Goal: Task Accomplishment & Management: Manage account settings

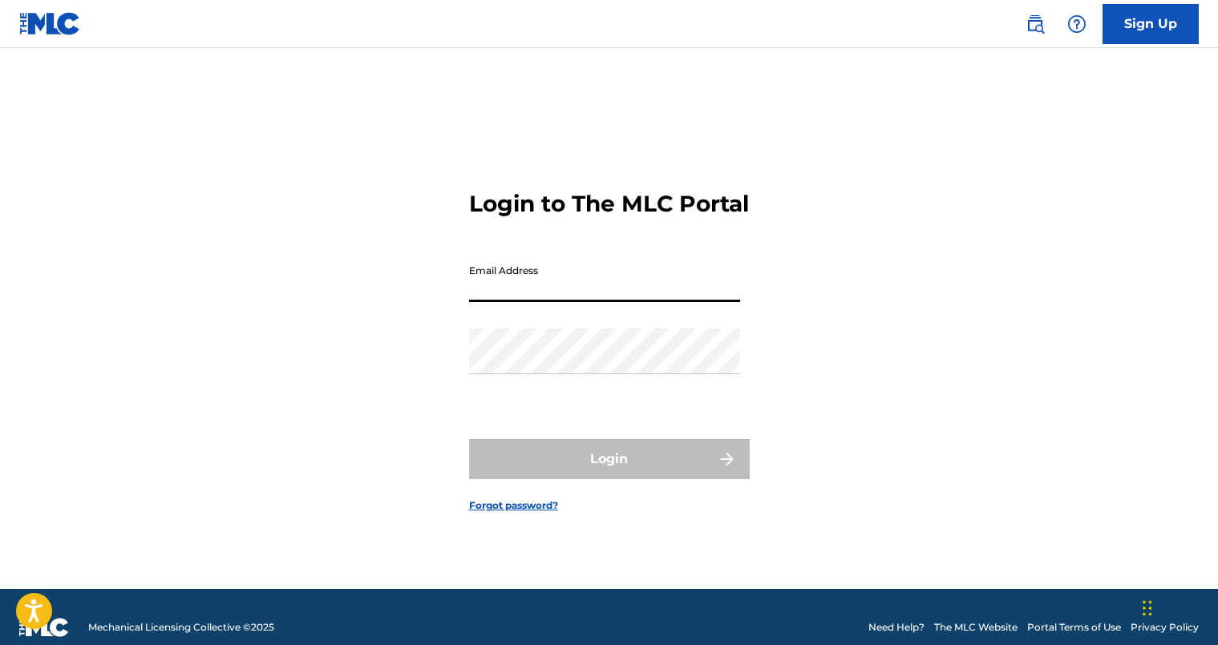
type input "[EMAIL_ADDRESS][DOMAIN_NAME]"
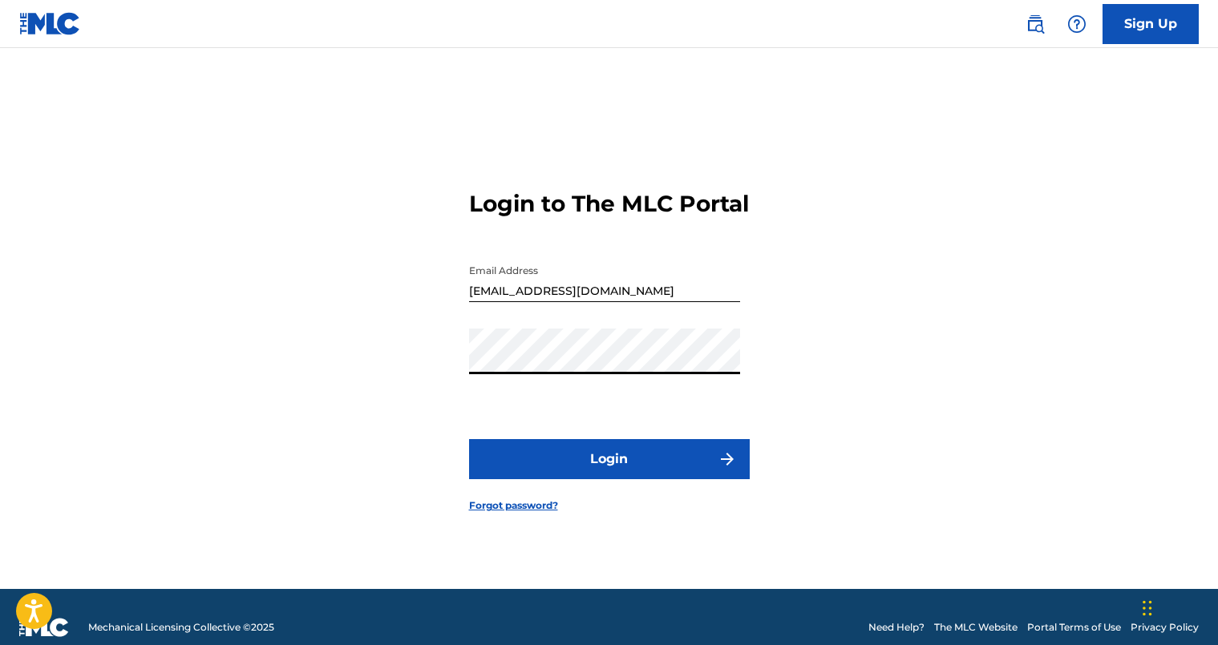
click at [610, 459] on button "Login" at bounding box center [609, 459] width 281 height 40
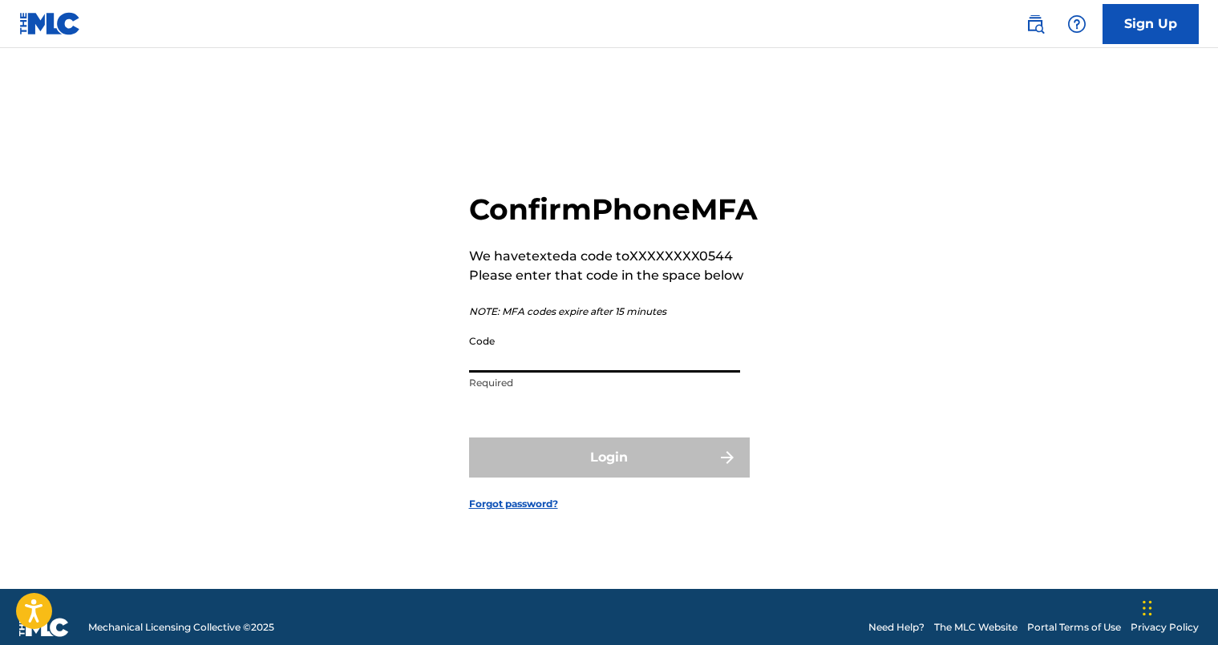
click at [617, 362] on input "Code" at bounding box center [604, 350] width 271 height 46
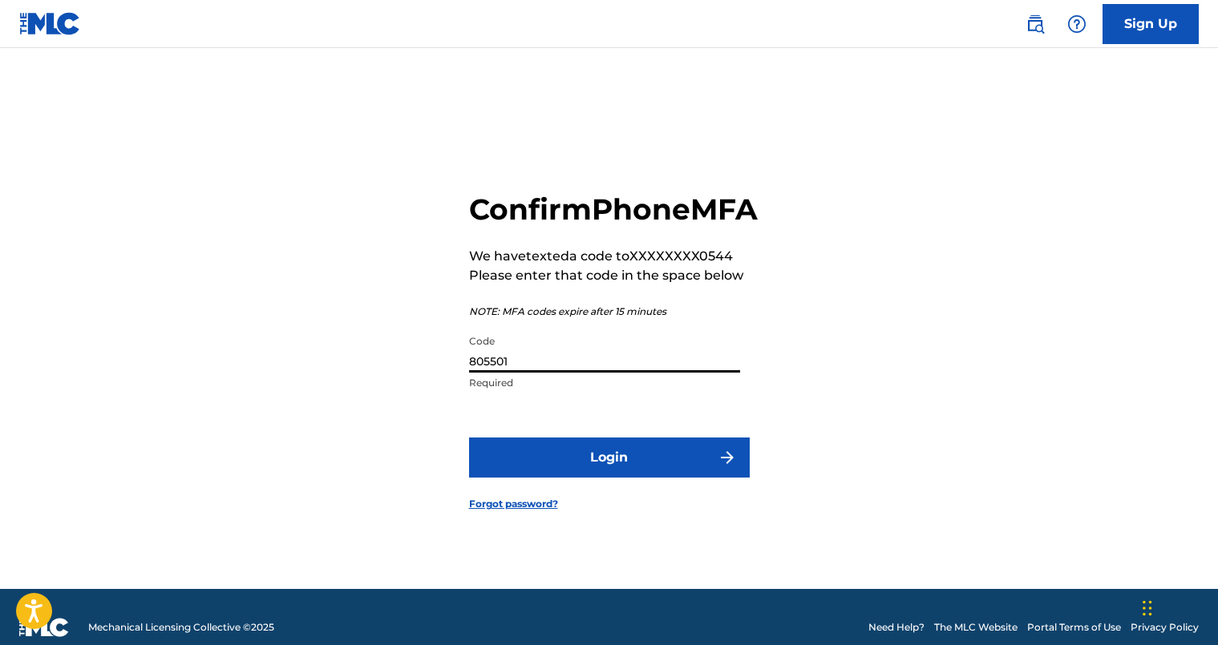
type input "805501"
click at [469, 438] on button "Login" at bounding box center [609, 458] width 281 height 40
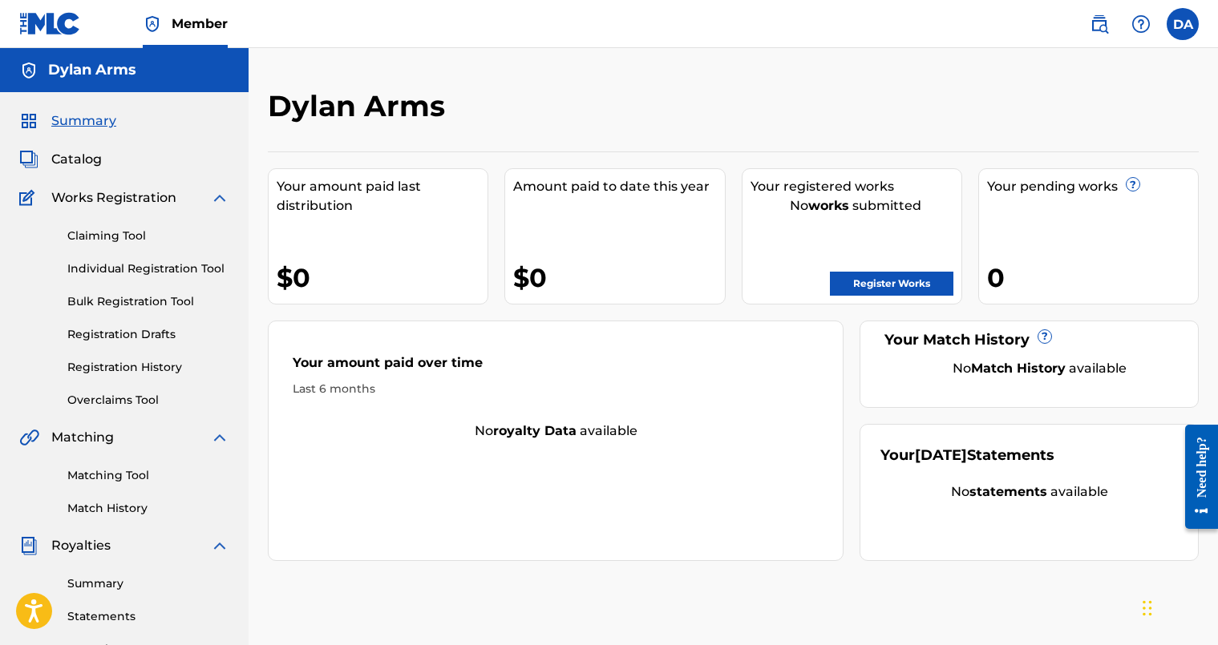
click at [127, 233] on link "Claiming Tool" at bounding box center [148, 236] width 162 height 17
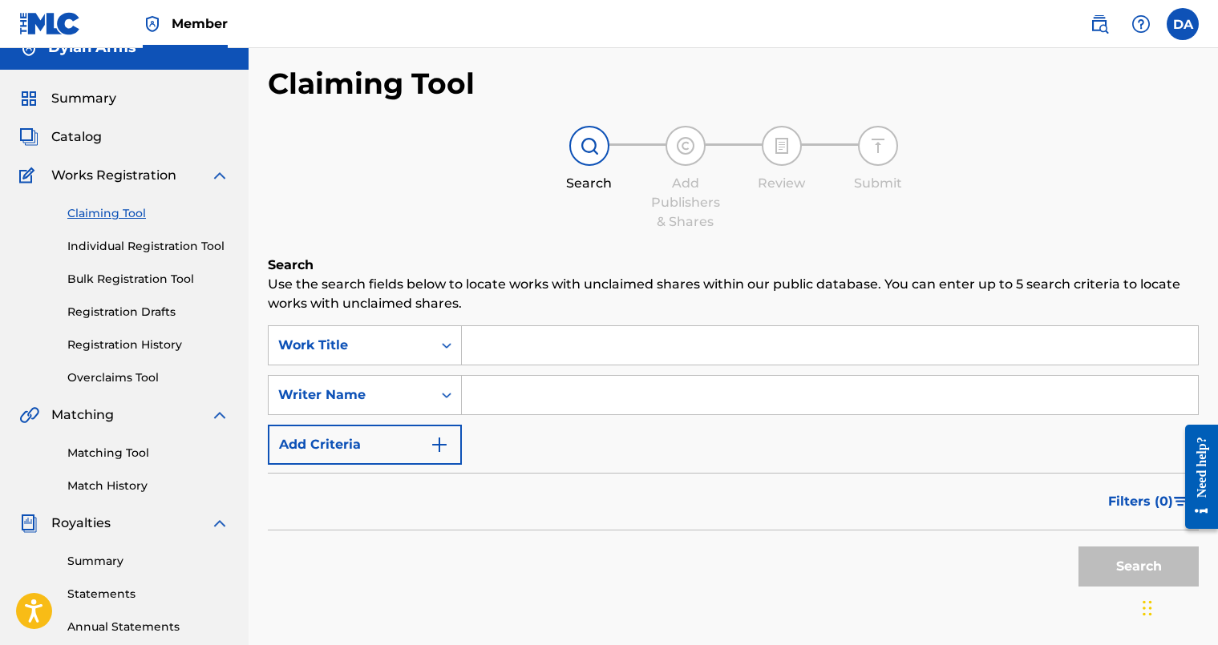
scroll to position [43, 0]
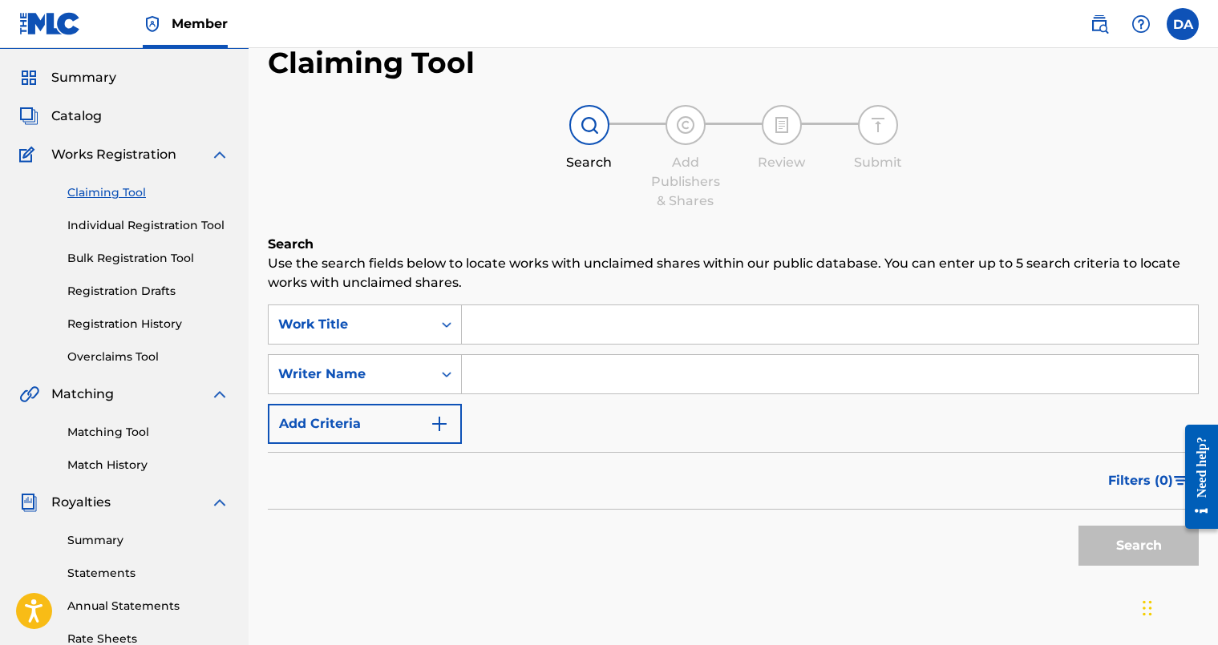
click at [539, 366] on input "Search Form" at bounding box center [830, 374] width 736 height 38
type input "Dylan Arms"
click at [1078, 526] on button "Search" at bounding box center [1138, 546] width 120 height 40
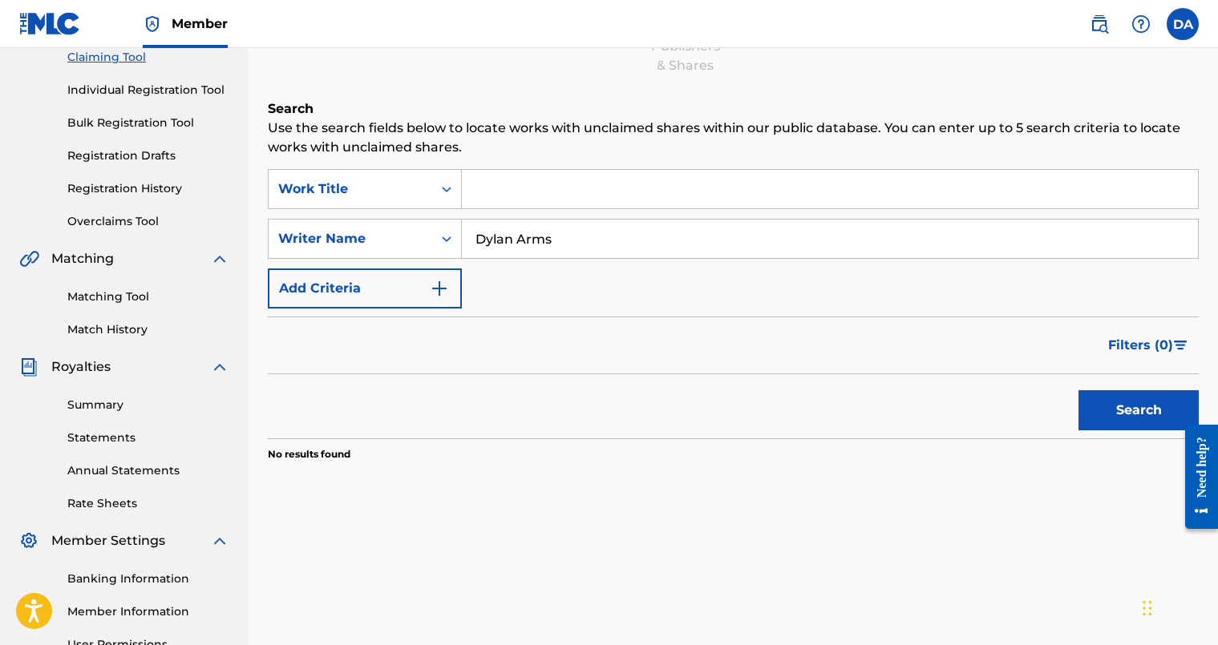
scroll to position [197, 0]
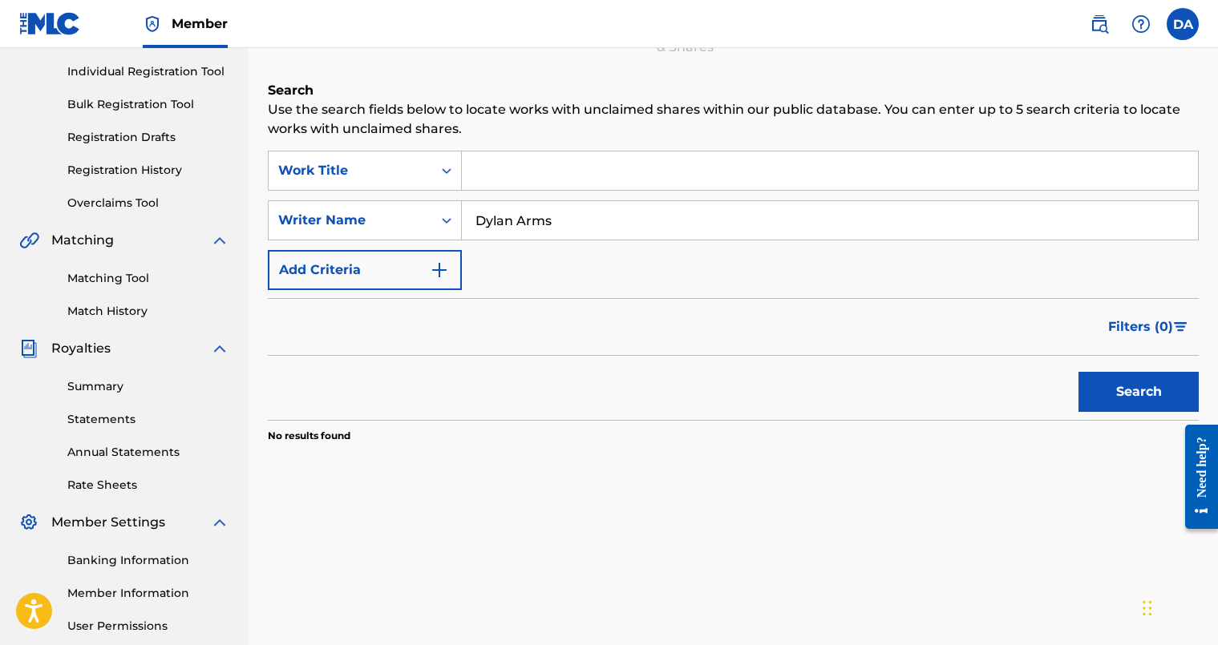
click at [1088, 379] on button "Search" at bounding box center [1138, 392] width 120 height 40
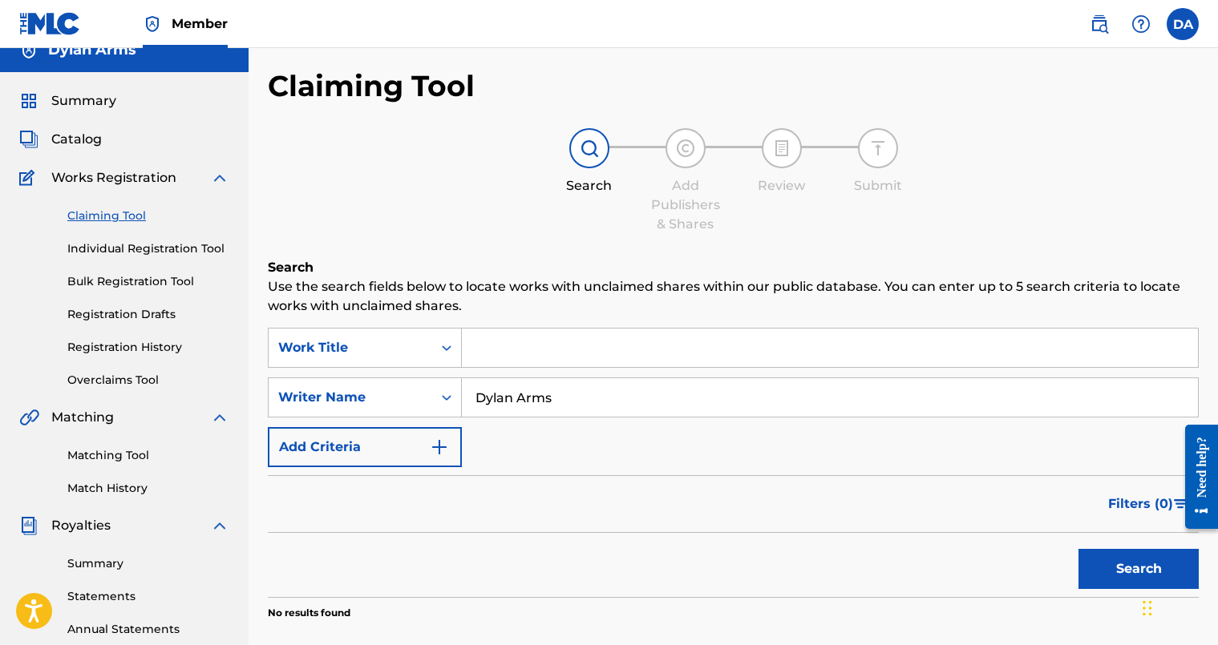
scroll to position [12, 0]
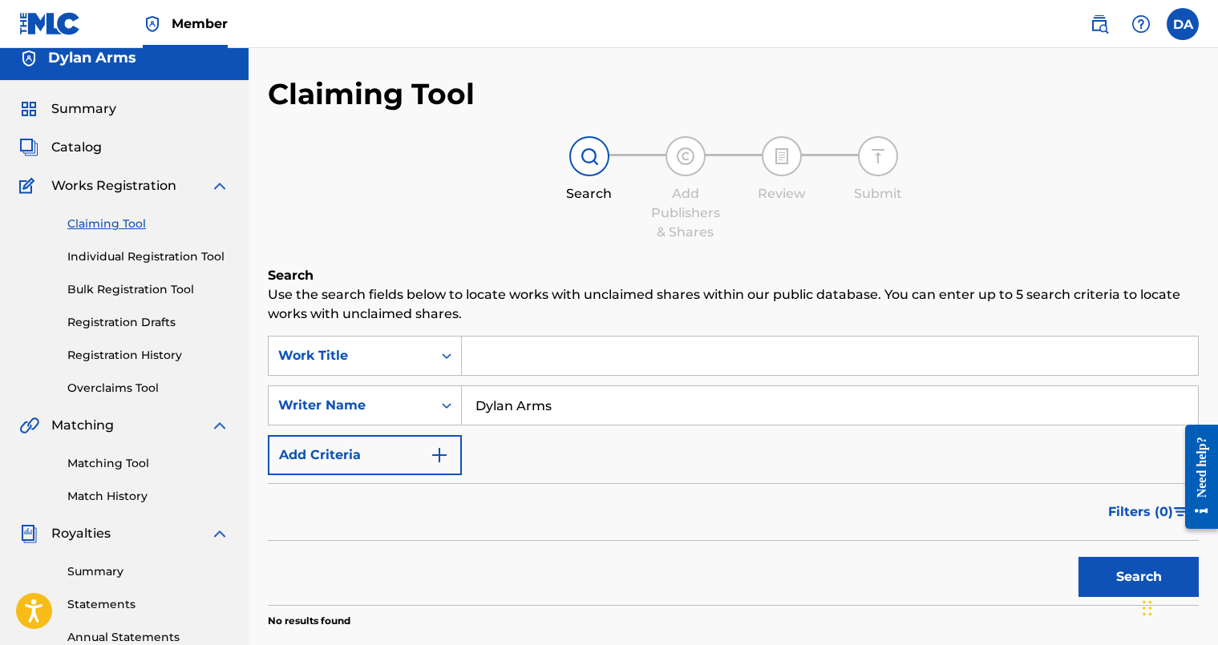
click at [165, 261] on link "Individual Registration Tool" at bounding box center [148, 257] width 162 height 17
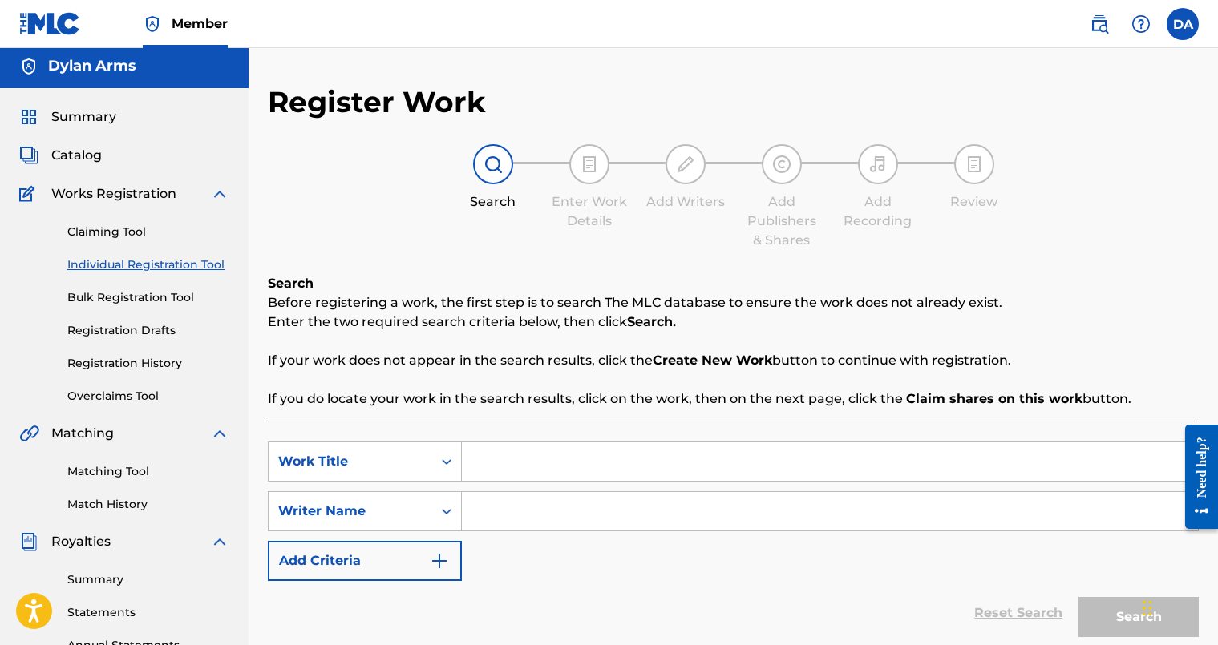
scroll to position [2, 0]
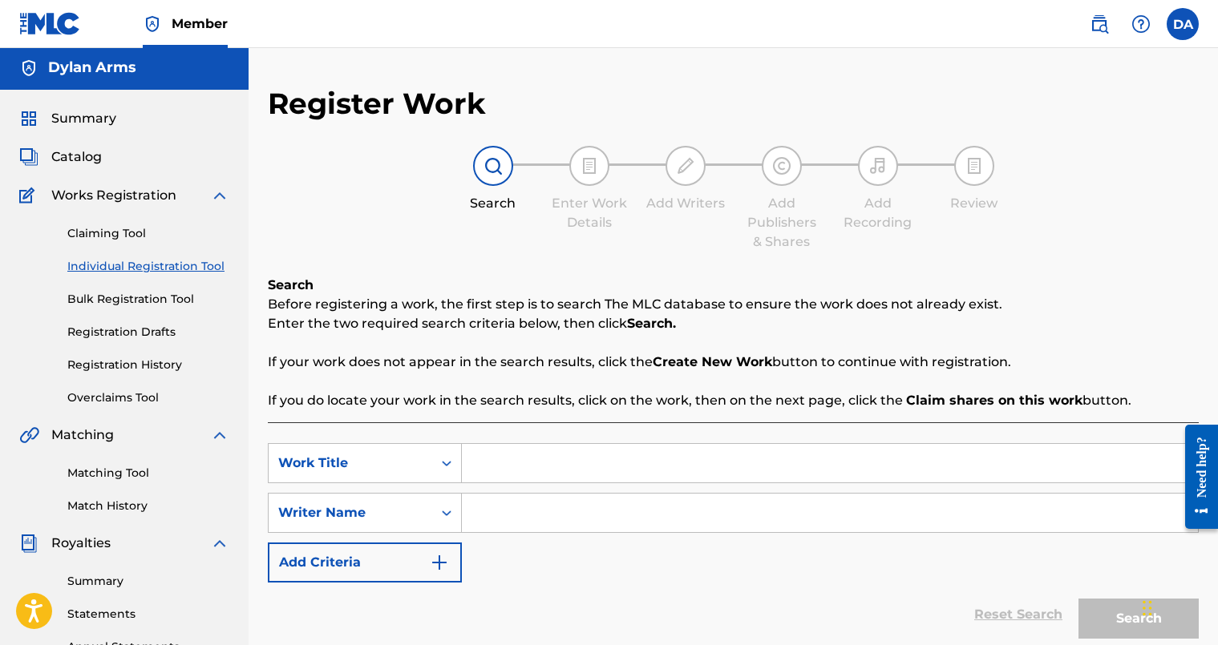
click at [120, 240] on link "Claiming Tool" at bounding box center [148, 233] width 162 height 17
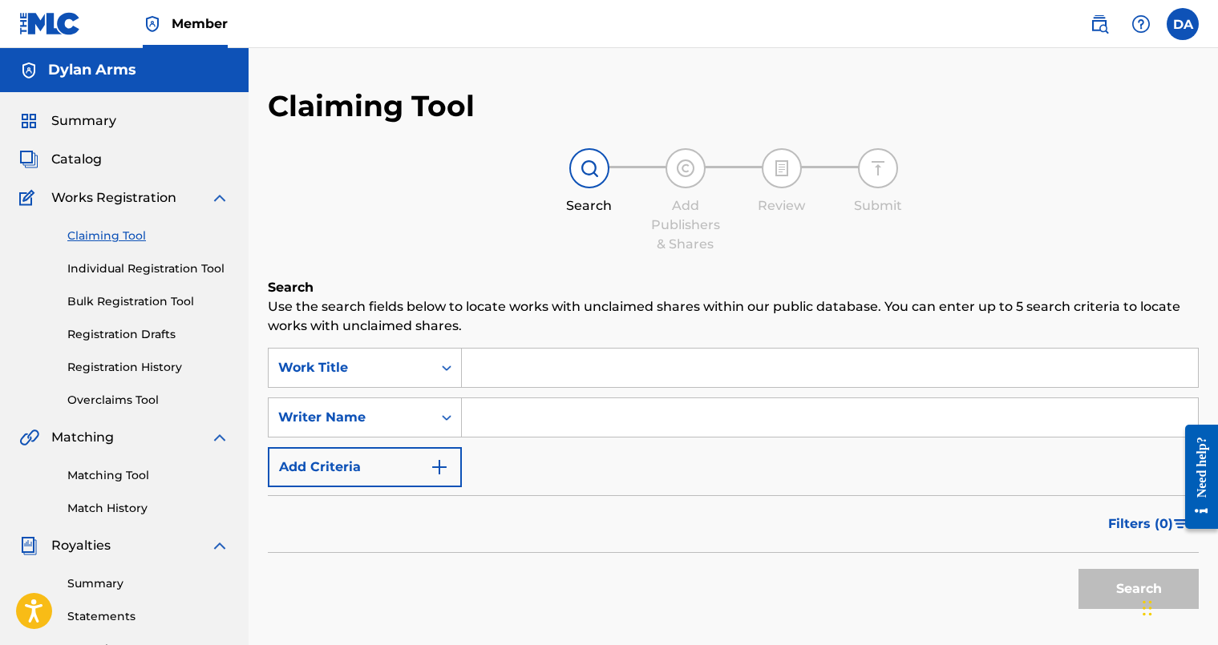
click at [525, 369] on input "Search Form" at bounding box center [830, 368] width 736 height 38
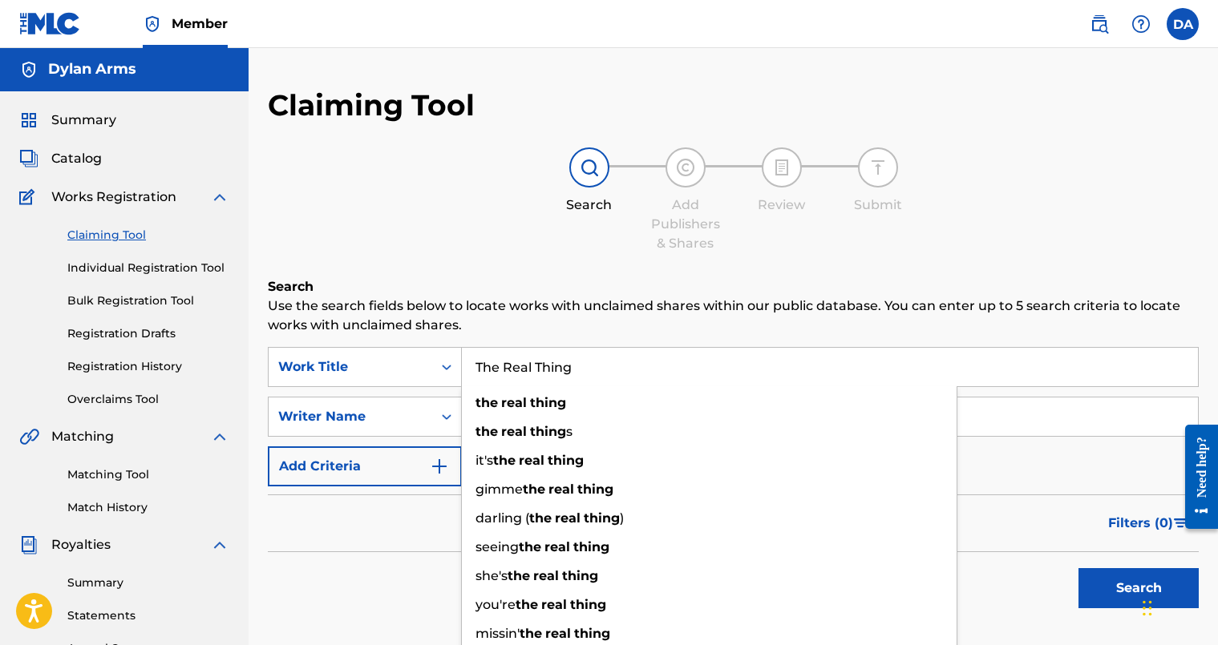
type input "The Real Thing"
click at [1078, 569] on button "Search" at bounding box center [1138, 589] width 120 height 40
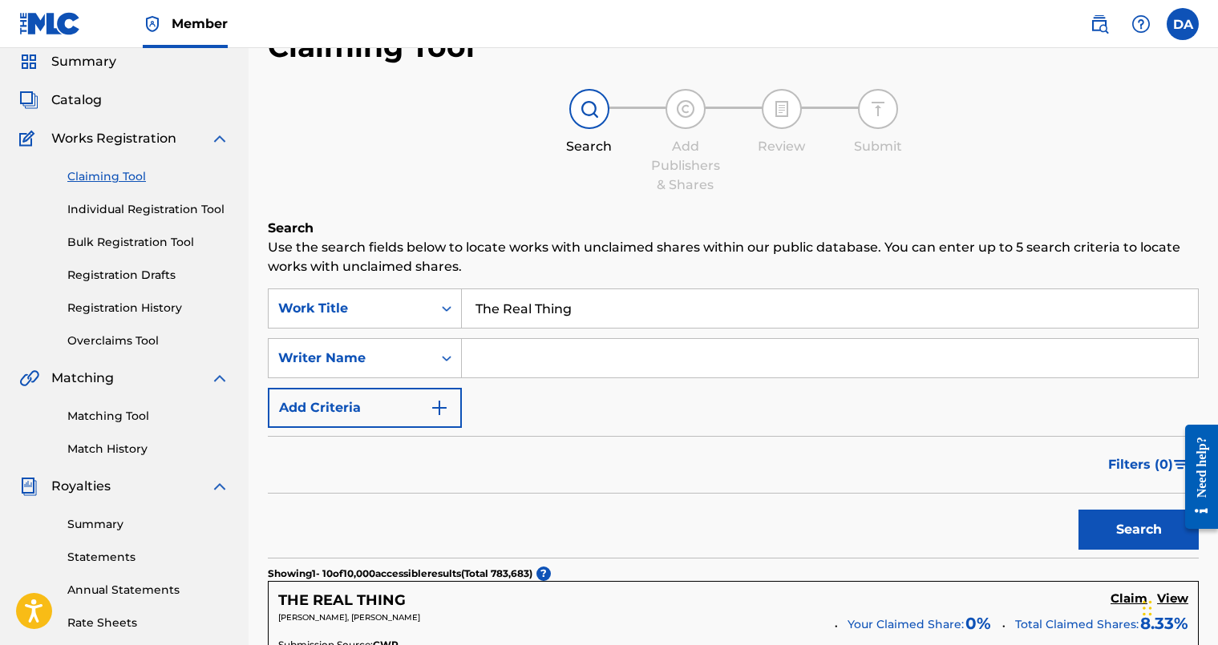
scroll to position [0, 0]
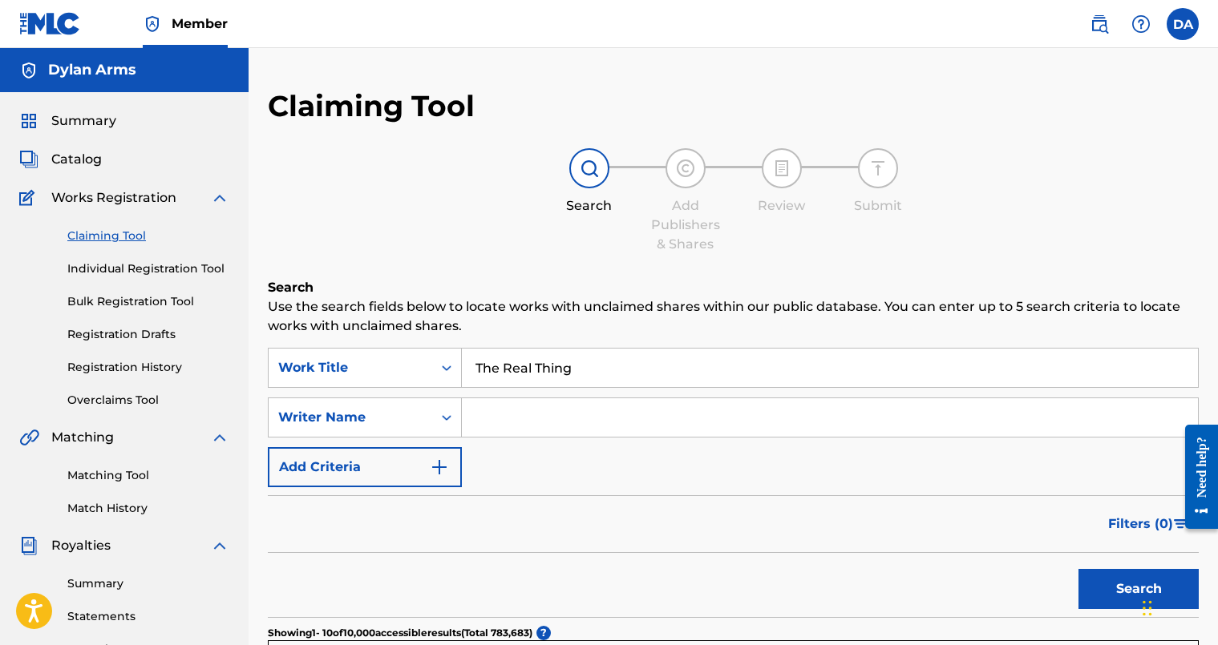
click at [557, 418] on input "Search Form" at bounding box center [830, 418] width 736 height 38
type input "Dylan Arms"
click at [1078, 569] on button "Search" at bounding box center [1138, 589] width 120 height 40
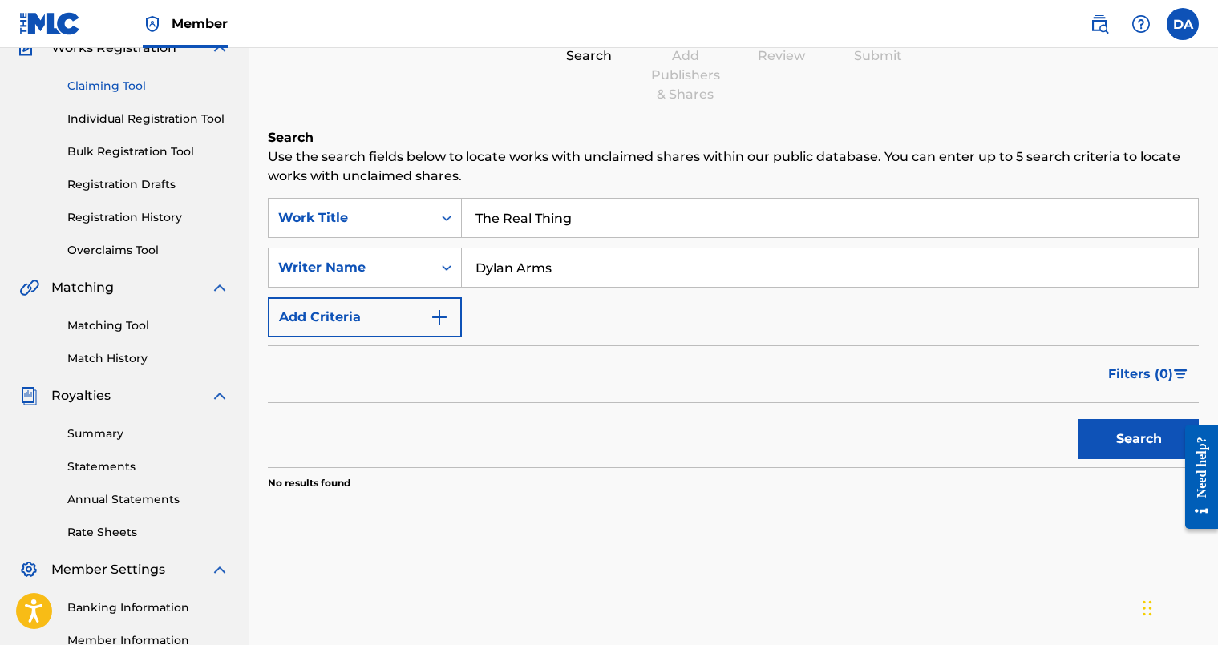
scroll to position [47, 0]
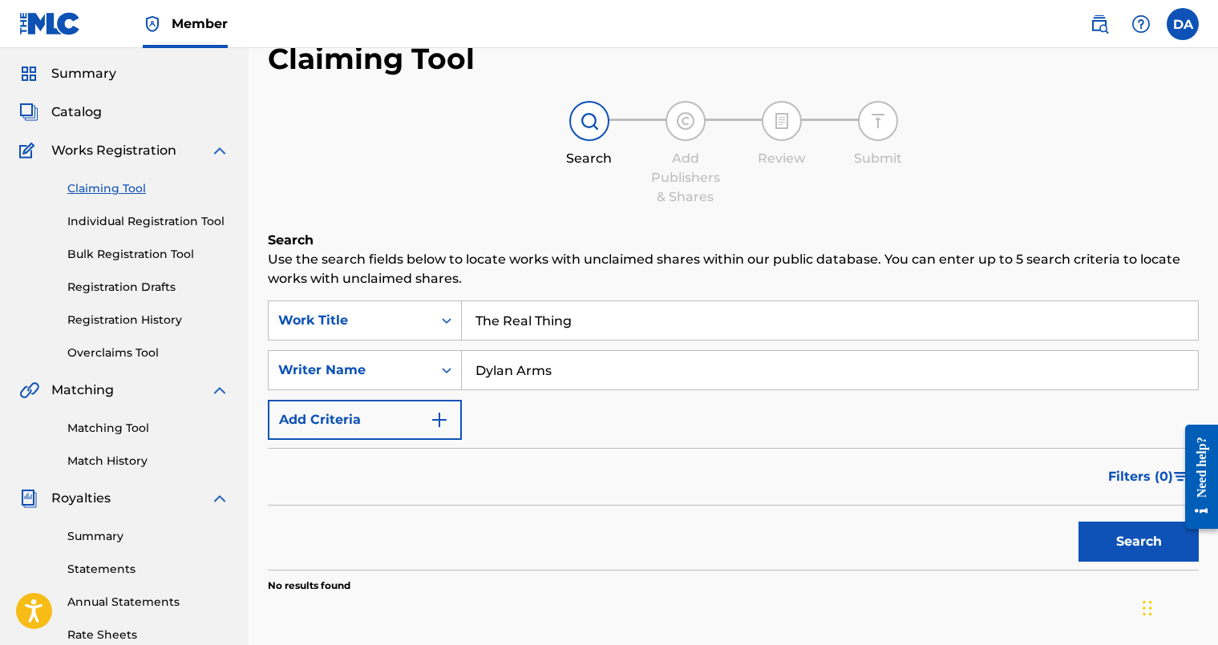
click at [126, 221] on link "Individual Registration Tool" at bounding box center [148, 221] width 162 height 17
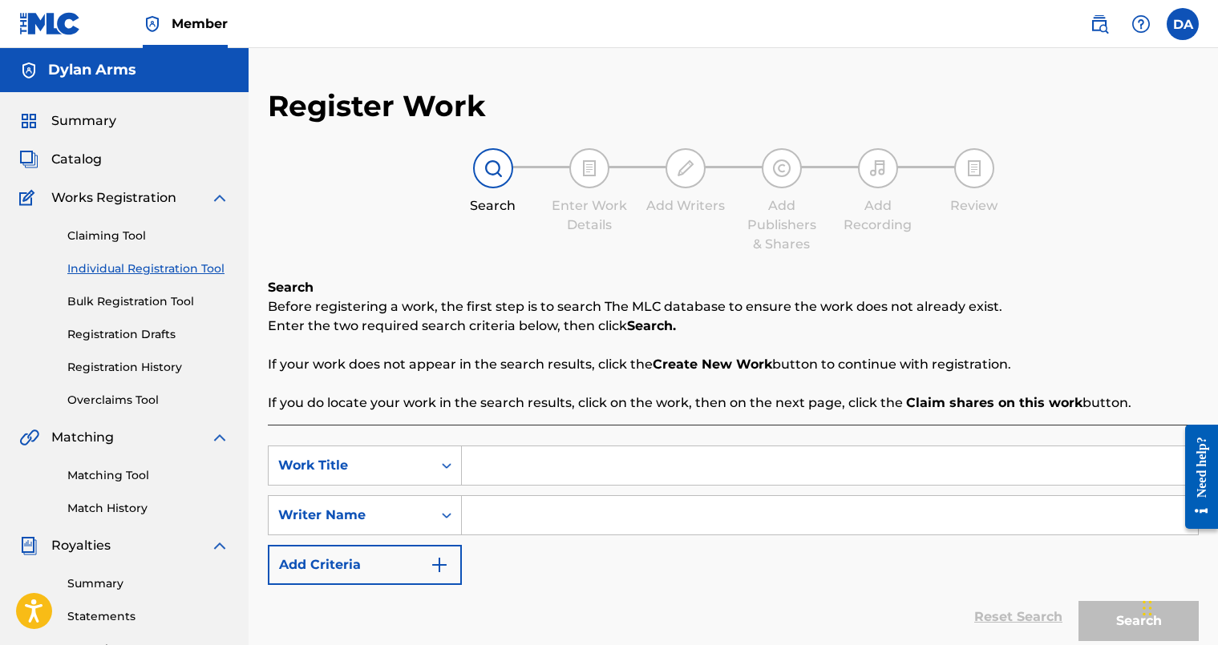
click at [515, 461] on input "Search Form" at bounding box center [830, 466] width 736 height 38
type input "The Real Thing"
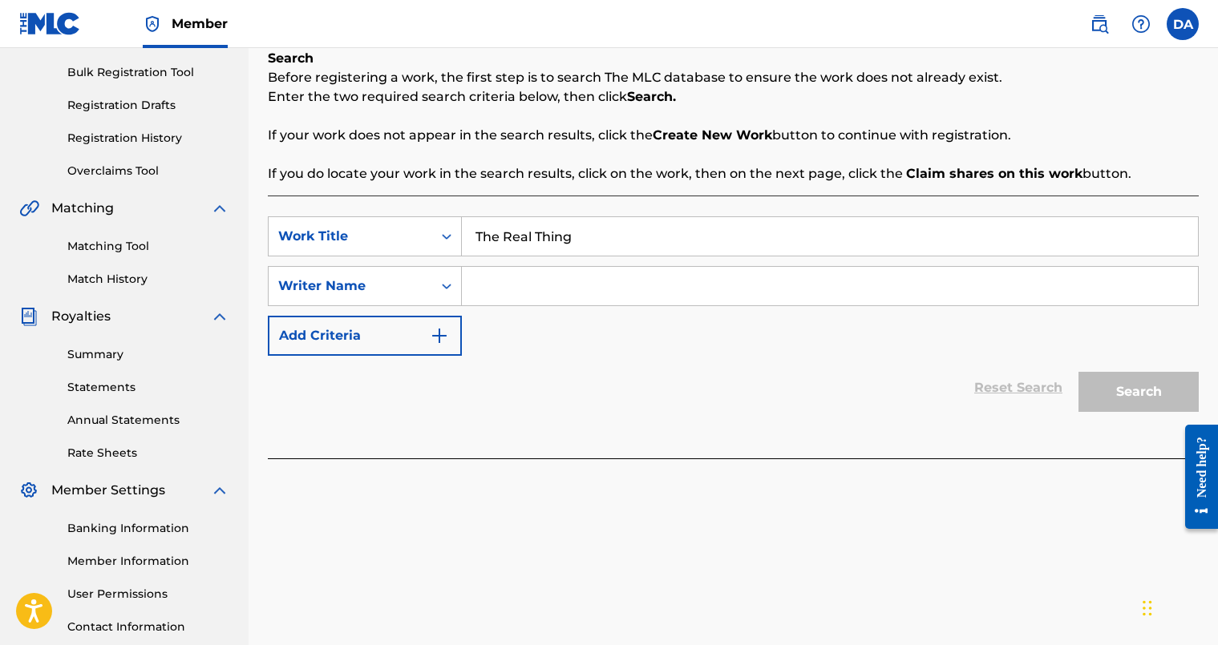
scroll to position [334, 0]
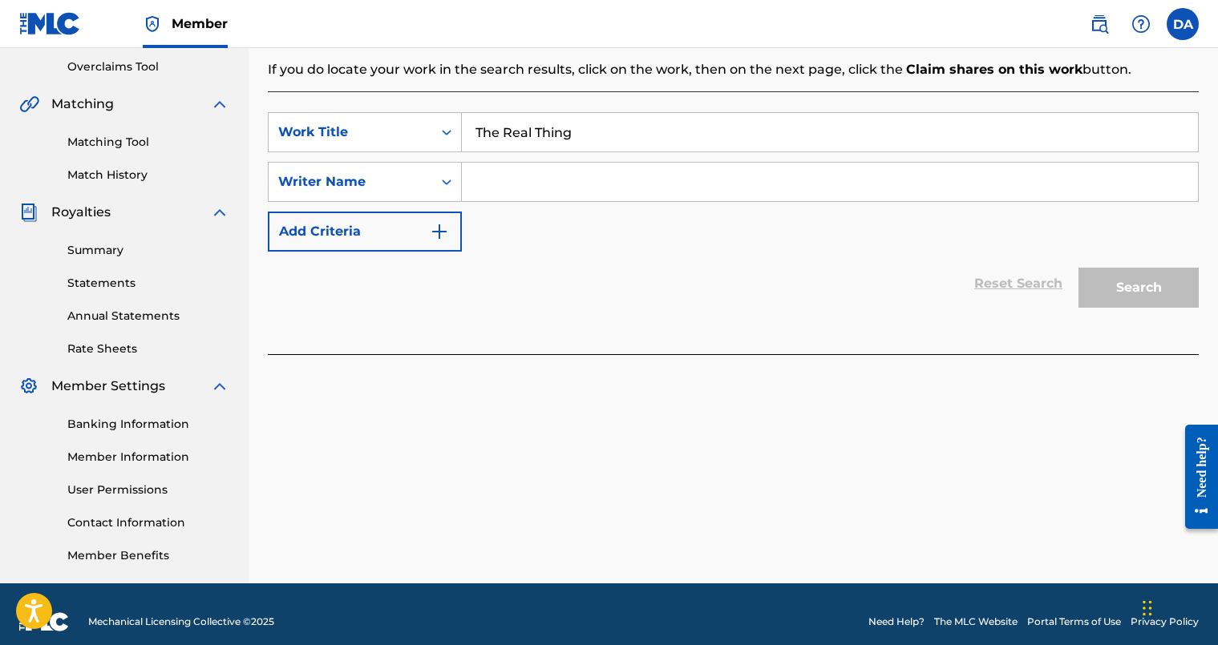
click at [566, 176] on input "Search Form" at bounding box center [830, 182] width 736 height 38
click at [1147, 281] on div "Search" at bounding box center [1134, 284] width 128 height 64
drag, startPoint x: 1145, startPoint y: 281, endPoint x: 1061, endPoint y: 279, distance: 84.2
click at [1143, 281] on div "Search" at bounding box center [1134, 284] width 128 height 64
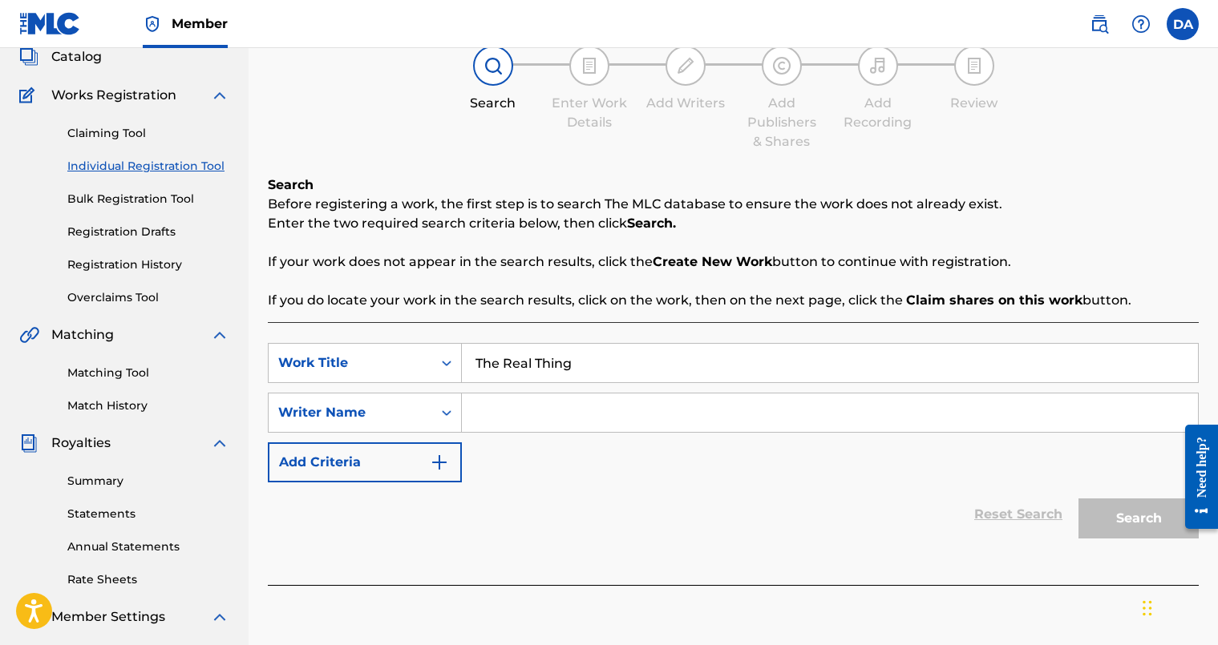
scroll to position [95, 0]
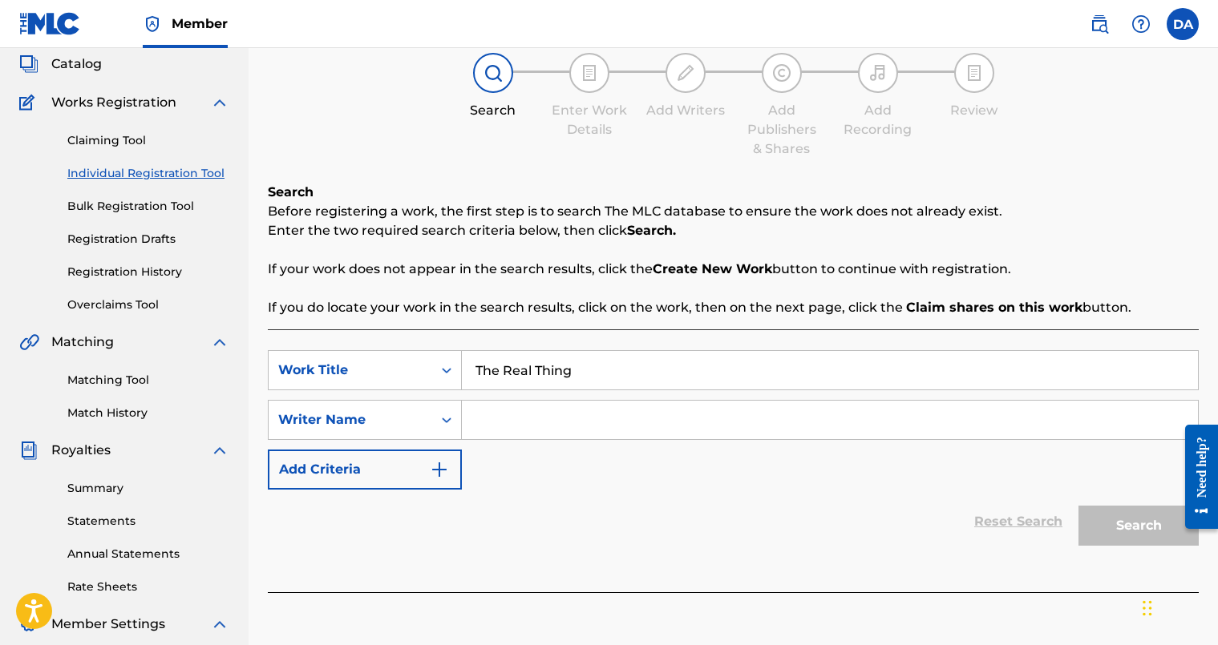
click at [375, 461] on button "Add Criteria" at bounding box center [365, 470] width 194 height 40
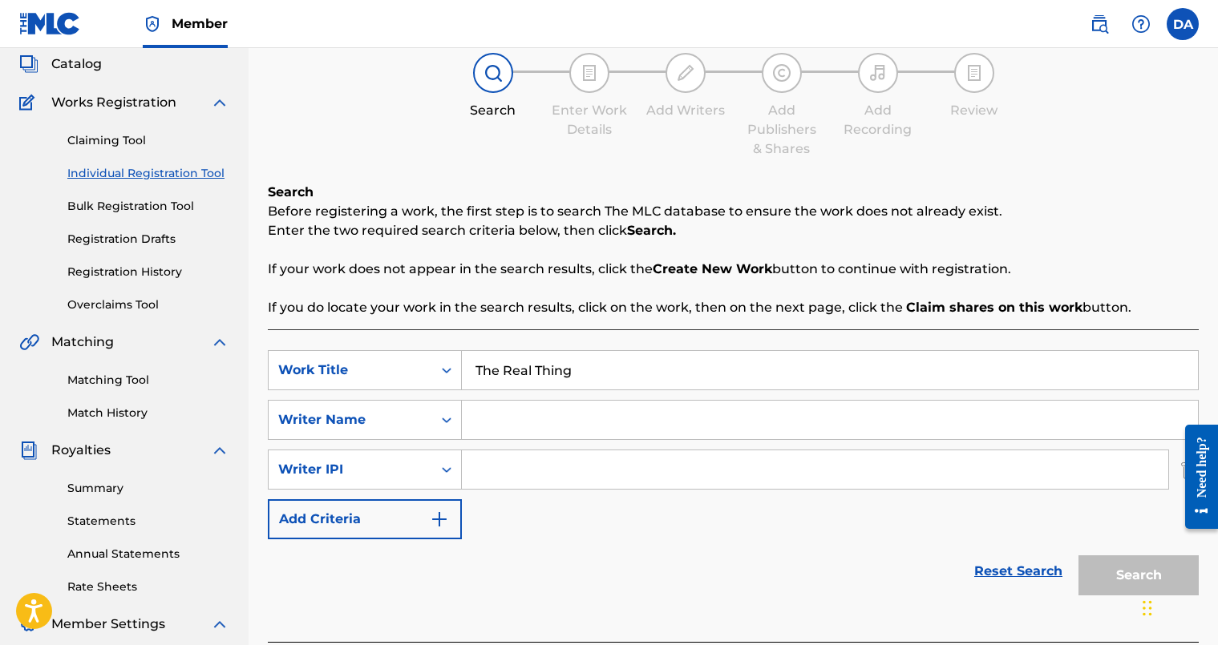
click at [124, 140] on link "Claiming Tool" at bounding box center [148, 140] width 162 height 17
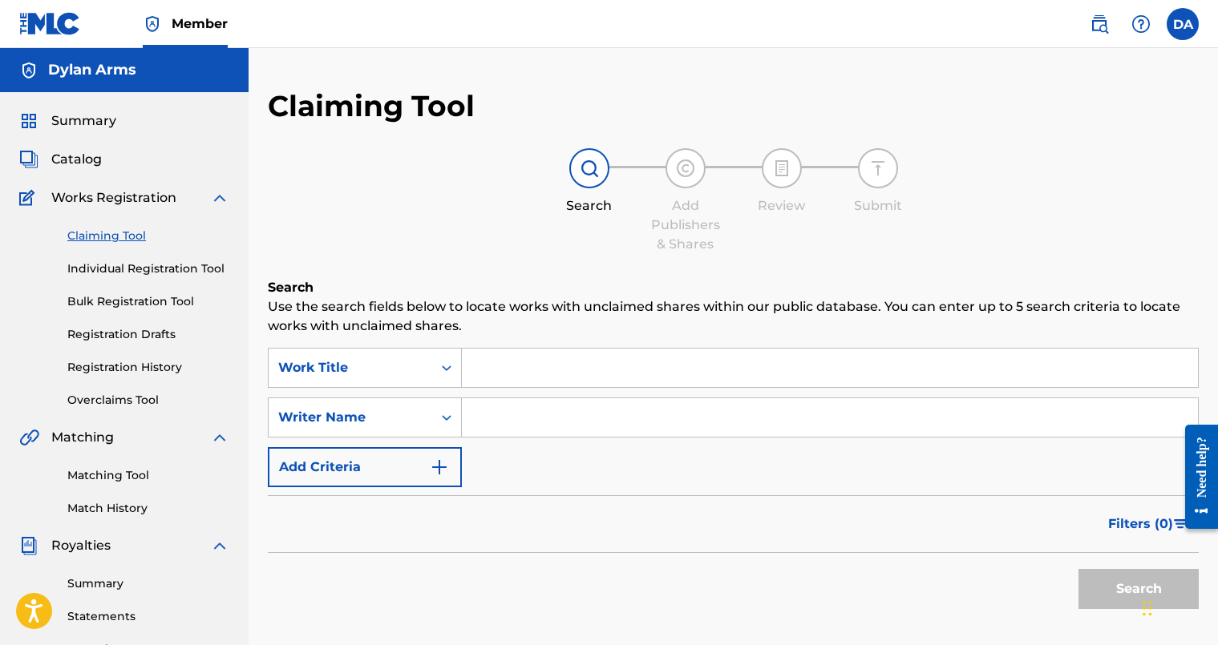
click at [354, 454] on button "Add Criteria" at bounding box center [365, 467] width 194 height 40
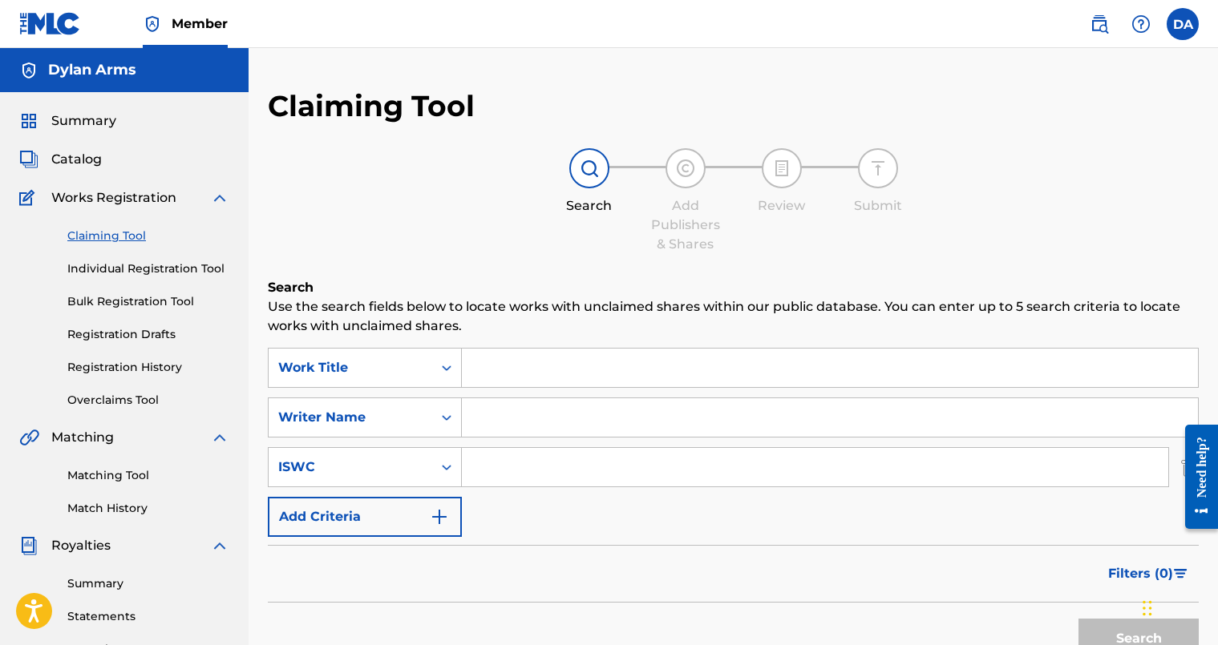
click at [508, 471] on input "Search Form" at bounding box center [815, 467] width 706 height 38
paste input "T-330.526.446-0"
click at [1115, 633] on button "Search" at bounding box center [1138, 639] width 120 height 40
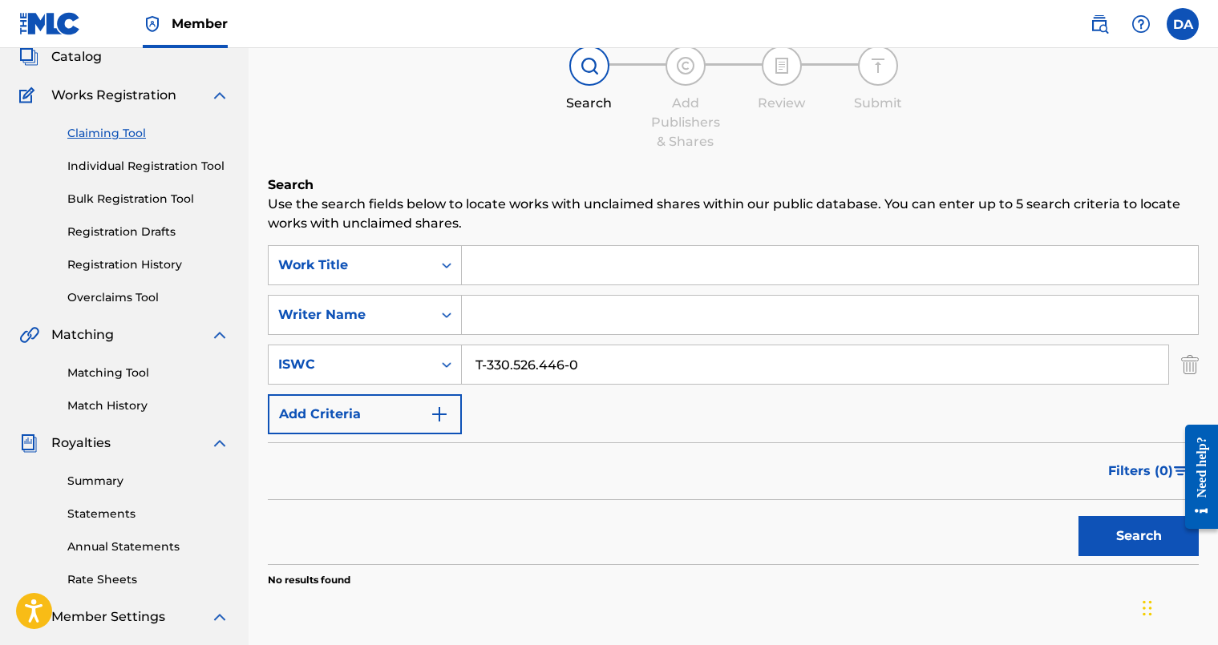
scroll to position [248, 0]
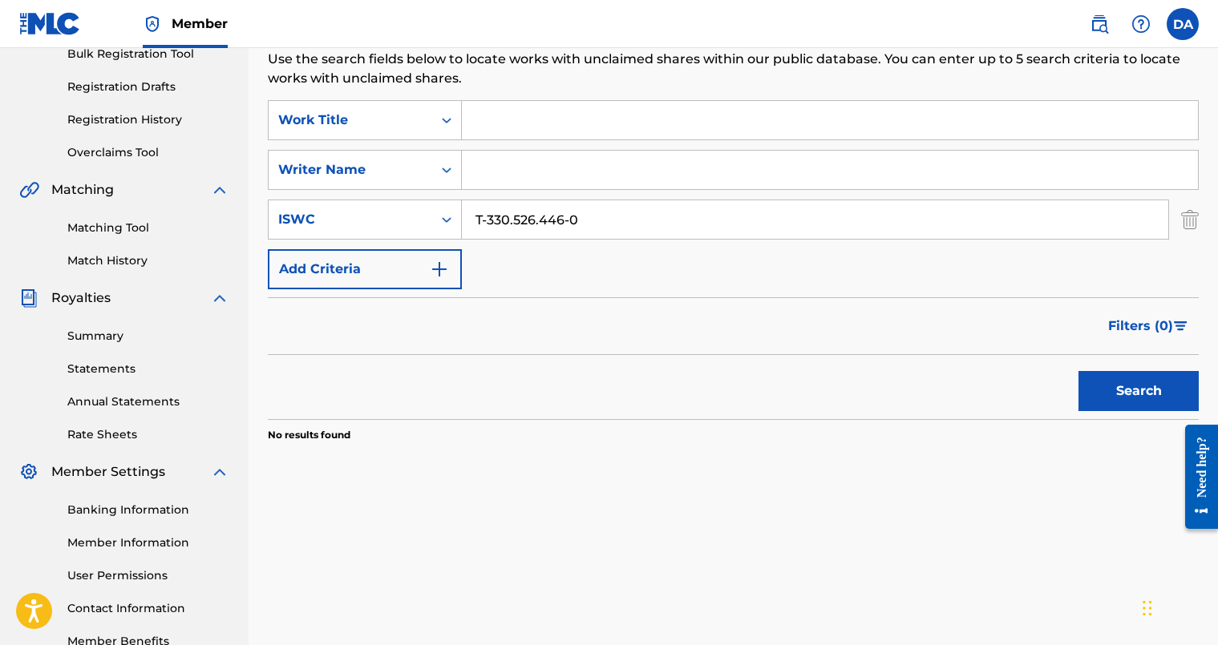
drag, startPoint x: 489, startPoint y: 221, endPoint x: 515, endPoint y: 264, distance: 49.6
click at [489, 221] on input "T-330.526.446-0" at bounding box center [815, 219] width 706 height 38
click at [565, 221] on input "T330.526.446-0" at bounding box center [815, 219] width 706 height 38
type input "T330.526.4460"
click at [1095, 384] on button "Search" at bounding box center [1138, 391] width 120 height 40
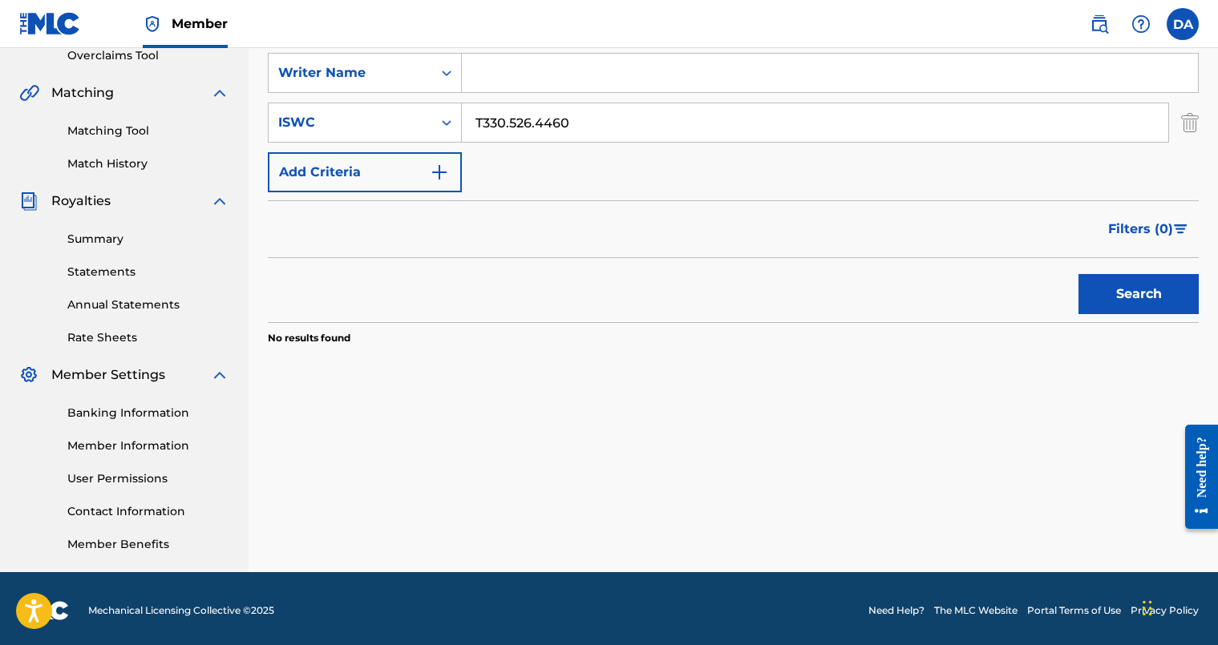
scroll to position [349, 0]
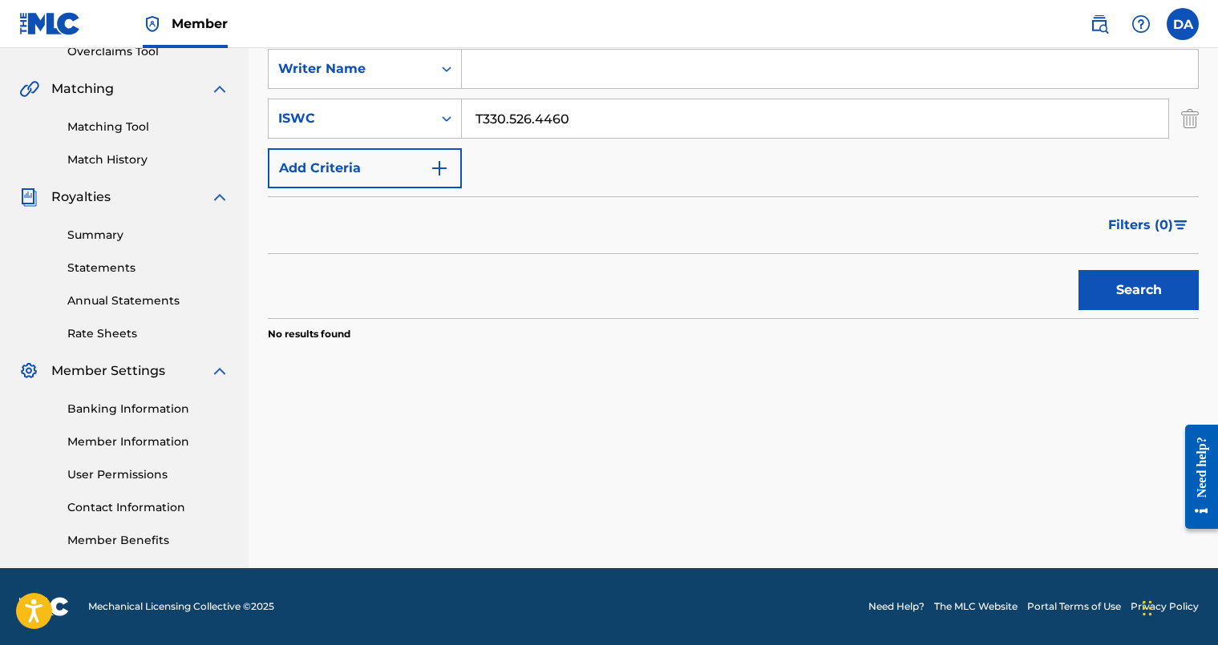
click at [123, 415] on link "Banking Information" at bounding box center [148, 409] width 162 height 17
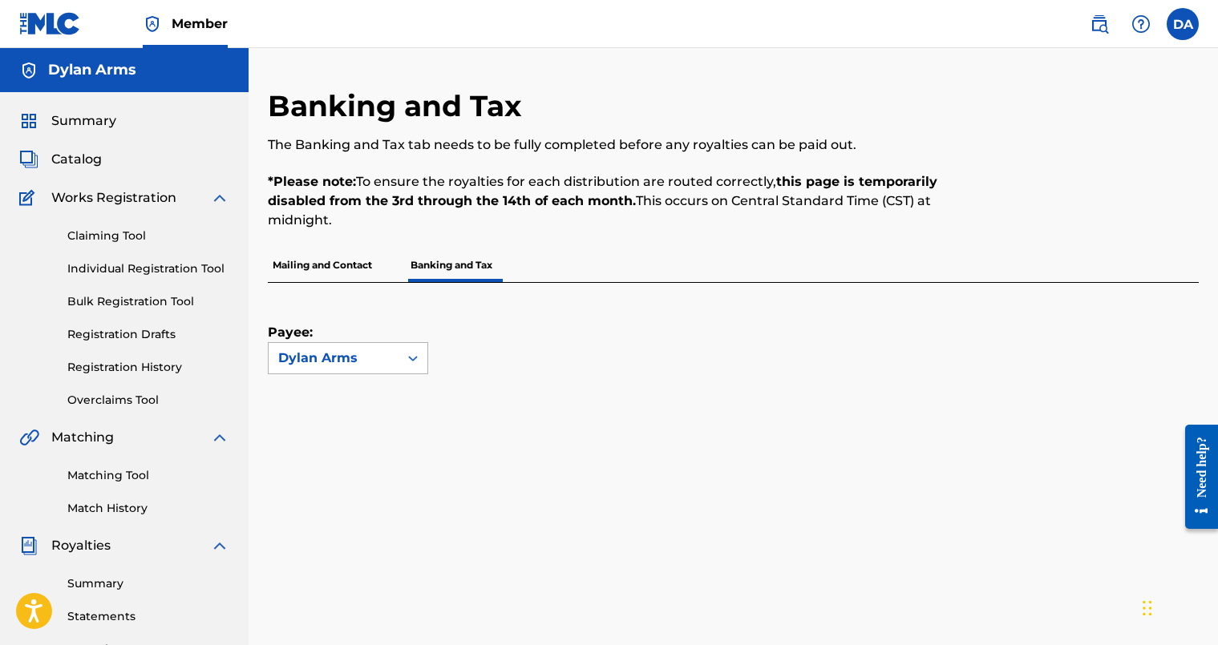
click at [342, 354] on div "Dylan Arms" at bounding box center [333, 358] width 111 height 19
click at [550, 357] on div "Payee: Use Up and Down to choose options, press Enter to select the currently f…" at bounding box center [714, 328] width 892 height 91
click at [78, 160] on span "Catalog" at bounding box center [76, 159] width 51 height 19
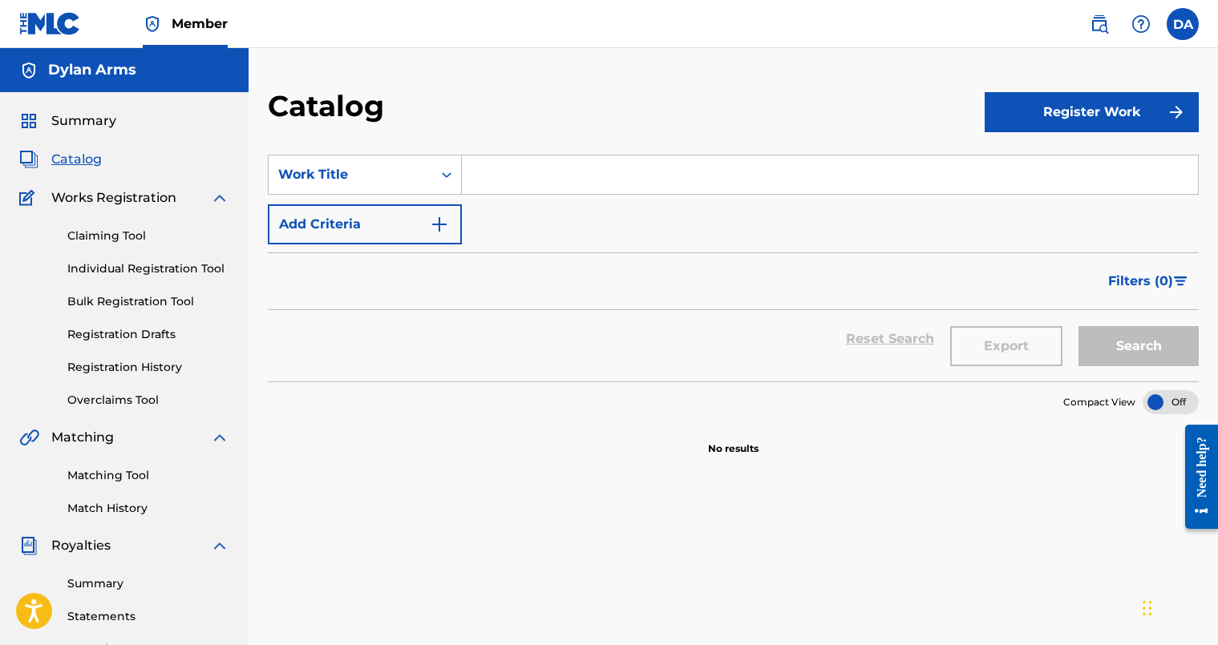
click at [1188, 115] on button "Register Work" at bounding box center [1092, 112] width 214 height 40
click at [1030, 171] on link "Individual" at bounding box center [1092, 164] width 214 height 38
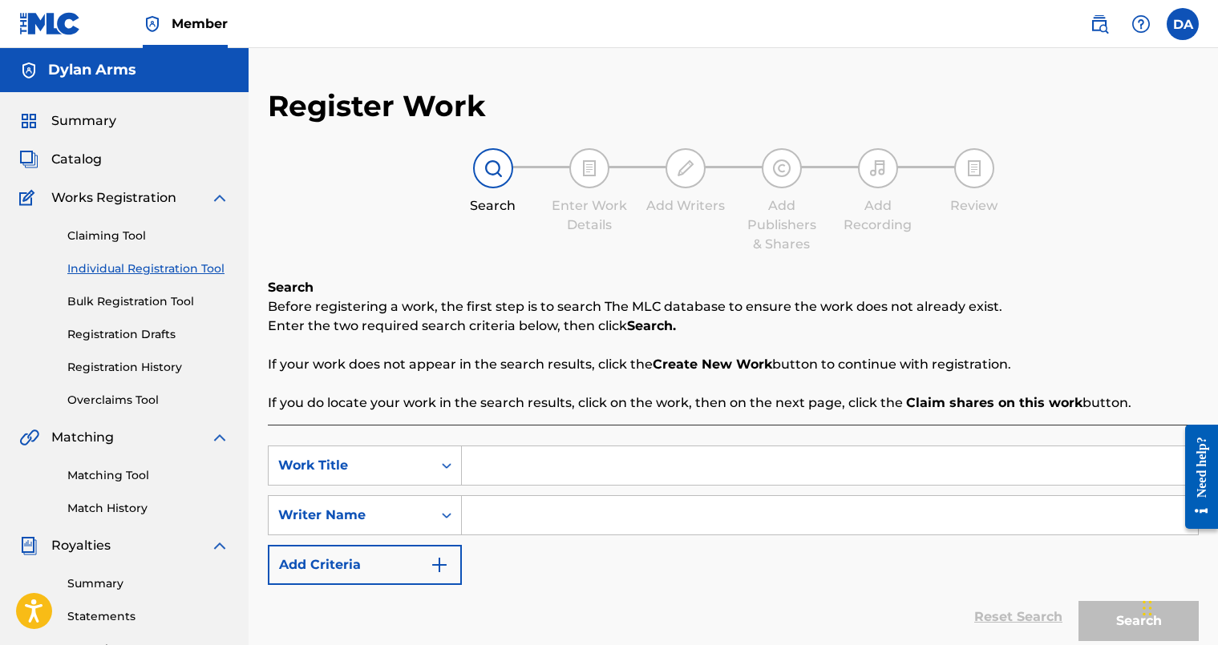
click at [85, 156] on span "Catalog" at bounding box center [76, 159] width 51 height 19
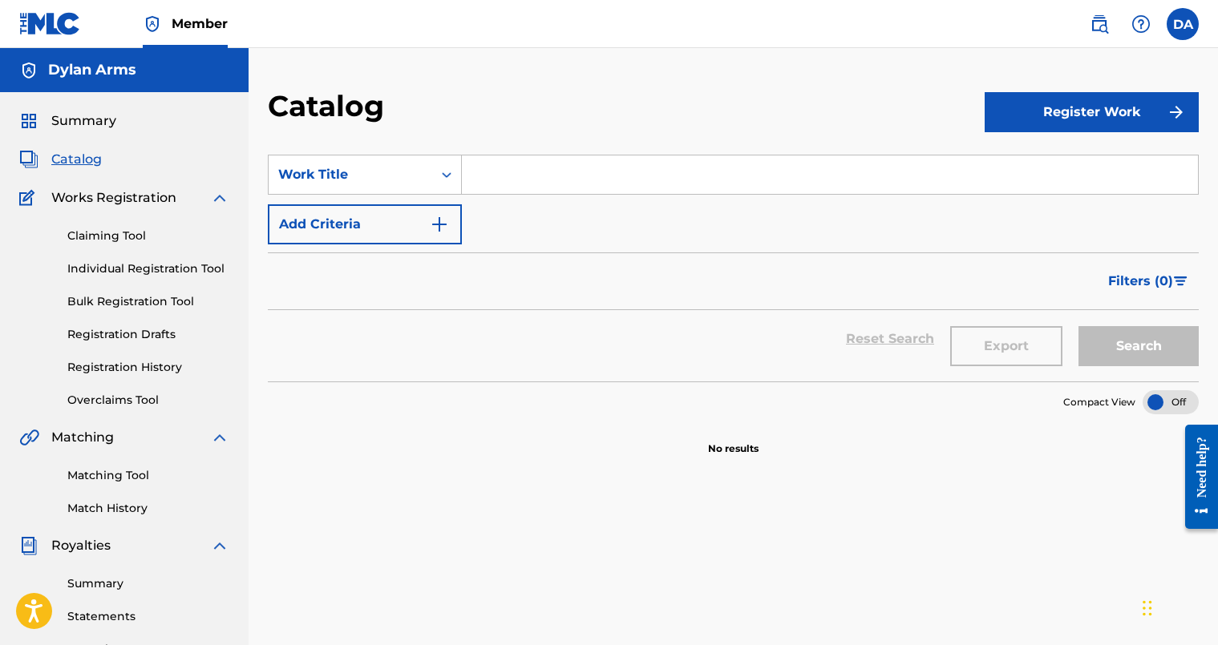
click at [1018, 127] on button "Register Work" at bounding box center [1092, 112] width 214 height 40
click at [1030, 195] on link "By File Upload" at bounding box center [1092, 203] width 214 height 38
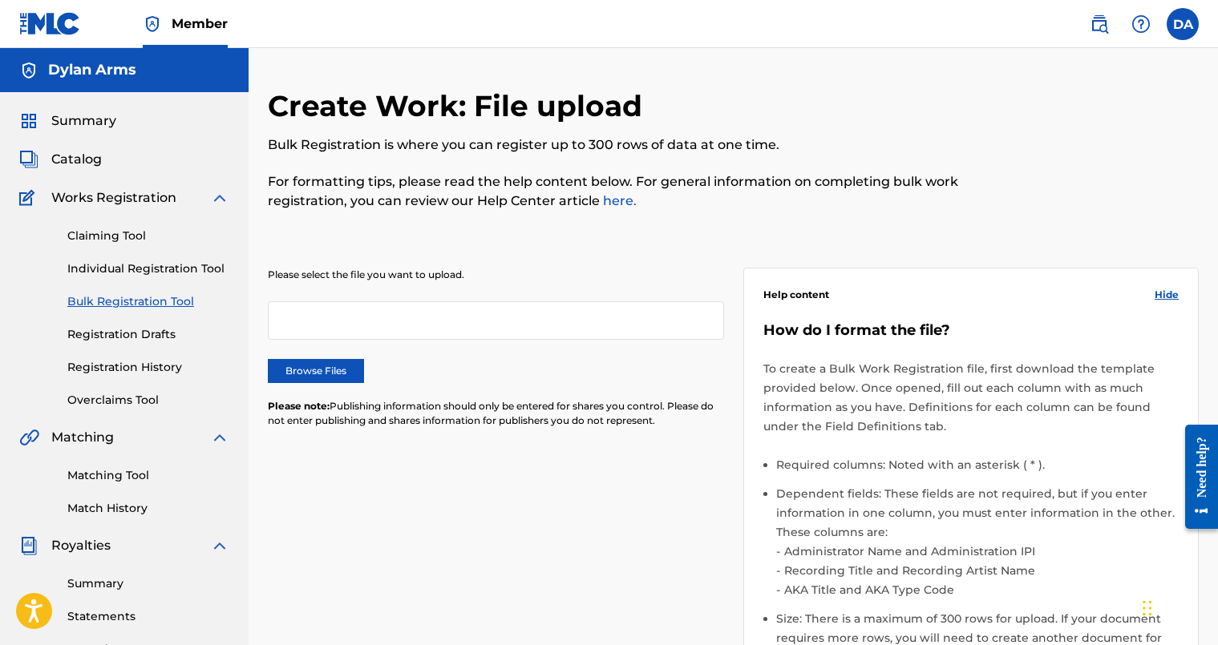
click at [322, 353] on div "Please select the file you want to upload. Browse Files Please note: Publishing…" at bounding box center [496, 358] width 456 height 180
click at [350, 331] on div at bounding box center [496, 320] width 456 height 38
click at [352, 325] on div at bounding box center [496, 320] width 456 height 38
drag, startPoint x: 126, startPoint y: 123, endPoint x: 114, endPoint y: 123, distance: 12.0
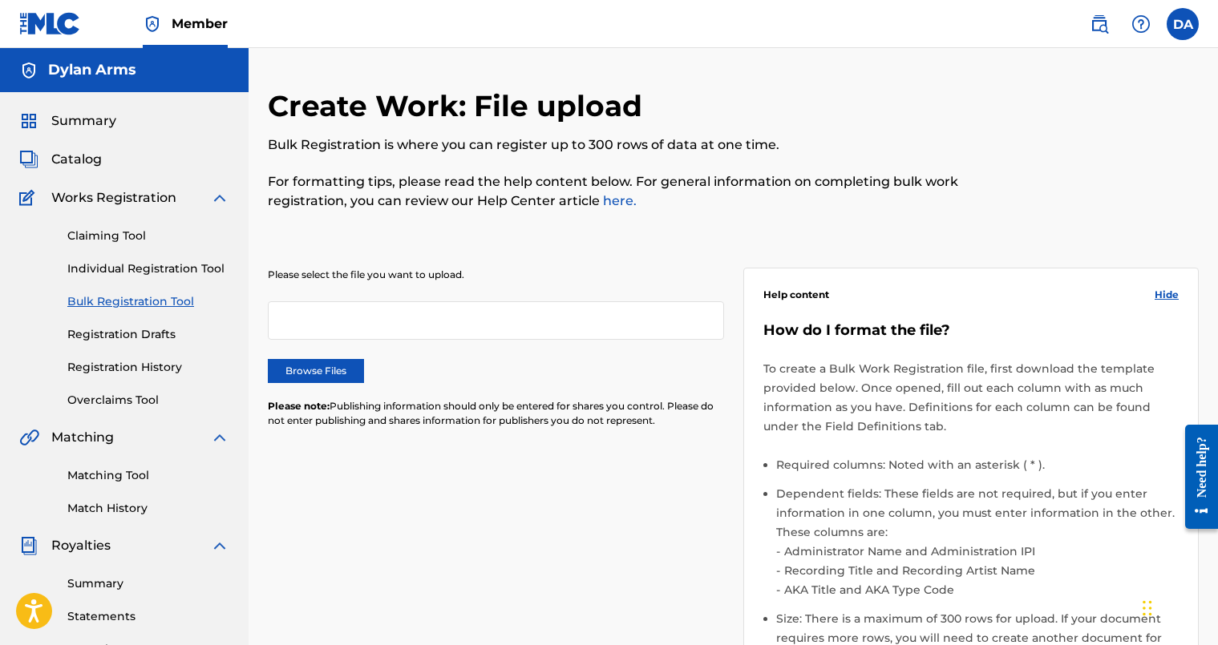
click at [126, 123] on div "Summary" at bounding box center [124, 120] width 210 height 19
click at [74, 124] on span "Summary" at bounding box center [83, 120] width 65 height 19
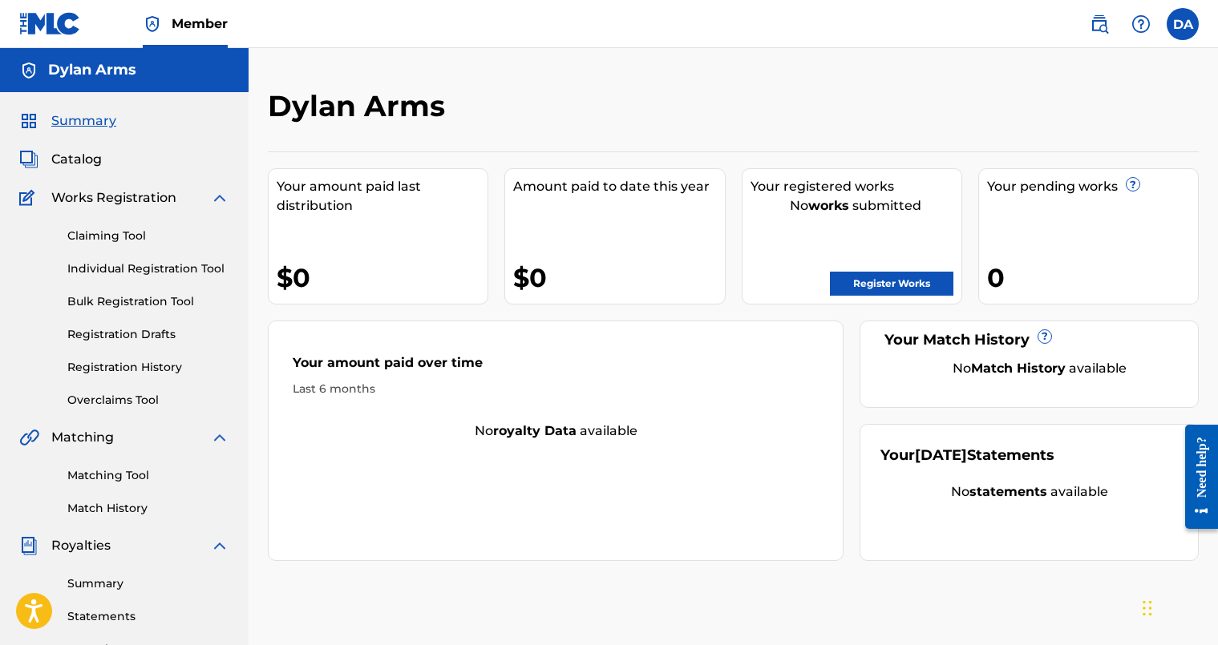
click at [887, 276] on link "Register Works" at bounding box center [891, 284] width 123 height 24
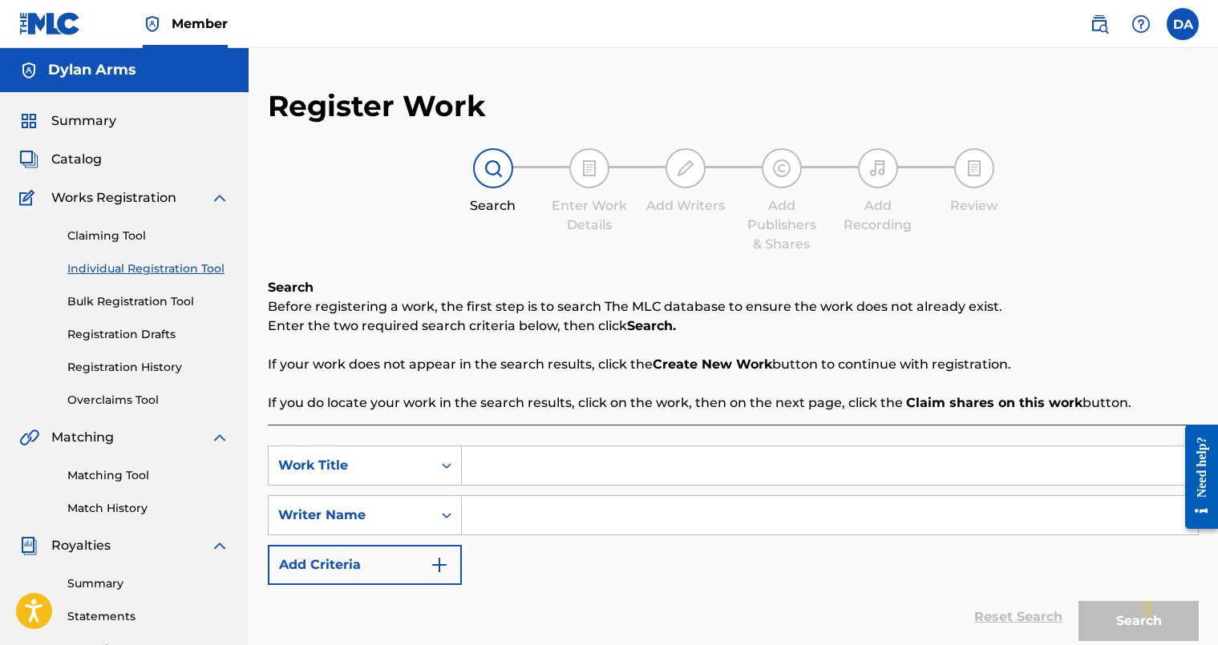
click at [718, 362] on strong "Create New Work" at bounding box center [712, 364] width 119 height 15
click at [626, 474] on input "Search Form" at bounding box center [830, 466] width 736 height 38
type input "Never Alone"
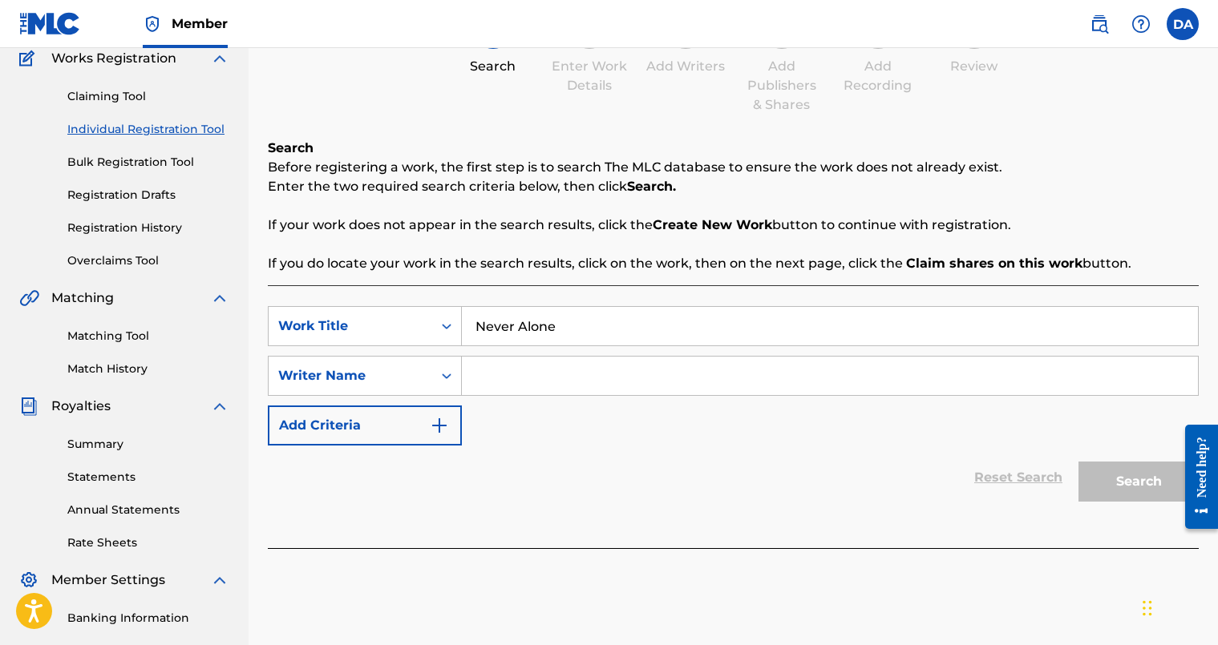
scroll to position [158, 0]
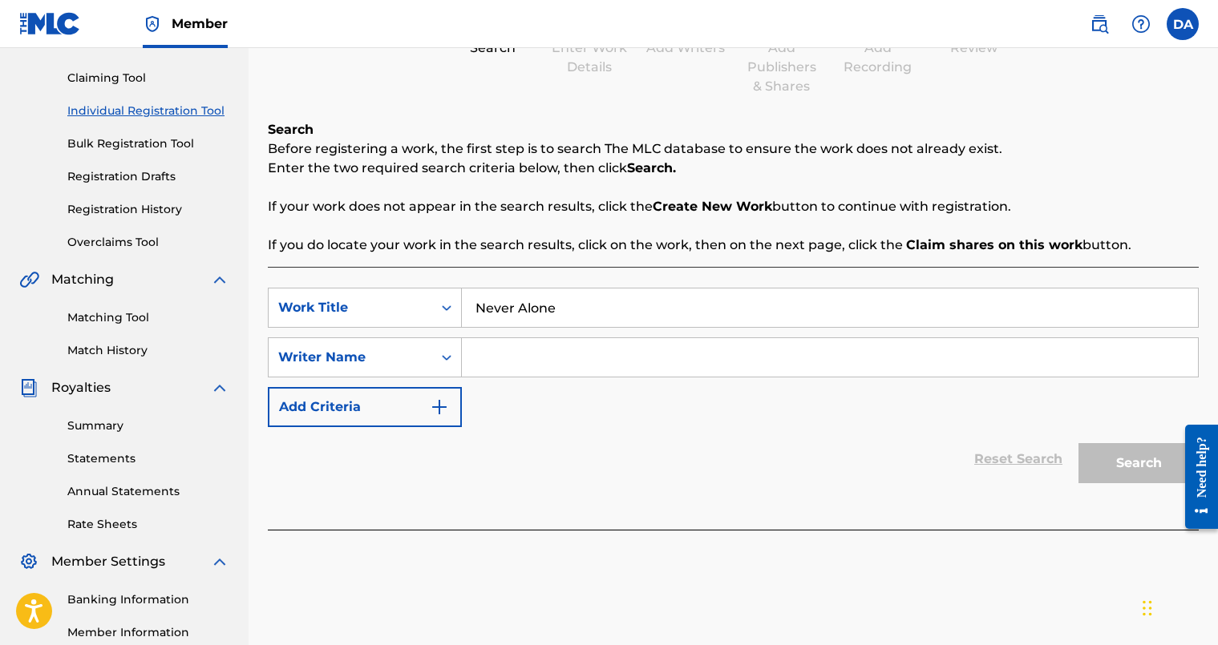
click at [1119, 461] on div "Search" at bounding box center [1134, 459] width 128 height 64
click at [107, 83] on link "Claiming Tool" at bounding box center [148, 78] width 162 height 17
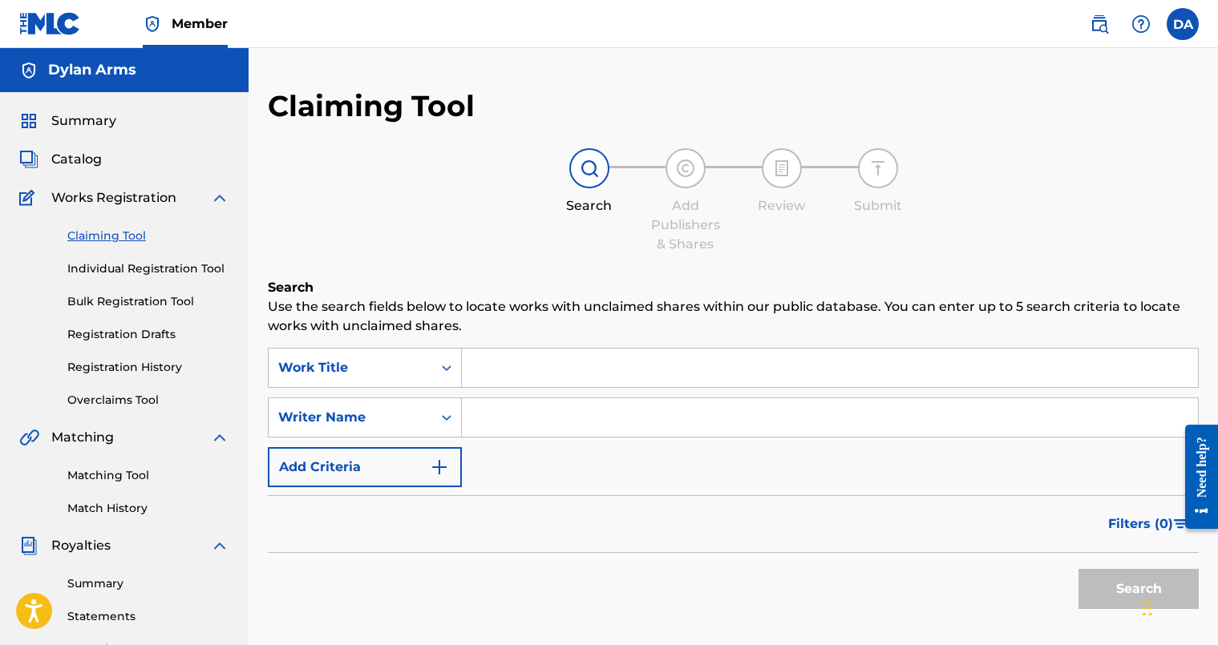
click at [516, 368] on input "Search Form" at bounding box center [830, 368] width 736 height 38
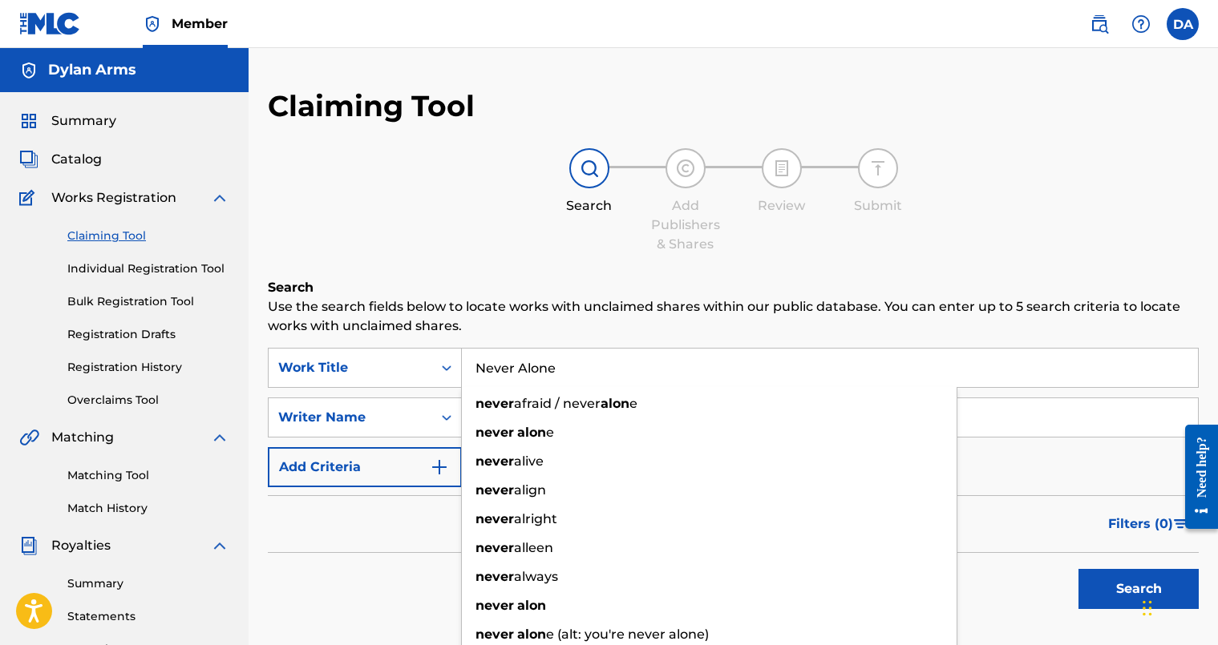
type input "Never Alone"
click at [1078, 569] on button "Search" at bounding box center [1138, 589] width 120 height 40
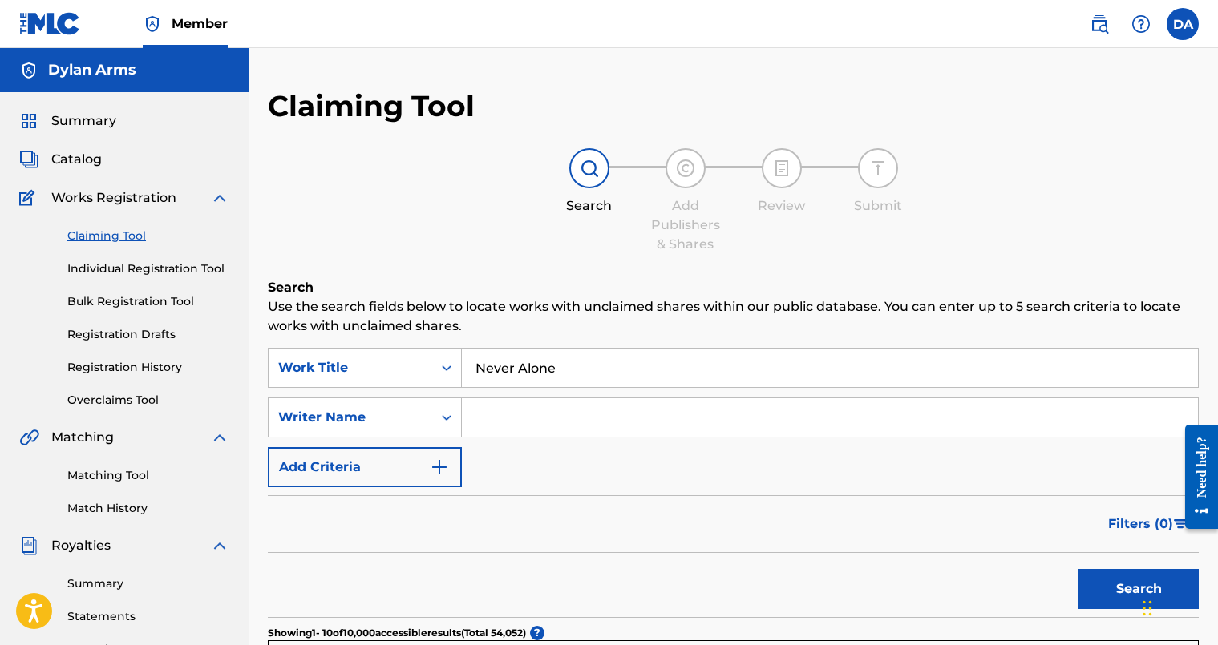
click at [507, 407] on input "Search Form" at bounding box center [830, 418] width 736 height 38
type input "Dylan arms"
click at [1078, 569] on button "Search" at bounding box center [1138, 589] width 120 height 40
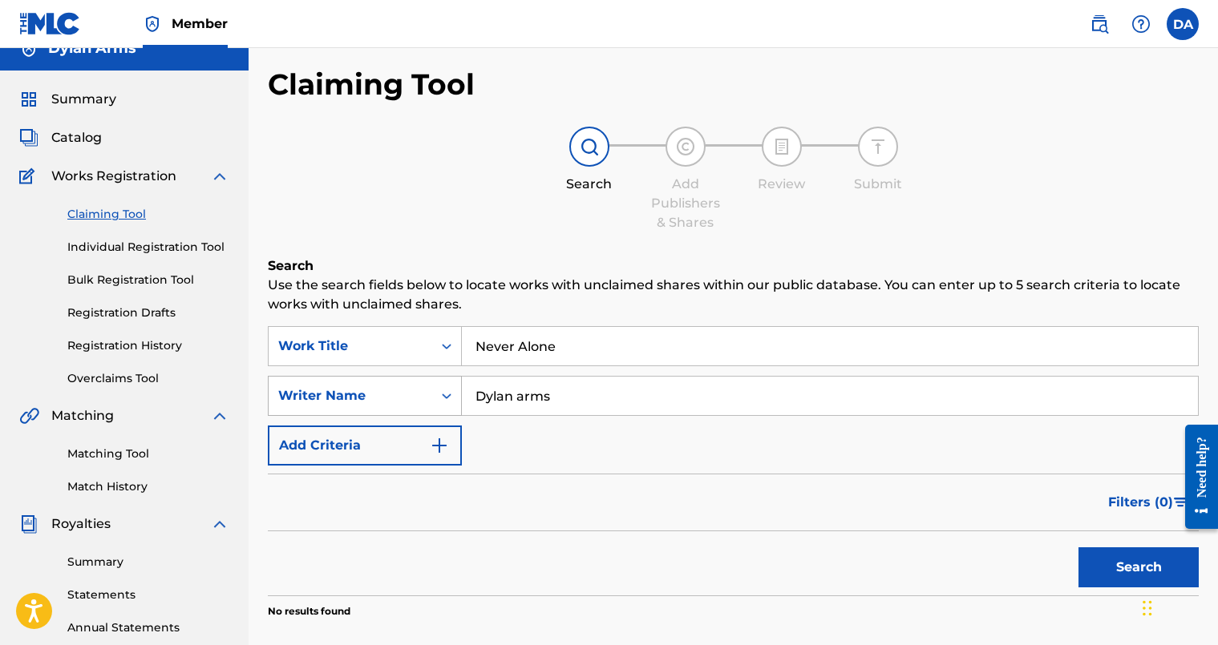
scroll to position [23, 0]
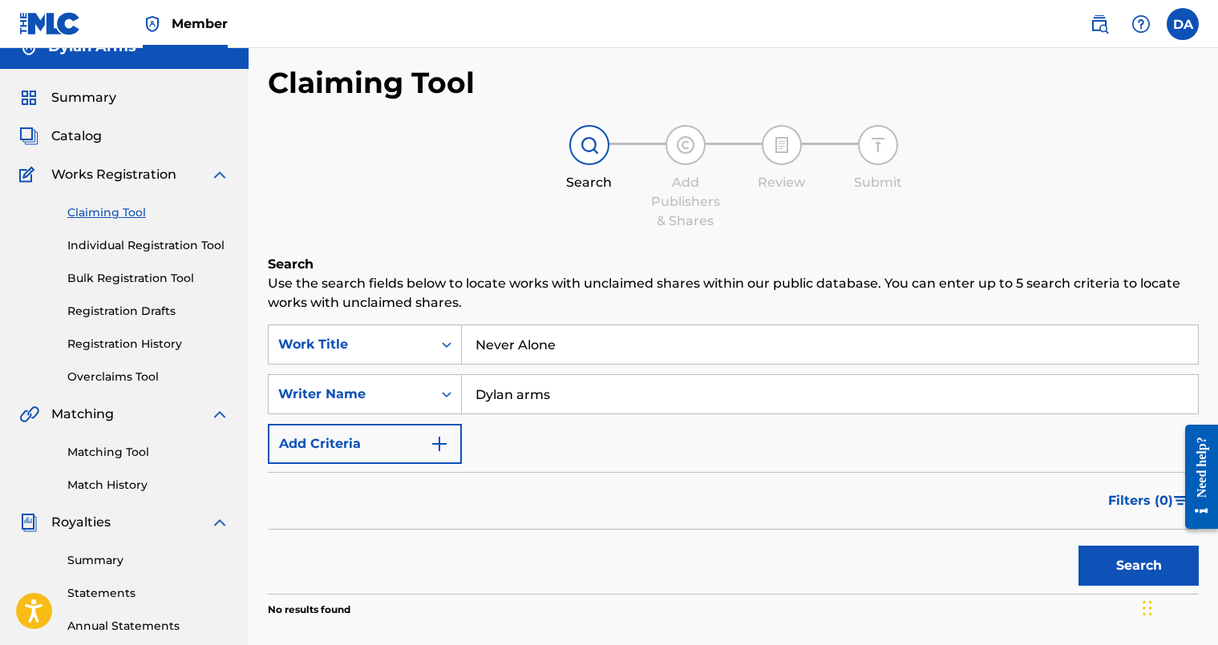
drag, startPoint x: 193, startPoint y: 182, endPoint x: 177, endPoint y: 173, distance: 18.3
click at [193, 182] on div "Works Registration" at bounding box center [124, 174] width 210 height 19
click at [176, 173] on div "Works Registration" at bounding box center [124, 174] width 210 height 19
click at [226, 175] on img at bounding box center [219, 174] width 19 height 19
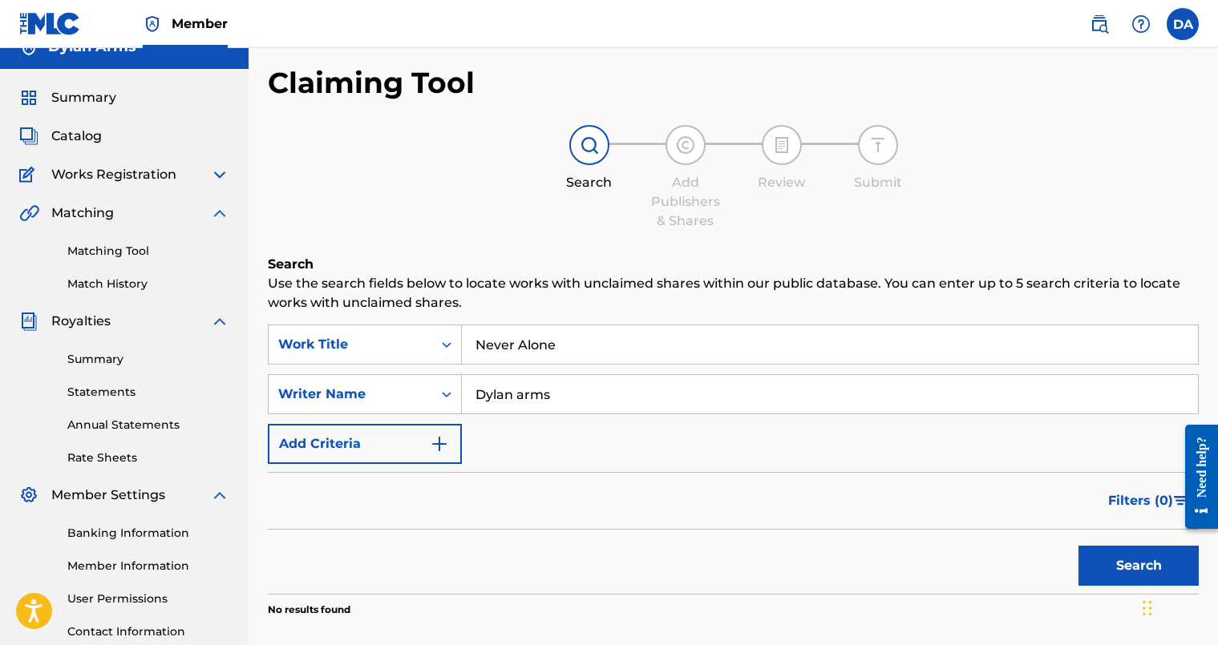
click at [223, 176] on img at bounding box center [219, 174] width 19 height 19
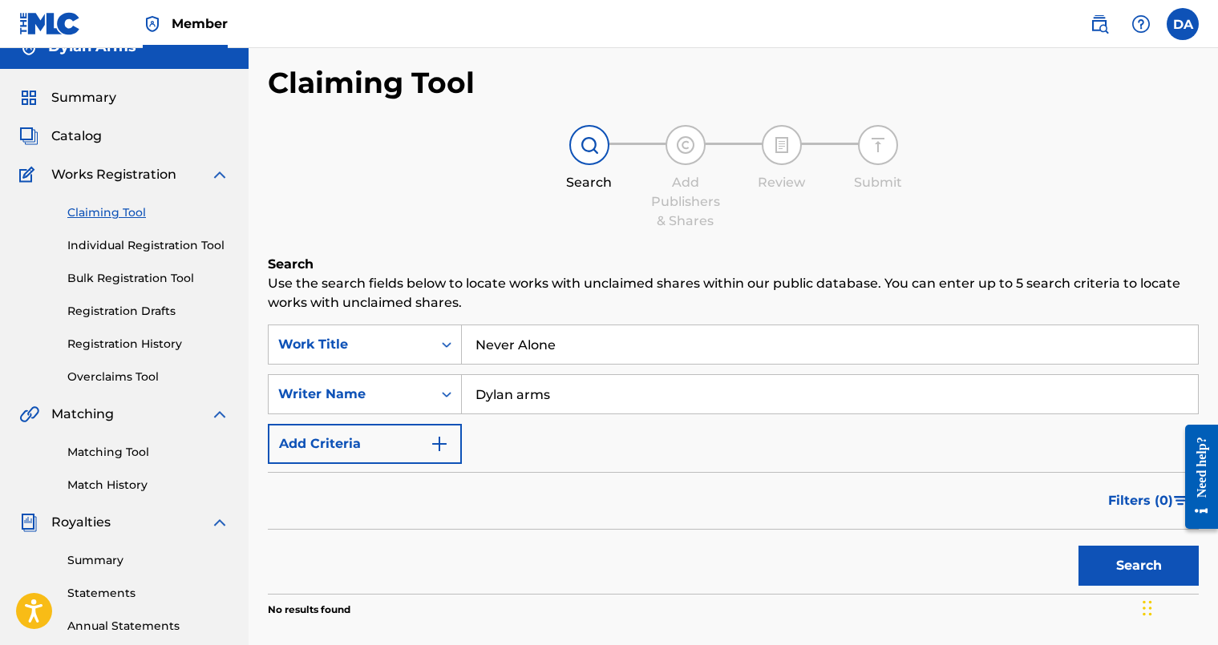
click at [154, 344] on link "Registration History" at bounding box center [148, 344] width 162 height 17
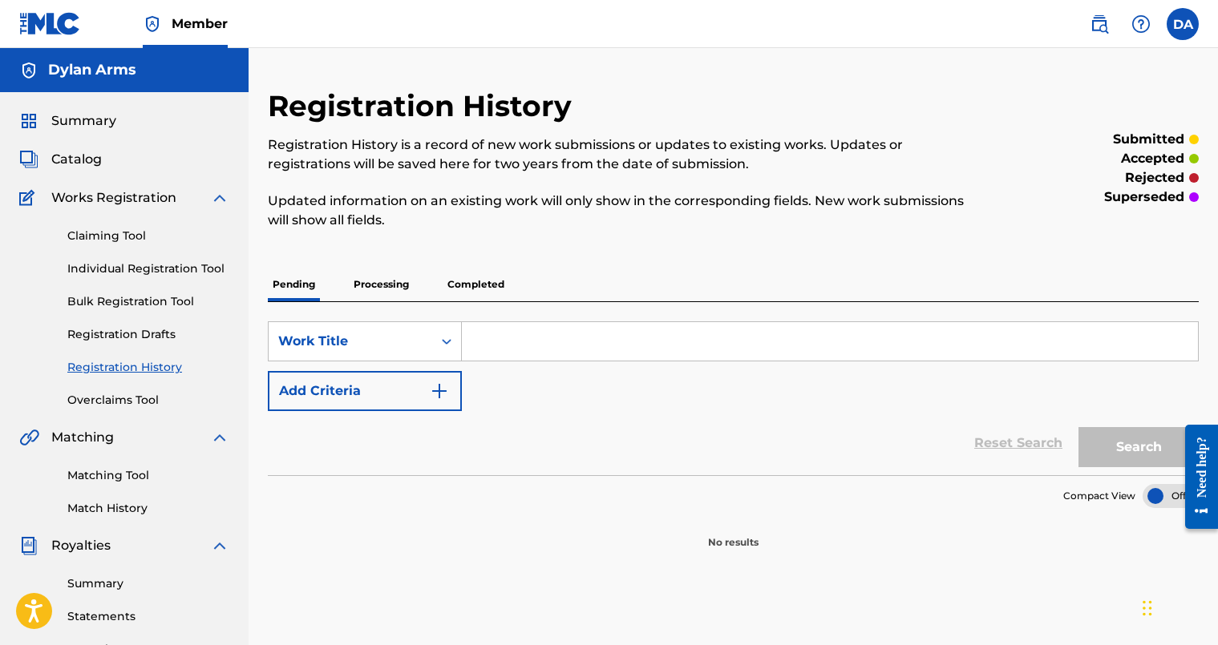
click at [163, 263] on link "Individual Registration Tool" at bounding box center [148, 269] width 162 height 17
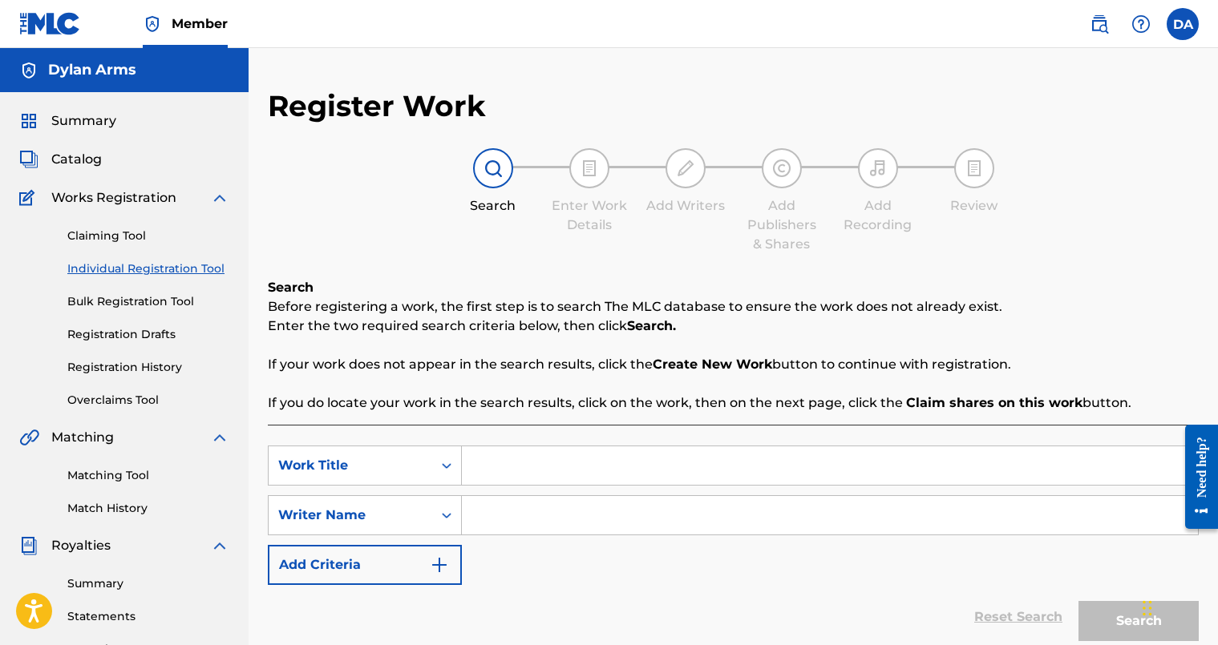
click at [489, 168] on img at bounding box center [493, 168] width 19 height 19
click at [590, 171] on img at bounding box center [589, 168] width 19 height 19
drag, startPoint x: 590, startPoint y: 171, endPoint x: 577, endPoint y: 220, distance: 50.8
click at [590, 171] on img at bounding box center [589, 168] width 19 height 19
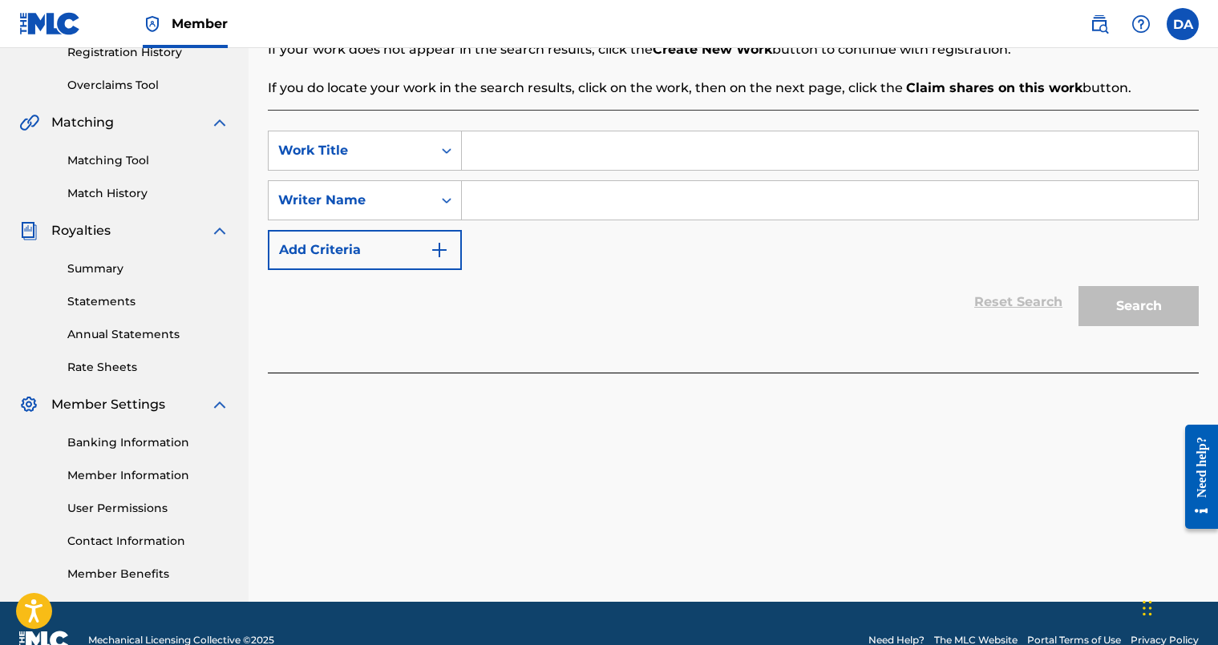
scroll to position [349, 0]
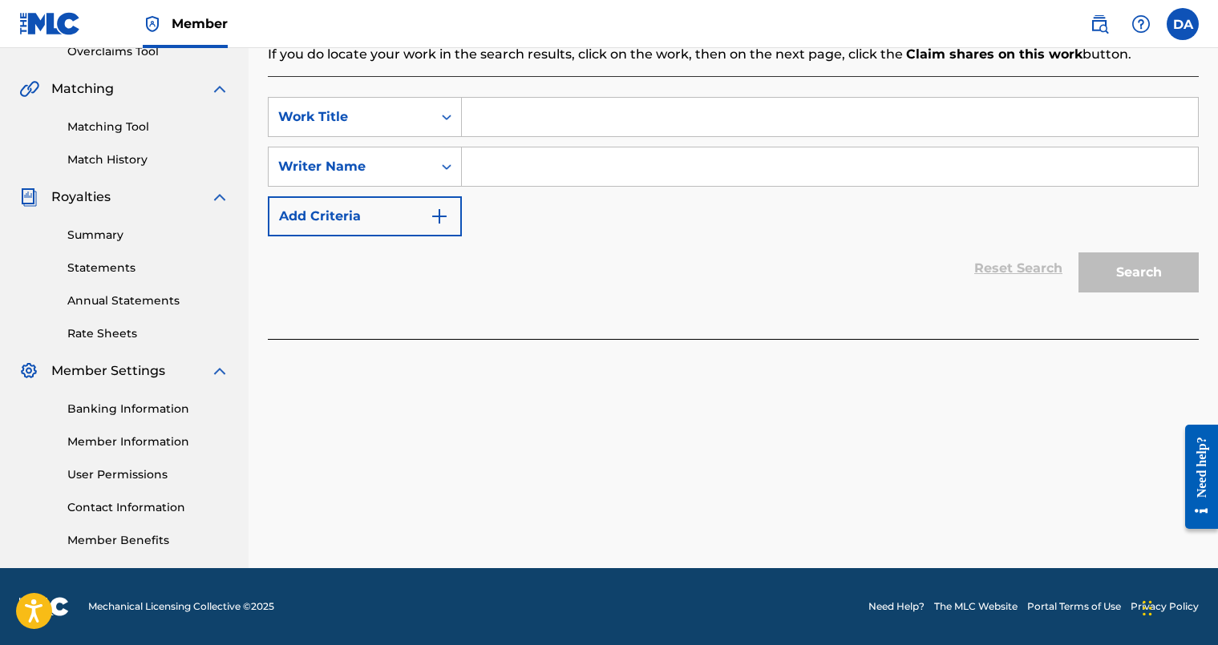
click at [908, 602] on link "Need Help?" at bounding box center [896, 607] width 56 height 14
click at [534, 121] on input "Search Form" at bounding box center [830, 117] width 736 height 38
type input "Let There Be Light"
click at [536, 165] on input "Search Form" at bounding box center [830, 167] width 736 height 38
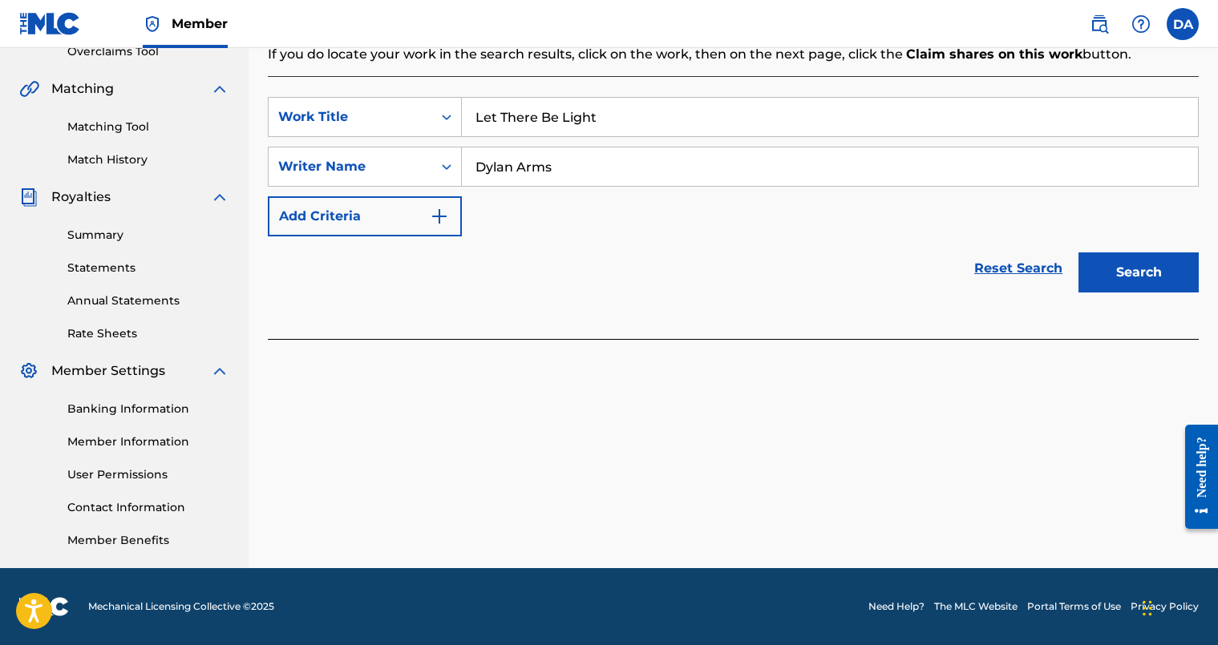
click at [1095, 279] on button "Search" at bounding box center [1138, 273] width 120 height 40
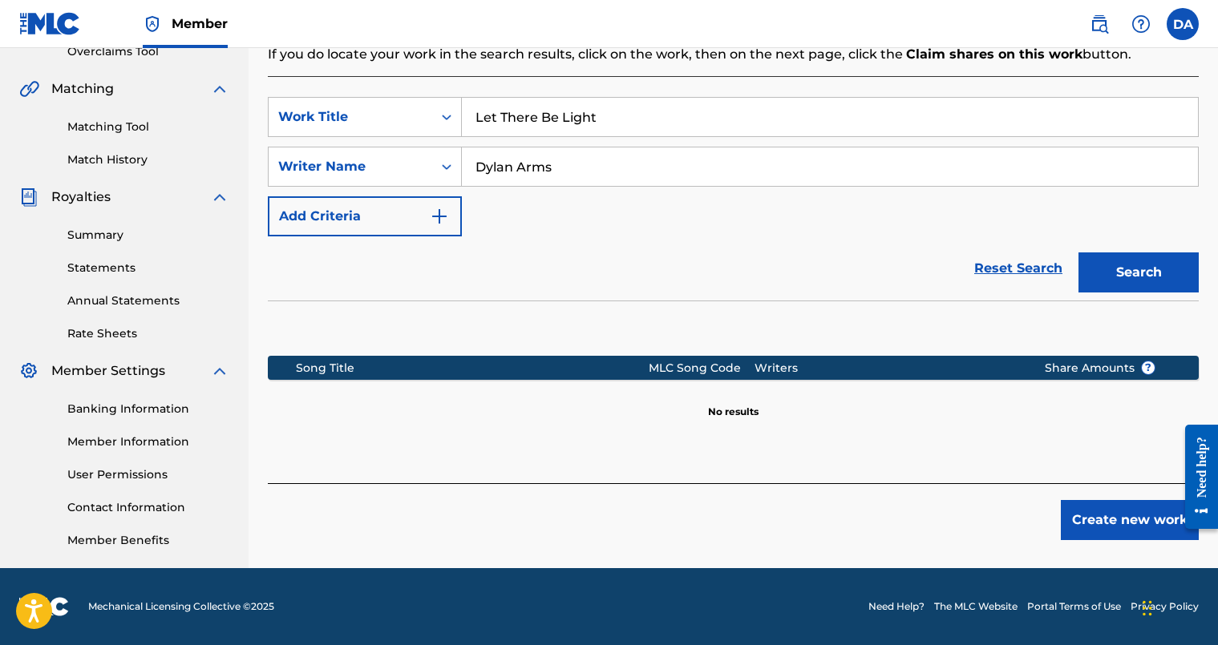
click at [638, 163] on input "Dylan Arms" at bounding box center [830, 167] width 736 height 38
type input "Dylan Arms Kids Worship"
click at [1127, 261] on button "Search" at bounding box center [1138, 273] width 120 height 40
click at [1092, 511] on button "Create new work" at bounding box center [1130, 520] width 138 height 40
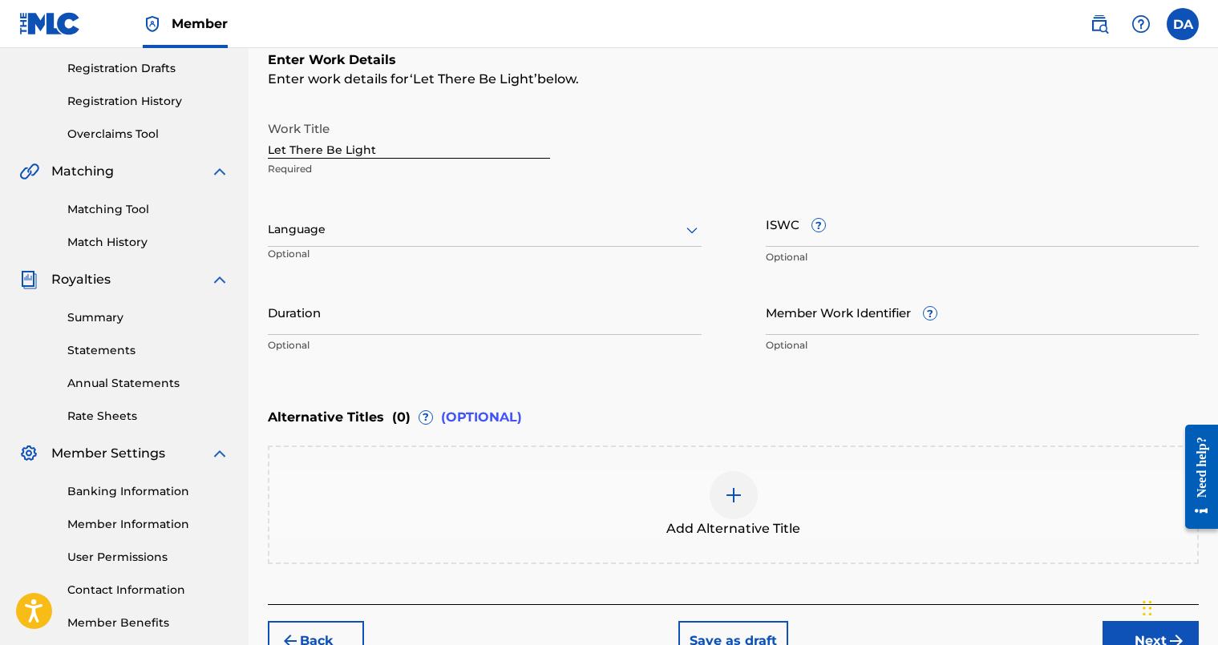
scroll to position [245, 0]
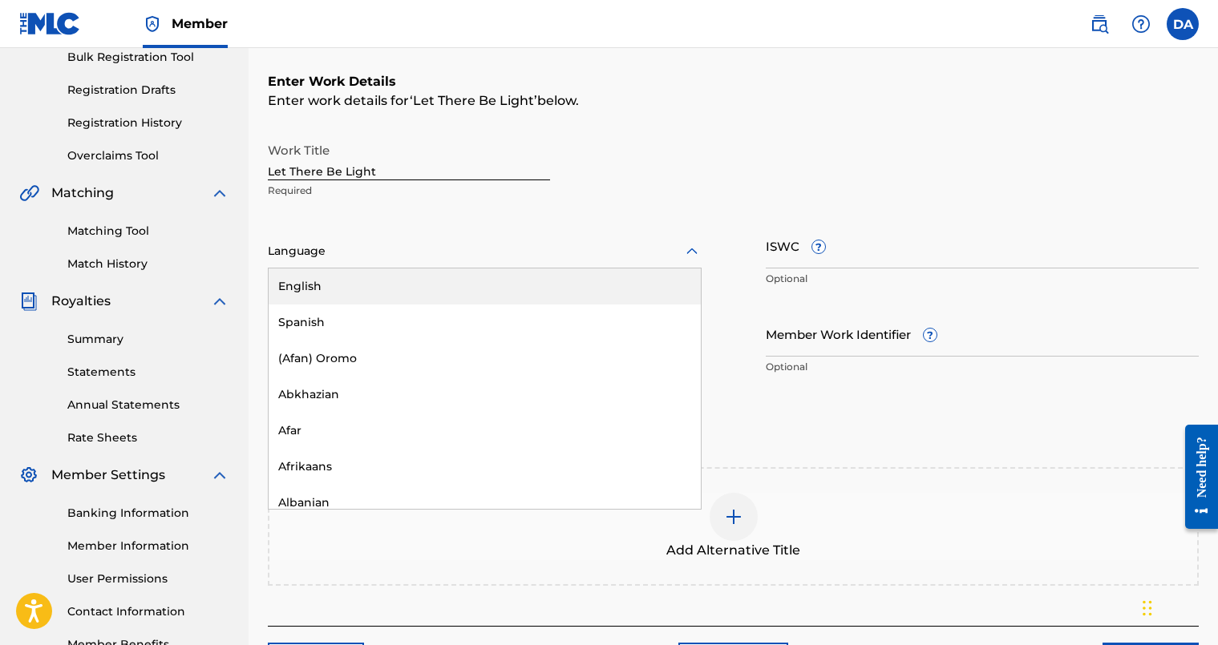
click at [463, 260] on div at bounding box center [485, 251] width 434 height 20
click at [422, 287] on div "English" at bounding box center [485, 287] width 432 height 36
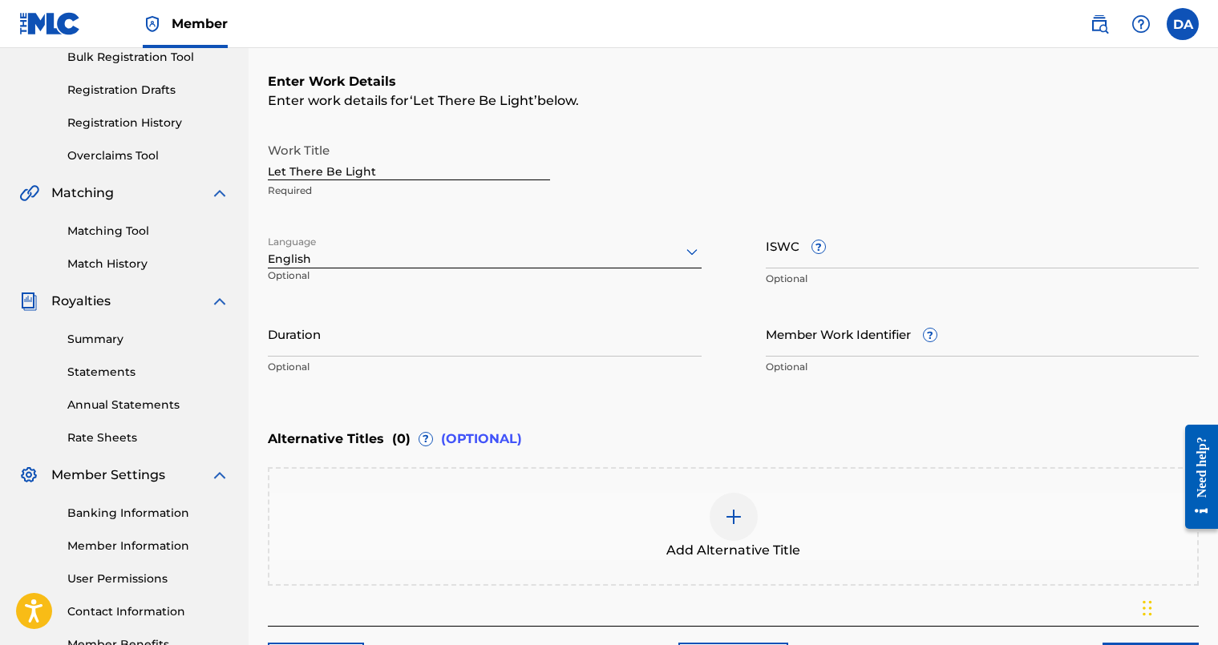
click at [845, 249] on input "ISWC ?" at bounding box center [983, 246] width 434 height 46
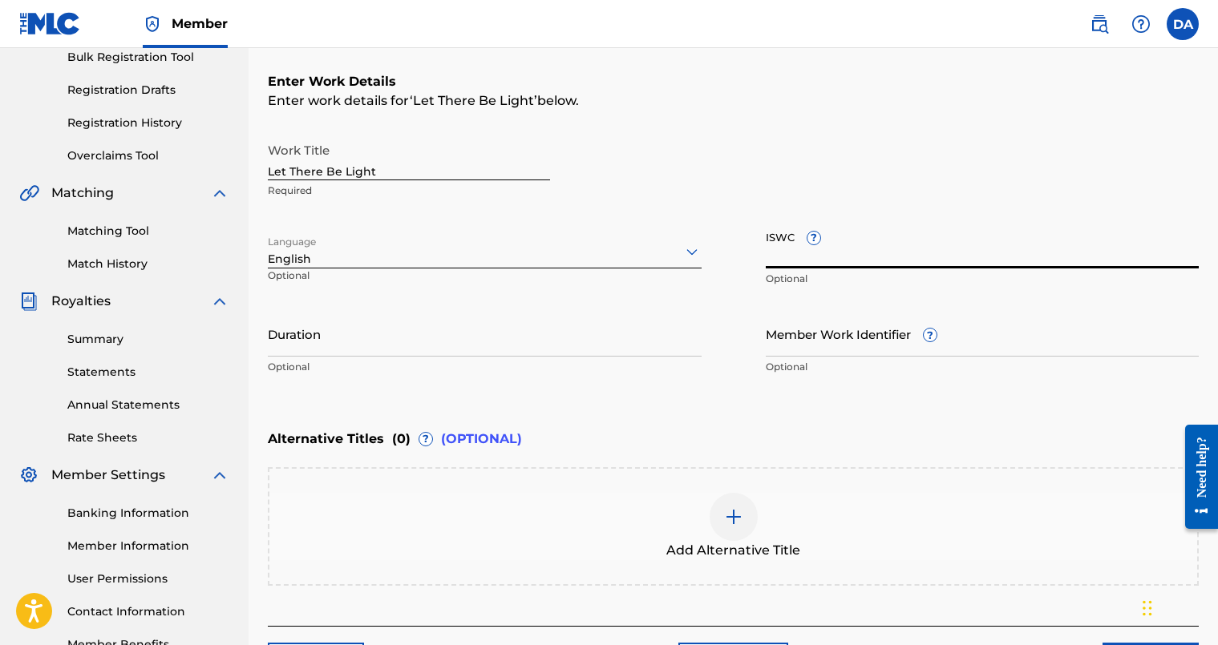
paste input "T-329.572.919-6"
type input "T-329.572.919-6"
click at [382, 347] on input "Duration" at bounding box center [485, 334] width 434 height 46
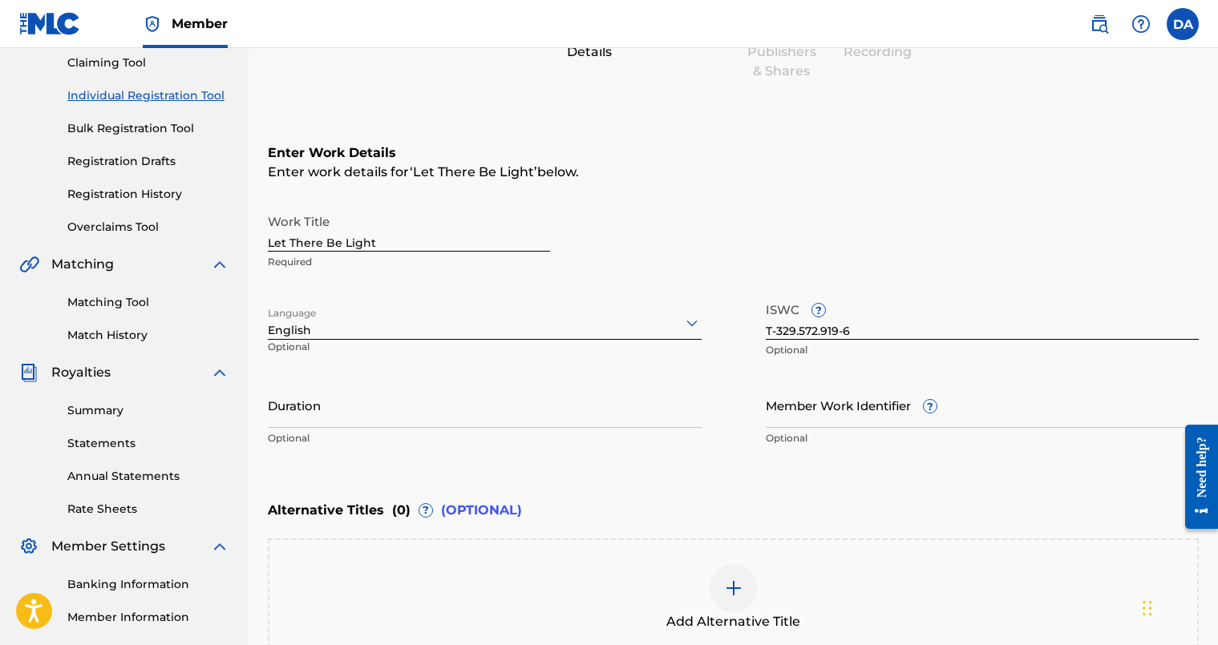
scroll to position [172, 0]
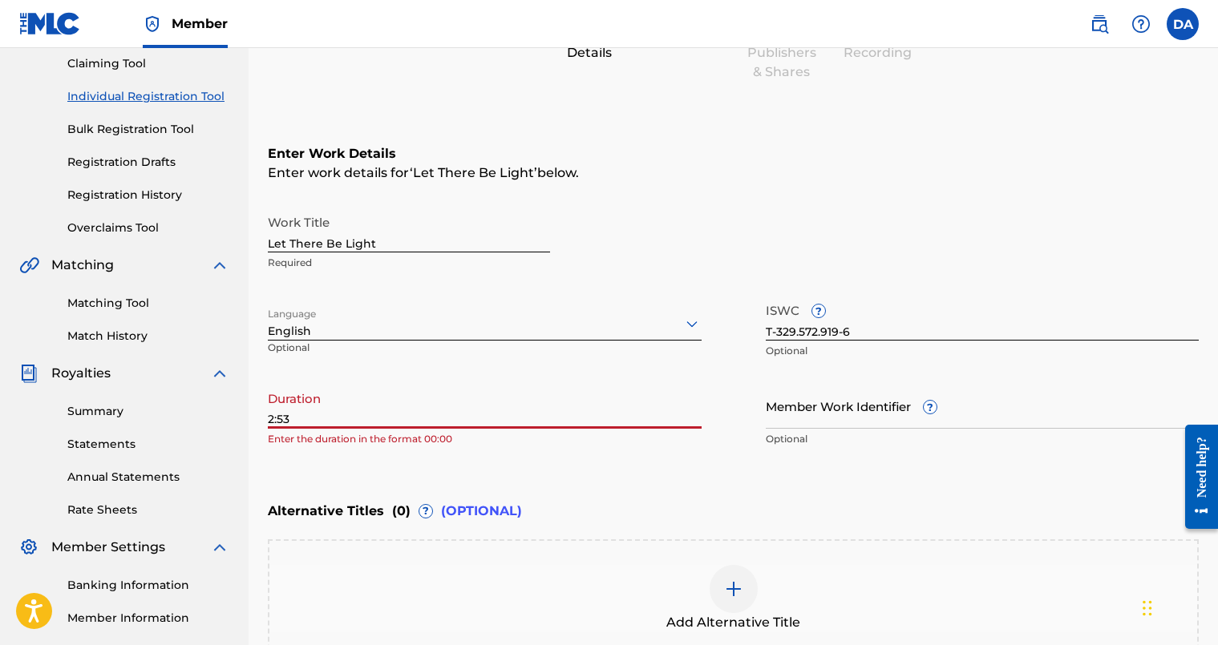
drag, startPoint x: 825, startPoint y: 417, endPoint x: 903, endPoint y: 411, distance: 78.0
click at [825, 417] on input "Member Work Identifier ?" at bounding box center [983, 406] width 434 height 46
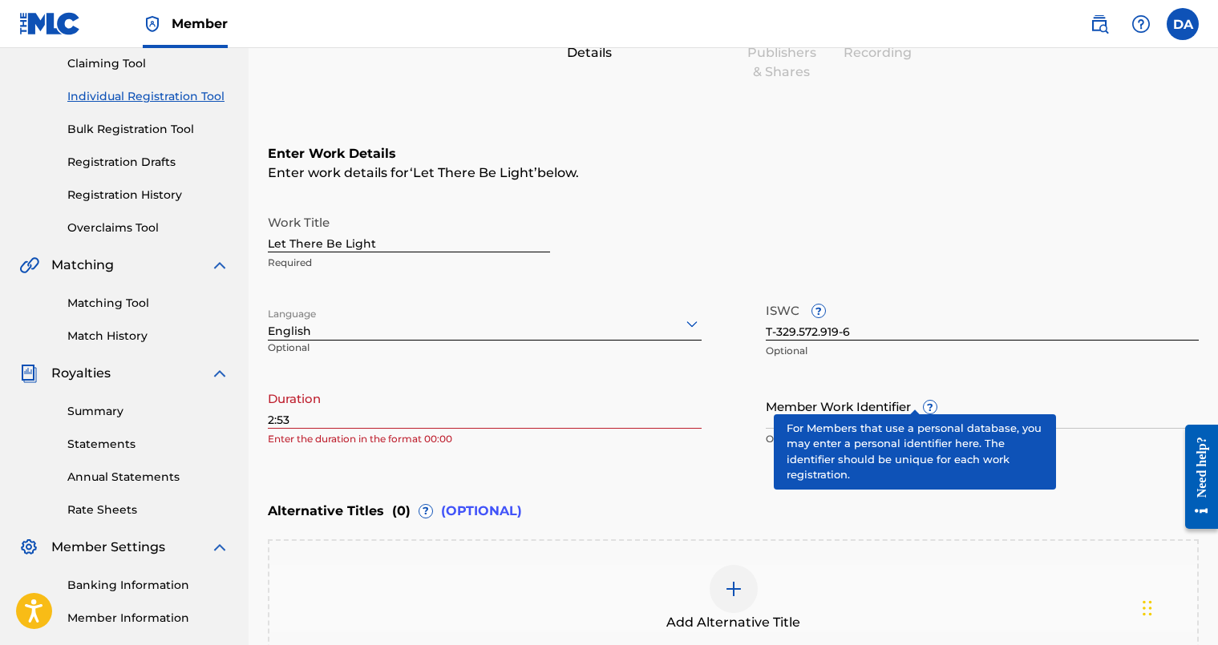
click at [908, 395] on div "Member Work Identifier ? Optional" at bounding box center [983, 419] width 434 height 72
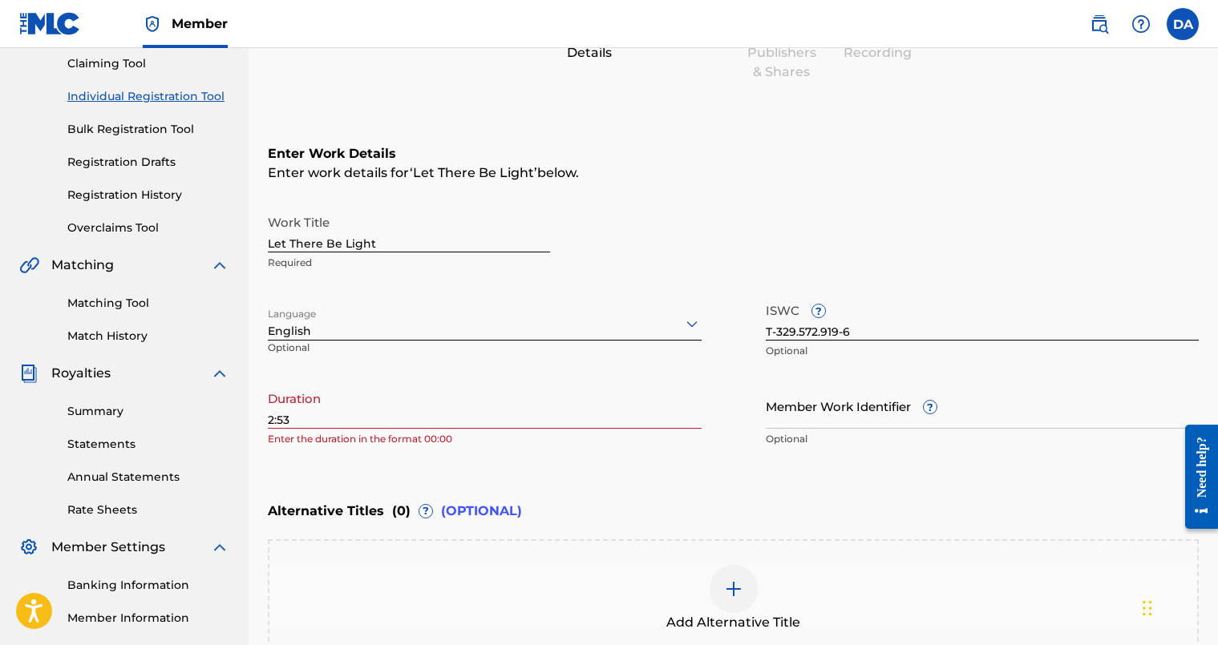
click at [775, 270] on div "Work Title Let There Be Light Required" at bounding box center [733, 243] width 931 height 72
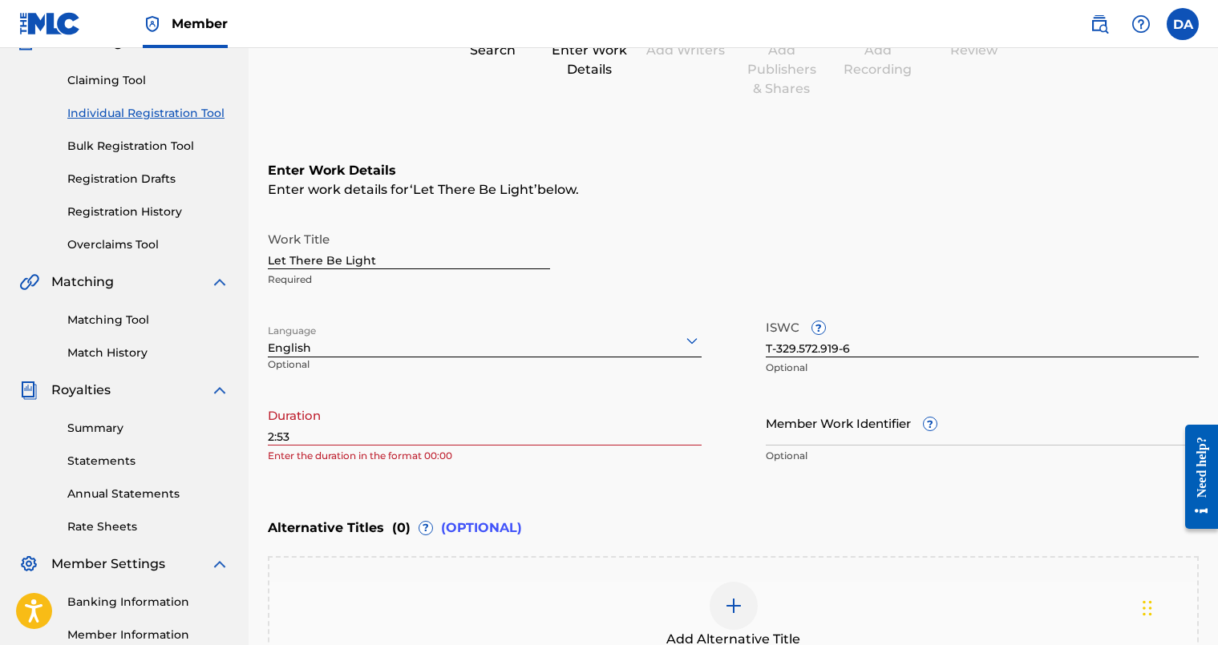
scroll to position [277, 0]
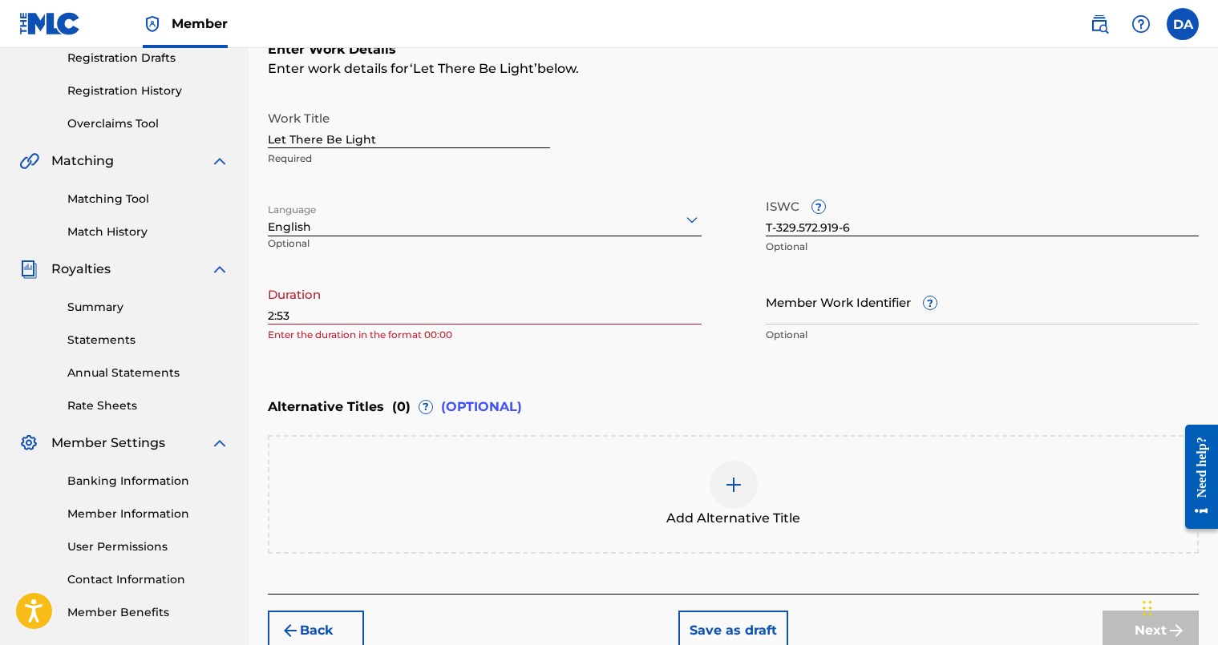
click at [525, 315] on input "2:53" at bounding box center [485, 302] width 434 height 46
click at [268, 314] on input "2:53" at bounding box center [485, 302] width 434 height 46
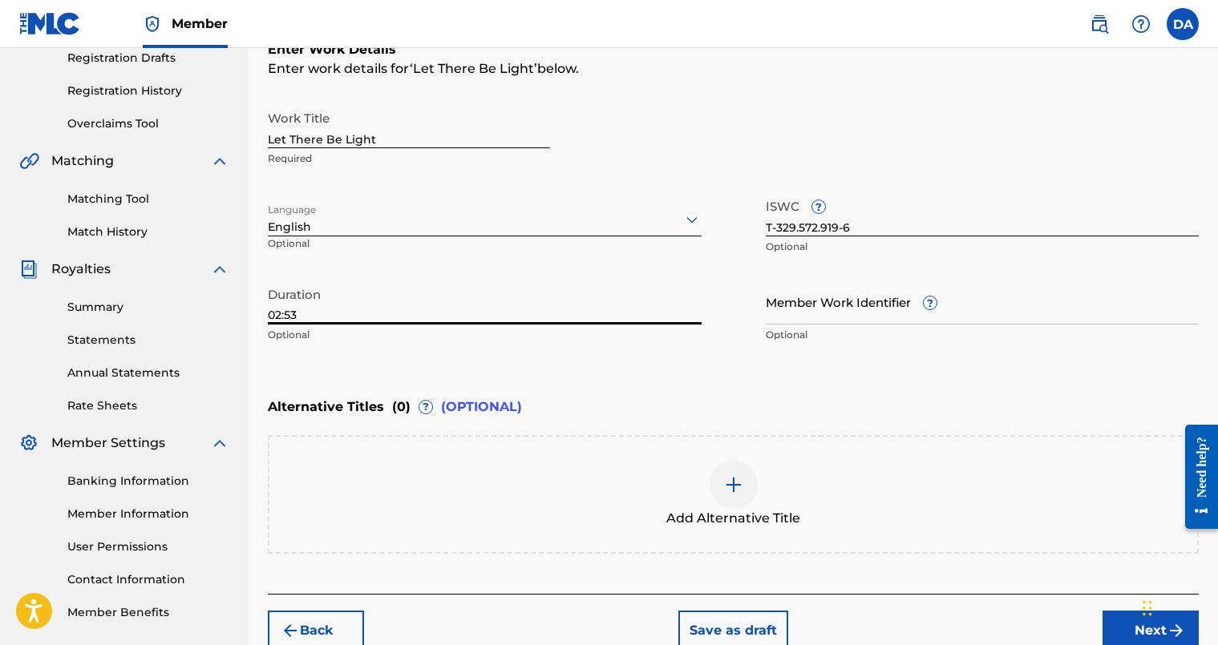
type input "02:53"
click at [527, 378] on div "Enter Work Details Enter work details for ‘ Let There Be Light ’ below. Work Ti…" at bounding box center [733, 196] width 931 height 388
click at [732, 484] on img at bounding box center [733, 484] width 19 height 19
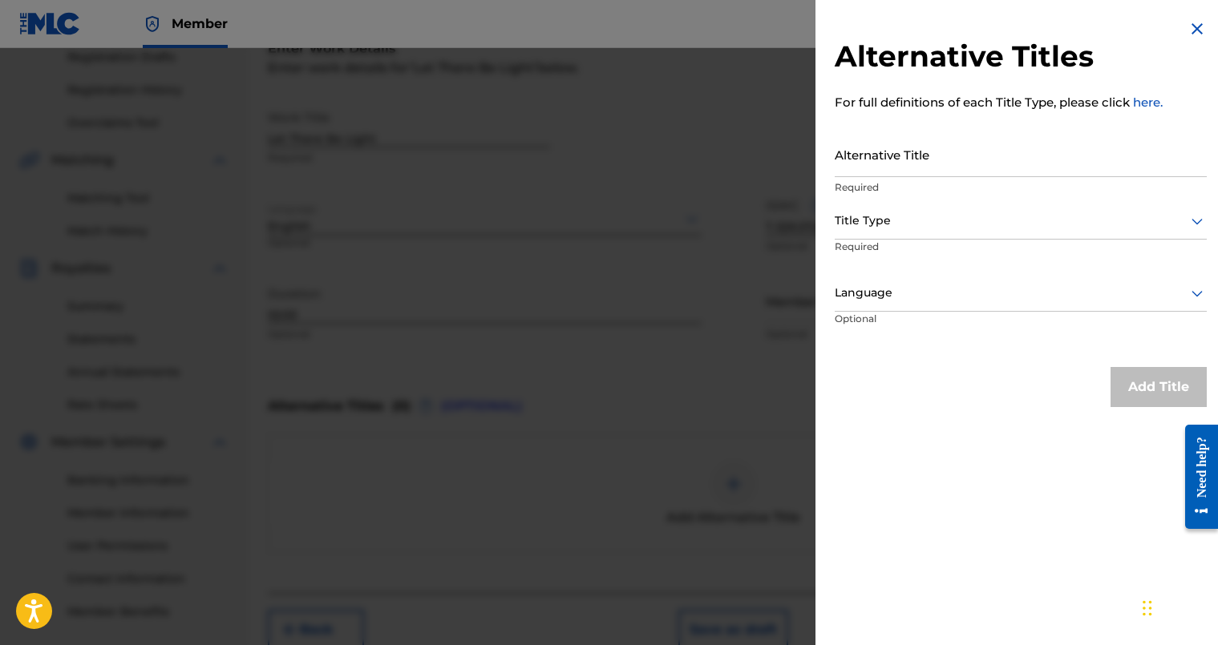
click at [900, 156] on input "Alternative Title" at bounding box center [1021, 155] width 372 height 46
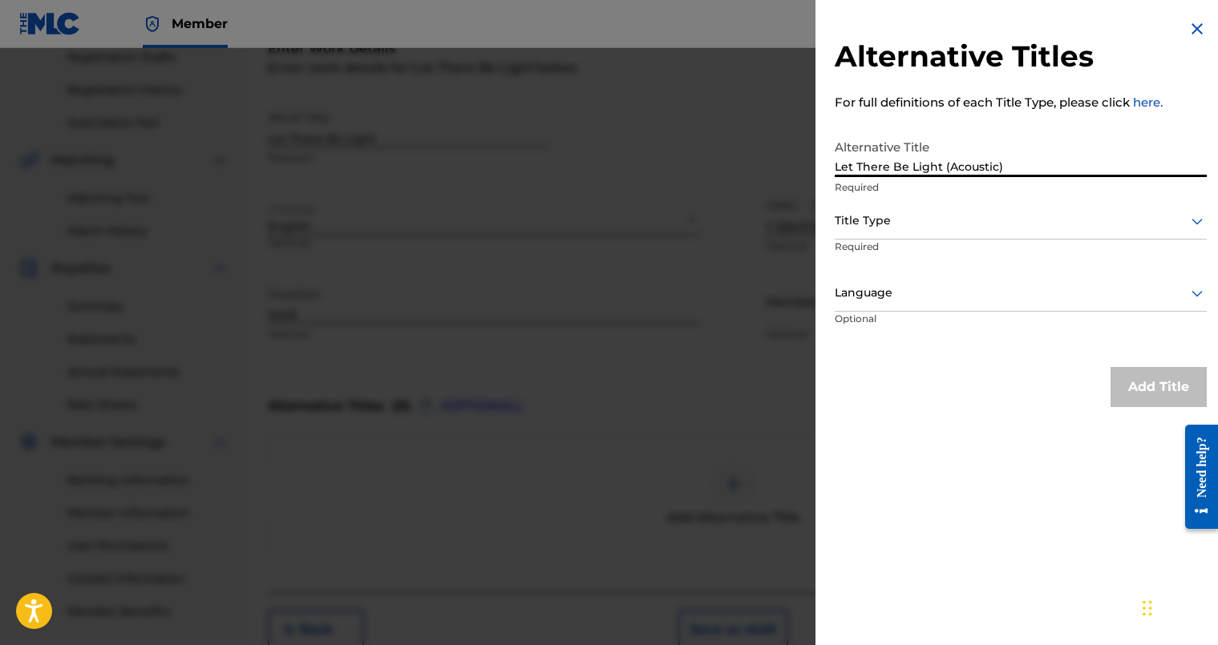
type input "Let There Be Light (Acoustic)"
click at [993, 218] on div at bounding box center [1021, 221] width 372 height 20
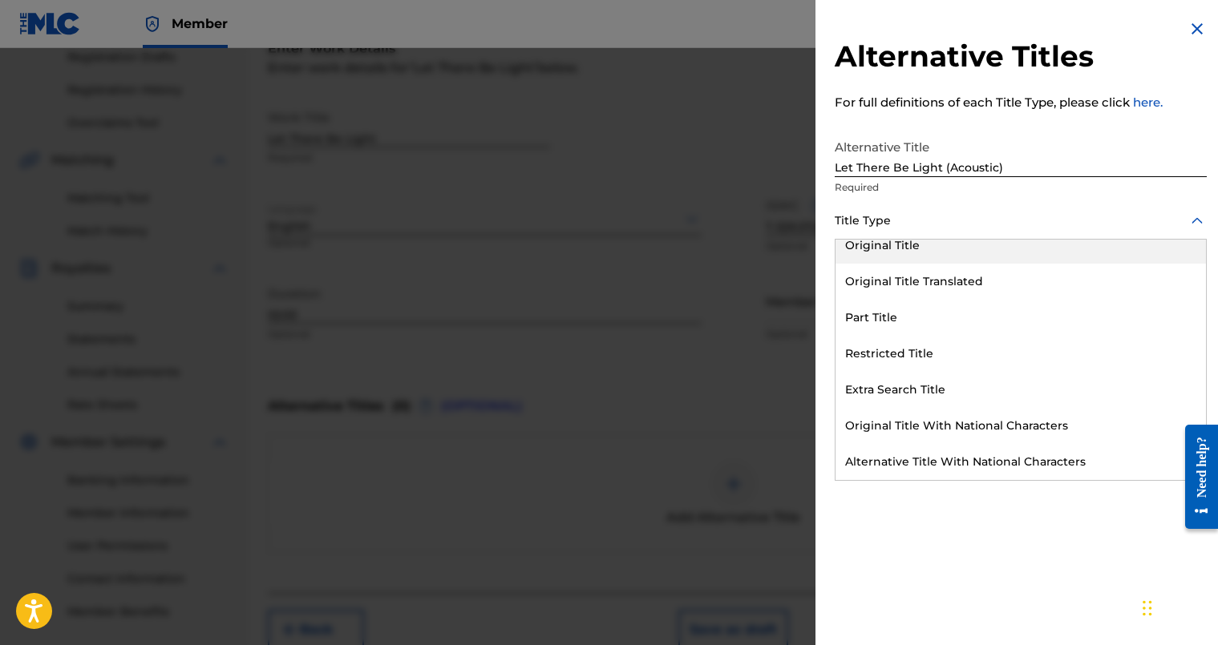
scroll to position [156, 0]
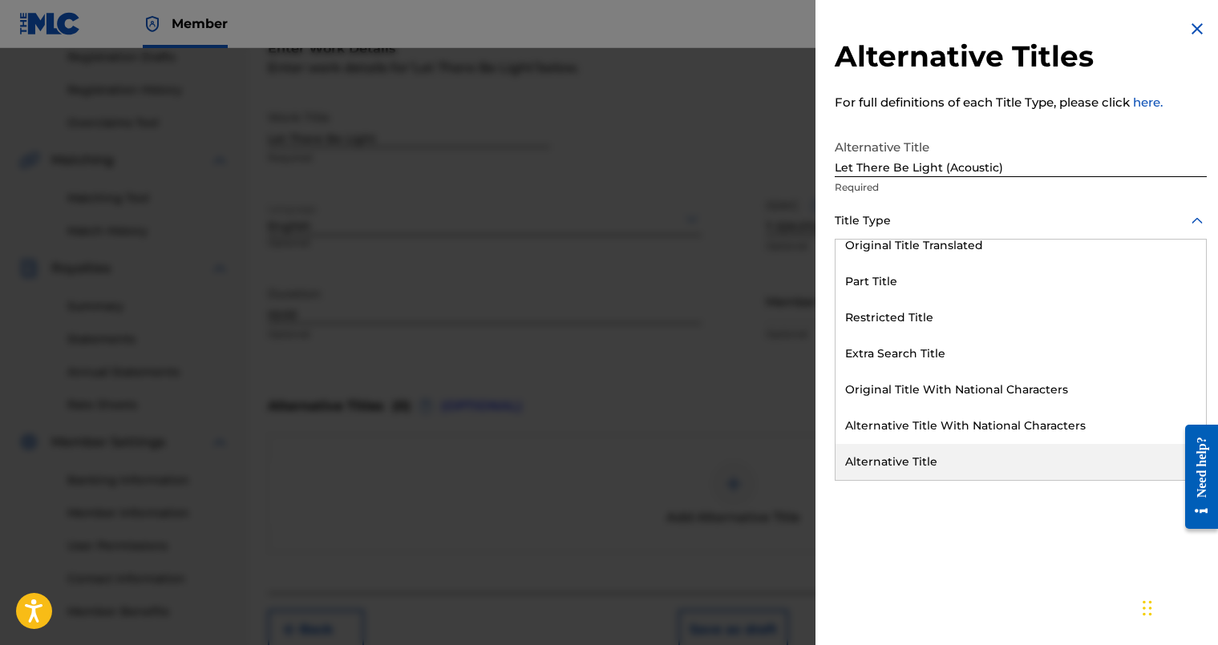
click at [988, 535] on div "Alternative Titles For full definitions of each Title Type, please click here. …" at bounding box center [1020, 322] width 411 height 645
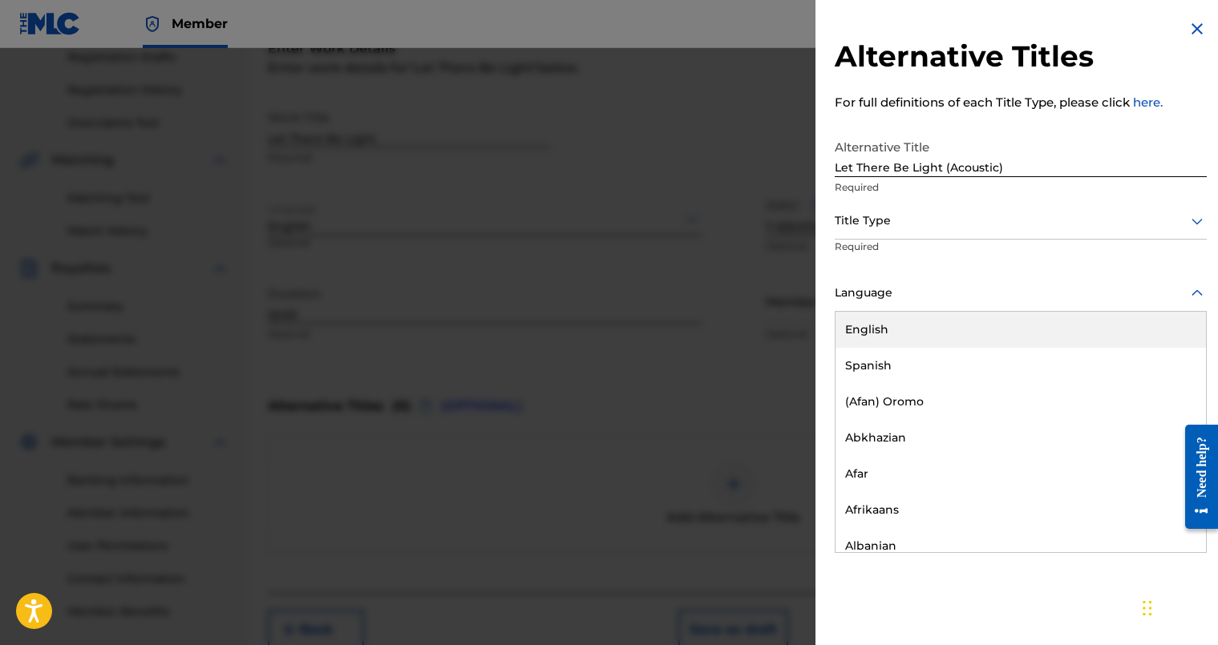
click at [931, 296] on div at bounding box center [1021, 293] width 372 height 20
click at [1144, 106] on link "here." at bounding box center [1148, 102] width 30 height 15
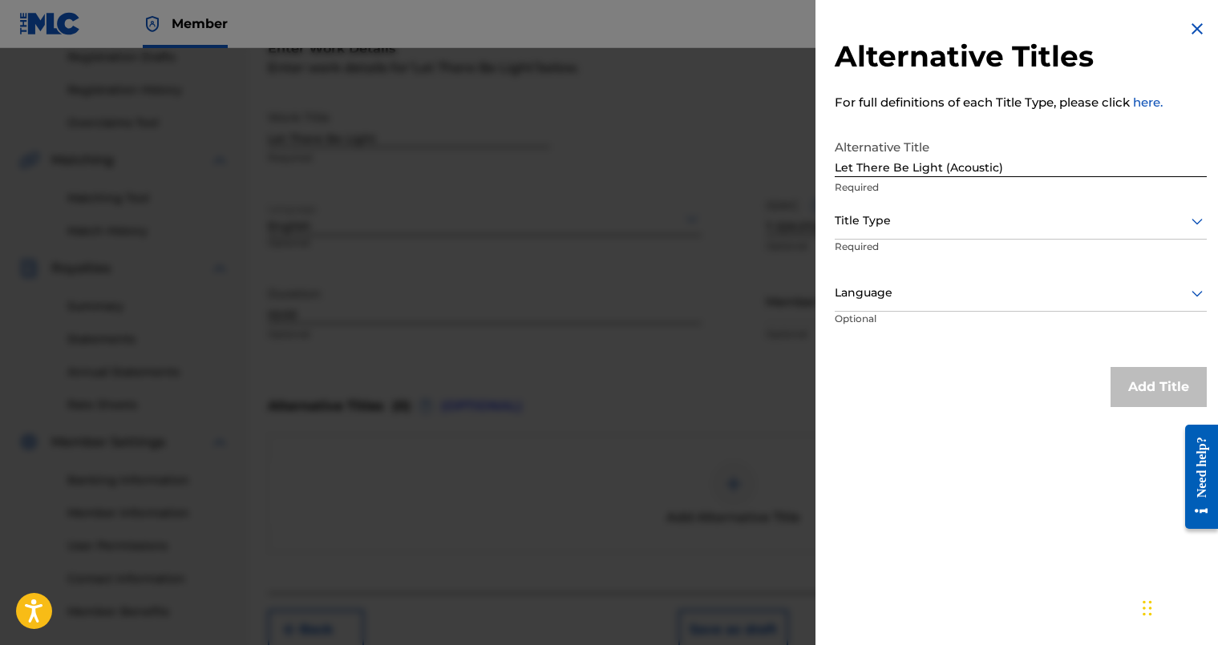
click at [1196, 29] on img at bounding box center [1197, 28] width 19 height 19
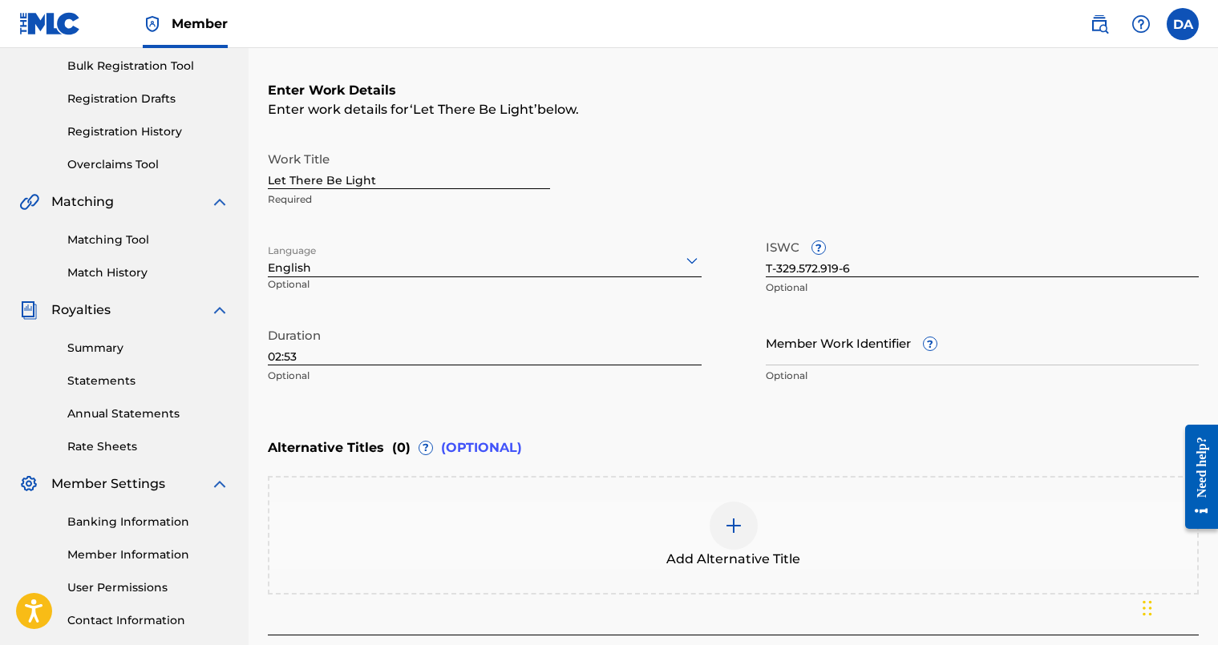
scroll to position [253, 0]
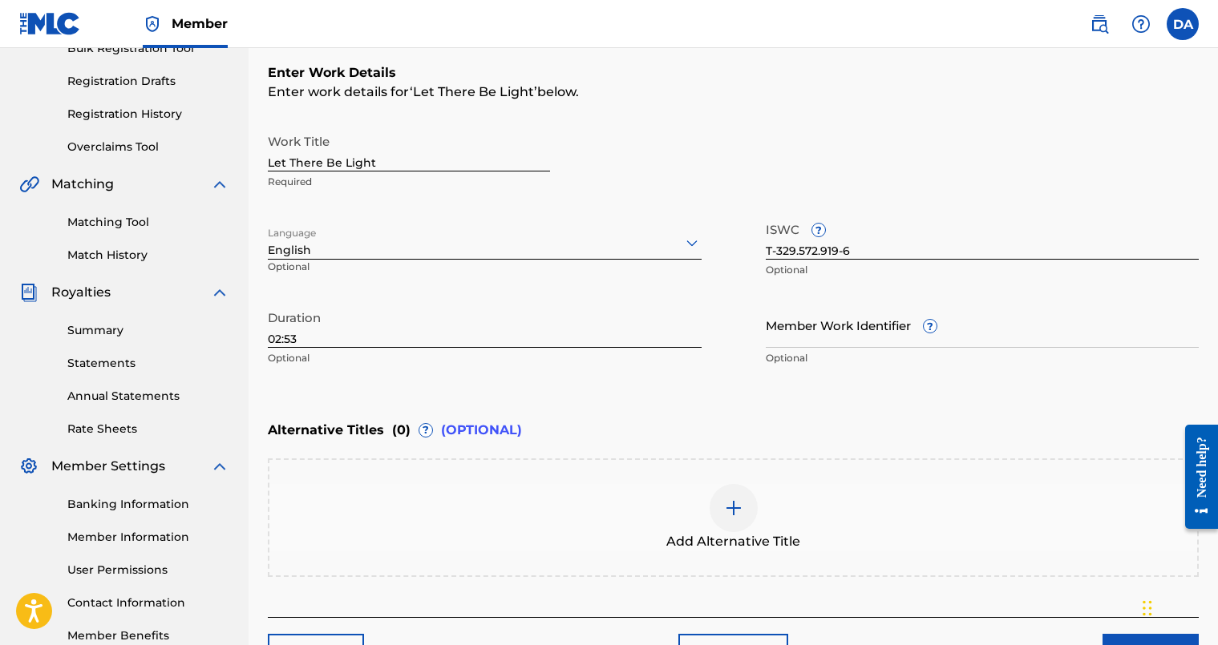
click at [768, 203] on div "Work Title Let There Be Light Required Language English Optional ISWC ? T-329.5…" at bounding box center [733, 250] width 931 height 249
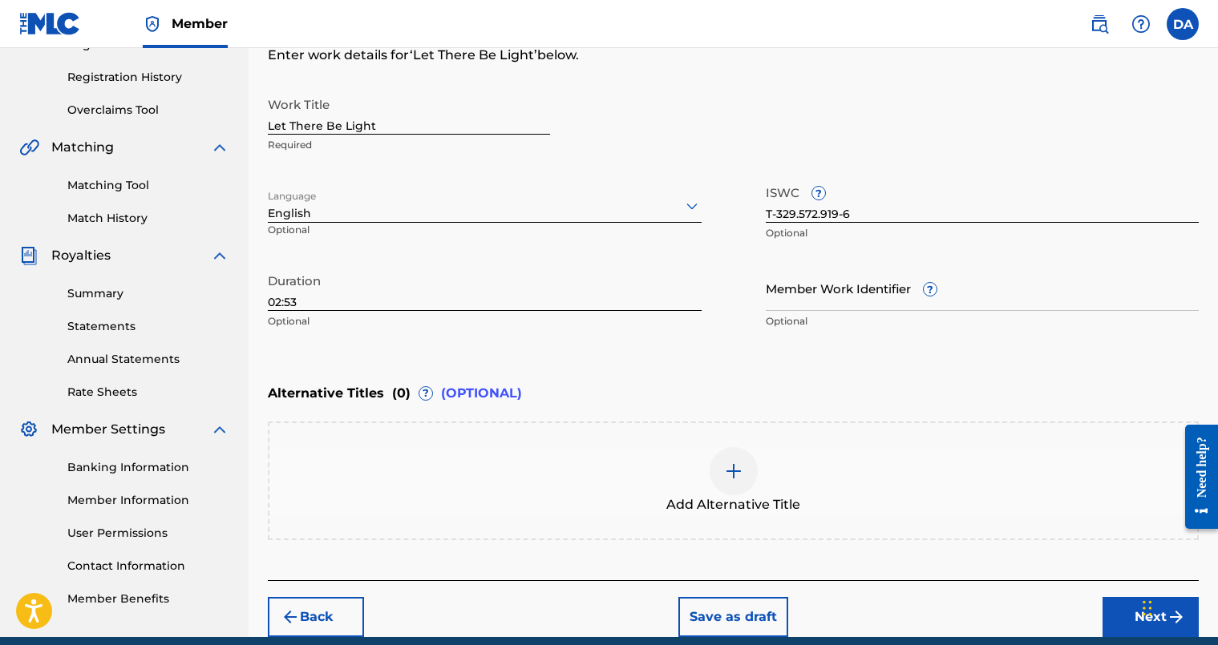
scroll to position [359, 0]
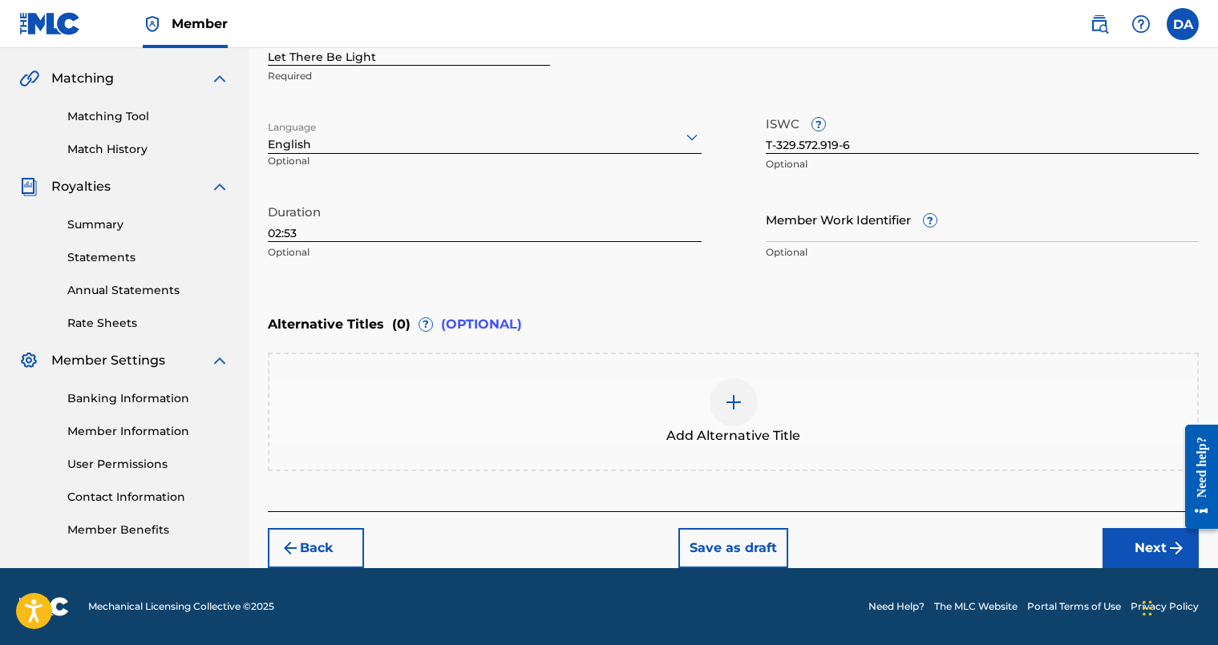
click at [1135, 546] on button "Next" at bounding box center [1151, 548] width 96 height 40
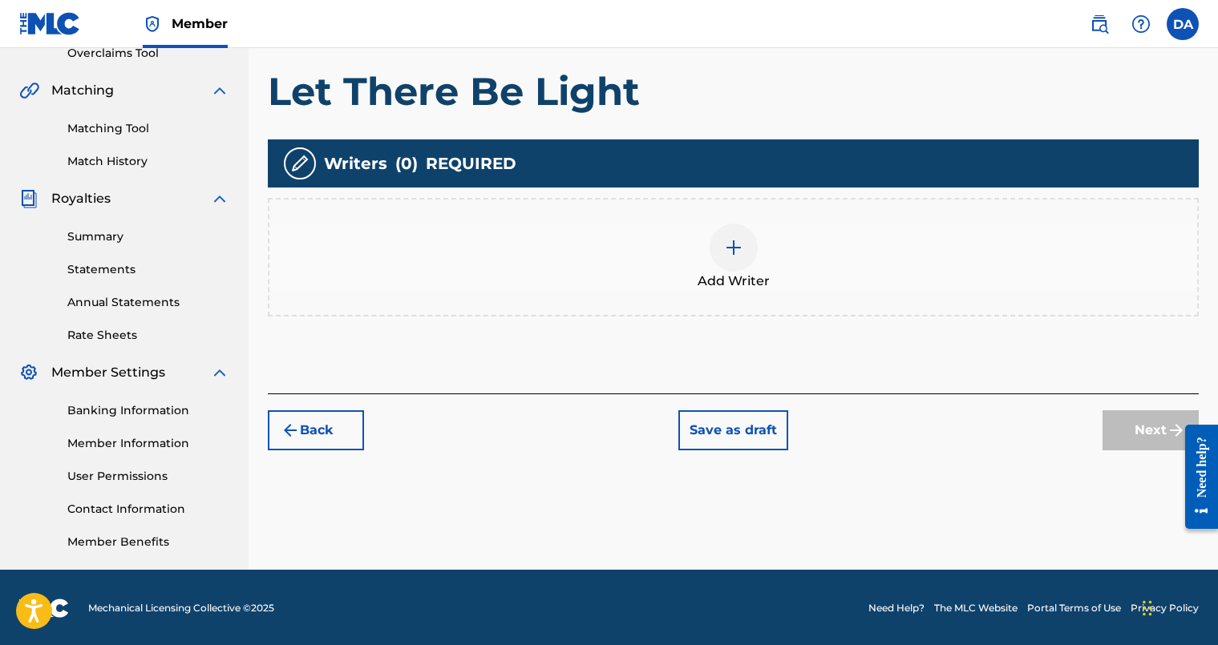
scroll to position [72, 0]
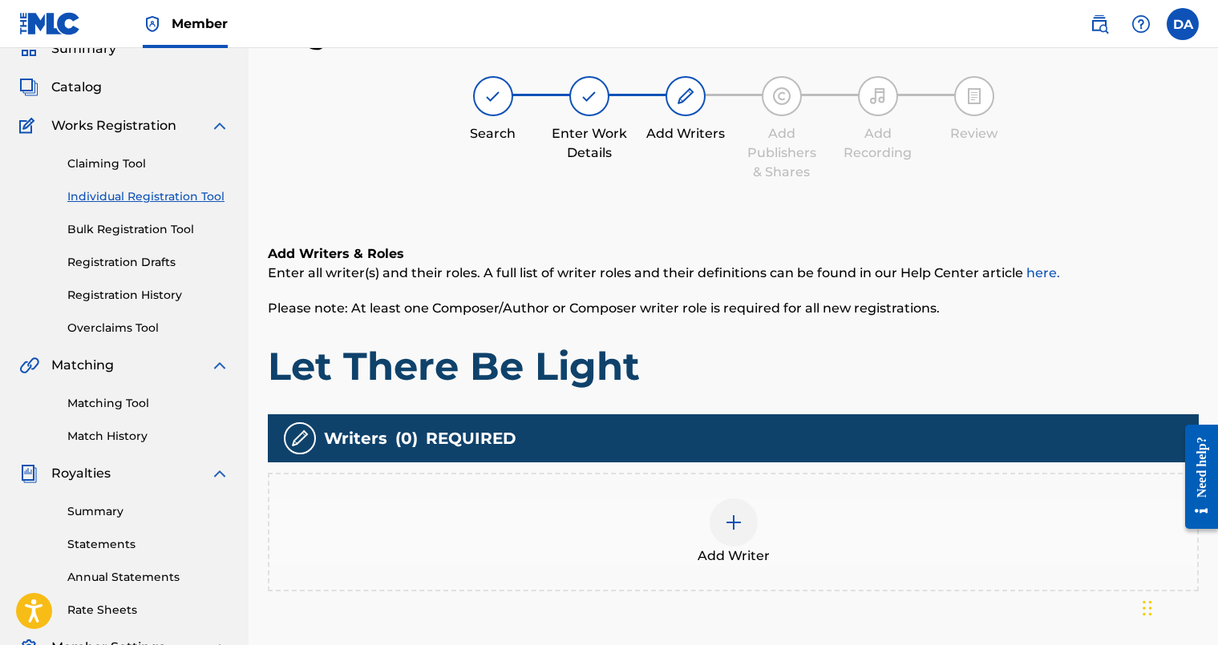
click at [742, 499] on div "Add Writer" at bounding box center [733, 532] width 928 height 67
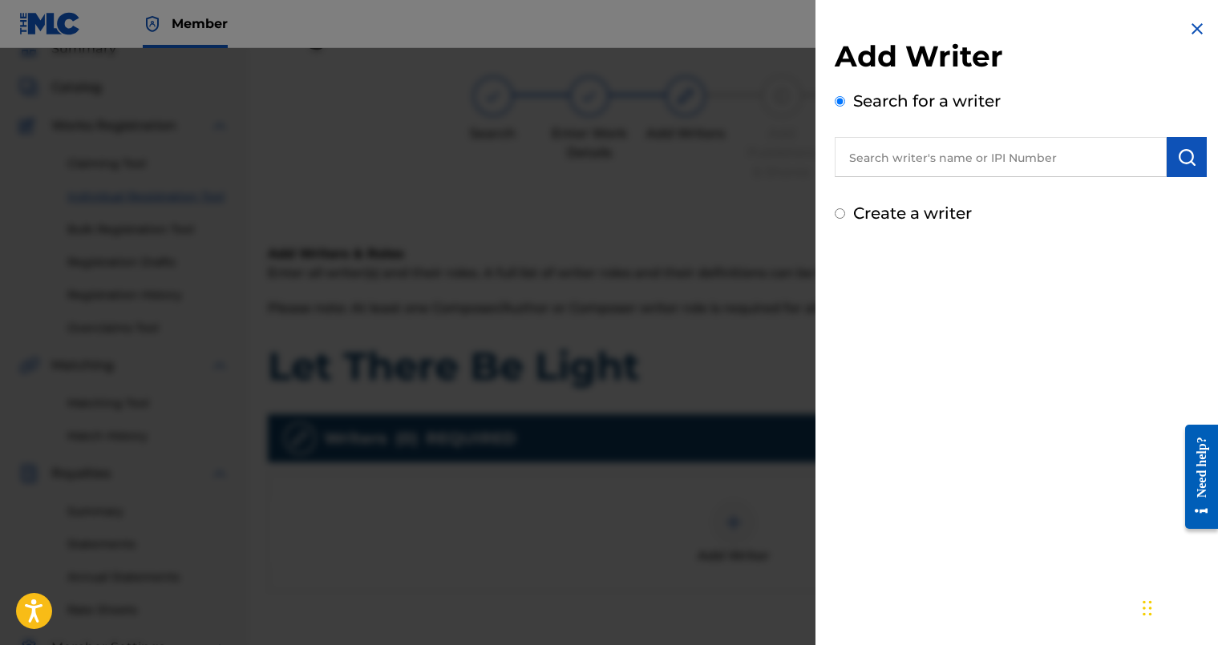
click at [1046, 165] on input "text" at bounding box center [1001, 157] width 332 height 40
type input "D"
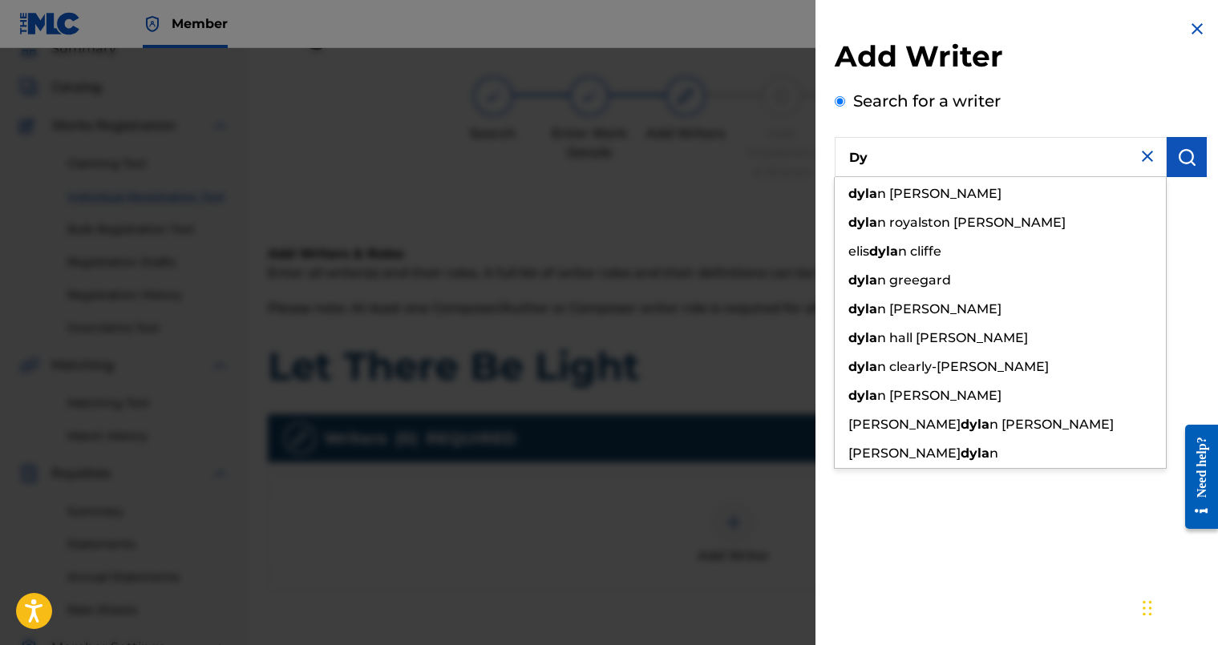
type input "D"
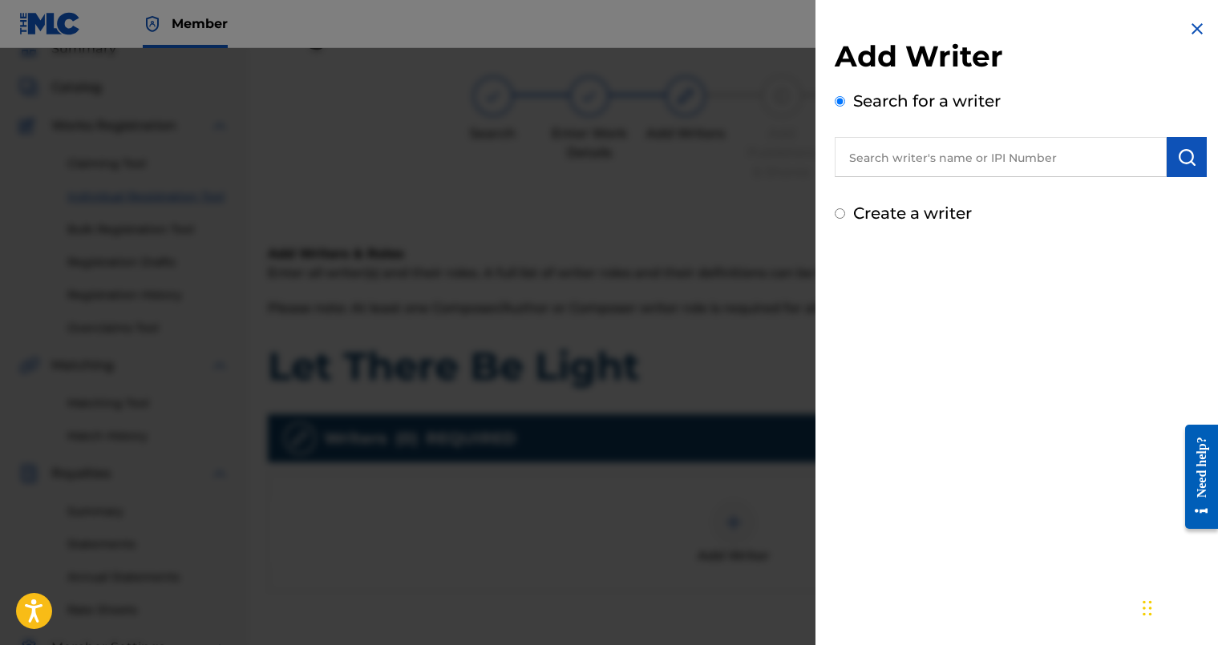
paste input "00724346451"
type input "00724346451"
click at [1177, 164] on img "submit" at bounding box center [1186, 157] width 19 height 19
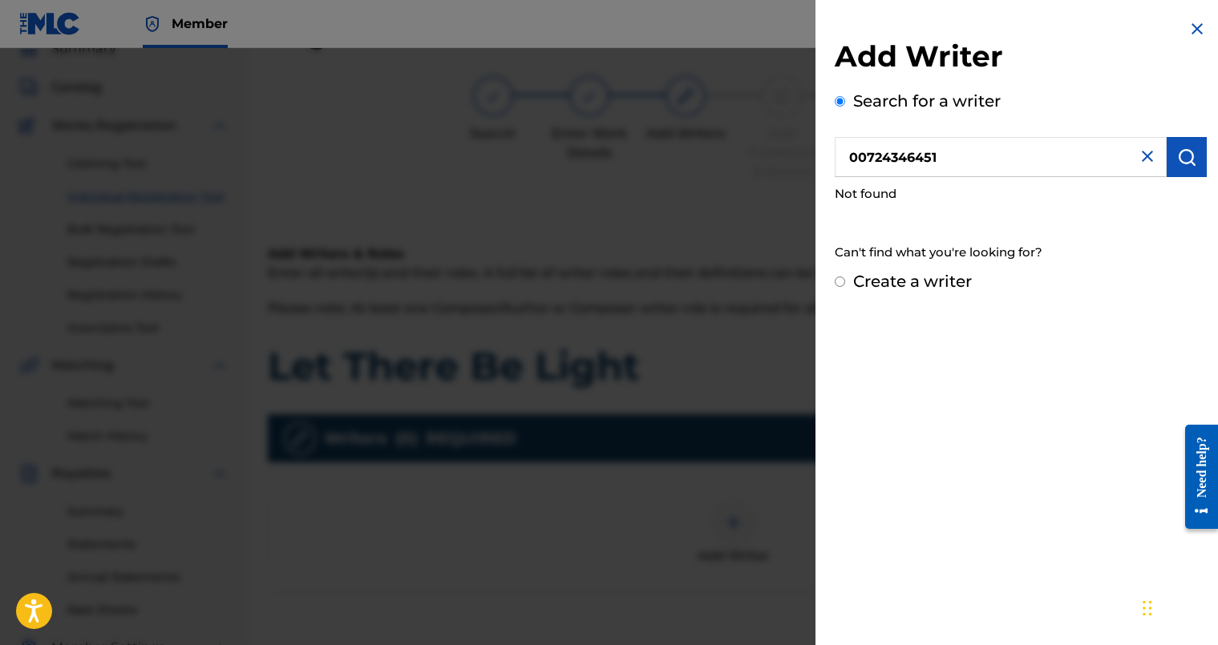
click at [836, 278] on input "Create a writer" at bounding box center [840, 282] width 10 height 10
radio input "false"
radio input "true"
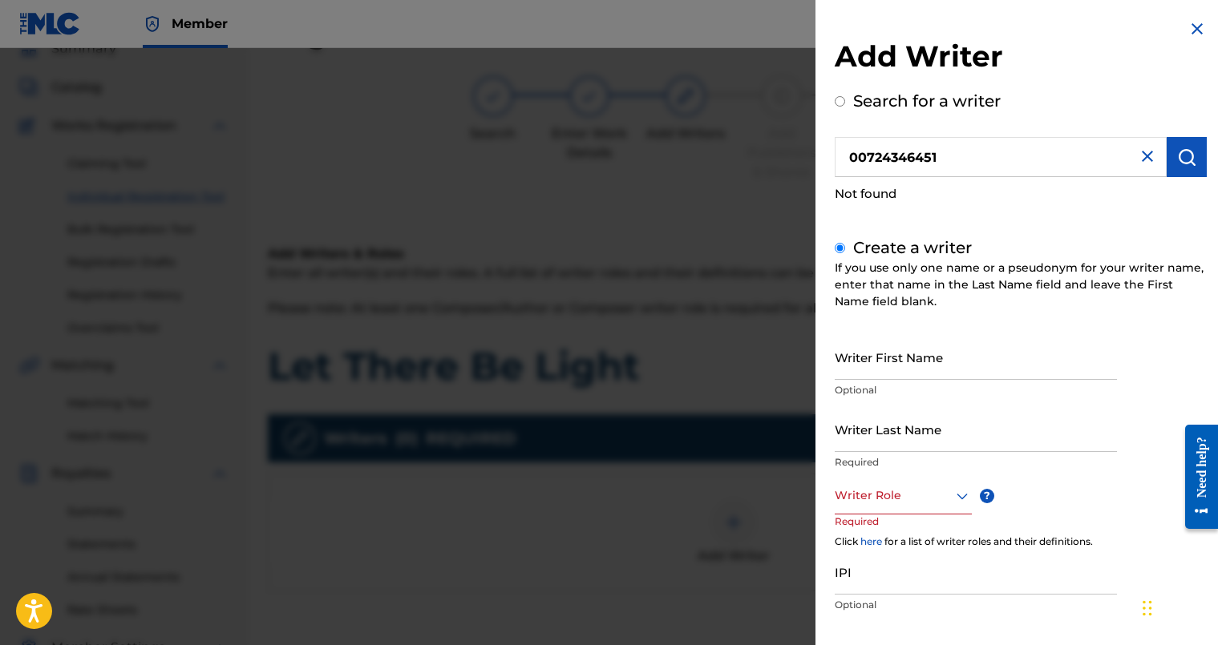
click at [928, 363] on input "Writer First Name" at bounding box center [976, 357] width 282 height 46
type input "[PERSON_NAME]"
type input "Arms"
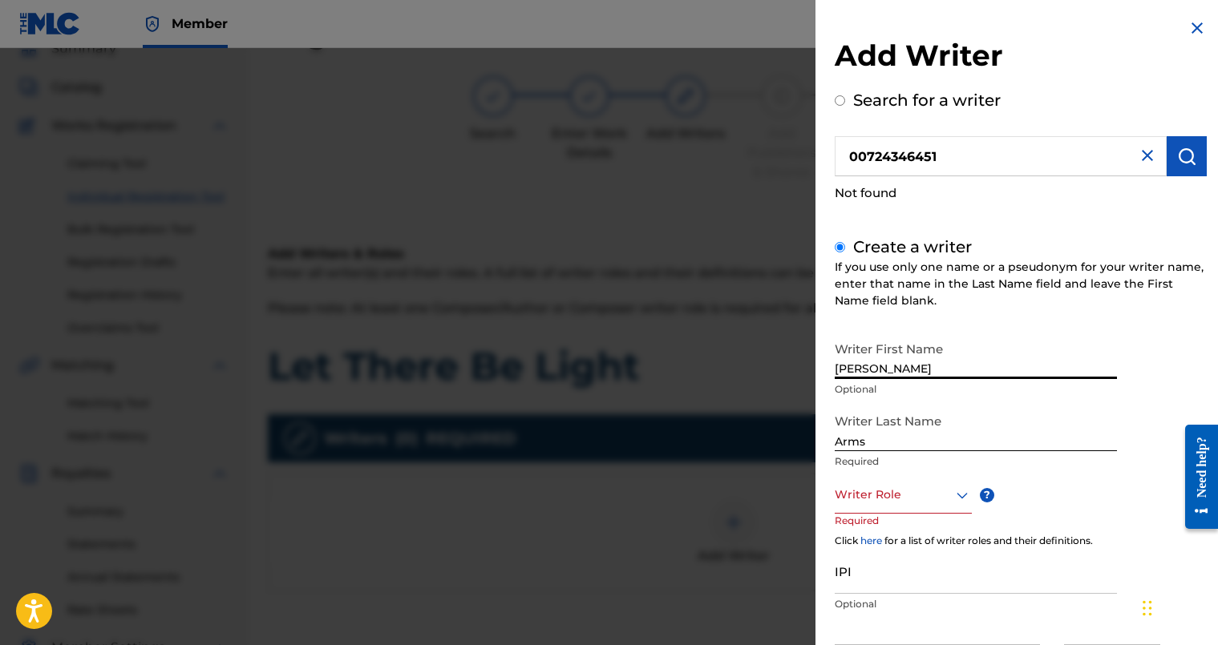
click at [919, 490] on div "Writer Role" at bounding box center [903, 496] width 137 height 36
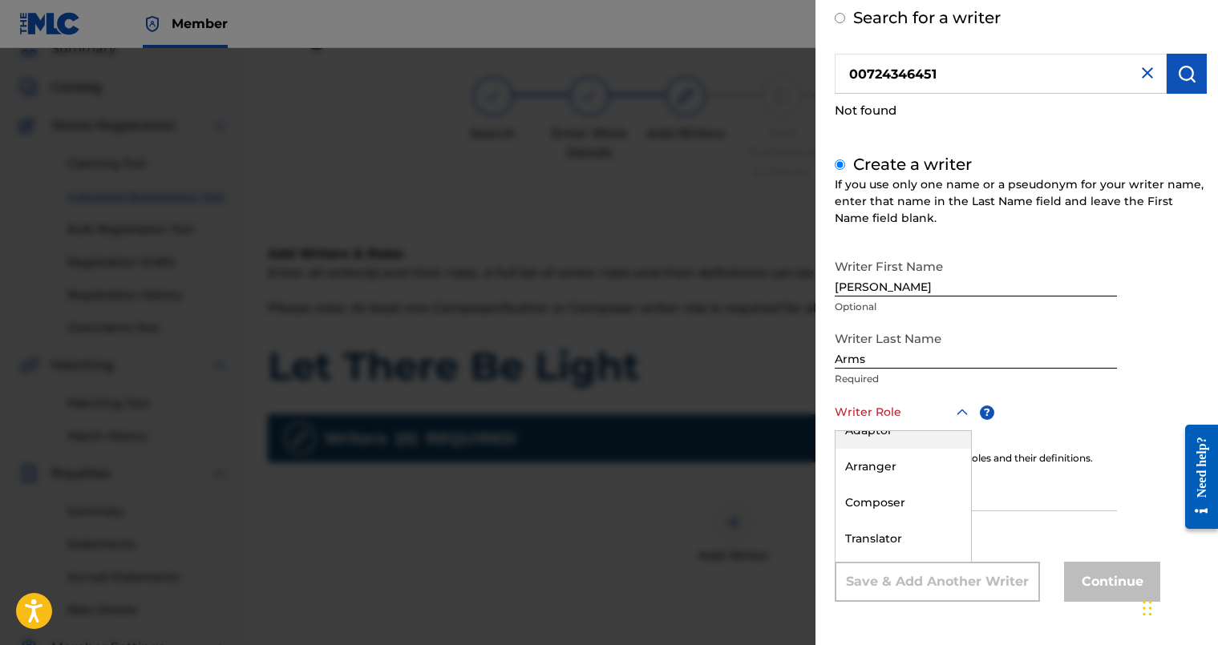
scroll to position [0, 0]
click at [905, 492] on div "Author" at bounding box center [904, 485] width 136 height 36
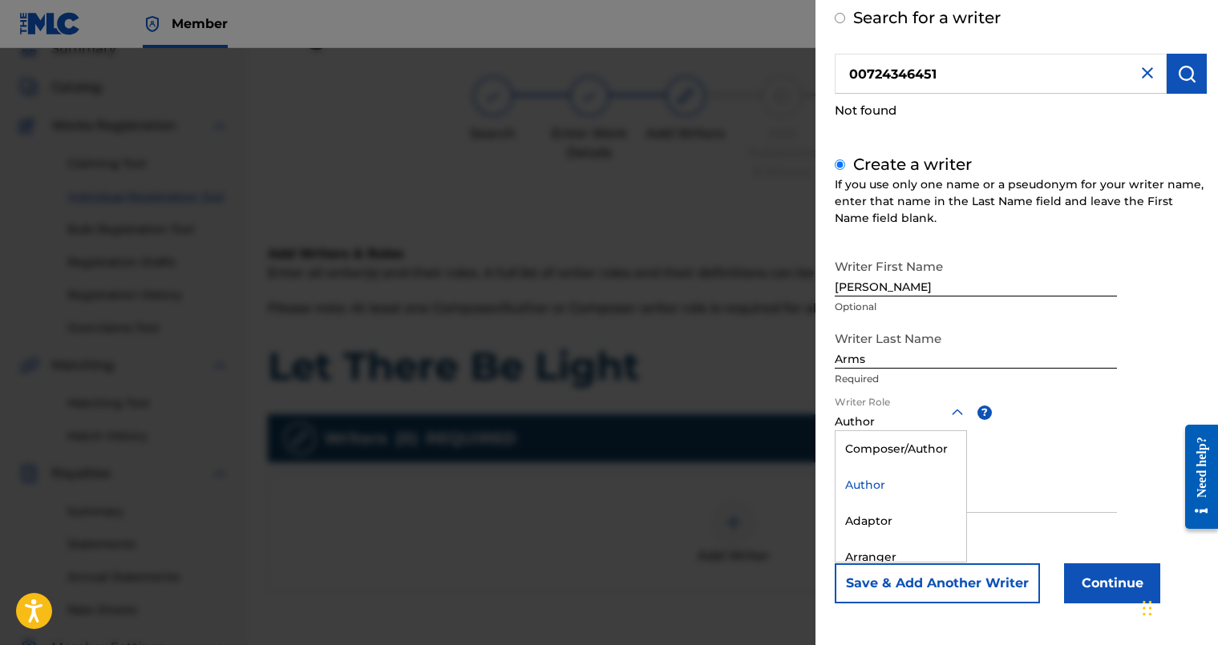
click at [896, 418] on div at bounding box center [901, 413] width 132 height 20
click at [897, 448] on div "Composer/Author" at bounding box center [901, 448] width 131 height 36
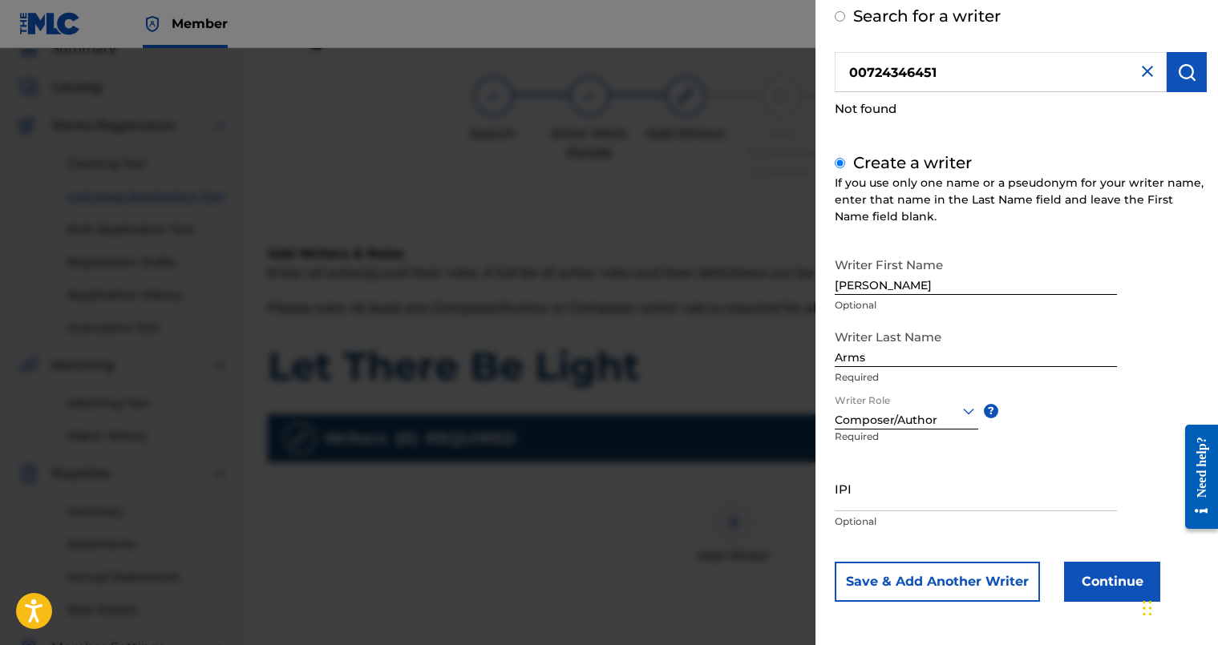
scroll to position [79, 0]
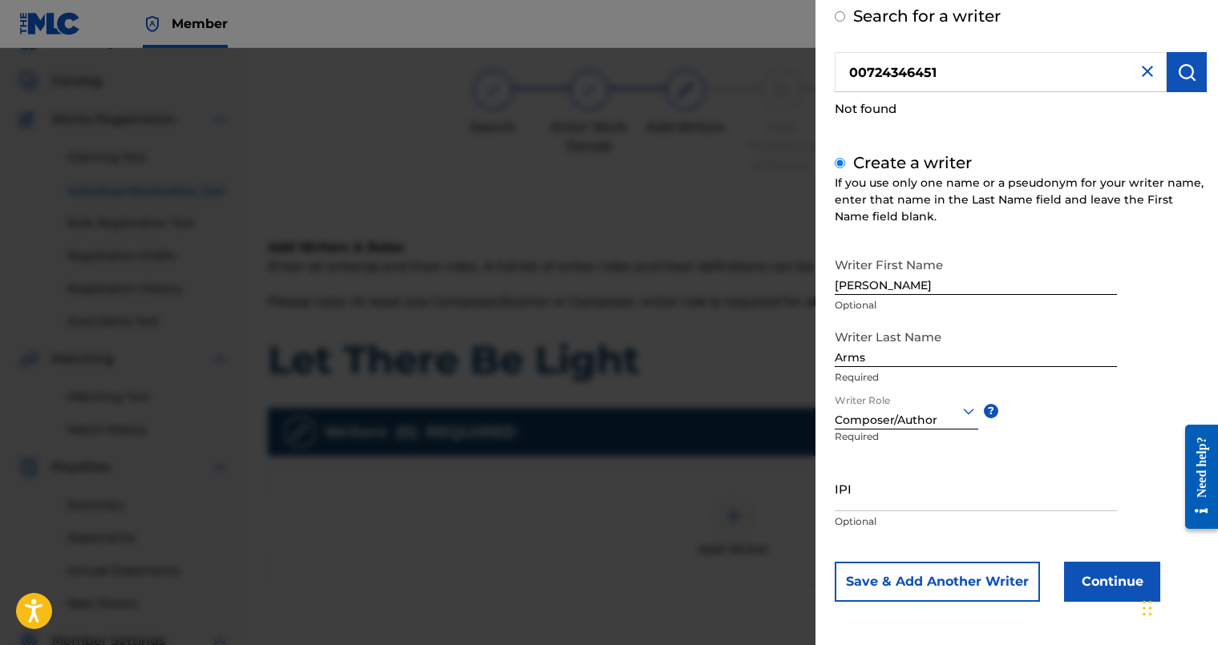
click at [920, 492] on input "IPI" at bounding box center [976, 489] width 282 height 46
paste input "00724346451"
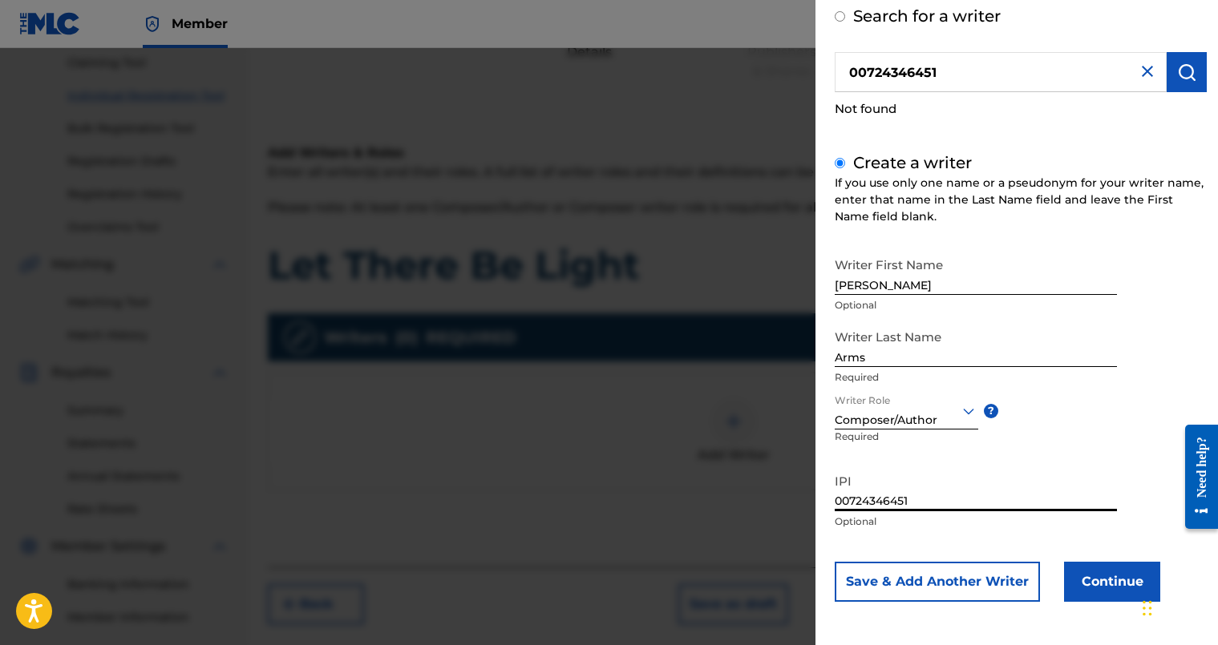
scroll to position [174, 0]
type input "00724346451"
click at [1079, 580] on button "Continue" at bounding box center [1112, 582] width 96 height 40
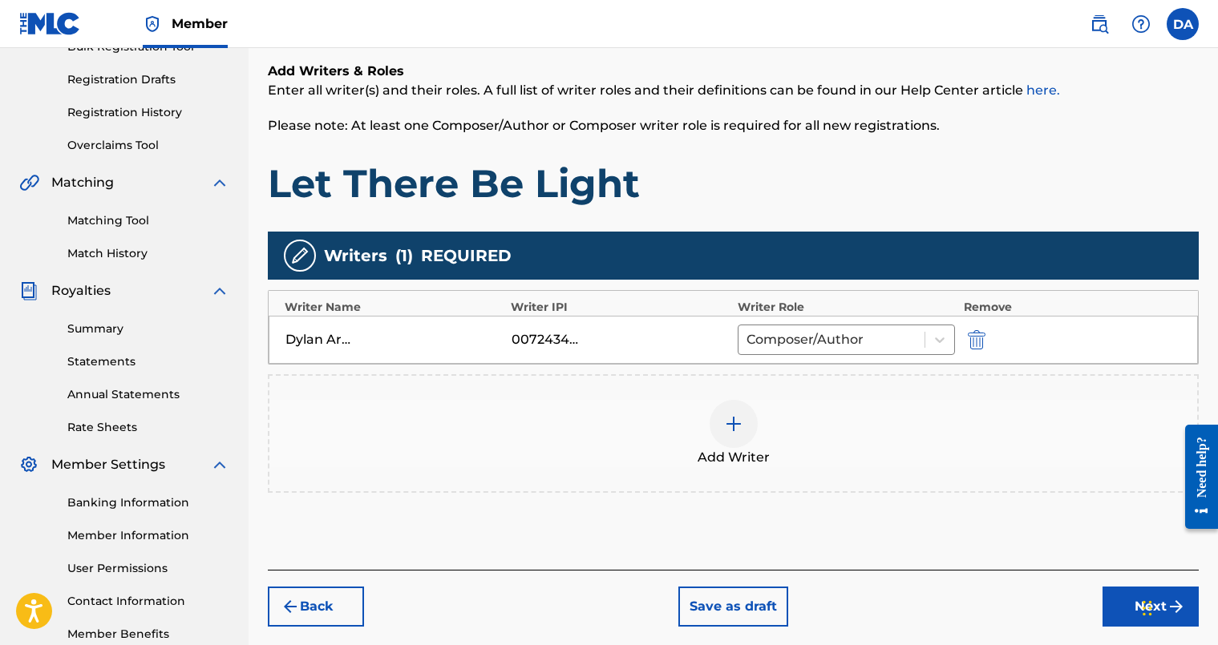
scroll to position [283, 0]
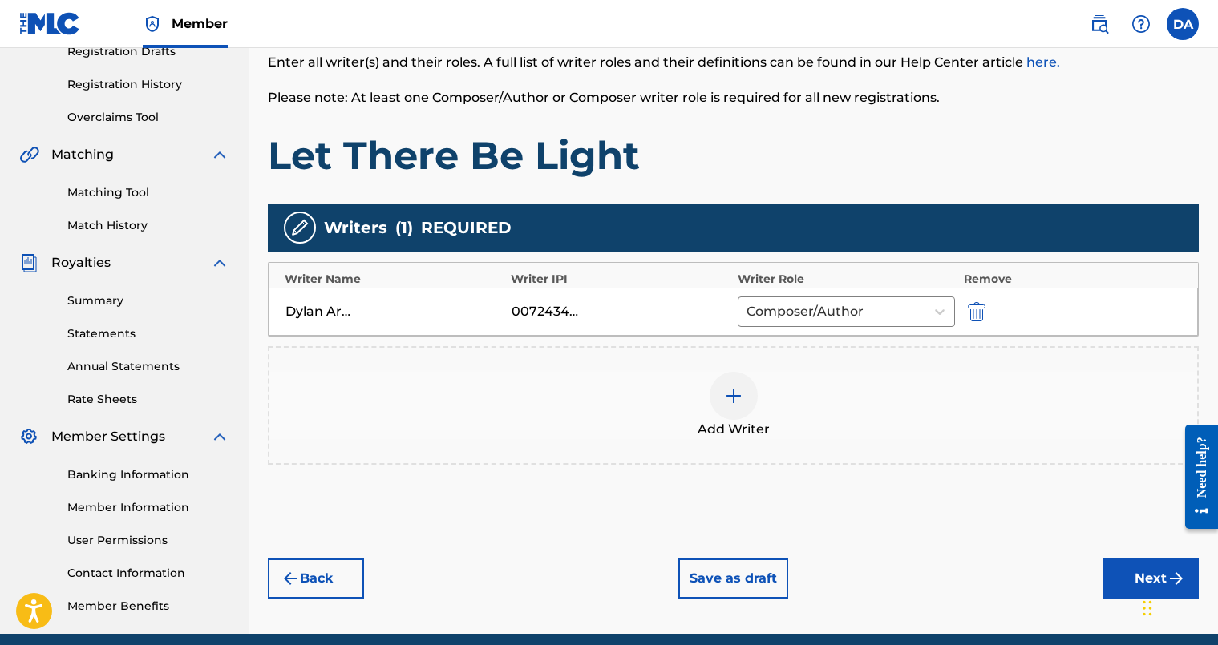
click at [1123, 575] on button "Next" at bounding box center [1151, 579] width 96 height 40
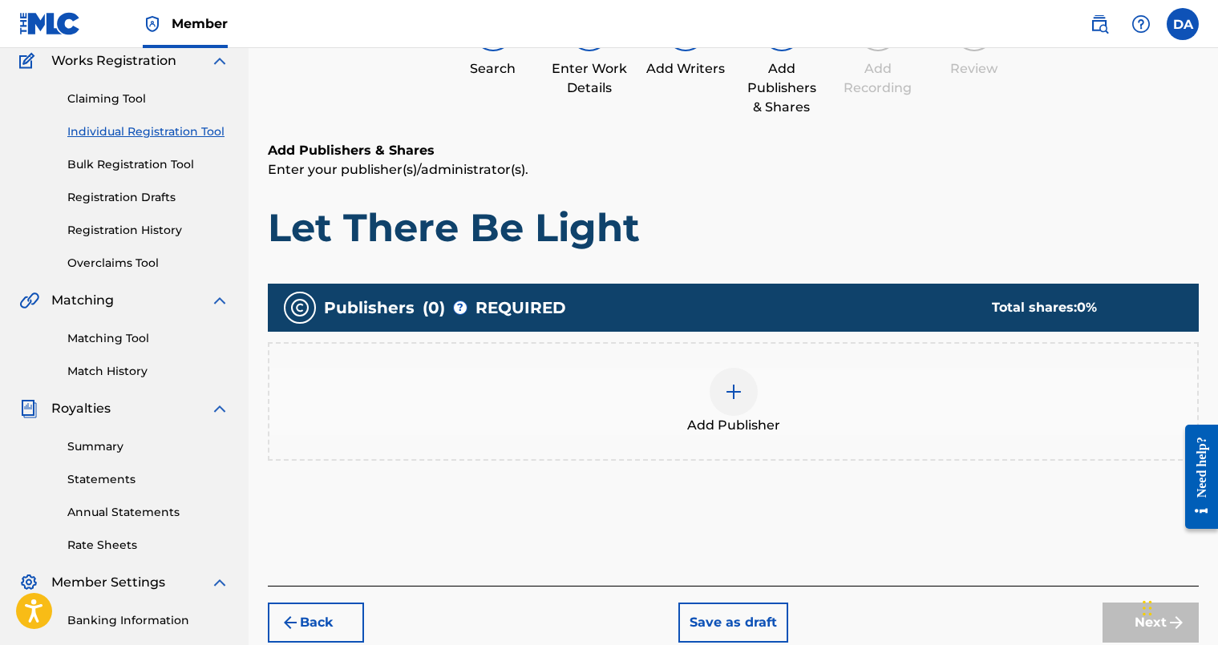
scroll to position [72, 0]
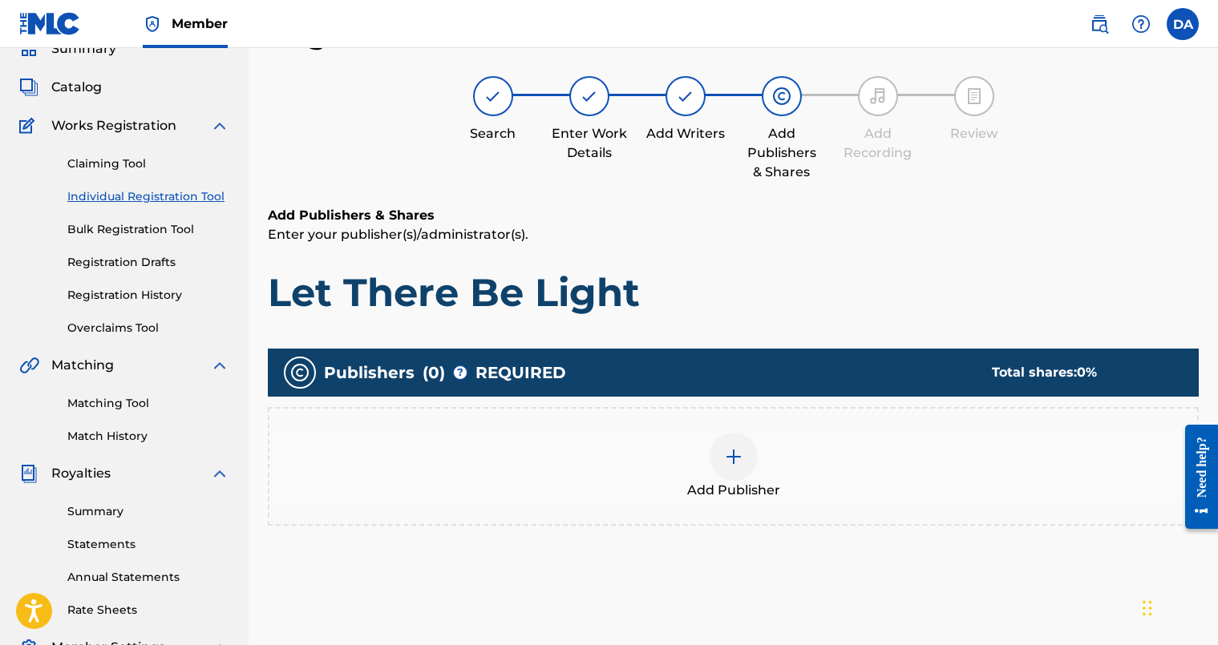
click at [741, 451] on img at bounding box center [733, 456] width 19 height 19
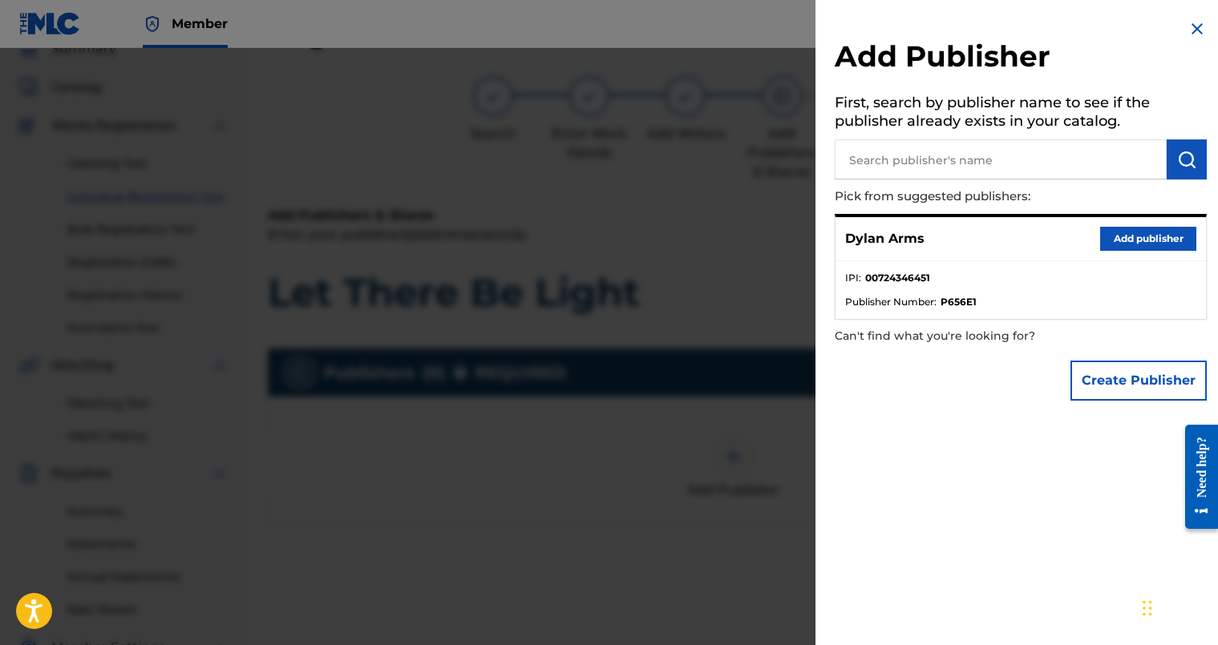
click at [1133, 246] on button "Add publisher" at bounding box center [1148, 239] width 96 height 24
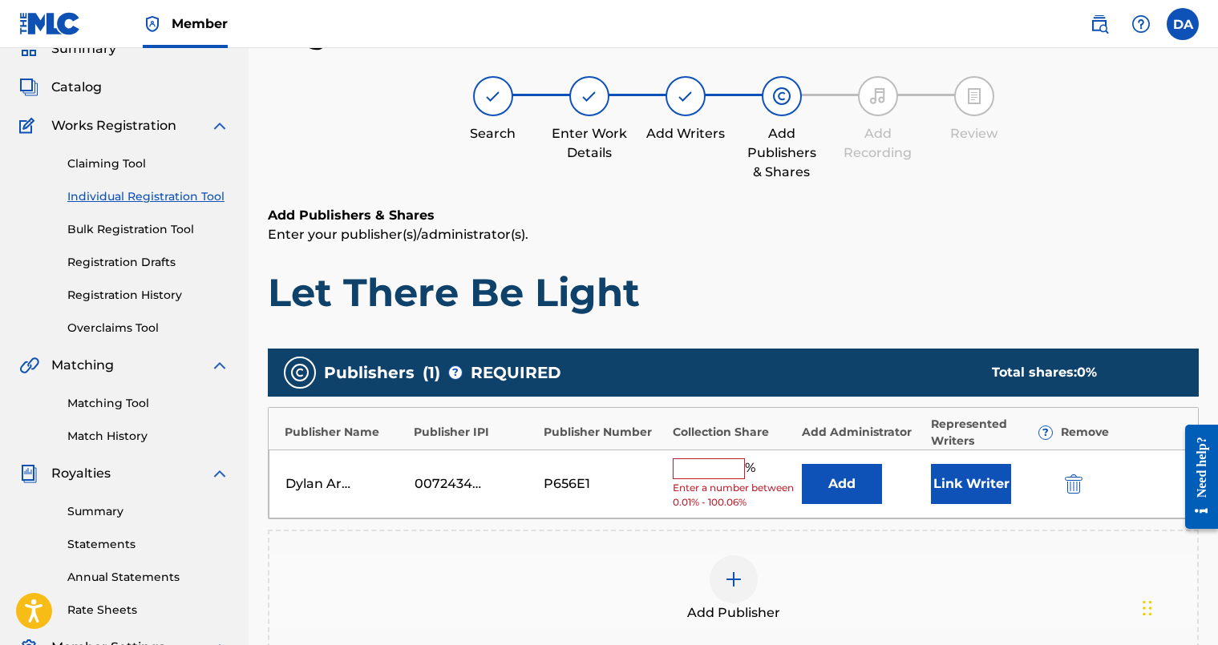
click at [725, 461] on input "text" at bounding box center [709, 469] width 72 height 21
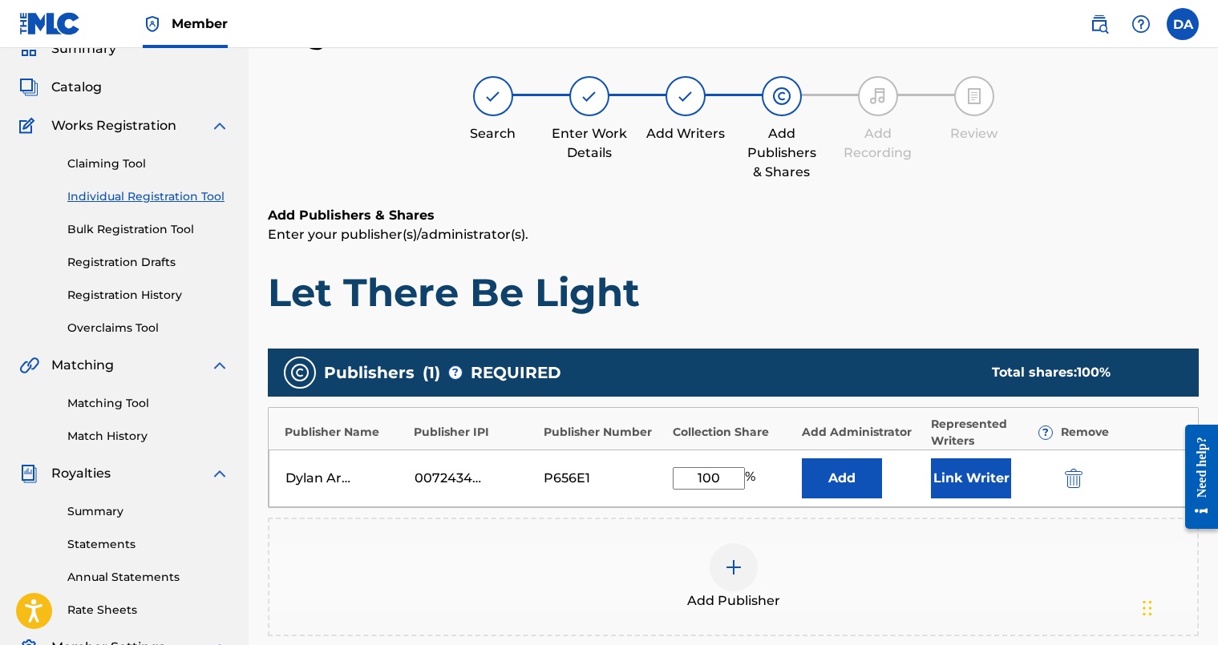
type input "100"
click at [840, 558] on div "Add Publisher" at bounding box center [733, 577] width 928 height 67
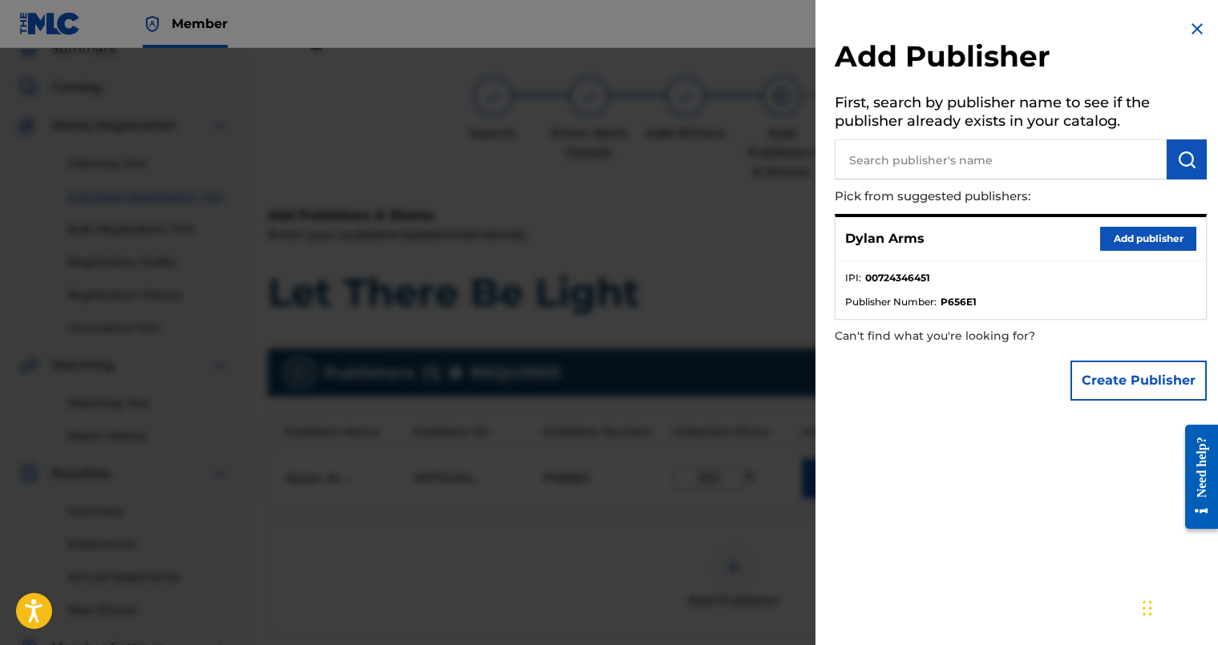
click at [908, 282] on strong "00724346451" at bounding box center [897, 278] width 65 height 14
drag, startPoint x: 1188, startPoint y: 24, endPoint x: 1164, endPoint y: 91, distance: 71.3
click at [1188, 24] on img at bounding box center [1197, 28] width 19 height 19
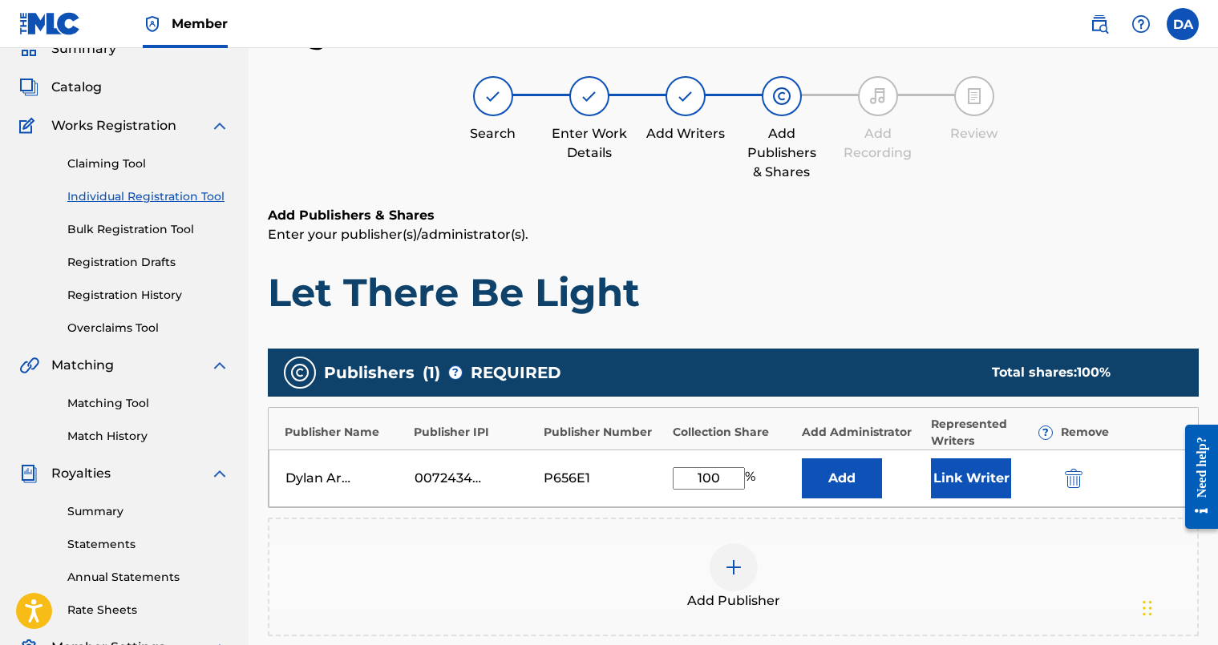
click at [863, 482] on button "Add" at bounding box center [842, 479] width 80 height 40
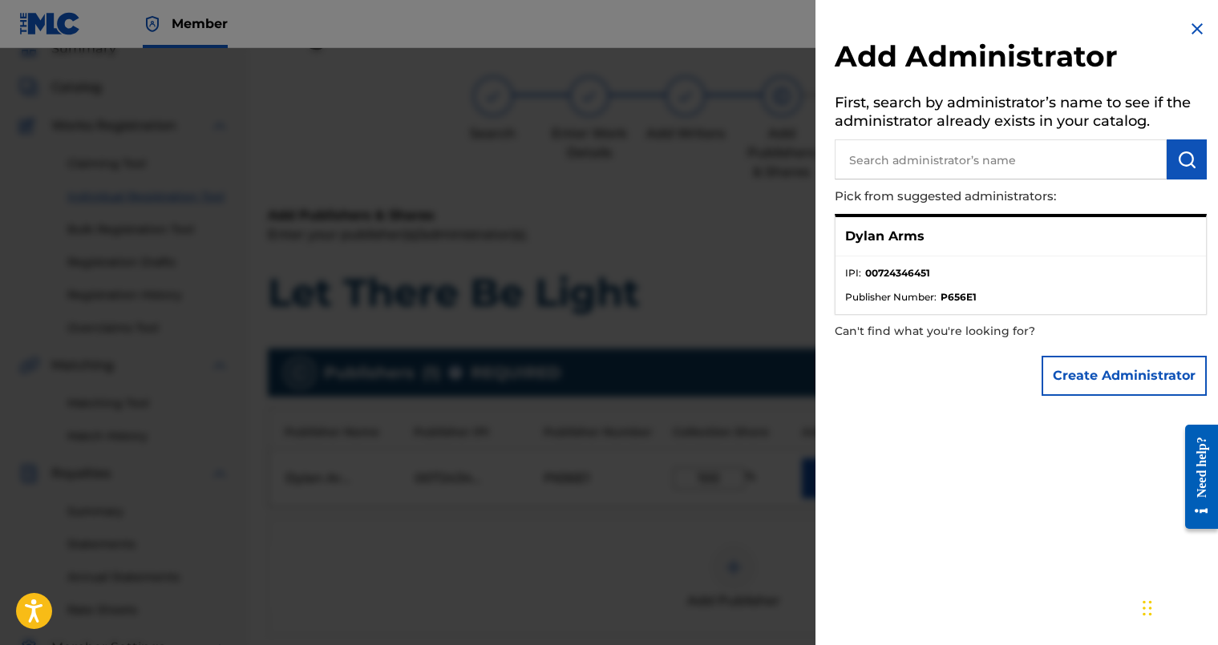
click at [1112, 384] on button "Create Administrator" at bounding box center [1124, 376] width 165 height 40
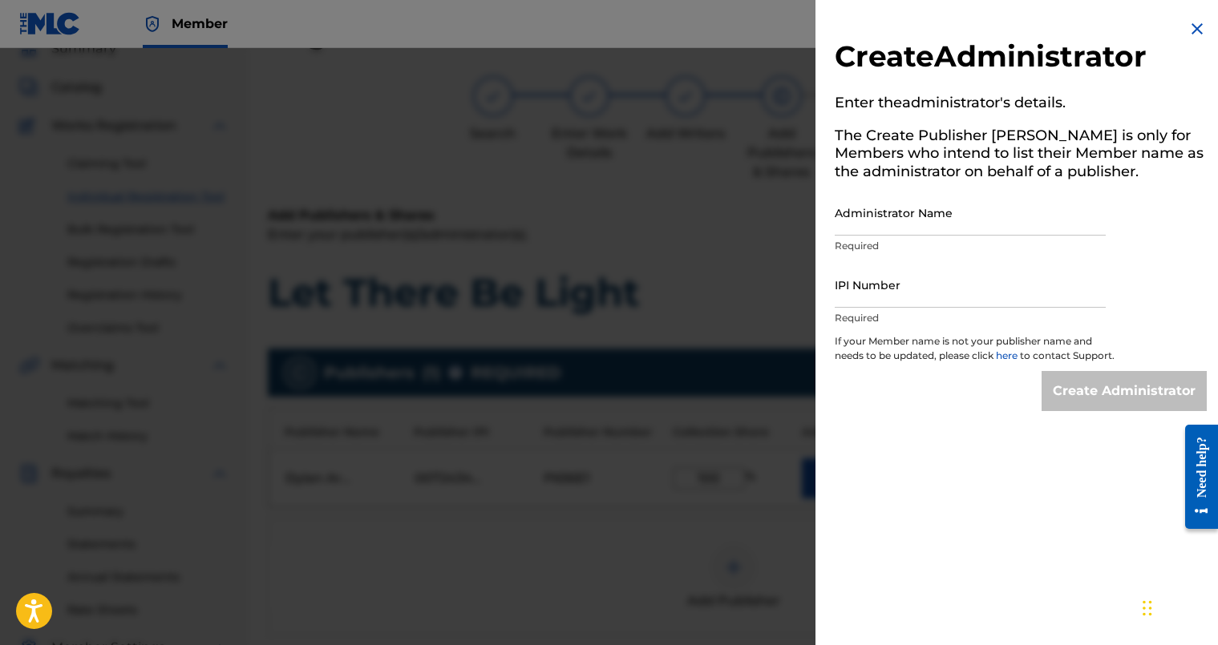
click at [936, 221] on input "Administrator Name" at bounding box center [970, 213] width 271 height 46
type input "Dylan Arms"
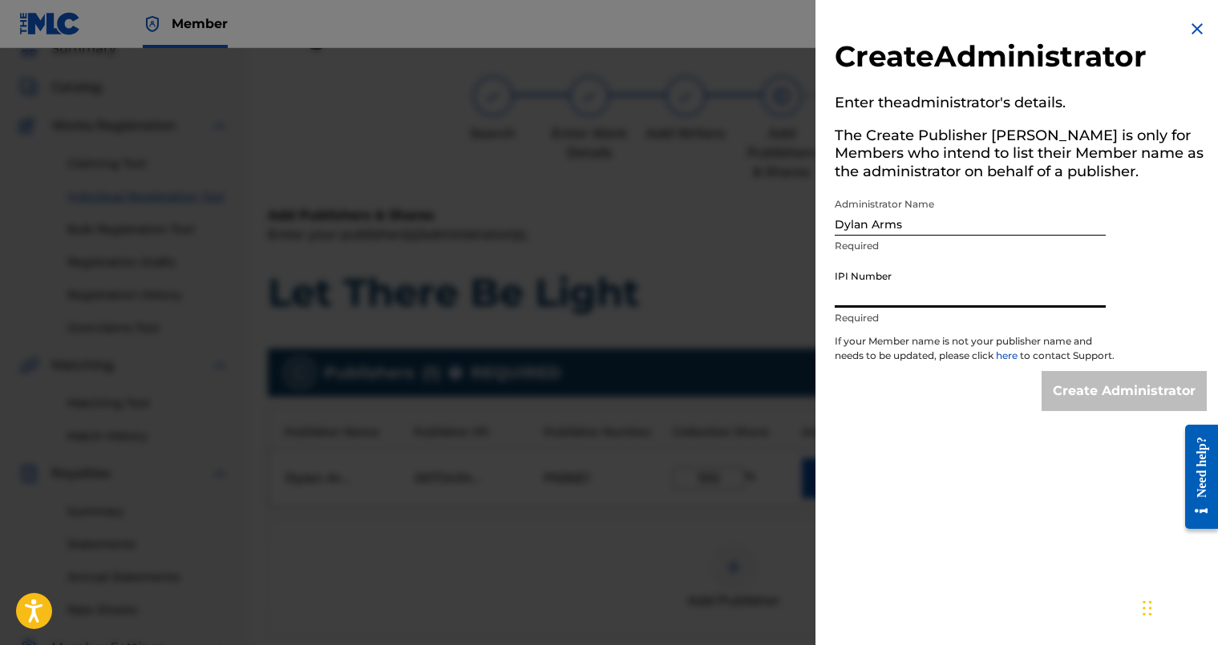
click at [904, 282] on input "IPI Number" at bounding box center [970, 285] width 271 height 46
paste input "00724346451"
type input "00724346451"
click at [1063, 397] on input "Create Administrator" at bounding box center [1124, 391] width 165 height 40
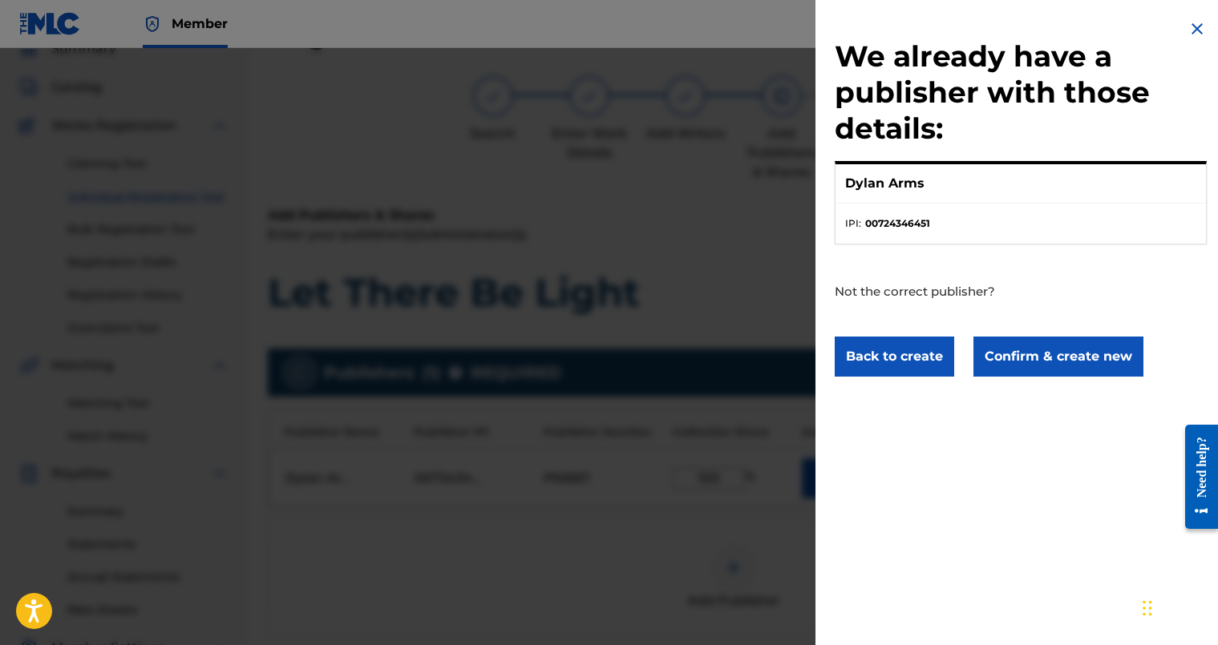
click at [1189, 29] on img at bounding box center [1197, 28] width 19 height 19
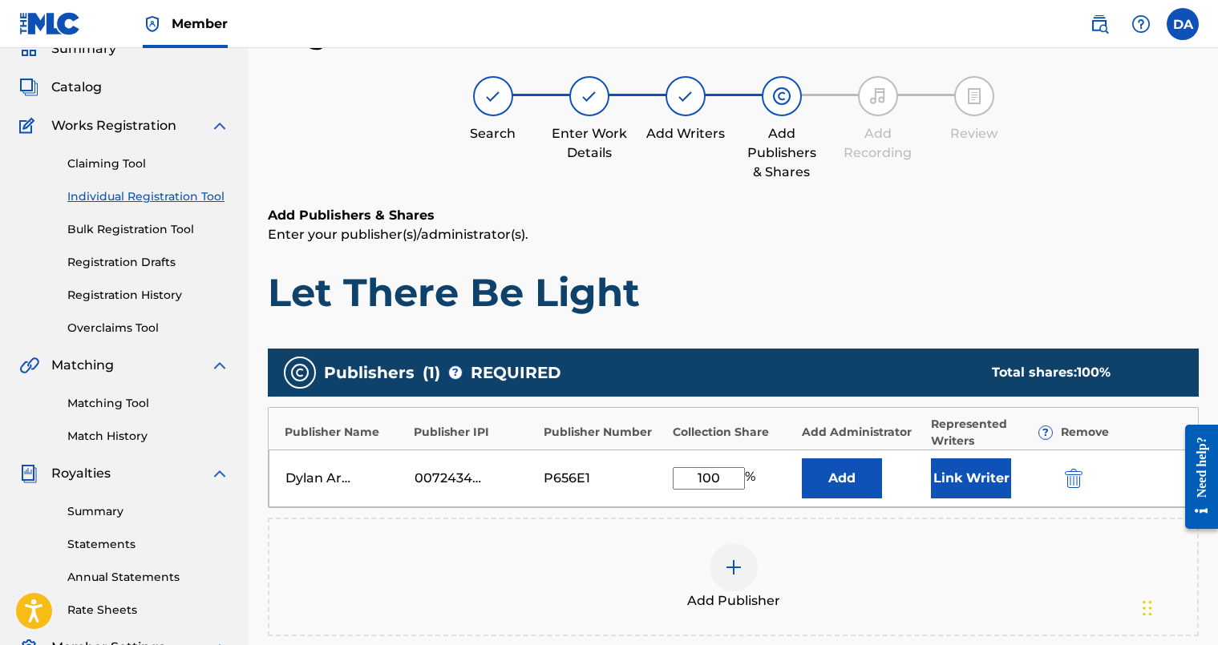
click at [980, 493] on button "Link Writer" at bounding box center [971, 479] width 80 height 40
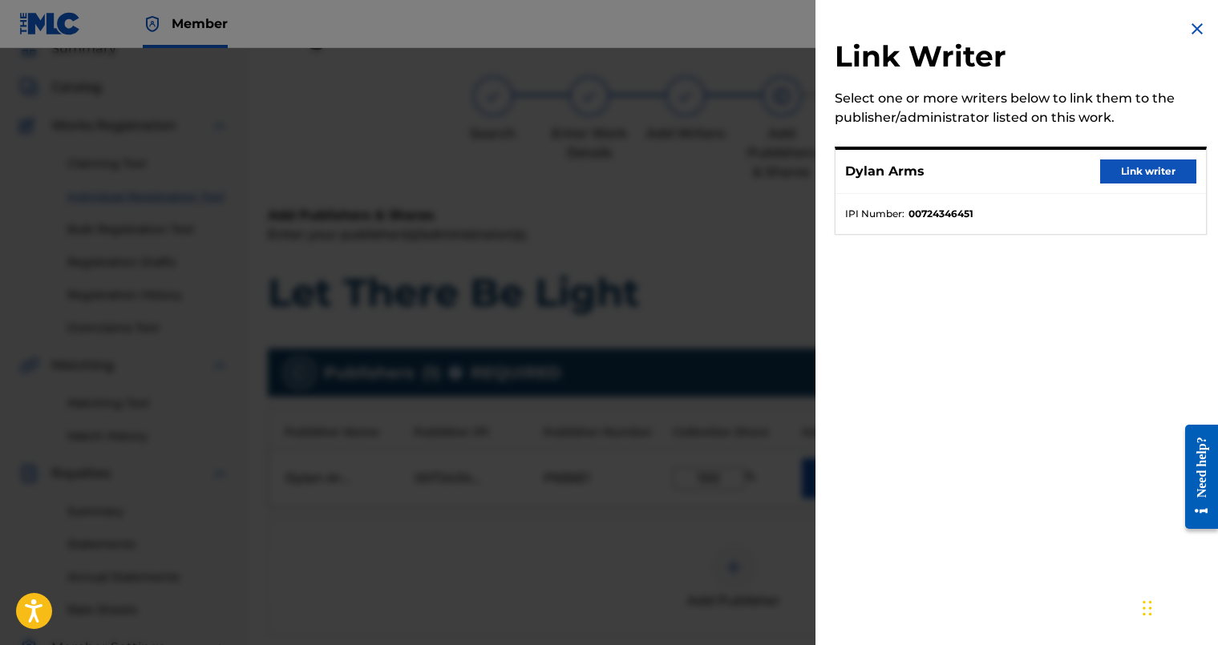
click at [1115, 176] on button "Link writer" at bounding box center [1148, 172] width 96 height 24
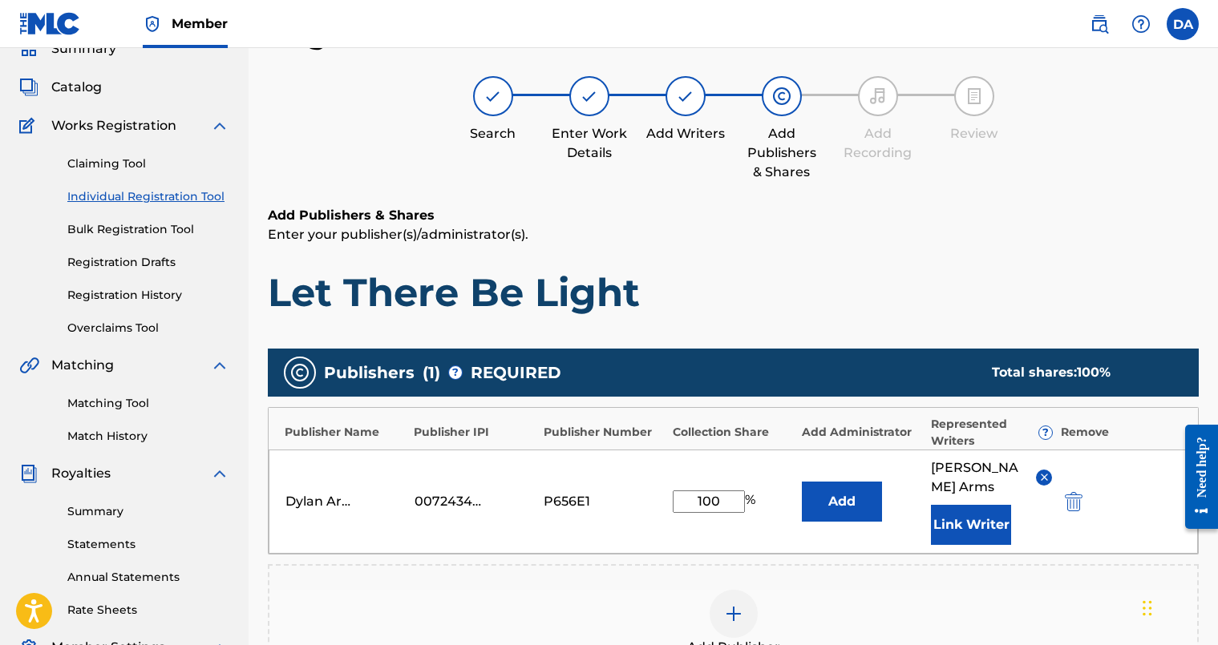
click at [974, 564] on div "Add Publisher" at bounding box center [733, 623] width 931 height 119
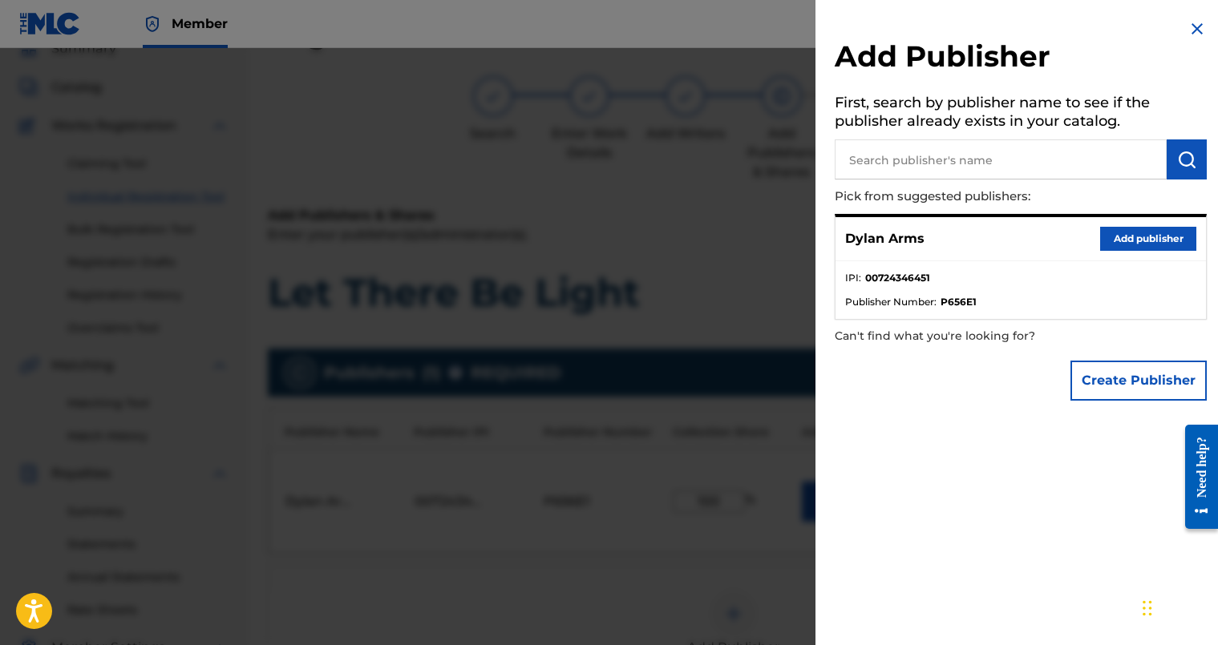
click at [1188, 30] on img at bounding box center [1197, 28] width 19 height 19
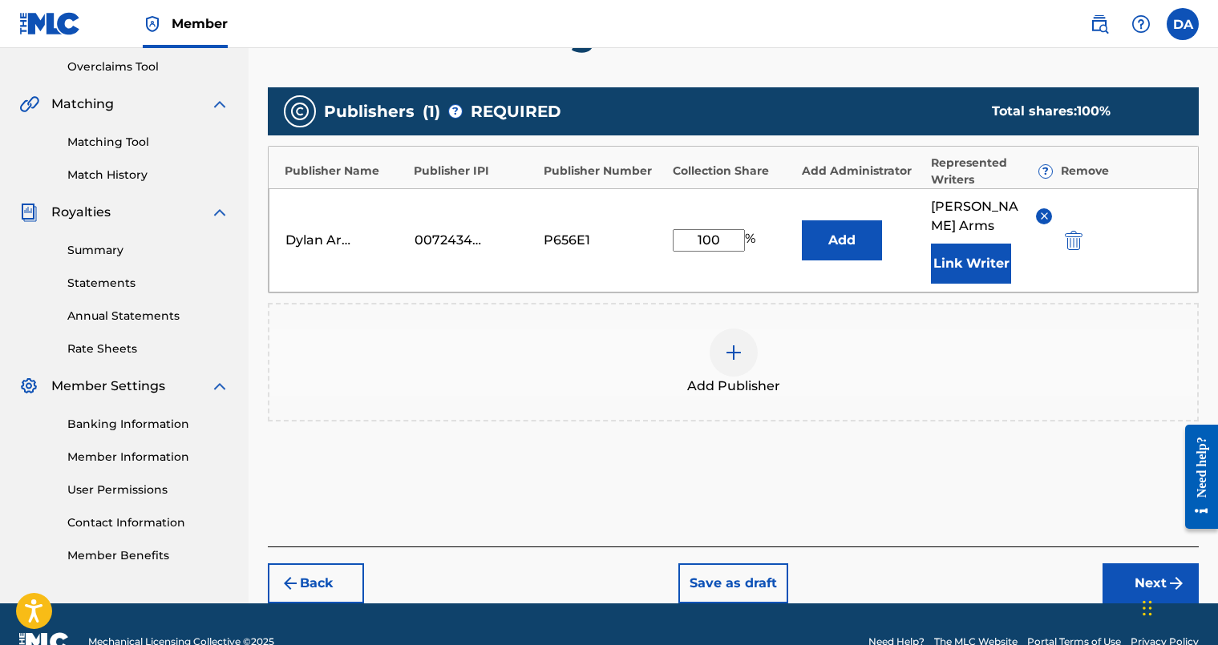
scroll to position [350, 0]
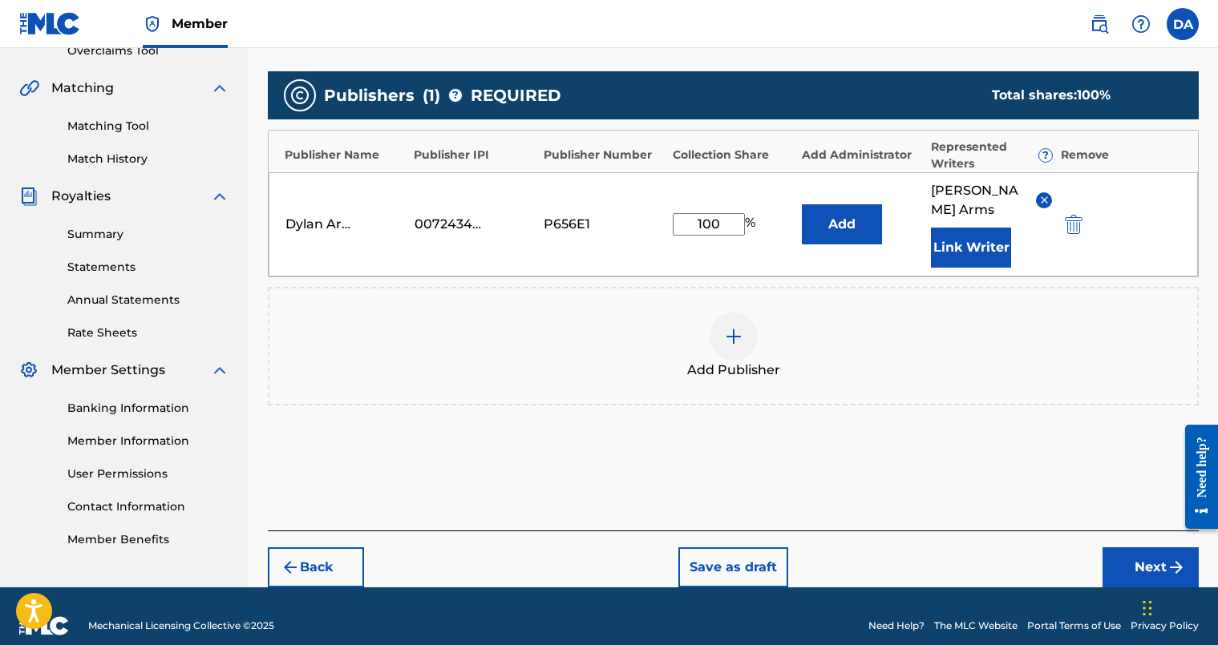
click at [852, 216] on button "Add" at bounding box center [842, 224] width 80 height 40
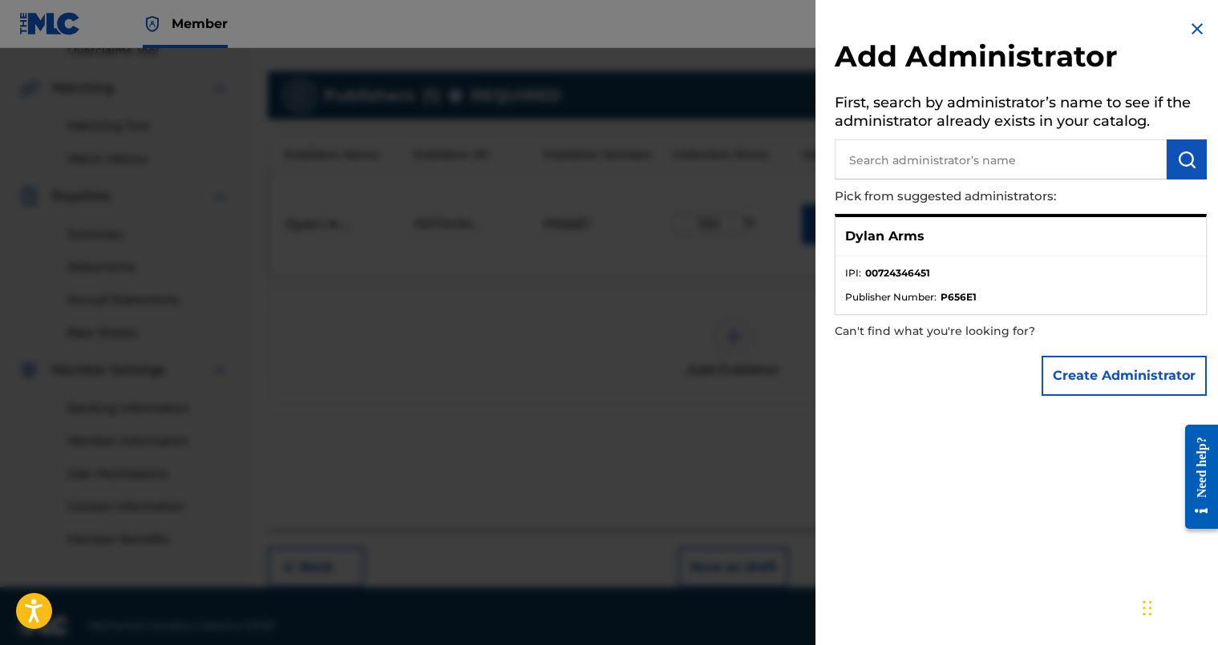
drag, startPoint x: 912, startPoint y: 276, endPoint x: 908, endPoint y: 241, distance: 35.5
click at [912, 273] on strong "00724346451" at bounding box center [897, 273] width 65 height 14
click at [908, 240] on p "Dylan Arms" at bounding box center [884, 236] width 79 height 19
drag, startPoint x: 906, startPoint y: 236, endPoint x: 917, endPoint y: 250, distance: 18.3
click at [906, 236] on p "Dylan Arms" at bounding box center [884, 236] width 79 height 19
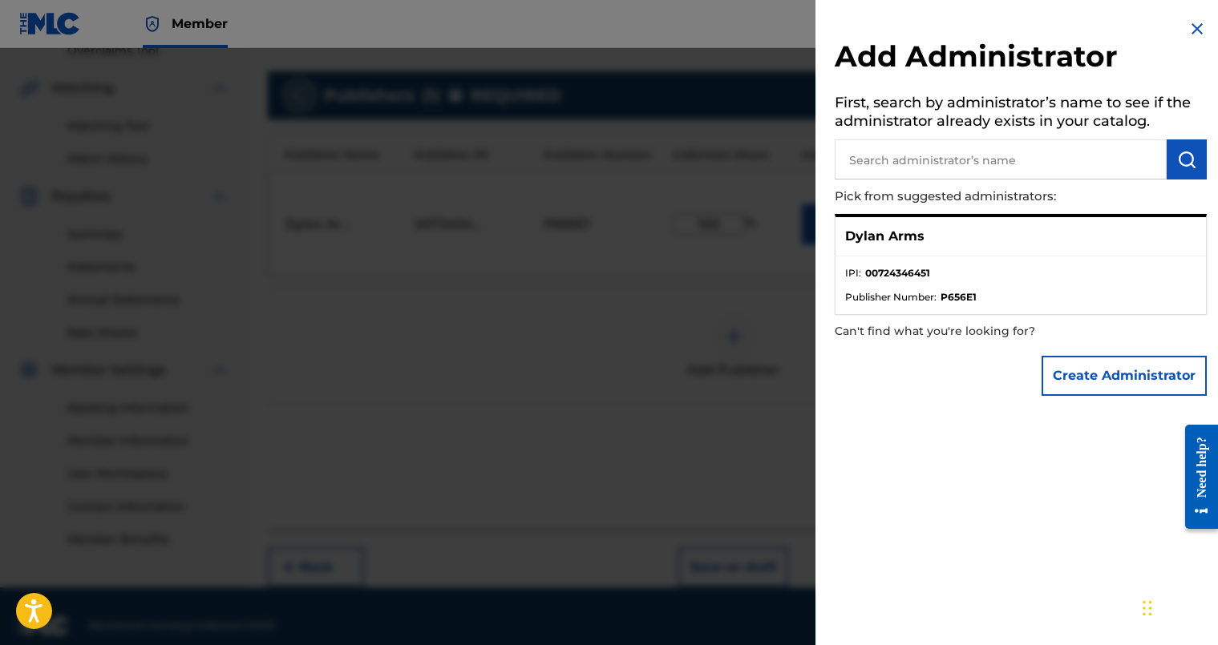
click at [927, 264] on ul "IPI : 00724346451 Publisher Number : P656E1" at bounding box center [1021, 286] width 370 height 58
click at [945, 287] on li "IPI : 00724346451" at bounding box center [1020, 278] width 351 height 24
click at [945, 297] on strong "P656E1" at bounding box center [959, 297] width 36 height 14
click at [1194, 29] on img at bounding box center [1197, 28] width 19 height 19
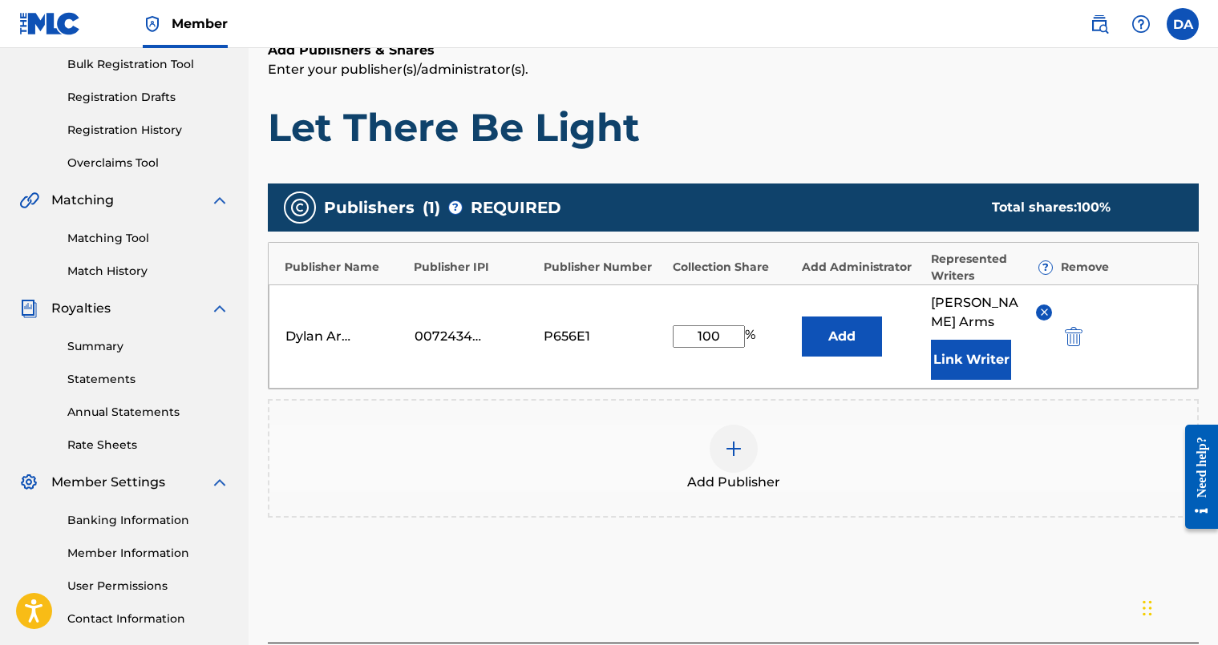
scroll to position [230, 0]
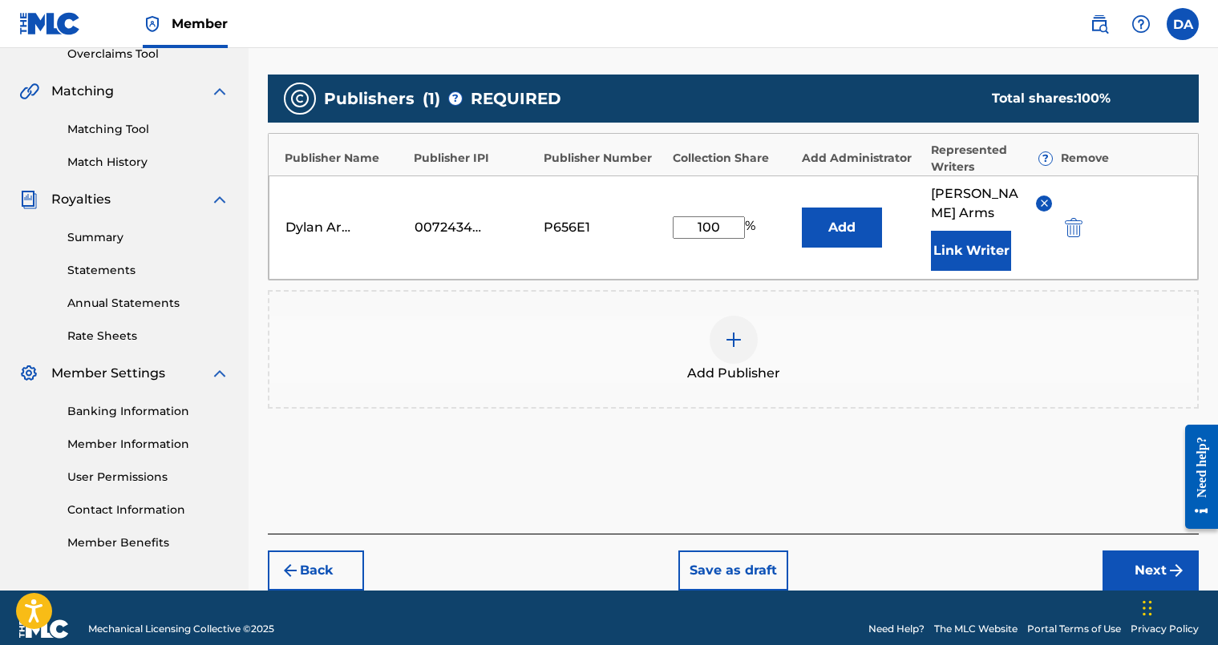
click at [1134, 557] on button "Next" at bounding box center [1151, 571] width 96 height 40
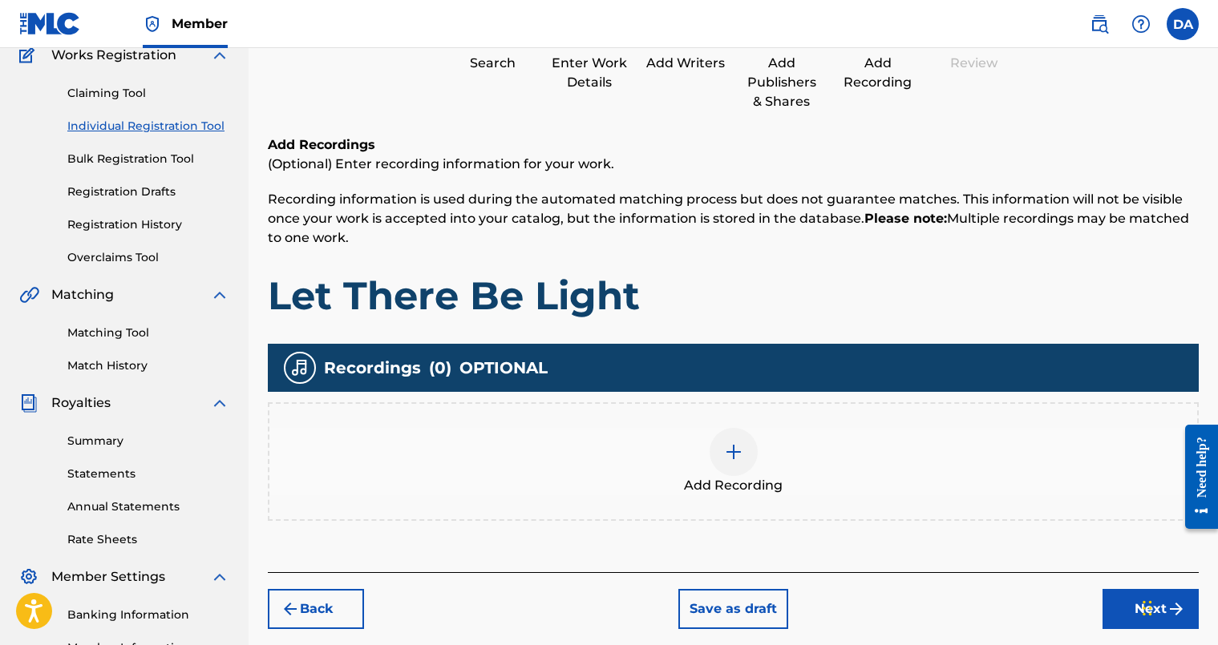
scroll to position [151, 0]
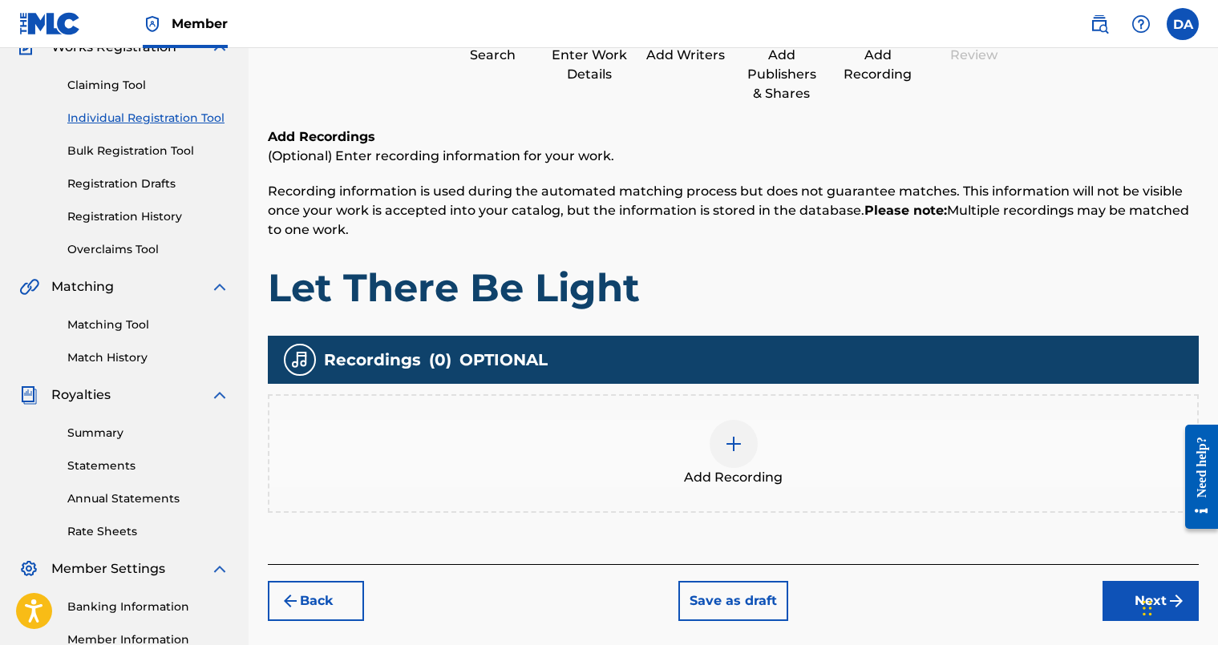
click at [740, 447] on img at bounding box center [733, 444] width 19 height 19
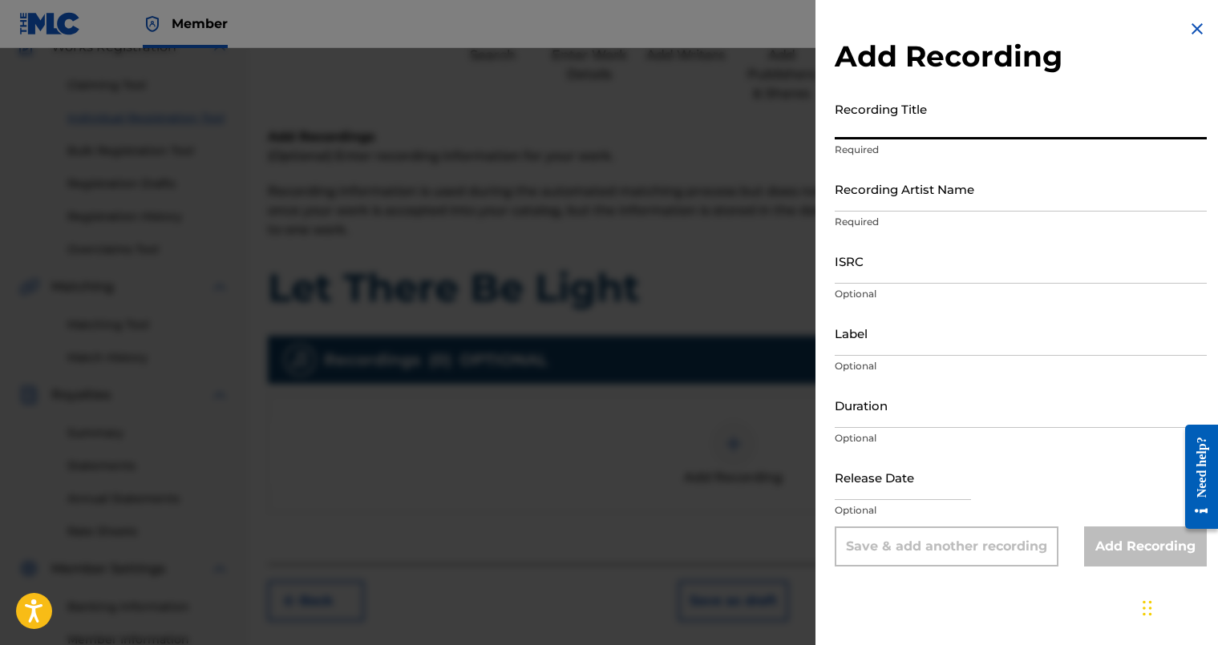
click at [897, 111] on input "Recording Title" at bounding box center [1021, 117] width 372 height 46
type input "Let There Be Light"
click at [880, 192] on input "Recording Artist Name" at bounding box center [1021, 189] width 372 height 46
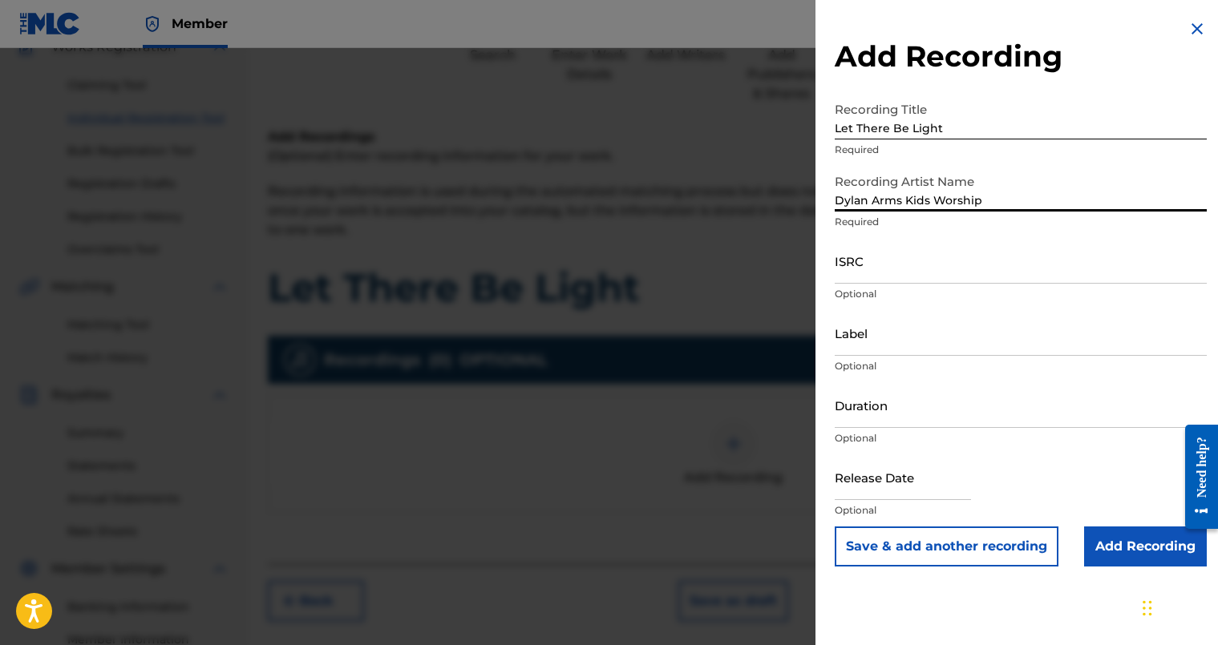
type input "Dylan Arms Kids Worship"
click at [888, 265] on input "ISRC" at bounding box center [1021, 261] width 372 height 46
paste input "usdy41997189"
click at [818, 272] on div "Add Recording Recording Title Let There Be Light Required Recording Artist Name…" at bounding box center [1020, 293] width 411 height 586
type input "USDY41997189"
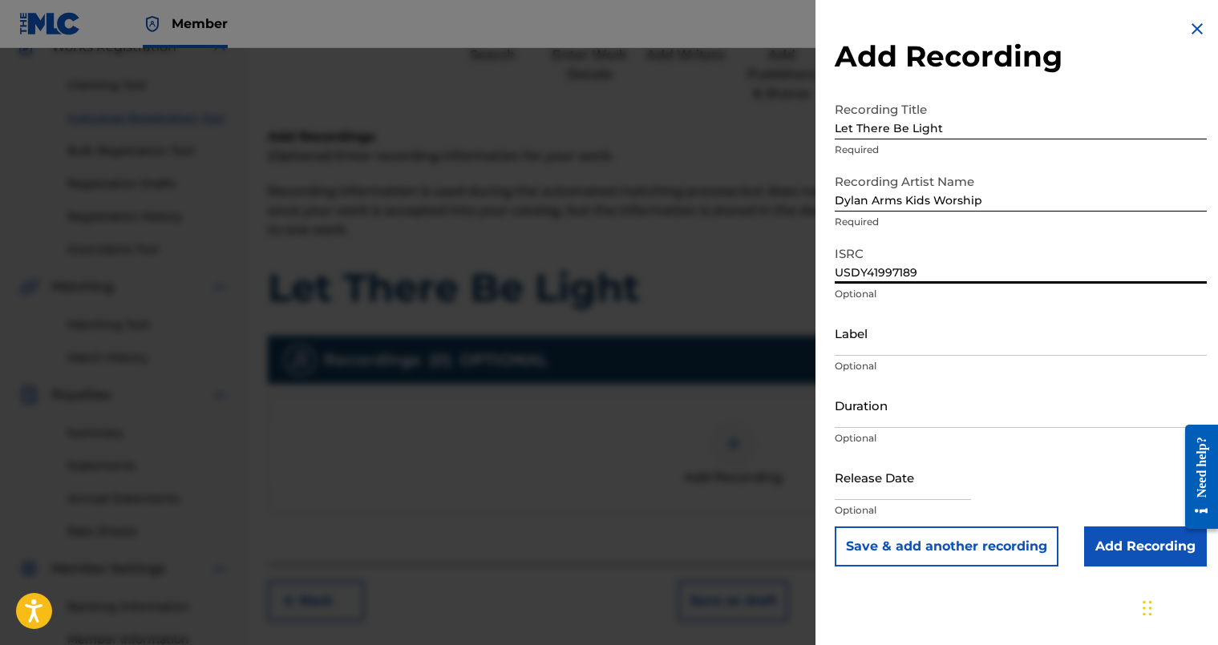
click at [890, 407] on input "Duration" at bounding box center [1021, 405] width 372 height 46
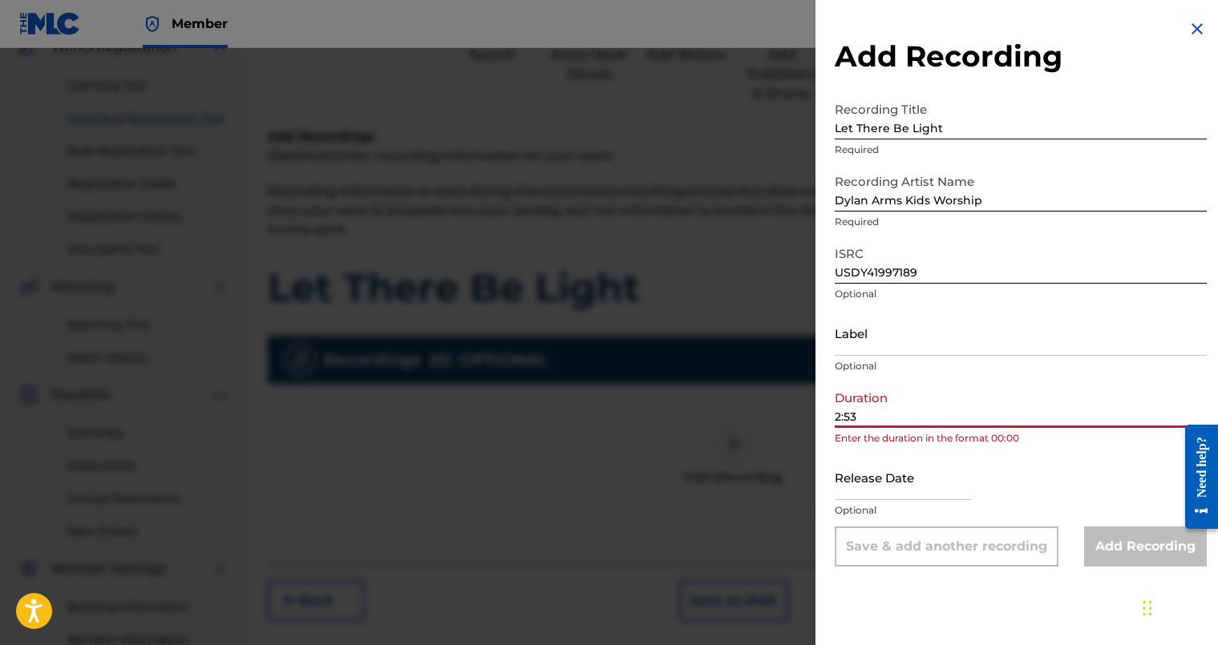
click at [838, 414] on input "2:53" at bounding box center [1021, 405] width 372 height 46
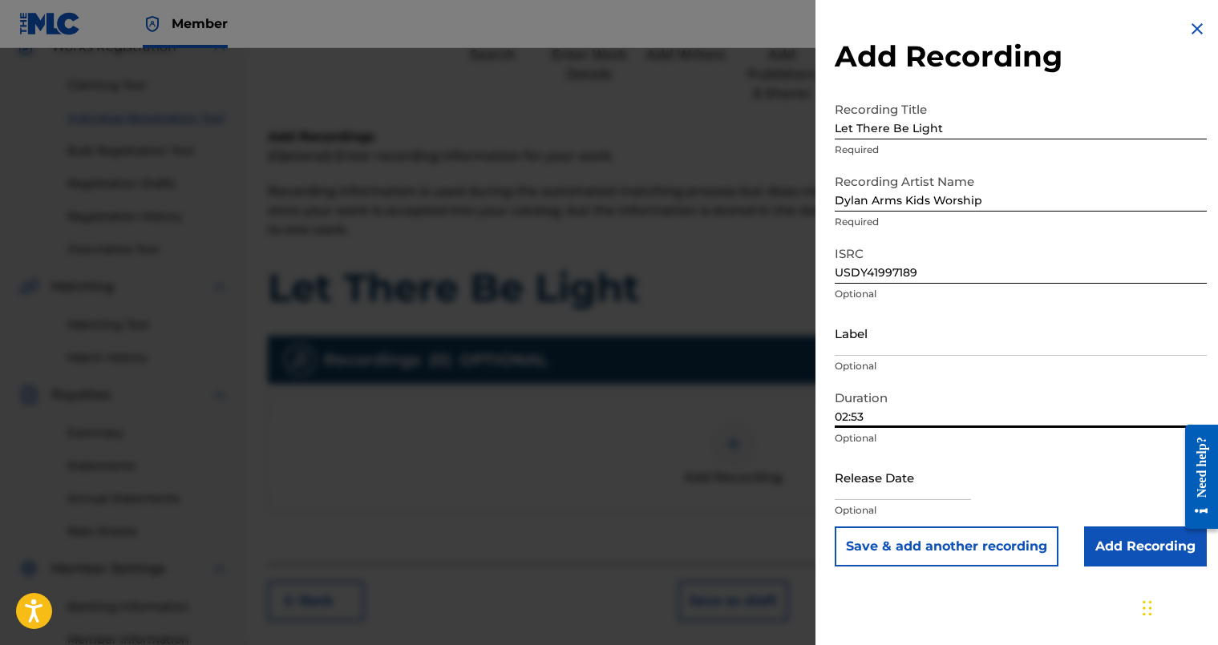
type input "02:53"
click at [906, 487] on input "text" at bounding box center [903, 478] width 136 height 46
select select "7"
select select "2025"
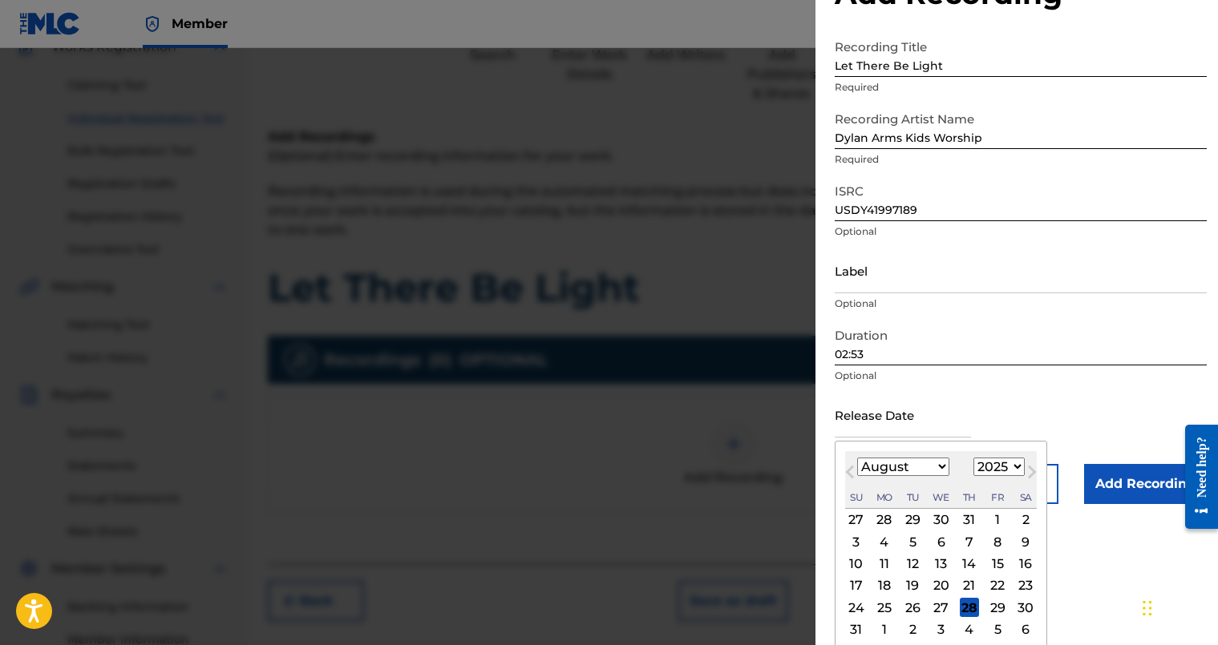
scroll to position [91, 0]
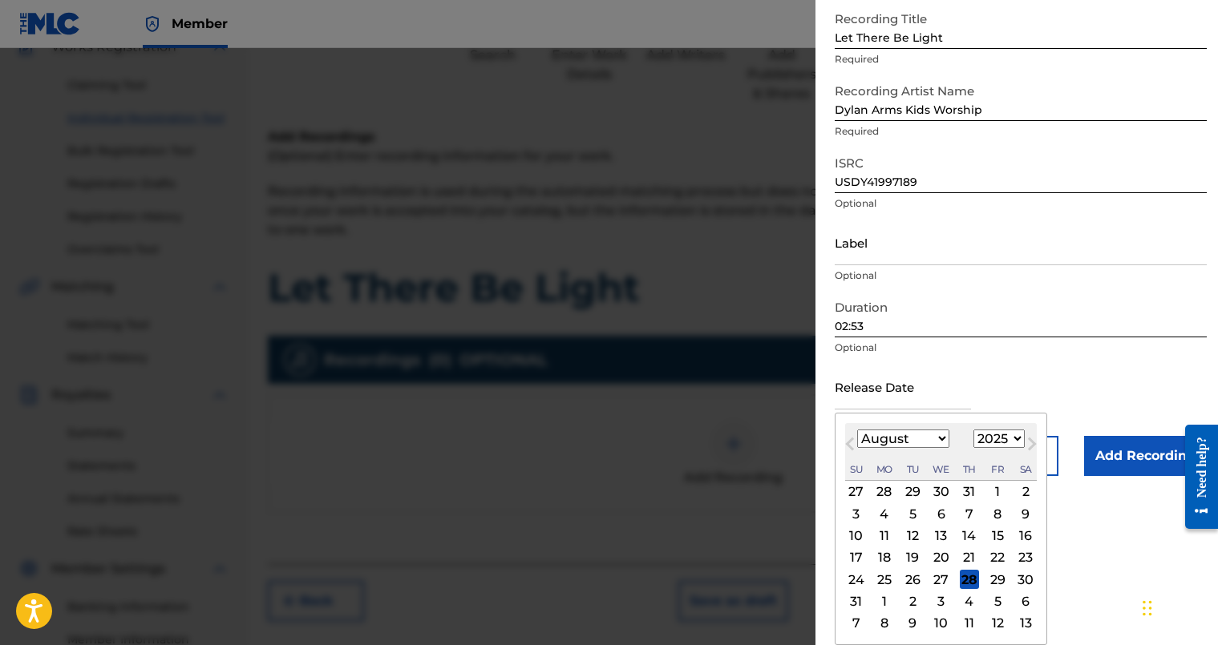
click at [904, 443] on select "January February March April May June July August September October November De…" at bounding box center [903, 439] width 92 height 18
select select "5"
click at [857, 448] on select "January February March April May June July August September October November De…" at bounding box center [903, 439] width 92 height 18
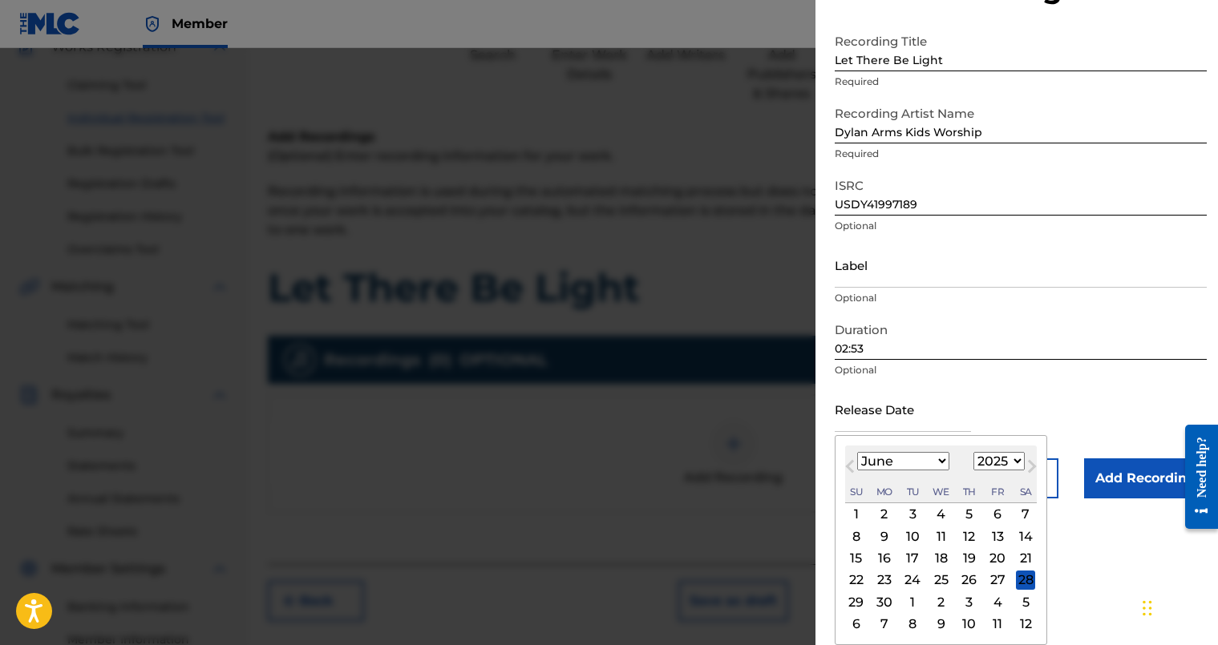
scroll to position [68, 0]
click at [892, 515] on div "2" at bounding box center [884, 514] width 19 height 19
type input "June 2 2025"
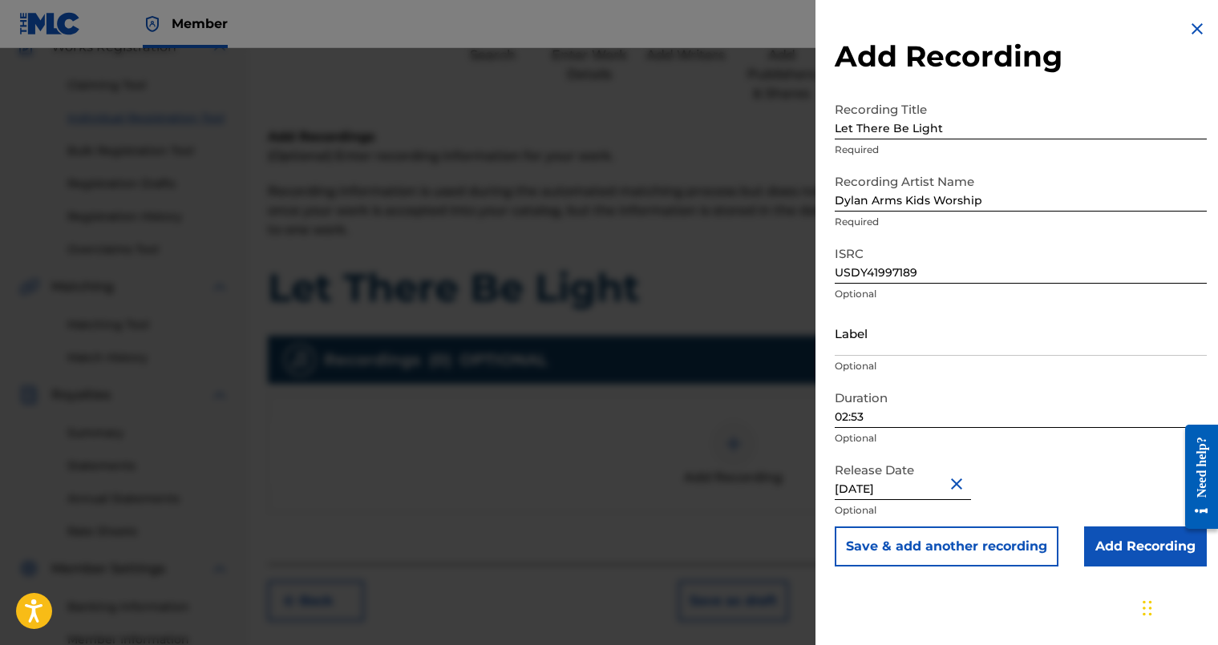
click at [953, 486] on button "Close" at bounding box center [959, 483] width 24 height 49
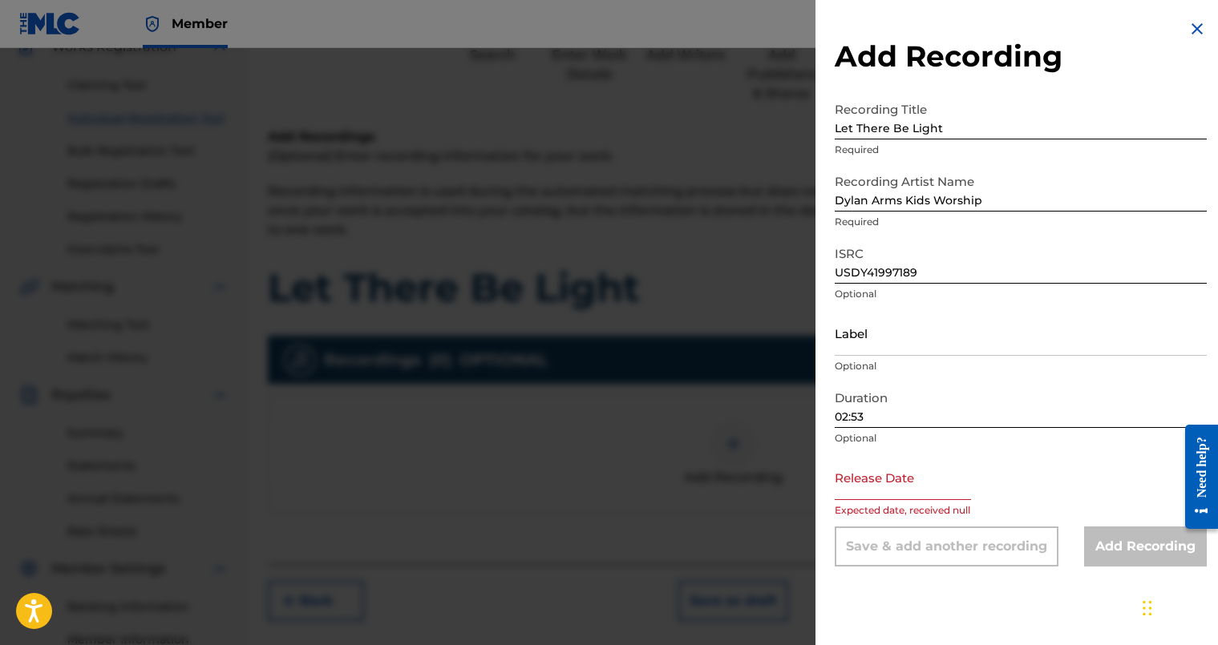
click at [915, 491] on input "text" at bounding box center [903, 478] width 136 height 46
select select "7"
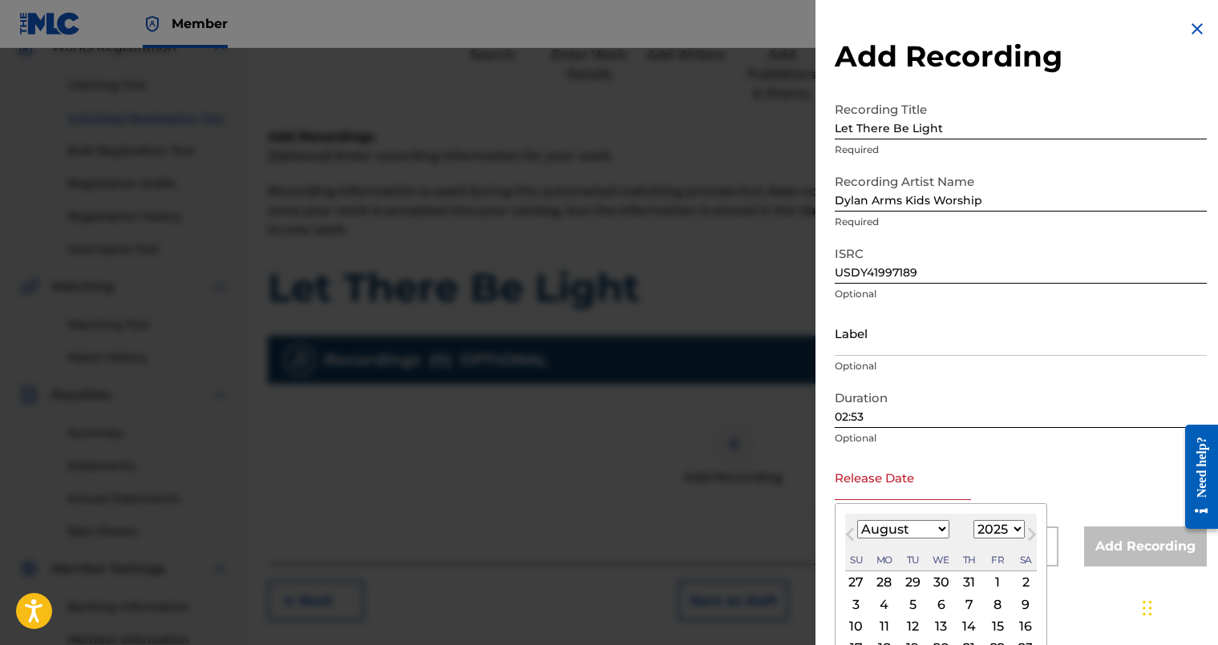
click at [977, 531] on select "1899 1900 1901 1902 1903 1904 1905 1906 1907 1908 1909 1910 1911 1912 1913 1914…" at bounding box center [998, 529] width 51 height 18
select select "2019"
click at [973, 520] on select "1899 1900 1901 1902 1903 1904 1905 1906 1907 1908 1909 1910 1911 1912 1913 1914…" at bounding box center [998, 529] width 51 height 18
click at [913, 525] on select "January February March April May June July August September October November De…" at bounding box center [903, 529] width 92 height 18
select select "5"
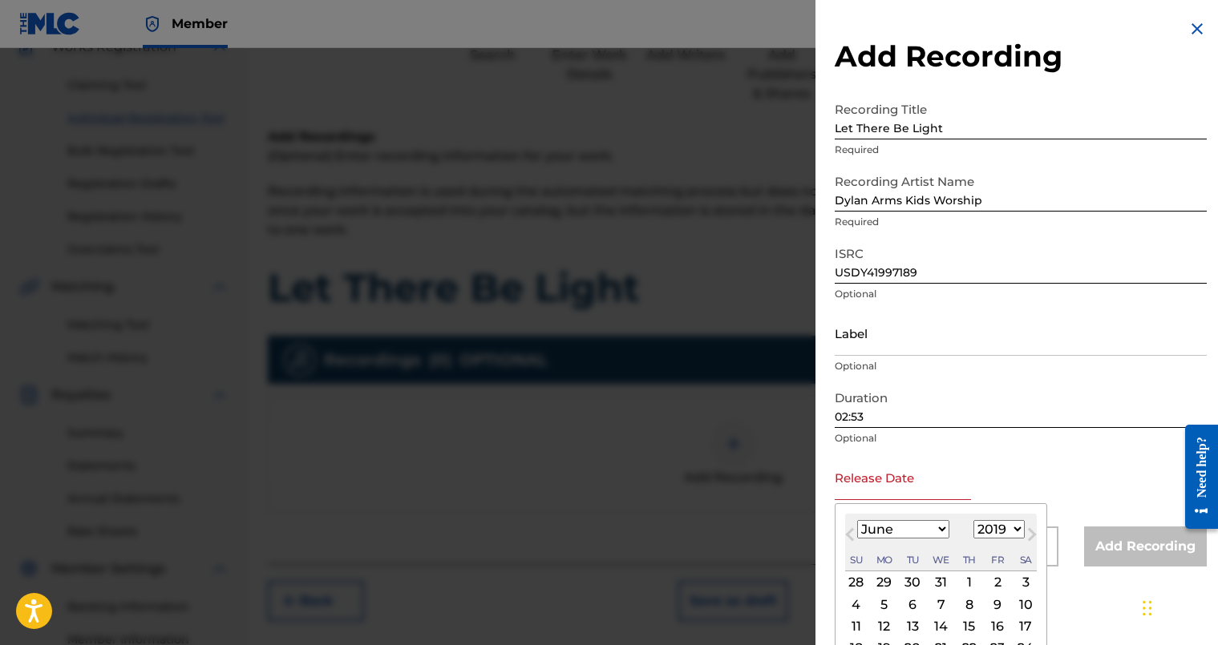
click at [857, 520] on select "January February March April May June July August September October November De…" at bounding box center [903, 529] width 92 height 18
click at [860, 603] on div "2" at bounding box center [856, 604] width 19 height 19
type input "[DATE]"
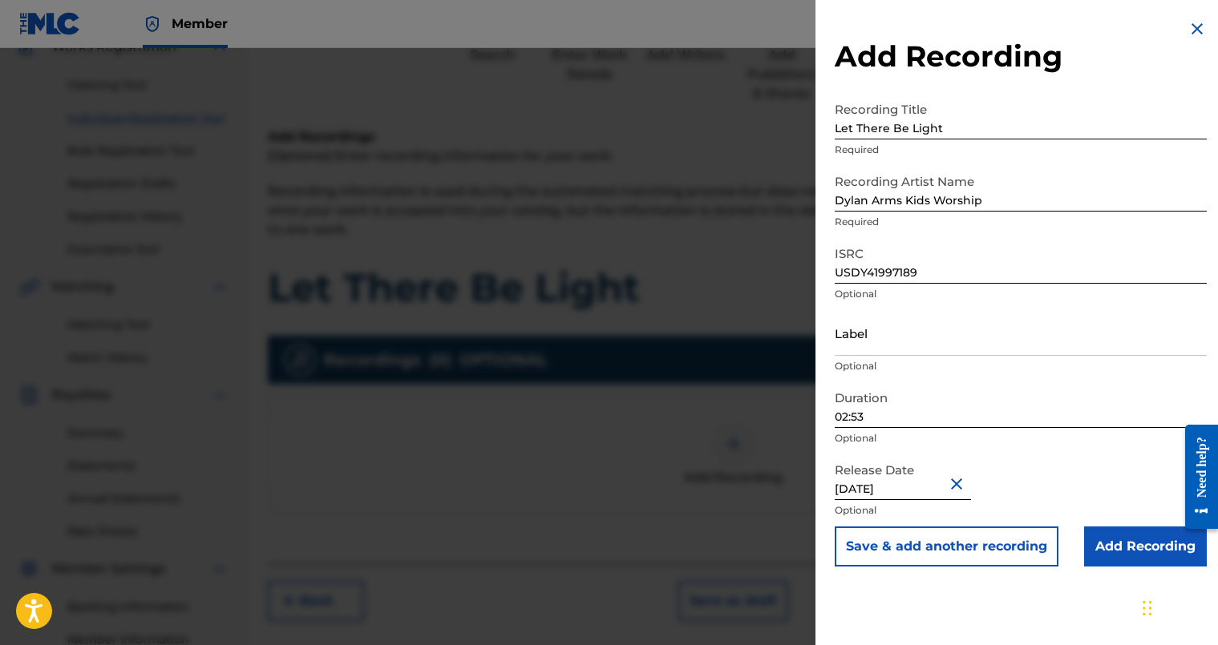
click at [1107, 556] on input "Add Recording" at bounding box center [1145, 547] width 123 height 40
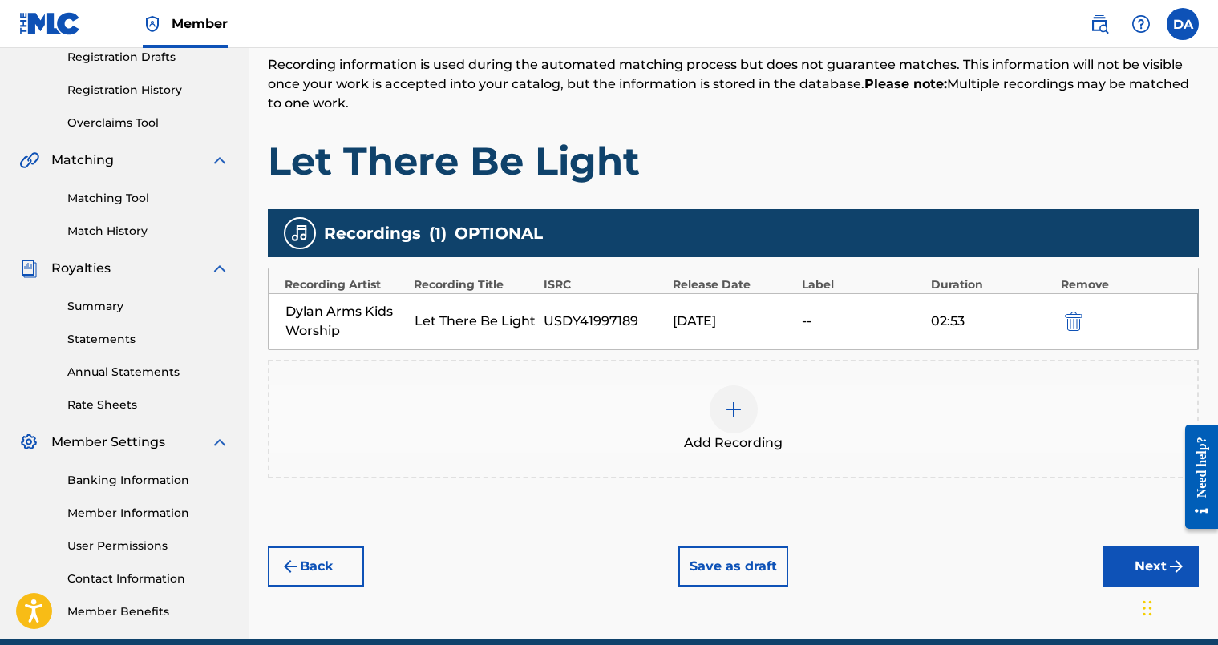
scroll to position [279, 0]
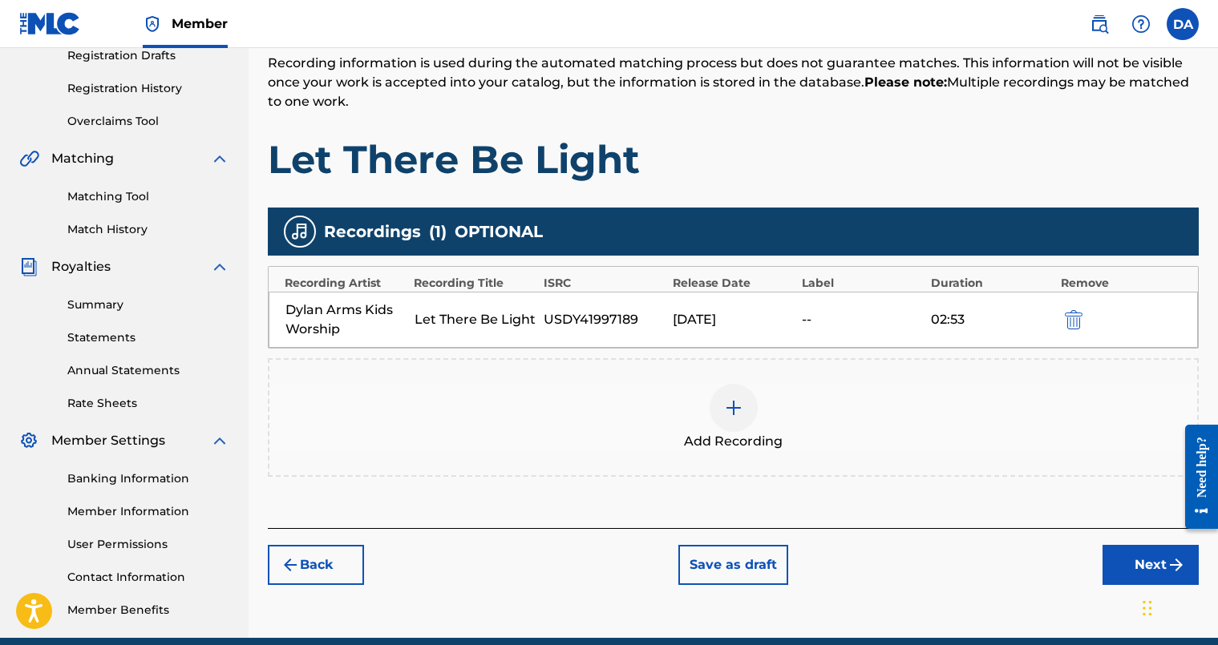
click at [1120, 570] on button "Next" at bounding box center [1151, 565] width 96 height 40
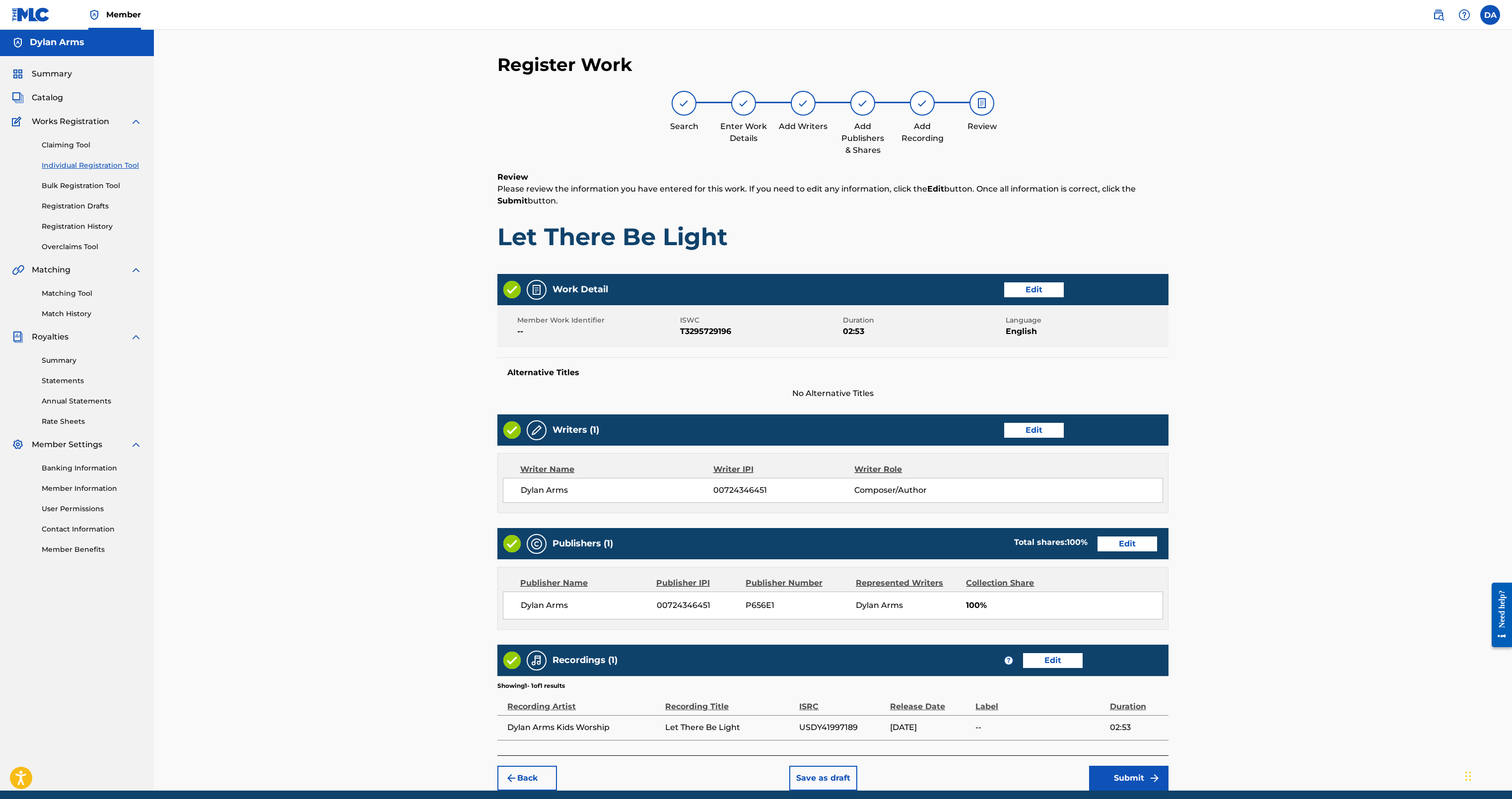
scroll to position [41, 0]
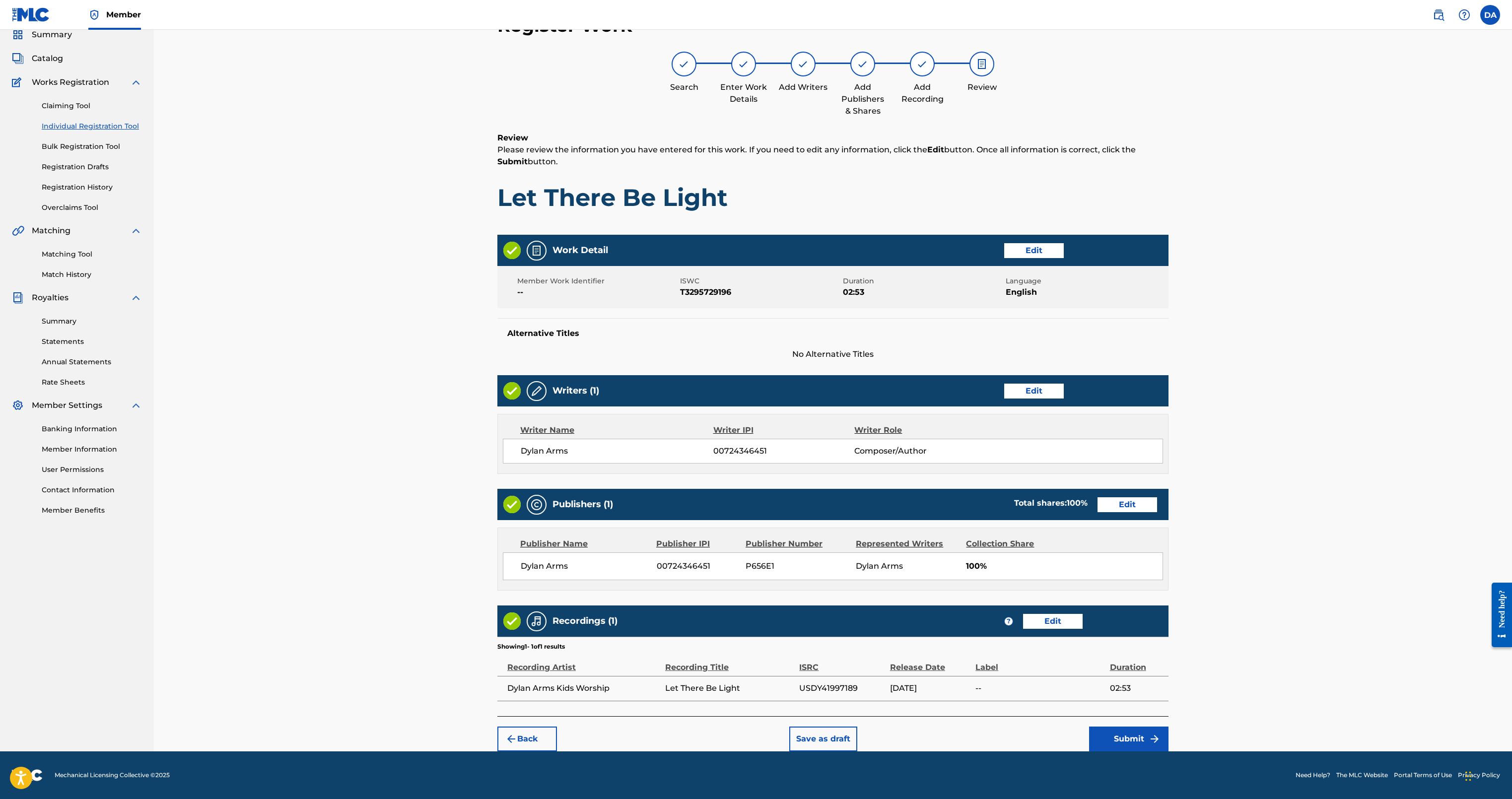
click at [754, 399] on button "Save as draft" at bounding box center [823, 739] width 68 height 25
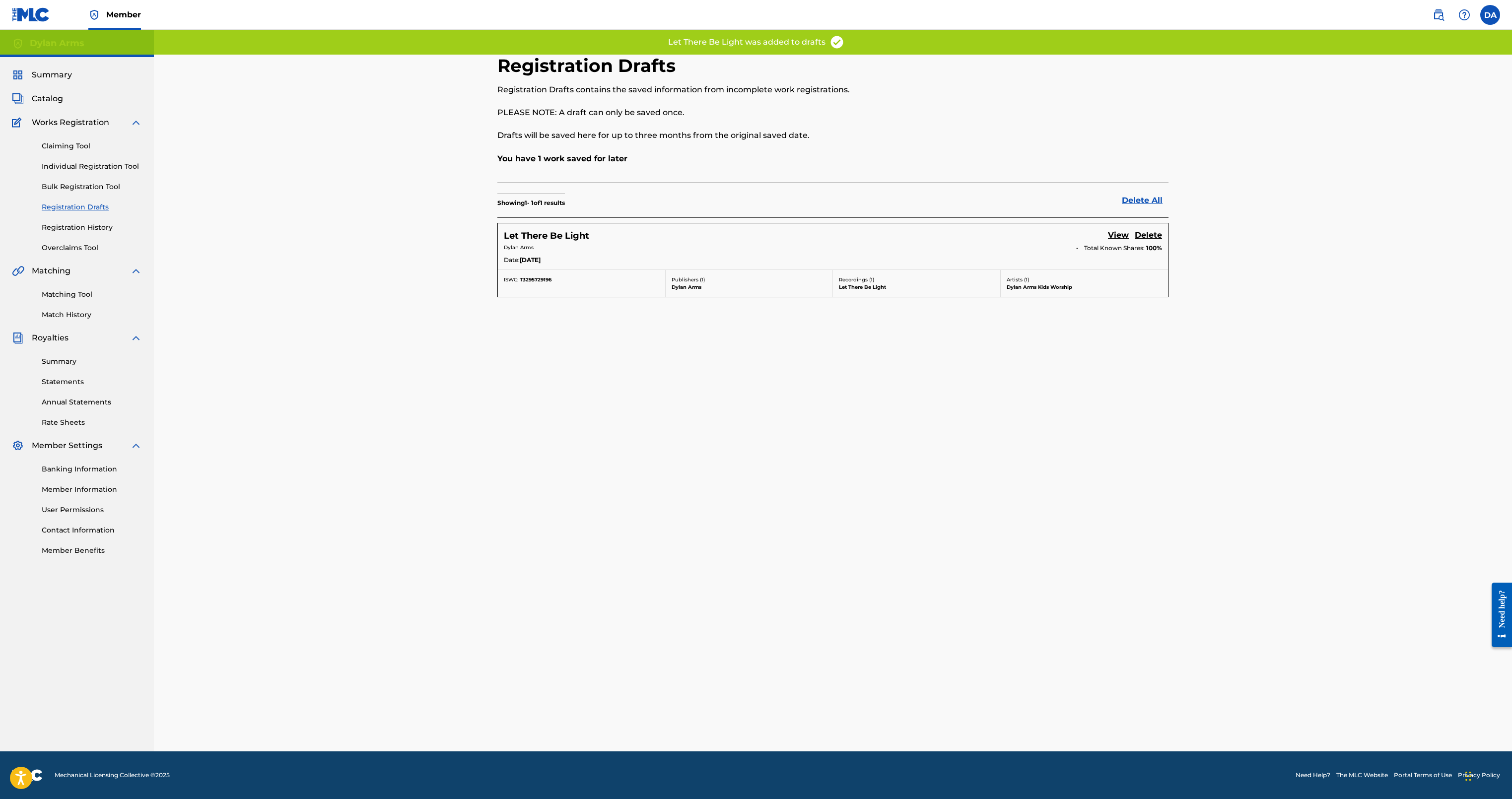
click at [108, 19] on span "Member" at bounding box center [124, 14] width 35 height 11
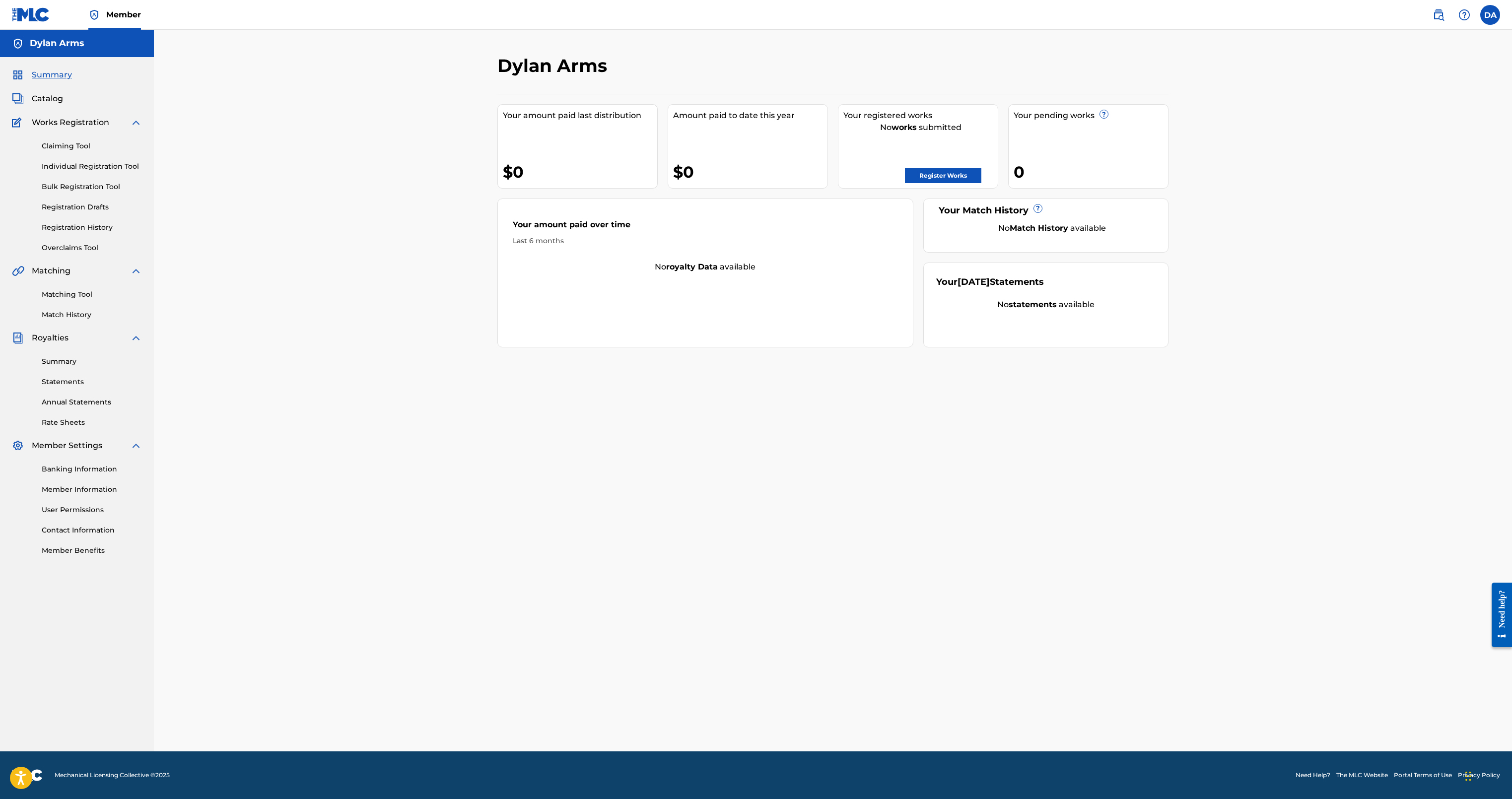
click at [58, 46] on h5 "Dylan Arms" at bounding box center [57, 43] width 54 height 11
click at [754, 19] on label at bounding box center [1490, 15] width 20 height 20
click at [754, 15] on input "DA Dylan Arms dylanwarms@gmail.com Notification Preferences Profile Log out" at bounding box center [1490, 15] width 0 height 0
click at [754, 124] on link "Profile" at bounding box center [1393, 123] width 20 height 9
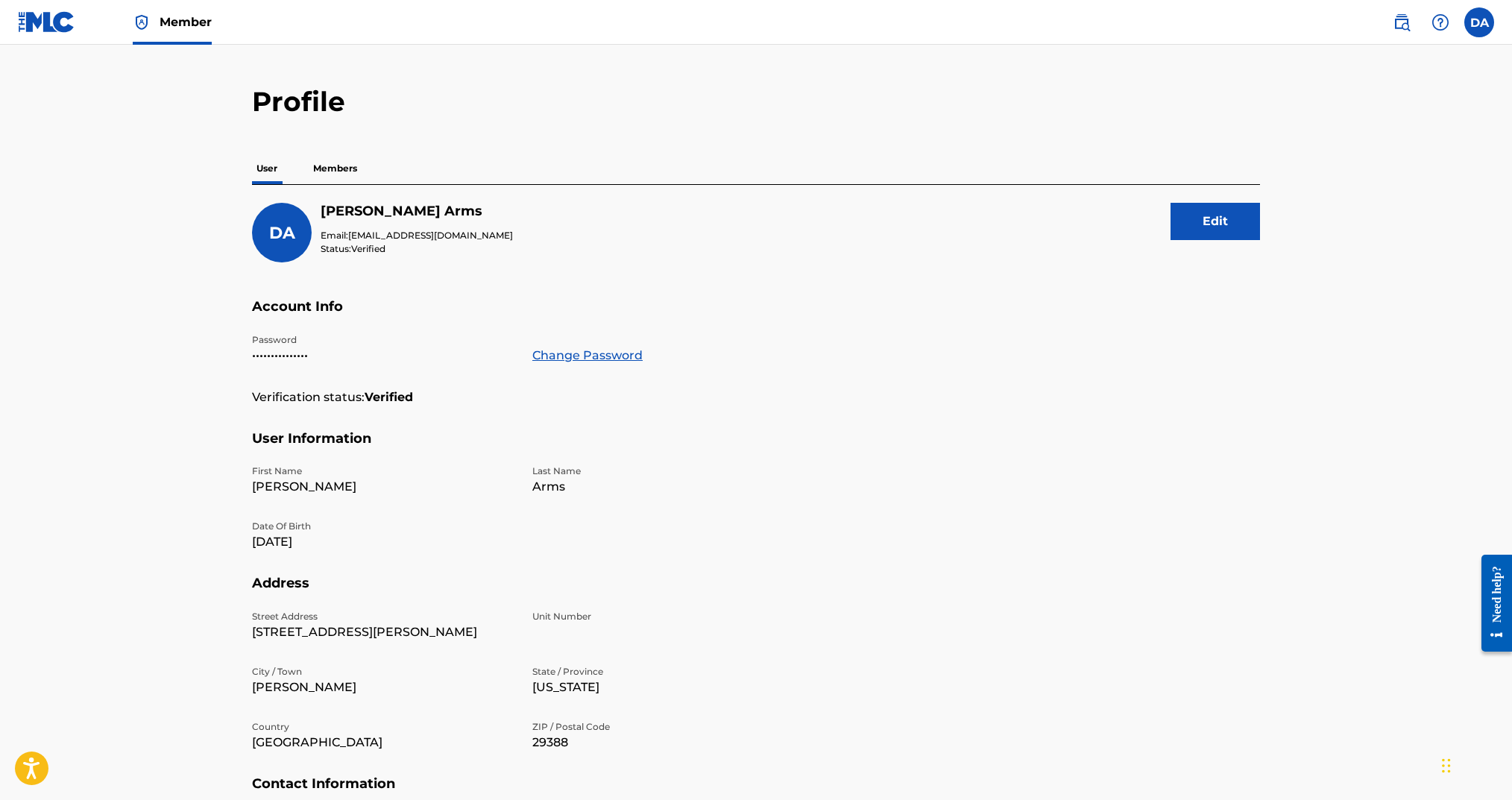
scroll to position [20, 0]
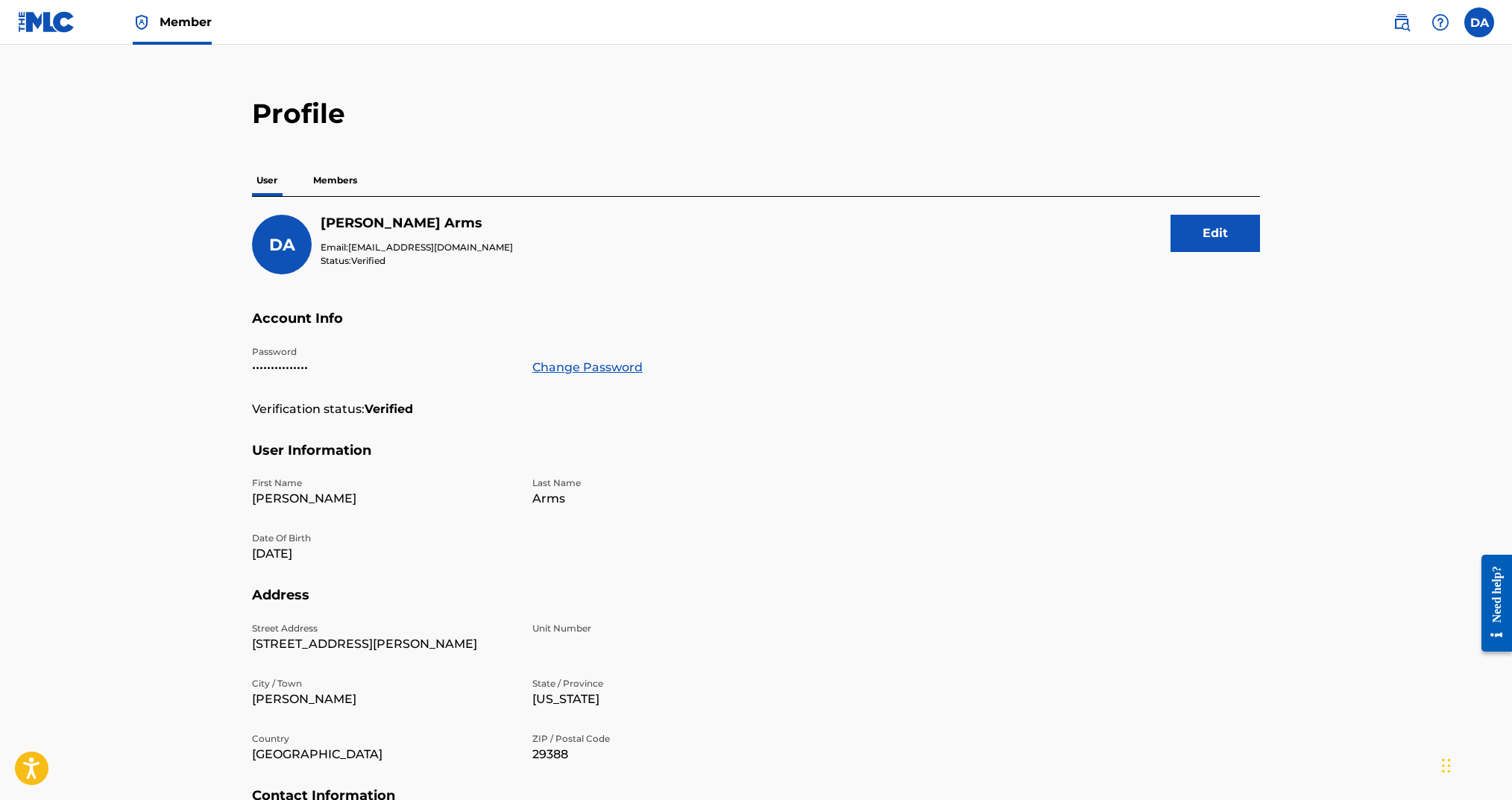
click at [337, 182] on p "Members" at bounding box center [335, 180] width 53 height 32
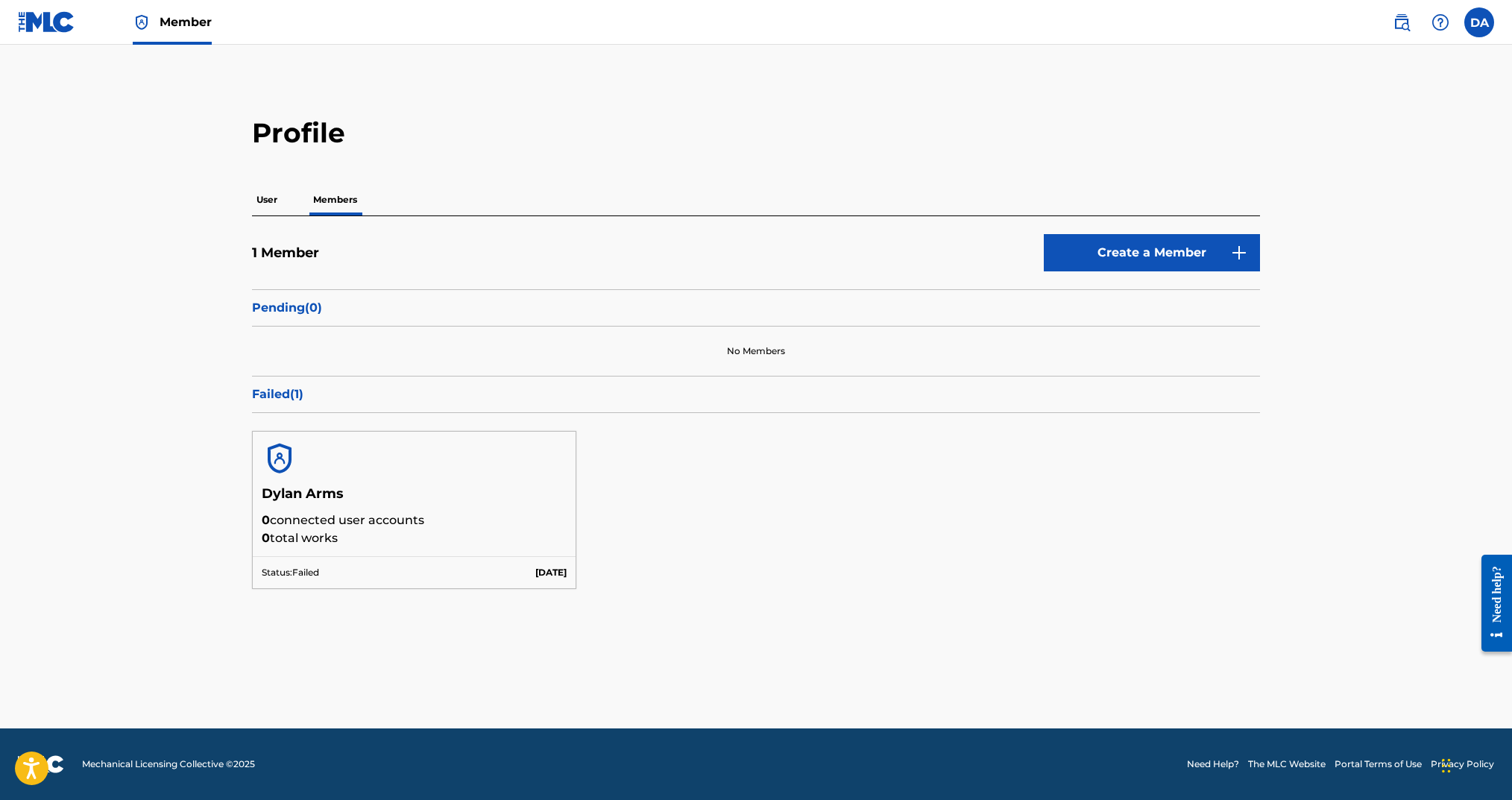
click at [285, 395] on p "Failed ( 1 )" at bounding box center [756, 394] width 1008 height 18
click at [283, 257] on h5 "1 Member" at bounding box center [285, 253] width 67 height 17
click at [282, 300] on p "Pending ( 0 )" at bounding box center [756, 308] width 1008 height 18
click at [281, 201] on p "User" at bounding box center [267, 200] width 30 height 32
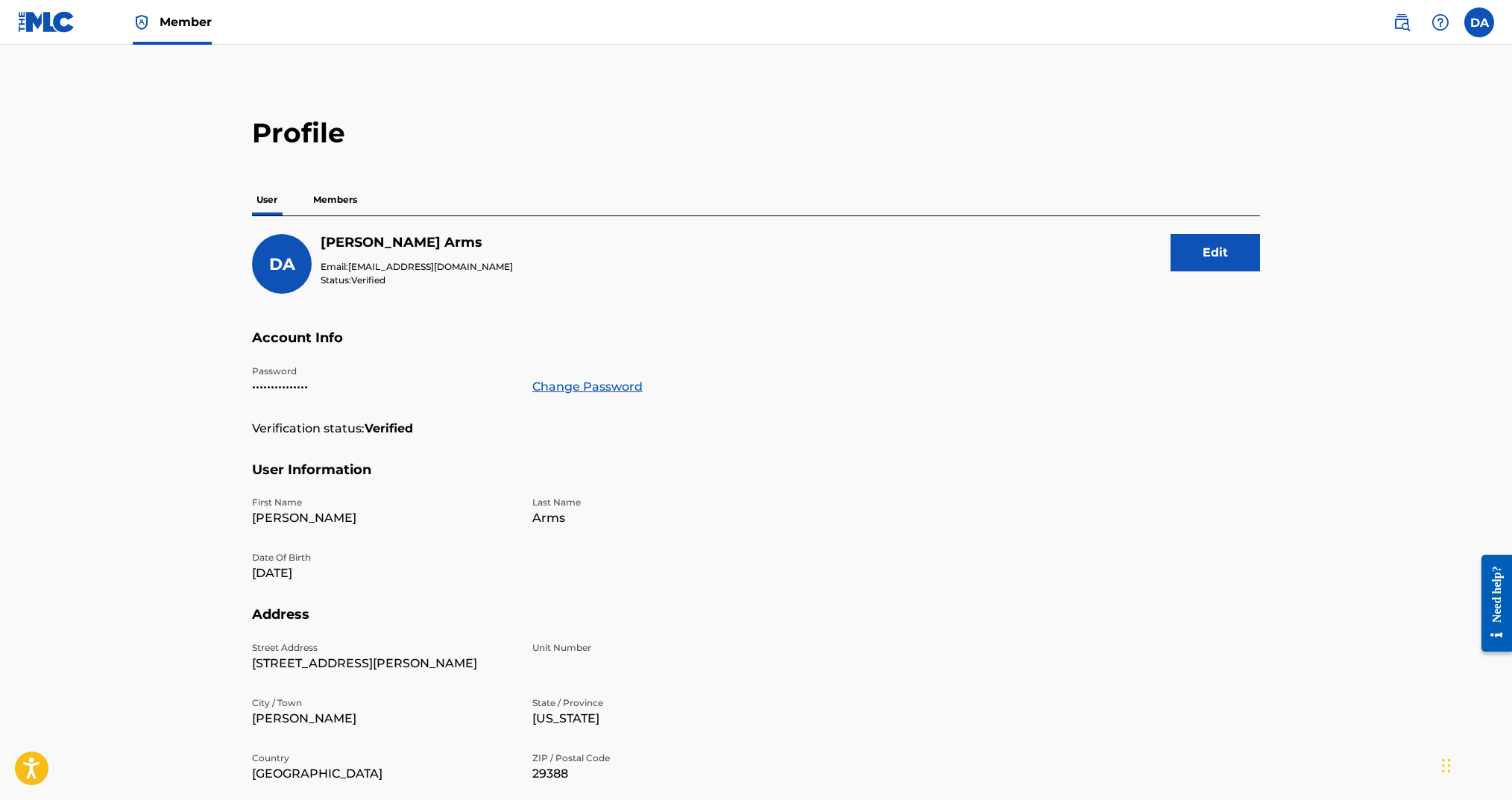
click at [50, 24] on img at bounding box center [46, 21] width 58 height 21
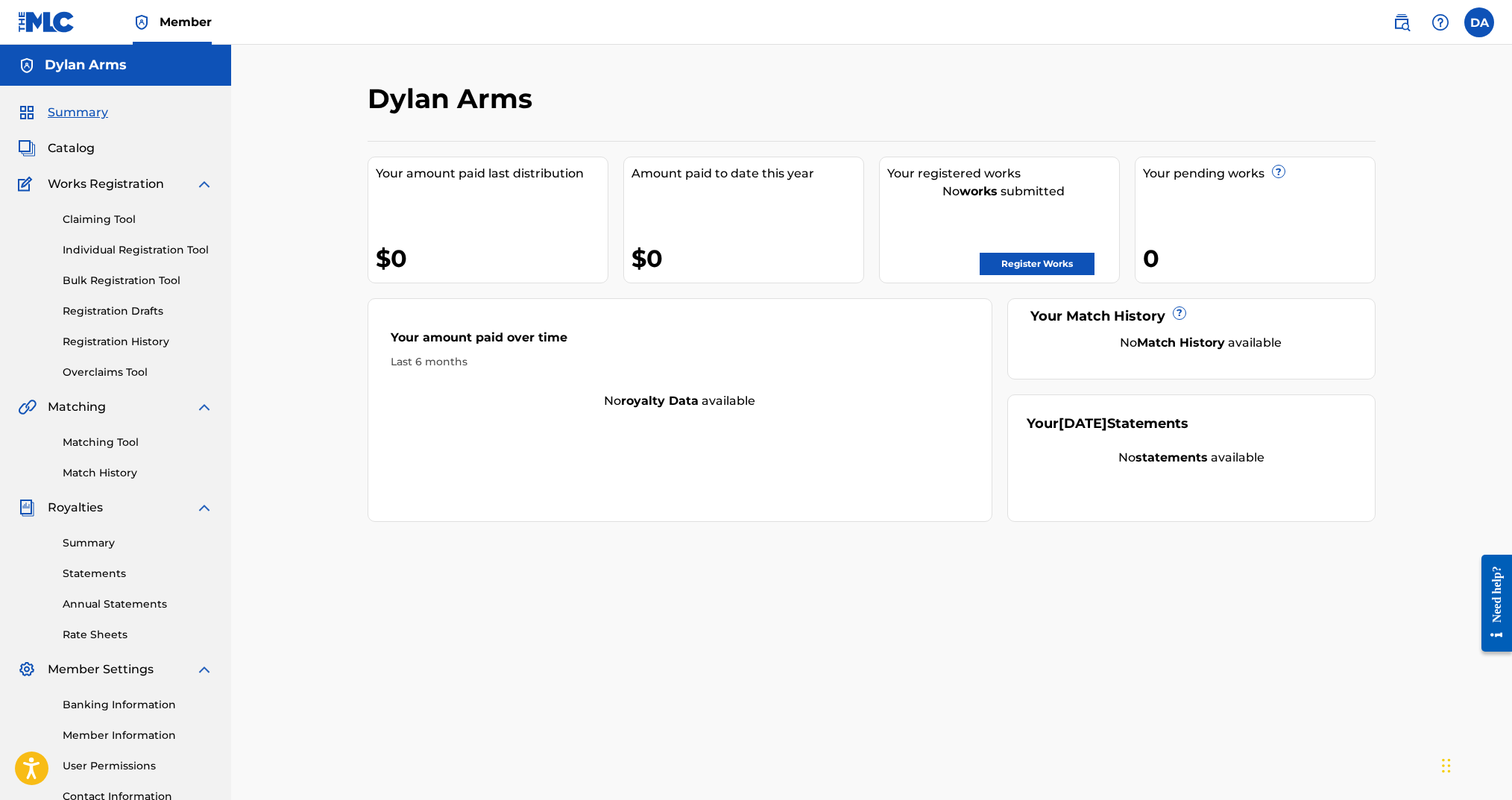
scroll to position [124, 0]
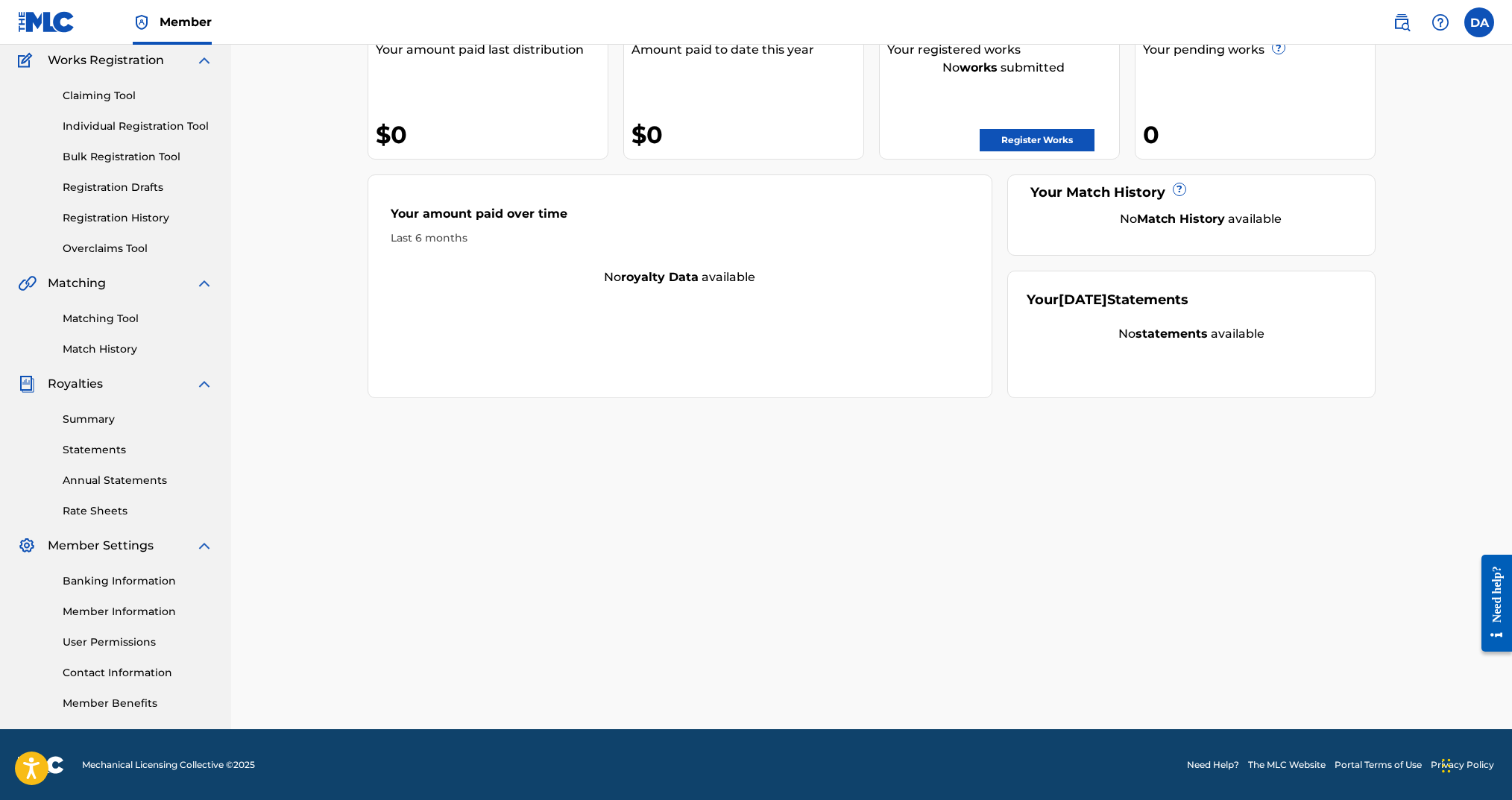
click at [121, 600] on link "Member Information" at bounding box center [138, 611] width 151 height 16
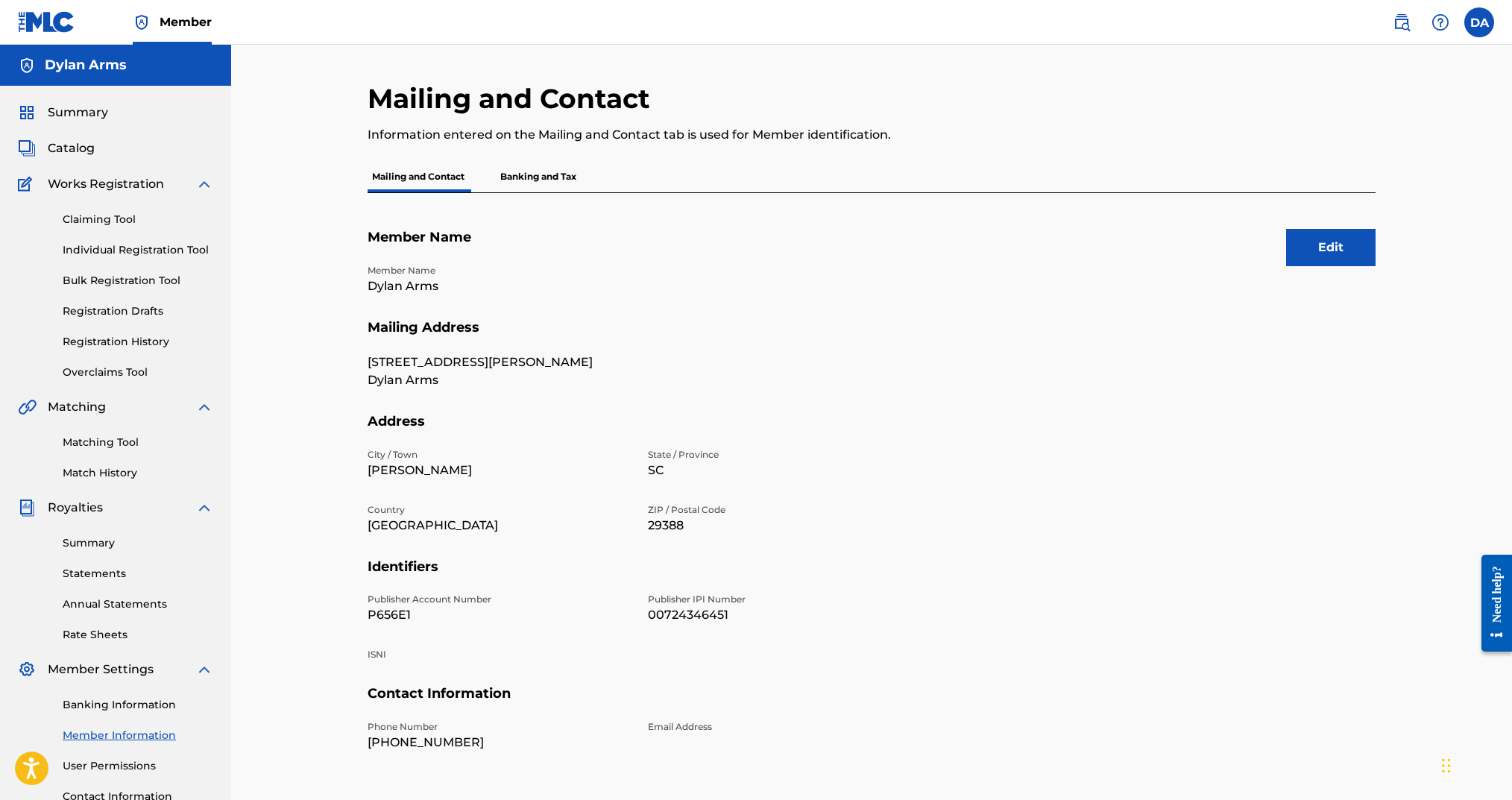
click at [70, 152] on span "Catalog" at bounding box center [71, 148] width 47 height 18
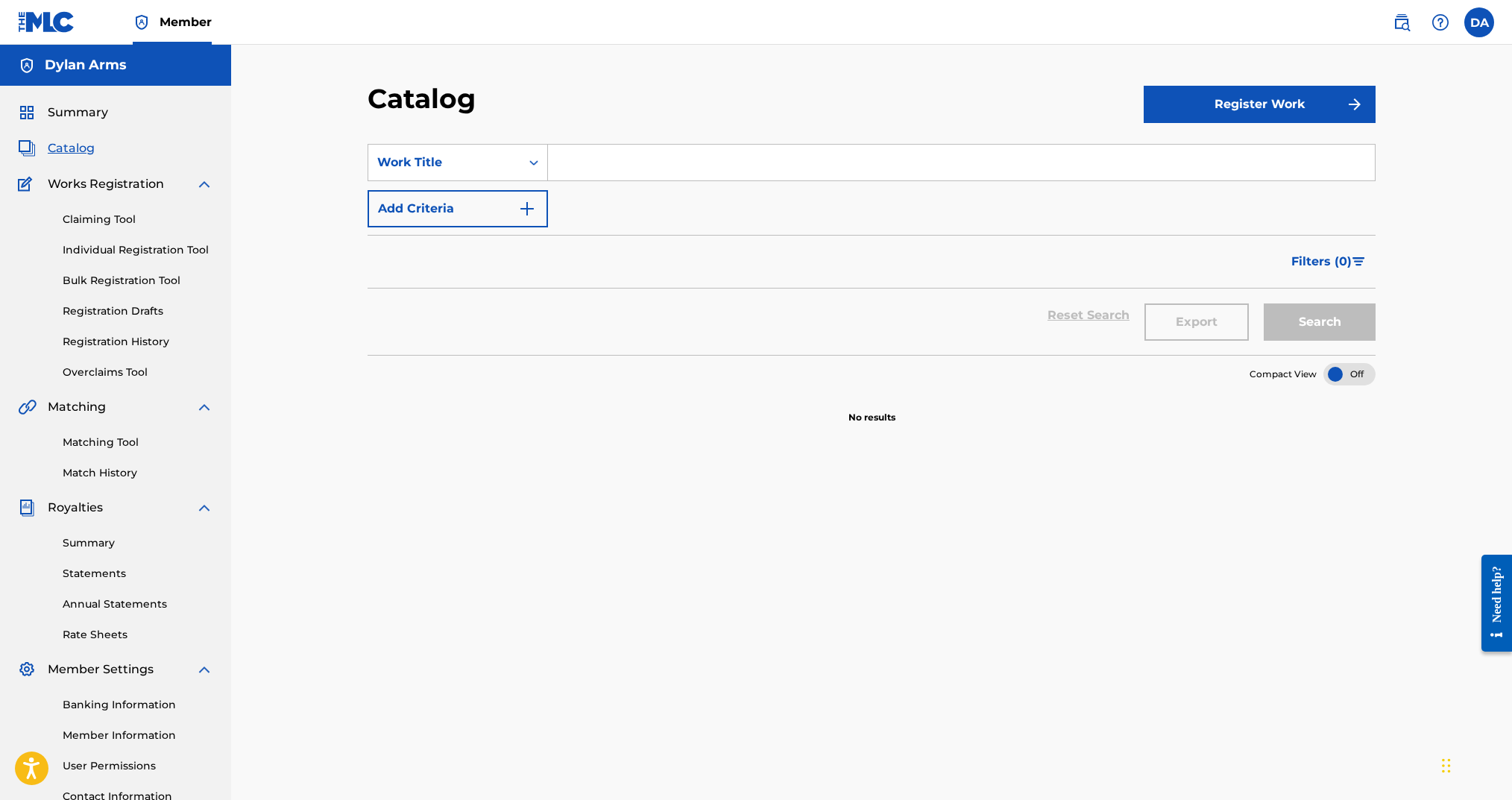
click at [140, 251] on link "Individual Registration Tool" at bounding box center [138, 250] width 151 height 16
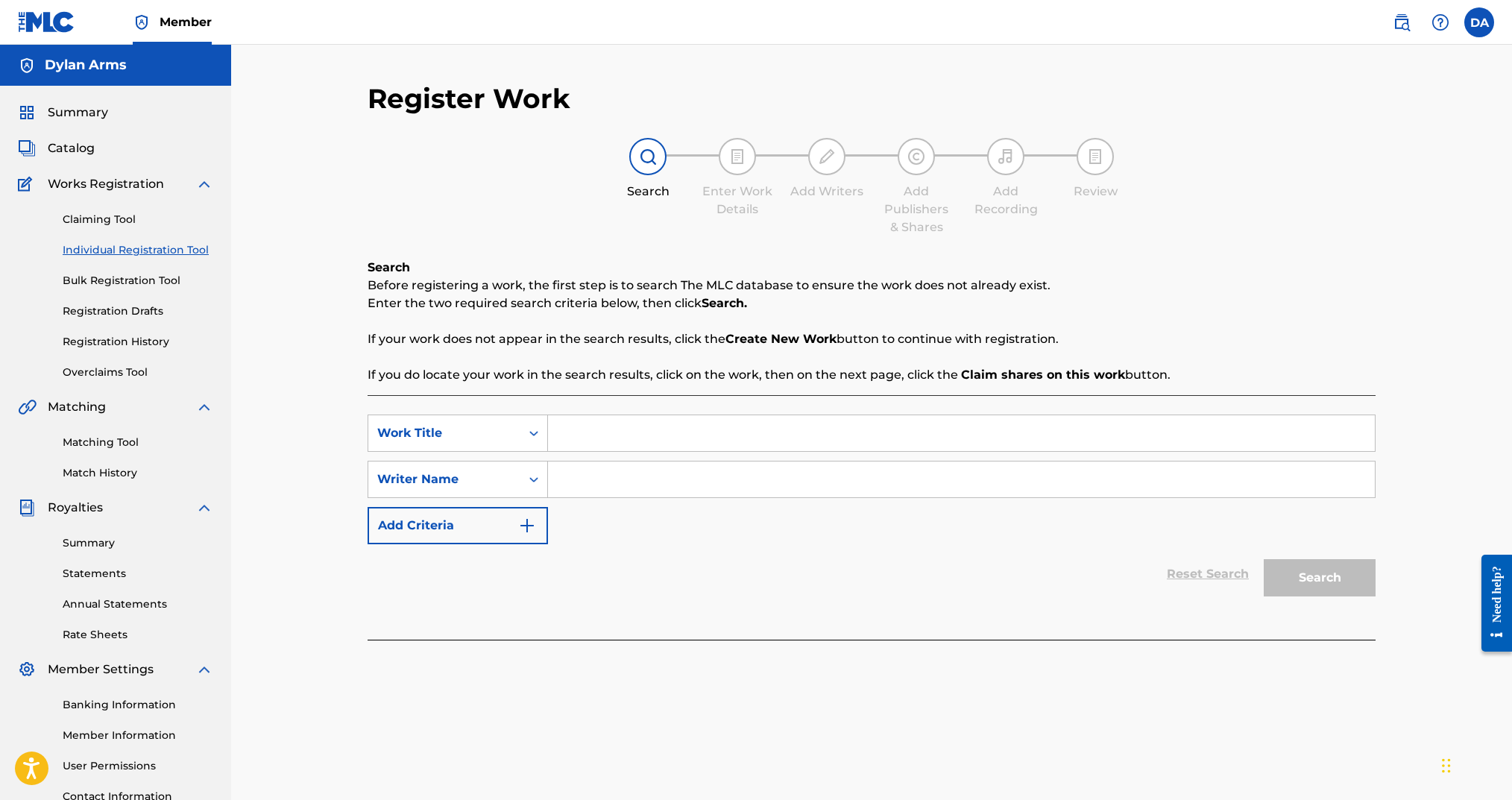
click at [123, 311] on link "Registration Drafts" at bounding box center [138, 311] width 151 height 16
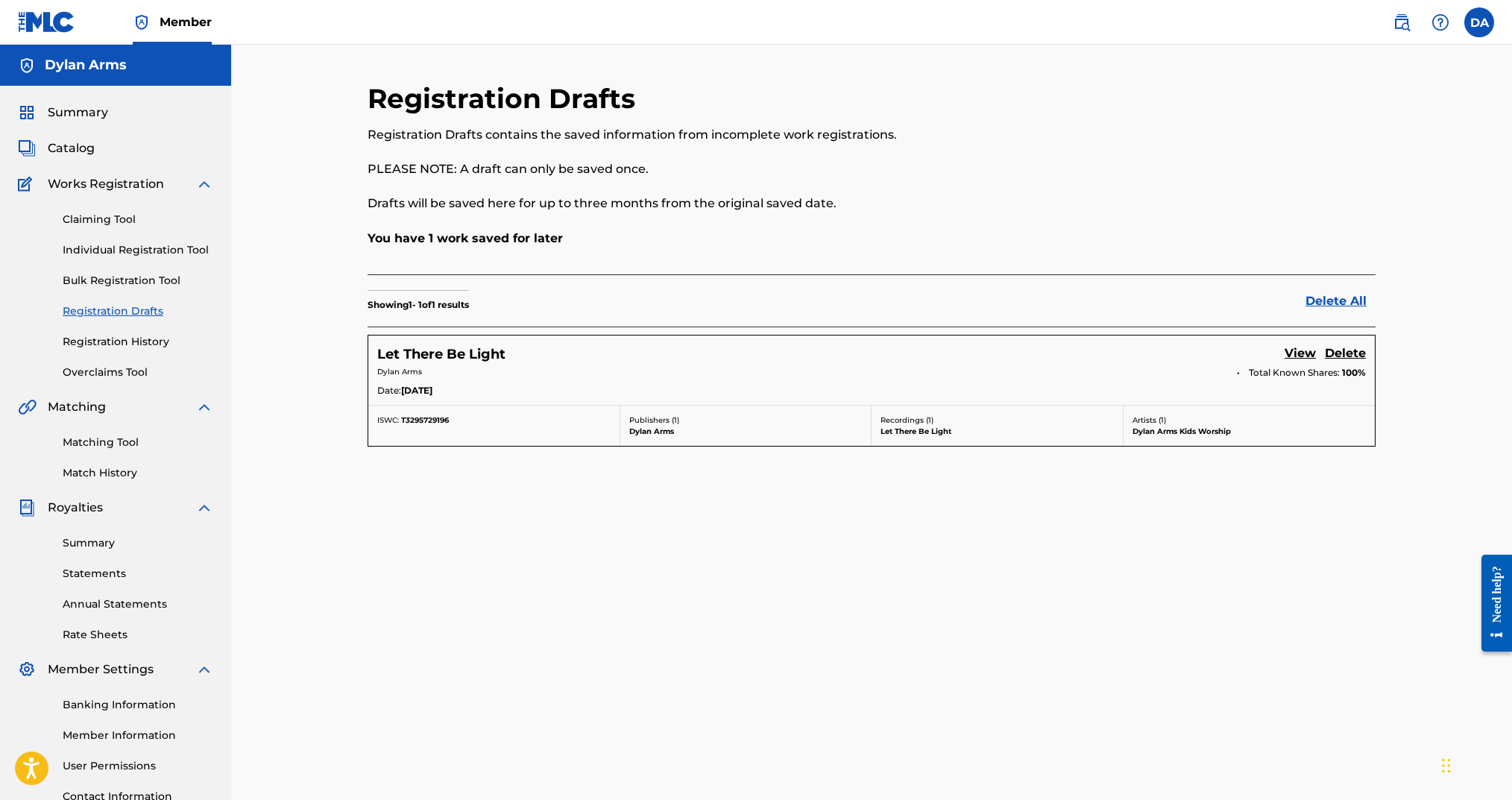
click at [1132, 355] on link "View" at bounding box center [1301, 354] width 32 height 20
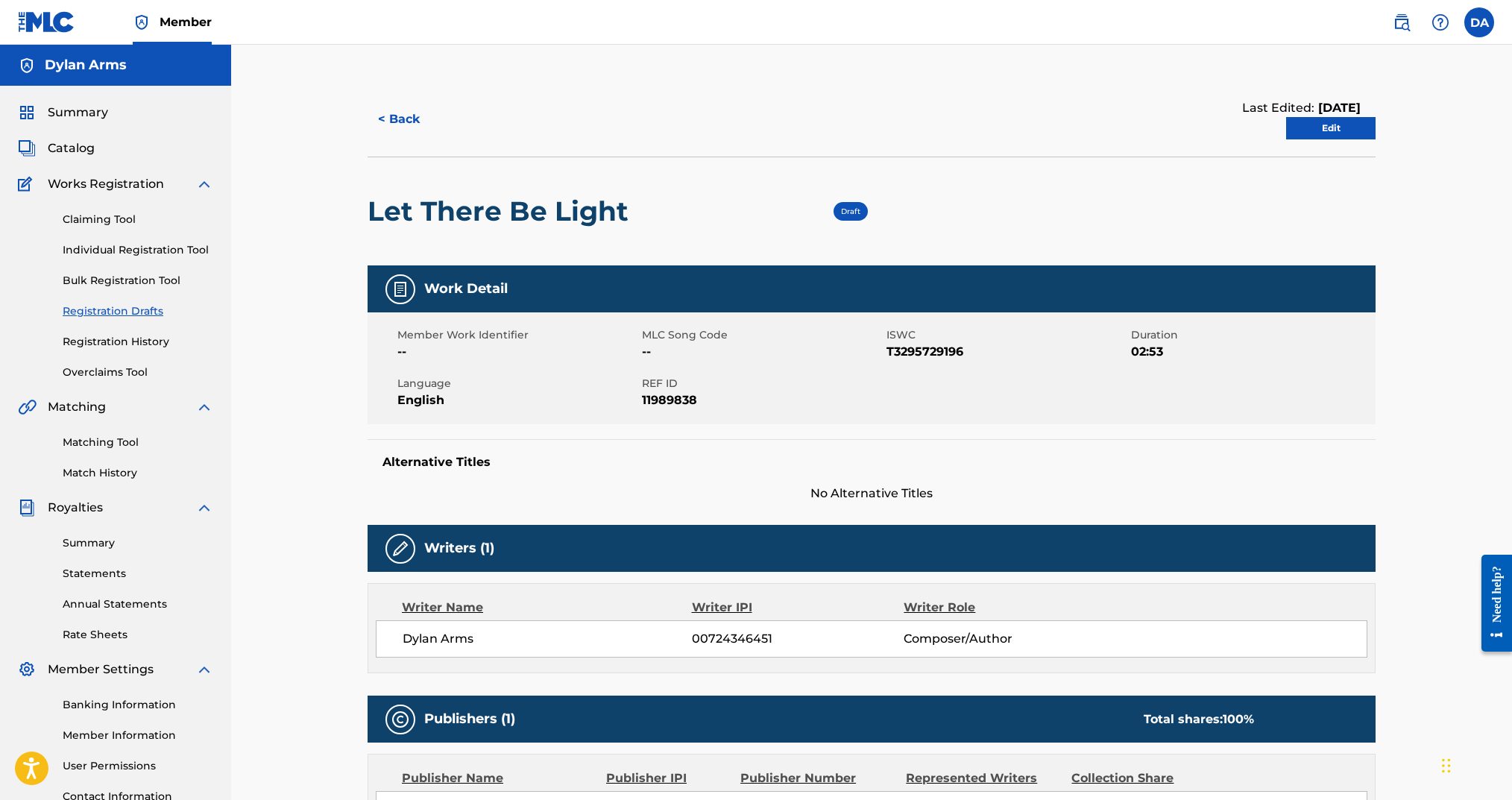
click at [1132, 134] on link "Edit" at bounding box center [1331, 128] width 89 height 22
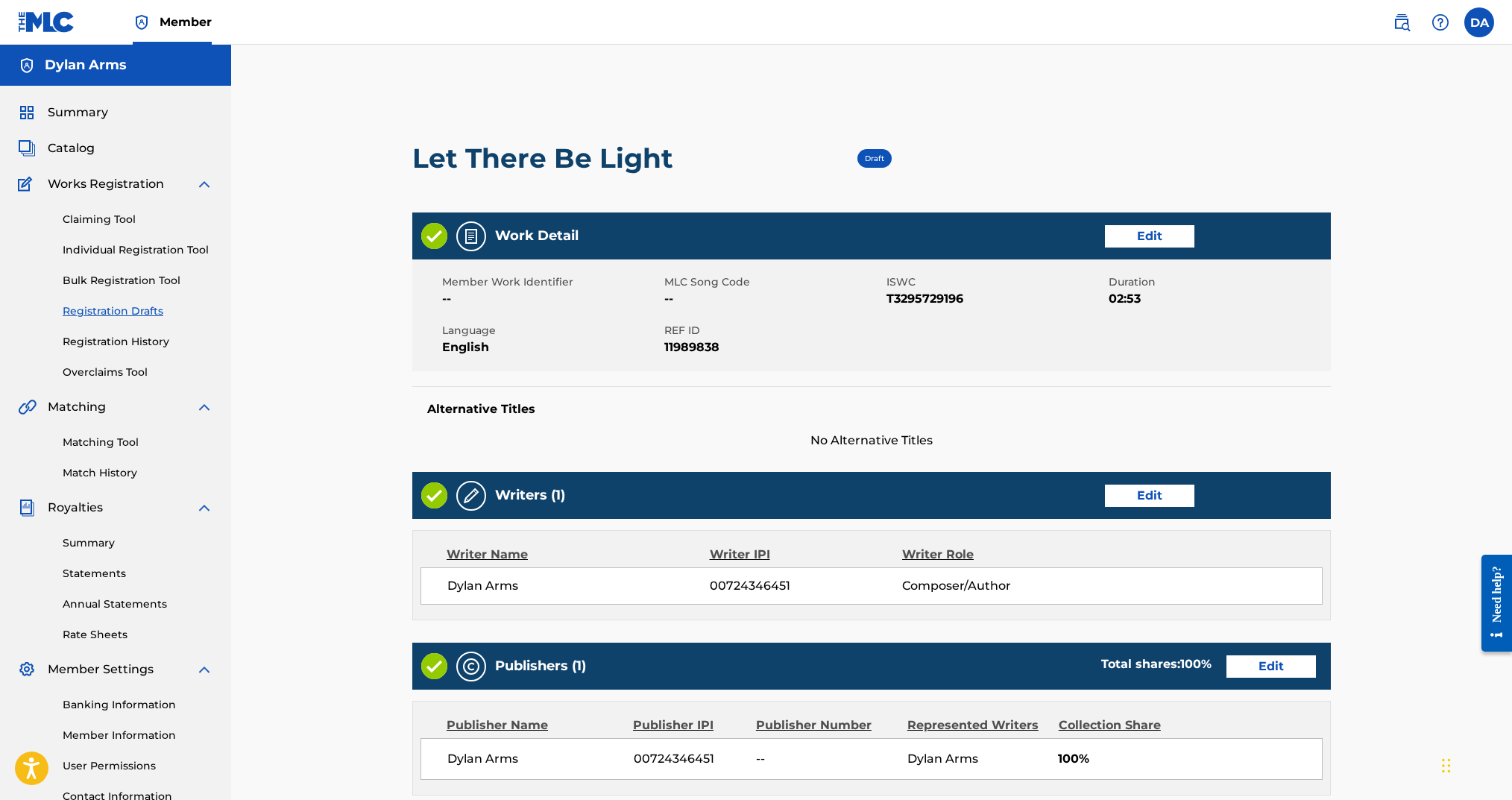
scroll to position [332, 0]
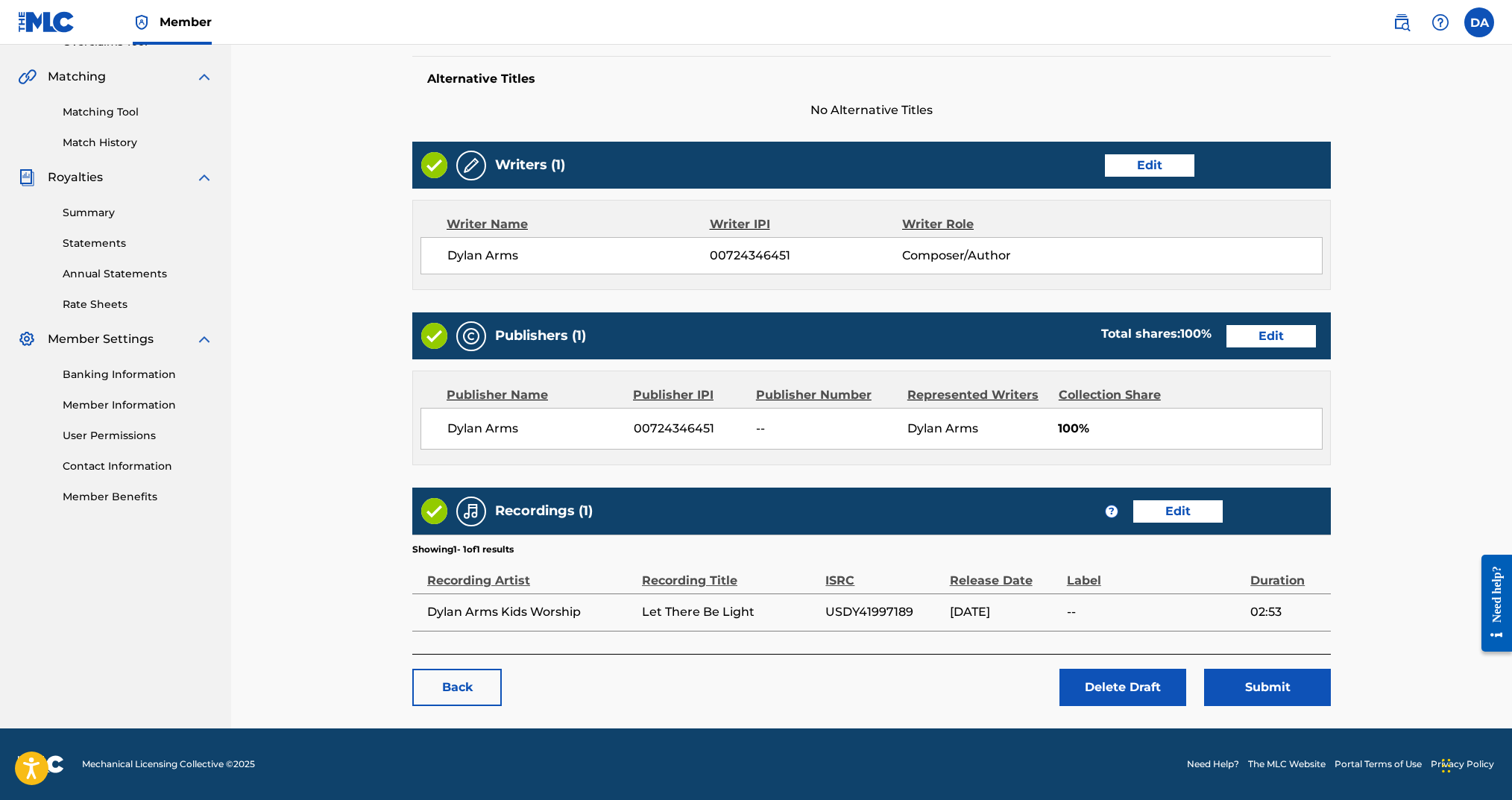
click at [1132, 600] on button "Submit" at bounding box center [1267, 687] width 126 height 37
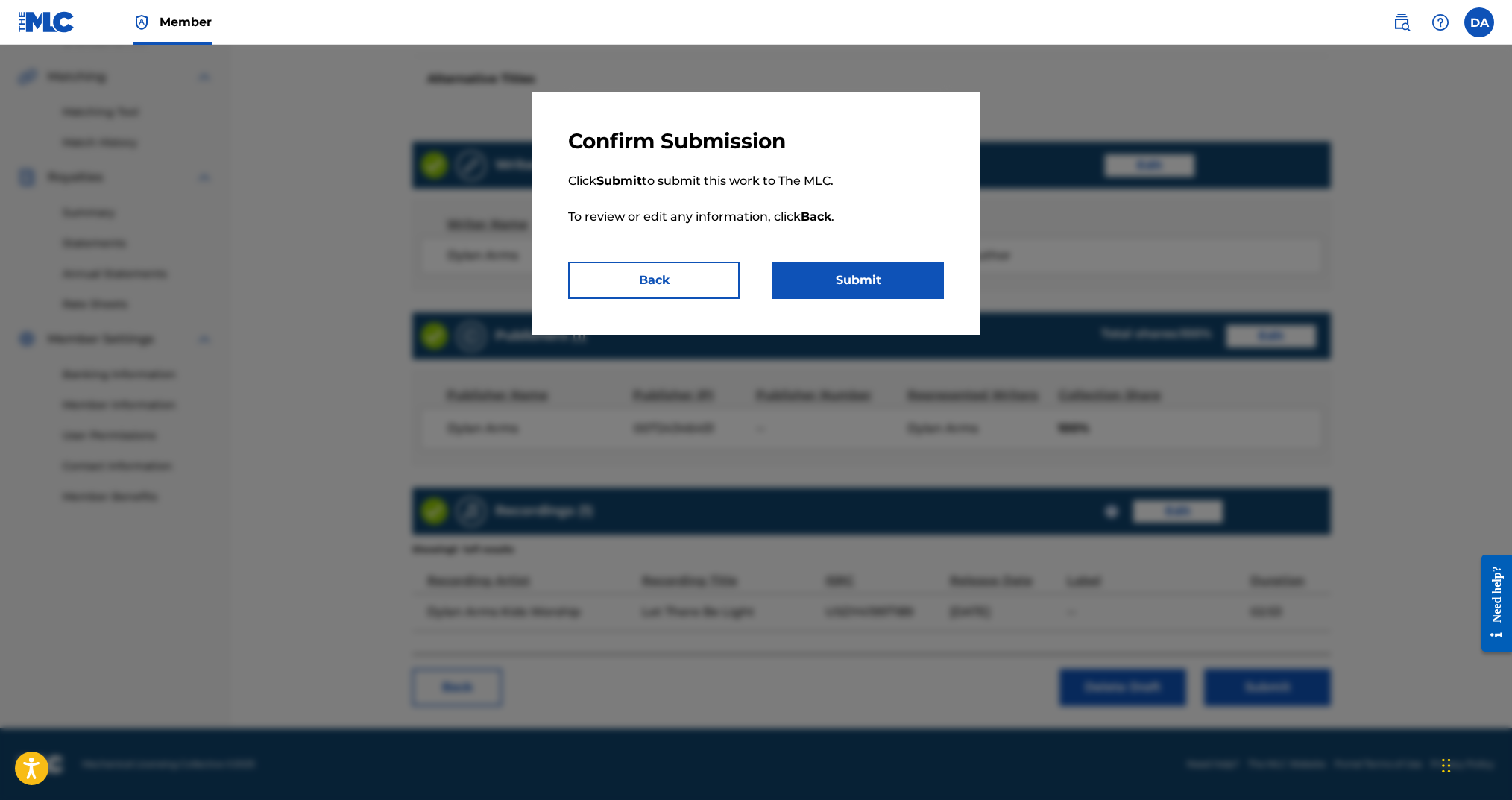
click at [882, 283] on button "Submit" at bounding box center [858, 280] width 171 height 37
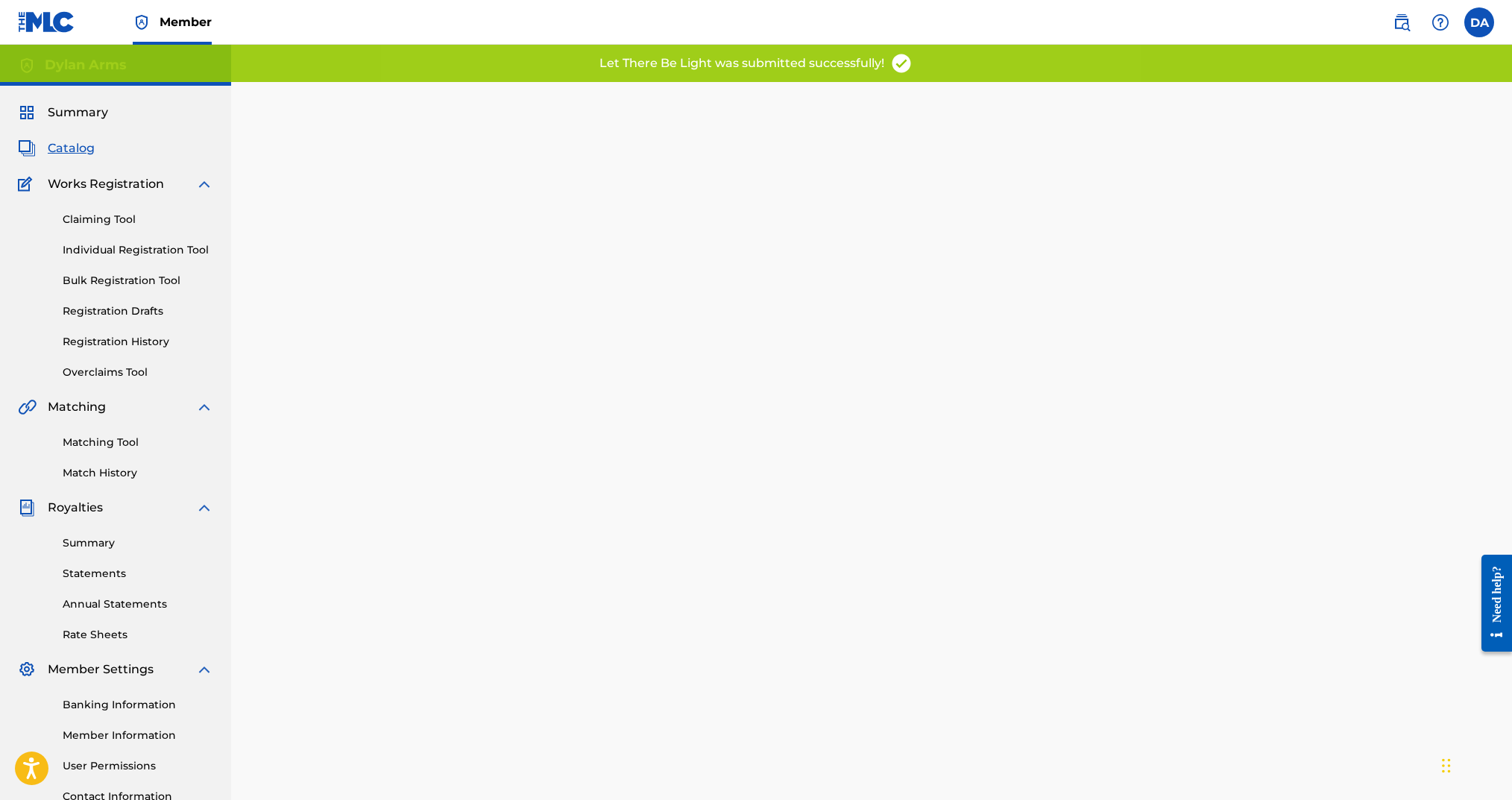
click at [156, 247] on link "Individual Registration Tool" at bounding box center [138, 250] width 151 height 16
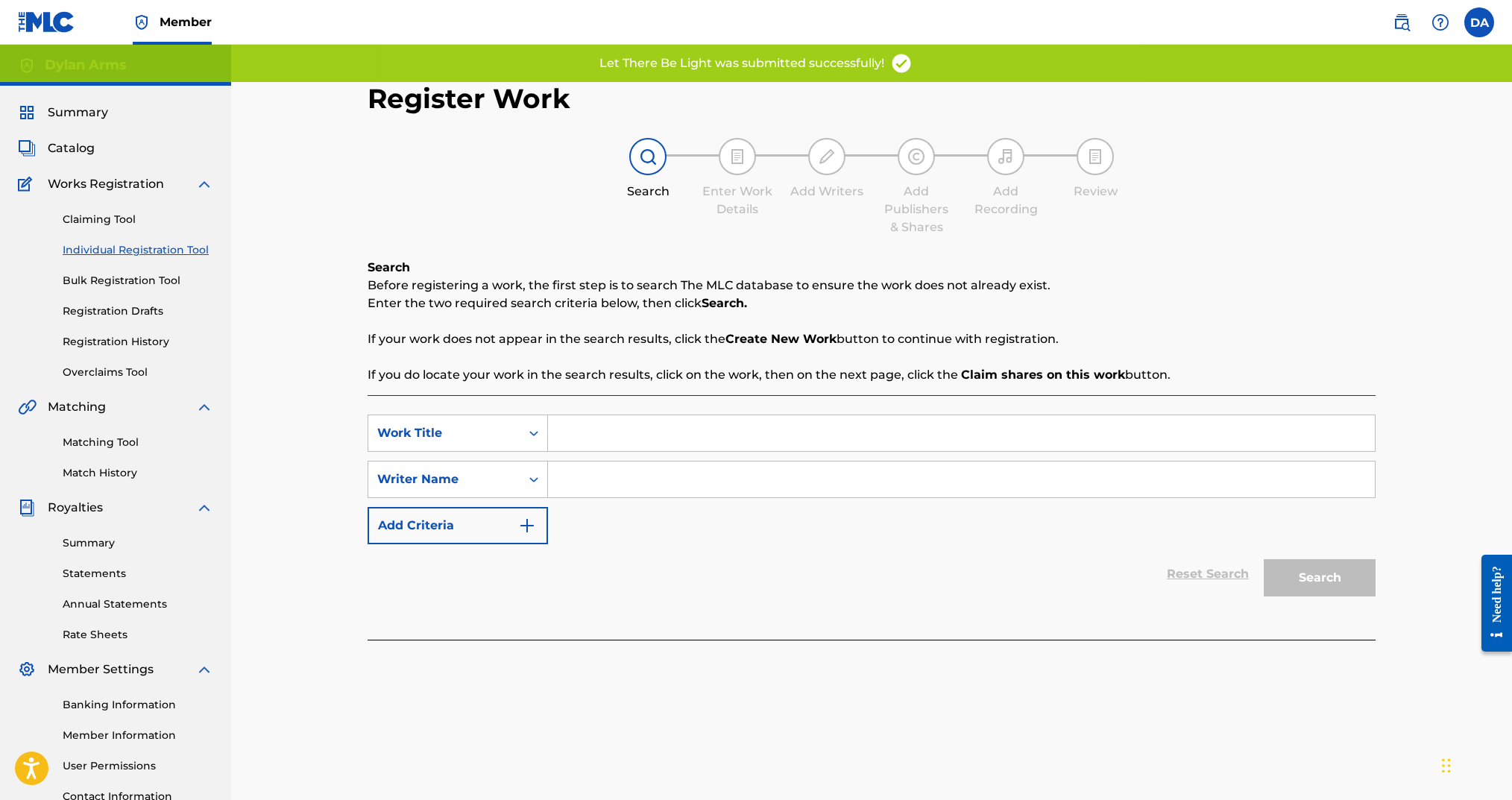
click at [623, 432] on input "Search Form" at bounding box center [961, 433] width 827 height 35
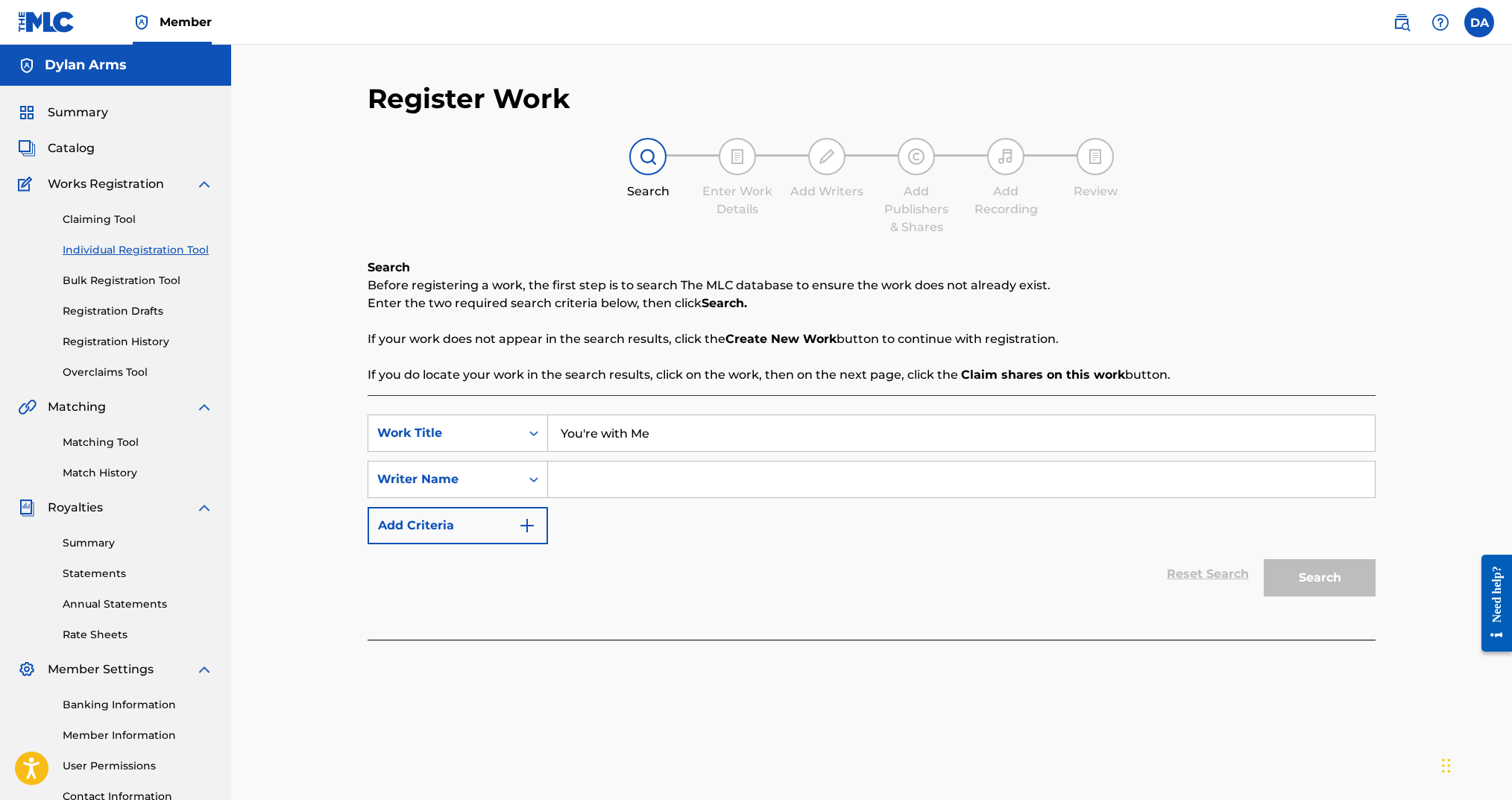
type input "You're with Me"
click at [686, 481] on input "Search Form" at bounding box center [961, 479] width 827 height 35
type input "Dylan Arms"
click at [1132, 574] on button "Search" at bounding box center [1320, 578] width 112 height 37
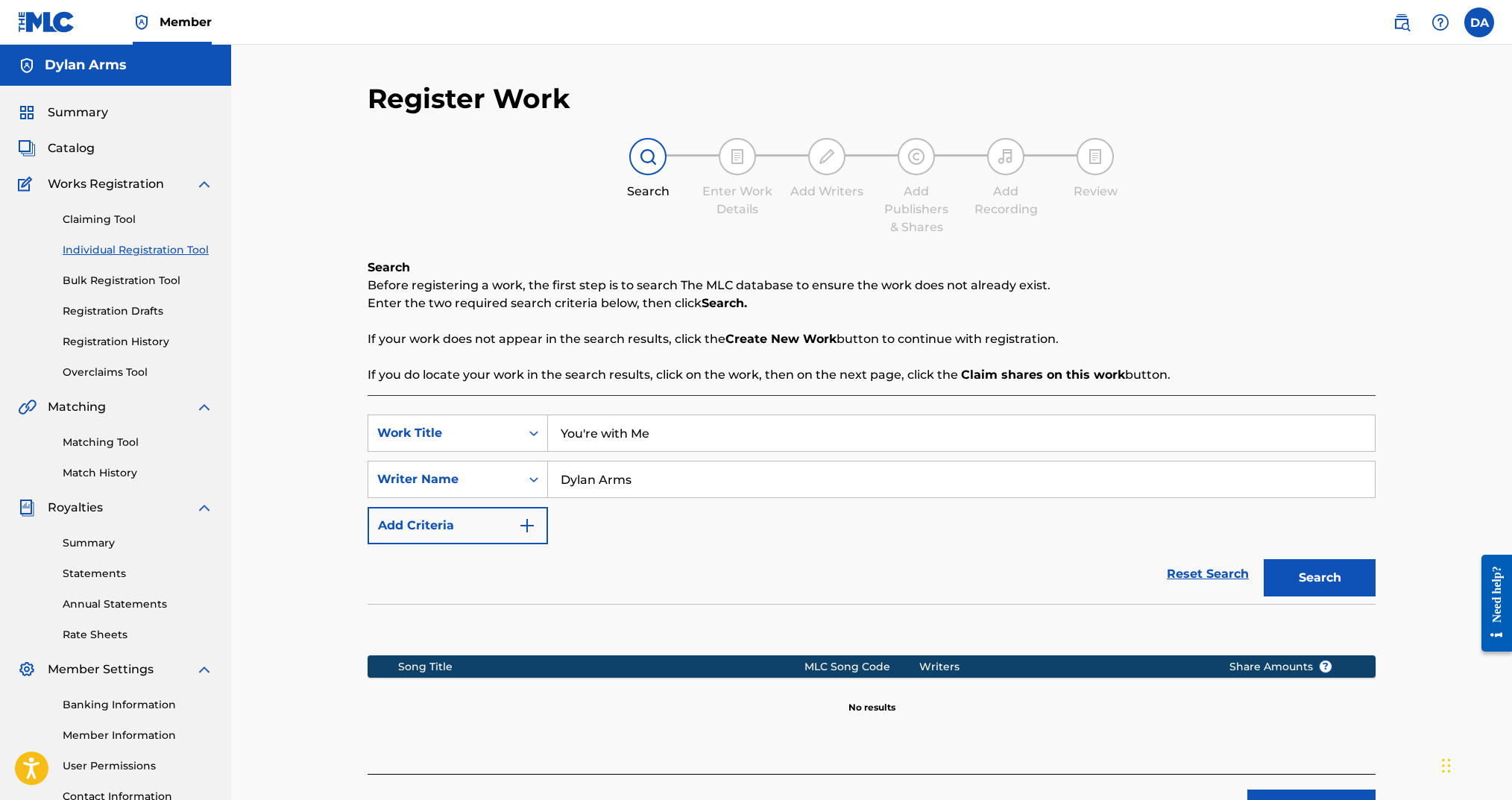
scroll to position [124, 0]
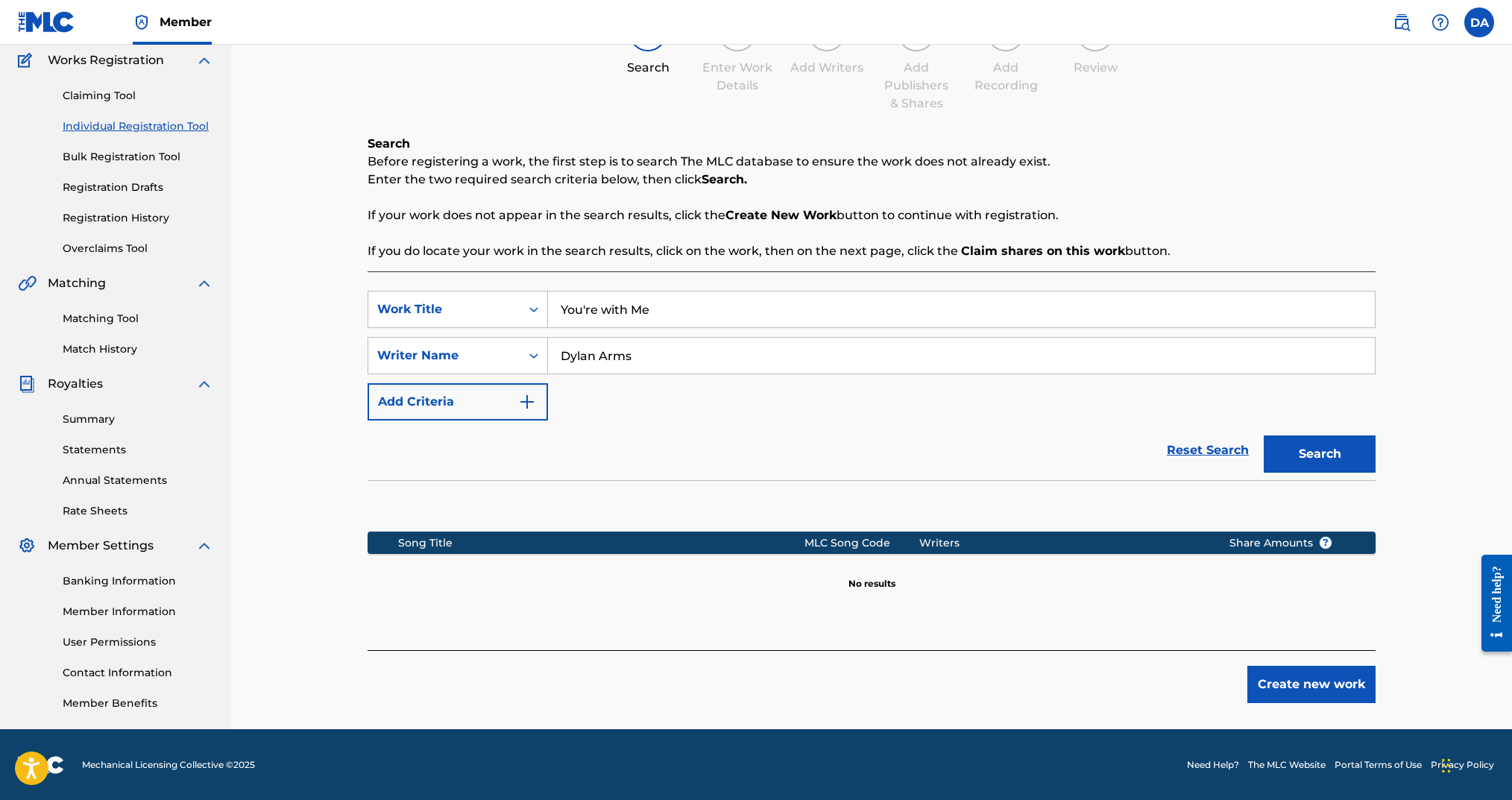
click at [1132, 600] on button "Create new work" at bounding box center [1311, 685] width 128 height 37
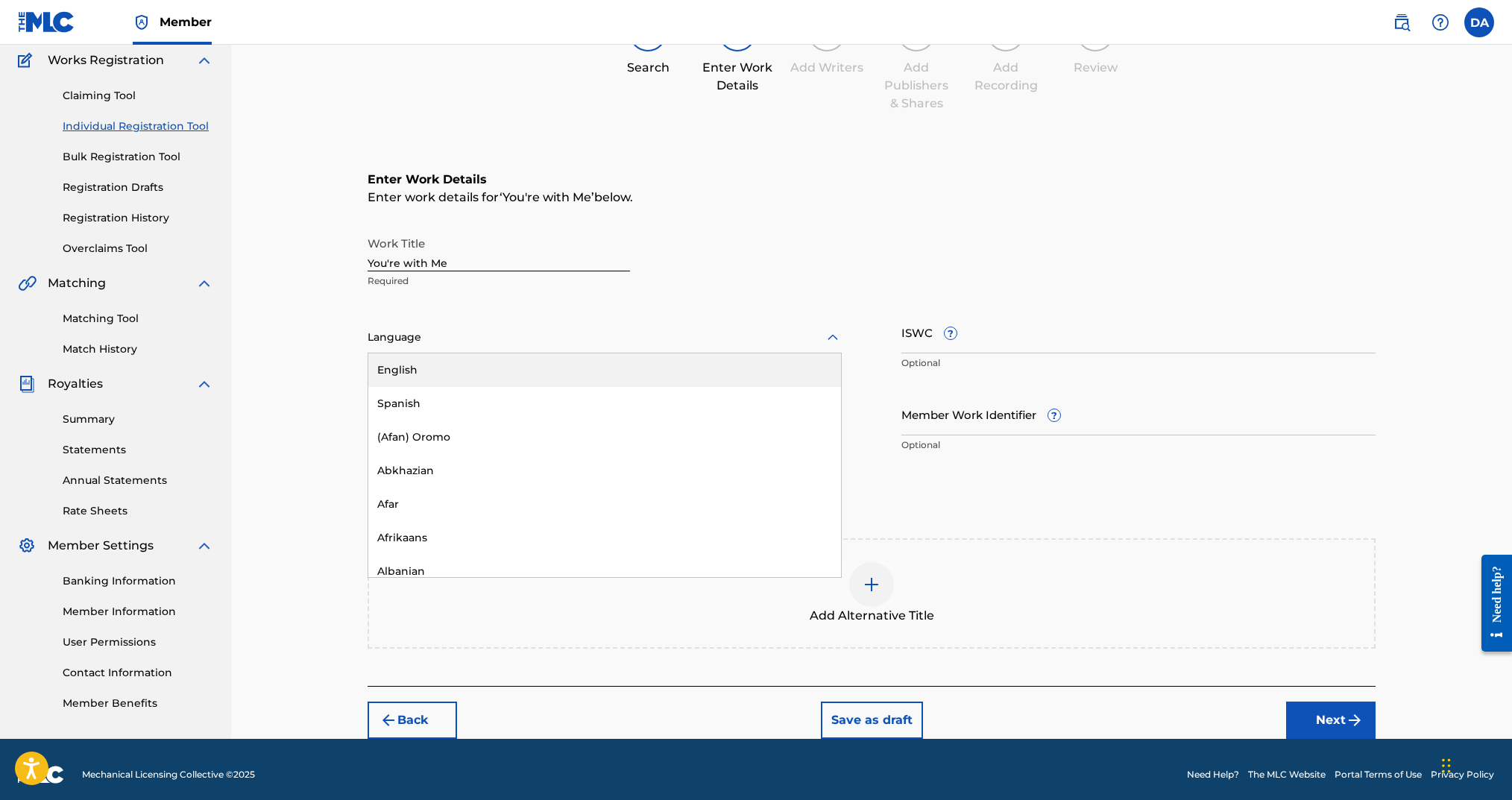
drag, startPoint x: 429, startPoint y: 340, endPoint x: 431, endPoint y: 358, distance: 18.1
click at [429, 340] on div at bounding box center [604, 338] width 474 height 19
click at [431, 371] on div "English" at bounding box center [604, 370] width 472 height 33
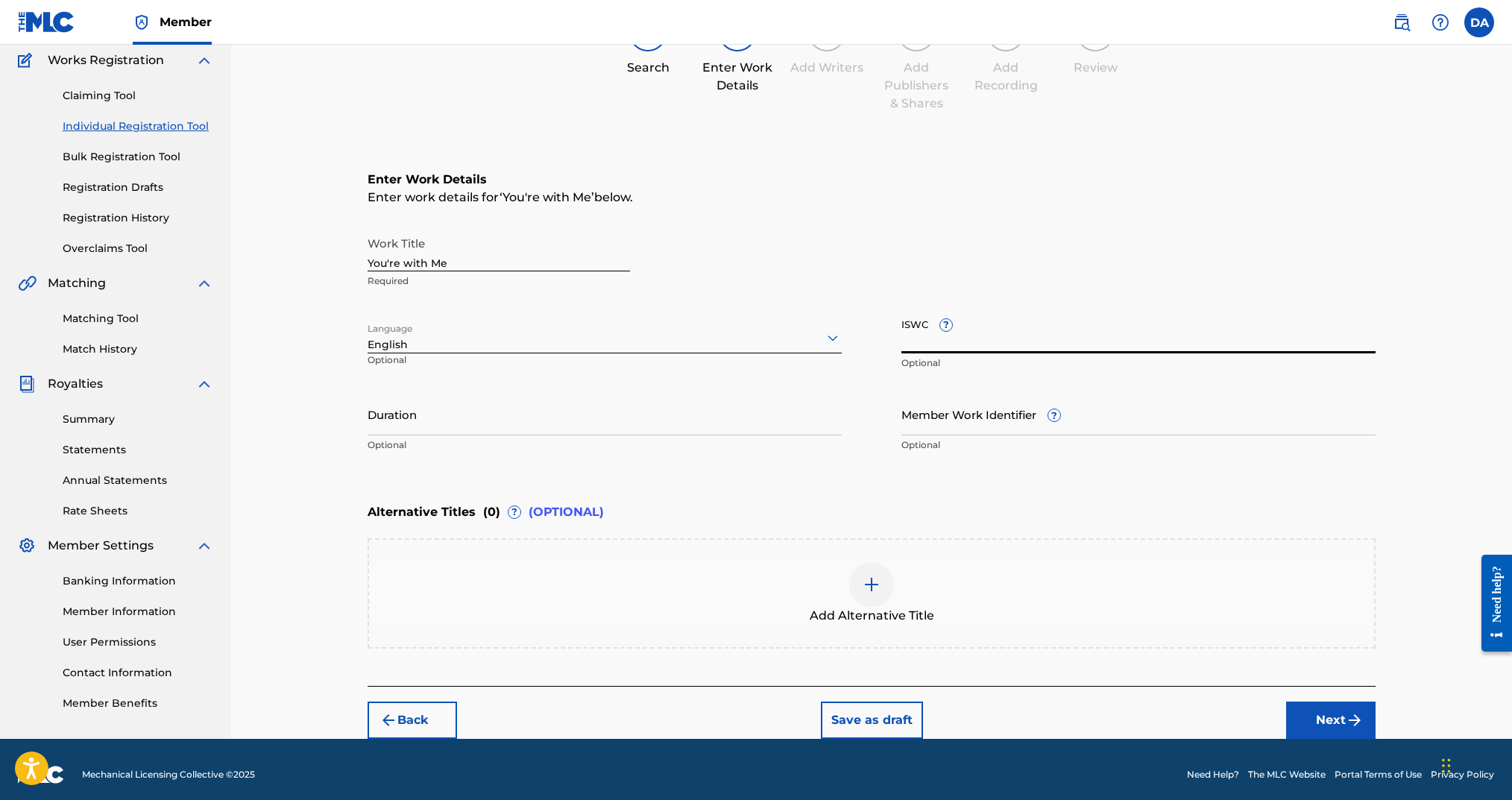
click at [998, 340] on input "ISWC ?" at bounding box center [1138, 332] width 474 height 43
paste input "T-334.287.454-4"
type input "T-334.287.454-4"
click at [567, 407] on input "Duration" at bounding box center [604, 415] width 474 height 43
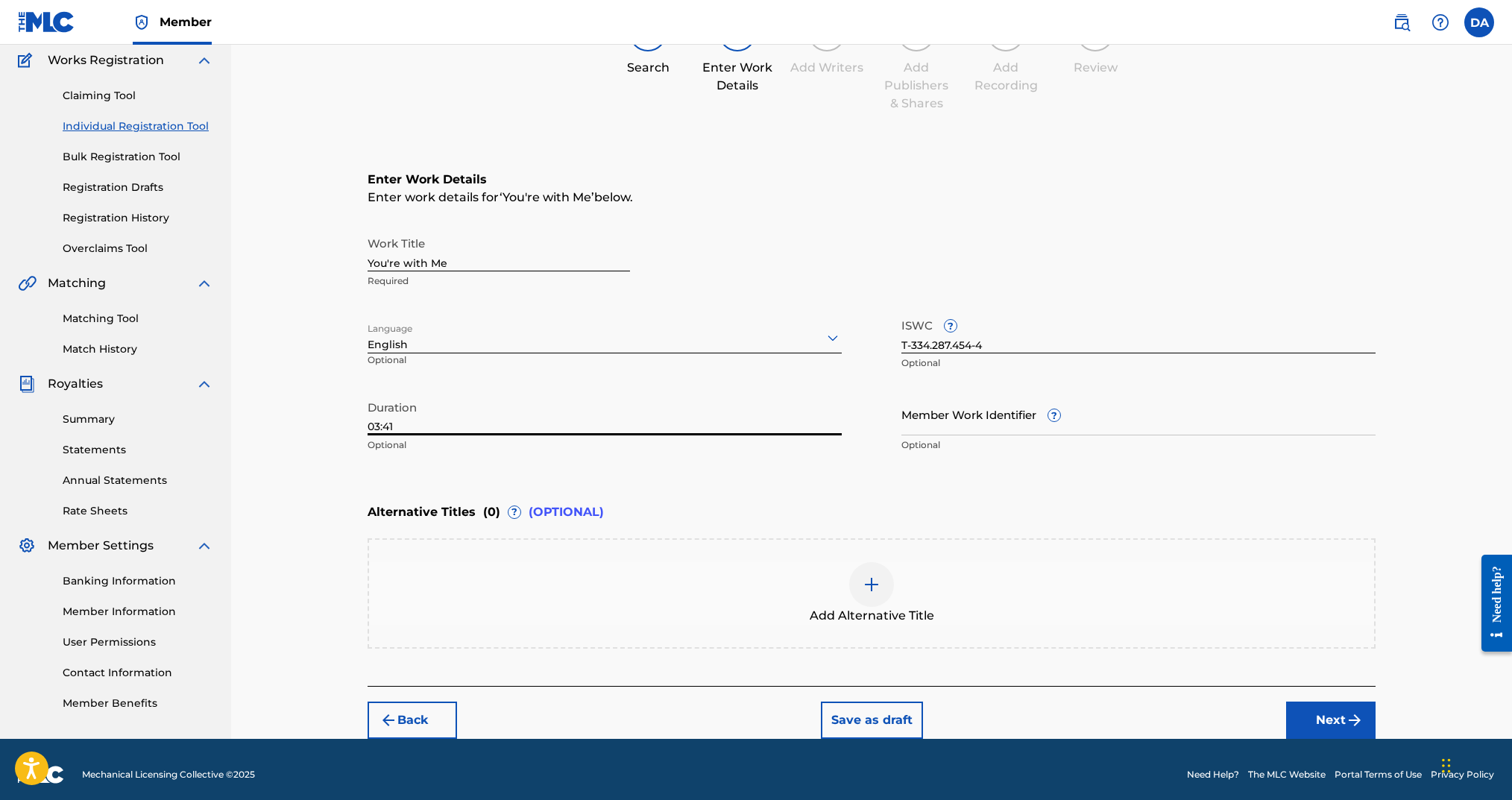
type input "03:41"
click at [713, 481] on div "Enter Work Details Enter work details for ‘ You're with Me ’ below. Work Title …" at bounding box center [871, 315] width 1008 height 361
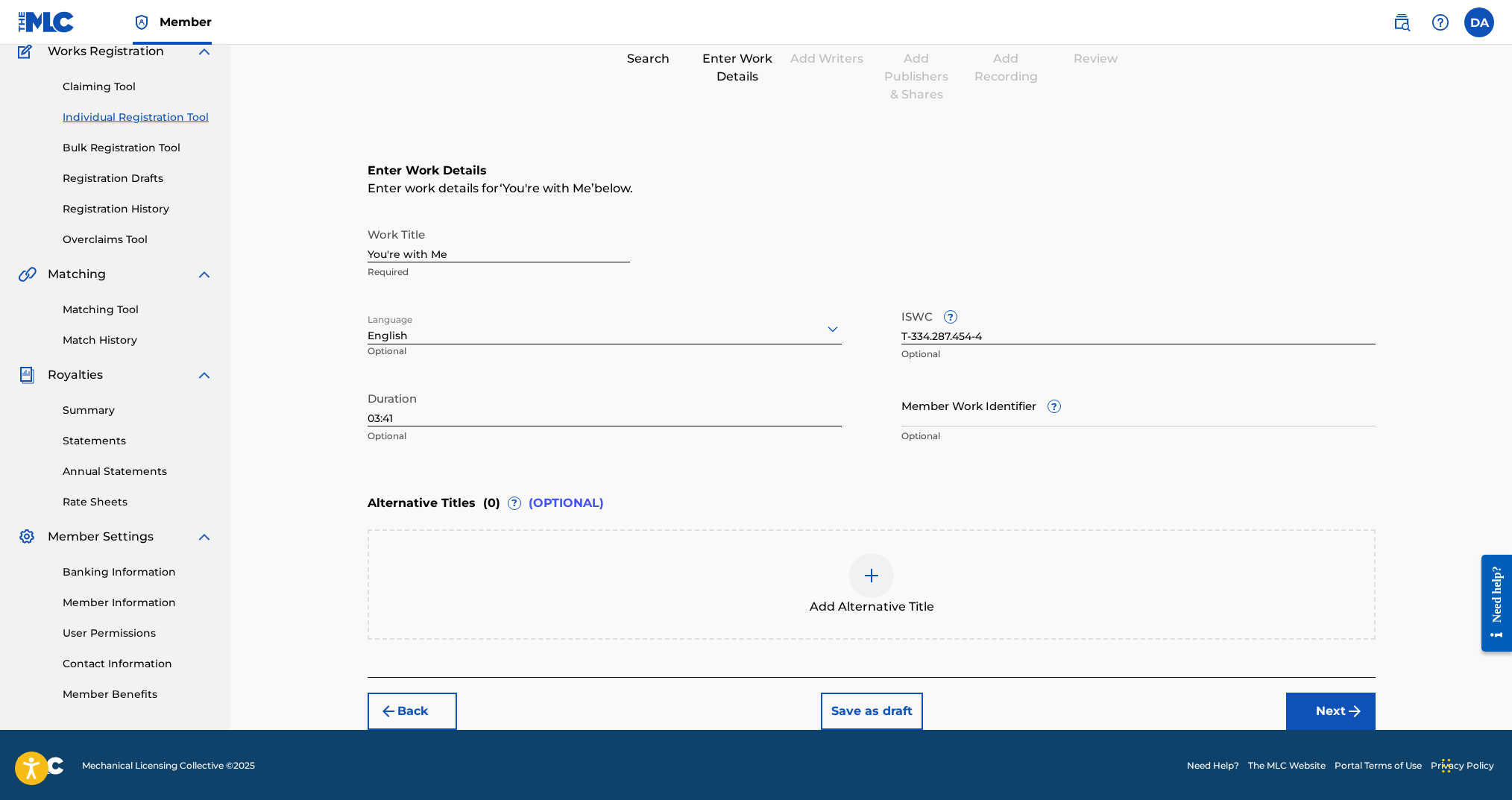
click at [1132, 600] on button "Next" at bounding box center [1331, 712] width 89 height 37
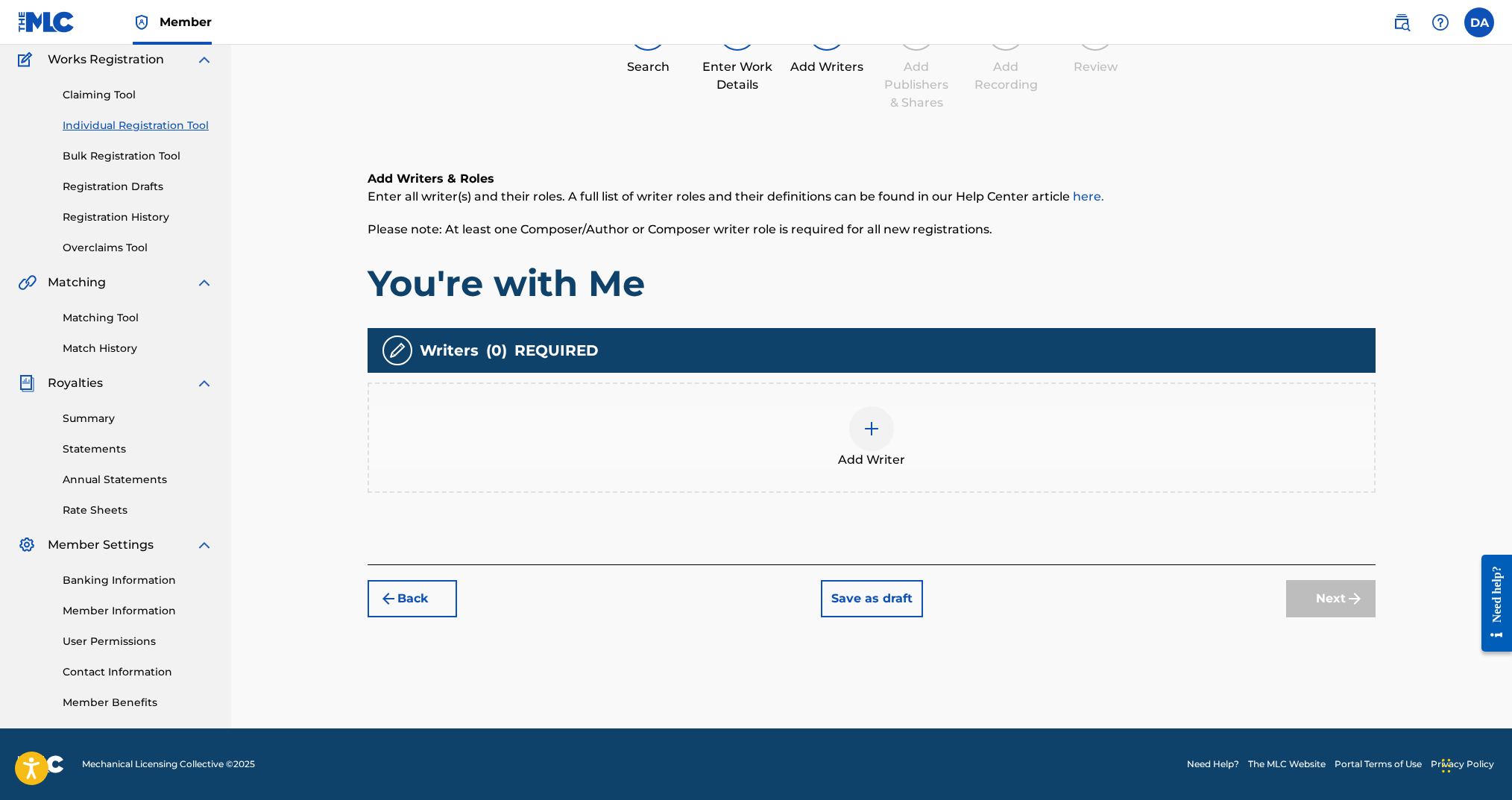
scroll to position [67, 0]
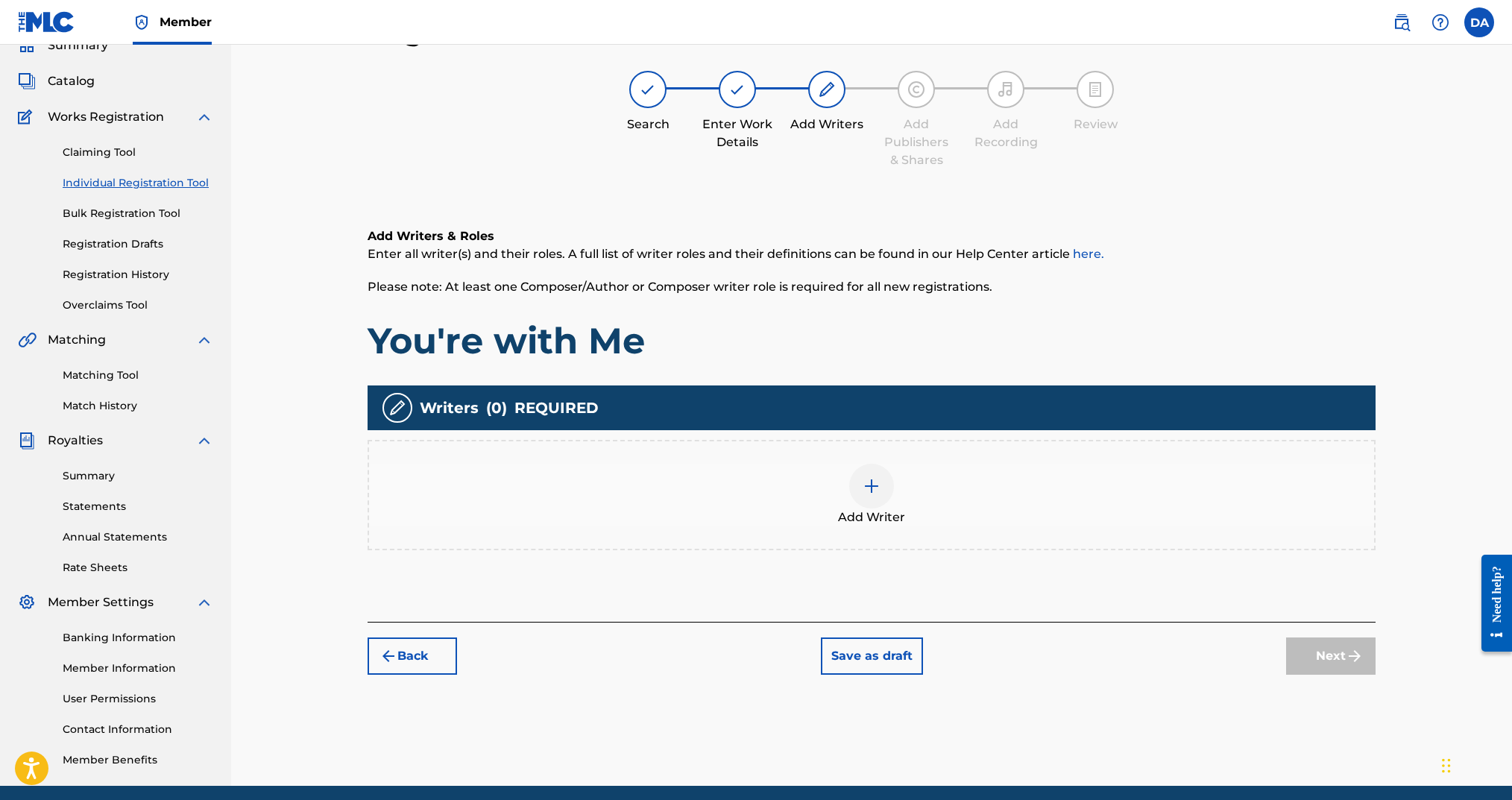
click at [802, 473] on div "Add Writer" at bounding box center [871, 495] width 1005 height 62
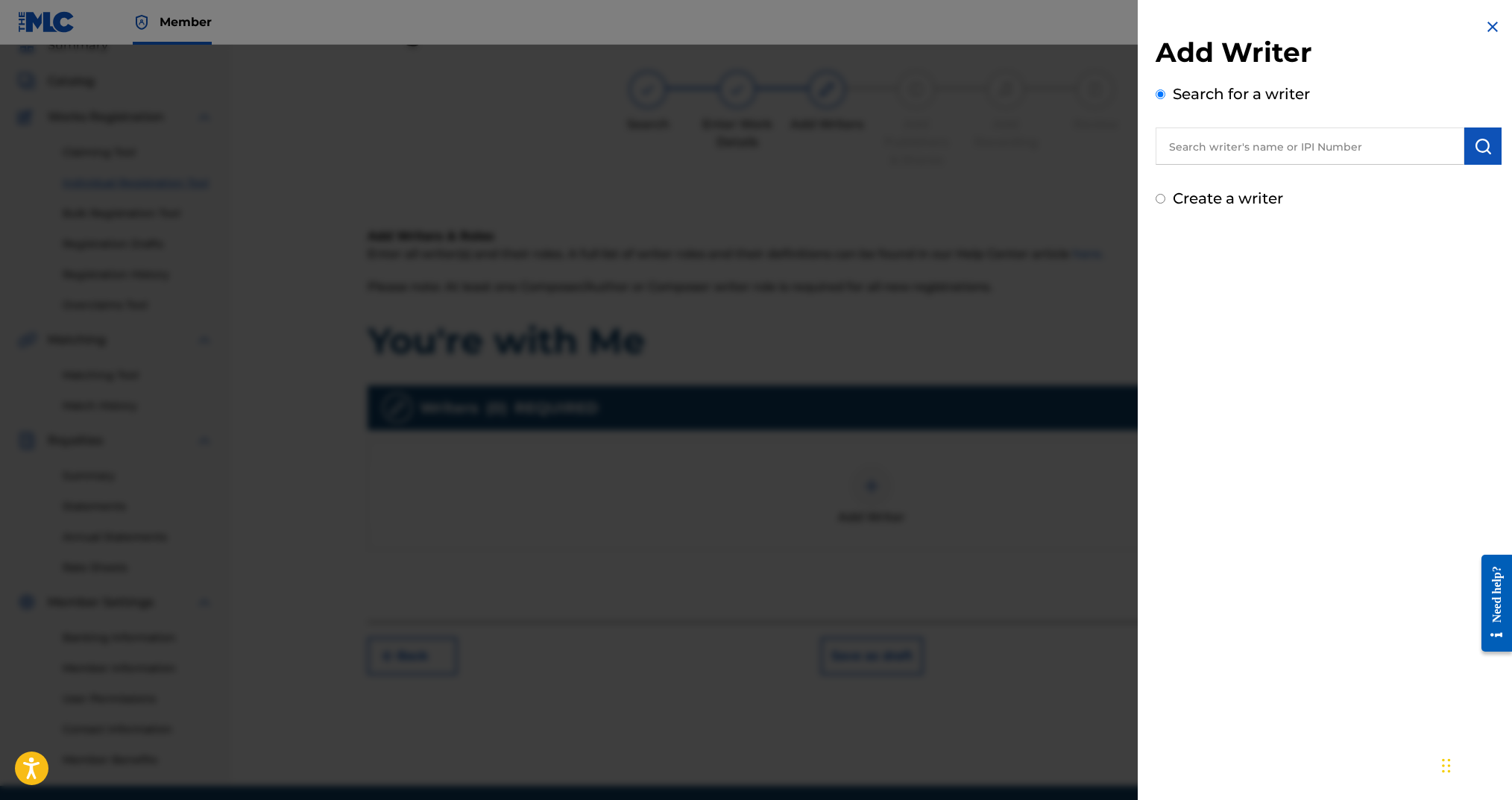
click at [869, 484] on div at bounding box center [756, 445] width 1512 height 800
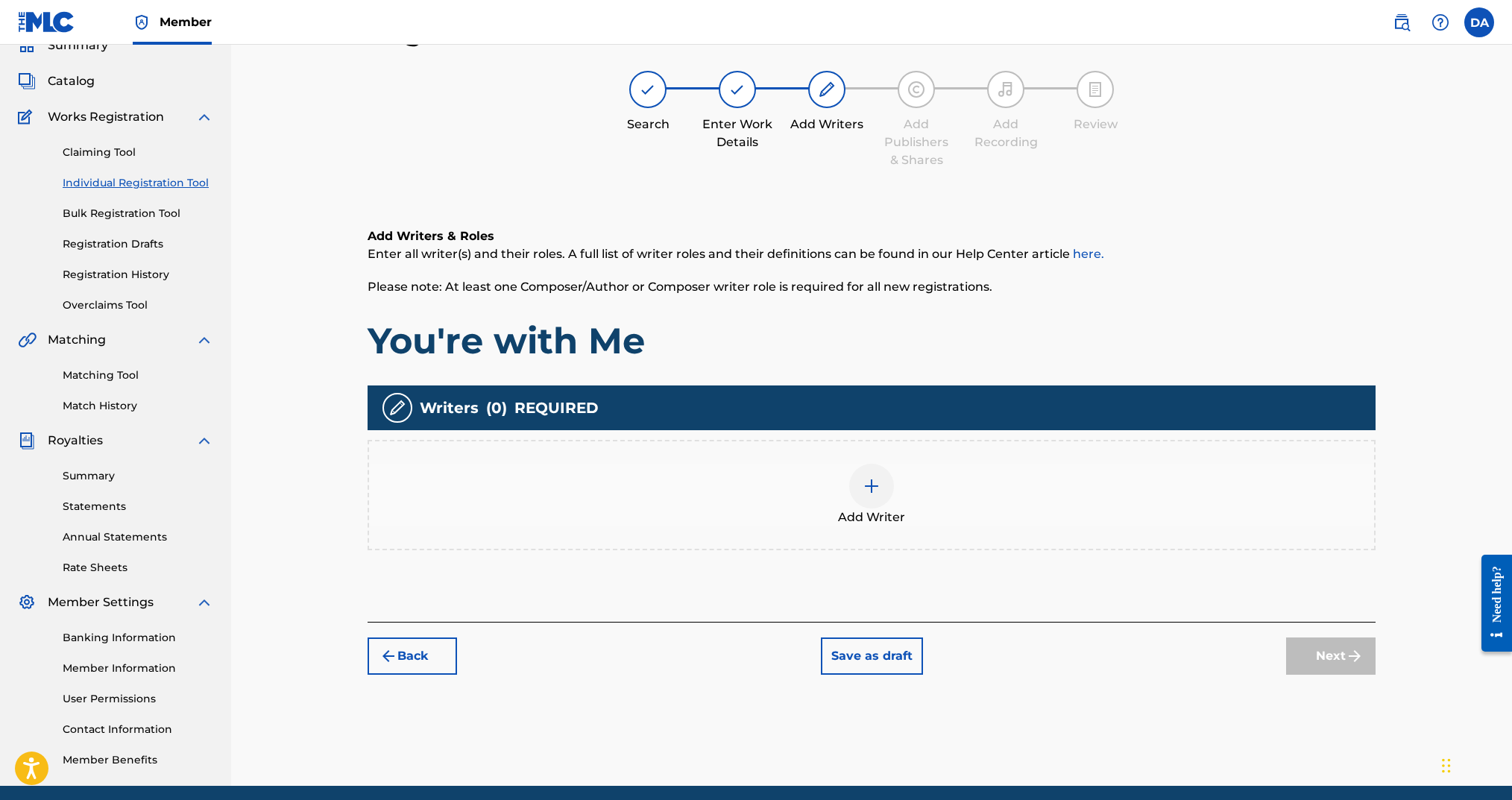
click at [877, 473] on div at bounding box center [871, 487] width 45 height 45
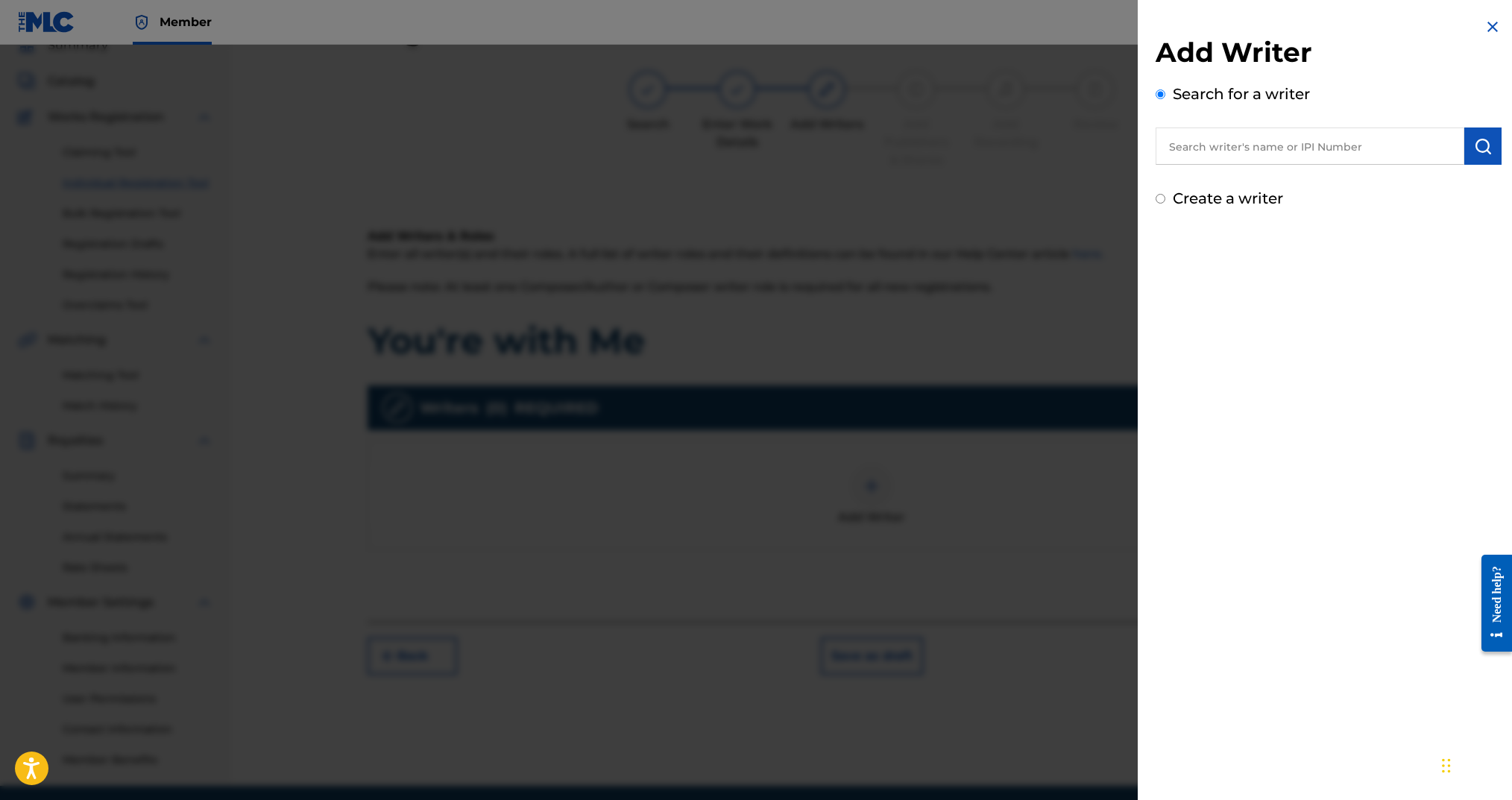
click at [1132, 148] on input "text" at bounding box center [1310, 146] width 309 height 37
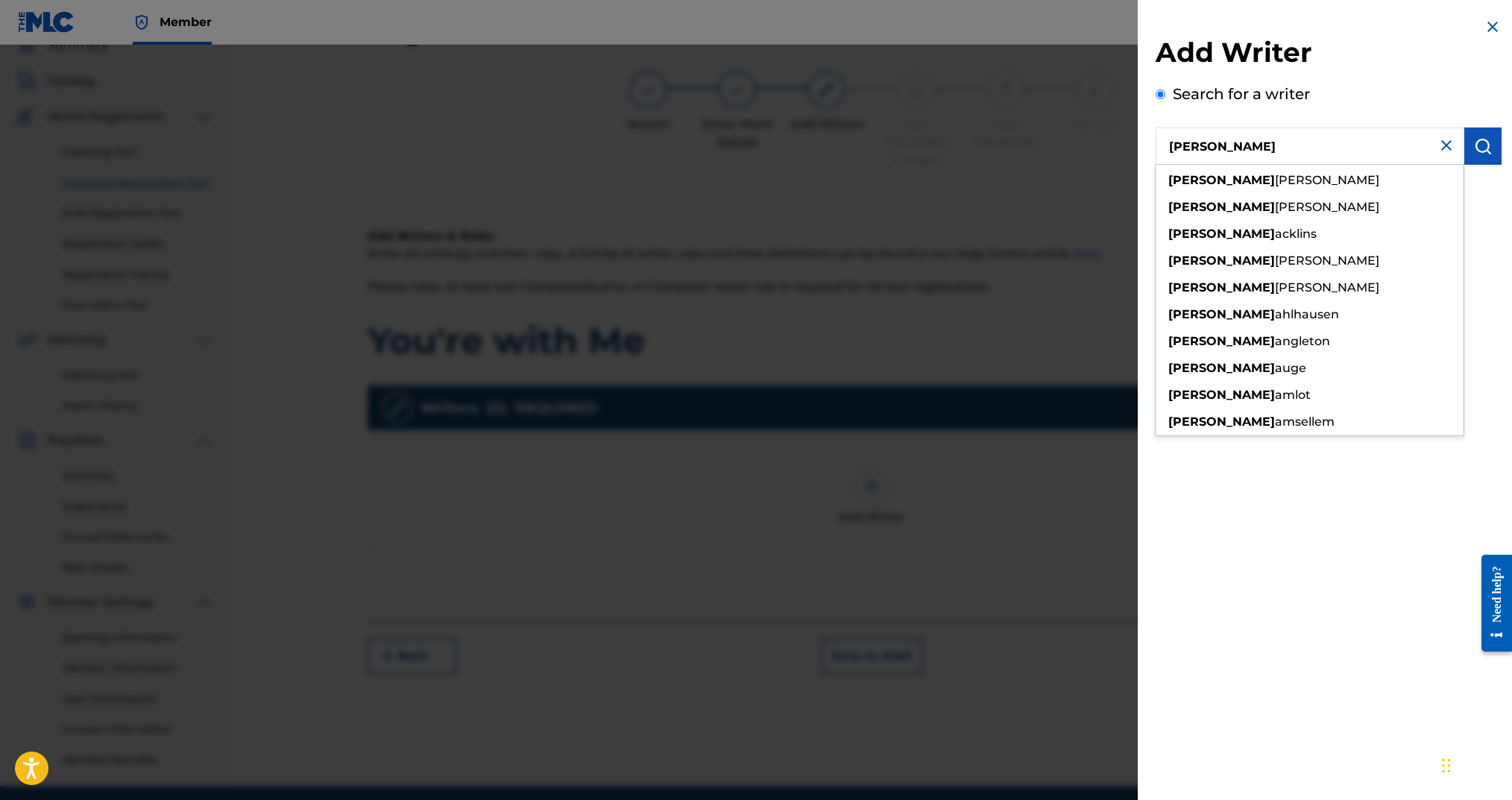
type input "dylan arms"
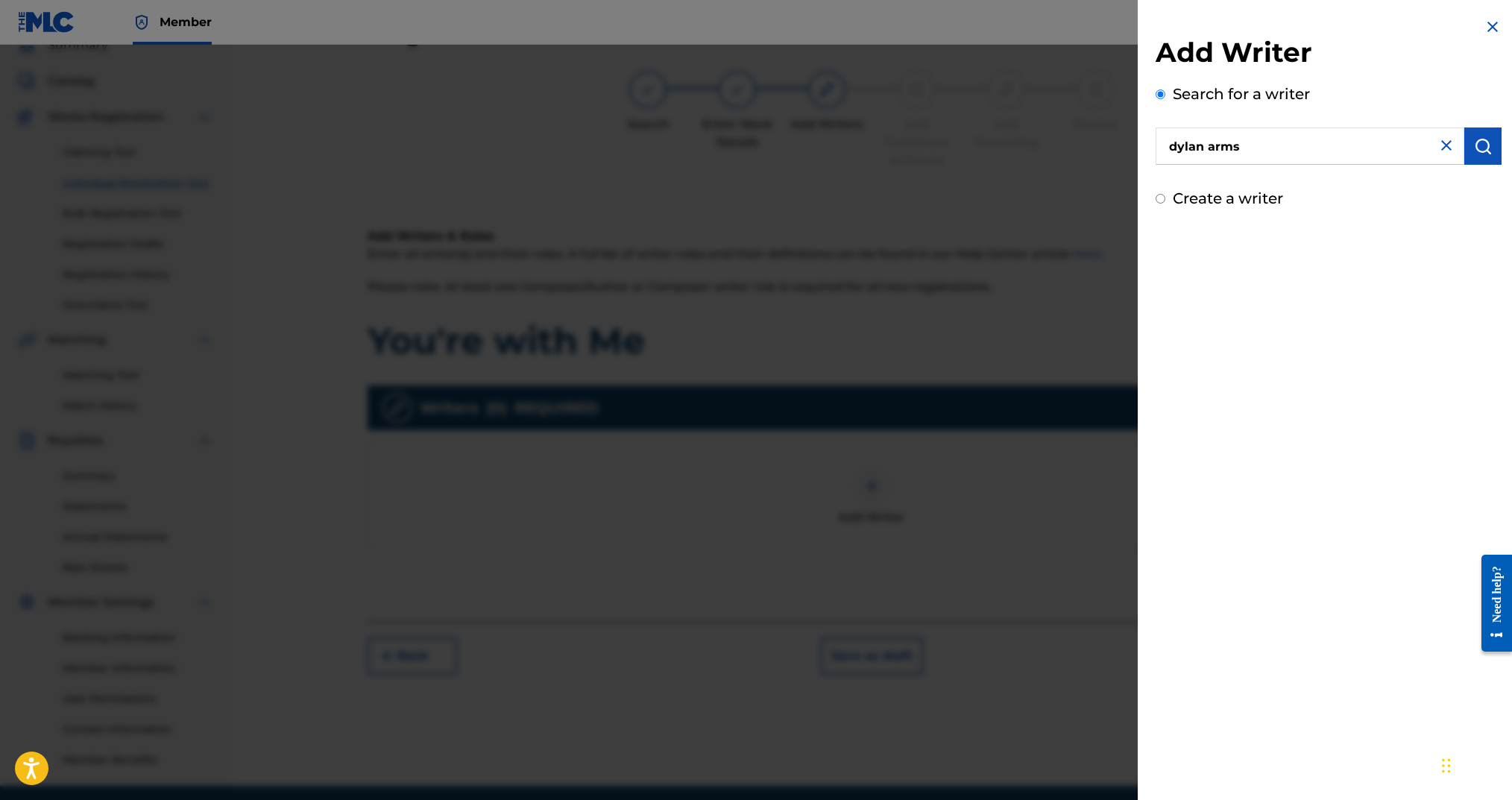
drag, startPoint x: 1191, startPoint y: 136, endPoint x: 1149, endPoint y: 128, distance: 42.8
click at [1132, 128] on div "Add Writer Search for a writer dylan arms Create a writer" at bounding box center [1329, 113] width 382 height 228
click at [1132, 333] on div "Add Writer Search for a writer Create a writer" at bounding box center [1329, 400] width 382 height 800
click at [1132, 200] on div "Create a writer" at bounding box center [1329, 198] width 346 height 22
click at [1132, 200] on input "Create a writer" at bounding box center [1161, 198] width 9 height 9
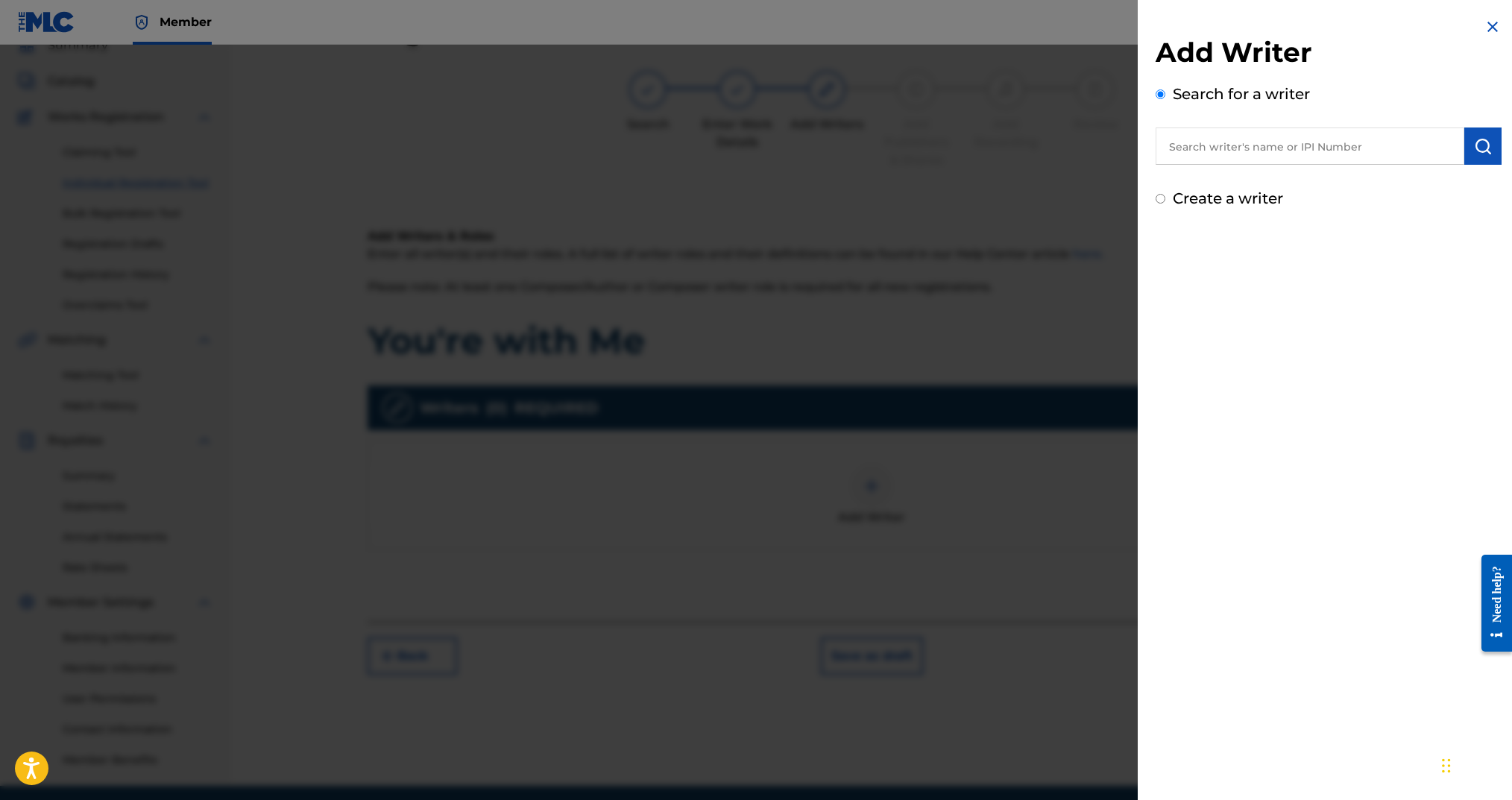
radio input "false"
radio input "true"
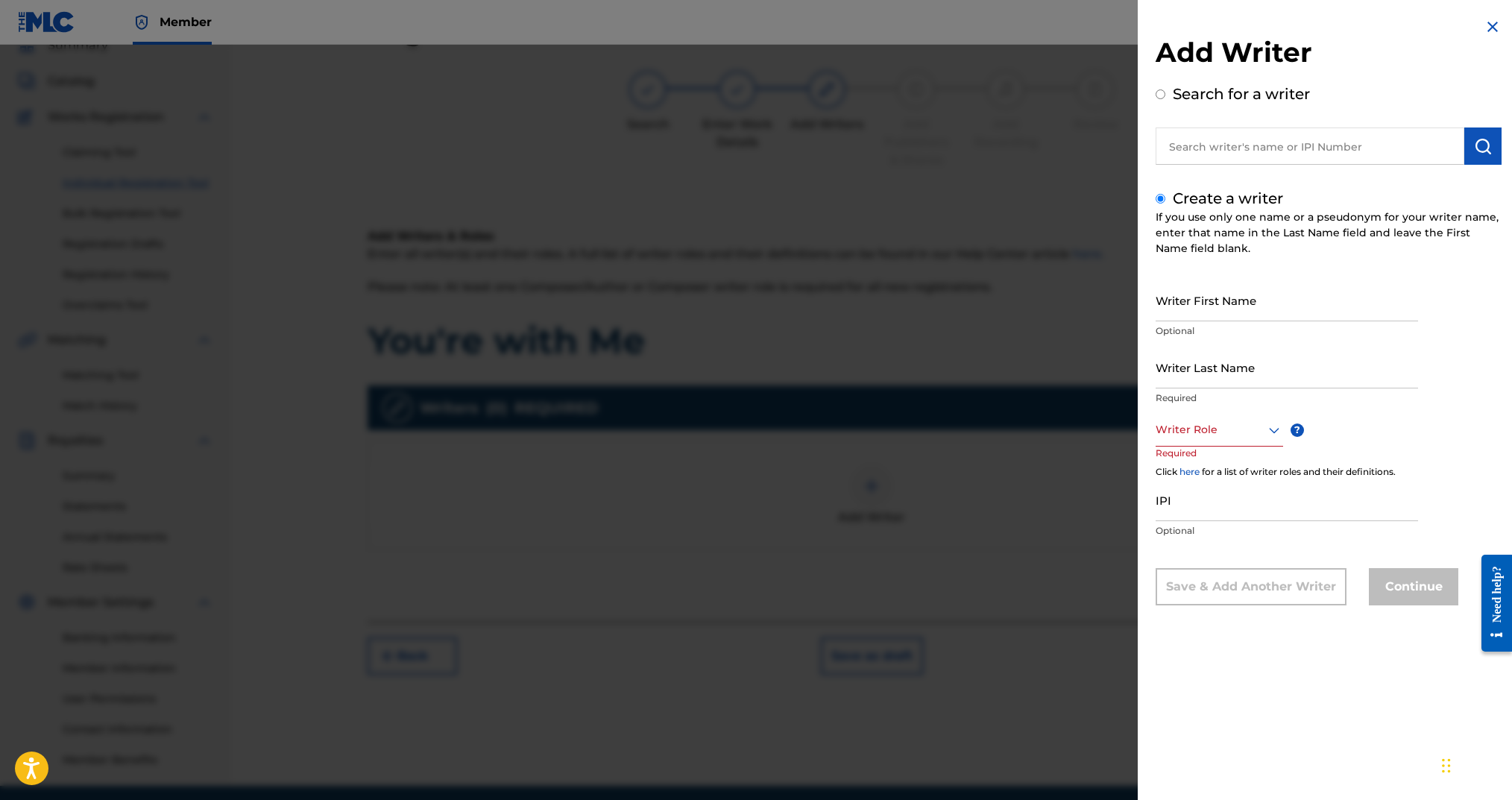
click at [1132, 156] on input "text" at bounding box center [1310, 146] width 309 height 37
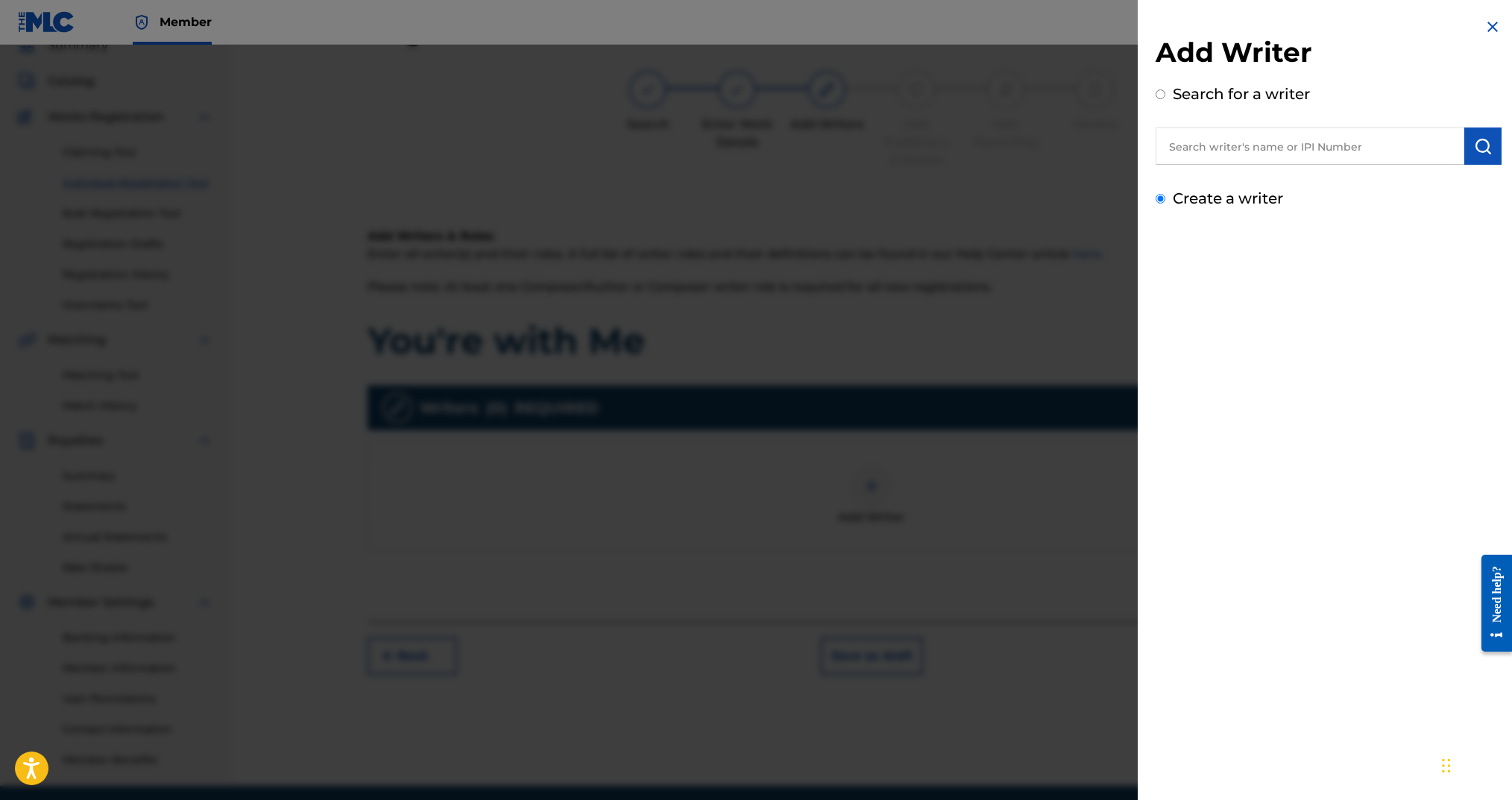
radio input "true"
paste input "T-334.287.454-4"
type input "T-334.287.454-4"
click at [1132, 144] on img at bounding box center [1446, 145] width 18 height 18
click at [1132, 146] on input "text" at bounding box center [1310, 146] width 309 height 37
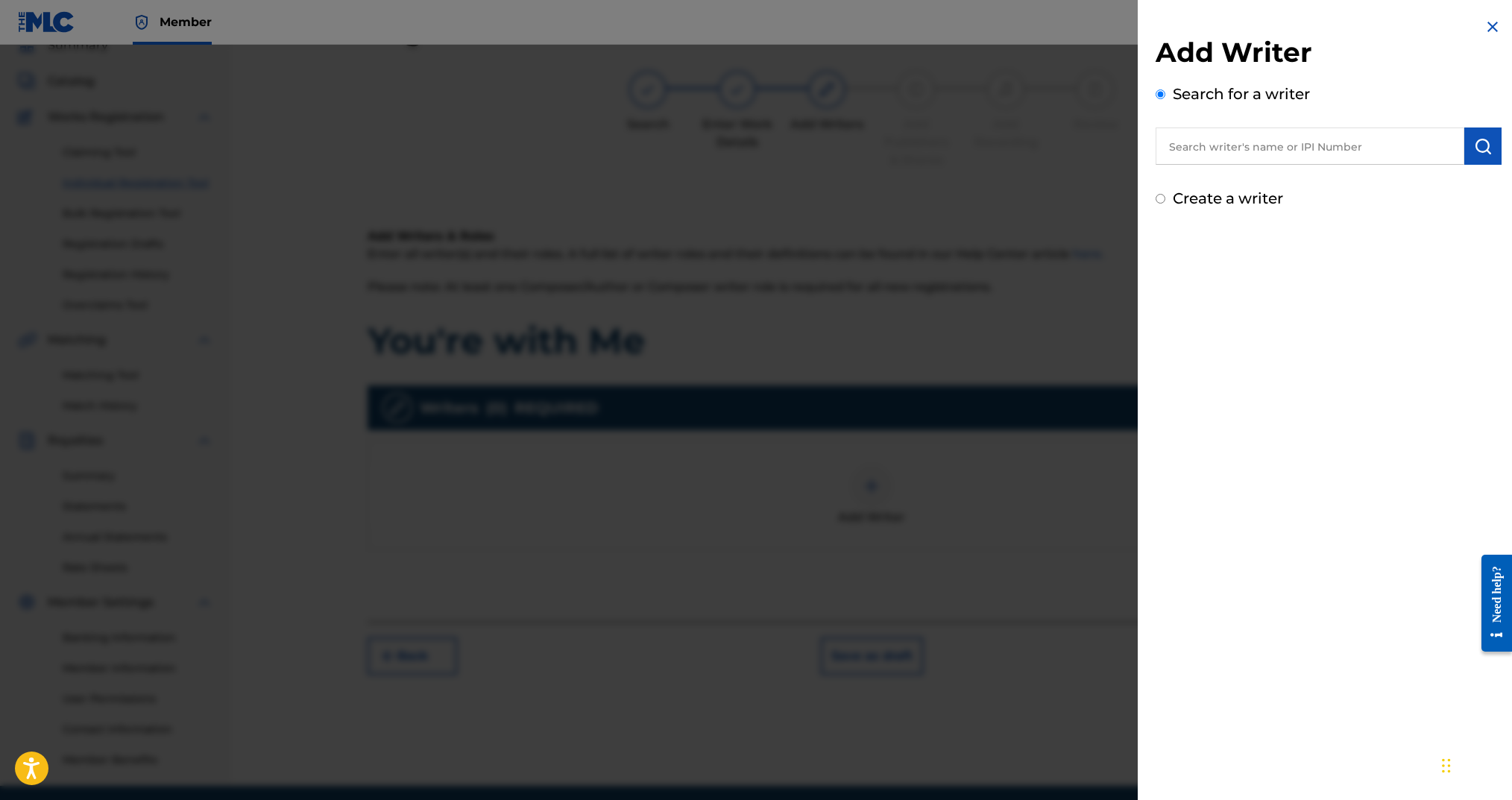
paste input "00724346451"
type input "00724346451"
drag, startPoint x: 1473, startPoint y: 154, endPoint x: 1479, endPoint y: 175, distance: 21.8
click at [1132, 154] on img "submit" at bounding box center [1482, 146] width 18 height 18
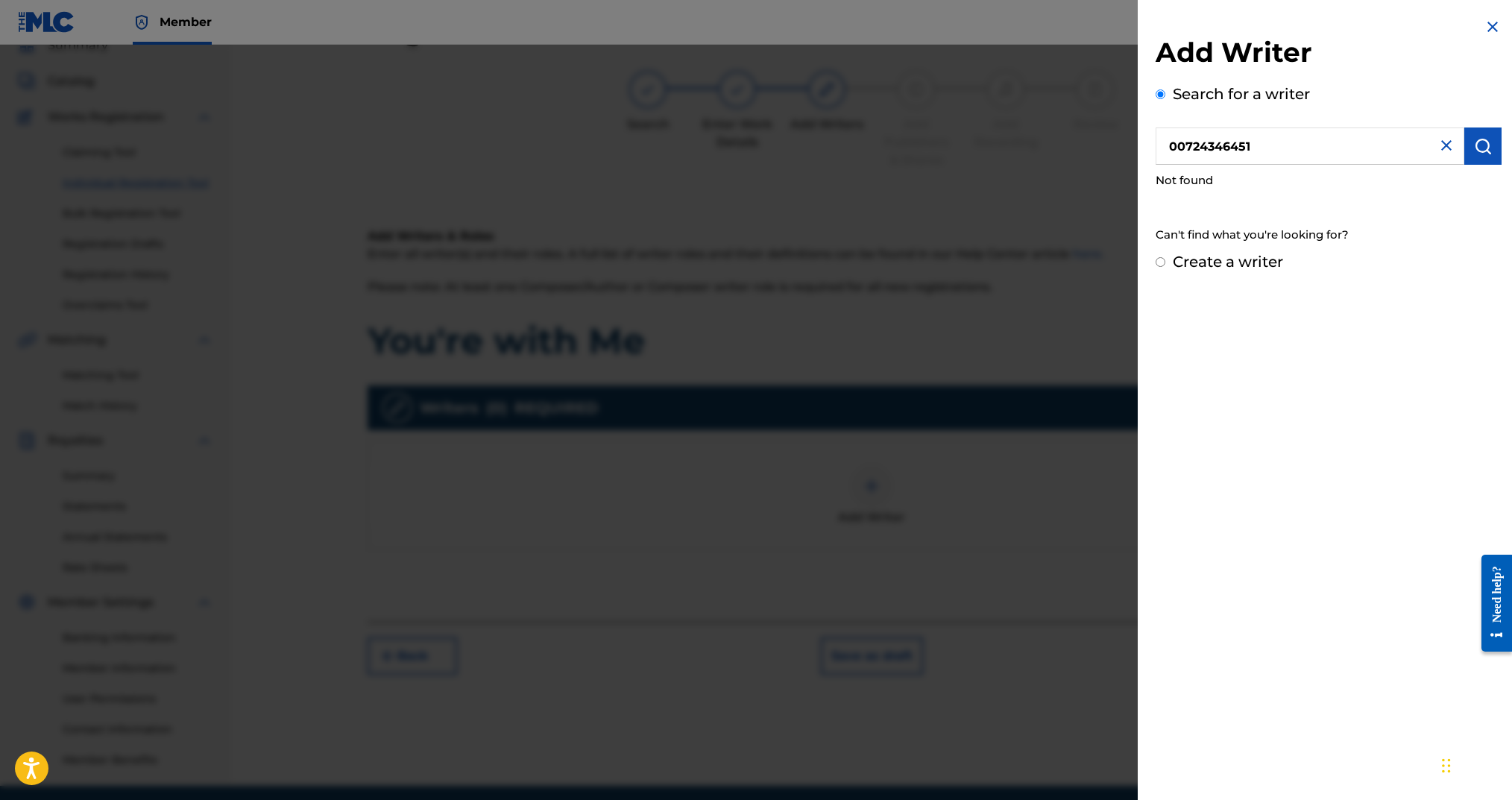
click at [1132, 262] on input "Create a writer" at bounding box center [1161, 262] width 9 height 9
radio input "false"
radio input "true"
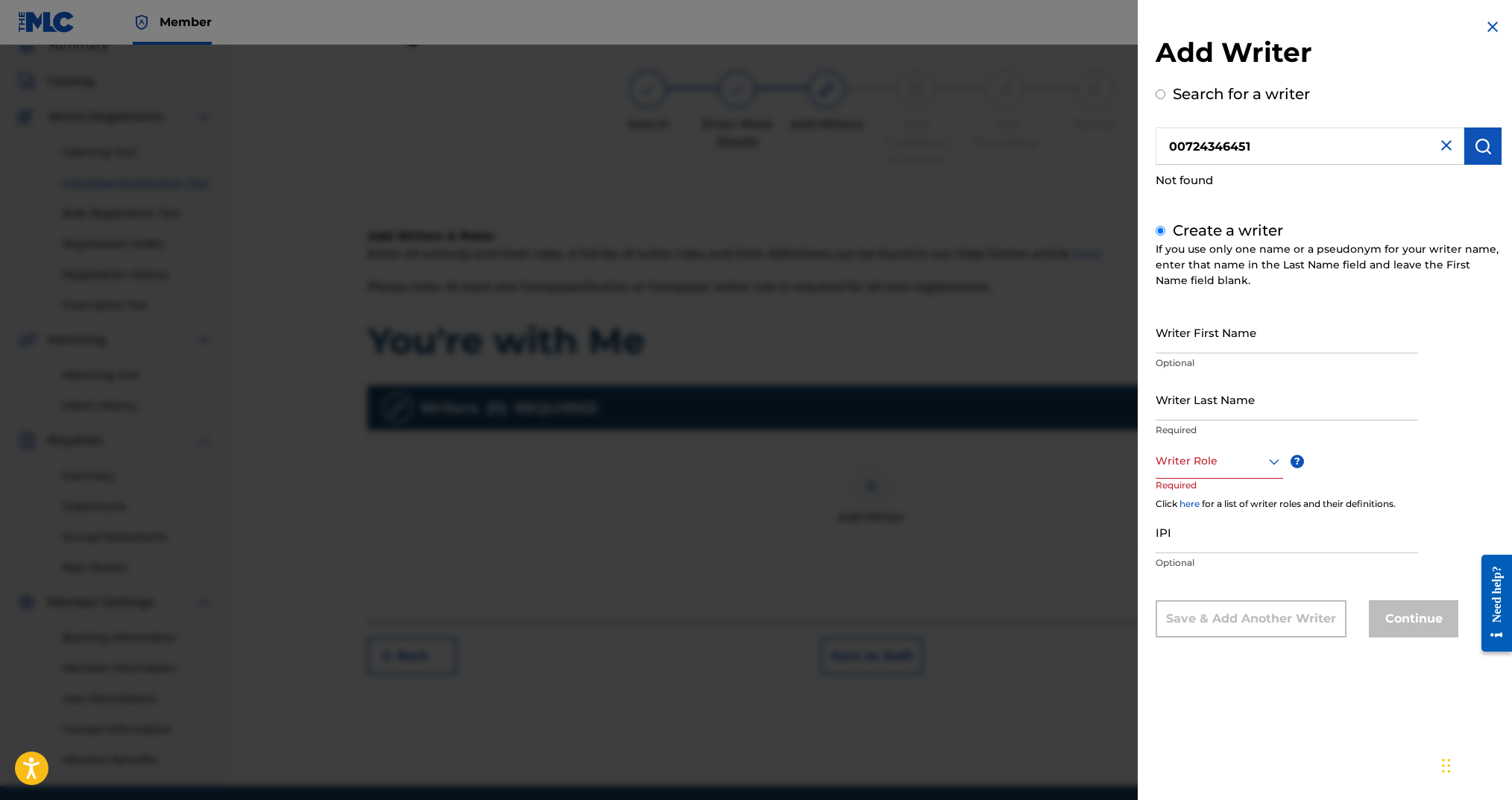
click at [1132, 337] on input "Writer First Name" at bounding box center [1287, 332] width 262 height 43
type input "[PERSON_NAME]"
click at [1132, 394] on input "Writer Last Name" at bounding box center [1287, 400] width 262 height 43
type input "Arms"
click at [1132, 458] on div at bounding box center [1219, 461] width 127 height 19
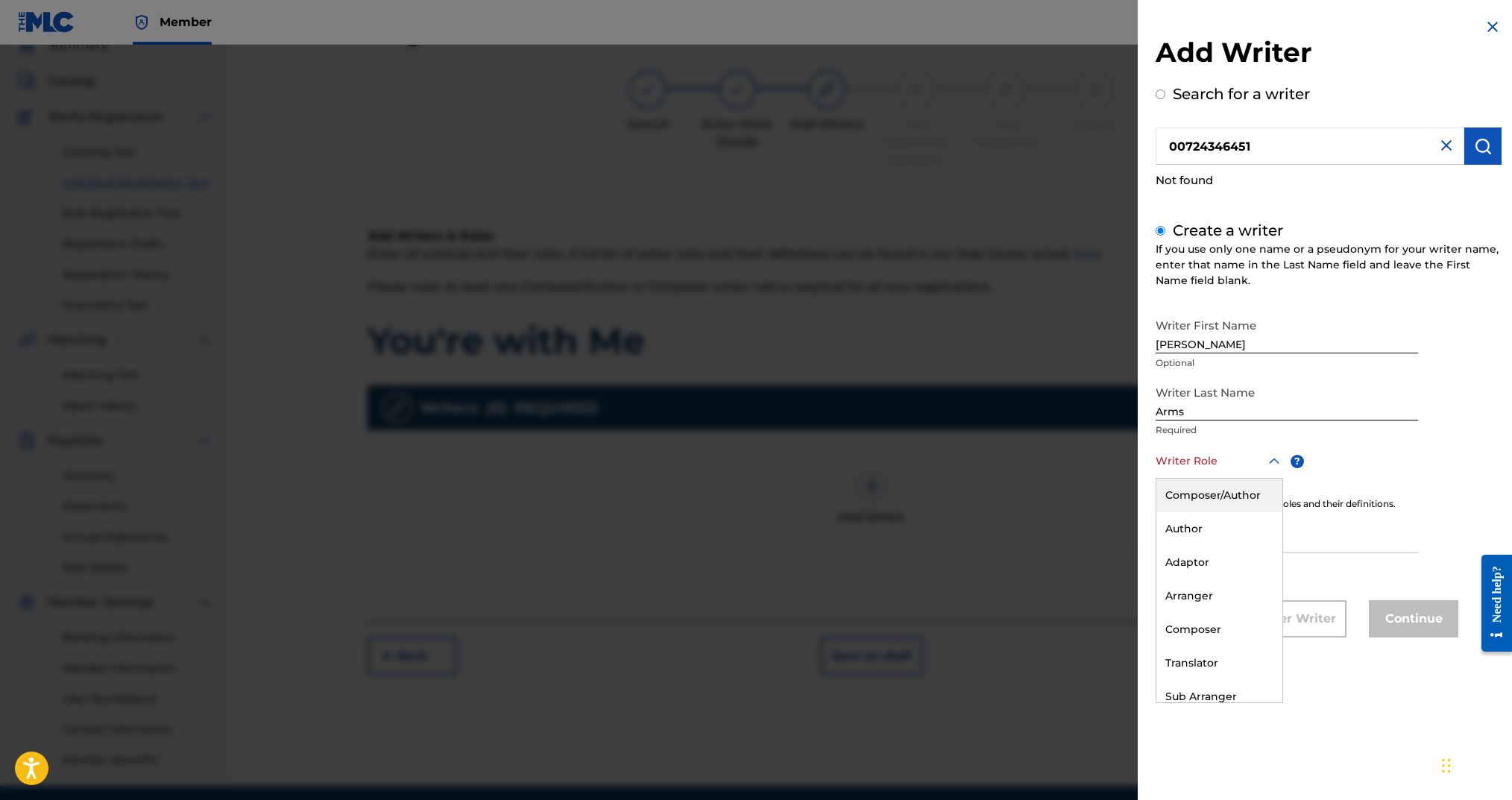
click at [1132, 489] on div "Composer/Author" at bounding box center [1220, 496] width 126 height 33
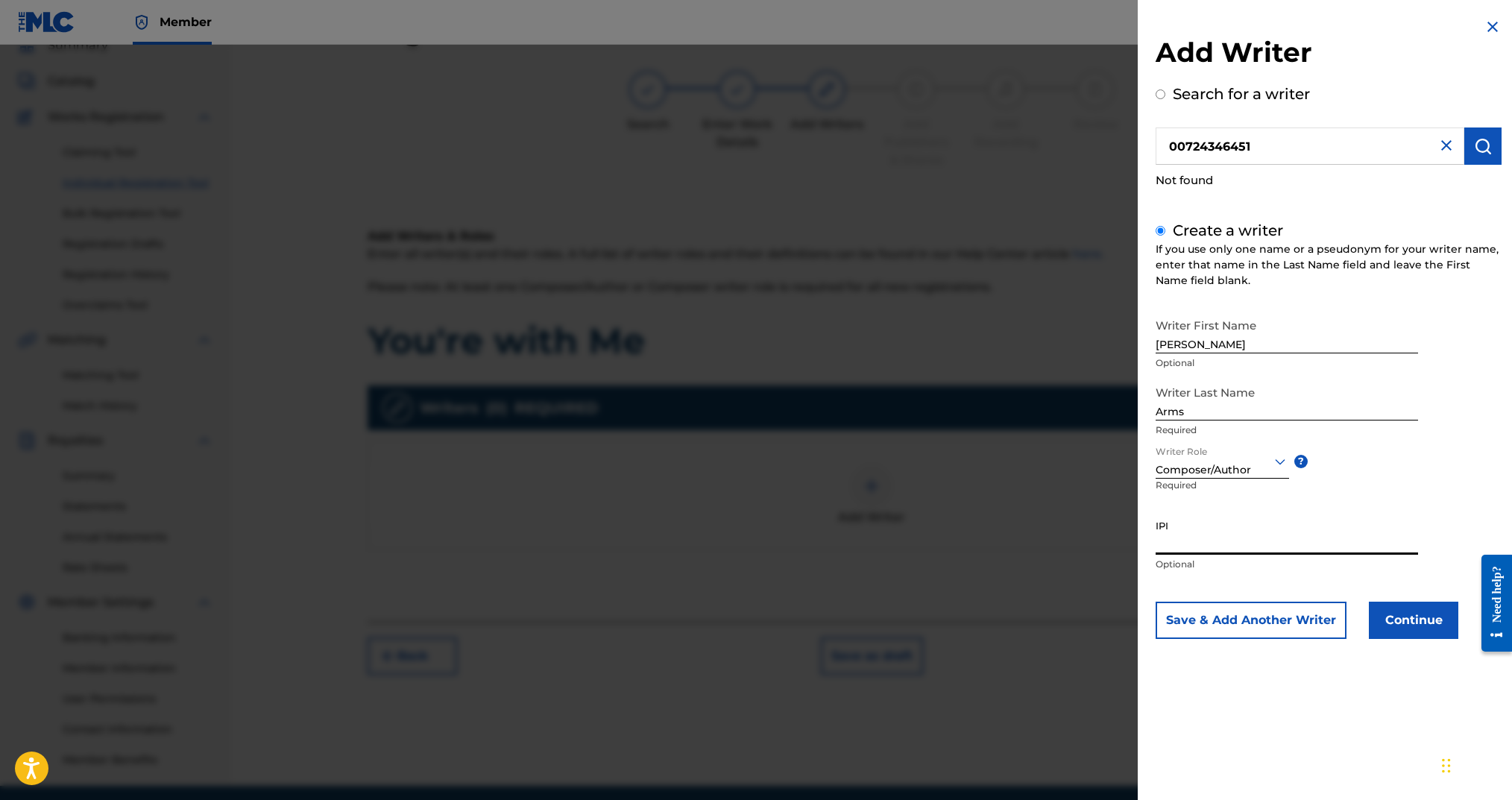
click at [1132, 529] on input "IPI" at bounding box center [1287, 534] width 262 height 43
paste input "00724346451"
type input "00724346451"
click at [1132, 600] on button "Continue" at bounding box center [1413, 620] width 89 height 37
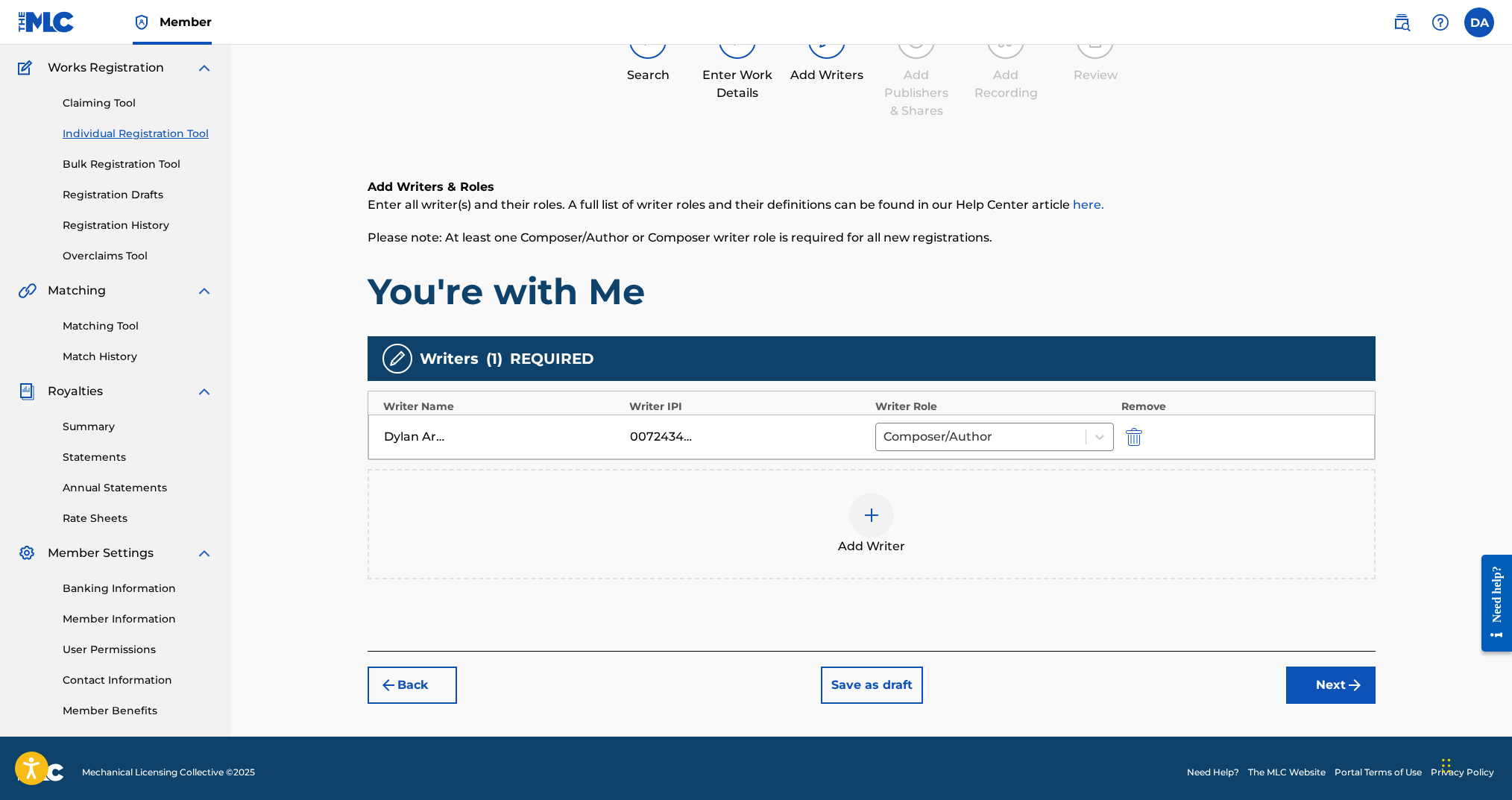
scroll to position [124, 0]
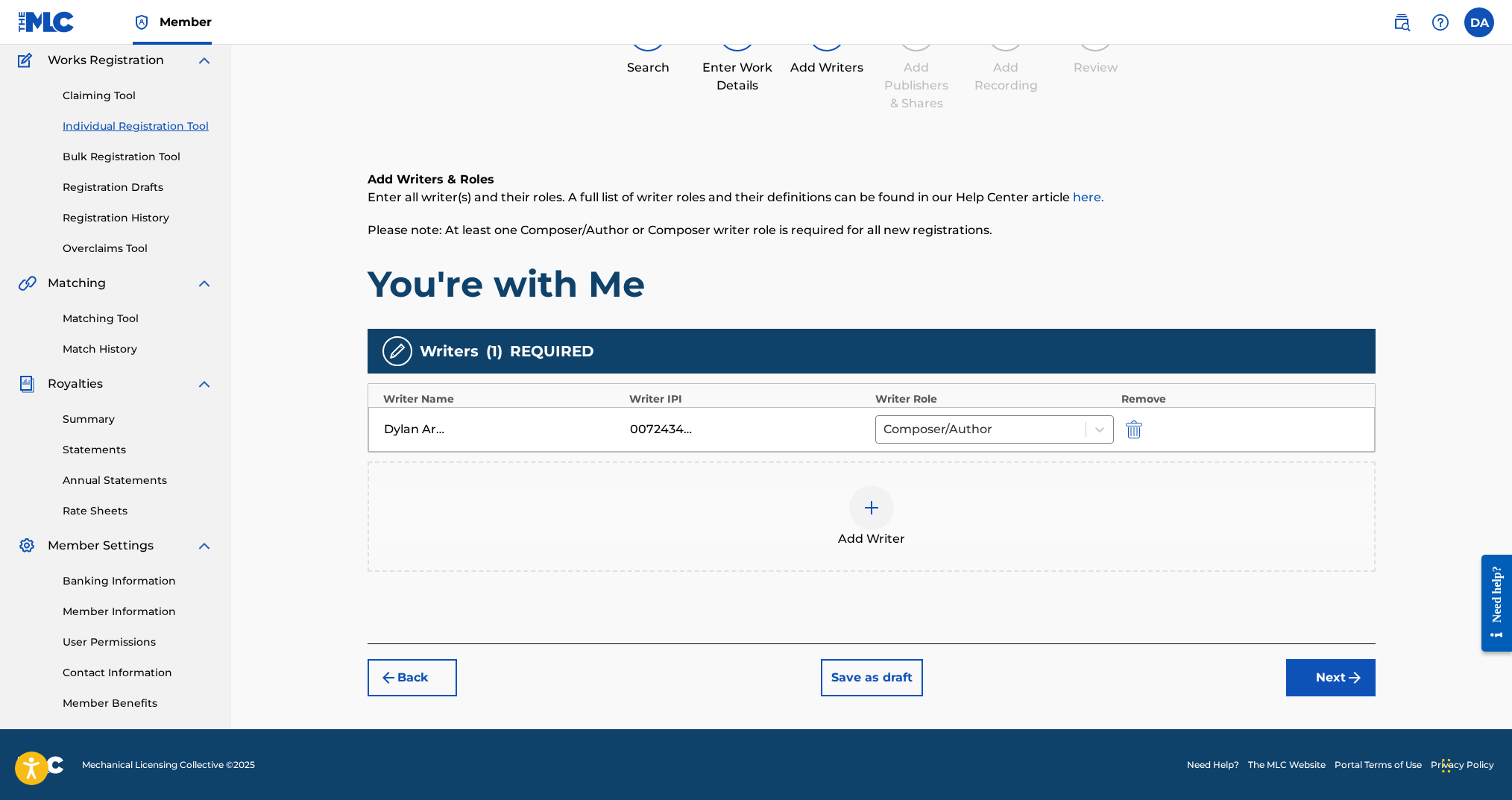
click at [1132, 600] on button "Next" at bounding box center [1331, 678] width 89 height 37
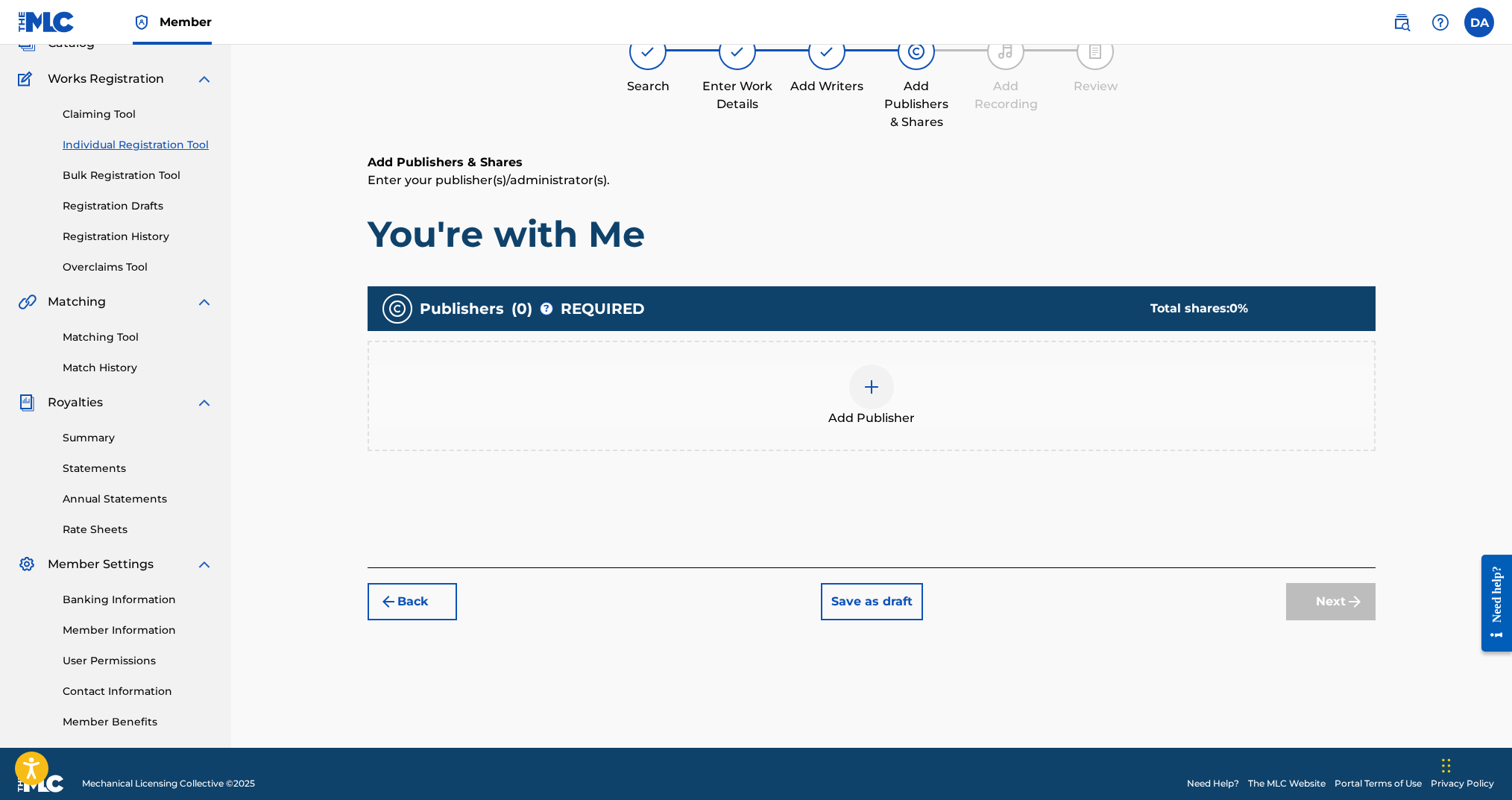
scroll to position [67, 0]
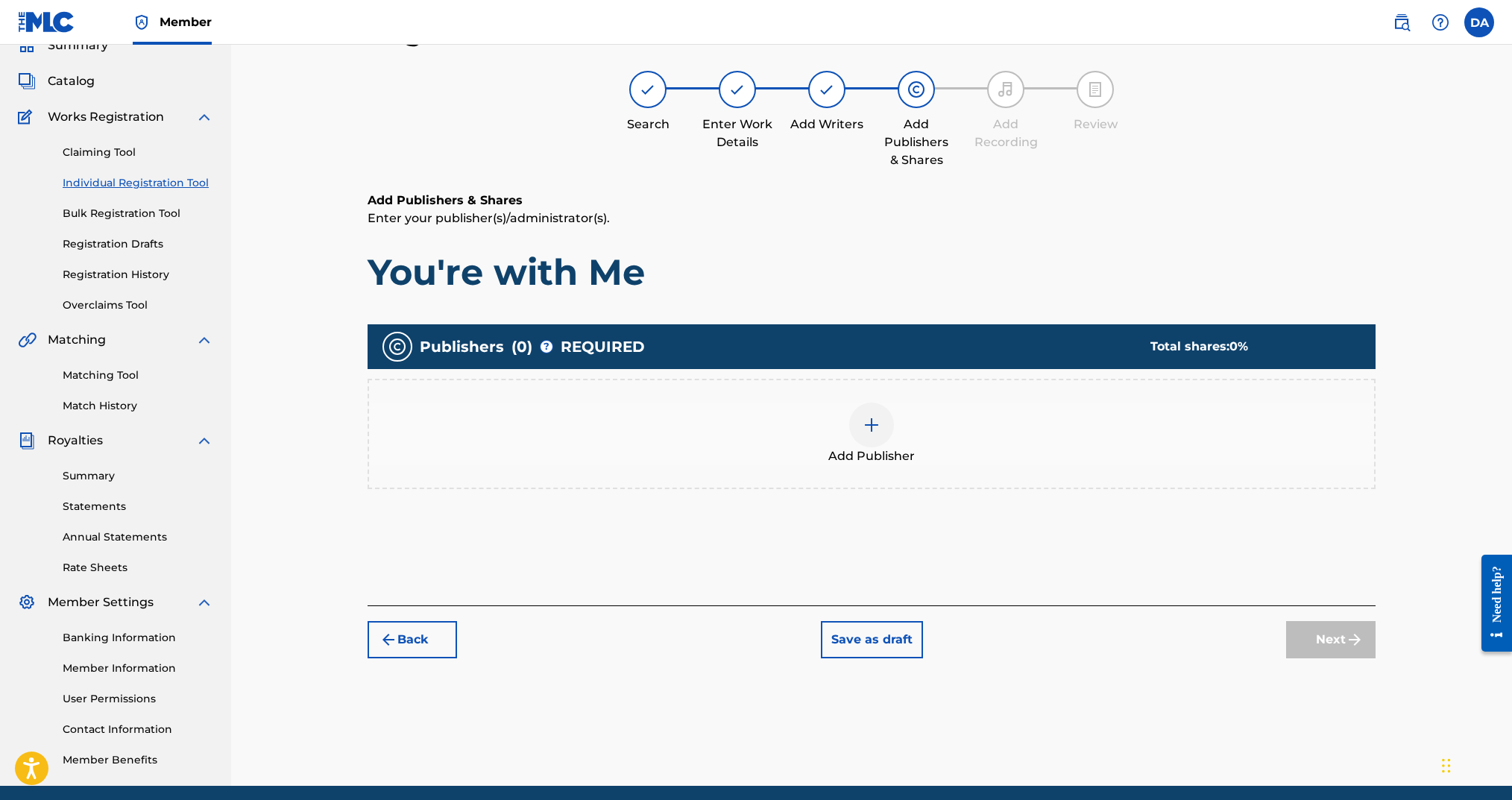
click at [886, 435] on div at bounding box center [871, 425] width 45 height 45
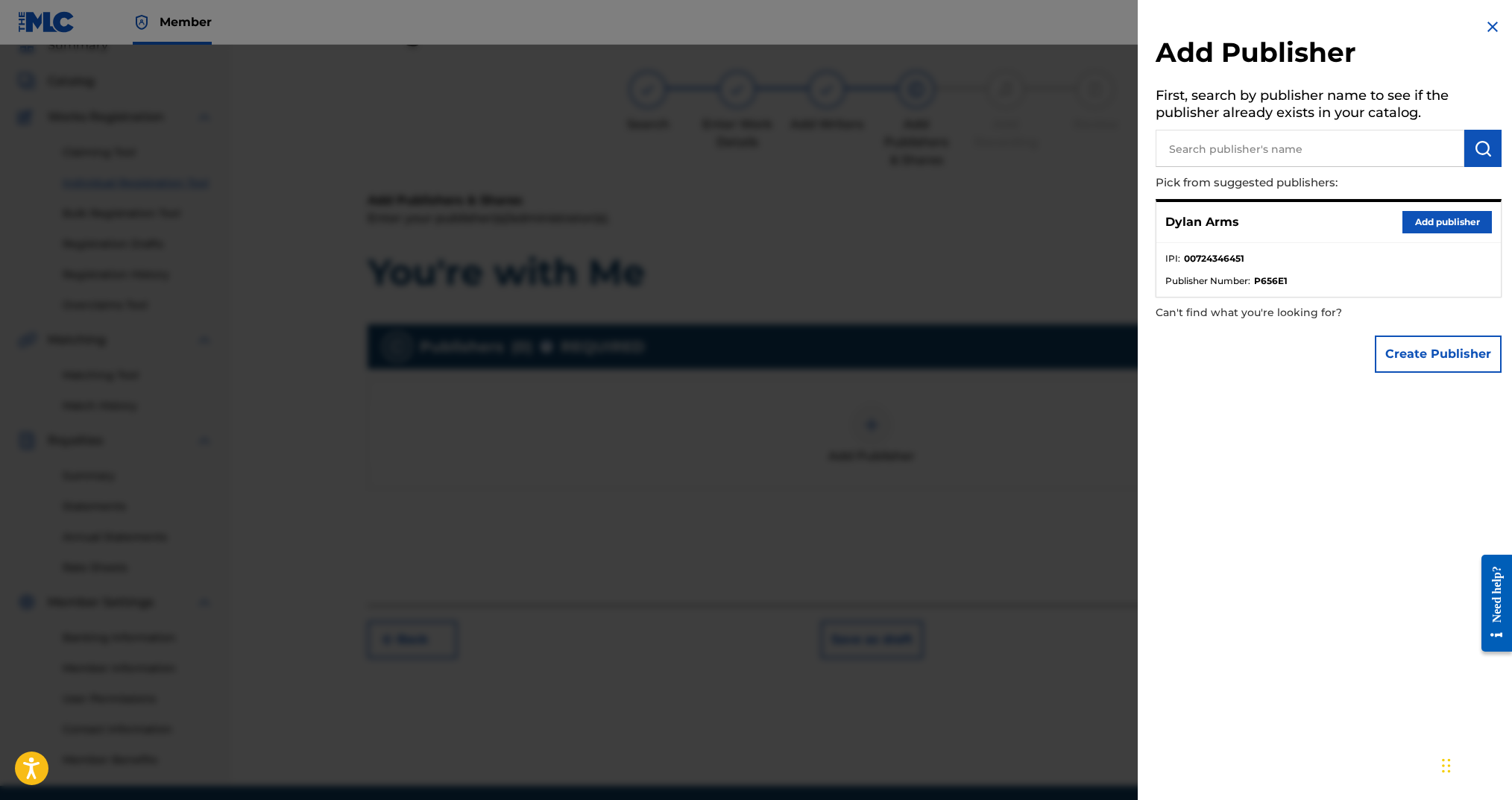
click at [1132, 228] on button "Add publisher" at bounding box center [1447, 222] width 89 height 22
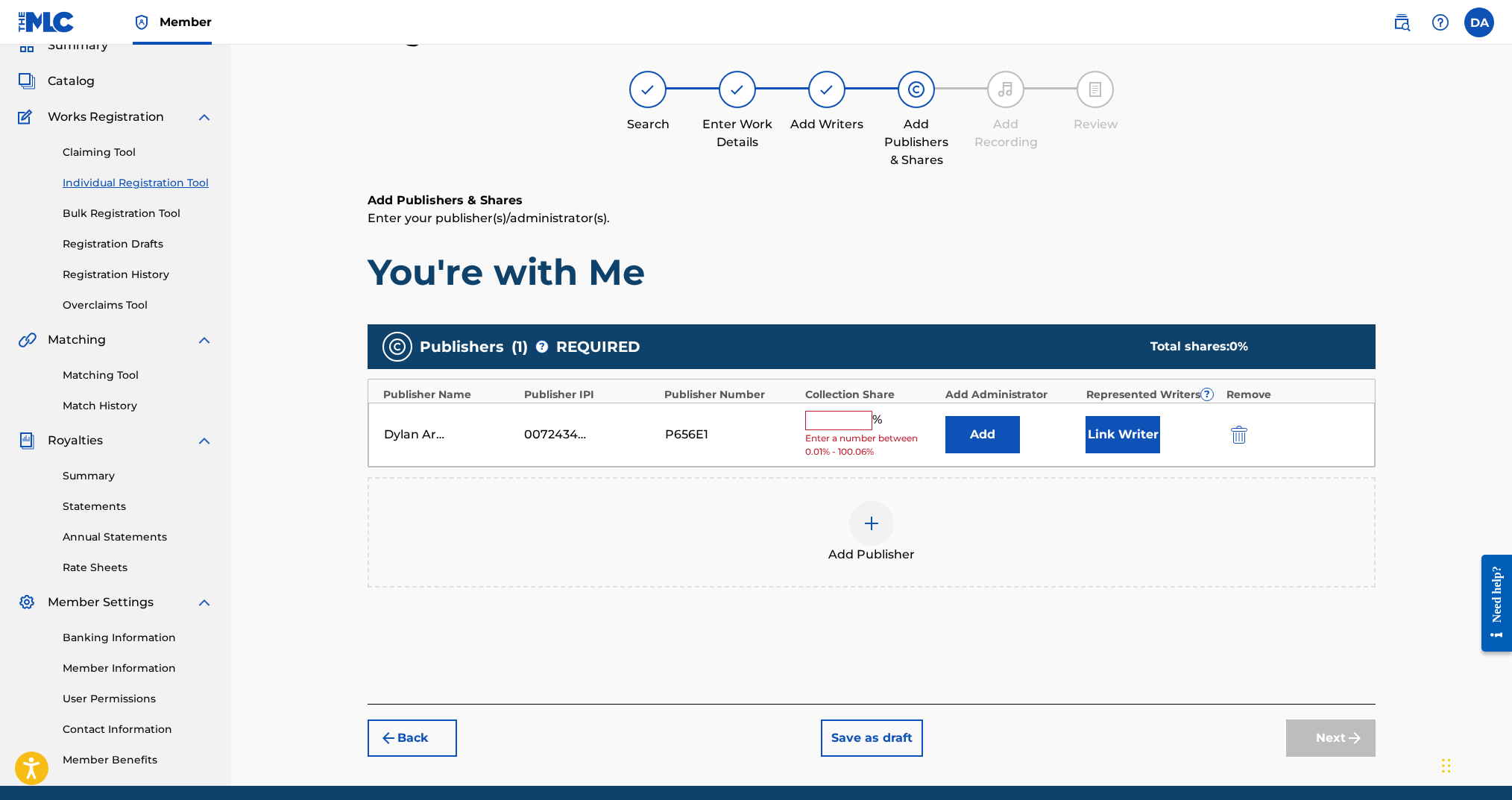
click at [856, 423] on input "text" at bounding box center [839, 420] width 67 height 20
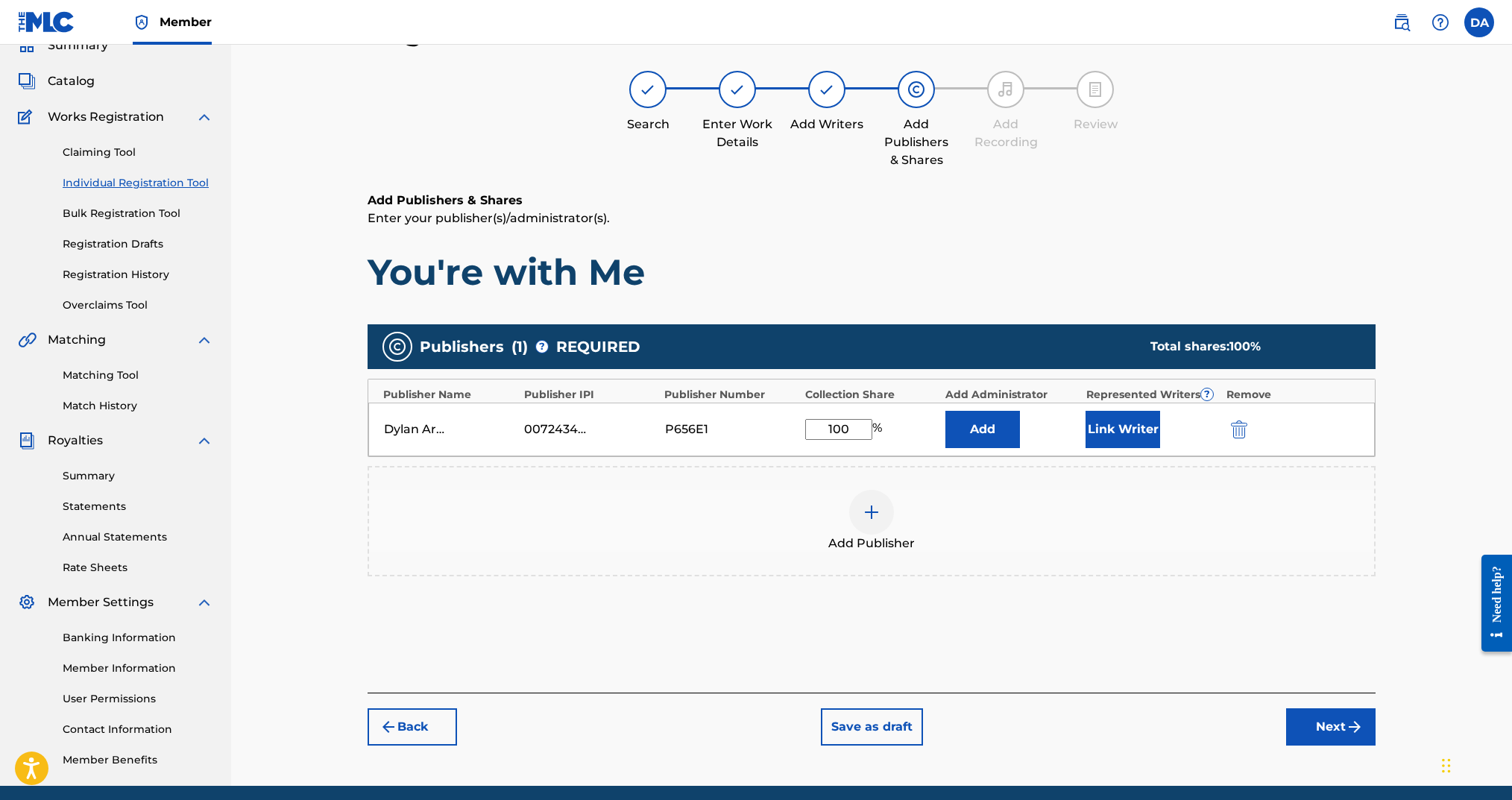
type input "100"
click at [1127, 431] on button "Link Writer" at bounding box center [1122, 430] width 74 height 37
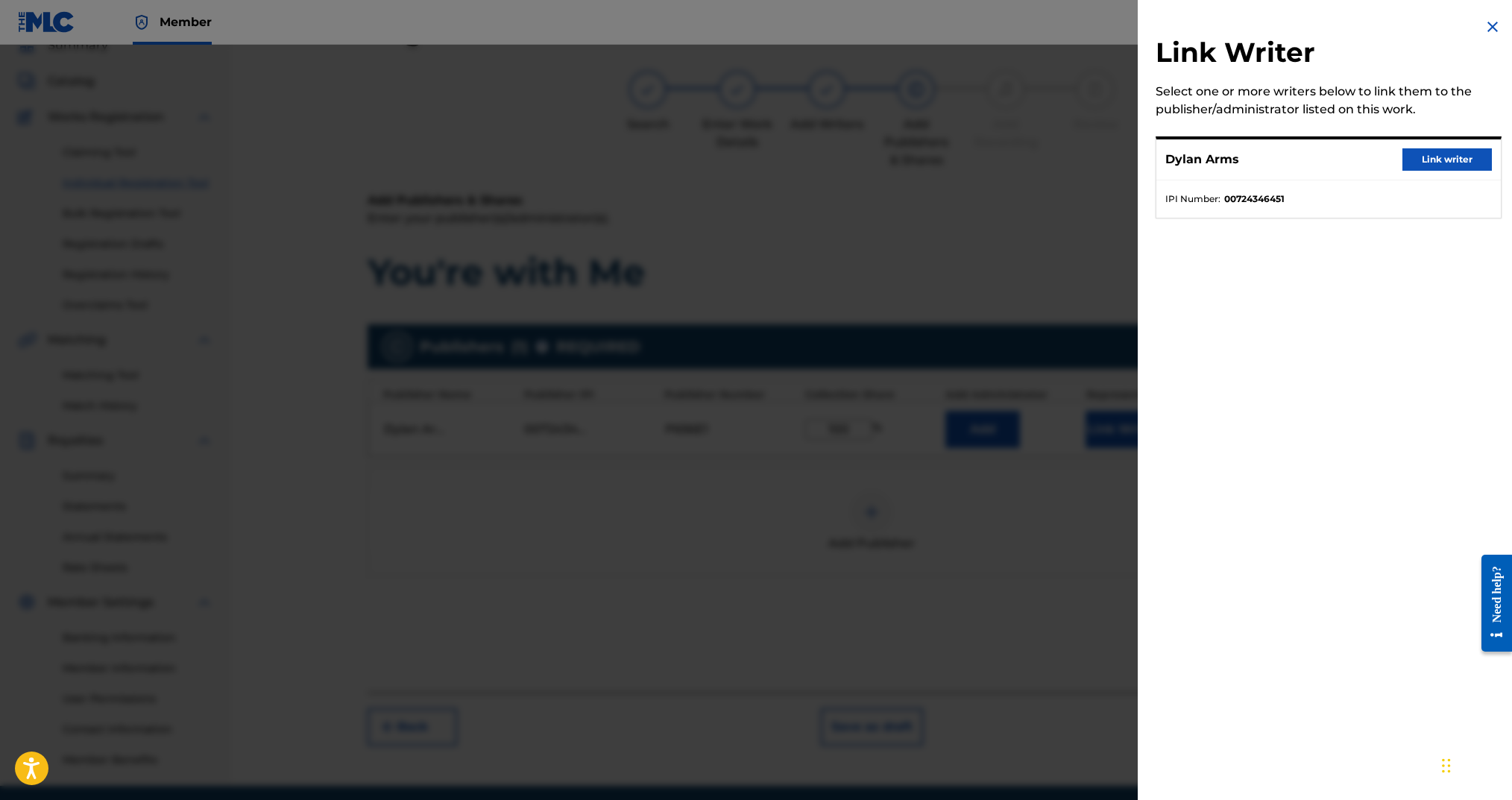
click at [1132, 166] on button "Link writer" at bounding box center [1447, 160] width 89 height 22
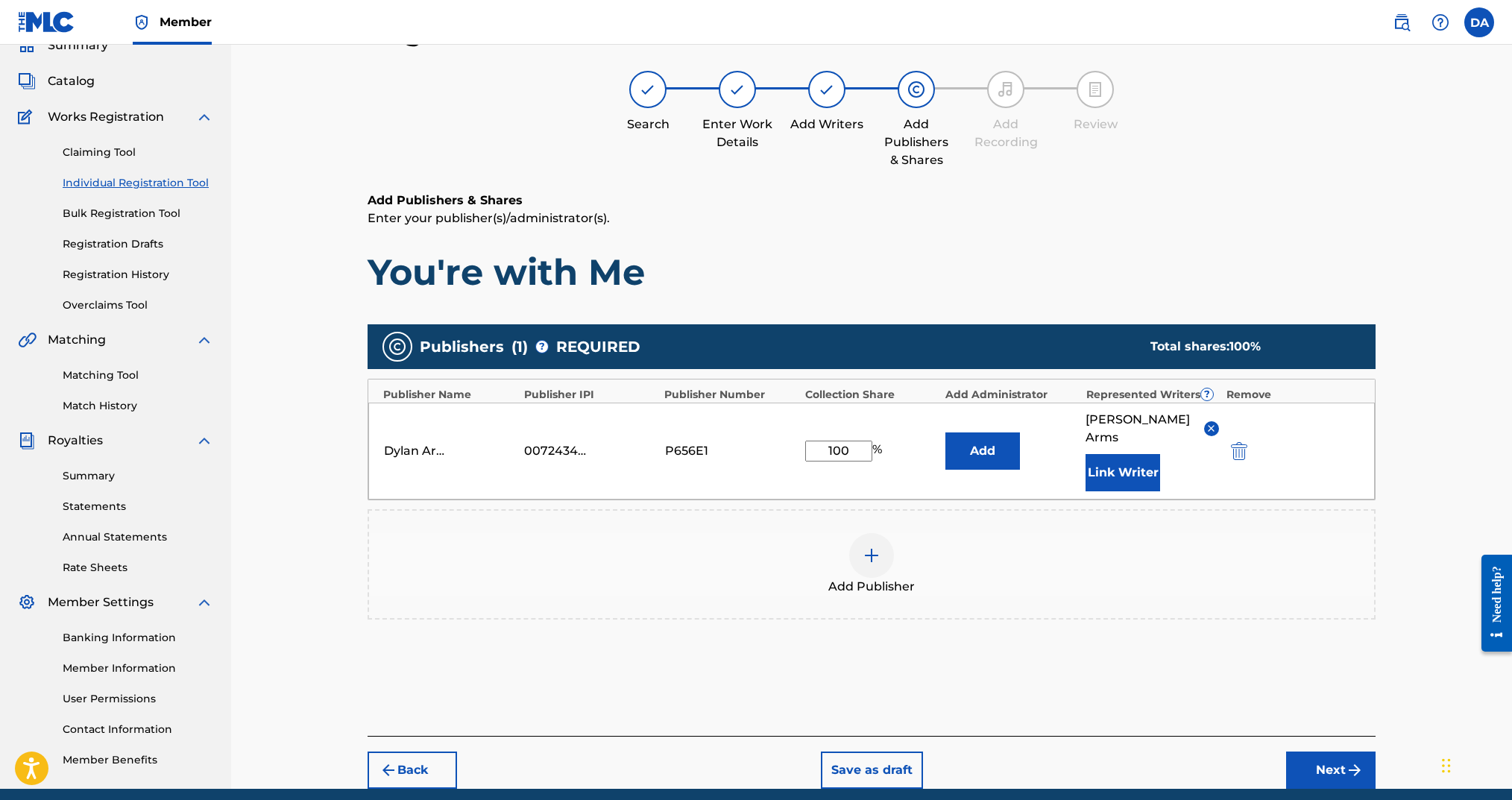
click at [1132, 600] on button "Next" at bounding box center [1331, 770] width 89 height 37
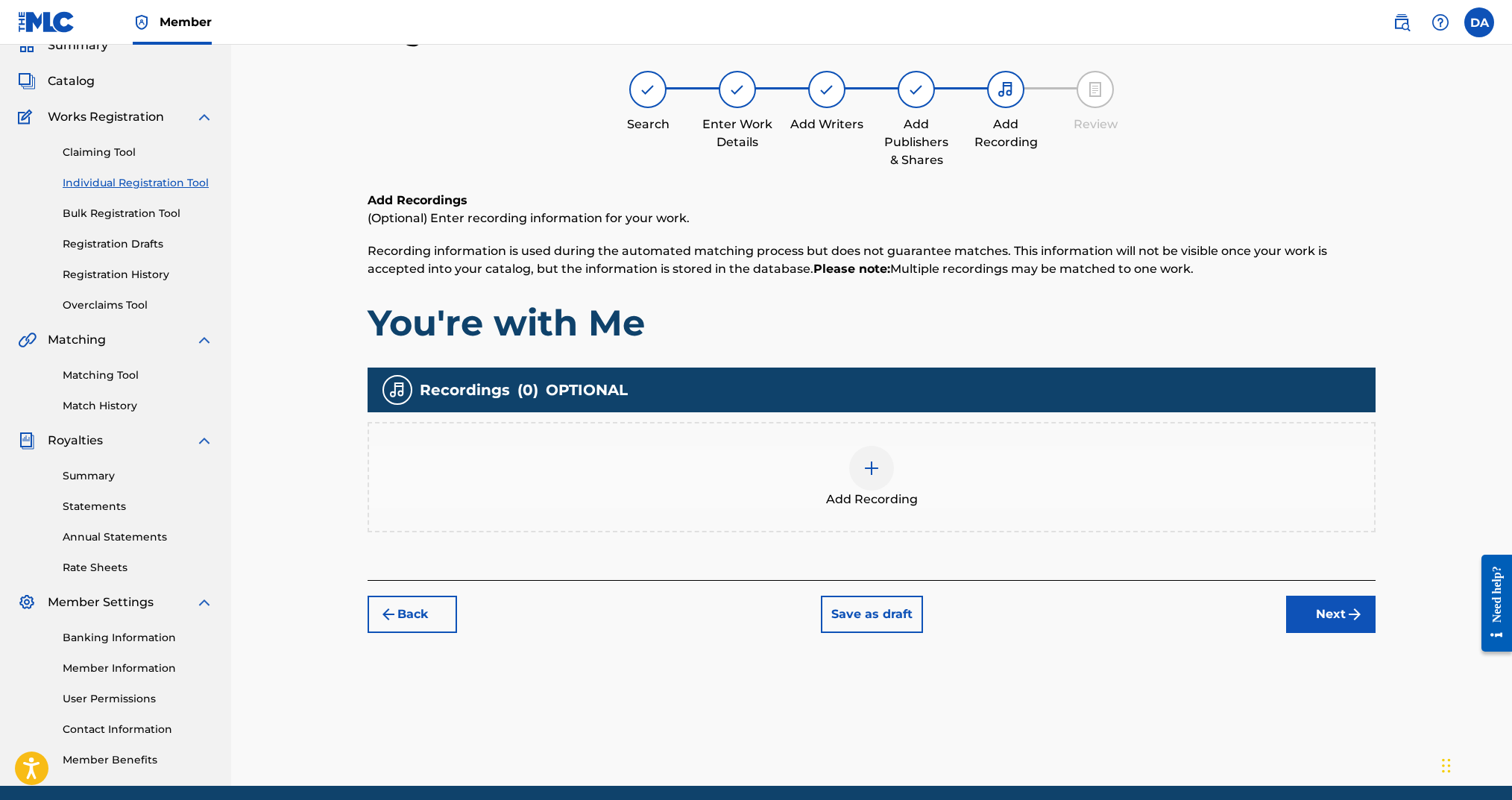
click at [902, 480] on div "Add Recording" at bounding box center [871, 477] width 1005 height 62
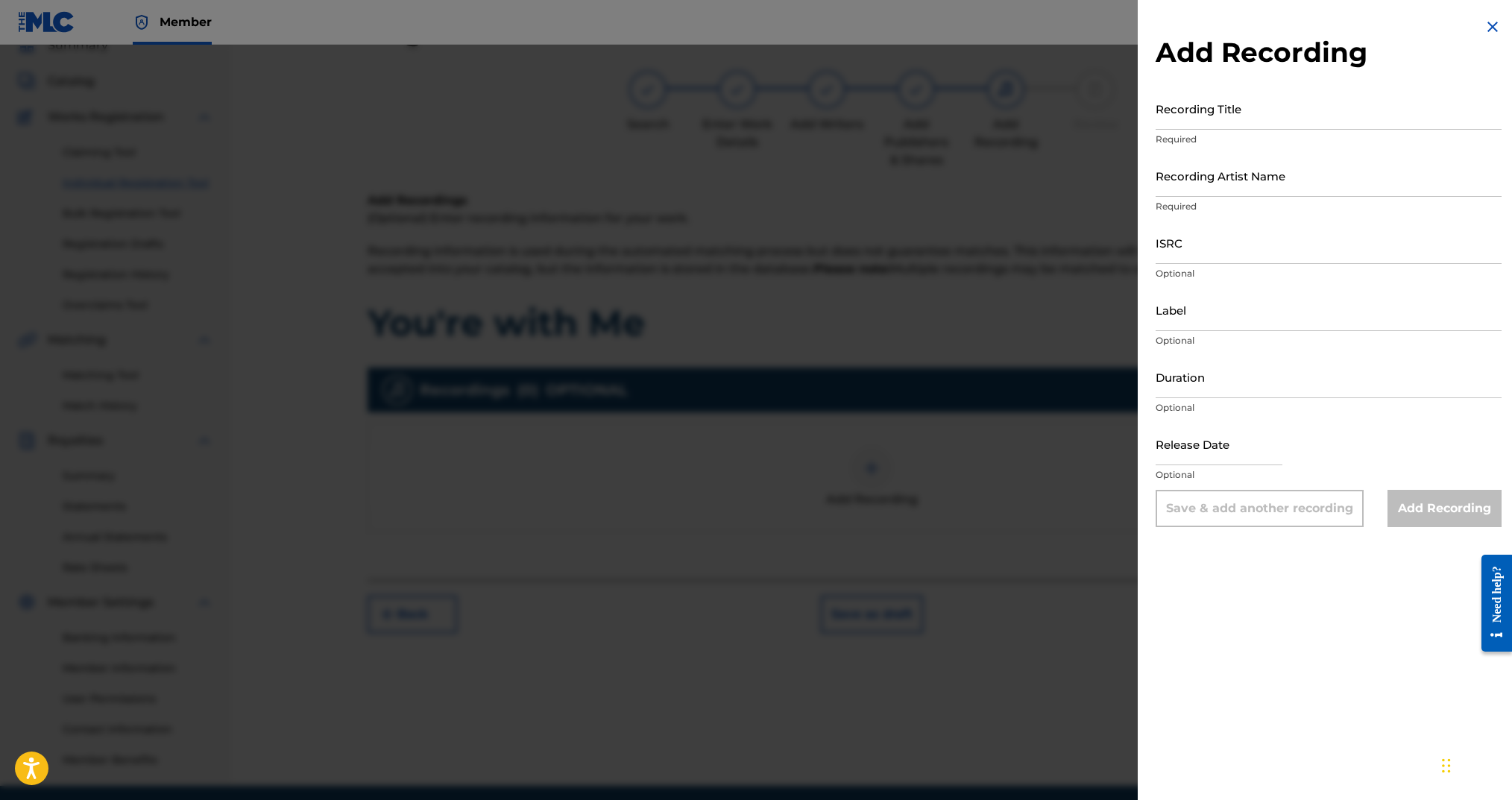
click at [1132, 121] on input "Recording Title" at bounding box center [1329, 109] width 346 height 43
type input "You're with Me"
click at [1132, 175] on input "Recording Artist Name" at bounding box center [1329, 176] width 346 height 43
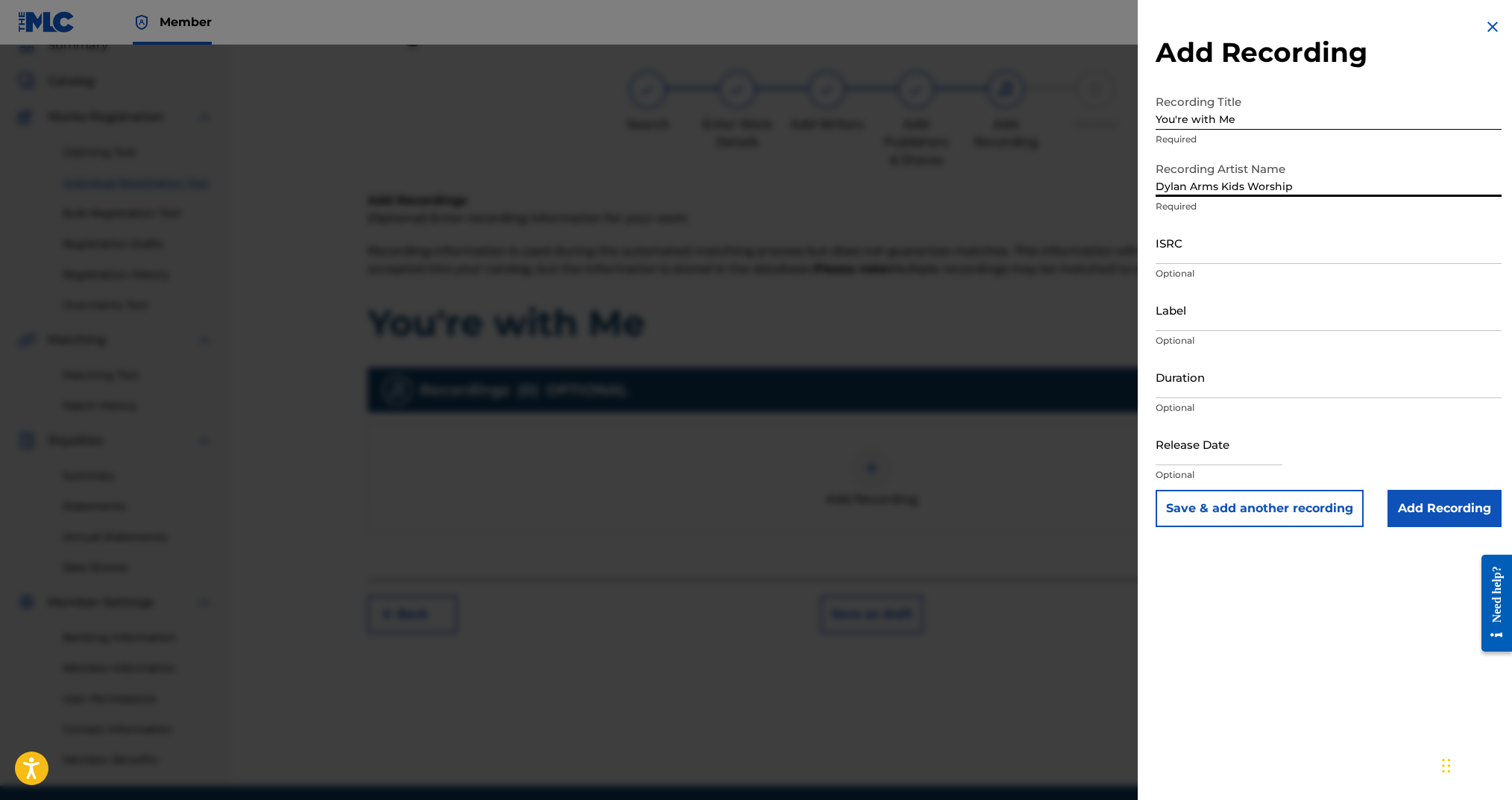
type input "Dylan Arms Kids Worship"
click at [1132, 242] on input "ISRC" at bounding box center [1329, 243] width 346 height 43
paste input "QMAAK1864390"
type input "QMAAK1864390"
click at [1132, 382] on input "Duration" at bounding box center [1329, 377] width 346 height 43
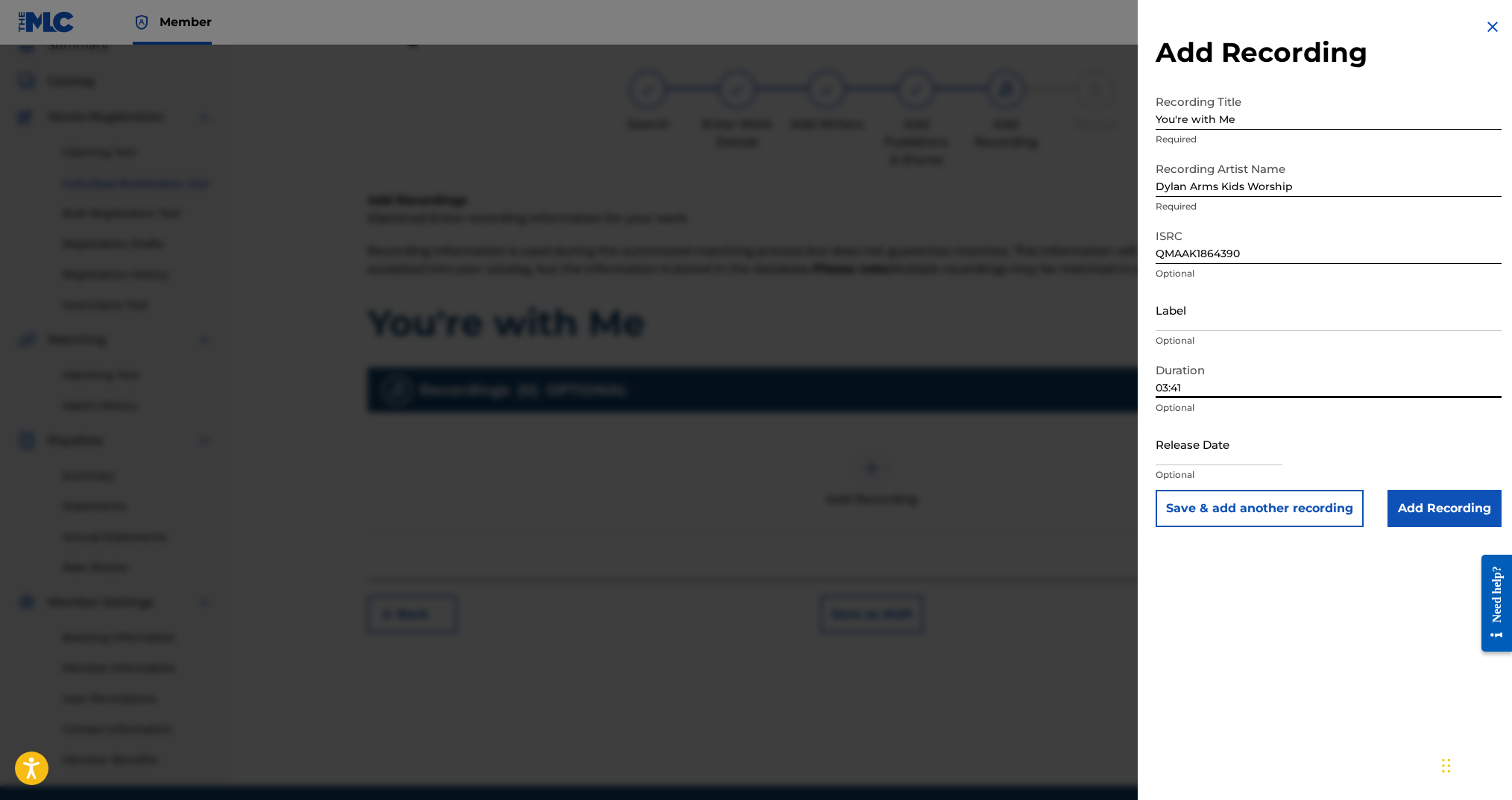
type input "03:41"
click at [1132, 458] on input "text" at bounding box center [1219, 445] width 126 height 43
select select "7"
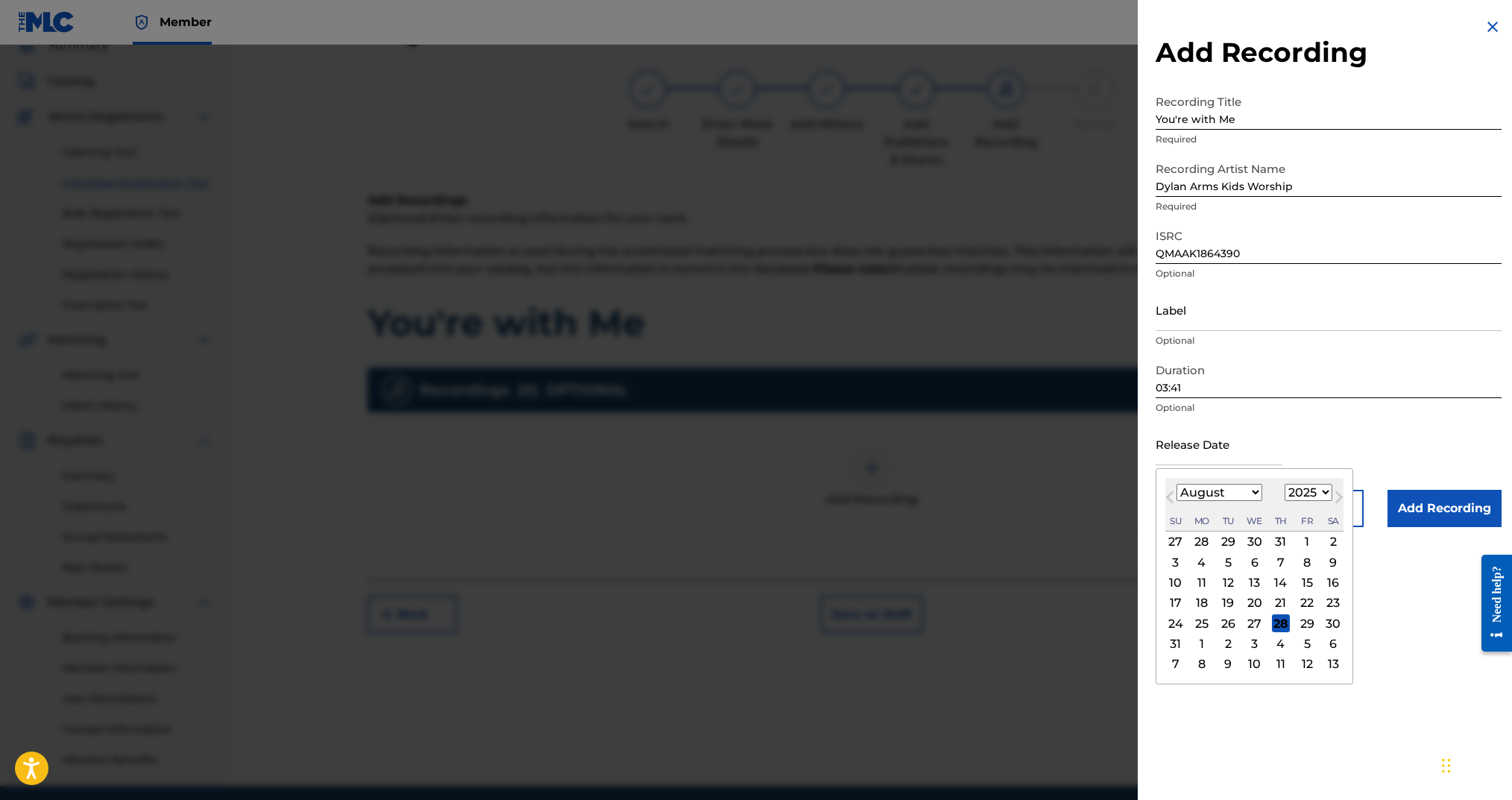
click at [1132, 491] on select "1899 1900 1901 1902 1903 1904 1905 1906 1907 1908 1909 1910 1911 1912 1913 1914…" at bounding box center [1308, 492] width 47 height 17
select select "2018"
click at [1132, 484] on select "1899 1900 1901 1902 1903 1904 1905 1906 1907 1908 1909 1910 1911 1912 1913 1914…" at bounding box center [1308, 492] width 47 height 17
click at [1132, 497] on select "January February March April May June July August September October November De…" at bounding box center [1219, 492] width 86 height 17
select select "5"
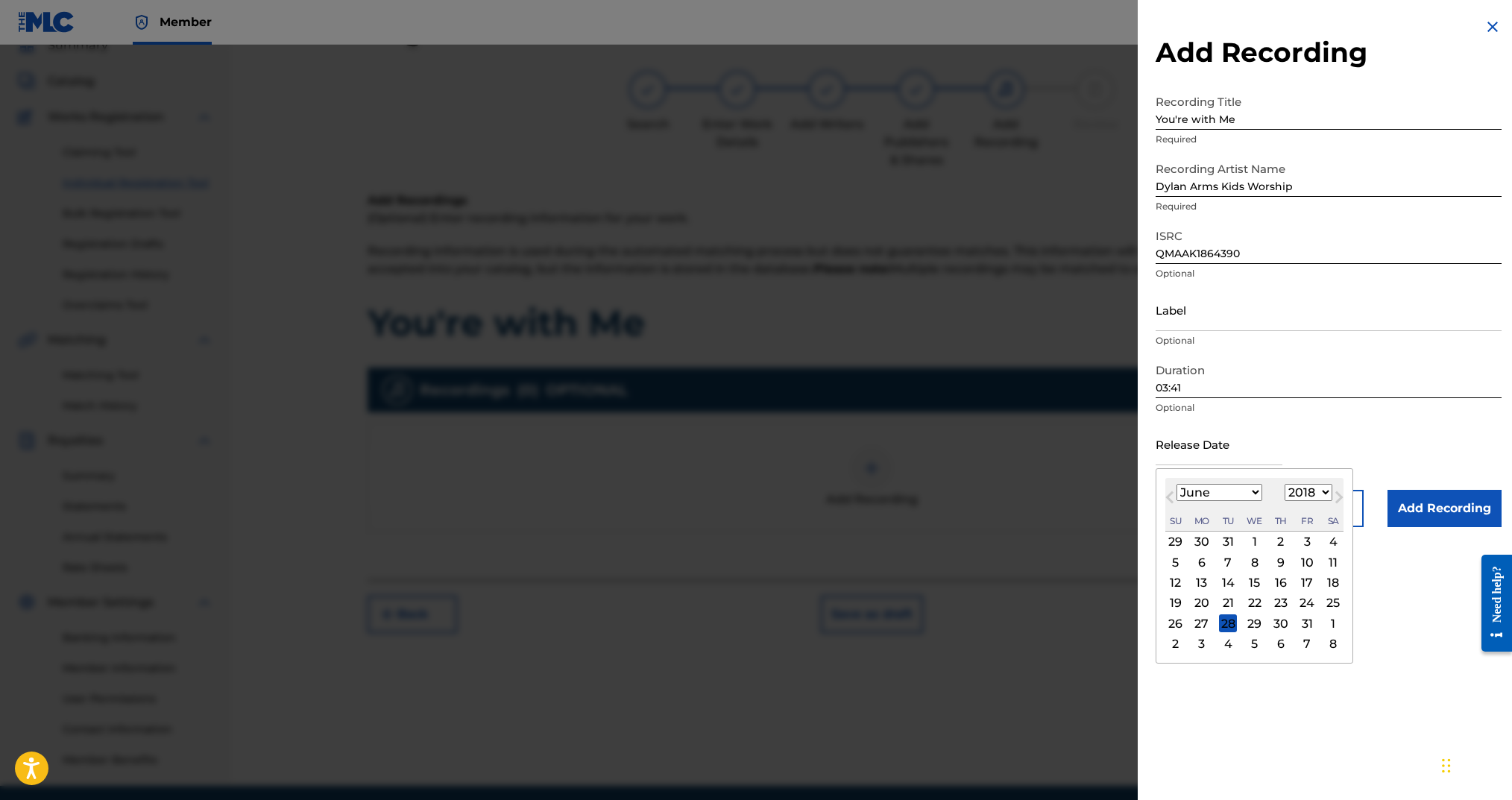
click at [1132, 484] on select "January February March April May June July August September October November De…" at bounding box center [1219, 492] width 86 height 17
click at [1132, 564] on div "3" at bounding box center [1175, 562] width 18 height 18
type input "[DATE]"
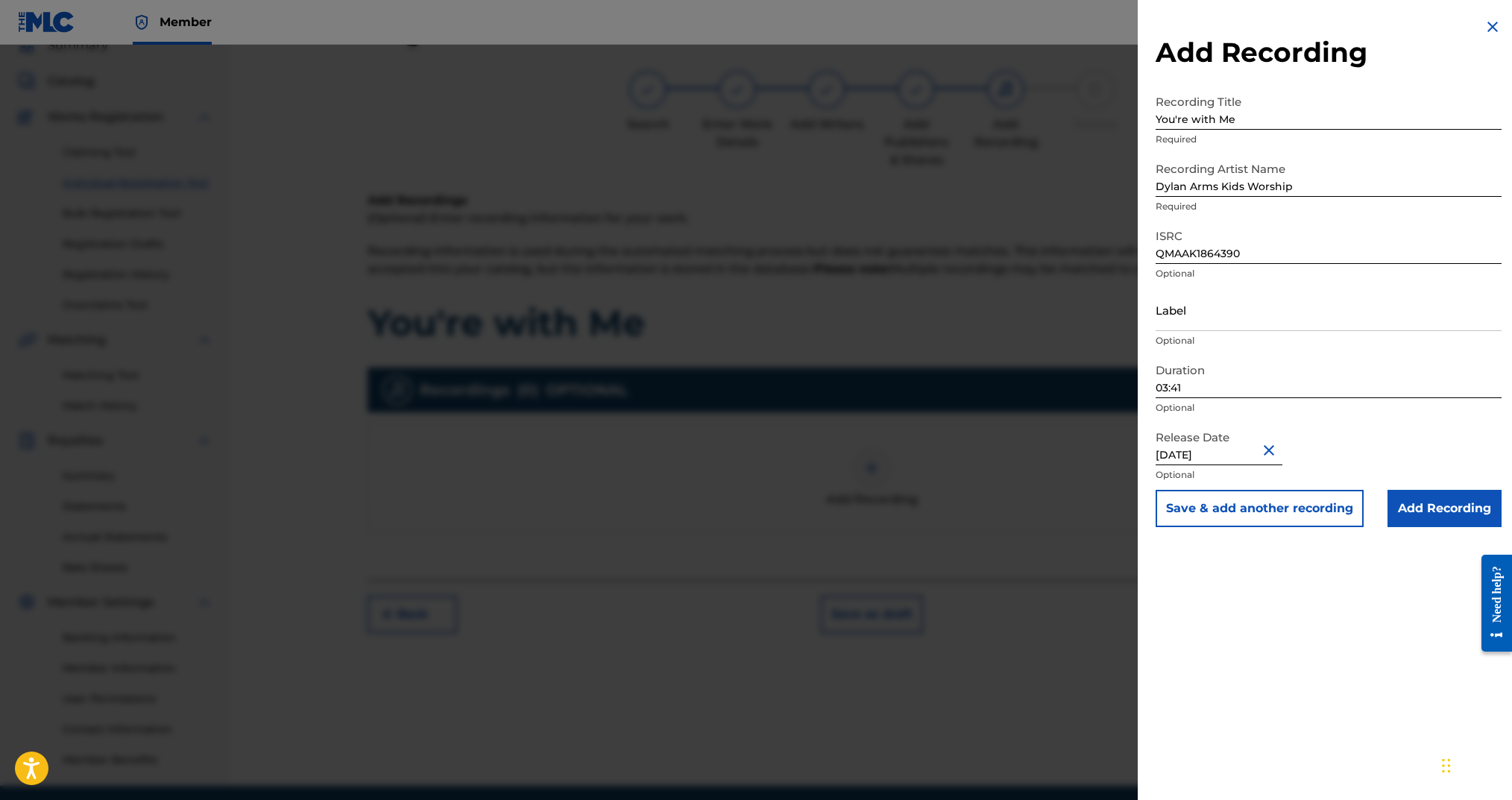
click at [1132, 509] on input "Add Recording" at bounding box center [1444, 509] width 114 height 37
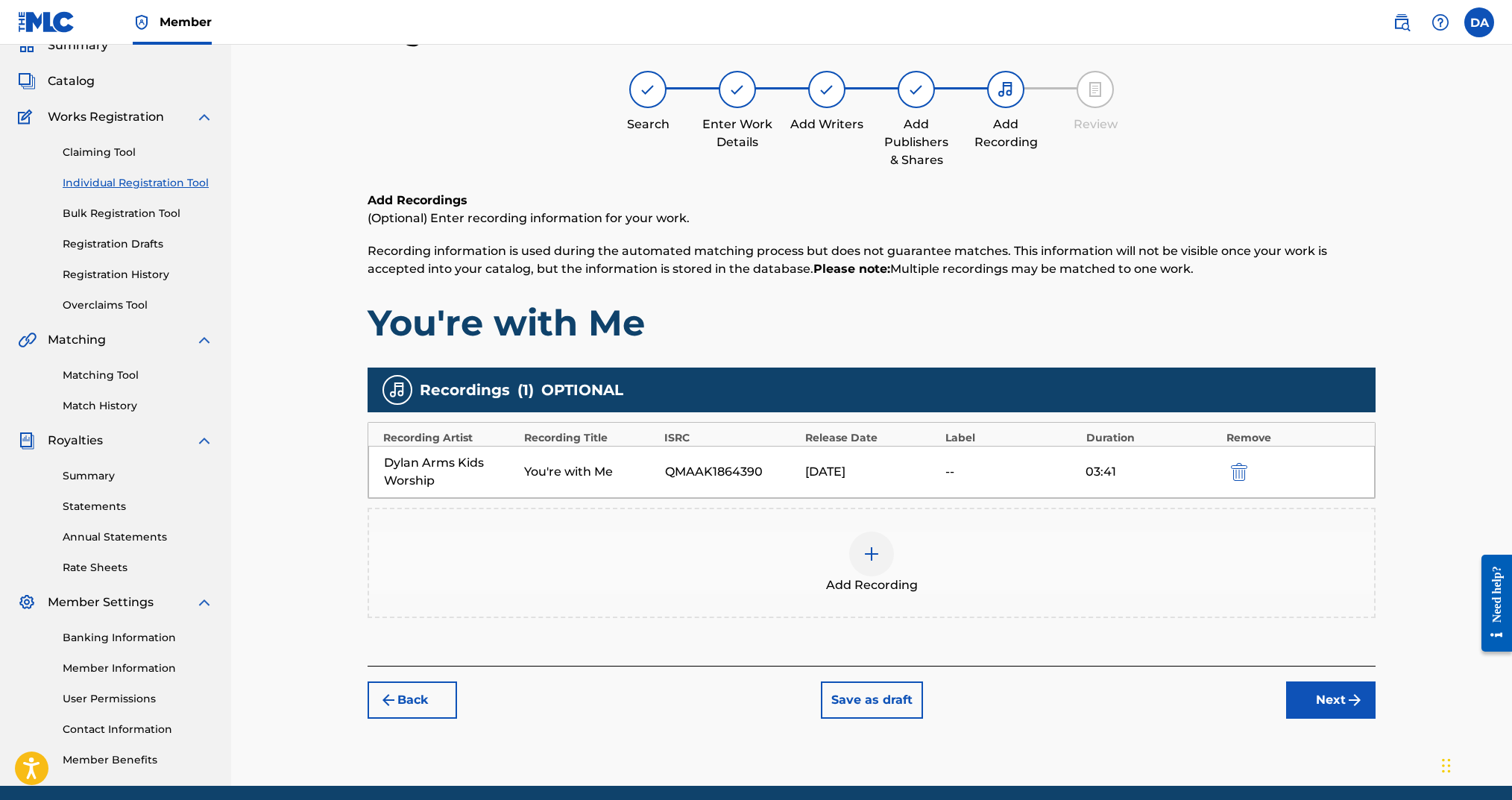
click at [1132, 600] on button "Next" at bounding box center [1331, 700] width 89 height 37
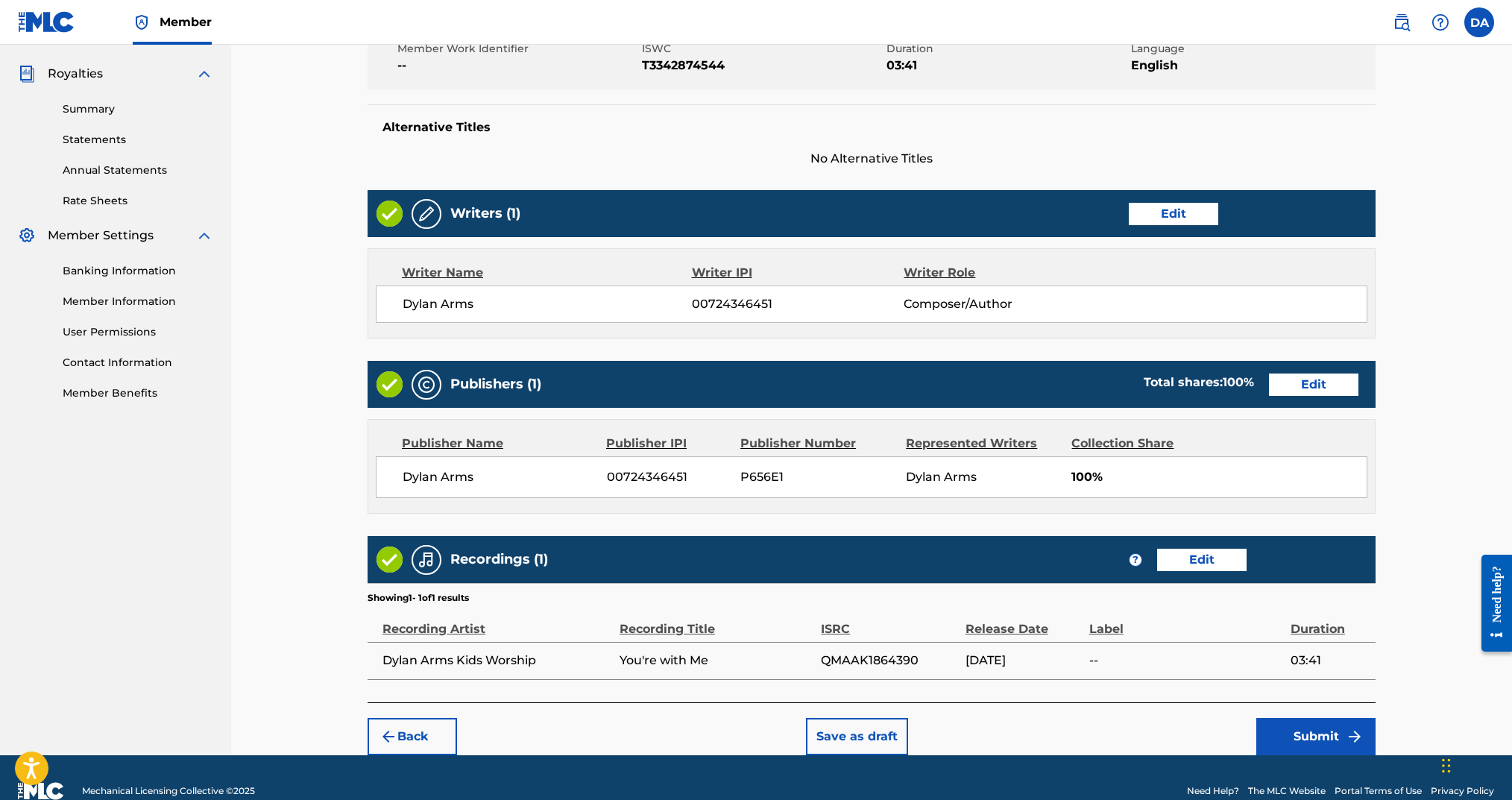
scroll to position [462, 0]
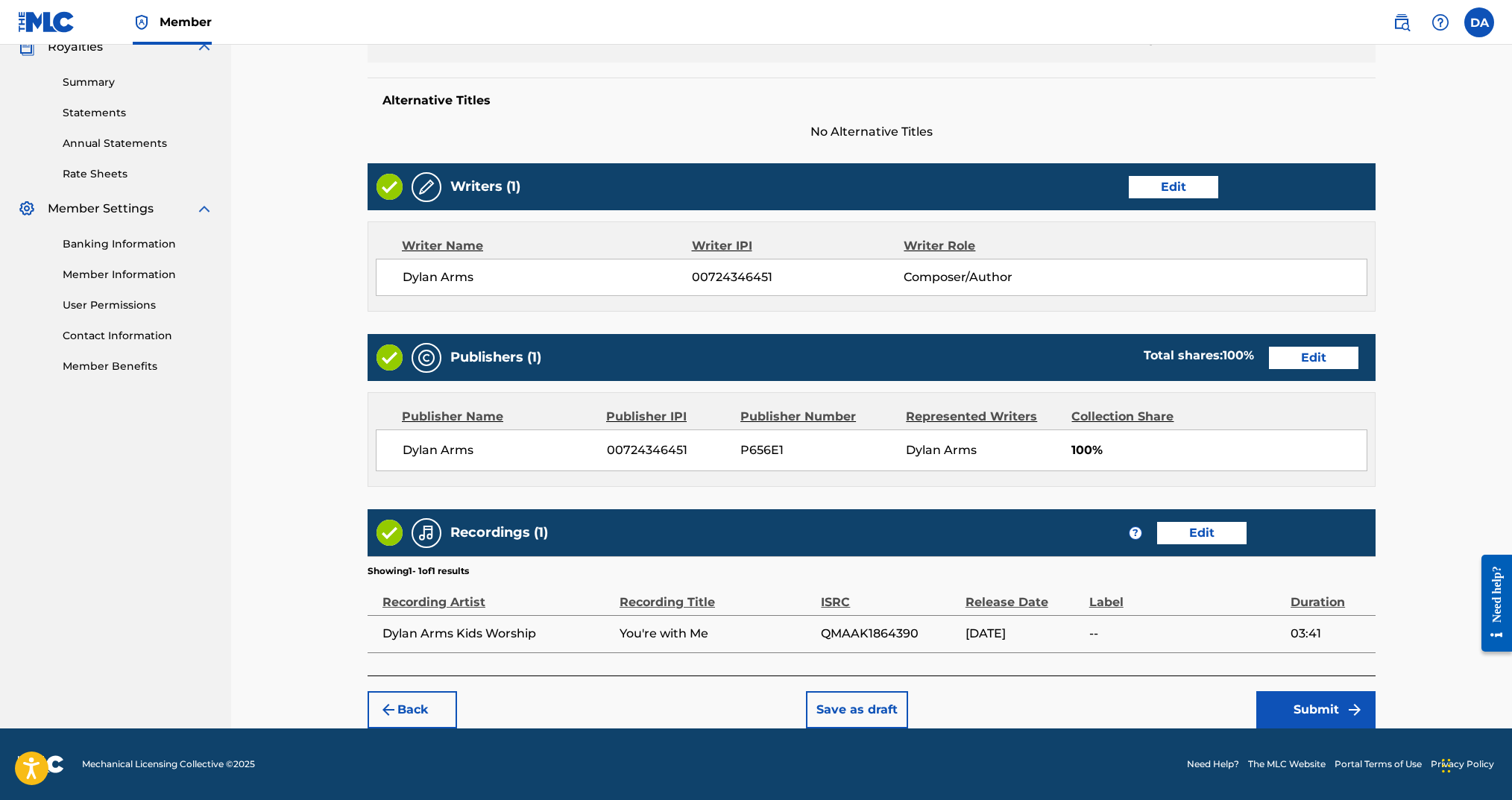
click at [1132, 600] on button "Submit" at bounding box center [1316, 710] width 119 height 37
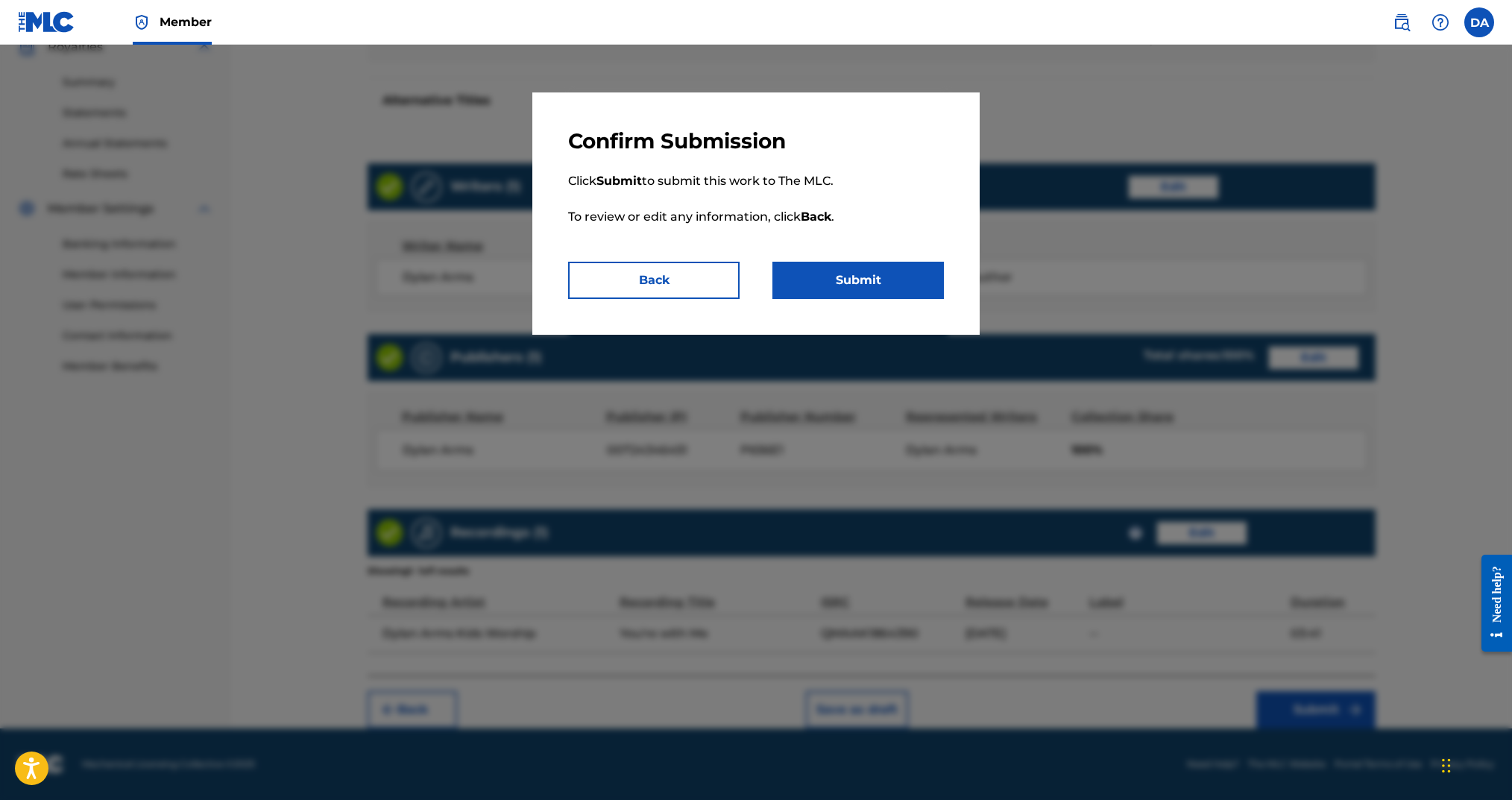
click at [876, 287] on button "Submit" at bounding box center [858, 280] width 171 height 37
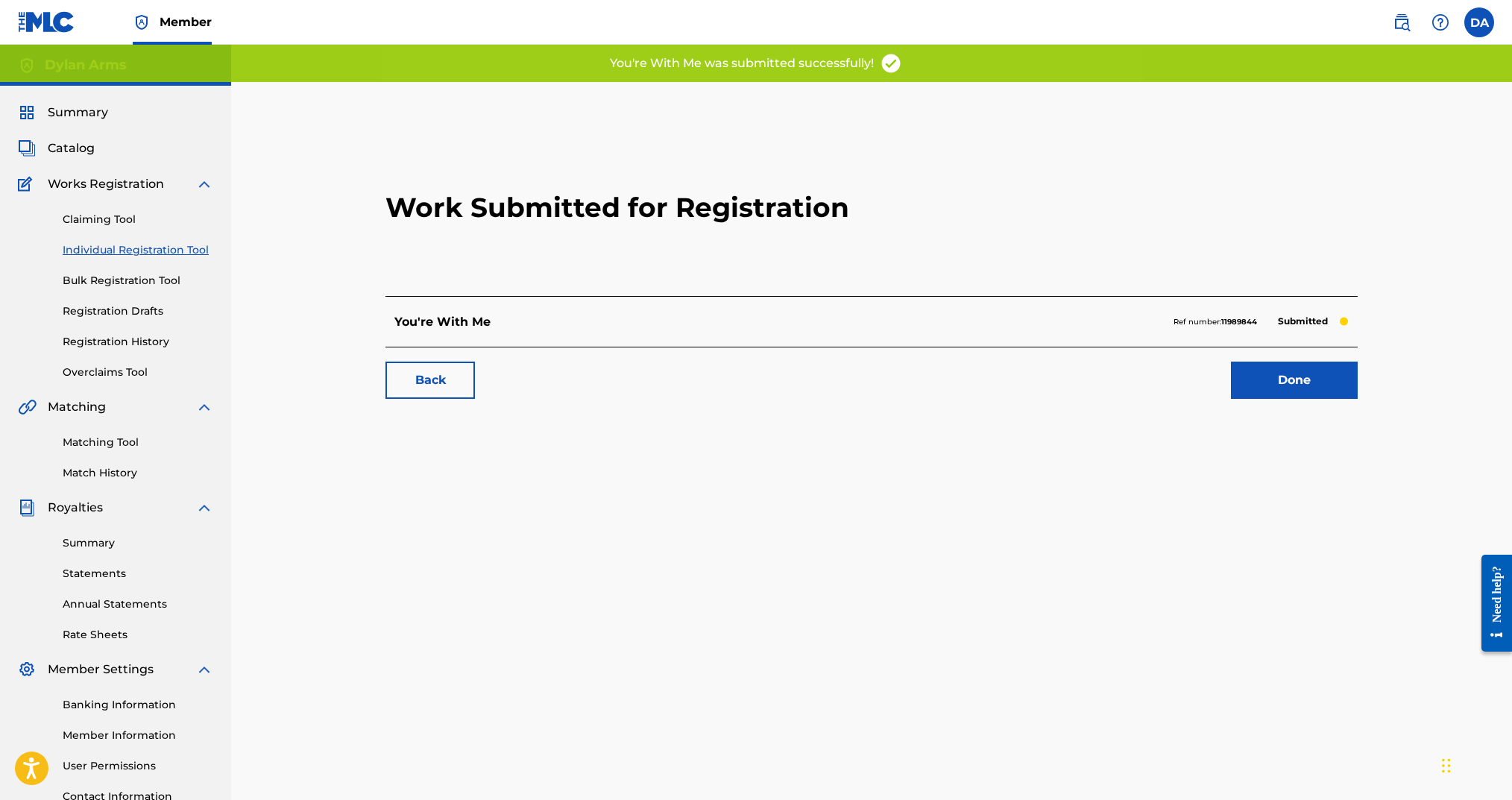
click at [1132, 381] on link "Done" at bounding box center [1294, 380] width 126 height 37
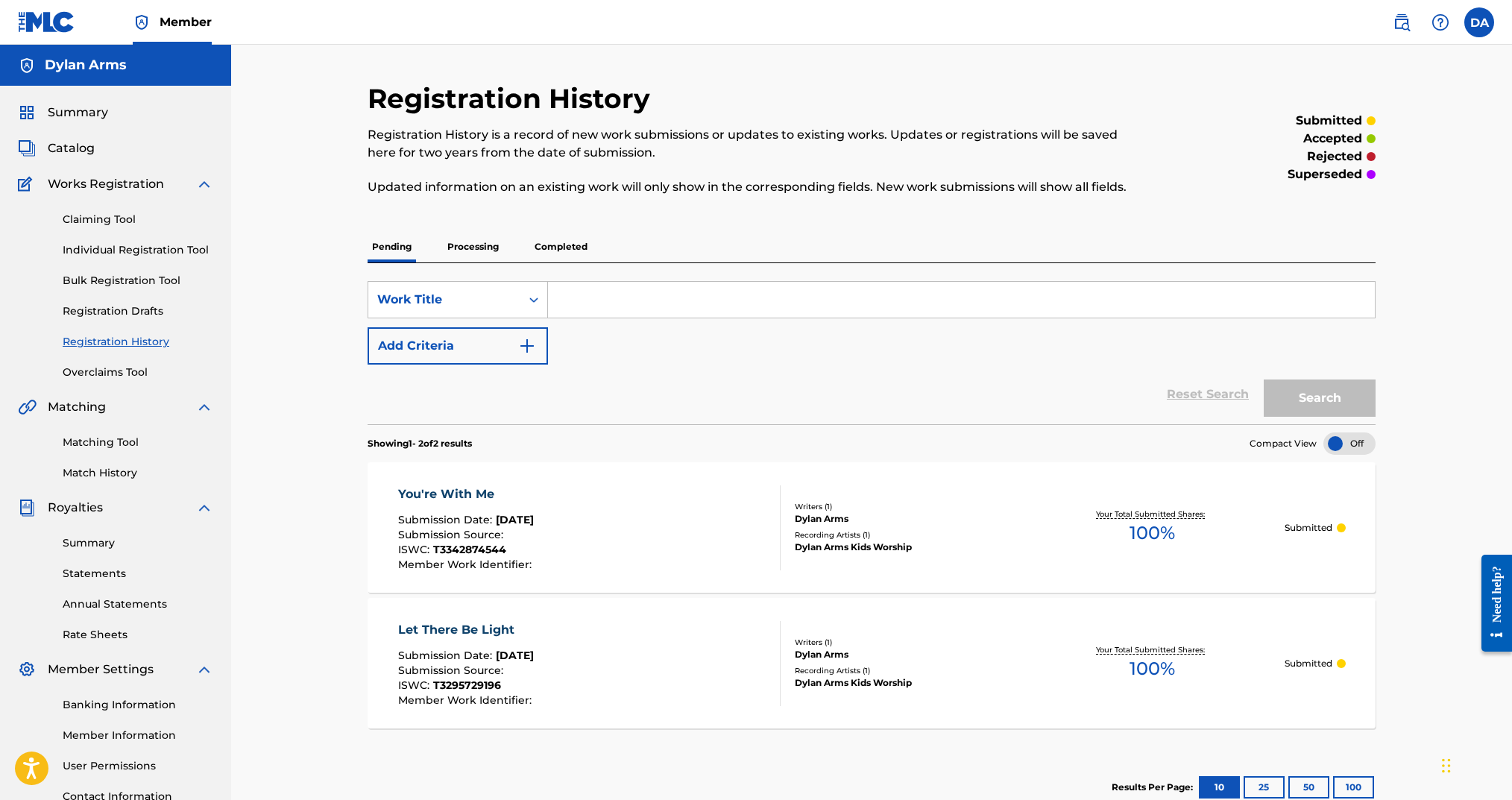
click at [152, 254] on link "Individual Registration Tool" at bounding box center [138, 250] width 151 height 16
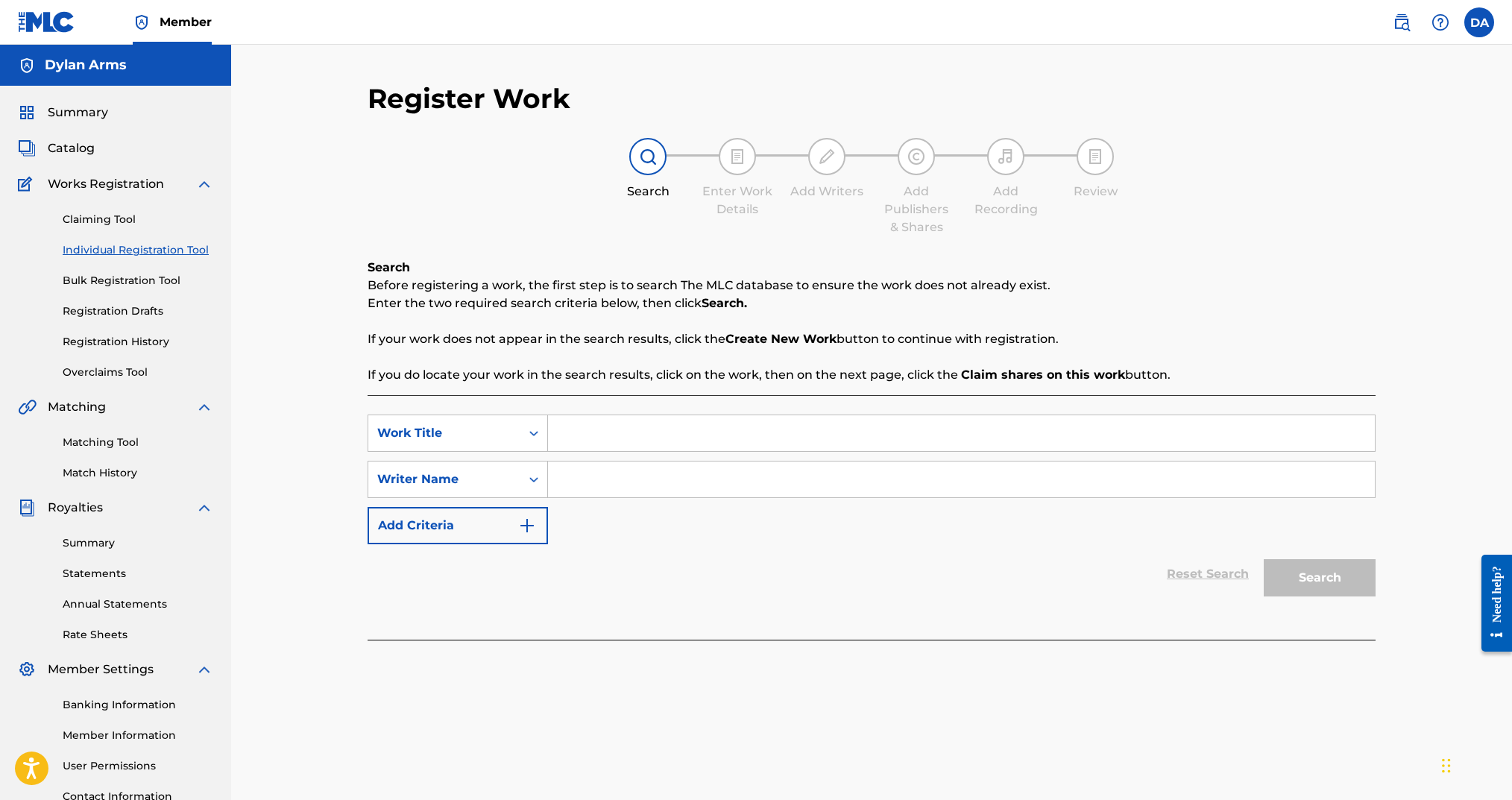
click at [597, 424] on input "Search Form" at bounding box center [961, 433] width 827 height 35
type input "Never Alone"
click at [596, 484] on input "Search Form" at bounding box center [961, 479] width 827 height 35
type input "dylan Arms"
click at [1132, 559] on button "Search" at bounding box center [1320, 578] width 112 height 37
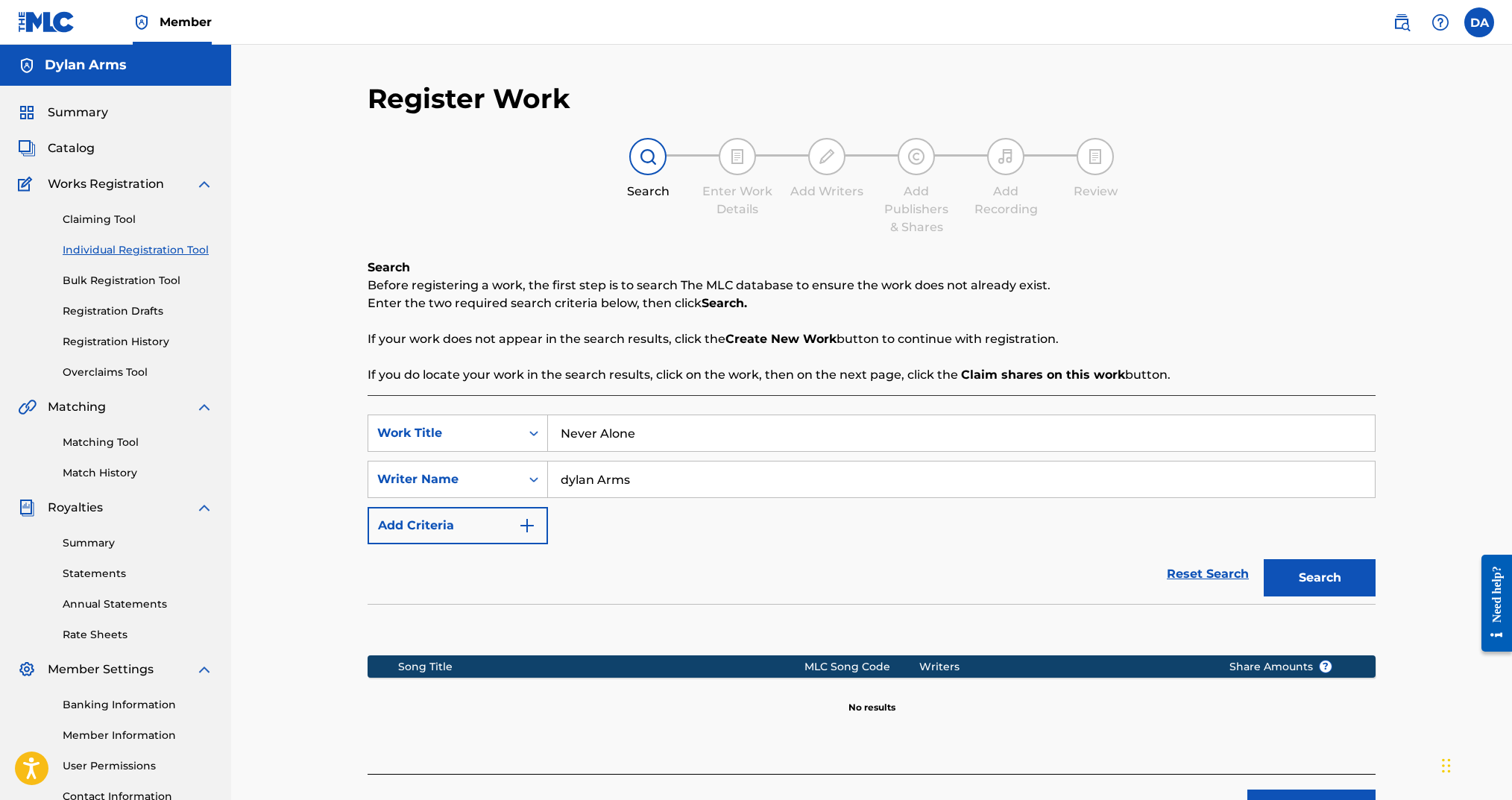
scroll to position [114, 0]
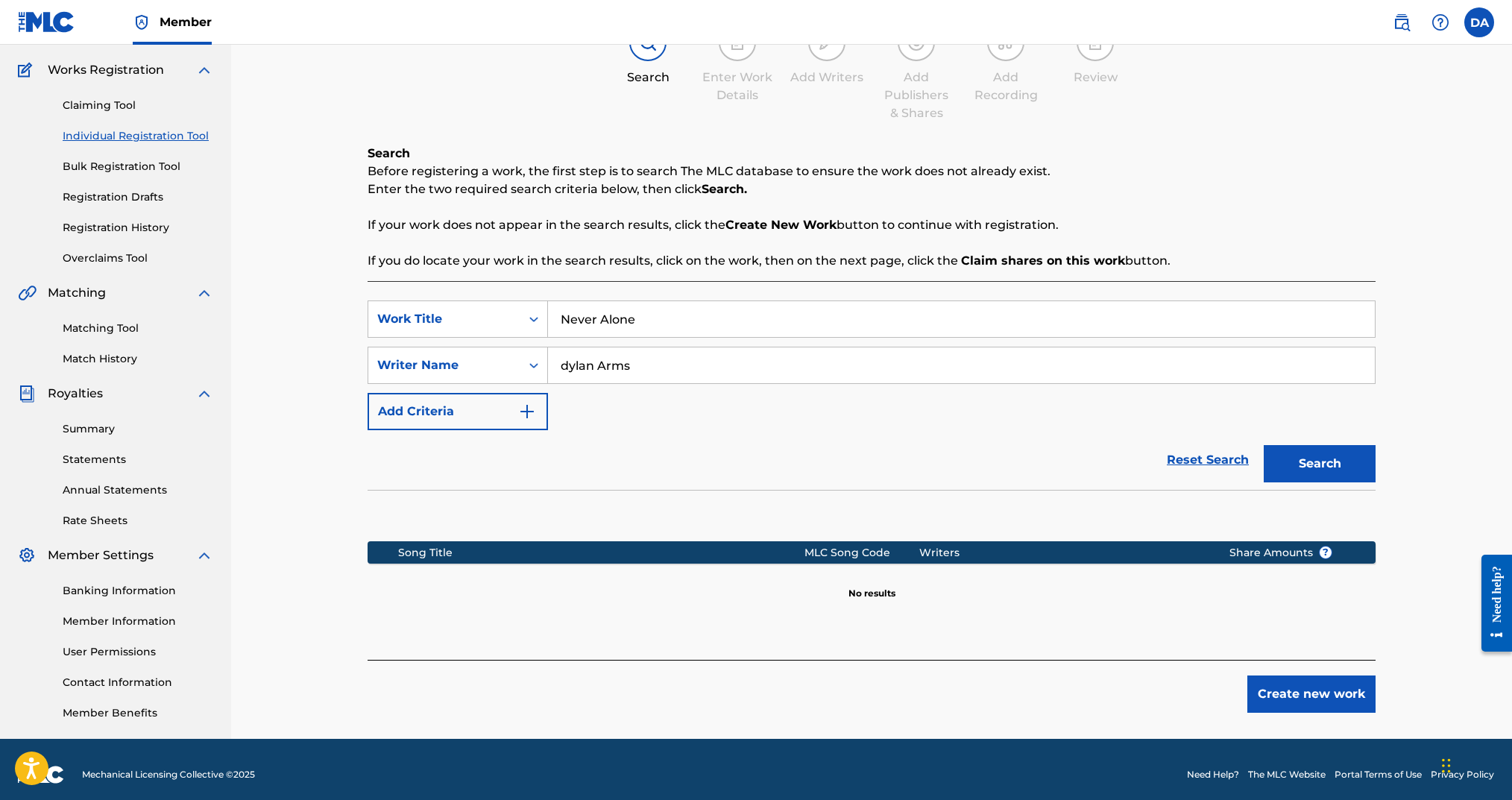
click at [1132, 600] on button "Create new work" at bounding box center [1311, 694] width 128 height 37
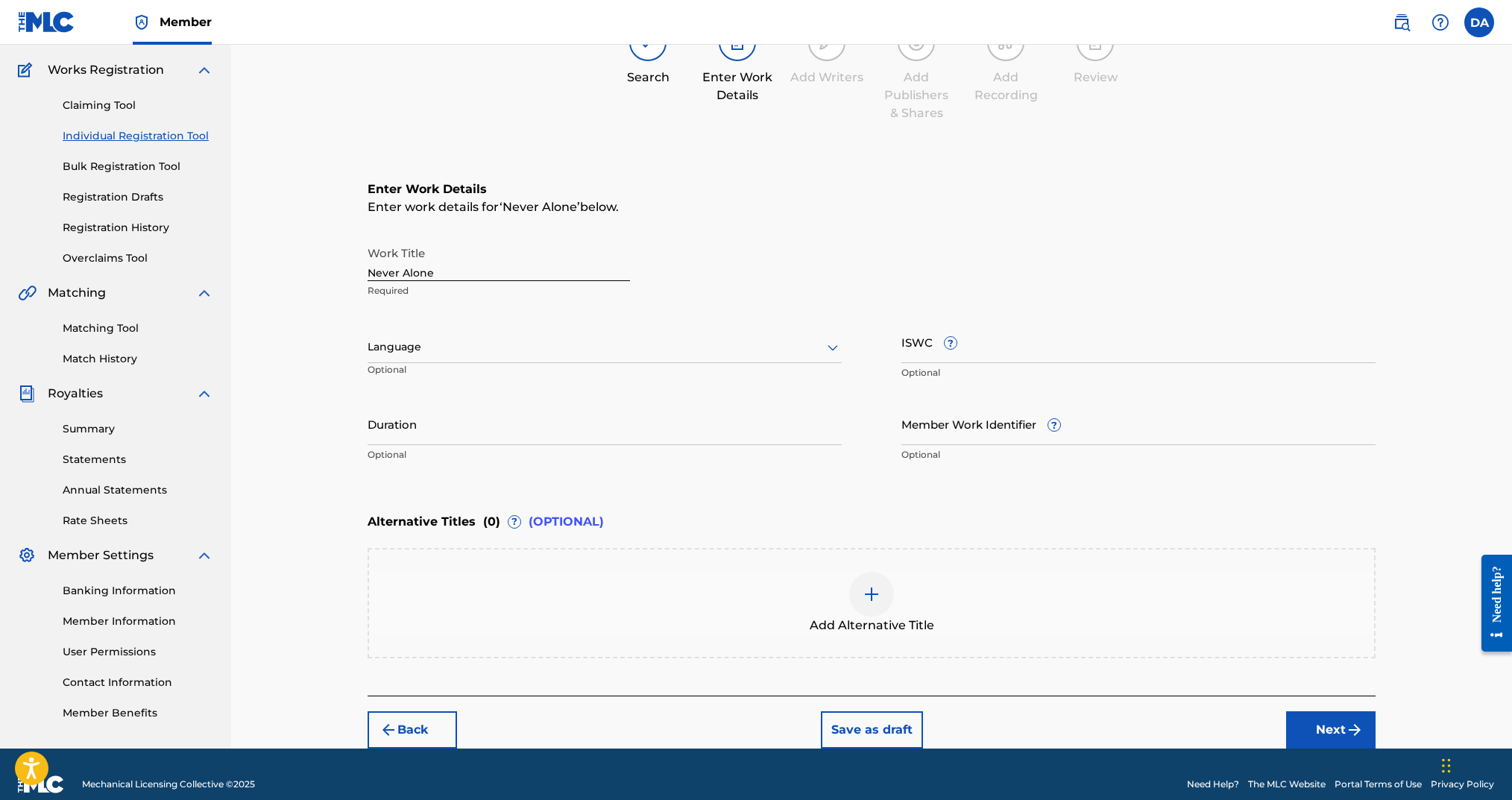
click at [458, 350] on div at bounding box center [604, 347] width 474 height 19
click at [448, 379] on div "English" at bounding box center [604, 380] width 472 height 33
click at [965, 359] on input "ISWC ?" at bounding box center [1138, 342] width 474 height 43
click at [495, 418] on input "Duration" at bounding box center [604, 424] width 474 height 43
type input "02:56"
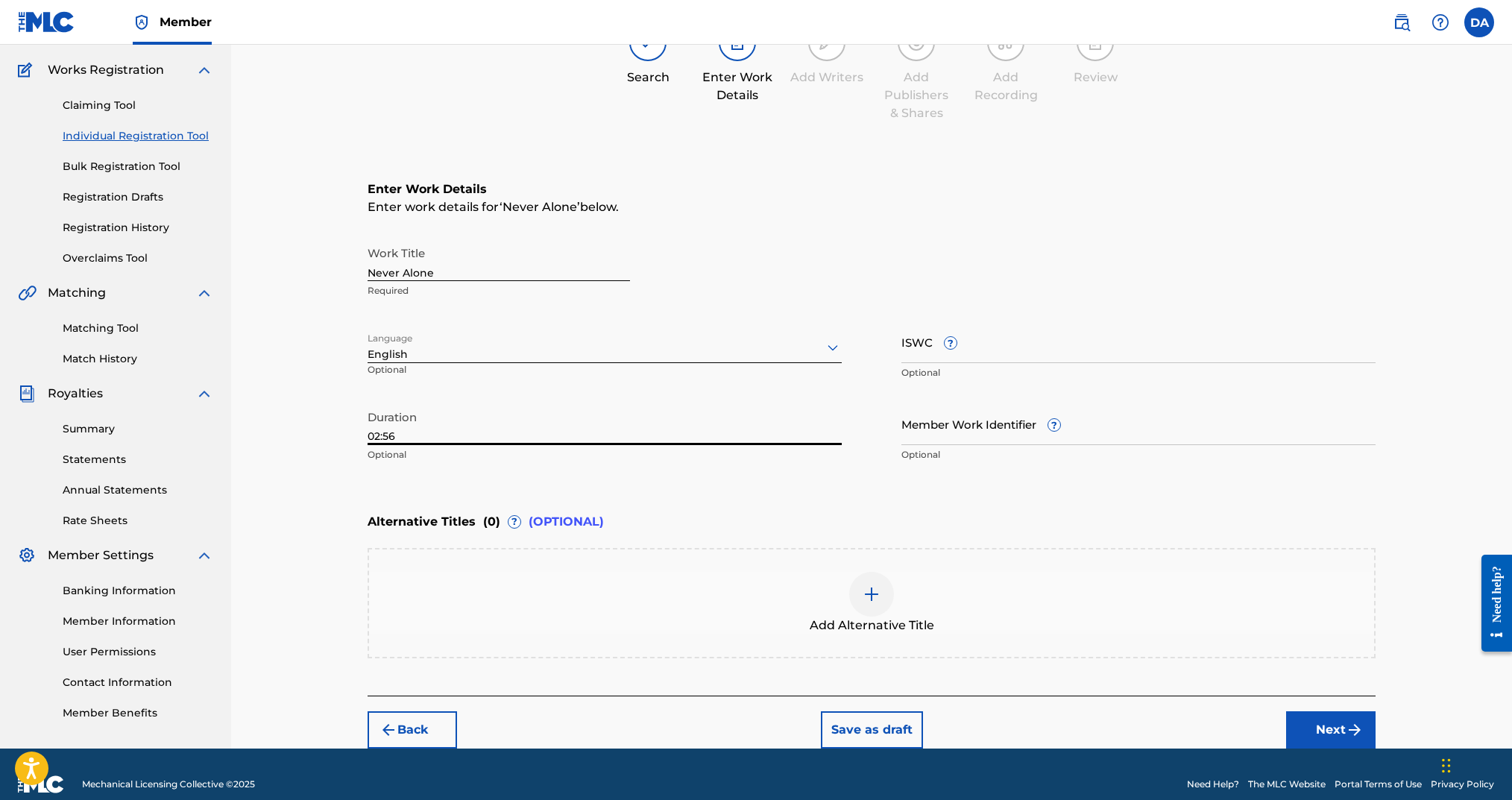
click at [706, 524] on div "Alternative Titles ( 0 ) ? (OPTIONAL)" at bounding box center [871, 522] width 1008 height 33
click at [1132, 600] on button "Next" at bounding box center [1331, 730] width 89 height 37
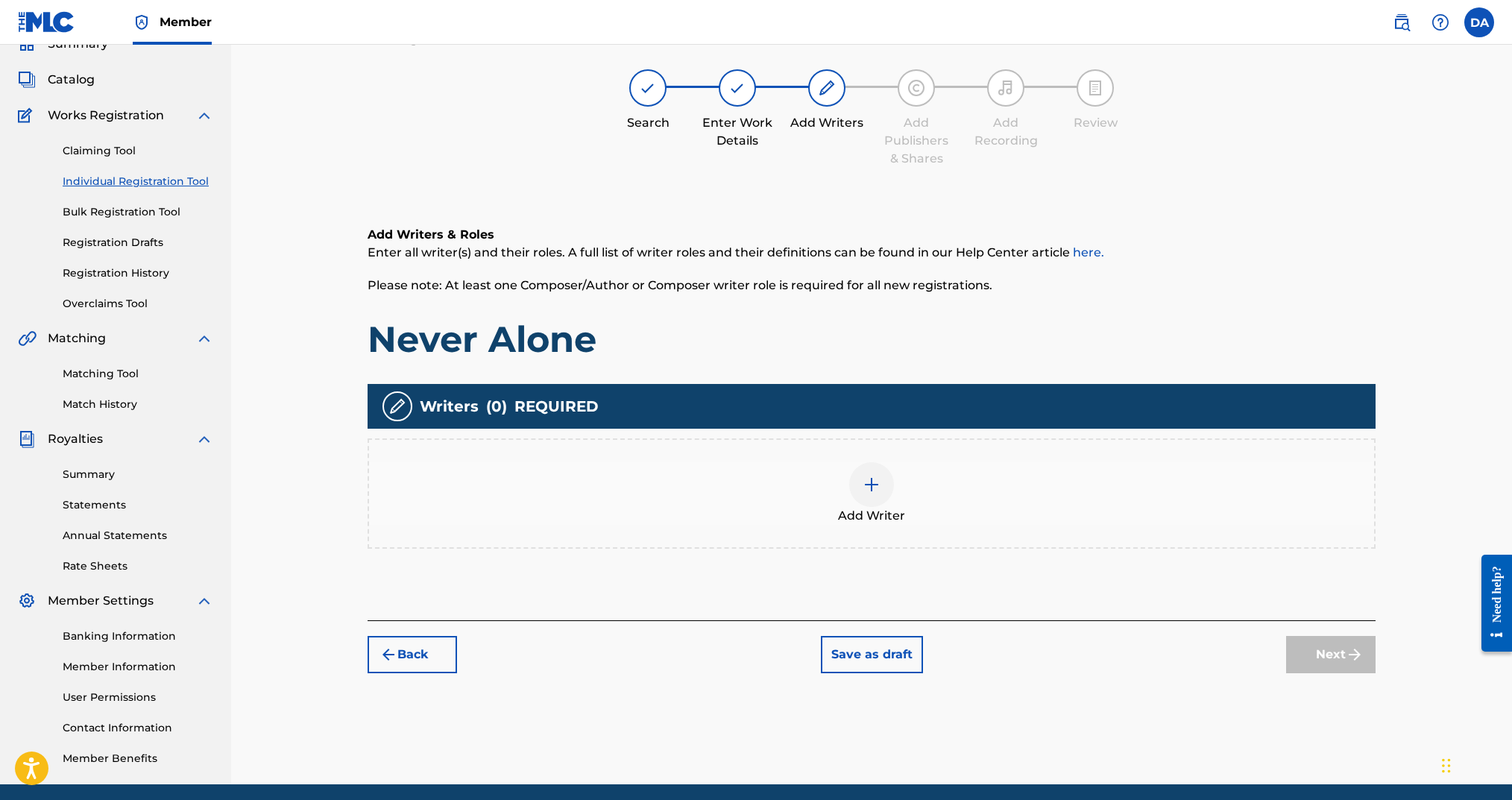
scroll to position [67, 0]
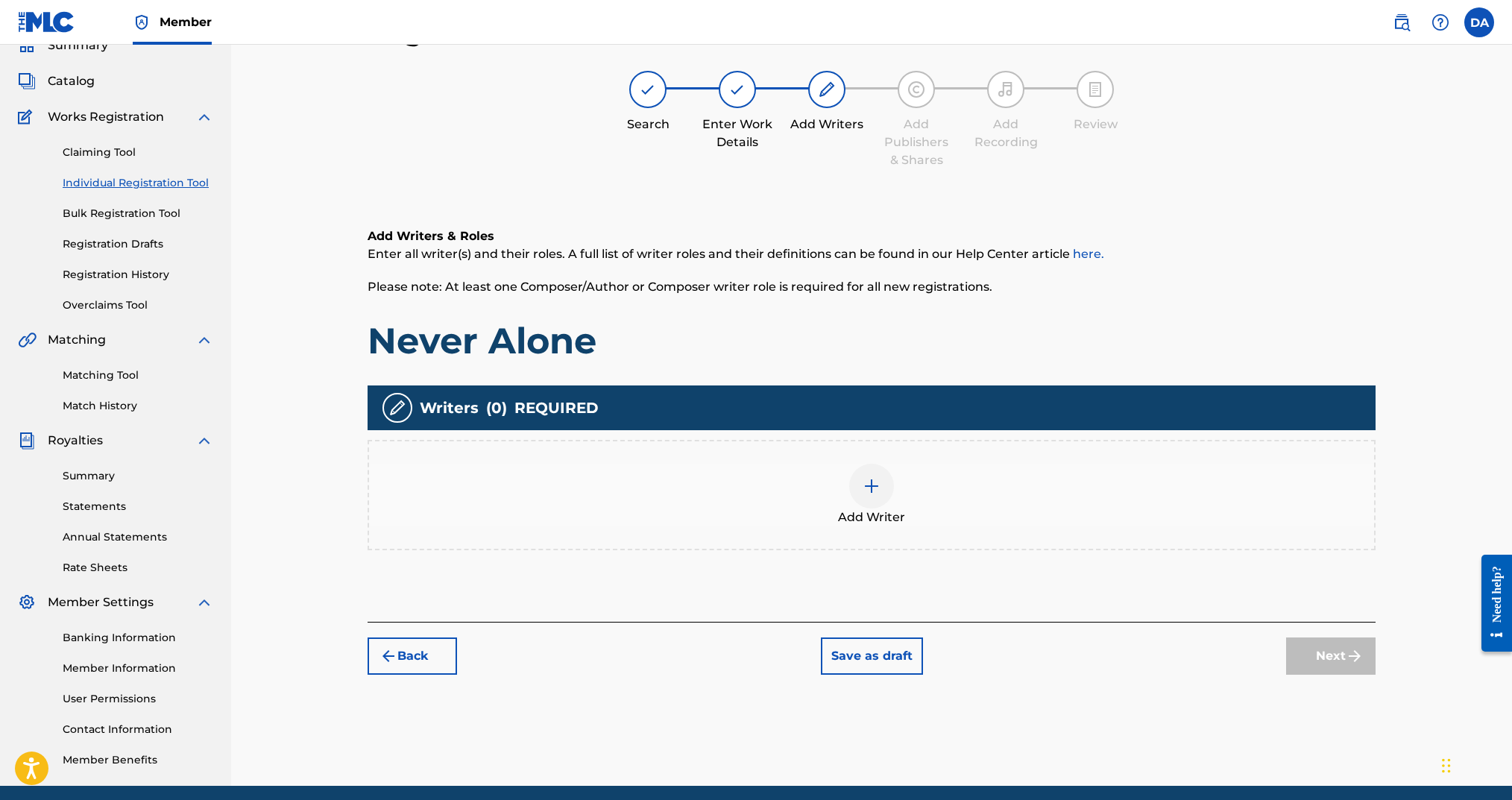
click at [890, 498] on div "Add Writer" at bounding box center [871, 495] width 1005 height 62
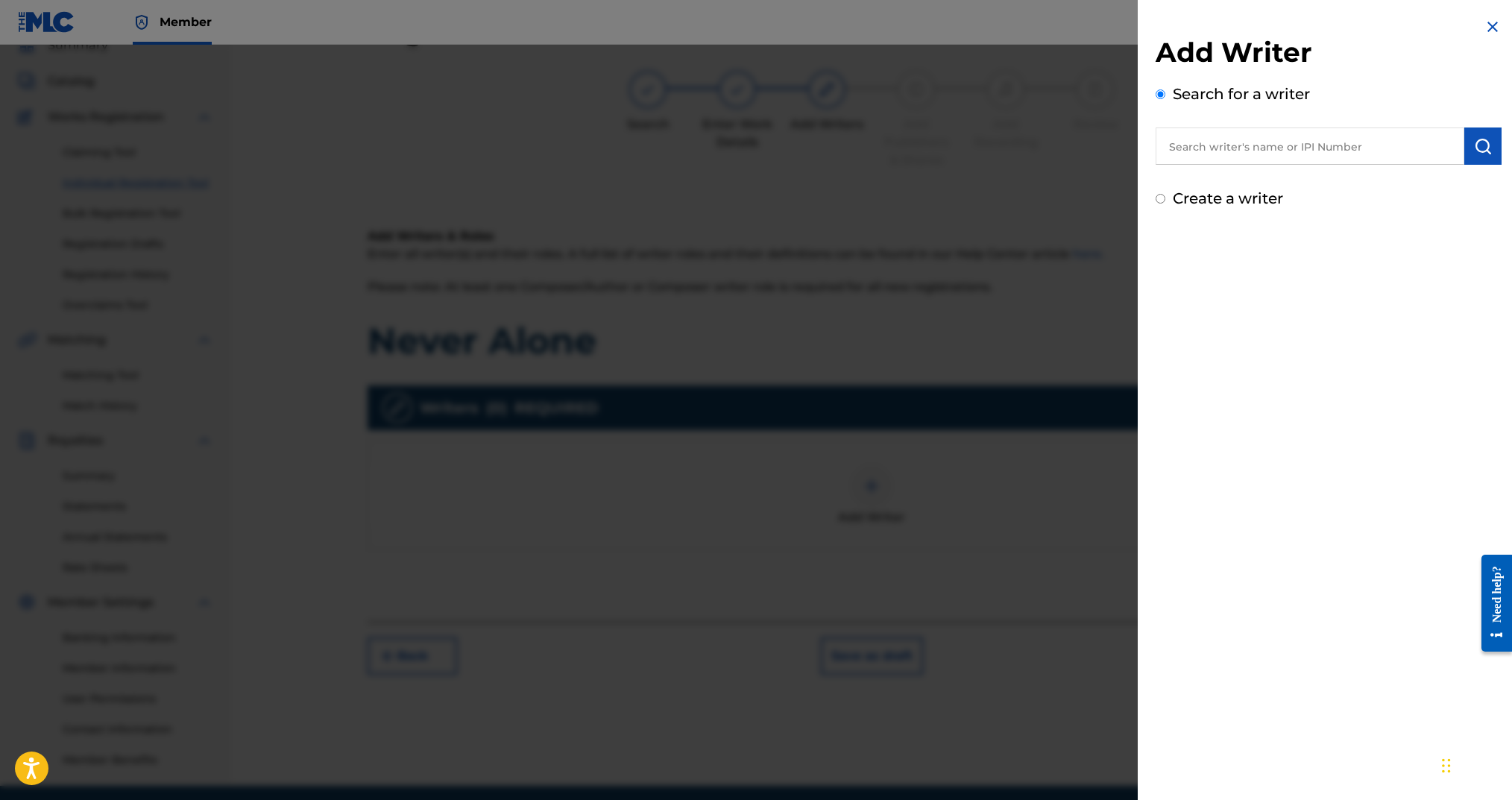
click at [1132, 153] on input "text" at bounding box center [1310, 146] width 309 height 37
click at [1132, 190] on div "Create a writer" at bounding box center [1329, 198] width 346 height 22
click at [1132, 198] on input "Create a writer" at bounding box center [1161, 198] width 9 height 9
radio input "false"
radio input "true"
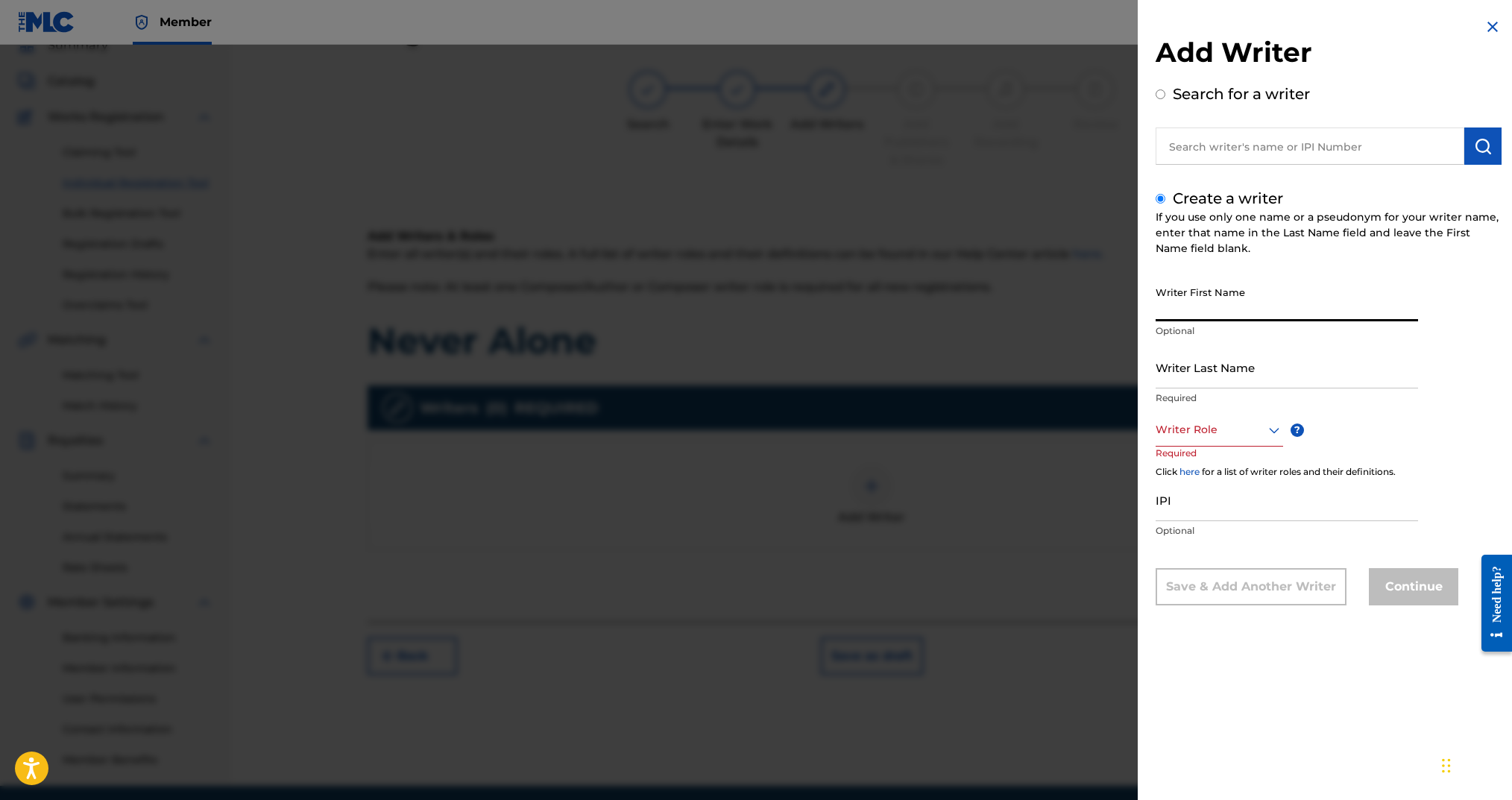
click at [1132, 296] on input "Writer First Name" at bounding box center [1287, 300] width 262 height 43
type input "[PERSON_NAME]"
type input "Arms"
click at [1132, 434] on div at bounding box center [1219, 430] width 127 height 19
click at [1132, 459] on div "Composer/Author" at bounding box center [1220, 463] width 126 height 33
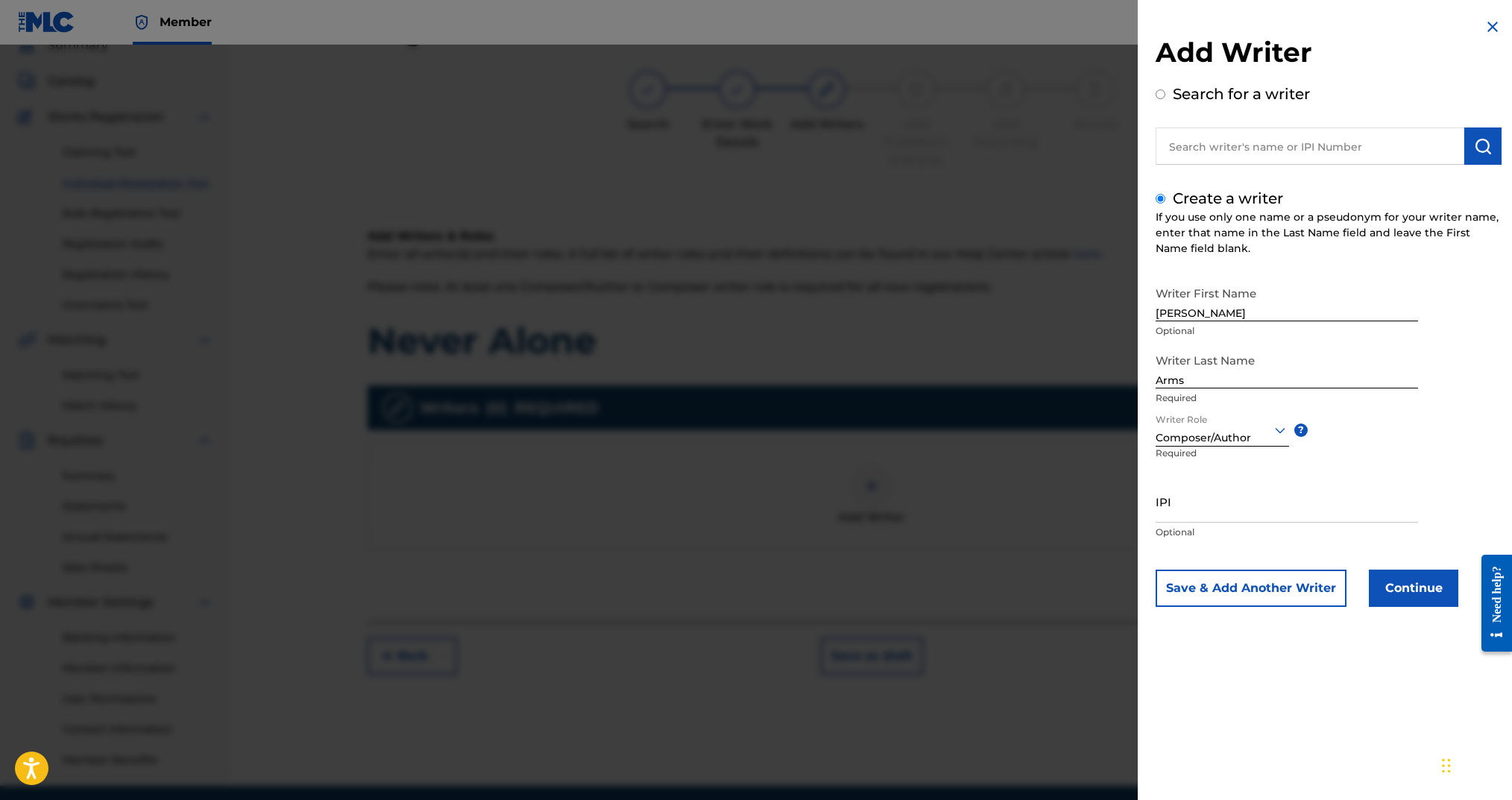
click at [1132, 500] on input "IPI" at bounding box center [1287, 501] width 262 height 43
paste input "00724346451"
type input "00724346451"
click at [1132, 592] on button "Save & Add Another Writer" at bounding box center [1251, 589] width 191 height 37
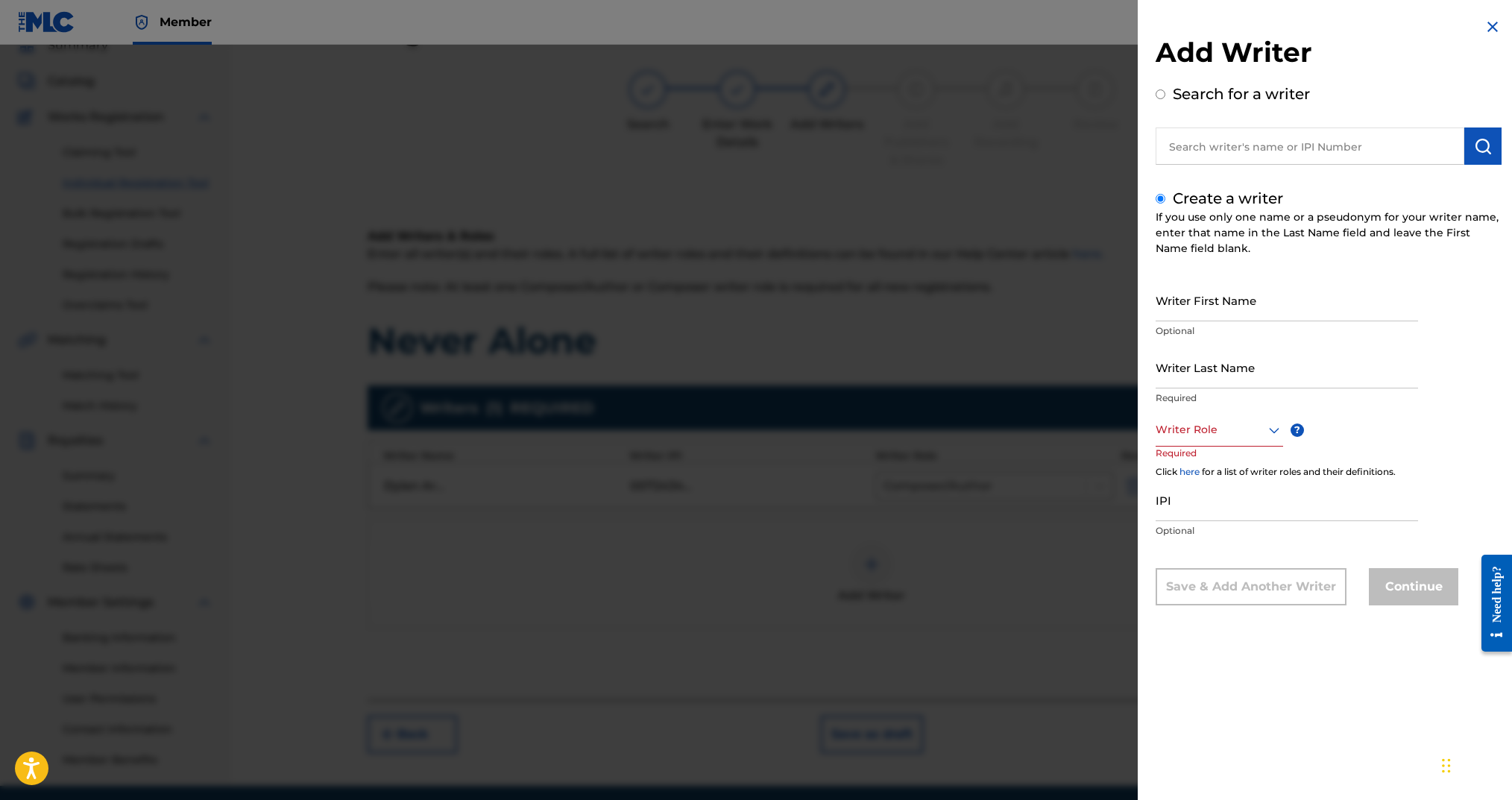
click at [1132, 302] on input "Writer First Name" at bounding box center [1287, 300] width 262 height 43
type input "[PERSON_NAME]"
click at [1132, 383] on input "Writer Last Name" at bounding box center [1287, 367] width 262 height 43
type input "[GEOGRAPHIC_DATA]"
click at [1132, 432] on div at bounding box center [1219, 430] width 127 height 19
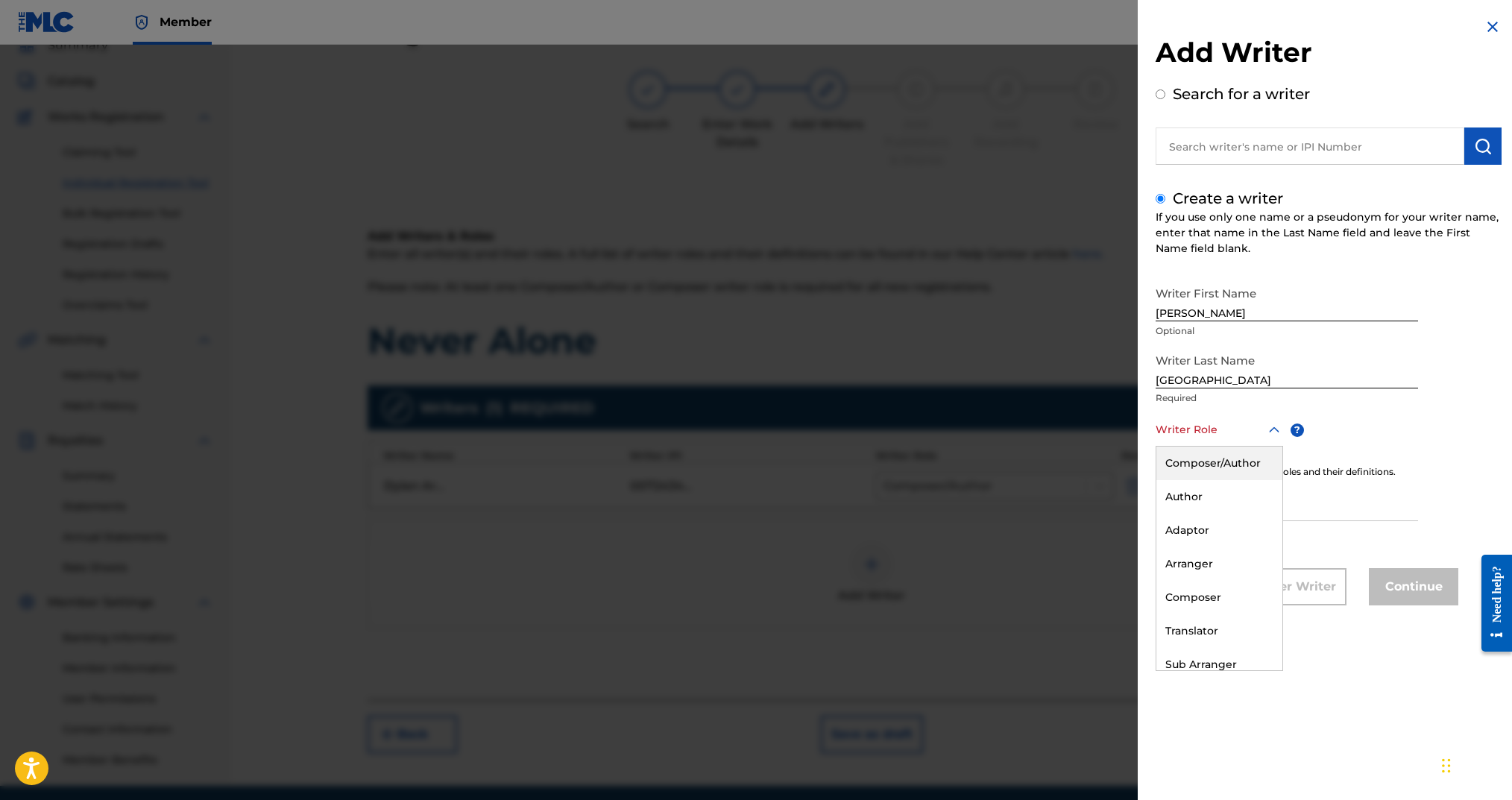
drag, startPoint x: 1194, startPoint y: 456, endPoint x: 1206, endPoint y: 481, distance: 27.7
click at [1132, 459] on div "Composer/Author" at bounding box center [1220, 463] width 126 height 33
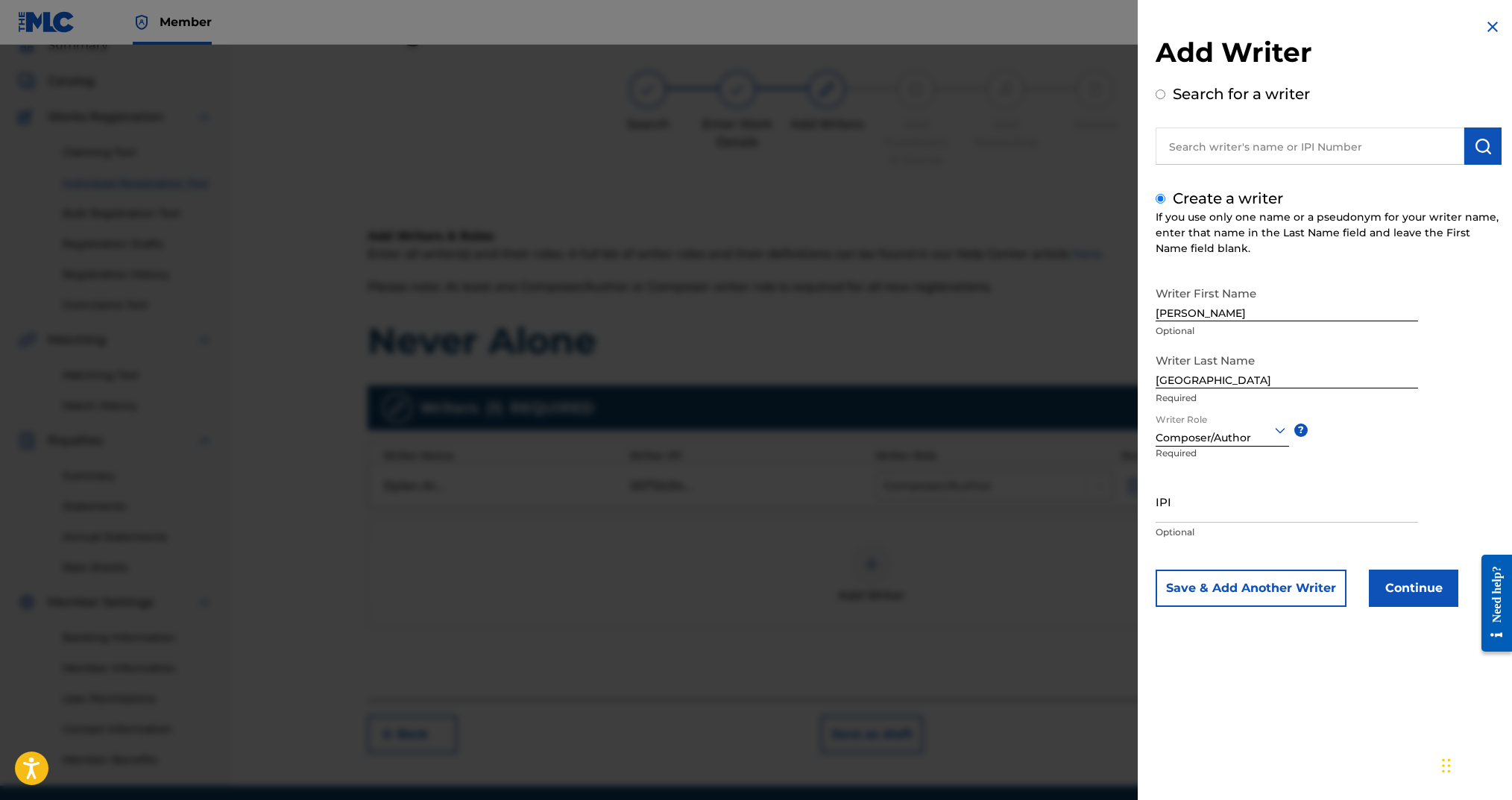
click at [1132, 510] on input "IPI" at bounding box center [1287, 501] width 262 height 43
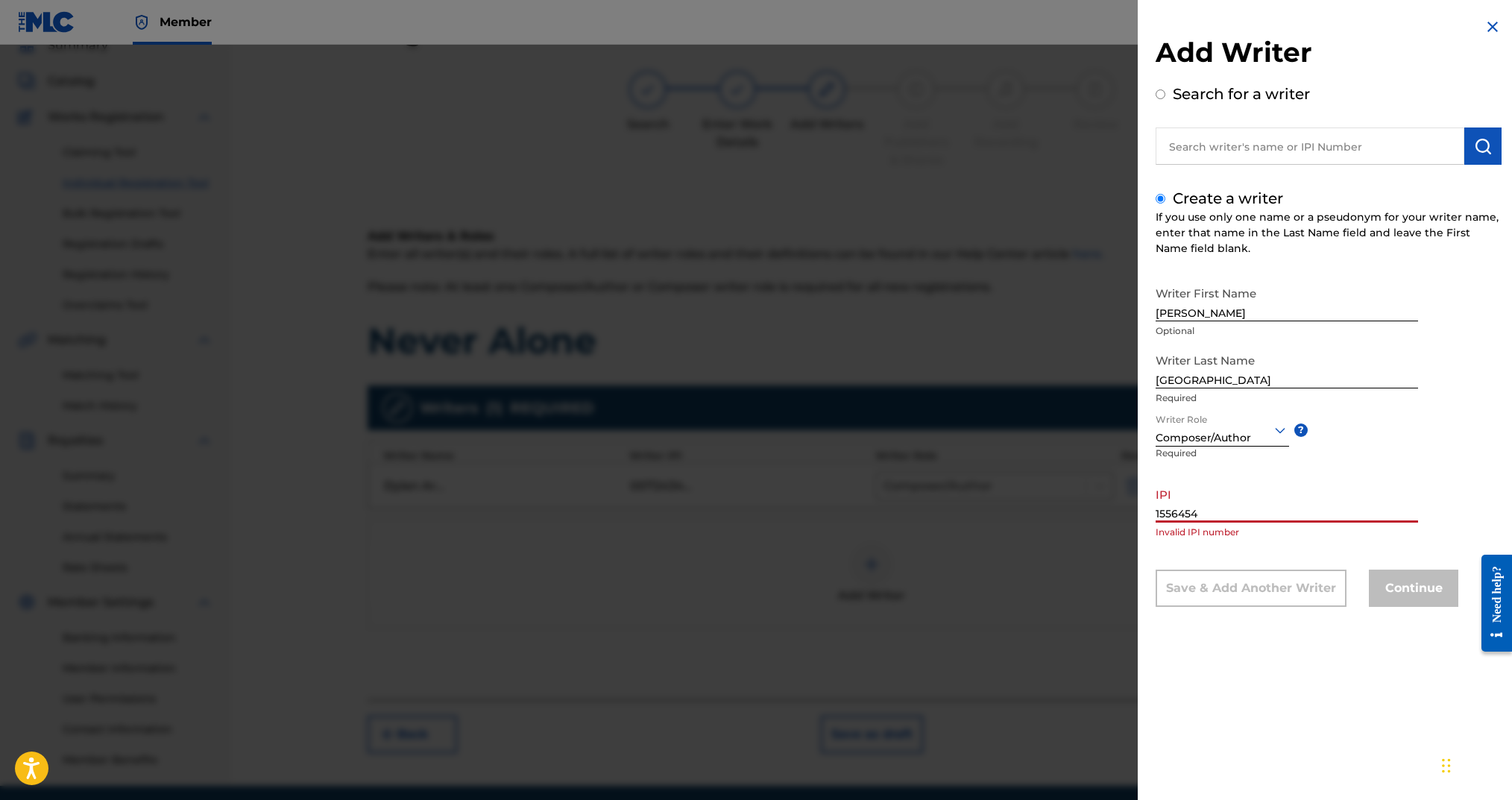
drag, startPoint x: 1306, startPoint y: 673, endPoint x: 1280, endPoint y: 646, distance: 37.5
click at [1132, 600] on div "Add Writer Search for a writer Create a writer If you use only one name or a ps…" at bounding box center [1329, 400] width 382 height 800
drag, startPoint x: 1149, startPoint y: 511, endPoint x: 1131, endPoint y: 508, distance: 18.2
click at [1131, 508] on div "Add Writer Search for a writer Create a writer If you use only one name or a ps…" at bounding box center [756, 422] width 1512 height 755
type input "1556454"
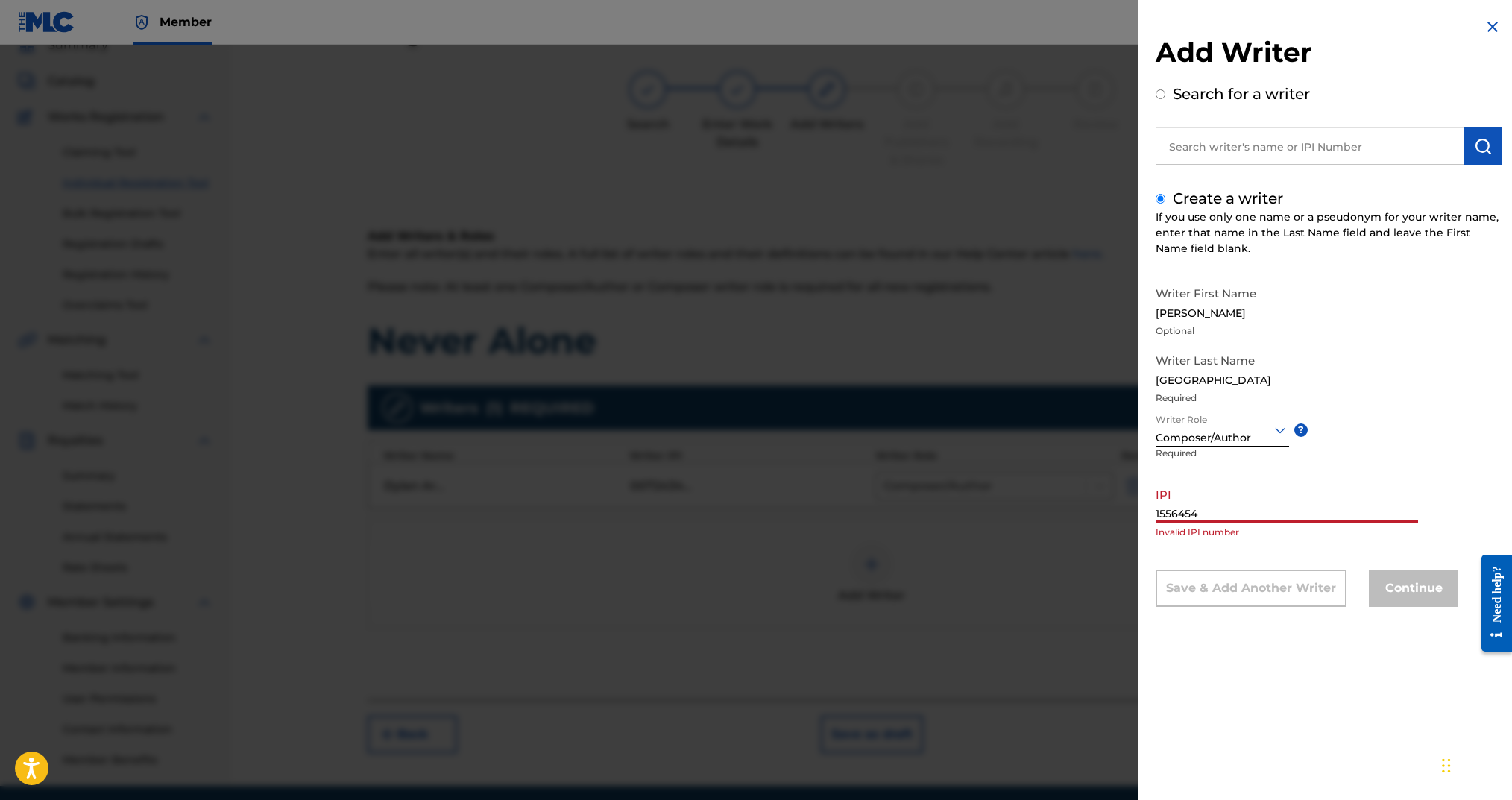
drag, startPoint x: 1339, startPoint y: 681, endPoint x: 1396, endPoint y: 611, distance: 90.3
click at [1132, 600] on div "Add Writer Search for a writer Create a writer If you use only one name or a ps…" at bounding box center [1329, 400] width 382 height 800
click at [1132, 587] on div "Continue" at bounding box center [1413, 589] width 89 height 37
click at [1132, 600] on div "Add Writer Search for a writer Create a writer If you use only one name or a ps…" at bounding box center [1329, 400] width 382 height 800
drag, startPoint x: 1211, startPoint y: 514, endPoint x: 1132, endPoint y: 513, distance: 79.0
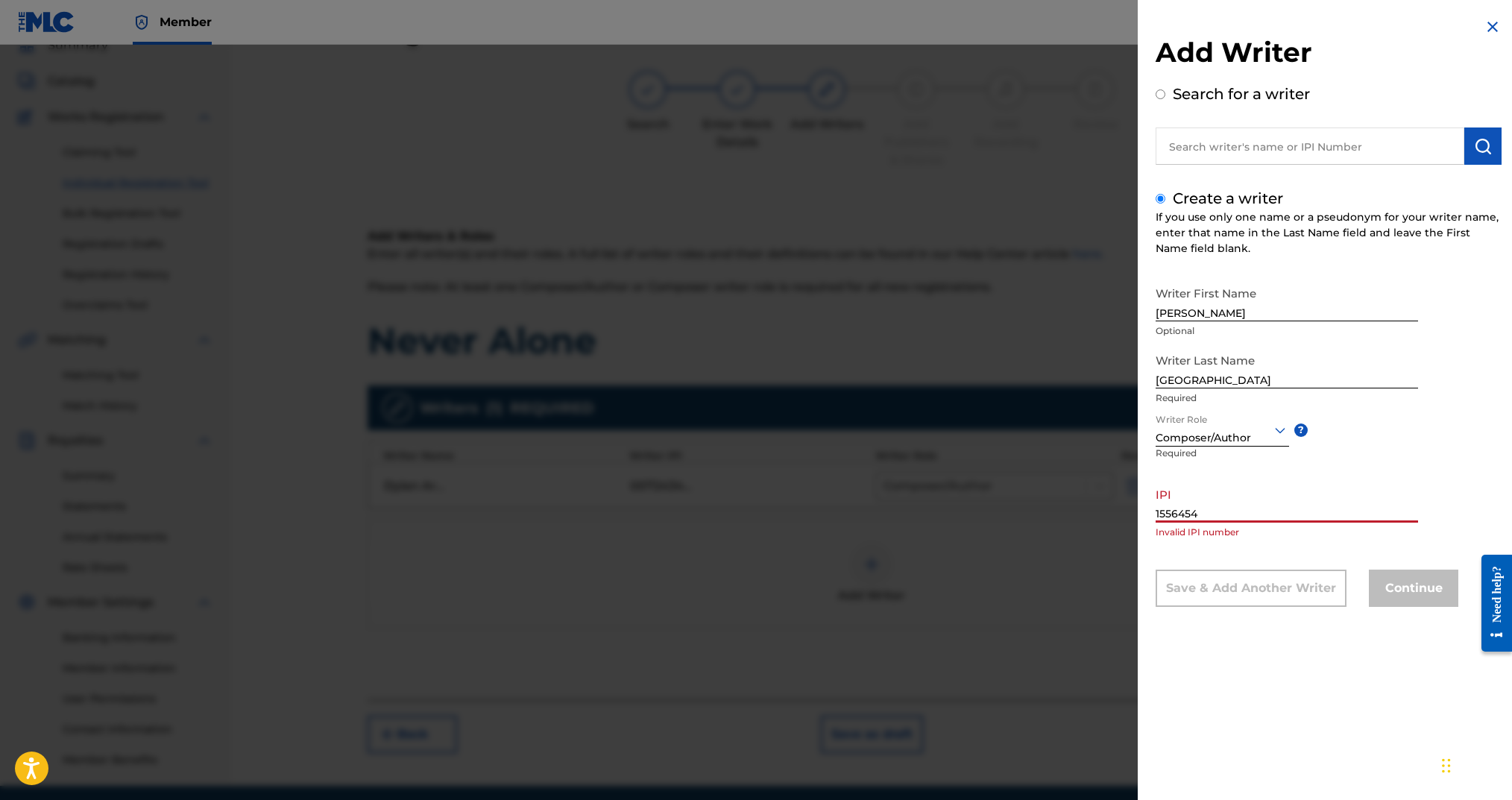
click at [1131, 513] on div "Add Writer Search for a writer Create a writer If you use only one name or a ps…" at bounding box center [756, 422] width 1512 height 755
drag, startPoint x: 1222, startPoint y: 513, endPoint x: 1125, endPoint y: 509, distance: 97.1
click at [1120, 509] on div "Add Writer Search for a writer Create a writer If you use only one name or a ps…" at bounding box center [756, 422] width 1512 height 755
click at [1132, 512] on input "1556454" at bounding box center [1287, 501] width 262 height 43
type input "00001556454"
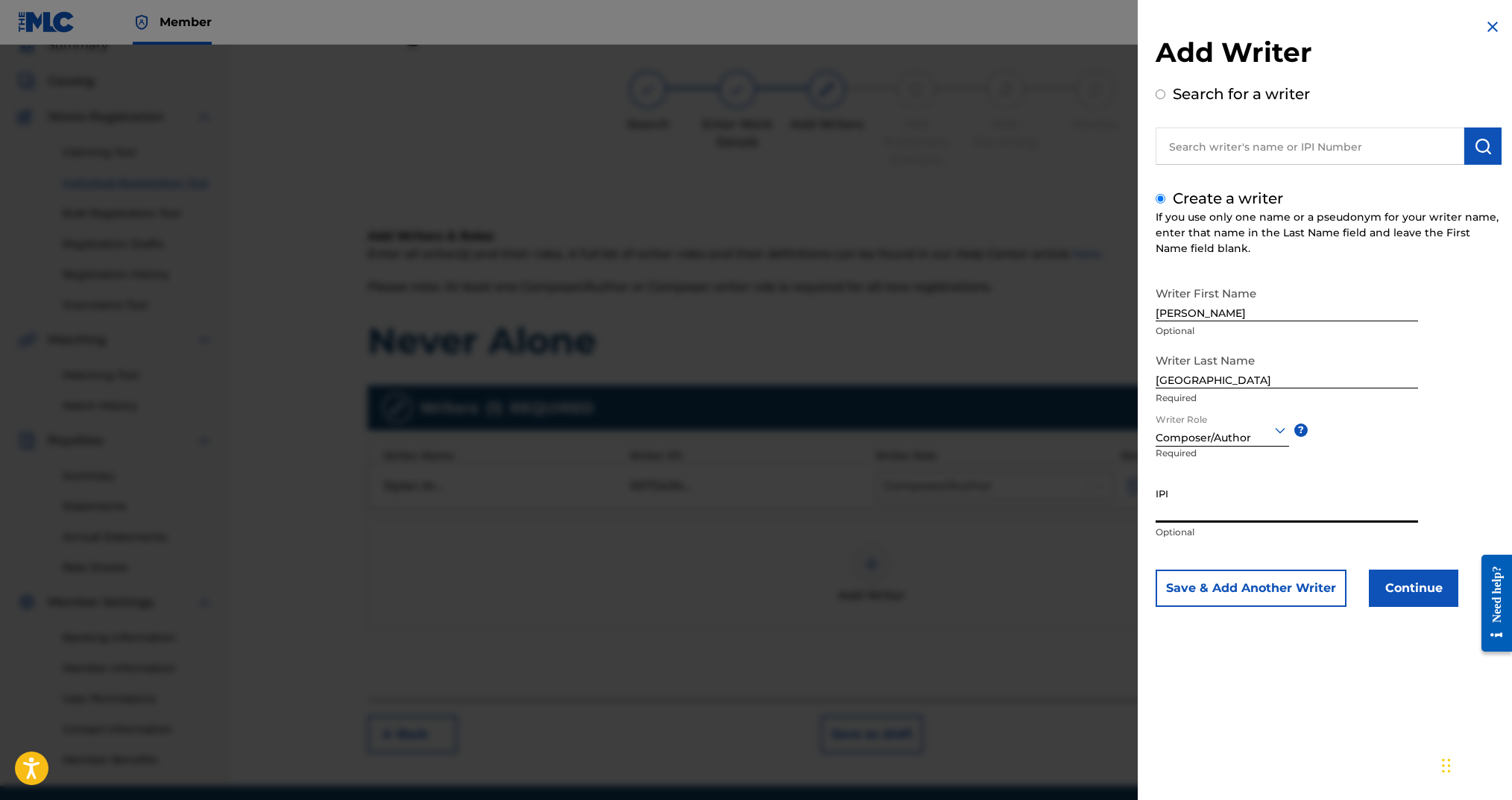
click at [1132, 596] on button "Continue" at bounding box center [1413, 589] width 89 height 37
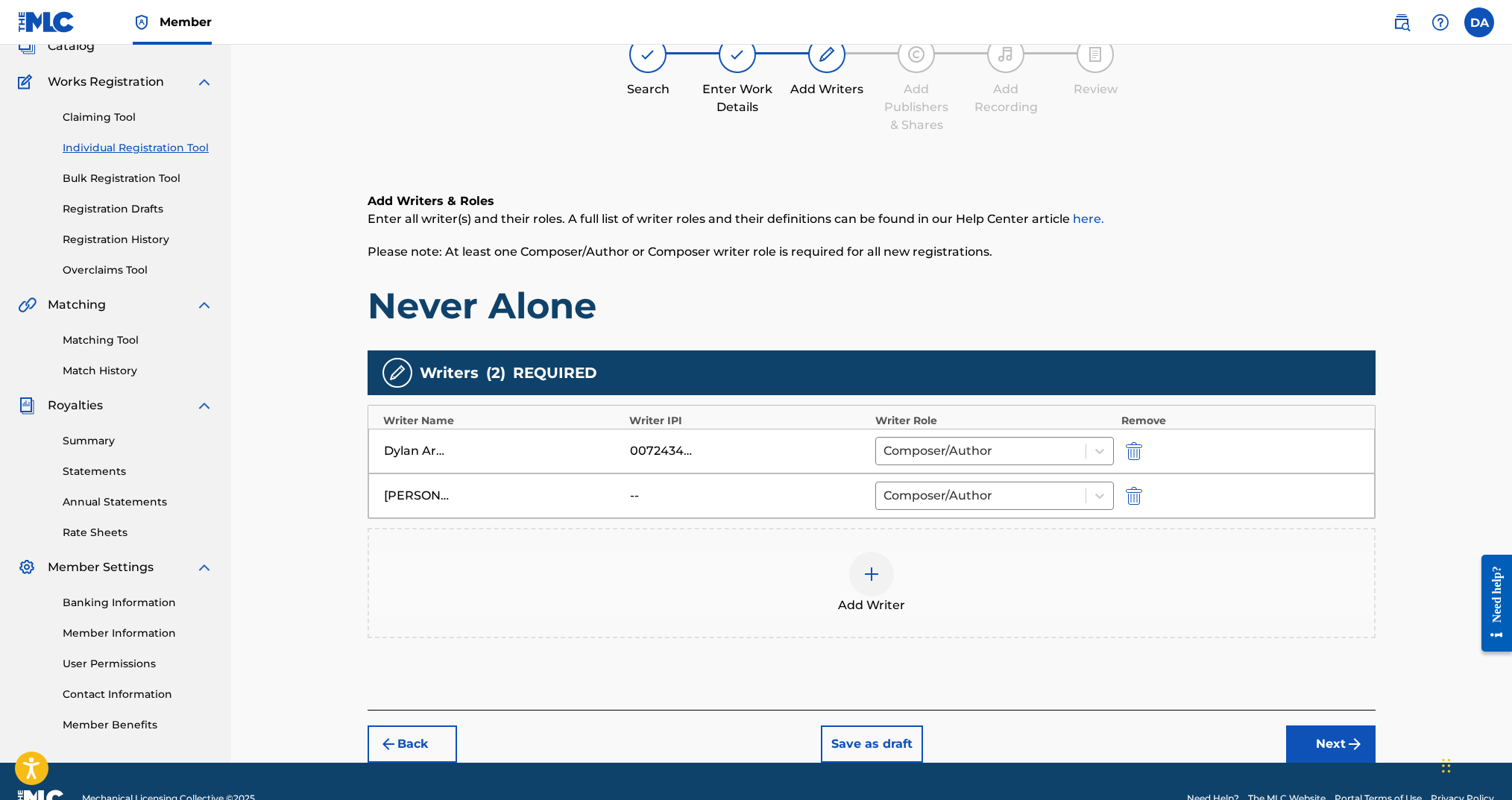
scroll to position [138, 0]
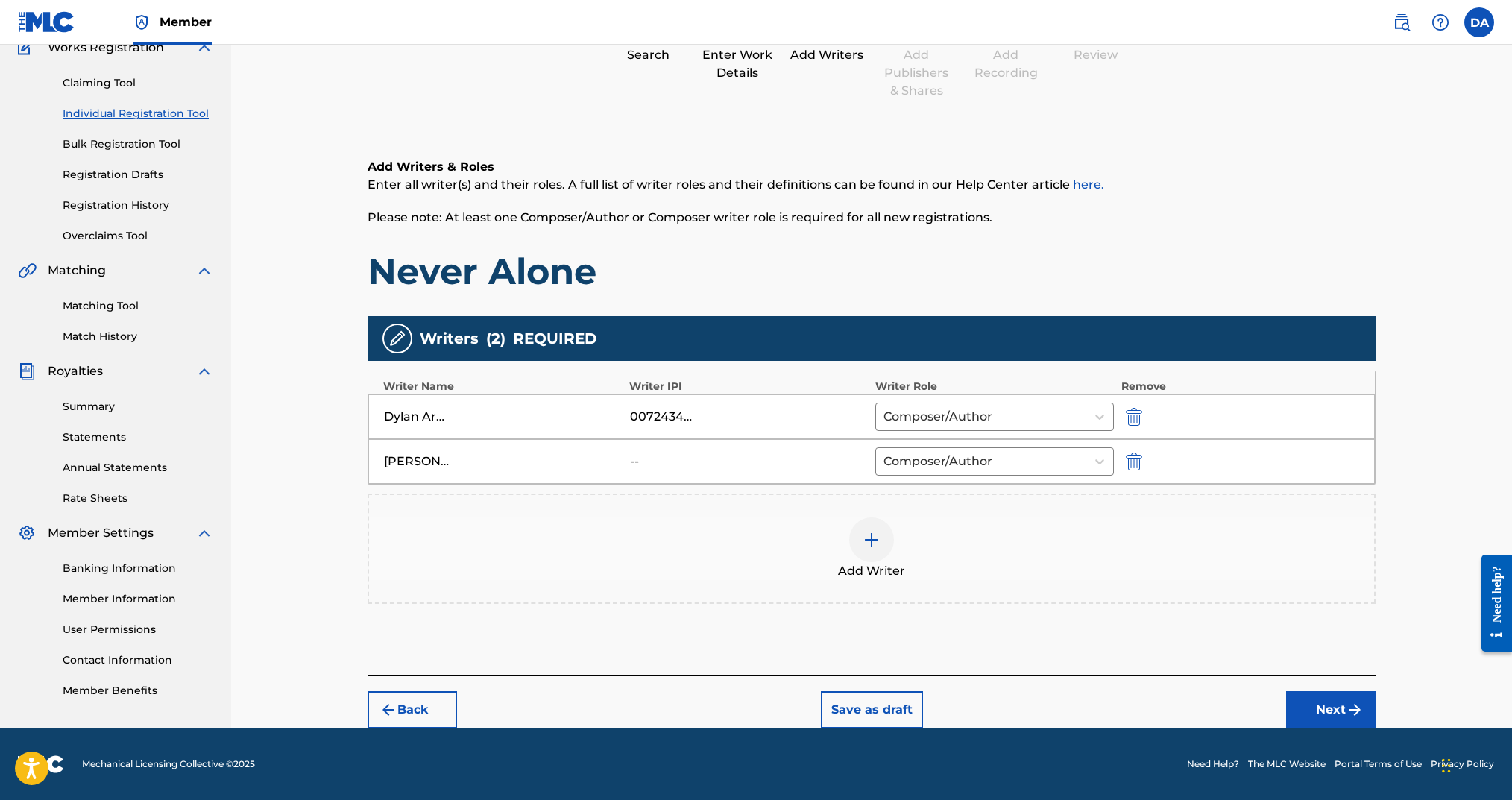
click at [1132, 600] on button "Next" at bounding box center [1331, 710] width 89 height 37
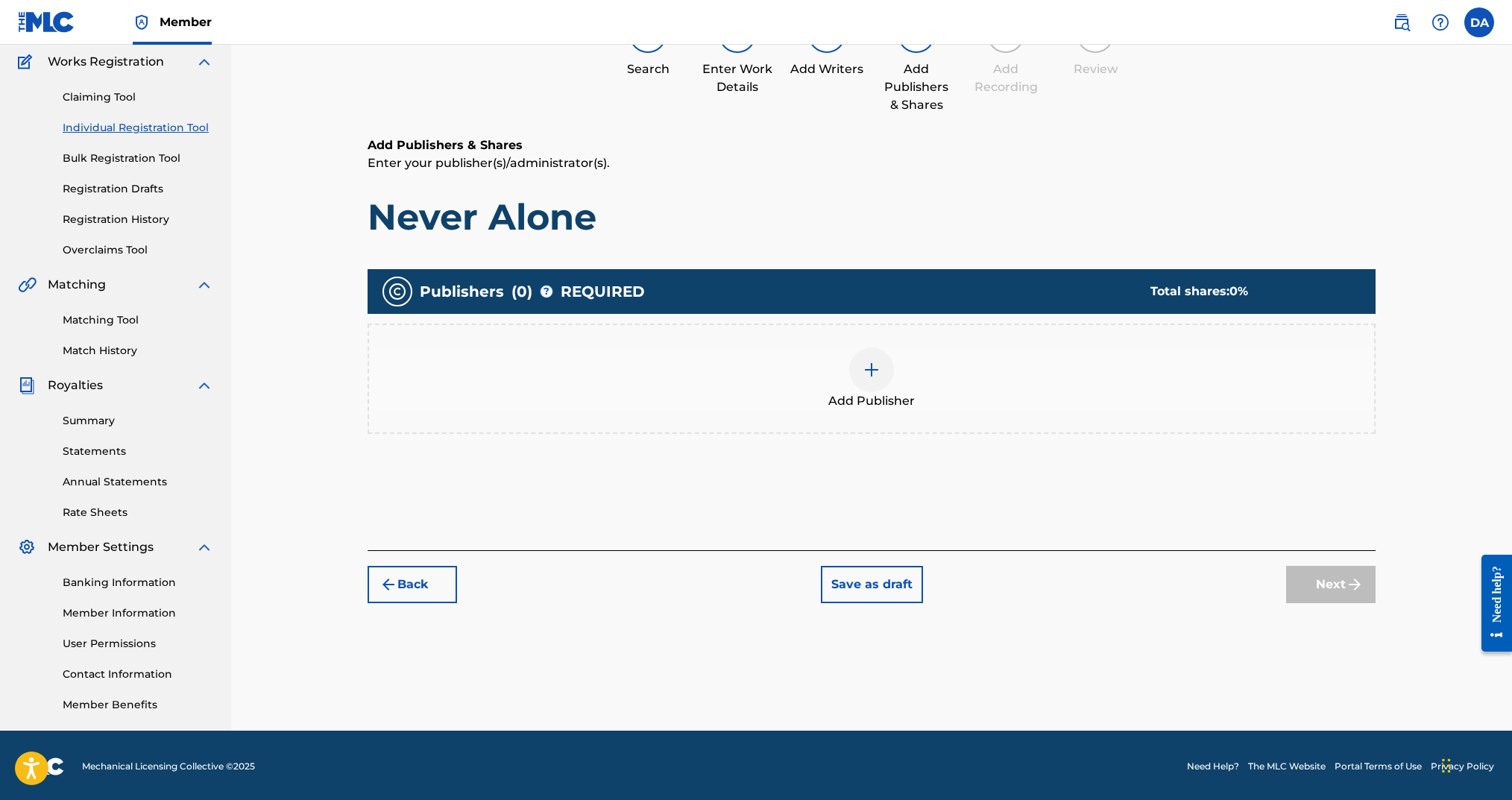
scroll to position [67, 0]
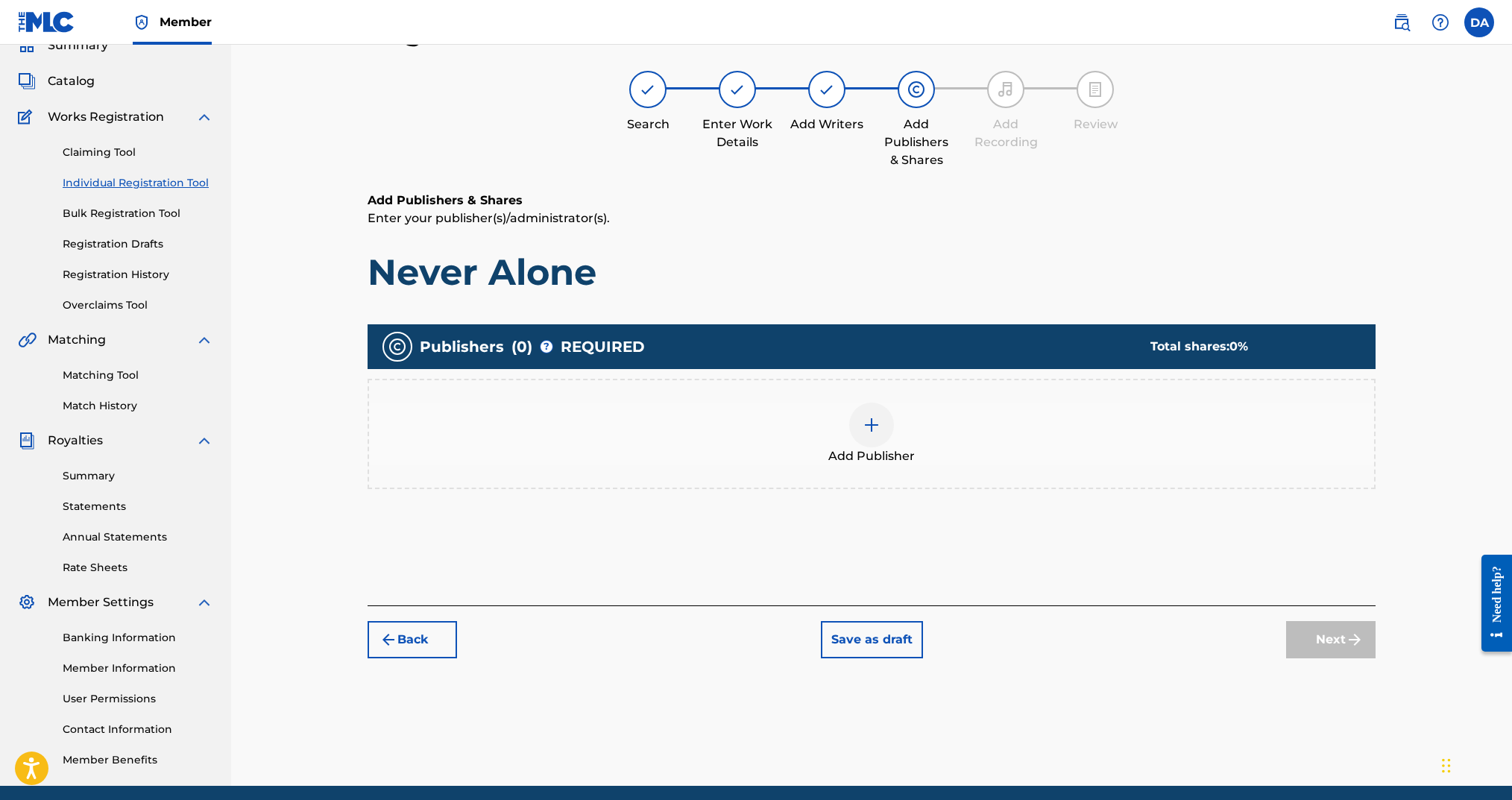
click at [883, 434] on div at bounding box center [871, 425] width 45 height 45
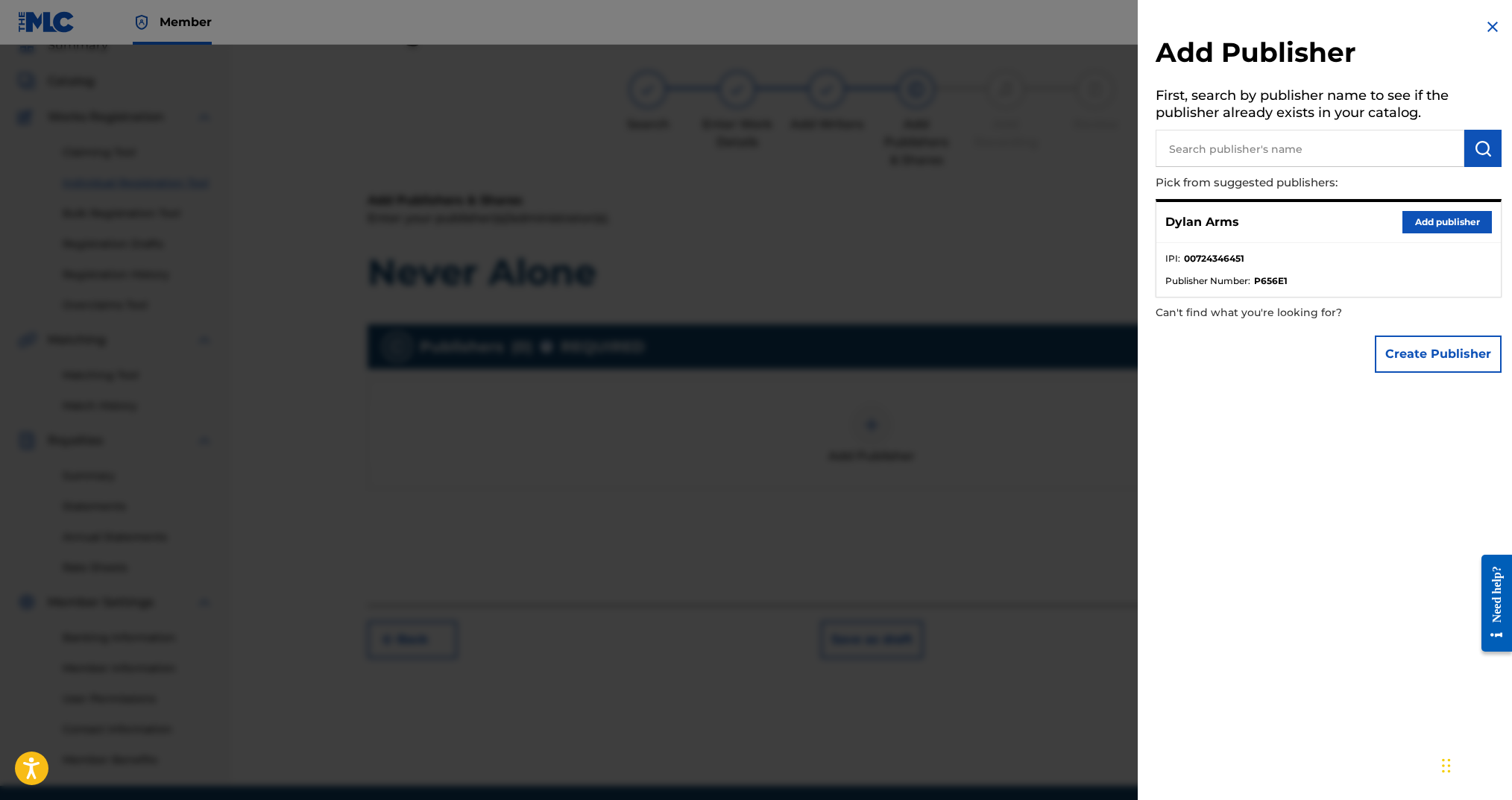
click at [1132, 225] on button "Add publisher" at bounding box center [1447, 222] width 89 height 22
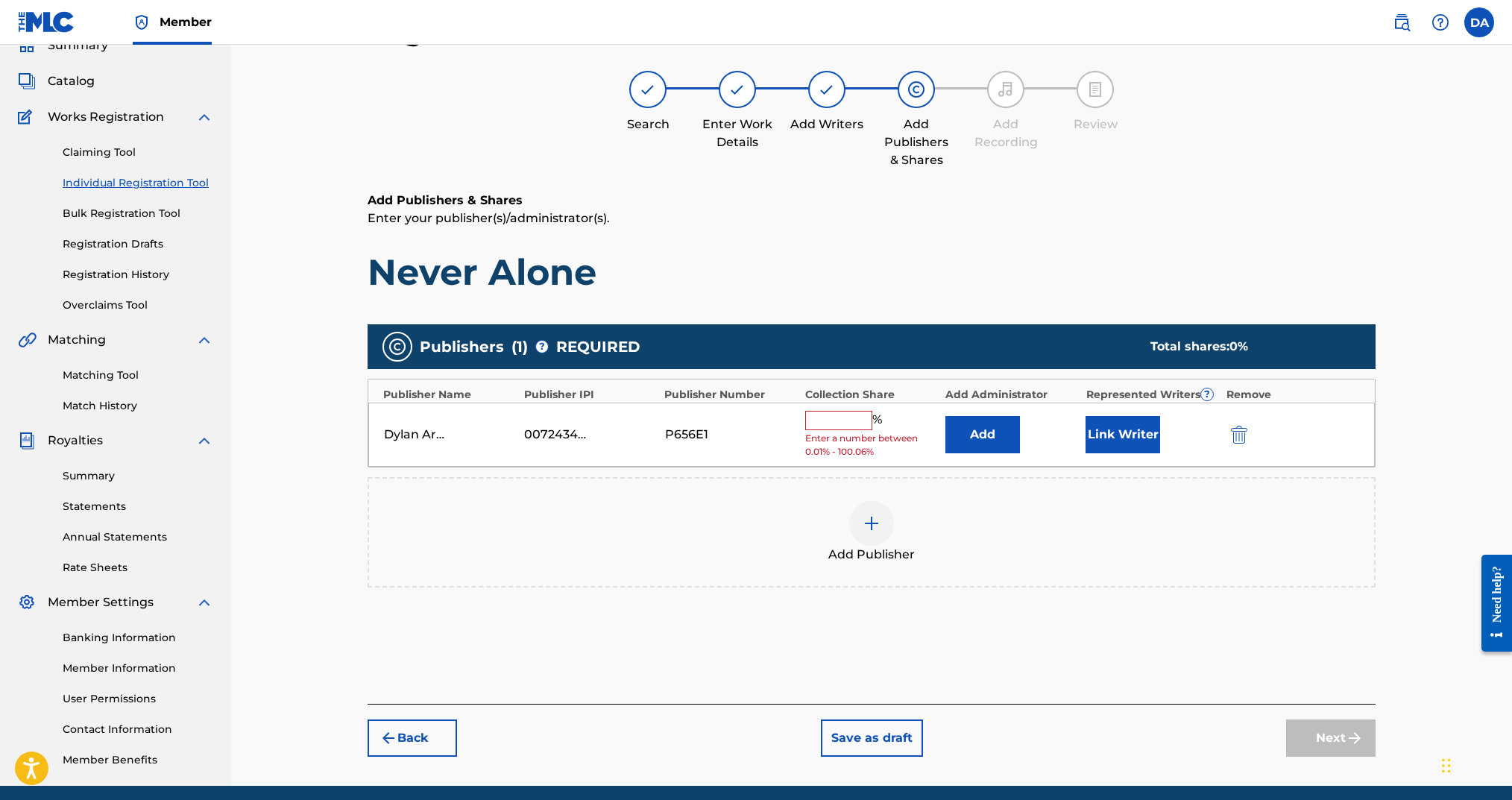
click at [853, 420] on input "text" at bounding box center [839, 420] width 67 height 20
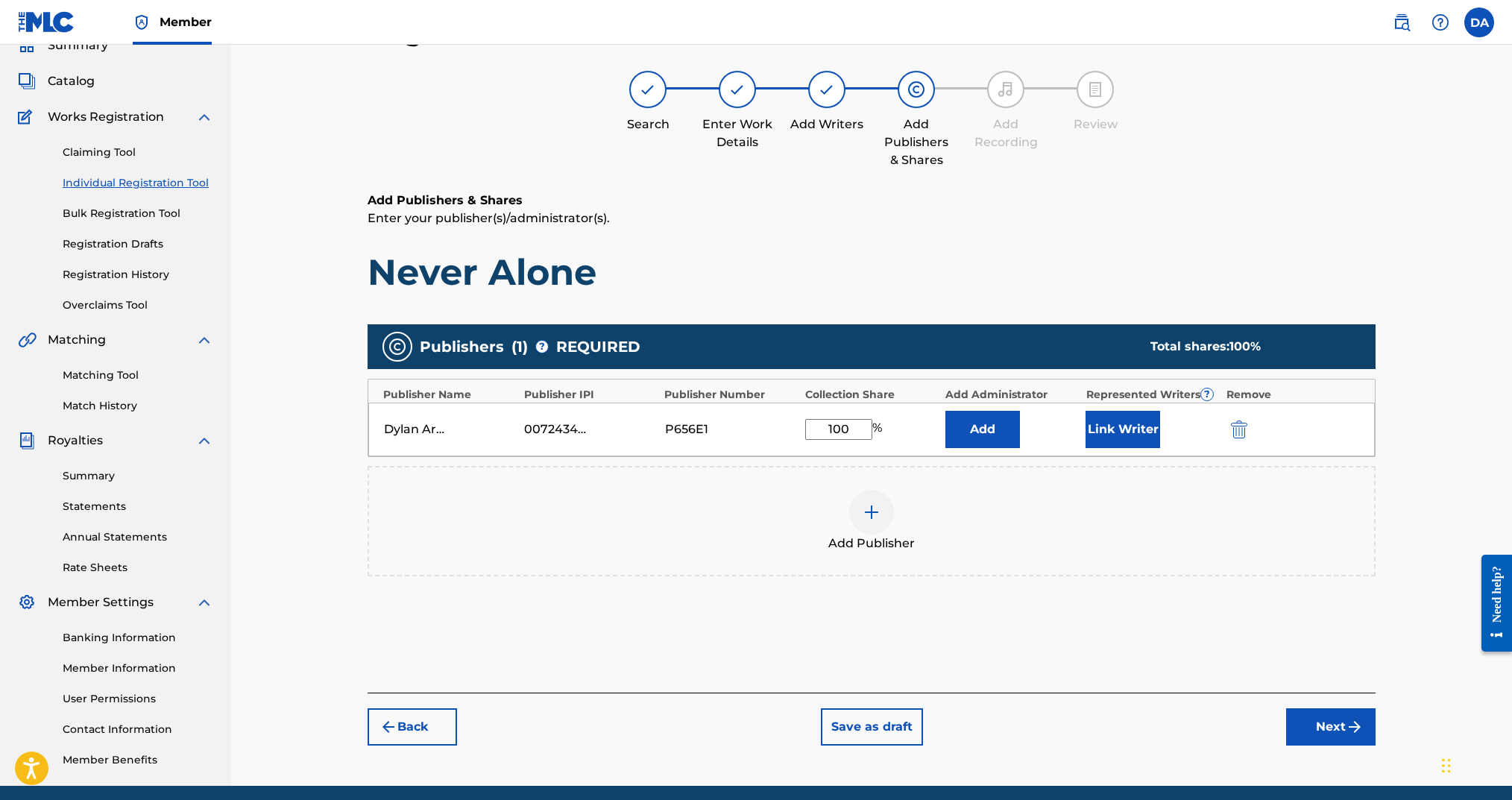
type input "100"
click at [1132, 429] on button "Link Writer" at bounding box center [1122, 430] width 74 height 37
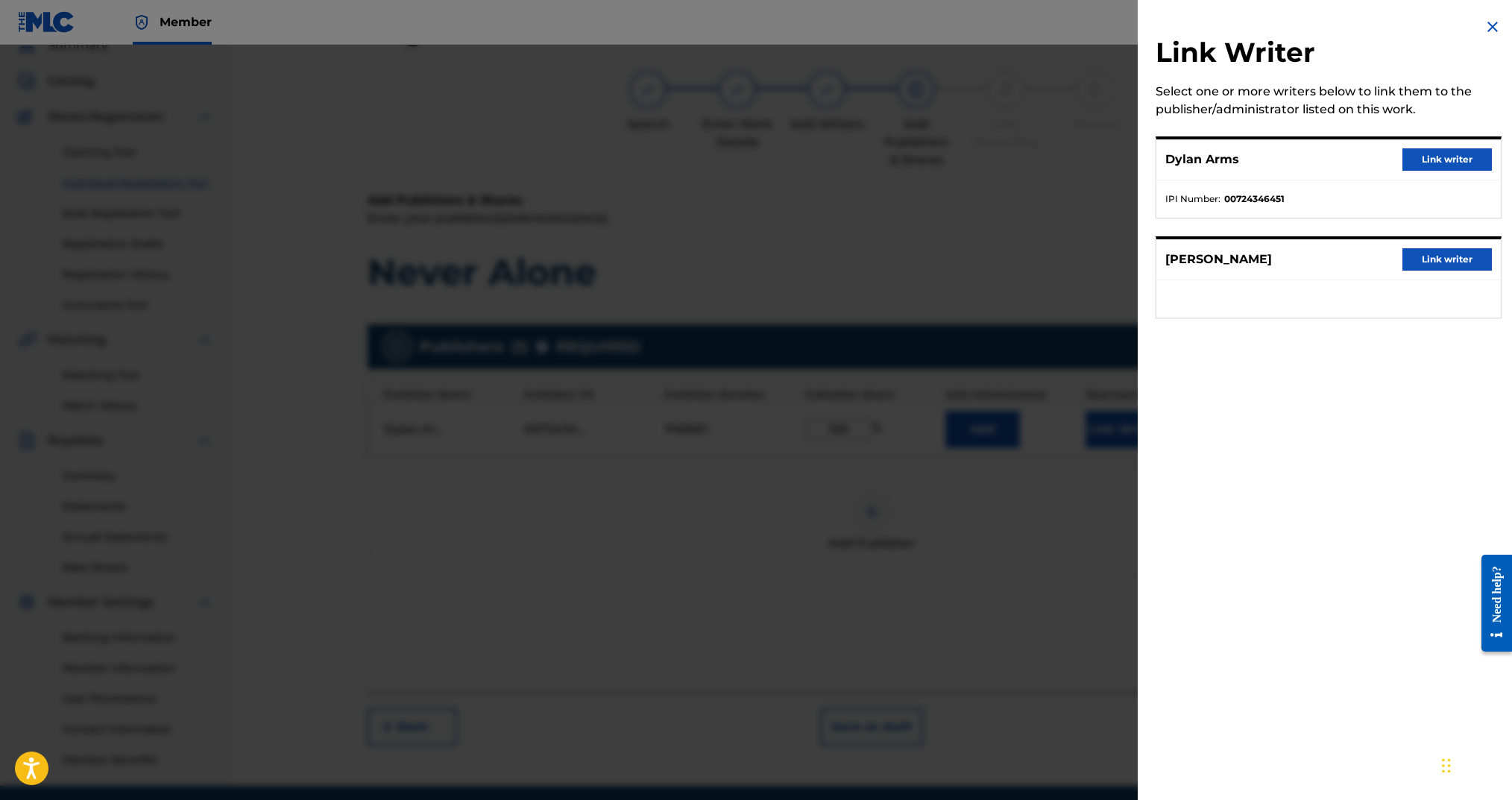
click at [1132, 166] on button "Link writer" at bounding box center [1447, 160] width 89 height 22
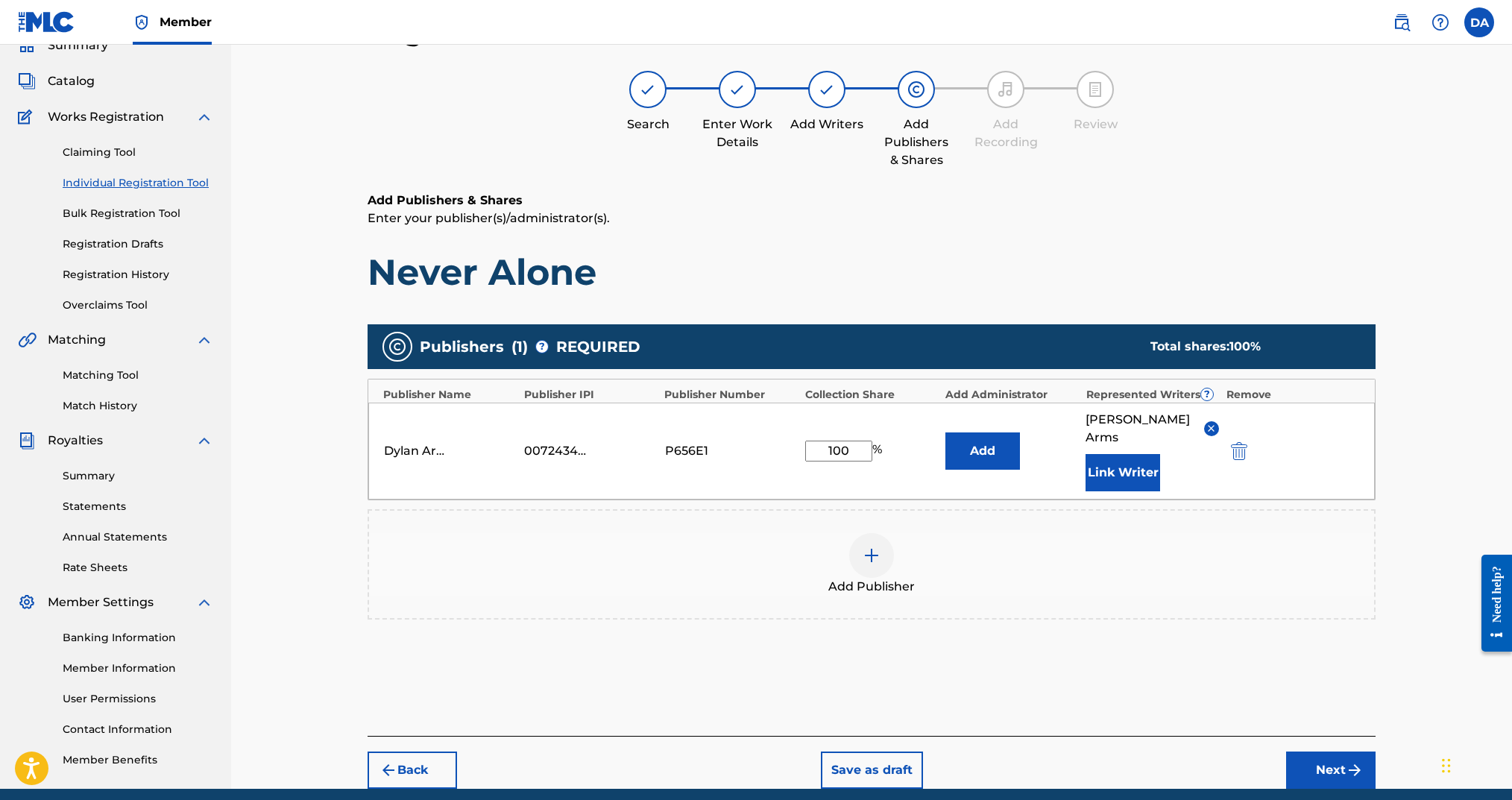
click at [1128, 465] on button "Link Writer" at bounding box center [1122, 473] width 74 height 37
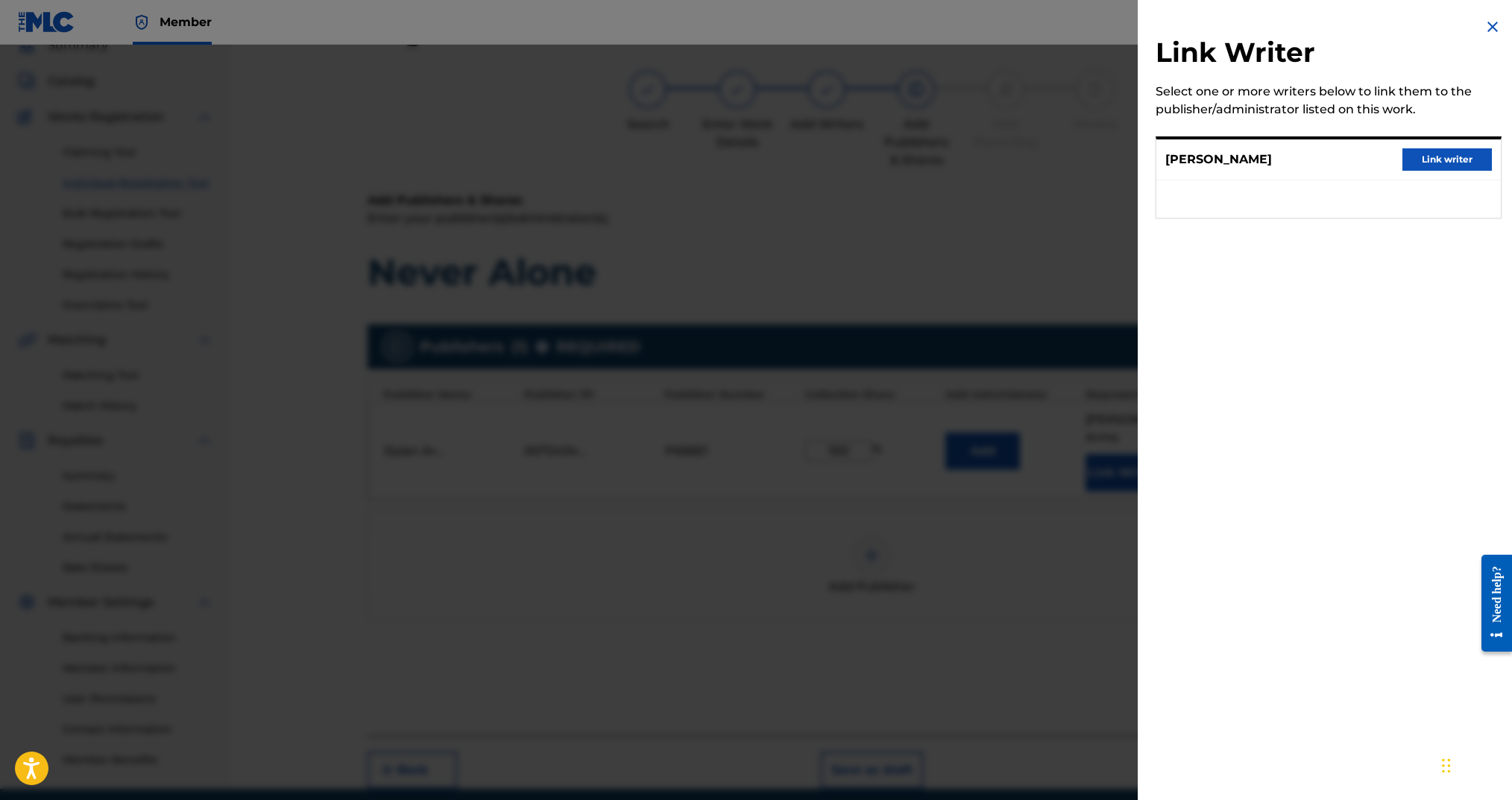
drag, startPoint x: 1434, startPoint y: 158, endPoint x: 1432, endPoint y: 233, distance: 75.0
click at [1132, 158] on button "Link writer" at bounding box center [1447, 160] width 89 height 22
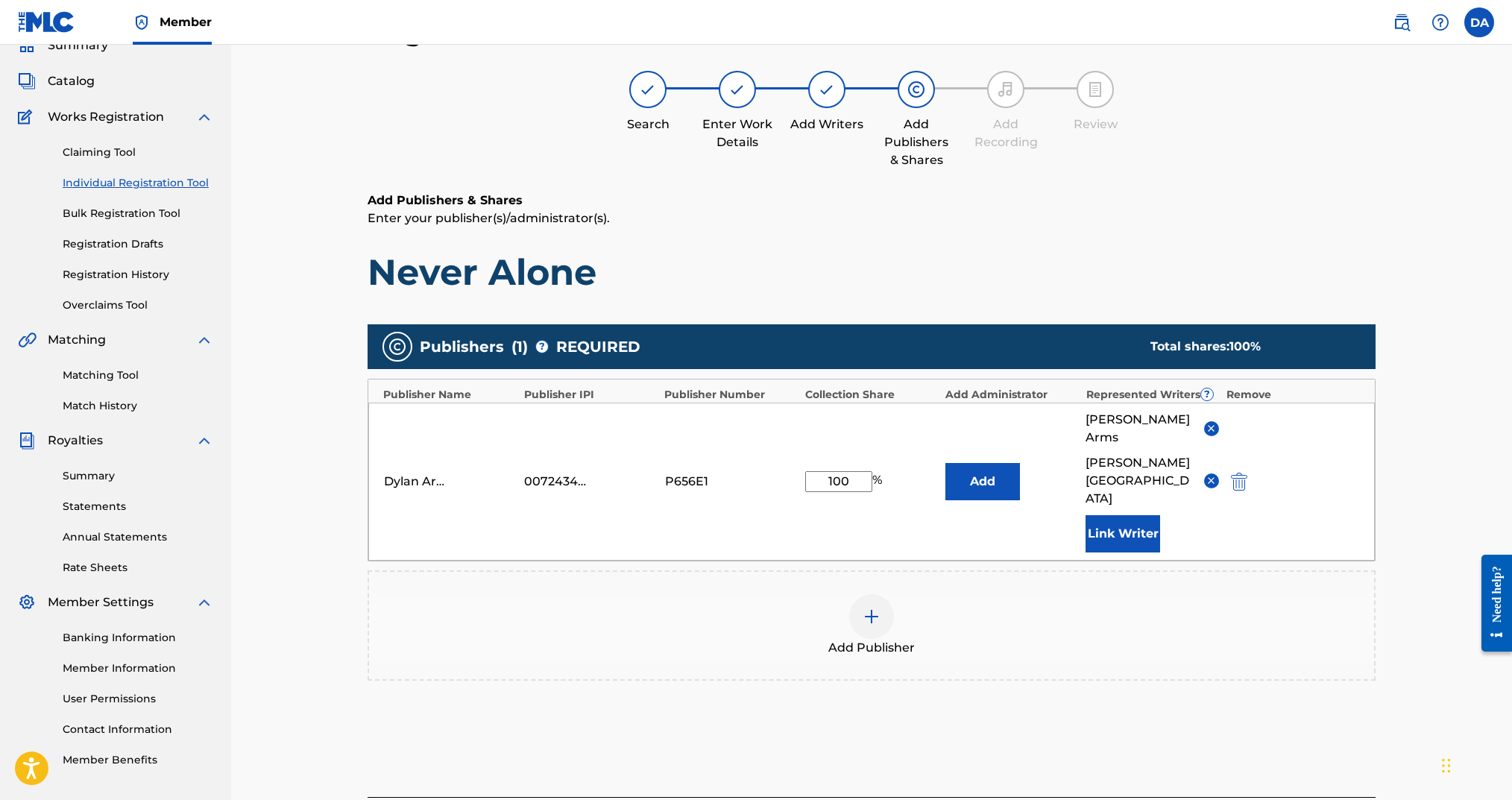
scroll to position [105, 0]
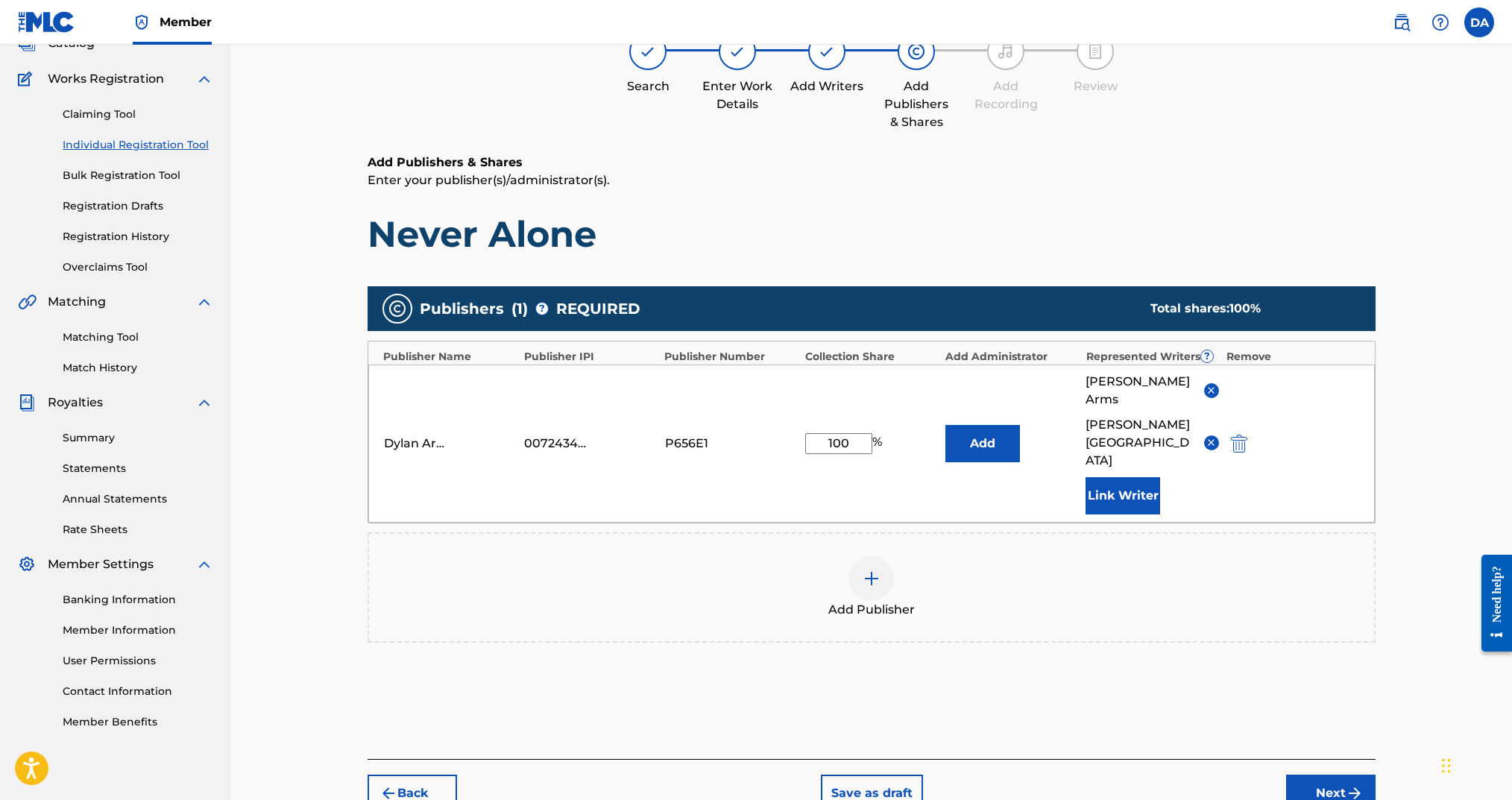
click at [1132, 600] on button "Next" at bounding box center [1331, 793] width 89 height 37
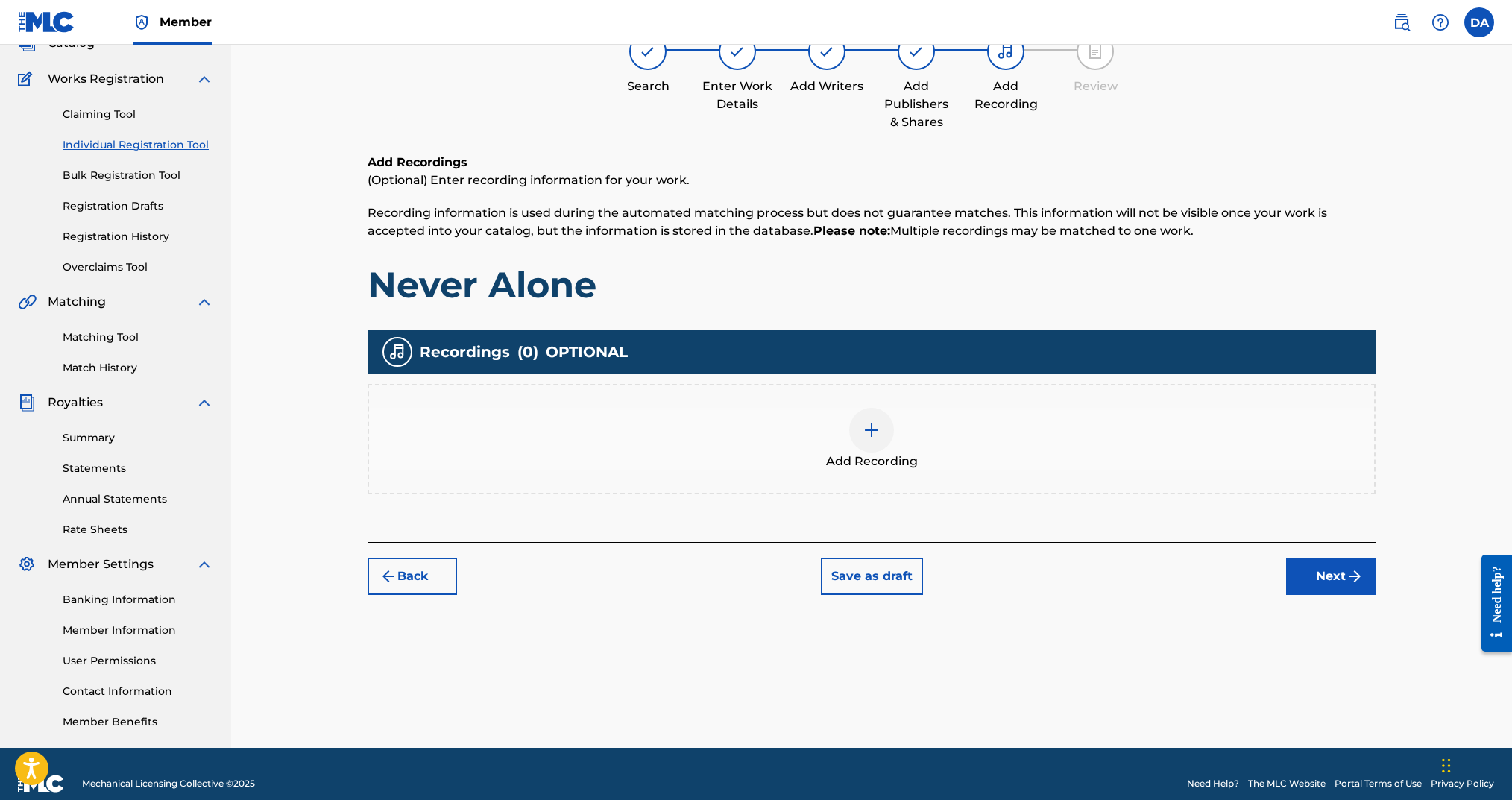
scroll to position [67, 0]
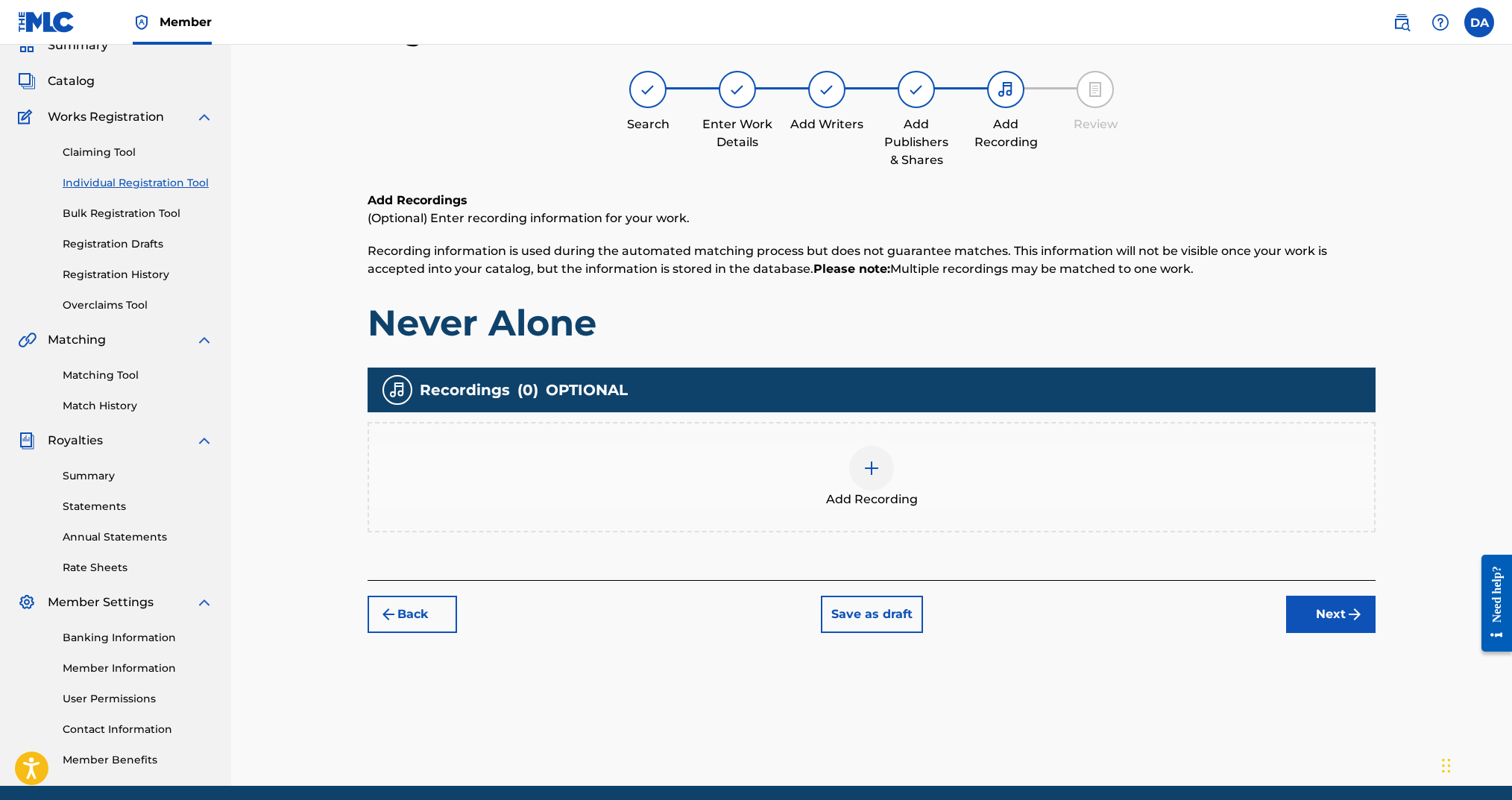
click at [882, 474] on div at bounding box center [871, 469] width 45 height 45
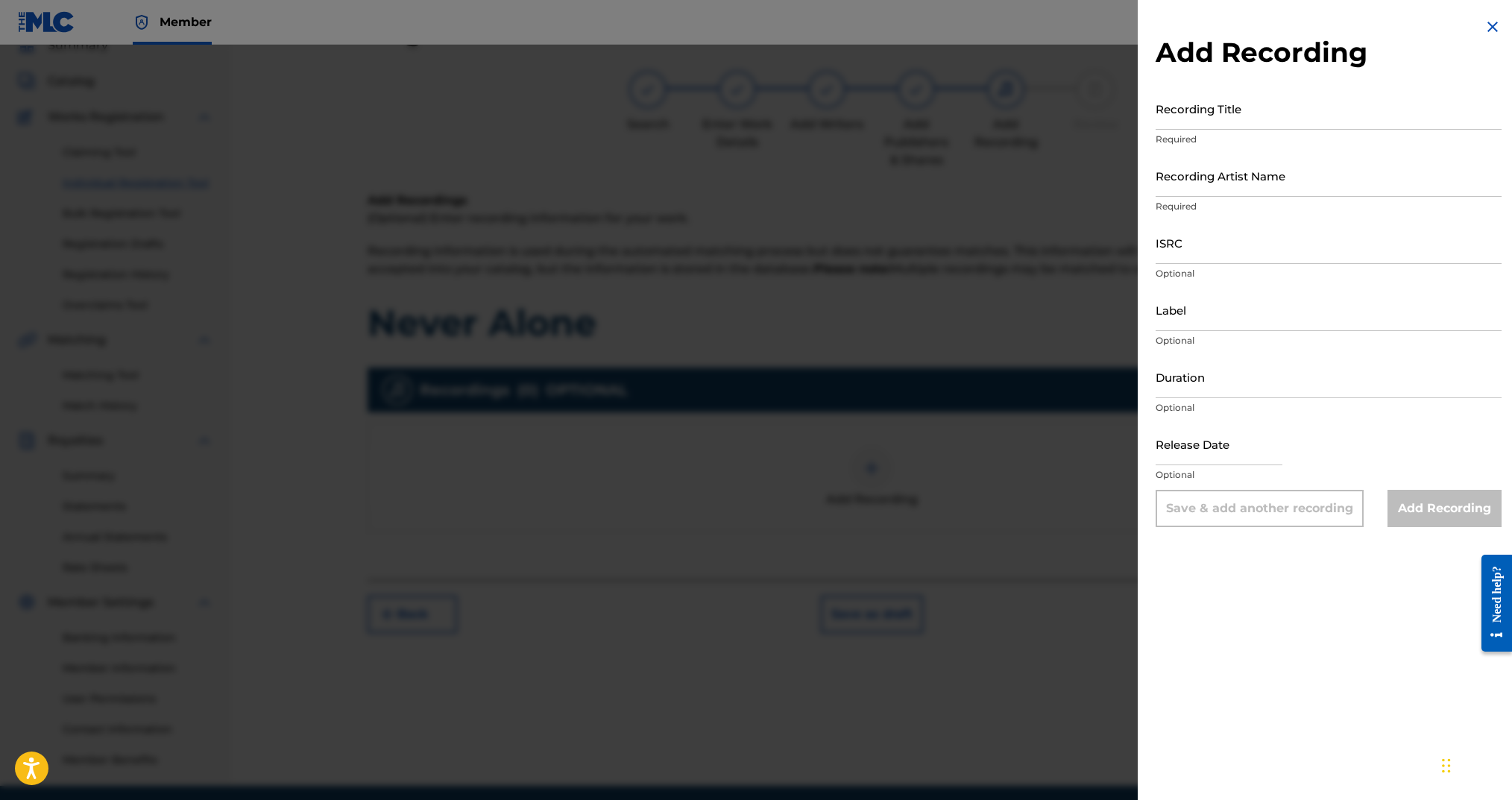
click at [1132, 133] on p "Required" at bounding box center [1329, 140] width 346 height 13
click at [1132, 127] on input "Recording Title" at bounding box center [1329, 109] width 346 height 43
type input "Never Alone"
click at [1132, 180] on input "Recording Artist Name" at bounding box center [1329, 176] width 346 height 43
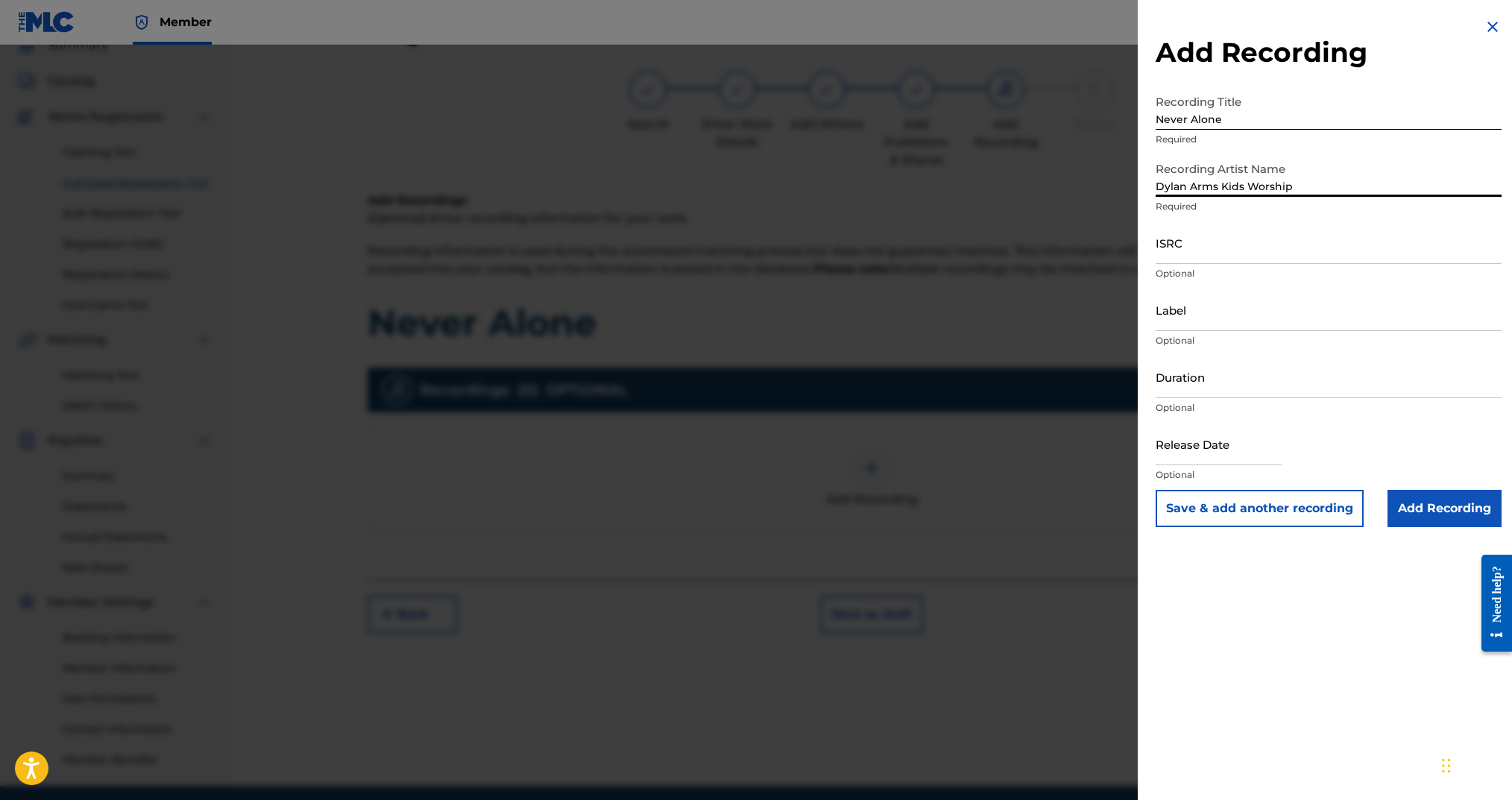
type input "Dylan Arms Kids Worship"
click at [1132, 239] on input "ISRC" at bounding box center [1329, 243] width 346 height 43
paste input "usdy41997190"
drag, startPoint x: 1177, startPoint y: 256, endPoint x: 1135, endPoint y: 251, distance: 42.3
click at [1131, 254] on div "Add Recording Recording Title Never Alone Required Recording Artist Name Dylan …" at bounding box center [756, 422] width 1512 height 755
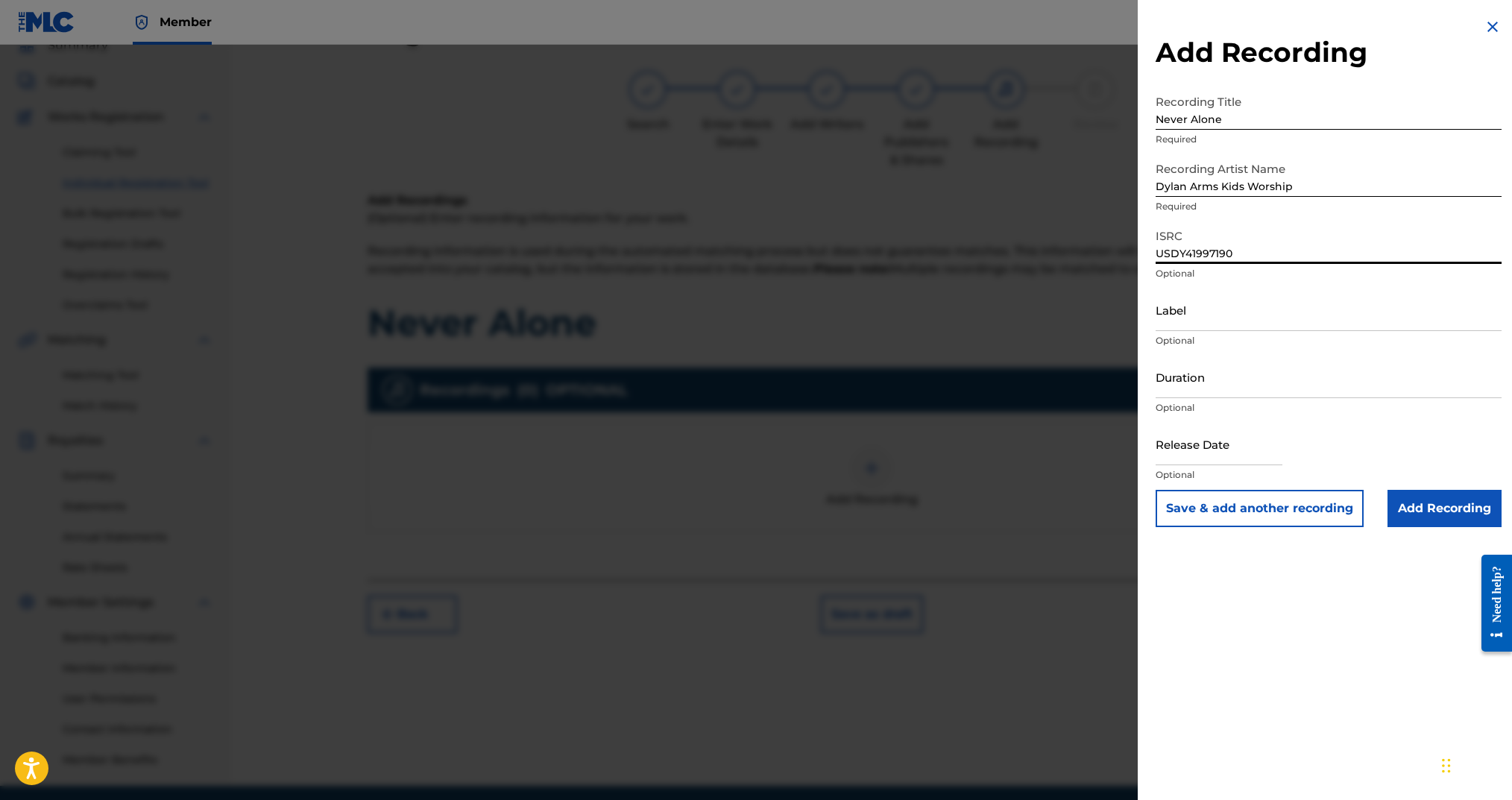
type input "USDY41997190"
click at [1132, 314] on input "Label" at bounding box center [1329, 310] width 346 height 43
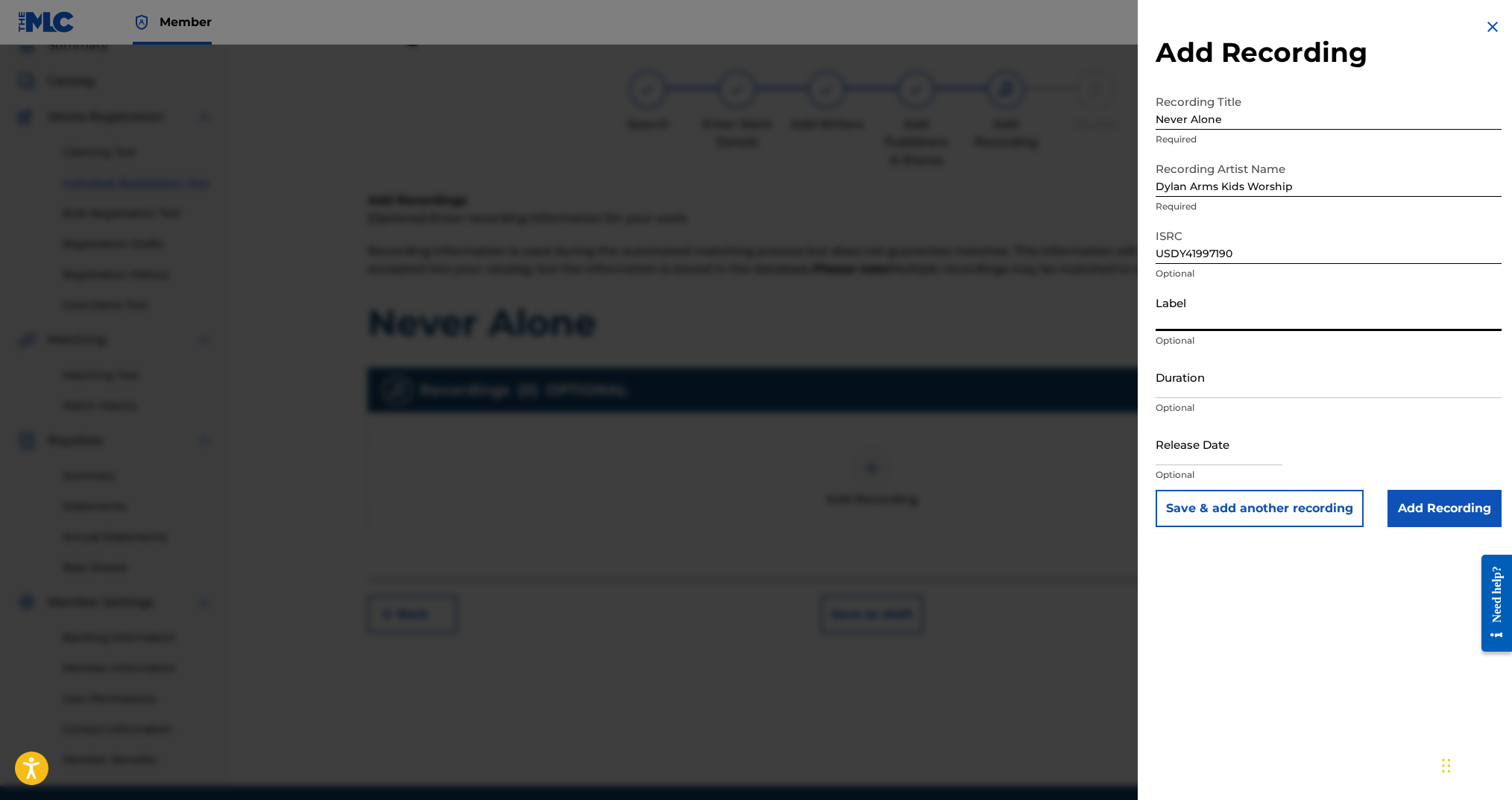
drag, startPoint x: 1239, startPoint y: 400, endPoint x: 1238, endPoint y: 390, distance: 10.0
click at [1132, 398] on div "Duration Optional" at bounding box center [1329, 389] width 346 height 67
click at [1132, 390] on input "Duration" at bounding box center [1329, 377] width 346 height 43
type input "02:56"
click at [1132, 443] on input "text" at bounding box center [1219, 445] width 126 height 43
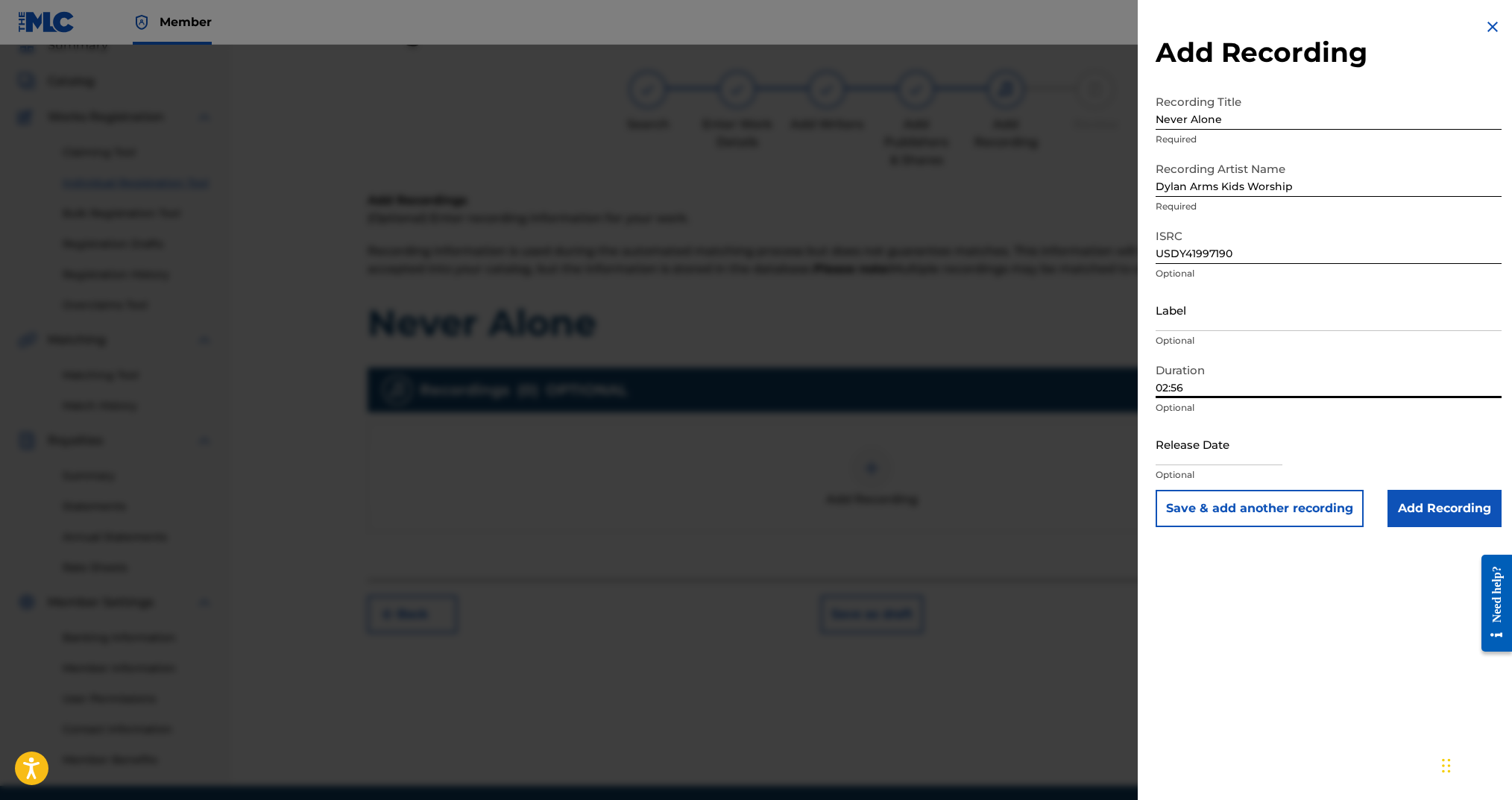
select select "7"
select select "2025"
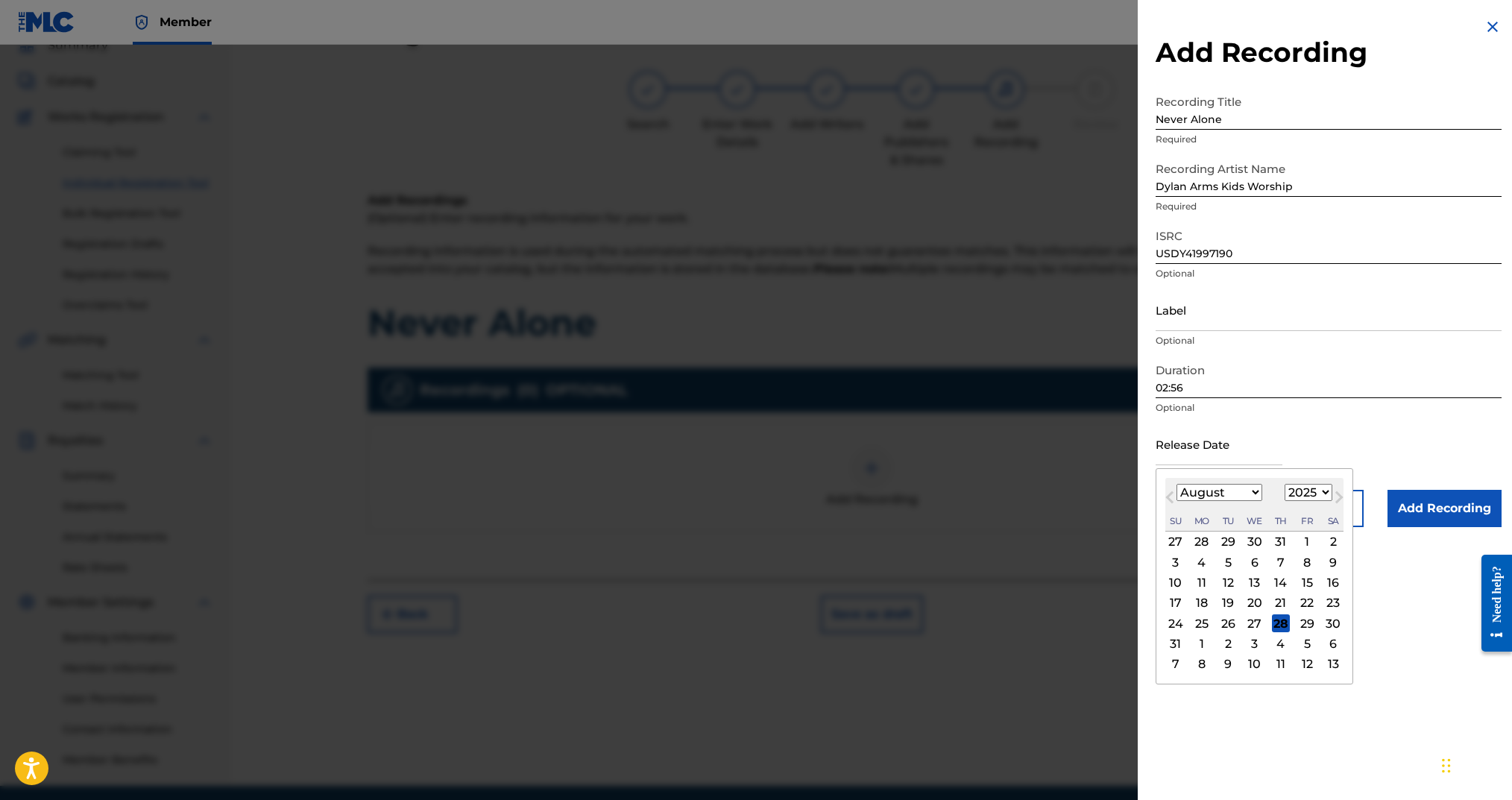
type input "[DATE]"
select select "5"
select select "2019"
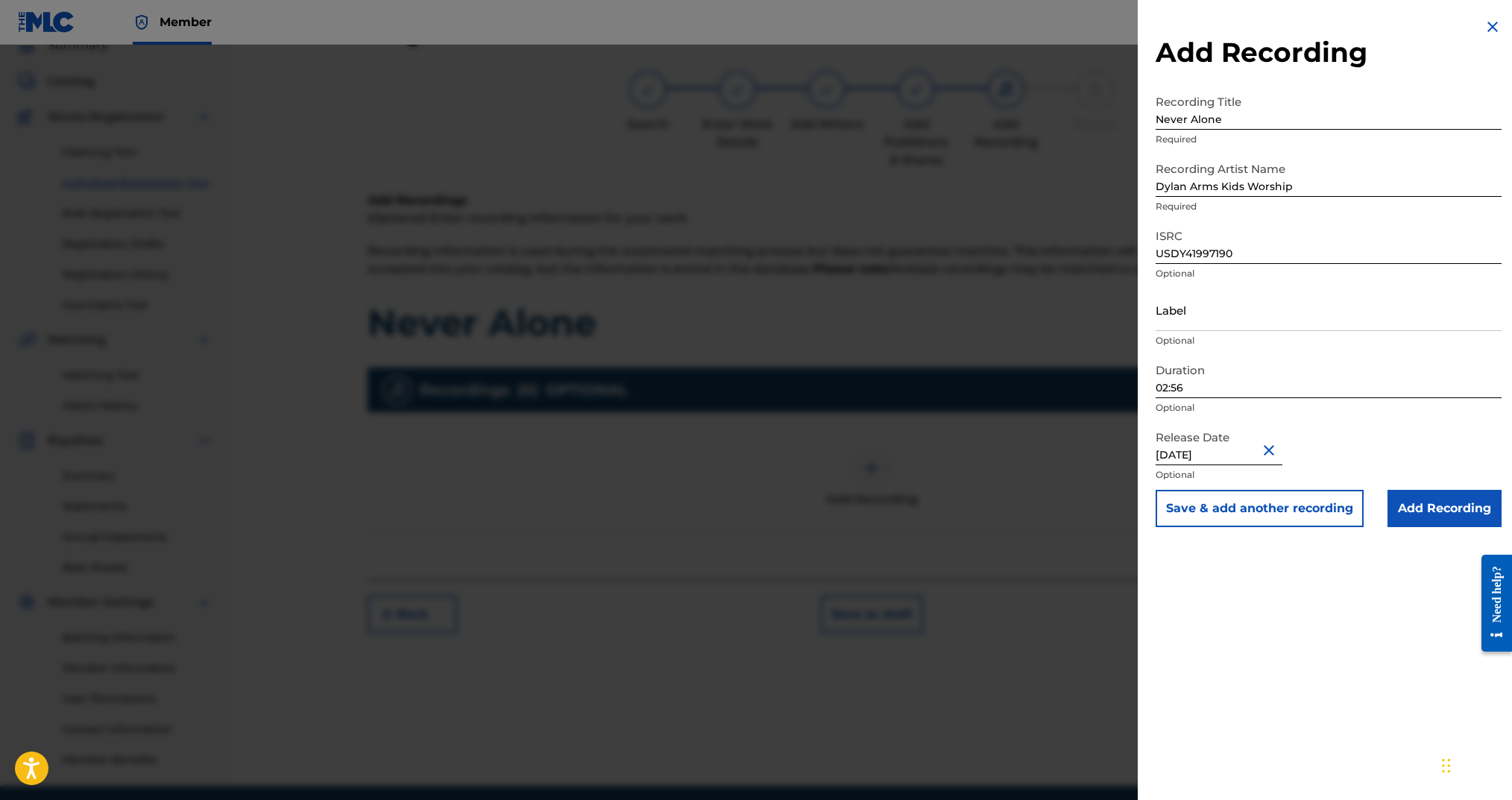
click at [1132, 516] on input "Add Recording" at bounding box center [1444, 509] width 114 height 37
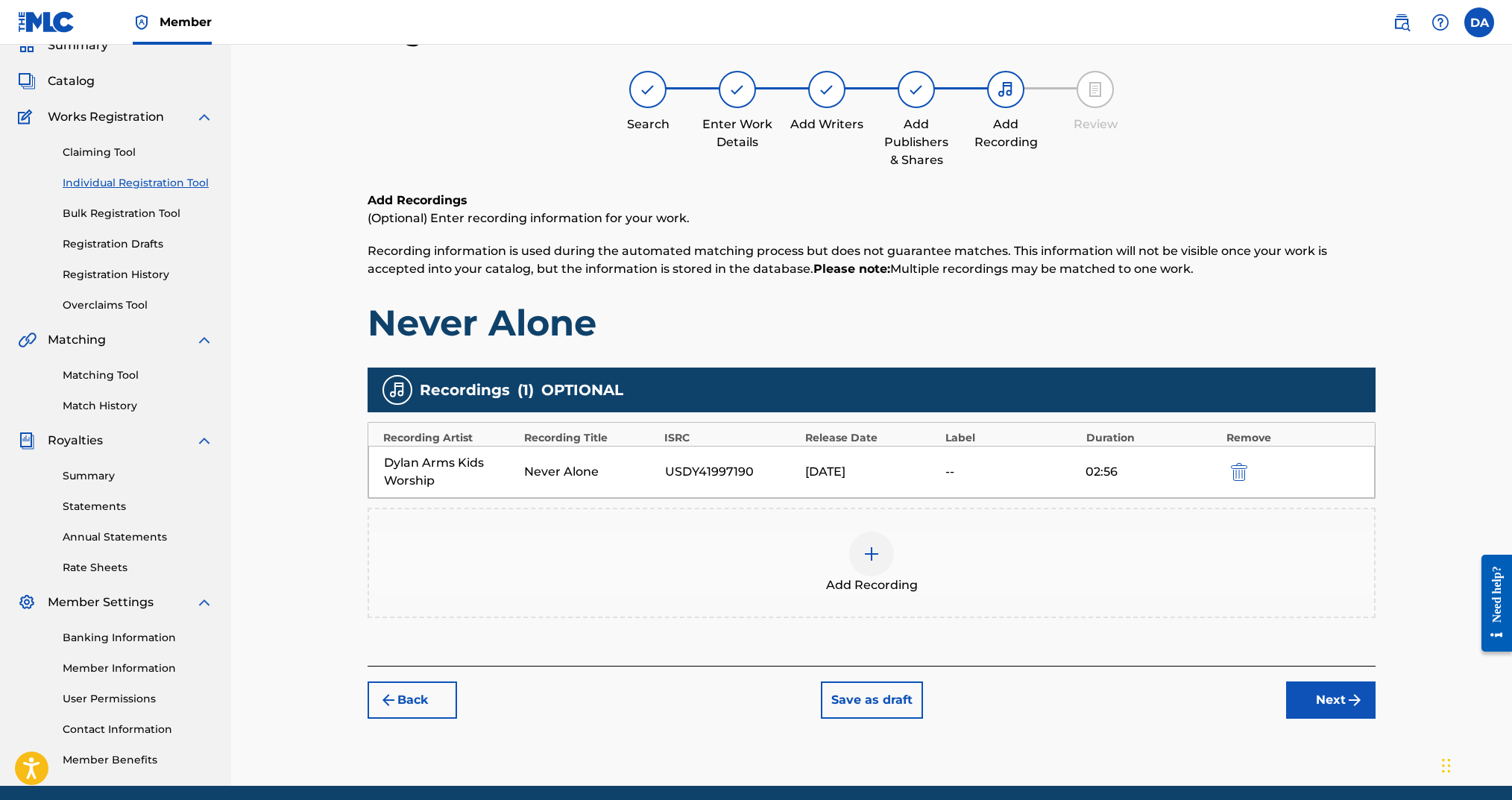
click at [1132, 600] on button "Next" at bounding box center [1331, 700] width 89 height 37
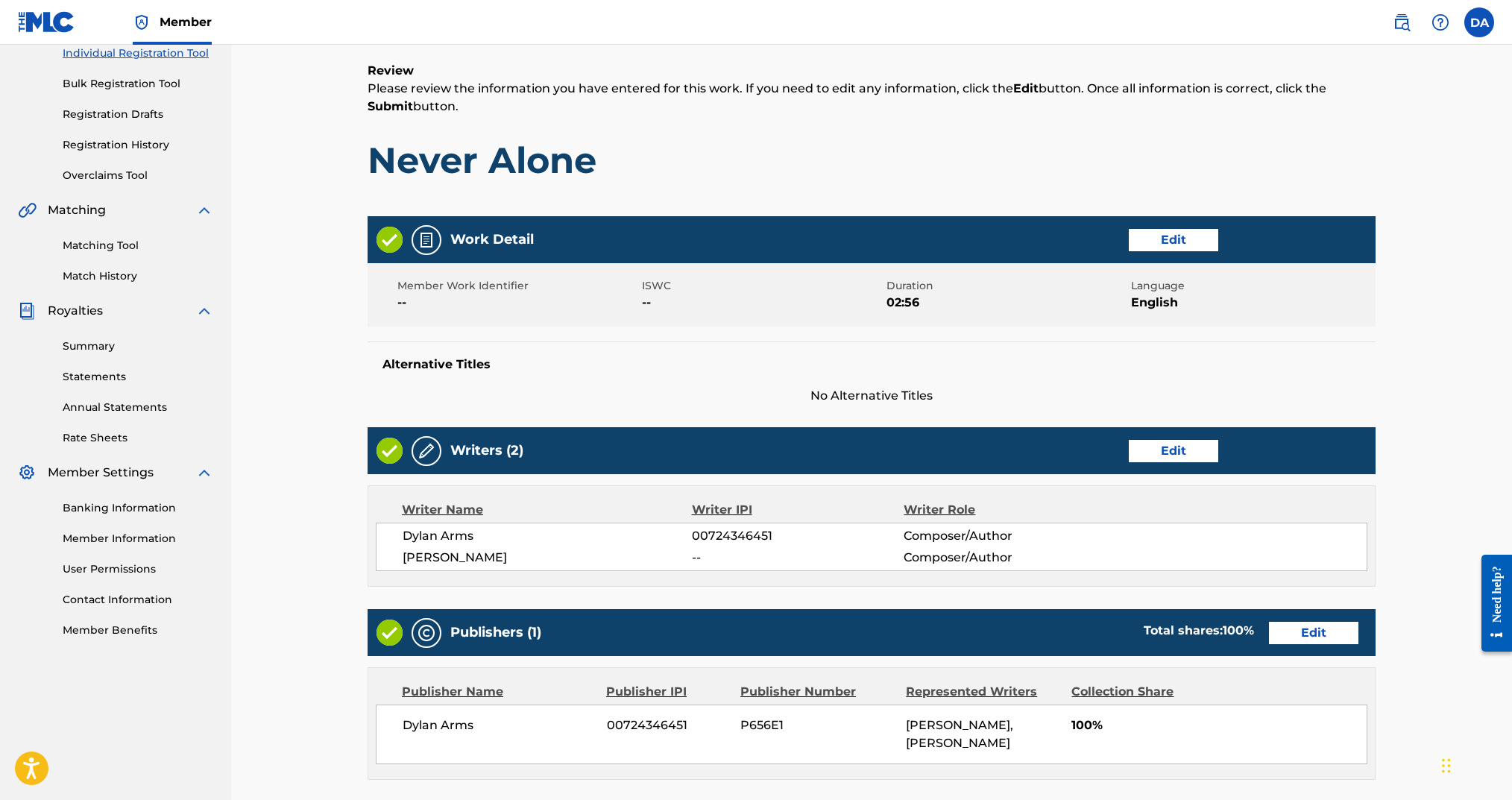
scroll to position [492, 0]
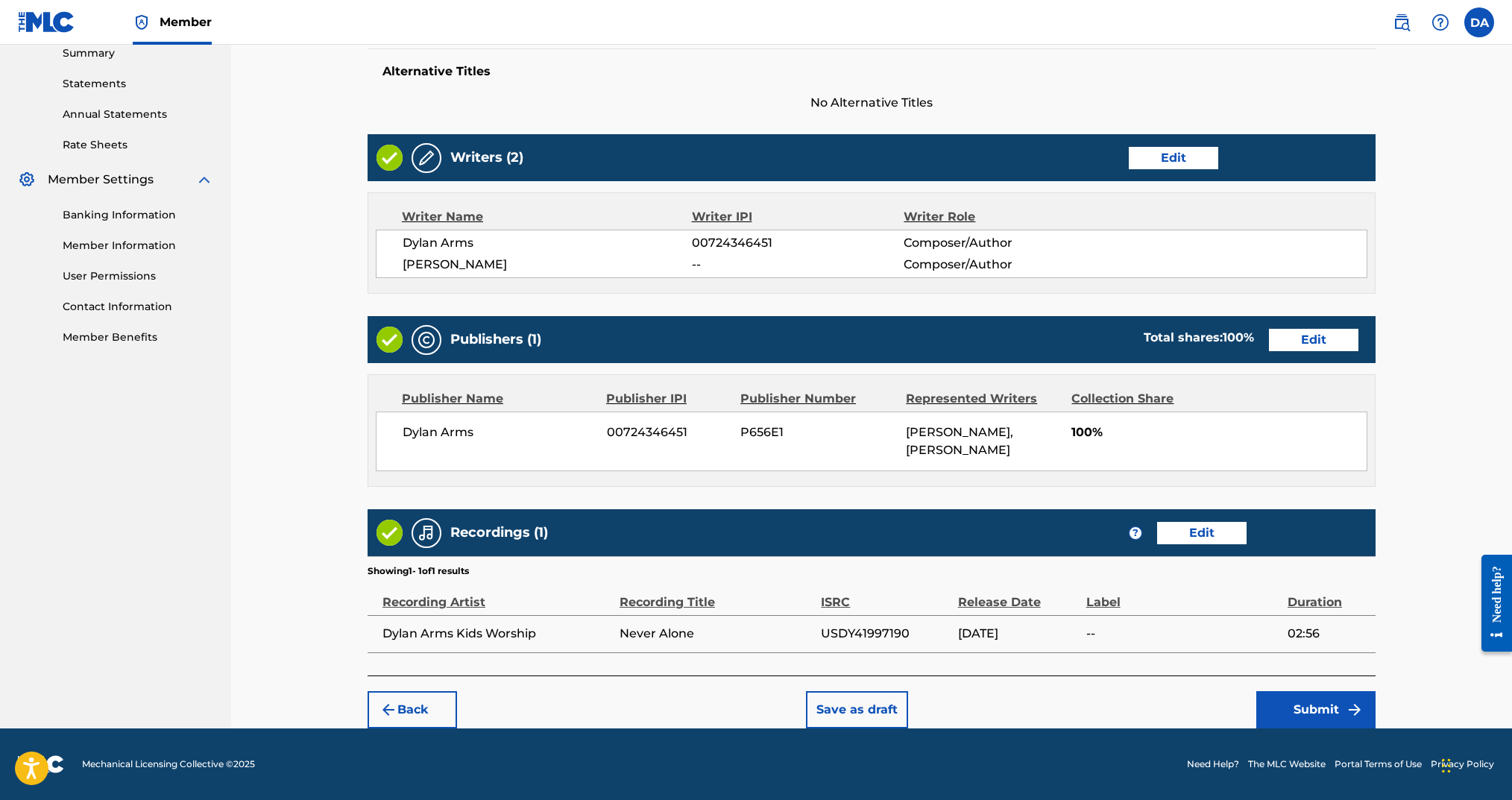
click at [1132, 600] on button "Submit" at bounding box center [1316, 710] width 119 height 37
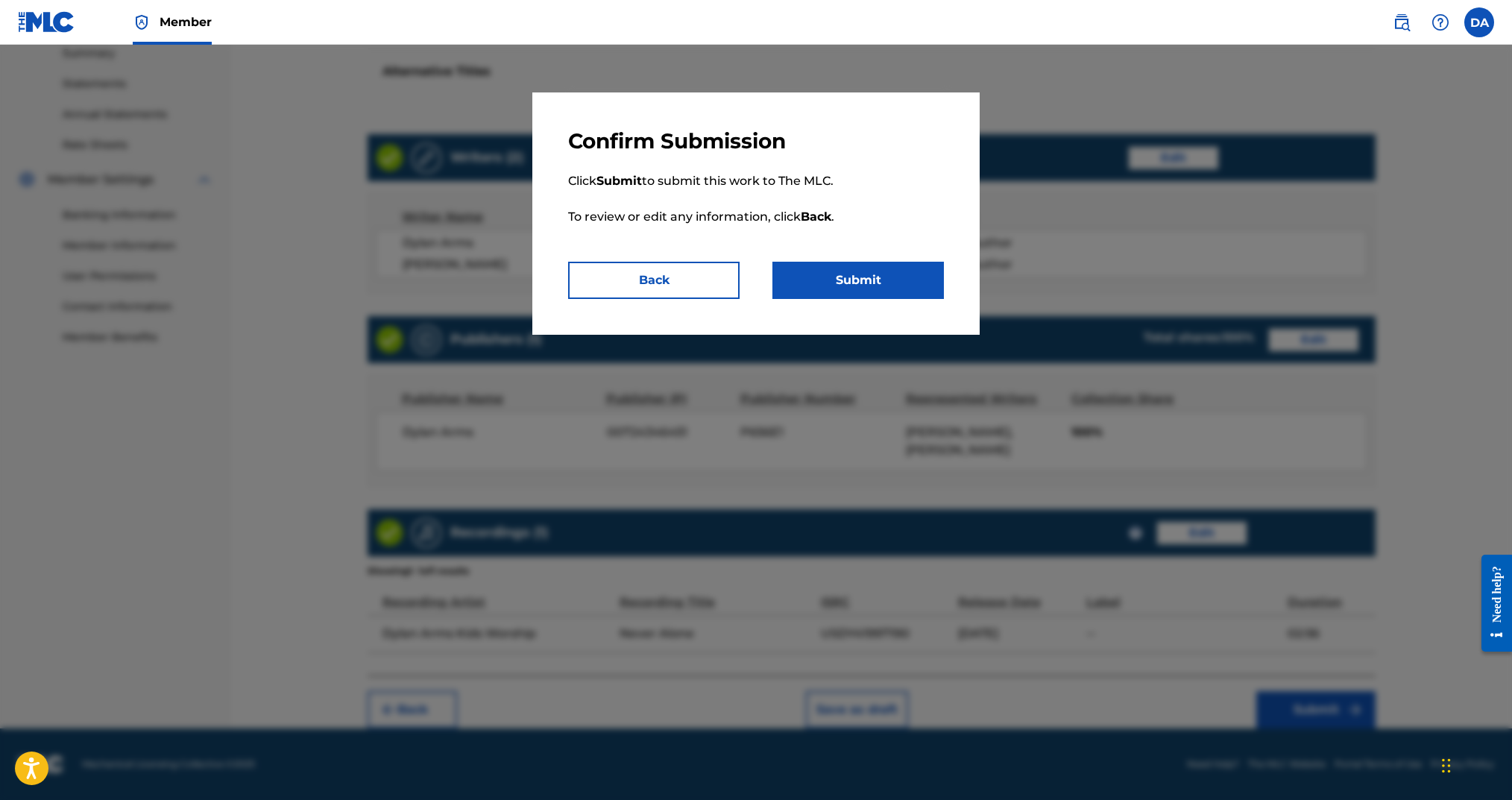
click at [896, 282] on button "Submit" at bounding box center [858, 280] width 171 height 37
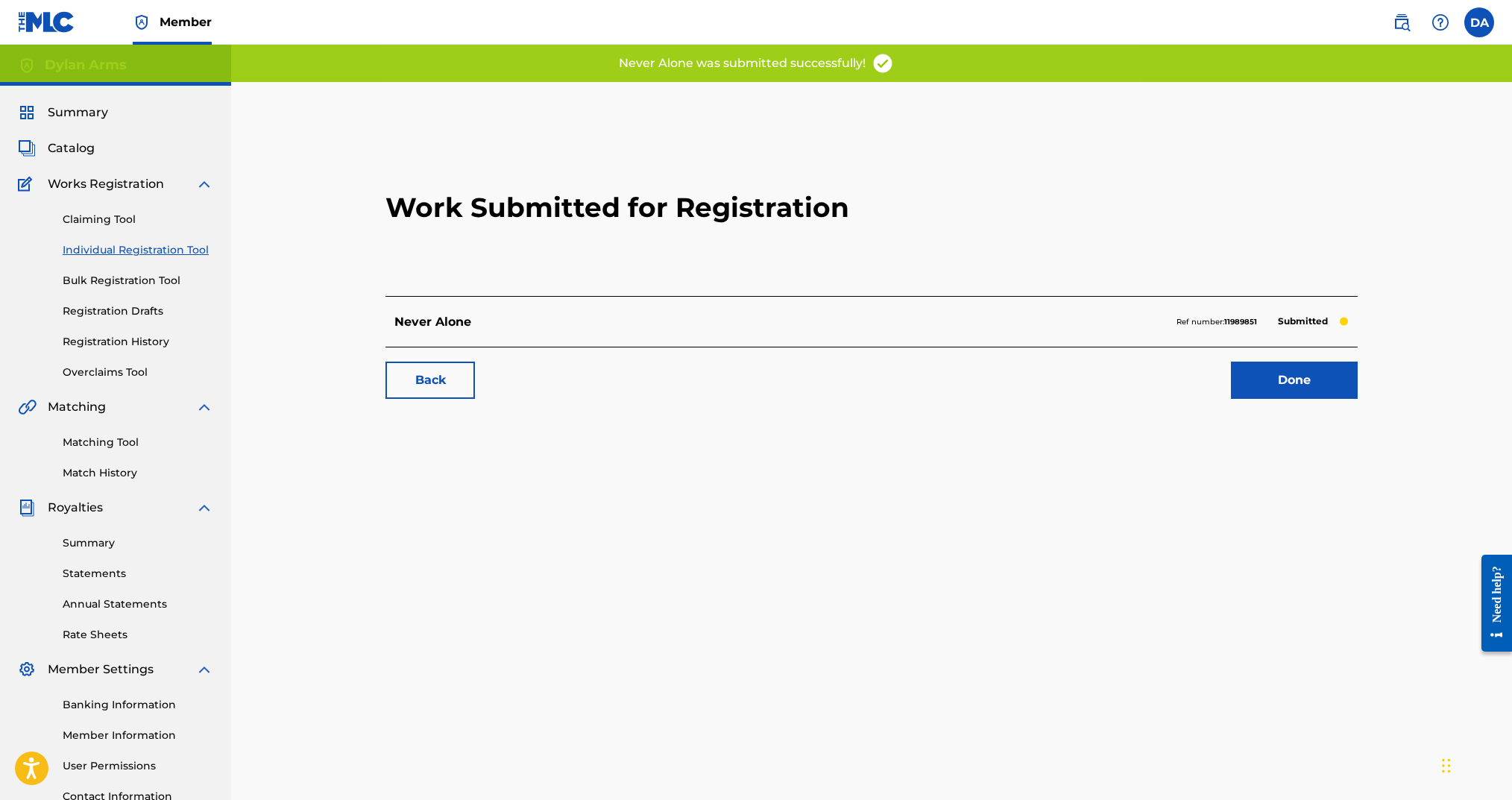
click at [153, 248] on link "Individual Registration Tool" at bounding box center [138, 250] width 151 height 16
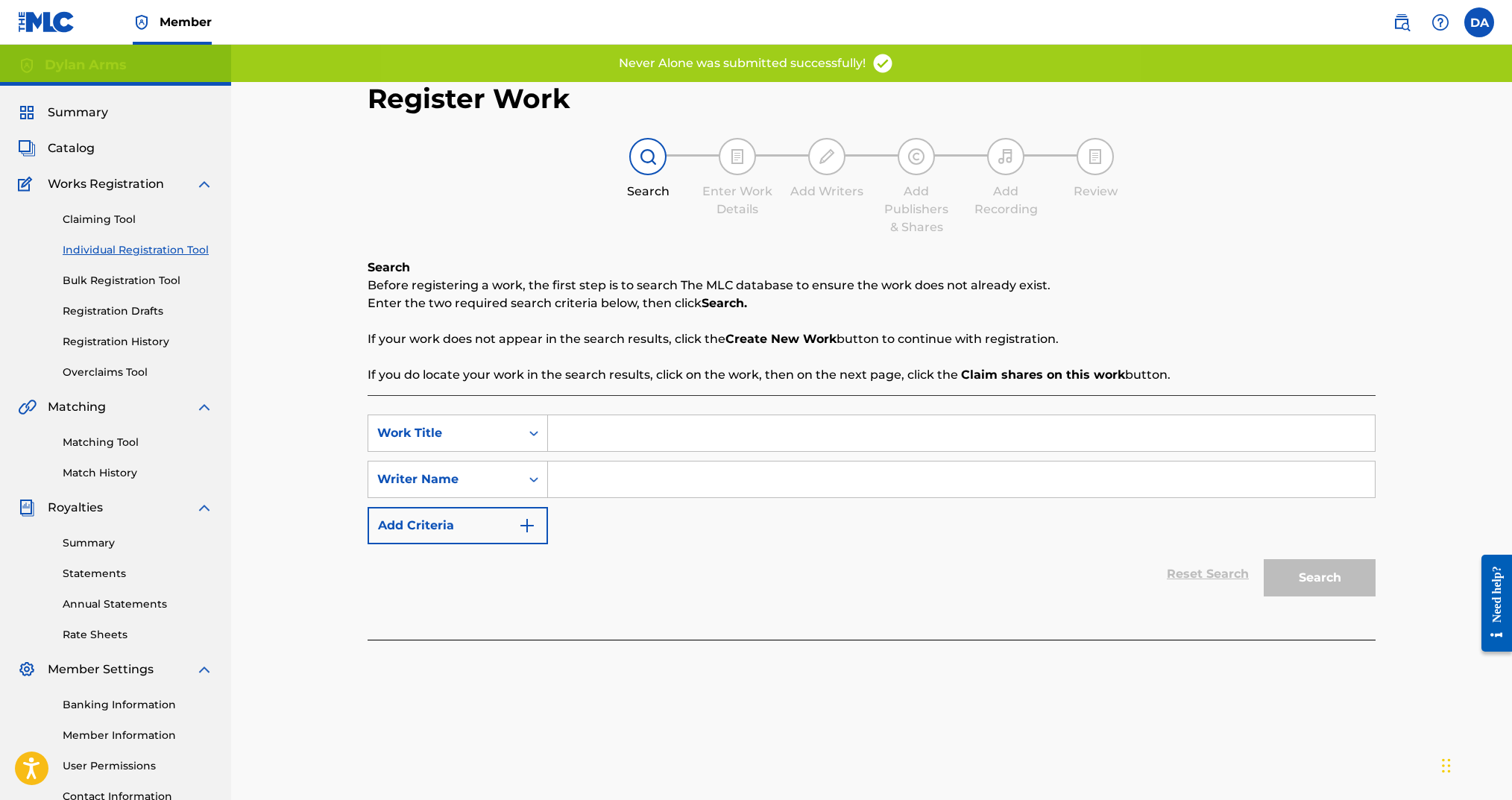
click at [572, 438] on input "Search Form" at bounding box center [961, 433] width 827 height 35
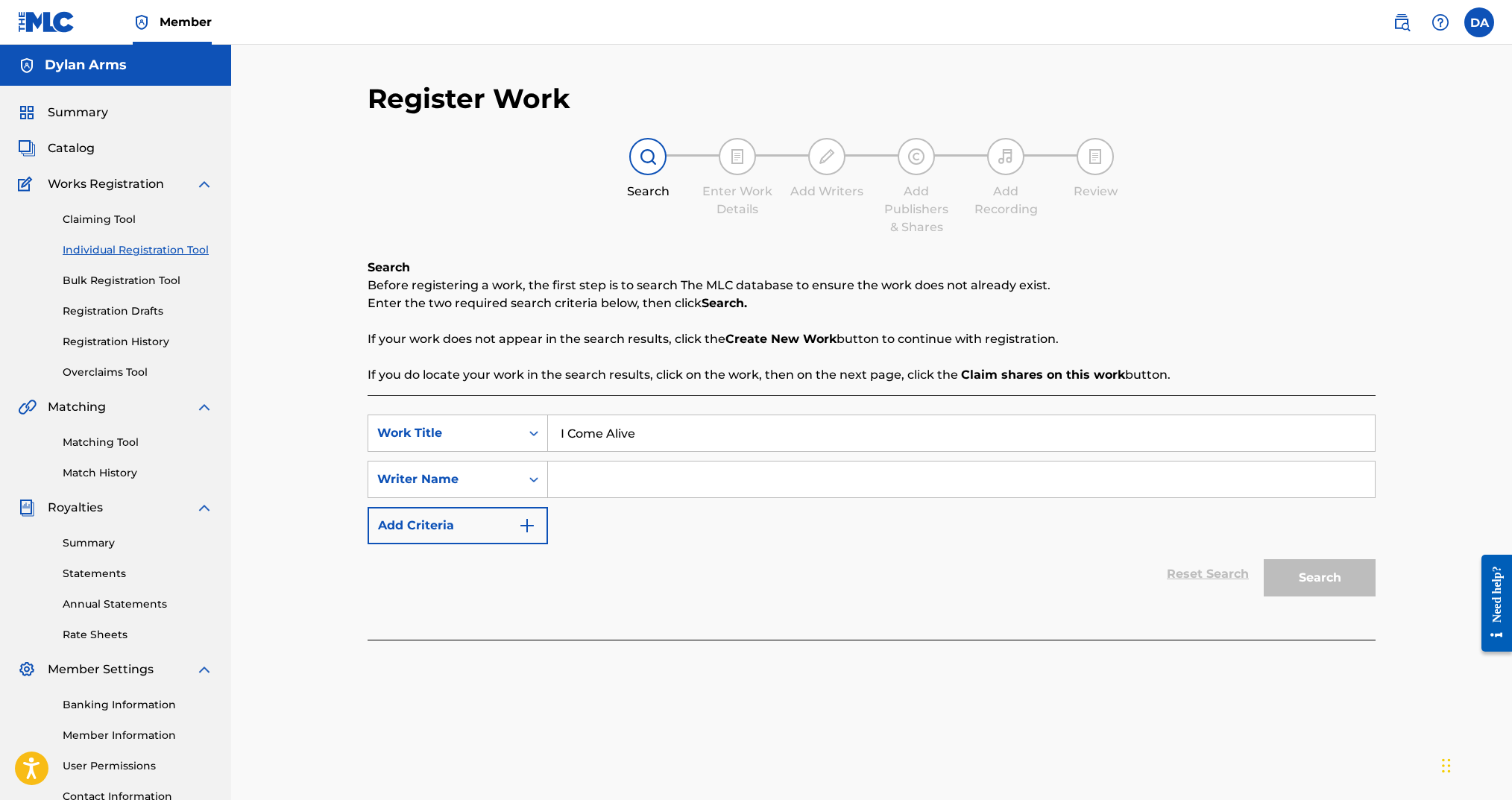
type input "I Come Alive"
click at [762, 477] on input "Search Form" at bounding box center [961, 479] width 827 height 35
type input "Dylan Arms"
click at [1132, 576] on div "Register Work Search Enter Work Details Add Writers Add Publishers & Shares Add…" at bounding box center [871, 467] width 1044 height 771
click at [1132, 578] on button "Search" at bounding box center [1320, 578] width 112 height 37
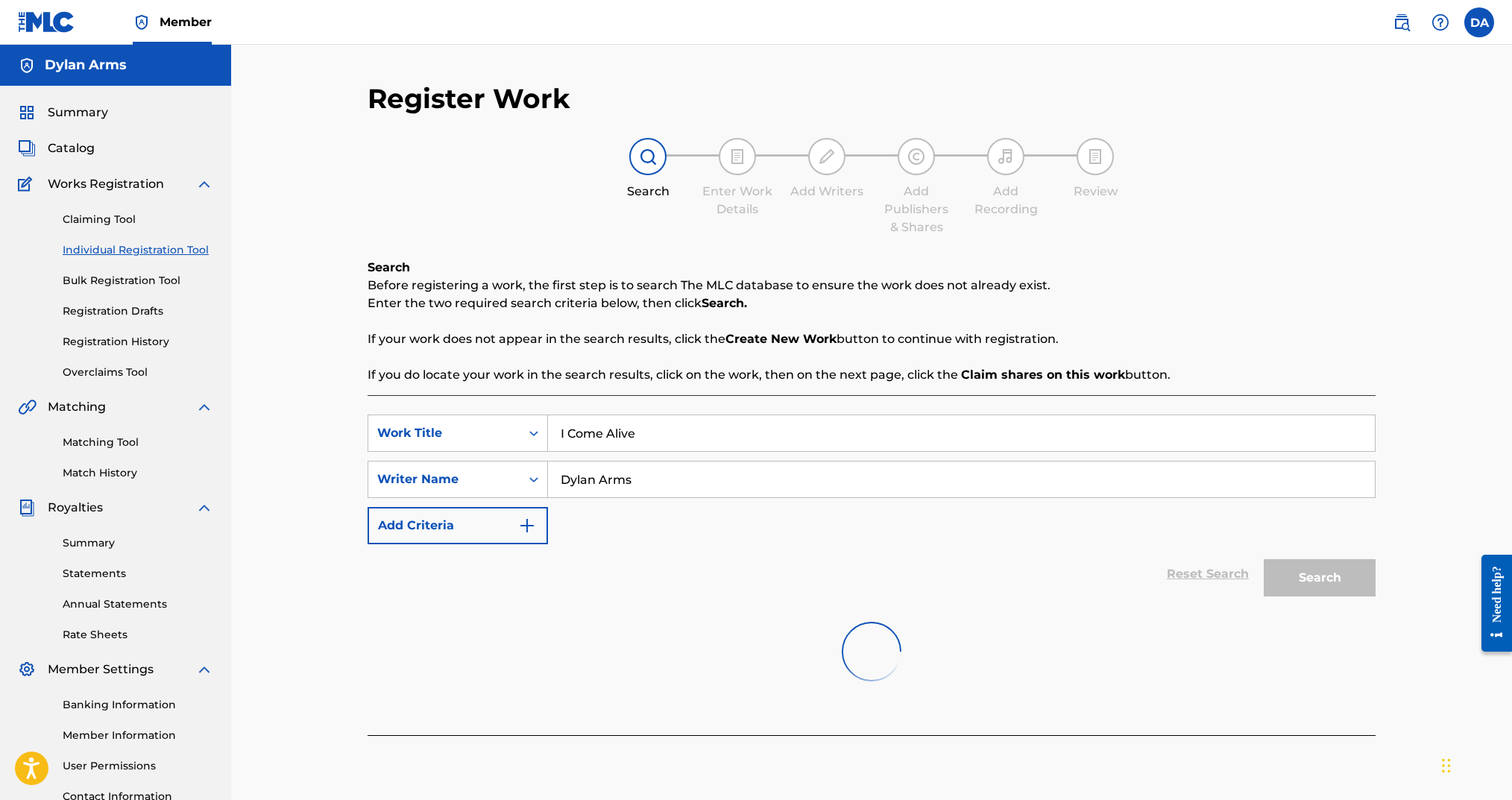
scroll to position [124, 0]
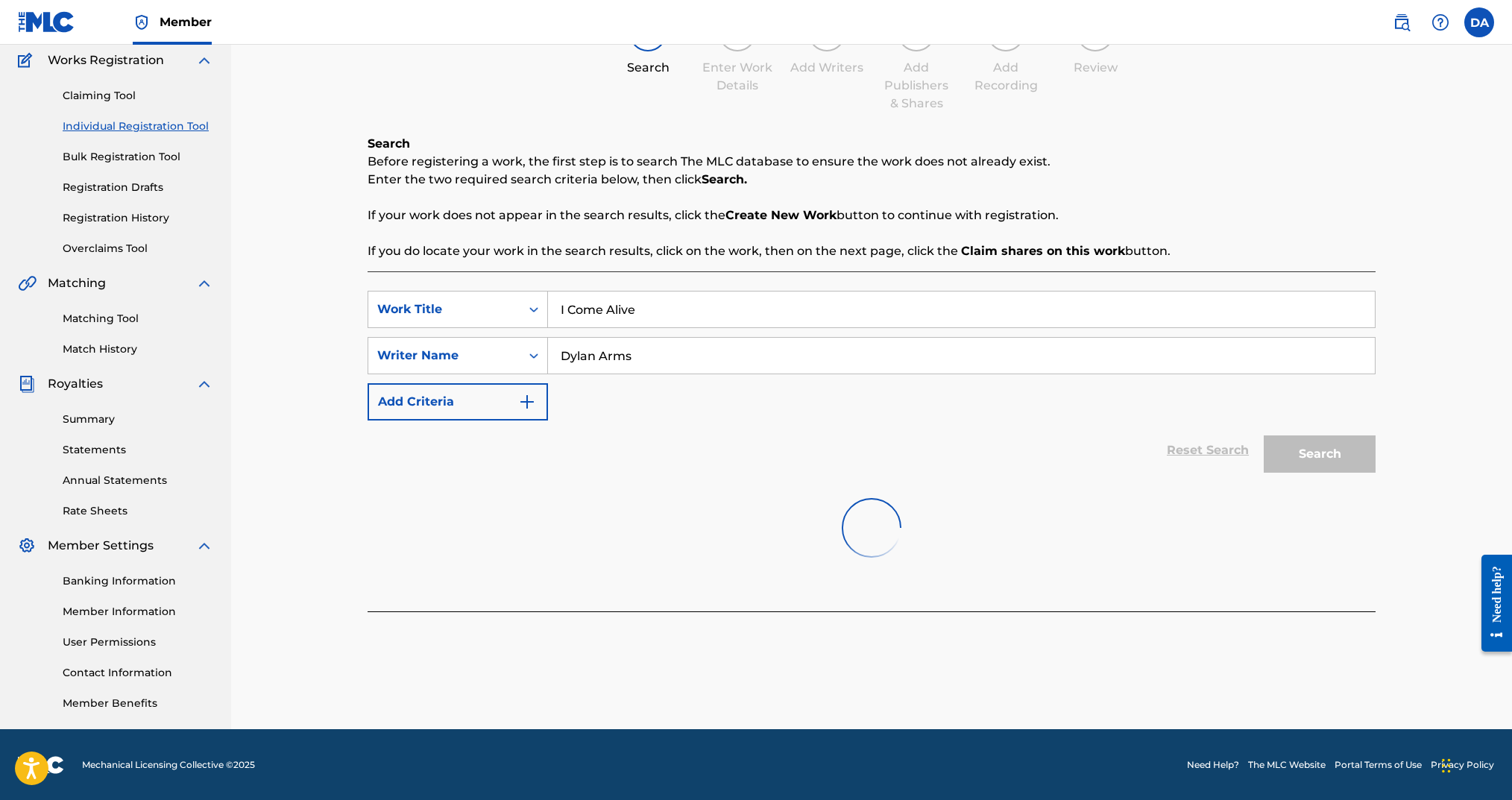
click at [722, 360] on input "Dylan Arms" at bounding box center [961, 355] width 827 height 35
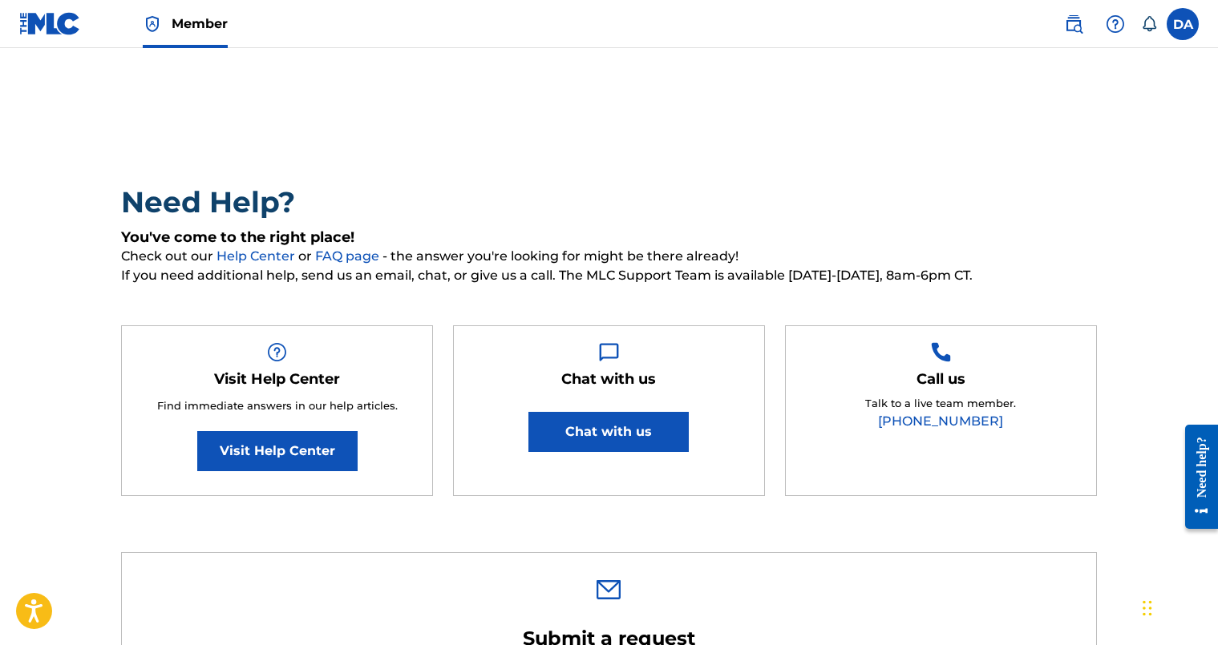
click at [587, 443] on button "Chat with us" at bounding box center [608, 432] width 160 height 40
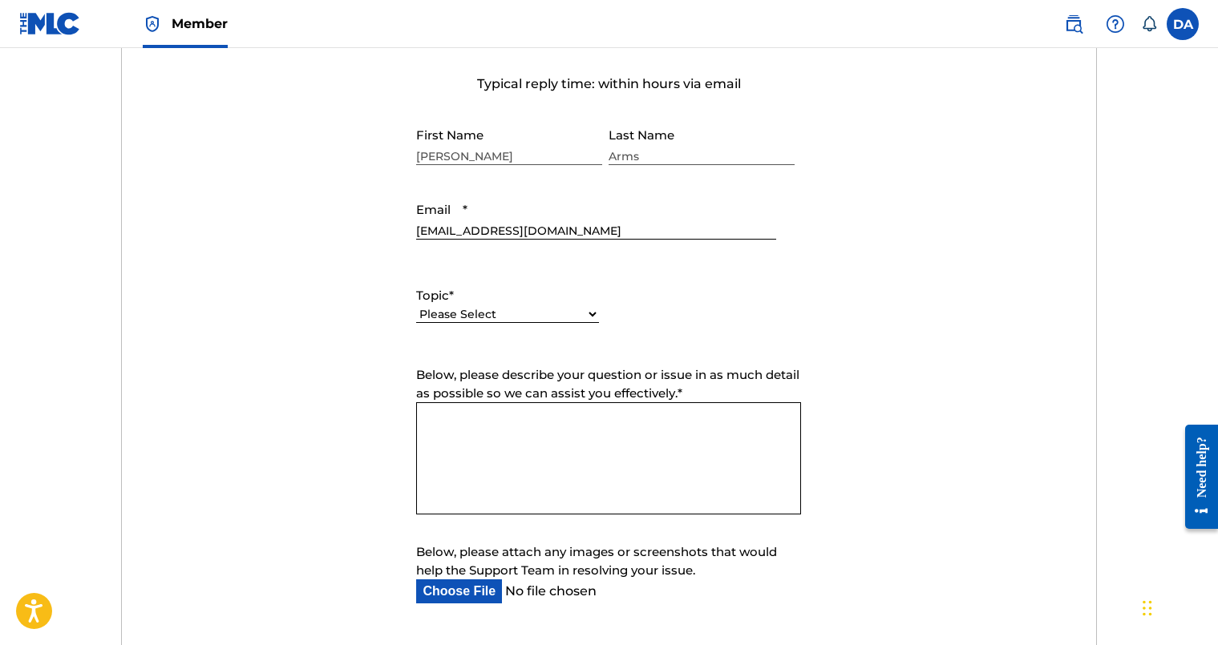
scroll to position [603, 0]
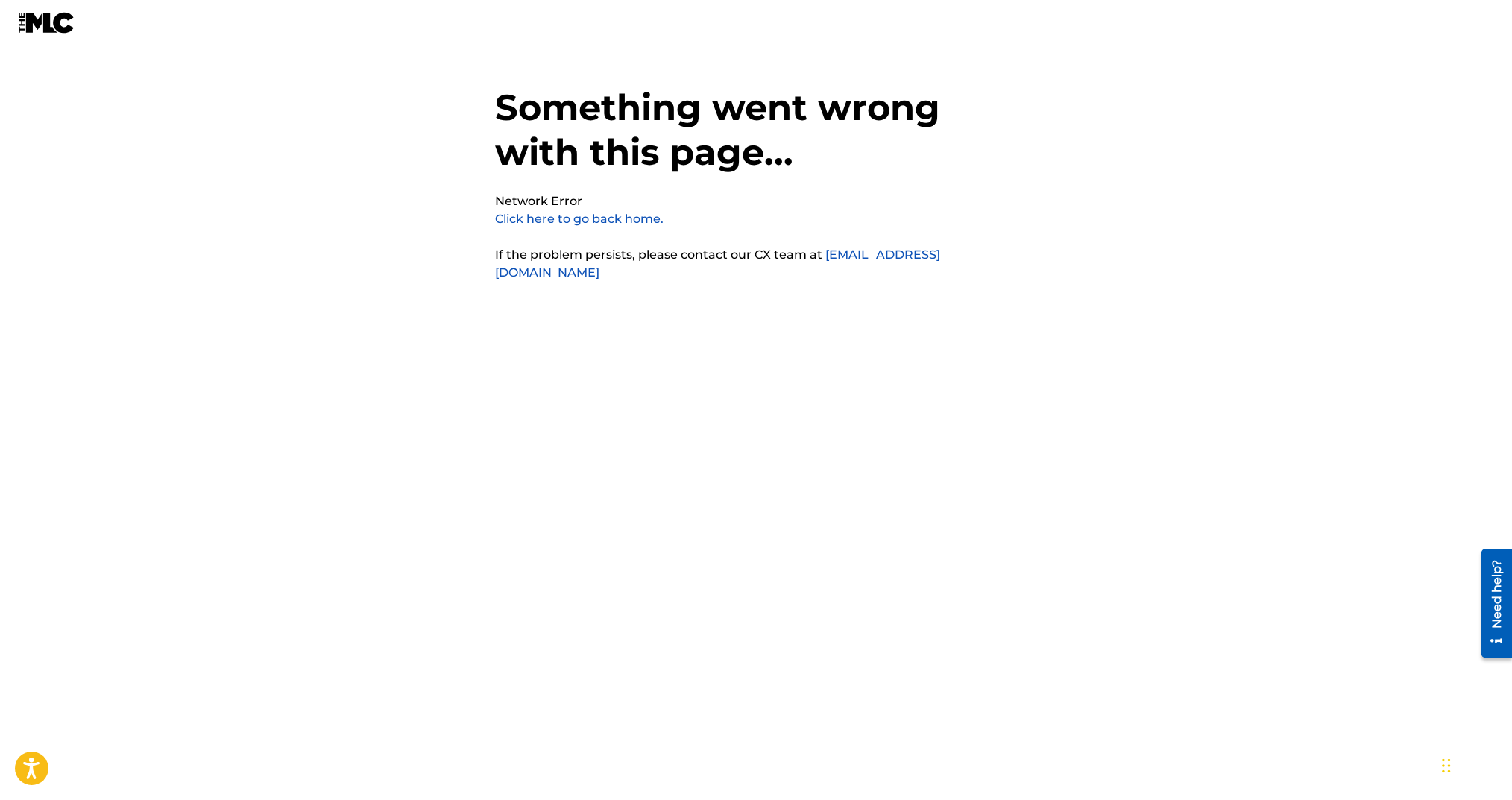
click at [943, 209] on div "Something went wrong with this page... Network Error Click here to go back home…" at bounding box center [755, 370] width 522 height 666
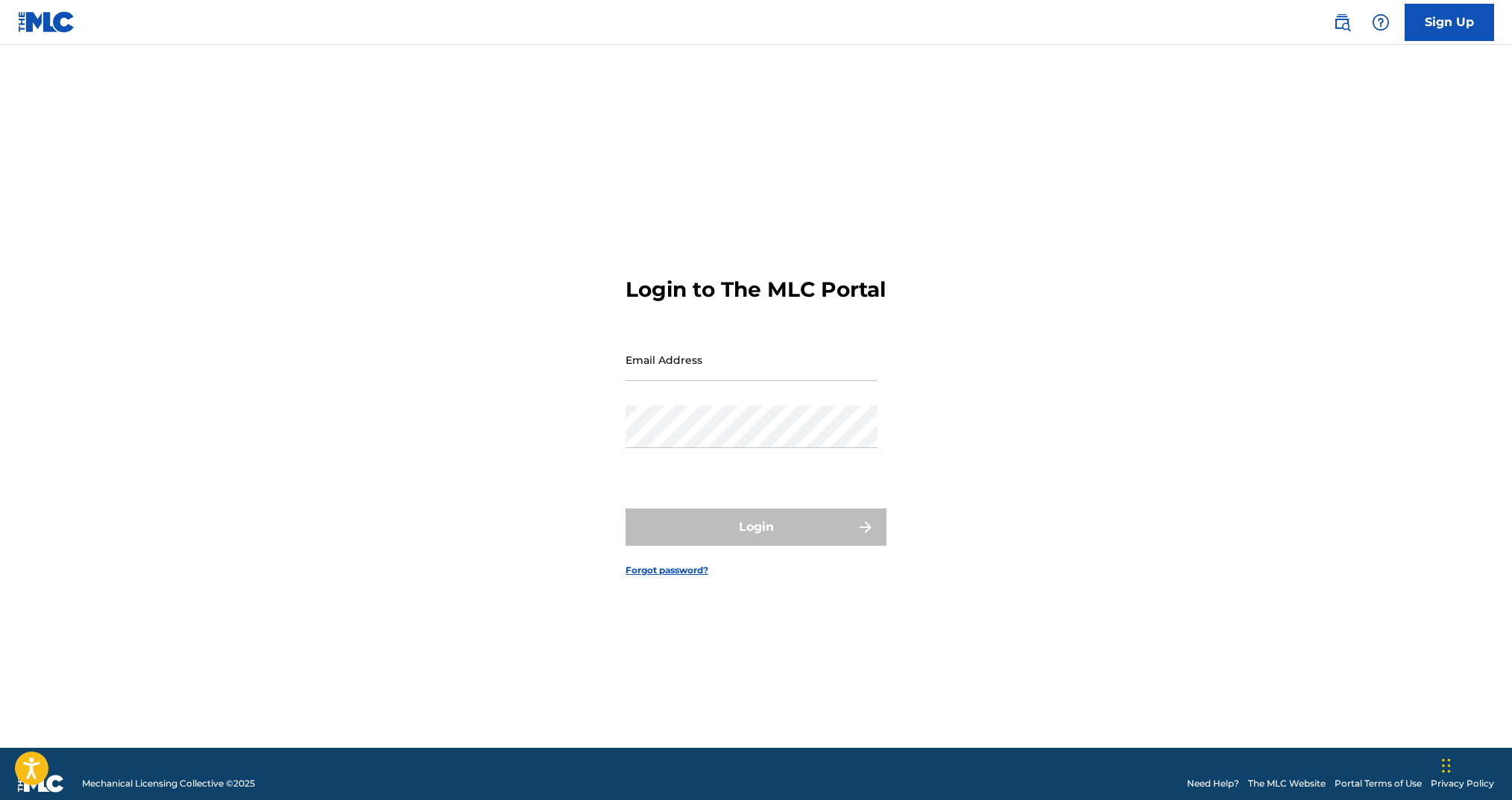
click at [677, 381] on input "Email Address" at bounding box center [751, 360] width 252 height 43
click at [677, 380] on input "Email Address" at bounding box center [751, 360] width 252 height 43
type input "[EMAIL_ADDRESS][DOMAIN_NAME]"
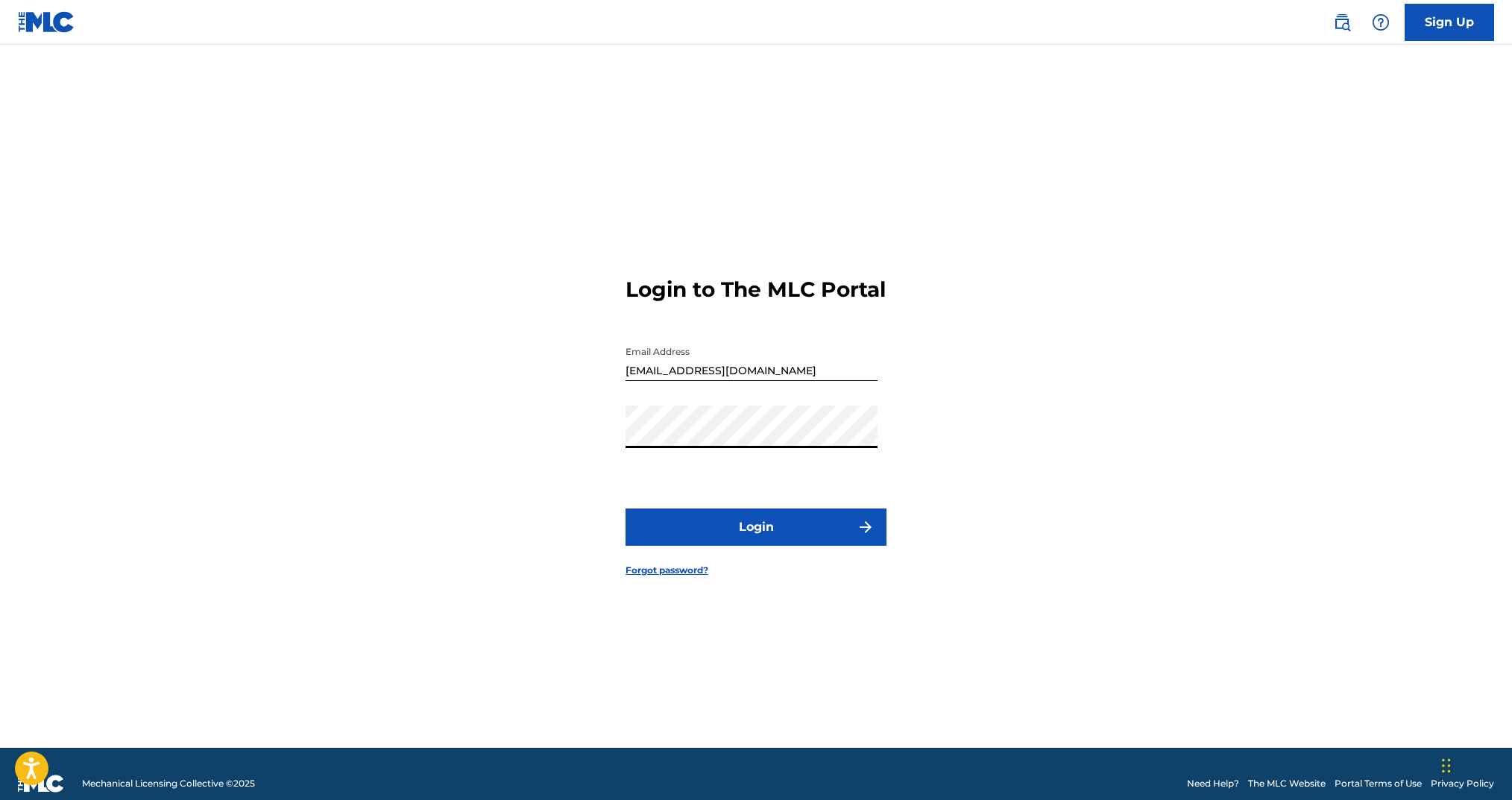
click at [796, 540] on button "Login" at bounding box center [756, 527] width 261 height 37
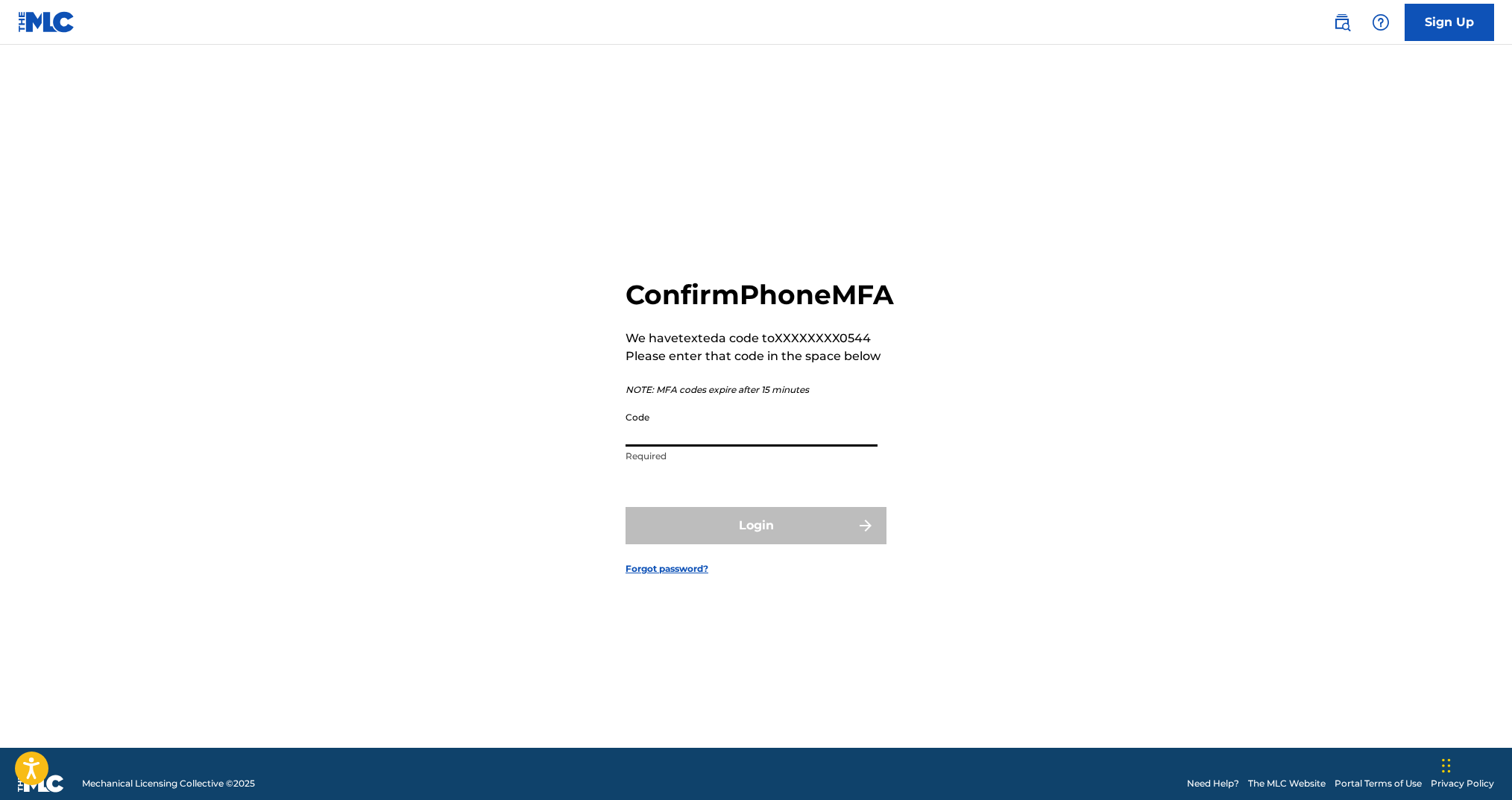
click at [670, 441] on input "Code" at bounding box center [751, 426] width 252 height 43
type input "380637"
click at [626, 507] on button "Login" at bounding box center [756, 526] width 261 height 37
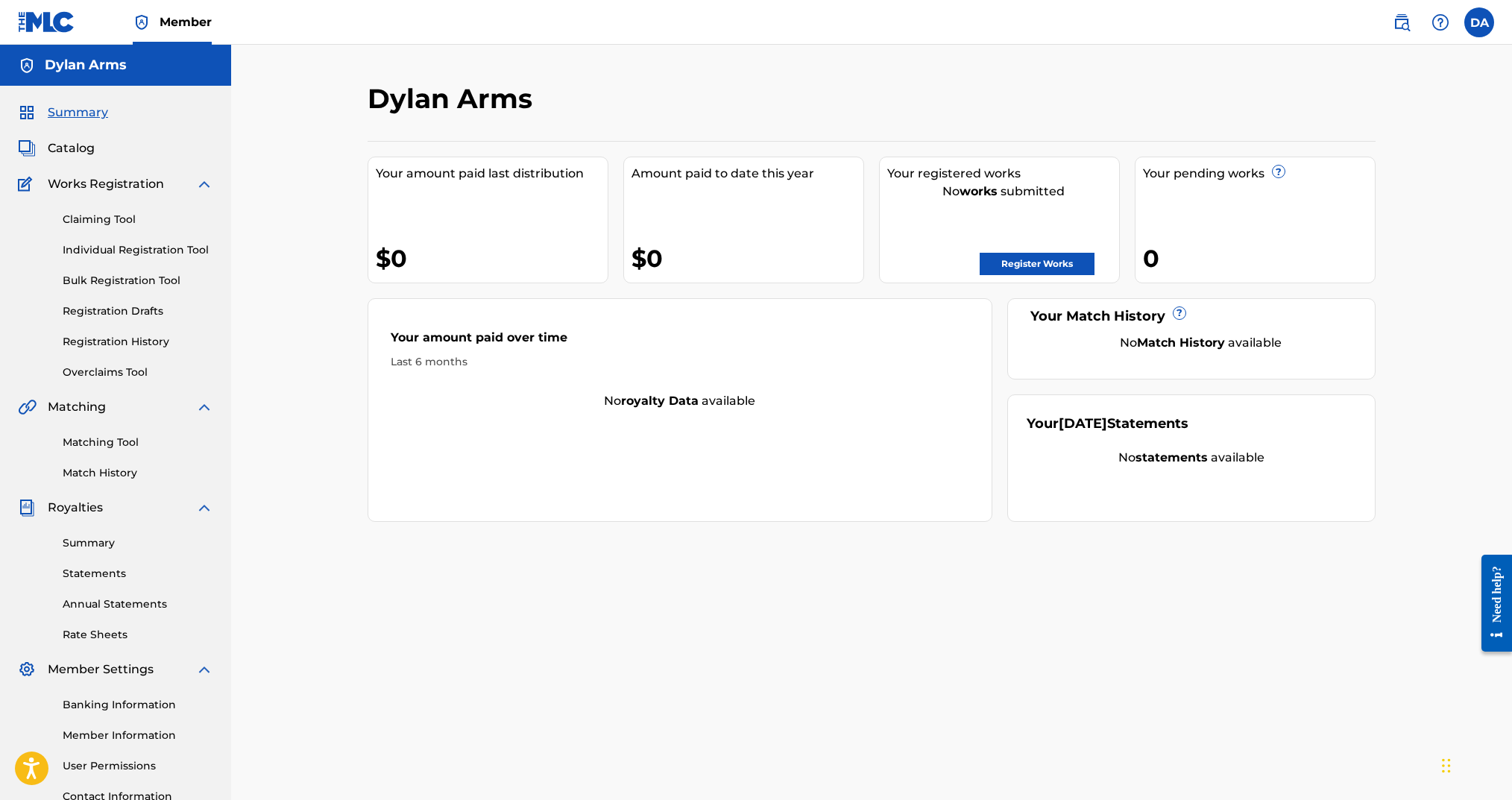
click at [136, 255] on link "Individual Registration Tool" at bounding box center [138, 250] width 151 height 16
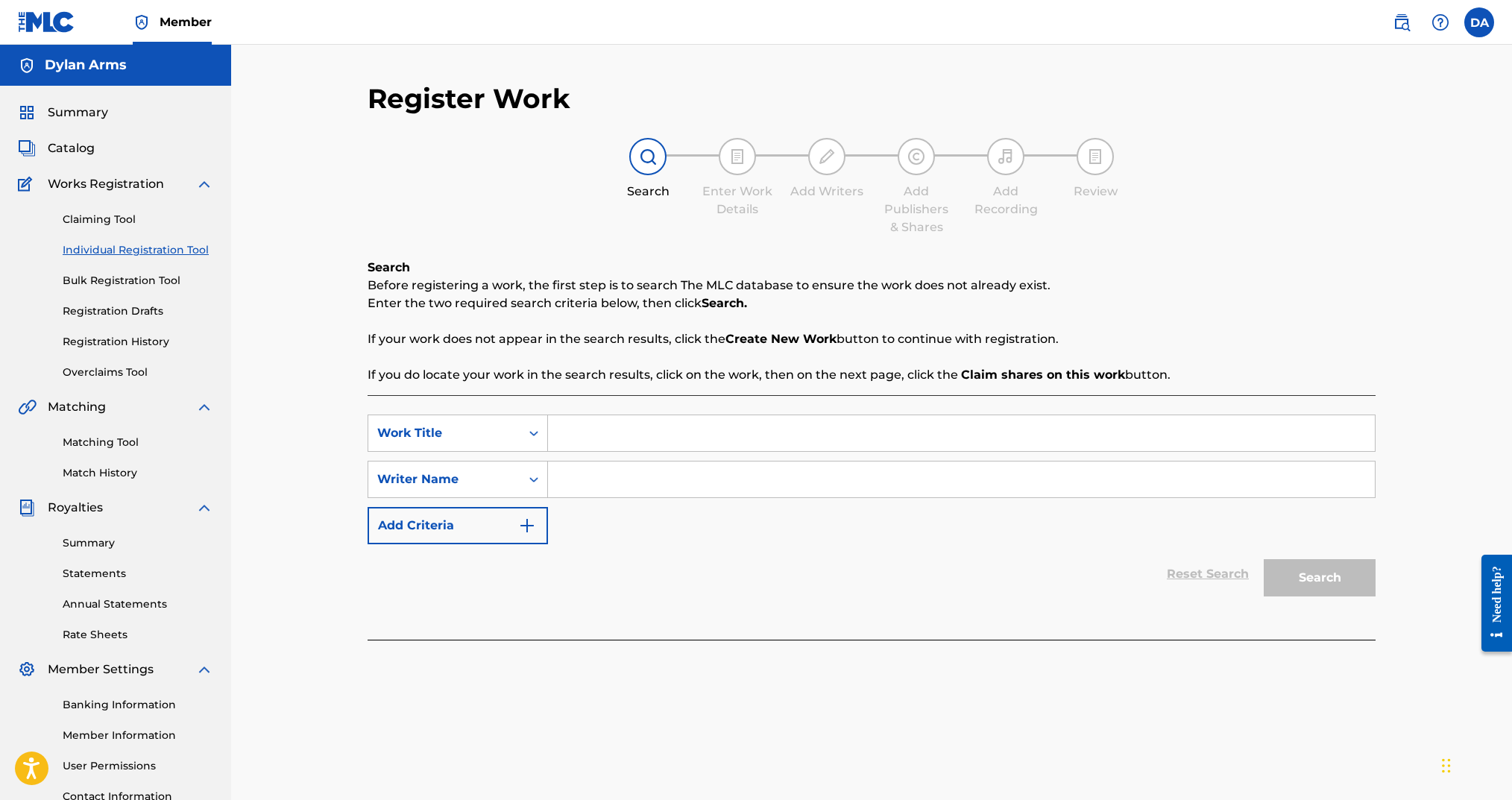
click at [586, 423] on input "Search Form" at bounding box center [961, 433] width 827 height 35
click at [1445, 194] on div "Register Work Search Enter Work Details Add Writers Add Publishers & Shares Add…" at bounding box center [872, 448] width 1281 height 808
click at [1415, 180] on div "Register Work Search Enter Work Details Add Writers Add Publishers & Shares Add…" at bounding box center [872, 448] width 1281 height 808
click at [653, 418] on input "Search Form" at bounding box center [961, 433] width 827 height 35
type input "I Come alive"
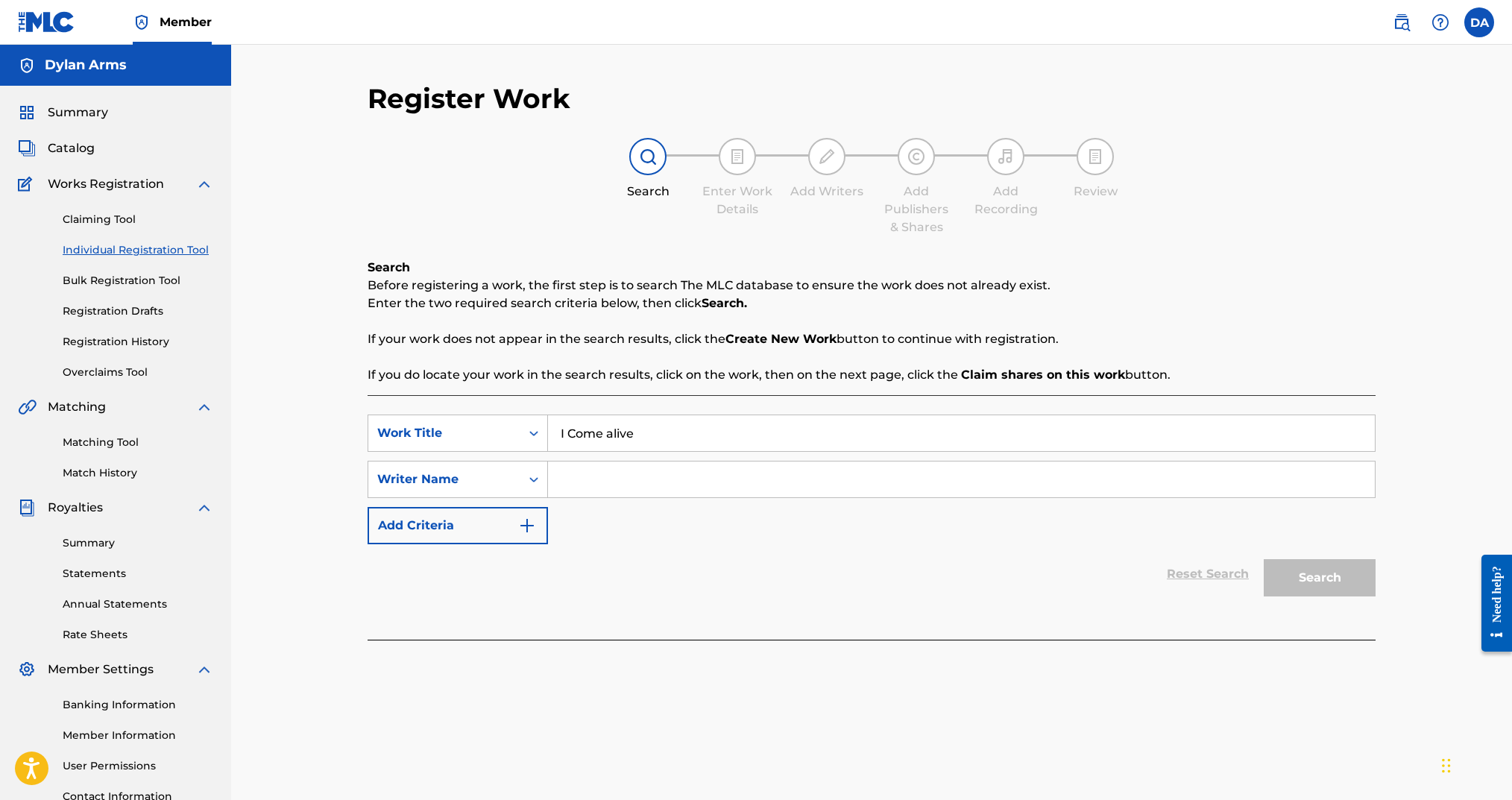
click at [617, 490] on input "Search Form" at bounding box center [961, 479] width 827 height 35
type input "dylan arms"
drag, startPoint x: 1285, startPoint y: 592, endPoint x: 1296, endPoint y: 582, distance: 14.9
click at [1289, 588] on button "Search" at bounding box center [1320, 578] width 112 height 37
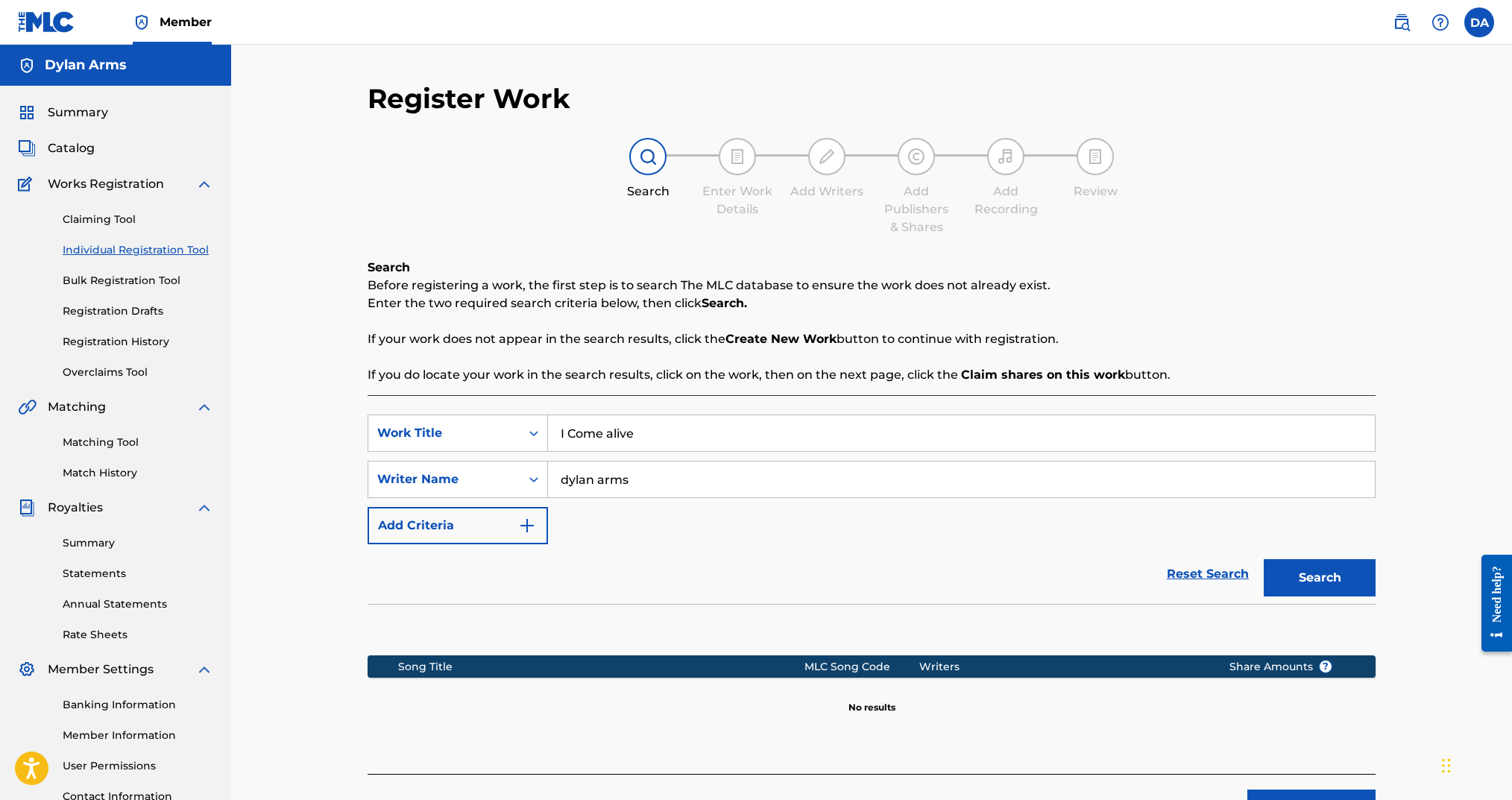
scroll to position [124, 0]
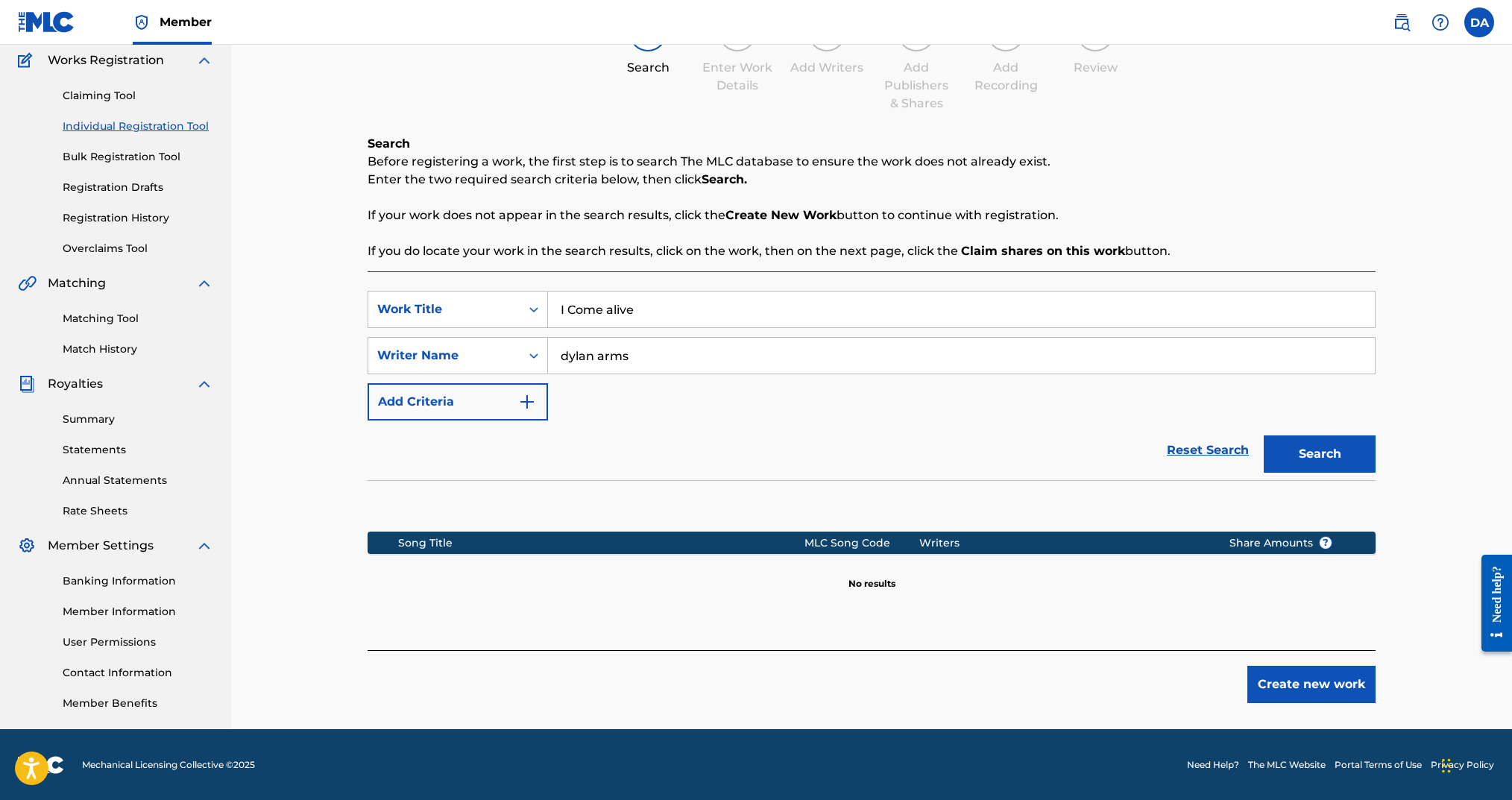
click at [1300, 680] on button "Create new work" at bounding box center [1311, 685] width 128 height 37
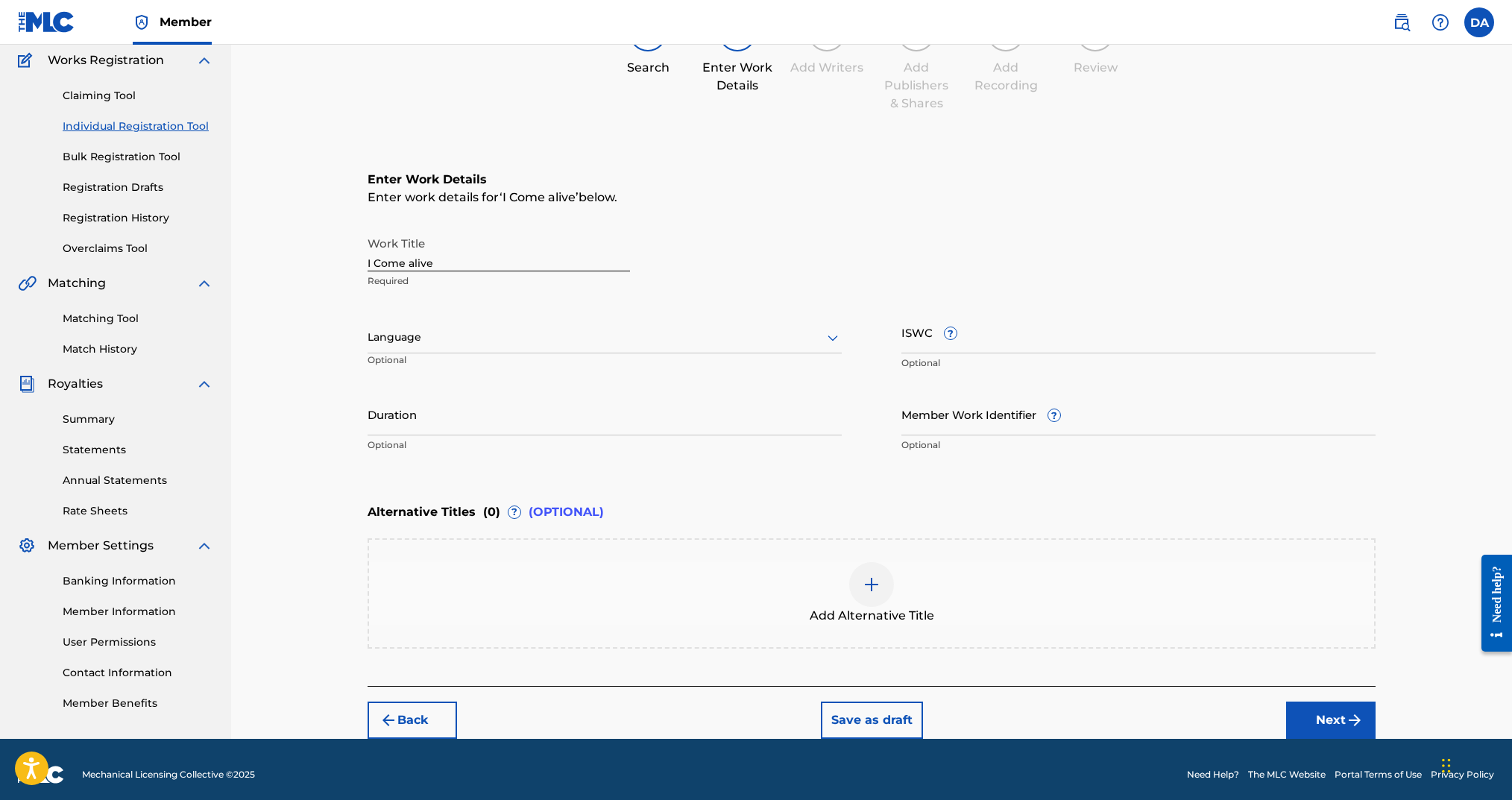
click at [484, 266] on input "I Come alive" at bounding box center [498, 250] width 262 height 43
type input "I Come Alive"
click at [451, 326] on div "Language" at bounding box center [604, 338] width 474 height 32
click at [440, 368] on div "English" at bounding box center [604, 370] width 472 height 33
click at [973, 344] on input "ISWC ?" at bounding box center [1138, 332] width 474 height 43
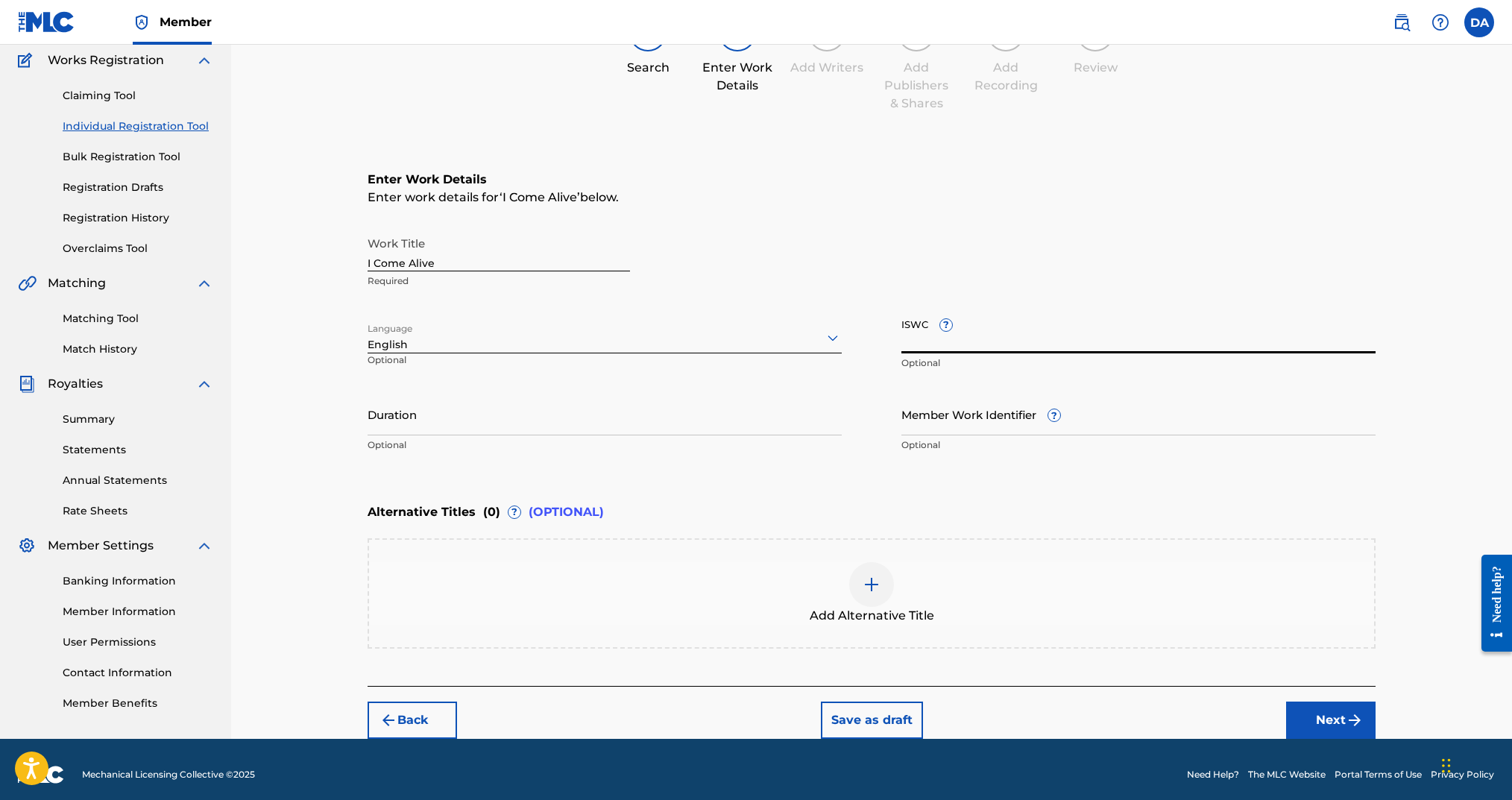
paste input "T-329.572.916-3"
type input "T-329.572.916-3"
click at [679, 394] on input "Duration" at bounding box center [604, 415] width 474 height 43
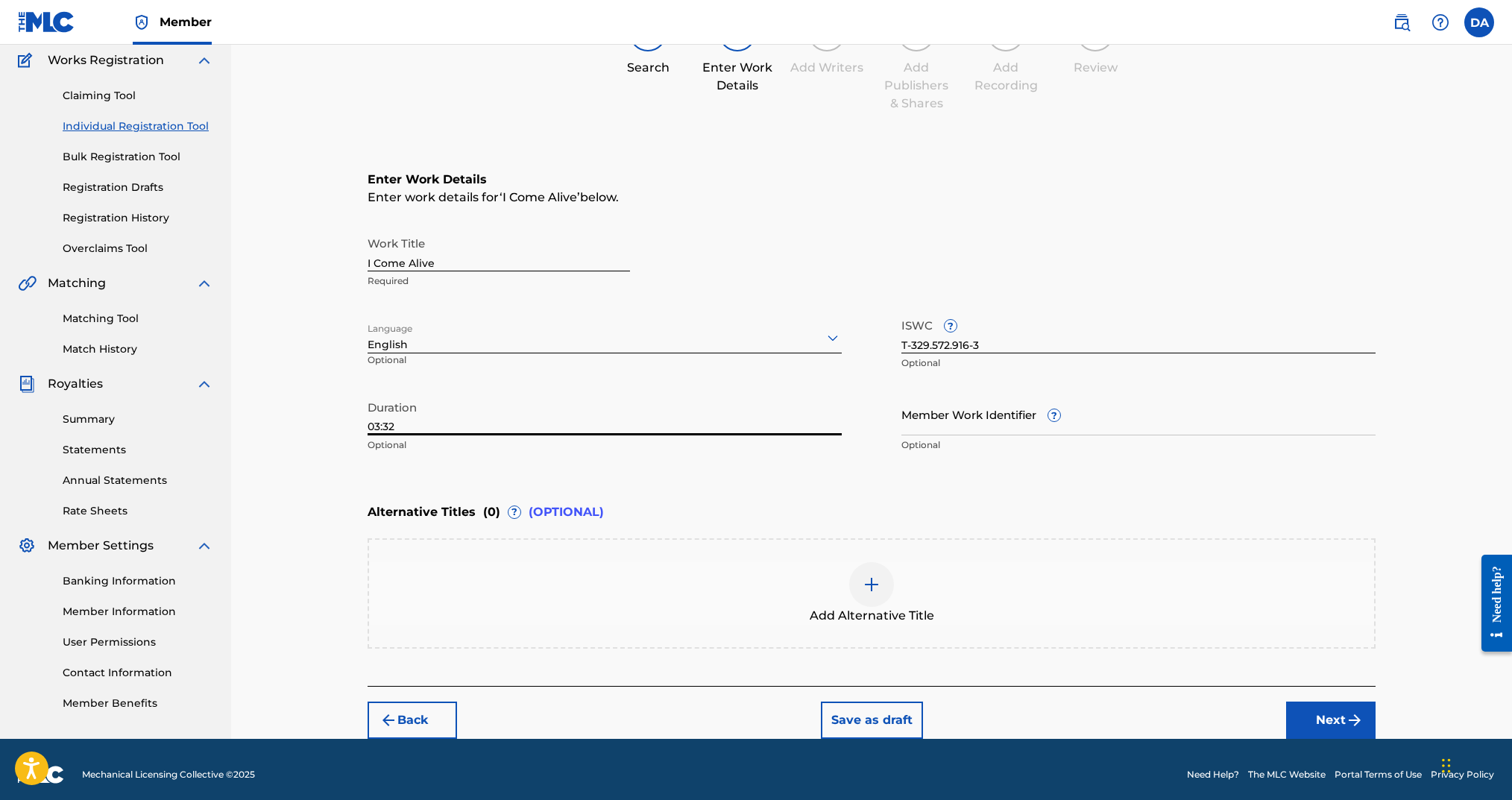
type input "03:32"
click at [1310, 715] on button "Next" at bounding box center [1331, 721] width 89 height 37
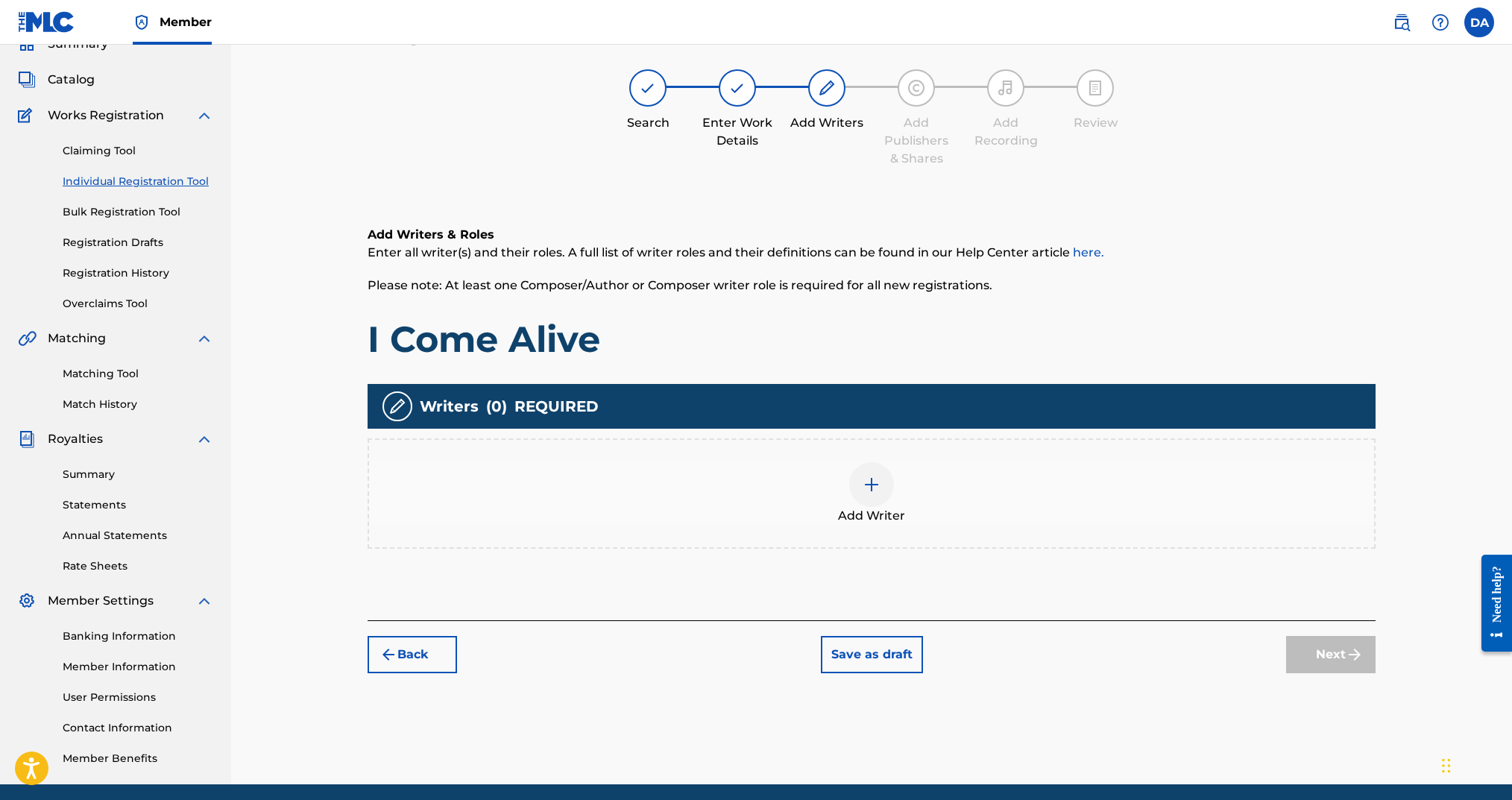
scroll to position [67, 0]
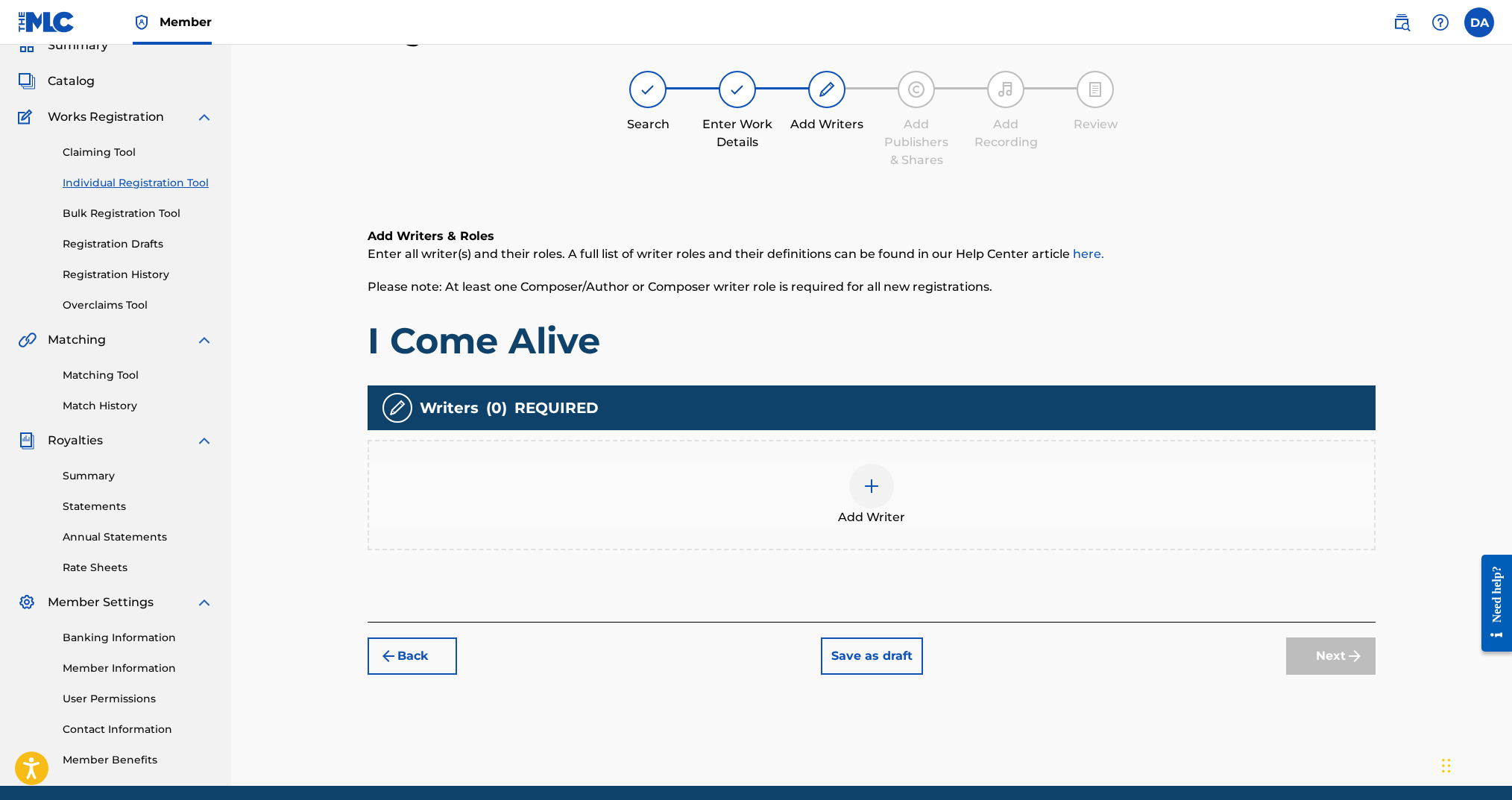
click at [861, 482] on div at bounding box center [871, 487] width 45 height 45
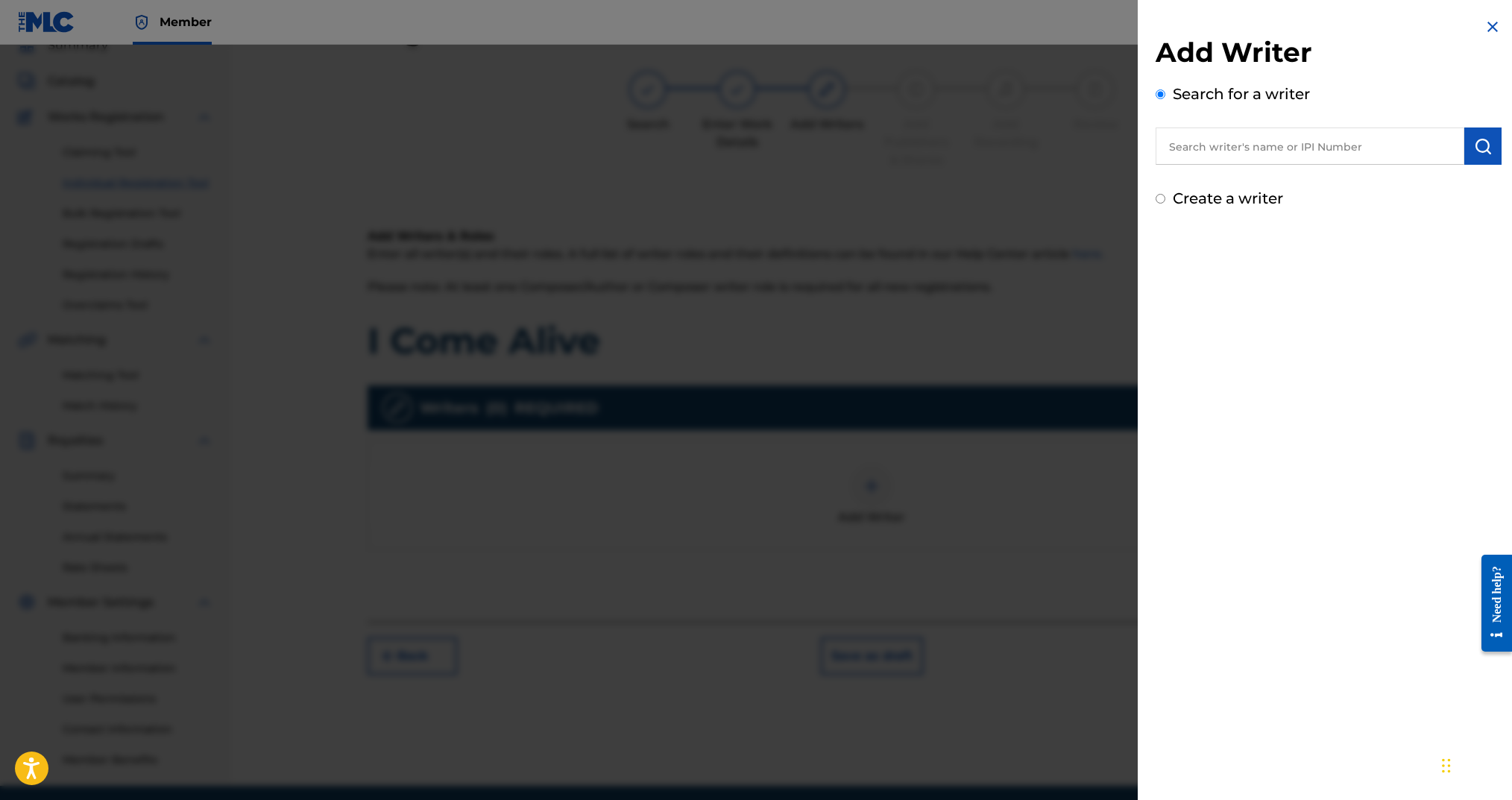
click at [1161, 200] on input "Create a writer" at bounding box center [1161, 198] width 9 height 9
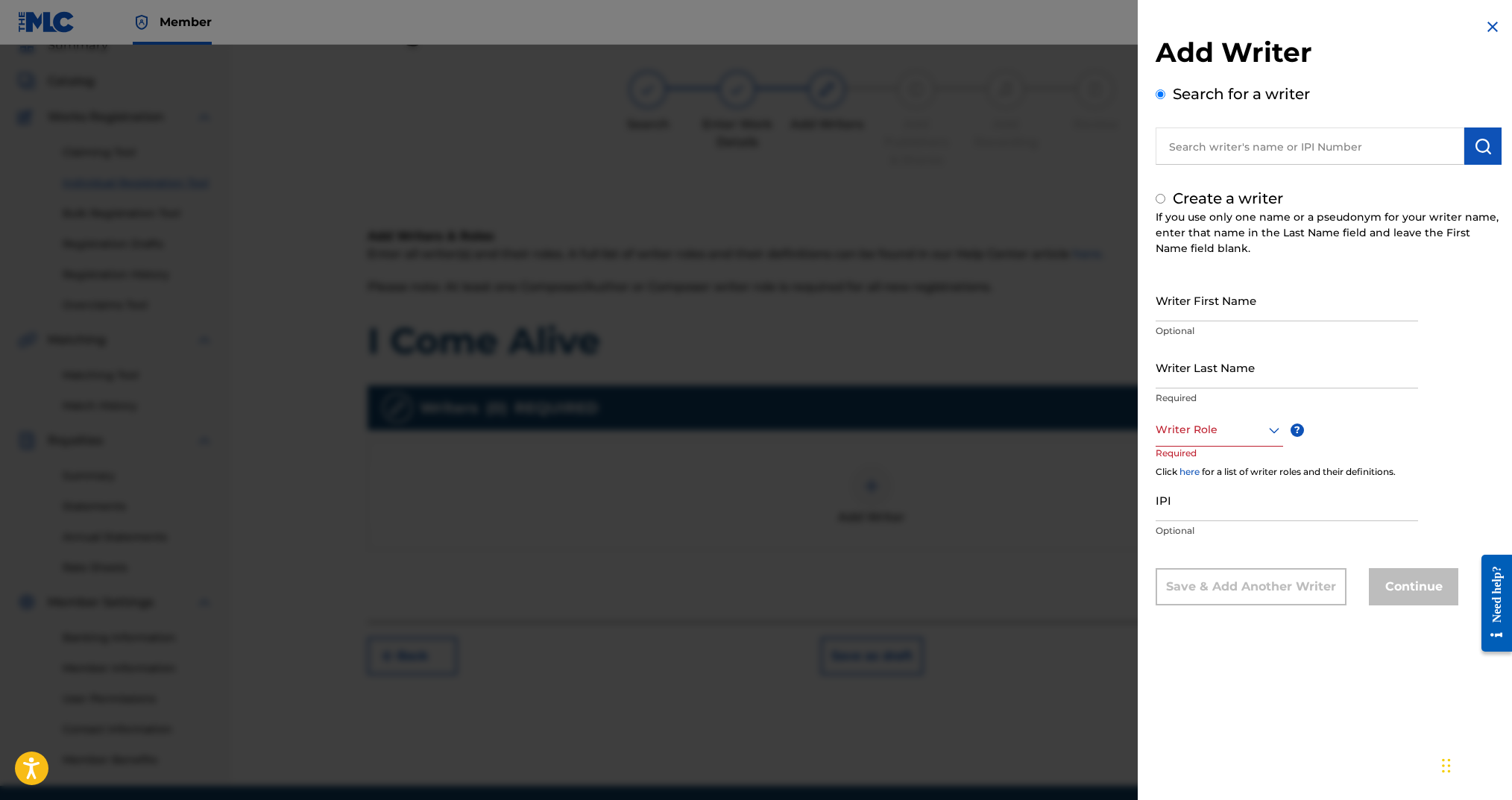
radio input "false"
radio input "true"
click at [1214, 287] on input "Writer First Name" at bounding box center [1287, 300] width 262 height 43
type input "[PERSON_NAME]"
type input "Arms"
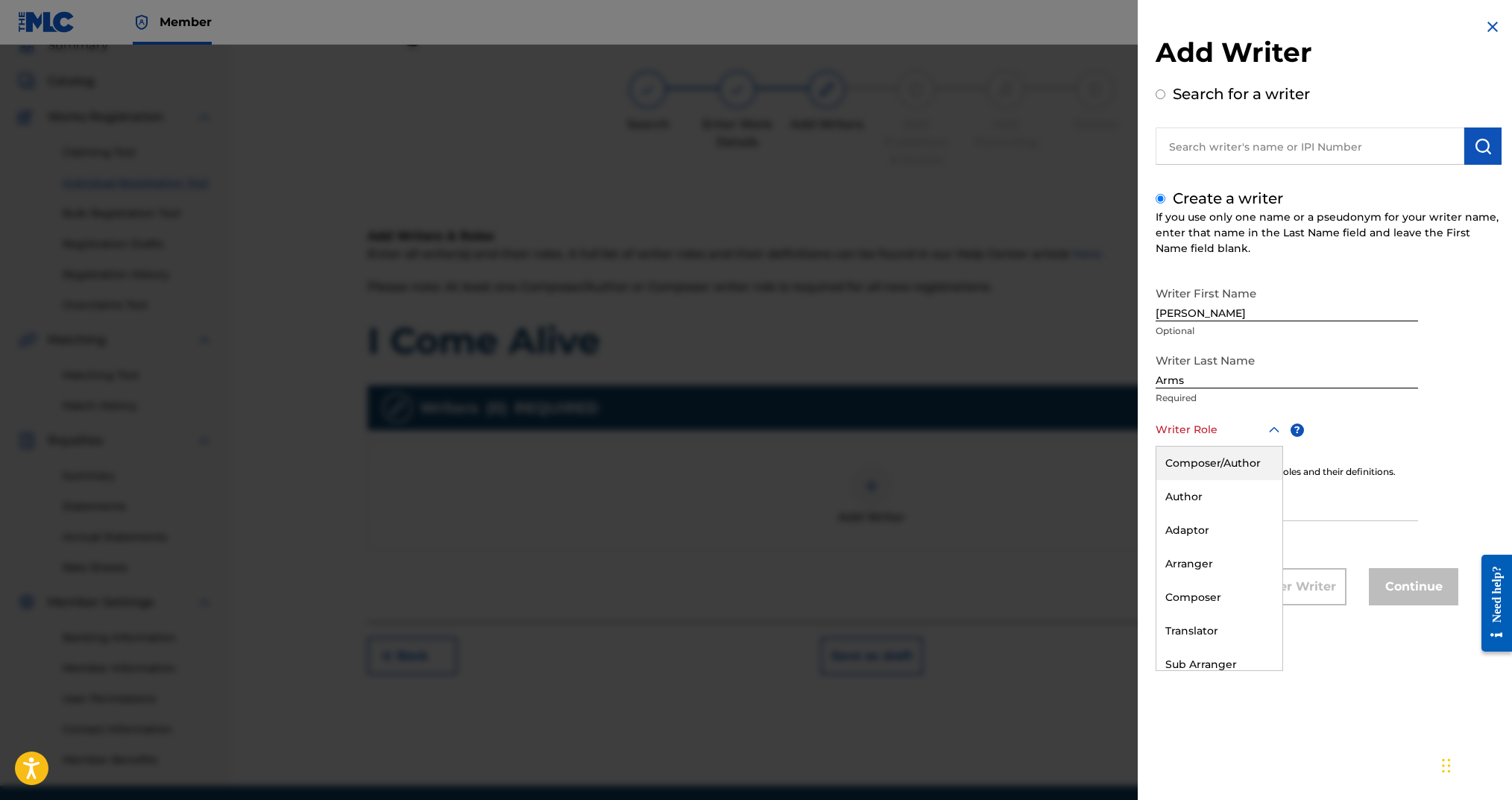
drag, startPoint x: 1244, startPoint y: 436, endPoint x: 1240, endPoint y: 446, distance: 10.8
click at [1244, 436] on div at bounding box center [1219, 430] width 127 height 19
click at [1234, 458] on div "Composer/Author" at bounding box center [1220, 463] width 126 height 33
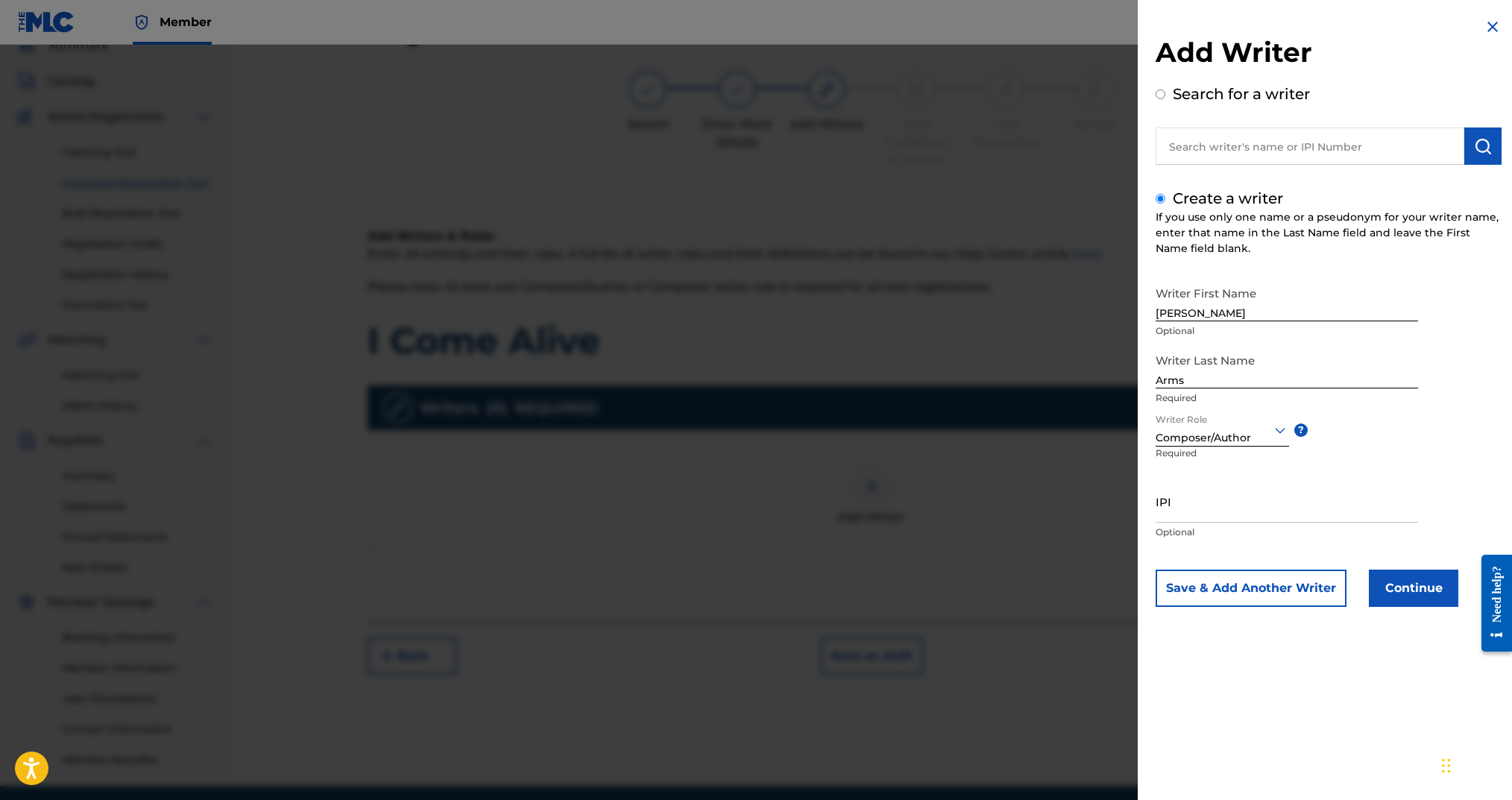
click at [1232, 498] on input "IPI" at bounding box center [1287, 501] width 262 height 43
paste input "00724346451"
type input "00724346451"
click at [1375, 575] on button "Continue" at bounding box center [1413, 589] width 89 height 37
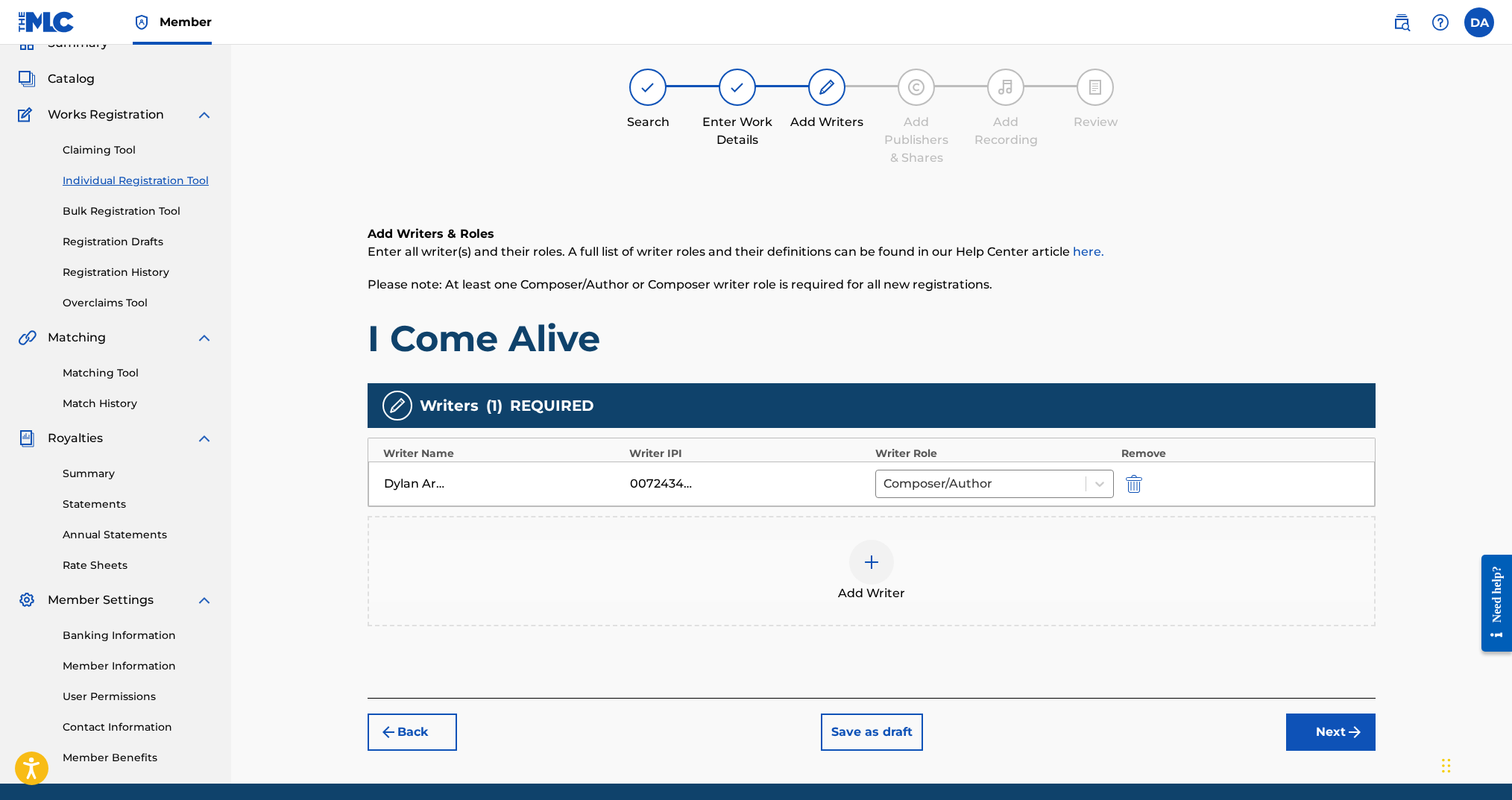
click at [1323, 732] on button "Next" at bounding box center [1331, 732] width 89 height 37
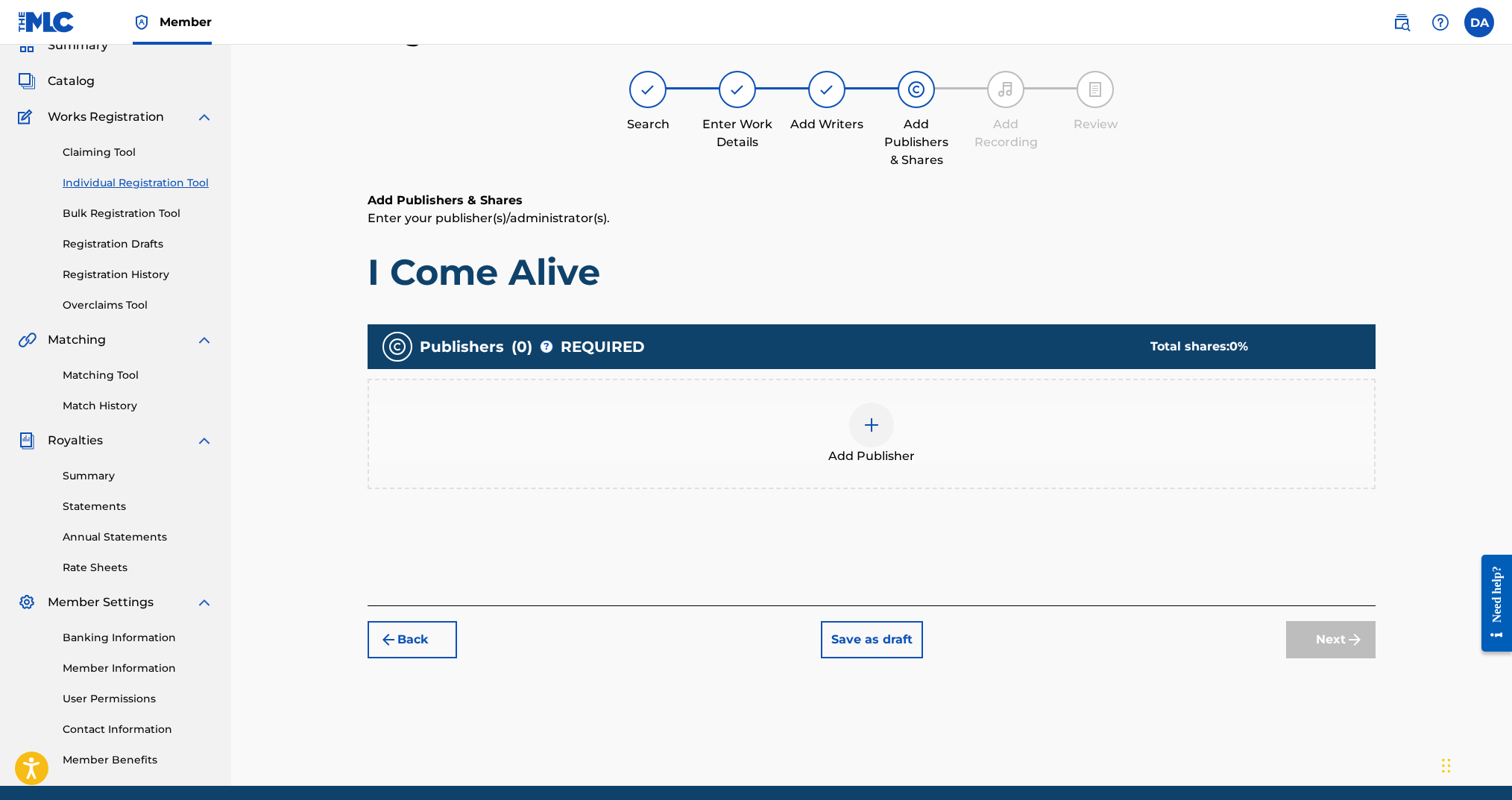
click at [876, 431] on img at bounding box center [871, 424] width 18 height 18
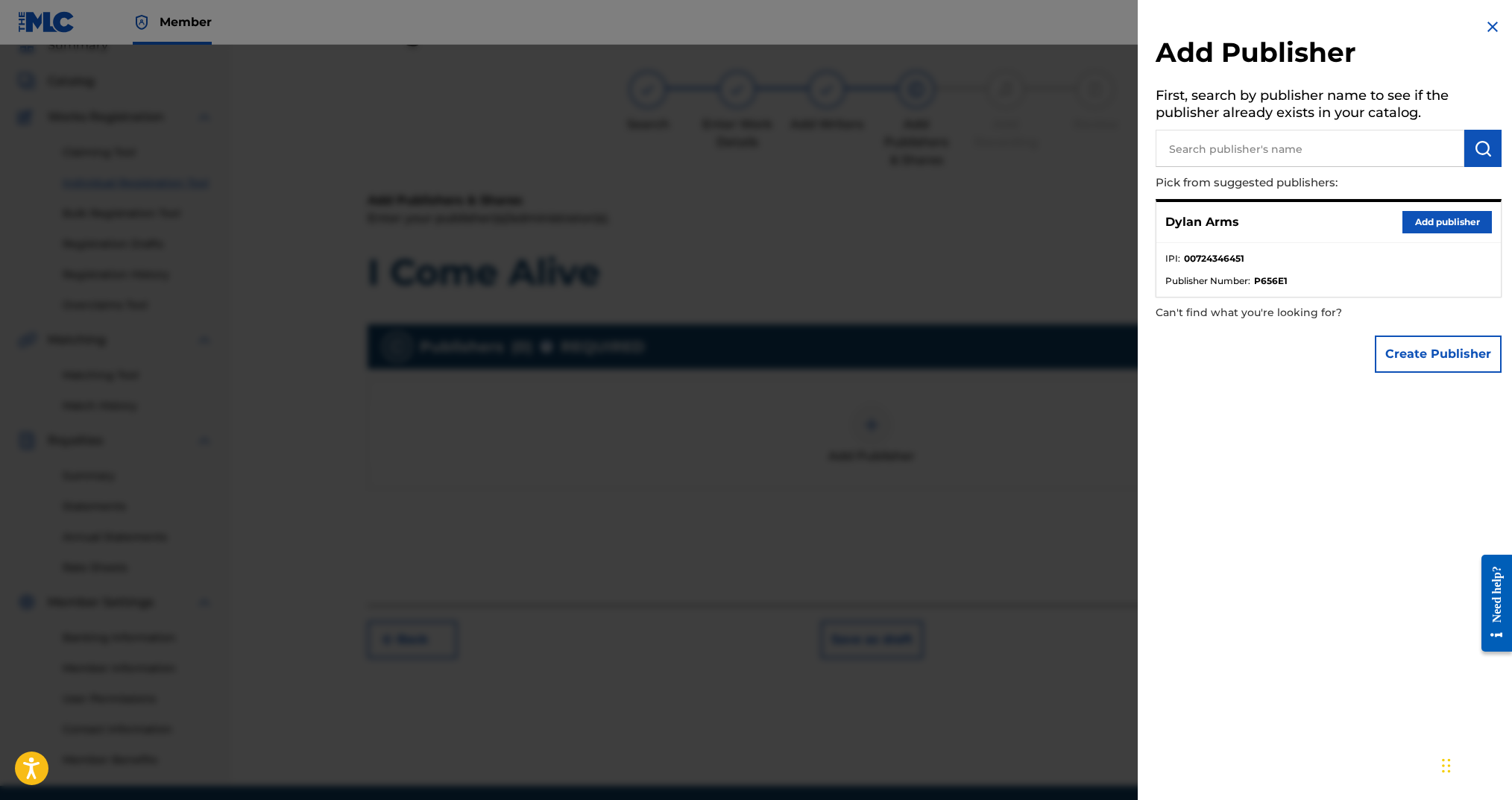
click at [1457, 224] on button "Add publisher" at bounding box center [1447, 222] width 89 height 22
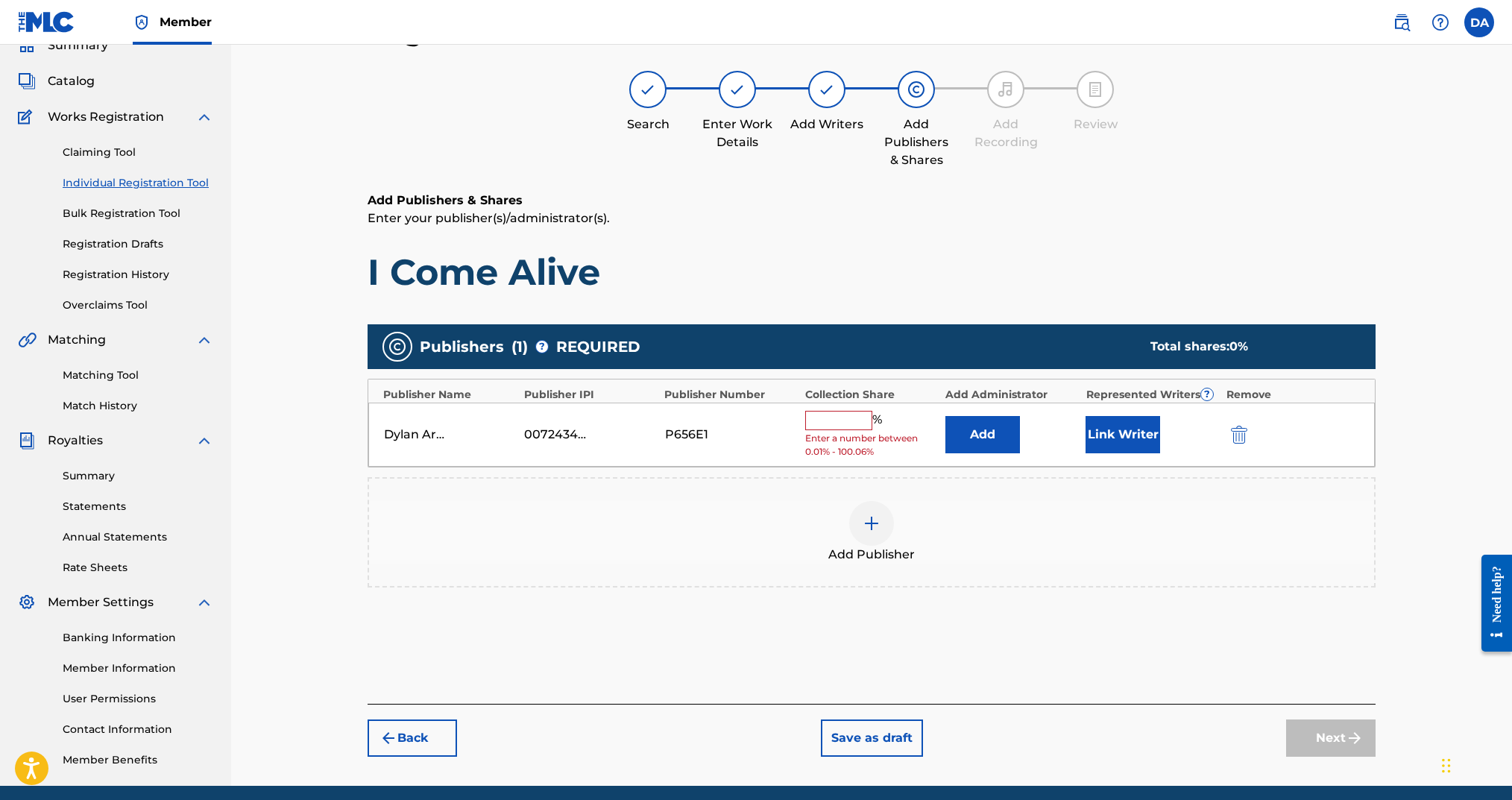
click at [836, 422] on input "text" at bounding box center [839, 420] width 67 height 20
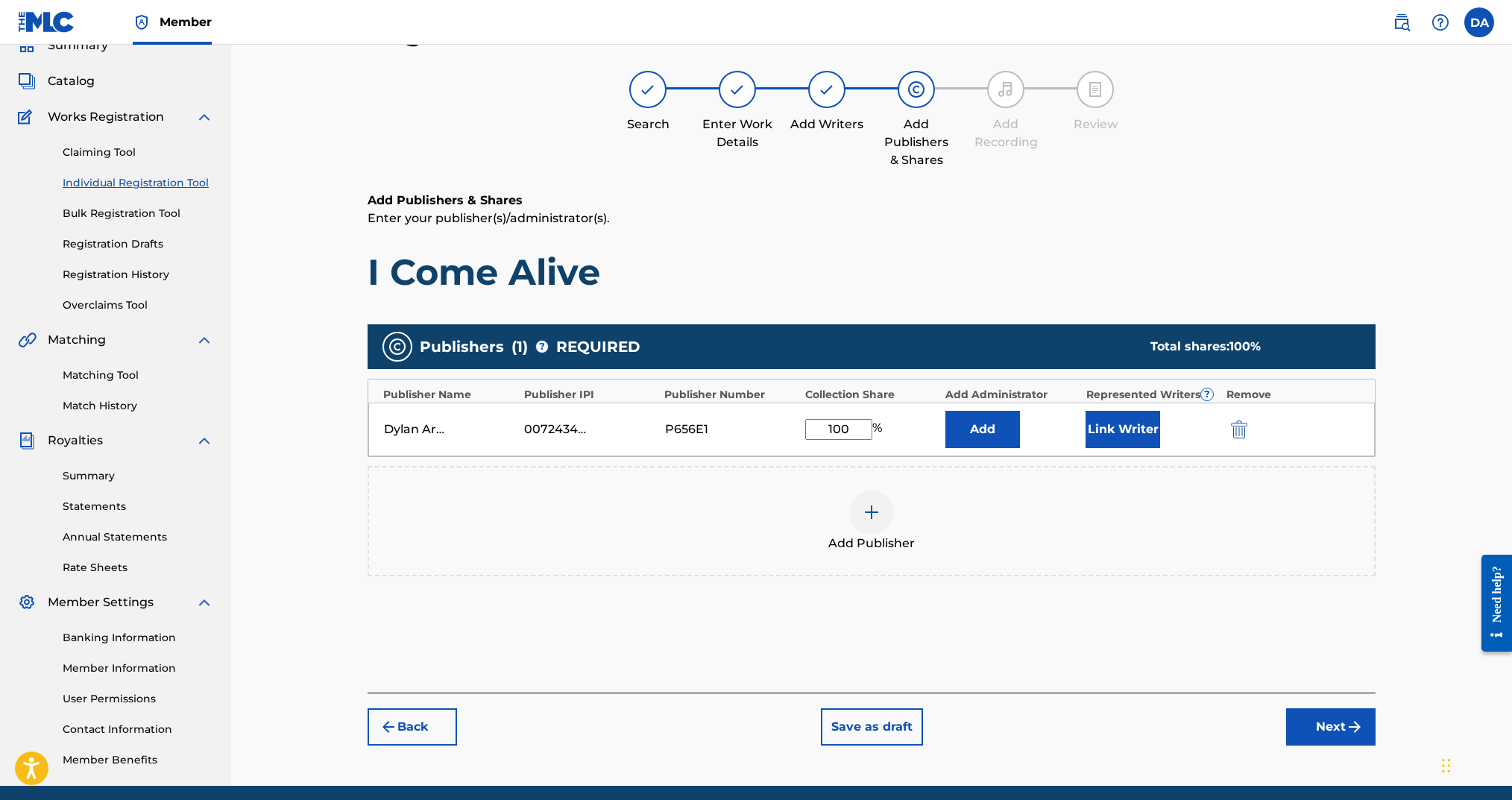
type input "100"
click at [1121, 420] on button "Link Writer" at bounding box center [1122, 430] width 74 height 37
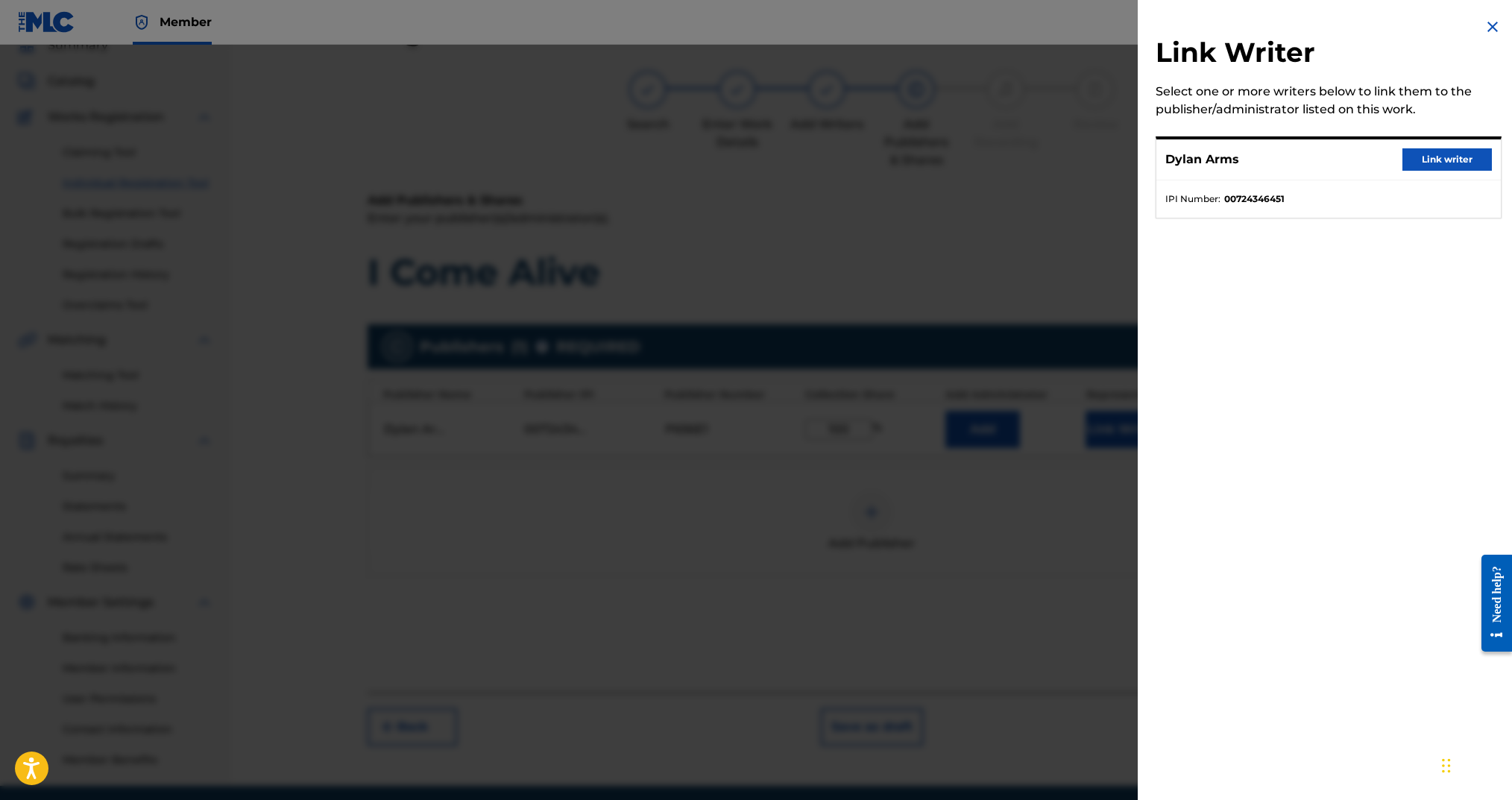
click at [1426, 155] on button "Link writer" at bounding box center [1447, 160] width 89 height 22
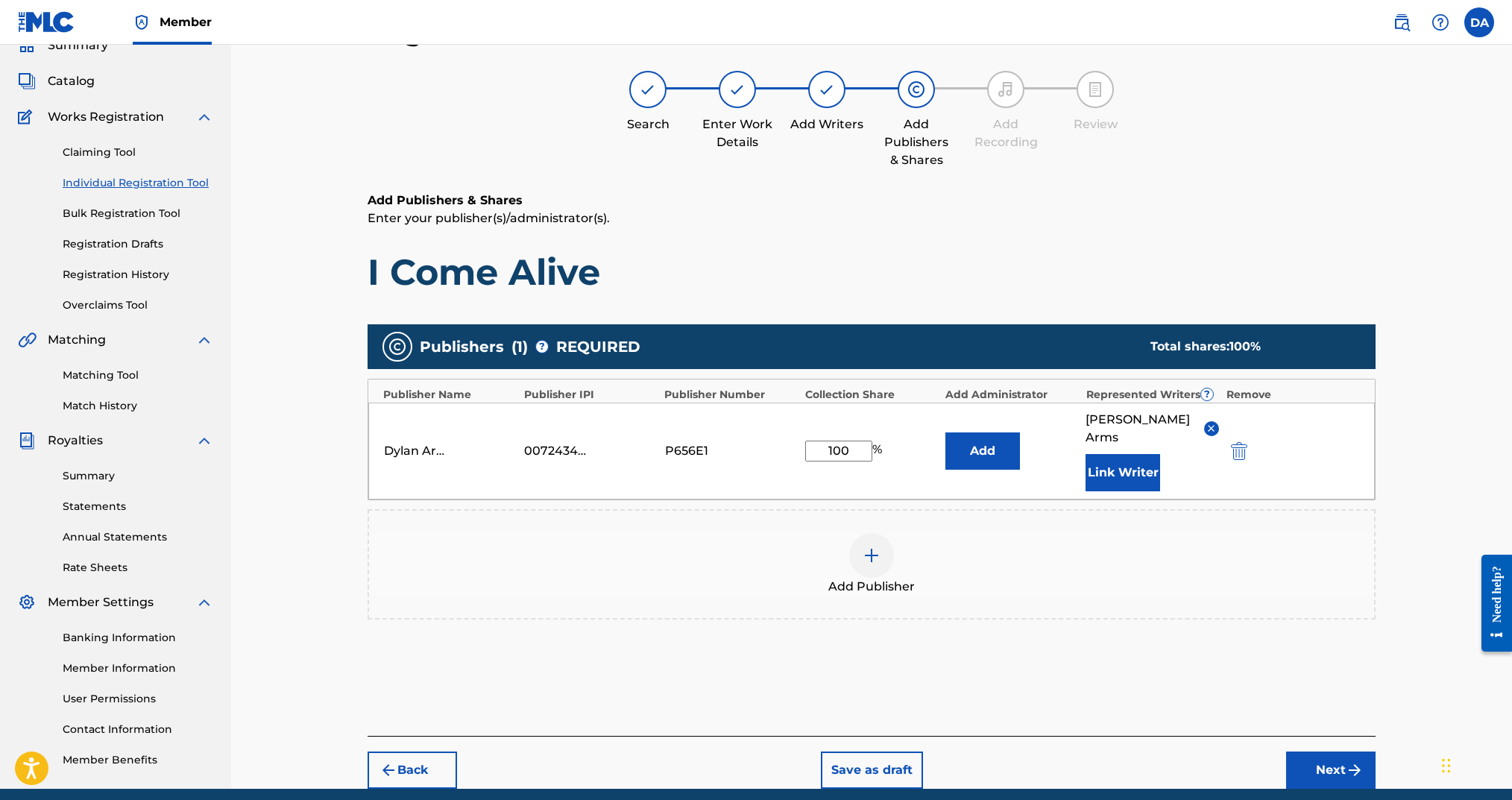
click at [1309, 752] on button "Next" at bounding box center [1331, 770] width 89 height 37
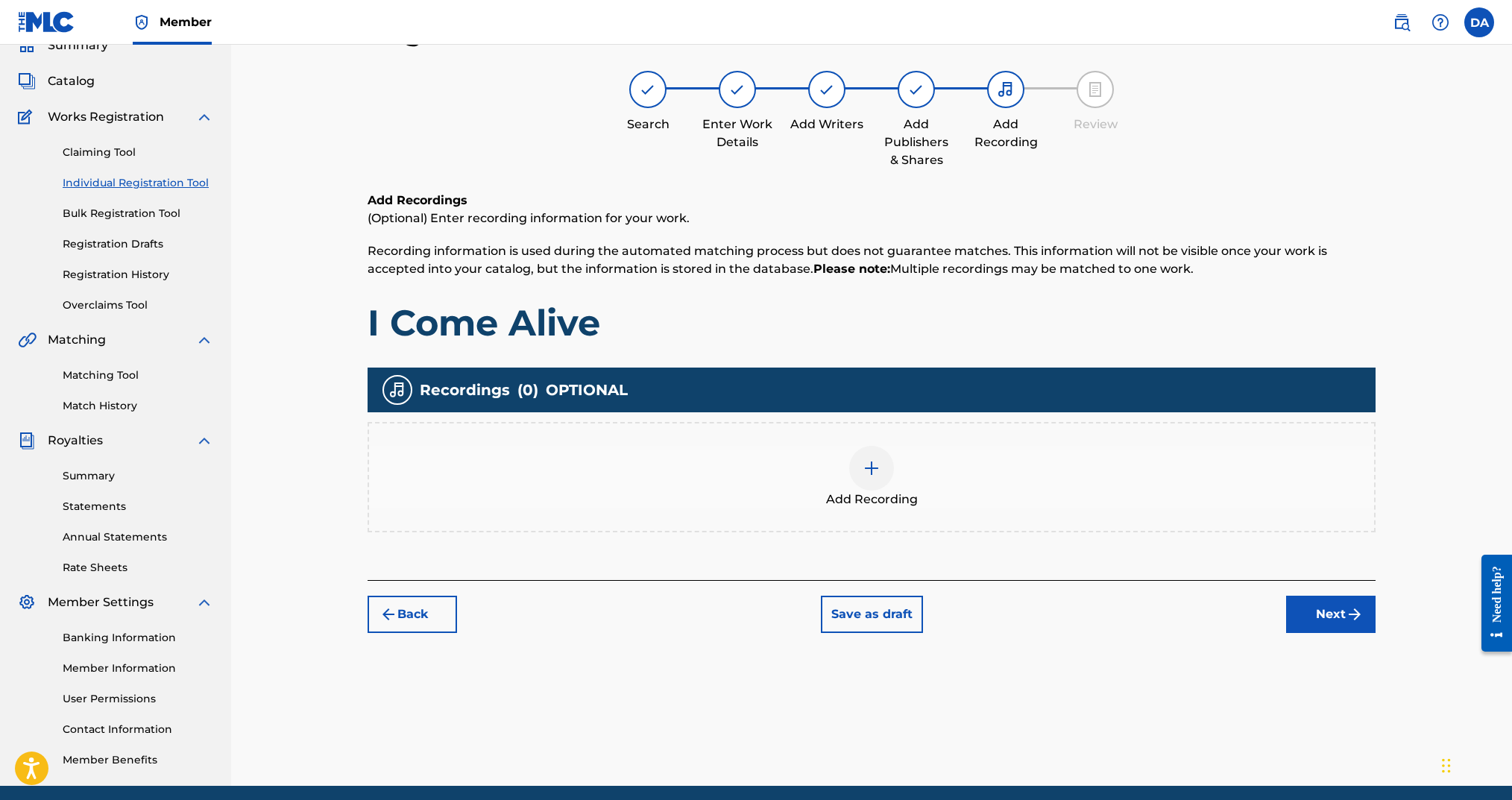
click at [864, 470] on img at bounding box center [871, 468] width 18 height 18
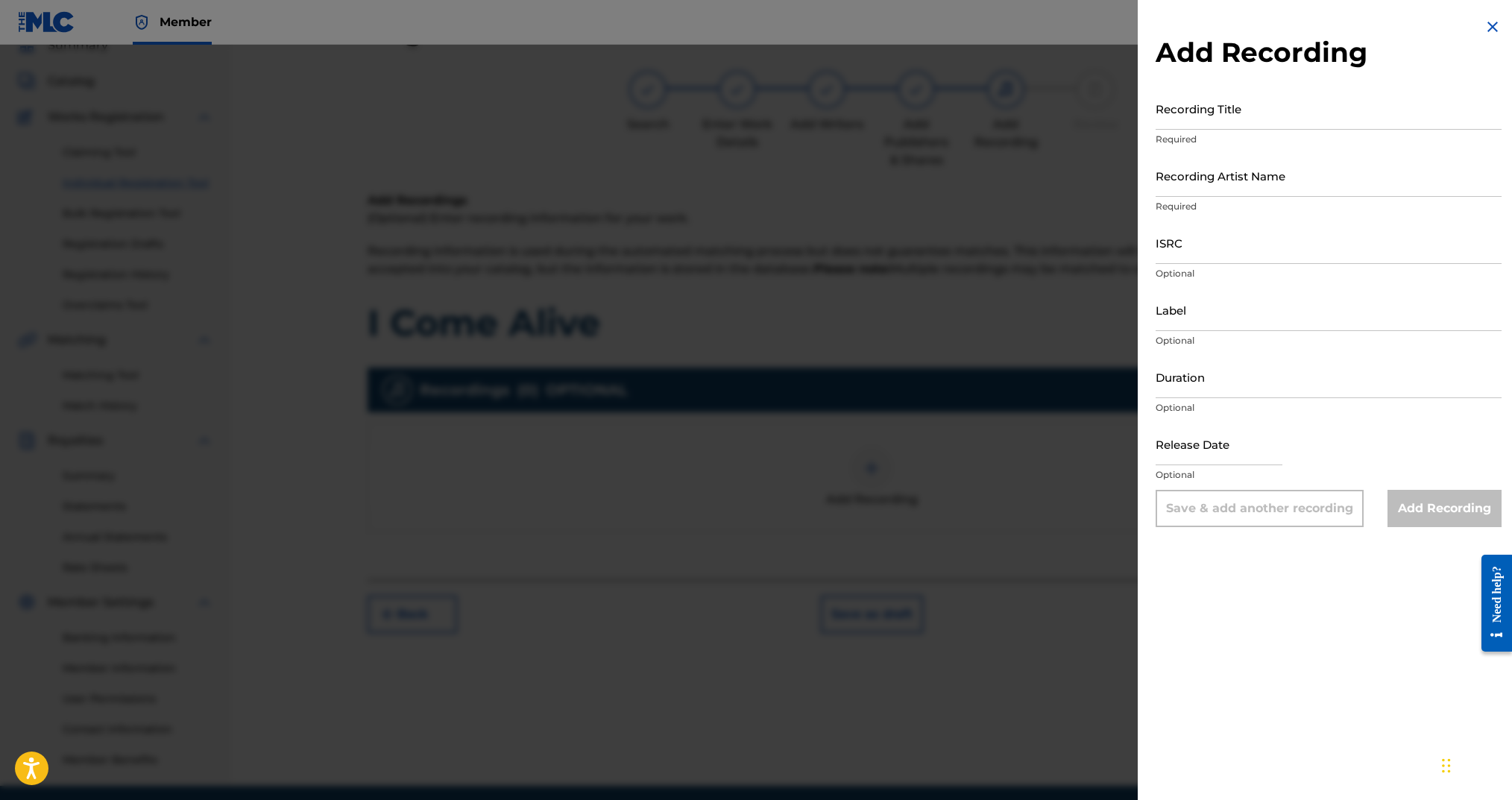
click at [1242, 111] on input "Recording Title" at bounding box center [1329, 109] width 346 height 43
type input "I Come Alive"
click at [1247, 181] on input "Recording Artist Name" at bounding box center [1329, 176] width 346 height 43
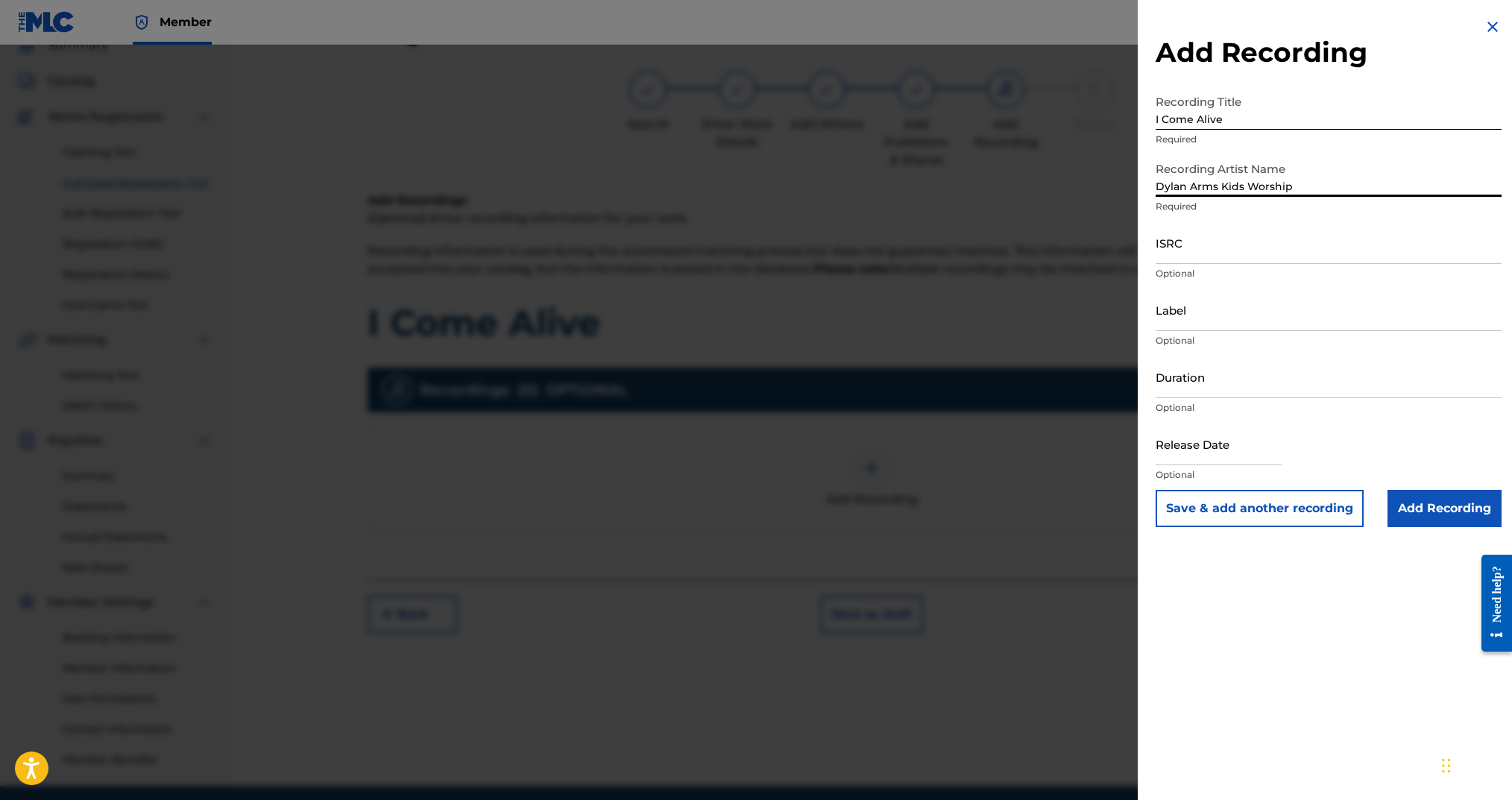
type input "Dylan Arms Kids Worship"
click at [1216, 243] on input "ISRC" at bounding box center [1329, 243] width 346 height 43
paste input "QMAAK1864393"
type input "QMAAK1864393"
click at [1225, 379] on input "Duration" at bounding box center [1329, 377] width 346 height 43
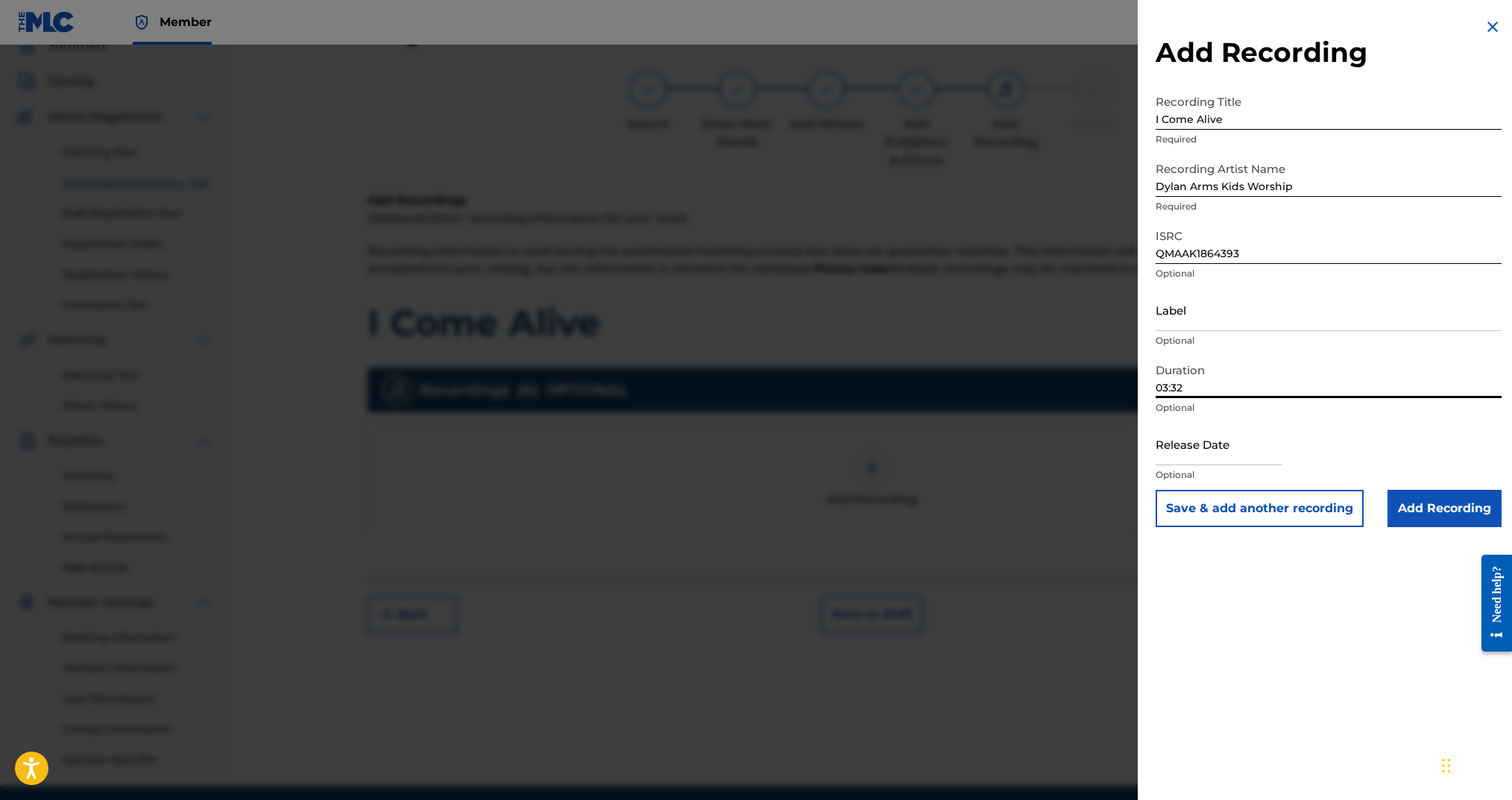
type input "03:32"
click at [1213, 447] on input "text" at bounding box center [1219, 445] width 126 height 43
select select "7"
select select "2025"
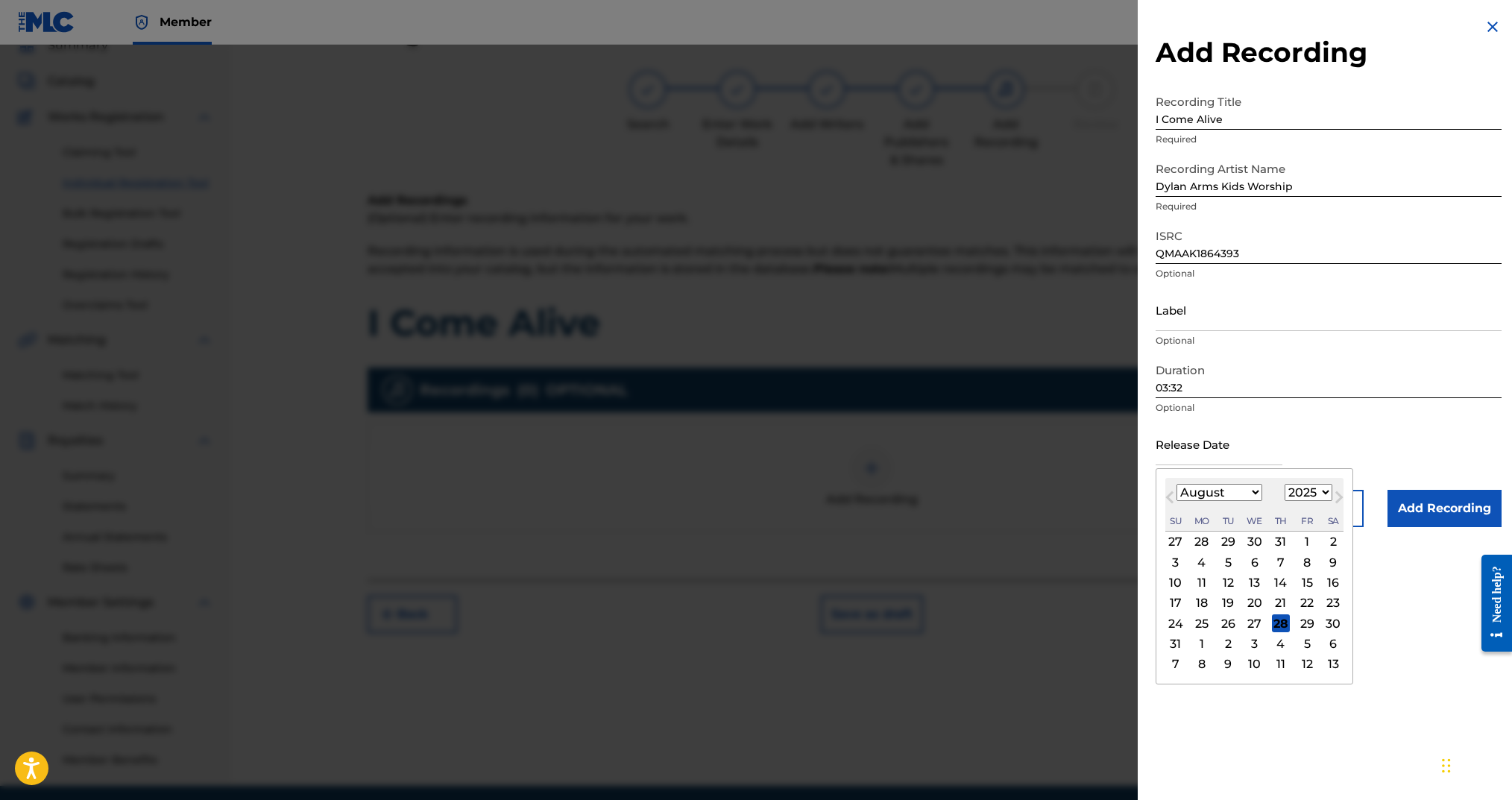
type input "[DATE]"
select select "5"
select select "2018"
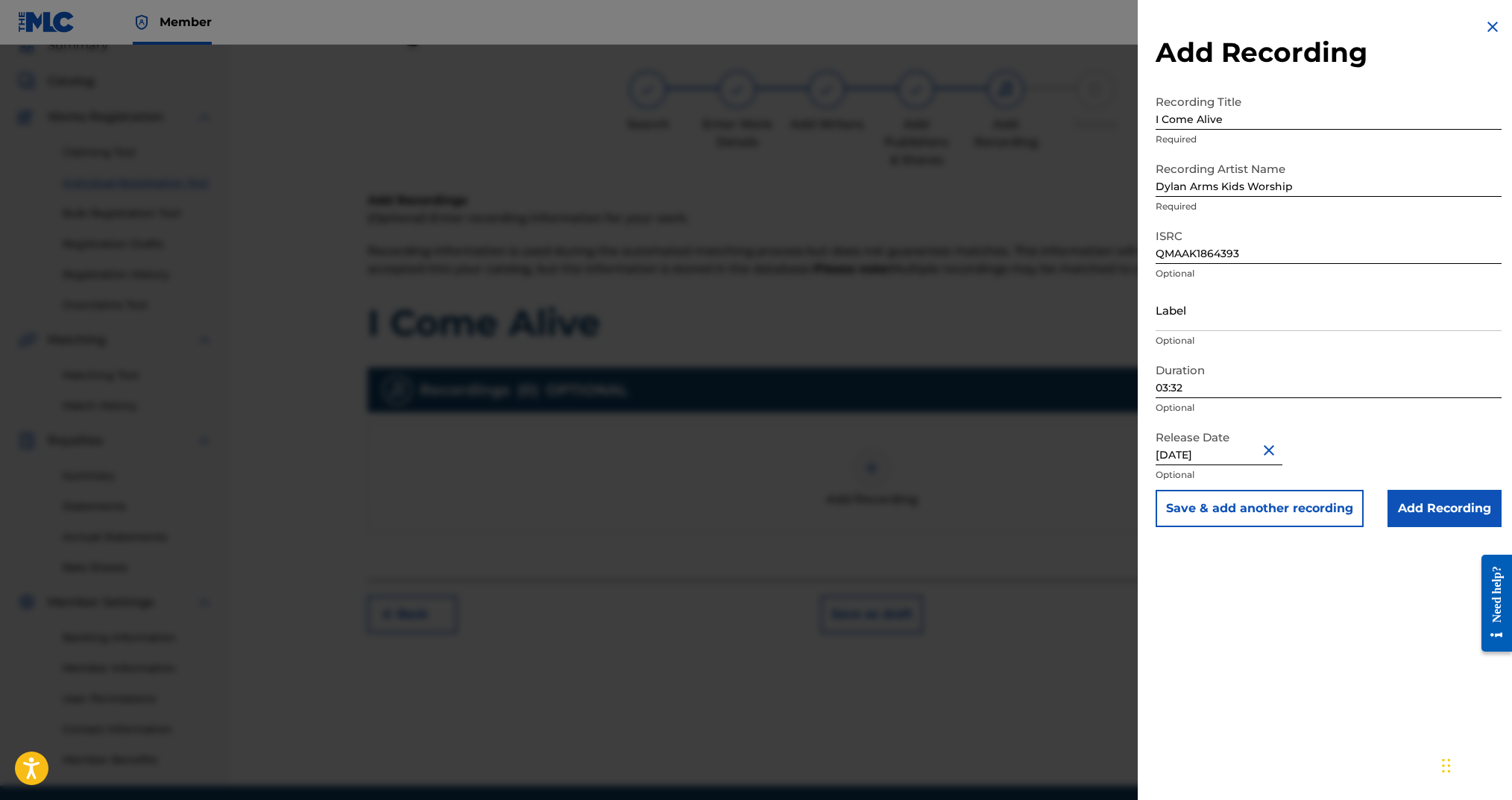
click at [1417, 520] on input "Add Recording" at bounding box center [1444, 509] width 114 height 37
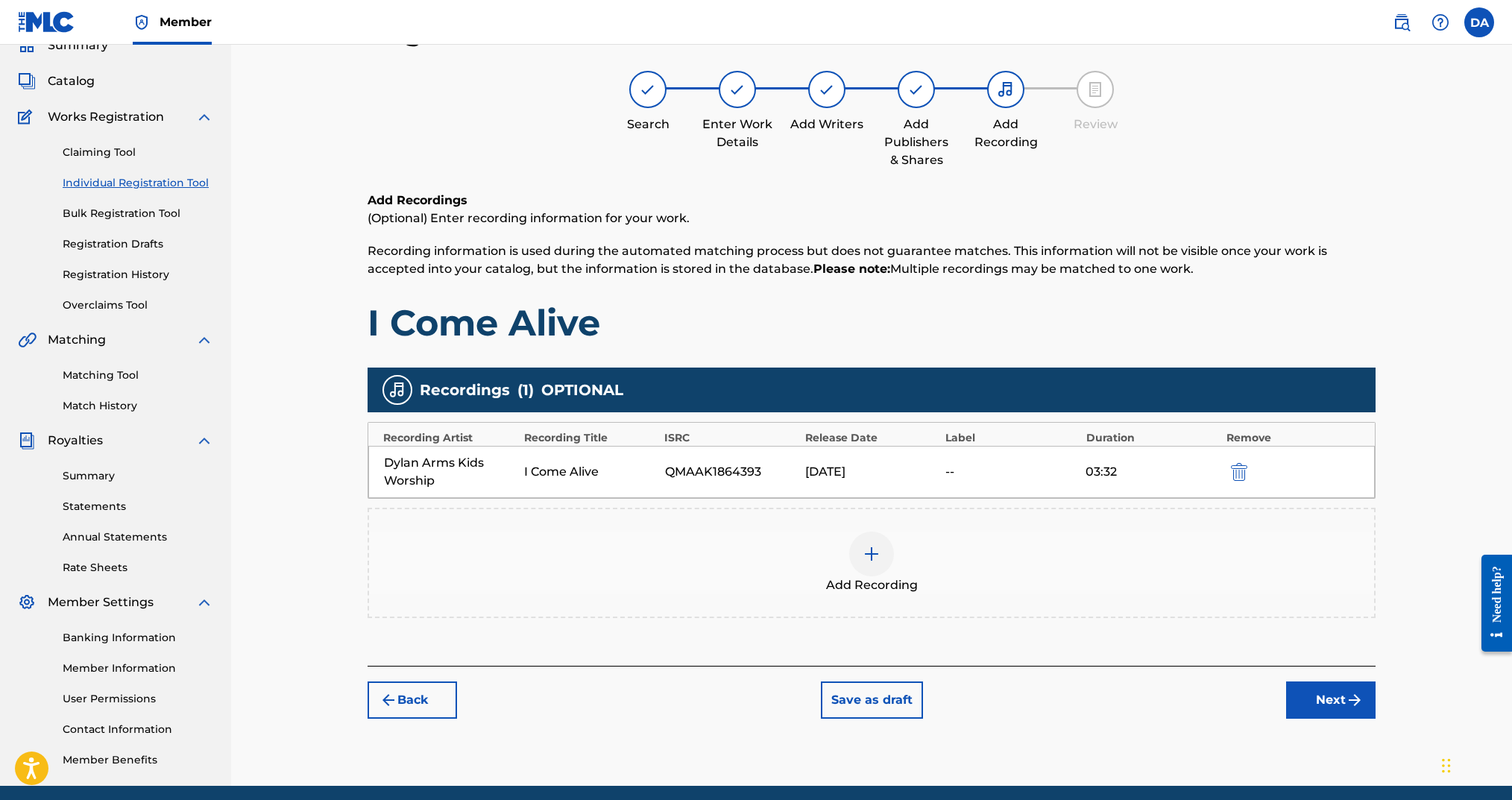
click at [1323, 700] on button "Next" at bounding box center [1331, 700] width 89 height 37
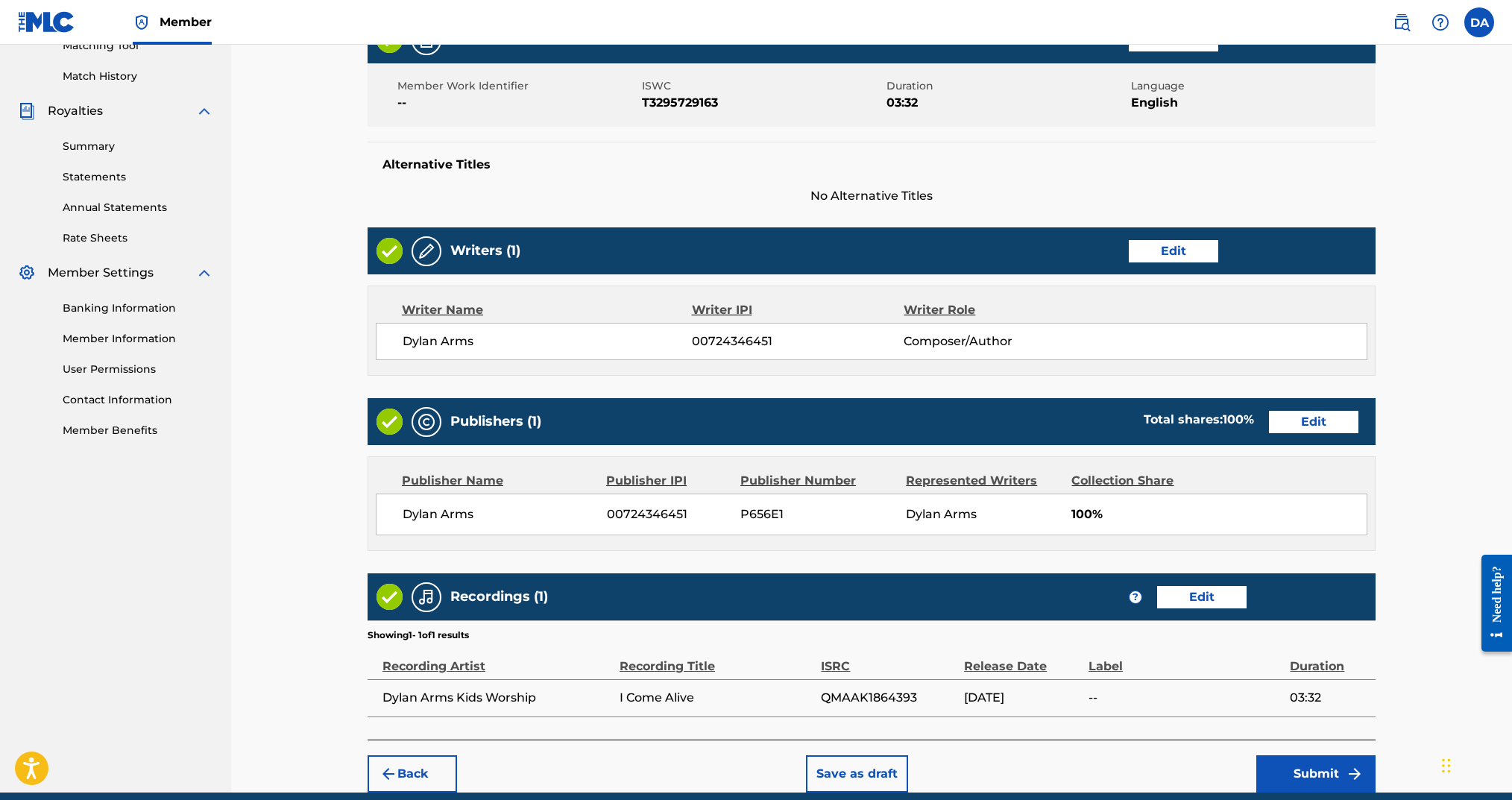
scroll to position [462, 0]
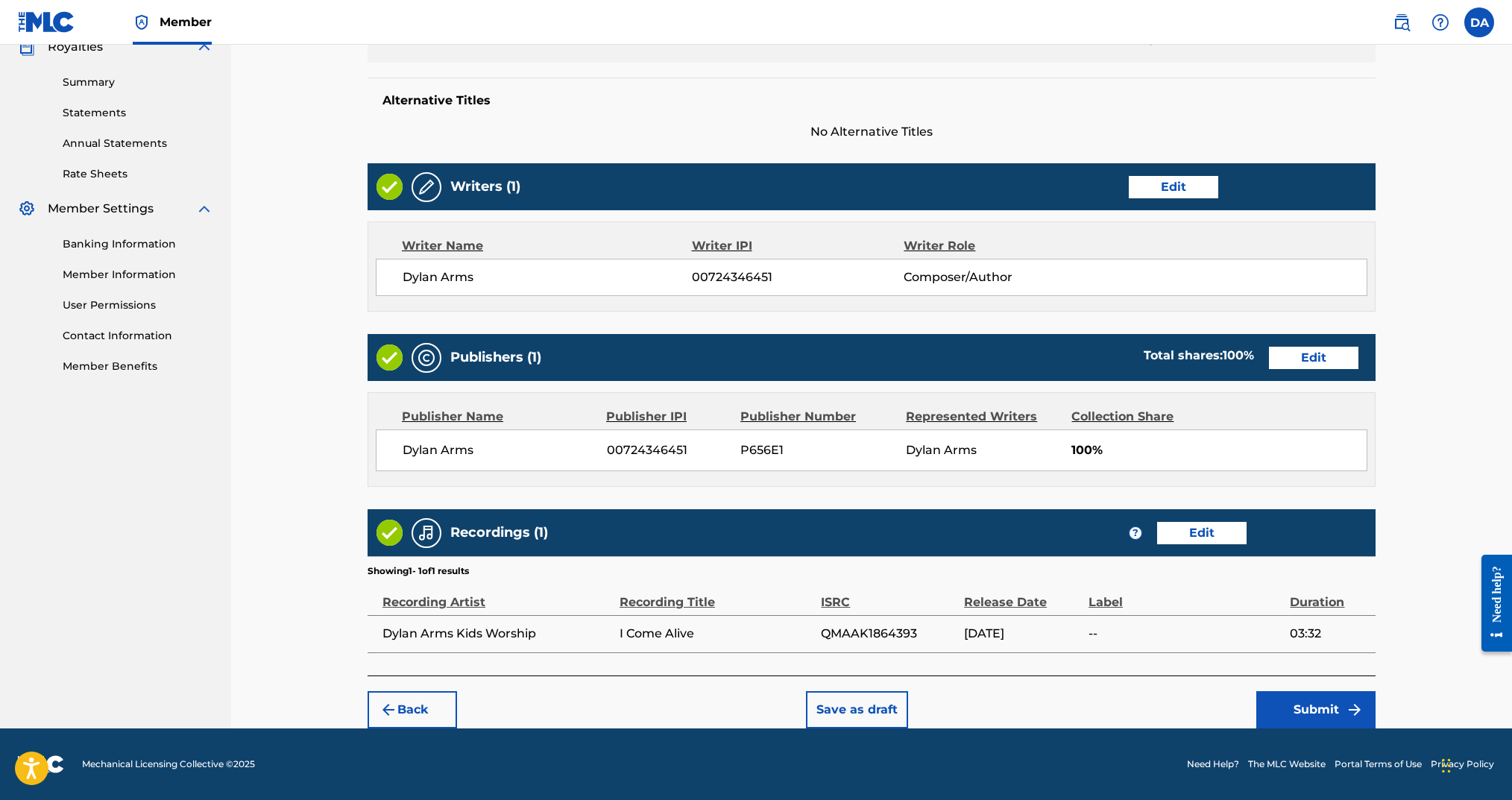
click at [1285, 690] on div "Back Save as draft Submit" at bounding box center [871, 701] width 1008 height 53
click at [1272, 704] on button "Submit" at bounding box center [1316, 710] width 119 height 37
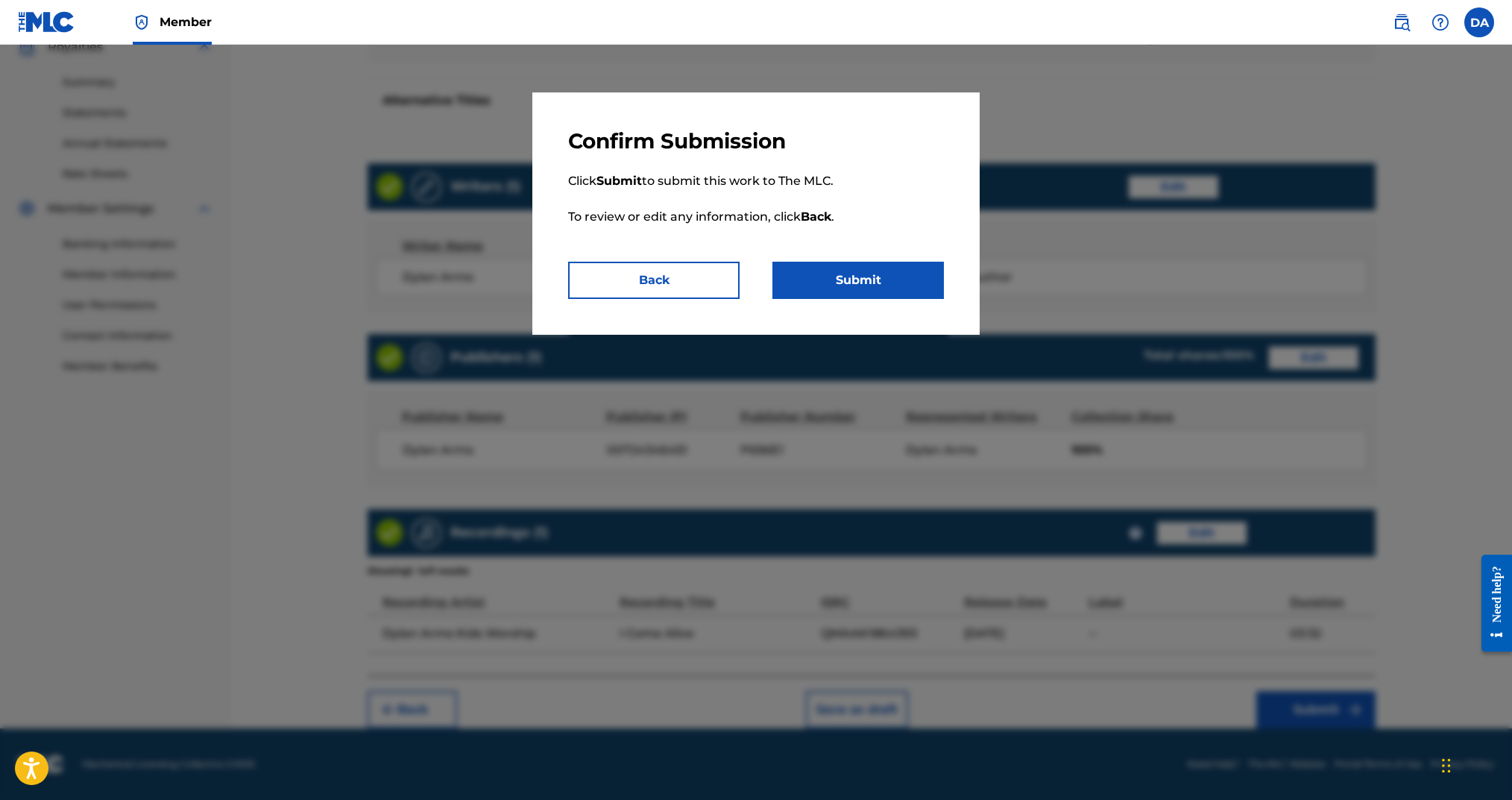
click at [838, 258] on p "Click Submit to submit this work to The MLC. To review or edit any information,…" at bounding box center [756, 207] width 376 height 107
click at [836, 276] on button "Submit" at bounding box center [858, 280] width 171 height 37
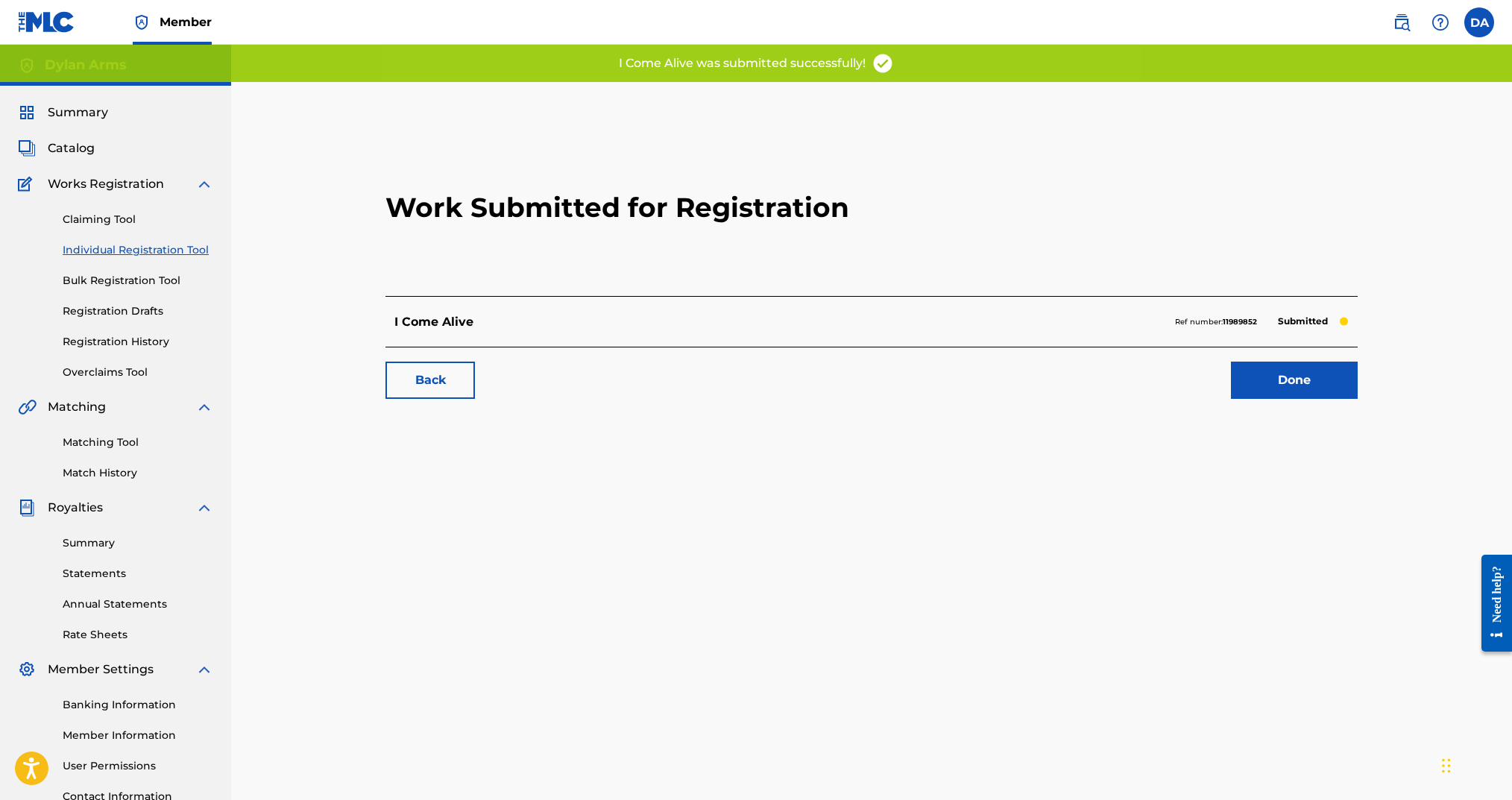
click at [1313, 389] on link "Done" at bounding box center [1294, 380] width 126 height 37
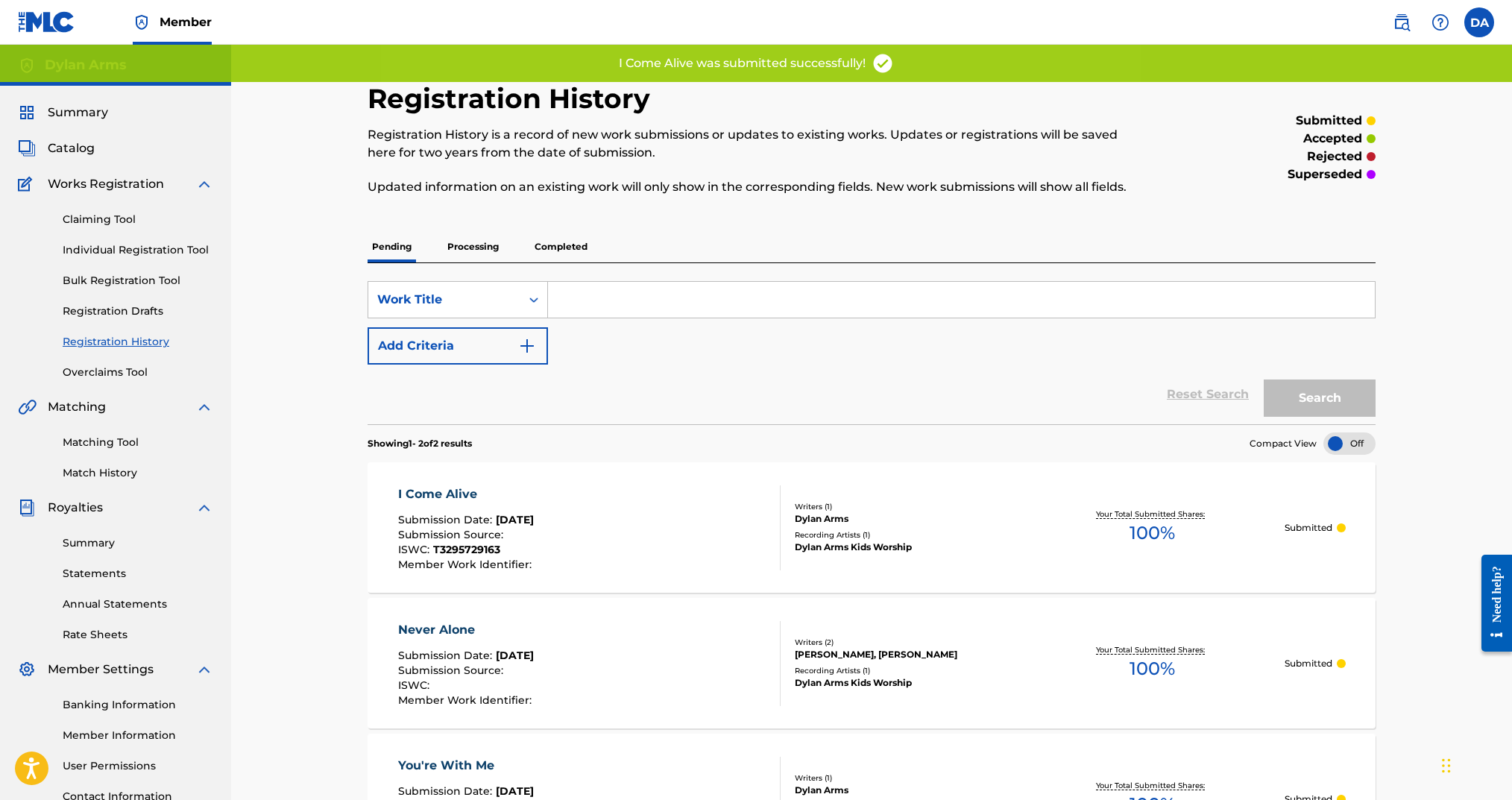
click at [146, 255] on link "Individual Registration Tool" at bounding box center [138, 250] width 151 height 16
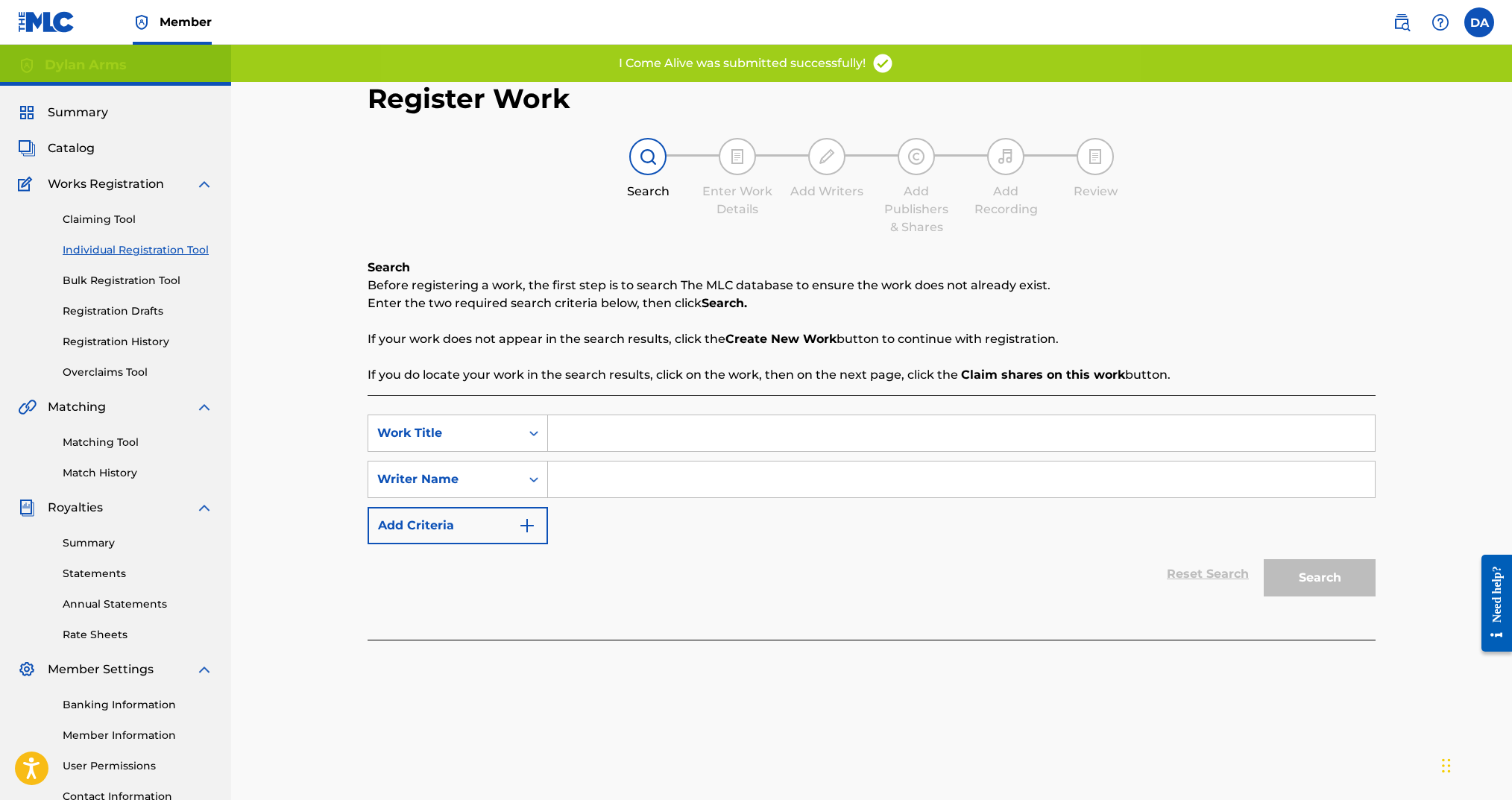
click at [611, 435] on input "Search Form" at bounding box center [961, 433] width 827 height 35
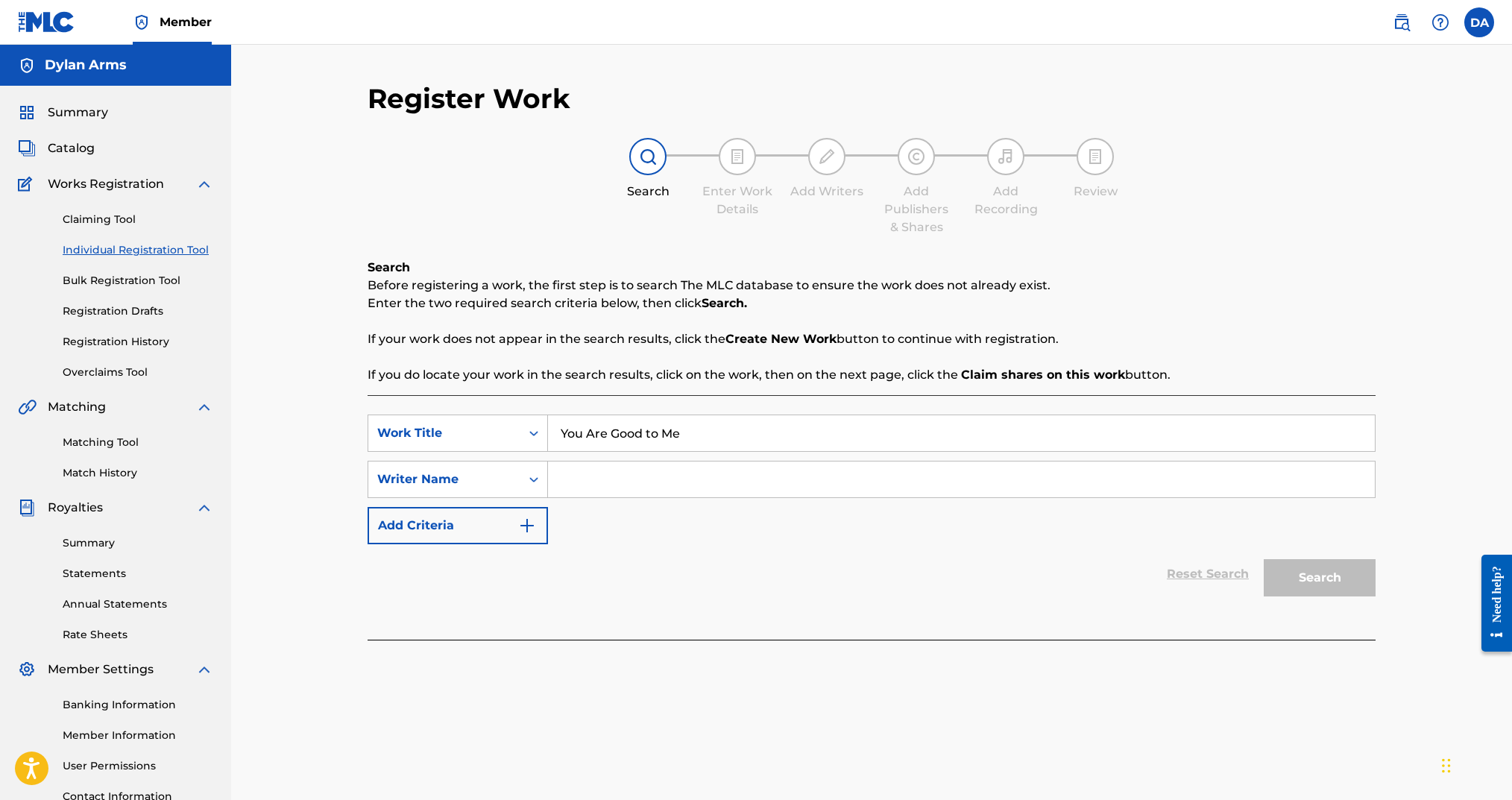
type input "You Are Good to Me"
click at [586, 498] on div "Search Form" at bounding box center [962, 480] width 828 height 37
type input "Dylan Arms"
click at [1322, 580] on button "Search" at bounding box center [1320, 578] width 112 height 37
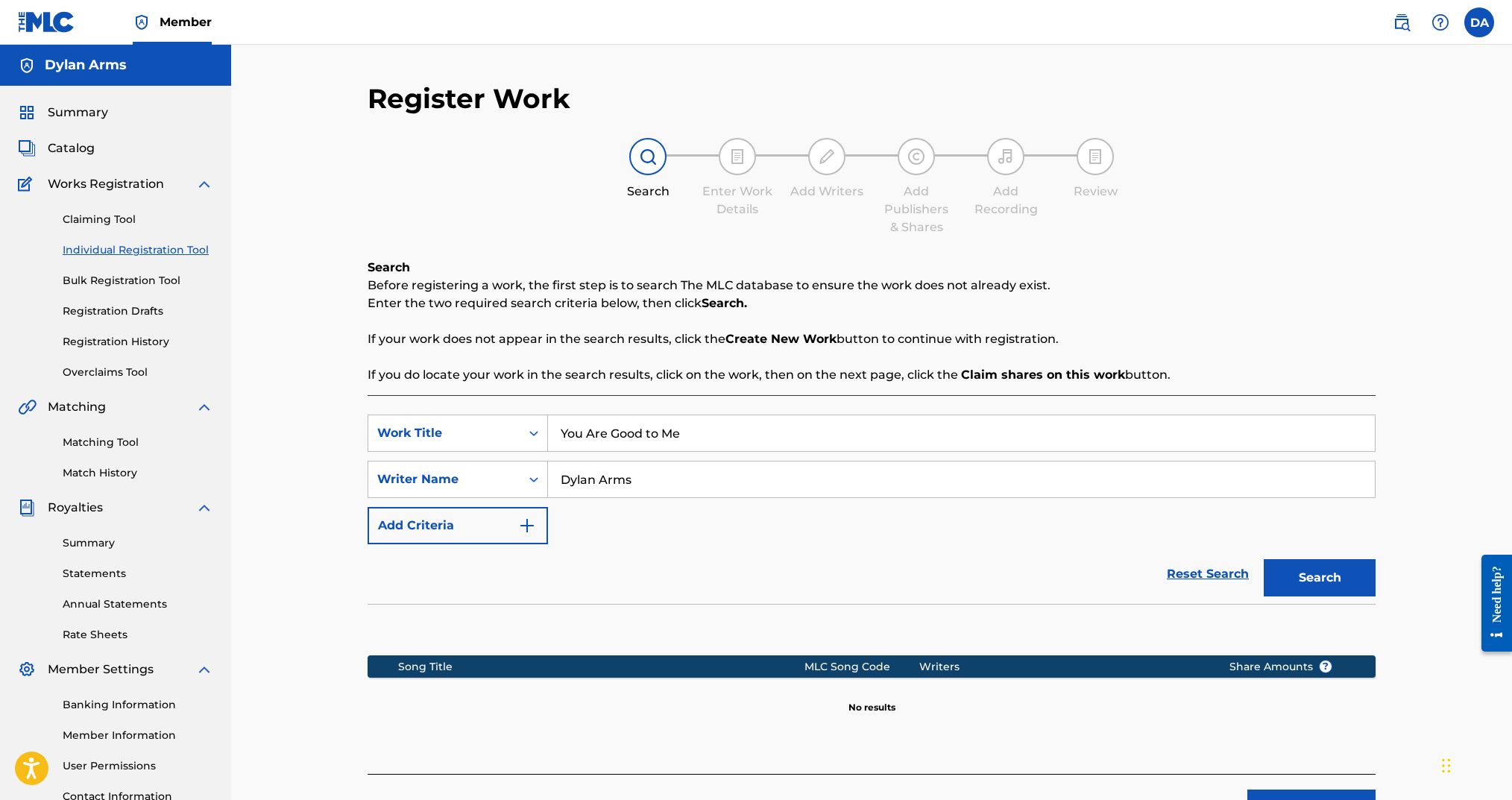
scroll to position [124, 0]
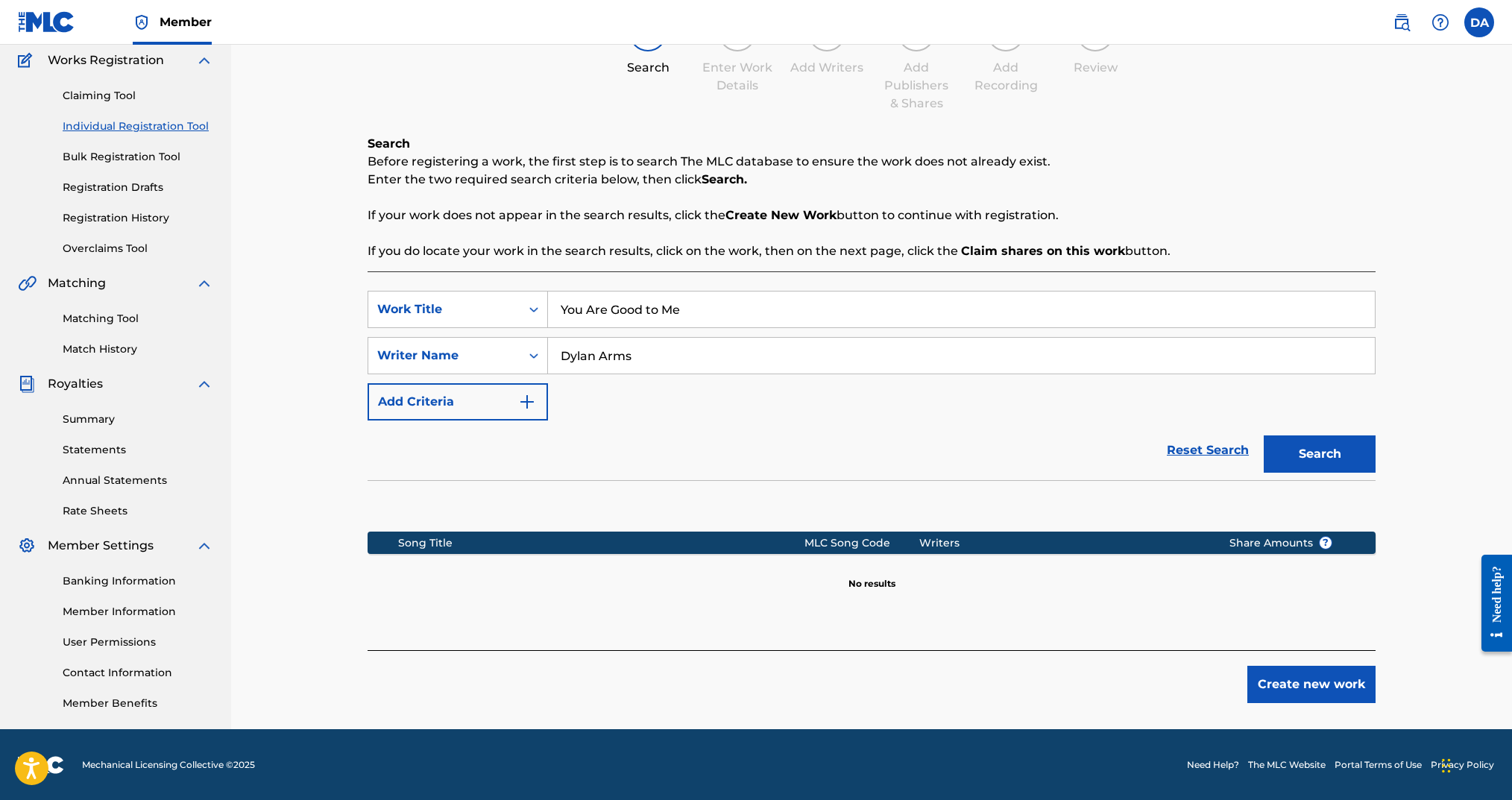
click at [1305, 682] on button "Create new work" at bounding box center [1311, 685] width 128 height 37
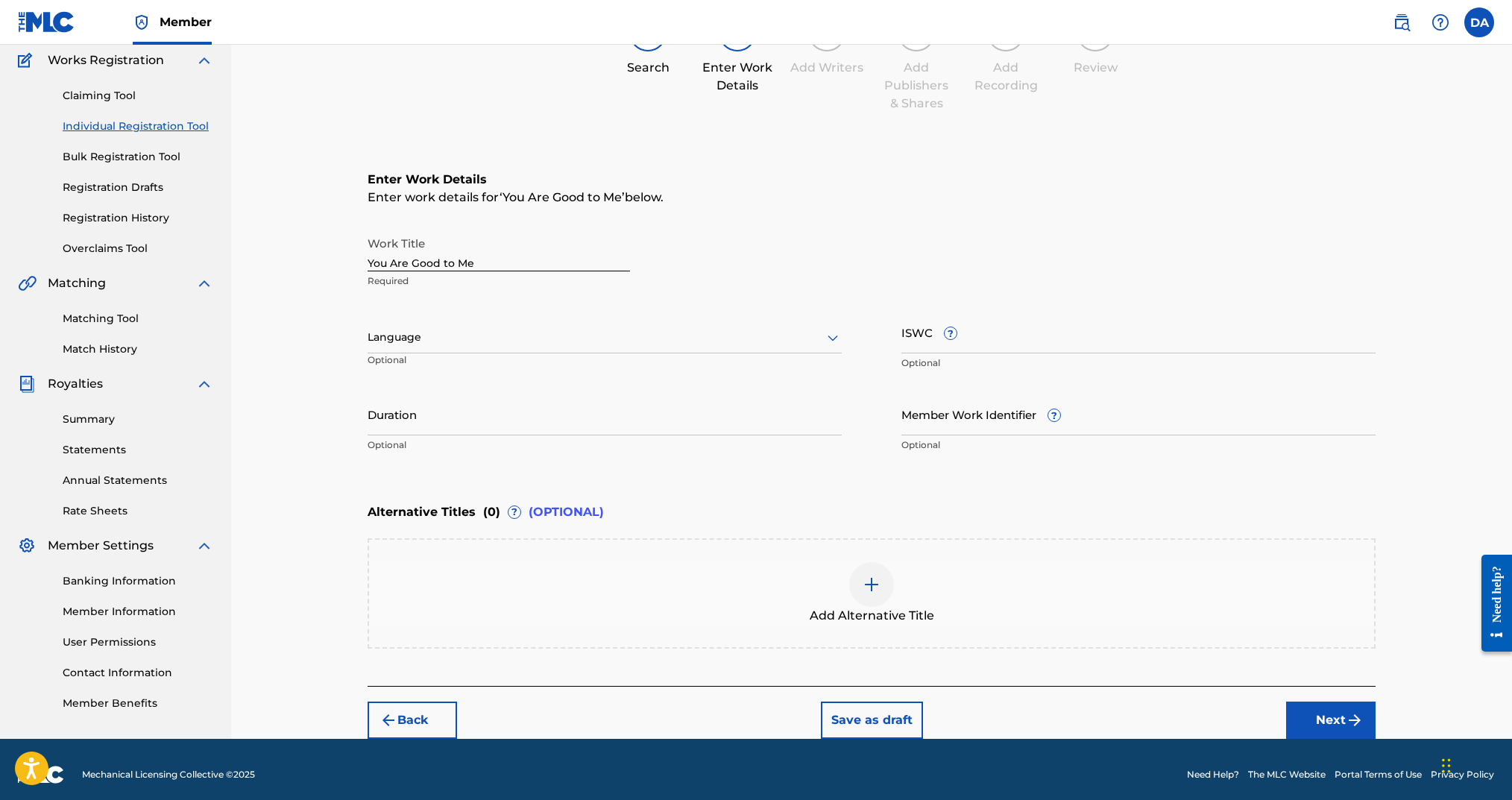
click at [474, 262] on input "You Are Good to Me" at bounding box center [498, 250] width 262 height 43
click at [464, 341] on div at bounding box center [604, 338] width 474 height 19
drag, startPoint x: 455, startPoint y: 367, endPoint x: 480, endPoint y: 365, distance: 25.1
click at [456, 367] on div "English" at bounding box center [604, 370] width 472 height 33
drag, startPoint x: 976, startPoint y: 350, endPoint x: 985, endPoint y: 351, distance: 9.1
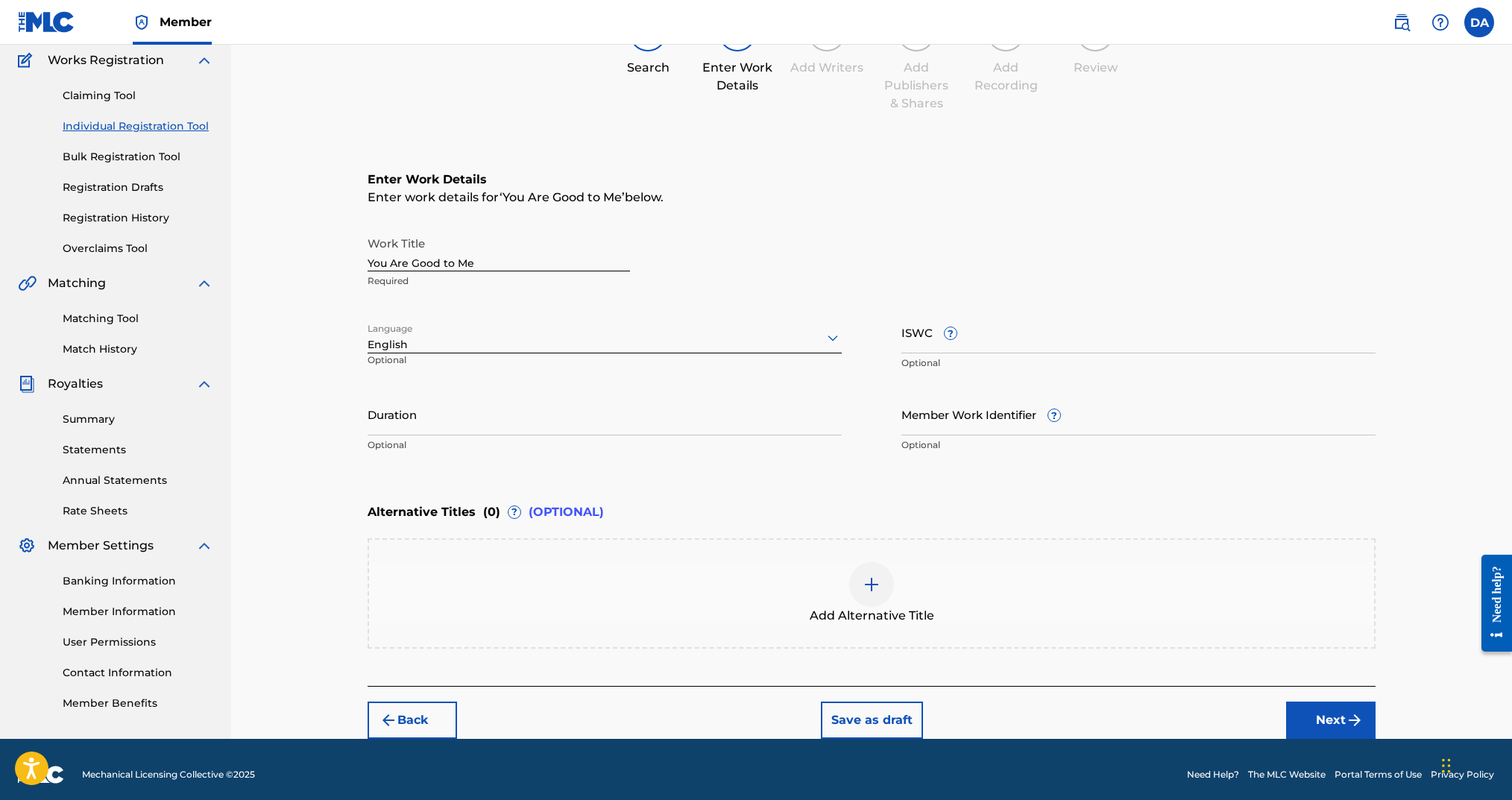
click at [976, 350] on input "ISWC ?" at bounding box center [1138, 332] width 474 height 43
paste input "T-334.287.434-0"
type input "T-334.287.434-0"
click at [600, 428] on input "Duration" at bounding box center [604, 415] width 474 height 43
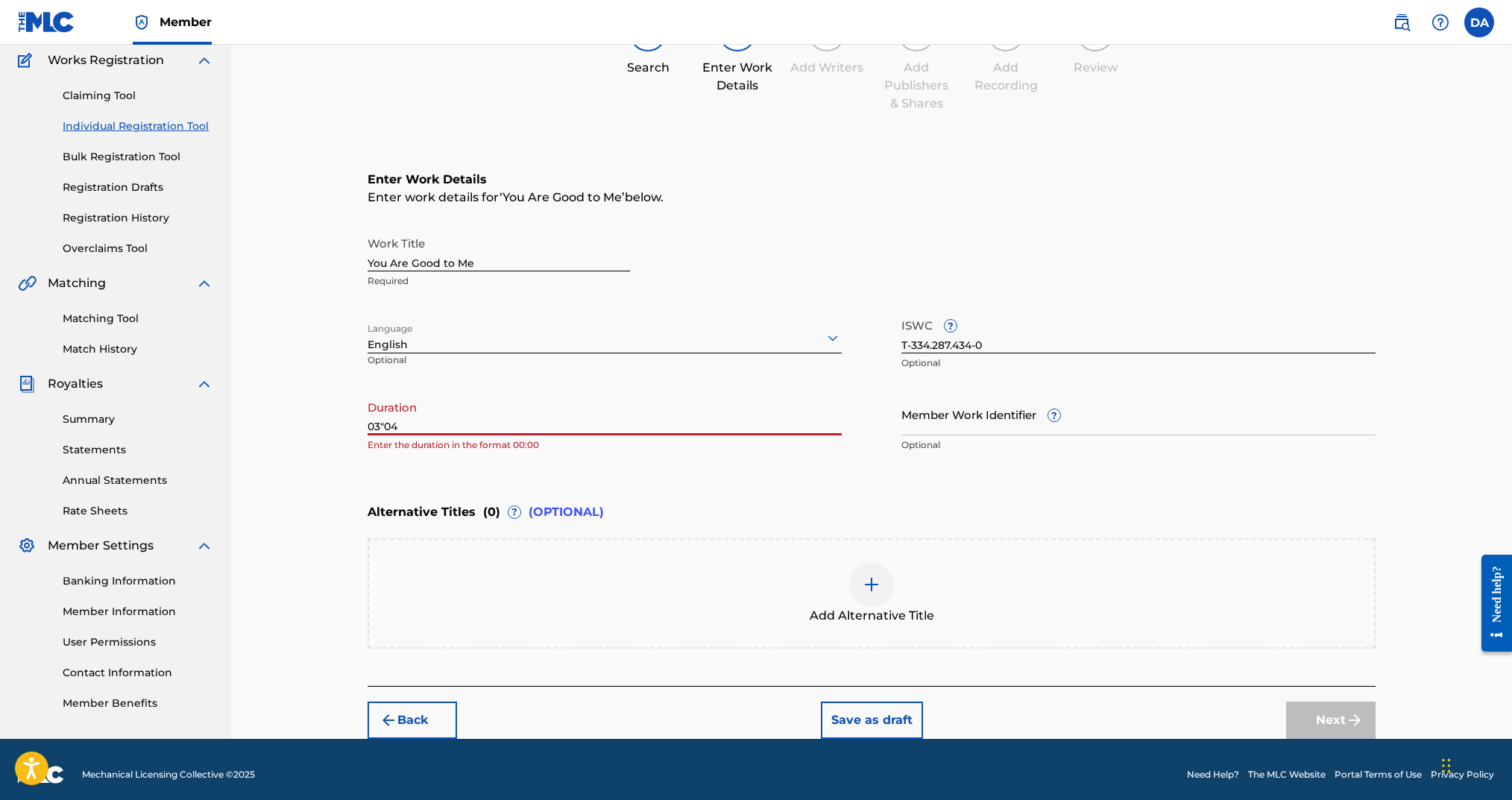
click at [382, 425] on input "03"04" at bounding box center [604, 415] width 474 height 43
type input "03:04"
drag, startPoint x: 1307, startPoint y: 714, endPoint x: 1292, endPoint y: 710, distance: 15.5
click at [1307, 713] on button "Next" at bounding box center [1331, 721] width 89 height 37
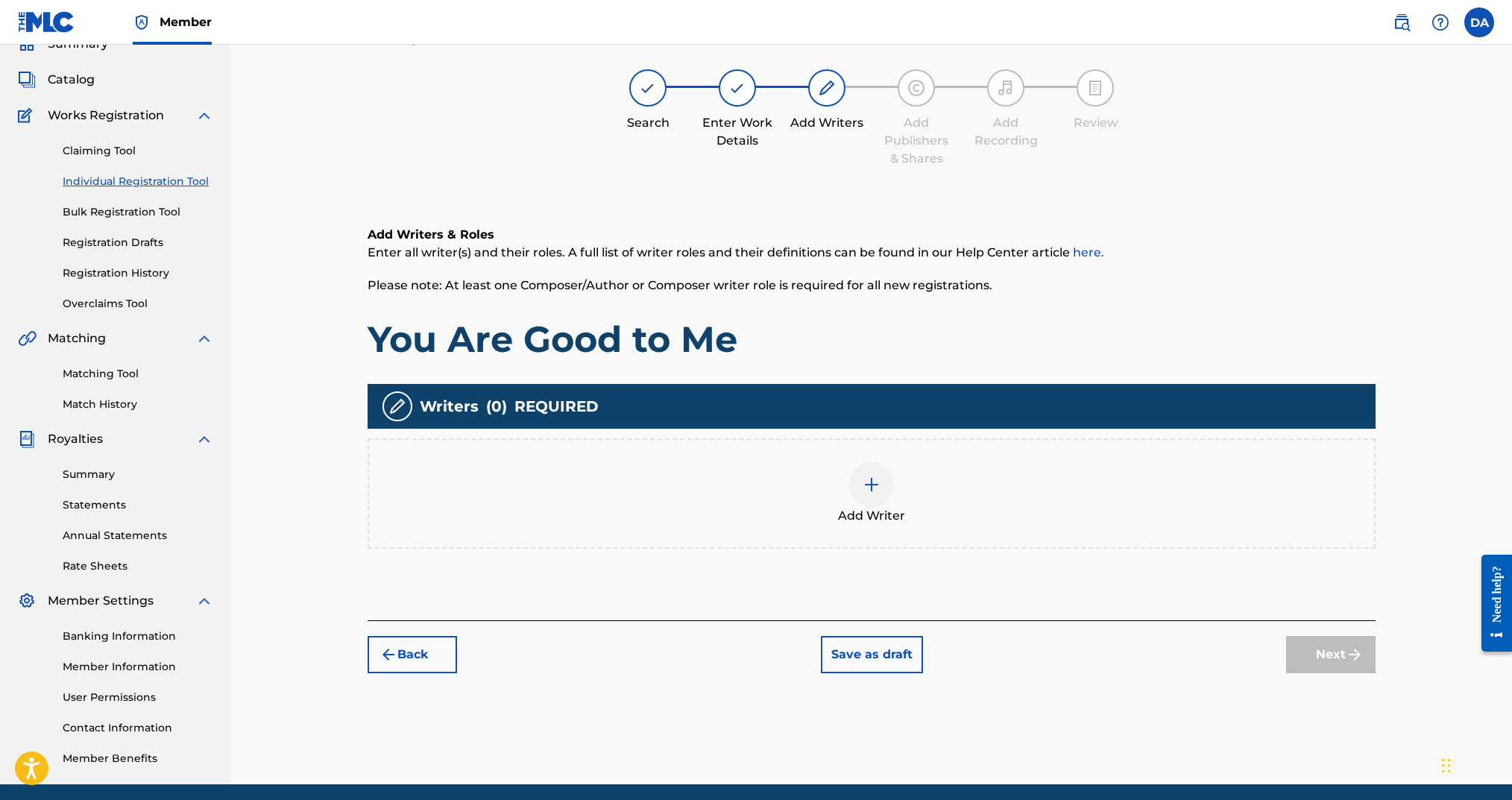
scroll to position [67, 0]
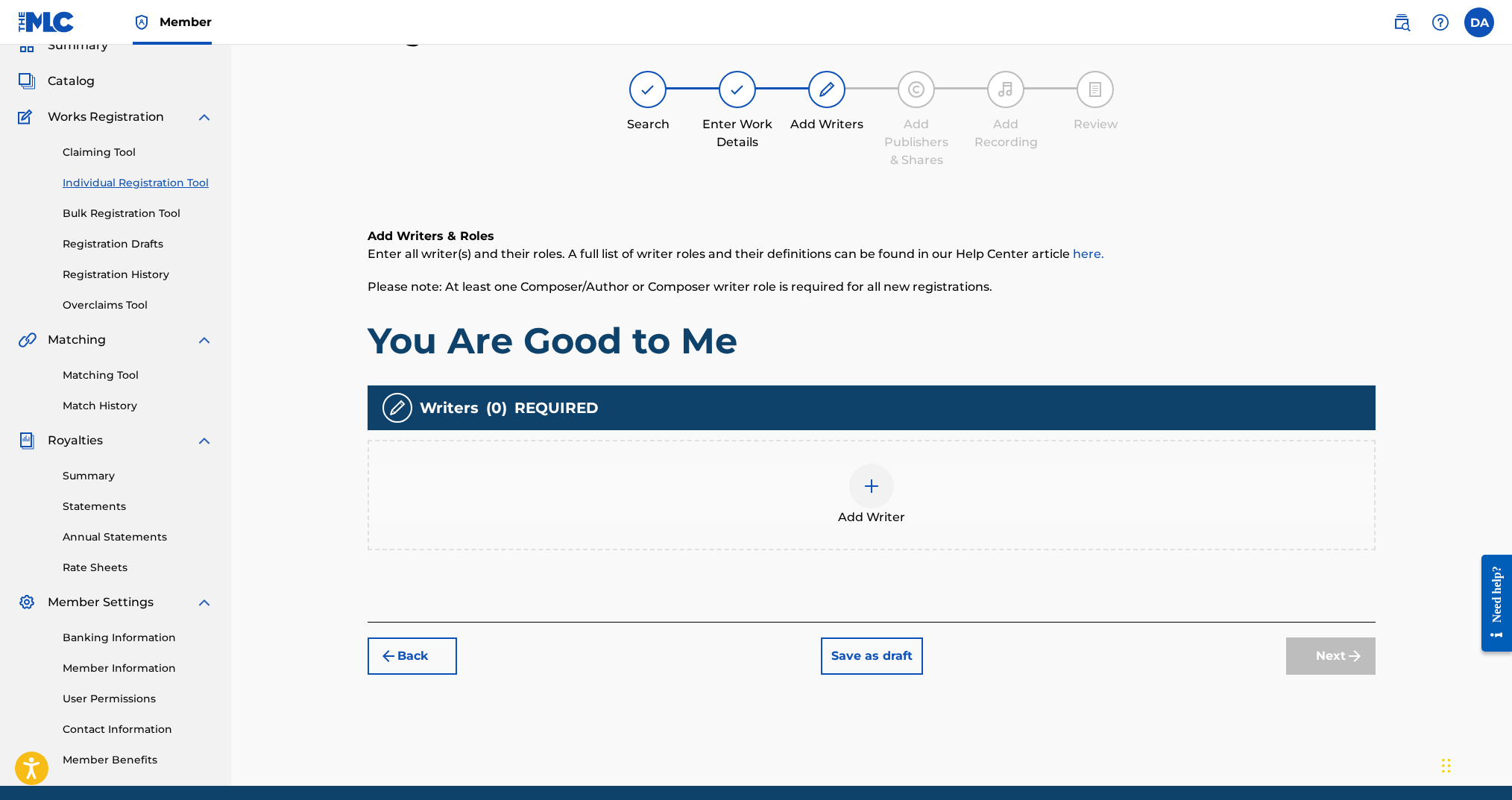
click at [873, 490] on img at bounding box center [871, 486] width 18 height 18
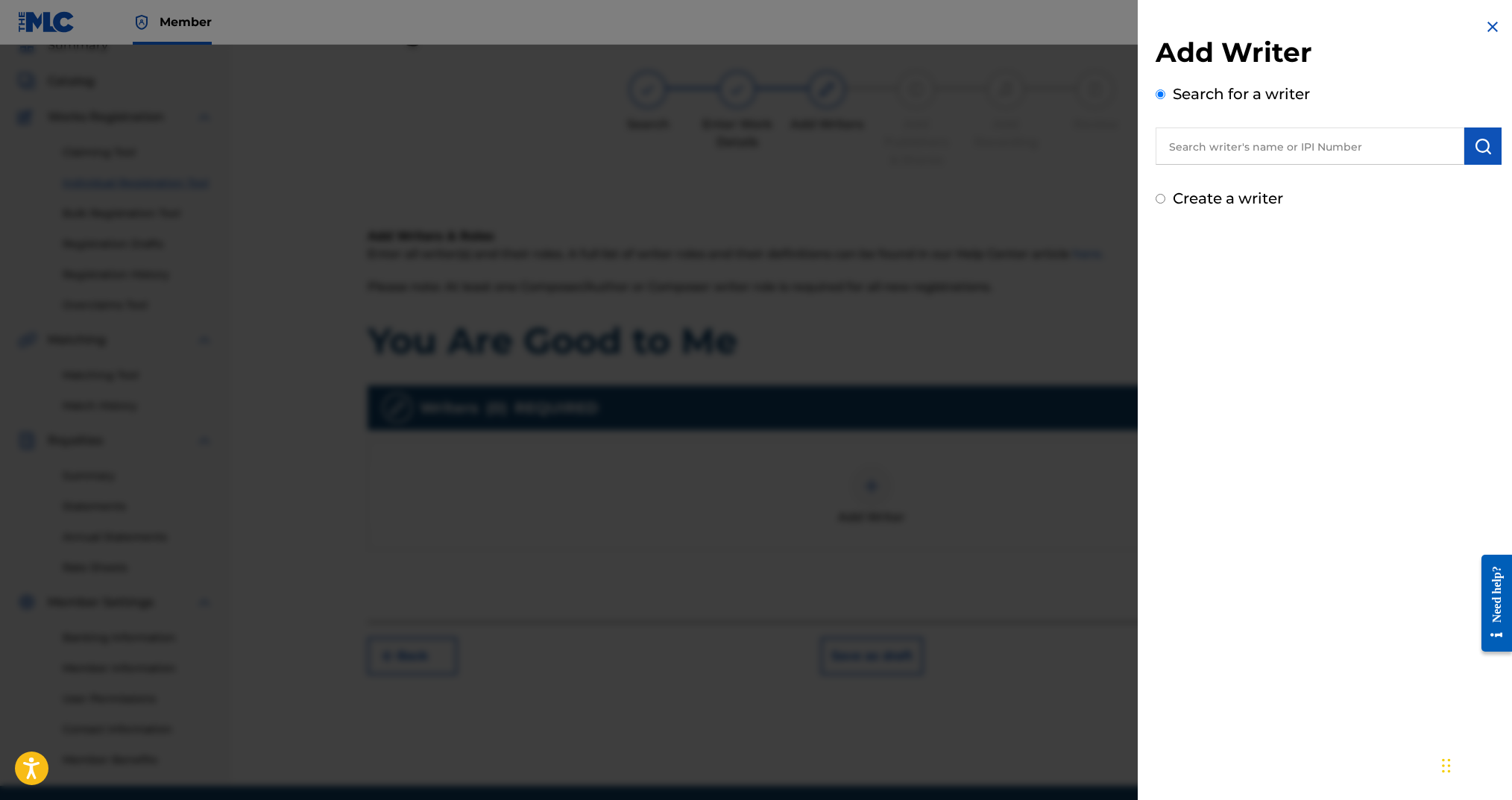
drag, startPoint x: 1161, startPoint y: 197, endPoint x: 1168, endPoint y: 207, distance: 12.2
click at [1161, 197] on input "Create a writer" at bounding box center [1161, 198] width 9 height 9
radio input "false"
radio input "true"
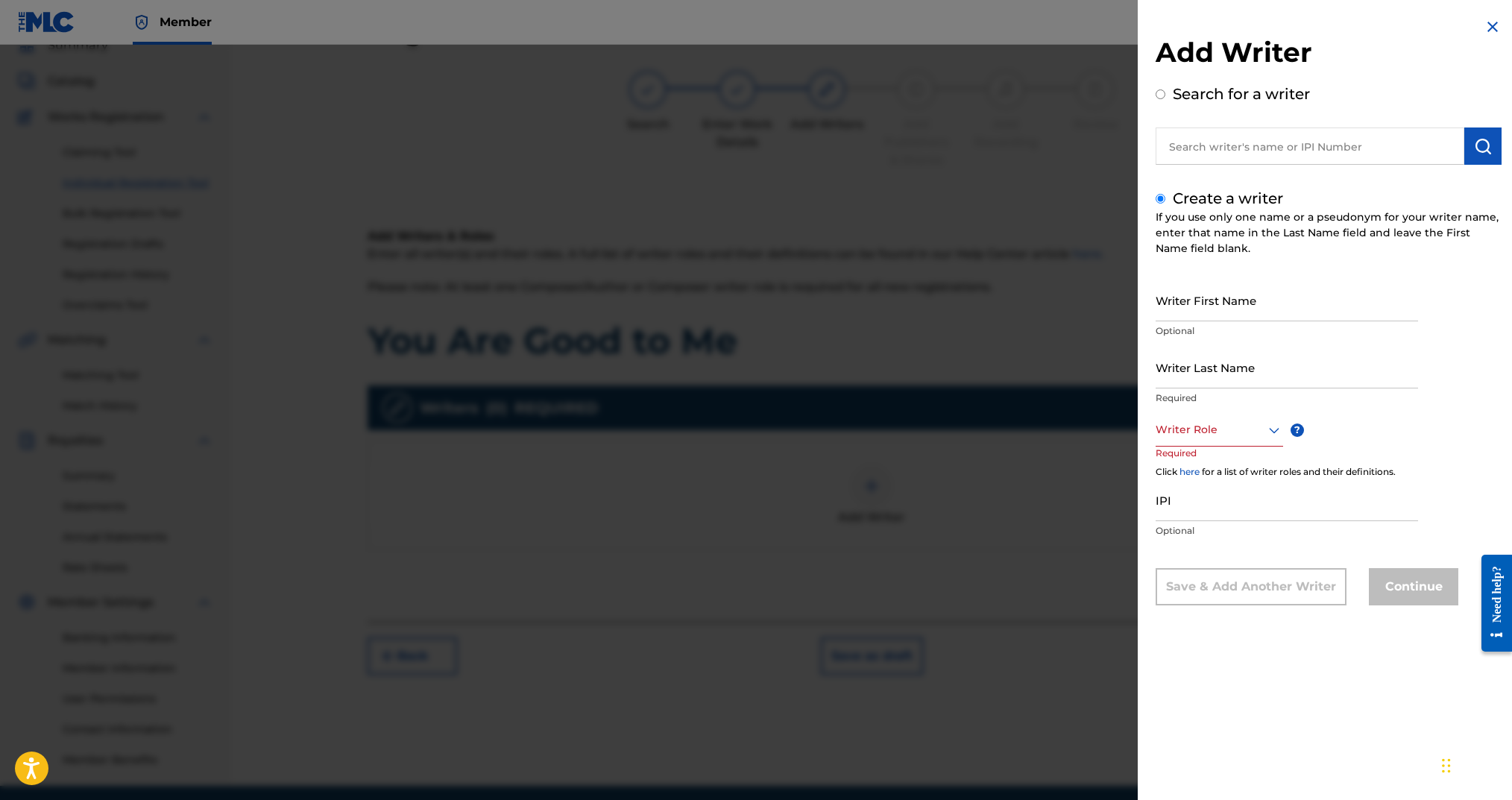
click at [1187, 294] on input "Writer First Name" at bounding box center [1287, 300] width 262 height 43
type input "[PERSON_NAME]"
click at [1258, 375] on input "Writer Last Name" at bounding box center [1287, 367] width 262 height 43
type input "Arms"
click at [1248, 431] on div at bounding box center [1219, 430] width 127 height 19
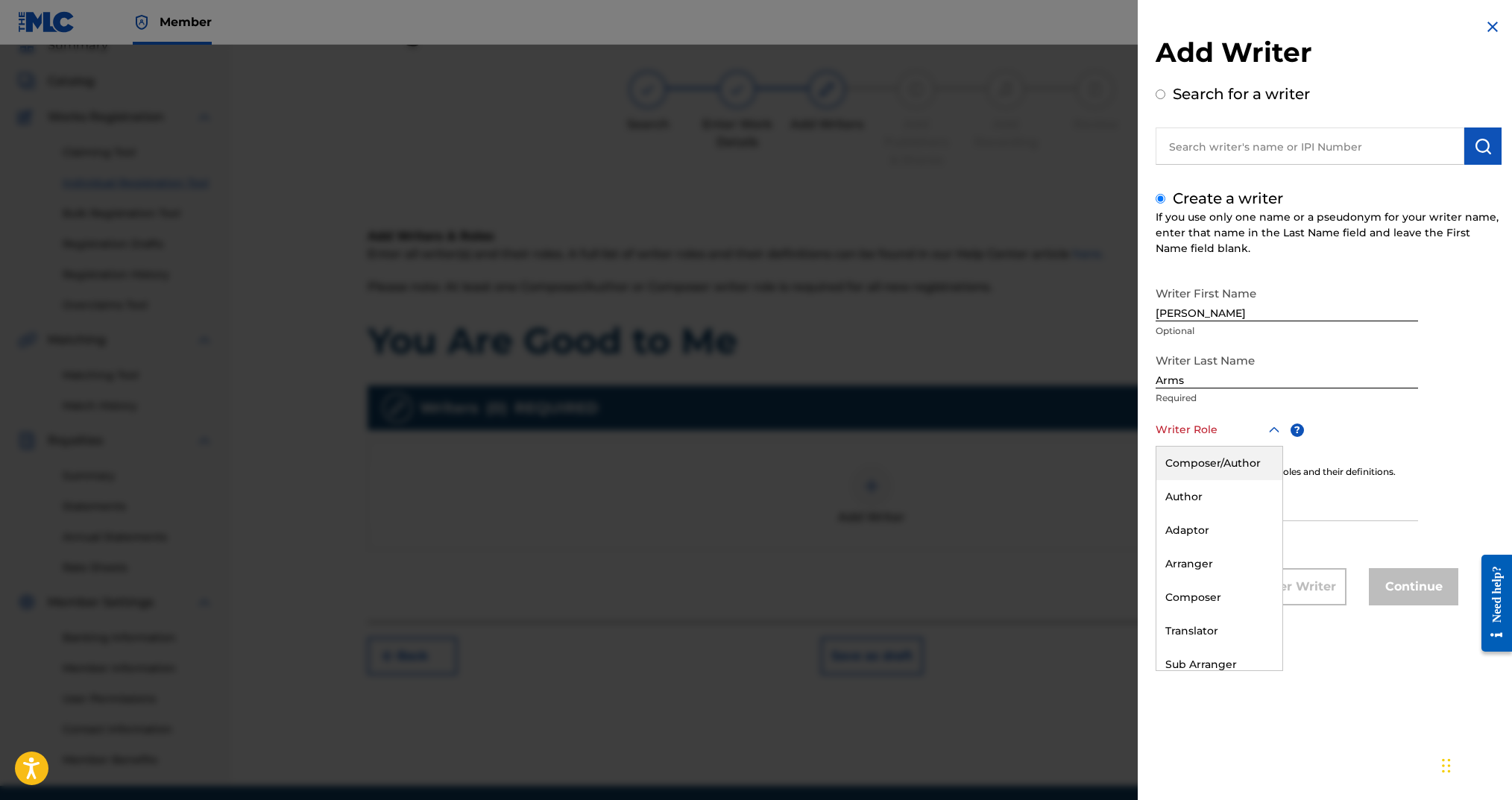
click at [1231, 459] on div "Composer/Author" at bounding box center [1220, 463] width 126 height 33
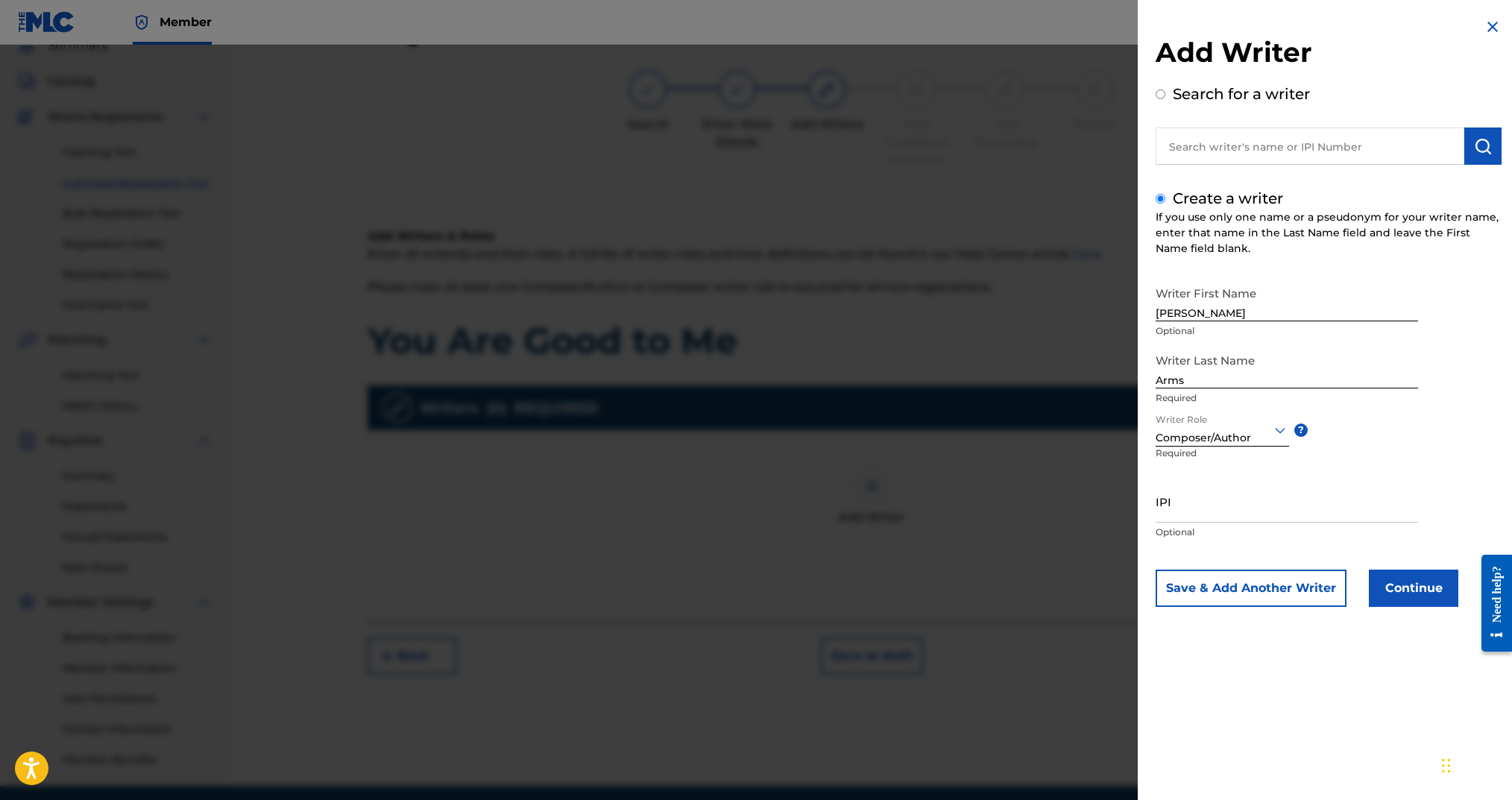
click at [1228, 510] on input "IPI" at bounding box center [1287, 501] width 262 height 43
paste input "00724346451"
type input "00724346451"
click at [1390, 593] on button "Continue" at bounding box center [1413, 589] width 89 height 37
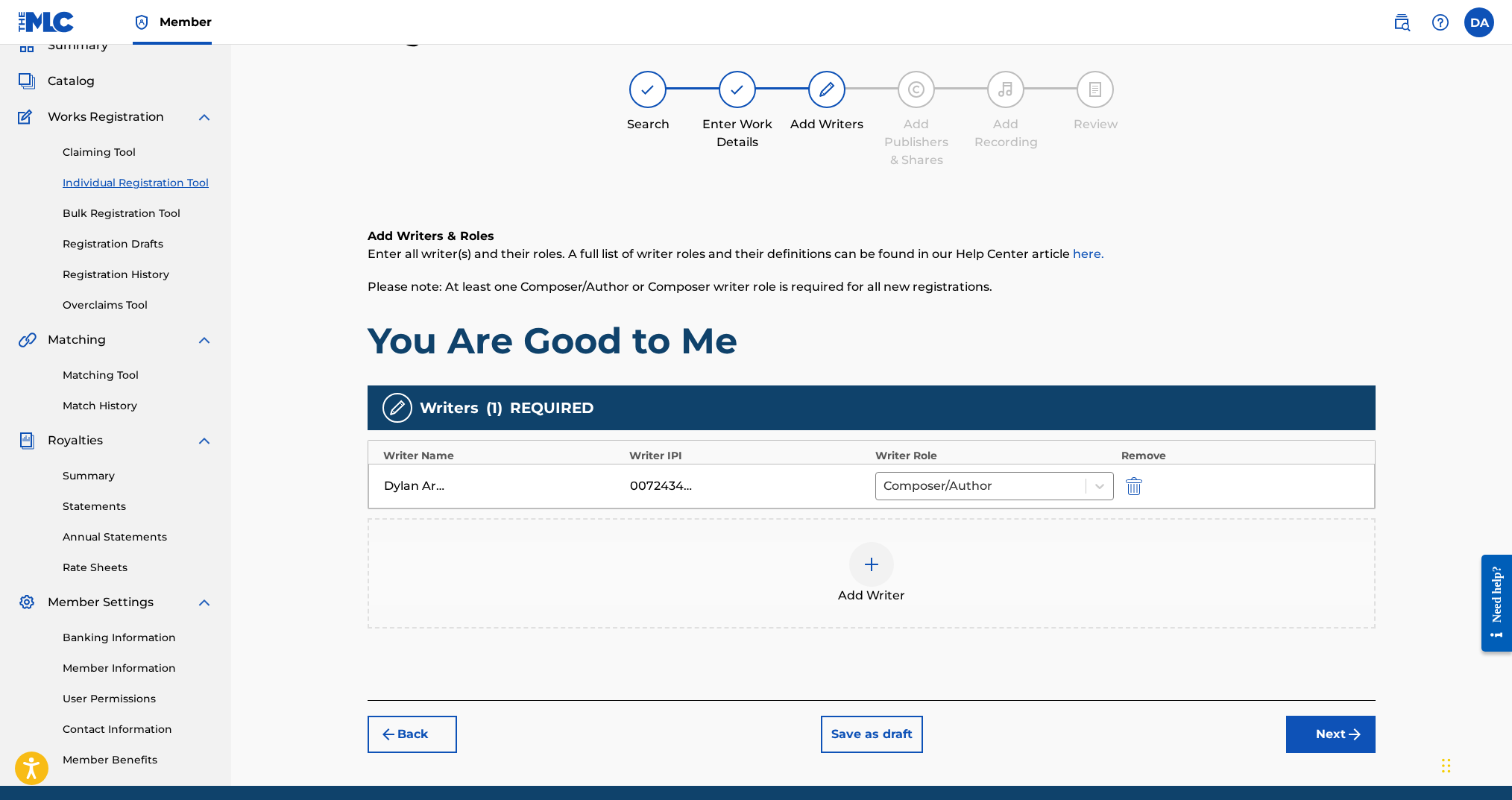
click at [1312, 743] on button "Next" at bounding box center [1331, 735] width 89 height 37
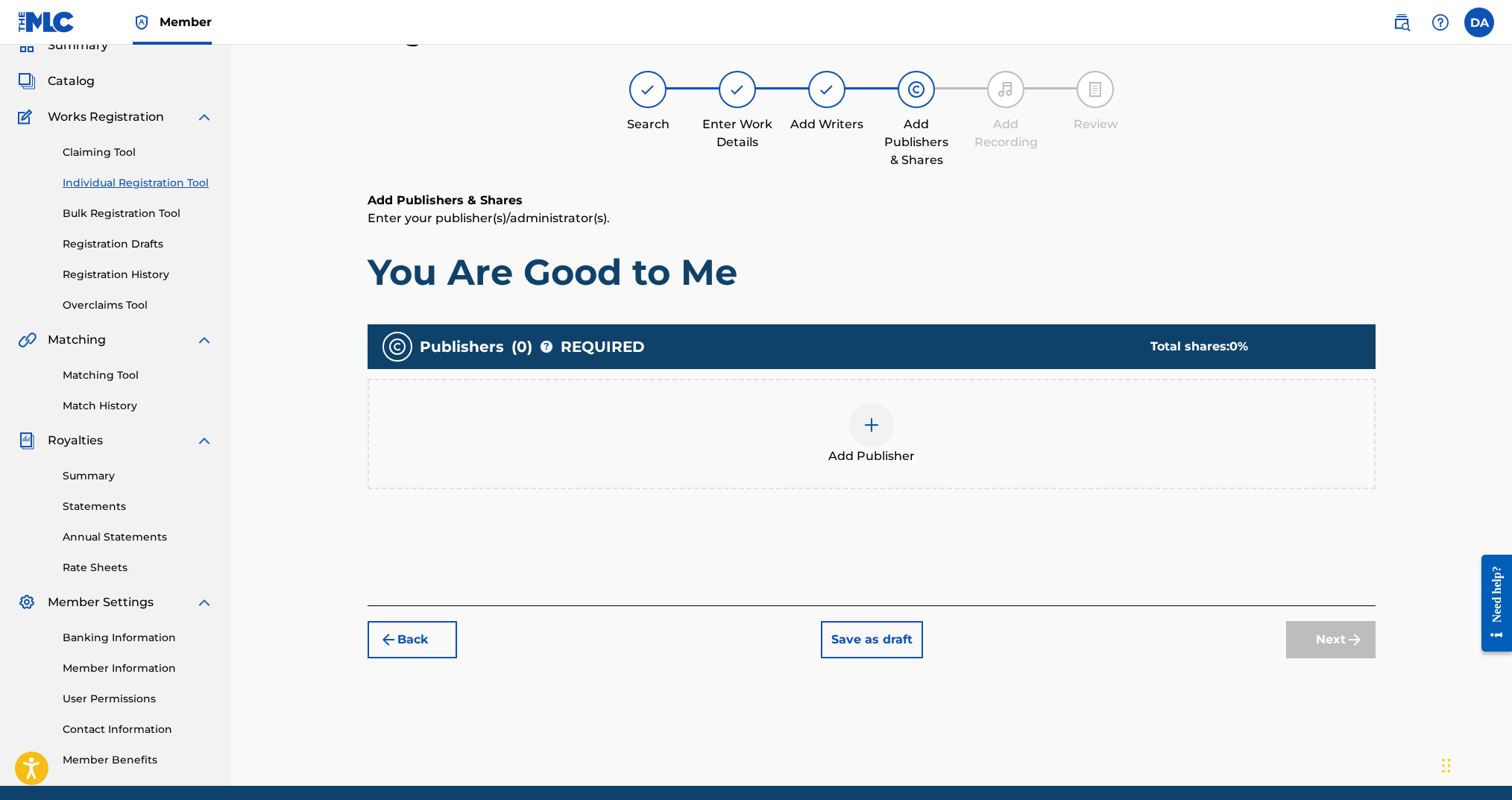
click at [882, 421] on div at bounding box center [871, 425] width 45 height 45
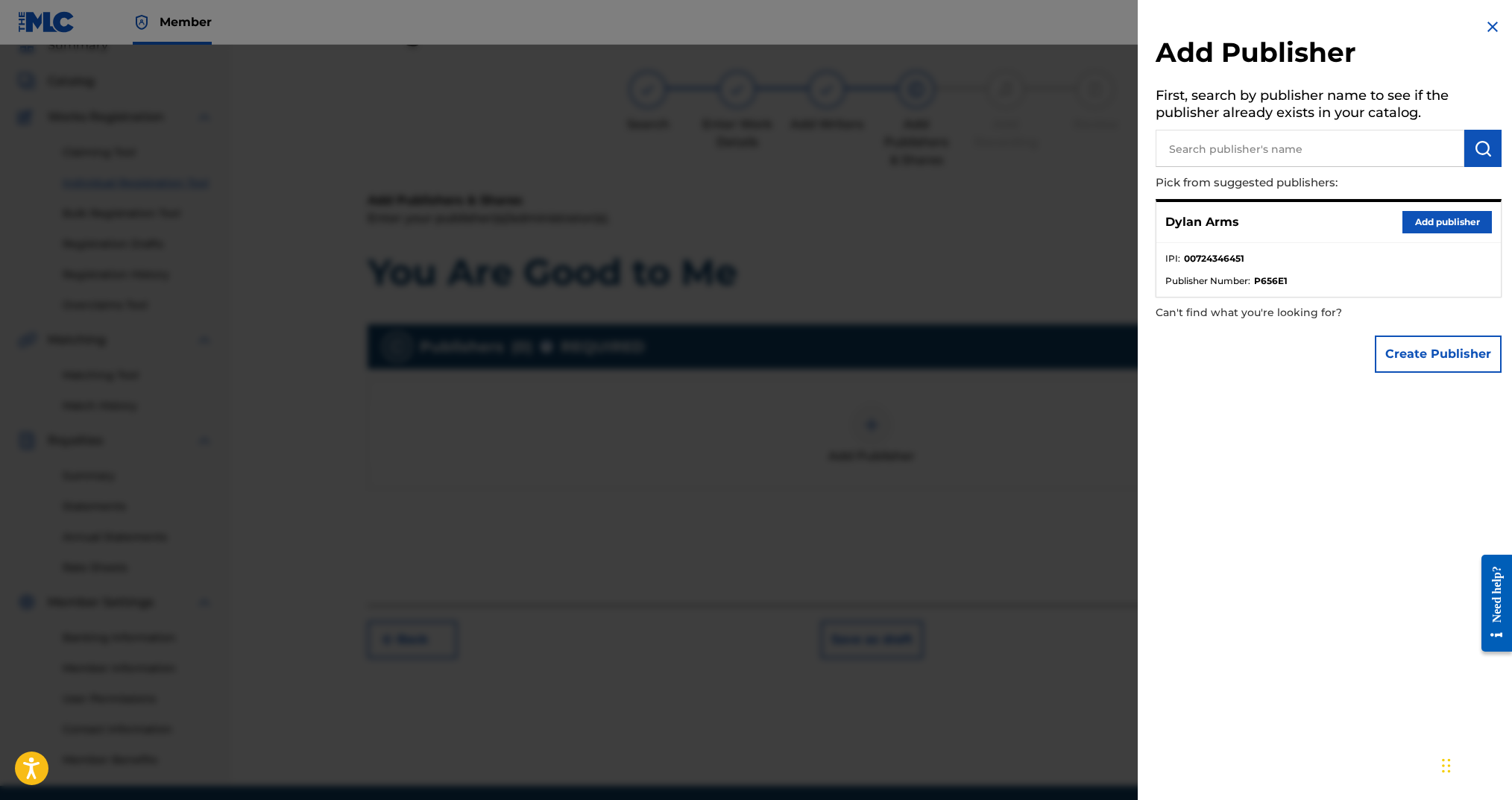
click at [1438, 222] on button "Add publisher" at bounding box center [1447, 222] width 89 height 22
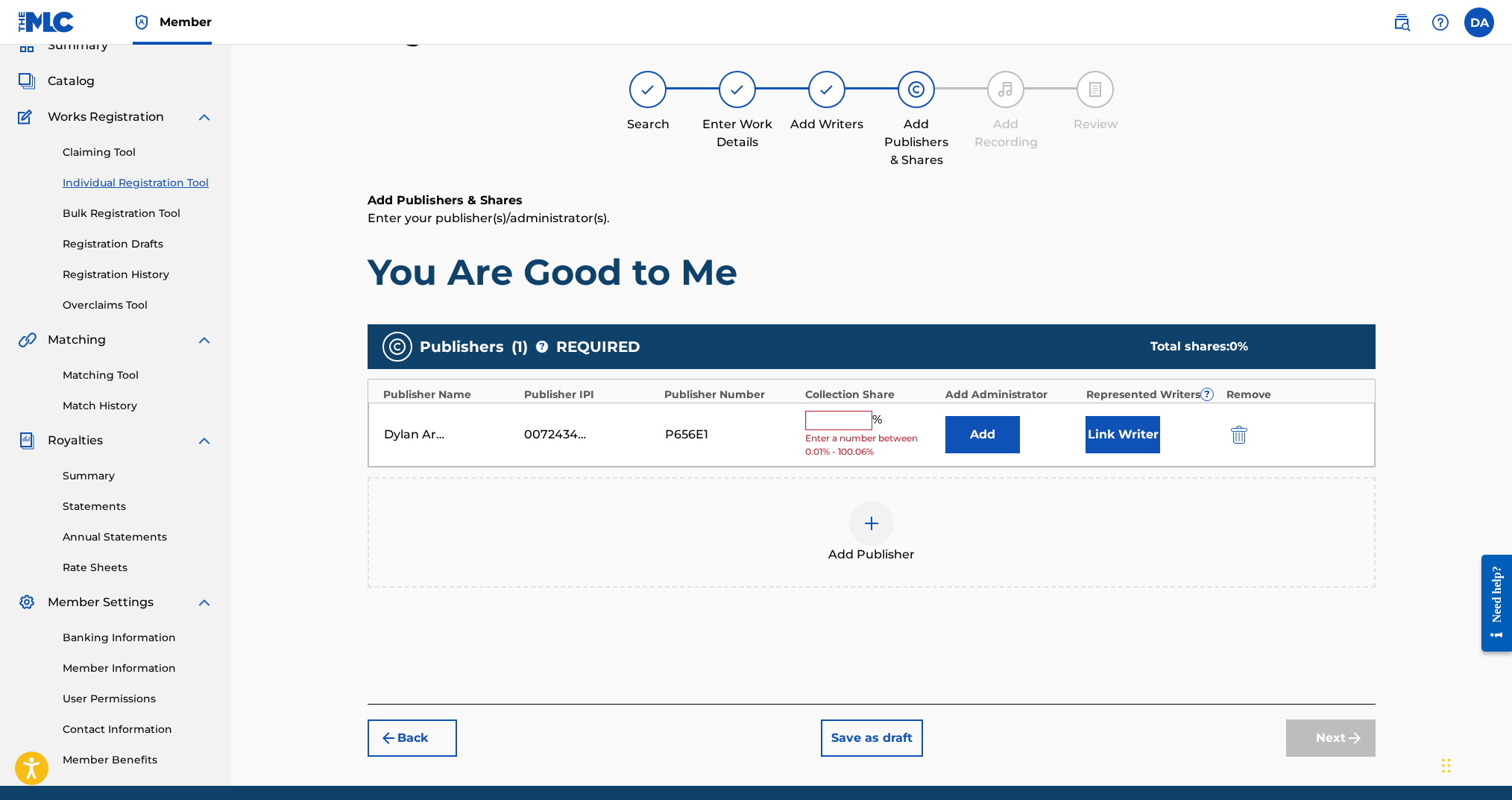
click at [854, 412] on input "text" at bounding box center [839, 420] width 67 height 20
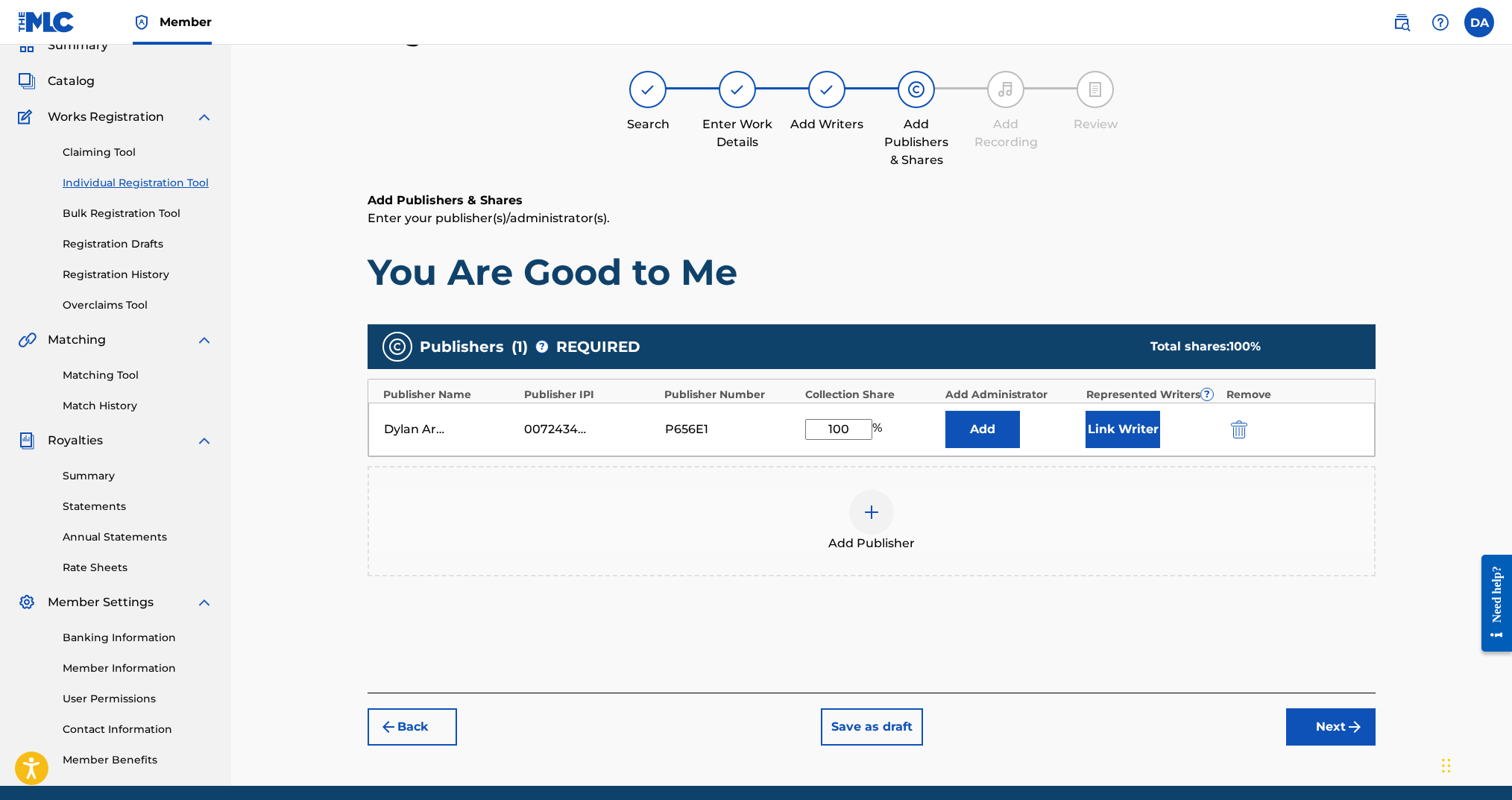
type input "100"
click at [1122, 423] on button "Link Writer" at bounding box center [1122, 430] width 74 height 37
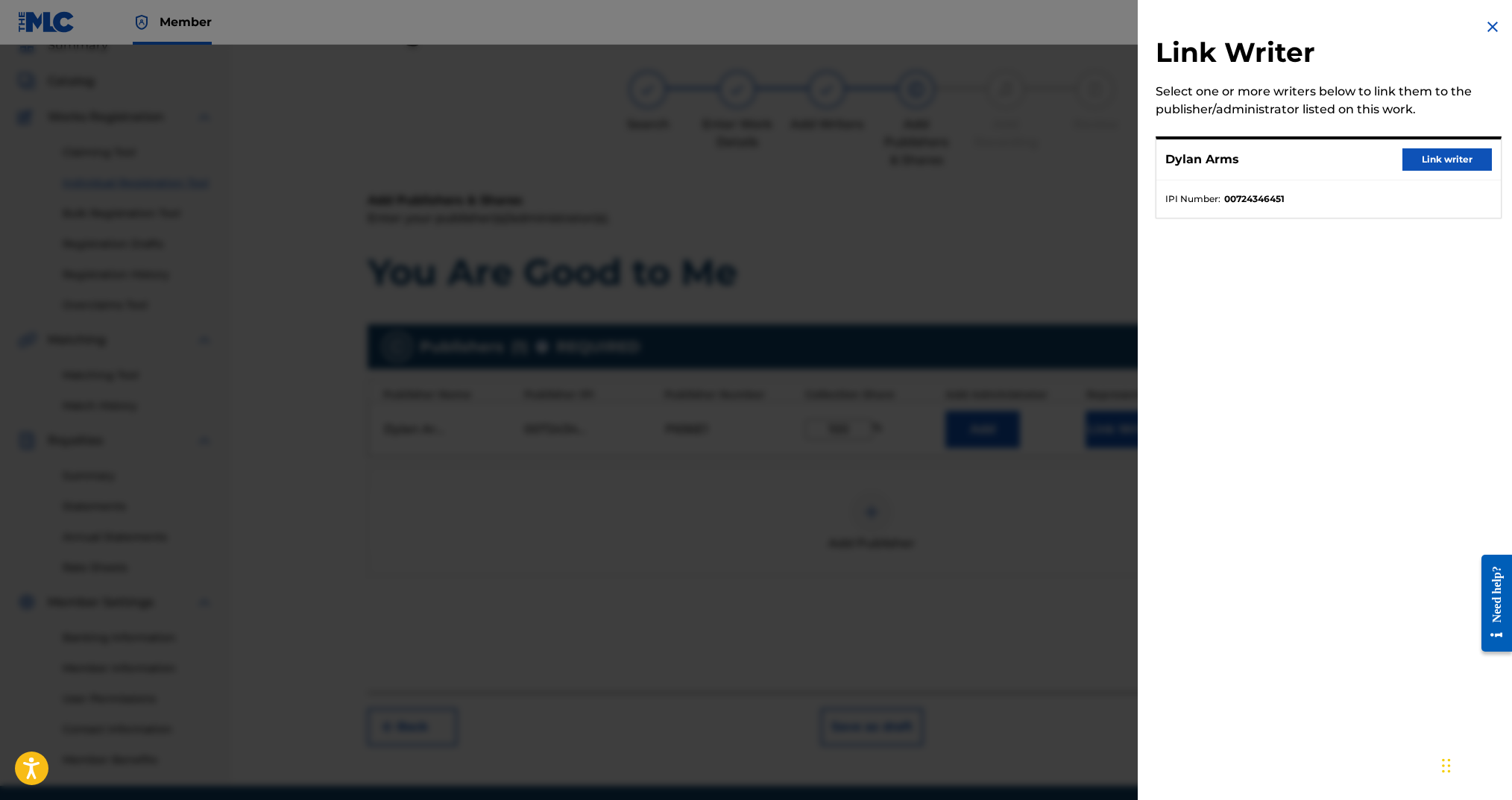
click at [1415, 162] on button "Link writer" at bounding box center [1447, 160] width 89 height 22
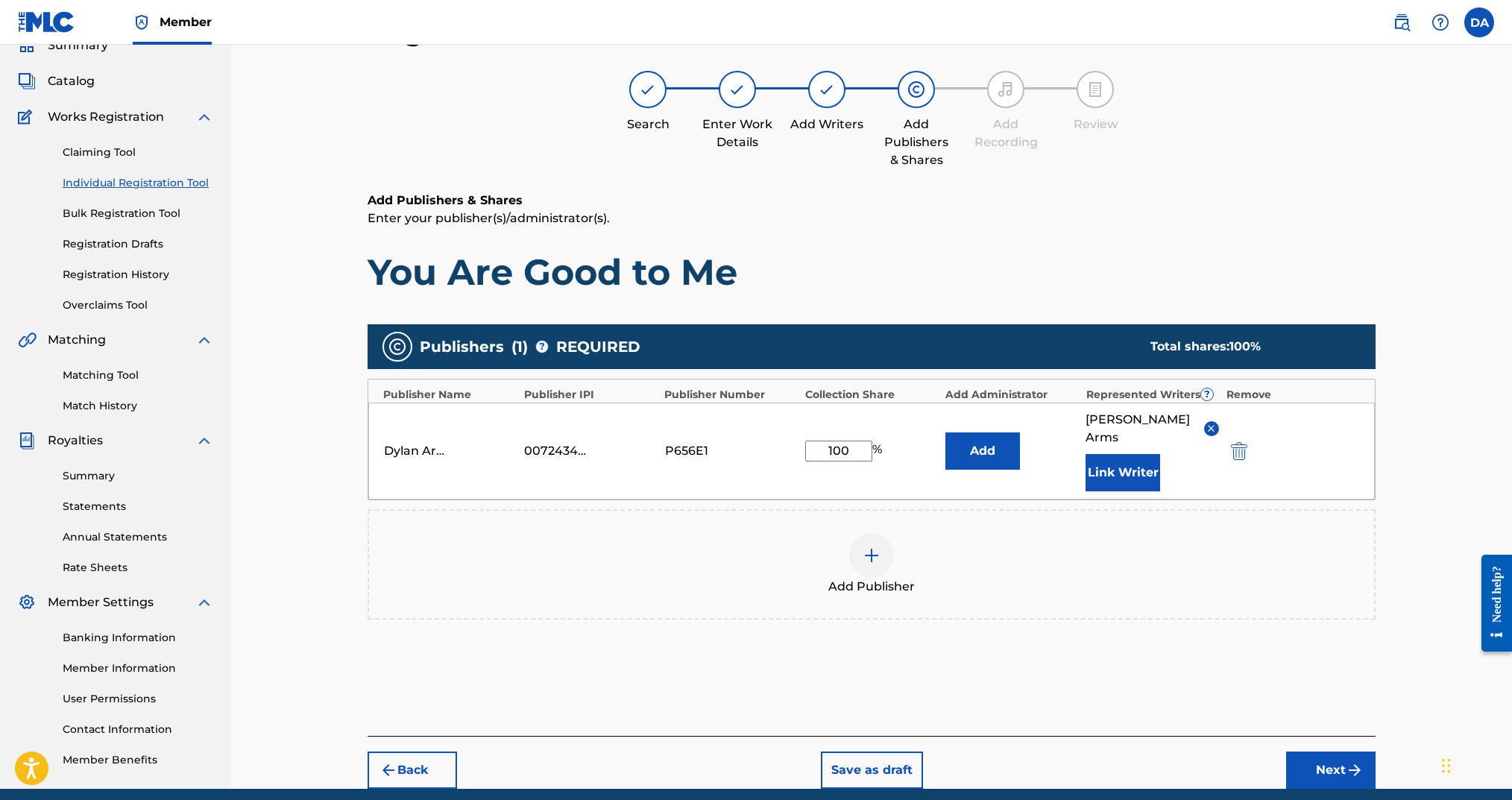
click at [1314, 758] on button "Next" at bounding box center [1331, 770] width 89 height 37
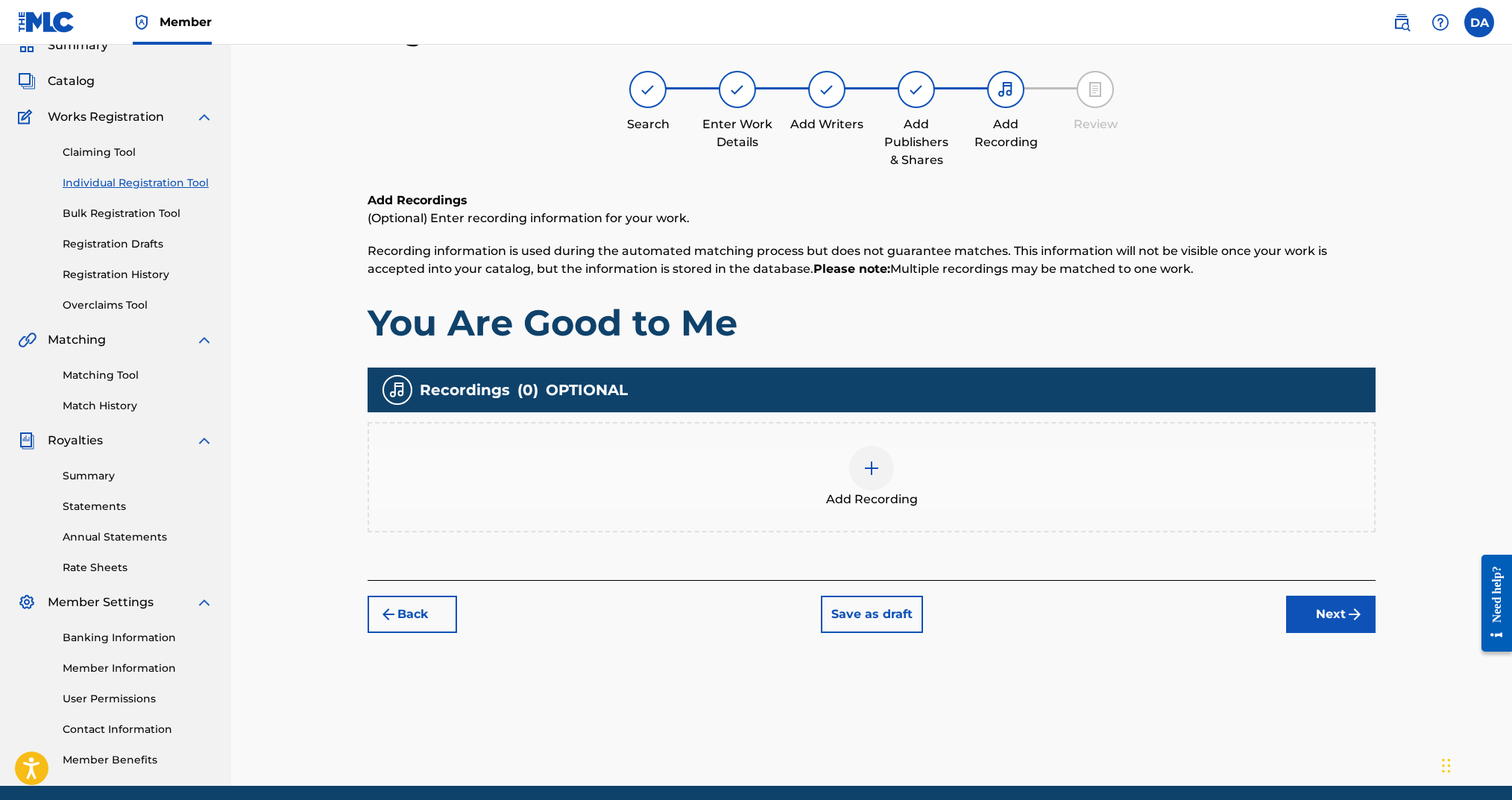
click at [870, 463] on img at bounding box center [871, 468] width 18 height 18
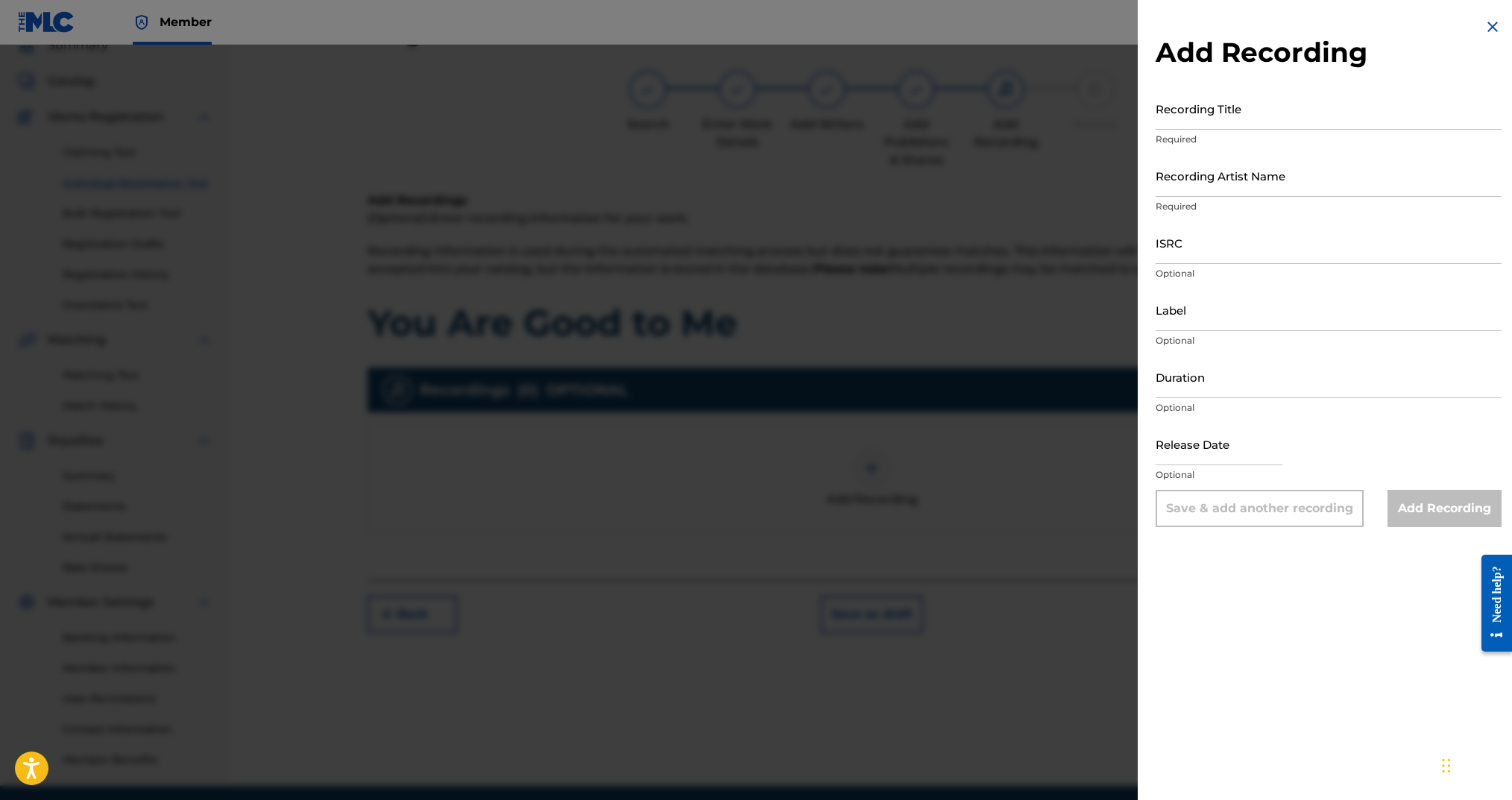
click at [1221, 101] on input "Recording Title" at bounding box center [1329, 109] width 346 height 43
type input "I Come Alive"
click at [1246, 172] on input "Recording Artist Name" at bounding box center [1329, 176] width 346 height 43
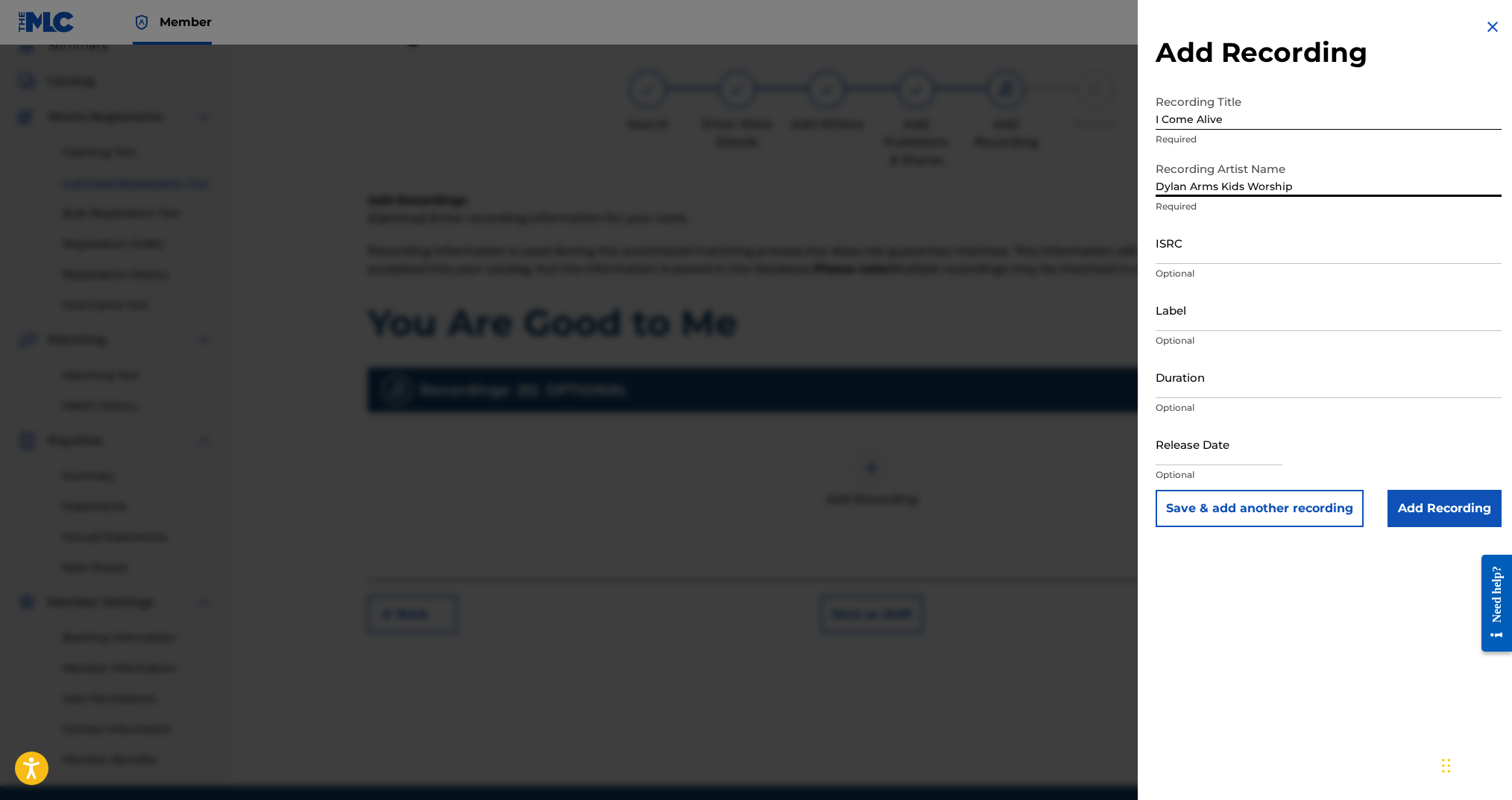
type input "Dylan Arms Kids Worship"
click at [1224, 243] on input "ISRC" at bounding box center [1329, 243] width 346 height 43
paste input "usdy41997191"
drag, startPoint x: 1177, startPoint y: 259, endPoint x: 1136, endPoint y: 256, distance: 41.1
click at [1136, 256] on div "Add Recording Recording Title I Come Alive Required Recording Artist Name [PERS…" at bounding box center [756, 422] width 1512 height 755
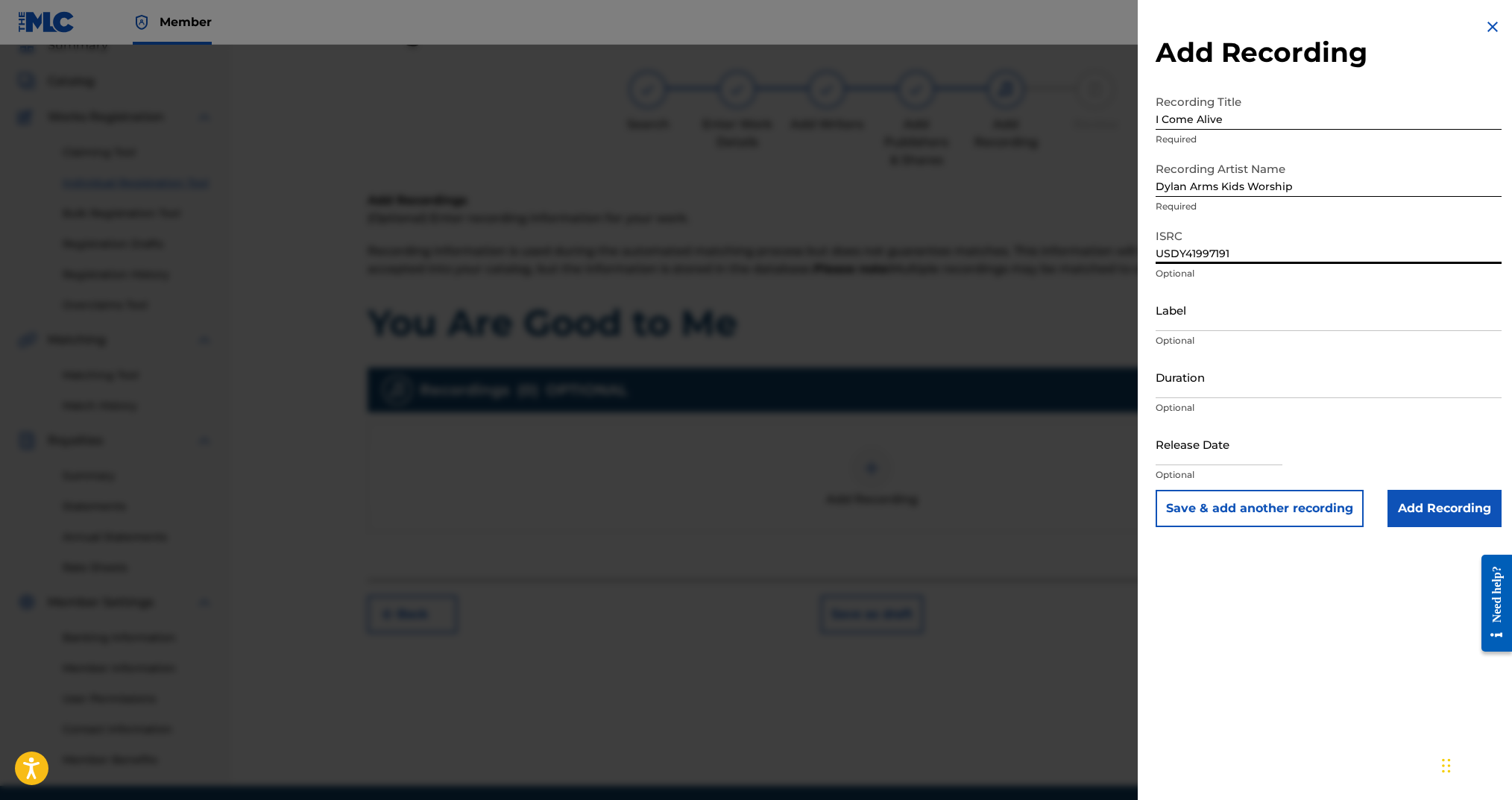
type input "USDY41997191"
click at [1206, 393] on input "Duration" at bounding box center [1329, 377] width 346 height 43
type input "03:04"
click at [1217, 452] on input "text" at bounding box center [1219, 445] width 126 height 43
select select "7"
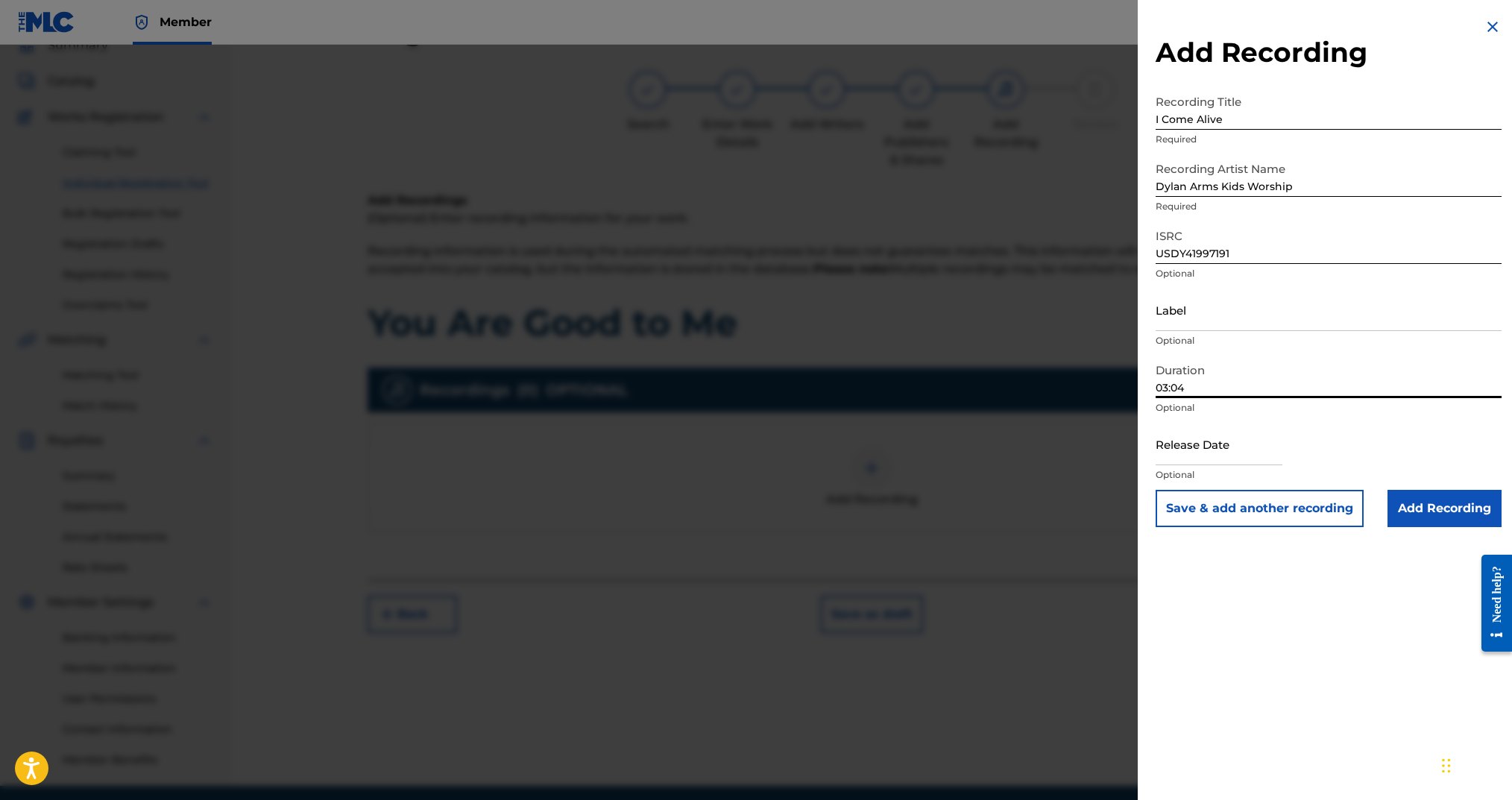
select select "2025"
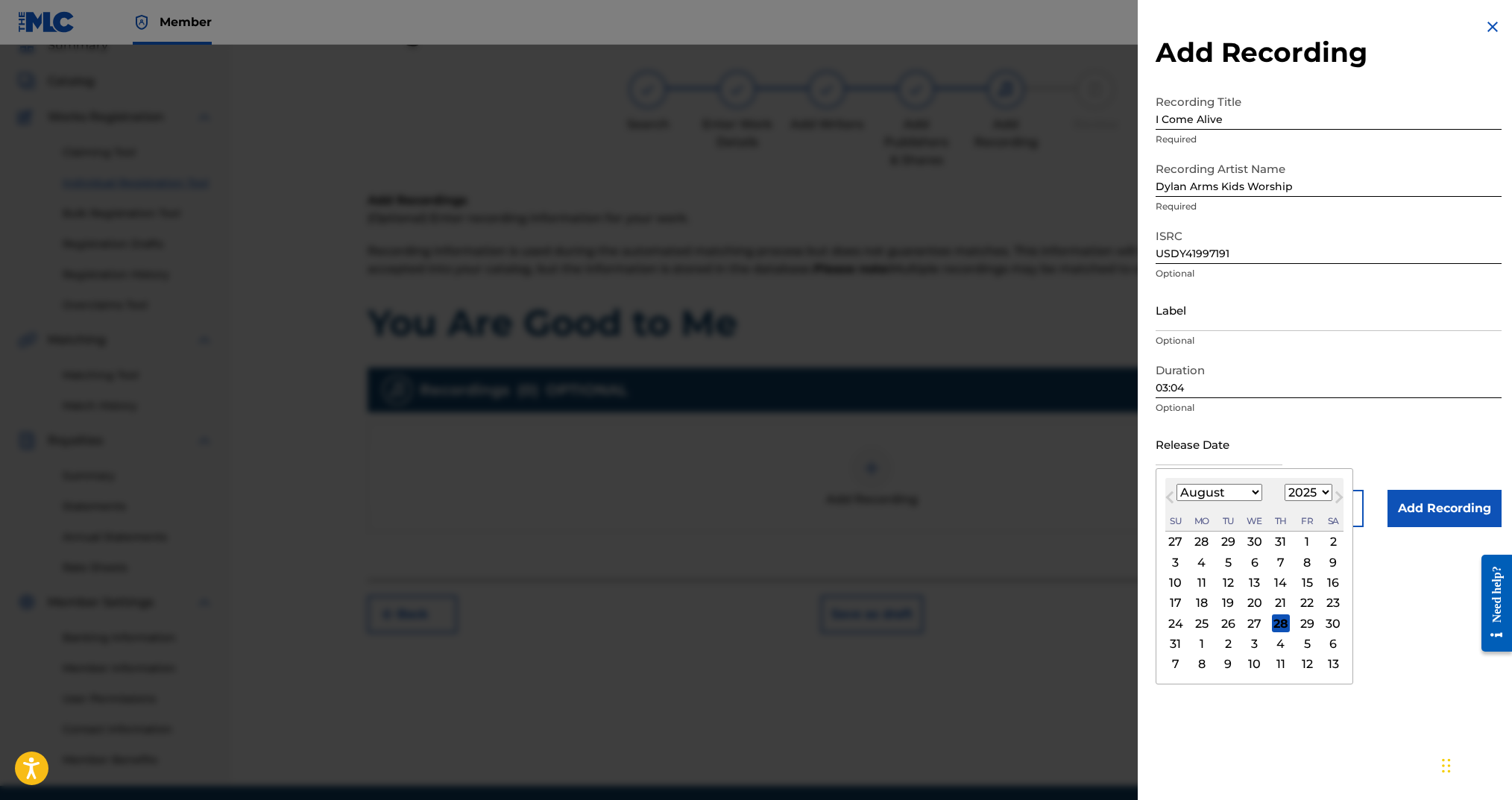
type input "[DATE]"
select select "5"
select select "2019"
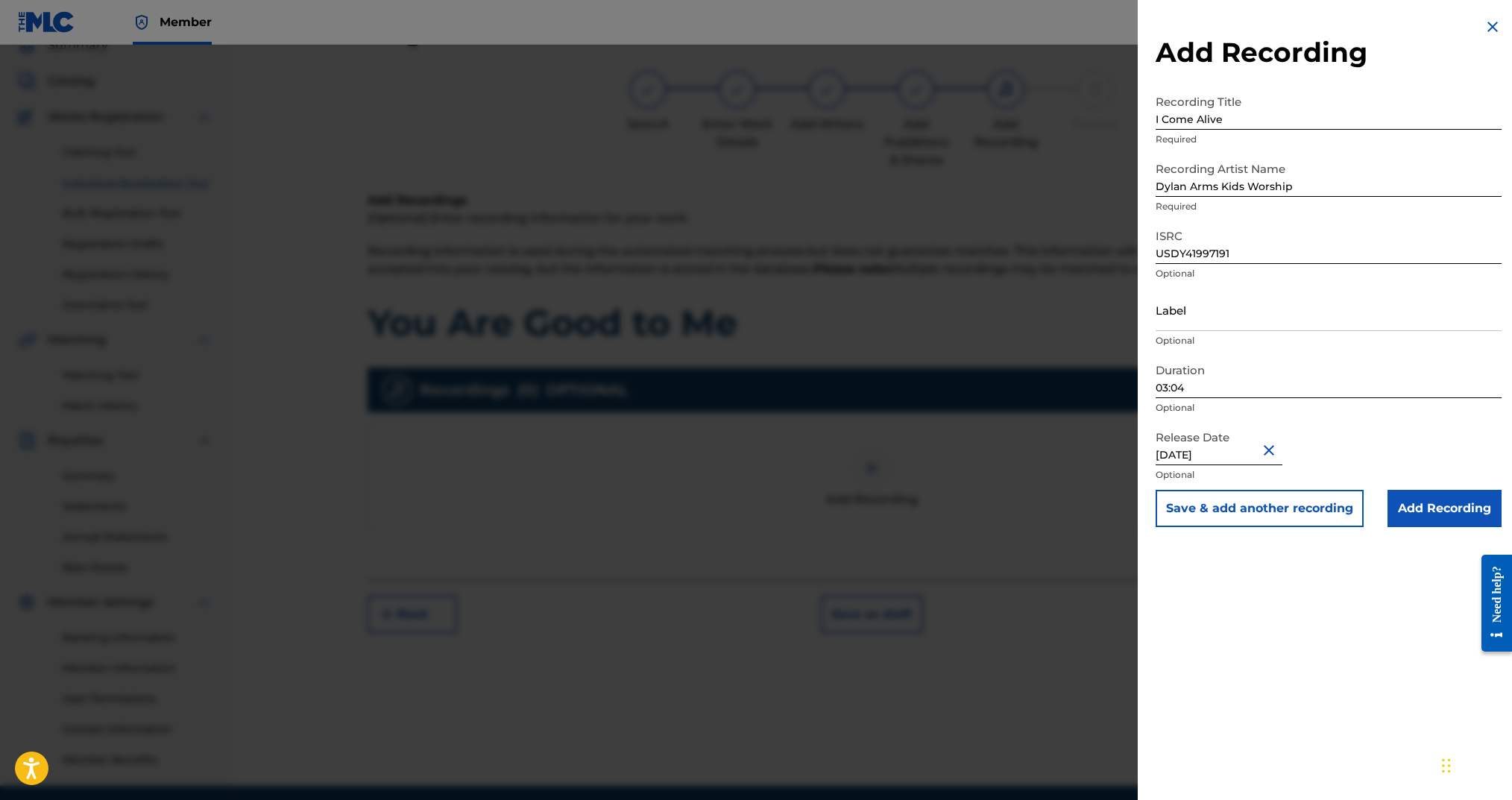
click at [1409, 520] on input "Add Recording" at bounding box center [1444, 509] width 114 height 37
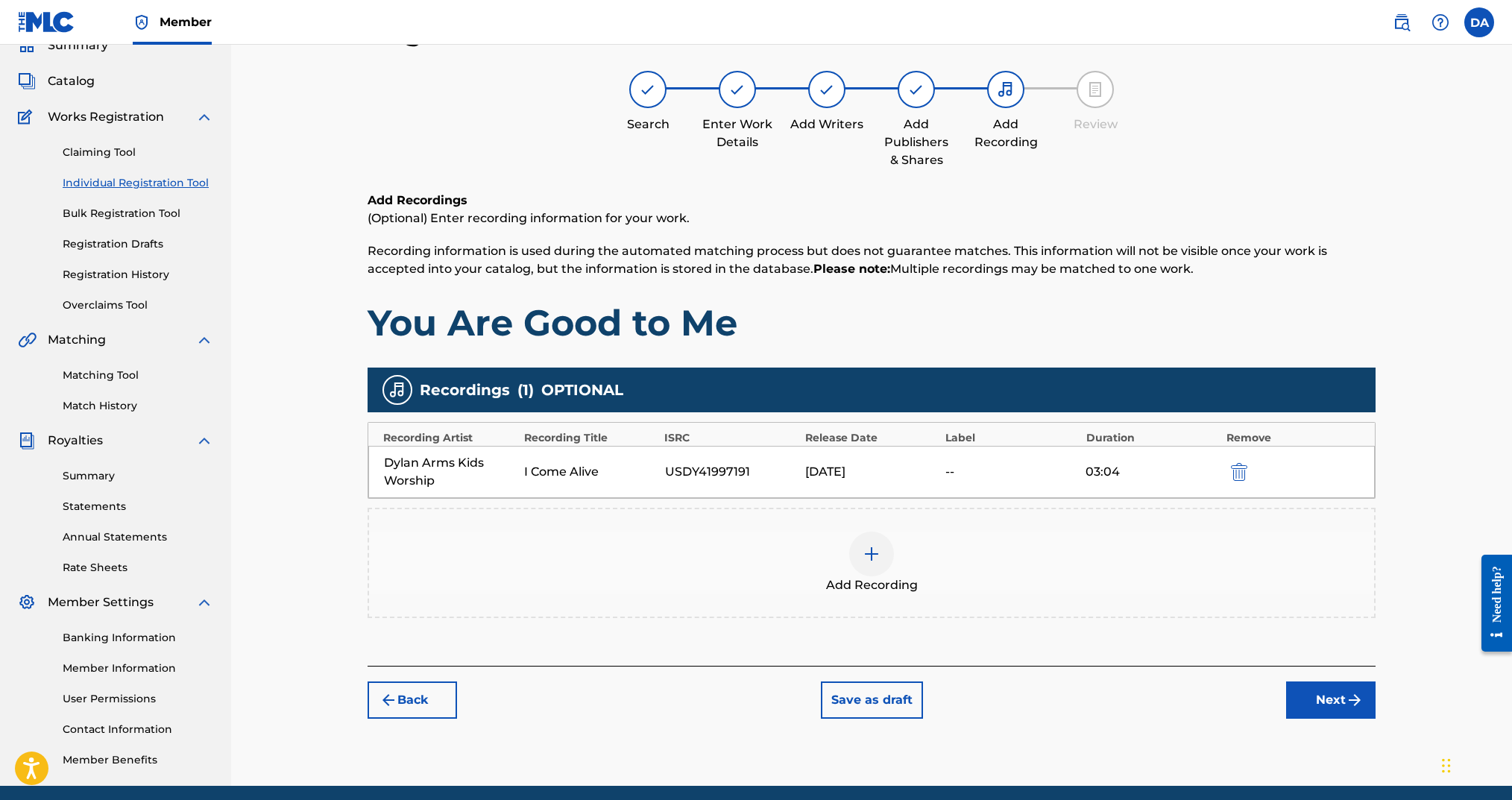
click at [1316, 703] on button "Next" at bounding box center [1331, 700] width 89 height 37
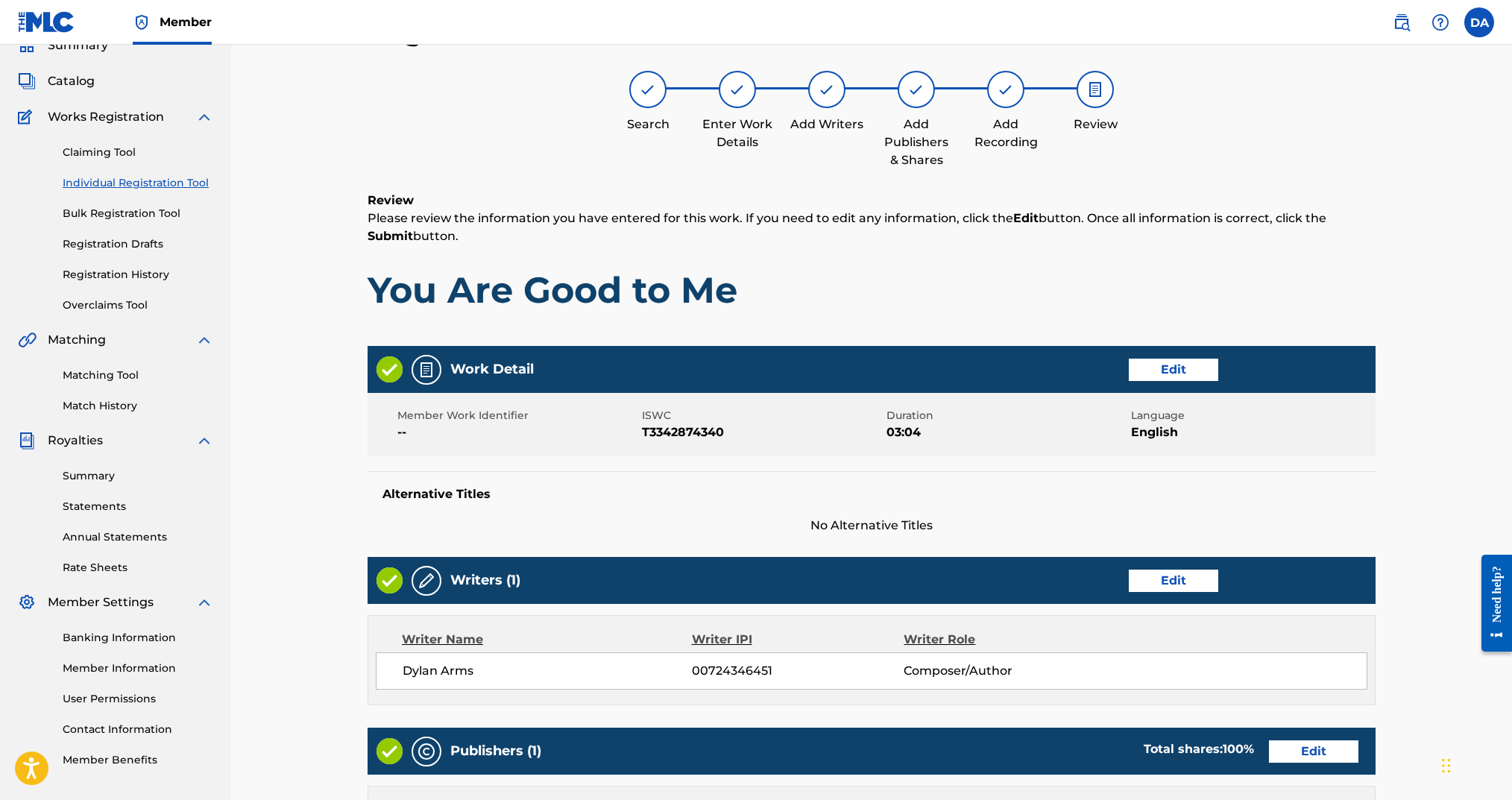
scroll to position [462, 0]
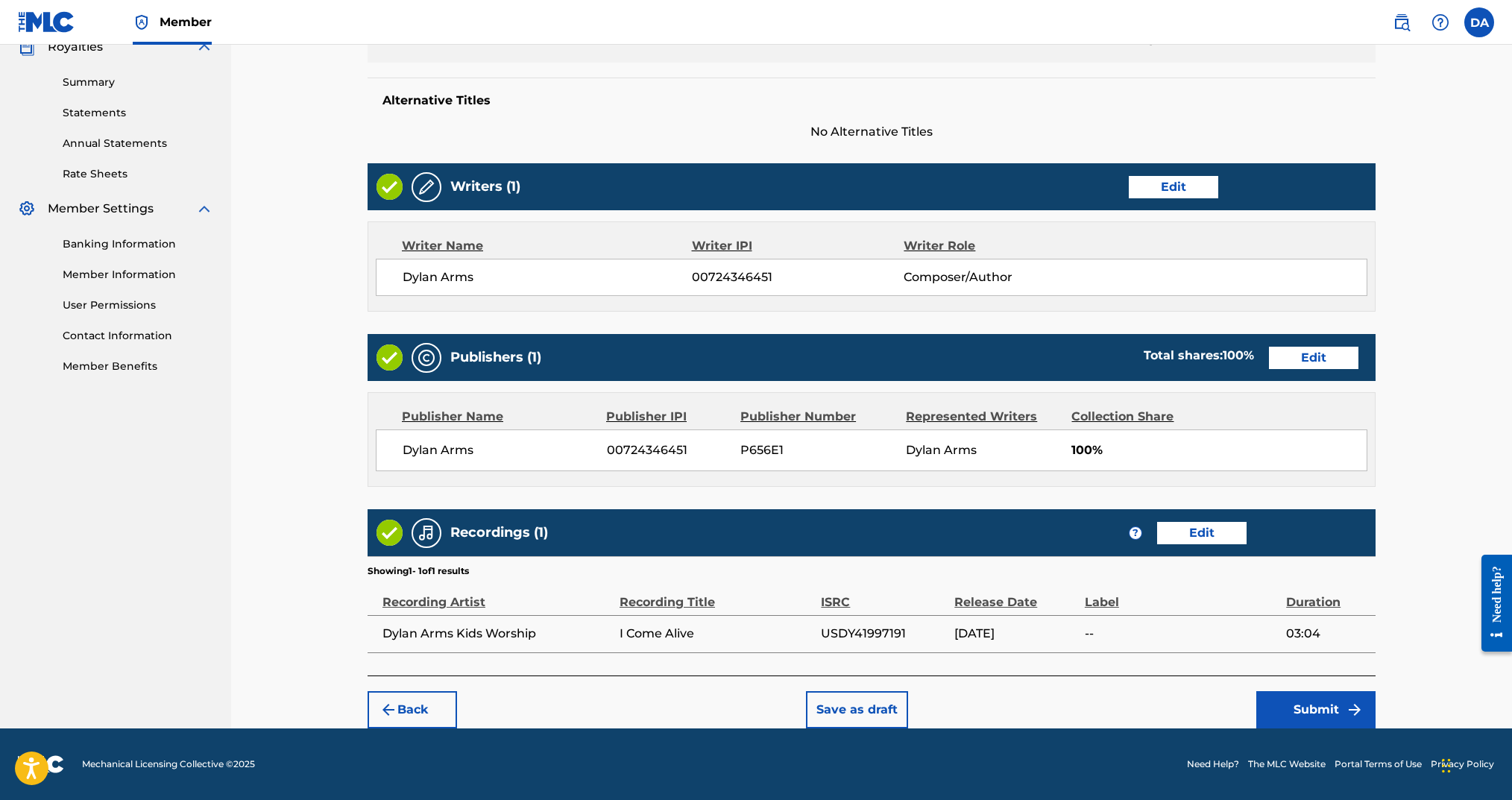
click at [1321, 694] on button "Submit" at bounding box center [1316, 710] width 119 height 37
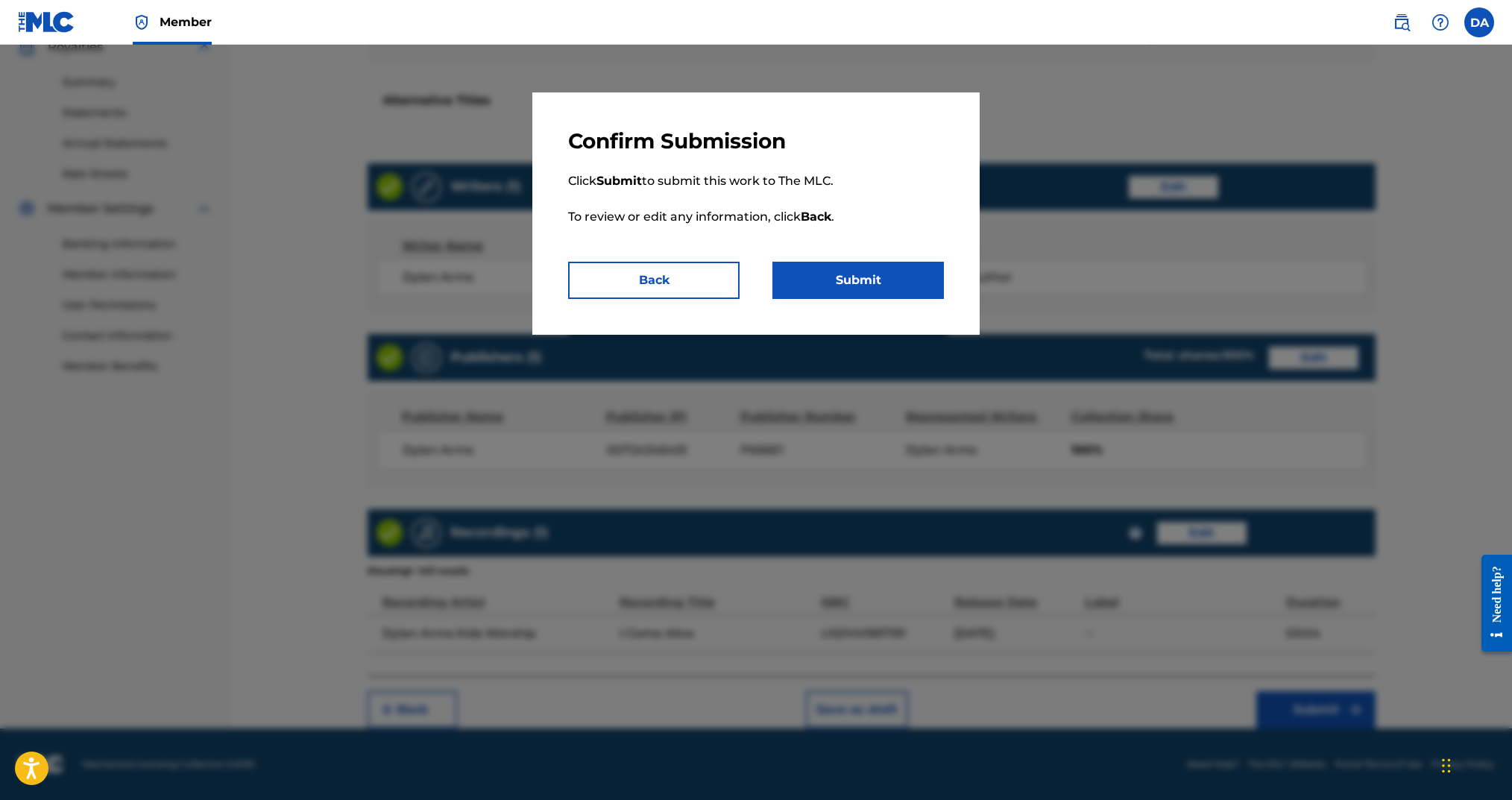
click at [888, 287] on button "Submit" at bounding box center [858, 280] width 171 height 37
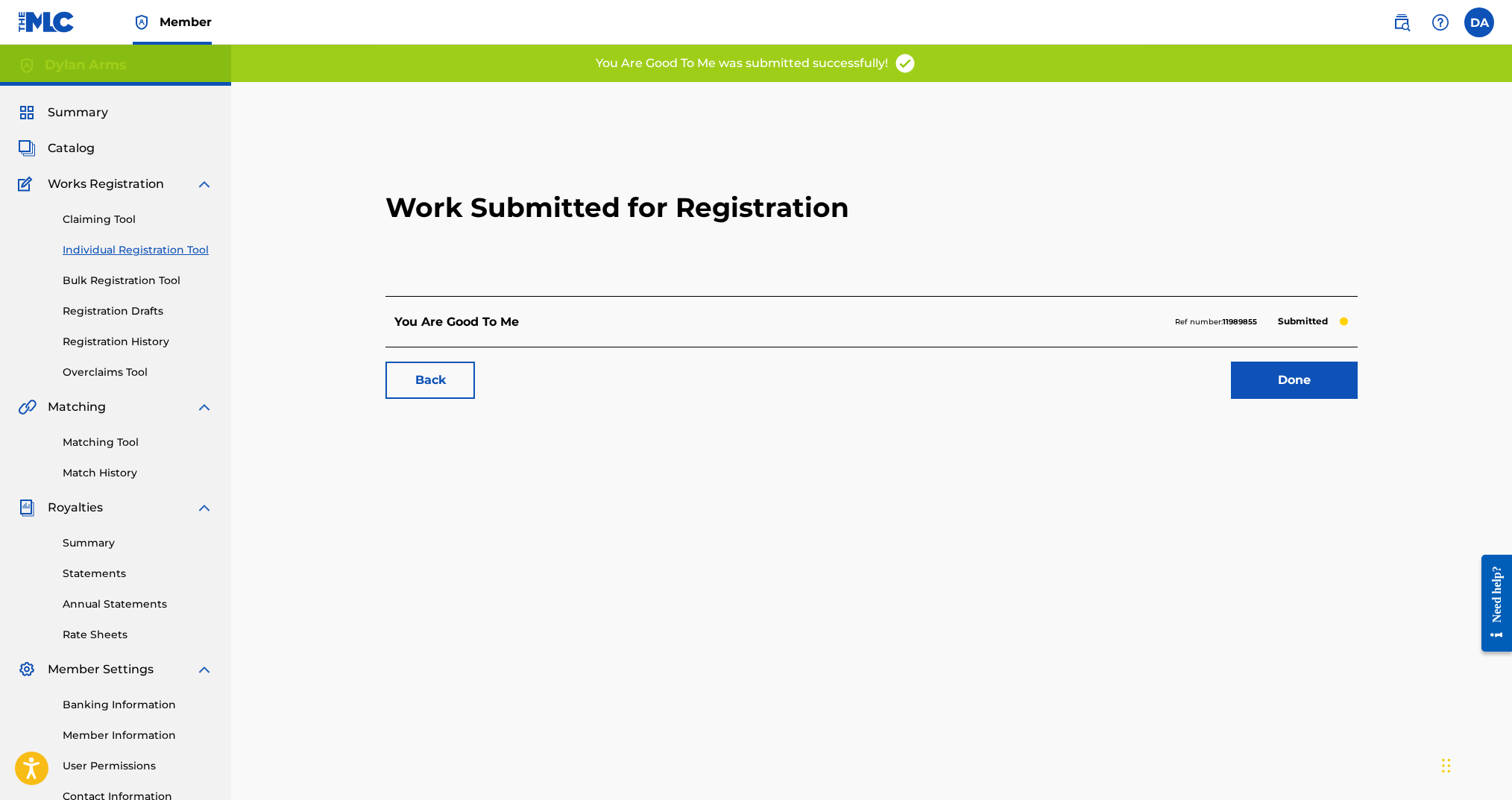
click at [1263, 391] on link "Done" at bounding box center [1294, 380] width 126 height 37
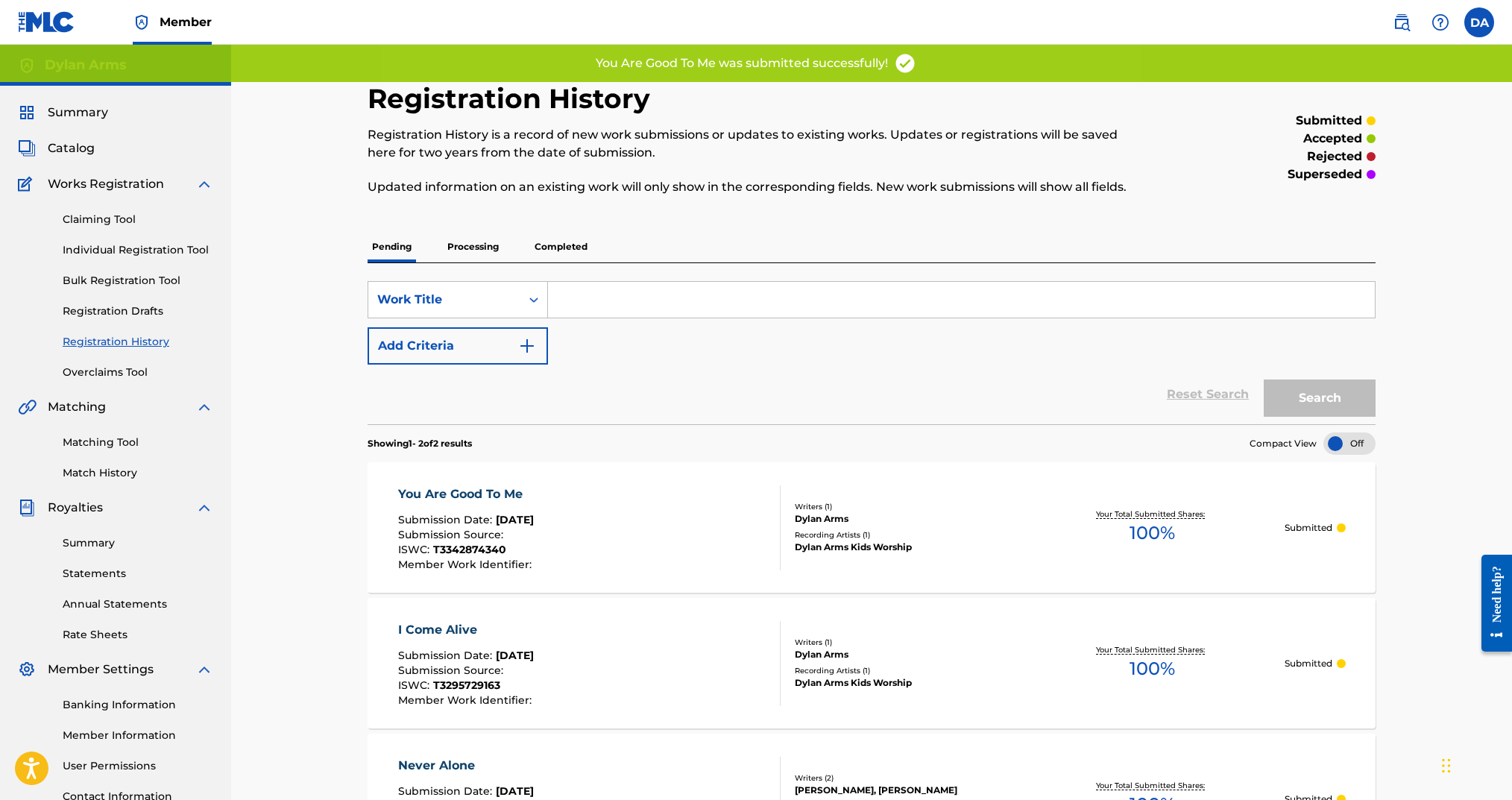
click at [167, 251] on link "Individual Registration Tool" at bounding box center [138, 250] width 151 height 16
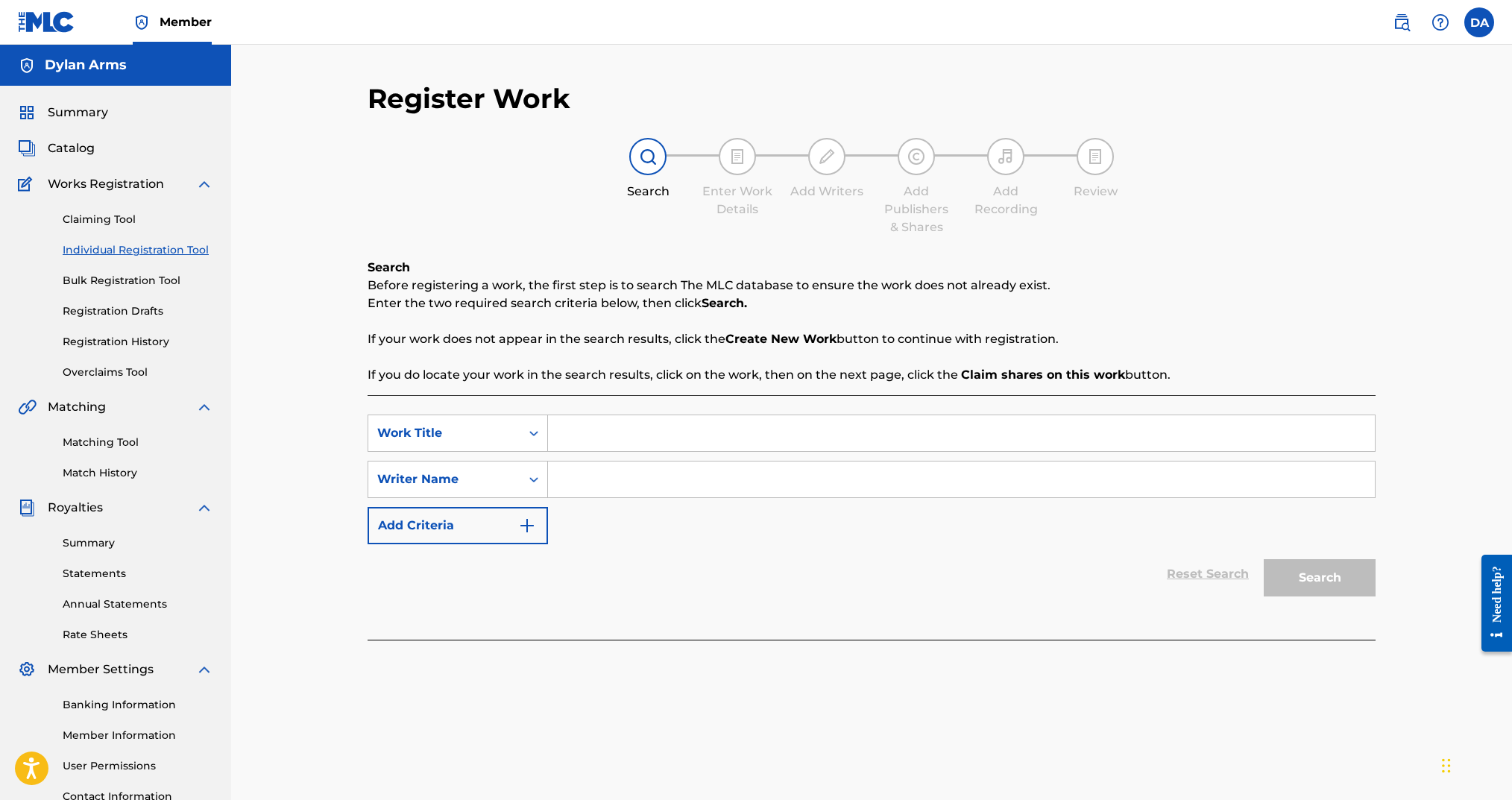
click at [629, 431] on input "Search Form" at bounding box center [961, 433] width 827 height 35
type input "The Real Thing"
click at [623, 488] on input "Search Form" at bounding box center [961, 479] width 827 height 35
type input "Dylan Arms"
click at [1340, 575] on button "Search" at bounding box center [1320, 578] width 112 height 37
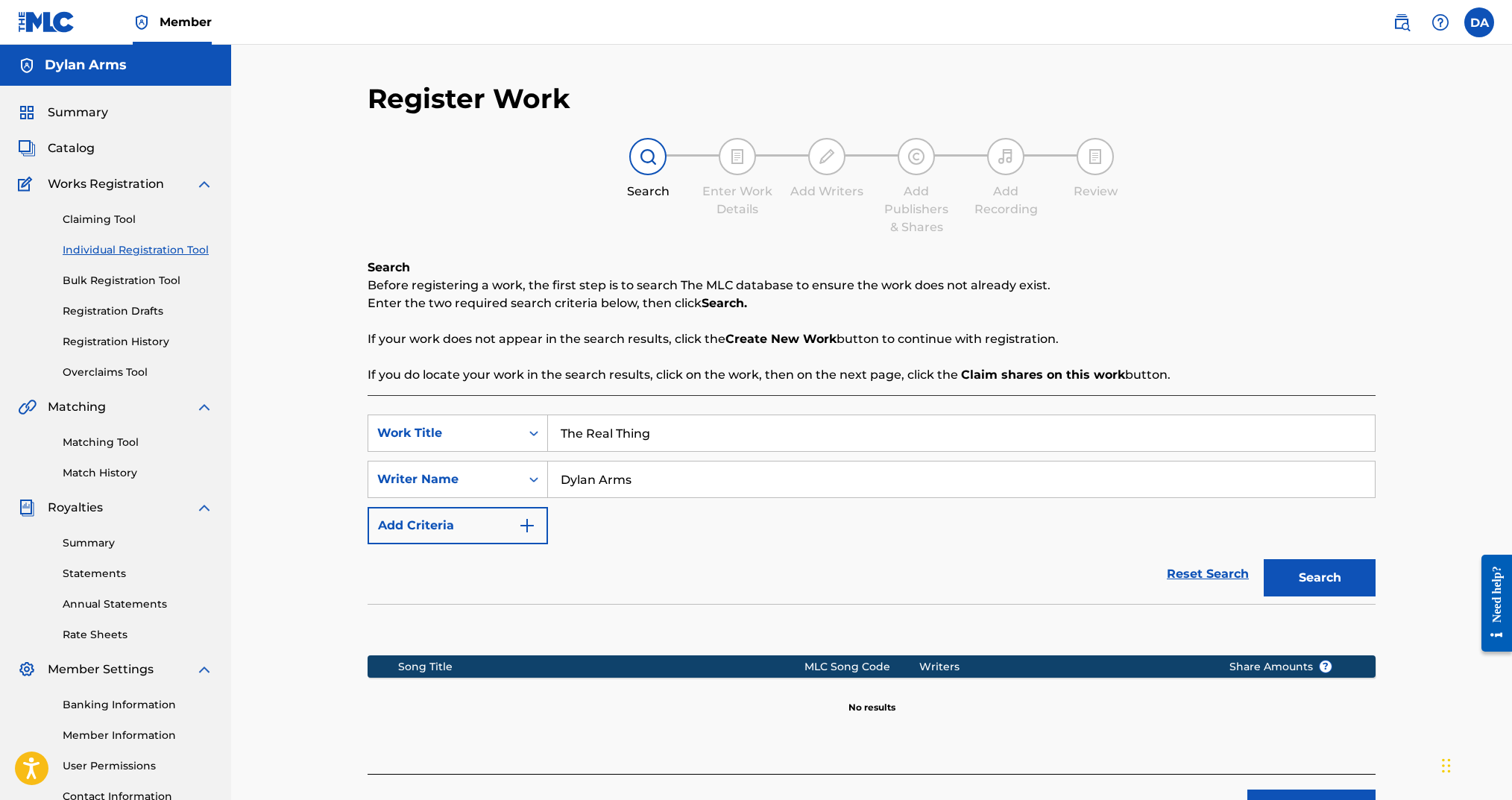
scroll to position [124, 0]
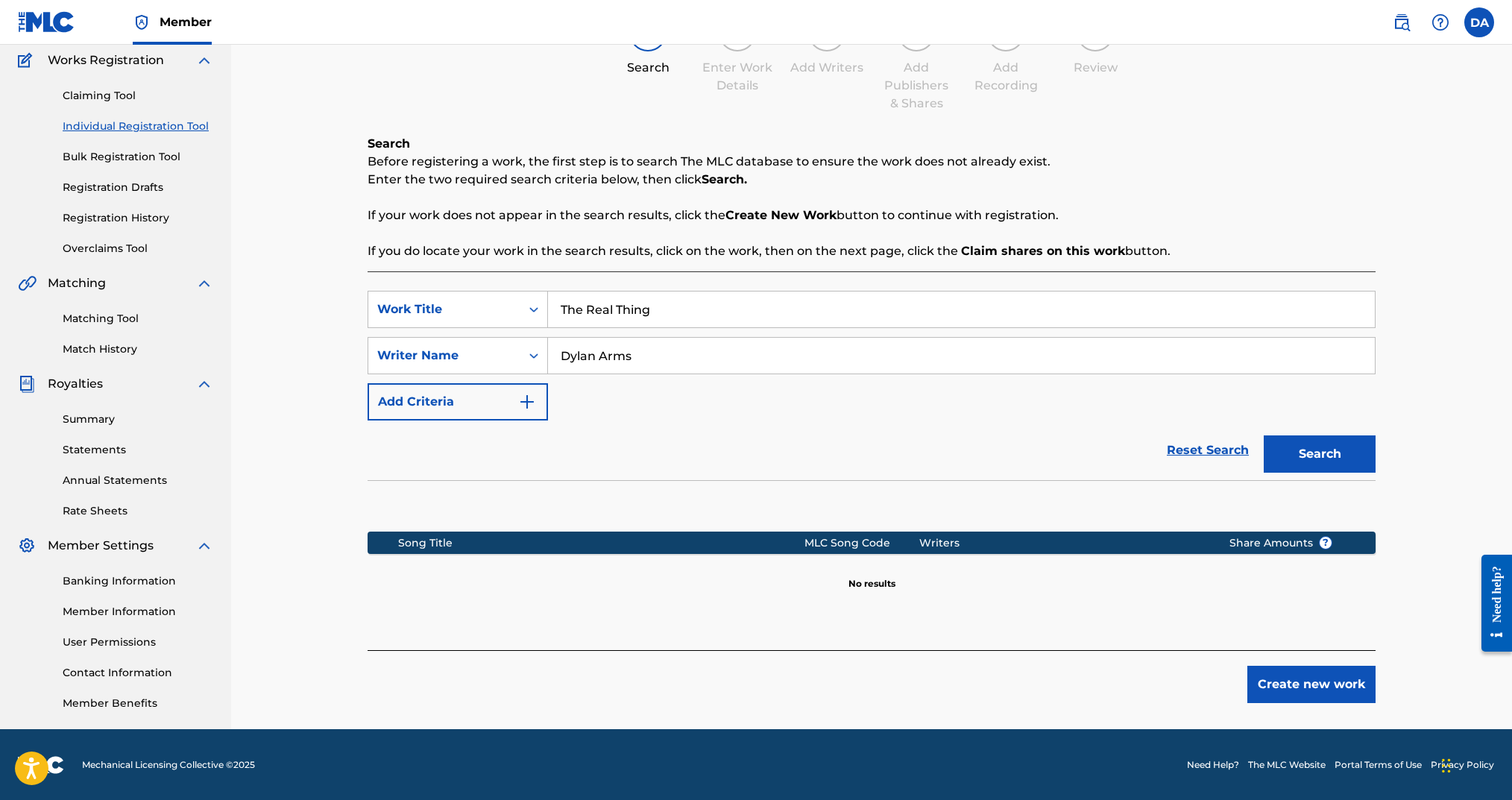
click at [1307, 675] on button "Create new work" at bounding box center [1311, 685] width 128 height 37
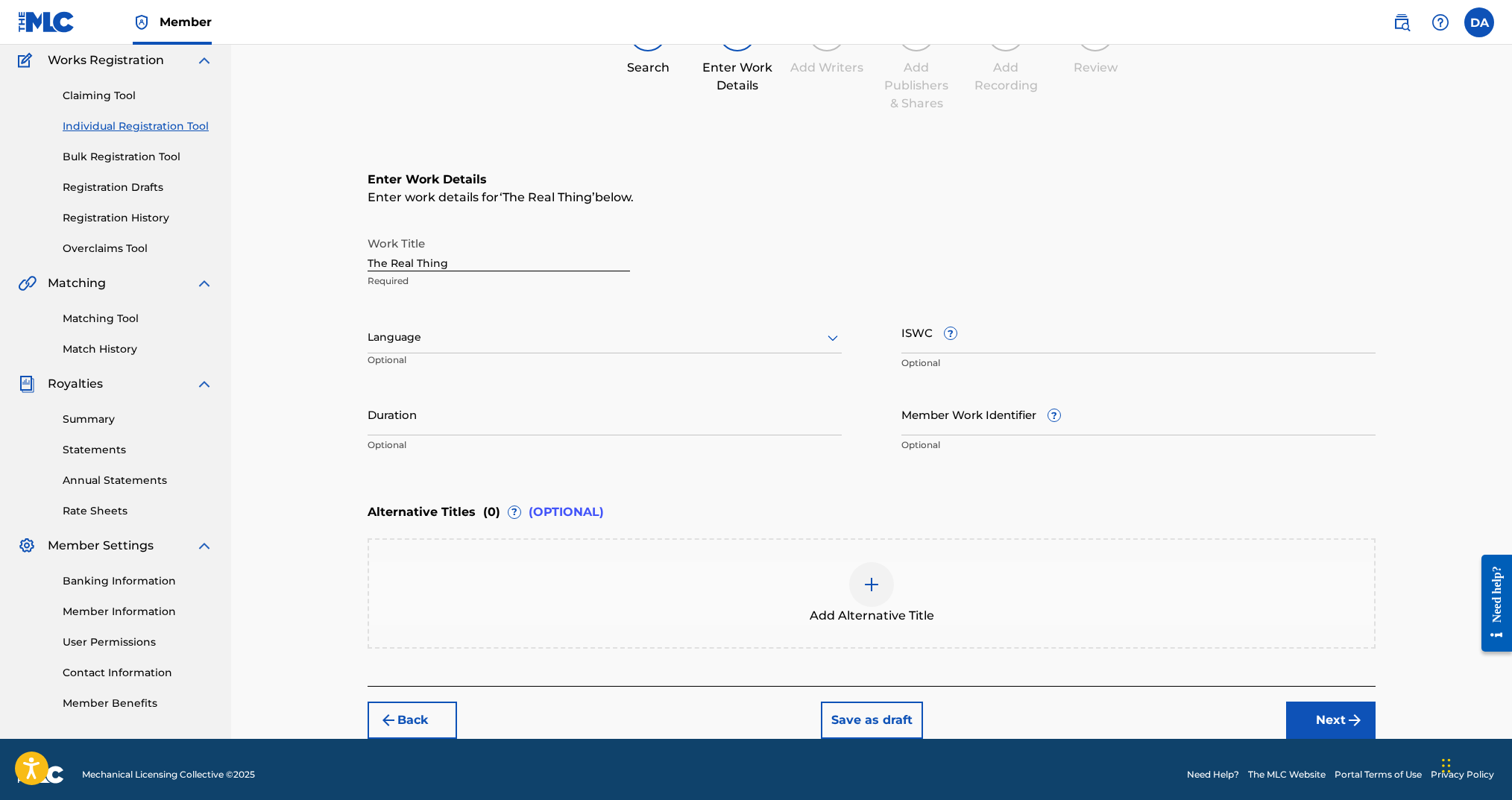
click at [483, 338] on div at bounding box center [604, 338] width 474 height 19
click at [471, 366] on div "English" at bounding box center [604, 370] width 472 height 33
drag, startPoint x: 1051, startPoint y: 349, endPoint x: 1112, endPoint y: 365, distance: 63.1
click at [1051, 349] on input "ISWC ?" at bounding box center [1138, 332] width 474 height 43
paste input "T-330.526.446-0"
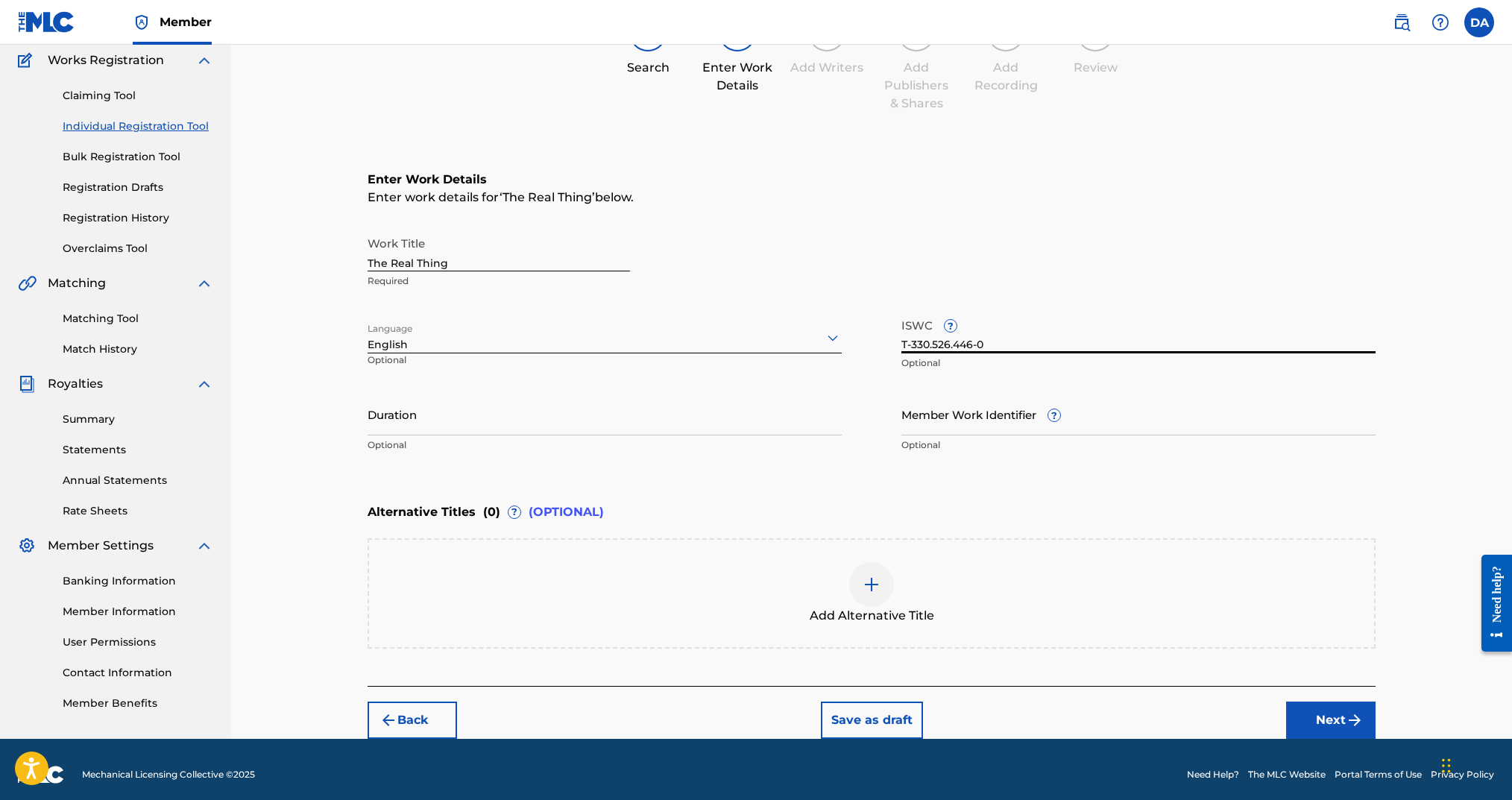
type input "T-330.526.446-0"
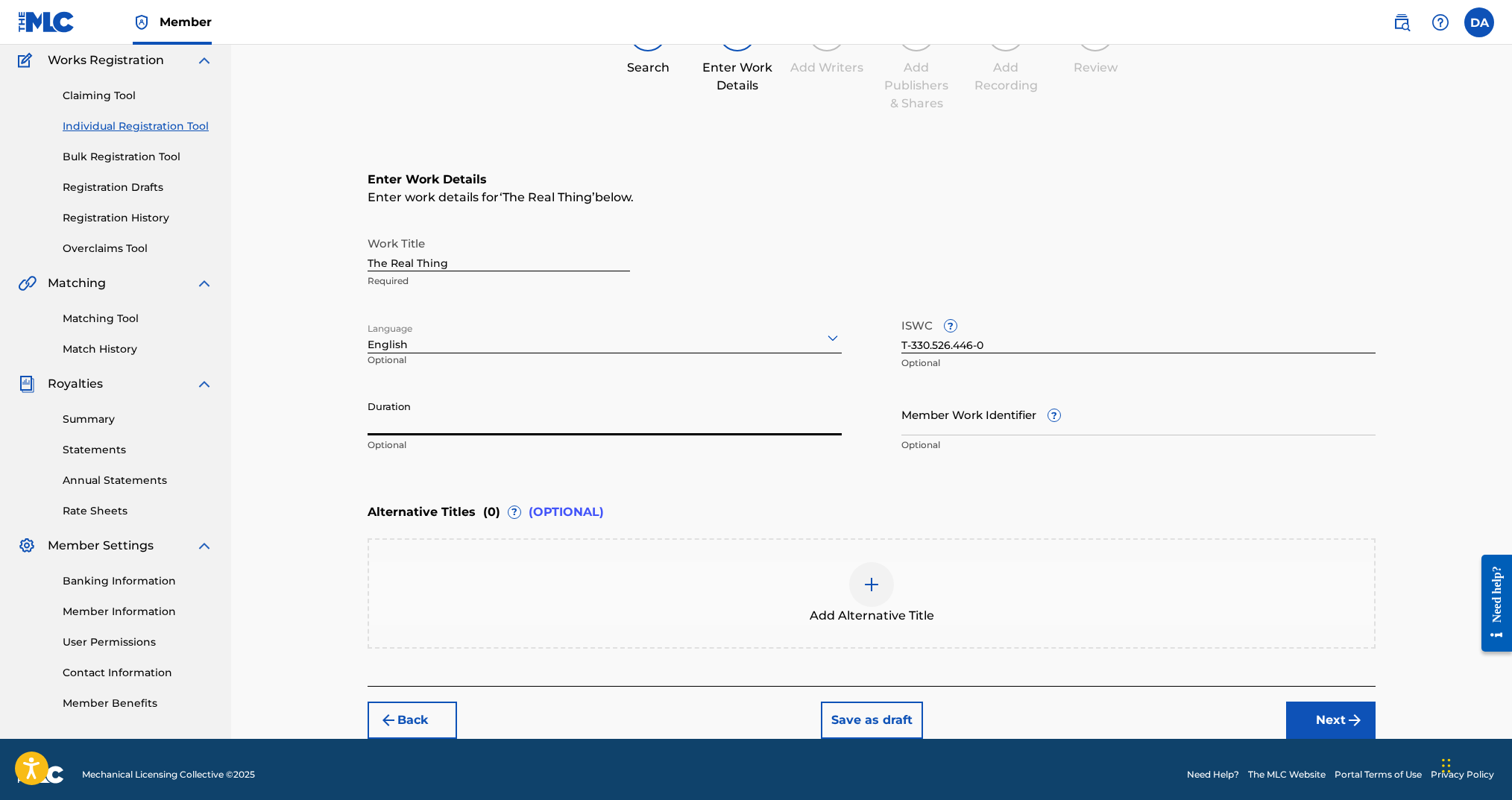
click at [563, 428] on input "Duration" at bounding box center [604, 415] width 474 height 43
type input "03:21"
click at [1294, 706] on button "Next" at bounding box center [1331, 721] width 89 height 37
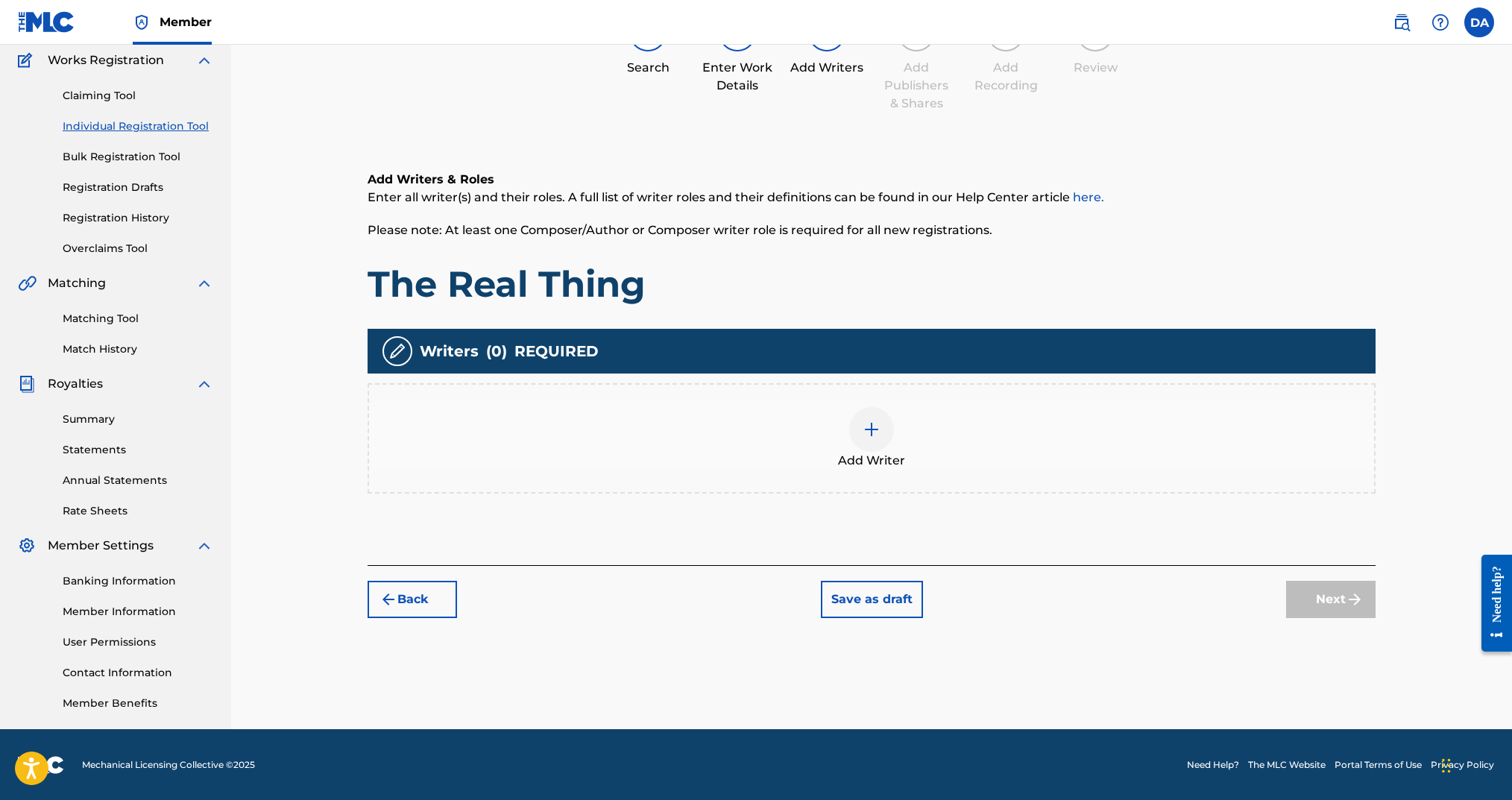
scroll to position [67, 0]
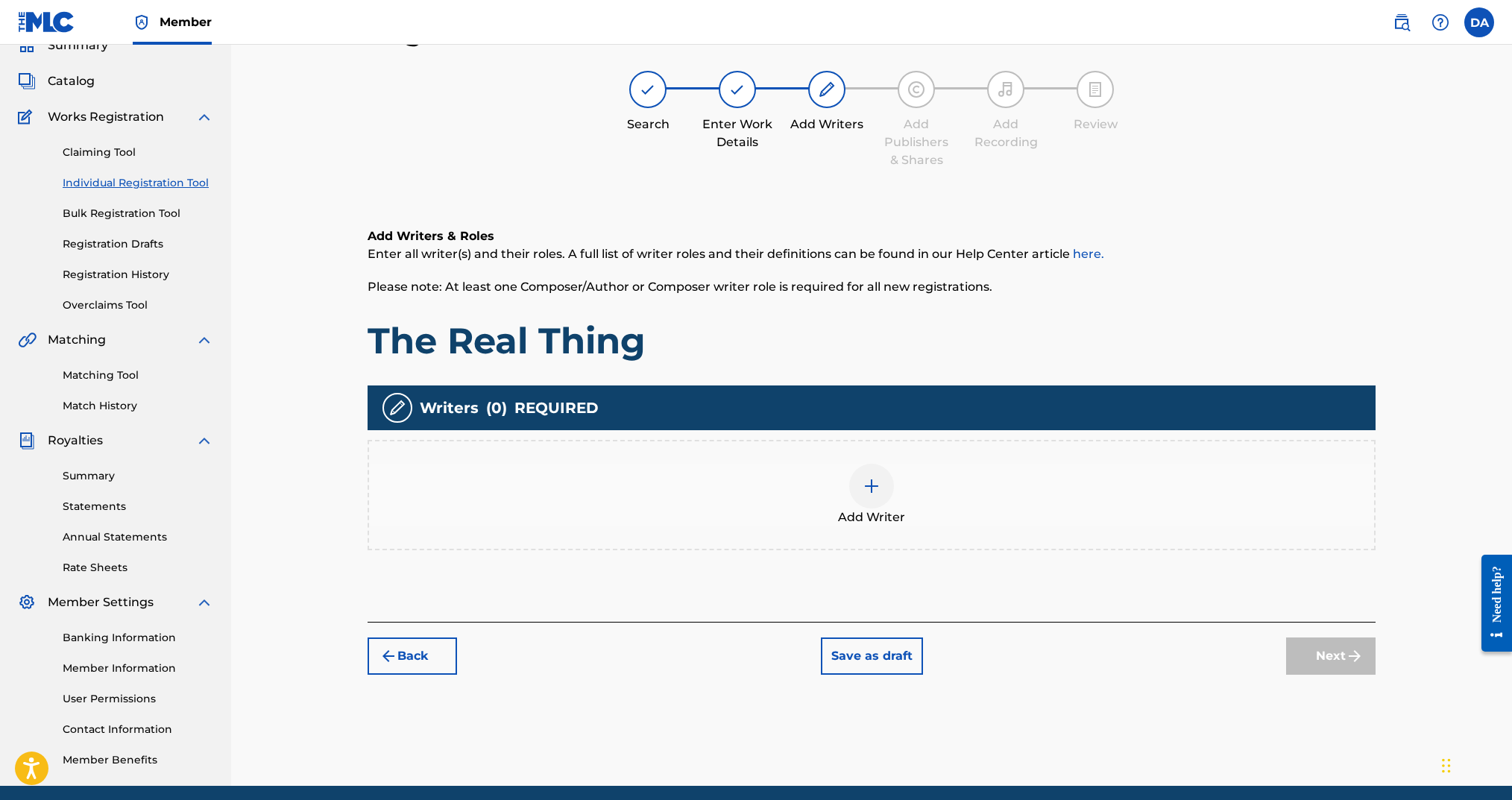
click at [842, 483] on div "Add Writer" at bounding box center [871, 495] width 1005 height 62
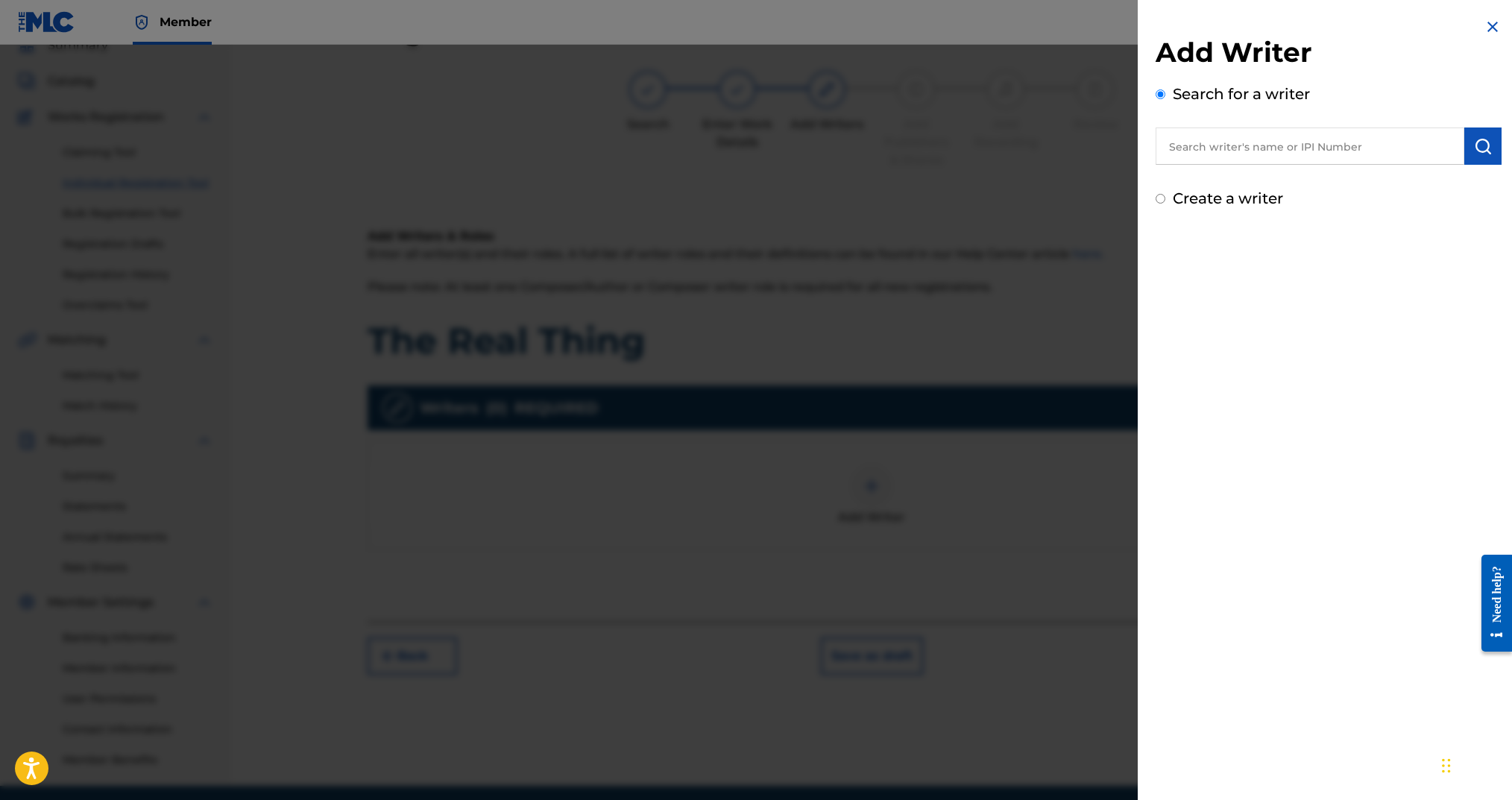
click at [1163, 199] on input "Create a writer" at bounding box center [1161, 198] width 9 height 9
radio input "false"
radio input "true"
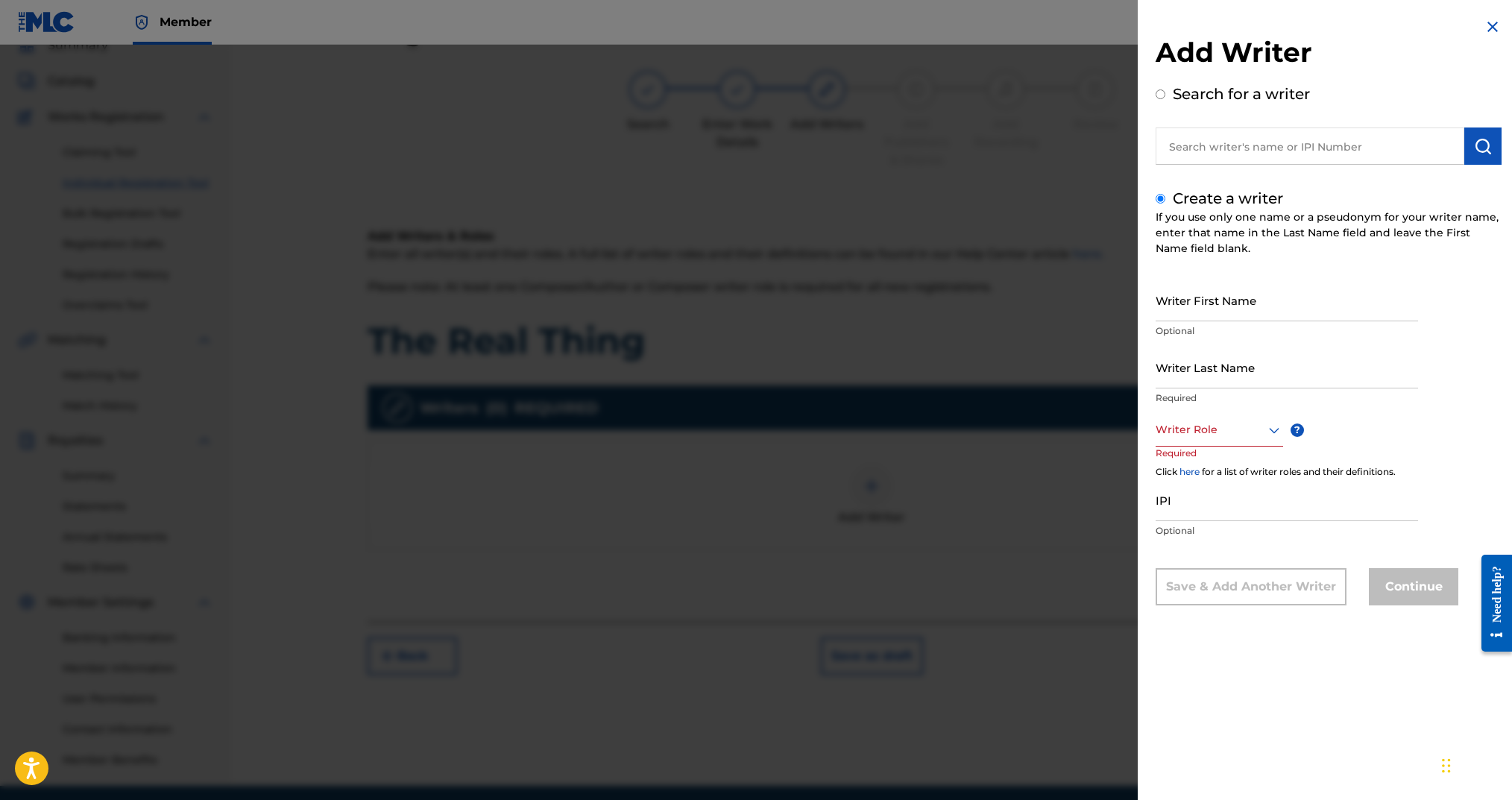
click at [1196, 311] on input "Writer First Name" at bounding box center [1287, 300] width 262 height 43
type input "[PERSON_NAME]"
type input "Arms"
click at [1221, 437] on div at bounding box center [1219, 430] width 127 height 19
drag, startPoint x: 1227, startPoint y: 458, endPoint x: 1236, endPoint y: 466, distance: 12.0
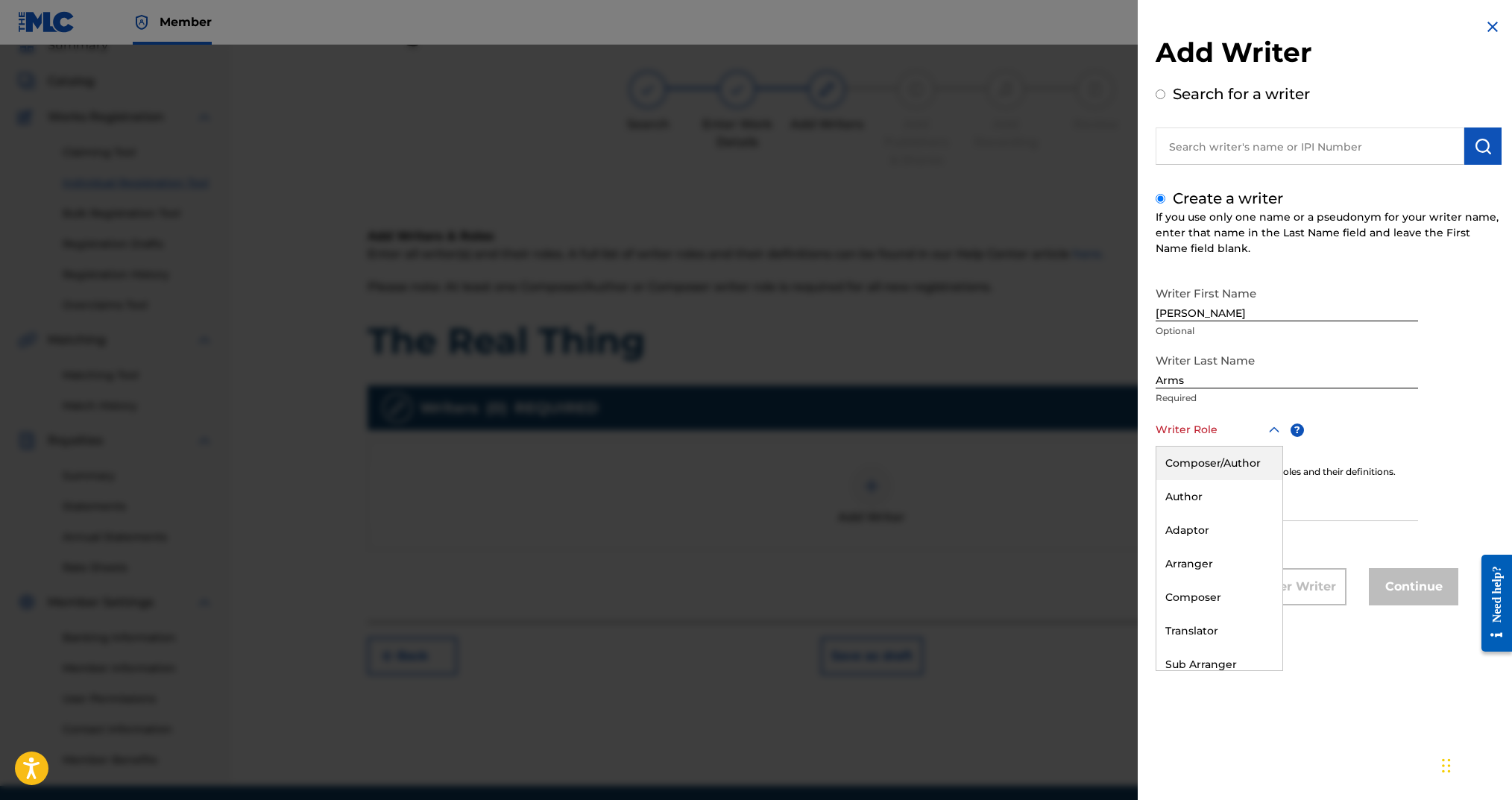
click at [1227, 458] on div "Composer/Author" at bounding box center [1220, 463] width 126 height 33
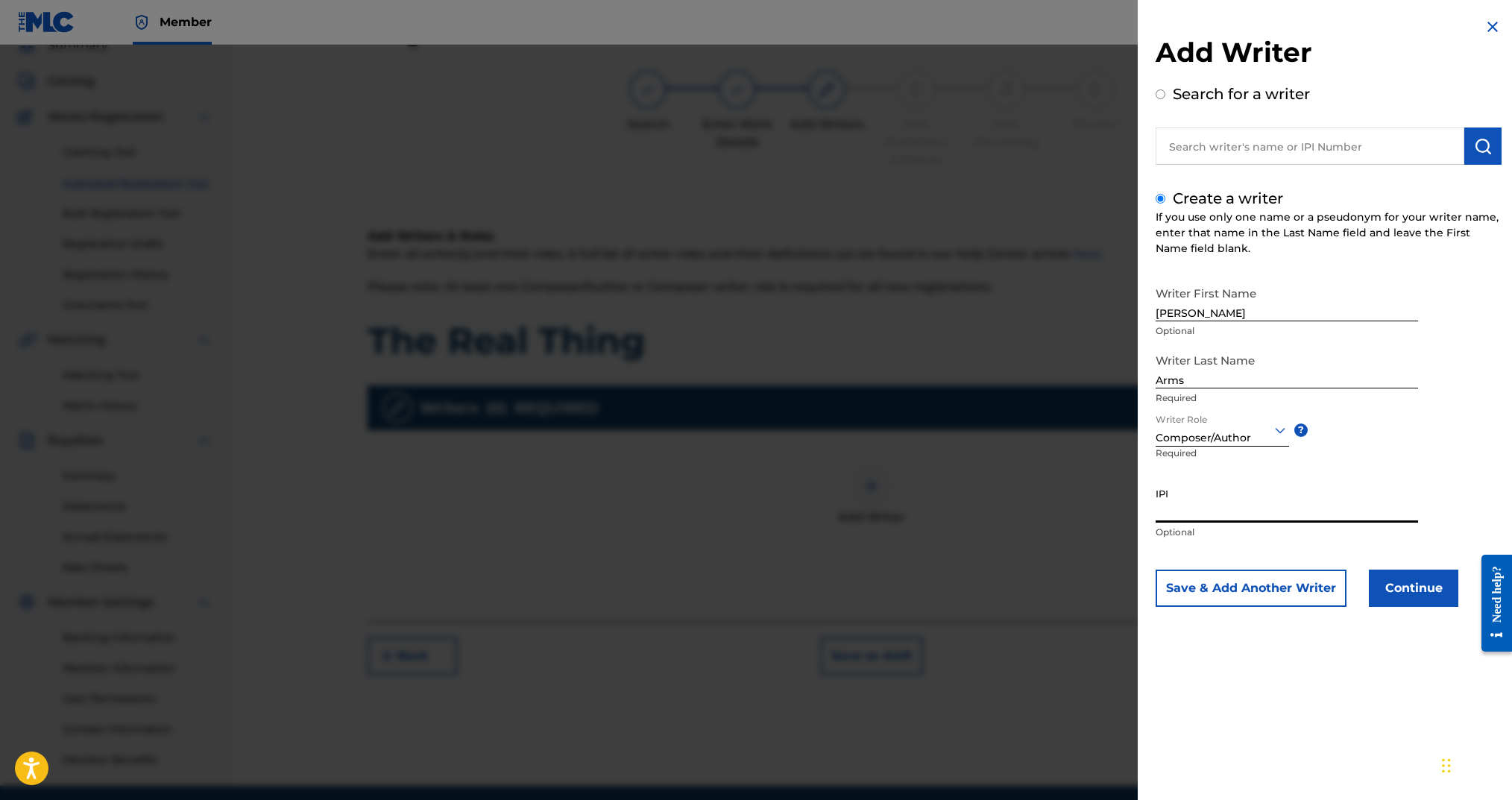
click at [1236, 508] on input "IPI" at bounding box center [1287, 501] width 262 height 43
paste input "00724346451"
type input "00724346451"
click at [1408, 585] on button "Continue" at bounding box center [1413, 589] width 89 height 37
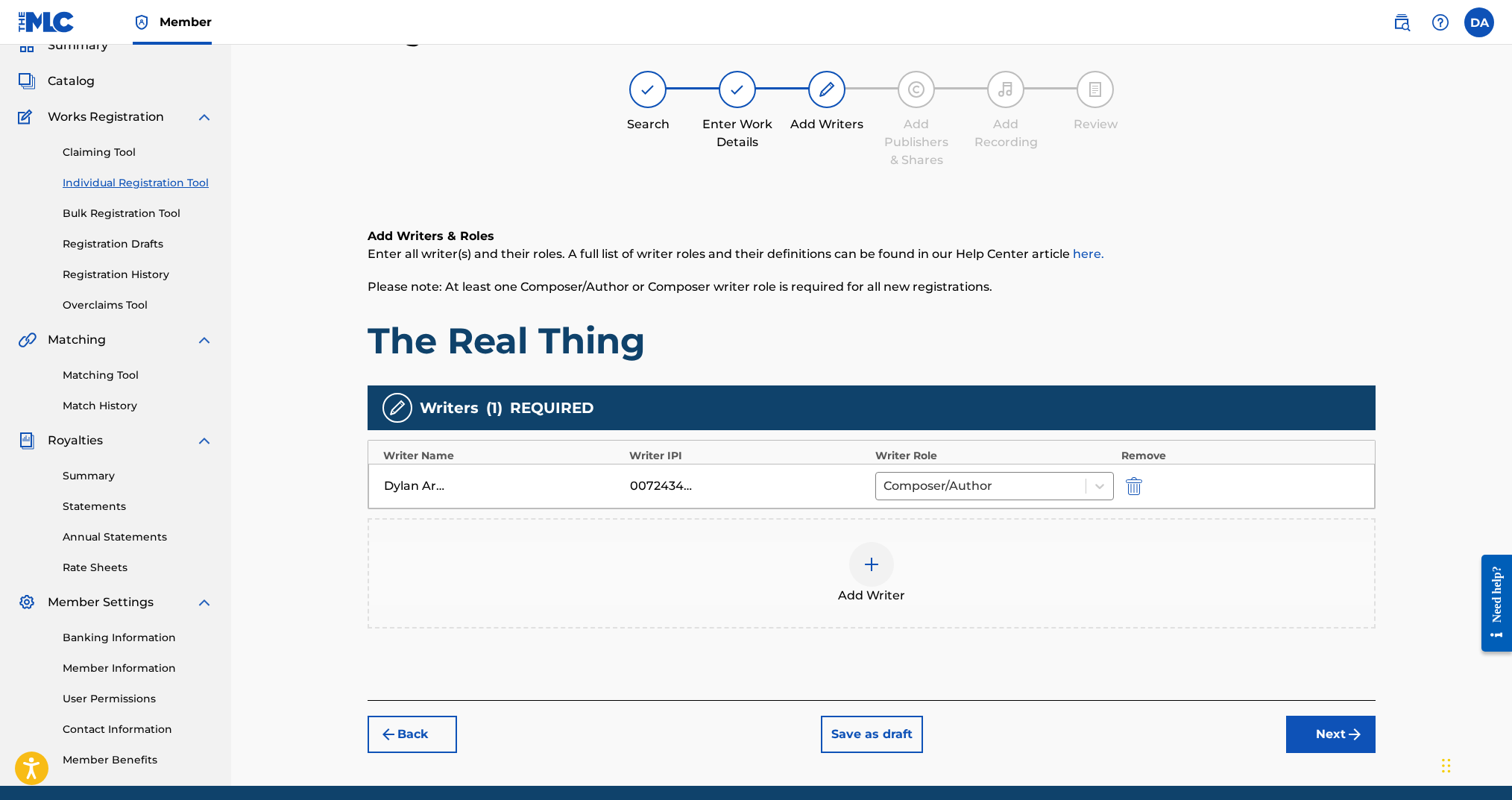
click at [1346, 746] on button "Next" at bounding box center [1331, 735] width 89 height 37
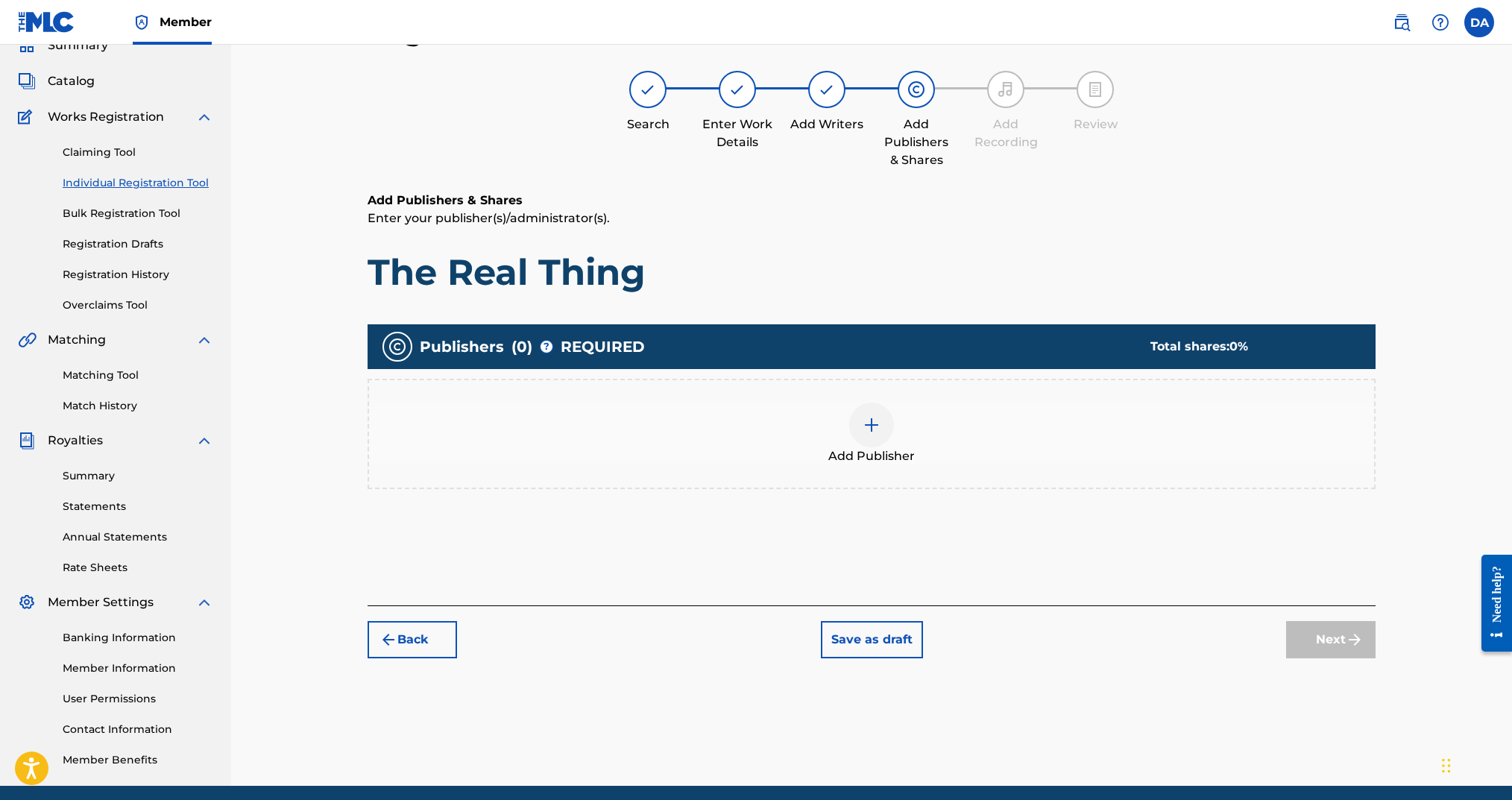
click at [880, 427] on img at bounding box center [871, 424] width 18 height 18
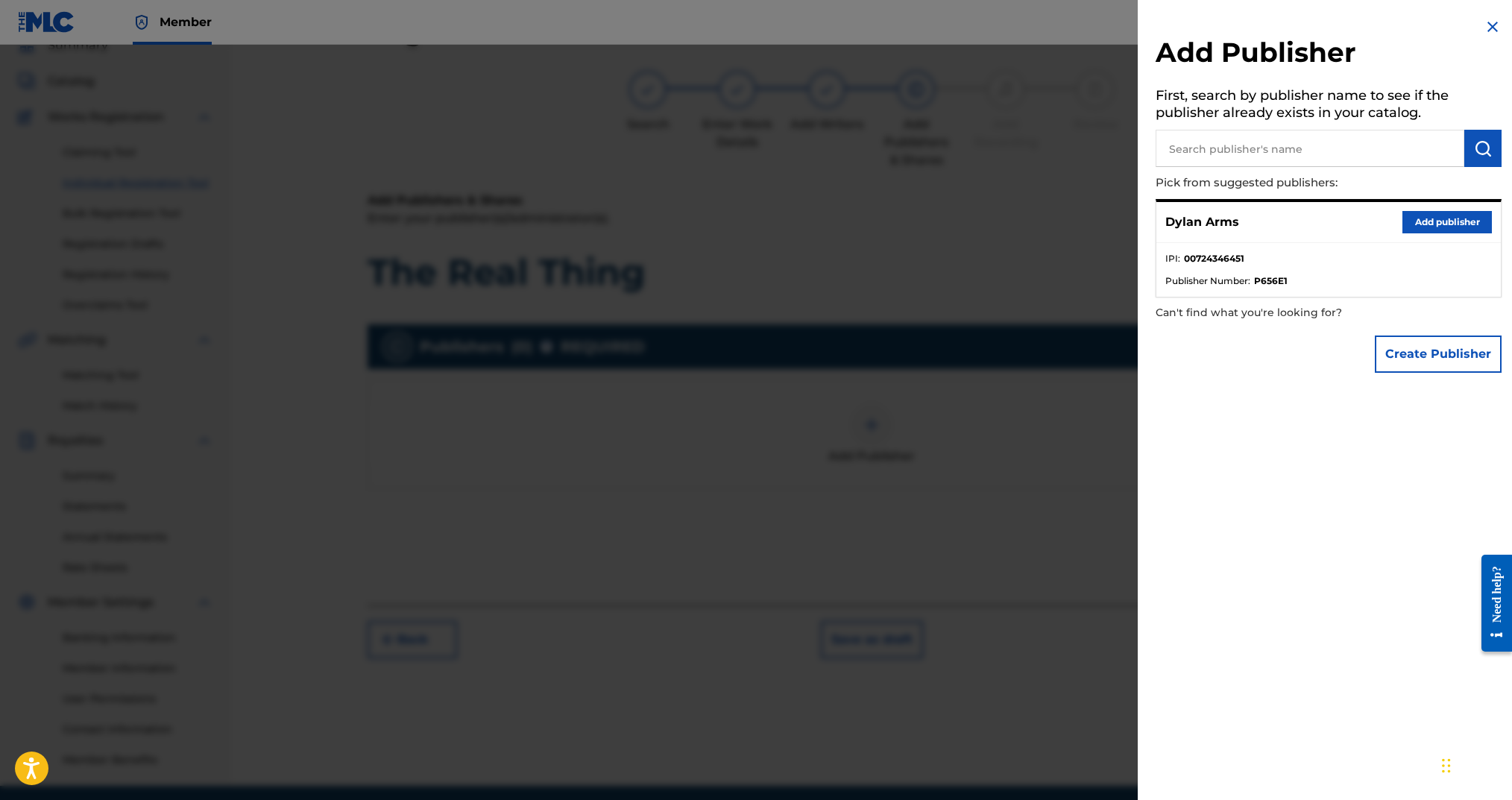
click at [1480, 220] on button "Add publisher" at bounding box center [1447, 222] width 89 height 22
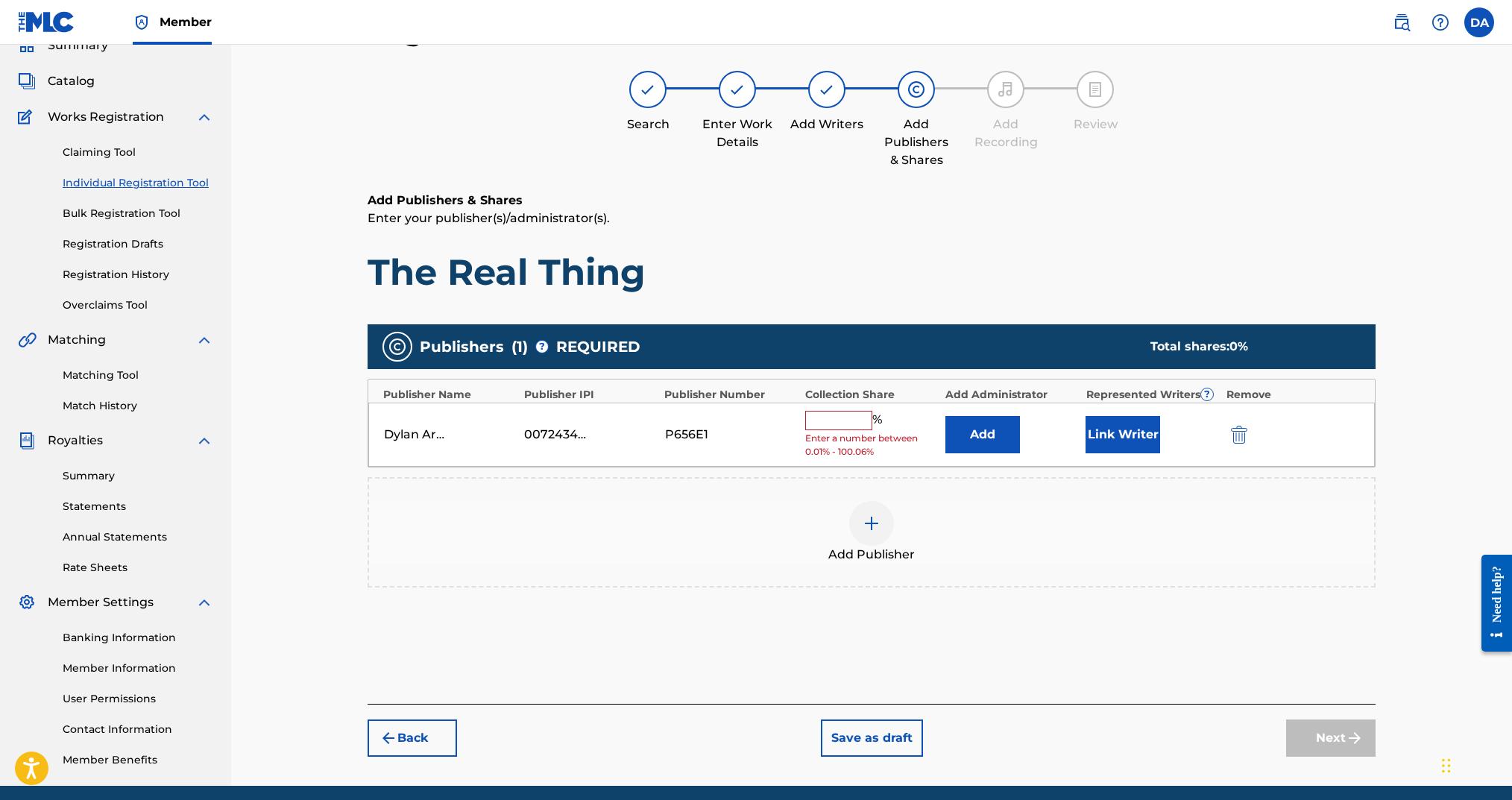
click at [843, 425] on input "text" at bounding box center [839, 420] width 67 height 20
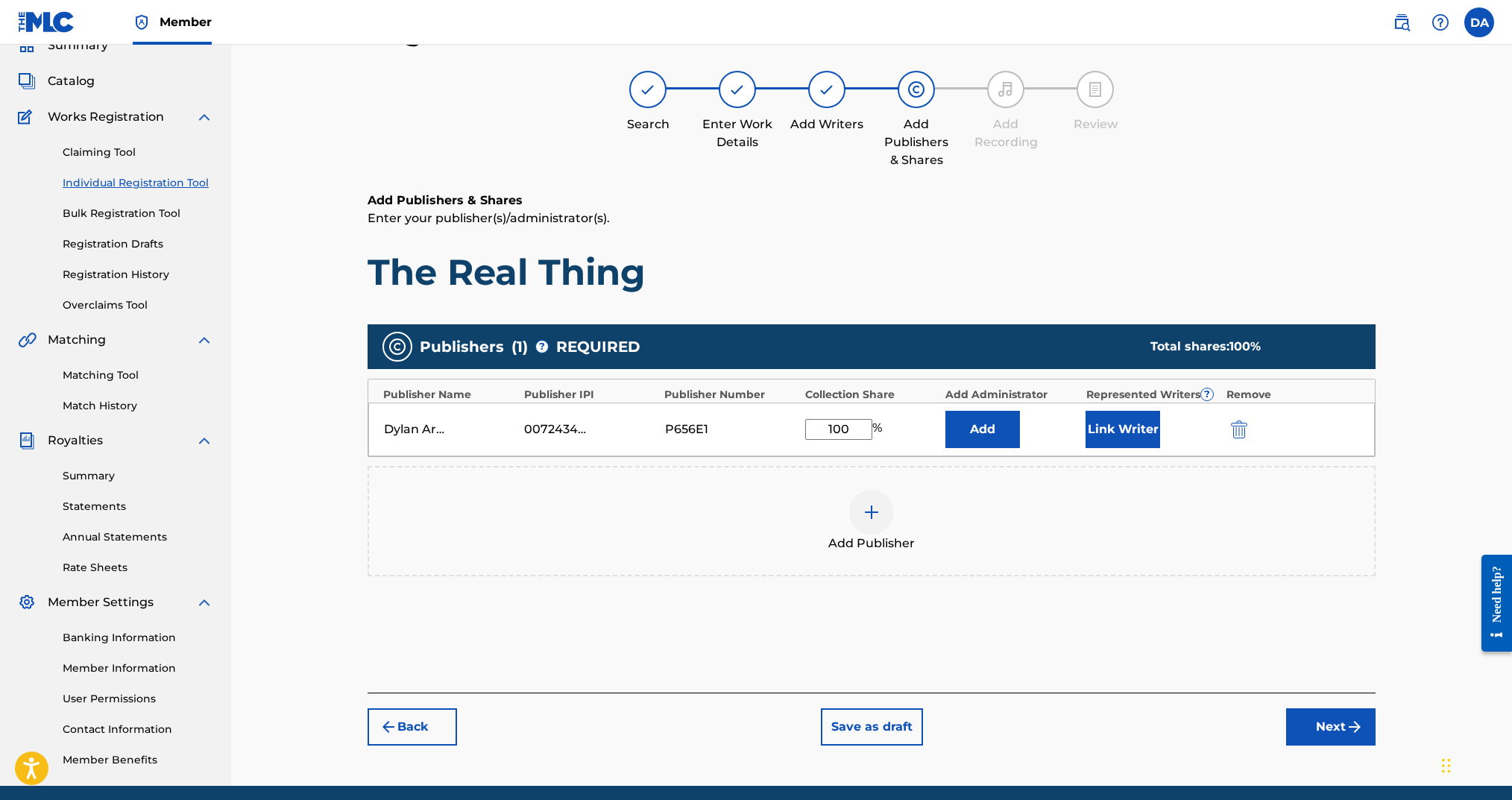
type input "100"
click at [1097, 427] on button "Link Writer" at bounding box center [1122, 430] width 74 height 37
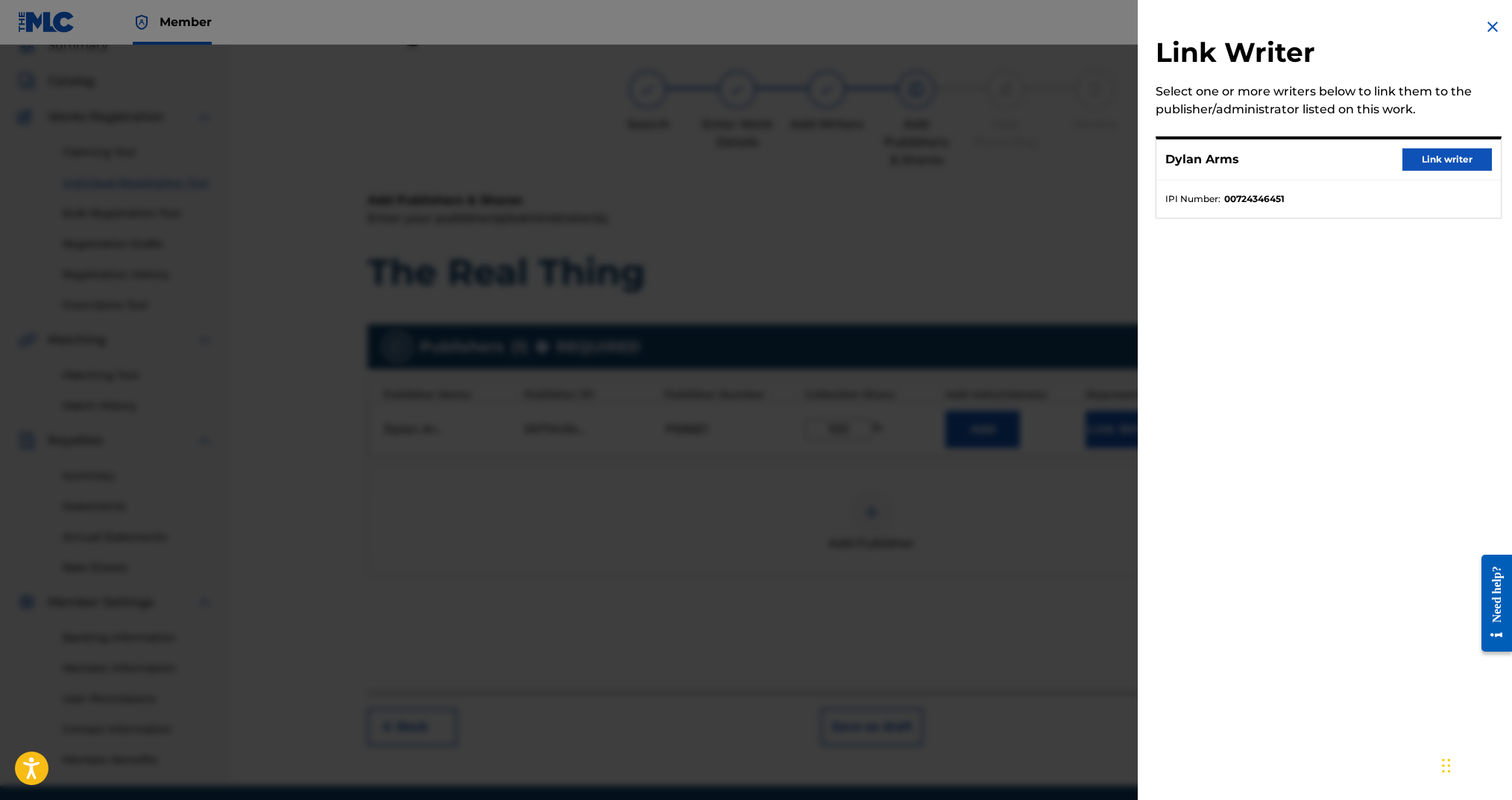
click at [1420, 160] on button "Link writer" at bounding box center [1447, 160] width 89 height 22
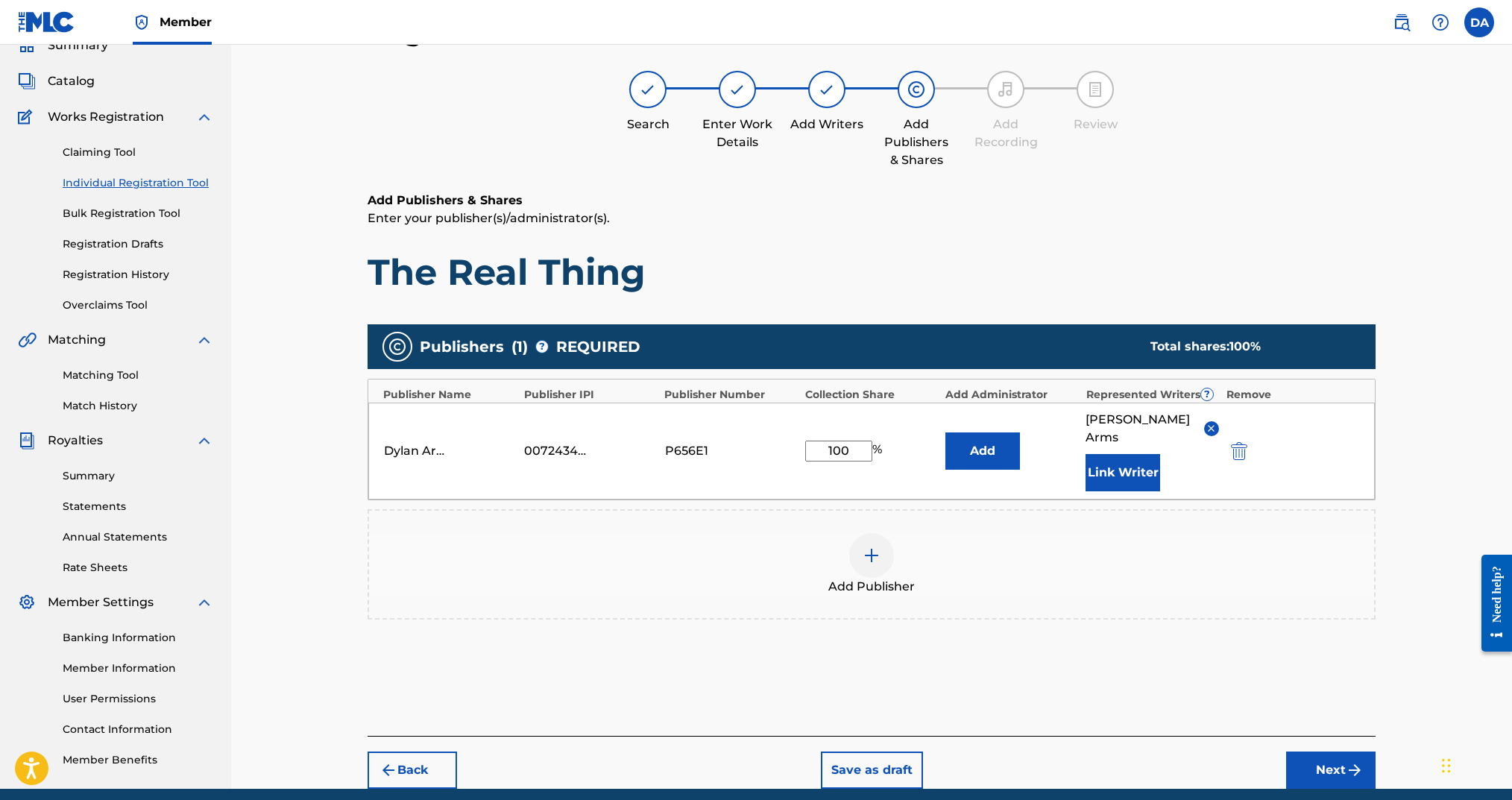
click at [1330, 764] on button "Next" at bounding box center [1331, 770] width 89 height 37
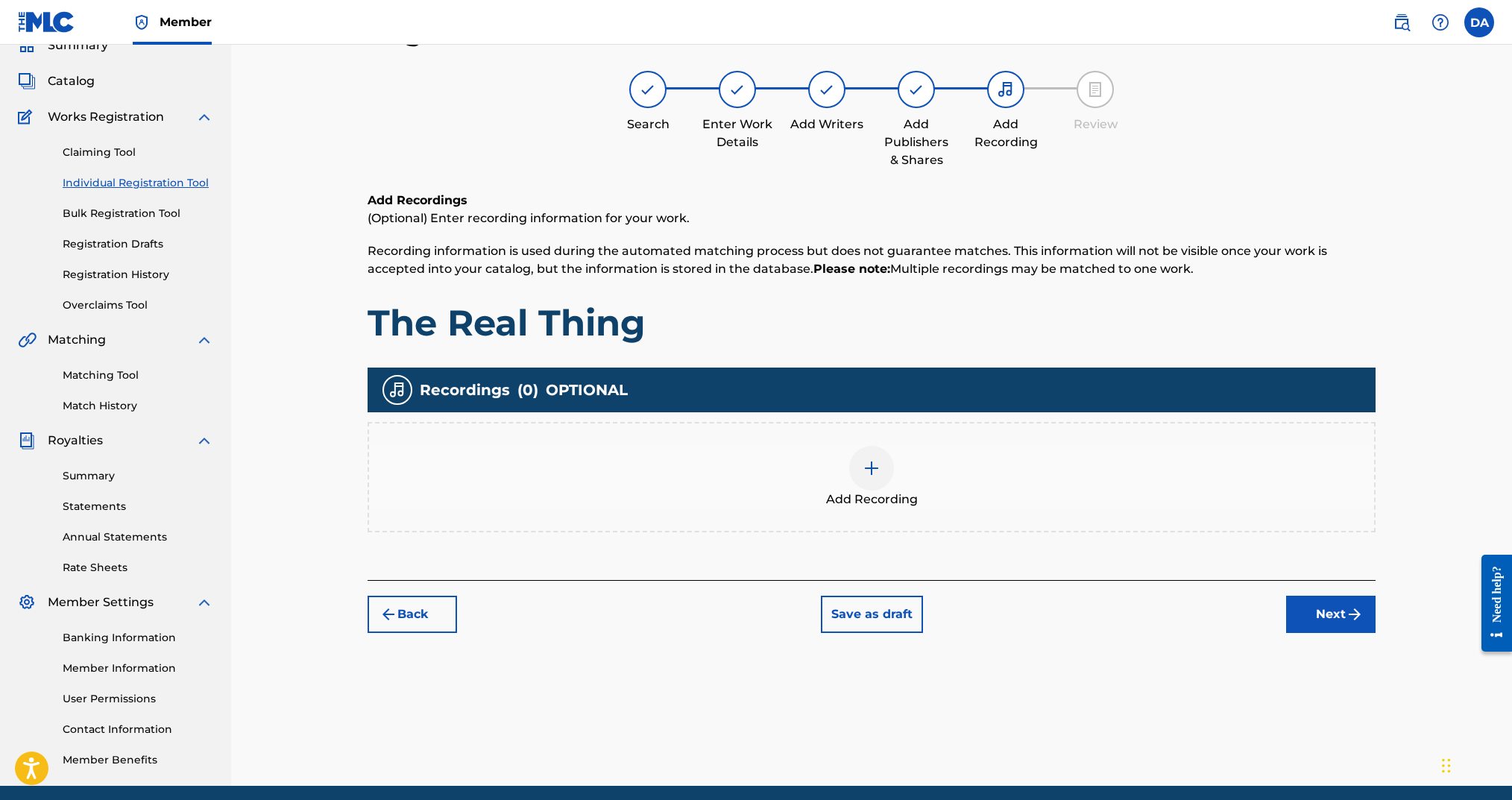
click at [864, 480] on div at bounding box center [871, 469] width 45 height 45
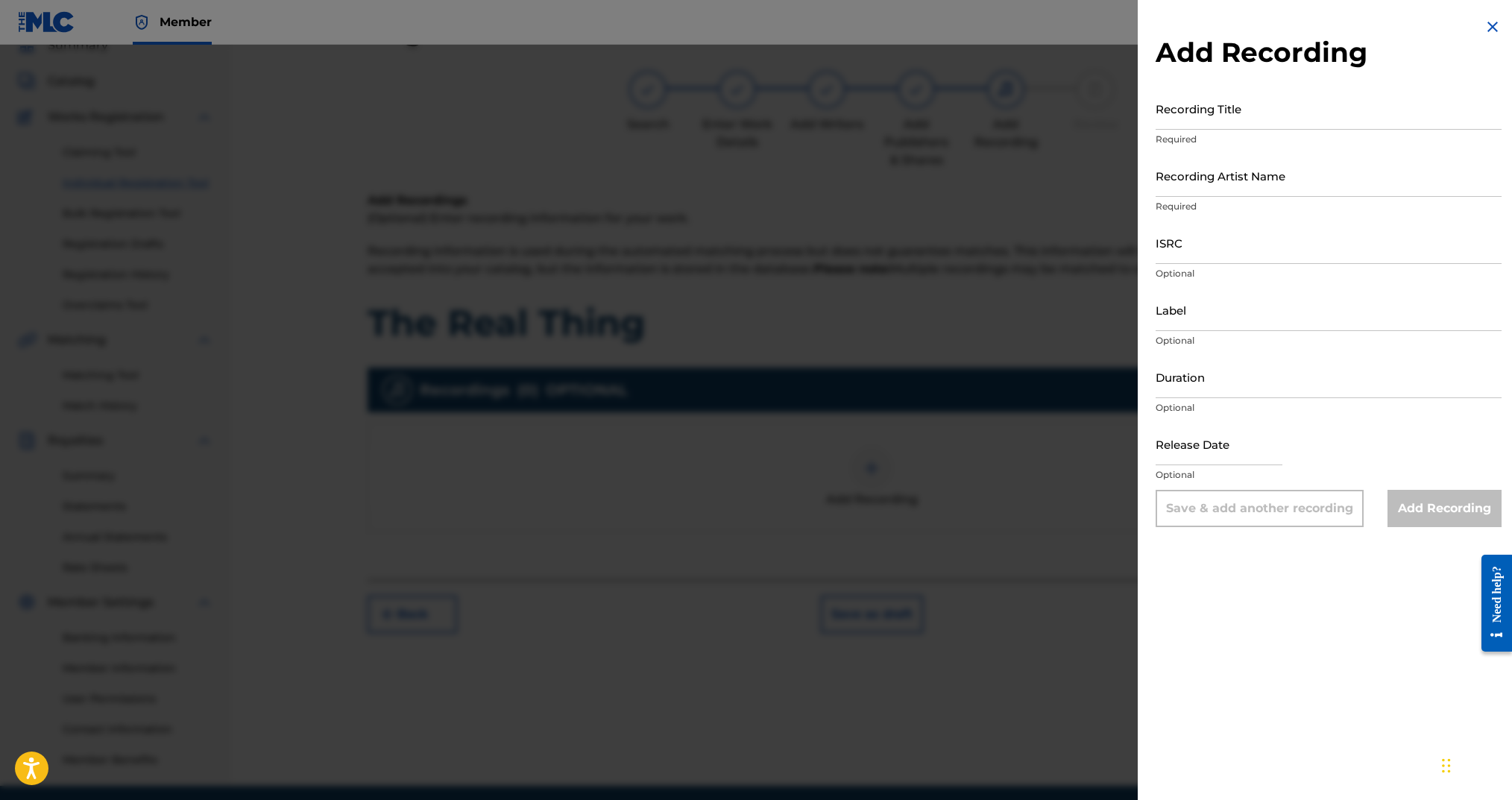
click at [1217, 119] on input "Recording Title" at bounding box center [1329, 109] width 346 height 43
type input "The Real Thing"
click at [1221, 179] on input "Recording Artist Name" at bounding box center [1329, 176] width 346 height 43
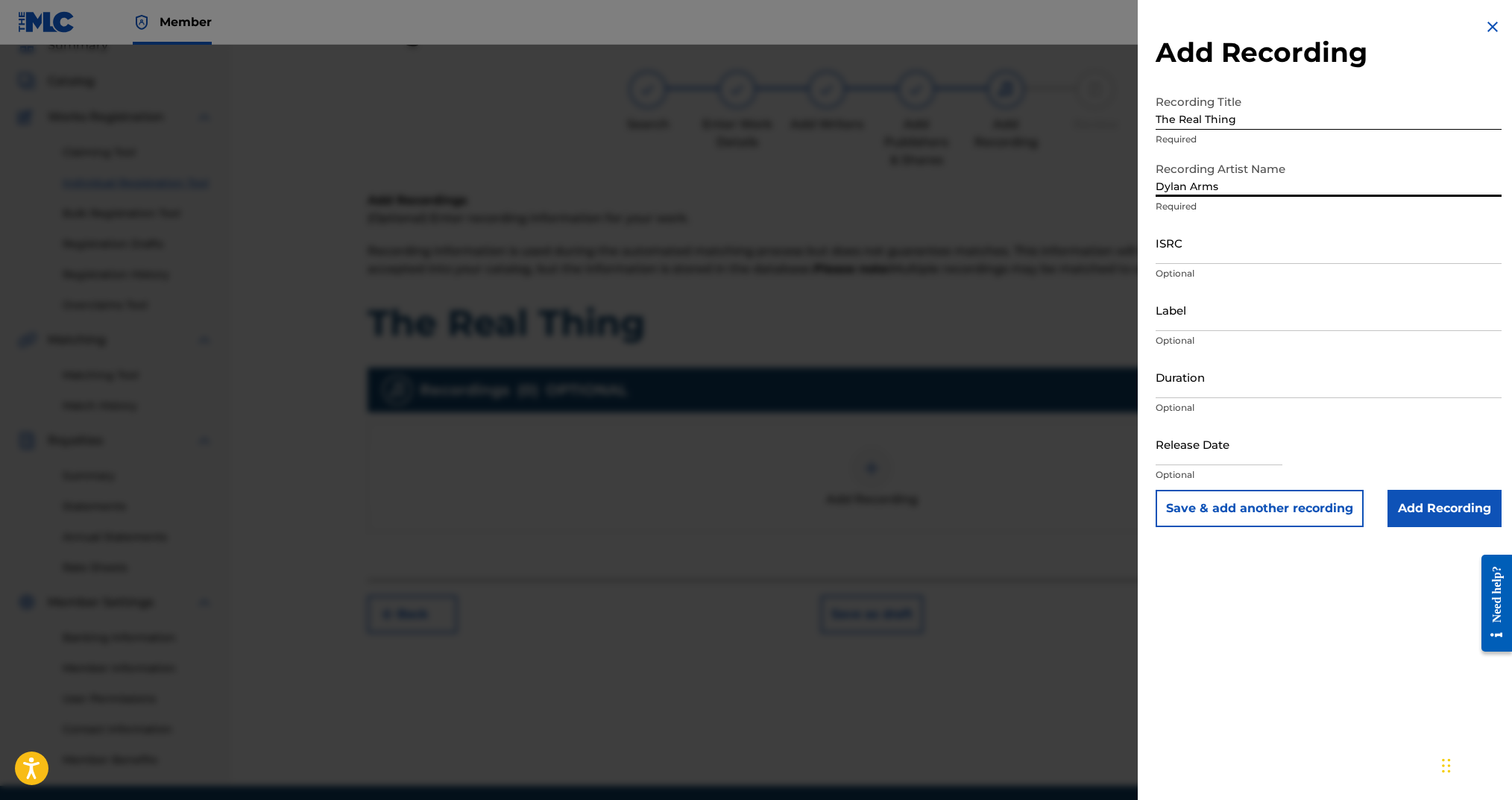
type input "Dylan Arms"
click at [1216, 253] on input "ISRC" at bounding box center [1329, 243] width 346 height 43
paste input "uscgh2537280"
drag, startPoint x: 1185, startPoint y: 254, endPoint x: 1131, endPoint y: 250, distance: 54.1
click at [1131, 250] on div "Add Recording Recording Title The Real Thing Required Recording Artist Name [PE…" at bounding box center [756, 422] width 1512 height 755
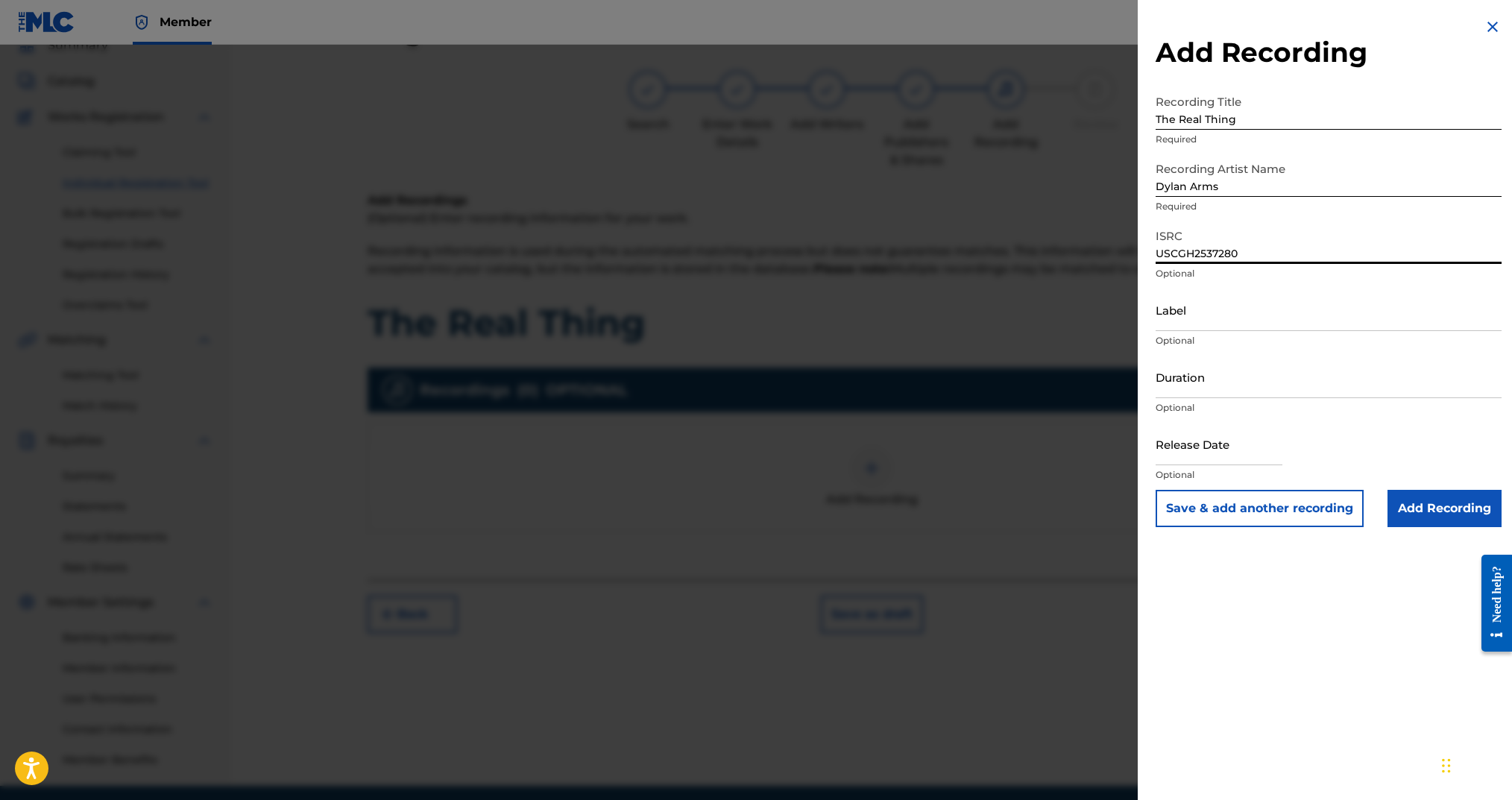
type input "USCGH2537280"
click at [1212, 381] on input "Duration" at bounding box center [1329, 377] width 346 height 43
type input "03:21"
select select "7"
select select "2025"
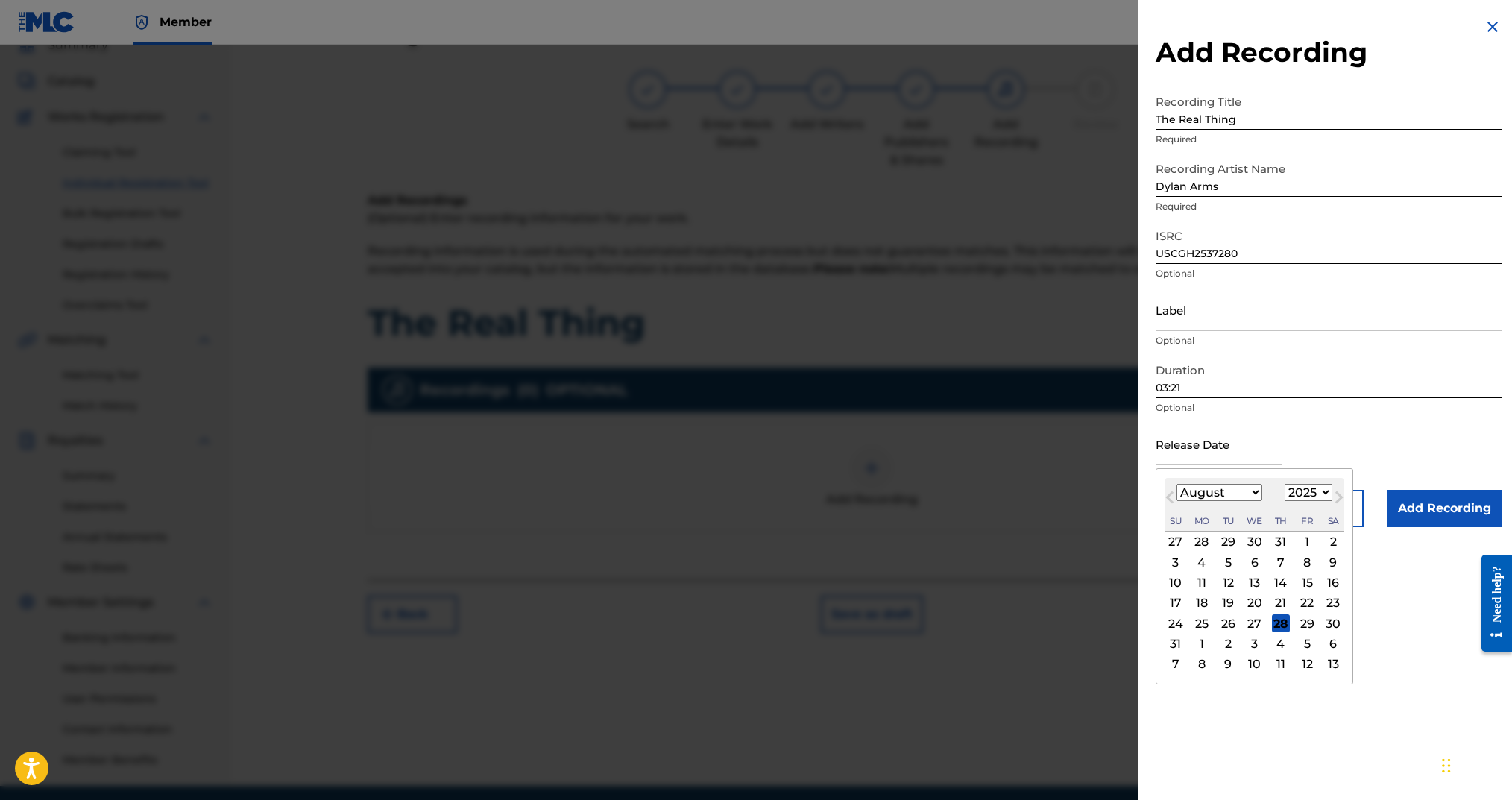
click at [1221, 447] on input "text" at bounding box center [1219, 445] width 126 height 43
click at [1239, 492] on select "January February March April May June July August September October November De…" at bounding box center [1219, 492] width 86 height 17
select select "0"
click at [1176, 484] on select "January February March April May June July August September October November De…" at bounding box center [1219, 492] width 86 height 17
click at [1304, 624] on div "31" at bounding box center [1306, 623] width 18 height 18
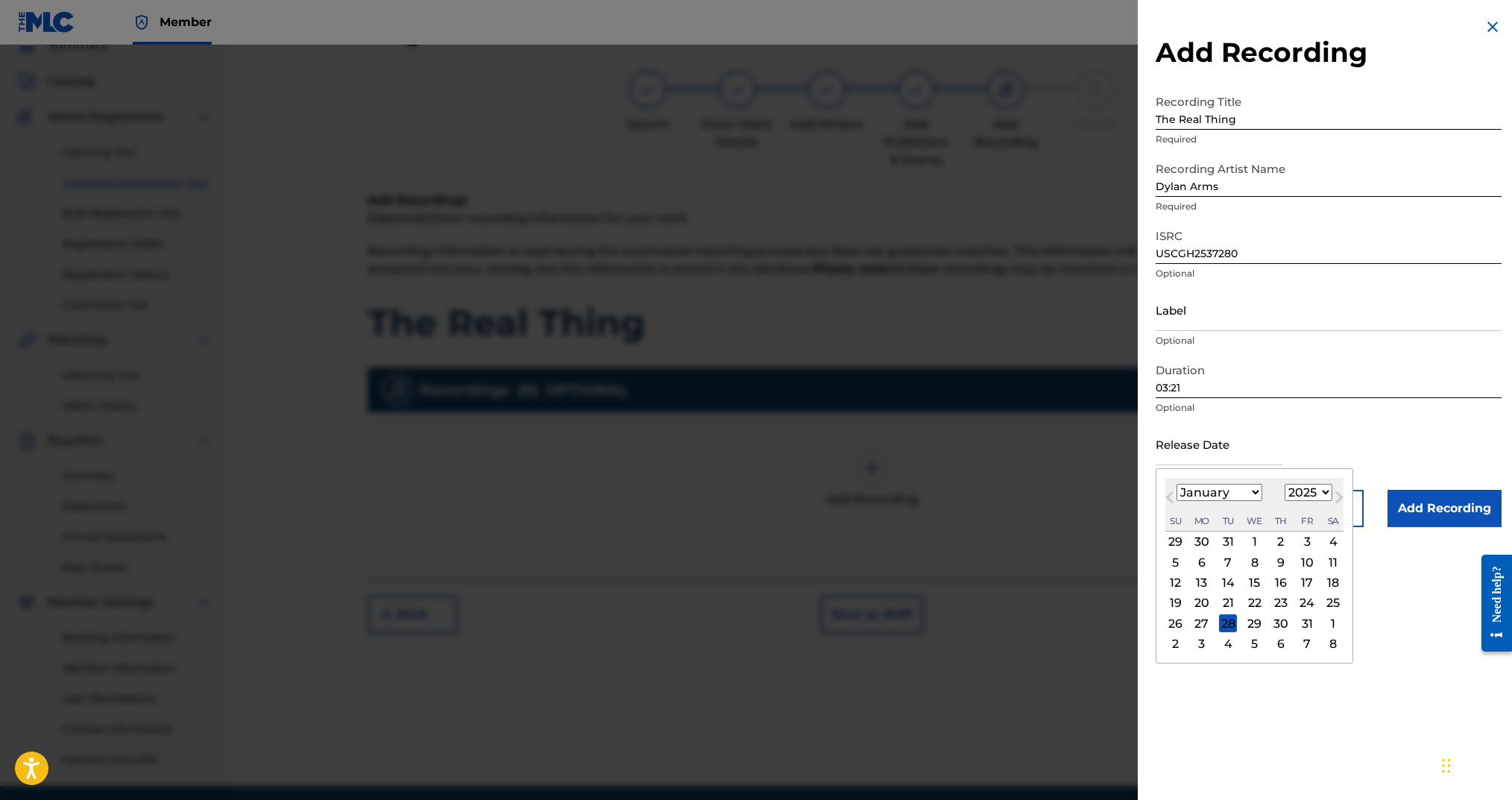
type input "[DATE]"
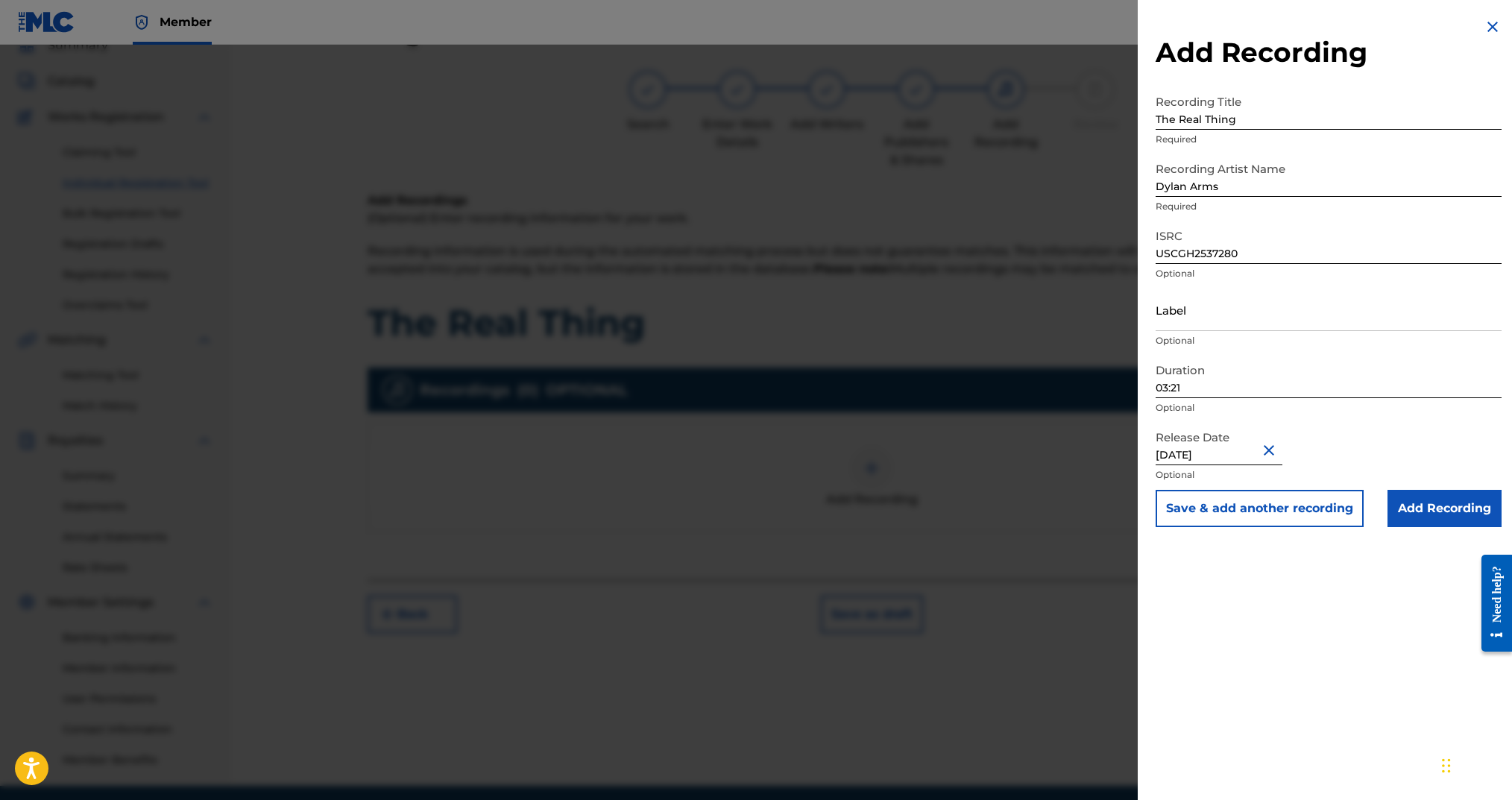
click at [1422, 511] on input "Add Recording" at bounding box center [1444, 509] width 114 height 37
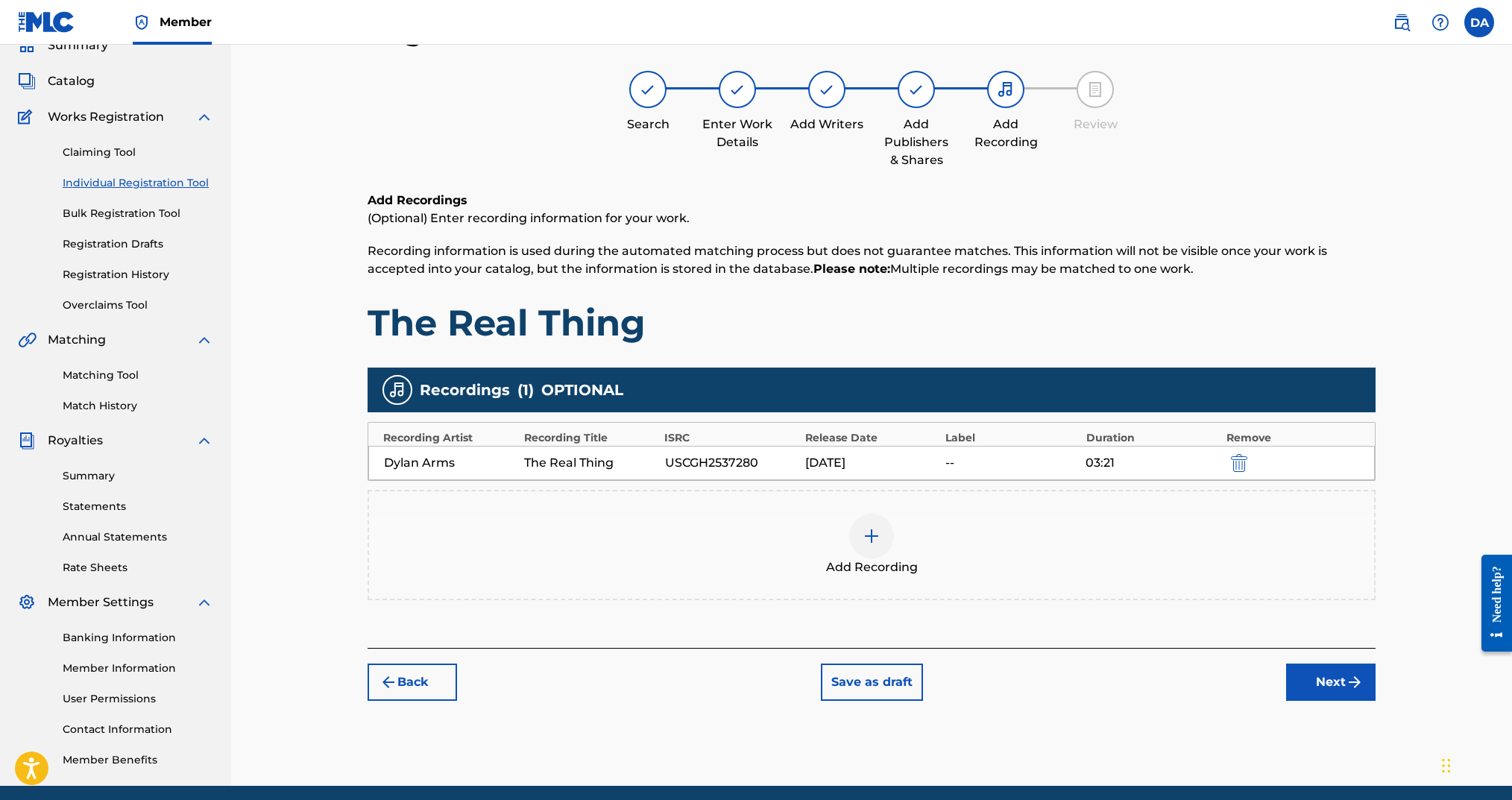
click at [1316, 684] on button "Next" at bounding box center [1331, 683] width 89 height 37
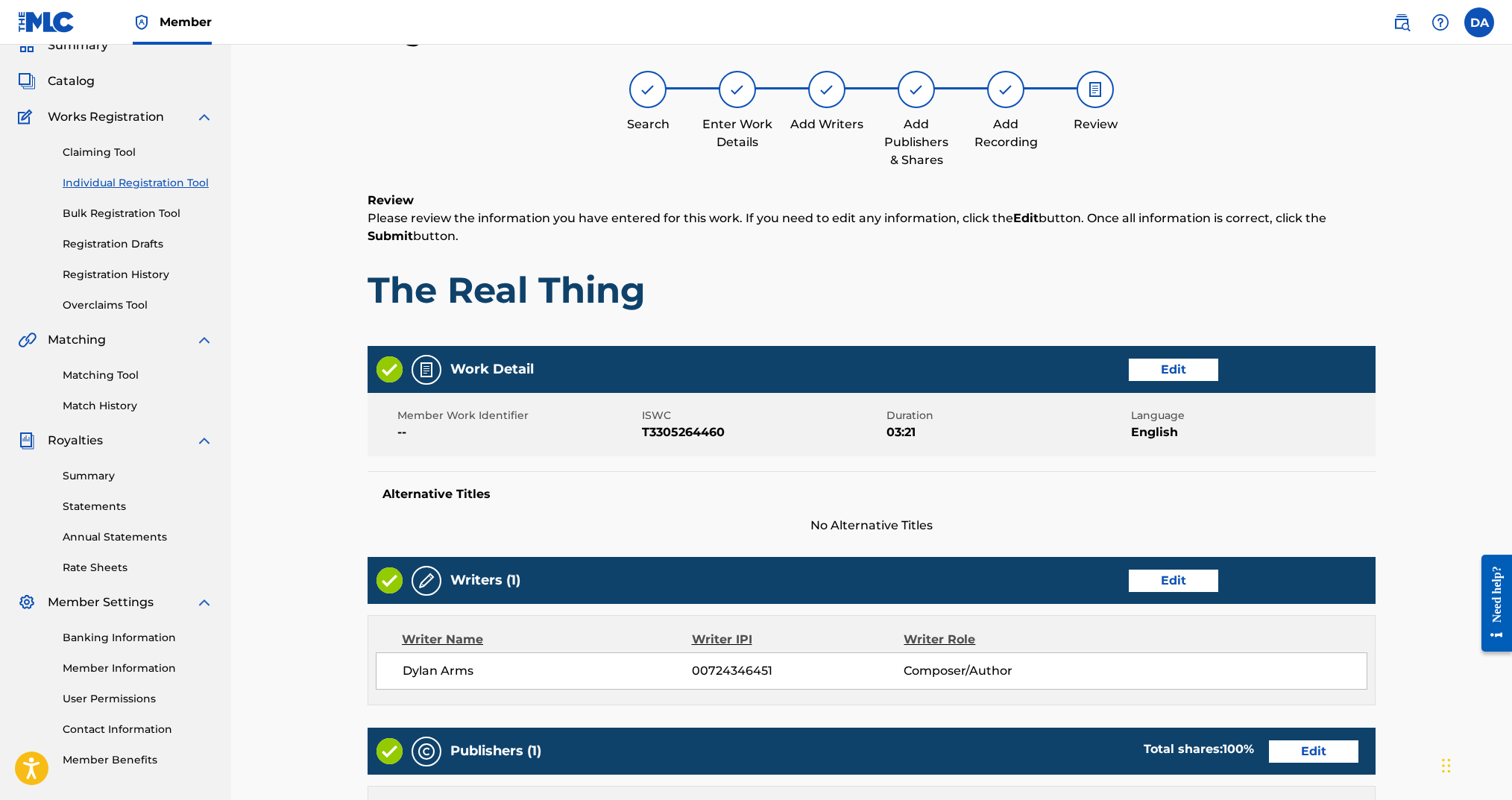
scroll to position [462, 0]
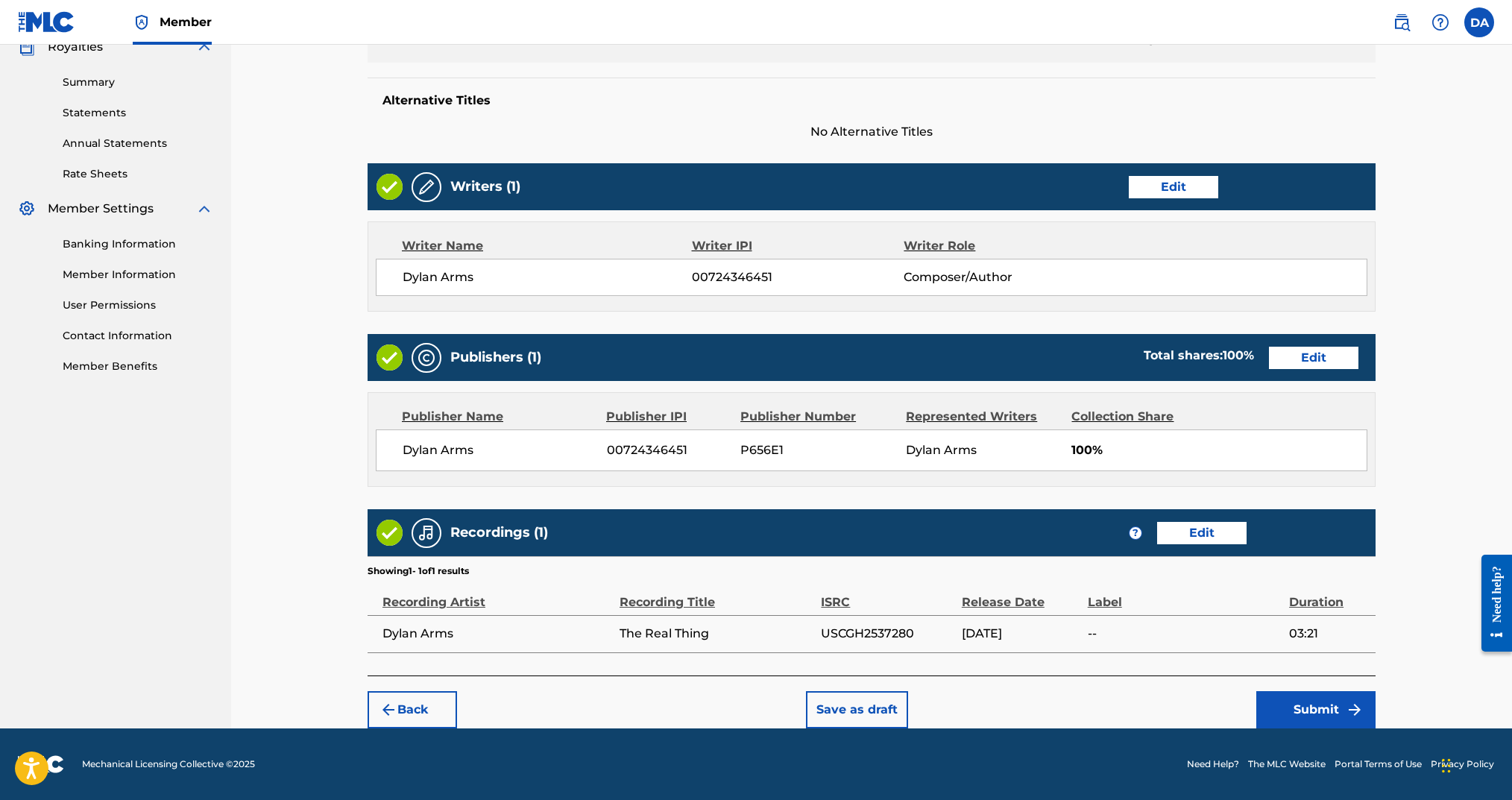
click at [1293, 699] on button "Submit" at bounding box center [1316, 710] width 119 height 37
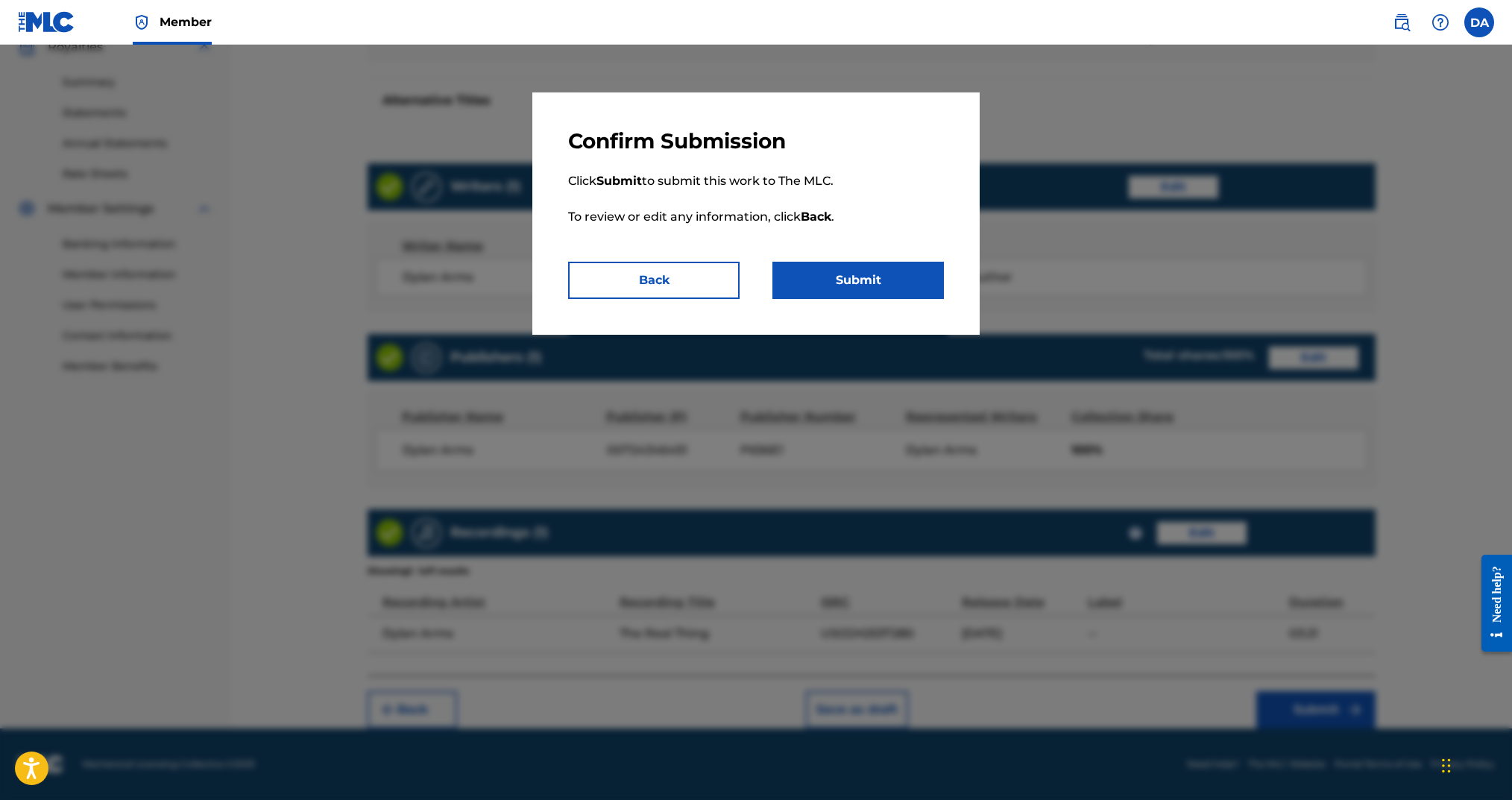
click at [843, 292] on button "Submit" at bounding box center [858, 280] width 171 height 37
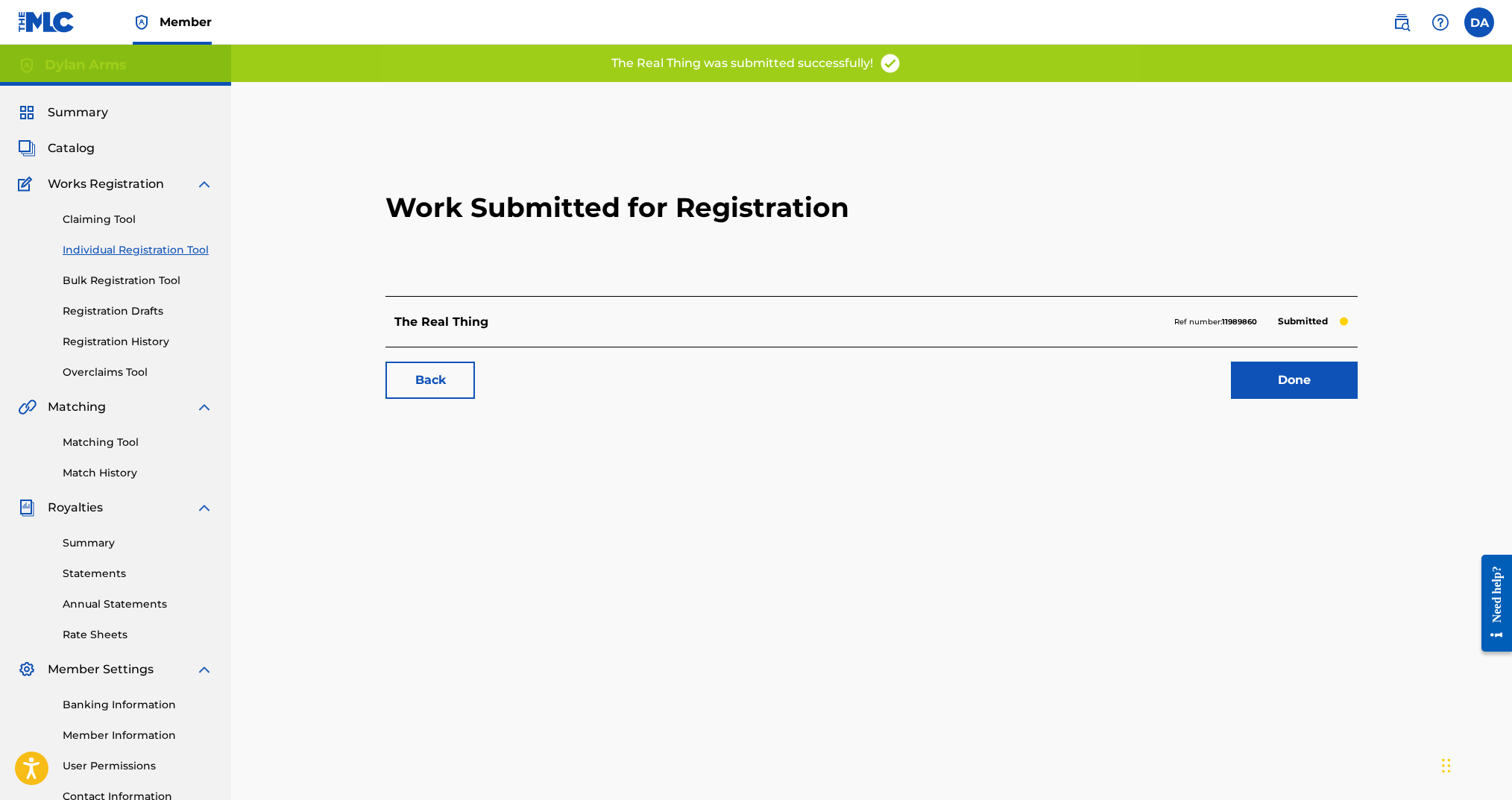
click at [1274, 379] on link "Done" at bounding box center [1294, 380] width 126 height 37
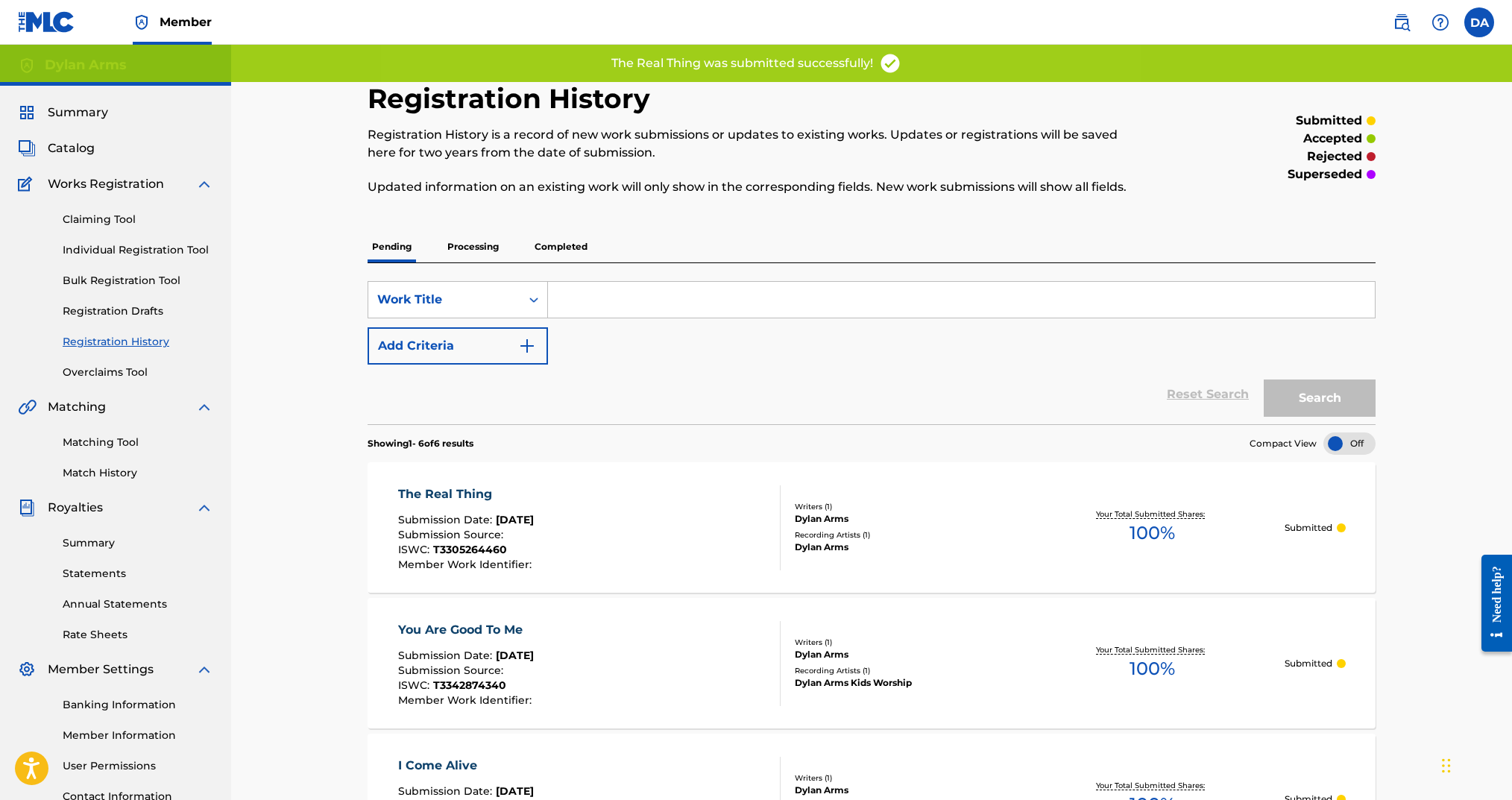
click at [142, 254] on link "Individual Registration Tool" at bounding box center [138, 250] width 151 height 16
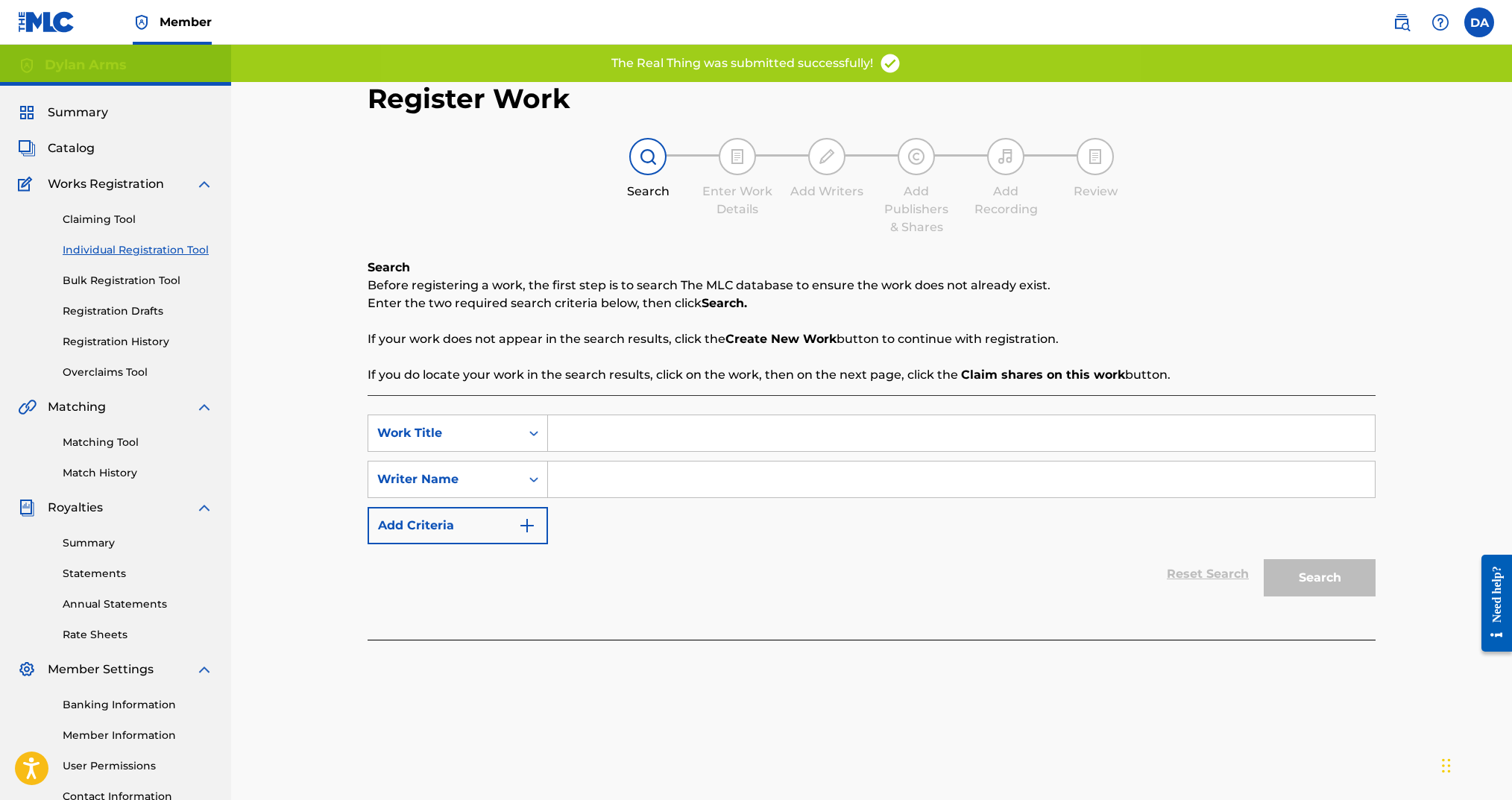
click at [616, 420] on input "Search Form" at bounding box center [961, 433] width 827 height 35
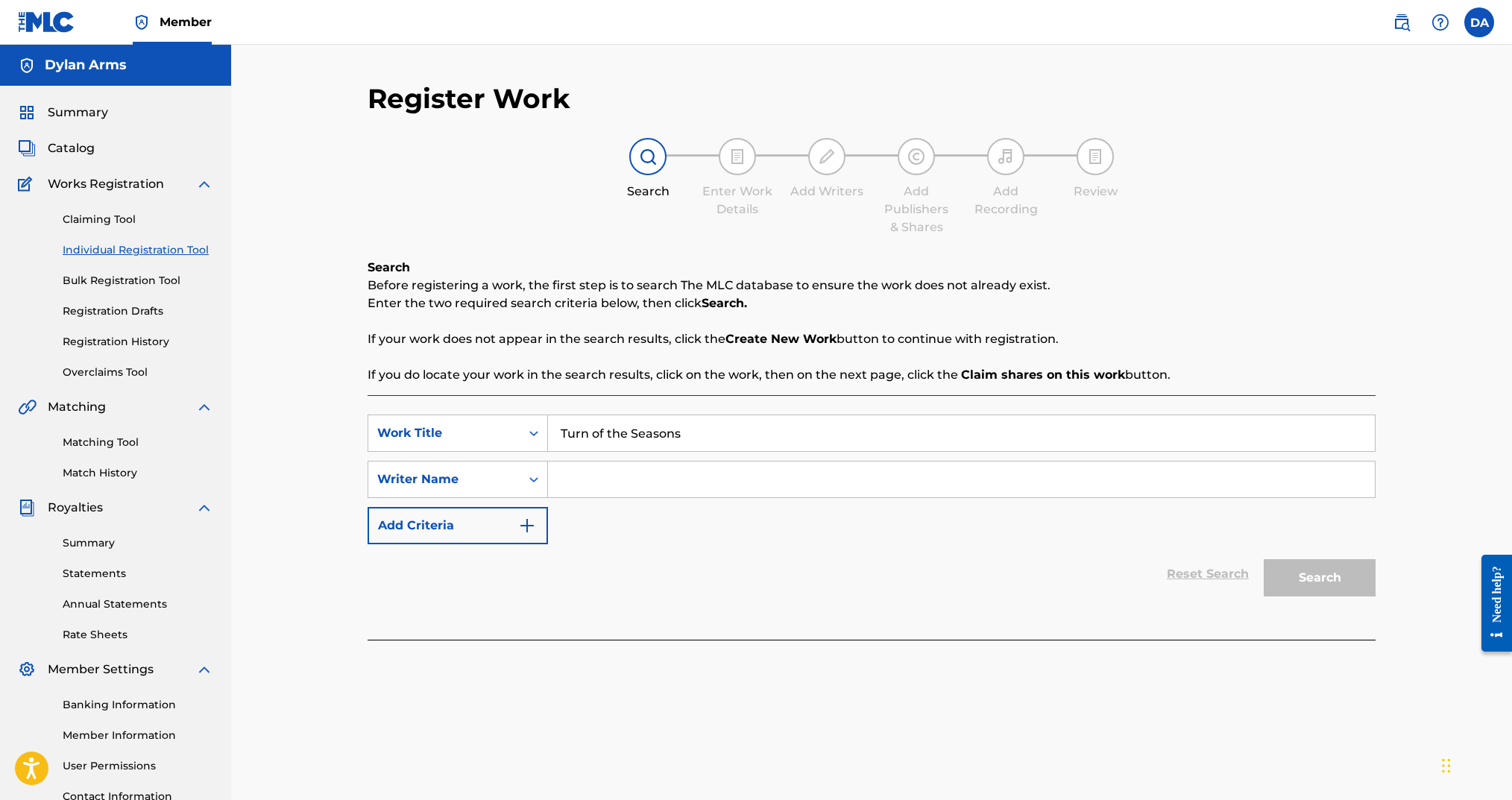
type input "Turn of the Seasons"
click at [612, 476] on input "Search Form" at bounding box center [961, 479] width 827 height 35
type input "Dylan Arms"
click at [1307, 583] on button "Search" at bounding box center [1320, 578] width 112 height 37
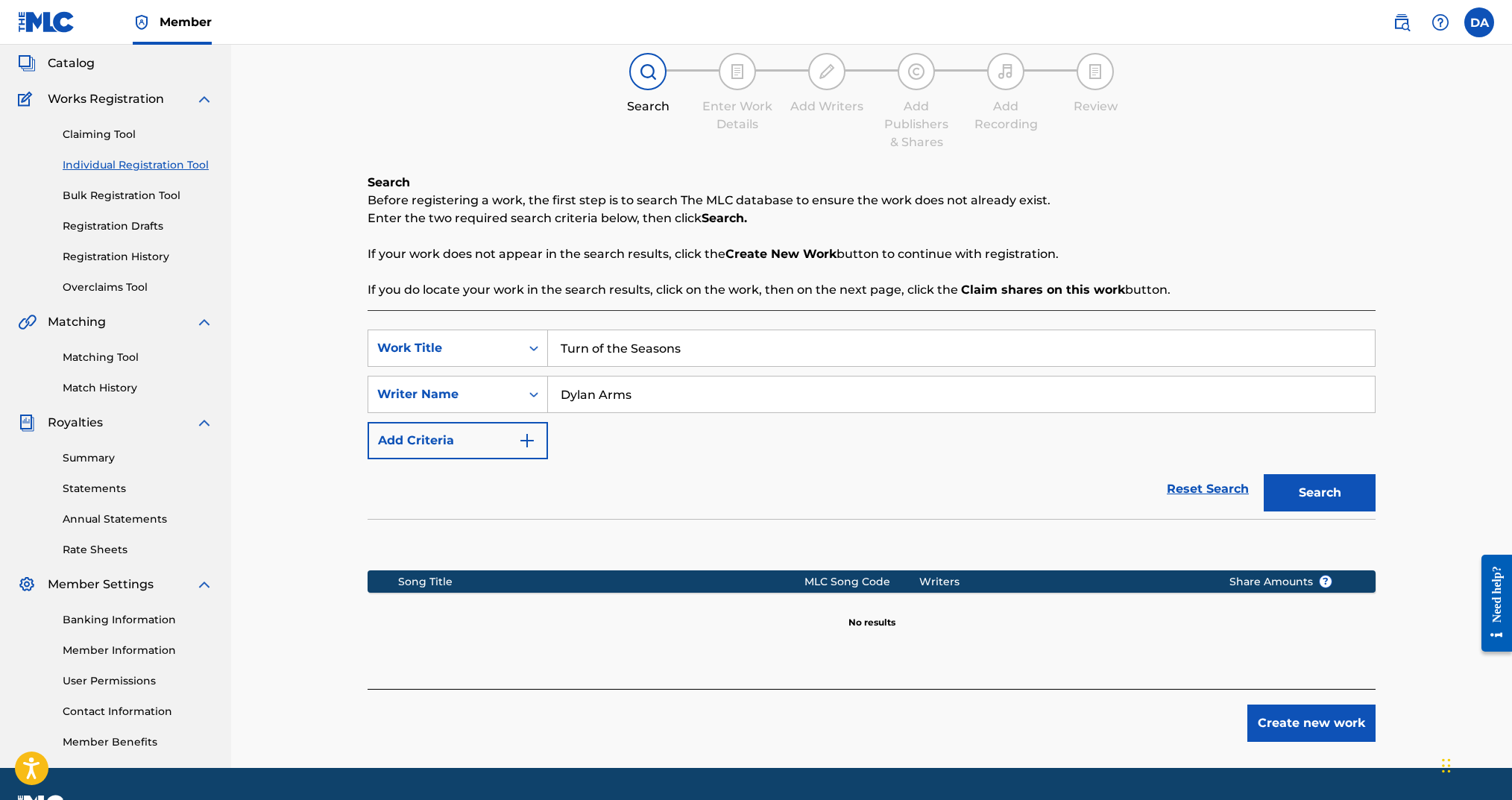
scroll to position [124, 0]
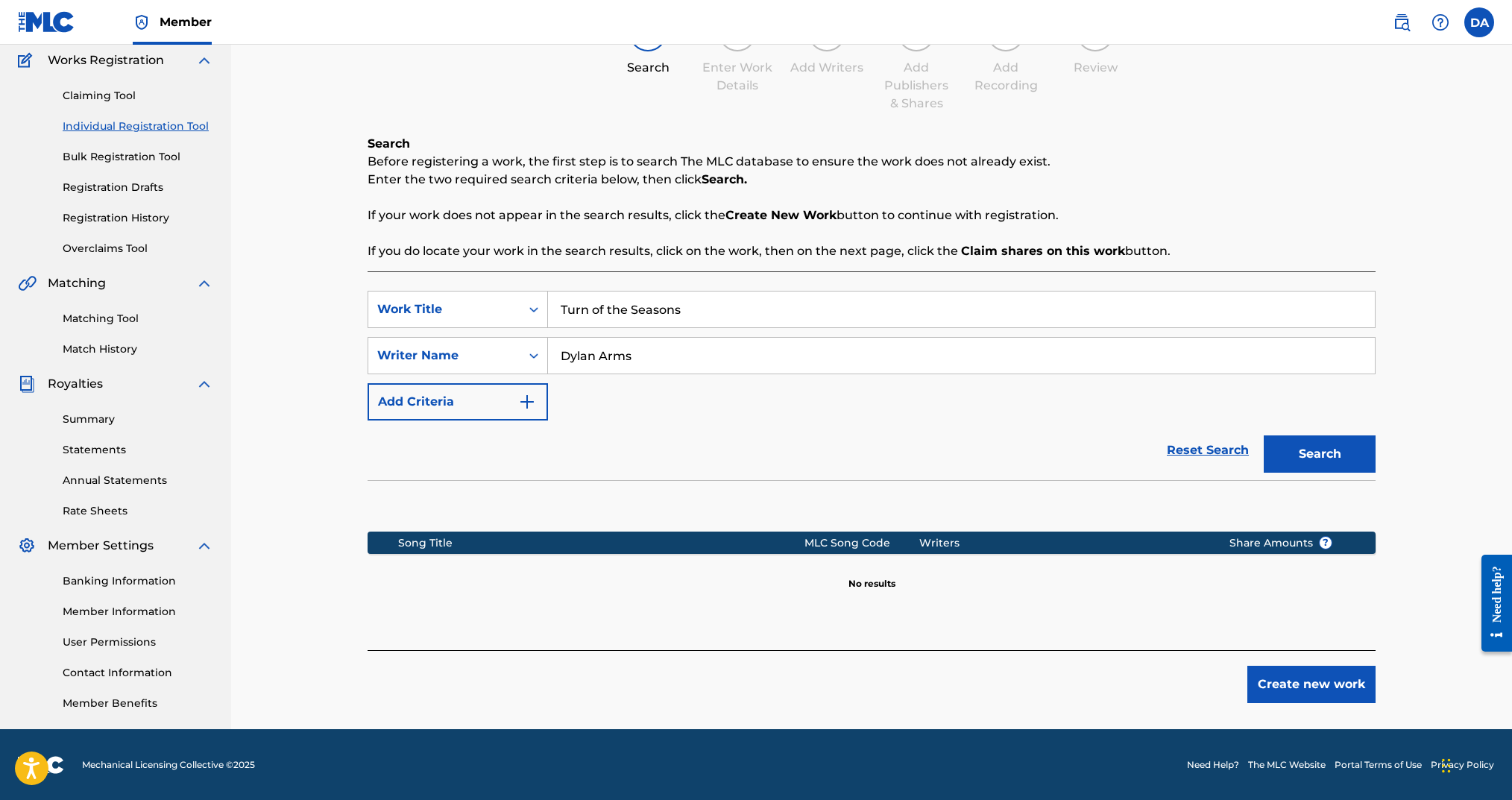
click at [1291, 691] on button "Create new work" at bounding box center [1311, 685] width 128 height 37
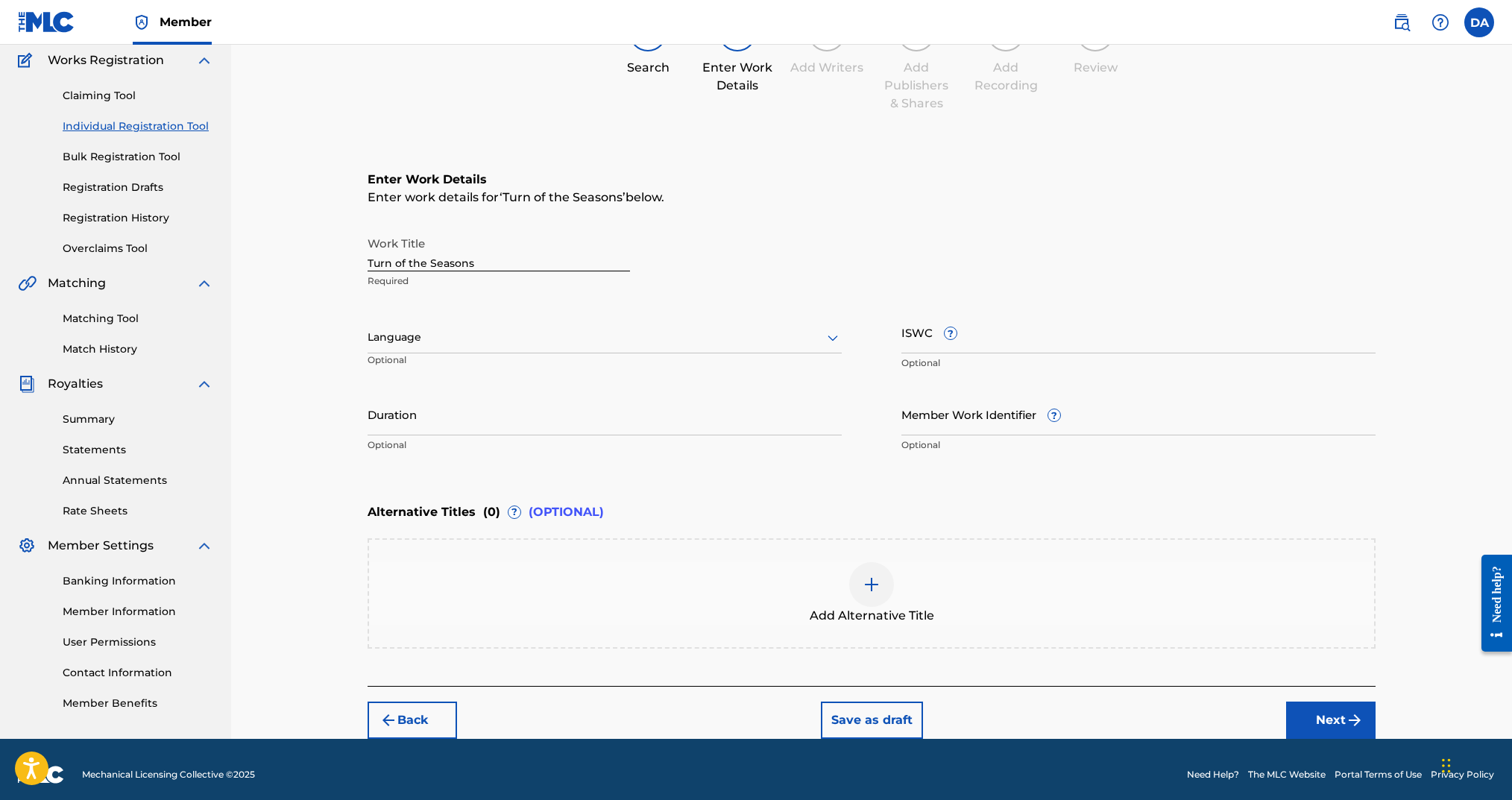
click at [505, 335] on div at bounding box center [604, 338] width 474 height 19
drag, startPoint x: 484, startPoint y: 366, endPoint x: 537, endPoint y: 365, distance: 53.0
click at [484, 366] on div "English" at bounding box center [604, 370] width 472 height 33
click at [1062, 350] on input "ISWC ?" at bounding box center [1138, 332] width 474 height 43
paste input "T-334.286.682-0"
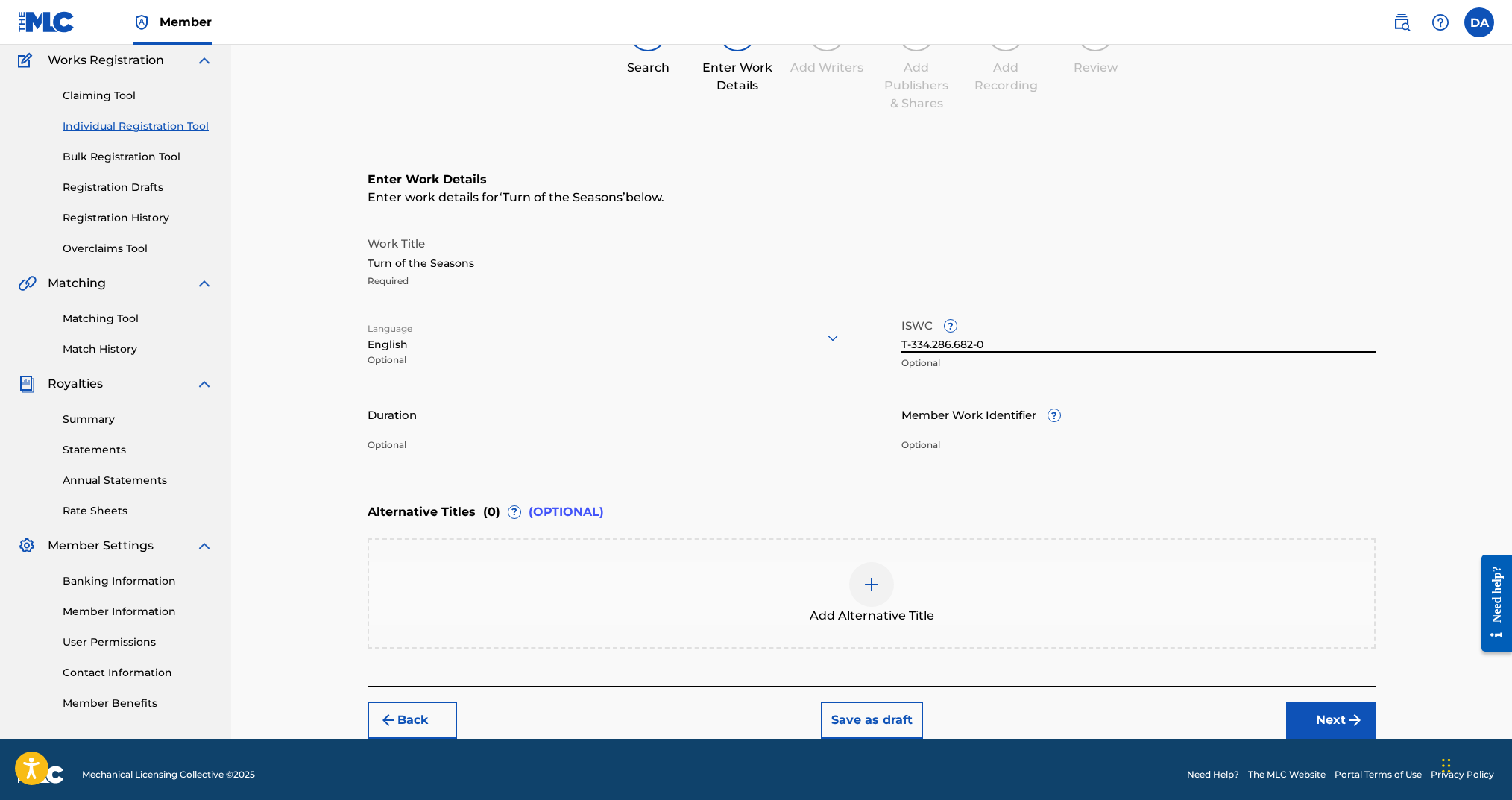
type input "T-334.286.682-0"
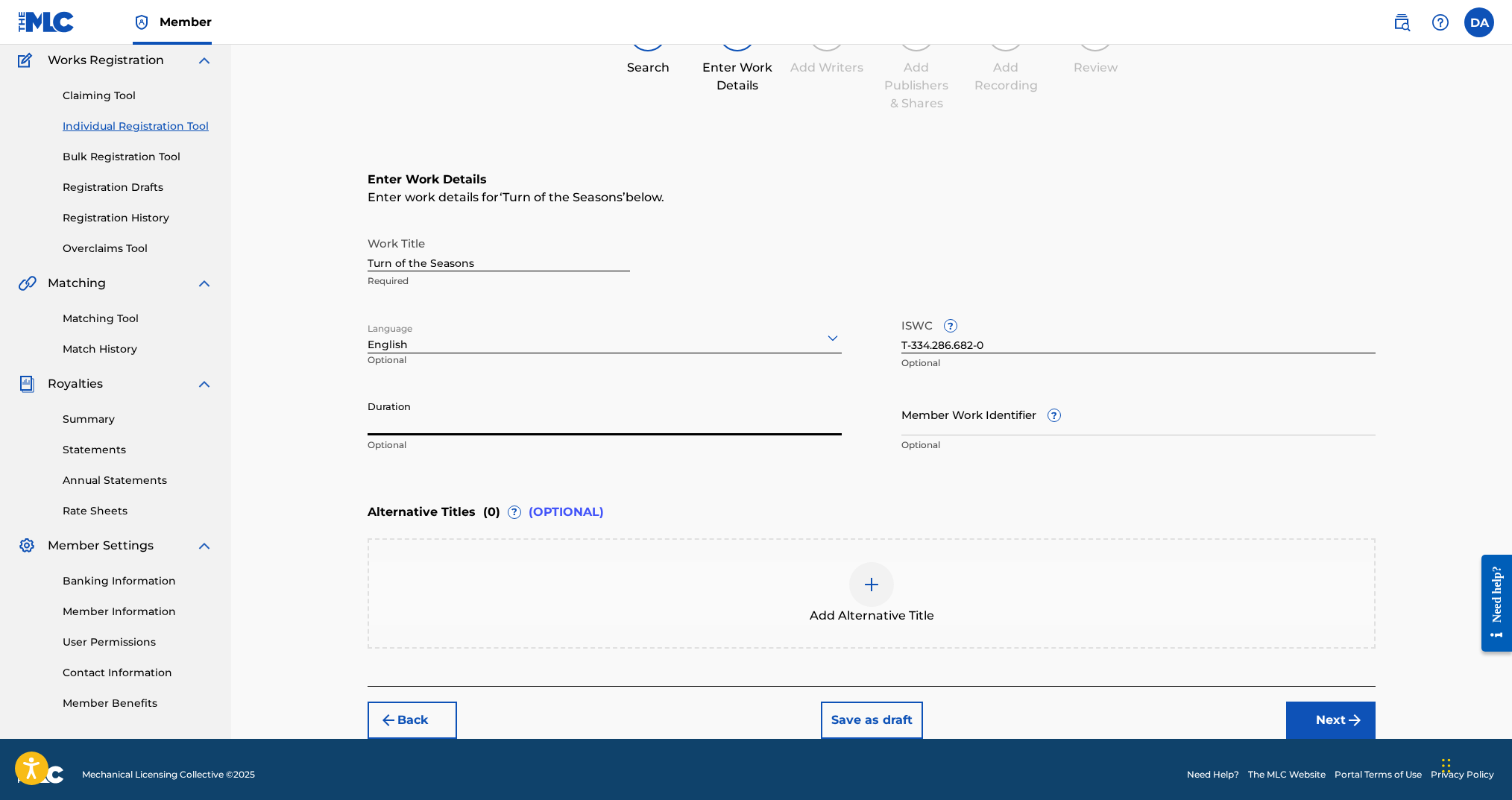
click at [642, 414] on input "Duration" at bounding box center [604, 415] width 474 height 43
type input "03:52"
drag, startPoint x: 1314, startPoint y: 719, endPoint x: 1305, endPoint y: 720, distance: 9.1
click at [1314, 719] on button "Next" at bounding box center [1331, 721] width 89 height 37
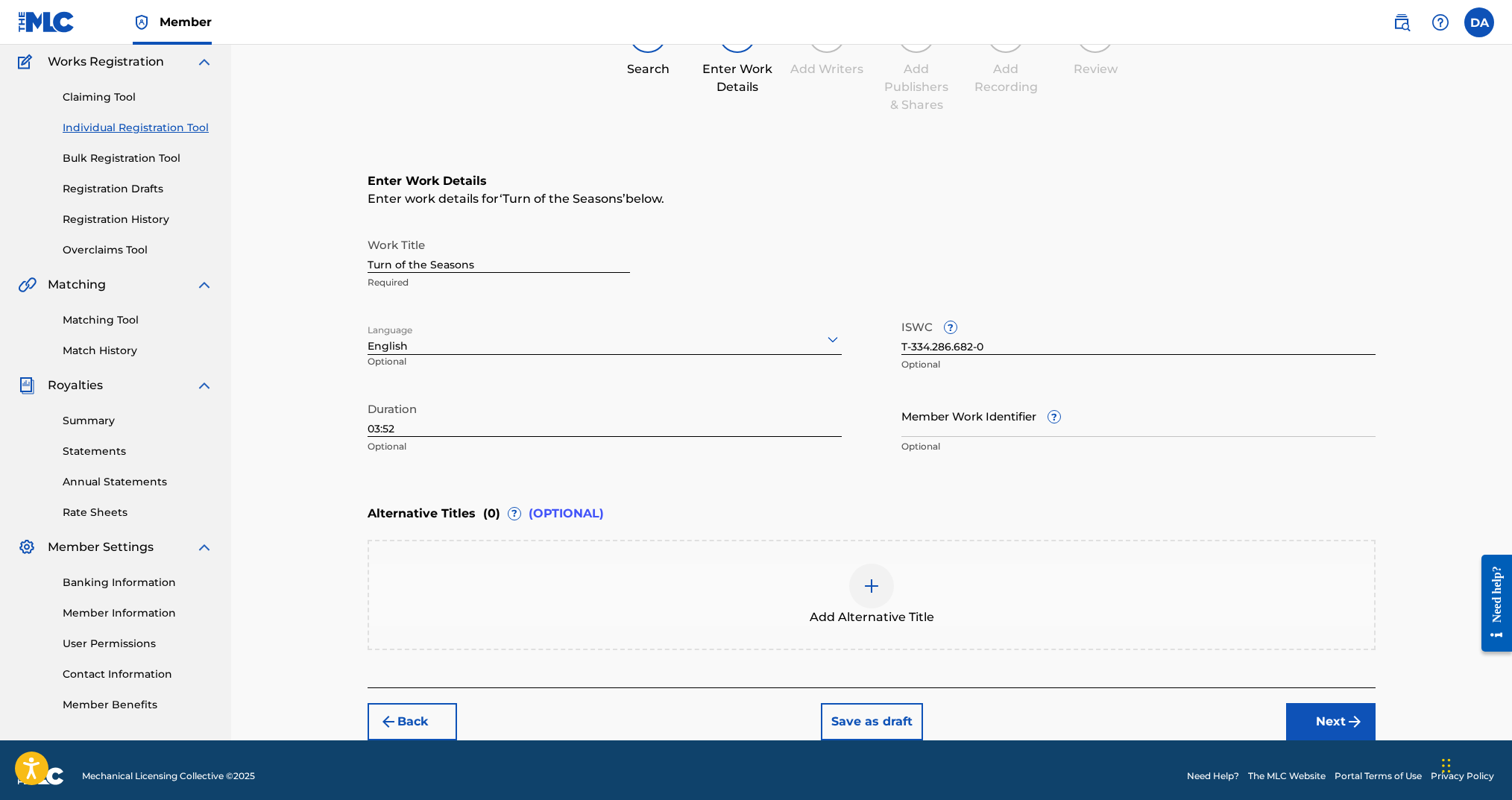
scroll to position [67, 0]
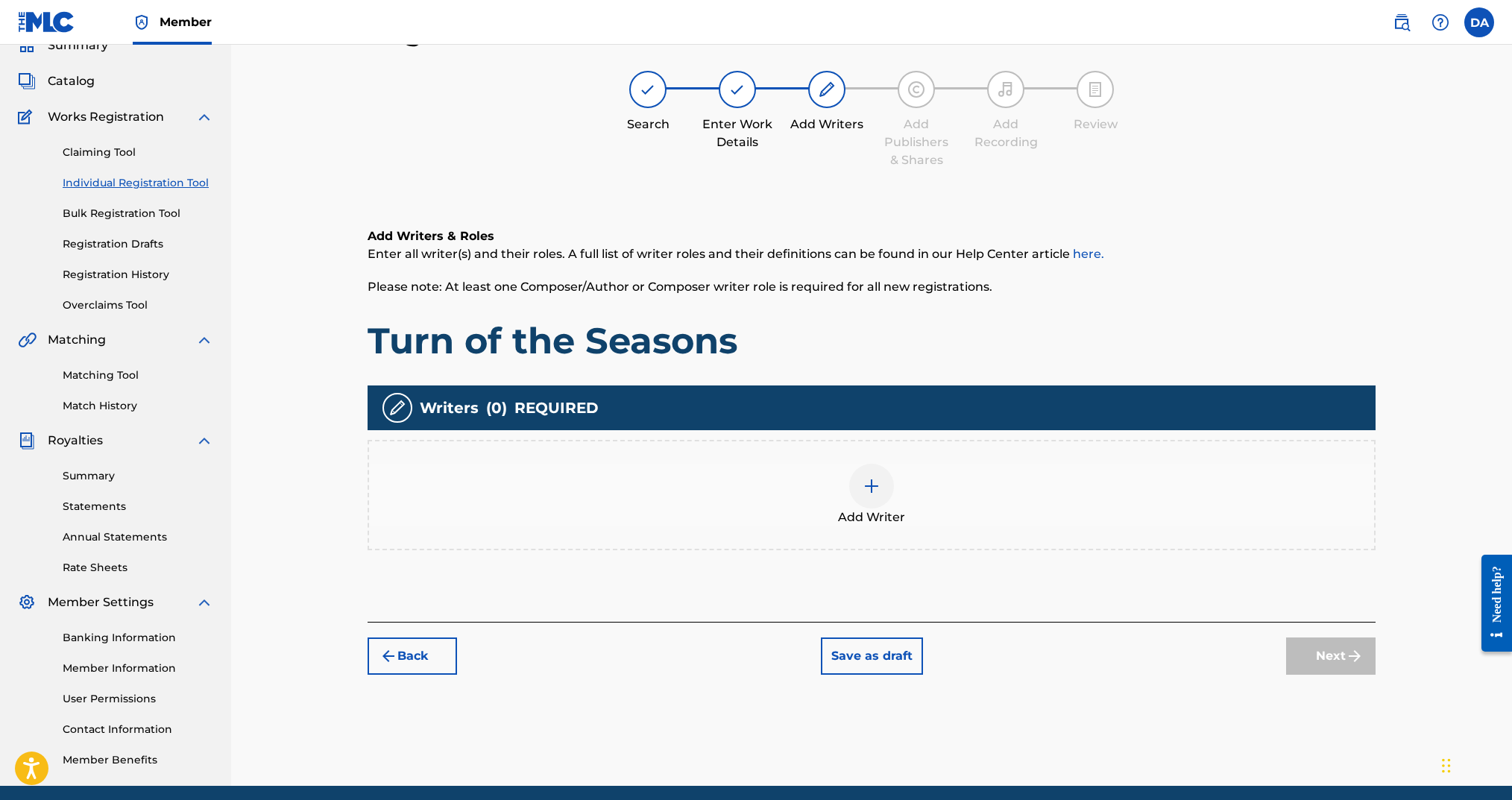
click at [871, 497] on div at bounding box center [871, 487] width 45 height 45
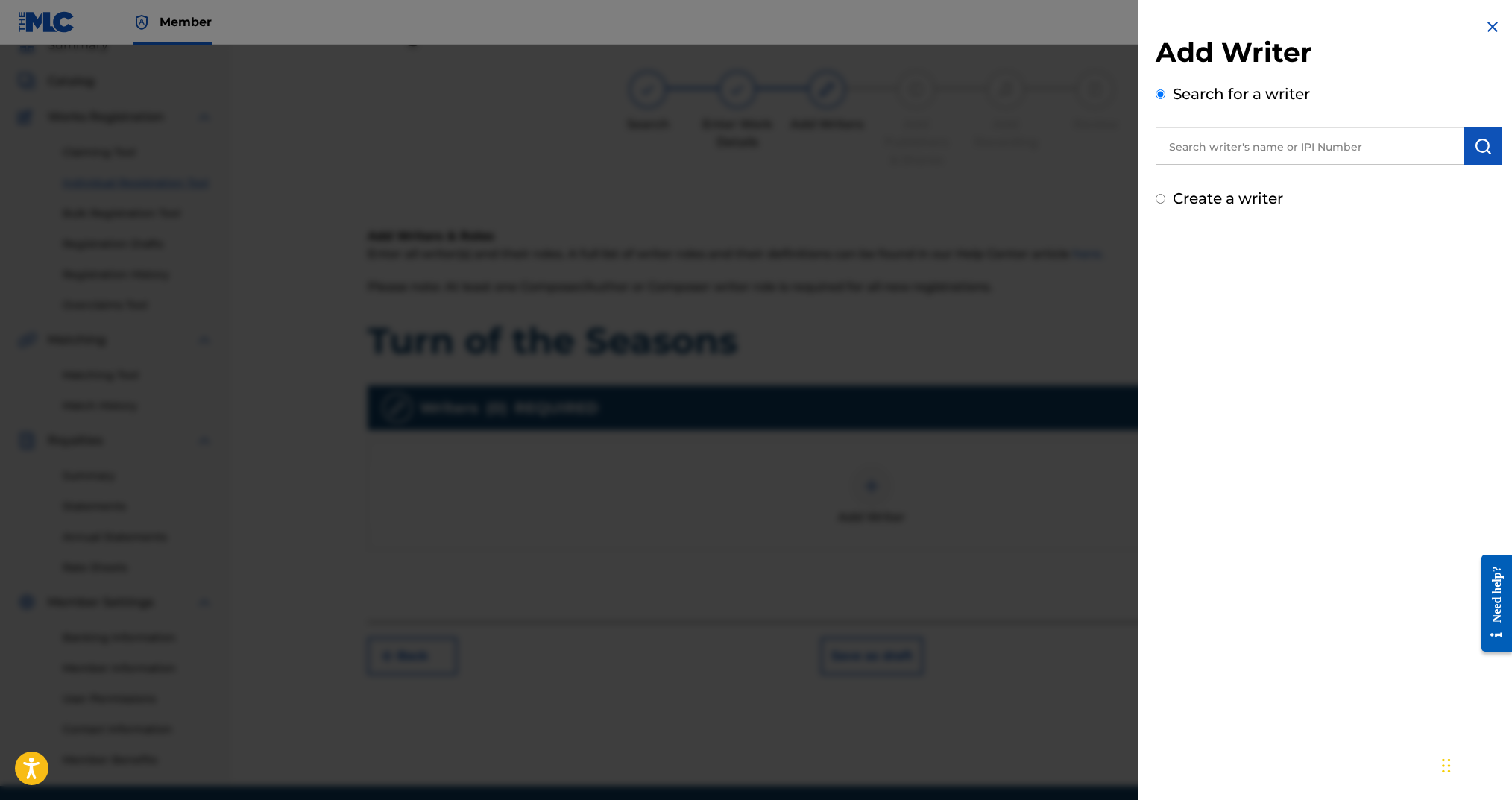
click at [1164, 198] on input "Create a writer" at bounding box center [1161, 198] width 9 height 9
radio input "false"
radio input "true"
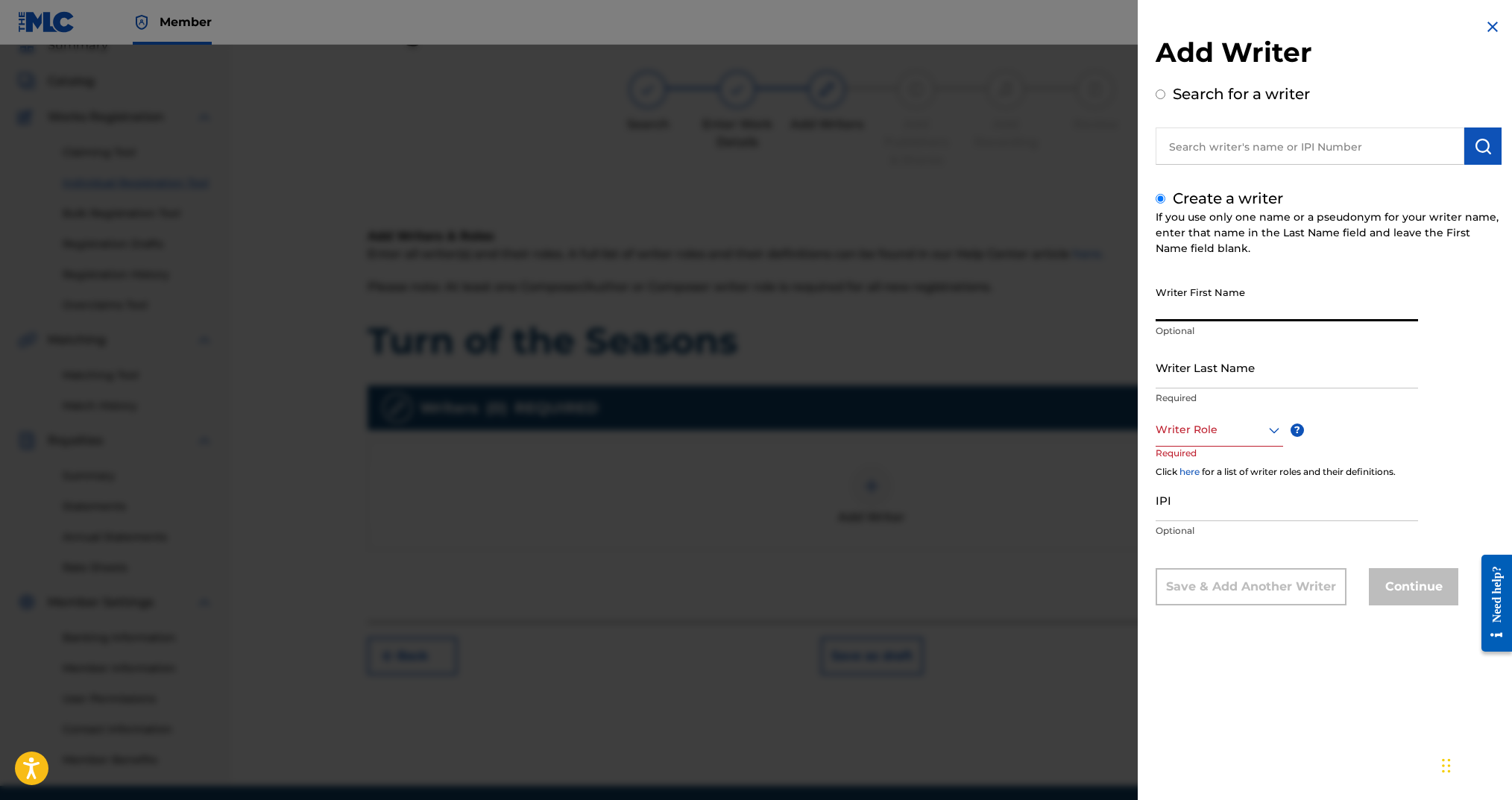
click at [1226, 287] on input "Writer First Name" at bounding box center [1287, 300] width 262 height 43
type input "[PERSON_NAME]"
type input "Arms"
click at [1234, 426] on div at bounding box center [1219, 430] width 127 height 19
click at [1229, 453] on div "Composer/Author" at bounding box center [1220, 463] width 126 height 33
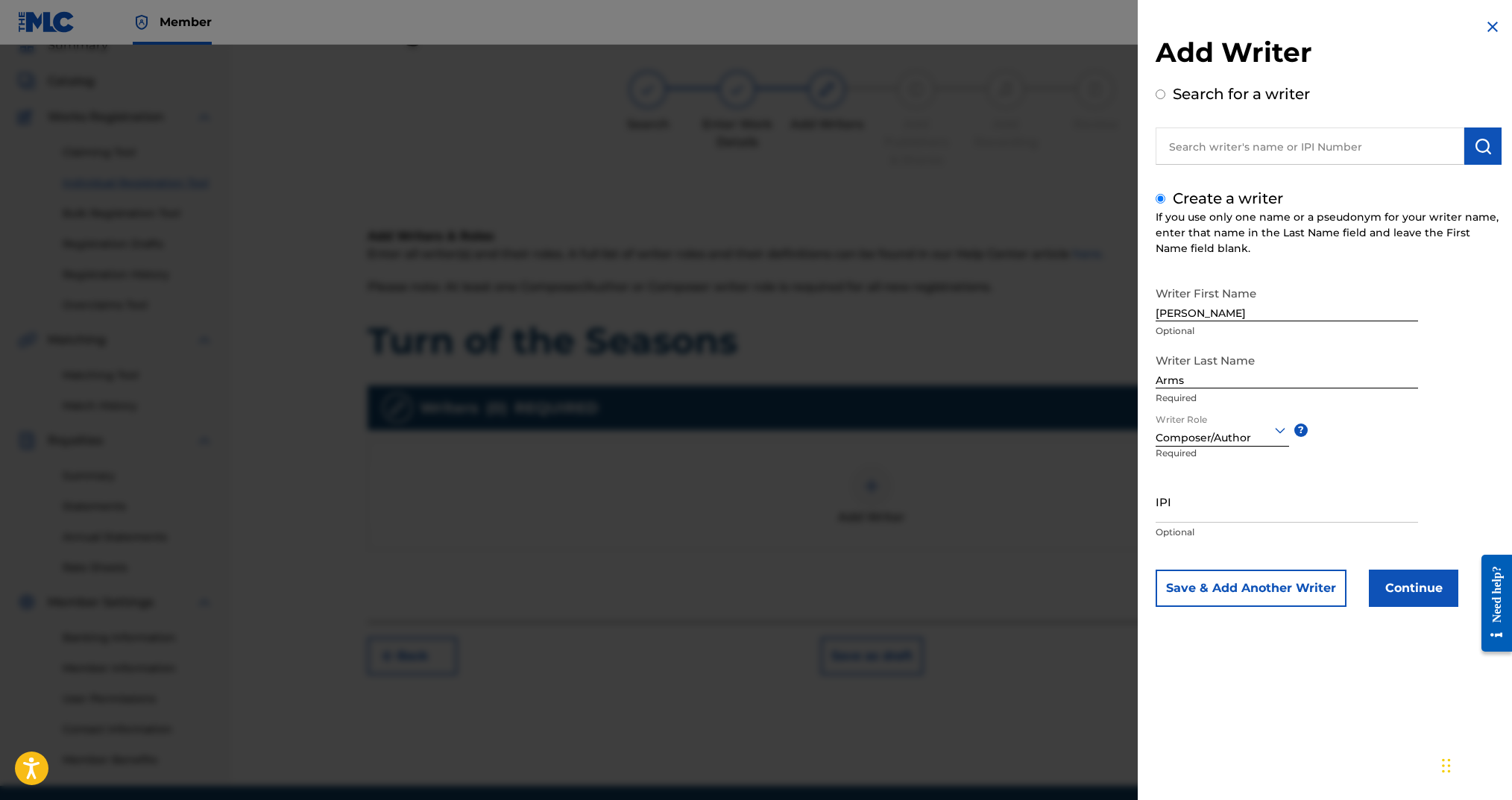
click at [1205, 500] on input "IPI" at bounding box center [1287, 501] width 262 height 43
paste input "00724346451"
type input "00724346451"
click at [1395, 585] on button "Continue" at bounding box center [1413, 589] width 89 height 37
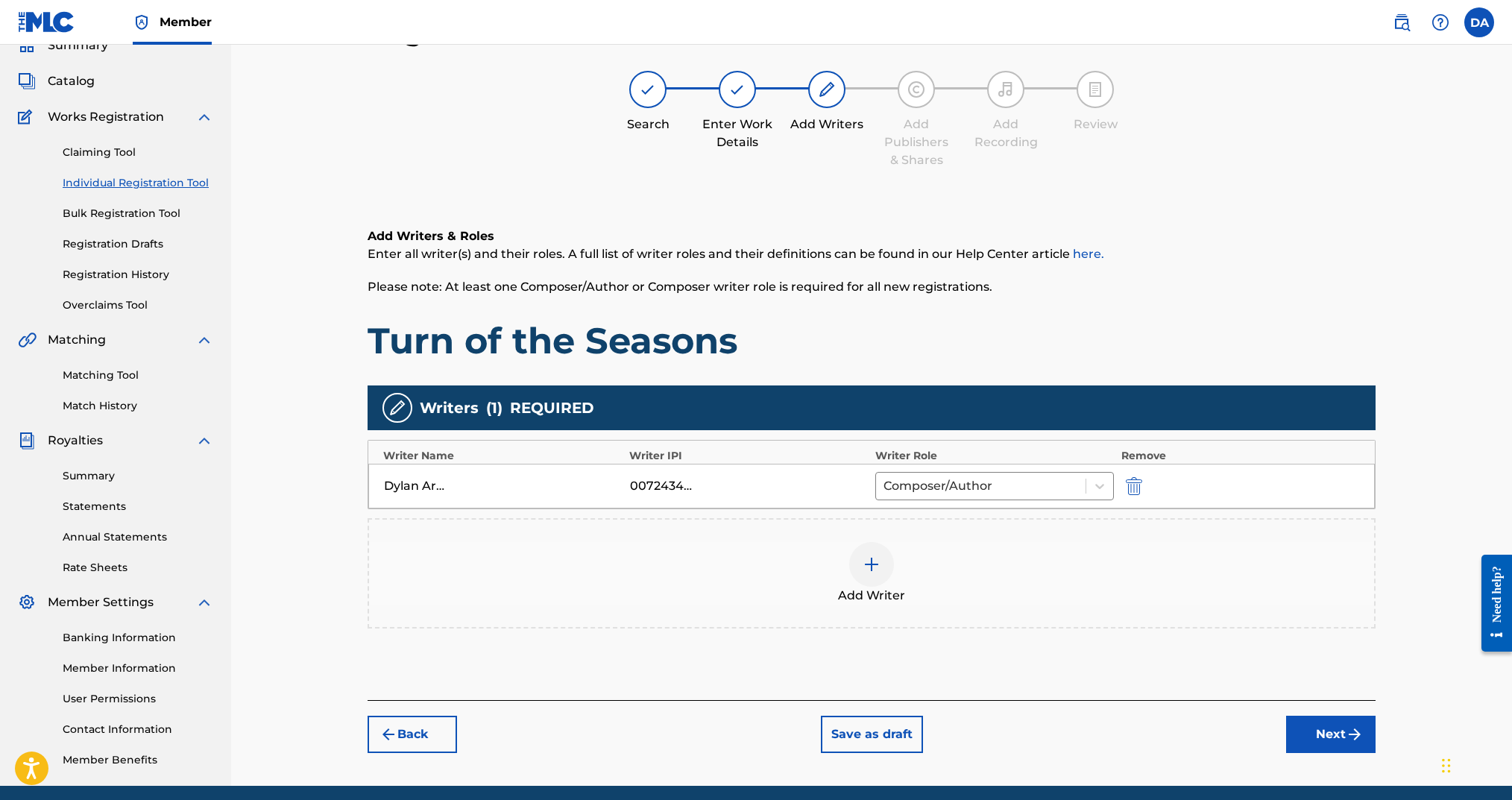
drag, startPoint x: 1319, startPoint y: 727, endPoint x: 1300, endPoint y: 716, distance: 22.0
click at [1319, 728] on button "Next" at bounding box center [1331, 735] width 89 height 37
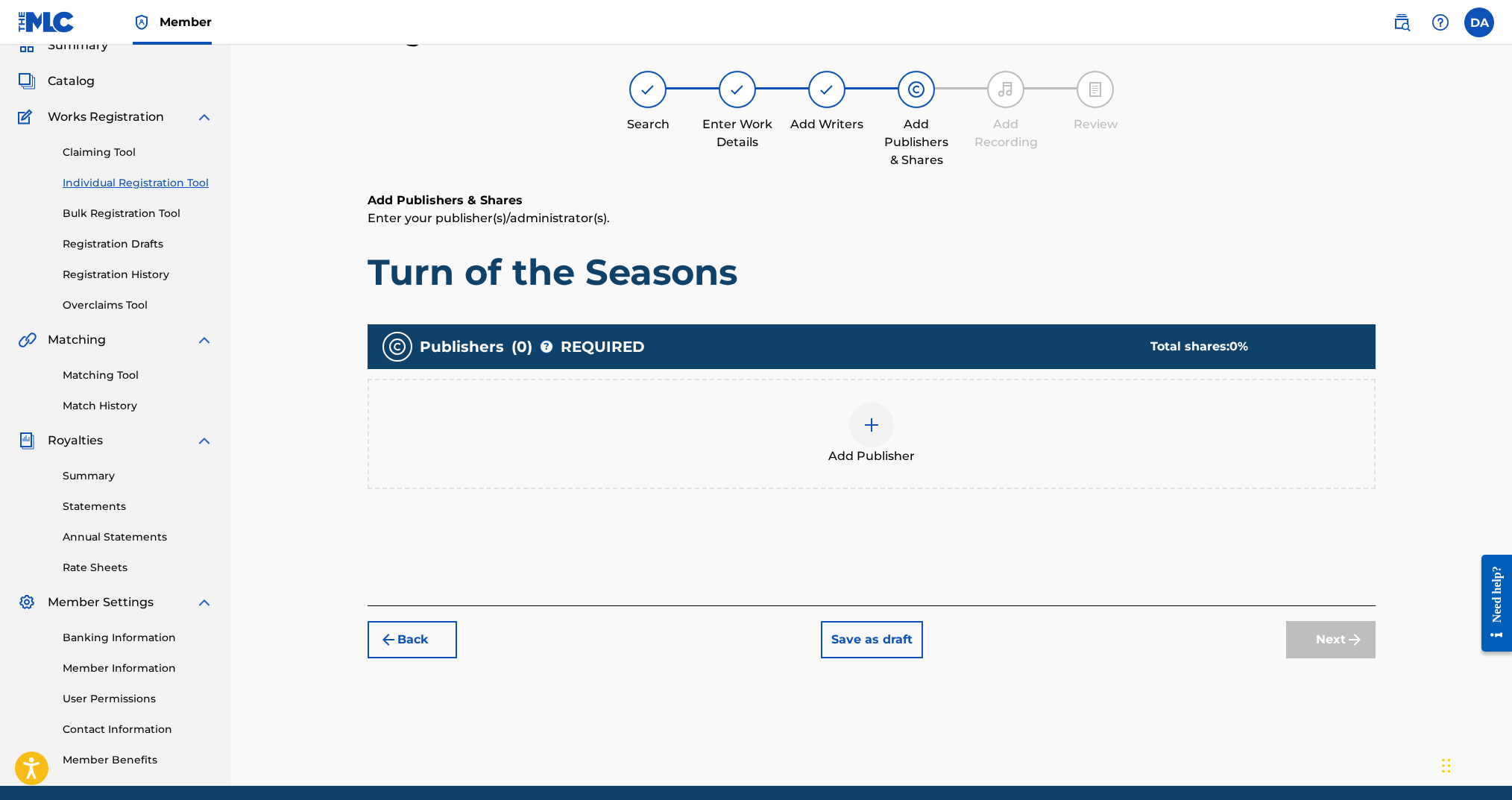
click at [860, 445] on div "Add Publisher" at bounding box center [871, 433] width 1005 height 62
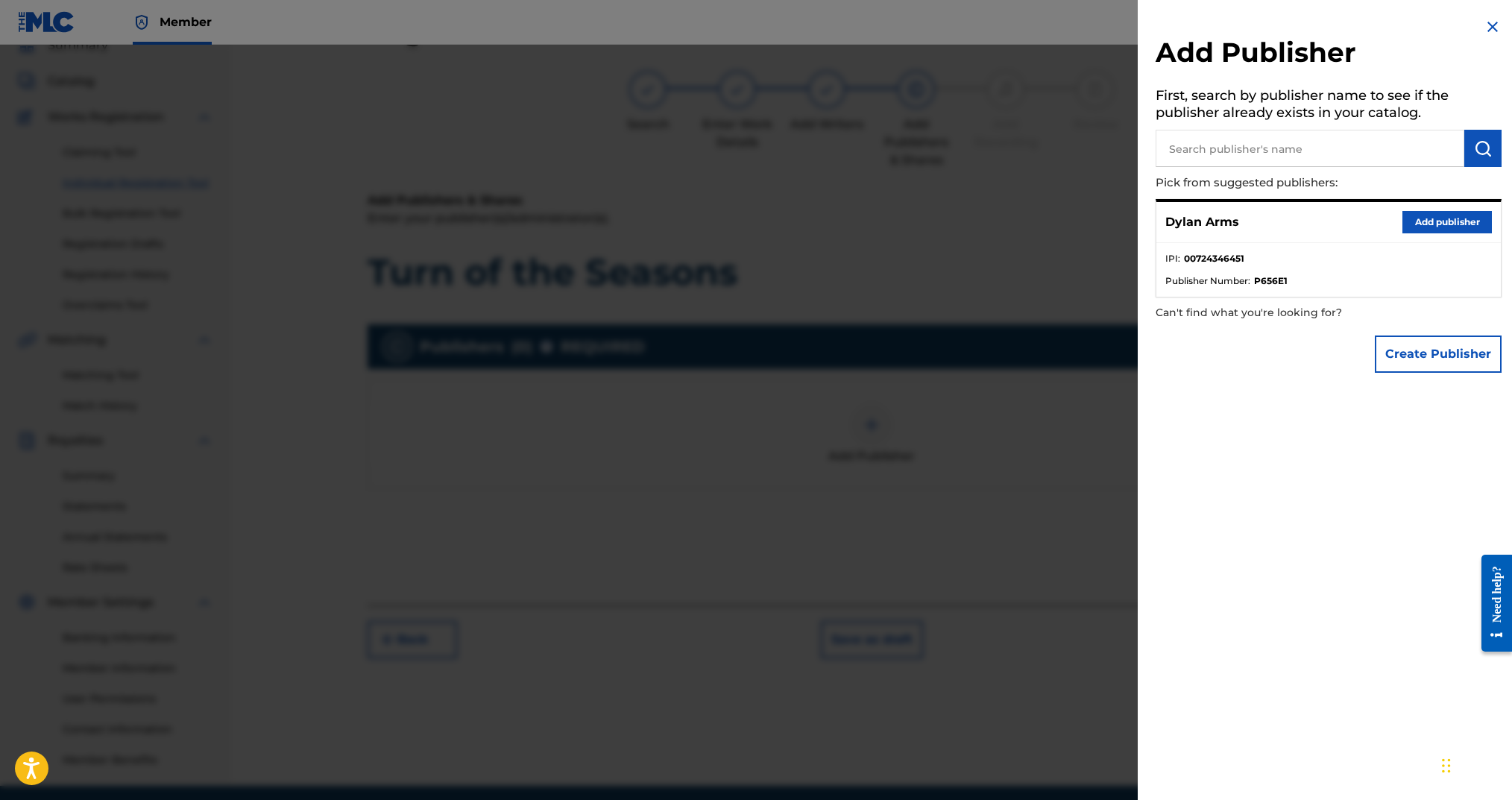
click at [1428, 222] on button "Add publisher" at bounding box center [1447, 222] width 89 height 22
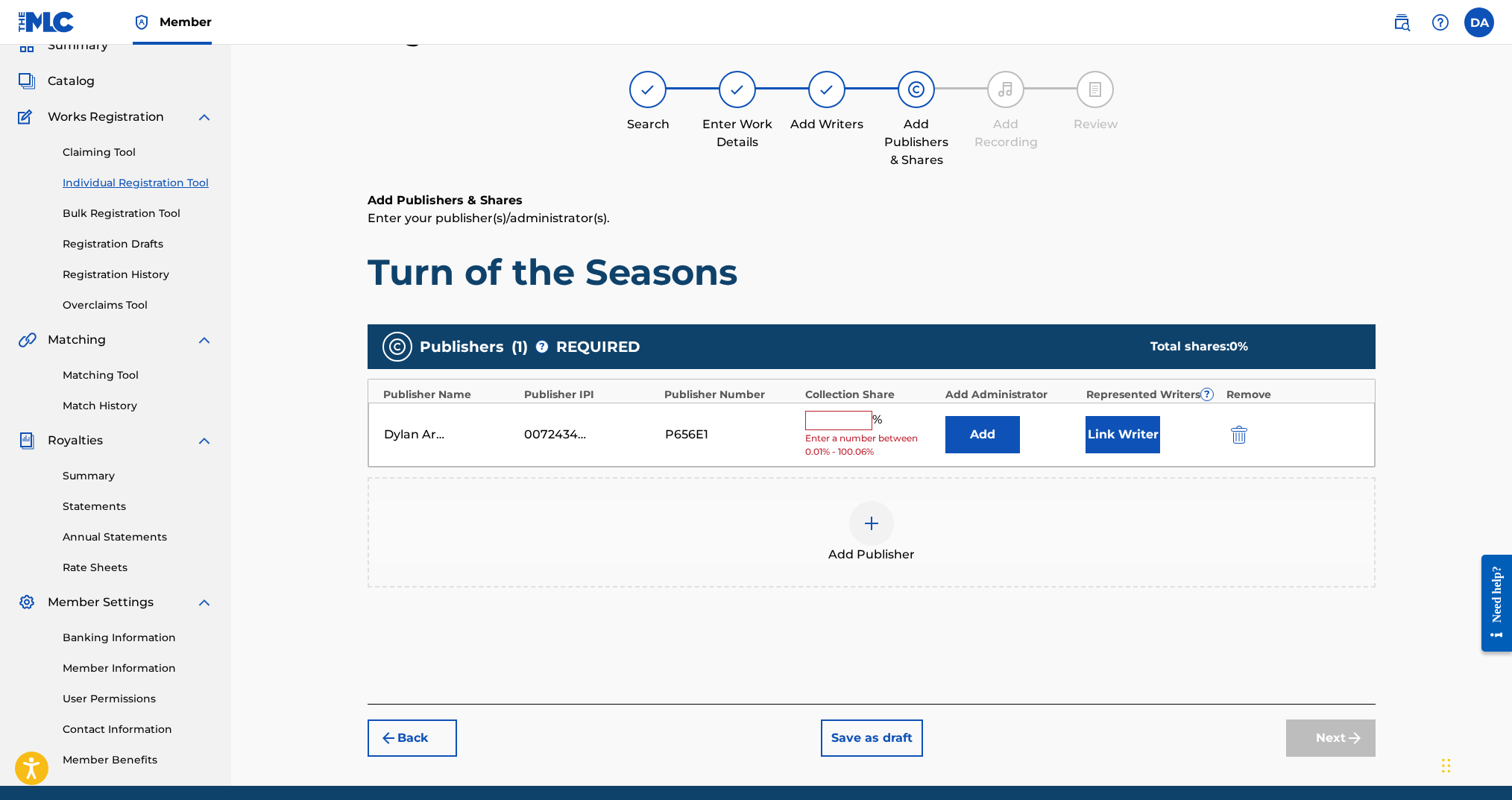
click at [856, 420] on input "text" at bounding box center [839, 420] width 67 height 20
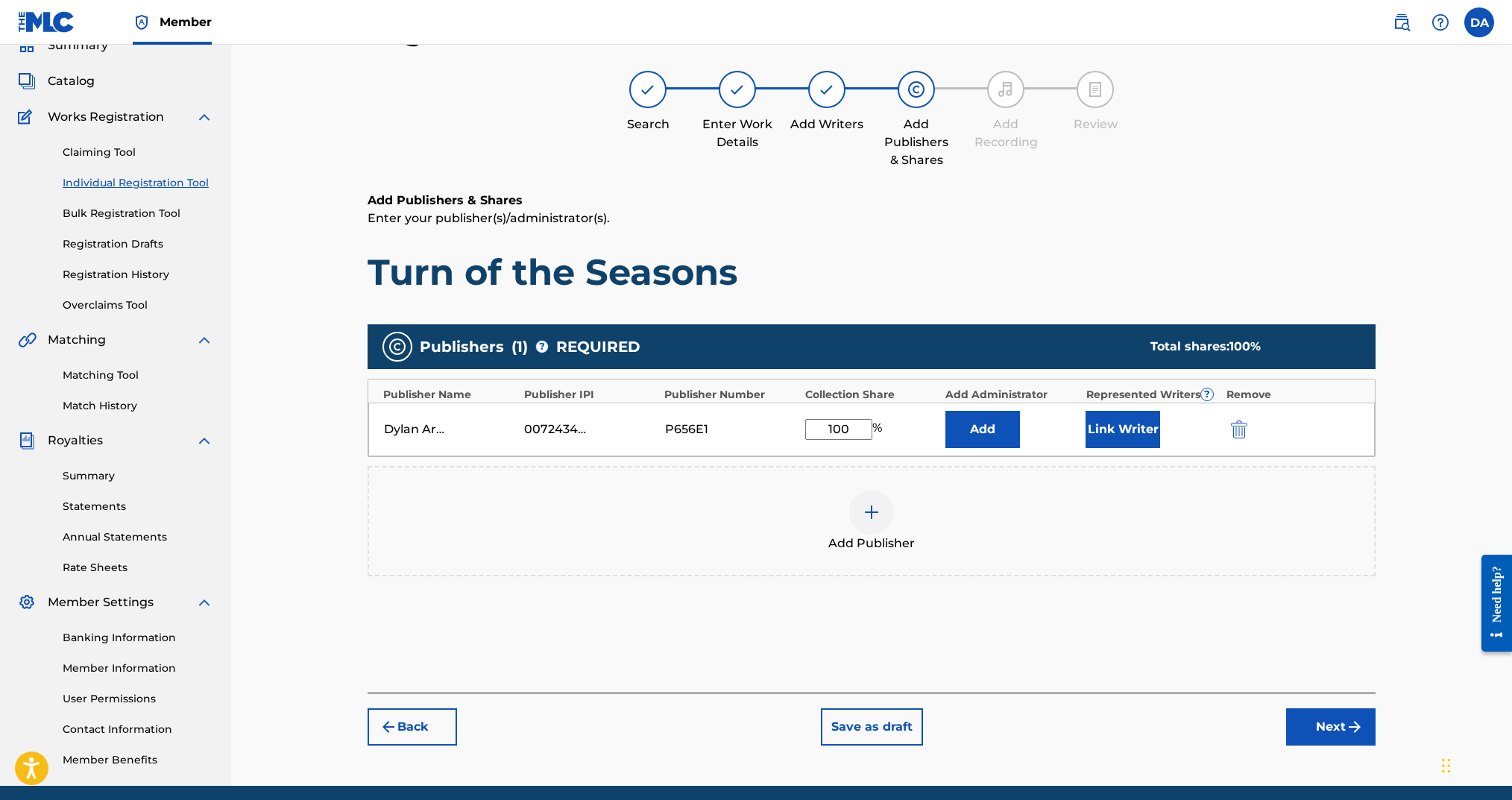
type input "100"
click at [1111, 431] on button "Link Writer" at bounding box center [1122, 430] width 74 height 37
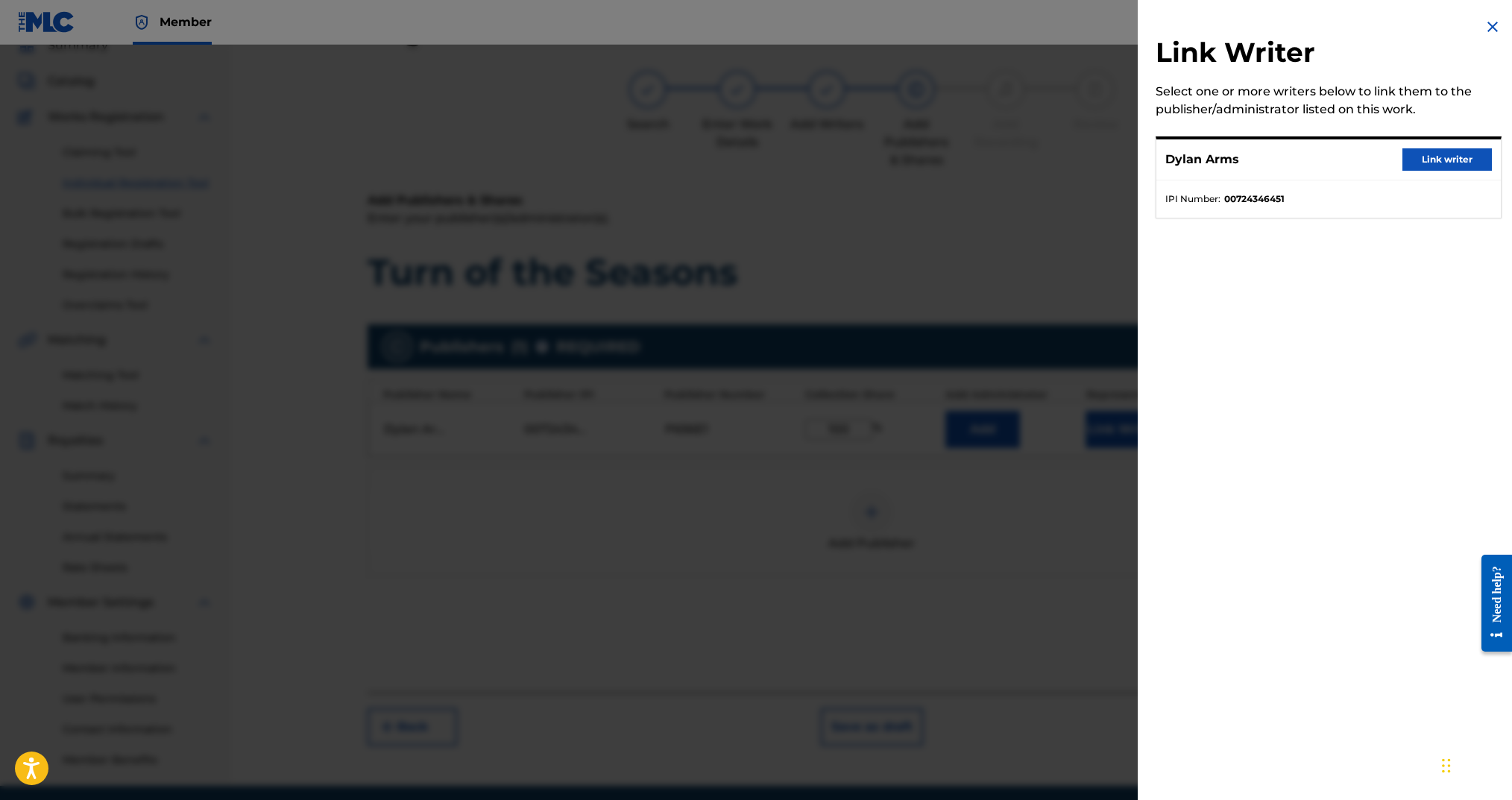
click at [1452, 161] on button "Link writer" at bounding box center [1447, 160] width 89 height 22
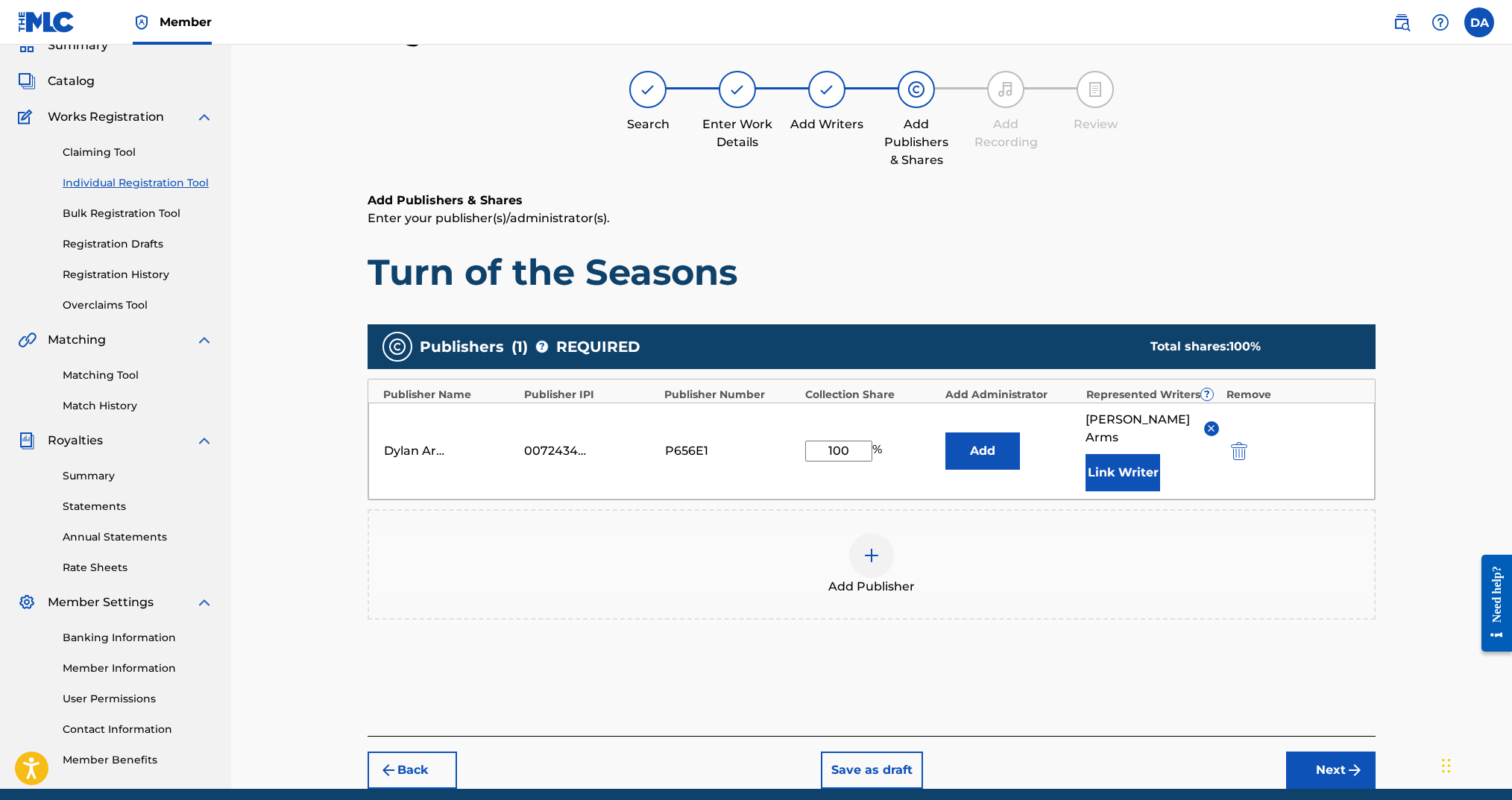
click at [1330, 758] on button "Next" at bounding box center [1331, 770] width 89 height 37
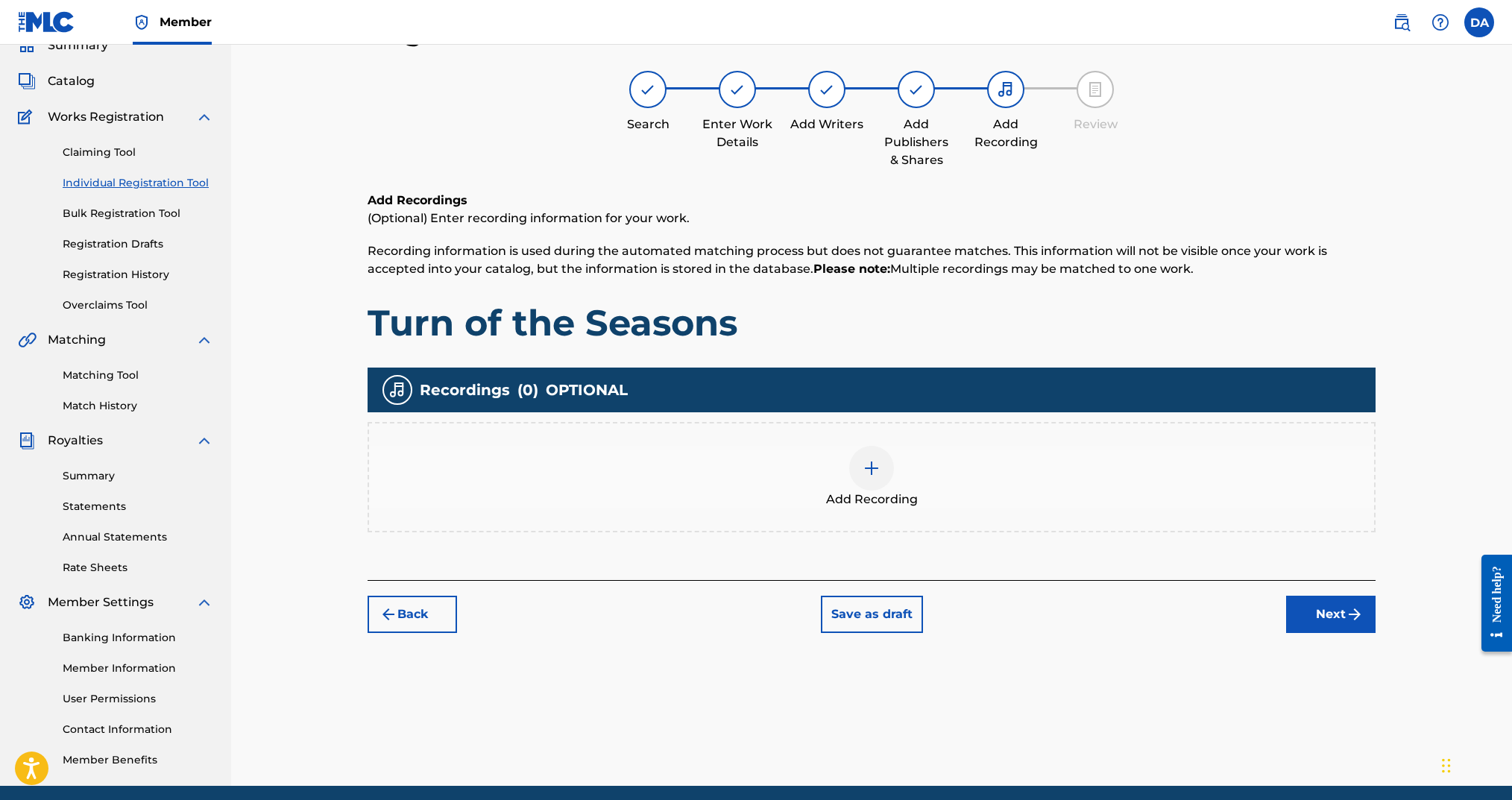
click at [887, 473] on div at bounding box center [871, 469] width 45 height 45
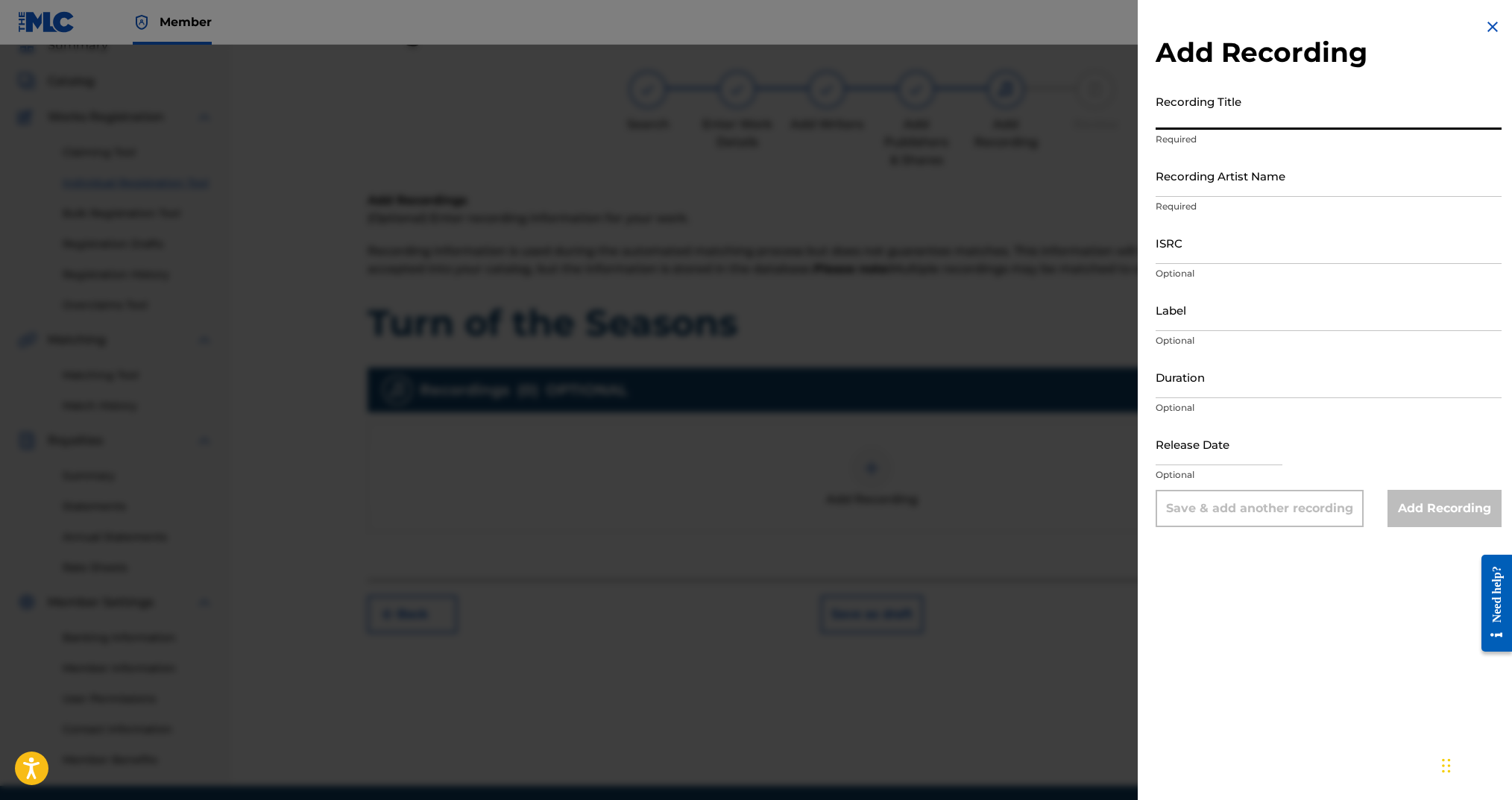
click at [1278, 100] on input "Recording Title" at bounding box center [1329, 109] width 346 height 43
type input "Turn of the Seasons"
click at [1233, 192] on input "Recording Artist Name" at bounding box center [1329, 176] width 346 height 43
type input "Dylan Arms"
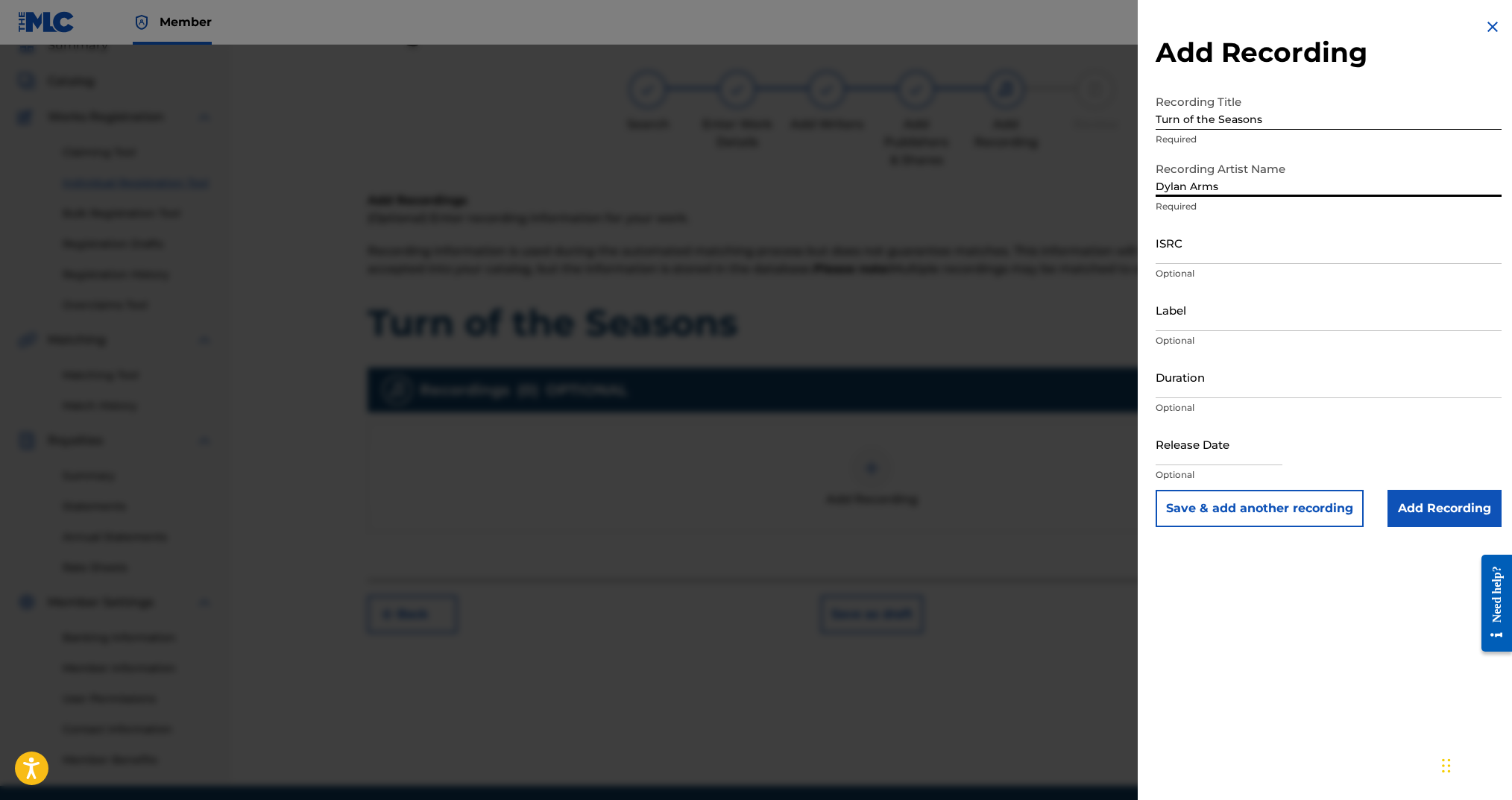
click at [1243, 261] on input "ISRC" at bounding box center [1329, 243] width 346 height 43
paste input "ushm82539086"
drag, startPoint x: 1185, startPoint y: 255, endPoint x: 1149, endPoint y: 254, distance: 36.0
click at [1146, 254] on div "Add Recording Recording Title Turn of the Seasons Required Recording Artist Nam…" at bounding box center [1329, 273] width 382 height 545
type input "USHM82539086"
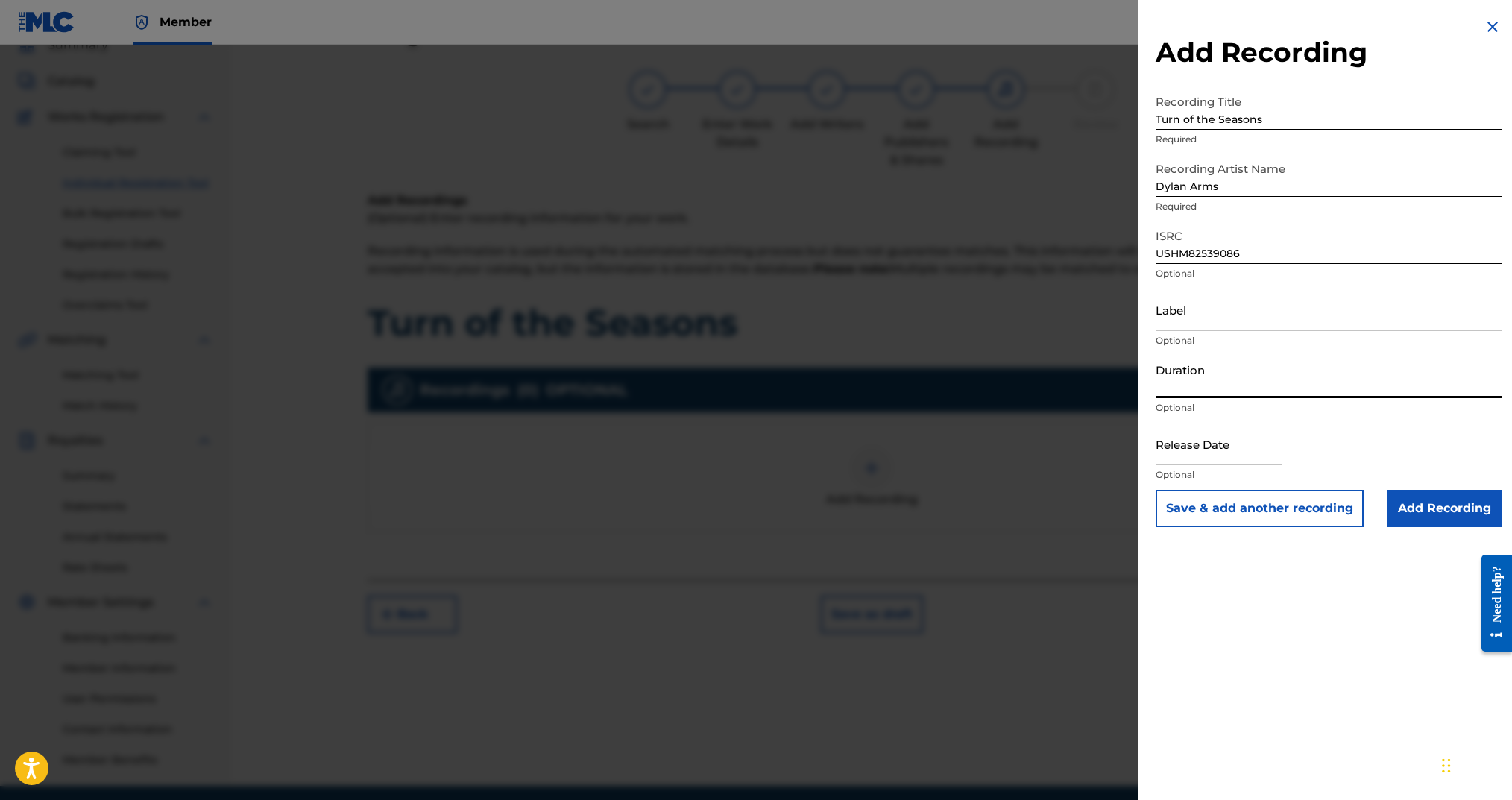
click at [1197, 392] on input "Duration" at bounding box center [1329, 377] width 346 height 43
type input "03:52"
click at [1260, 447] on input "text" at bounding box center [1219, 445] width 126 height 43
select select "7"
select select "2025"
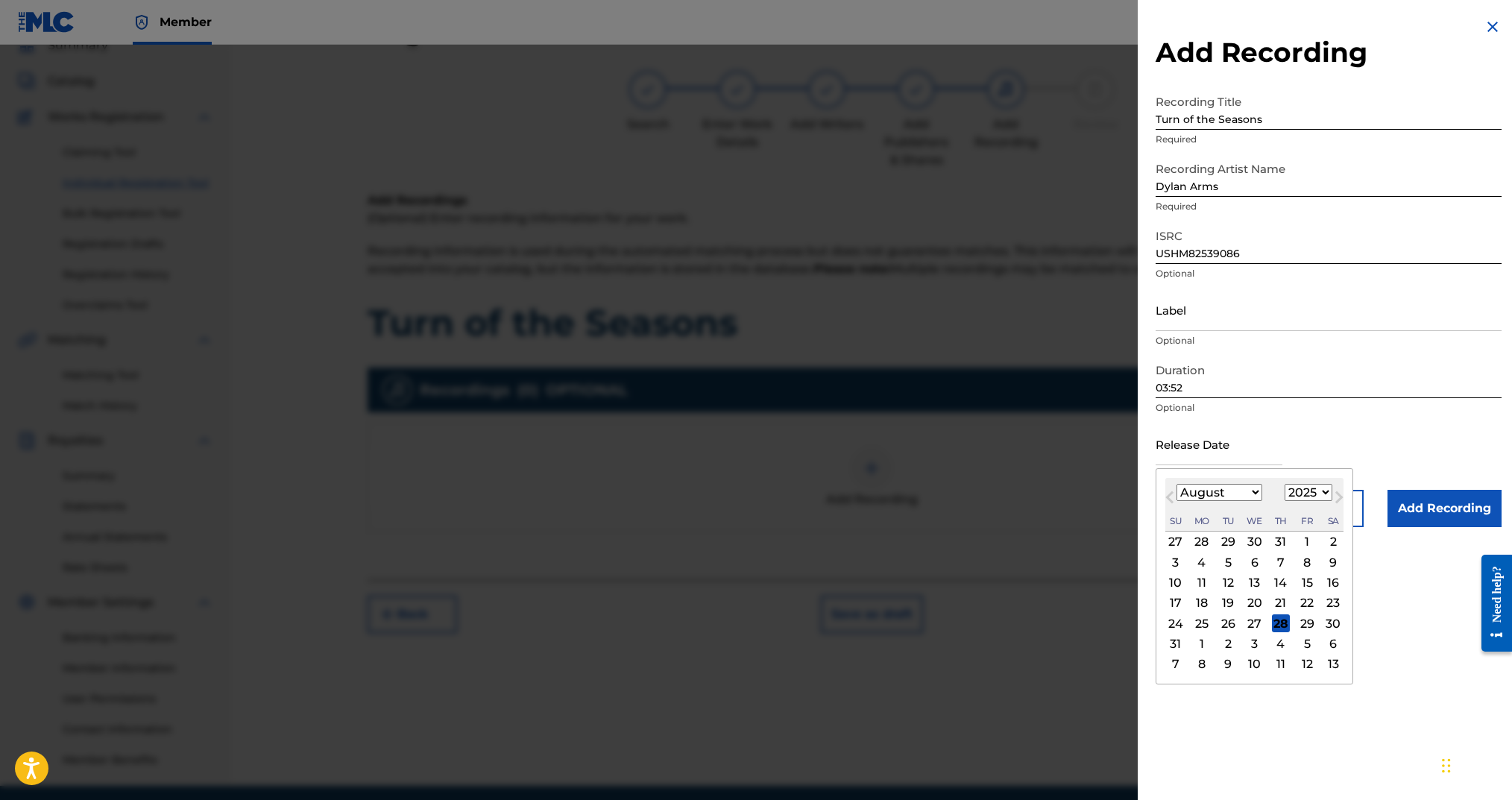
click at [1185, 493] on select "January February March April May June July August September October November De…" at bounding box center [1219, 492] width 86 height 17
select select "5"
click at [1176, 484] on select "January February March April May June July August September October November De…" at bounding box center [1219, 492] width 86 height 17
click at [1309, 557] on div "13" at bounding box center [1306, 562] width 18 height 18
type input "[DATE]"
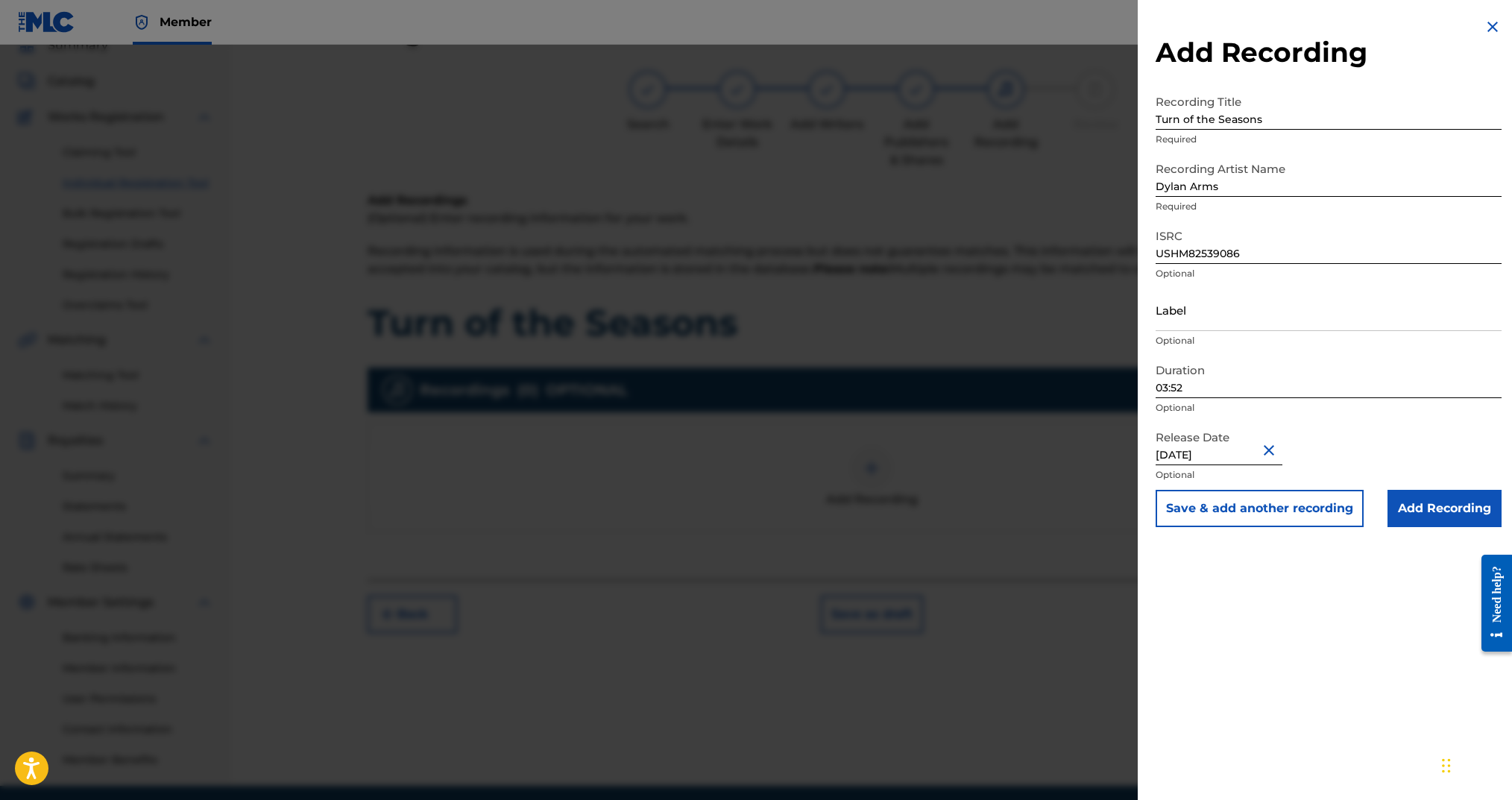
click at [1413, 522] on input "Add Recording" at bounding box center [1444, 509] width 114 height 37
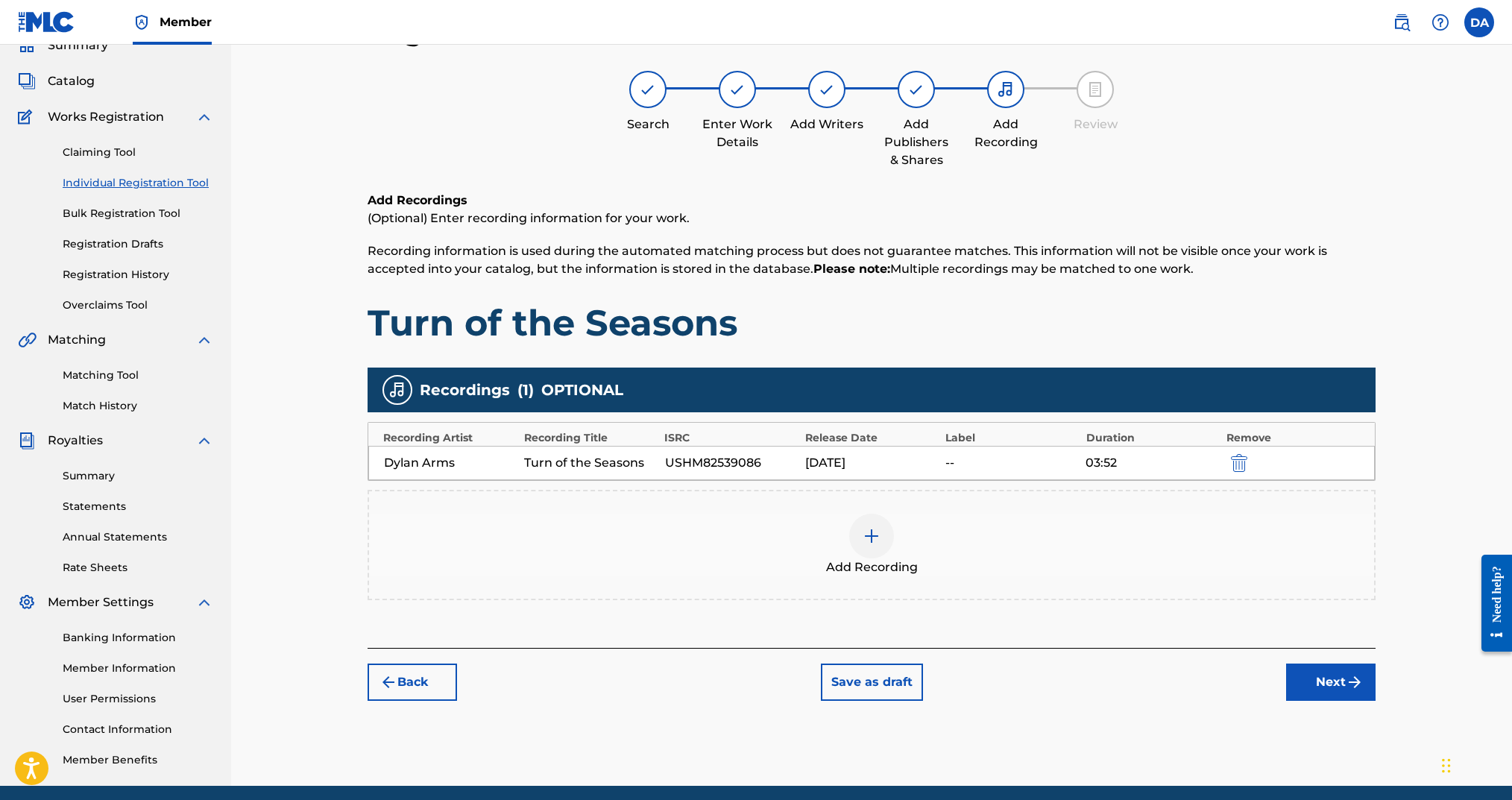
click at [1334, 668] on button "Next" at bounding box center [1331, 683] width 89 height 37
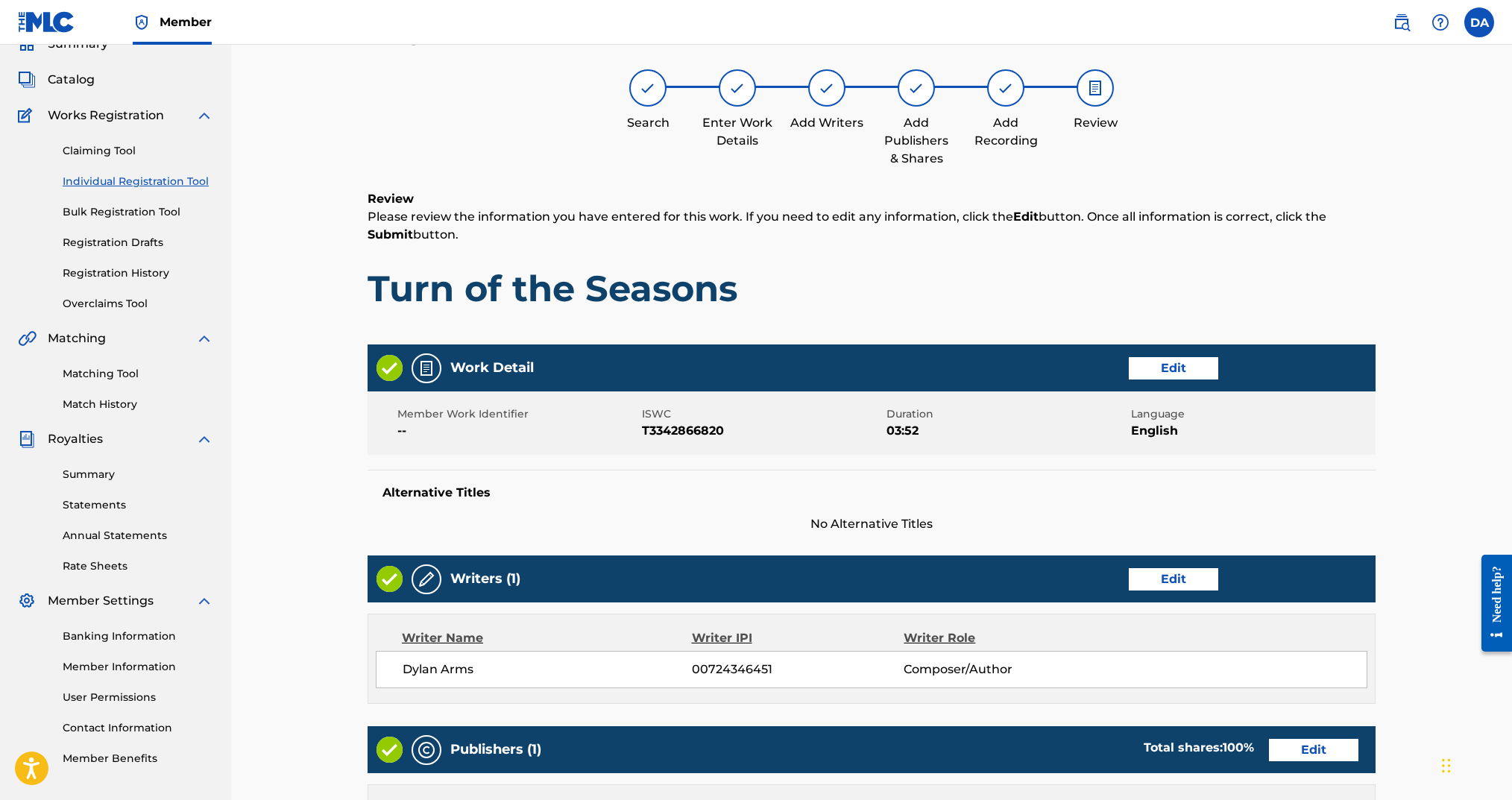
scroll to position [462, 0]
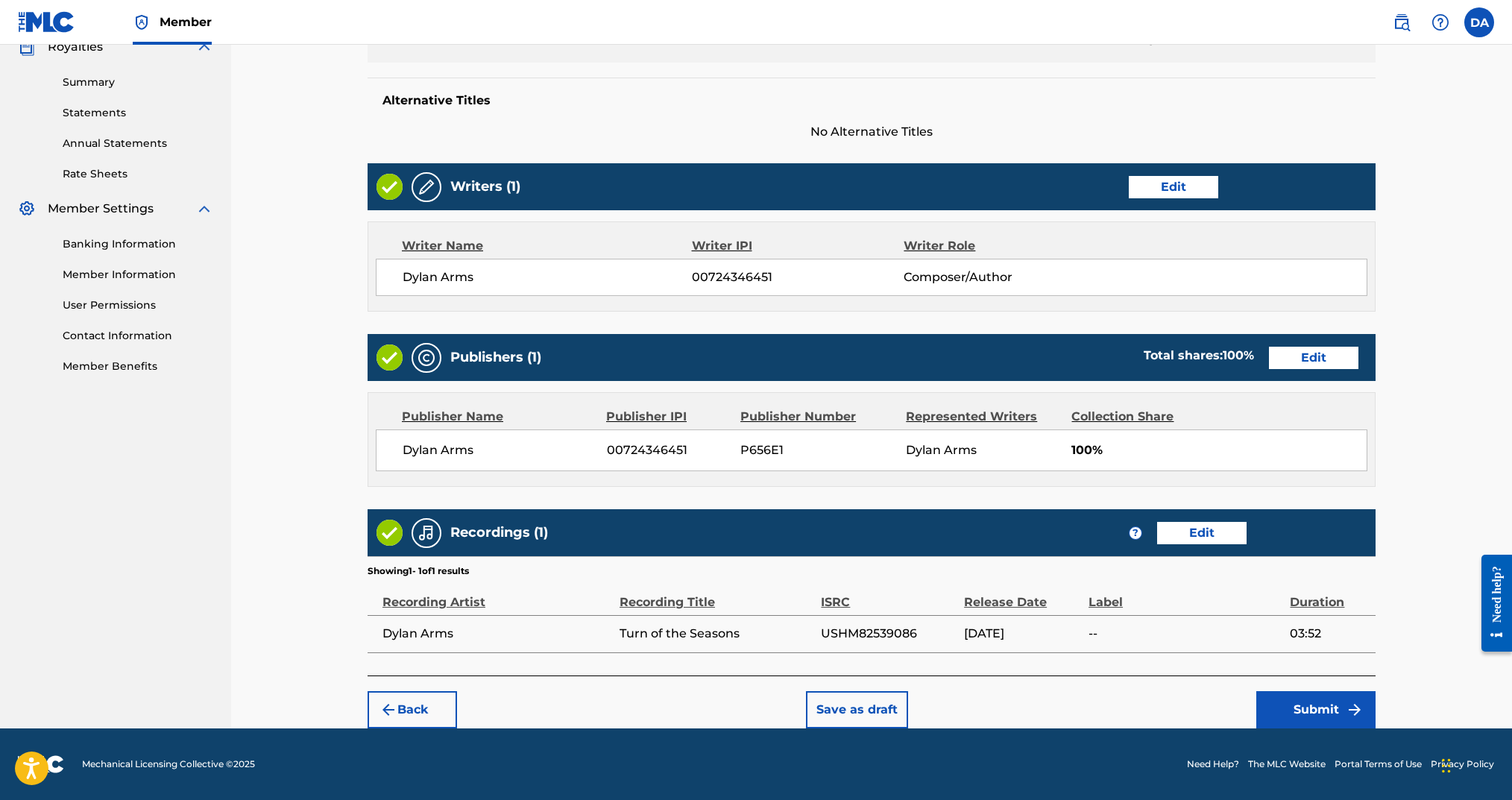
click at [1302, 700] on button "Submit" at bounding box center [1316, 710] width 119 height 37
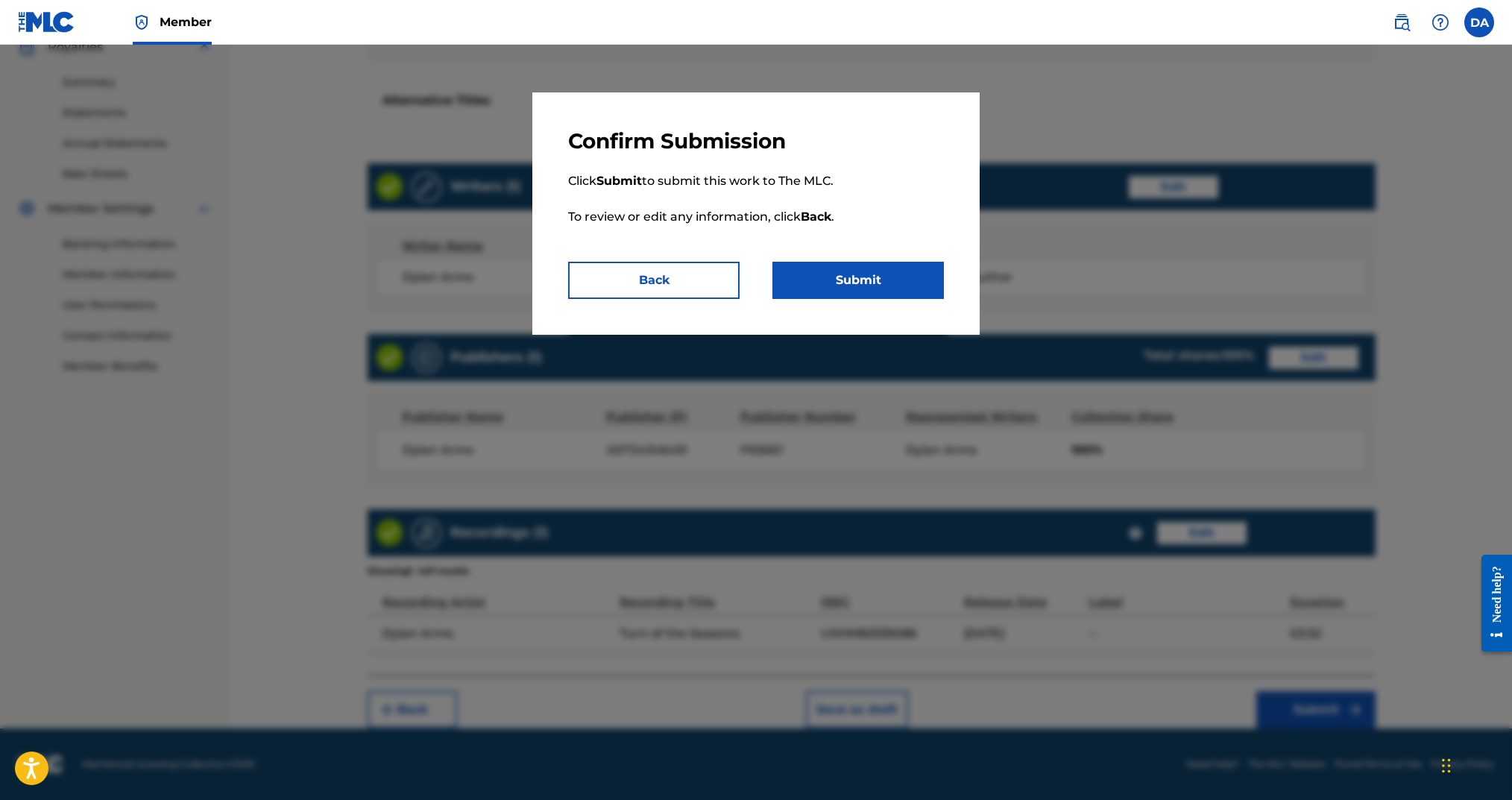
click at [888, 285] on button "Submit" at bounding box center [858, 280] width 171 height 37
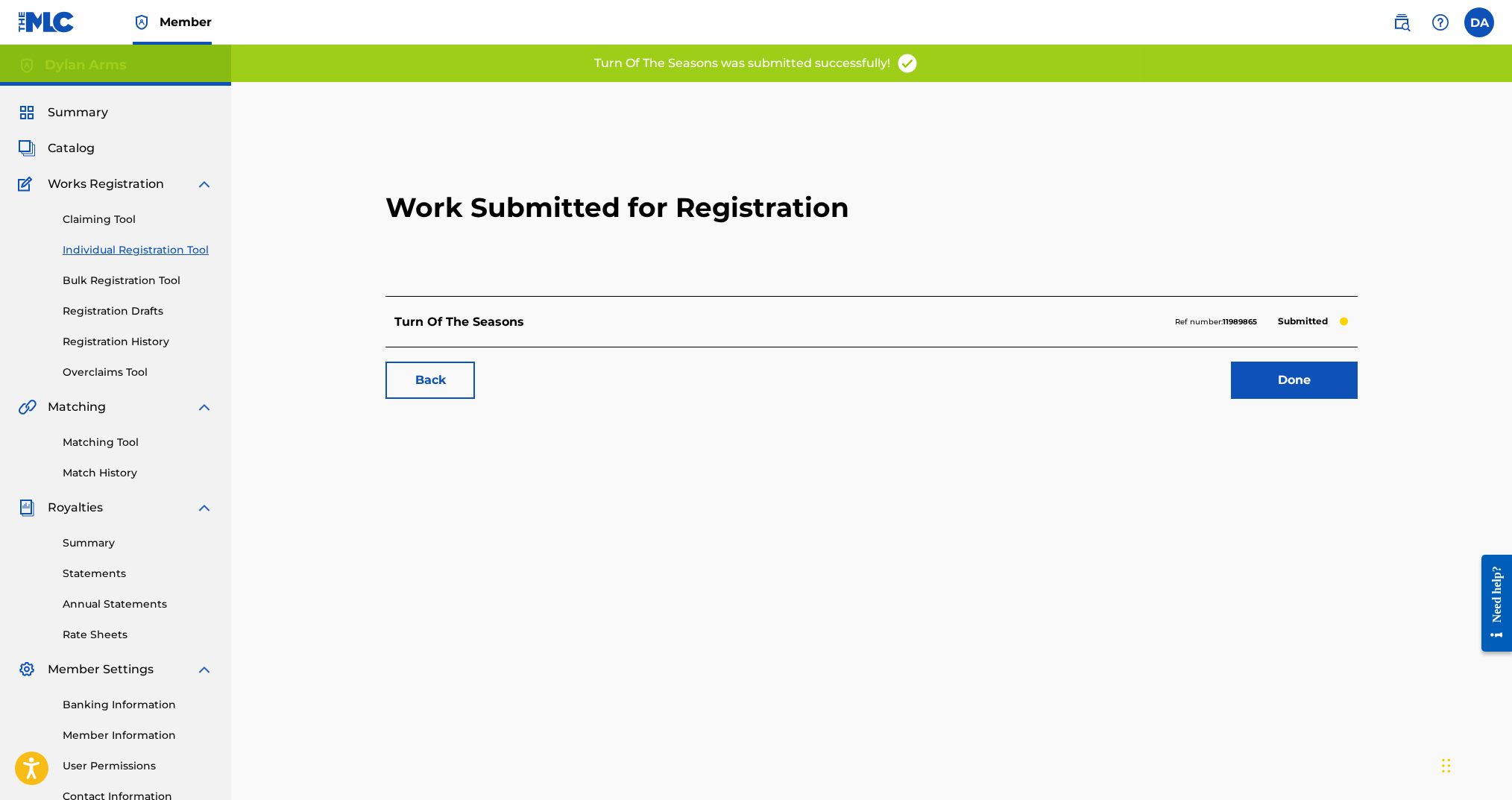
click at [1303, 390] on link "Done" at bounding box center [1294, 380] width 126 height 37
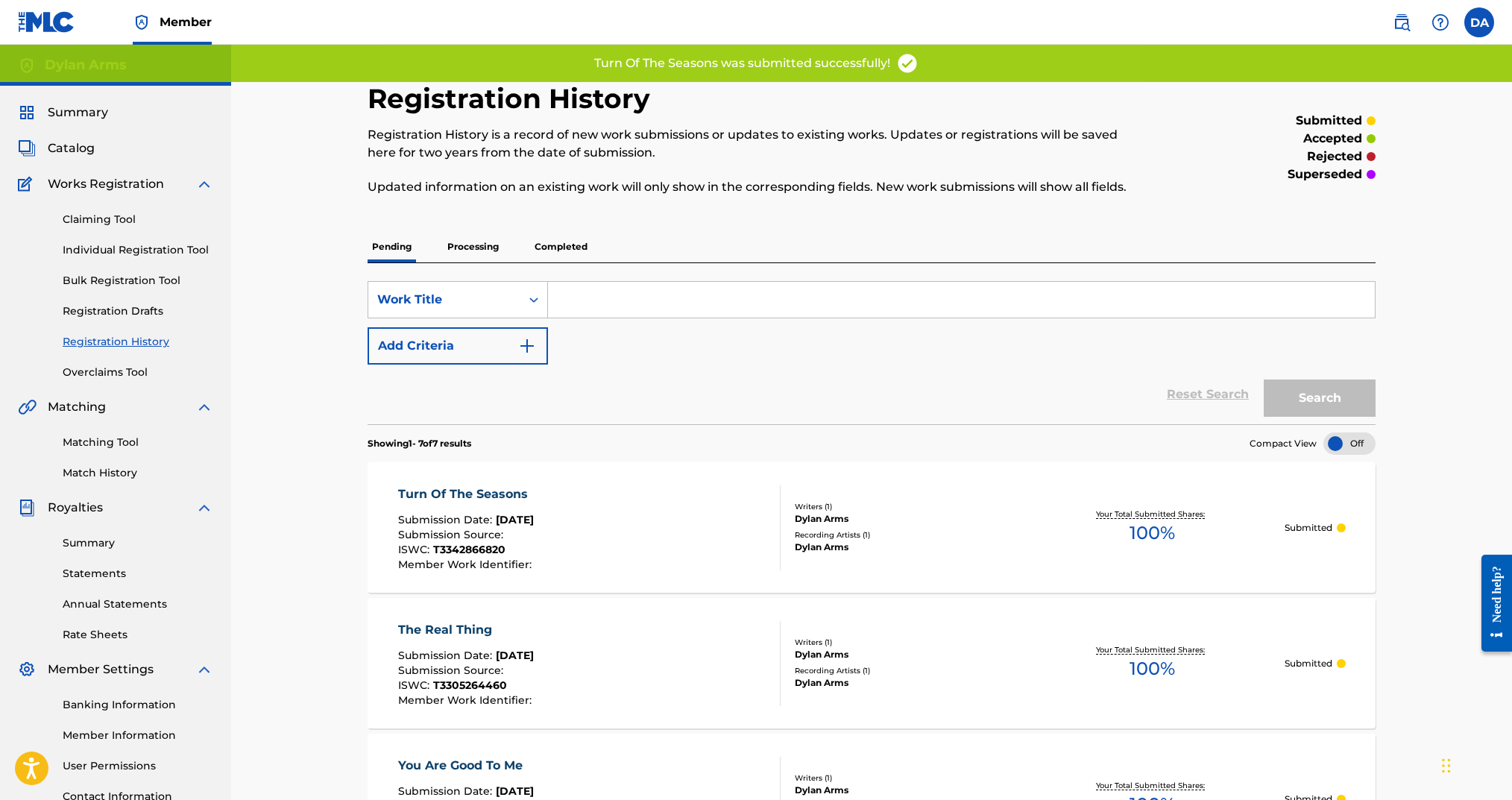
click at [161, 249] on link "Individual Registration Tool" at bounding box center [138, 250] width 151 height 16
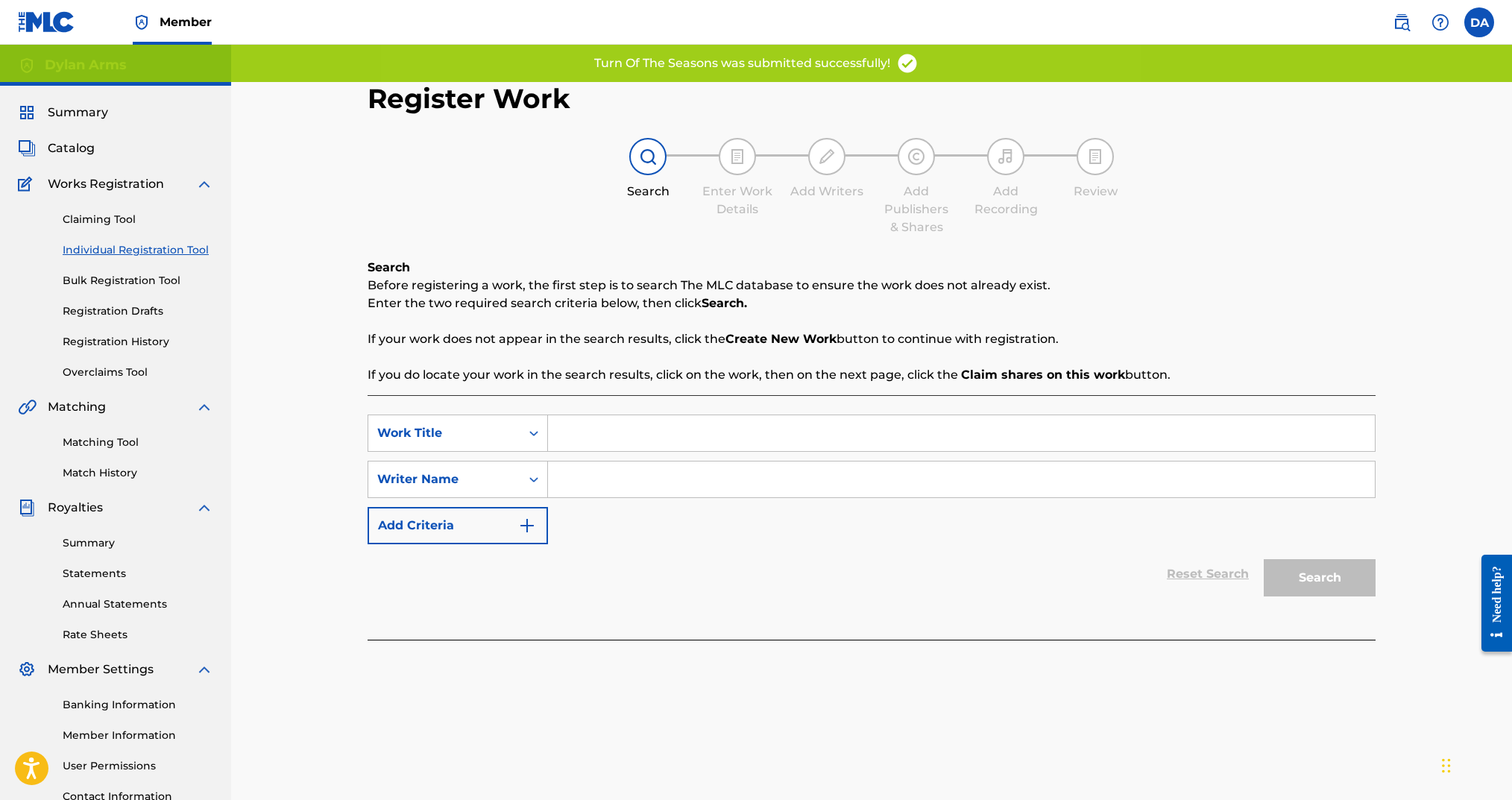
click at [578, 433] on input "Search Form" at bounding box center [961, 433] width 827 height 35
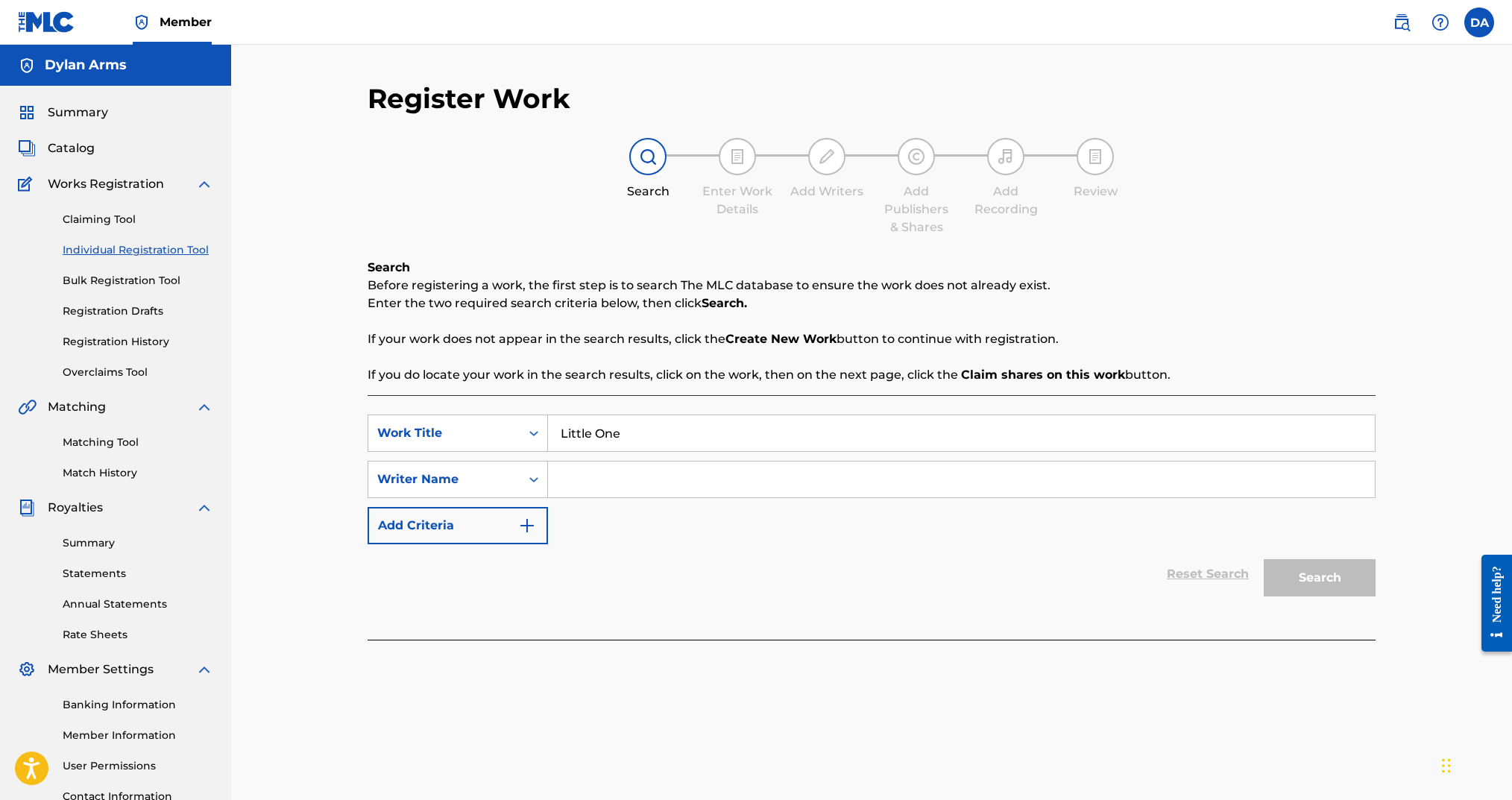
type input "Little One"
click at [581, 476] on input "Search Form" at bounding box center [961, 479] width 827 height 35
type input "Dylan Arms"
click at [1327, 567] on button "Search" at bounding box center [1320, 578] width 112 height 37
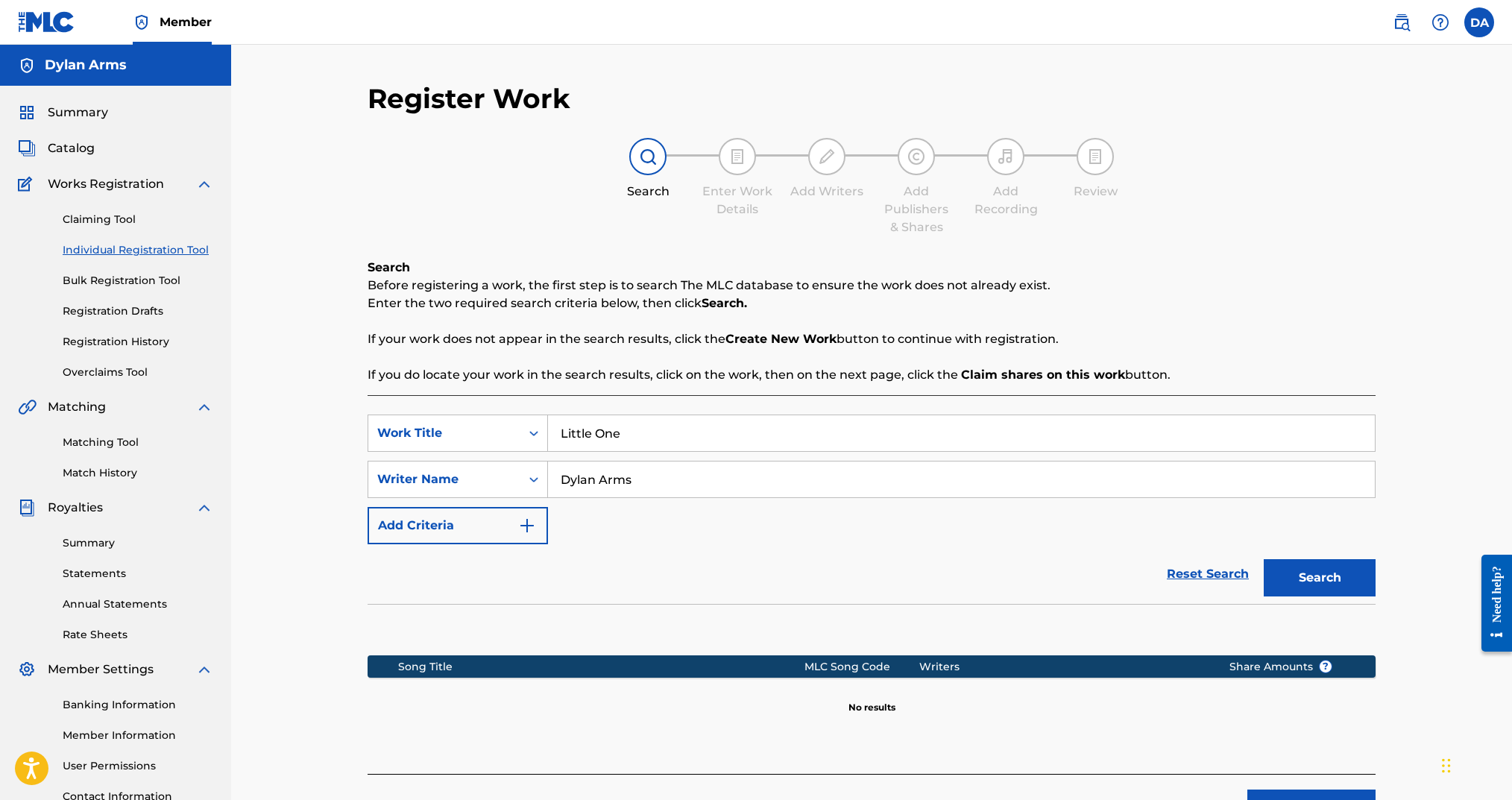
scroll to position [124, 0]
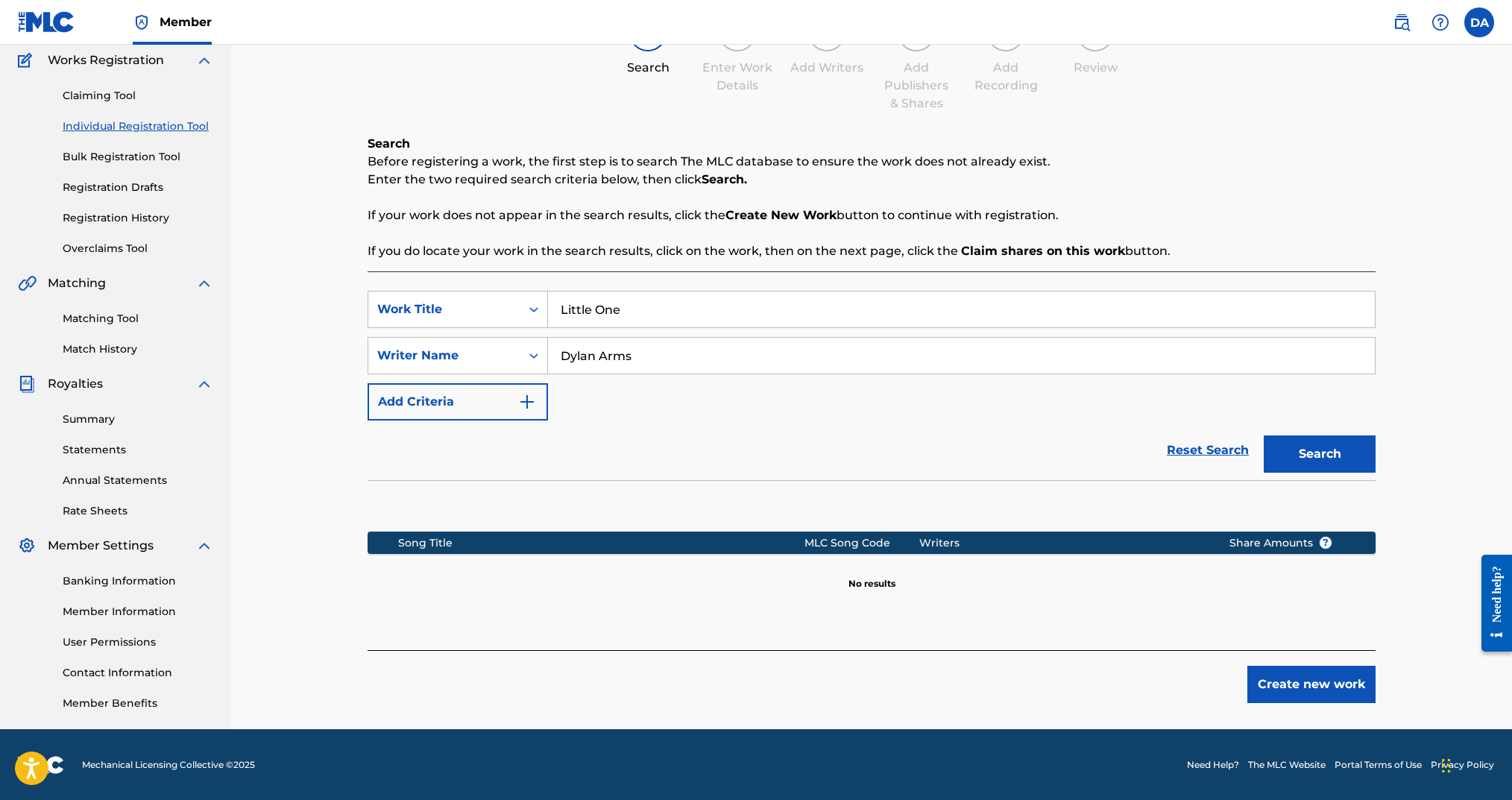
click at [1305, 676] on button "Create new work" at bounding box center [1311, 685] width 128 height 37
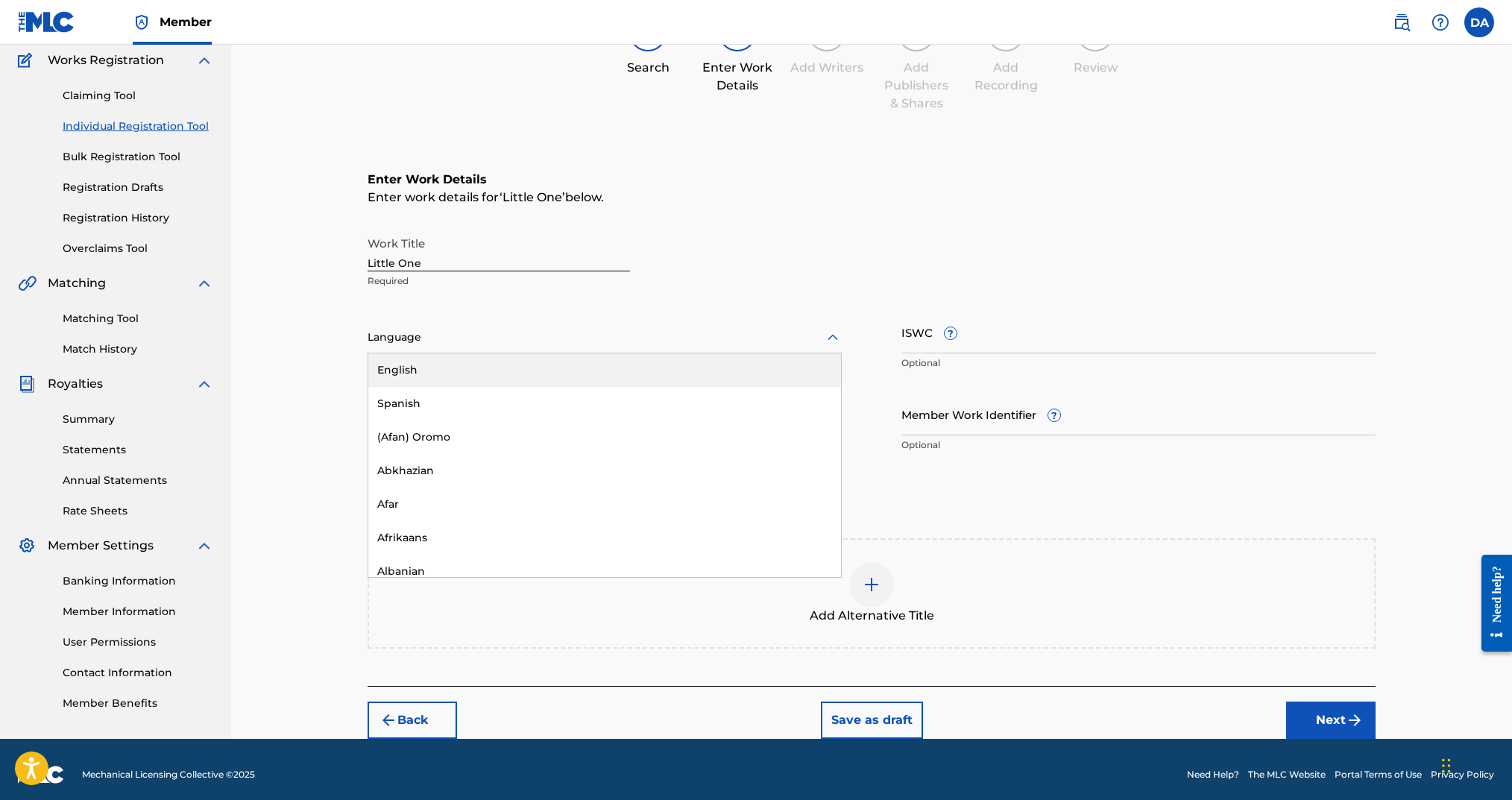
click at [486, 328] on div at bounding box center [604, 338] width 474 height 19
drag, startPoint x: 482, startPoint y: 356, endPoint x: 599, endPoint y: 359, distance: 117.0
click at [482, 356] on div "English" at bounding box center [604, 370] width 472 height 33
click at [1029, 340] on input "ISWC ?" at bounding box center [1138, 332] width 474 height 43
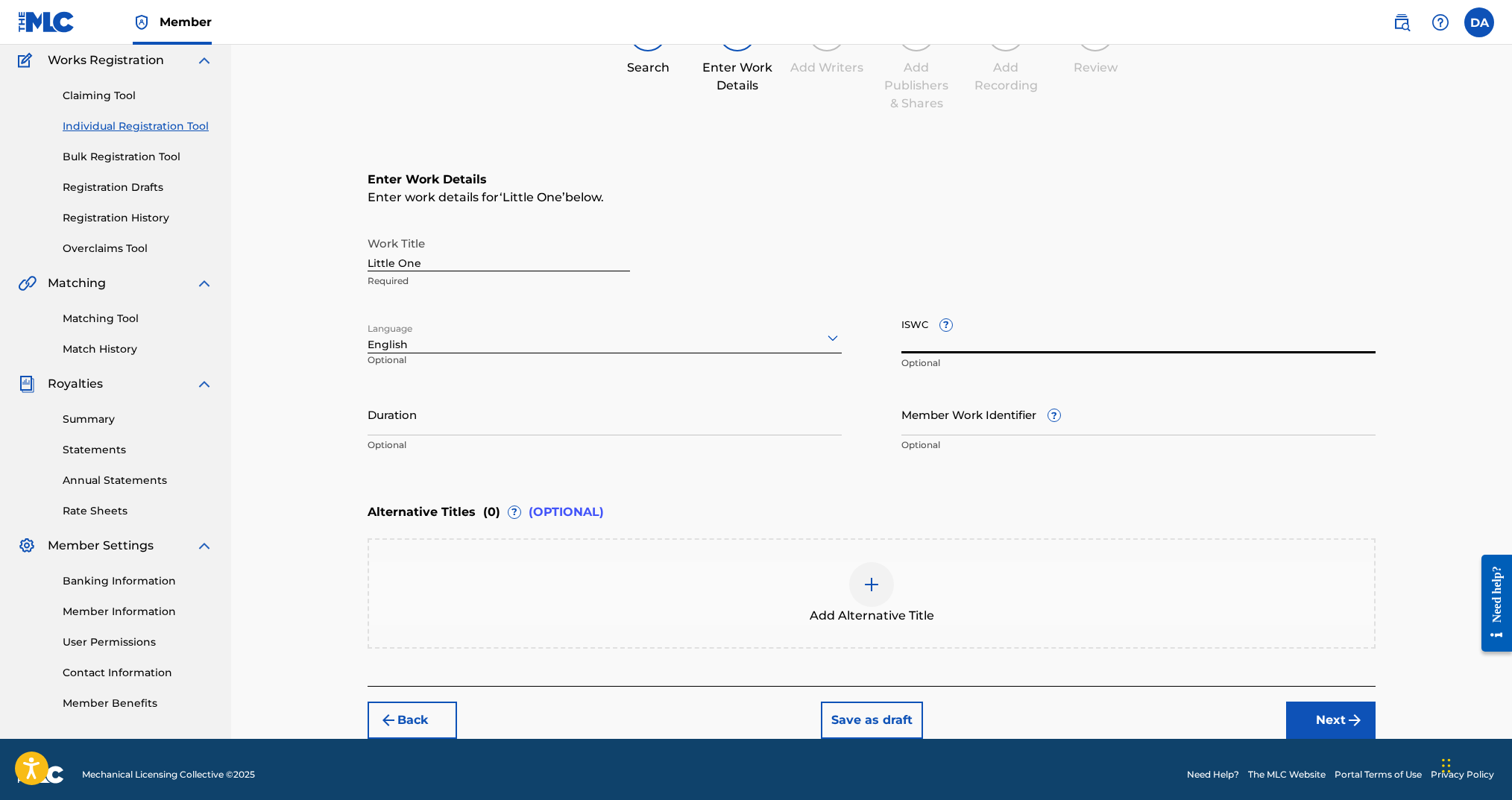
paste input "T-329.572.924-3"
type input "T-329.572.924-3"
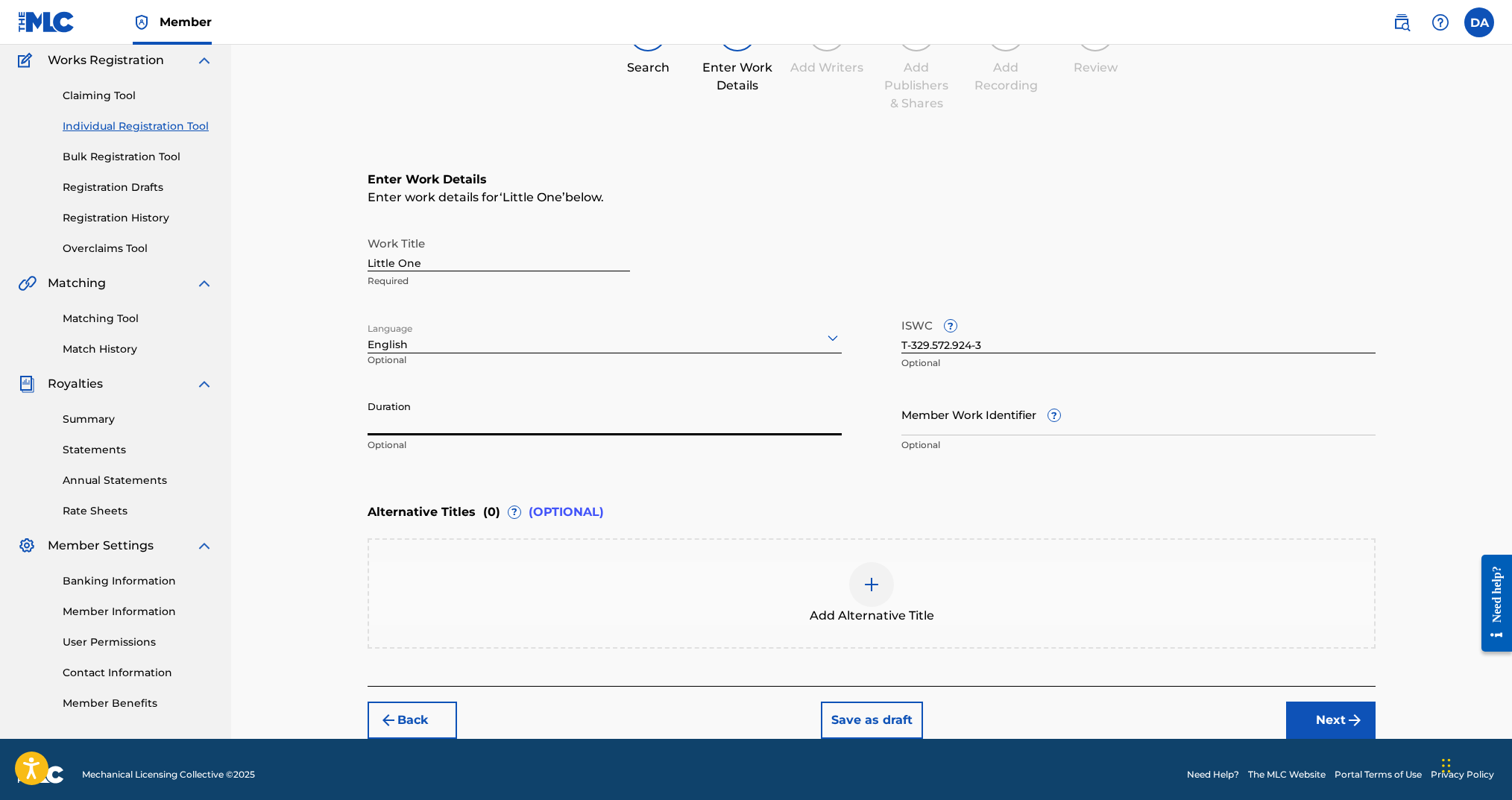
click at [561, 431] on input "Duration" at bounding box center [604, 415] width 474 height 43
type input "03:36"
click at [1331, 724] on button "Next" at bounding box center [1331, 721] width 89 height 37
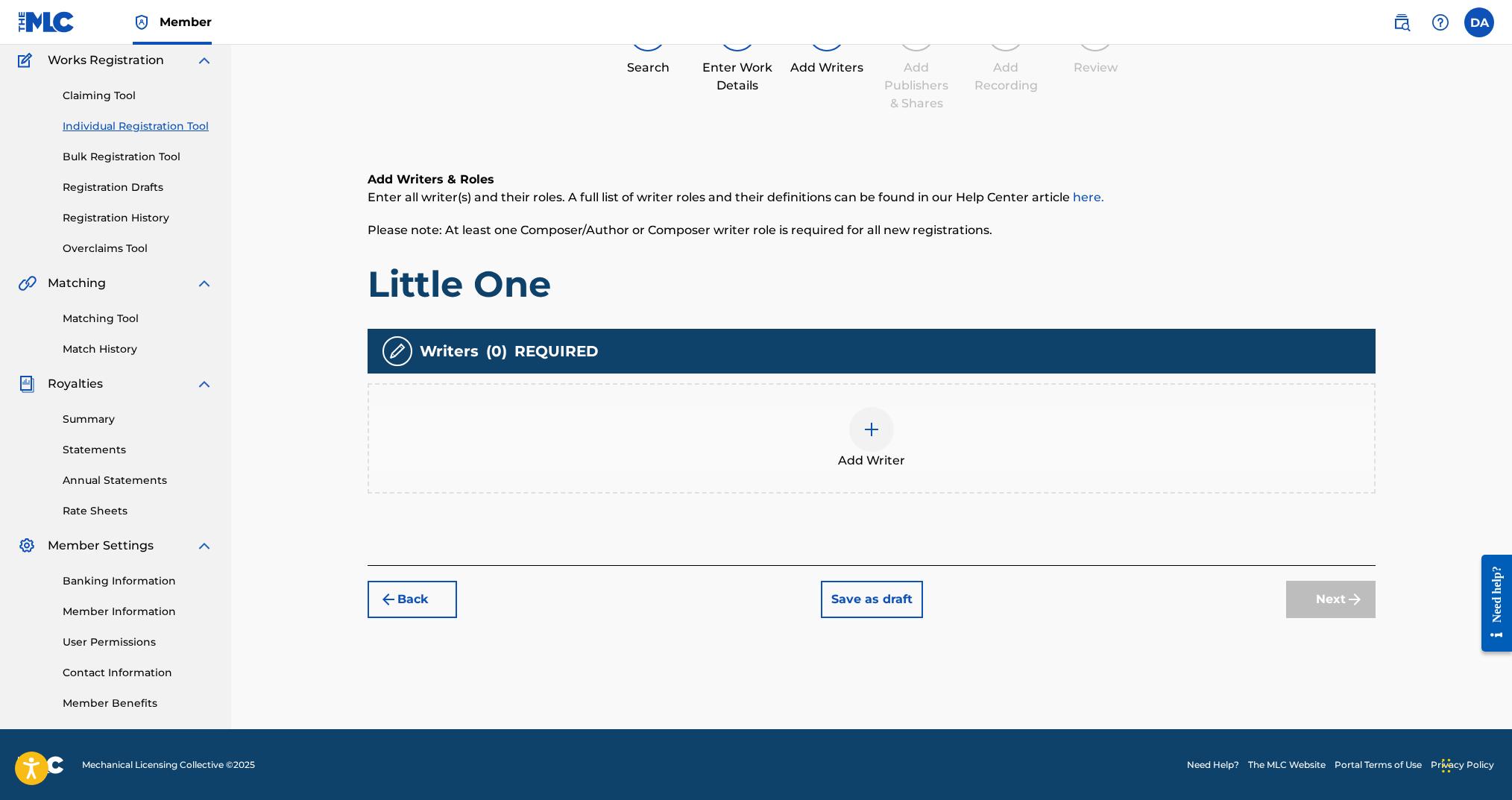
scroll to position [67, 0]
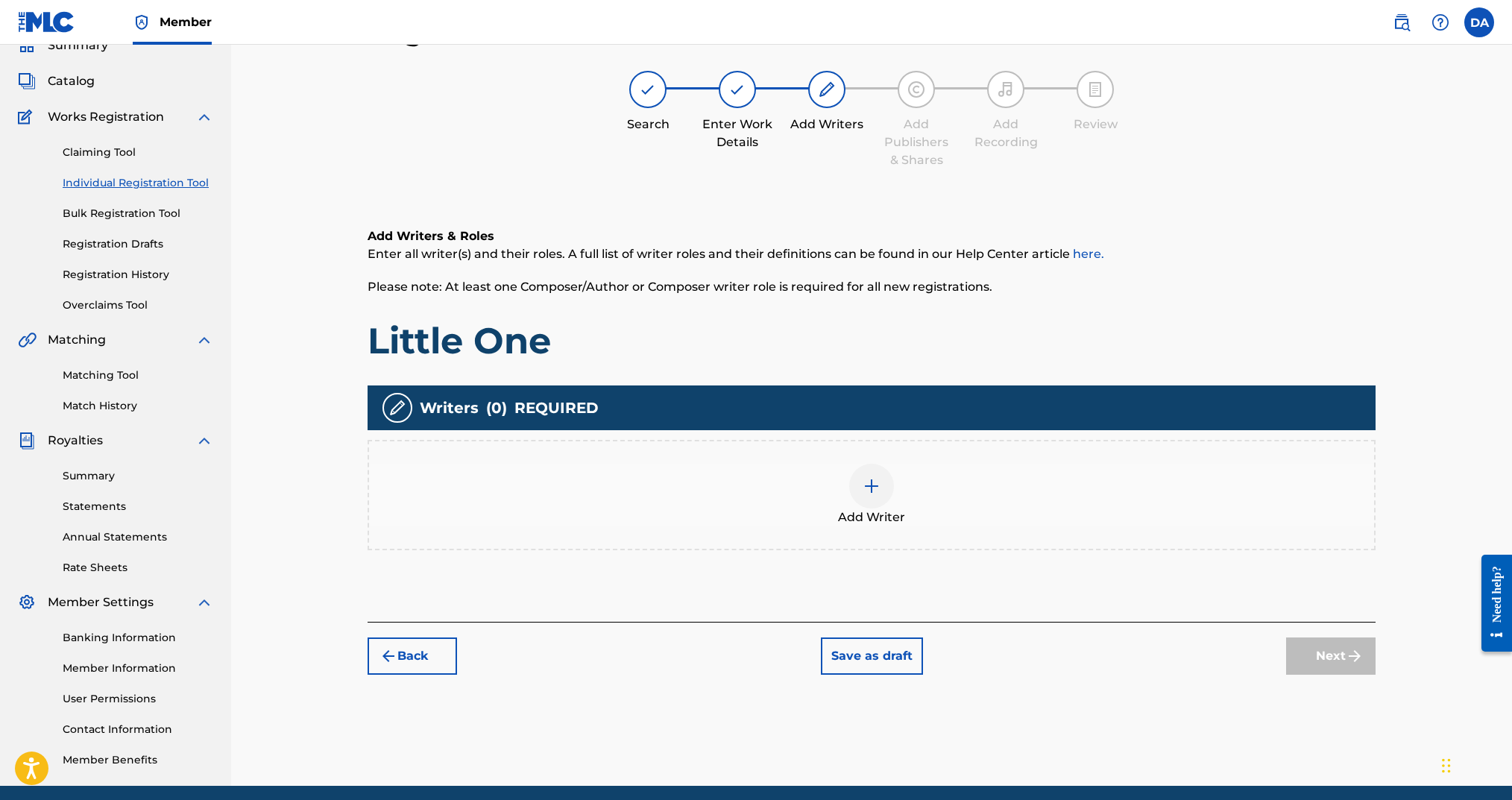
click at [864, 505] on div at bounding box center [871, 487] width 45 height 45
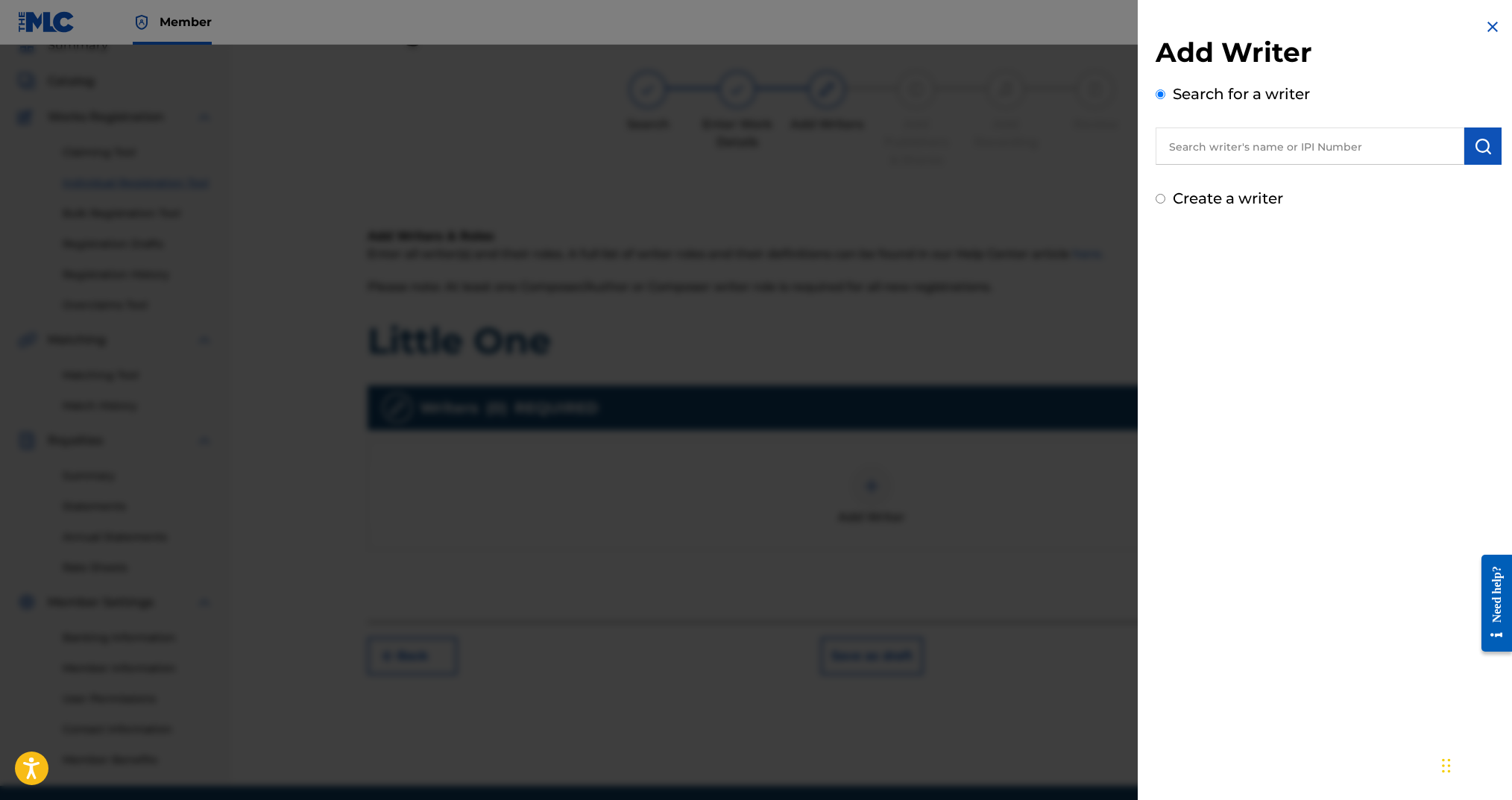
click at [1161, 201] on input "Create a writer" at bounding box center [1161, 198] width 9 height 9
radio input "false"
radio input "true"
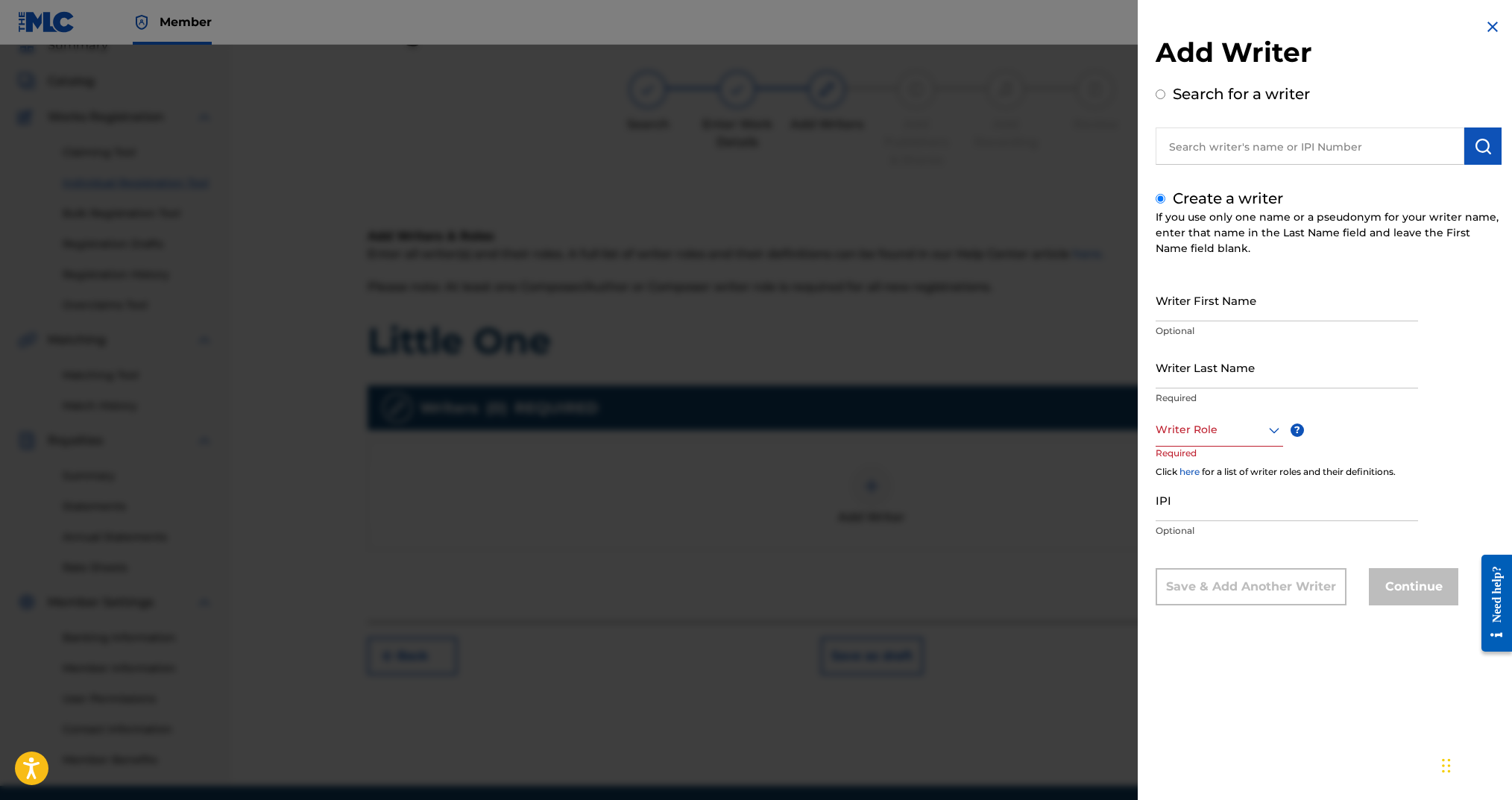
click at [1221, 305] on input "Writer First Name" at bounding box center [1287, 300] width 262 height 43
type input "[PERSON_NAME]"
type input "Arms"
drag, startPoint x: 1205, startPoint y: 429, endPoint x: 1227, endPoint y: 434, distance: 22.6
click at [1210, 430] on div at bounding box center [1219, 430] width 127 height 19
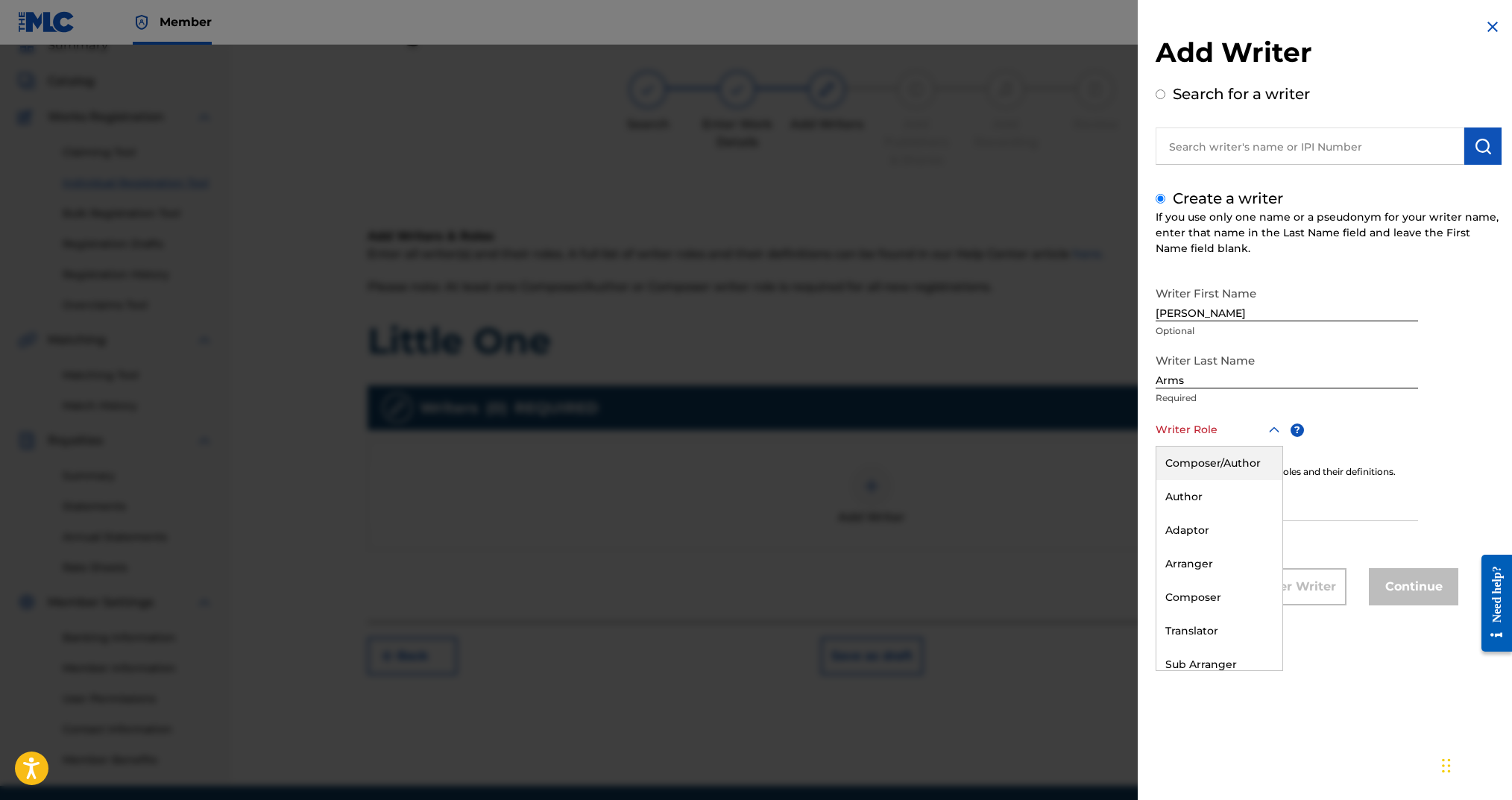
click at [1236, 458] on div "Composer/Author" at bounding box center [1220, 463] width 126 height 33
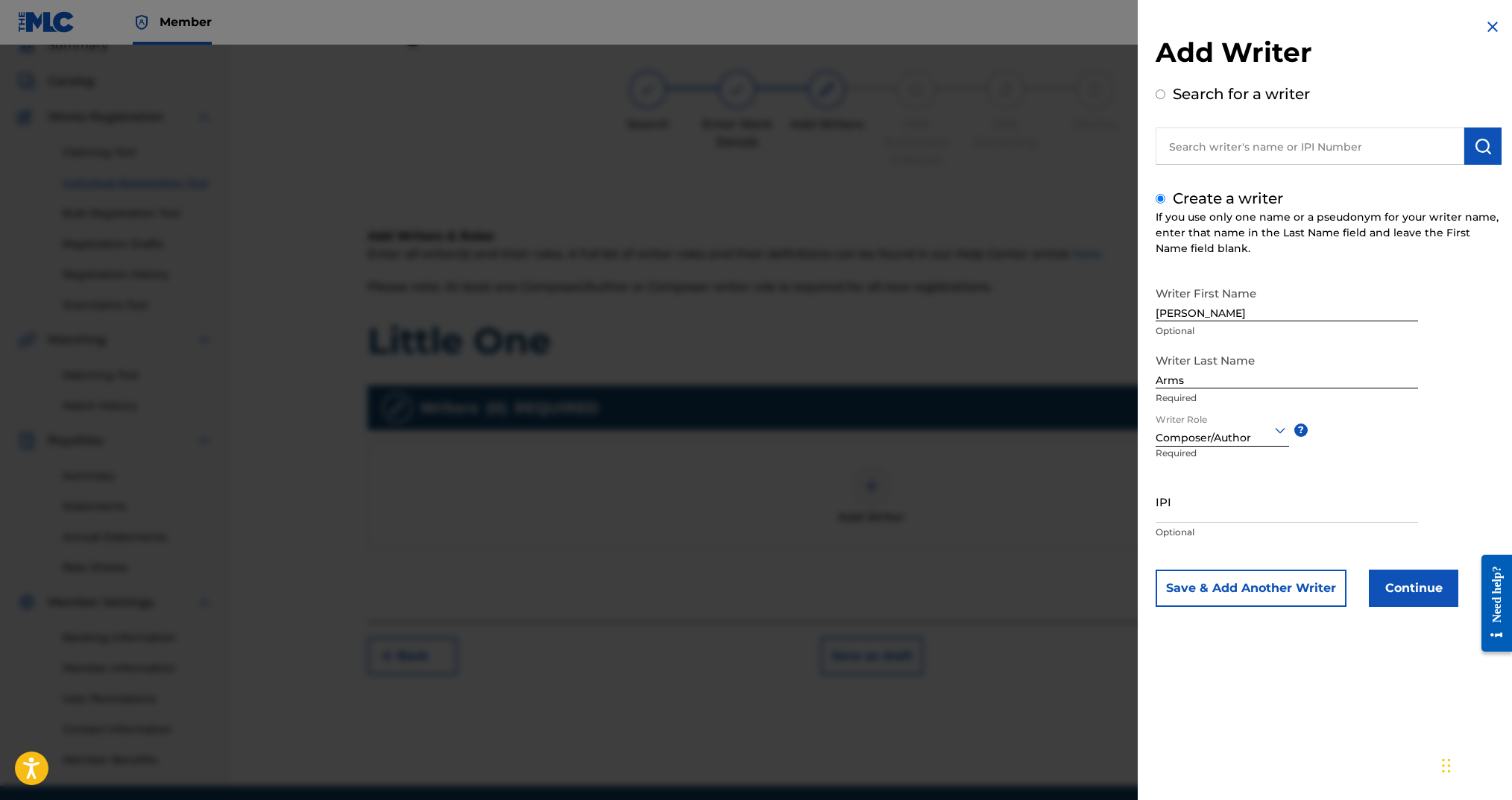
click at [1217, 509] on input "IPI" at bounding box center [1287, 501] width 262 height 43
paste input "00724346451"
type input "00724346451"
click at [1394, 589] on button "Continue" at bounding box center [1413, 589] width 89 height 37
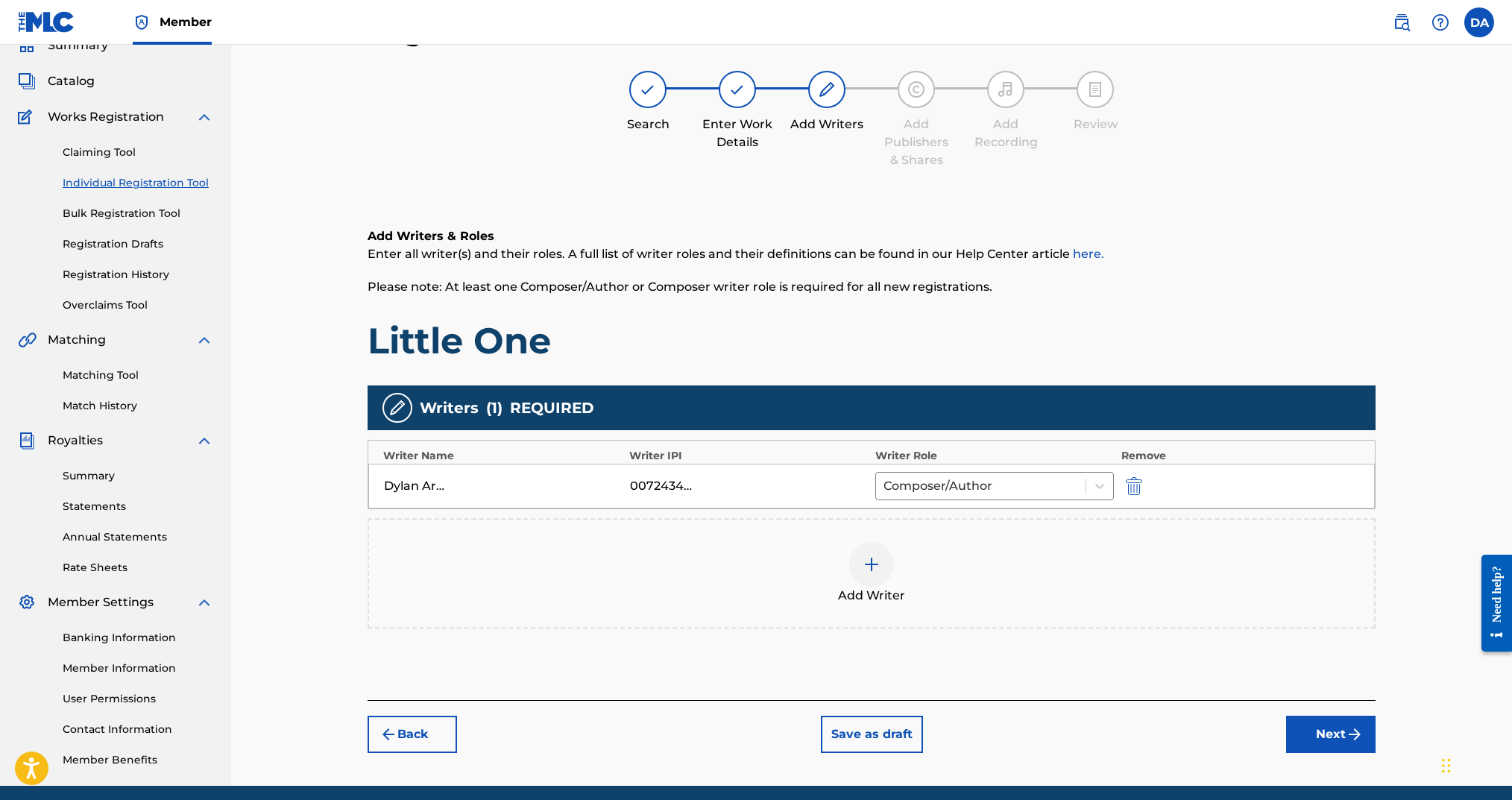
drag, startPoint x: 1304, startPoint y: 720, endPoint x: 1305, endPoint y: 707, distance: 13.0
click at [1304, 720] on button "Next" at bounding box center [1331, 735] width 89 height 37
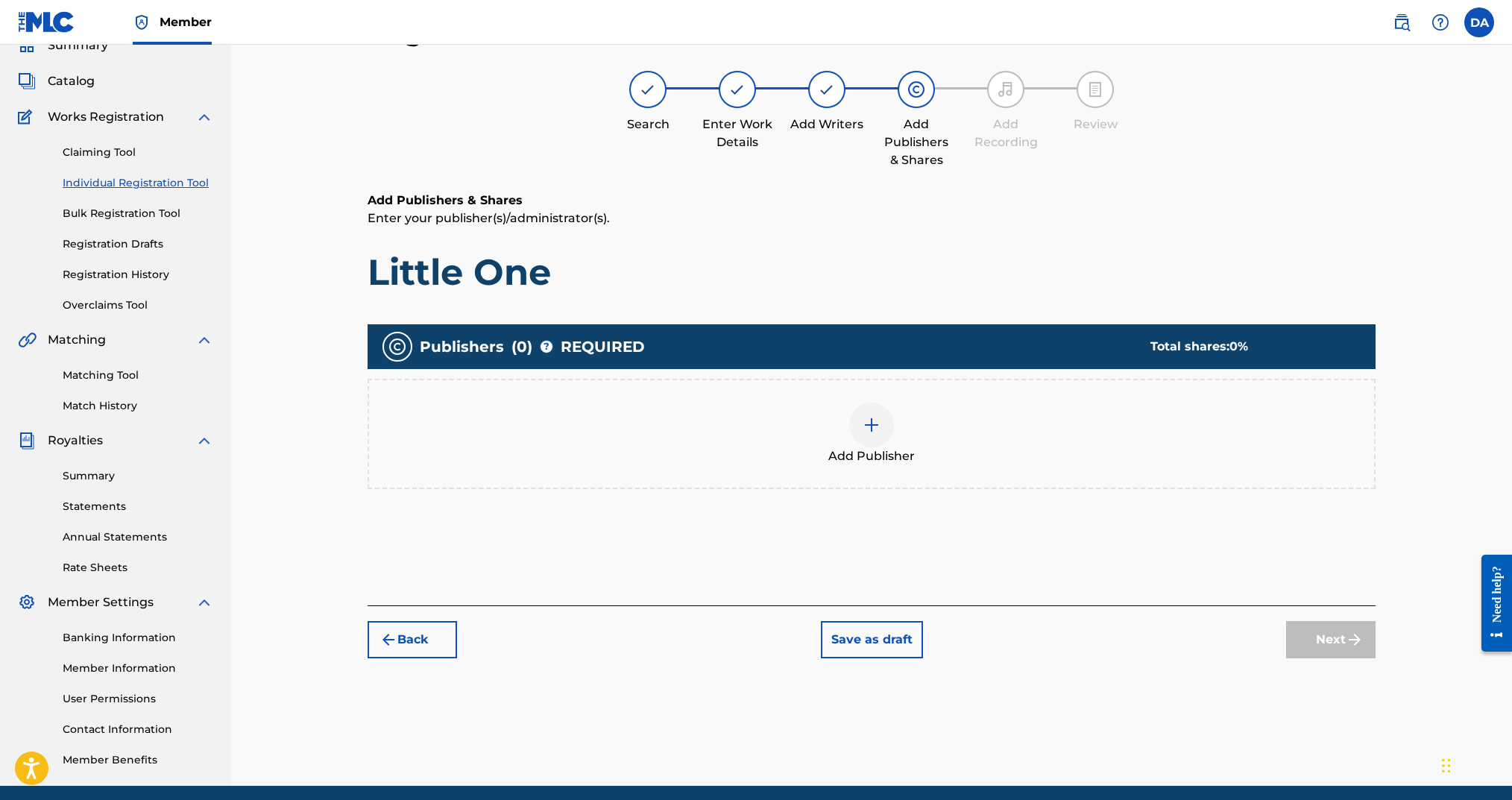
click at [863, 431] on img at bounding box center [871, 424] width 18 height 18
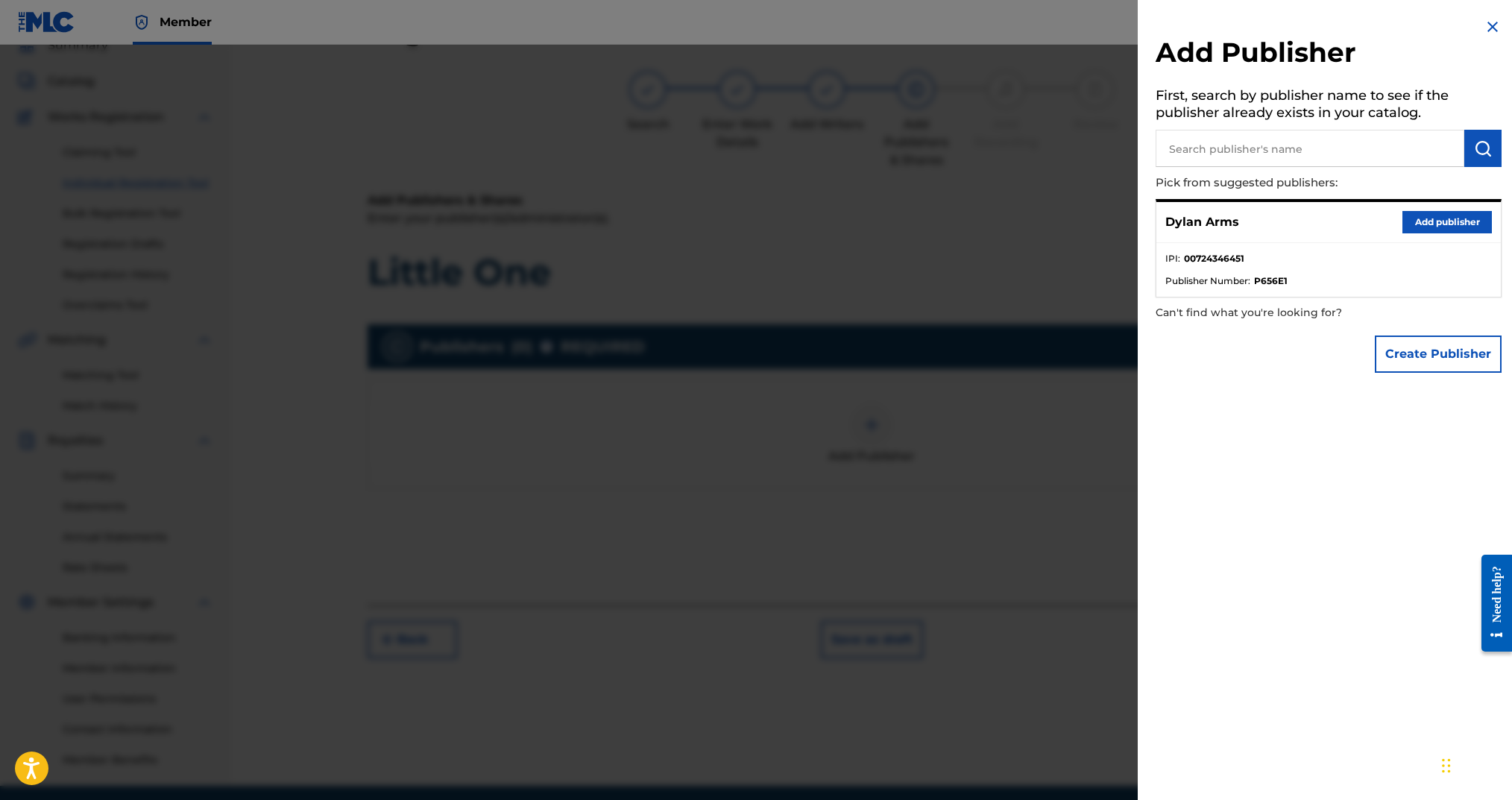
click at [1462, 224] on button "Add publisher" at bounding box center [1447, 222] width 89 height 22
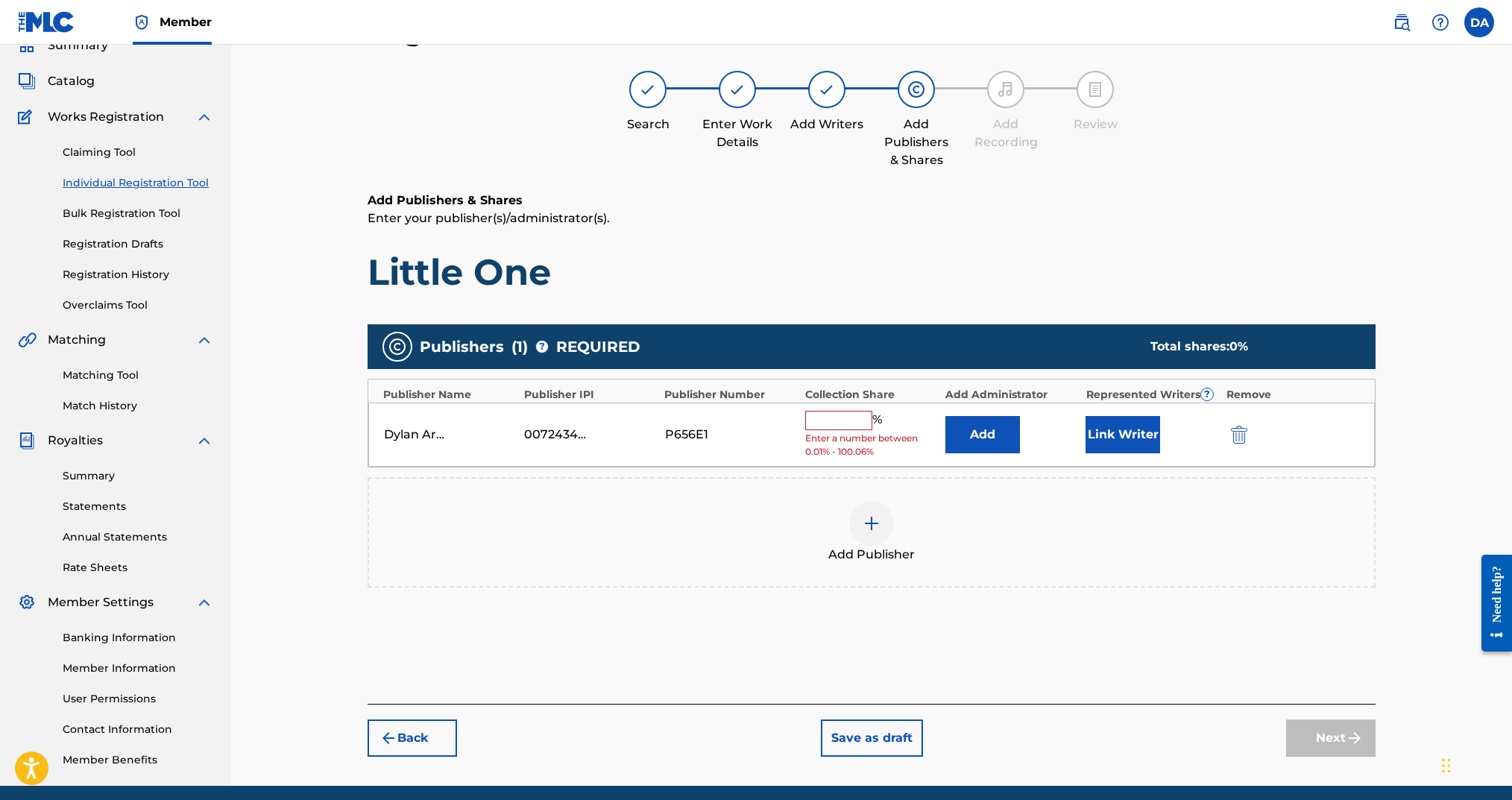
click at [854, 408] on div "Dylan Arms 00724346451 P656E1 % Enter a number between 0.01% - 100.06% Add Link…" at bounding box center [871, 435] width 1006 height 65
click at [848, 421] on input "text" at bounding box center [839, 420] width 67 height 20
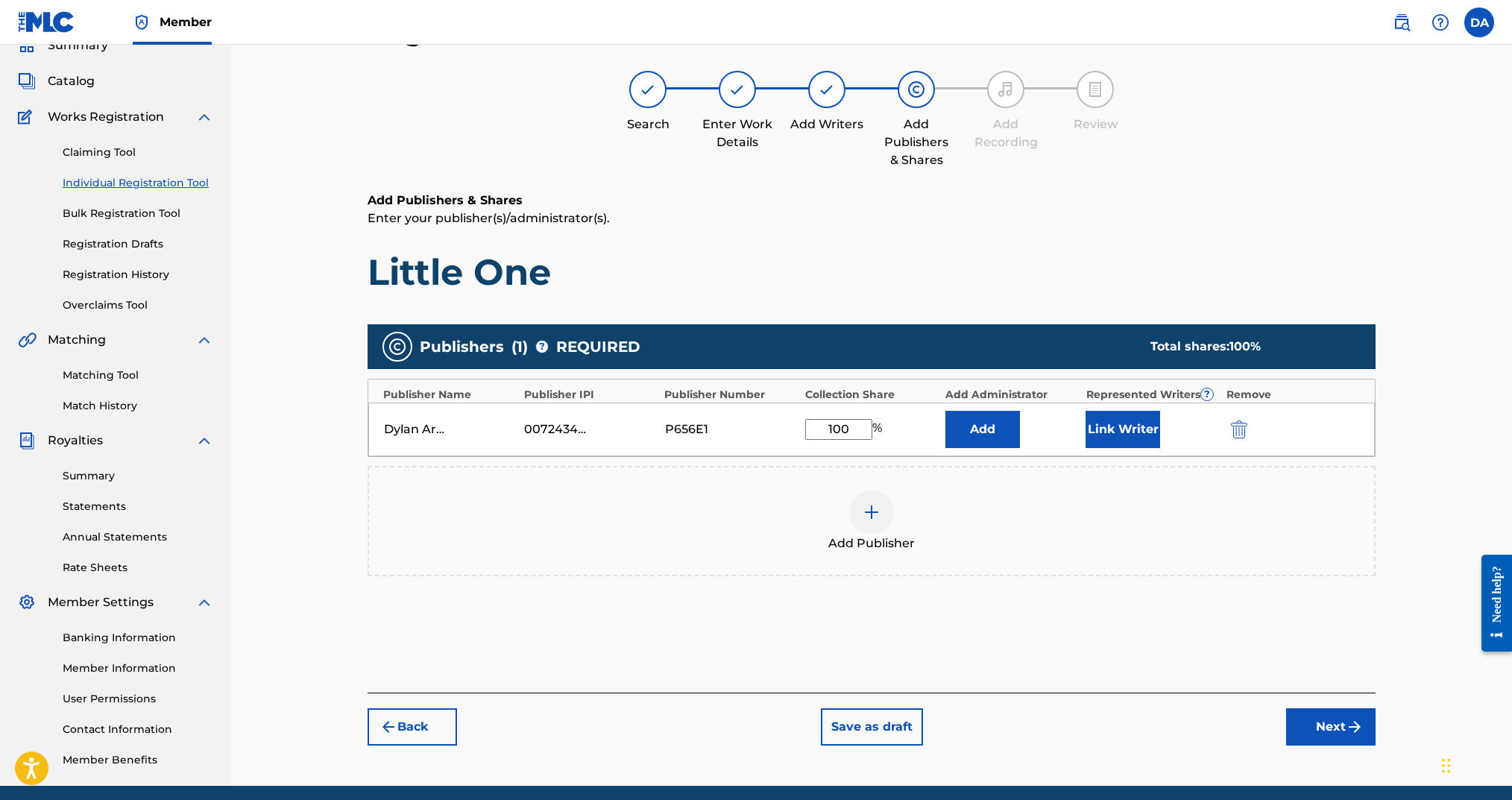
type input "100"
click at [1090, 429] on button "Link Writer" at bounding box center [1122, 430] width 74 height 37
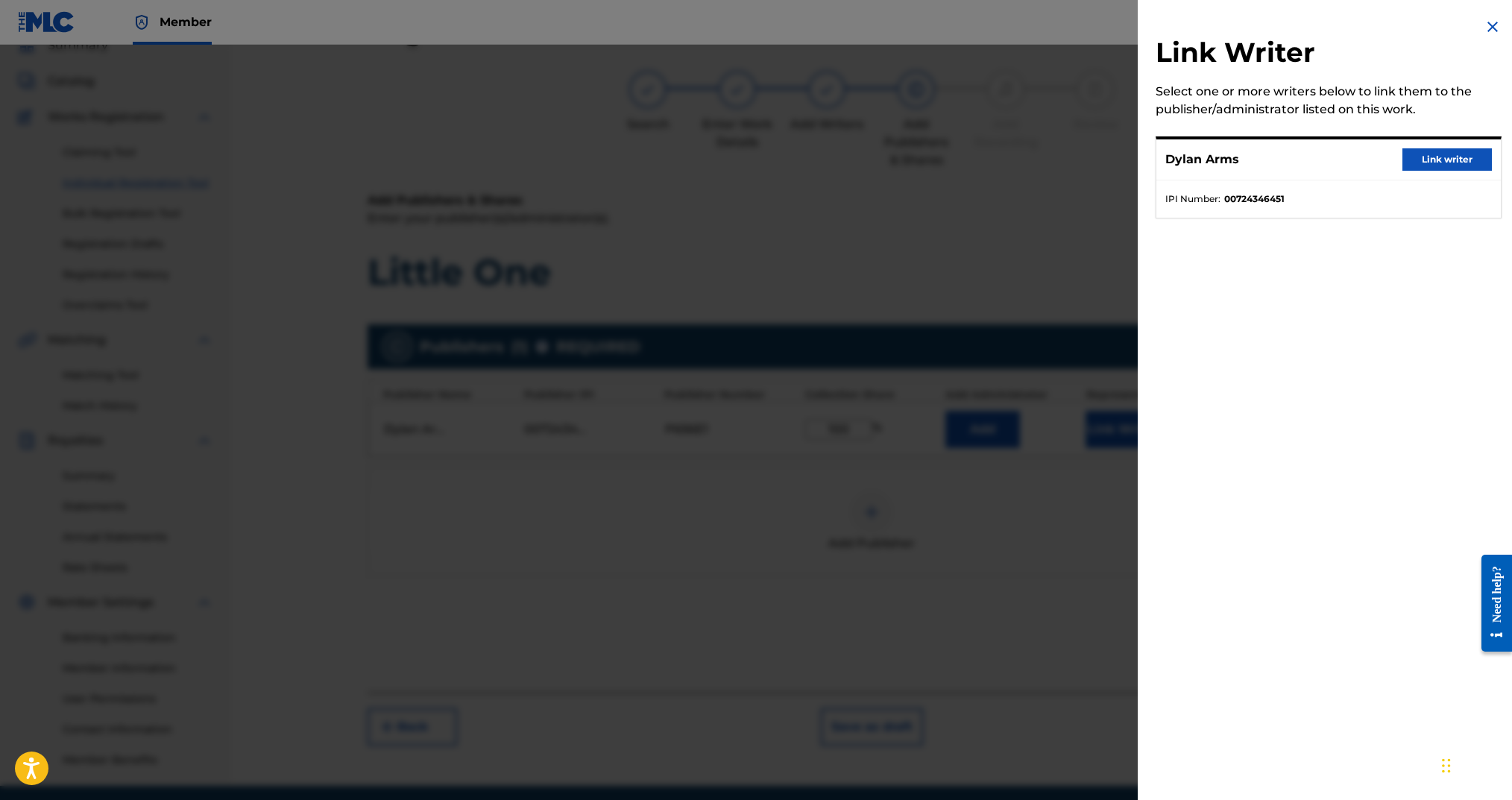
click at [1461, 164] on button "Link writer" at bounding box center [1447, 160] width 89 height 22
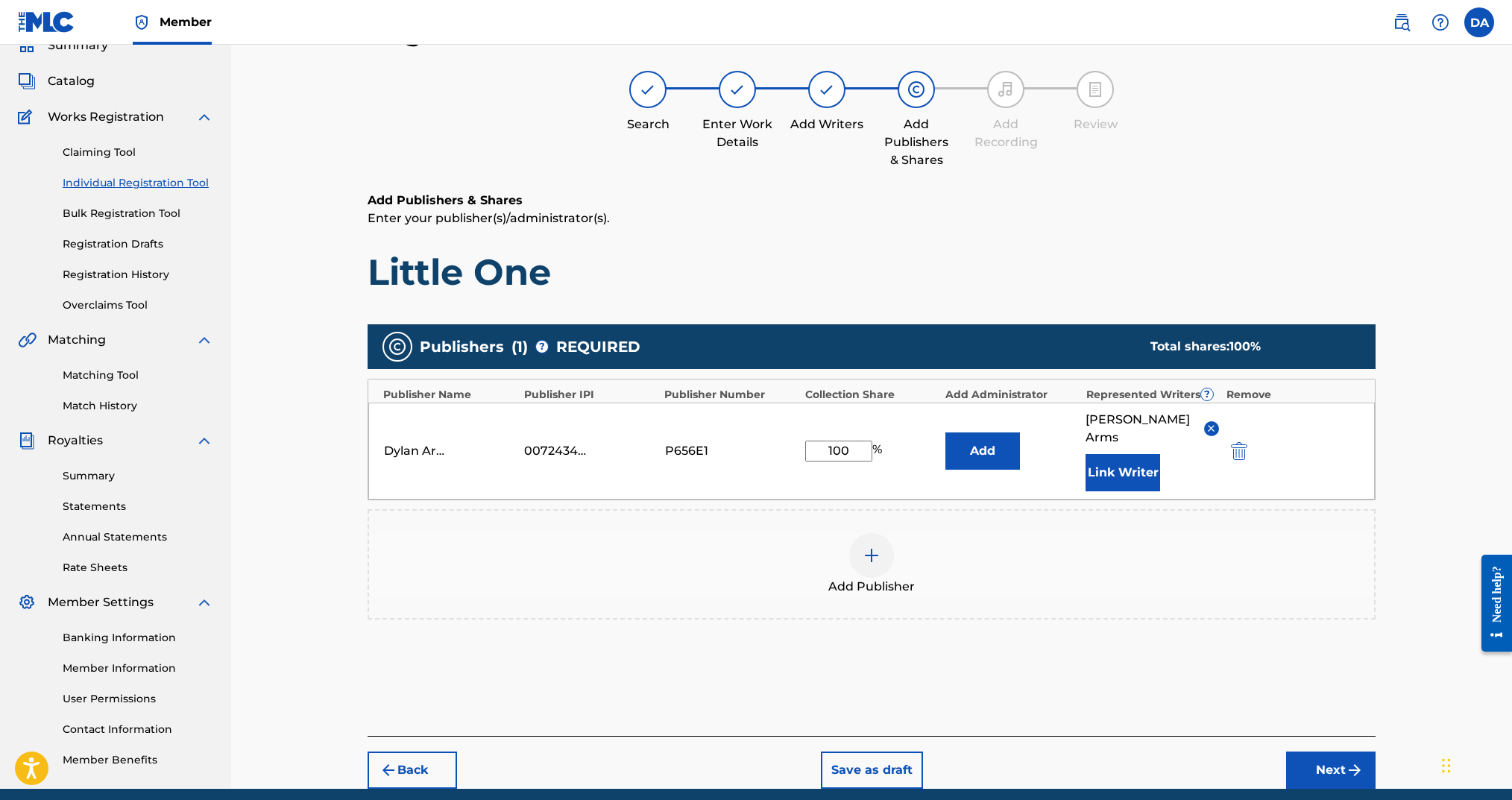
click at [1319, 754] on button "Next" at bounding box center [1331, 770] width 89 height 37
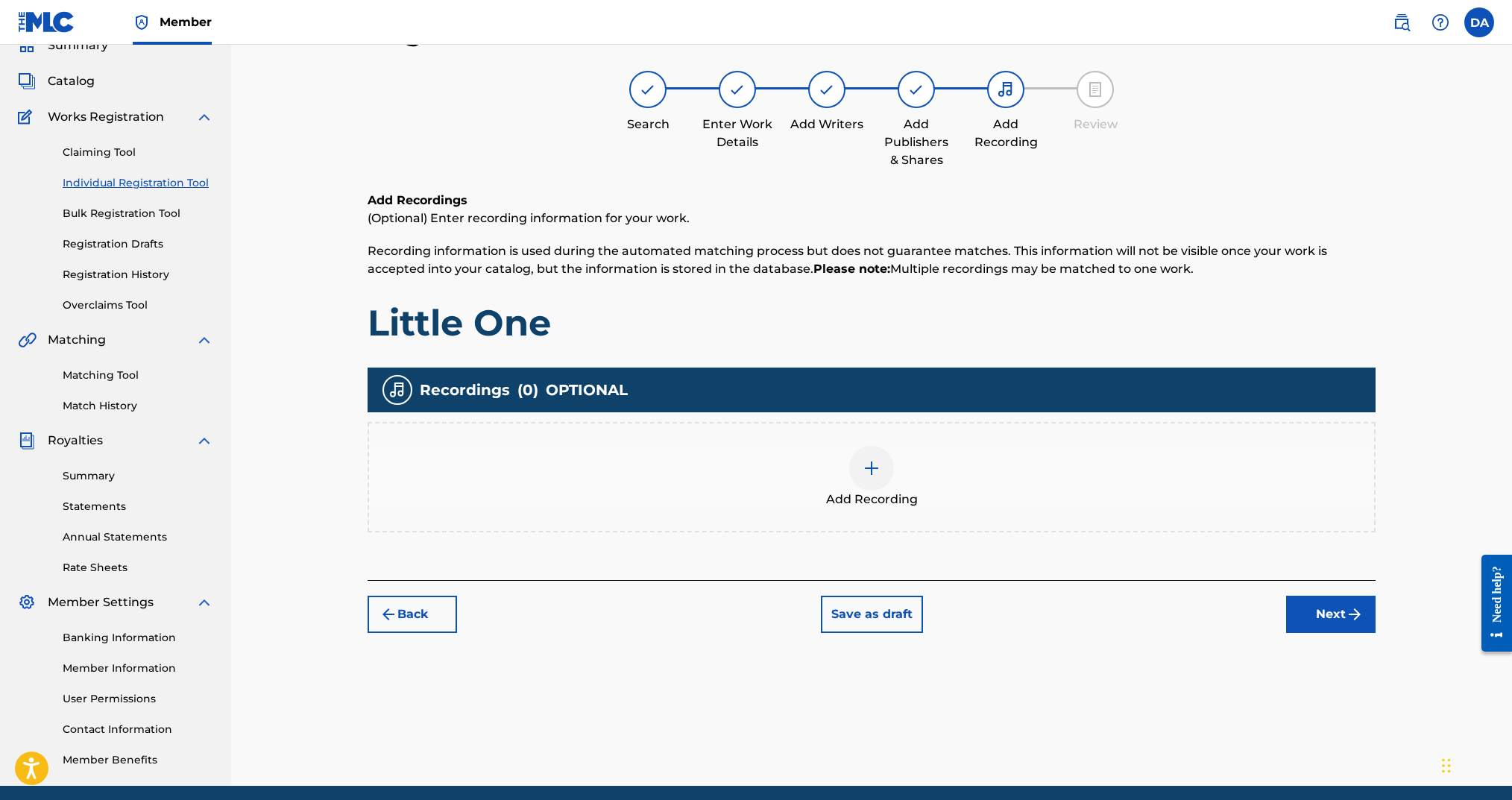
click at [872, 477] on div at bounding box center [871, 469] width 45 height 45
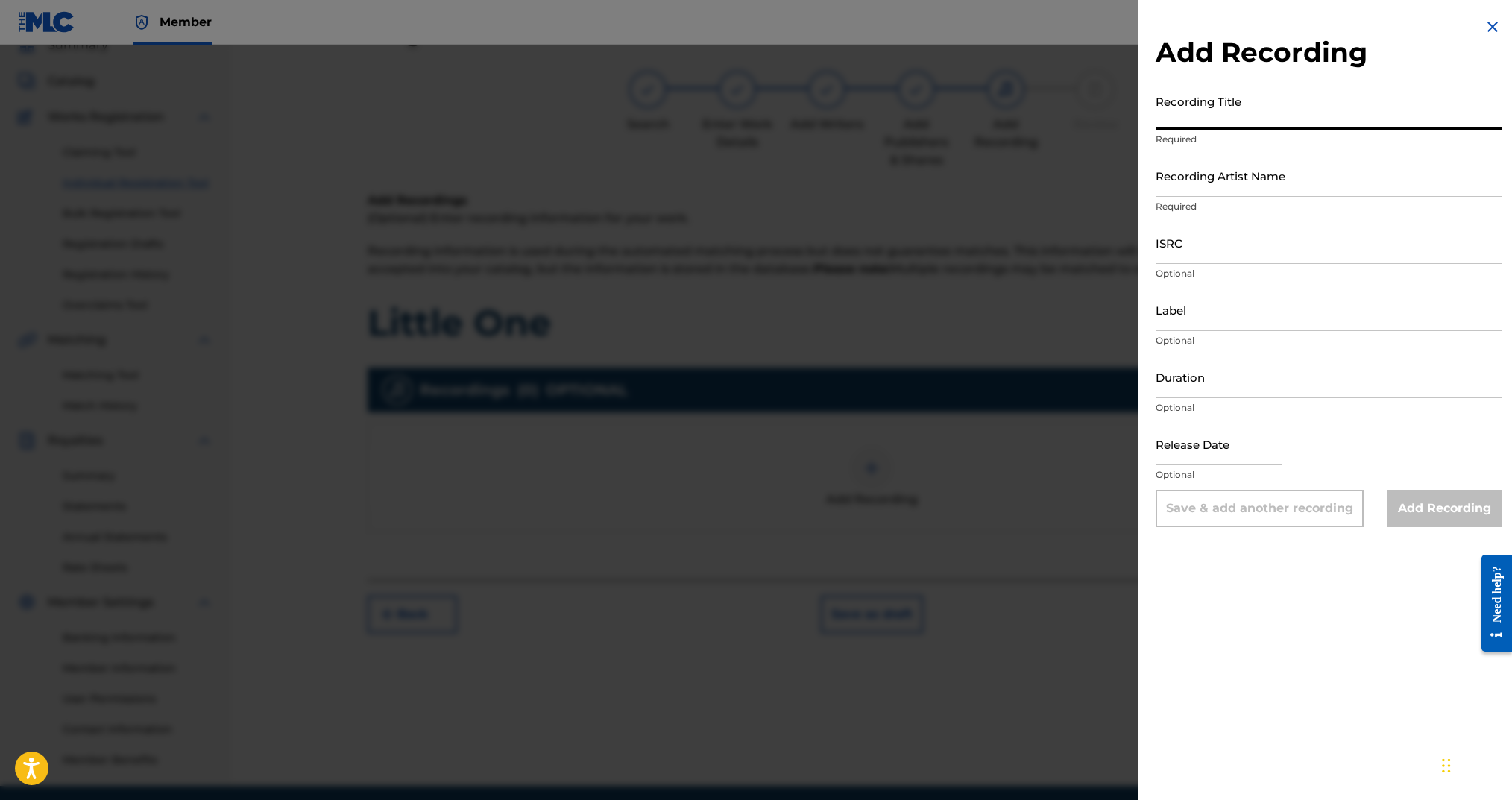
click at [1255, 119] on input "Recording Title" at bounding box center [1329, 109] width 346 height 43
type input "Little One"
click at [1267, 171] on input "Recording Artist Name" at bounding box center [1329, 176] width 346 height 43
type input "Dylan Arms"
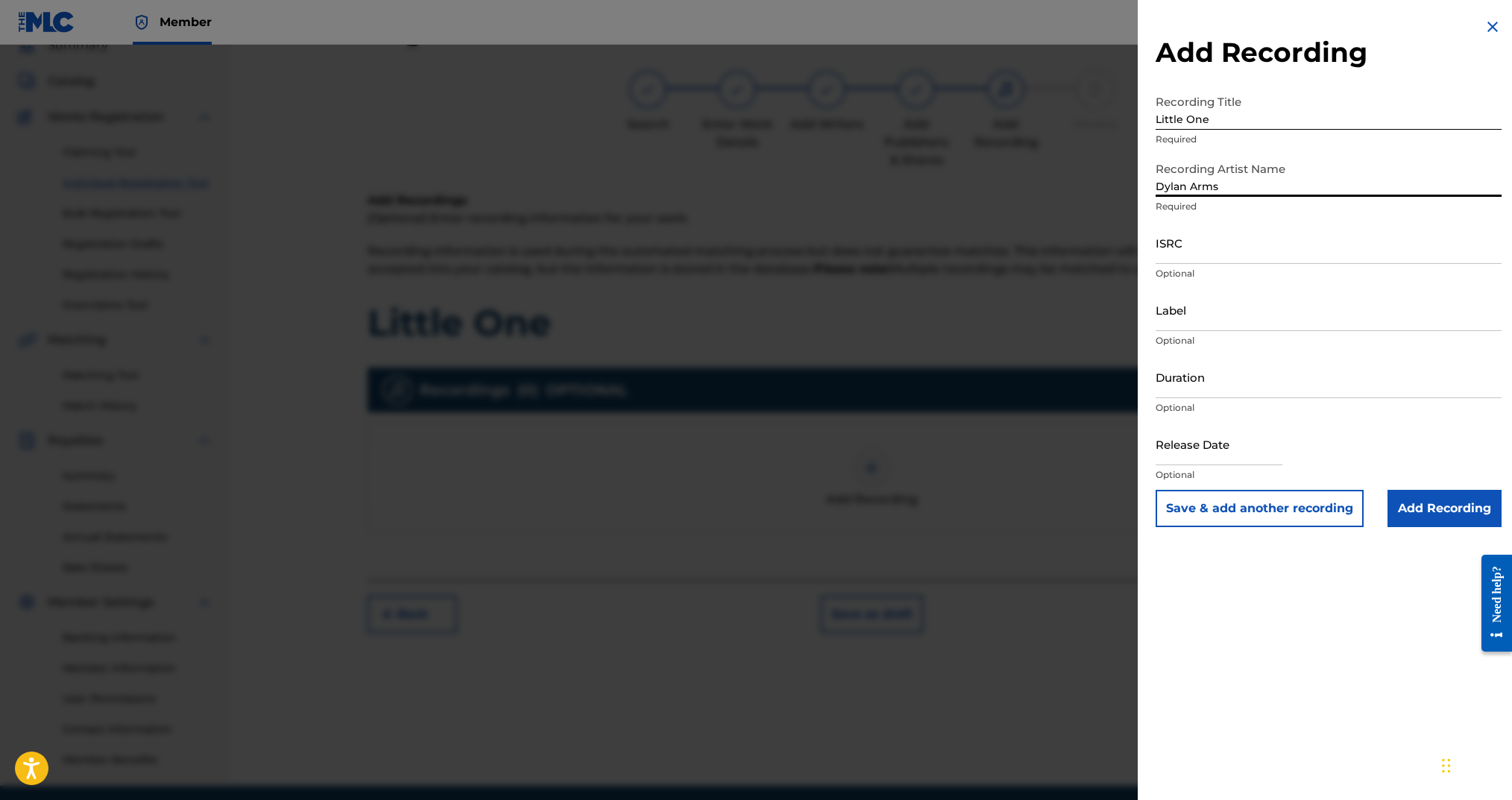
click at [1245, 254] on input "ISRC" at bounding box center [1329, 243] width 346 height 43
paste input "usx9p2476838"
drag, startPoint x: 1170, startPoint y: 255, endPoint x: 1147, endPoint y: 254, distance: 23.0
click at [1147, 254] on div "Add Recording Recording Title Little One Required Recording Artist Name [PERSON…" at bounding box center [1329, 273] width 382 height 545
click at [1186, 253] on input "USX9p2476838" at bounding box center [1329, 243] width 346 height 43
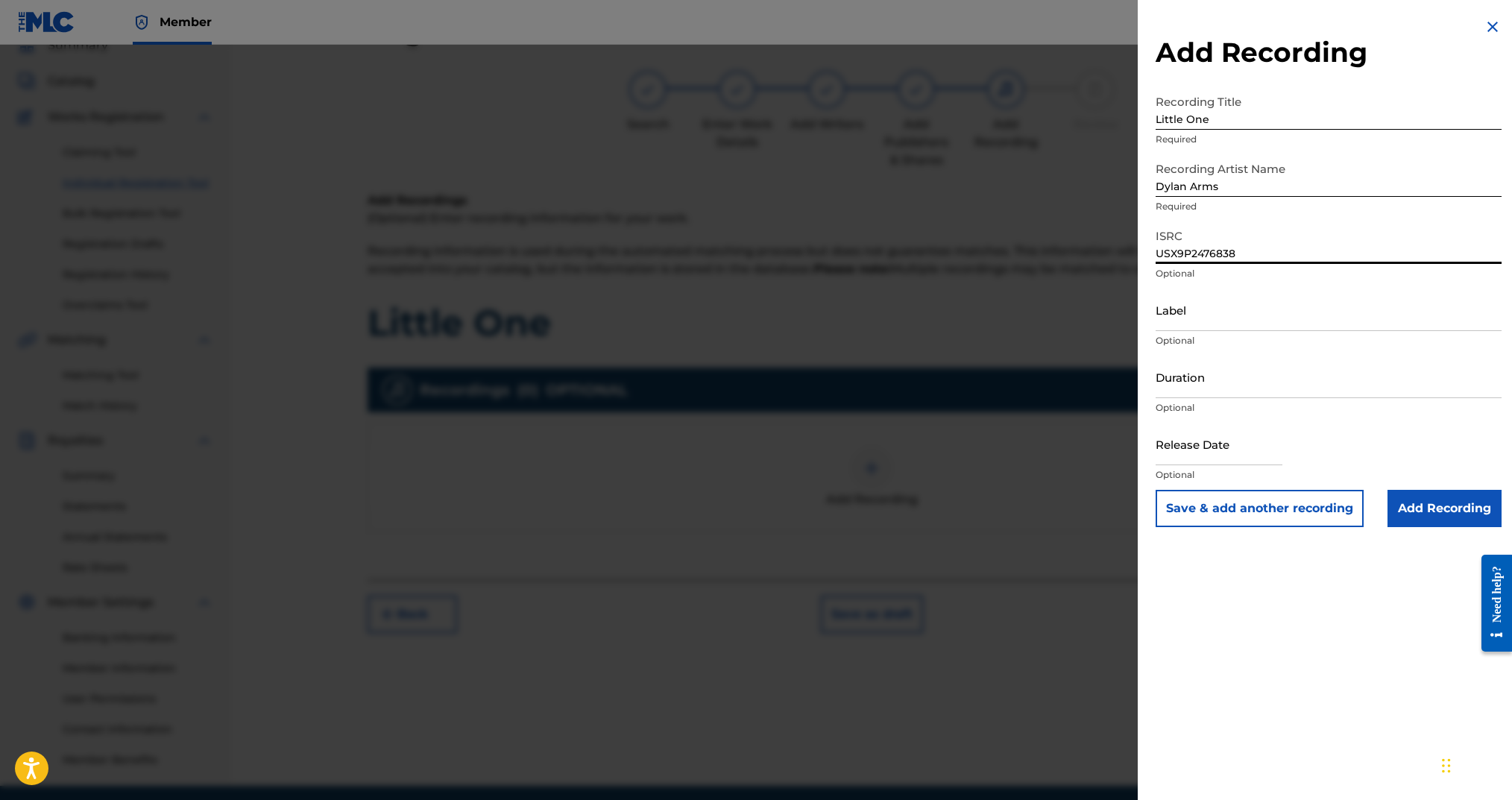
type input "USX9P2476838"
click at [1197, 315] on input "Label" at bounding box center [1329, 310] width 346 height 43
click at [1216, 376] on input "Duration" at bounding box center [1329, 377] width 346 height 43
type input "03:36"
click at [1213, 442] on input "text" at bounding box center [1219, 445] width 126 height 43
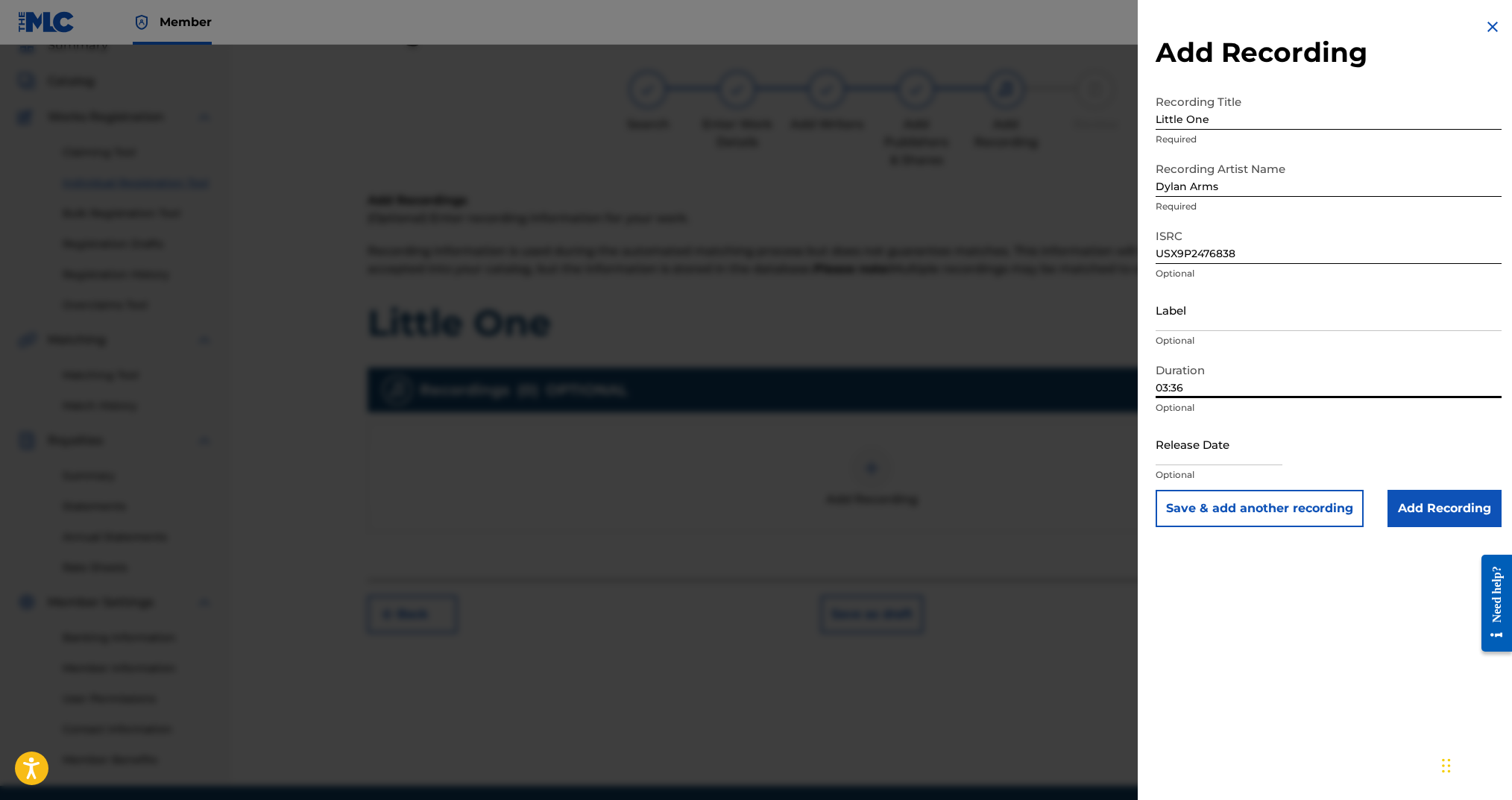
select select "7"
select select "2025"
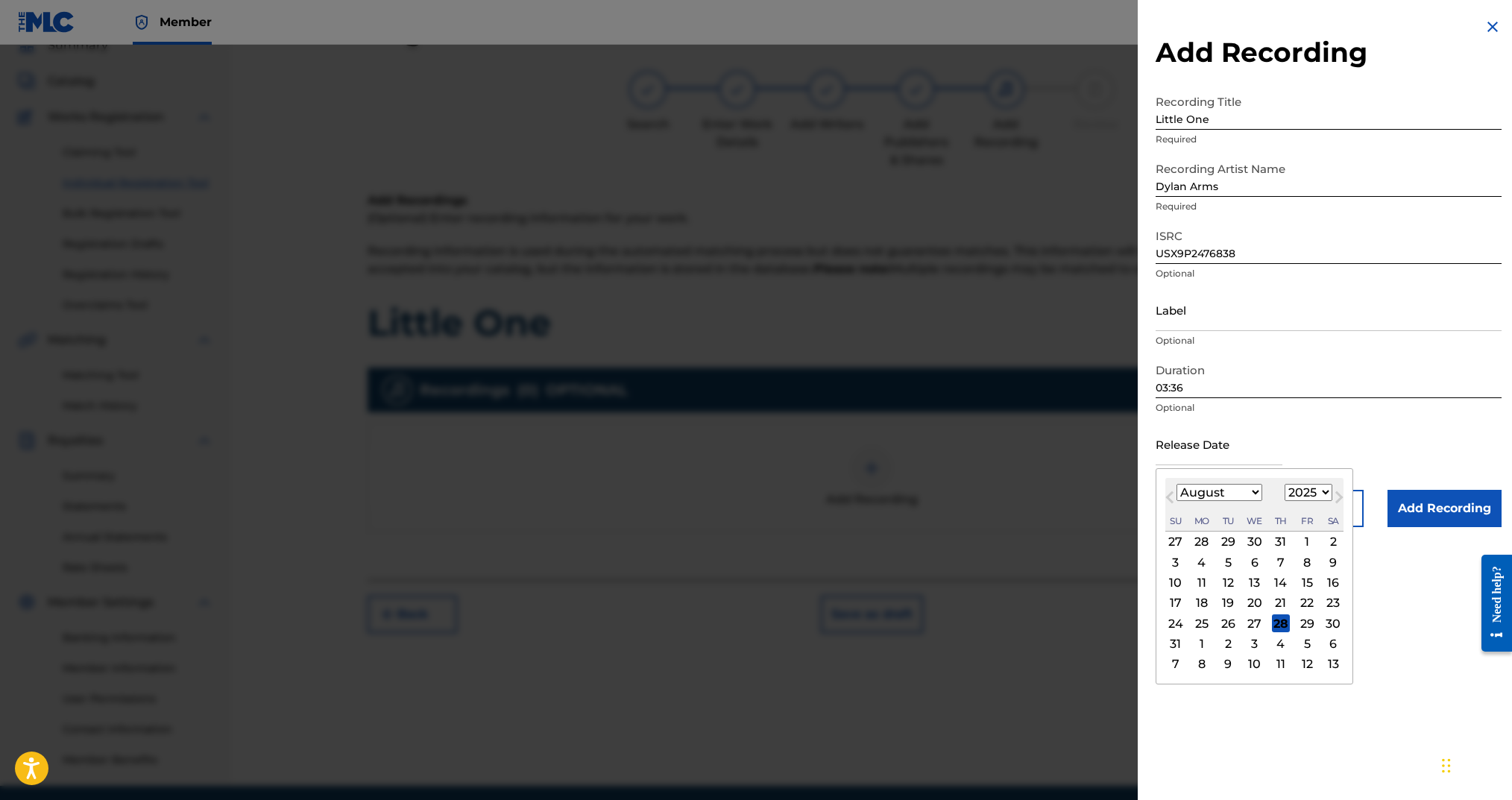
type input "[DATE]"
select select "5"
drag, startPoint x: 1439, startPoint y: 529, endPoint x: 1435, endPoint y: 523, distance: 7.2
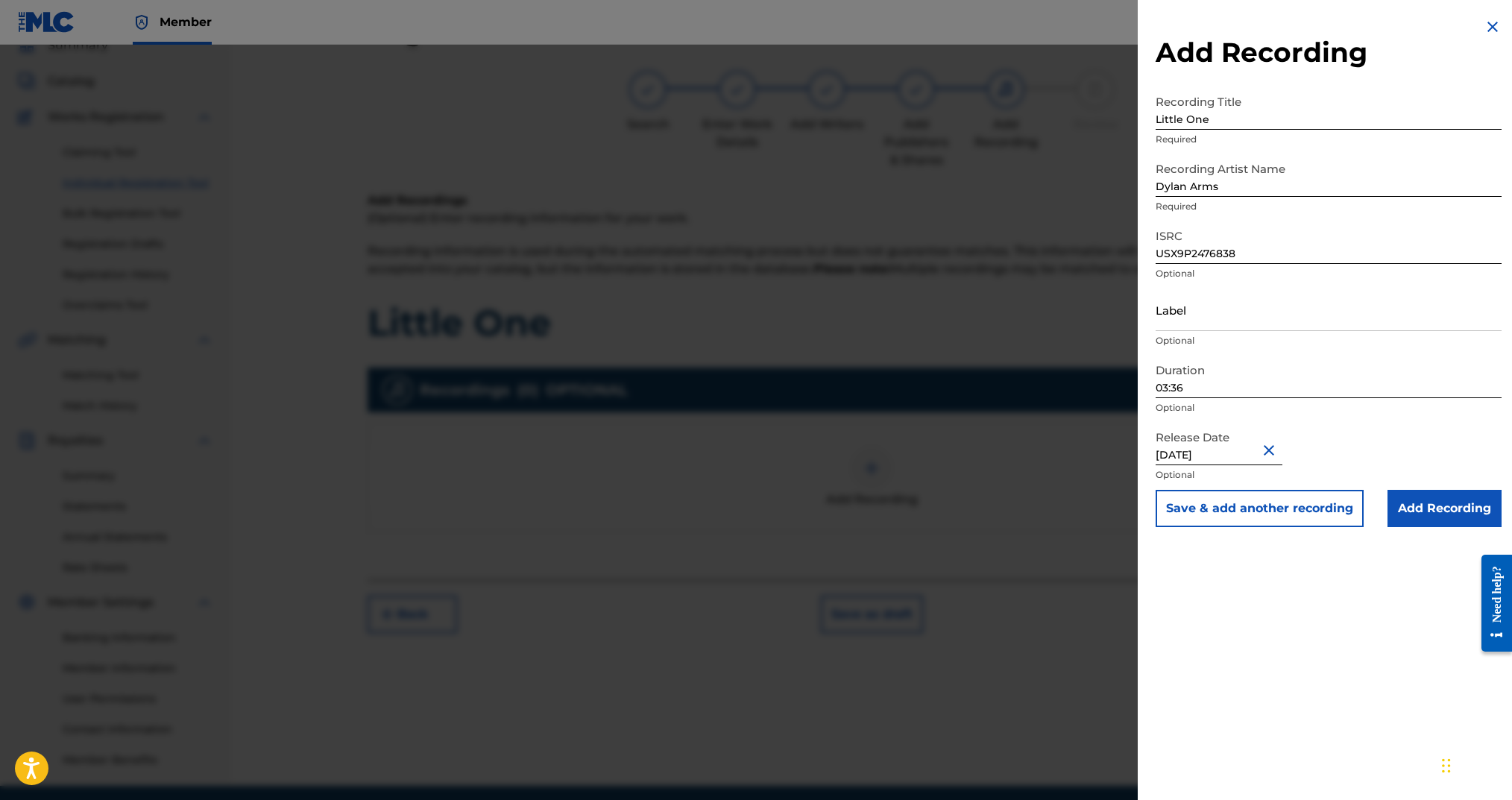
click at [1434, 517] on input "Add Recording" at bounding box center [1444, 509] width 114 height 37
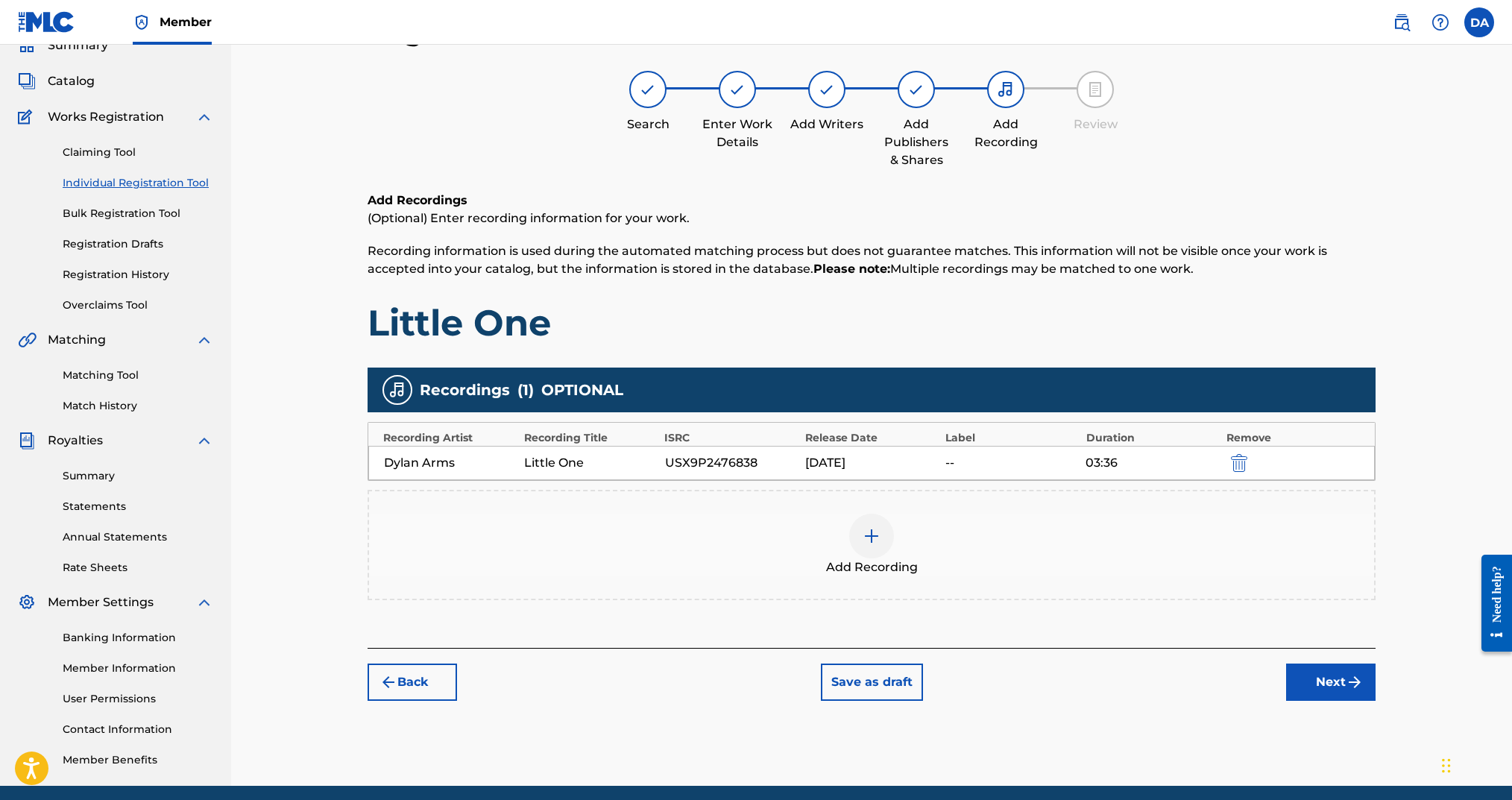
click at [1299, 668] on button "Next" at bounding box center [1331, 683] width 89 height 37
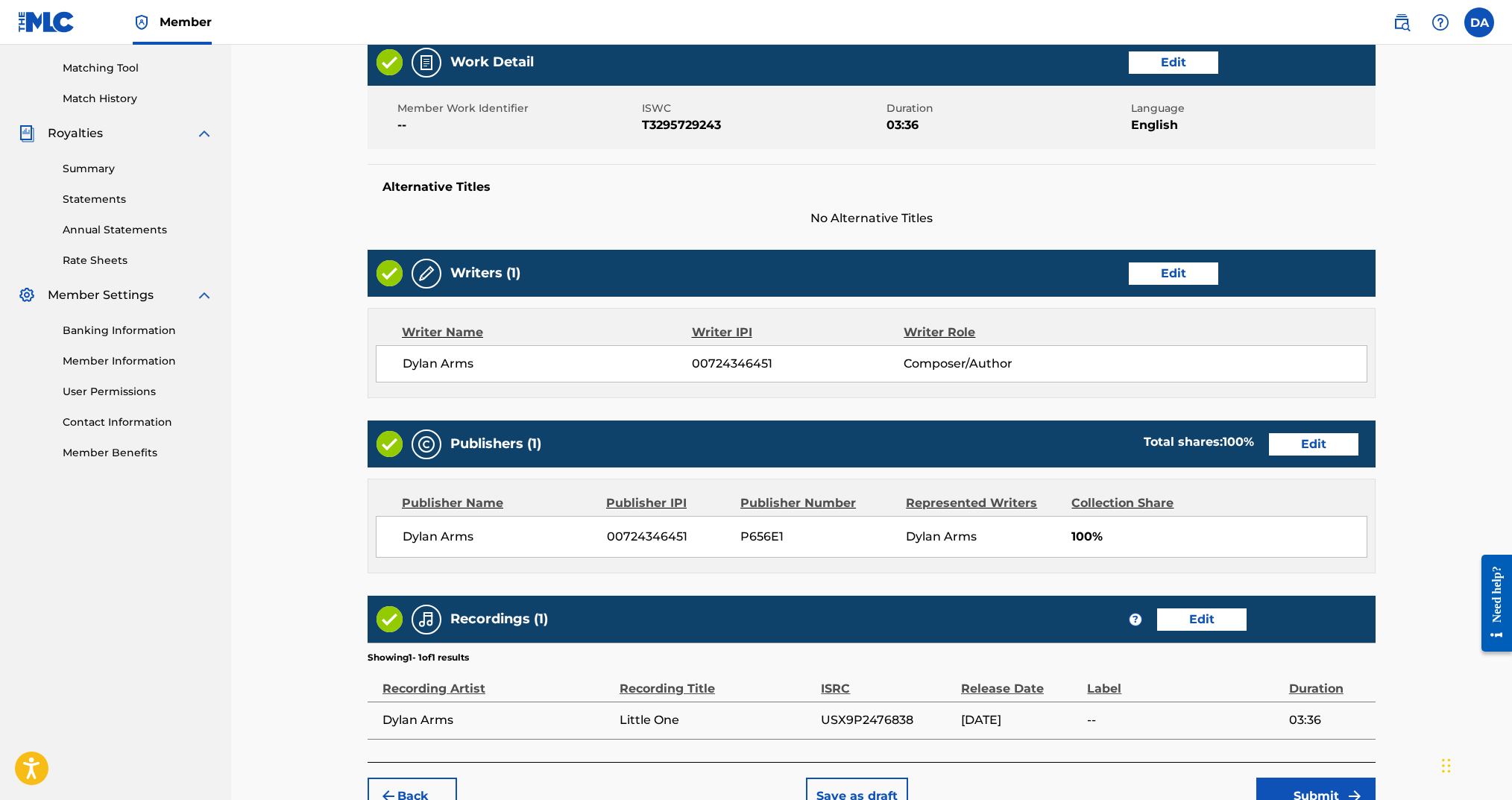
scroll to position [462, 0]
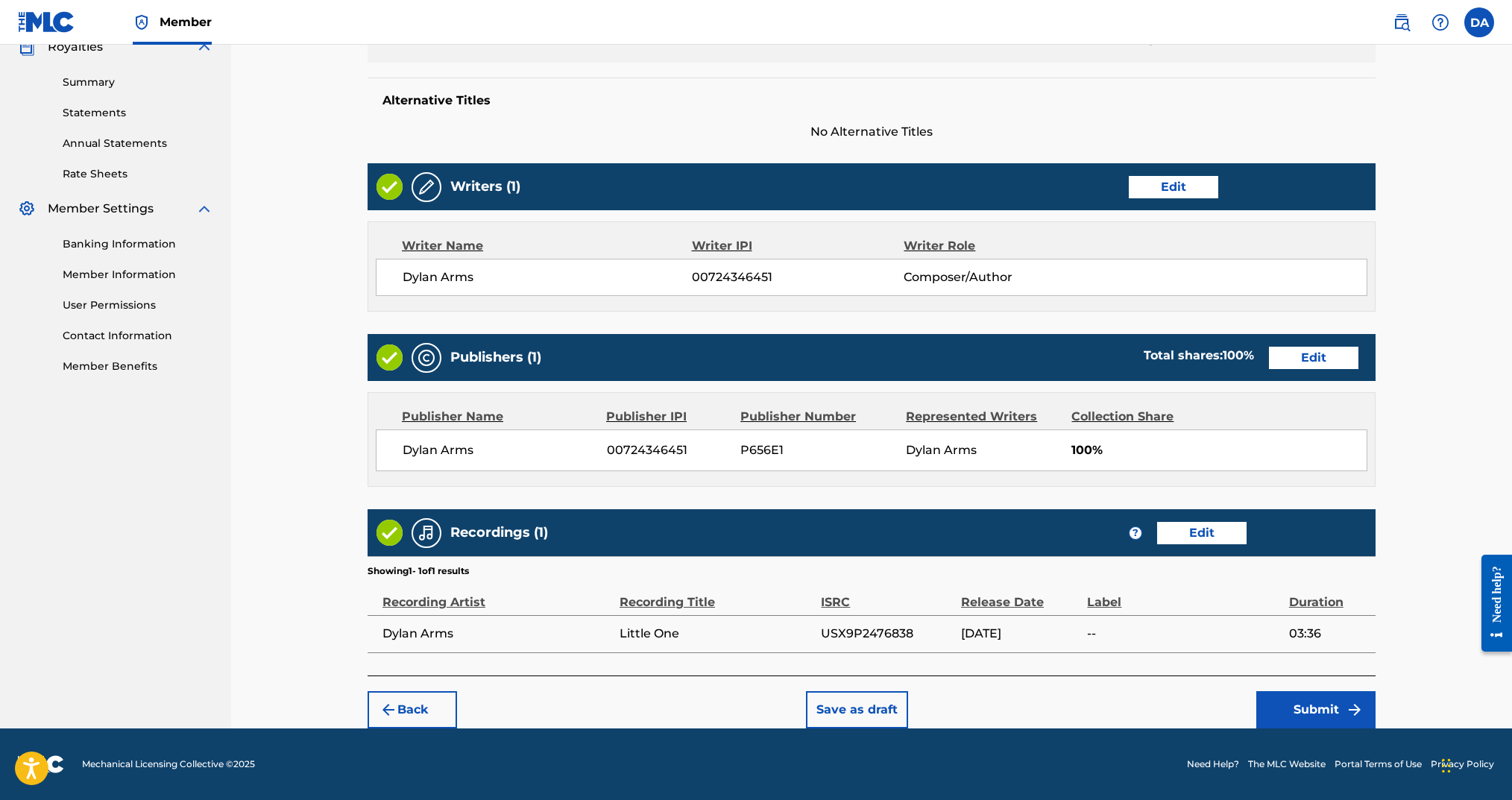
click at [1175, 540] on button "Edit" at bounding box center [1201, 533] width 89 height 22
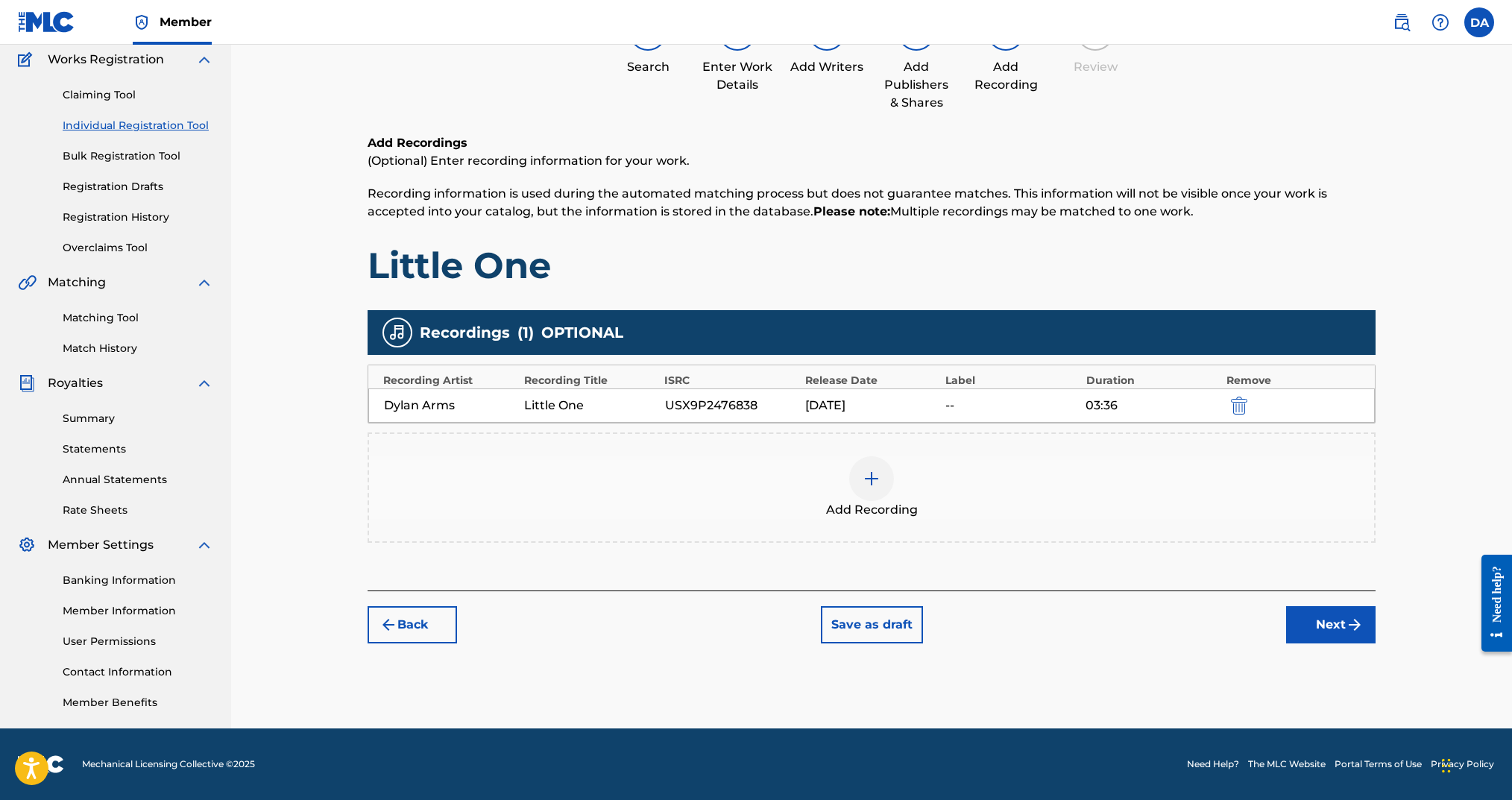
scroll to position [124, 0]
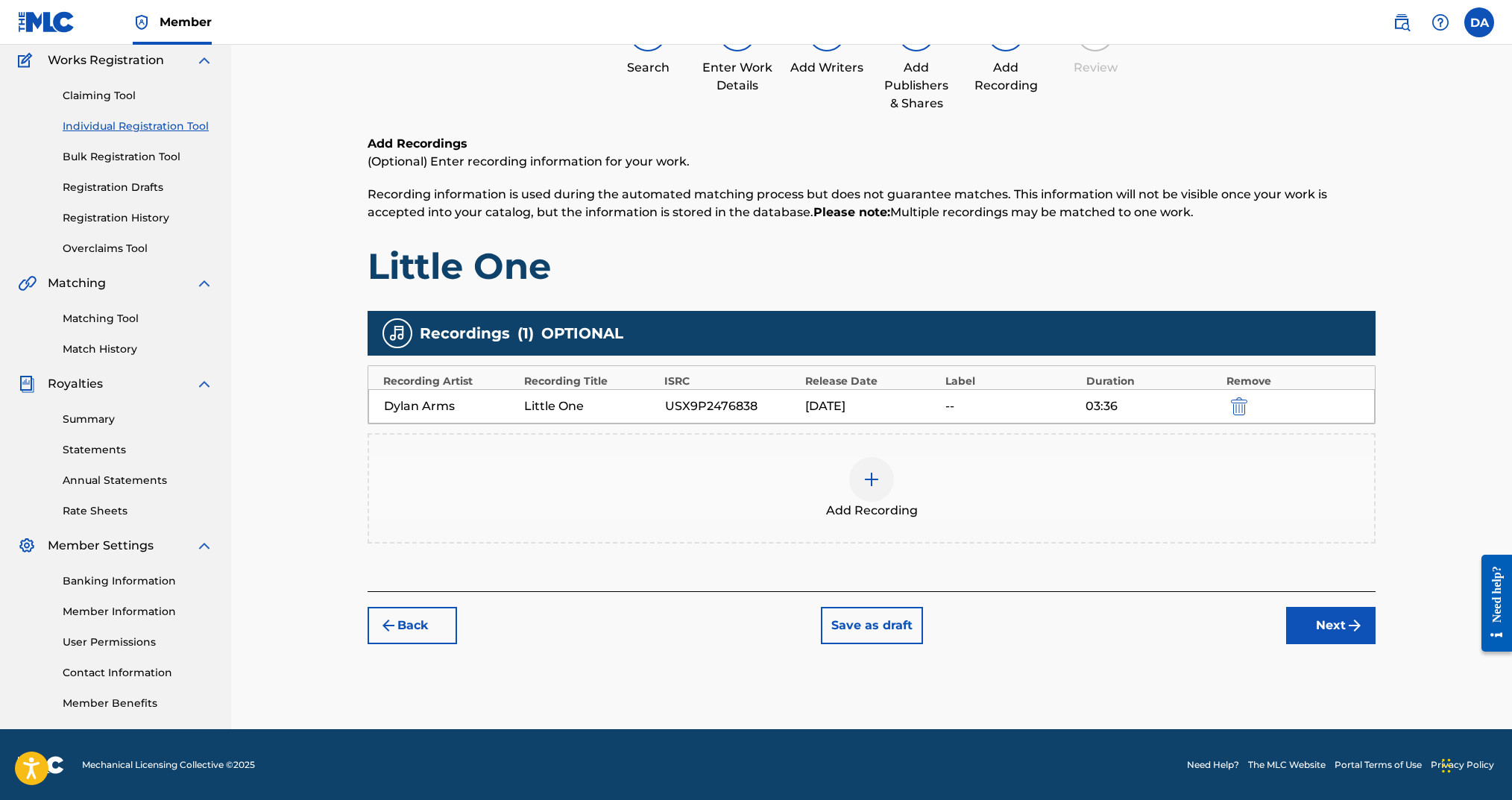
click at [836, 402] on div "[DATE]" at bounding box center [871, 406] width 133 height 18
click at [843, 405] on div "[DATE]" at bounding box center [871, 406] width 133 height 18
click at [1236, 402] on img "submit" at bounding box center [1240, 406] width 17 height 18
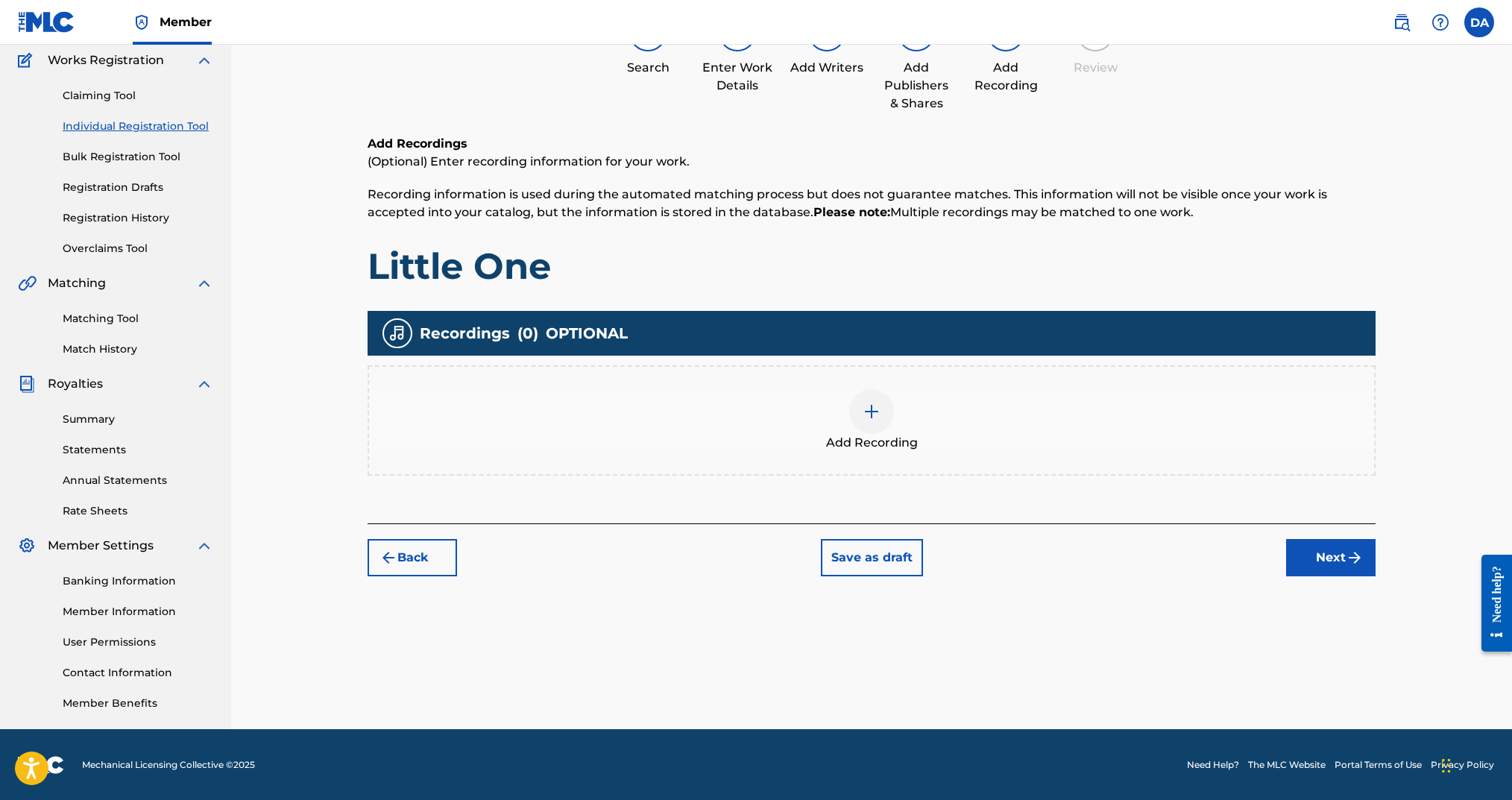
click at [855, 420] on div at bounding box center [871, 412] width 45 height 45
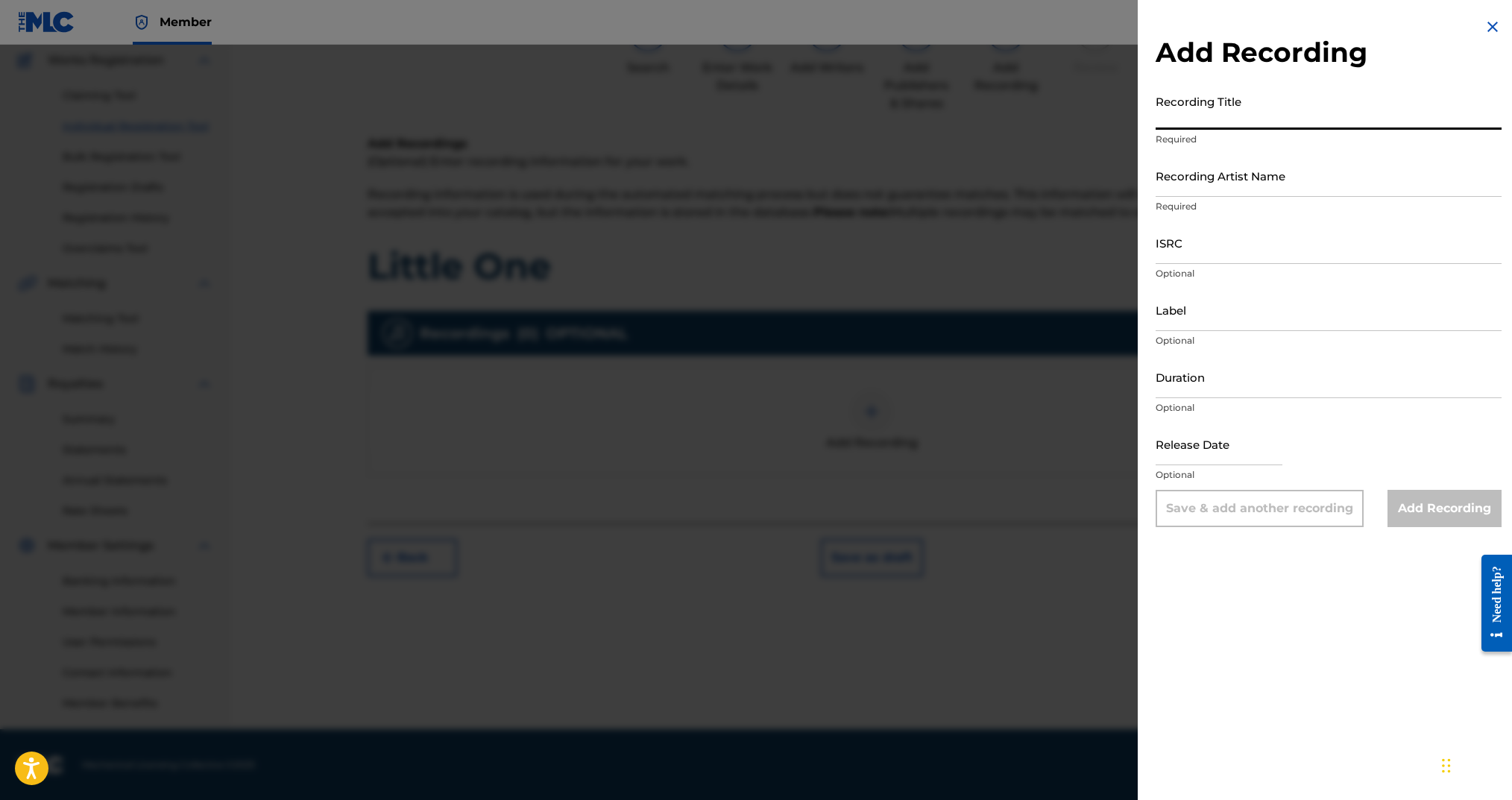
click at [1317, 127] on input "Recording Title" at bounding box center [1329, 109] width 346 height 43
type input "Little One"
drag, startPoint x: 1280, startPoint y: 193, endPoint x: 1276, endPoint y: 182, distance: 11.7
click at [1278, 186] on div "Recording Artist Name Required" at bounding box center [1329, 188] width 346 height 67
drag, startPoint x: 1276, startPoint y: 181, endPoint x: 1273, endPoint y: 193, distance: 12.4
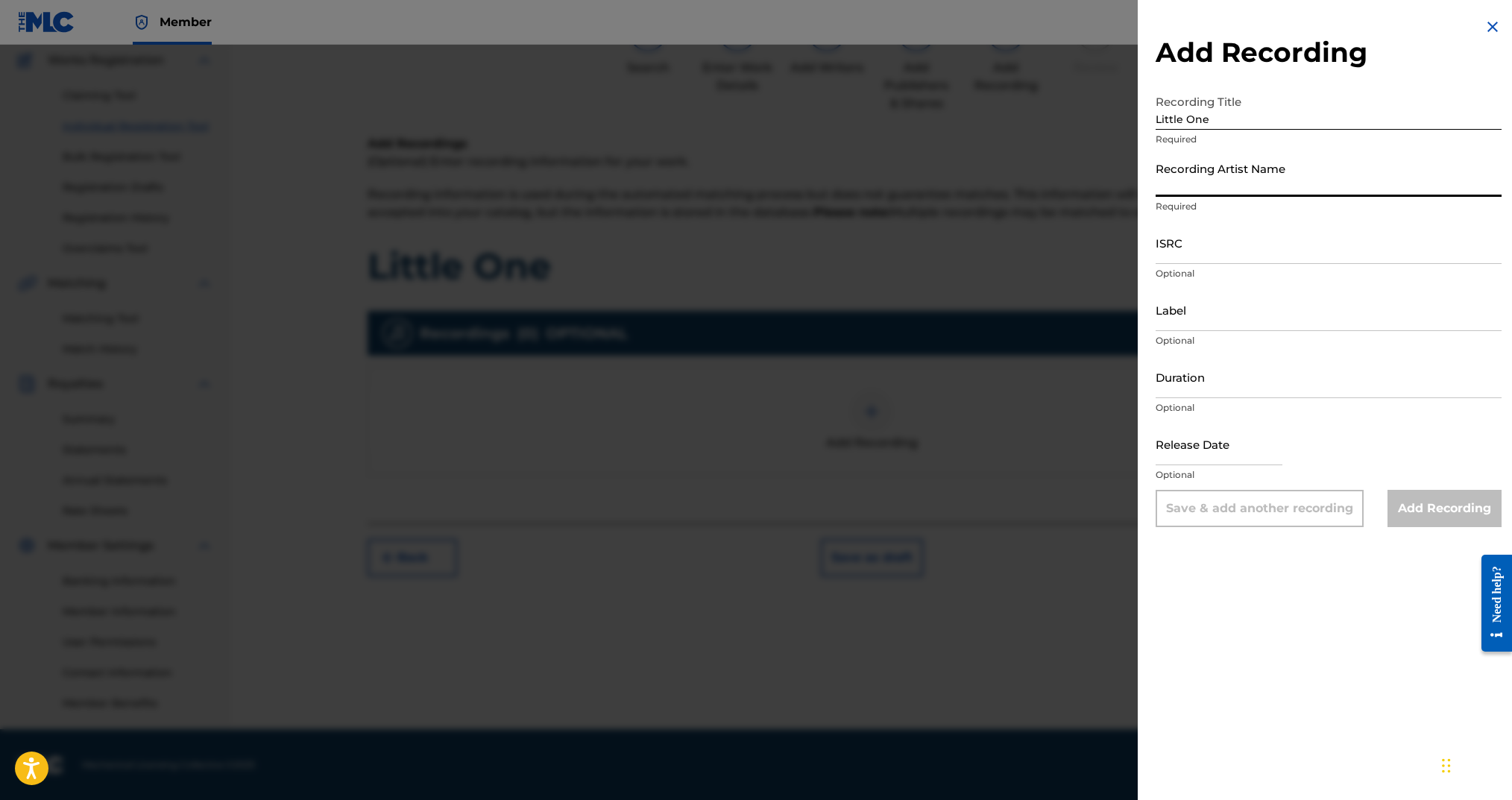
click at [1274, 182] on input "Recording Artist Name" at bounding box center [1329, 176] width 346 height 43
type input "Dylan Arms"
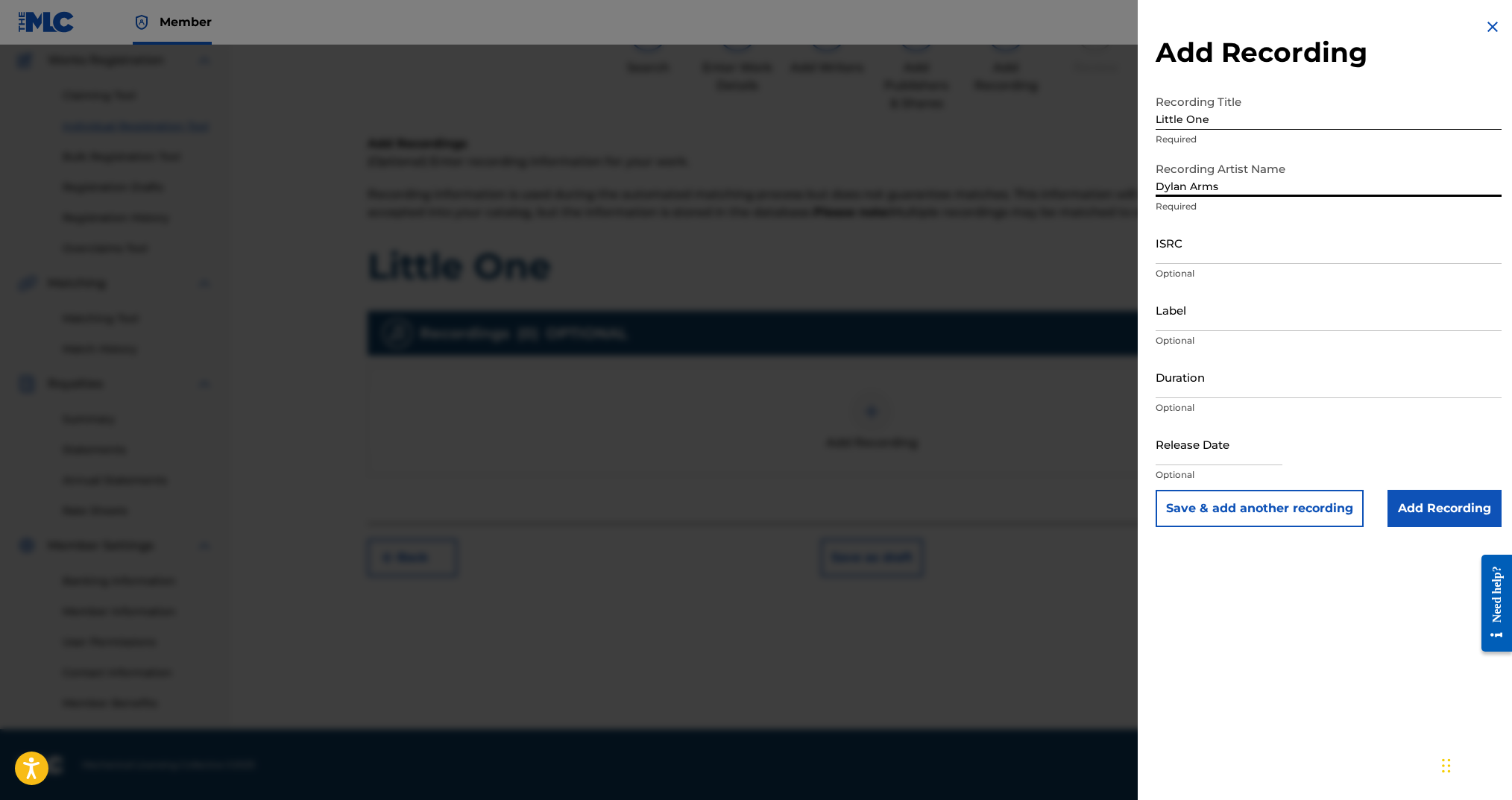
click at [1227, 261] on input "ISRC" at bounding box center [1329, 243] width 346 height 43
paste input "usx9p2476838"
drag, startPoint x: 1172, startPoint y: 257, endPoint x: 1134, endPoint y: 250, distance: 38.6
click at [1131, 250] on div "Add Recording Recording Title Little One Required Recording Artist Name [PERSON…" at bounding box center [756, 422] width 1512 height 755
click at [1185, 254] on input "USX9p2476838" at bounding box center [1329, 243] width 346 height 43
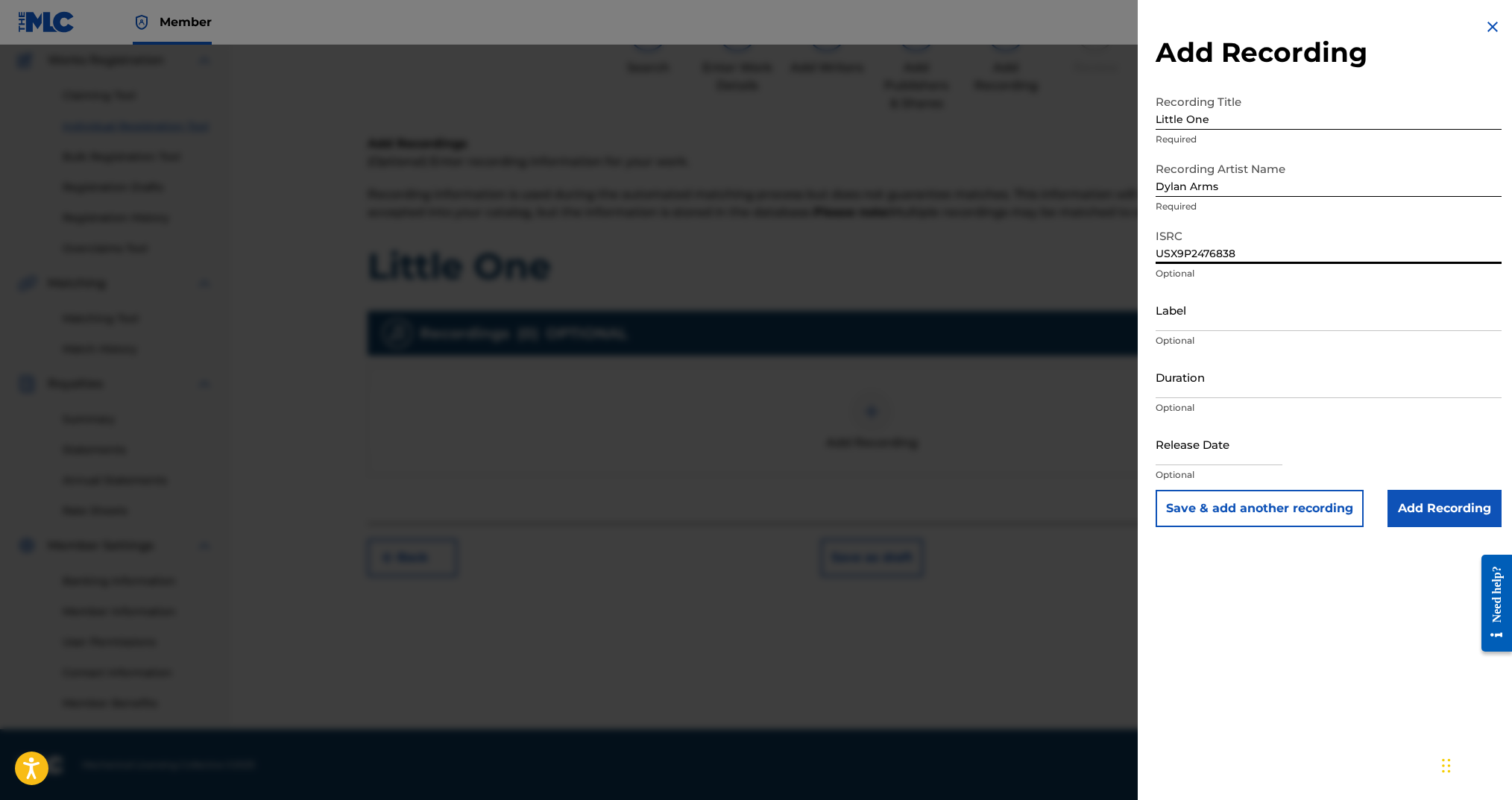
type input "USX9P2476838"
click at [1220, 385] on input "Duration" at bounding box center [1329, 377] width 346 height 43
type input "03:36"
select select "7"
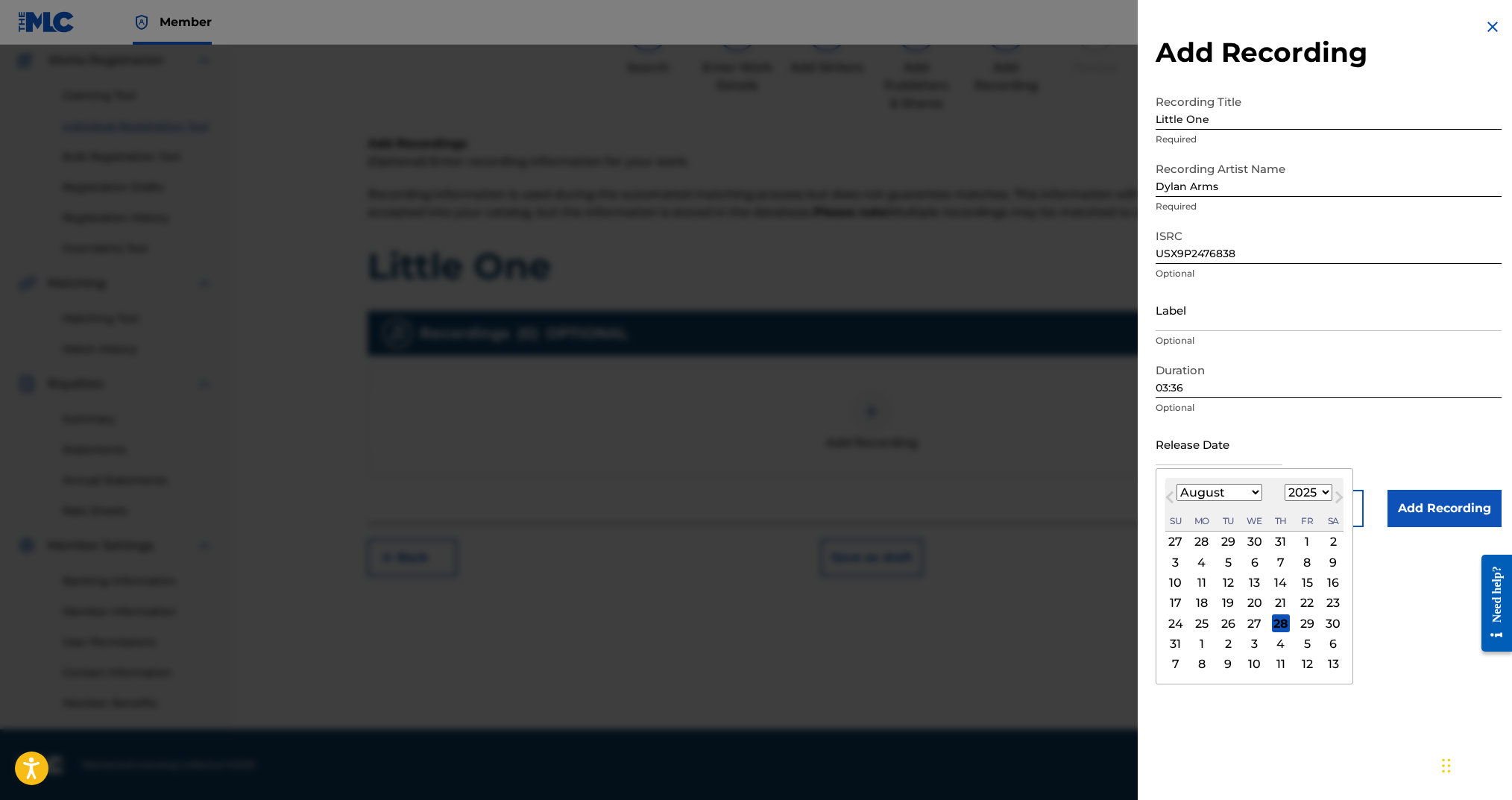
click at [1208, 438] on input "text" at bounding box center [1219, 445] width 126 height 43
click at [1182, 483] on div "August [DATE] February March April May June July August September October Novem…" at bounding box center [1254, 505] width 179 height 54
click at [1295, 495] on select "1899 1900 1901 1902 1903 1904 1905 1906 1907 1908 1909 1910 1911 1912 1913 1914…" at bounding box center [1308, 492] width 47 height 17
select select "2024"
click at [1288, 484] on select "1899 1900 1901 1902 1903 1904 1905 1906 1907 1908 1909 1910 1911 1912 1913 1914…" at bounding box center [1308, 492] width 47 height 17
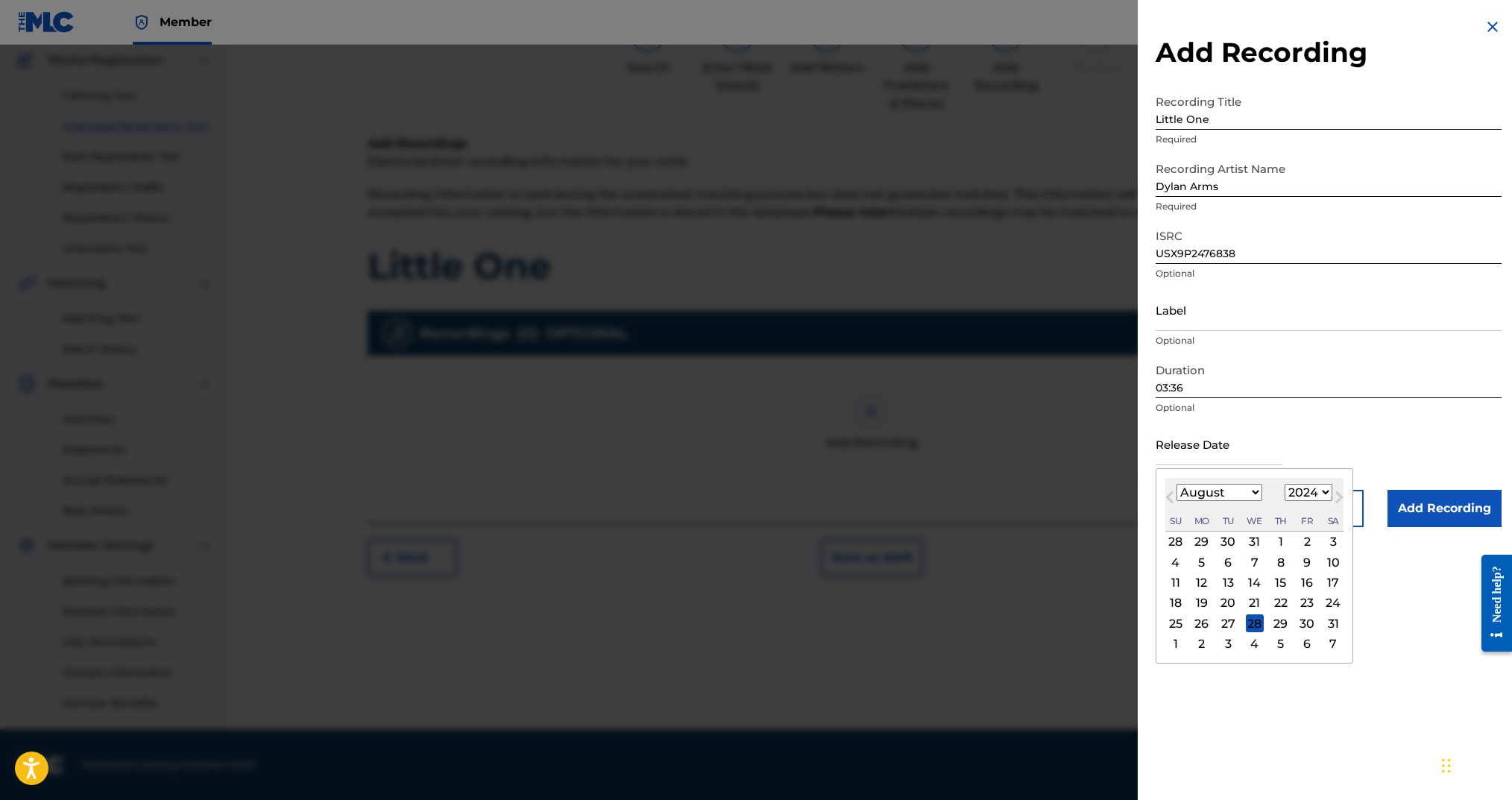
click at [1245, 495] on select "January February March April May June July August September October November De…" at bounding box center [1219, 492] width 86 height 17
select select "10"
click at [1176, 484] on select "January February March April May June July August September October November De…" at bounding box center [1219, 492] width 86 height 17
click at [1225, 563] on div "5" at bounding box center [1227, 562] width 18 height 18
type input "[DATE]"
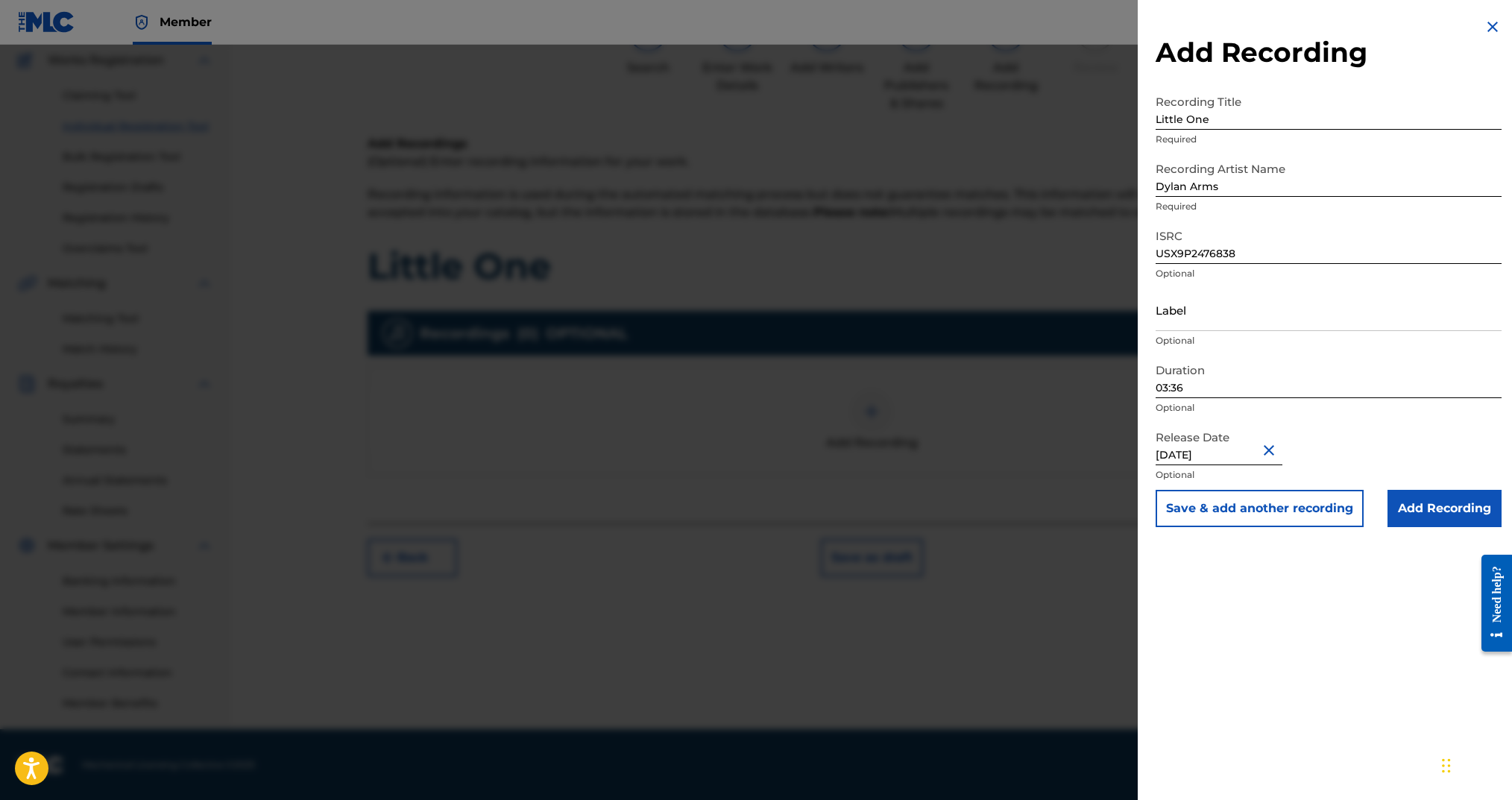
click at [1410, 501] on input "Add Recording" at bounding box center [1444, 509] width 114 height 37
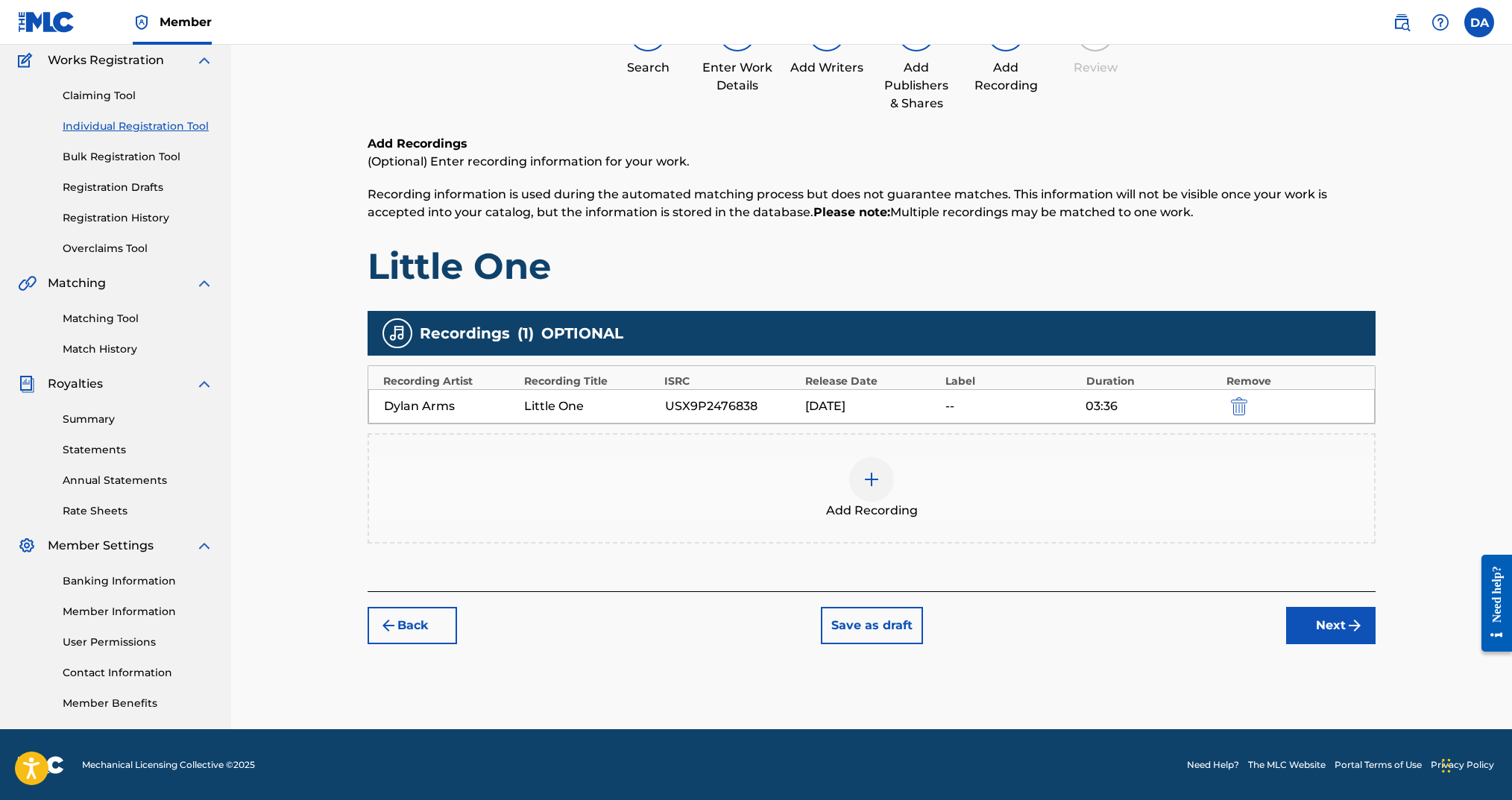
click at [1341, 642] on button "Next" at bounding box center [1331, 626] width 89 height 37
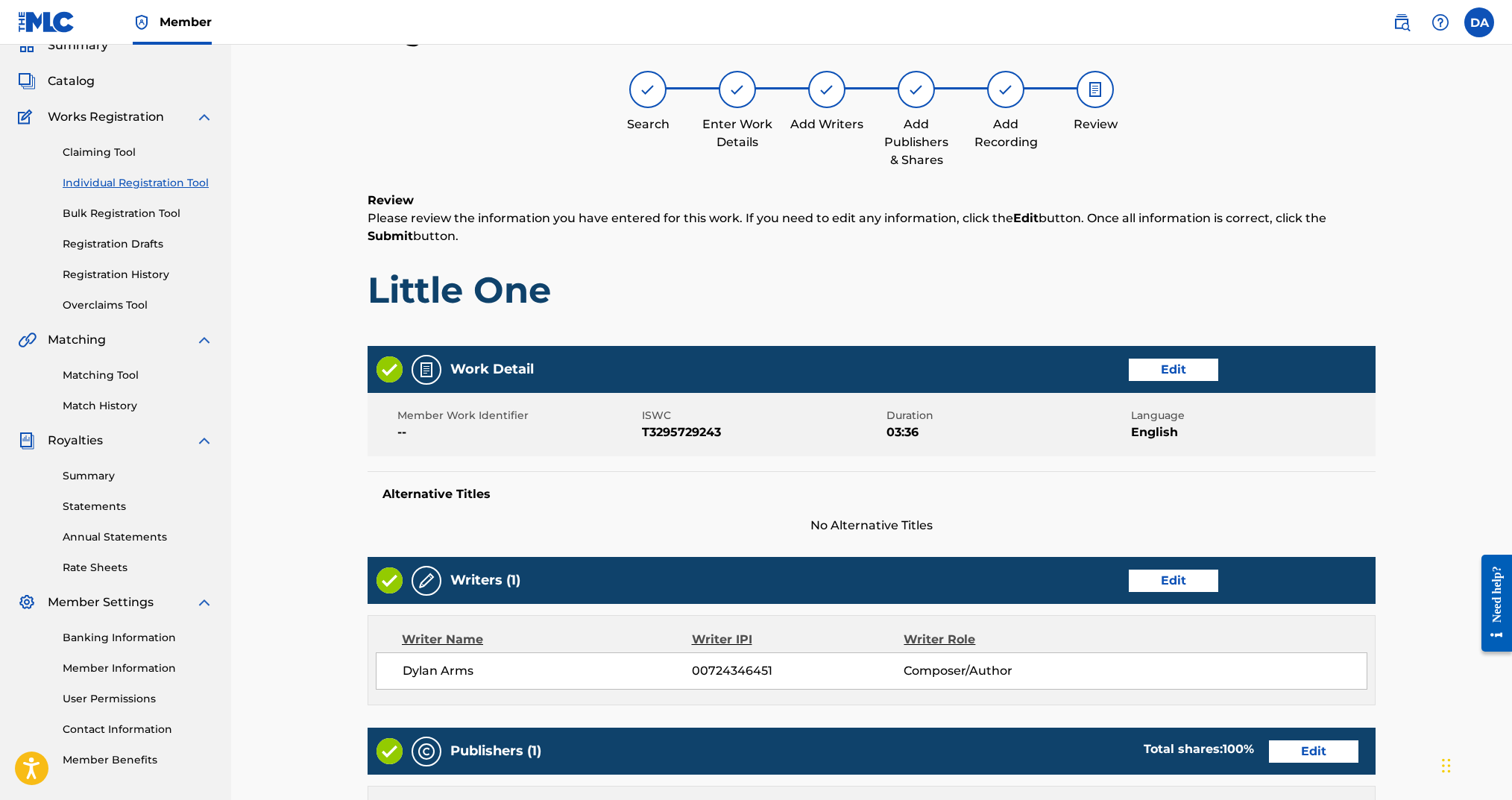
scroll to position [462, 0]
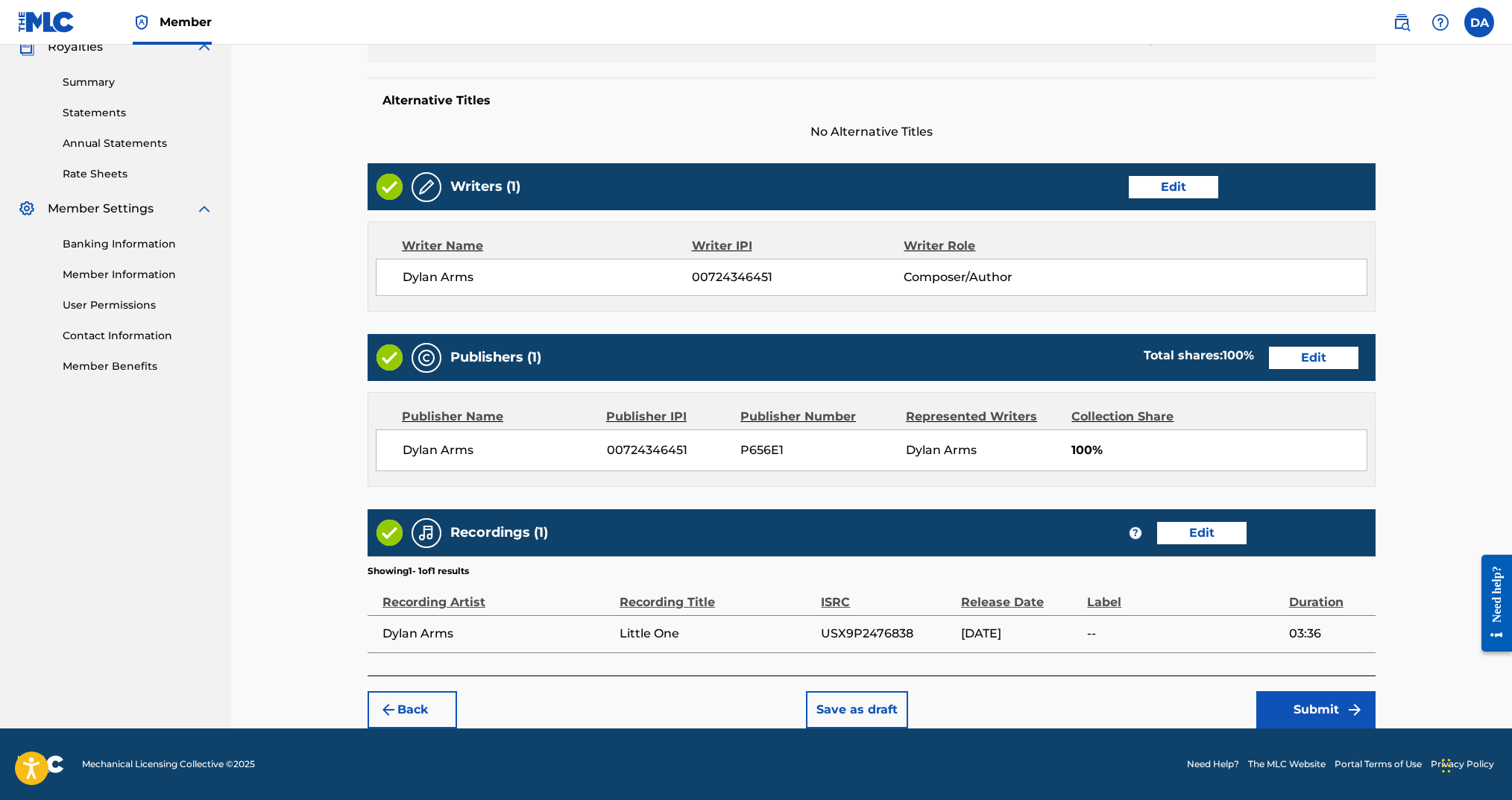
click at [1315, 698] on button "Submit" at bounding box center [1316, 710] width 119 height 37
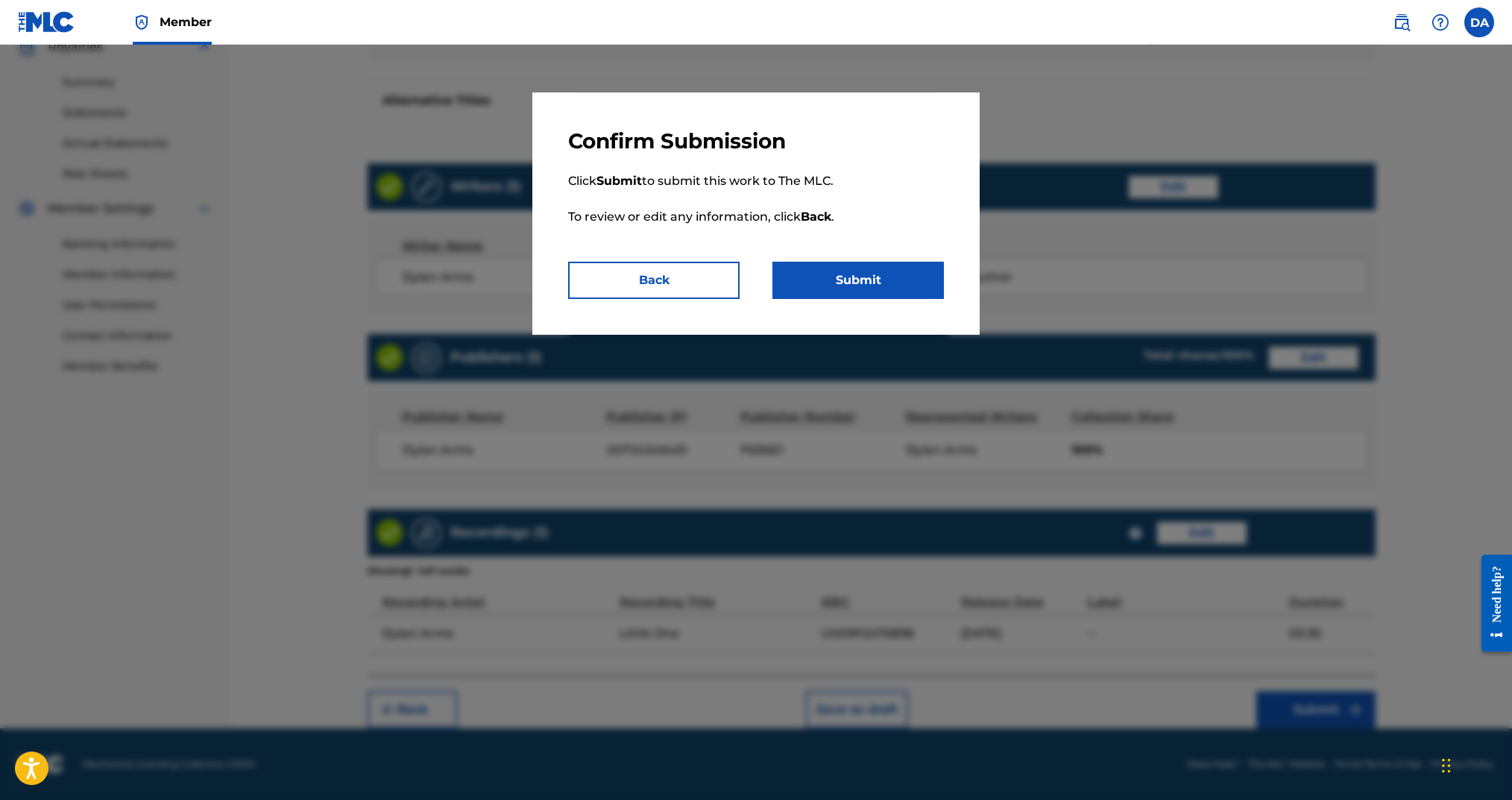
click at [867, 271] on button "Submit" at bounding box center [858, 280] width 171 height 37
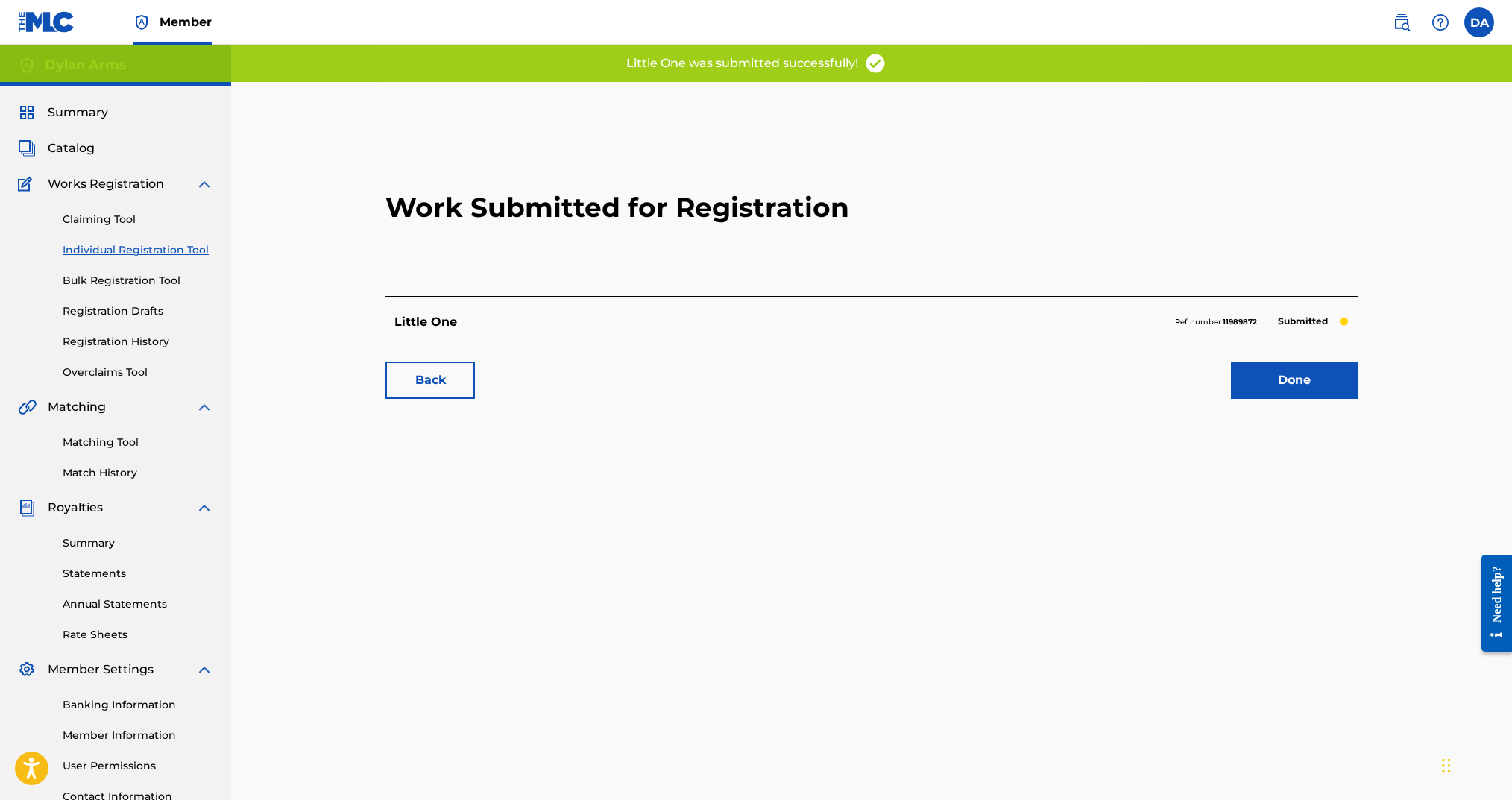
click at [1280, 389] on link "Done" at bounding box center [1294, 380] width 126 height 37
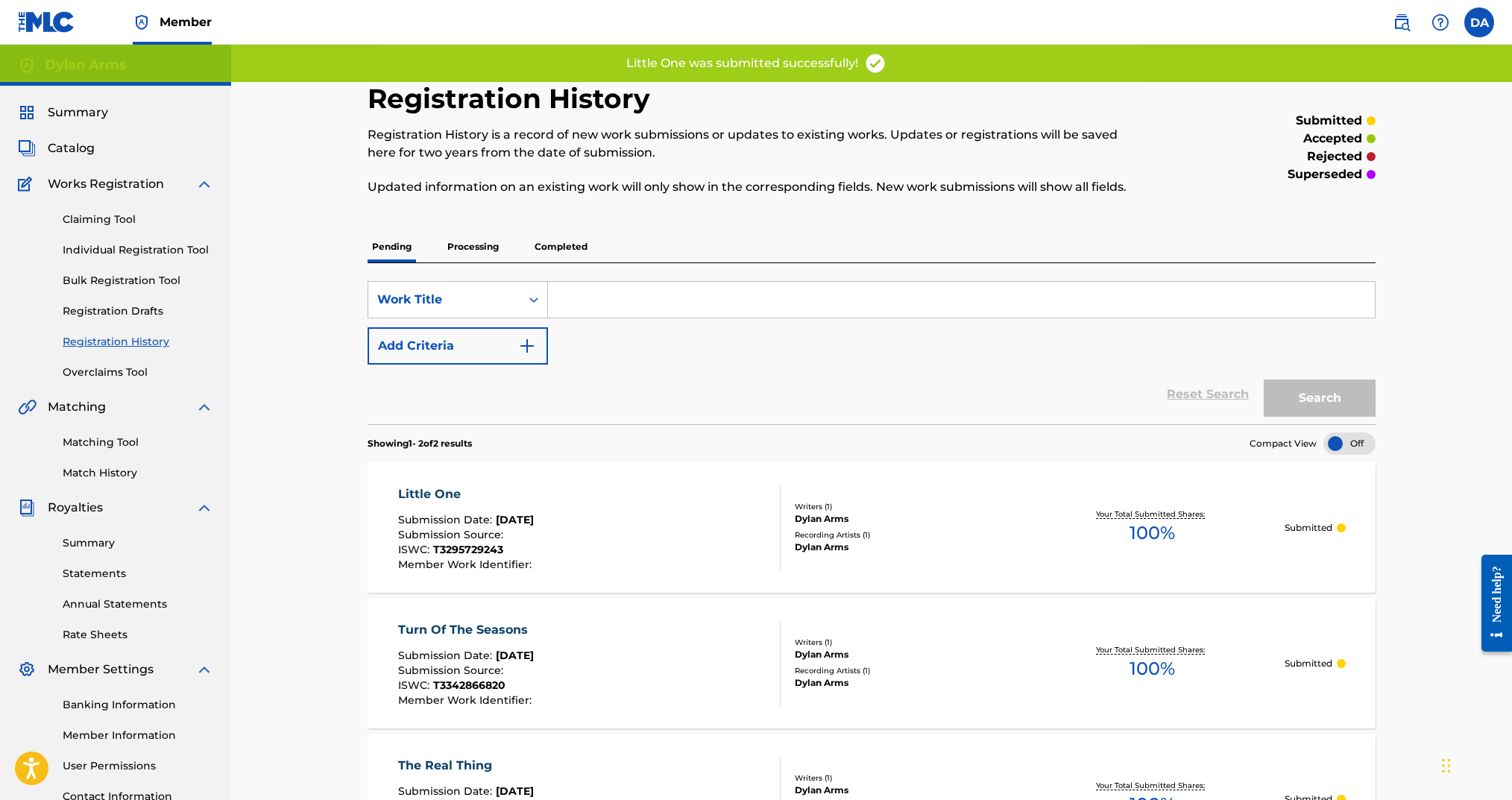
click at [105, 250] on link "Individual Registration Tool" at bounding box center [138, 250] width 151 height 16
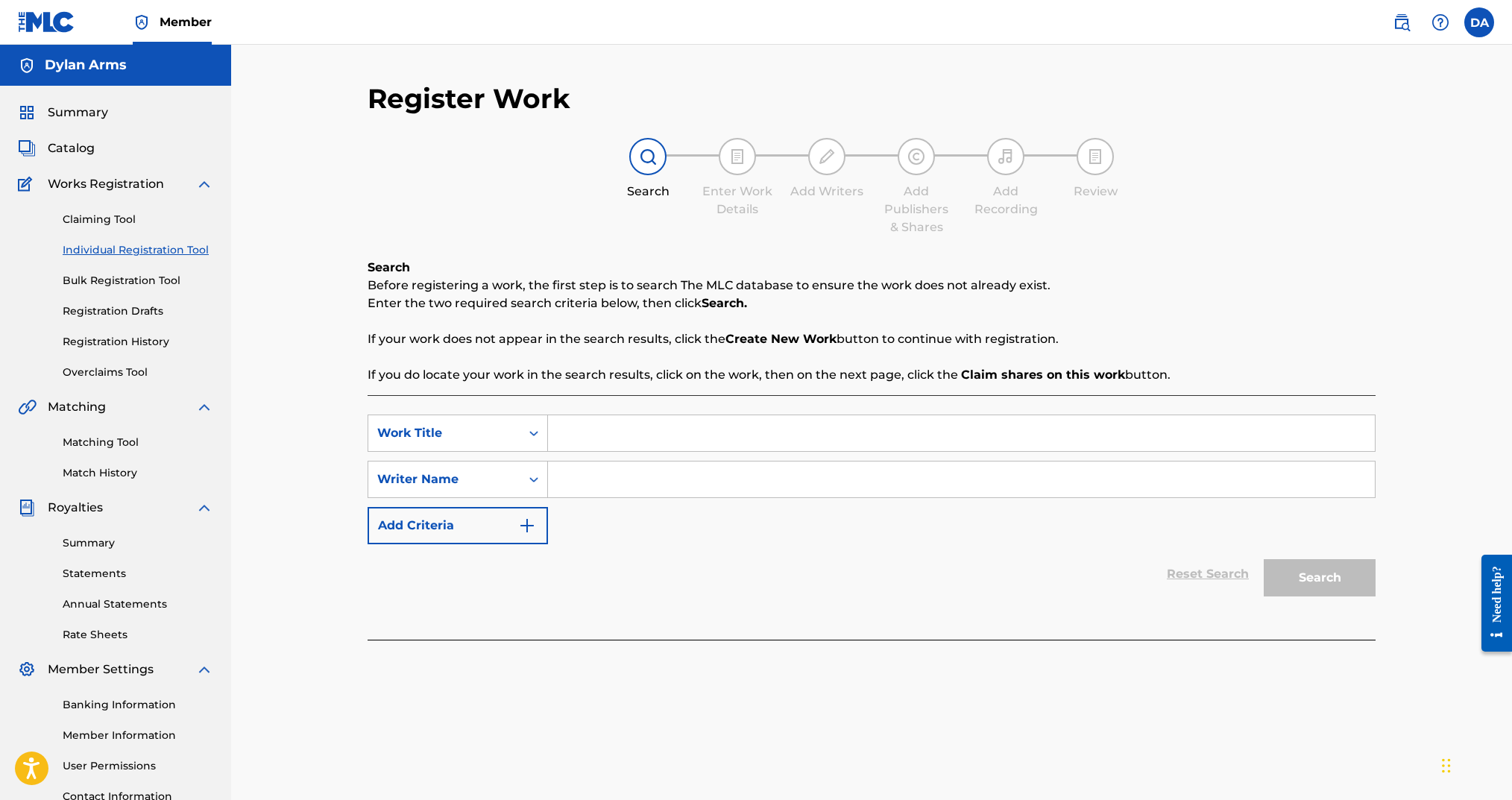
click at [588, 424] on input "Search Form" at bounding box center [961, 433] width 827 height 35
type input "The Real Thing (Acoustic)"
click at [601, 487] on input "Search Form" at bounding box center [961, 479] width 827 height 35
type input "Dylan Arms"
click at [1296, 559] on button "Search" at bounding box center [1320, 578] width 112 height 37
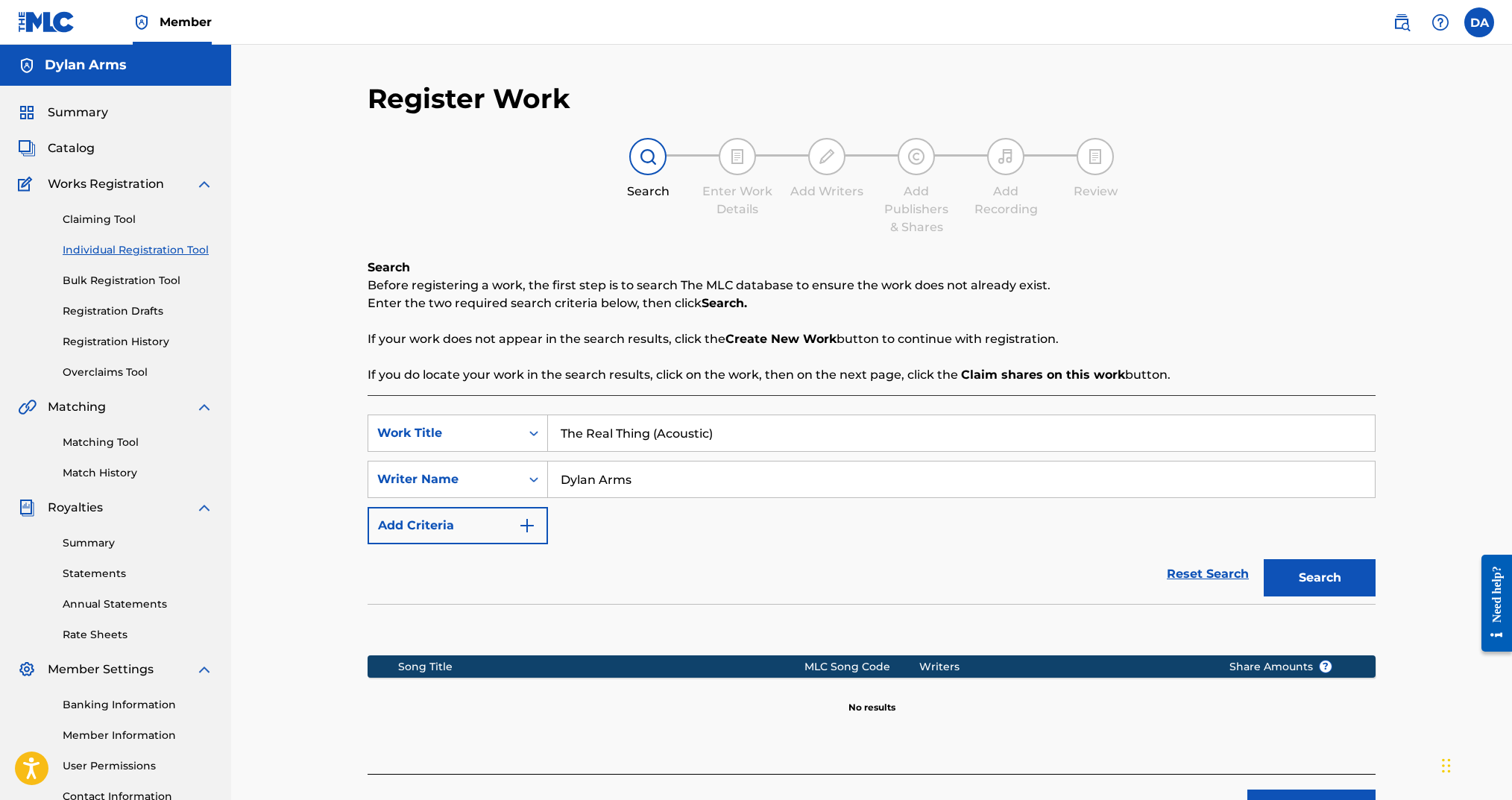
scroll to position [124, 0]
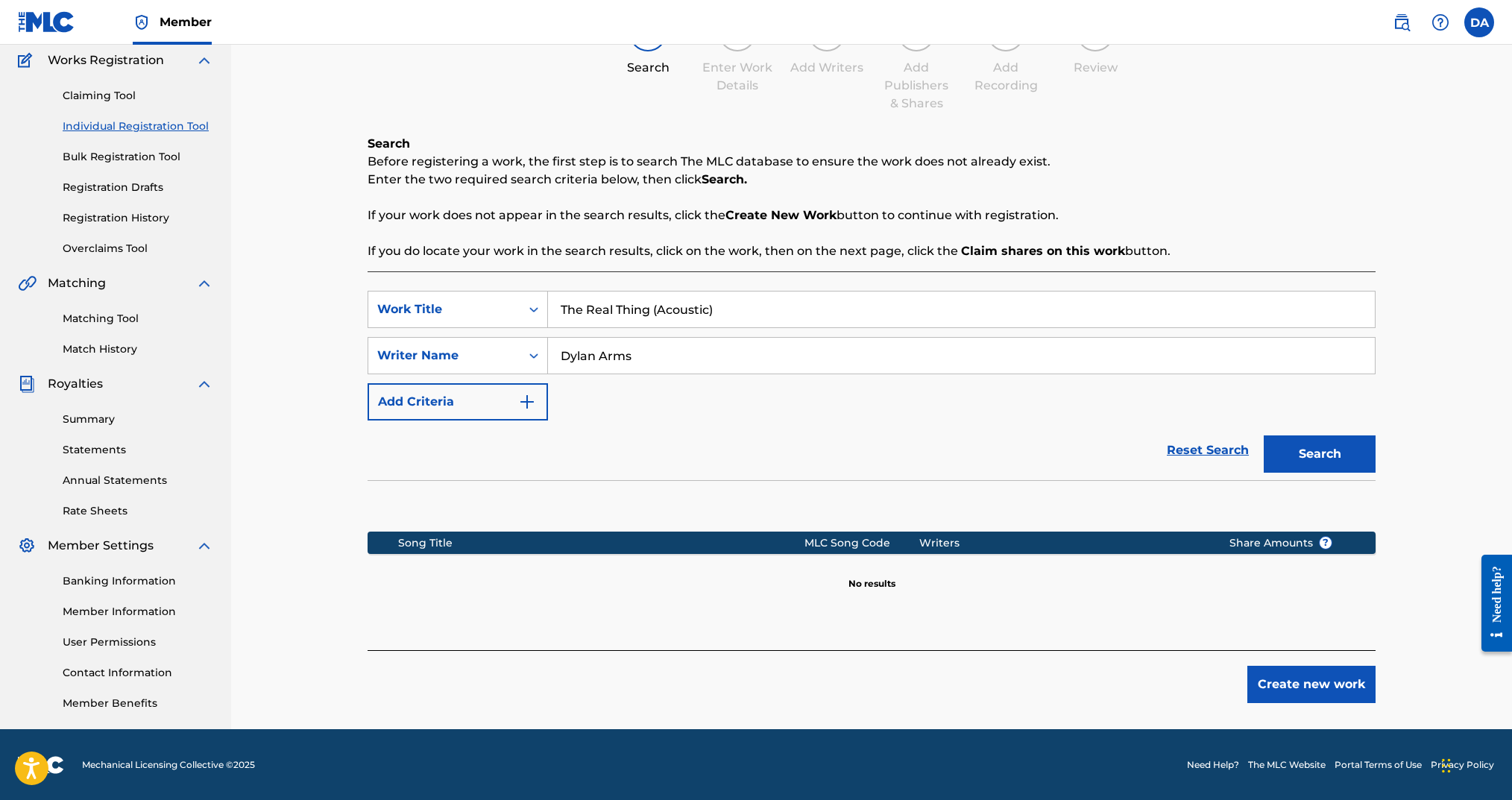
click at [1296, 675] on button "Create new work" at bounding box center [1311, 685] width 128 height 37
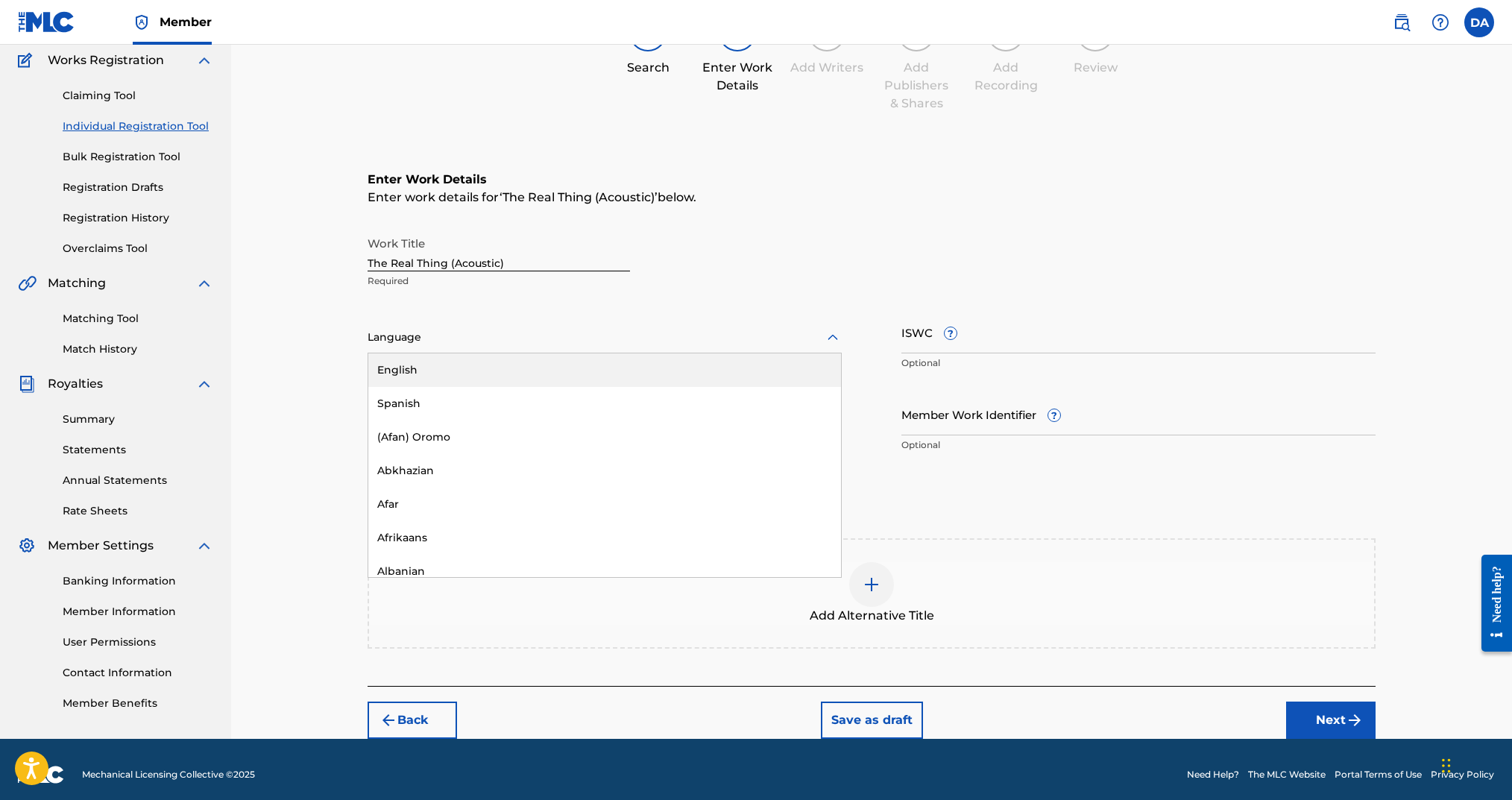
drag, startPoint x: 548, startPoint y: 339, endPoint x: 538, endPoint y: 350, distance: 14.9
click at [548, 339] on div at bounding box center [604, 338] width 474 height 19
click at [532, 365] on div "English" at bounding box center [604, 370] width 472 height 33
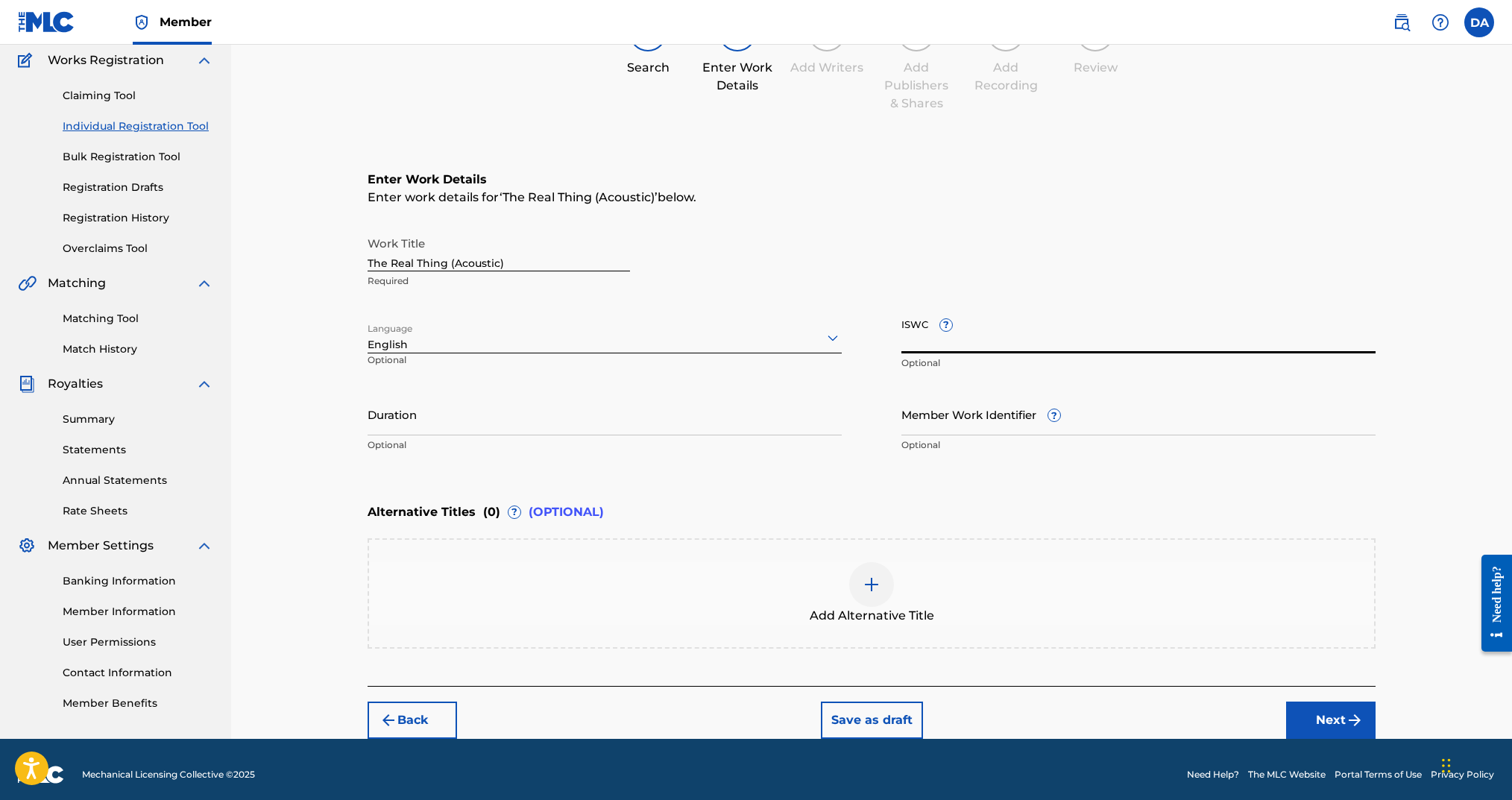
click at [1023, 344] on input "ISWC ?" at bounding box center [1138, 332] width 474 height 43
paste input "T-330.526.446-0"
type input "T-330.526.446-0"
click at [627, 427] on input "Duration" at bounding box center [604, 415] width 474 height 43
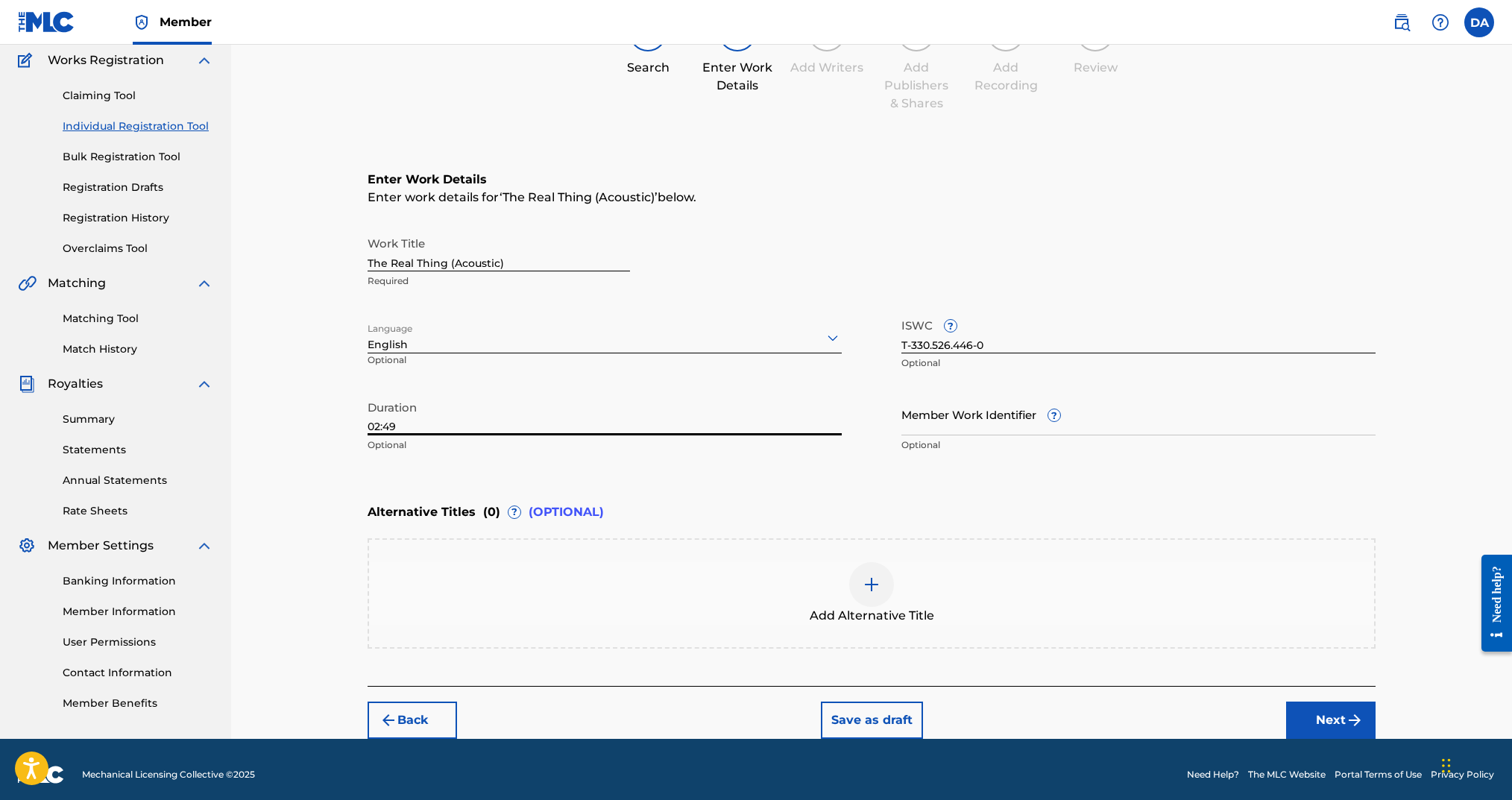
type input "02:49"
click at [1353, 713] on img "submit" at bounding box center [1354, 720] width 18 height 18
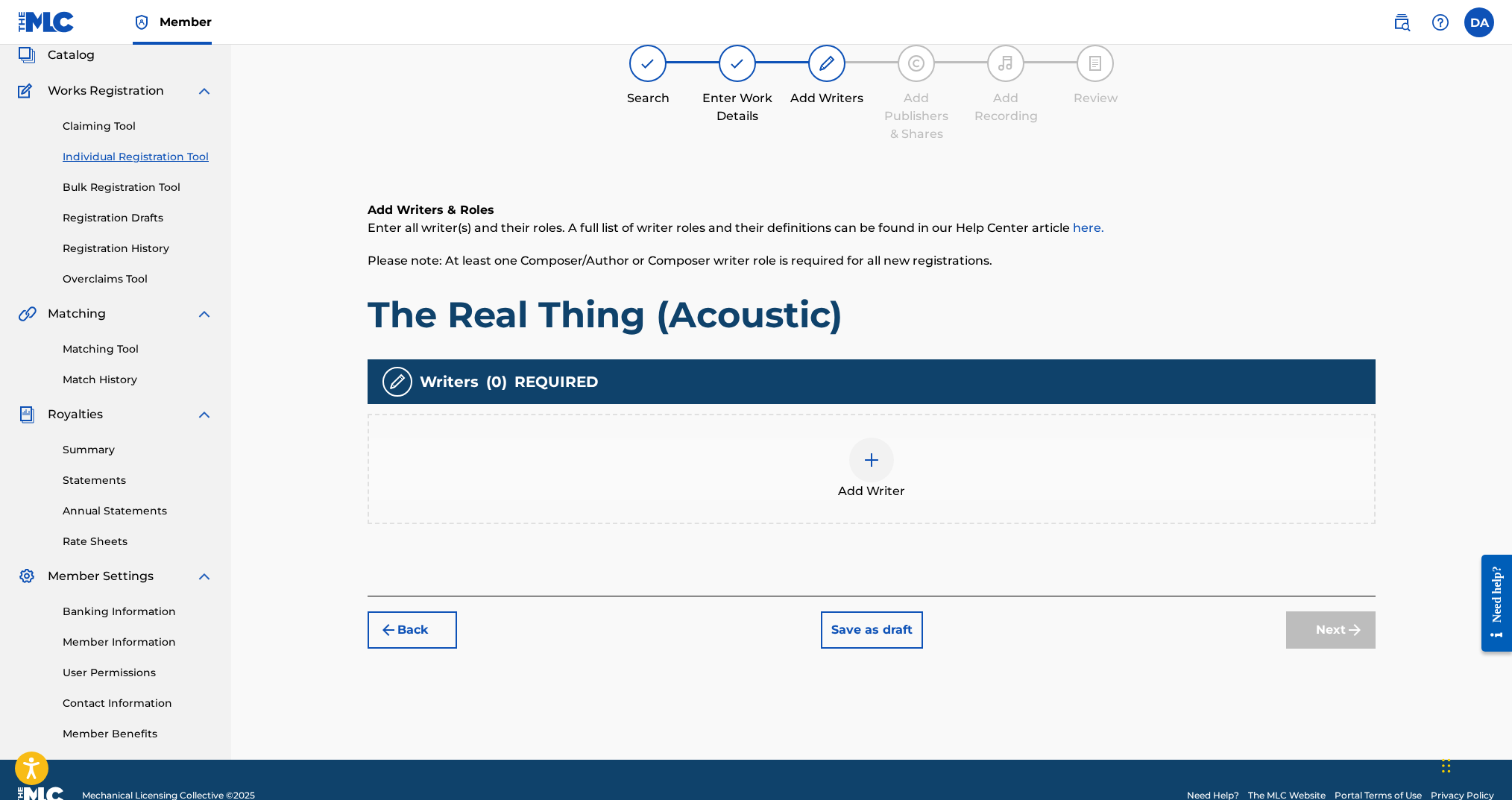
scroll to position [67, 0]
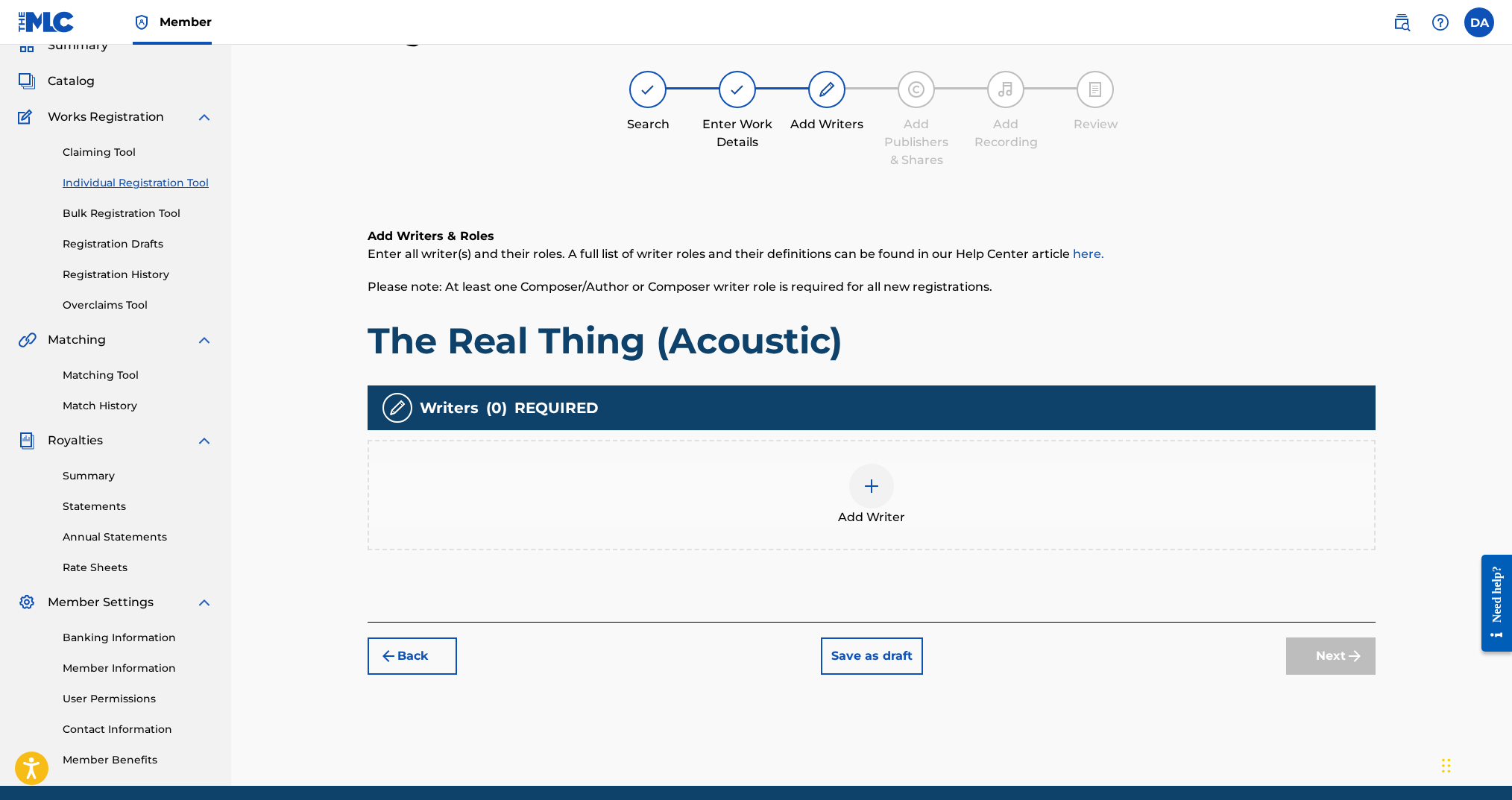
click at [886, 499] on div at bounding box center [871, 487] width 45 height 45
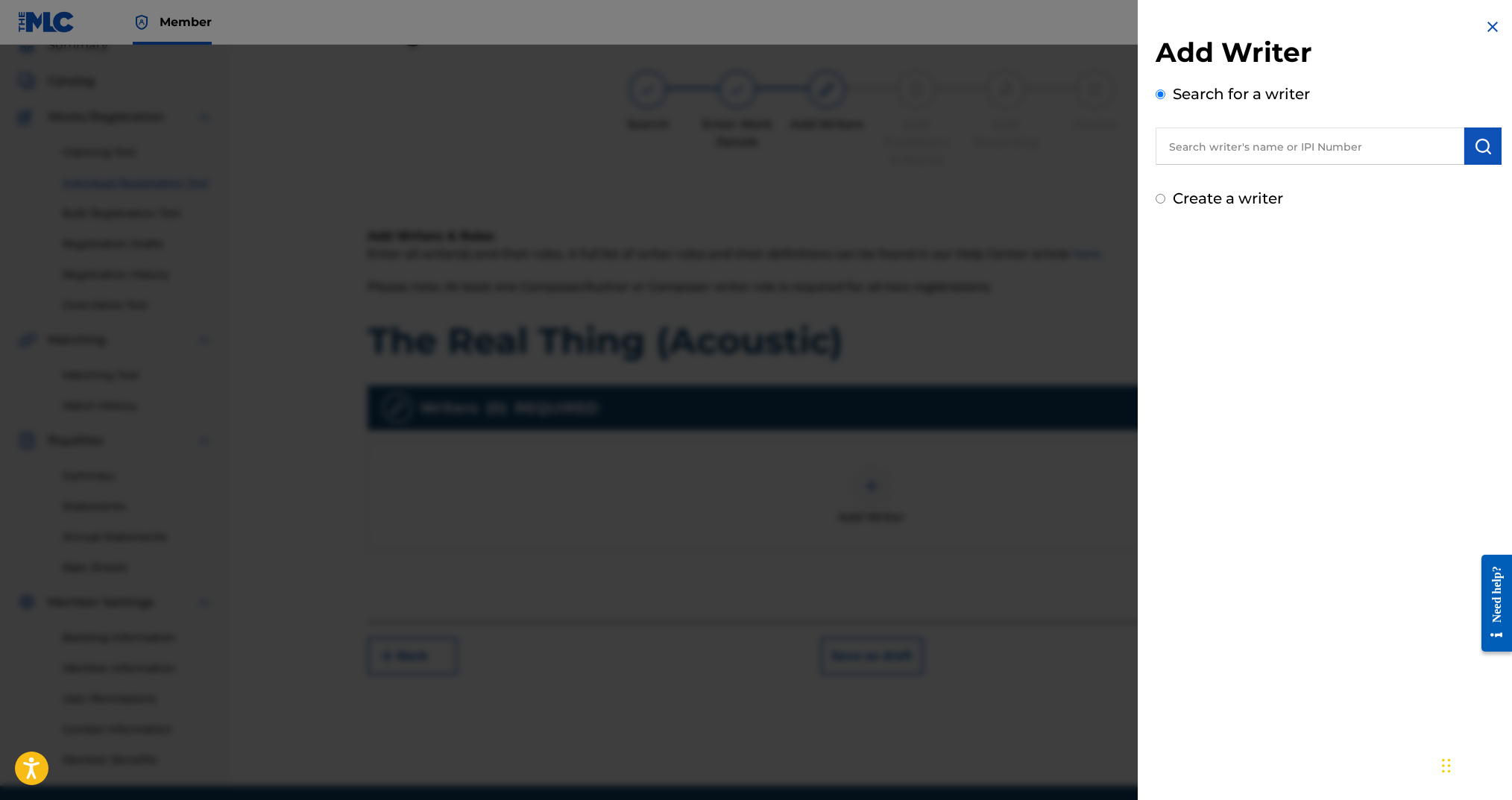
click at [1164, 197] on input "Create a writer" at bounding box center [1161, 198] width 9 height 9
radio input "false"
radio input "true"
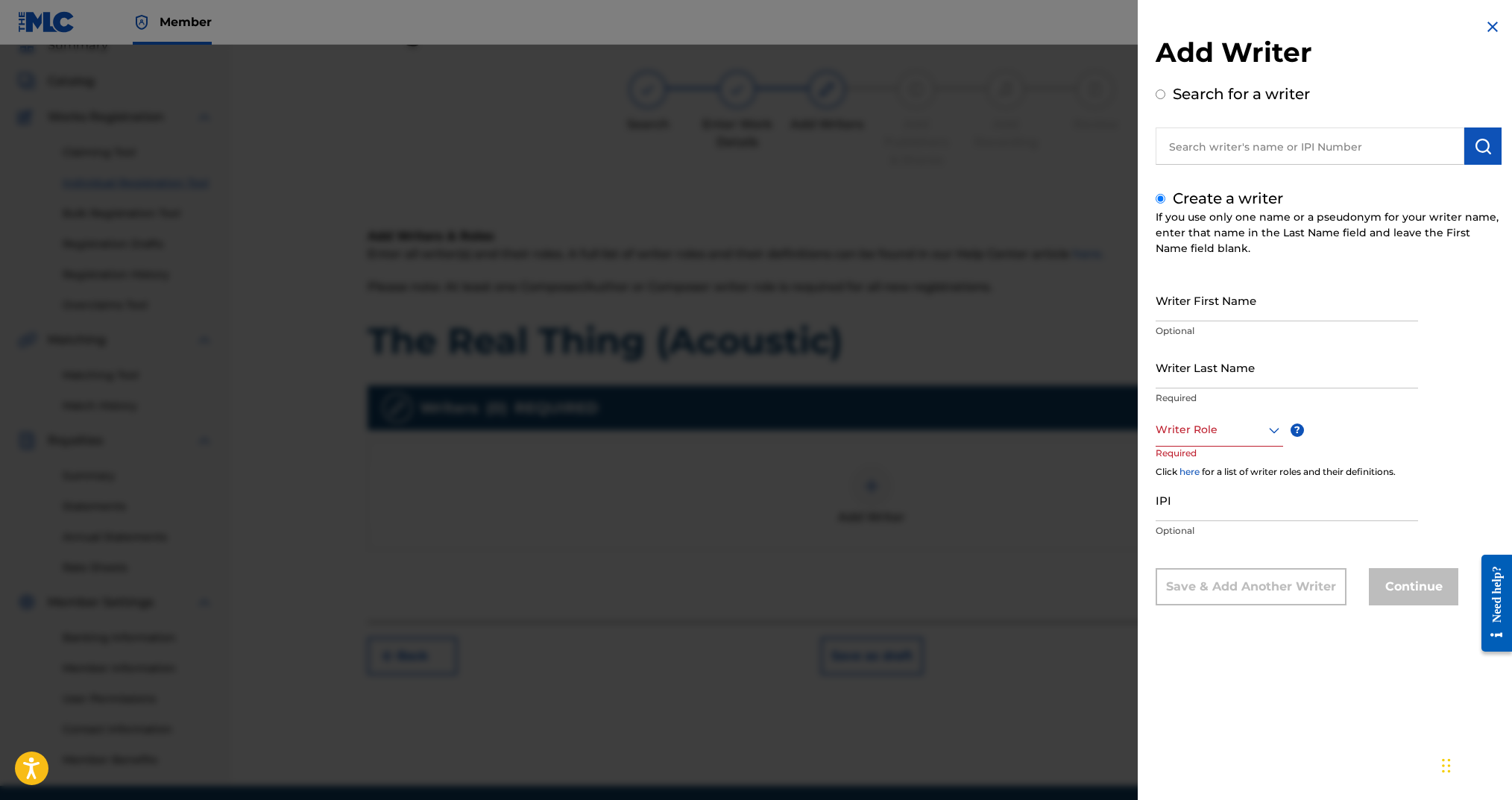
click at [1214, 297] on input "Writer First Name" at bounding box center [1287, 300] width 262 height 43
type input "[PERSON_NAME]"
click at [1271, 374] on input "Writer Last Name" at bounding box center [1287, 367] width 262 height 43
type input "Arms"
click at [1247, 439] on div "Writer Role" at bounding box center [1219, 430] width 127 height 33
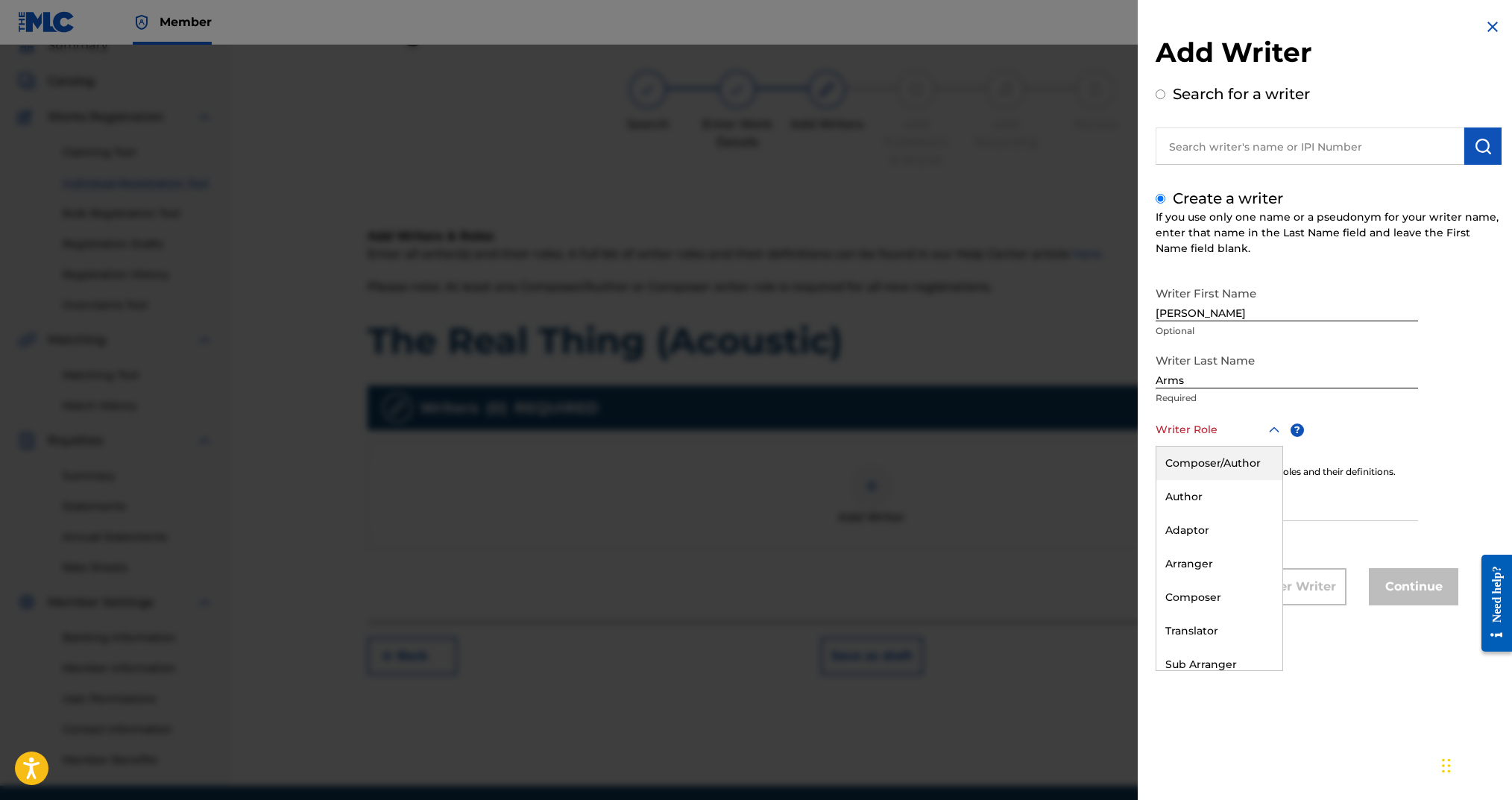
click at [1233, 459] on div "Composer/Author" at bounding box center [1220, 463] width 126 height 33
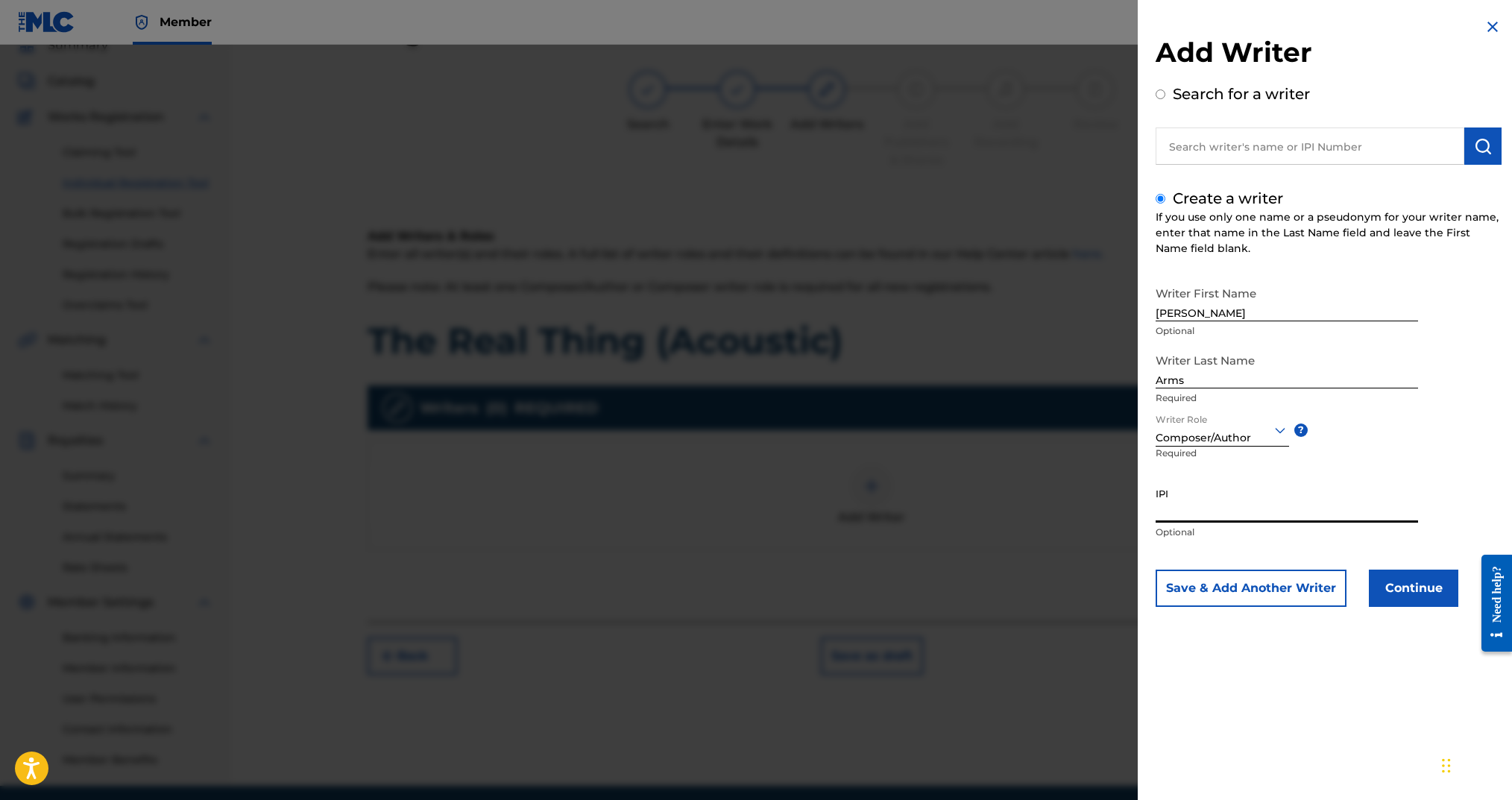
drag, startPoint x: 1230, startPoint y: 508, endPoint x: 1243, endPoint y: 510, distance: 13.2
click at [1230, 508] on input "IPI" at bounding box center [1287, 501] width 262 height 43
paste input "00724346451"
type input "00724346451"
click at [1385, 578] on button "Continue" at bounding box center [1413, 589] width 89 height 37
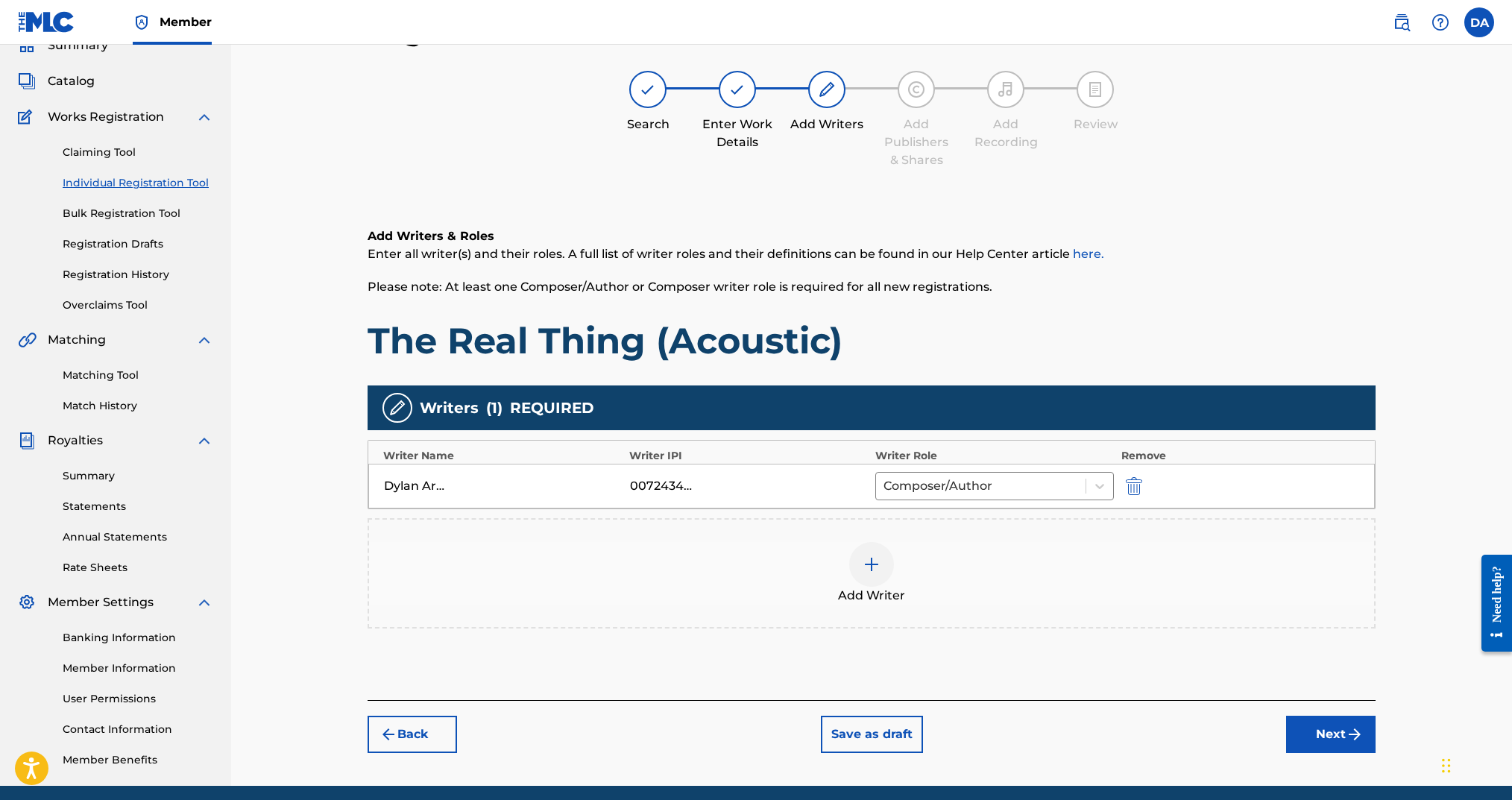
click at [1322, 727] on button "Next" at bounding box center [1331, 735] width 89 height 37
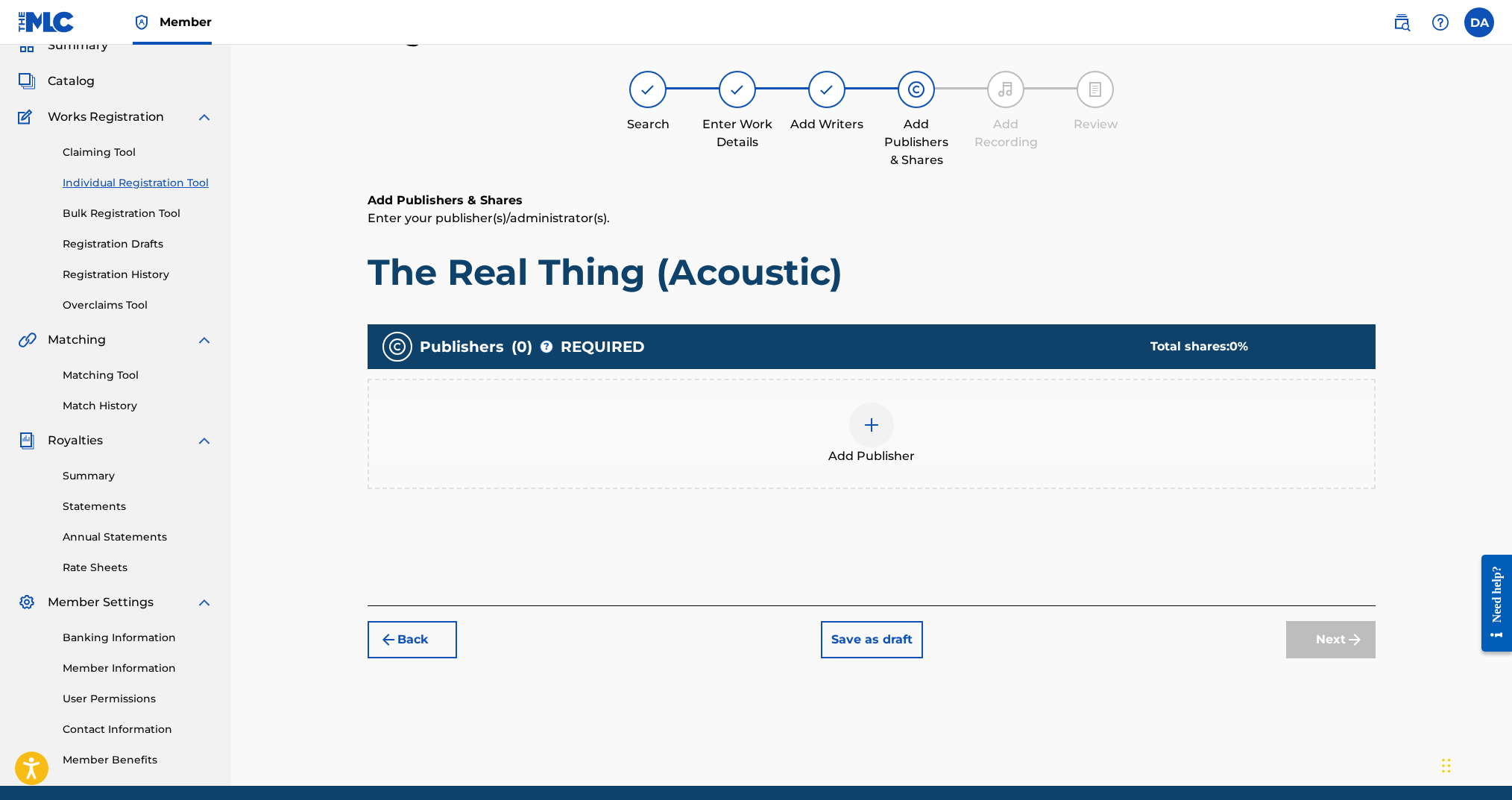
click at [872, 427] on img at bounding box center [871, 424] width 18 height 18
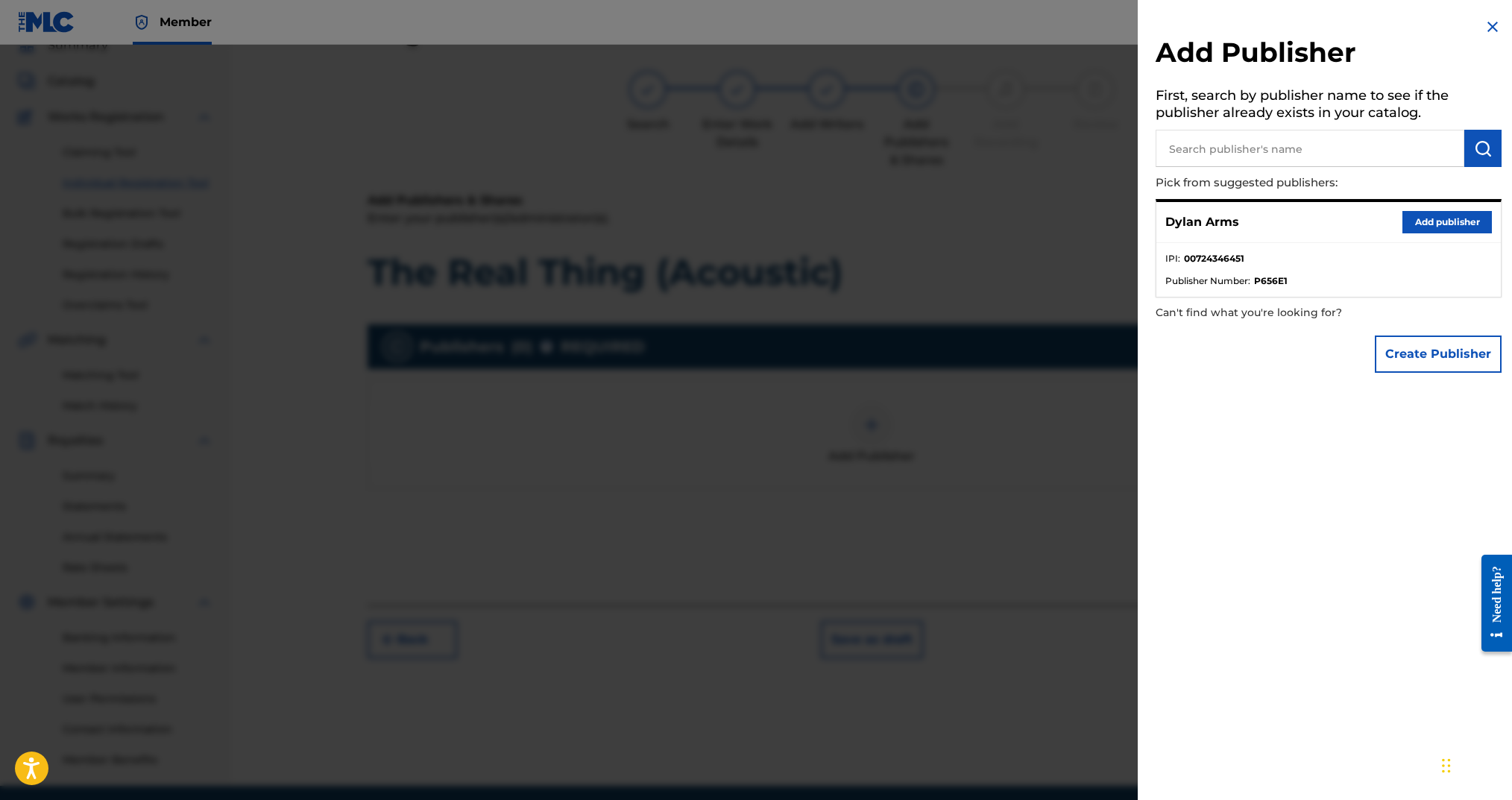
click at [1445, 223] on button "Add publisher" at bounding box center [1447, 222] width 89 height 22
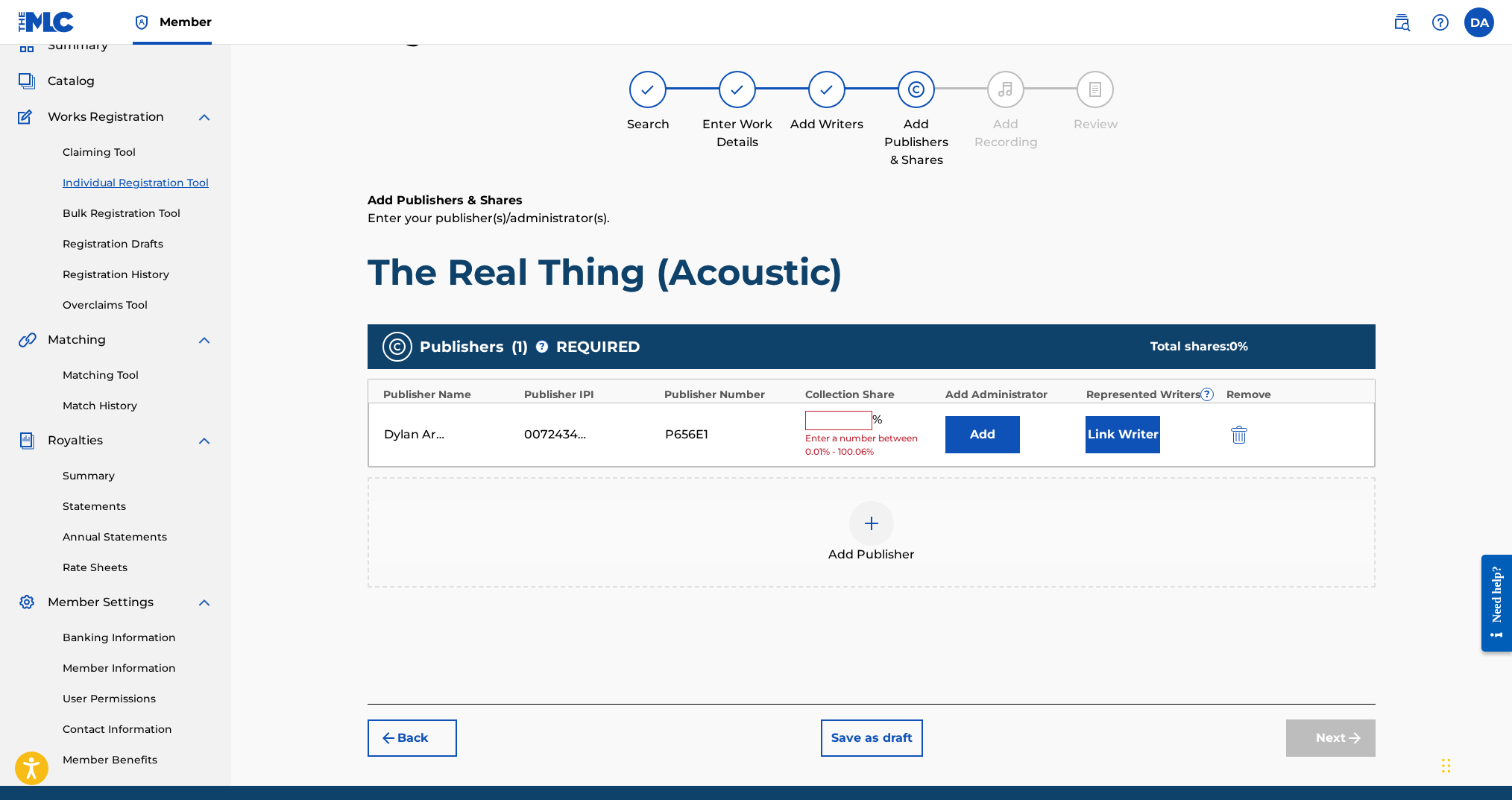
click at [853, 427] on input "text" at bounding box center [839, 420] width 67 height 20
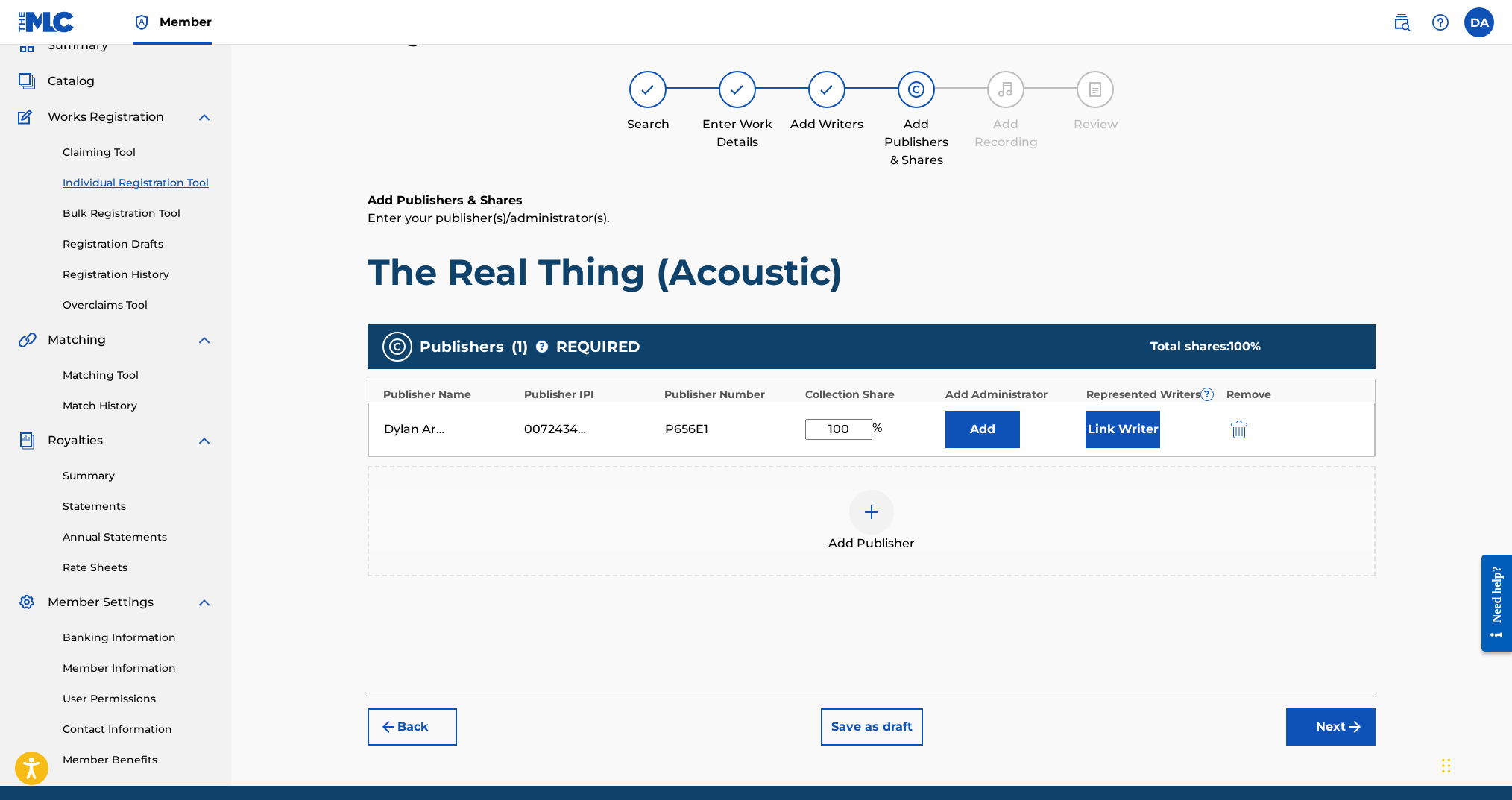
type input "100"
click at [1094, 428] on button "Link Writer" at bounding box center [1122, 430] width 74 height 37
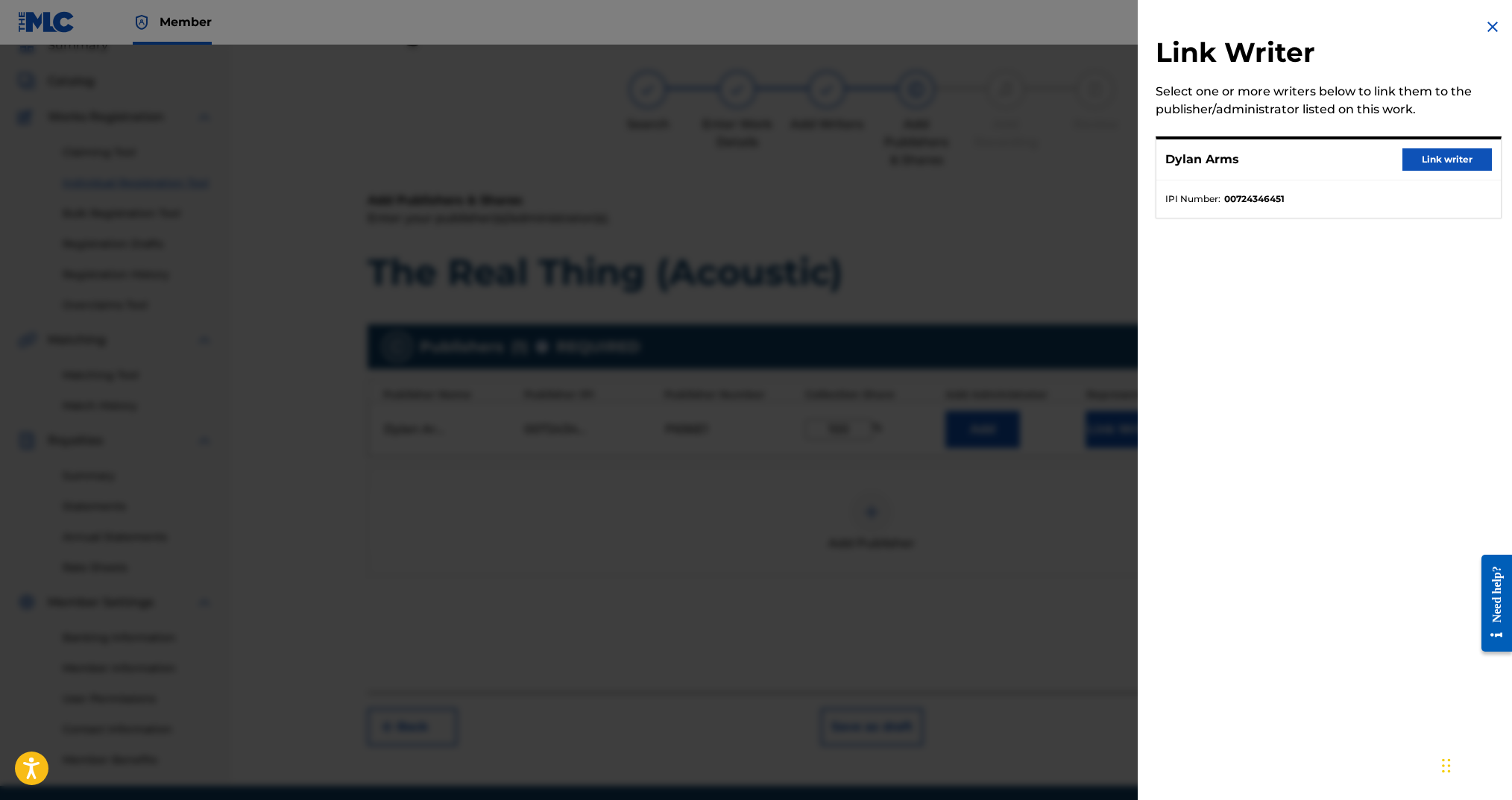
click at [1421, 179] on div "[PERSON_NAME] Link writer IPI Number : 00724346451" at bounding box center [1329, 178] width 346 height 82
click at [1425, 167] on button "Link writer" at bounding box center [1447, 160] width 89 height 22
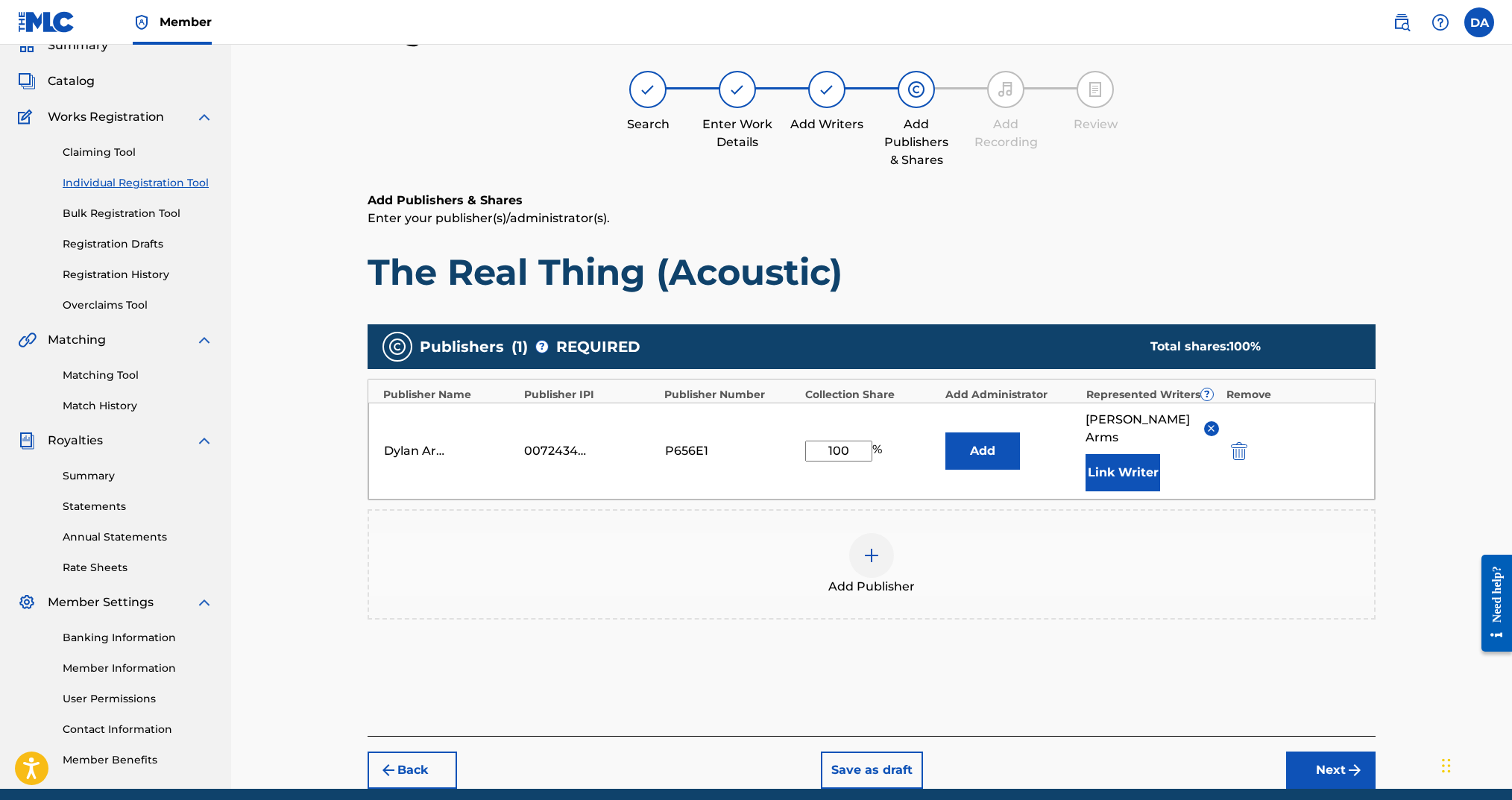
click at [1327, 752] on button "Next" at bounding box center [1331, 770] width 89 height 37
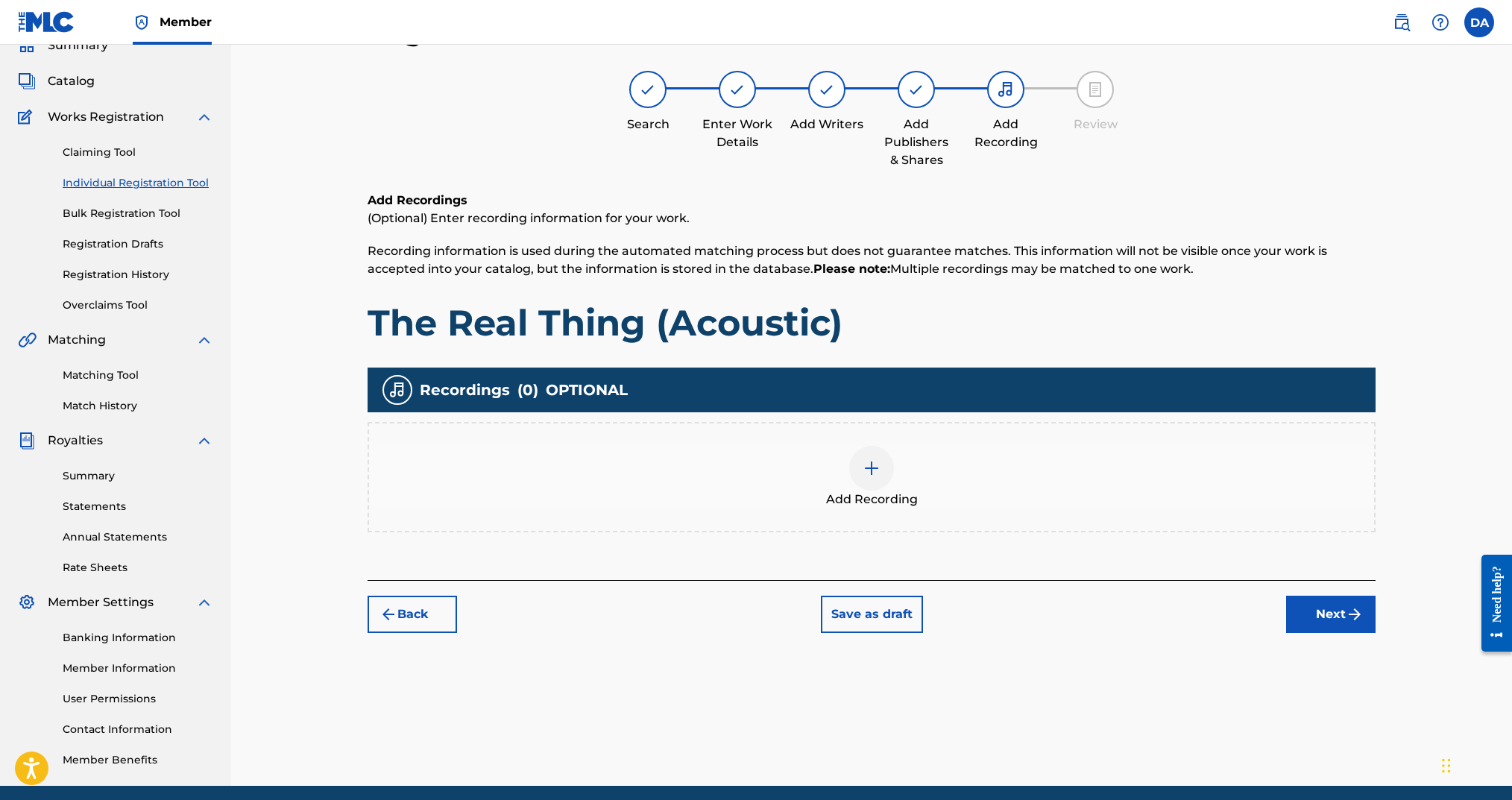
click at [871, 468] on img at bounding box center [871, 468] width 18 height 18
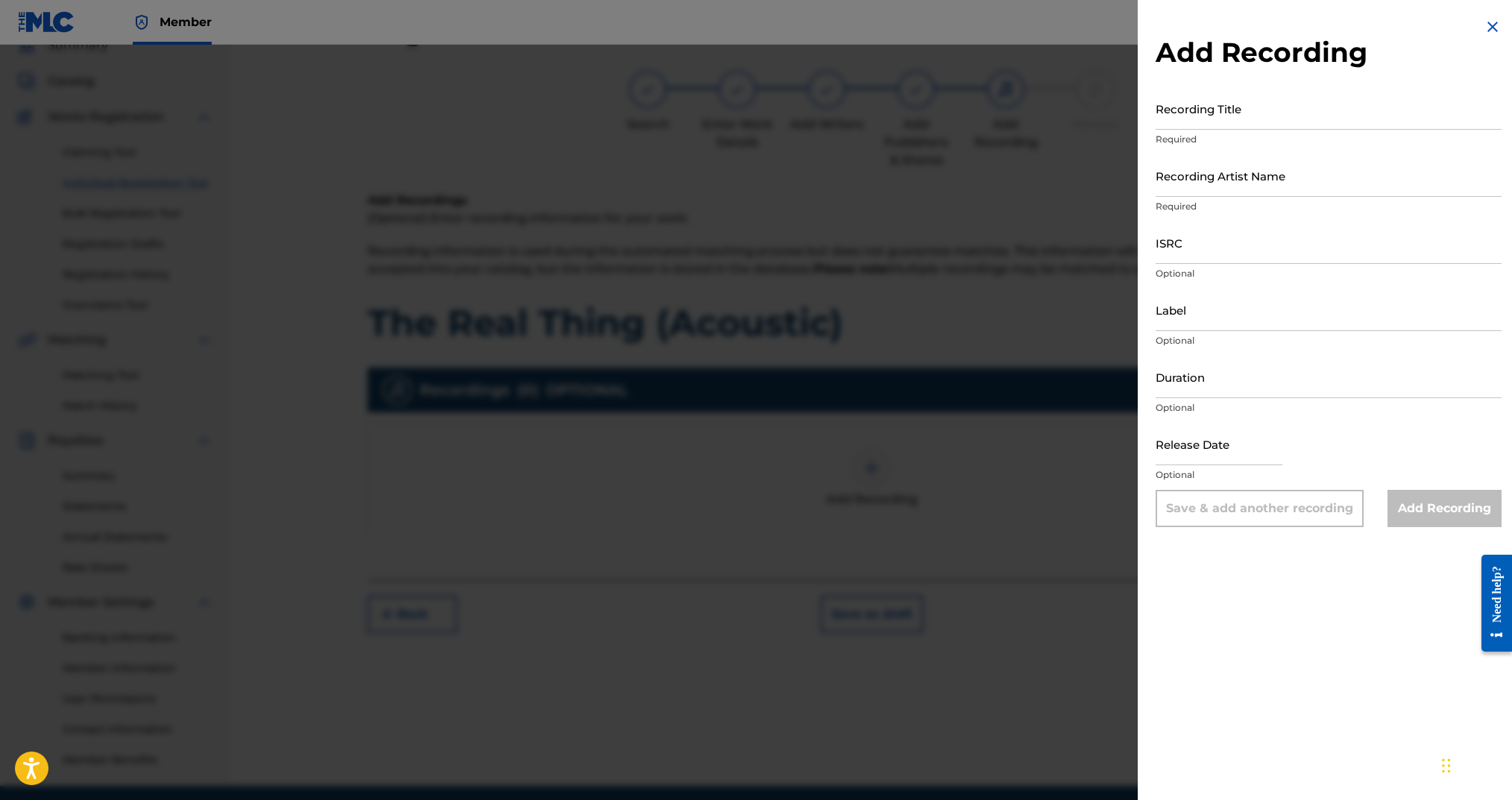
click at [1265, 130] on div "Recording Title Required" at bounding box center [1329, 121] width 346 height 67
click at [1262, 117] on input "Recording Title" at bounding box center [1329, 109] width 346 height 43
type input "The Real Thing (Acoustic)"
click at [1241, 171] on input "Recording Artist Name" at bounding box center [1329, 176] width 346 height 43
type input "Dylan Arms"
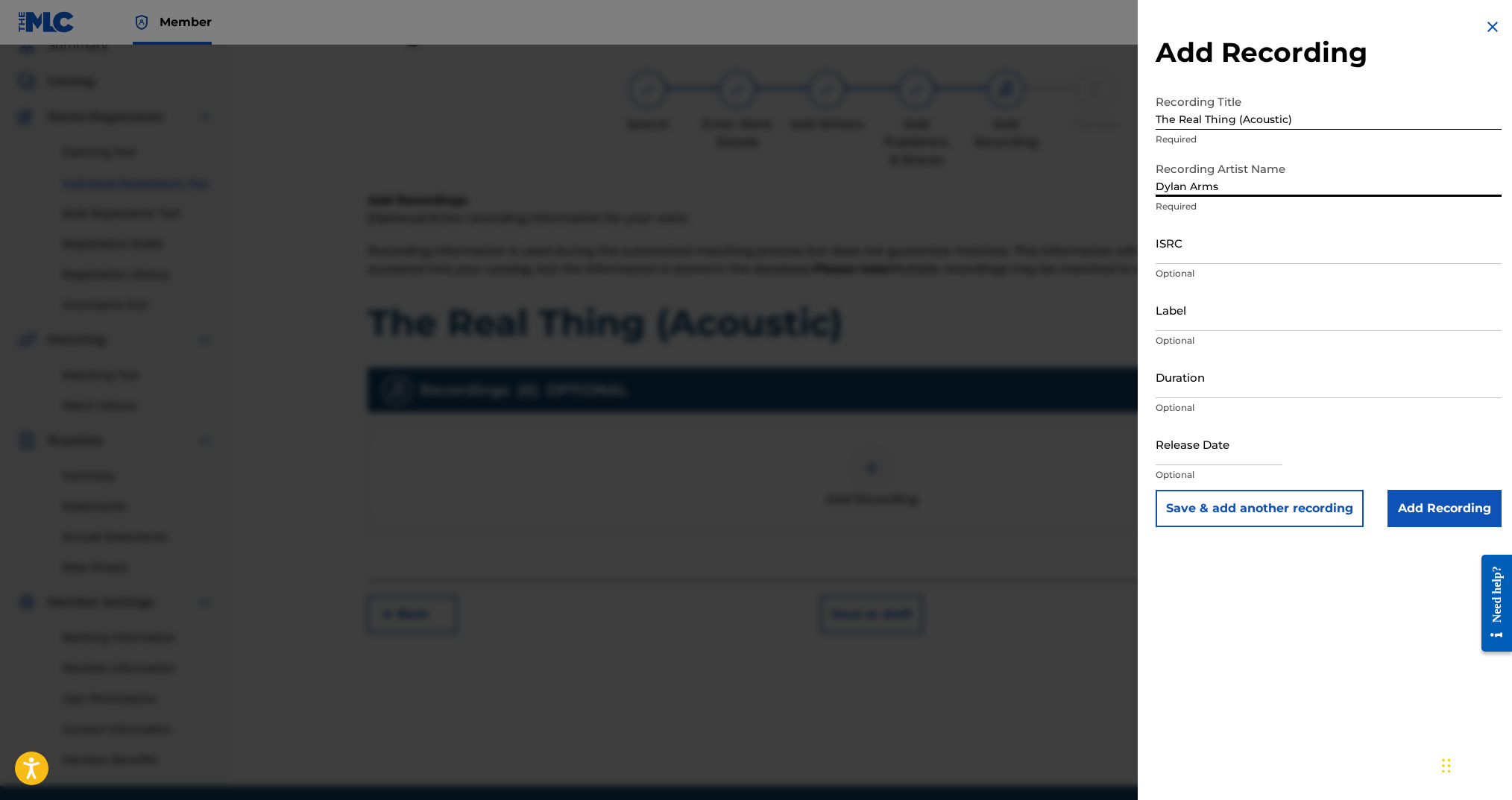
click at [1212, 259] on input "ISRC" at bounding box center [1329, 243] width 346 height 43
paste input "ushm82539087"
drag, startPoint x: 1172, startPoint y: 257, endPoint x: 1130, endPoint y: 253, distance: 42.2
click at [1130, 253] on div "Add Recording Recording Title The Real Thing (Acoustic) Required Recording Arti…" at bounding box center [756, 422] width 1512 height 755
type input "USHM82539087"
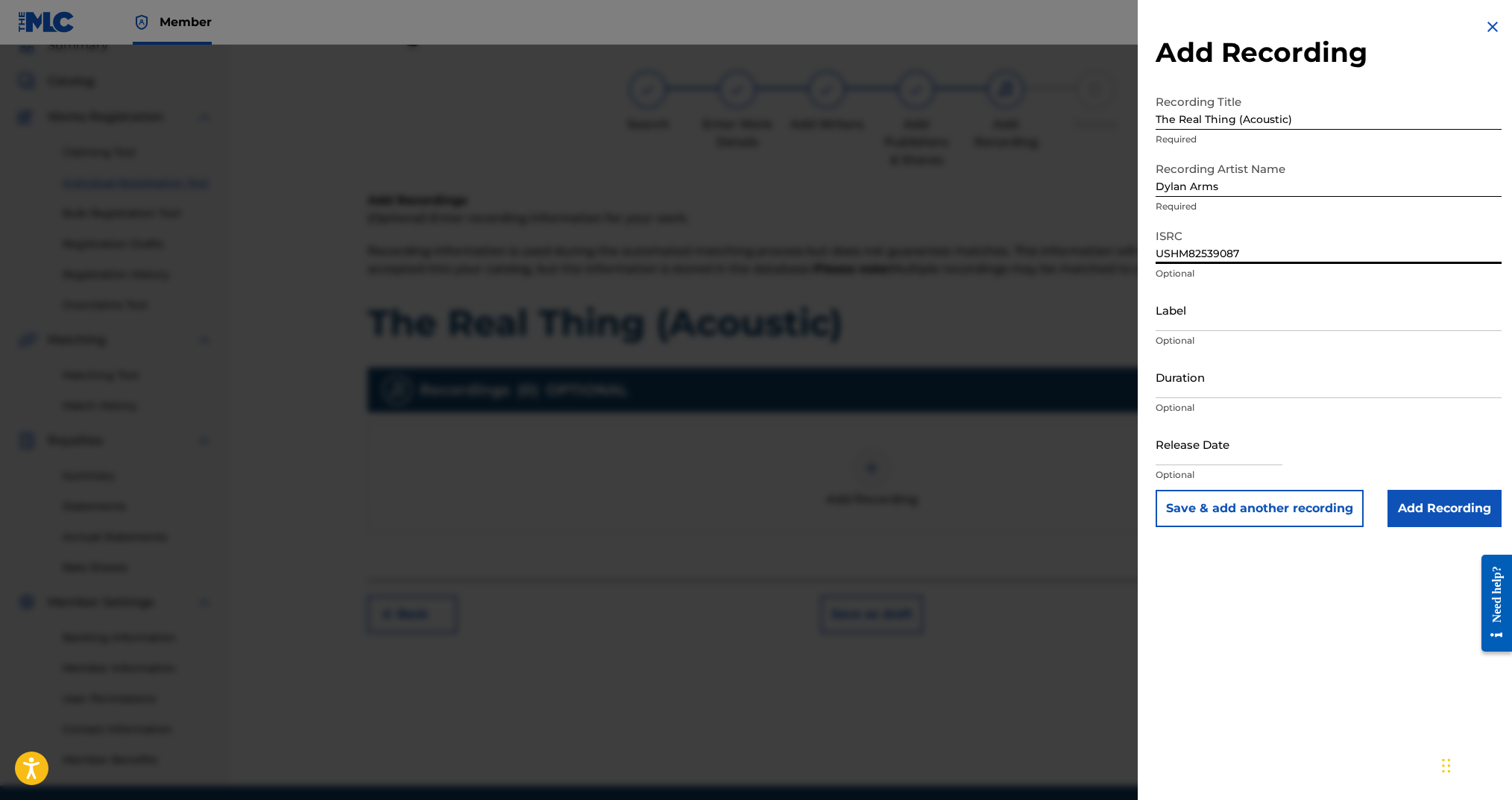
click at [1193, 390] on input "Duration" at bounding box center [1329, 377] width 346 height 43
type input "02:49"
click at [1220, 443] on input "text" at bounding box center [1219, 445] width 126 height 43
select select "7"
select select "2025"
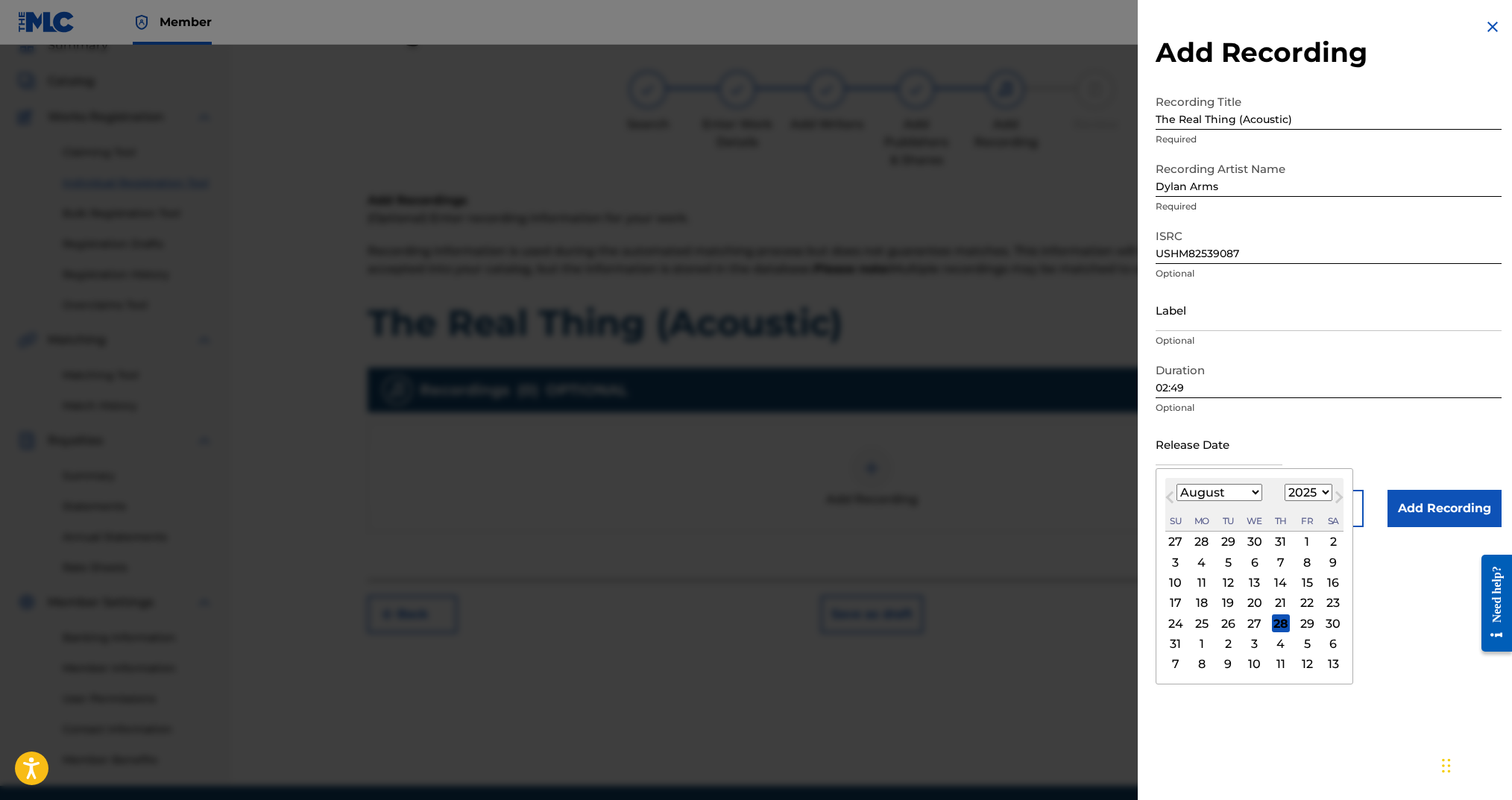
type input "[DATE]"
select select "5"
drag, startPoint x: 1392, startPoint y: 585, endPoint x: 1394, endPoint y: 525, distance: 60.0
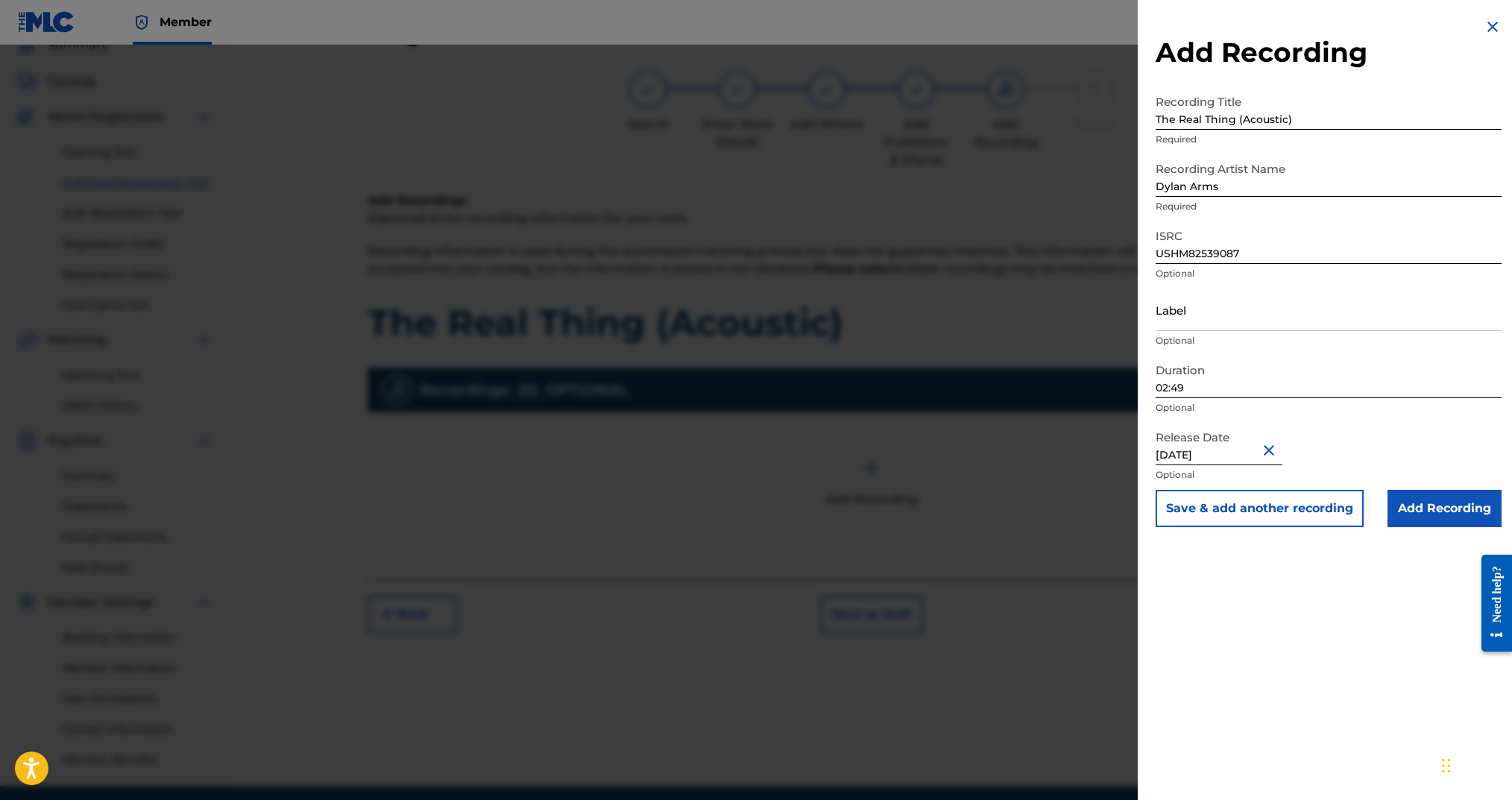
click at [1395, 517] on input "Add Recording" at bounding box center [1444, 509] width 114 height 37
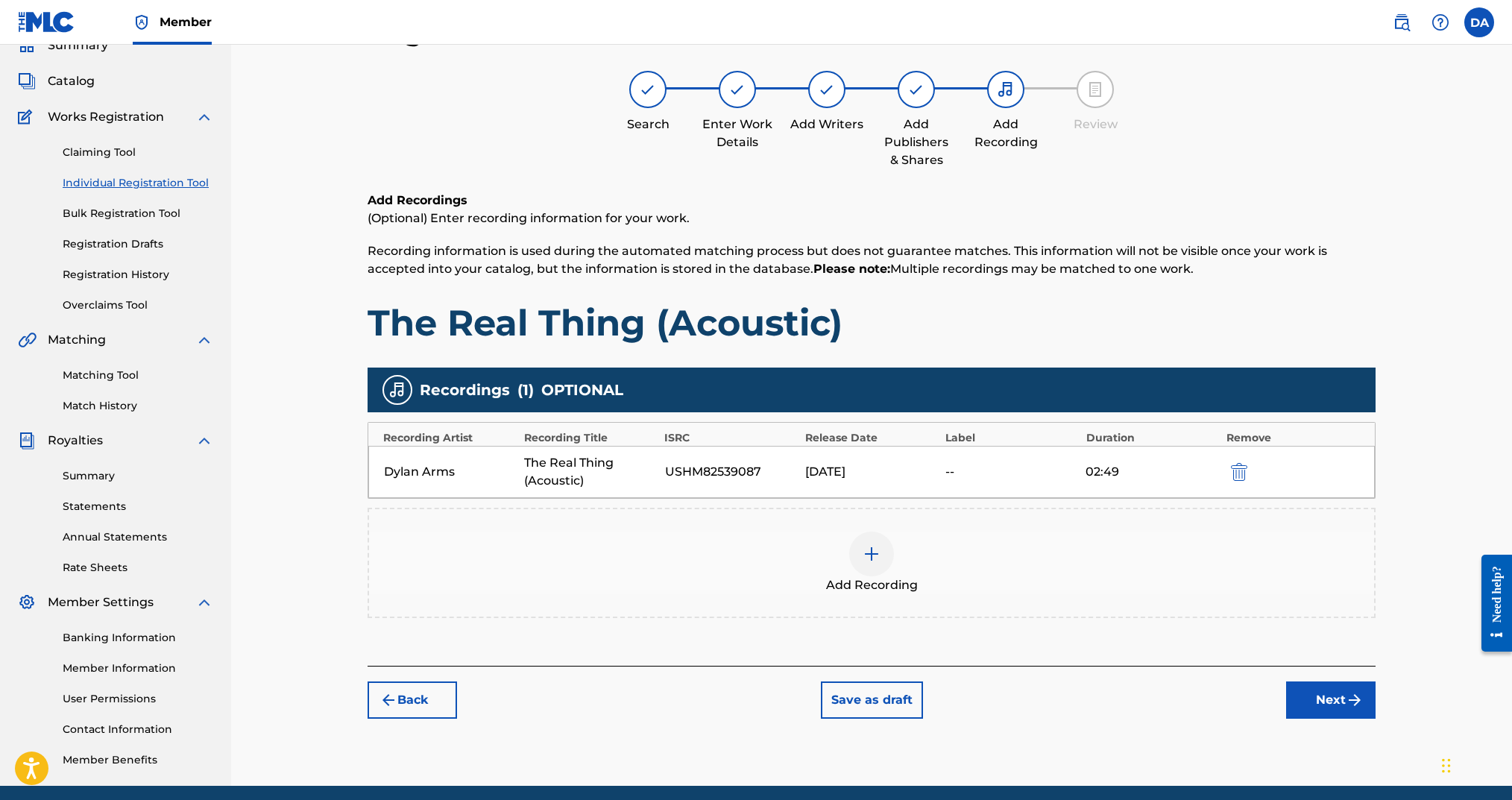
click at [1322, 689] on button "Next" at bounding box center [1331, 700] width 89 height 37
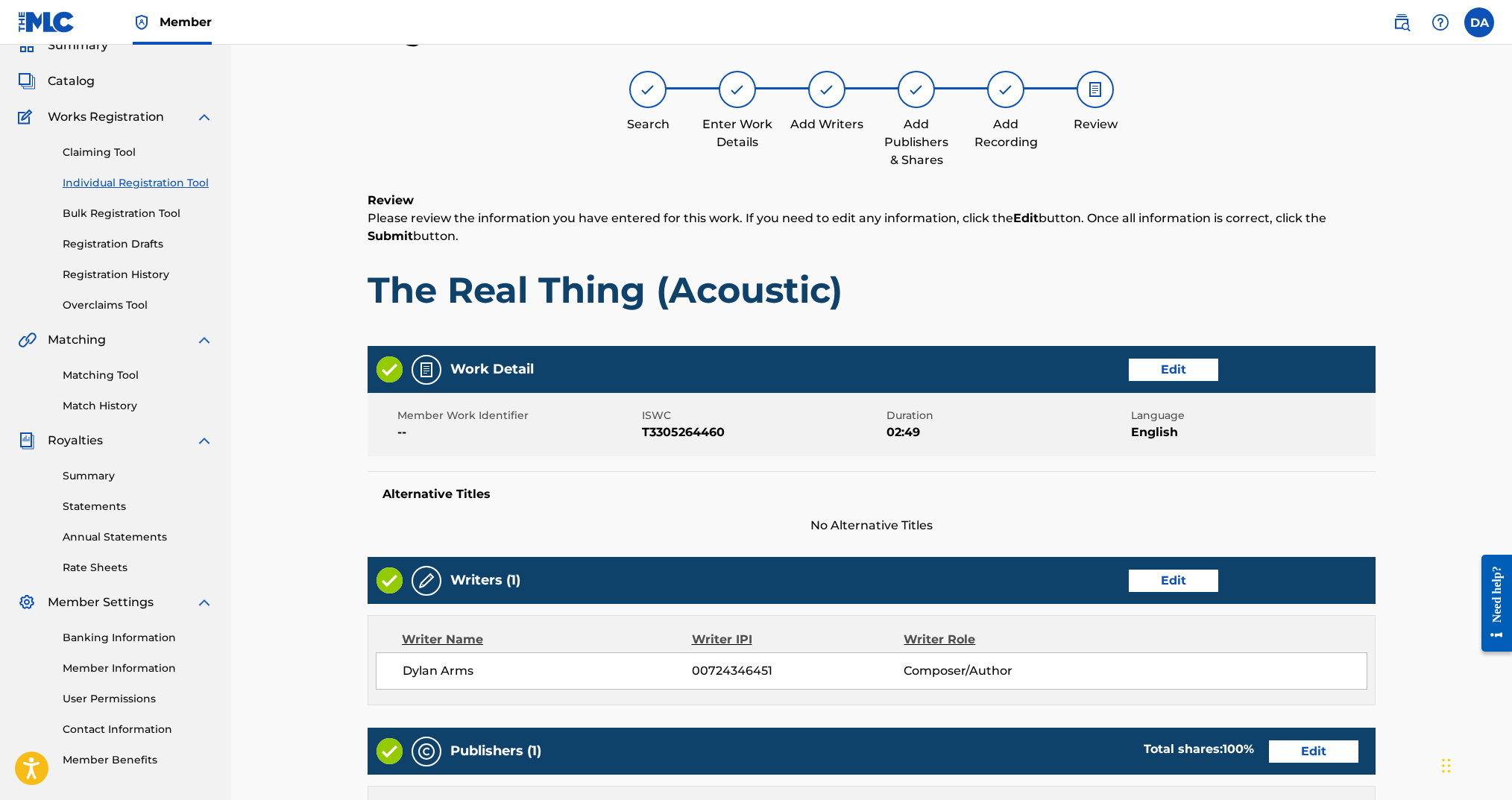
scroll to position [462, 0]
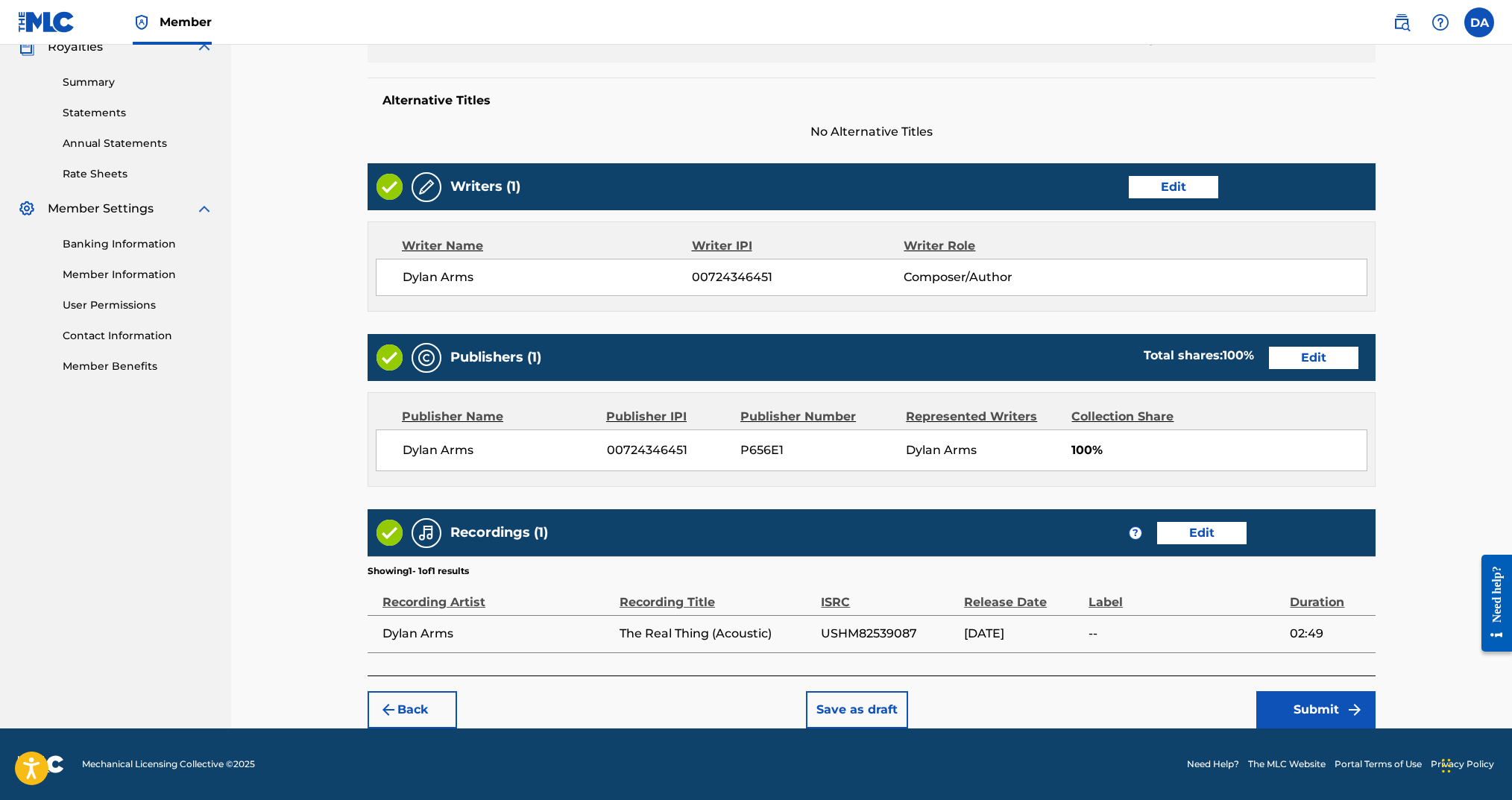
click at [1315, 703] on button "Submit" at bounding box center [1316, 710] width 119 height 37
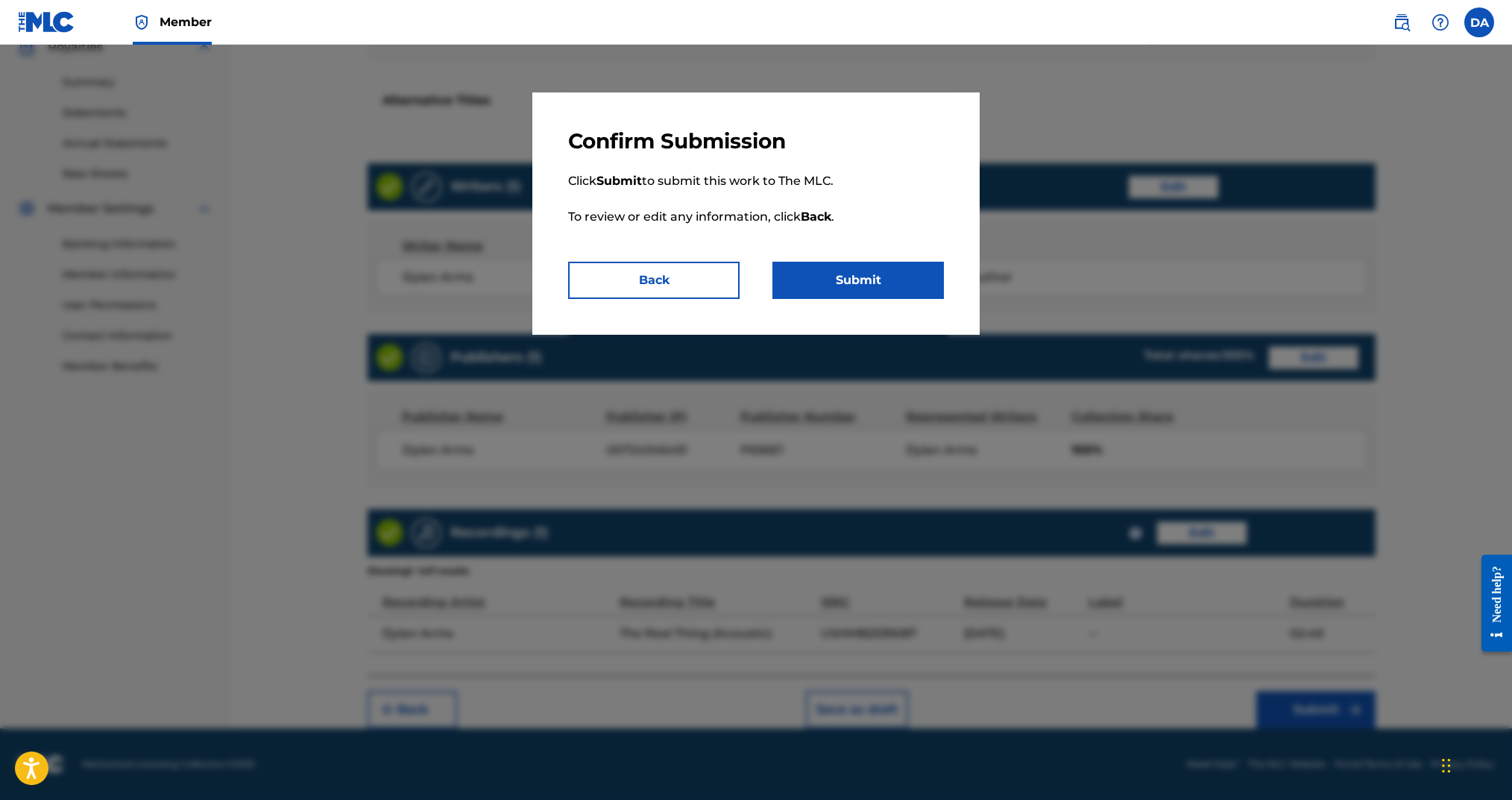
click at [861, 284] on button "Submit" at bounding box center [858, 280] width 171 height 37
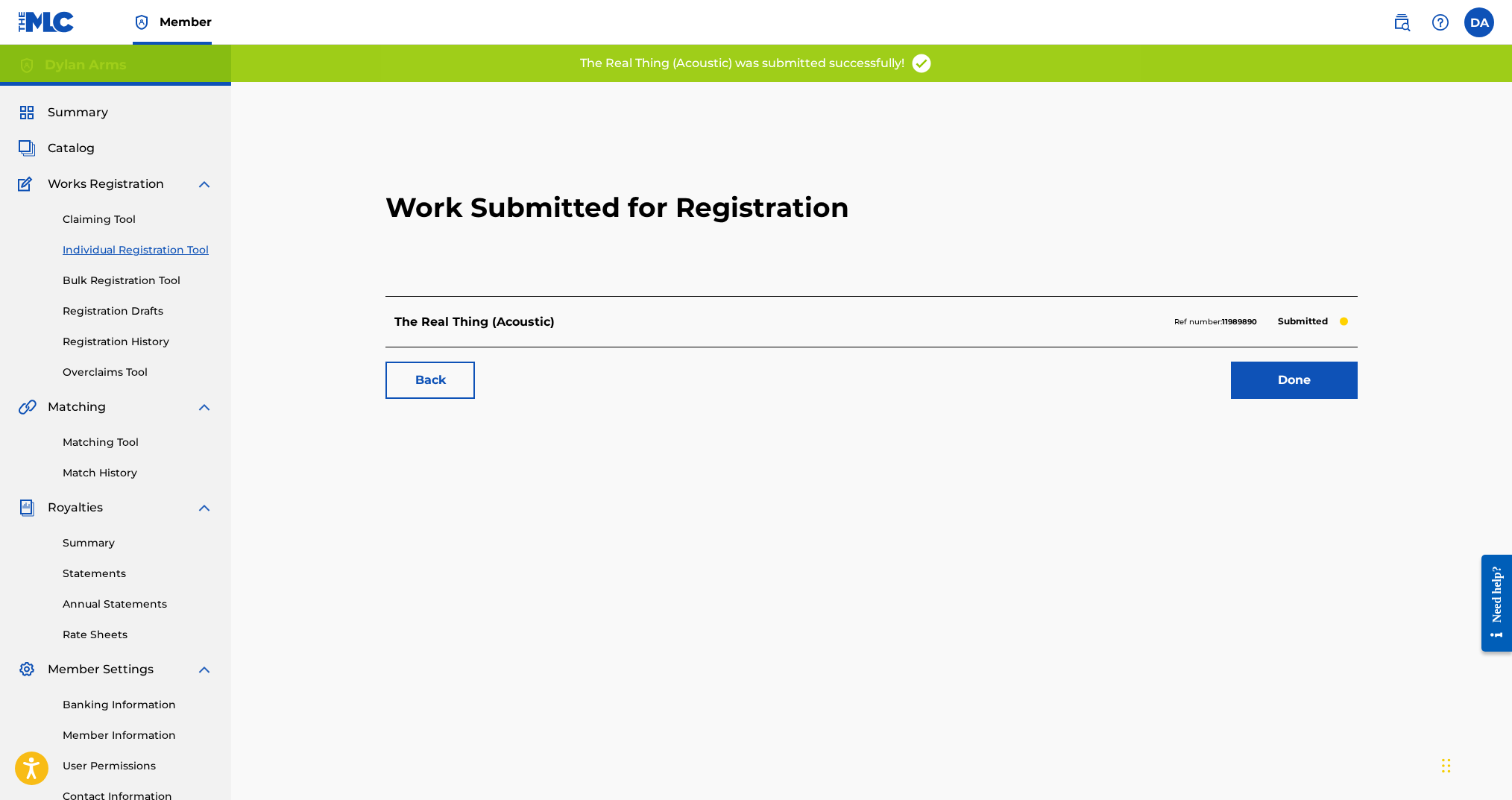
click at [107, 250] on link "Individual Registration Tool" at bounding box center [138, 250] width 151 height 16
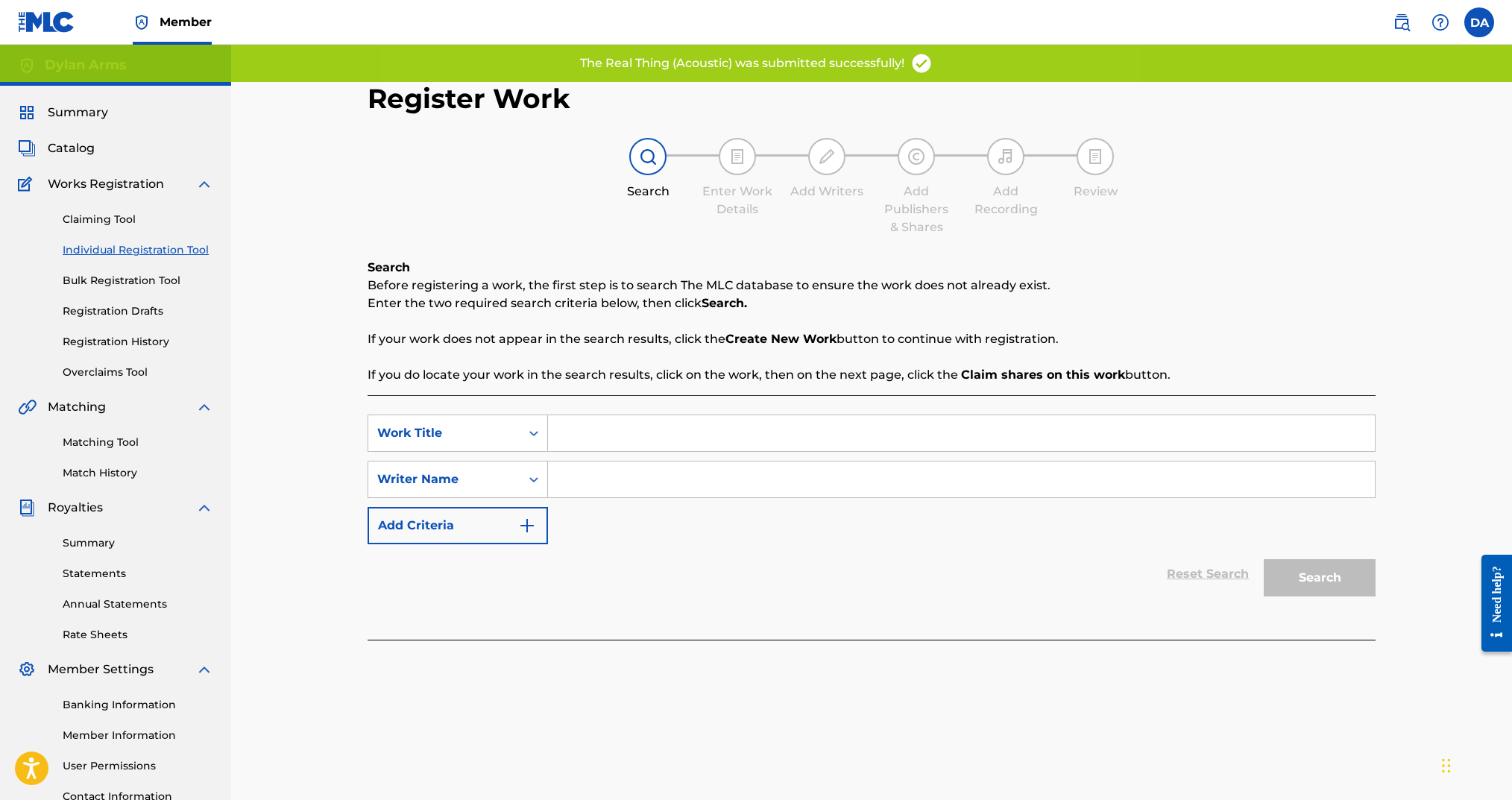
click at [603, 433] on input "Search Form" at bounding box center [961, 433] width 827 height 35
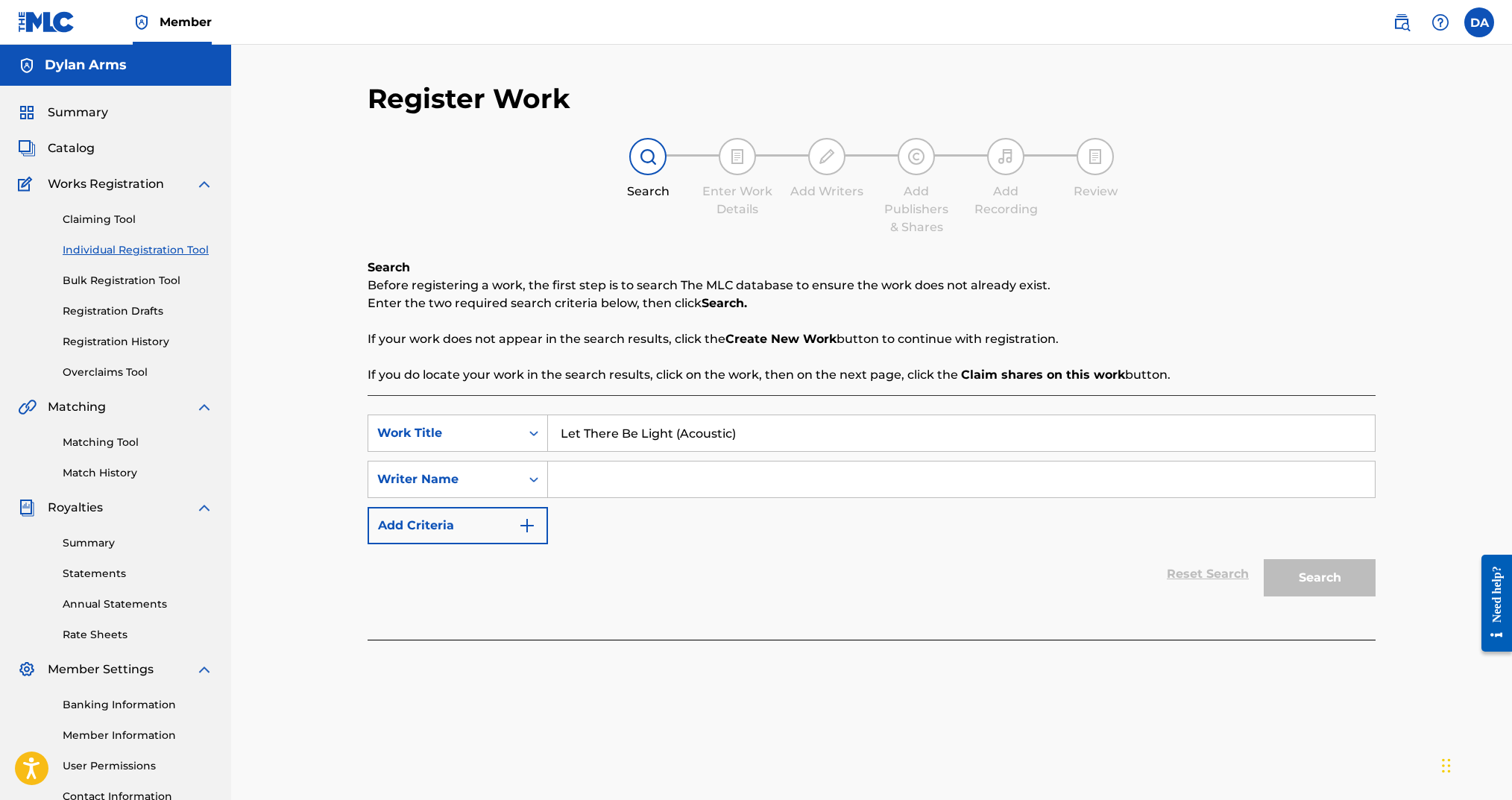
type input "Let There Be Light (Acoustic)"
click at [617, 480] on input "Search Form" at bounding box center [961, 479] width 827 height 35
type input "Dylan Arms"
click at [1264, 559] on button "Search" at bounding box center [1320, 578] width 112 height 37
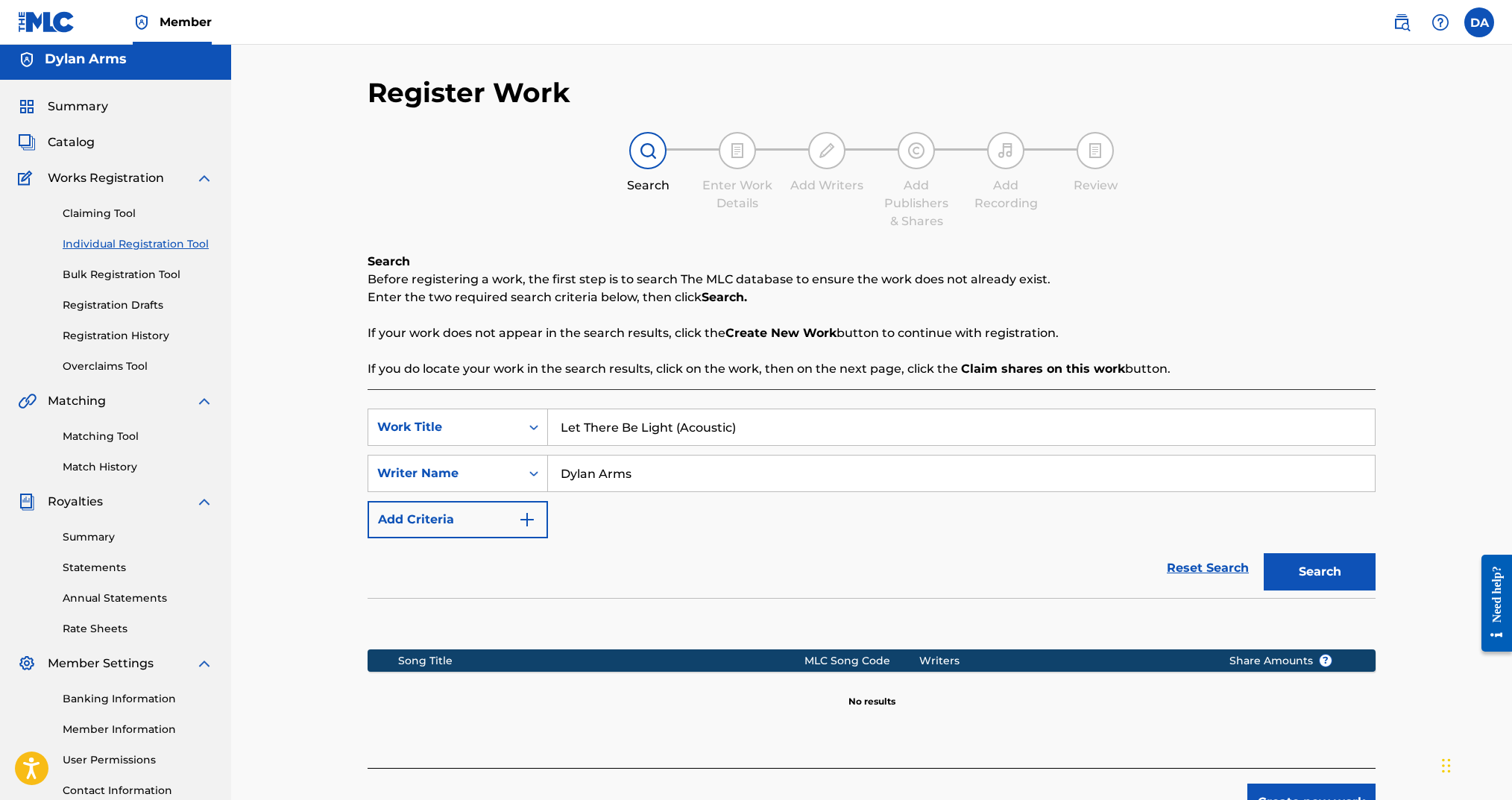
scroll to position [124, 0]
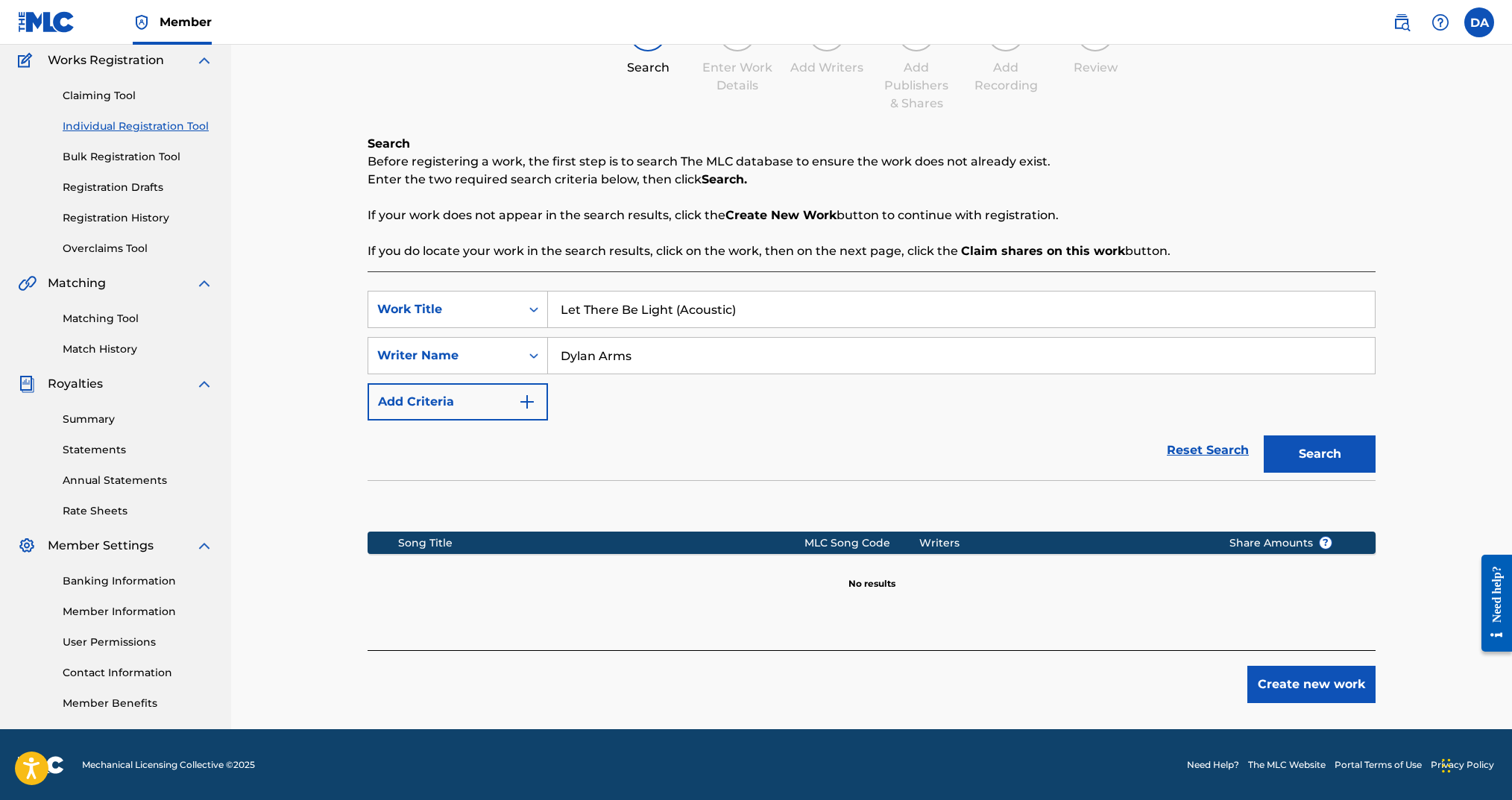
click at [1306, 697] on button "Create new work" at bounding box center [1311, 685] width 128 height 37
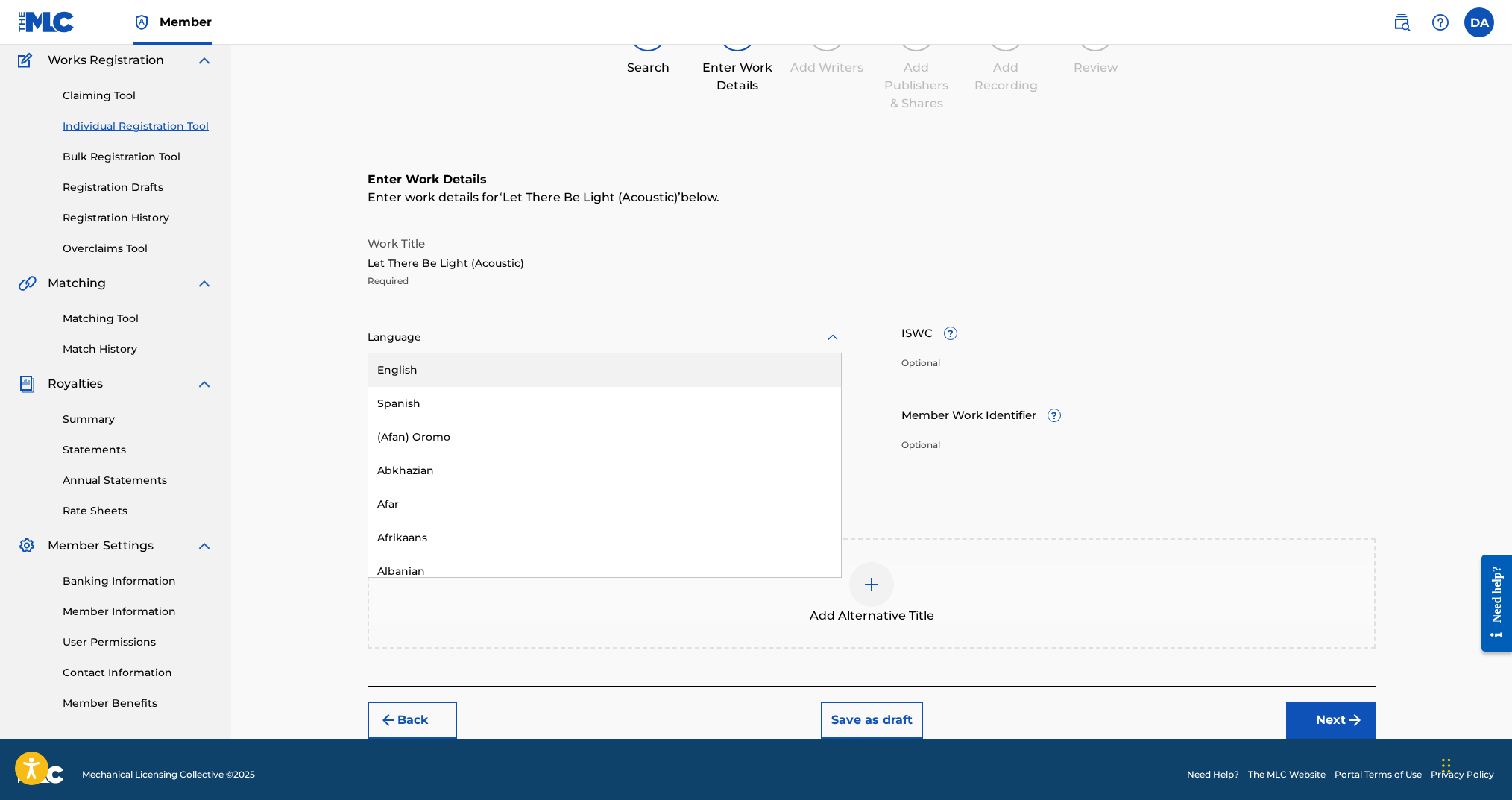
click at [557, 338] on div at bounding box center [604, 338] width 474 height 19
click at [548, 367] on div "English" at bounding box center [604, 370] width 472 height 33
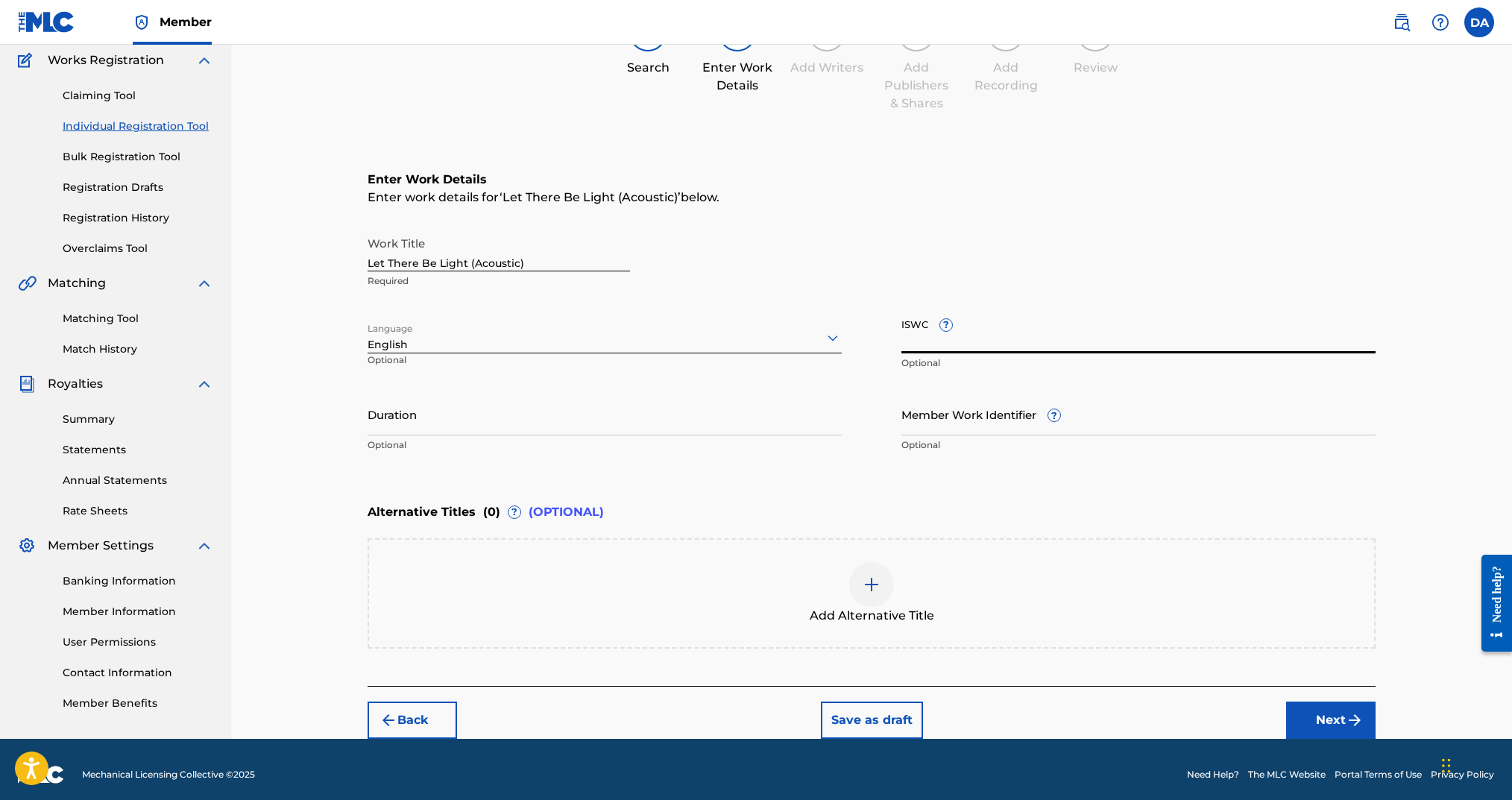
click at [1018, 348] on input "ISWC ?" at bounding box center [1138, 332] width 474 height 43
paste input "T-329.572.919-6"
type input "T-329.572.919-6"
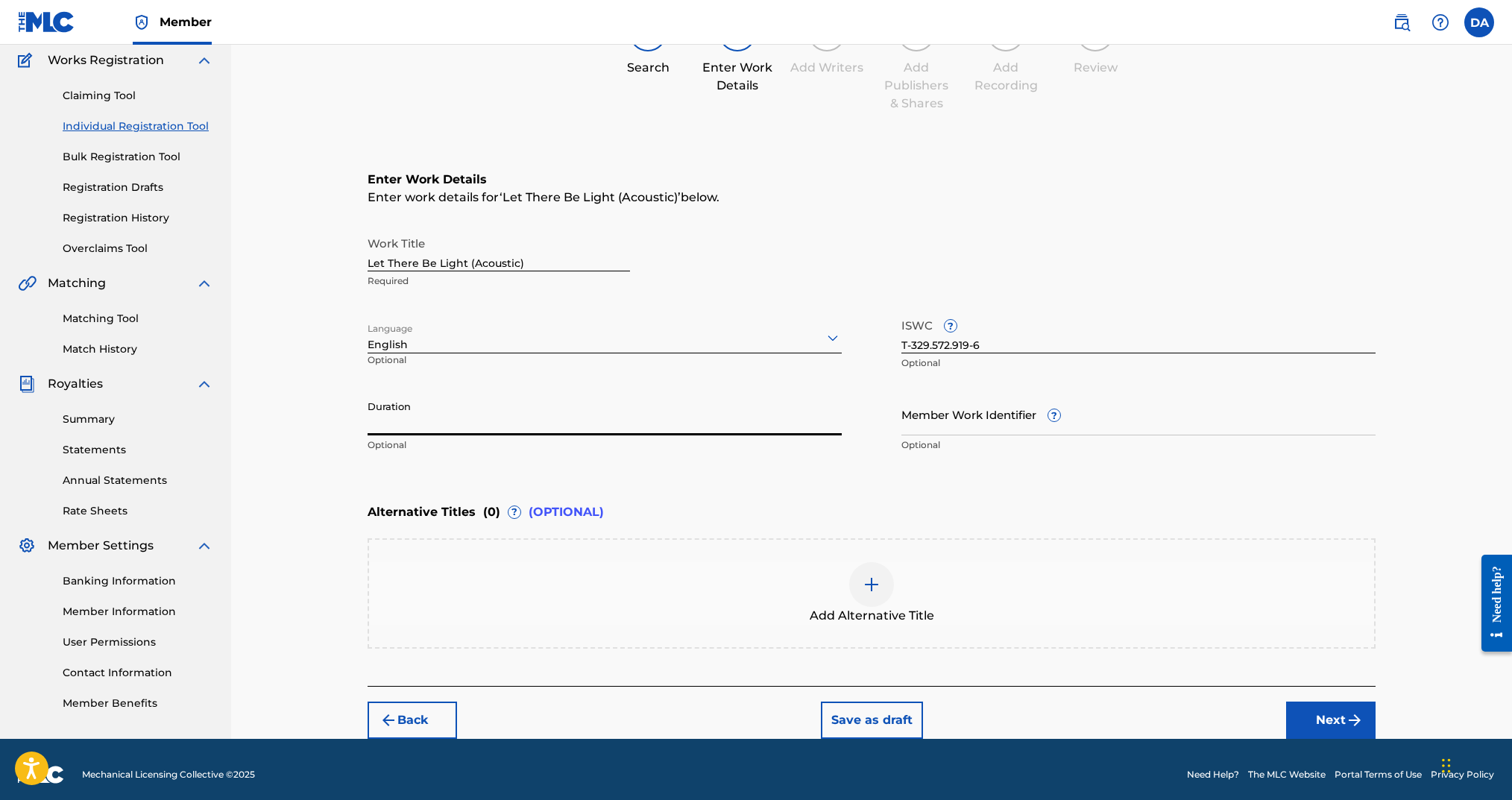
click at [668, 416] on input "Duration" at bounding box center [604, 415] width 474 height 43
type input "03:02"
click at [1344, 719] on button "Next" at bounding box center [1331, 721] width 89 height 37
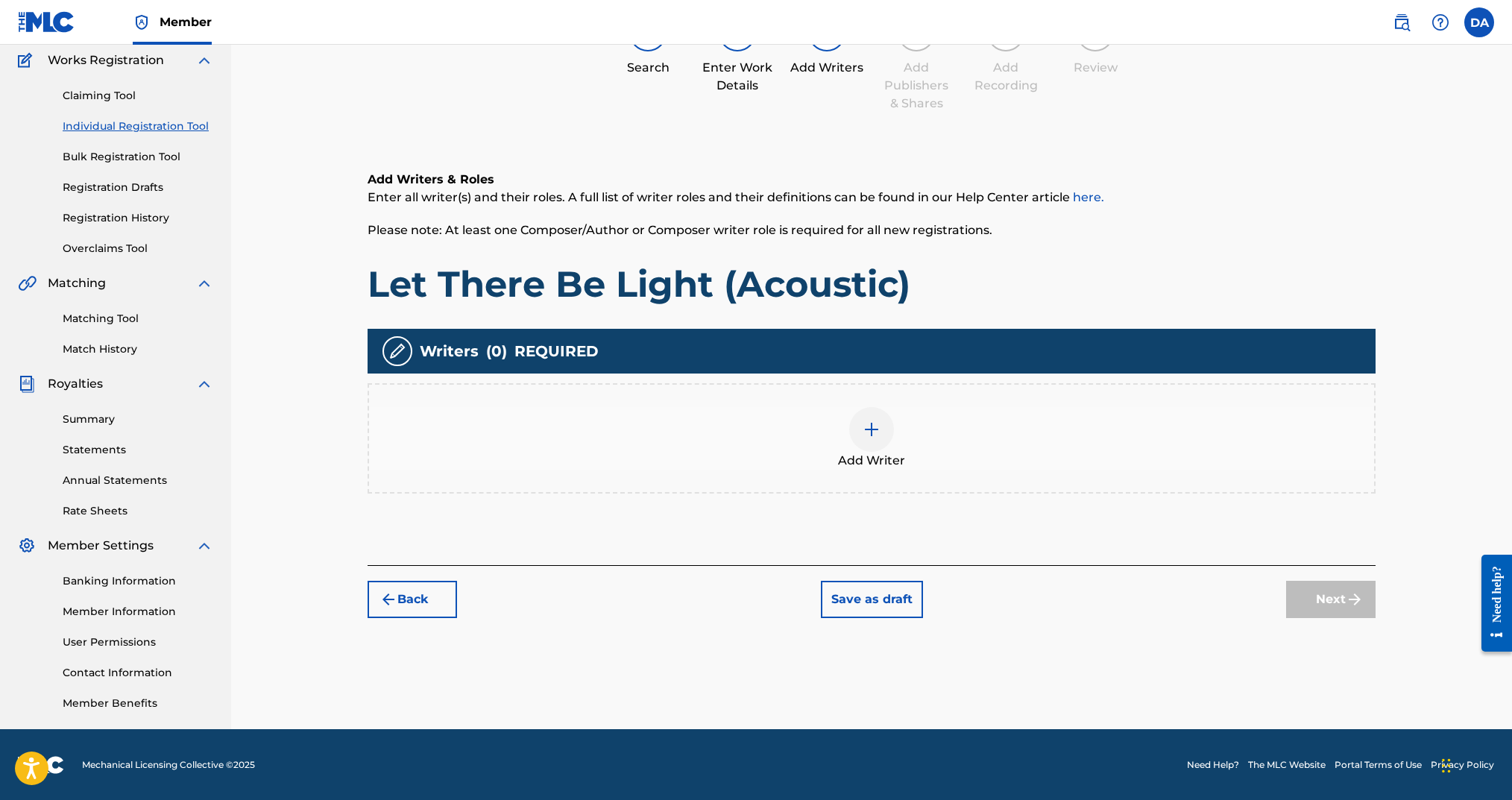
scroll to position [67, 0]
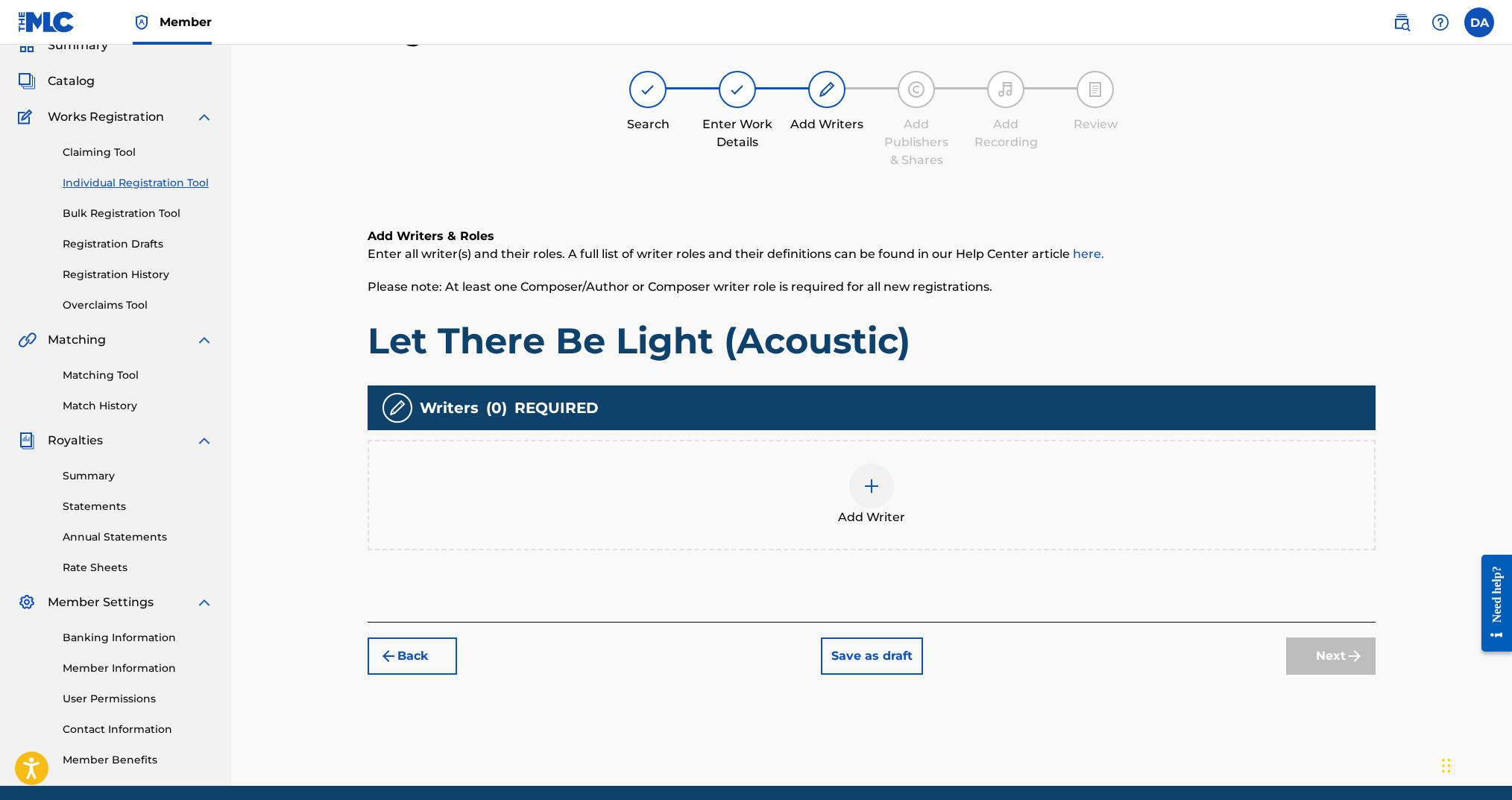
click at [873, 500] on div at bounding box center [871, 487] width 45 height 45
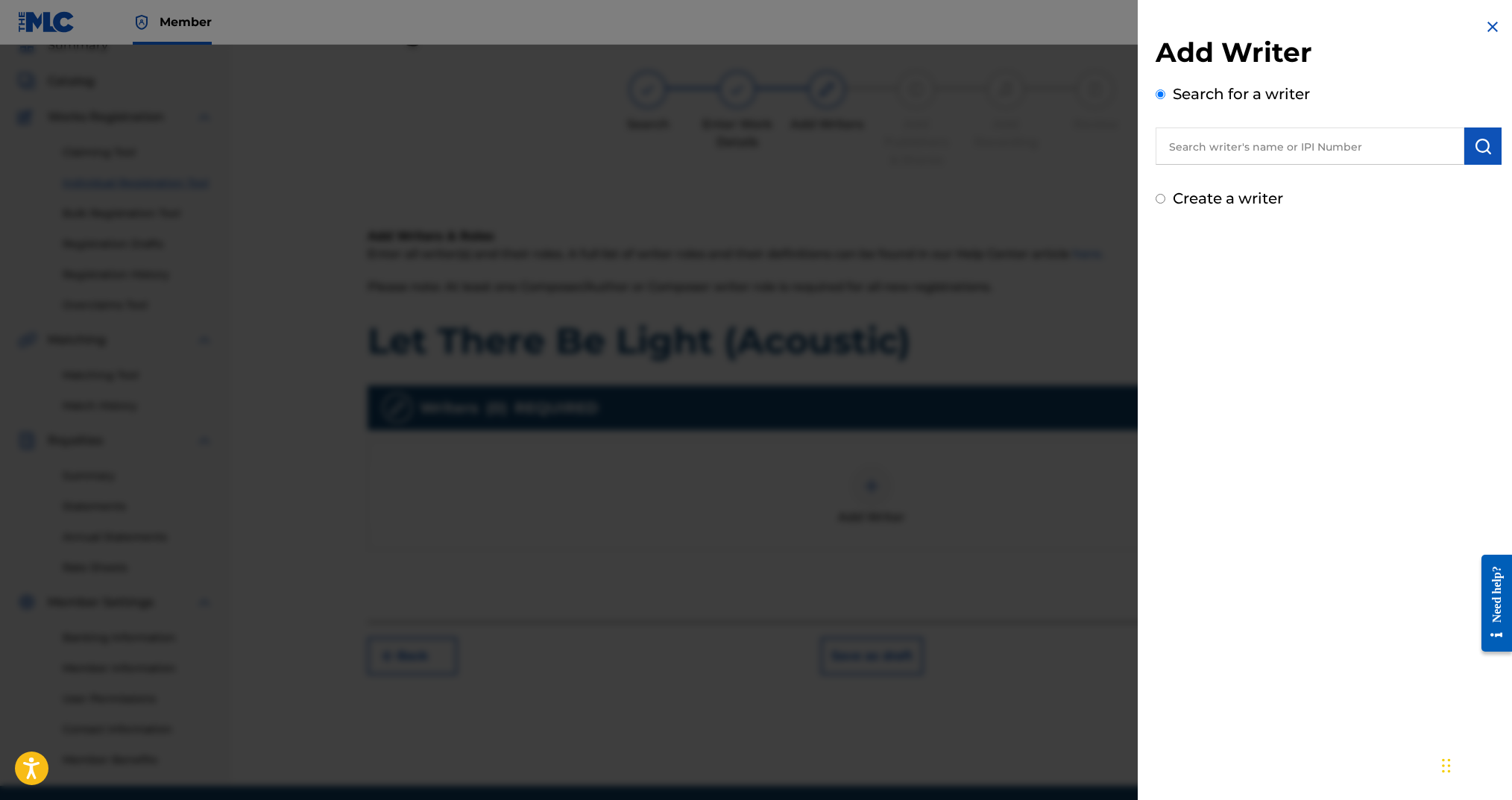
click at [1152, 197] on div "Add Writer Search for a writer Create a writer" at bounding box center [1329, 113] width 382 height 228
click at [1161, 196] on input "Create a writer" at bounding box center [1161, 198] width 9 height 9
radio input "false"
radio input "true"
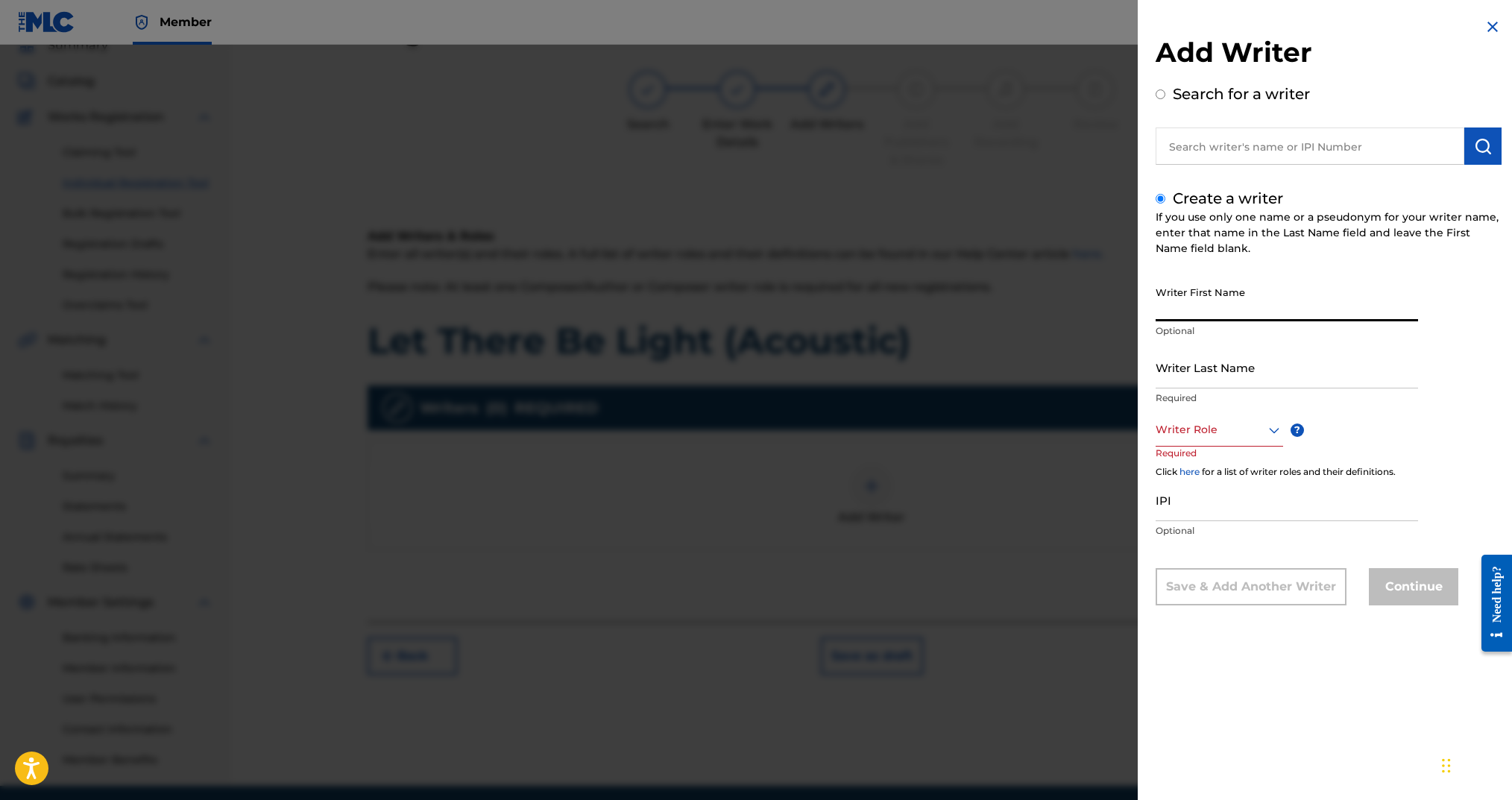
drag, startPoint x: 1217, startPoint y: 300, endPoint x: 1249, endPoint y: 329, distance: 43.2
click at [1217, 300] on input "Writer First Name" at bounding box center [1287, 300] width 262 height 43
type input "[PERSON_NAME]"
type input "Arms"
click at [1226, 426] on div at bounding box center [1219, 430] width 127 height 19
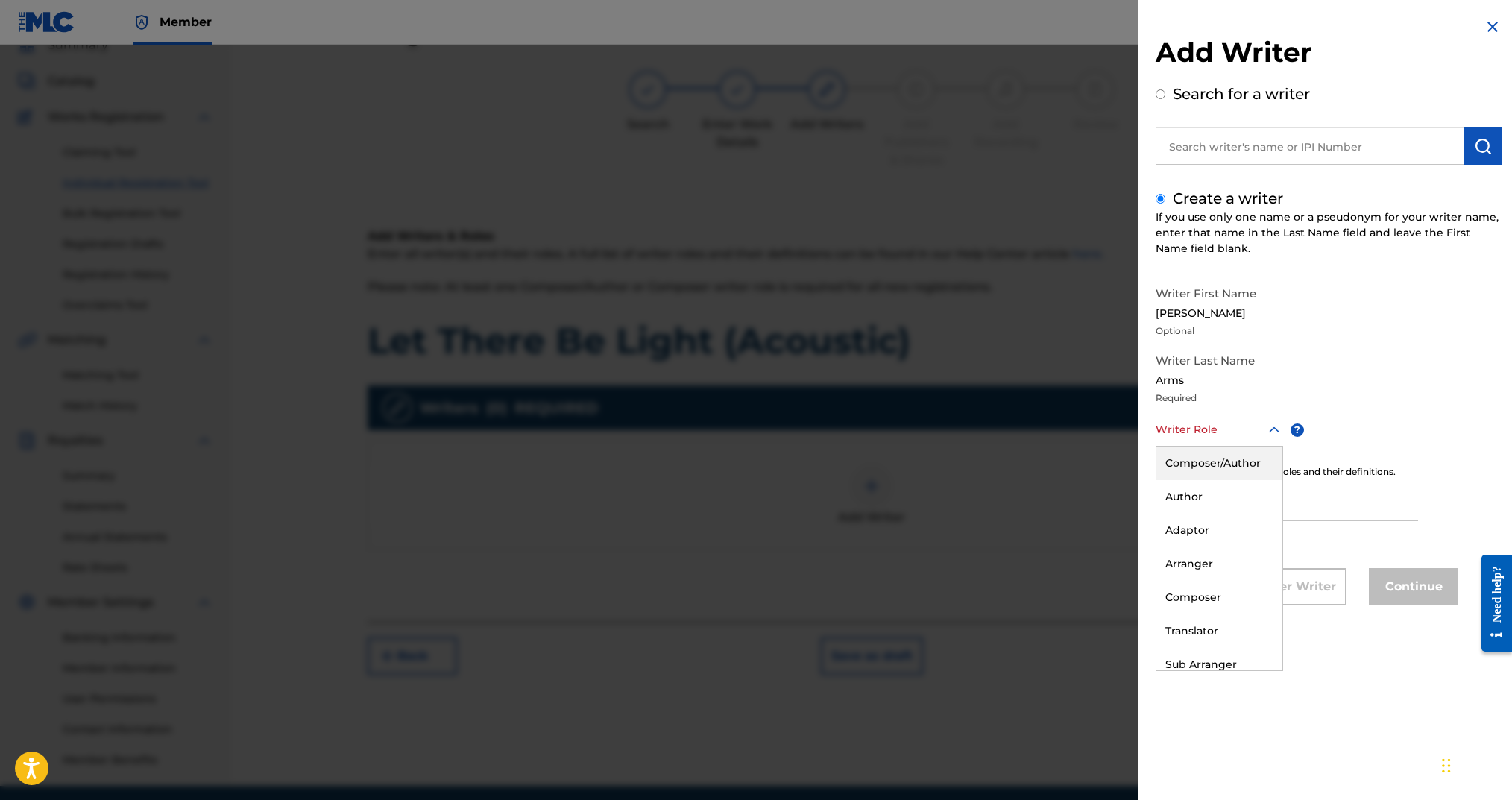
click at [1228, 460] on div "Composer/Author" at bounding box center [1220, 463] width 126 height 33
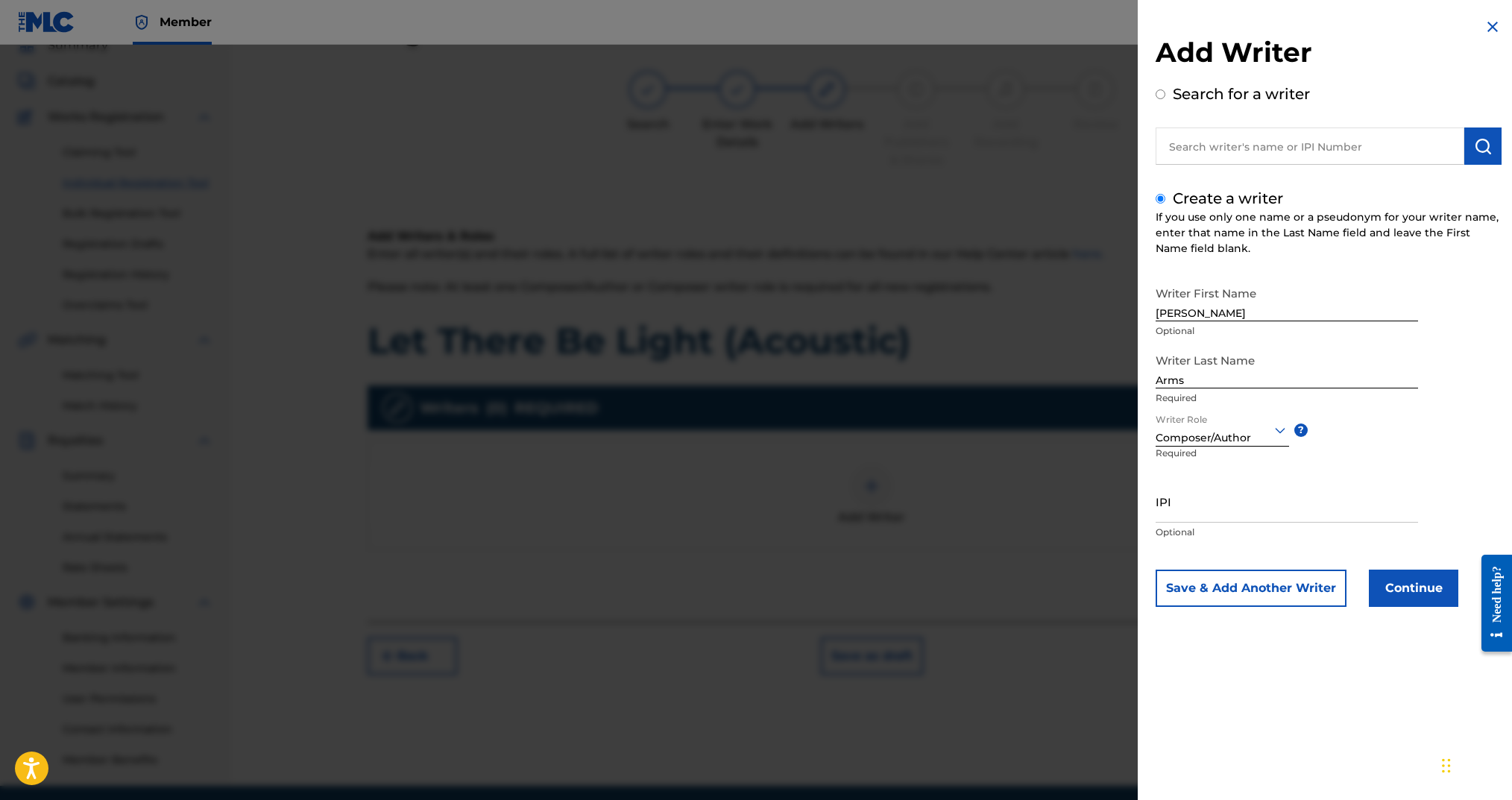
click at [1233, 498] on input "IPI" at bounding box center [1287, 501] width 262 height 43
paste input "00724346451"
type input "00724346451"
click at [1384, 573] on button "Continue" at bounding box center [1413, 589] width 89 height 37
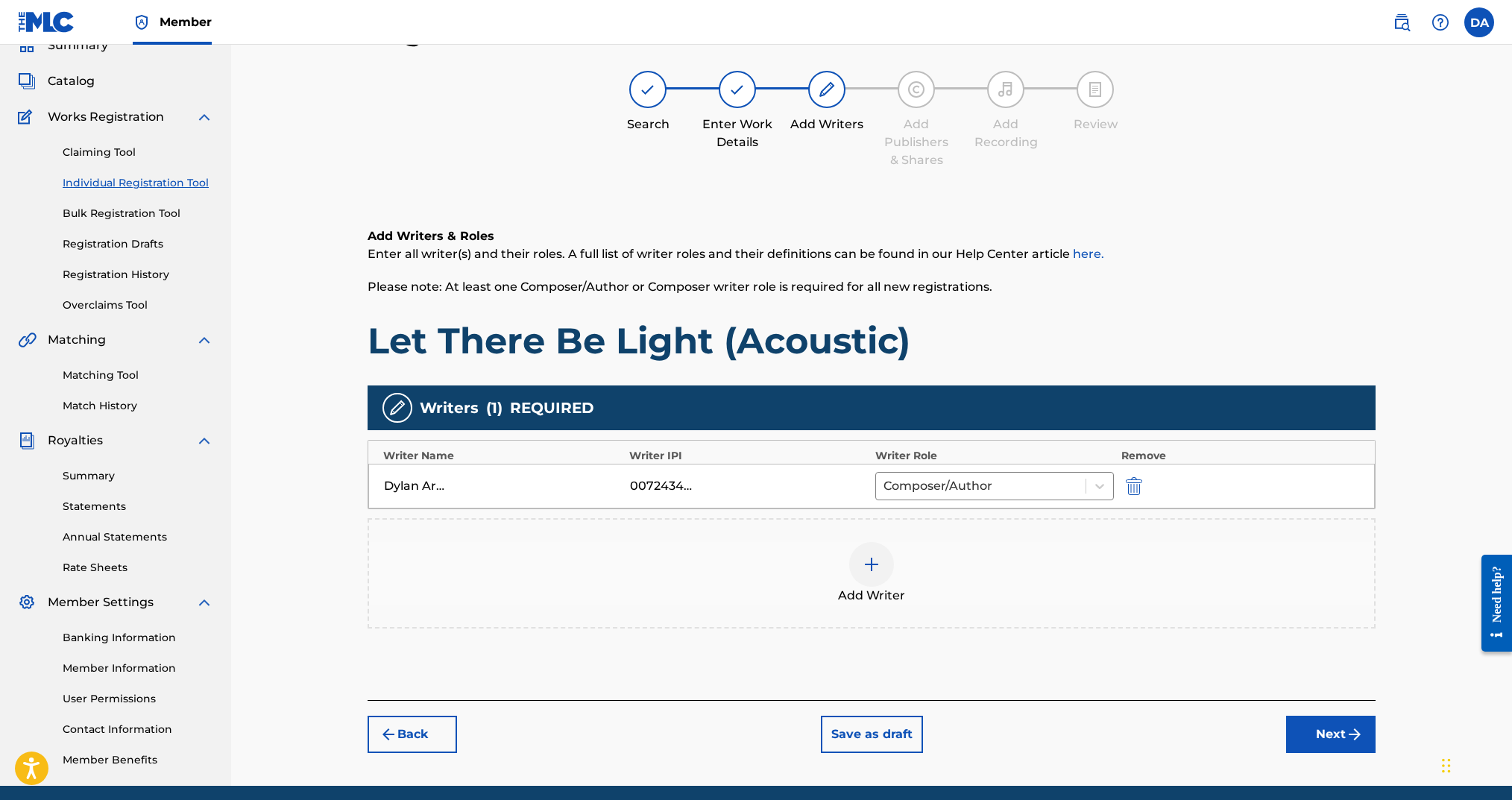
click at [1311, 719] on button "Next" at bounding box center [1331, 735] width 89 height 37
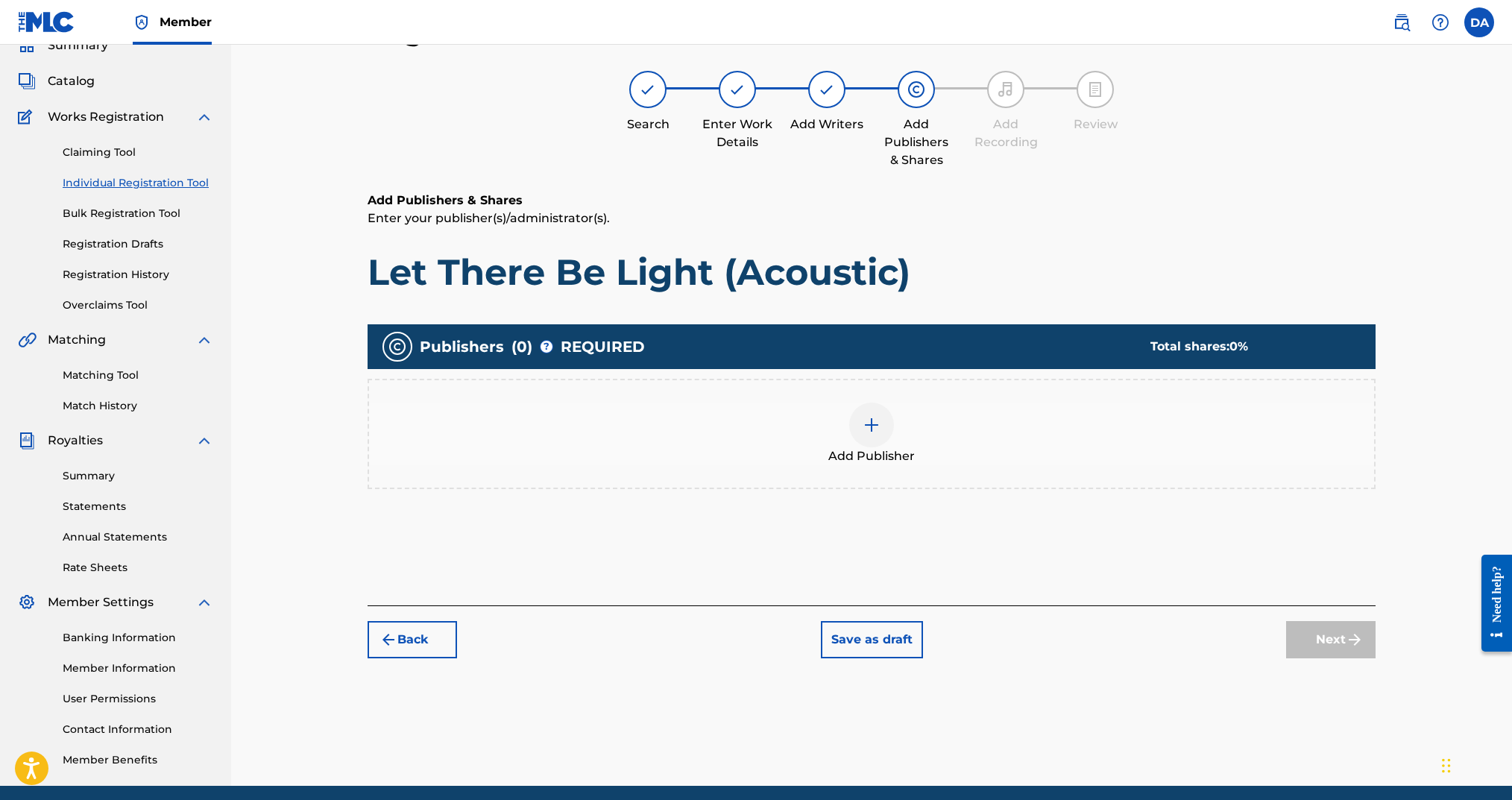
click at [875, 442] on div at bounding box center [871, 425] width 45 height 45
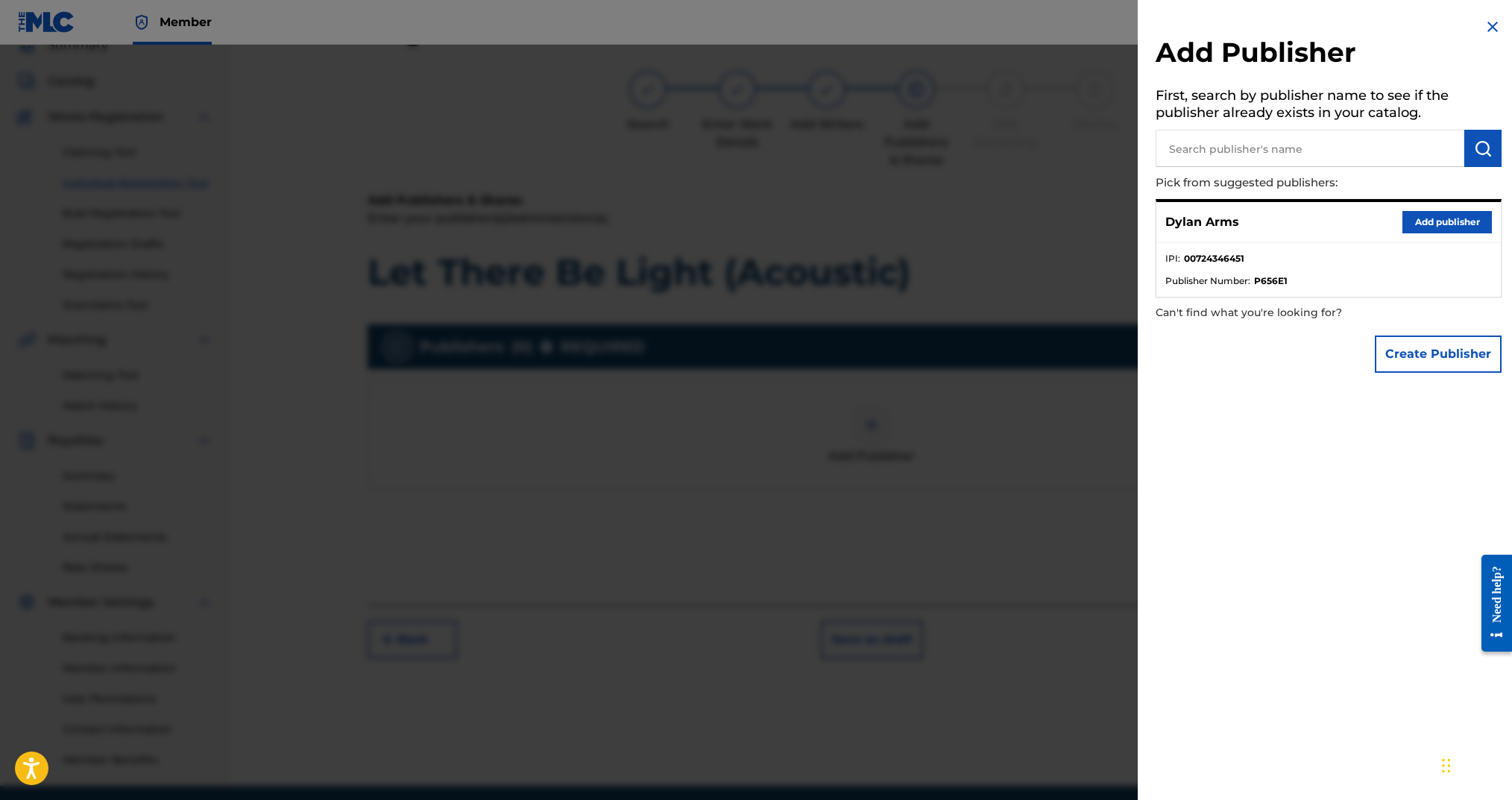
drag, startPoint x: 1442, startPoint y: 217, endPoint x: 1439, endPoint y: 228, distance: 11.4
click at [1442, 217] on button "Add publisher" at bounding box center [1447, 222] width 89 height 22
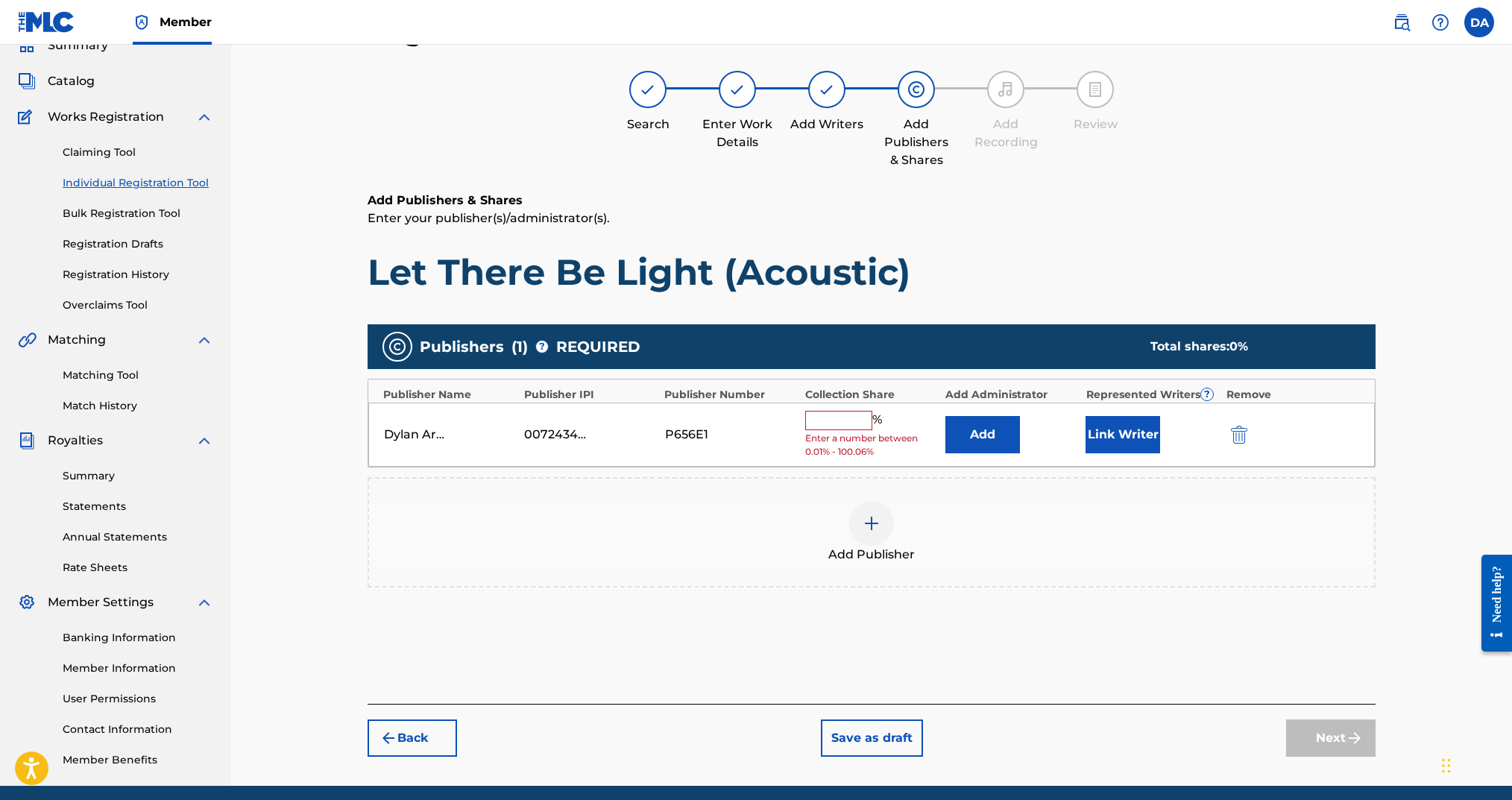
click at [869, 405] on div "Dylan Arms 00724346451 P656E1 % Enter a number between 0.01% - 100.06% Add Link…" at bounding box center [871, 435] width 1006 height 65
click at [855, 413] on input "text" at bounding box center [839, 420] width 67 height 20
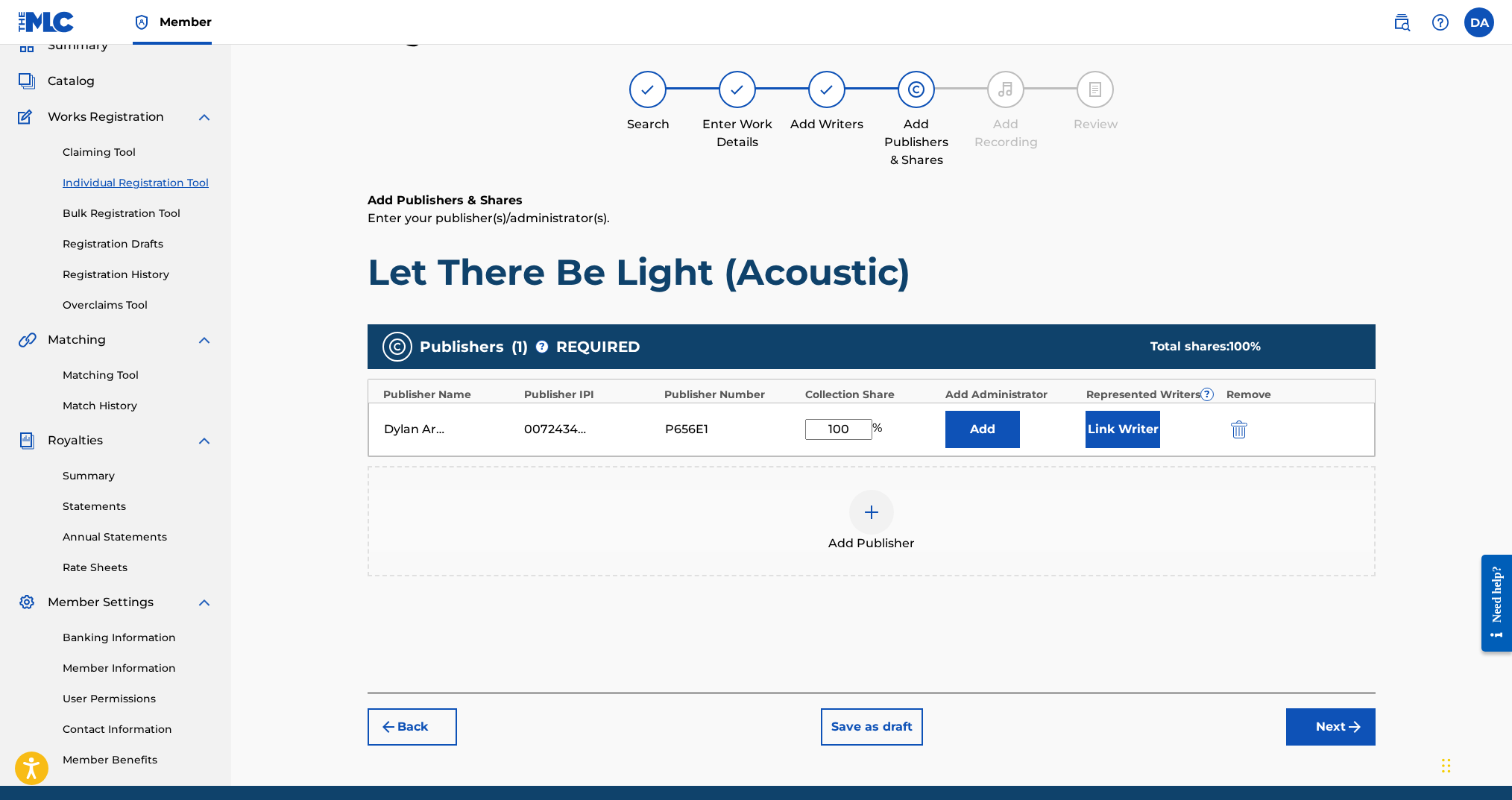
type input "100"
click at [1013, 439] on button "Add" at bounding box center [983, 430] width 74 height 37
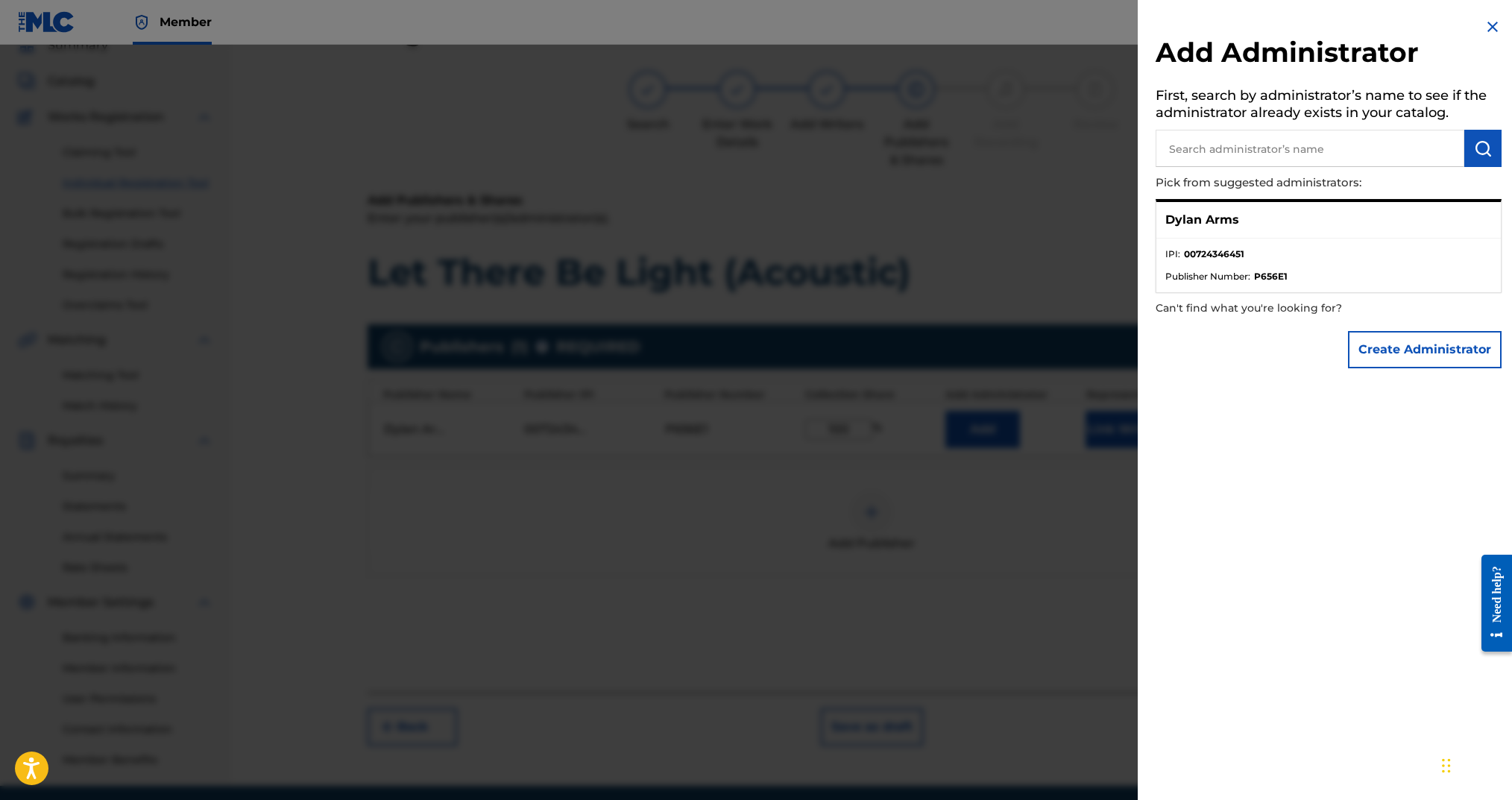
click at [1489, 28] on img at bounding box center [1492, 26] width 18 height 18
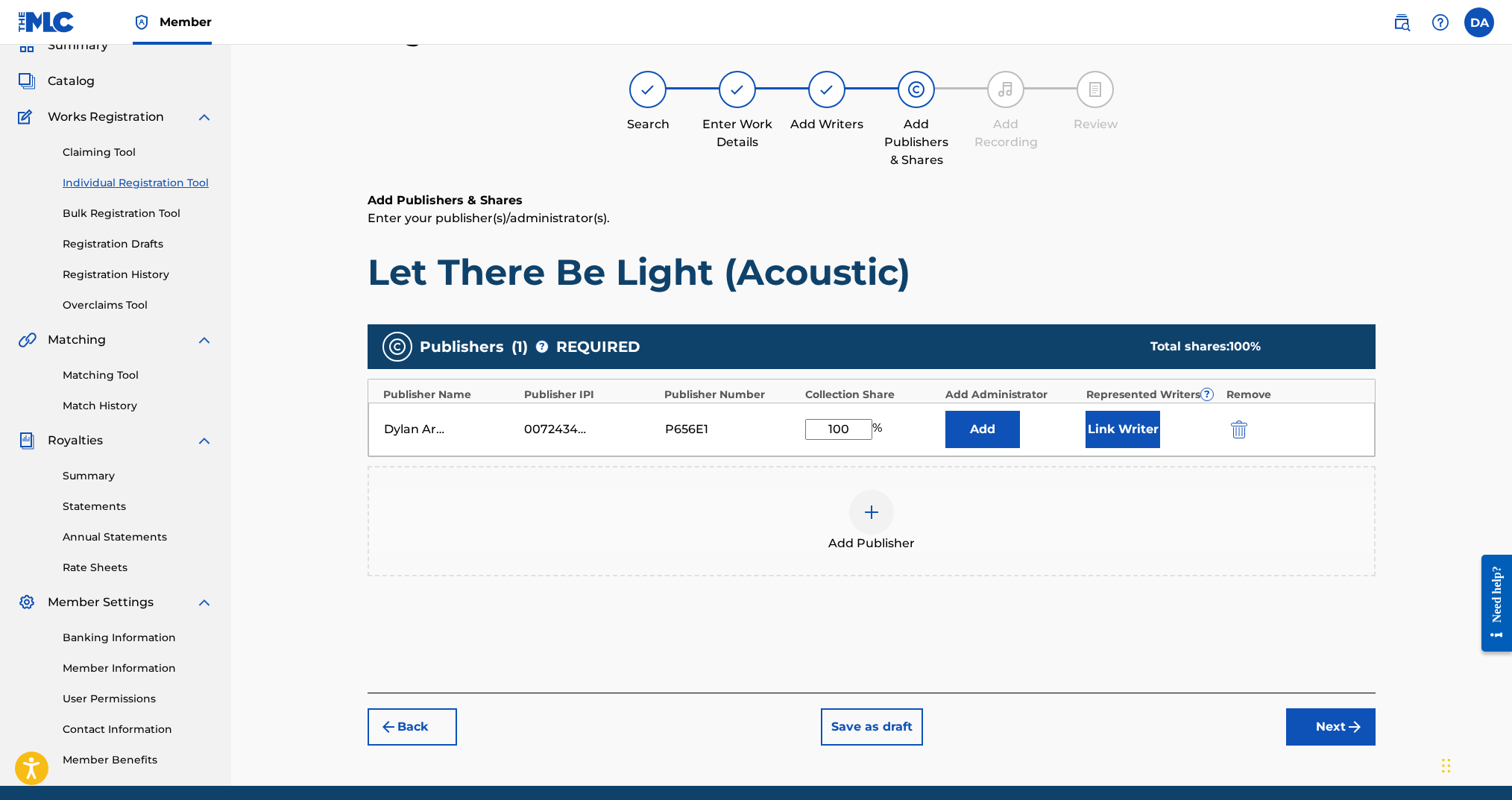
click at [1107, 427] on button "Link Writer" at bounding box center [1122, 430] width 74 height 37
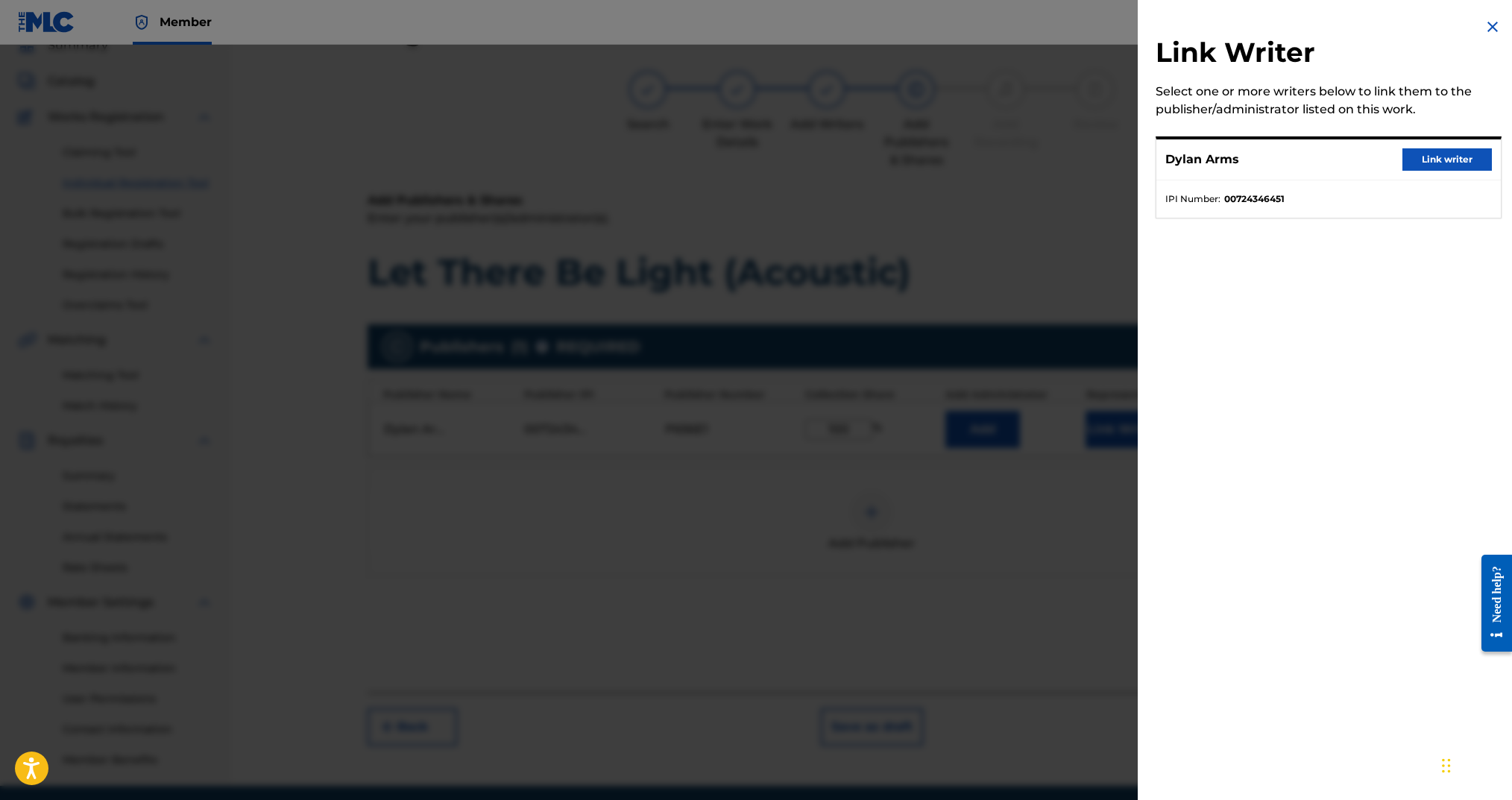
click at [1415, 156] on button "Link writer" at bounding box center [1447, 160] width 89 height 22
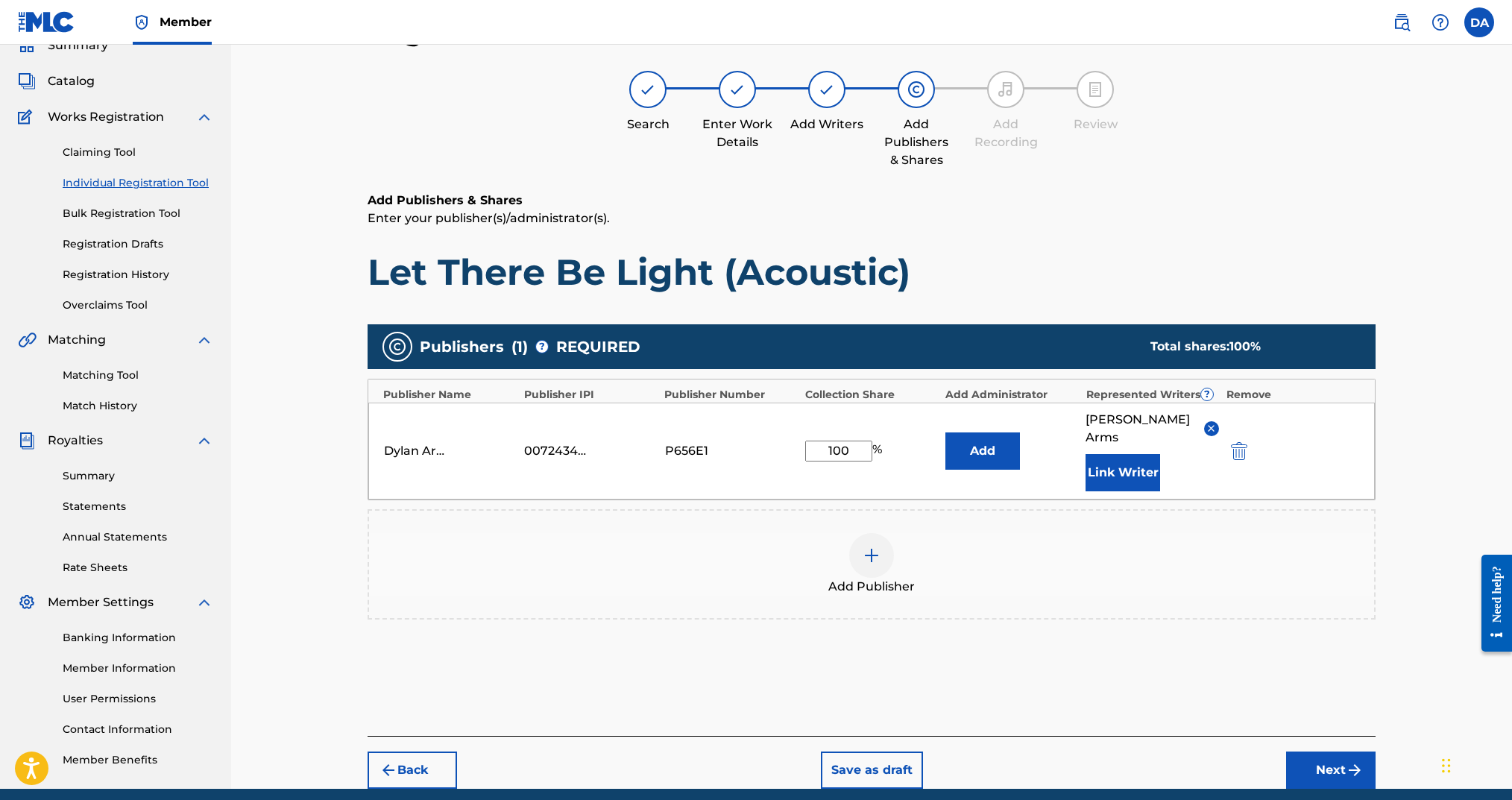
drag, startPoint x: 1404, startPoint y: 657, endPoint x: 1396, endPoint y: 674, distance: 18.8
click at [1404, 657] on div "Register Work Search Enter Work Details Add Writers Add Publishers & Shares Add…" at bounding box center [872, 383] width 1281 height 811
click at [1345, 752] on button "Next" at bounding box center [1331, 770] width 89 height 37
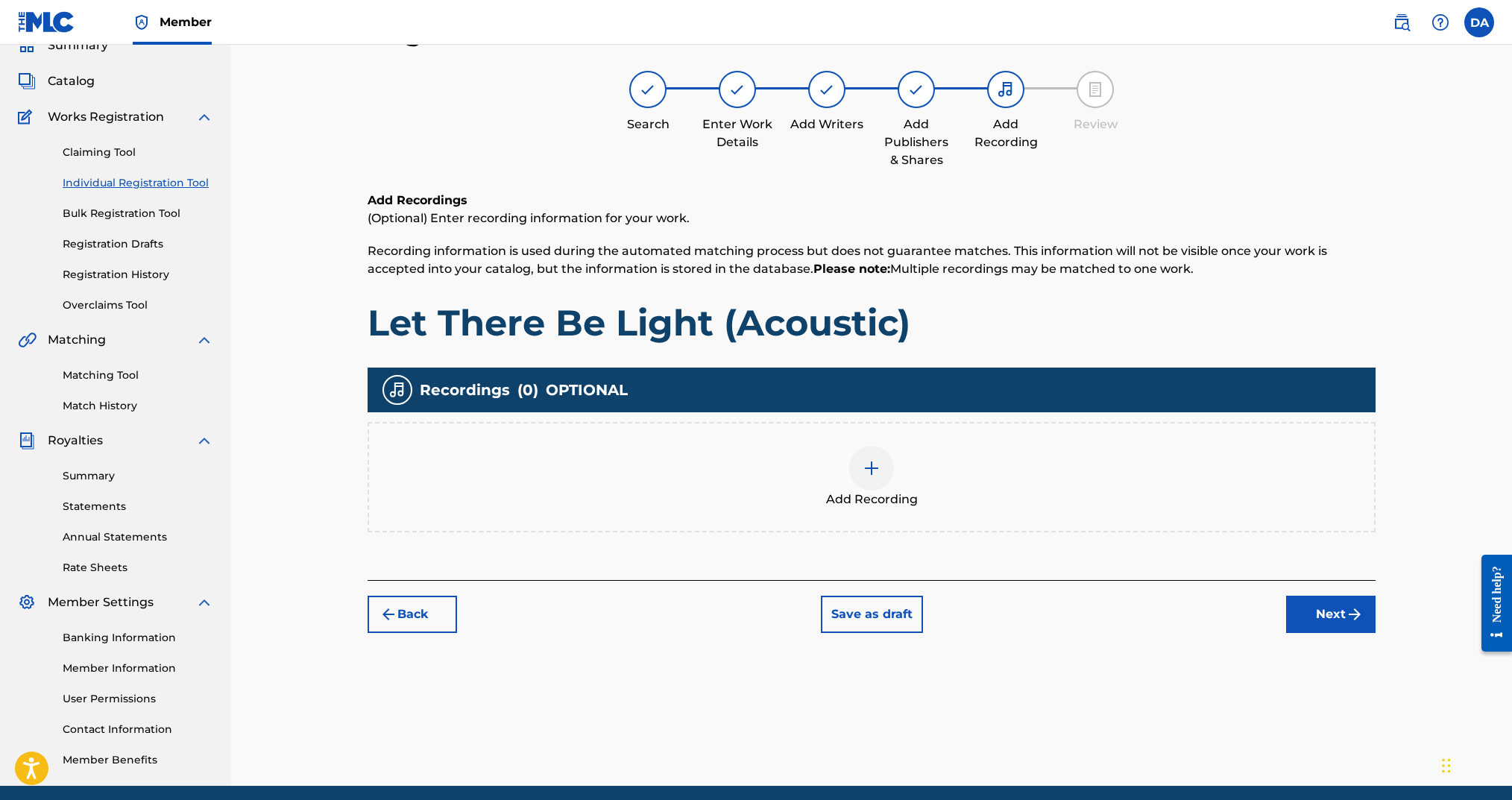
click at [882, 474] on div at bounding box center [871, 469] width 45 height 45
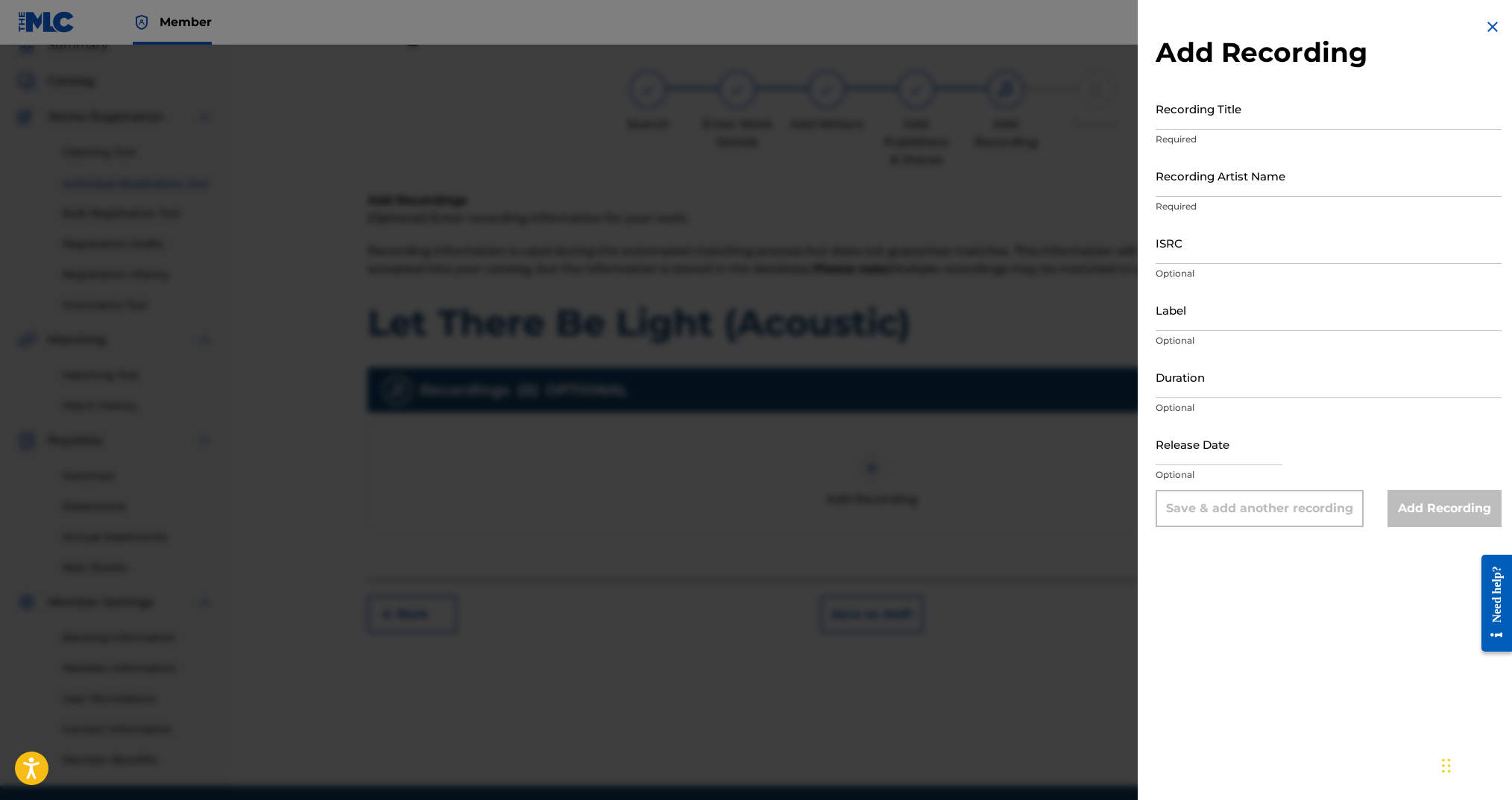
click at [1331, 114] on input "Recording Title" at bounding box center [1329, 109] width 346 height 43
type input "Let There Be Light (Acoustic)"
drag, startPoint x: 1296, startPoint y: 175, endPoint x: 1298, endPoint y: 197, distance: 22.1
click at [1296, 176] on input "Recording Artist Name" at bounding box center [1329, 176] width 346 height 43
type input "Dylan Arms Kids Worship"
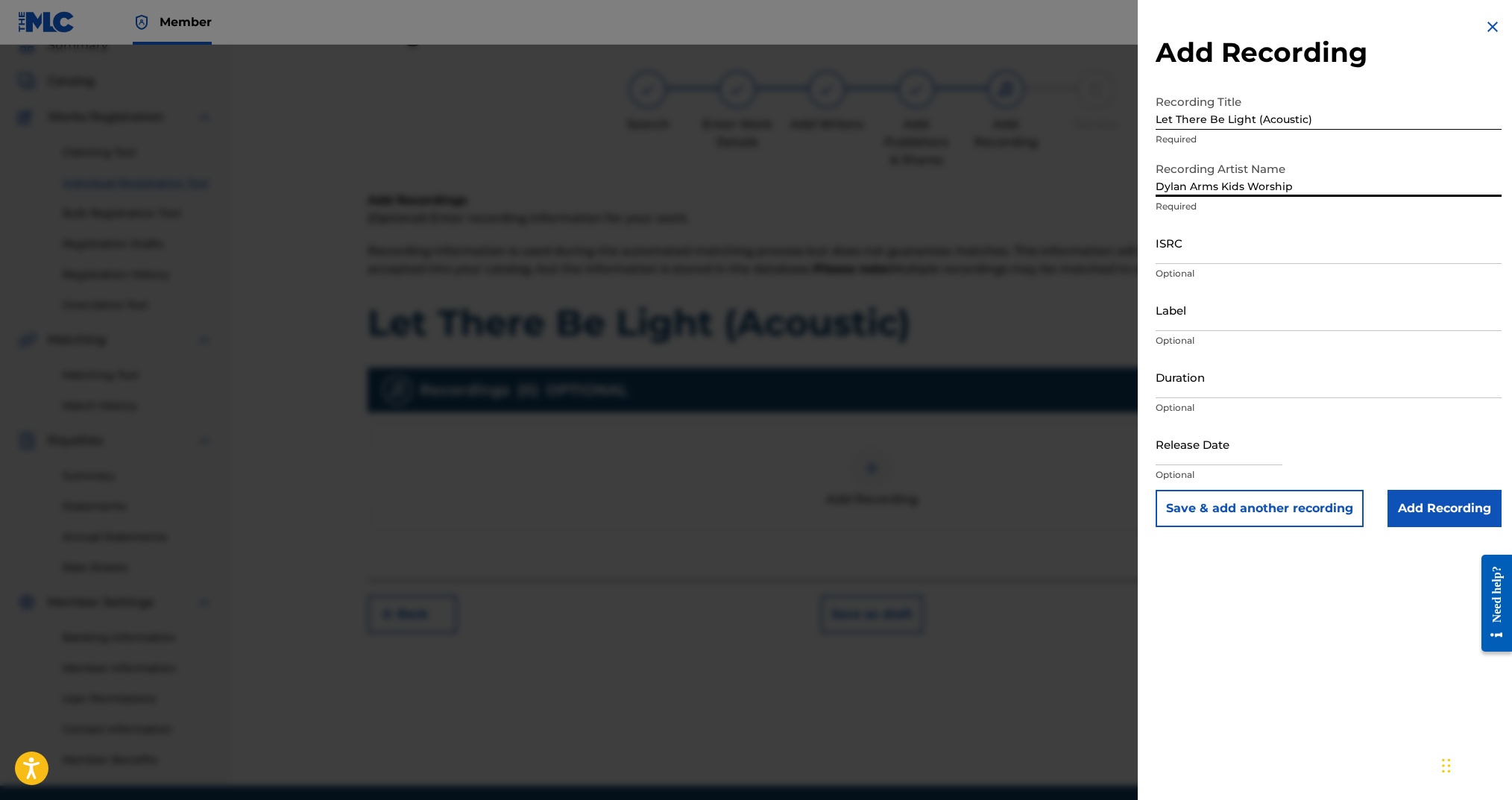
drag, startPoint x: 1263, startPoint y: 259, endPoint x: 1447, endPoint y: 272, distance: 184.5
click at [1265, 259] on input "ISRC" at bounding box center [1329, 243] width 346 height 43
paste input "ushm92526236"
click at [1130, 249] on div "Add Recording Recording Title Let There Be Light (Acoustic) Required Recording …" at bounding box center [756, 422] width 1512 height 755
type input "USHM92526236"
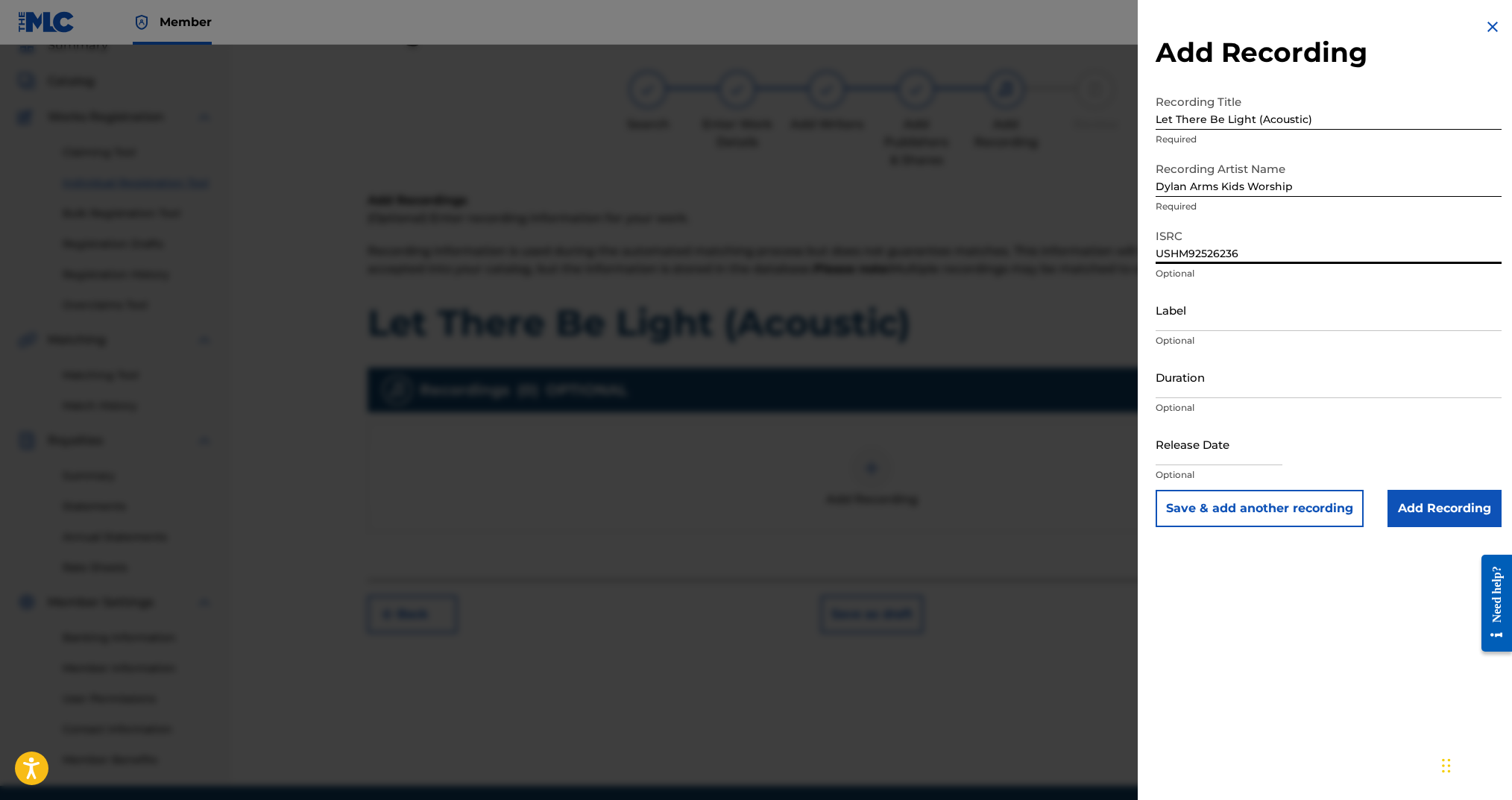
click at [1204, 380] on input "Duration" at bounding box center [1329, 377] width 346 height 43
type input "03:02"
select select "7"
select select "2025"
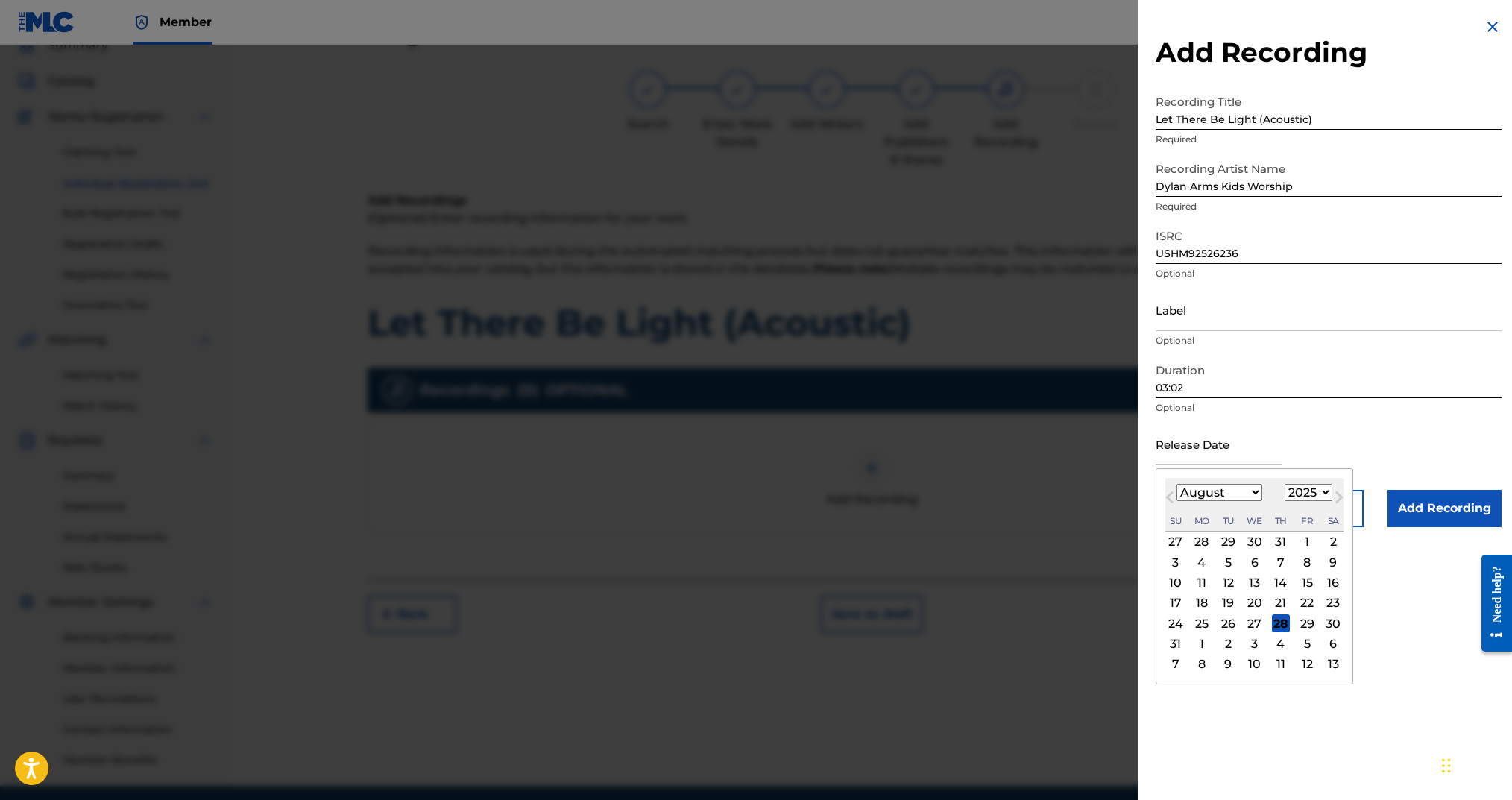
click at [1203, 438] on input "text" at bounding box center [1219, 445] width 126 height 43
click at [1186, 491] on select "January February March April May June July August September October November De…" at bounding box center [1219, 492] width 86 height 17
select select "6"
click at [1176, 484] on select "January February March April May June July August September October November De…" at bounding box center [1219, 492] width 86 height 17
click at [1307, 584] on div "18" at bounding box center [1306, 582] width 18 height 18
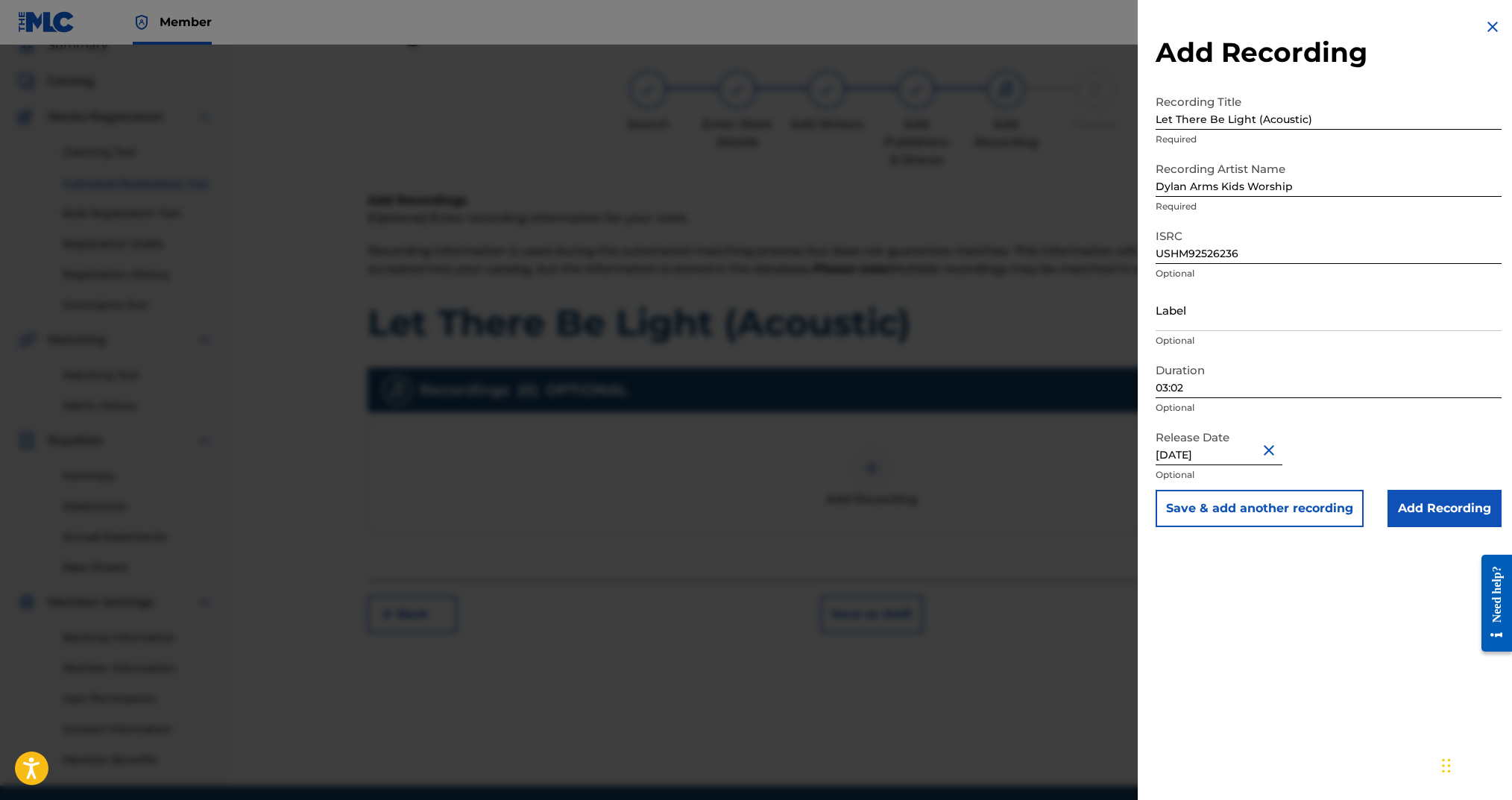
type input "[DATE]"
click at [1408, 519] on input "Add Recording" at bounding box center [1444, 509] width 114 height 37
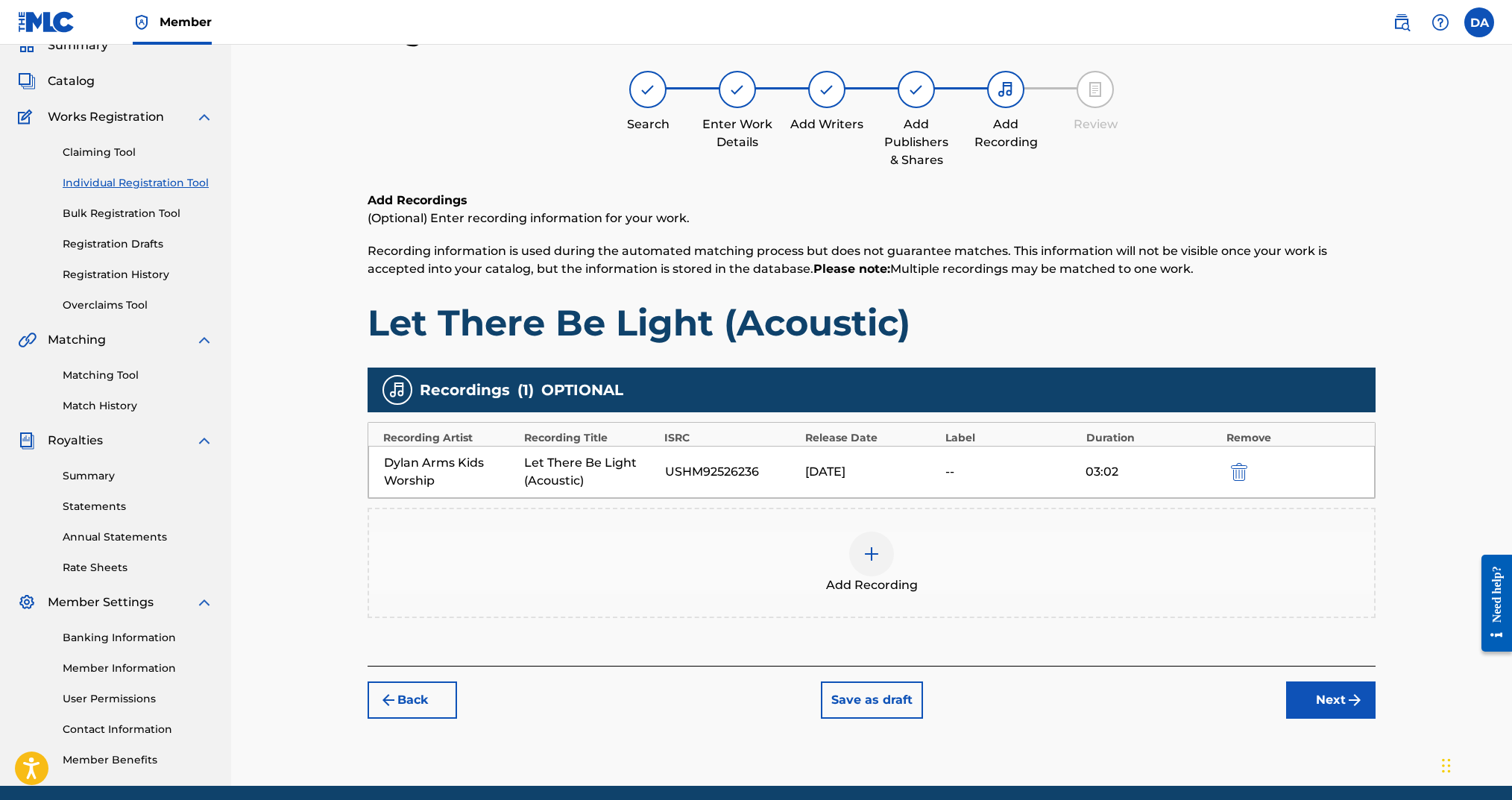
click at [1306, 706] on button "Next" at bounding box center [1331, 700] width 89 height 37
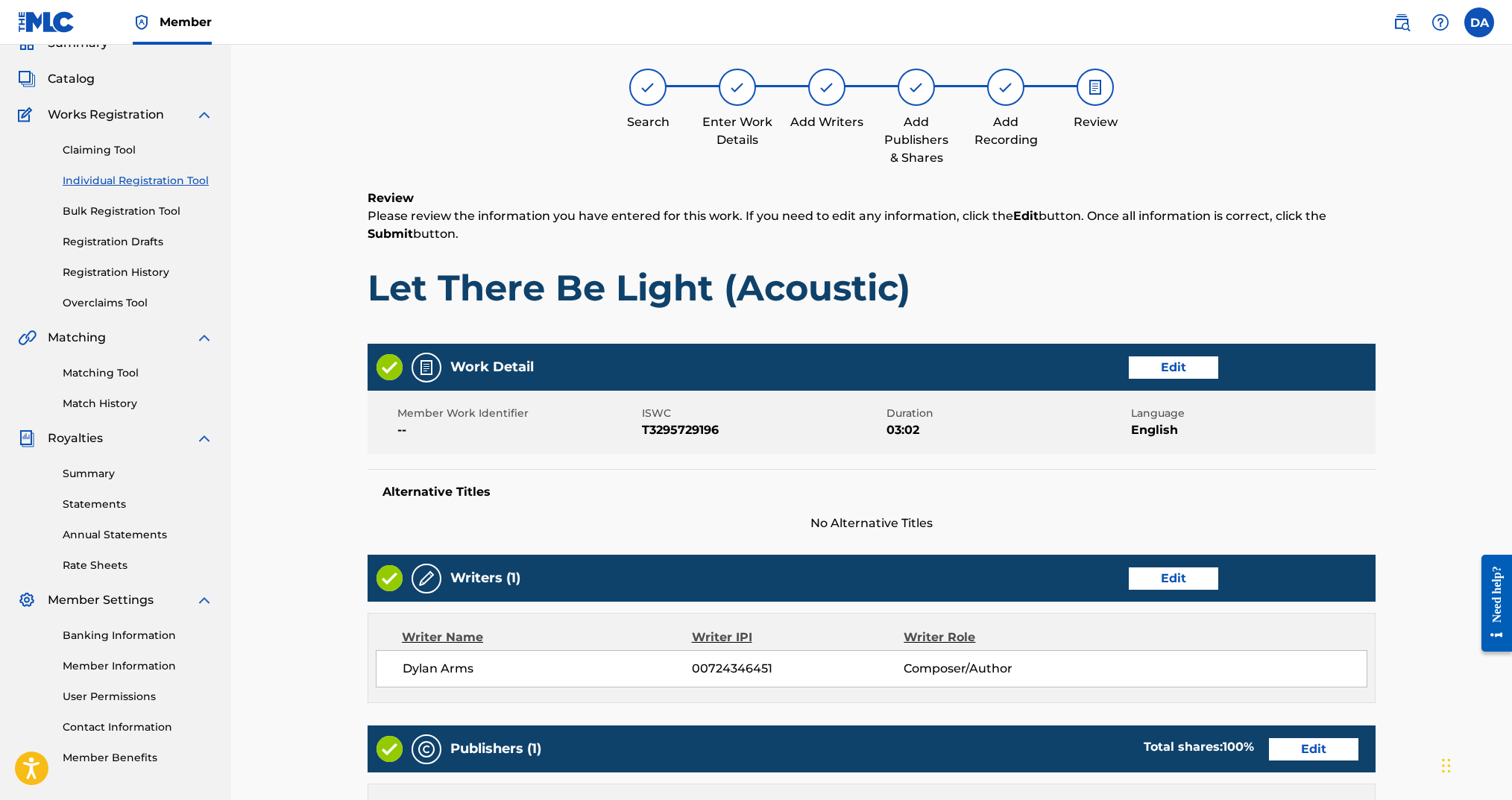
scroll to position [462, 0]
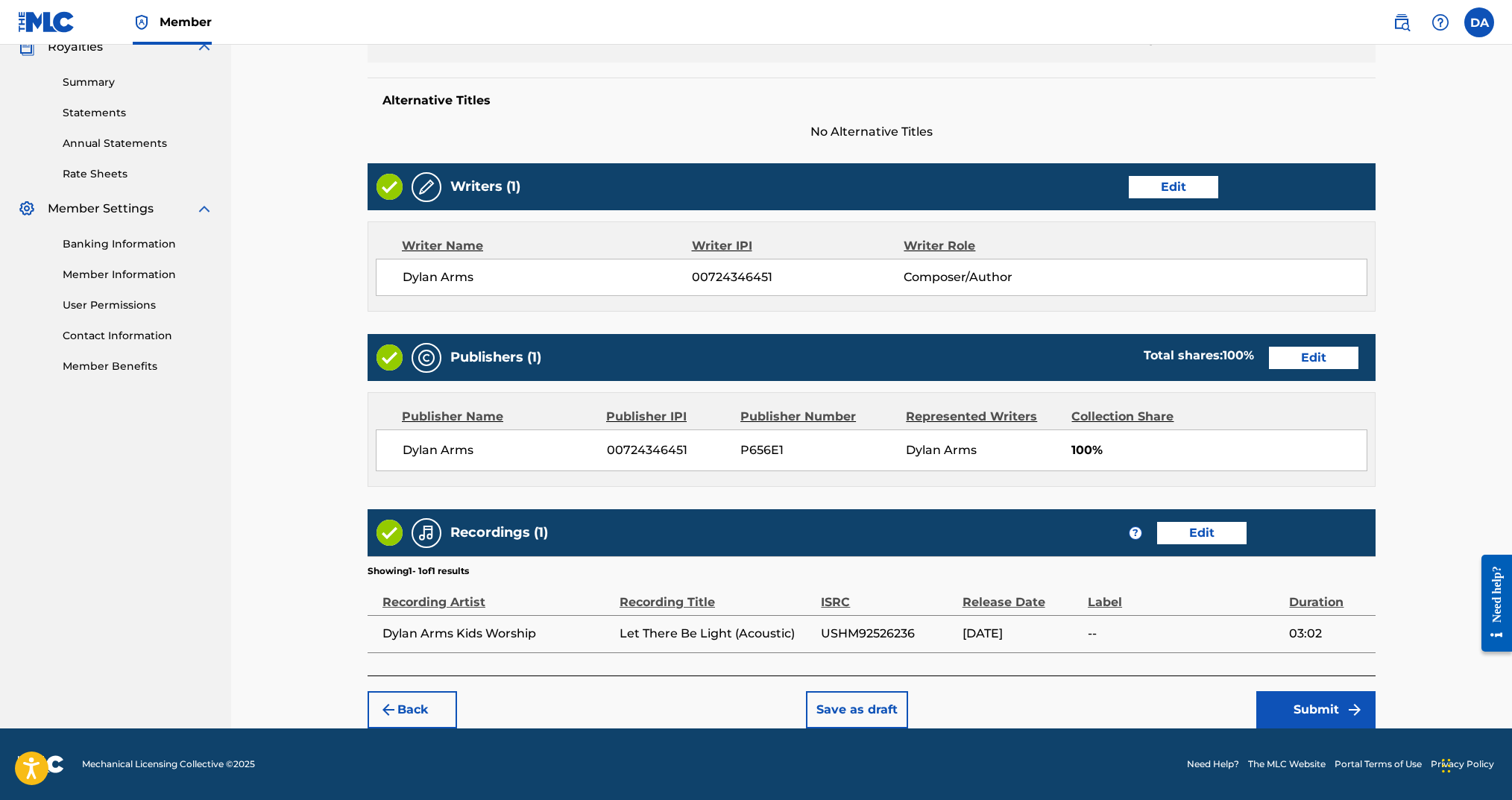
click at [1307, 721] on button "Submit" at bounding box center [1316, 710] width 119 height 37
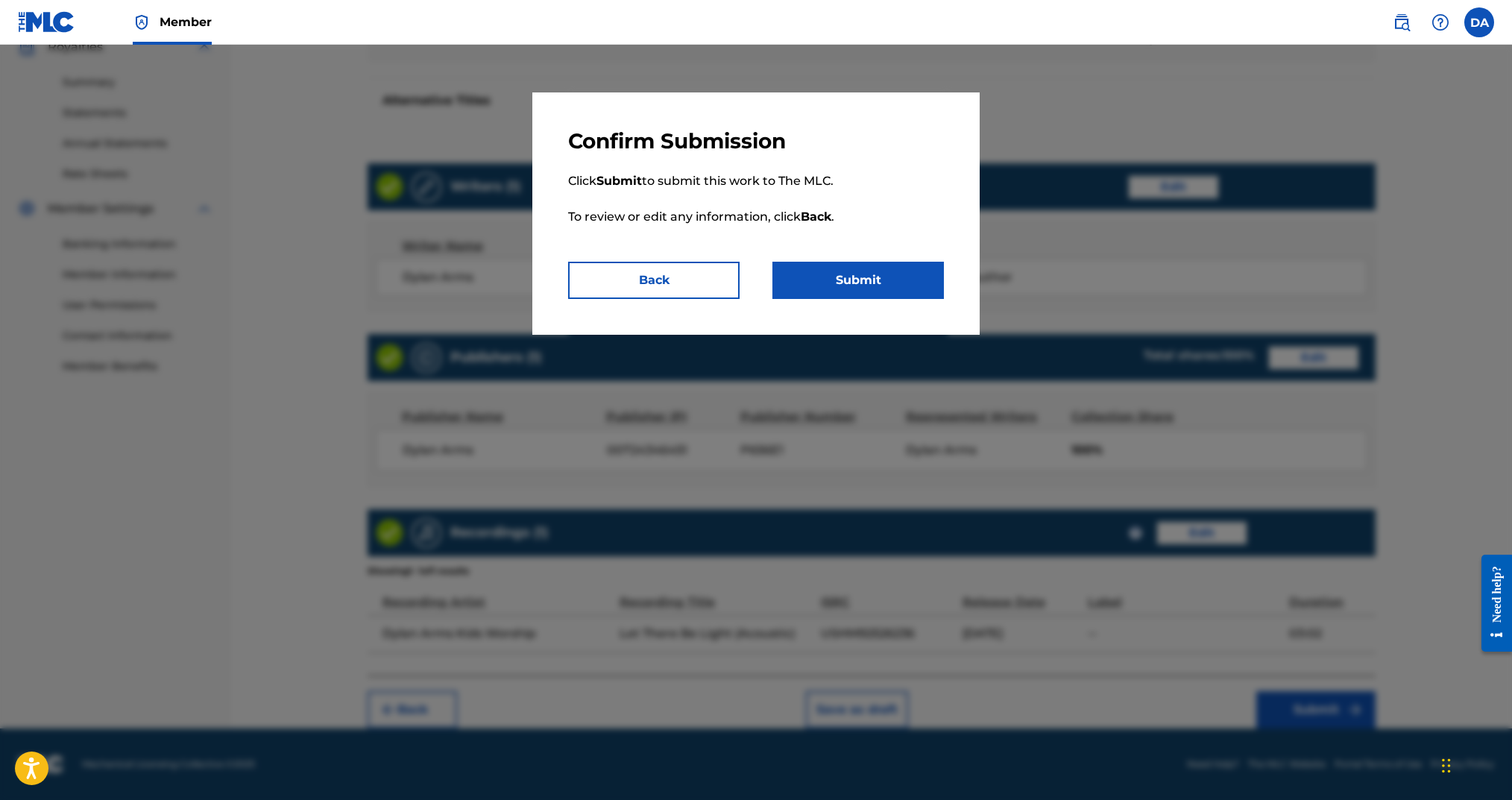
click at [879, 277] on button "Submit" at bounding box center [858, 280] width 171 height 37
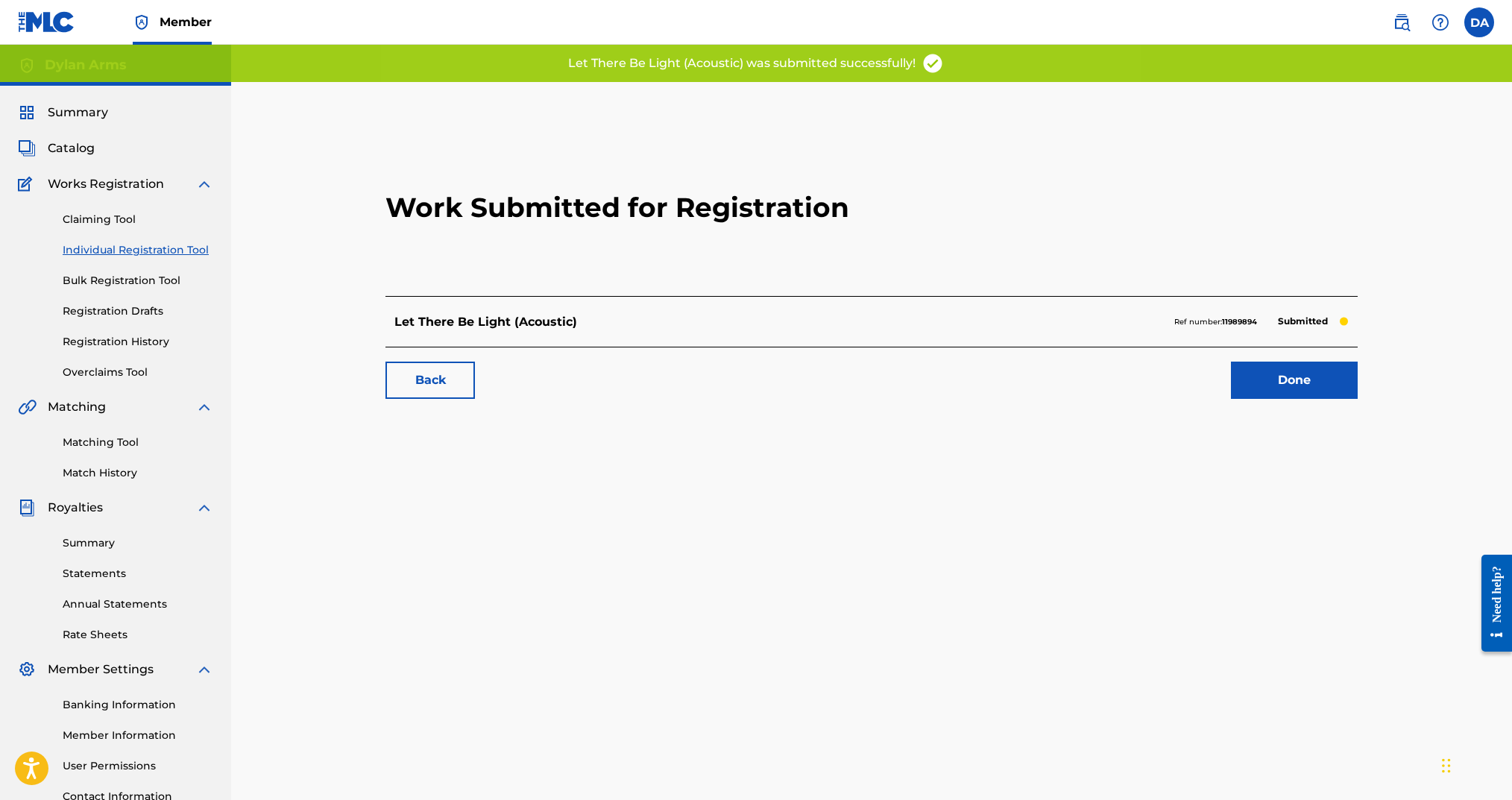
click at [179, 254] on link "Individual Registration Tool" at bounding box center [138, 250] width 151 height 16
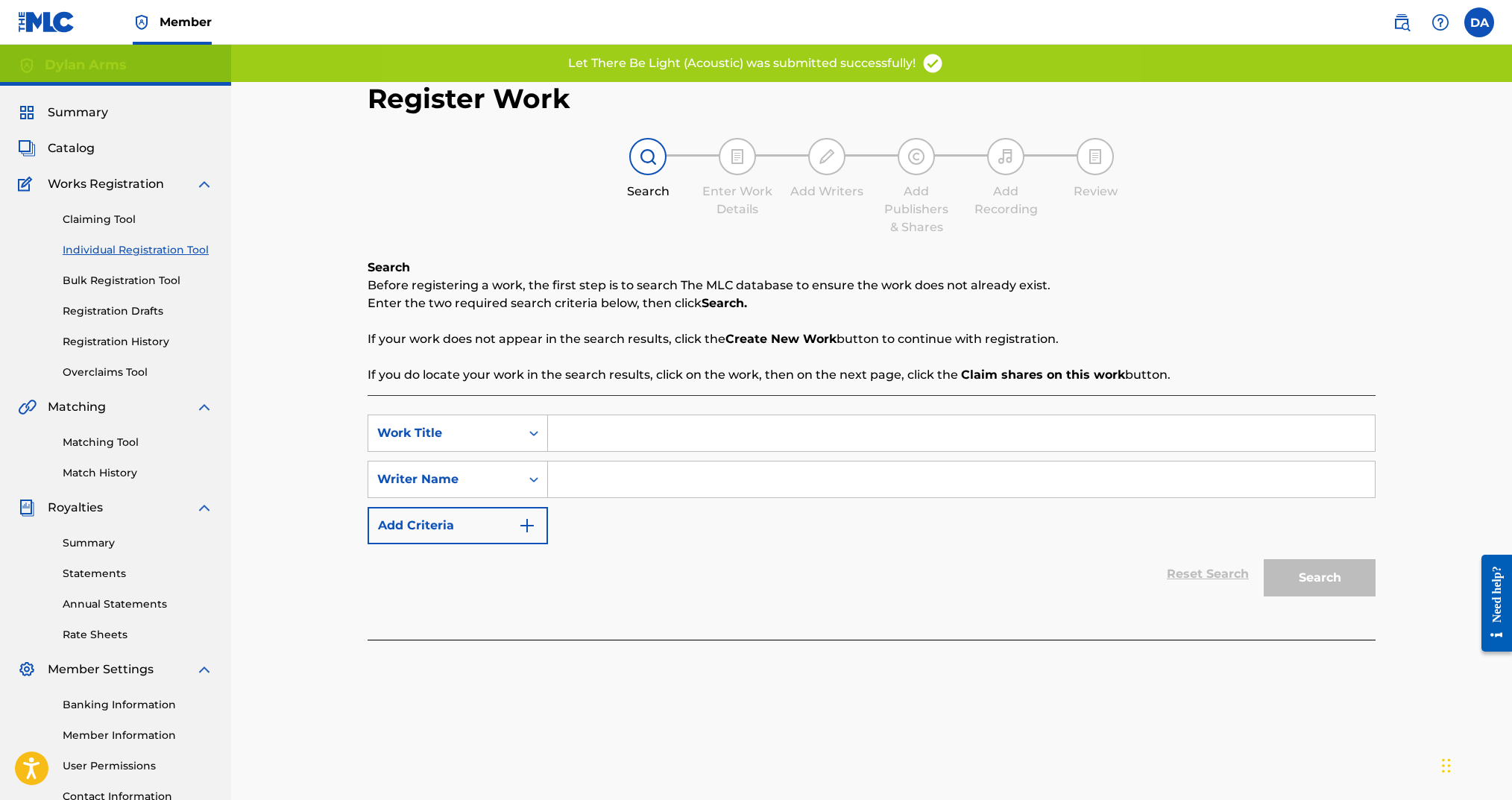
click at [616, 421] on input "Search Form" at bounding box center [961, 433] width 827 height 35
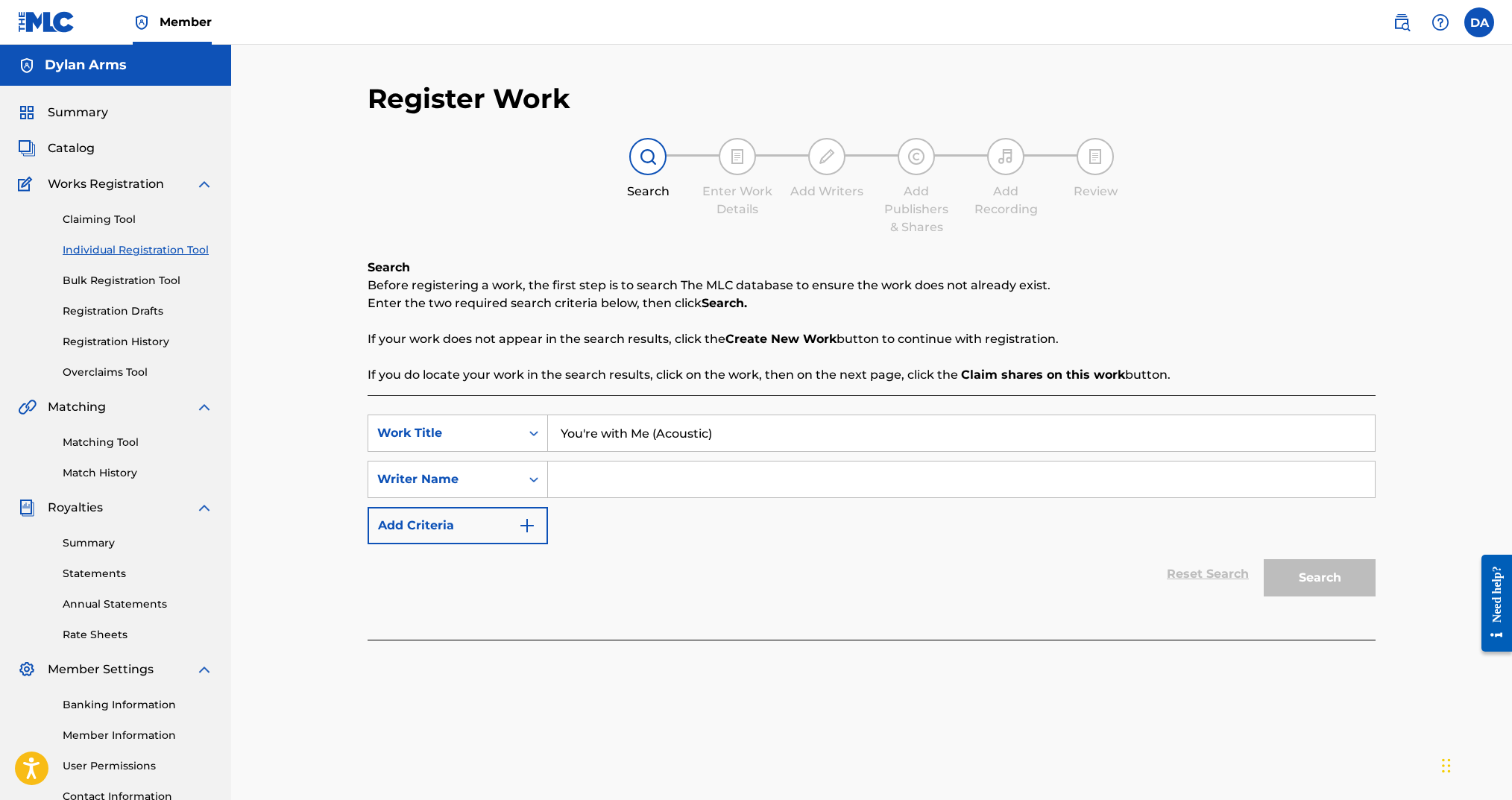
type input "You're with Me (Acoustic)"
click at [617, 467] on input "Search Form" at bounding box center [961, 479] width 827 height 35
type input "Dylan Arms"
click at [1396, 584] on div "Register Work Search Enter Work Details Add Writers Add Publishers & Shares Add…" at bounding box center [872, 448] width 1281 height 808
drag, startPoint x: 1361, startPoint y: 581, endPoint x: 1375, endPoint y: 582, distance: 14.0
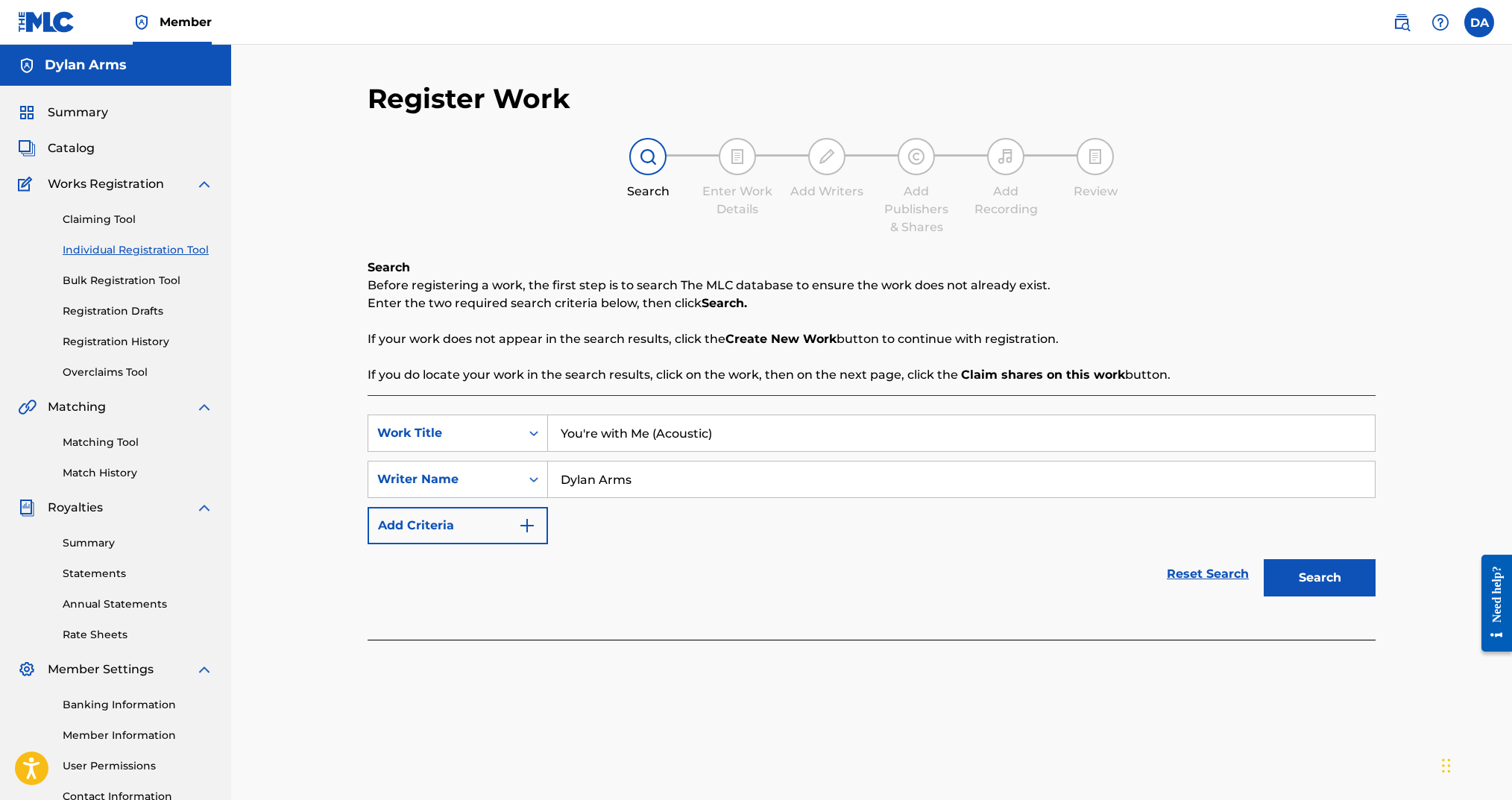
click at [1361, 581] on button "Search" at bounding box center [1320, 578] width 112 height 37
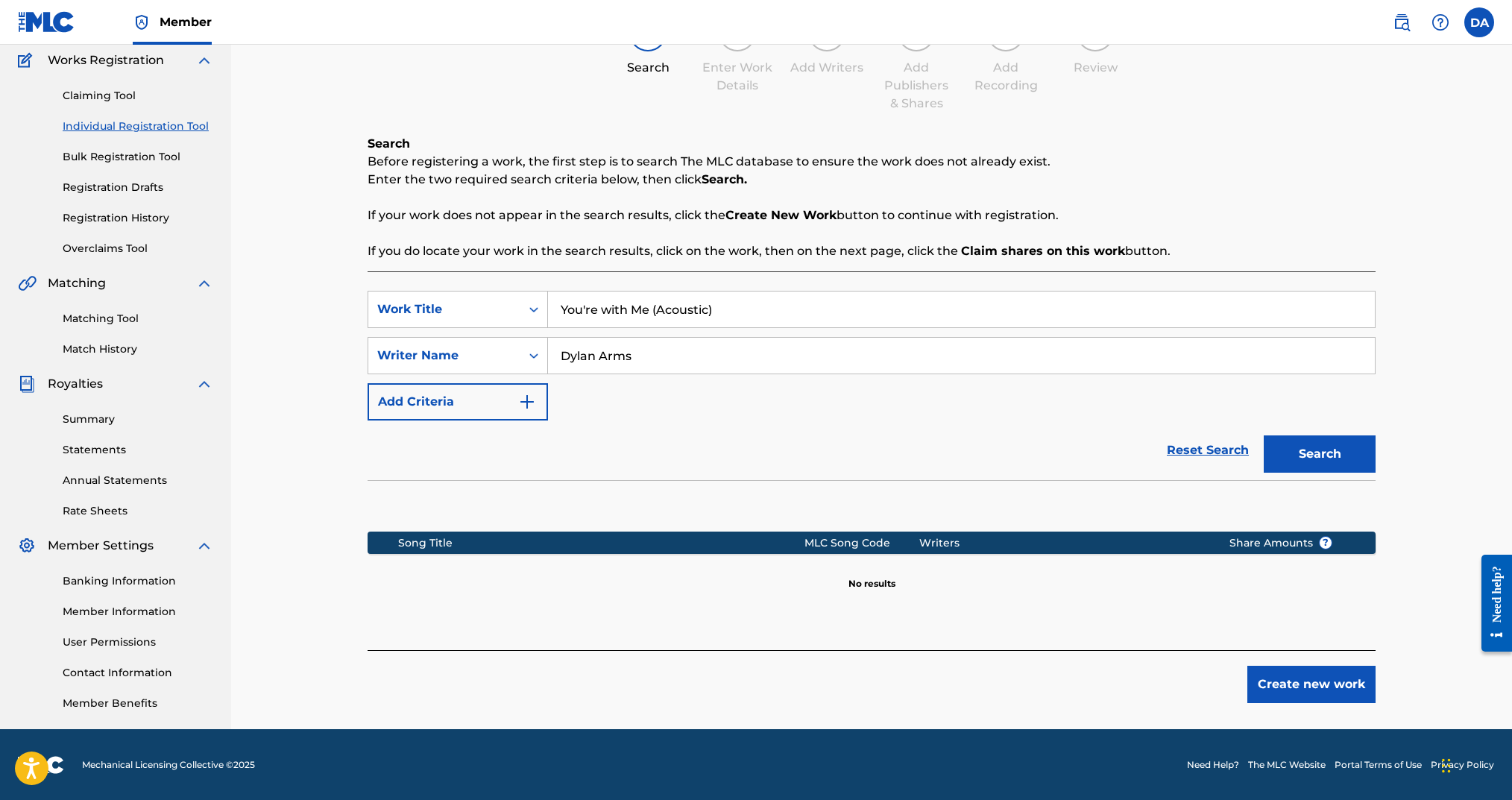
click at [1305, 669] on button "Create new work" at bounding box center [1311, 685] width 128 height 37
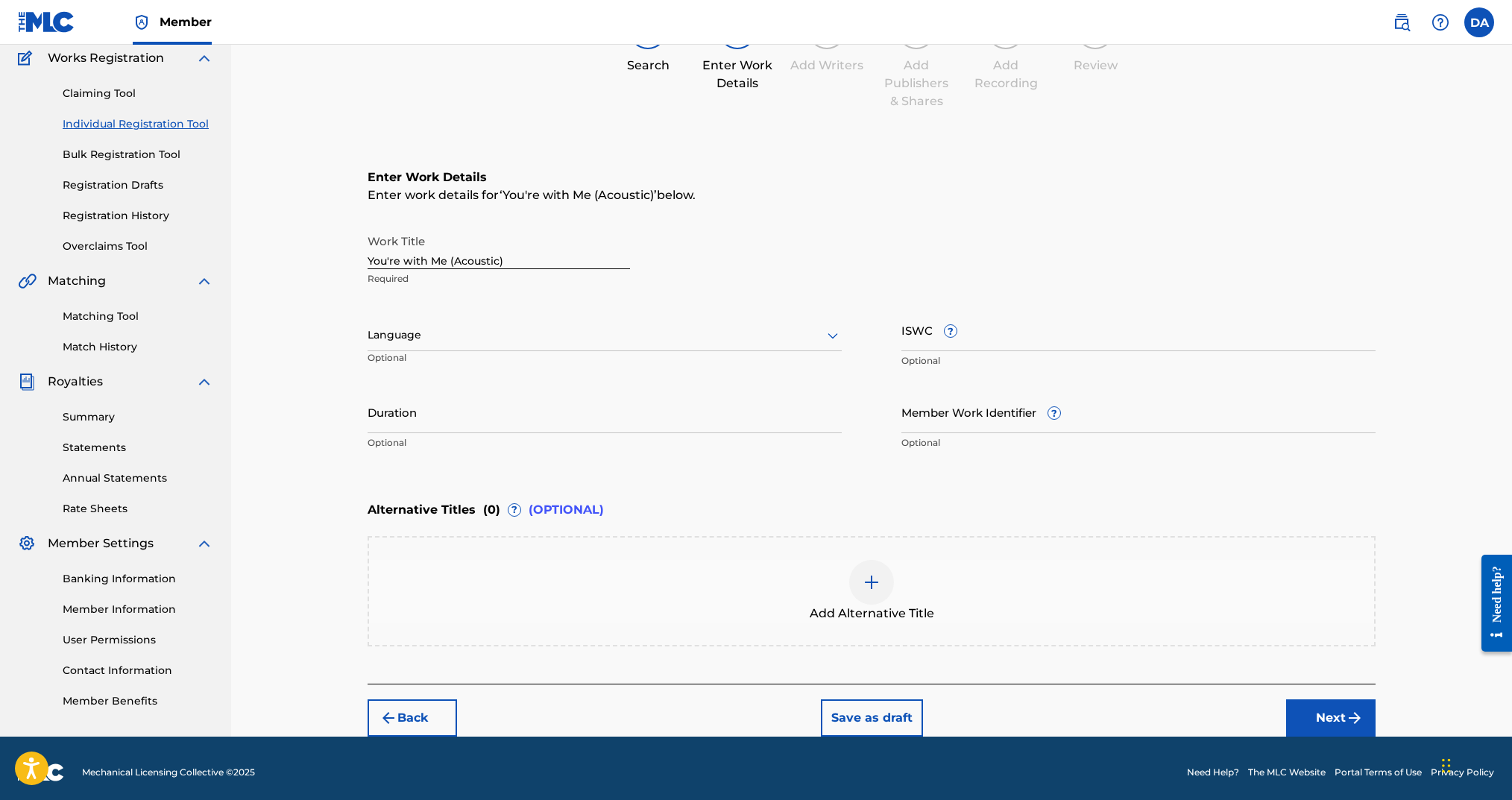
drag, startPoint x: 469, startPoint y: 336, endPoint x: 470, endPoint y: 345, distance: 9.1
click at [469, 336] on div at bounding box center [604, 335] width 474 height 19
click at [474, 367] on div "English" at bounding box center [604, 368] width 472 height 33
click at [1049, 363] on p "Optional" at bounding box center [1138, 361] width 474 height 13
click at [1018, 341] on input "ISWC ?" at bounding box center [1138, 330] width 474 height 43
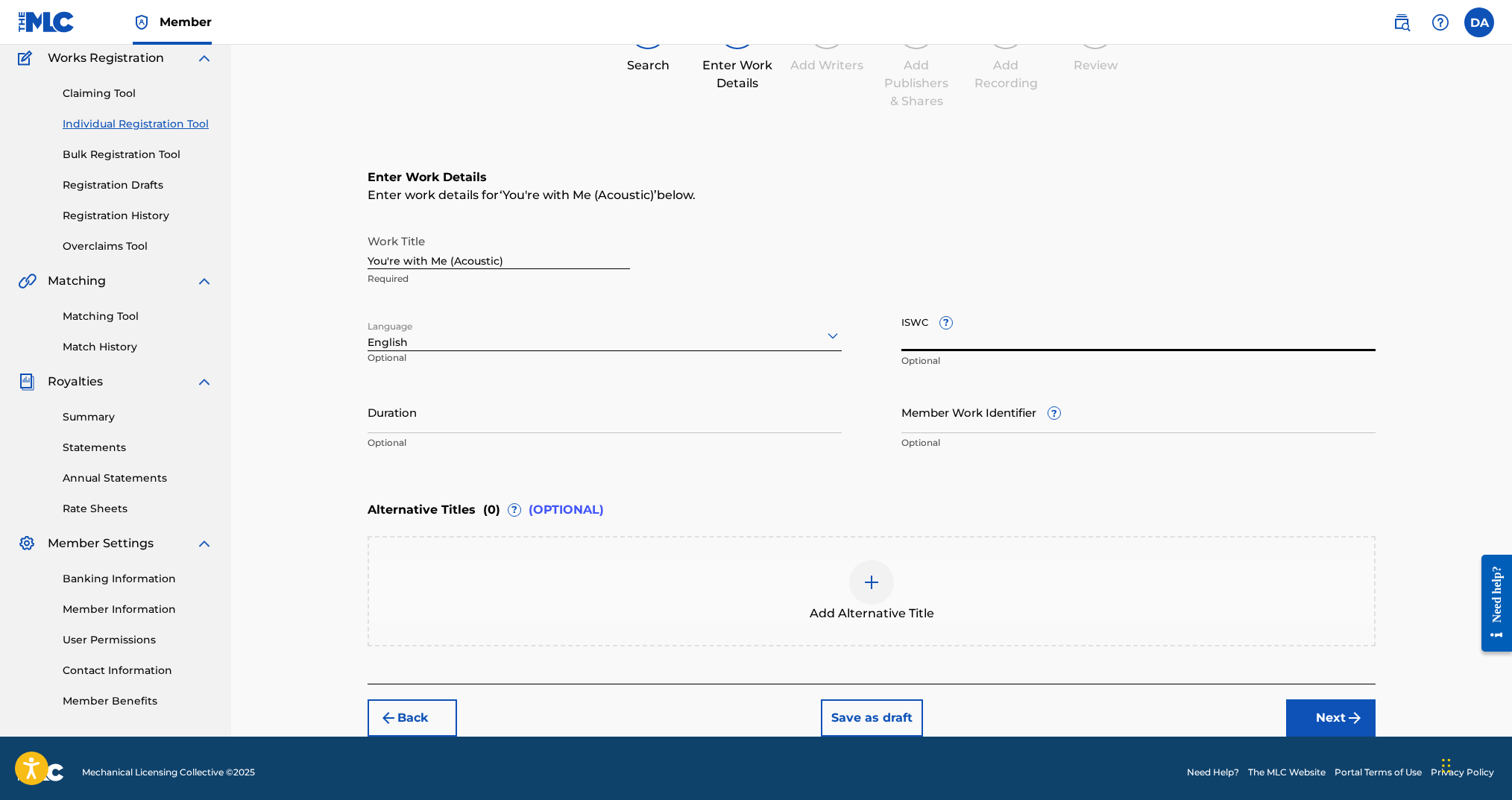
paste input "T-334.287.454-4"
type input "T-334.287.454-4"
click at [495, 424] on input "Duration" at bounding box center [604, 412] width 474 height 43
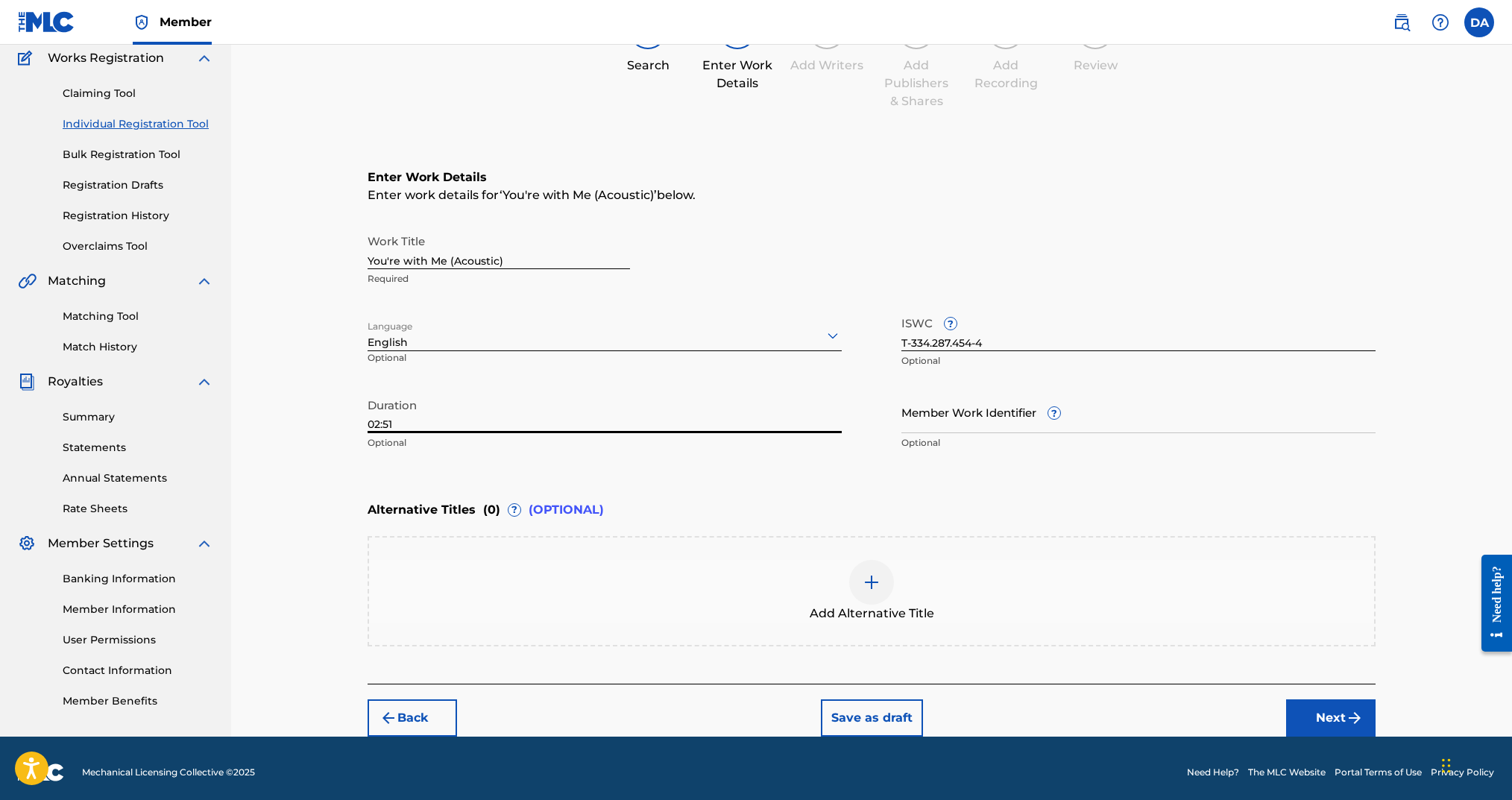
type input "02:51"
click at [1299, 722] on button "Next" at bounding box center [1331, 718] width 89 height 37
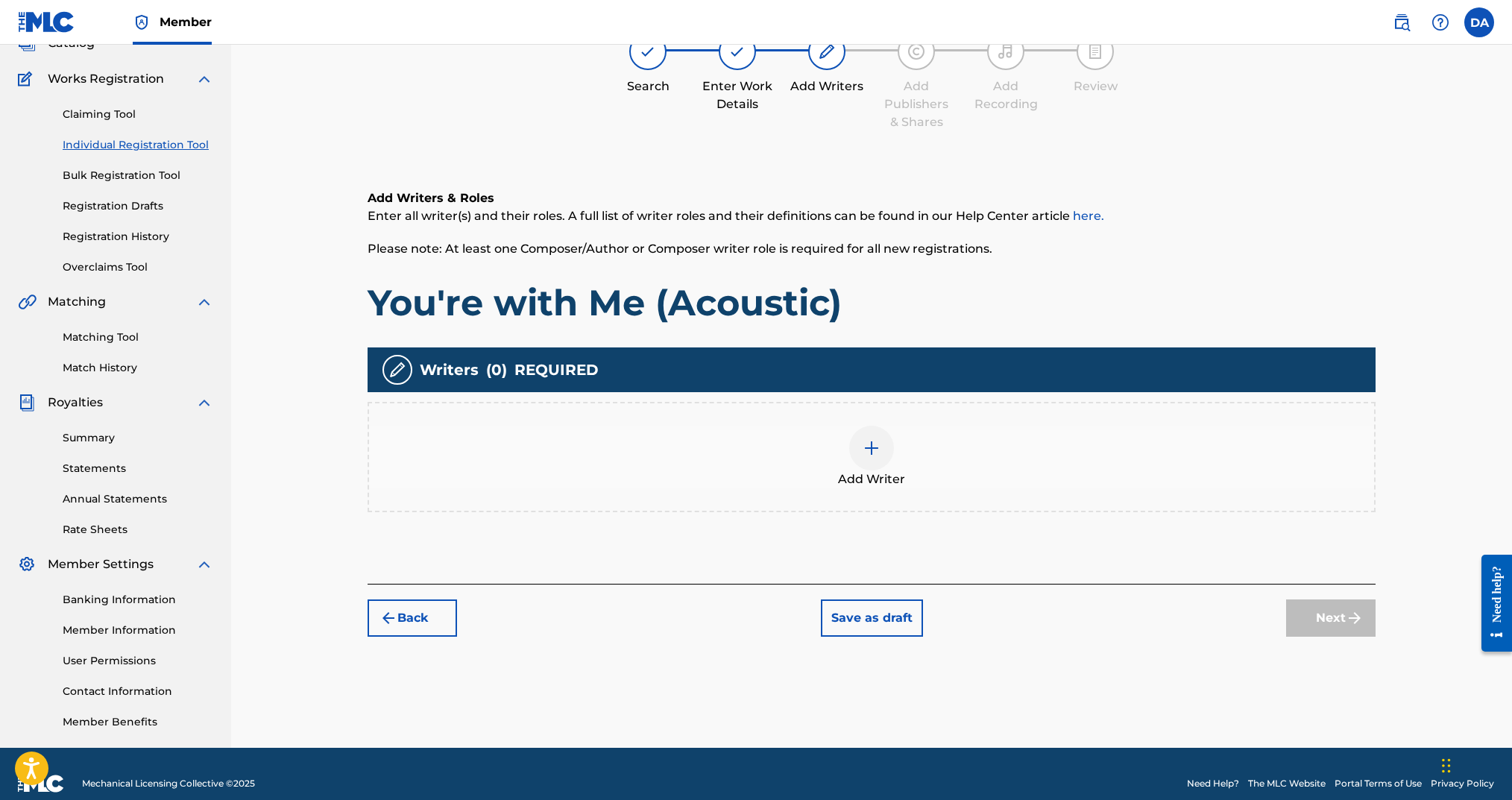
scroll to position [67, 0]
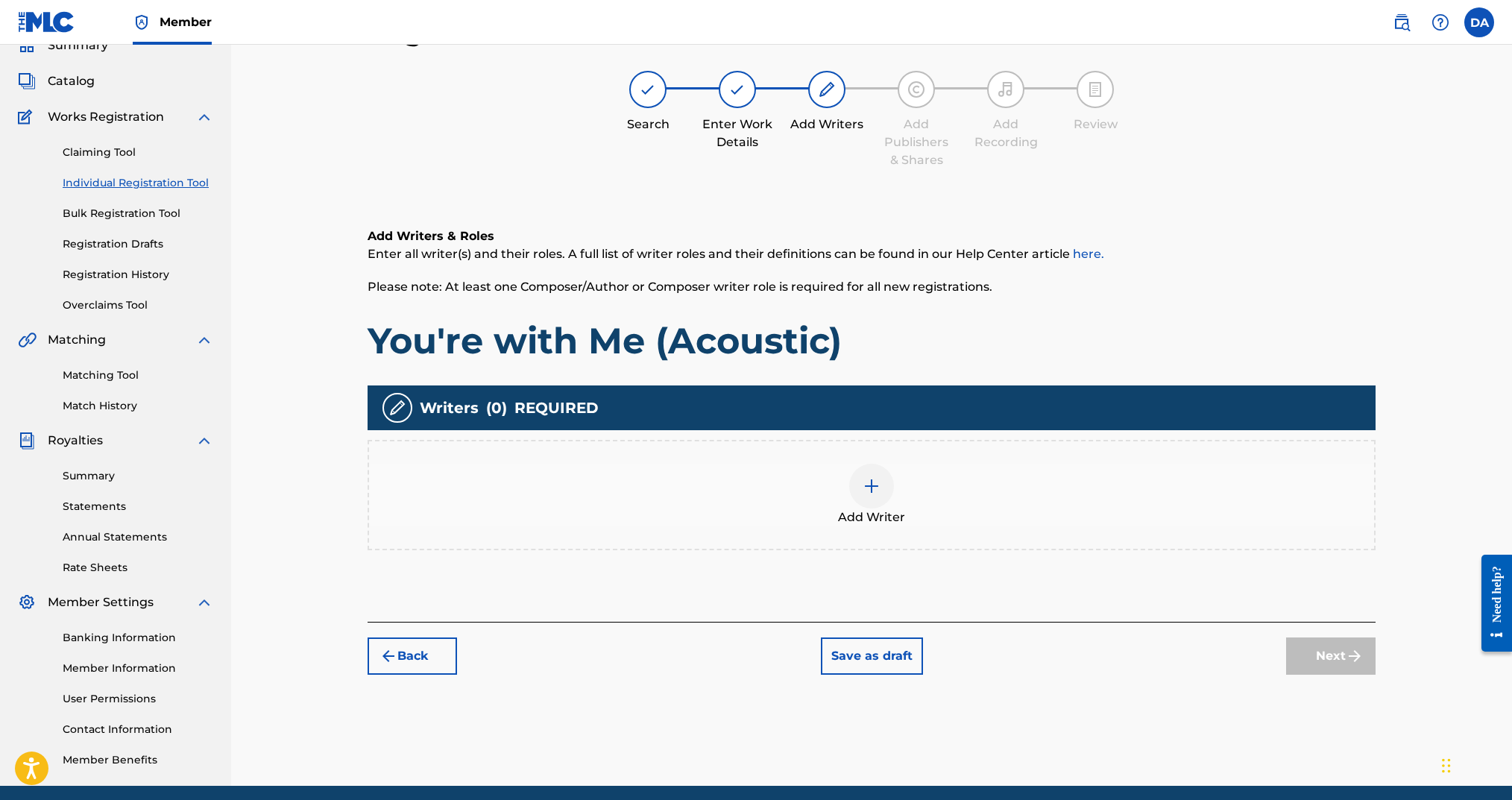
click at [868, 500] on div at bounding box center [871, 487] width 45 height 45
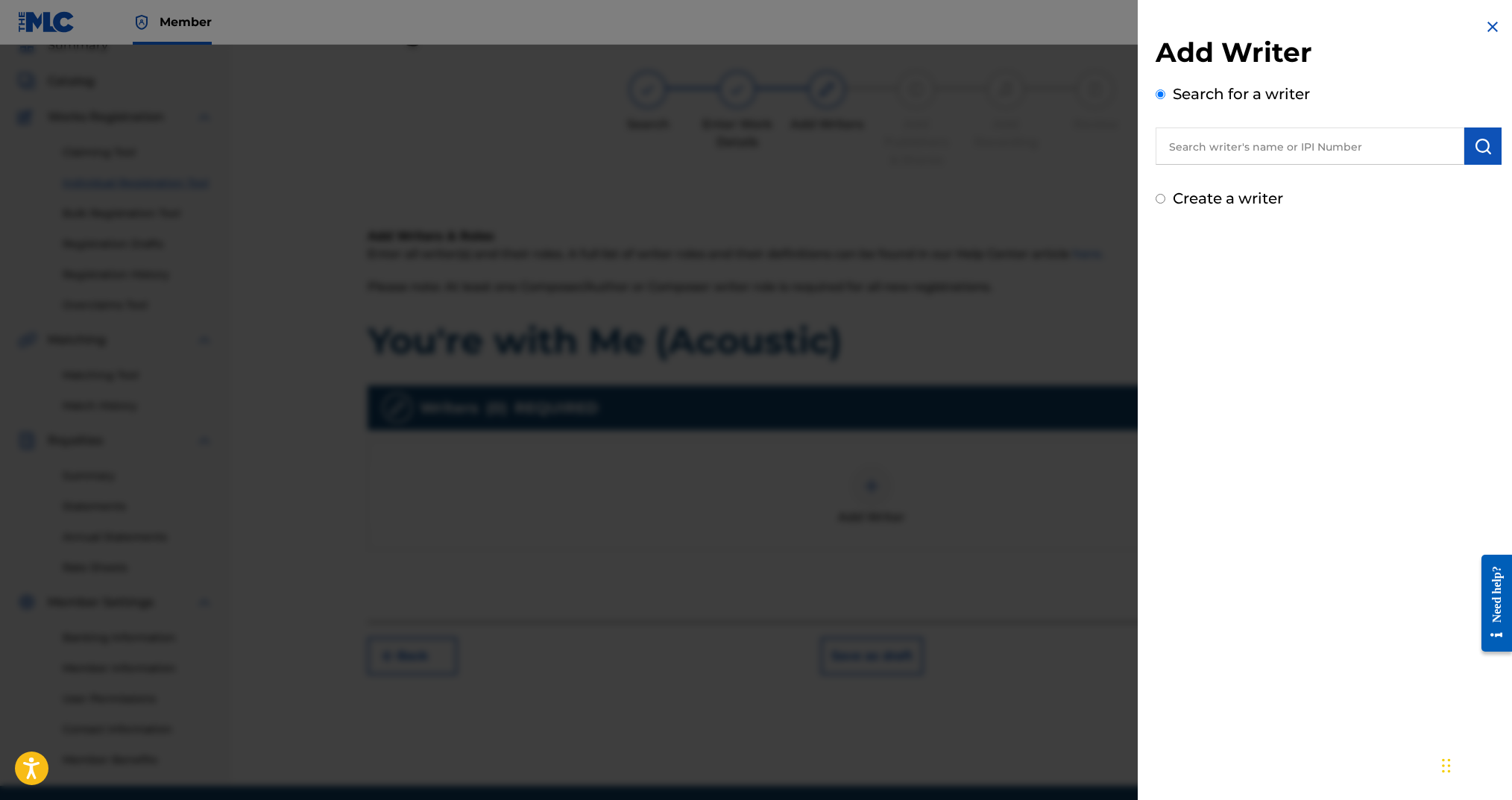
click at [1156, 197] on input "Create a writer" at bounding box center [1161, 198] width 9 height 9
radio input "false"
radio input "true"
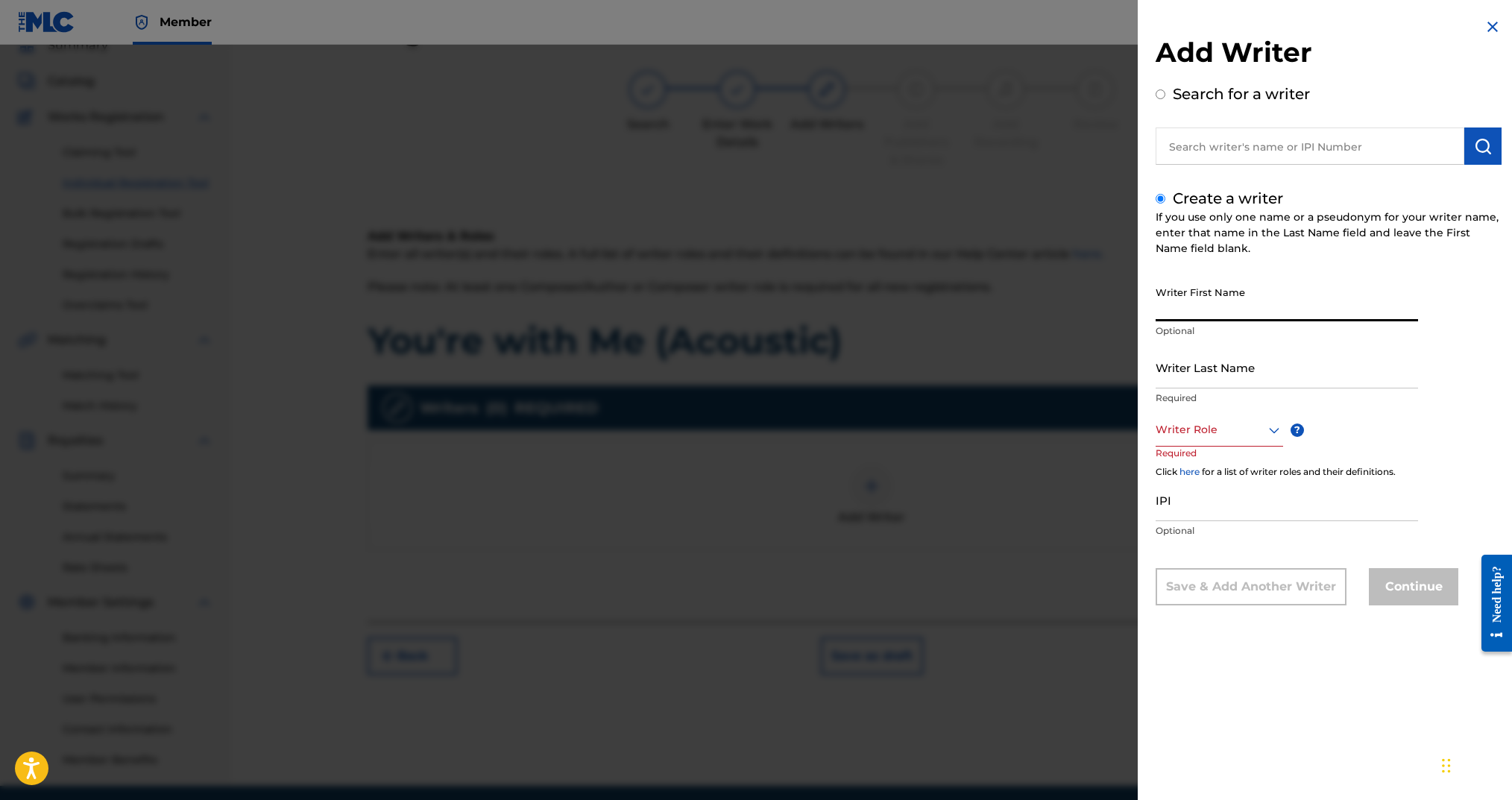
click at [1225, 318] on input "Writer First Name" at bounding box center [1287, 300] width 262 height 43
type input "[PERSON_NAME]"
type input "Arms"
drag, startPoint x: 1206, startPoint y: 428, endPoint x: 1209, endPoint y: 437, distance: 9.5
click at [1208, 432] on div at bounding box center [1219, 430] width 127 height 19
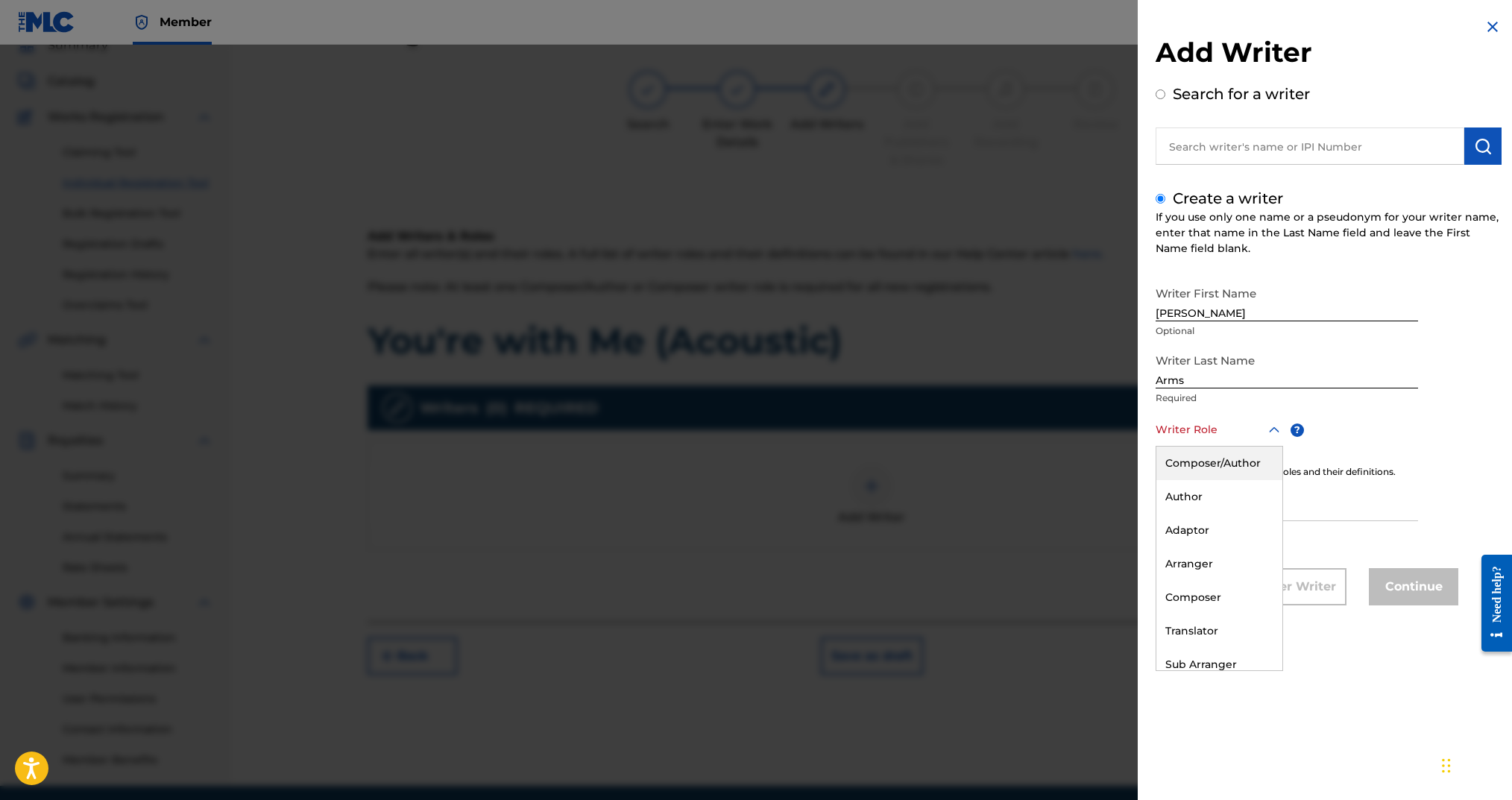
click at [1207, 453] on div "Composer/Author" at bounding box center [1220, 463] width 126 height 33
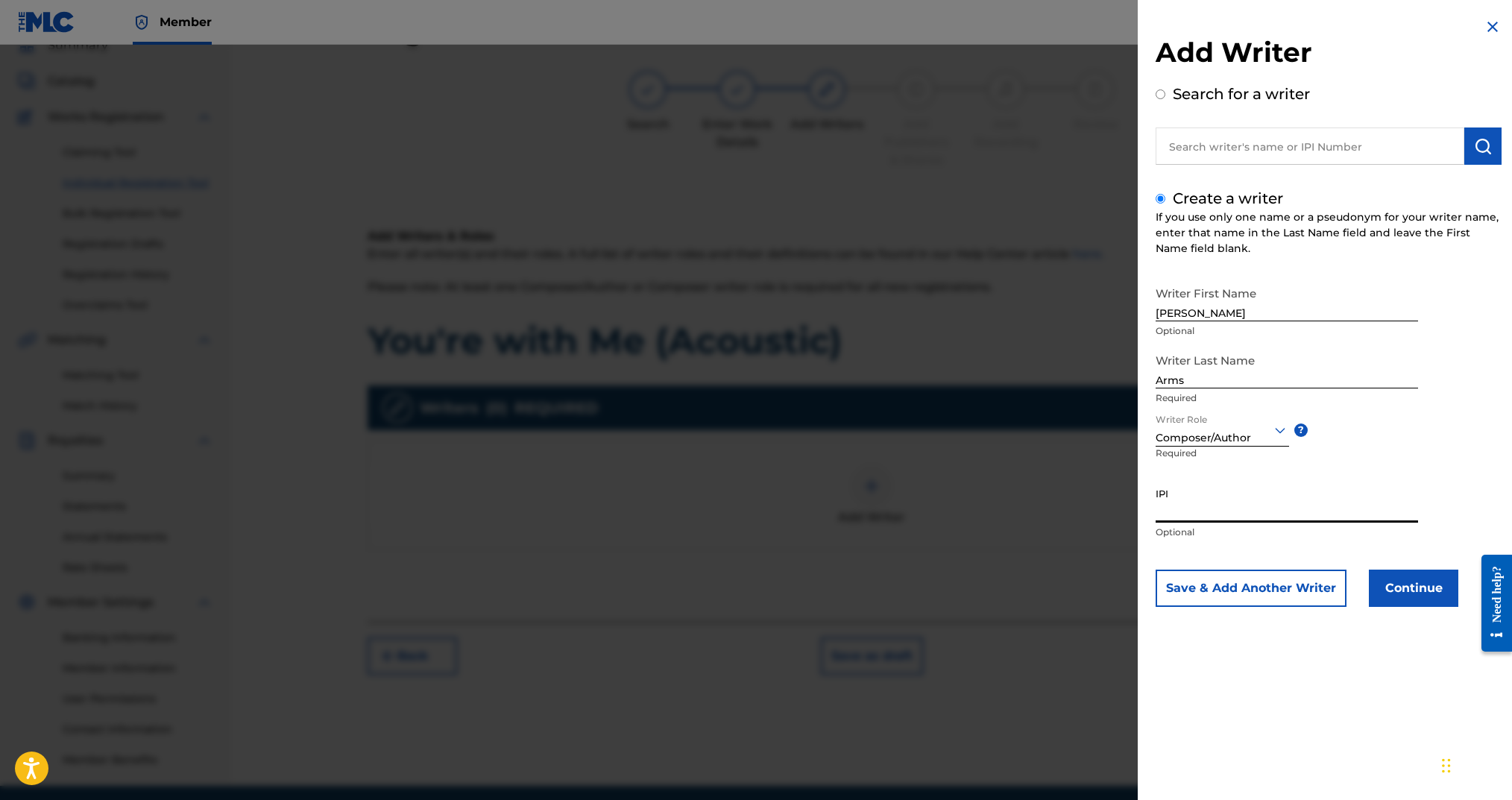
drag, startPoint x: 1206, startPoint y: 503, endPoint x: 1195, endPoint y: 504, distance: 11.0
click at [1206, 503] on input "IPI" at bounding box center [1287, 501] width 262 height 43
paste input "00724346451"
type input "00724346451"
click at [1392, 582] on button "Continue" at bounding box center [1413, 589] width 89 height 37
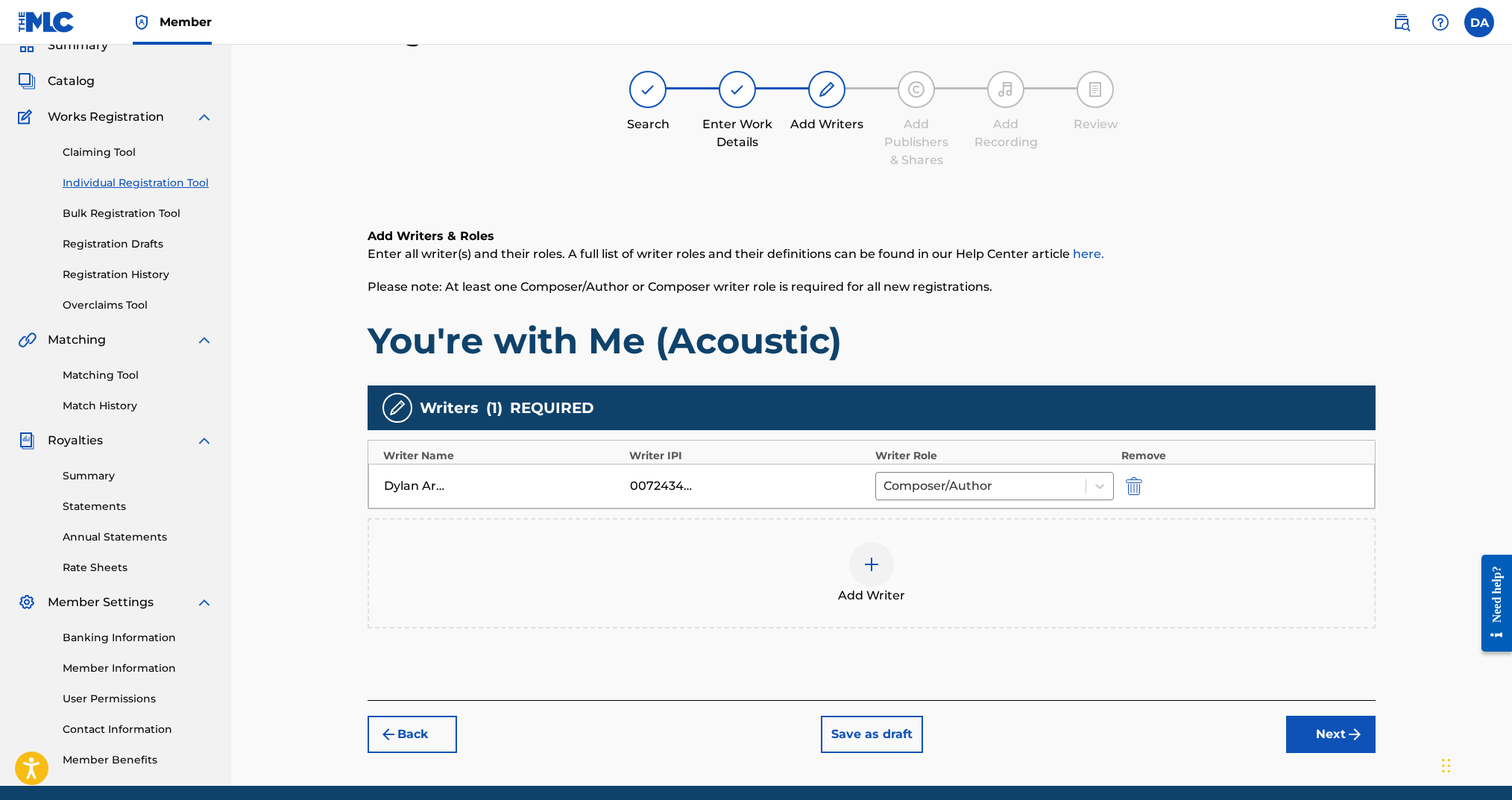
click at [1323, 732] on button "Next" at bounding box center [1331, 735] width 89 height 37
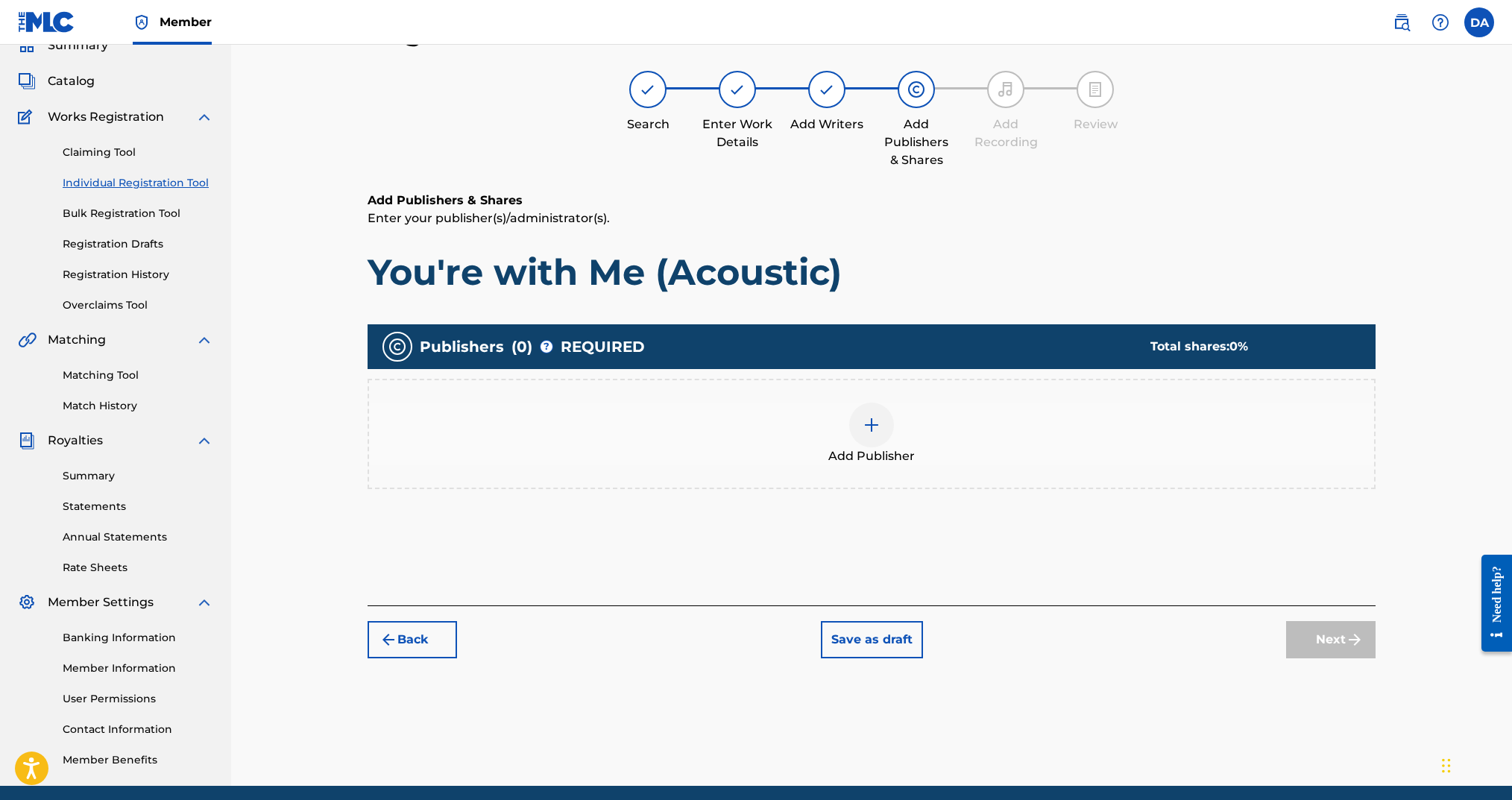
click at [878, 420] on img at bounding box center [871, 424] width 18 height 18
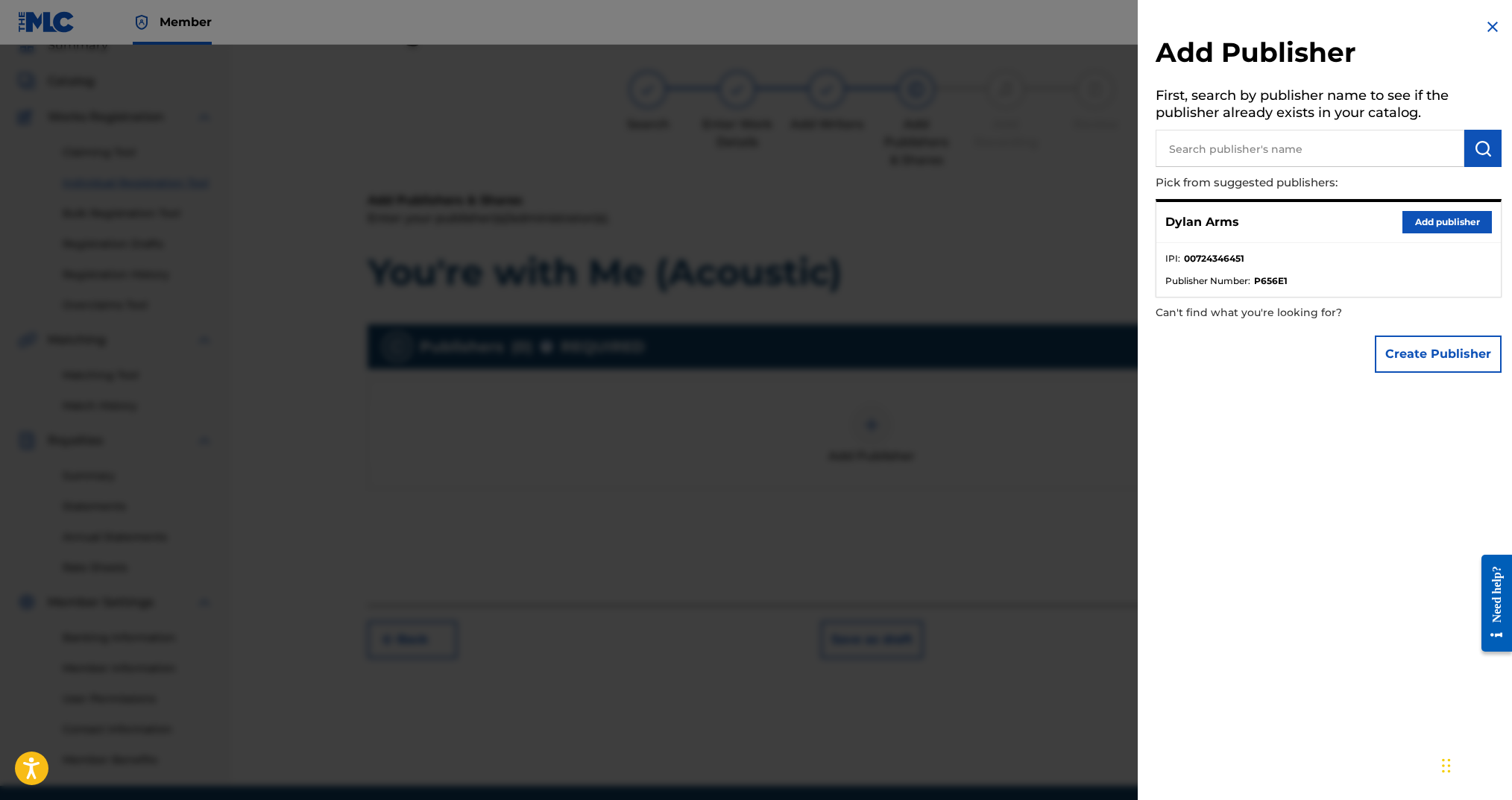
click at [1407, 220] on button "Add publisher" at bounding box center [1447, 222] width 89 height 22
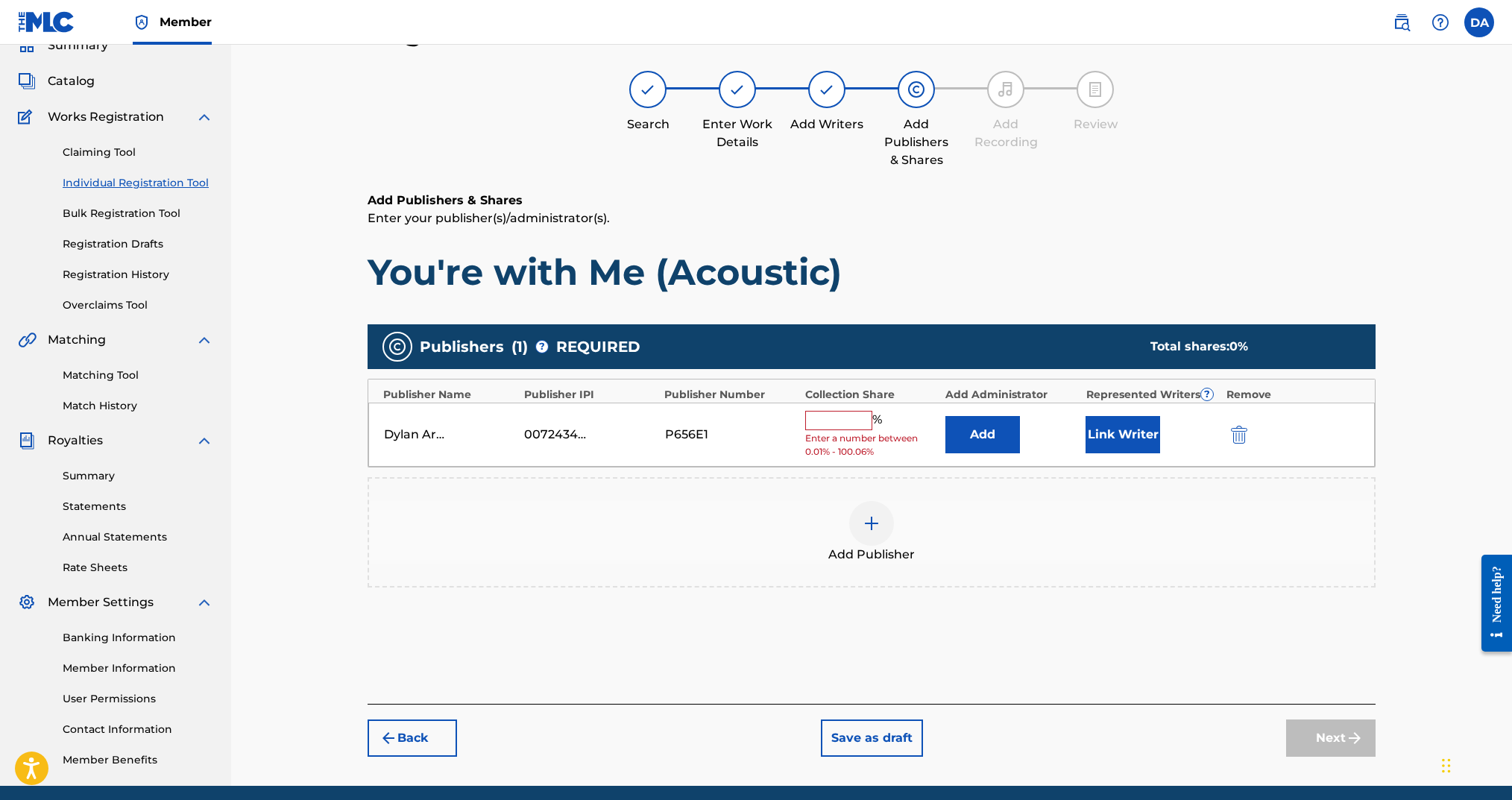
click at [829, 422] on input "text" at bounding box center [839, 420] width 67 height 20
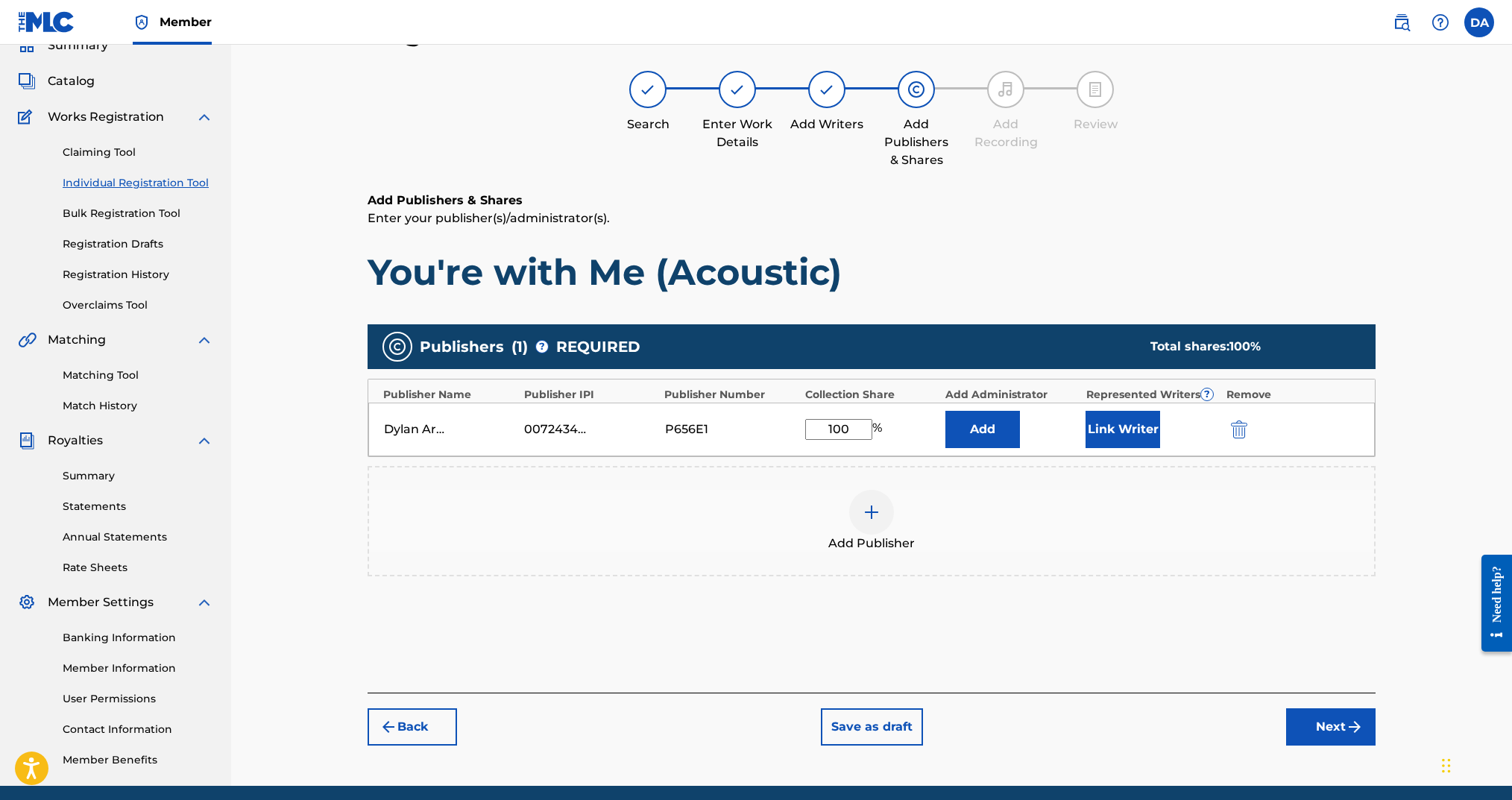
type input "100"
click at [1098, 425] on button "Link Writer" at bounding box center [1122, 430] width 74 height 37
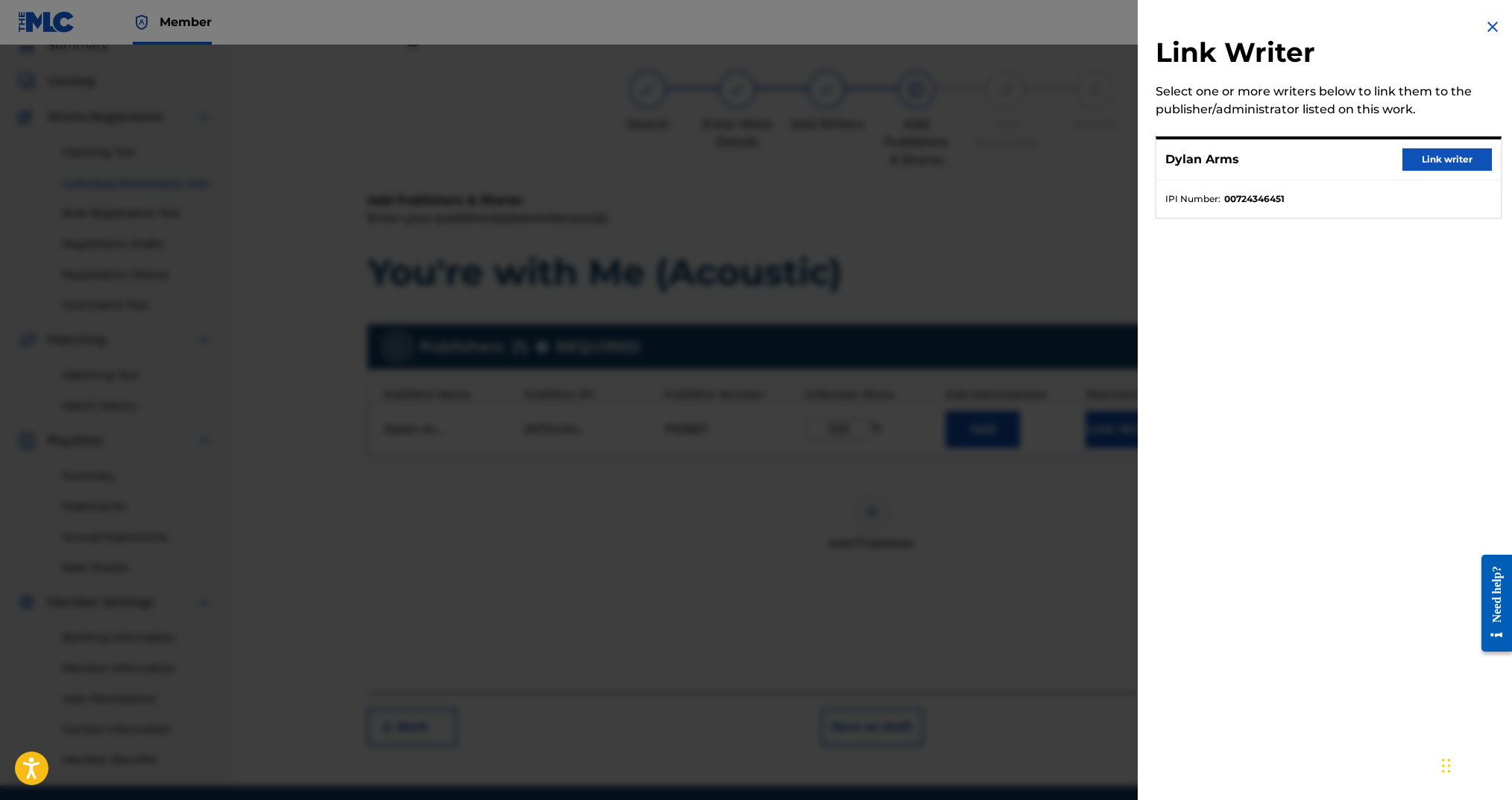
click at [1428, 156] on button "Link writer" at bounding box center [1447, 160] width 89 height 22
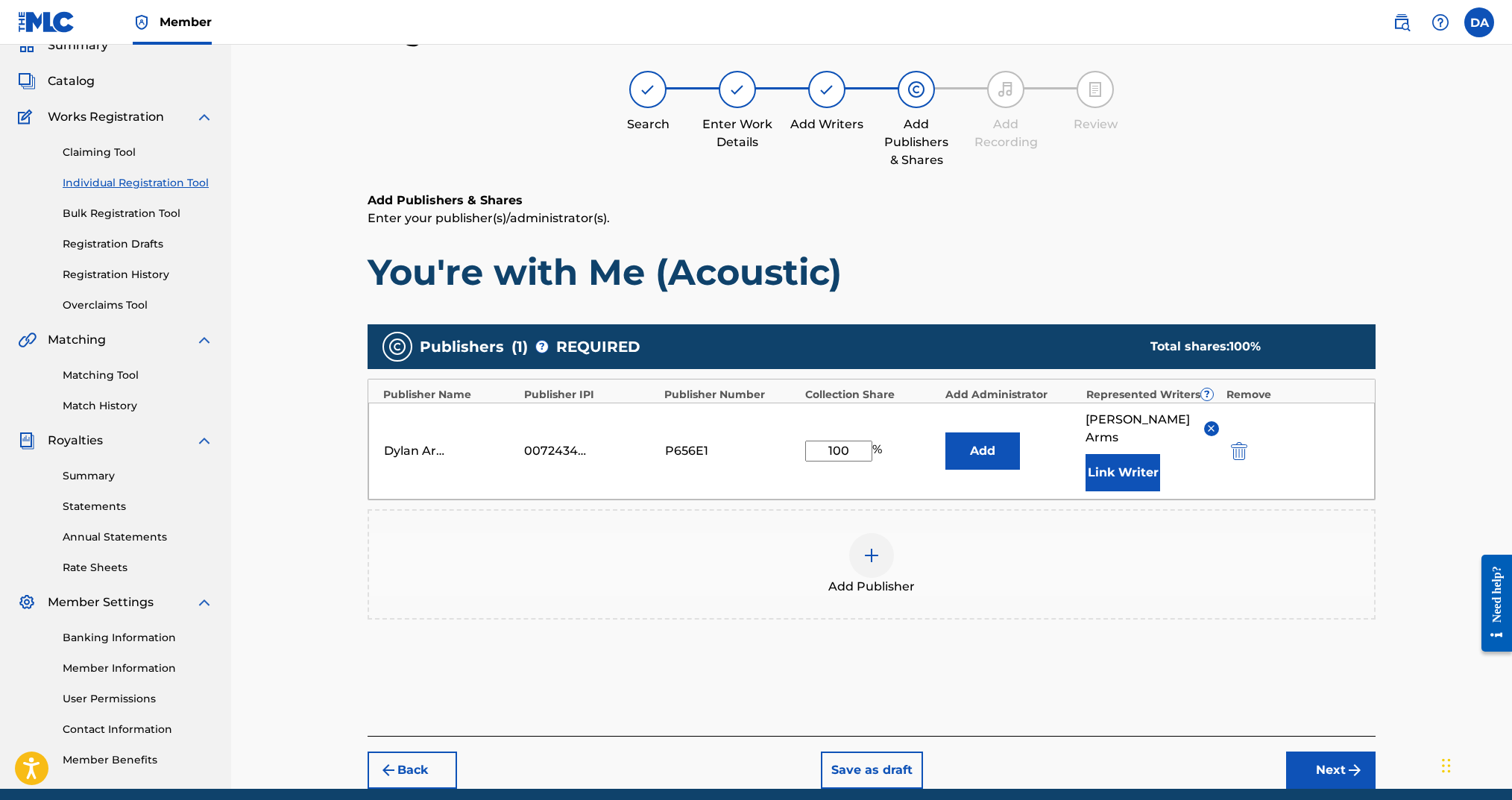
click at [1336, 756] on button "Next" at bounding box center [1331, 770] width 89 height 37
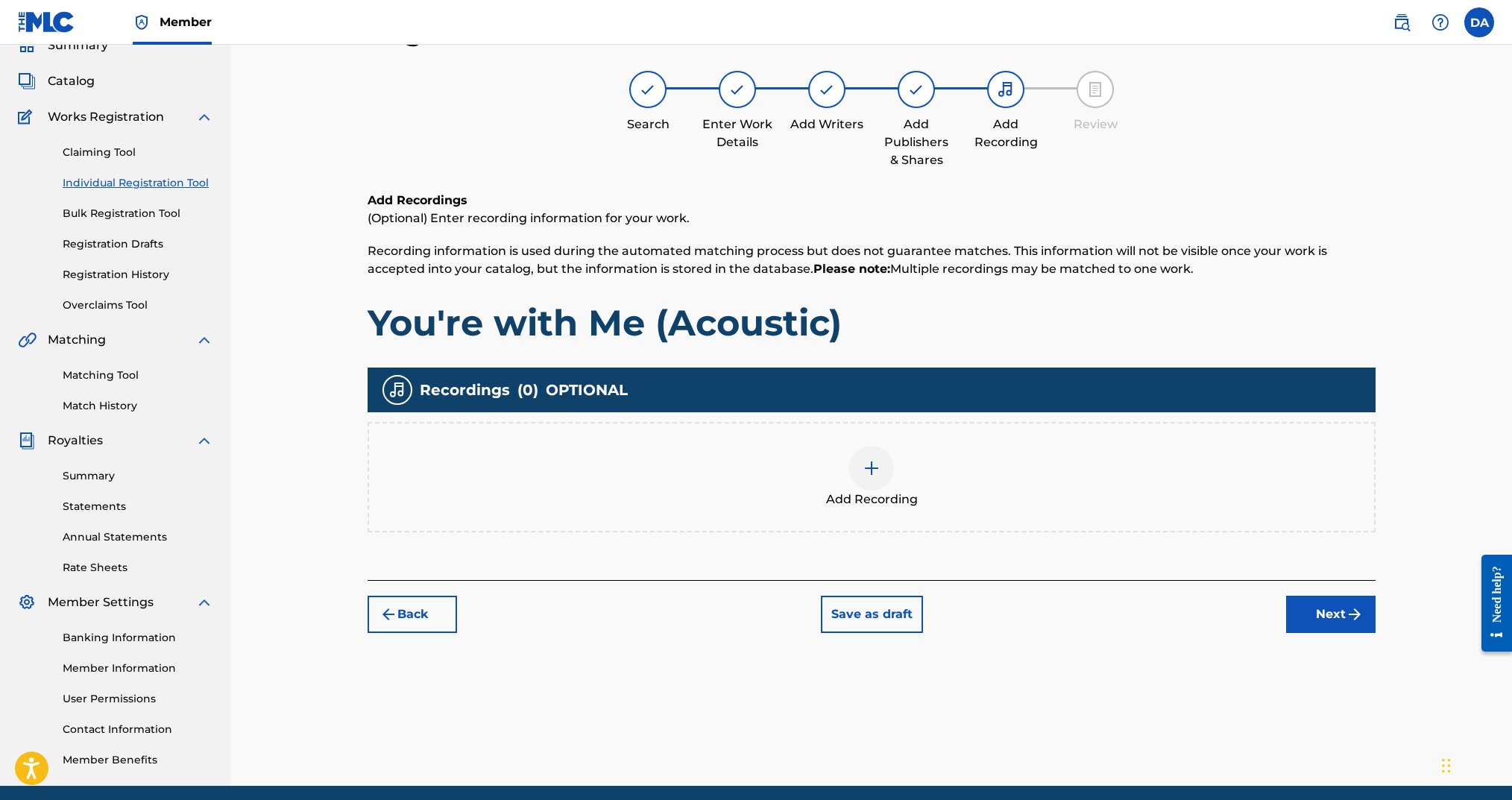
click at [886, 479] on div at bounding box center [871, 469] width 45 height 45
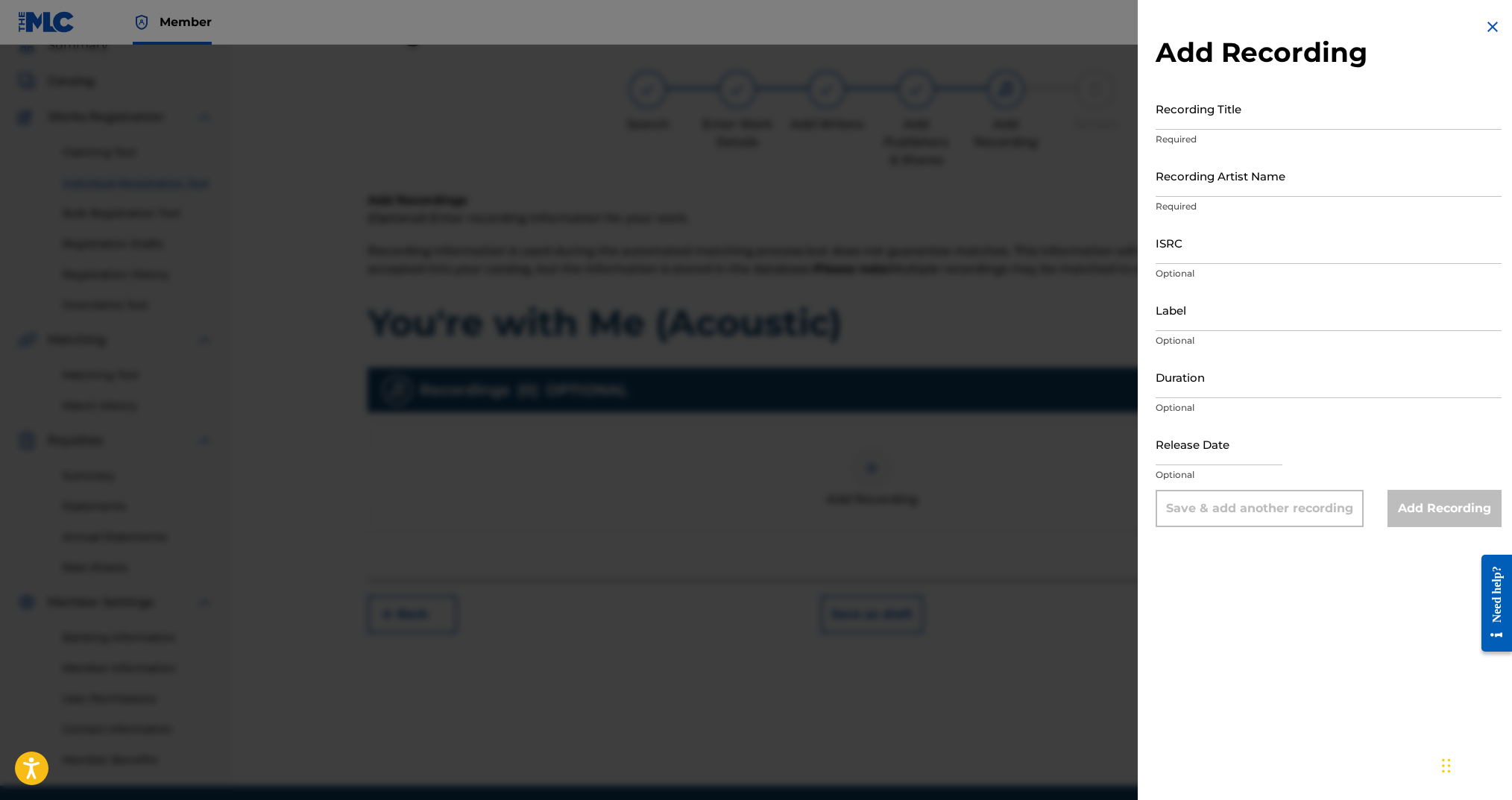
click at [1285, 120] on input "Recording Title" at bounding box center [1329, 109] width 346 height 43
type input "You're with Me (Acoustic)"
click at [1267, 181] on input "Recording Artist Name" at bounding box center [1329, 176] width 346 height 43
type input "Dylan Arms Kids Worship"
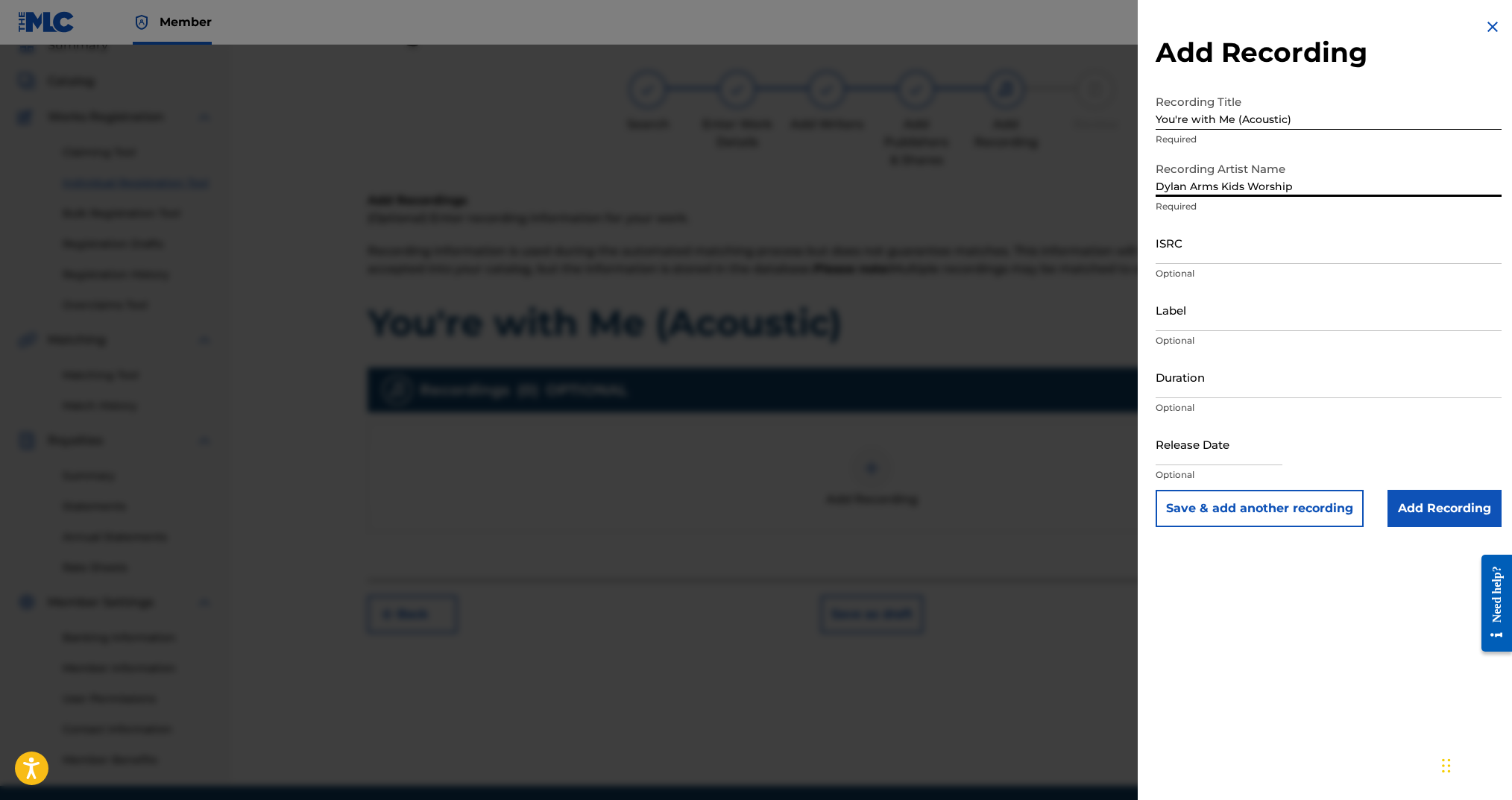
click at [1262, 262] on input "ISRC" at bounding box center [1329, 243] width 346 height 43
paste input "ushm92526237"
drag, startPoint x: 1180, startPoint y: 256, endPoint x: 1131, endPoint y: 254, distance: 49.0
click at [1131, 254] on div "Add Recording Recording Title You're with Me (Acoustic) Required Recording Arti…" at bounding box center [756, 422] width 1512 height 755
type input "USHM92526237"
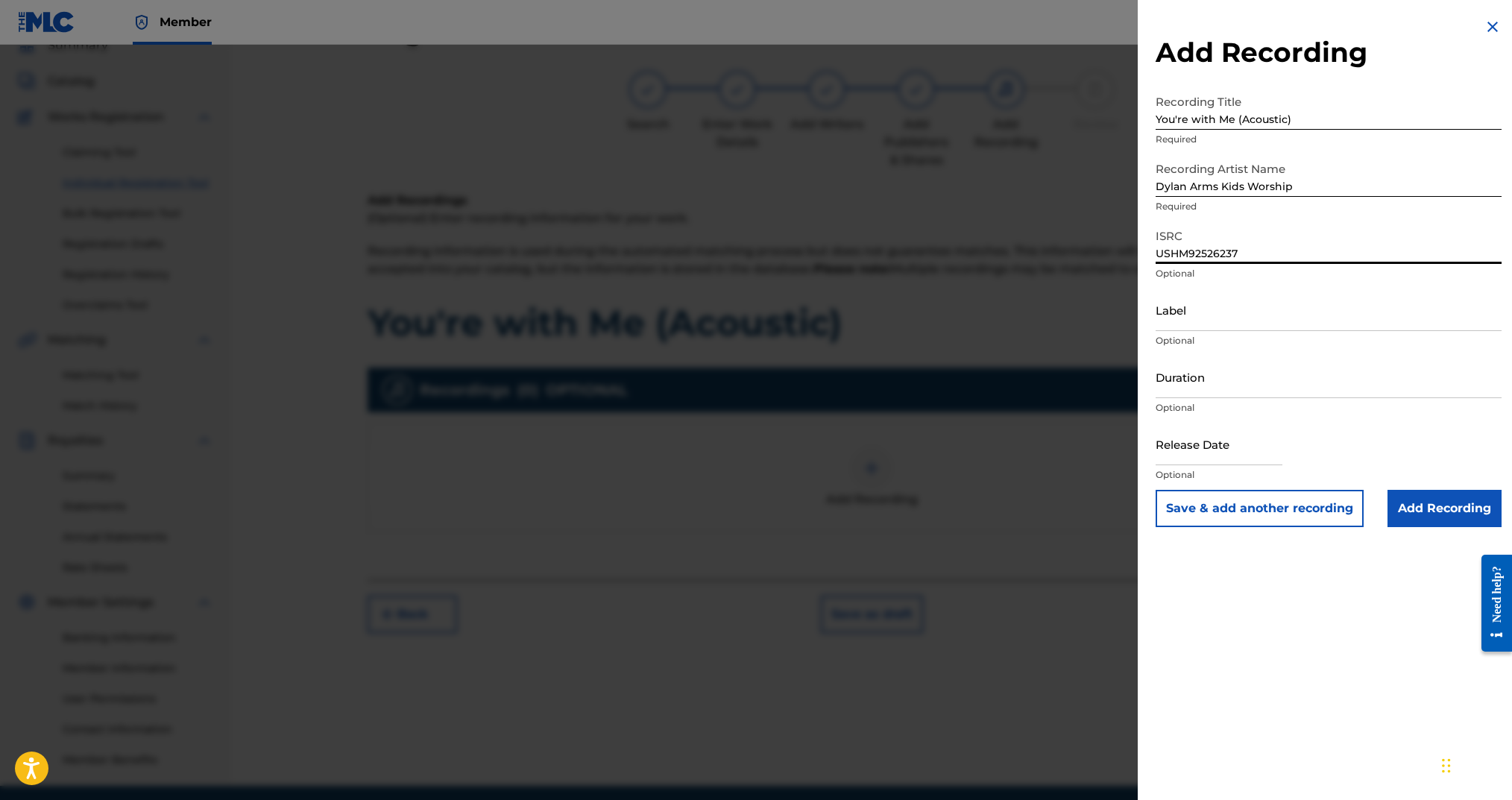
click at [1201, 381] on input "Duration" at bounding box center [1329, 377] width 346 height 43
type input "02:51"
click at [1238, 454] on input "text" at bounding box center [1219, 445] width 126 height 43
select select "7"
select select "2025"
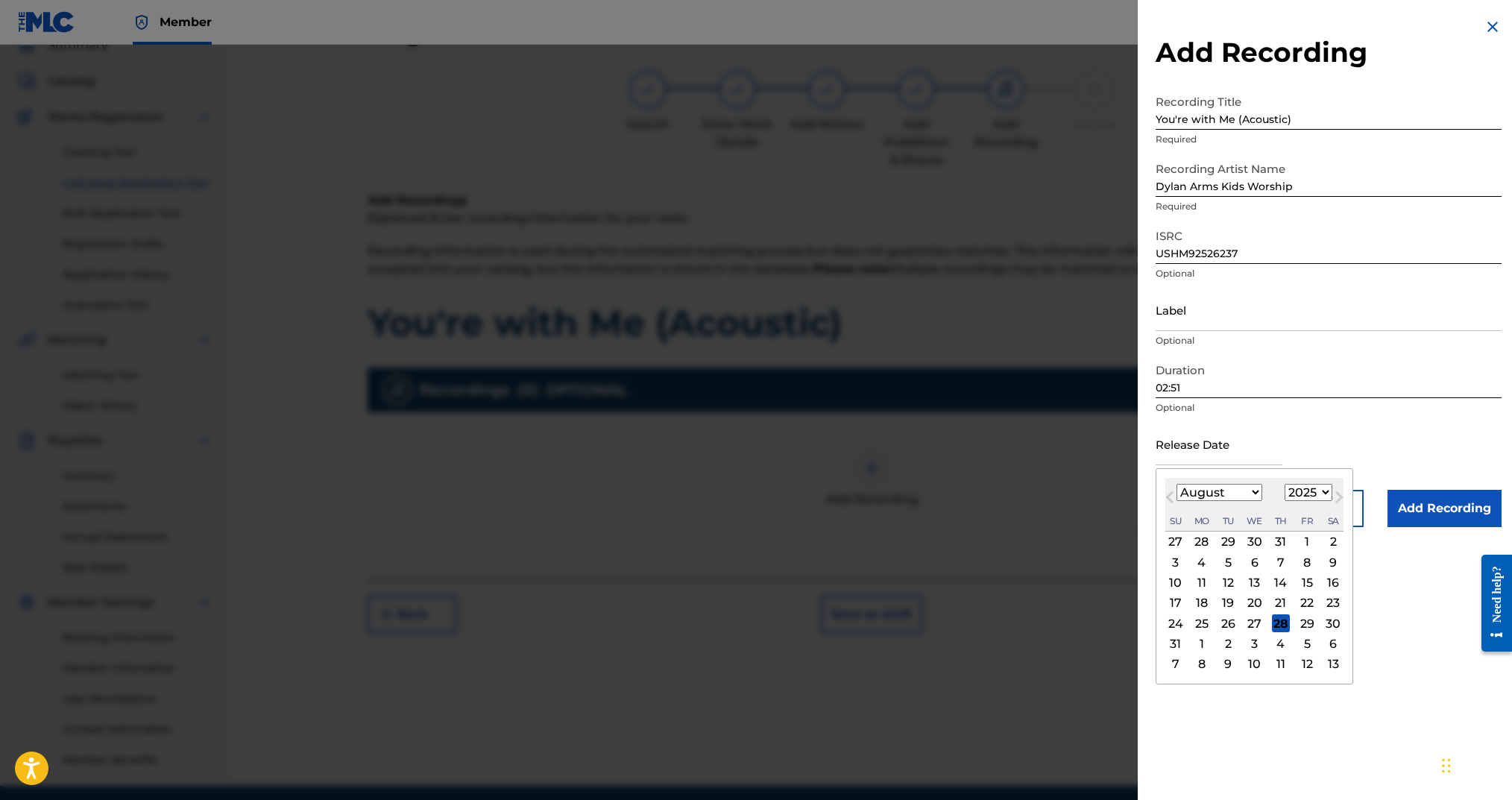
type input "[DATE]"
select select "6"
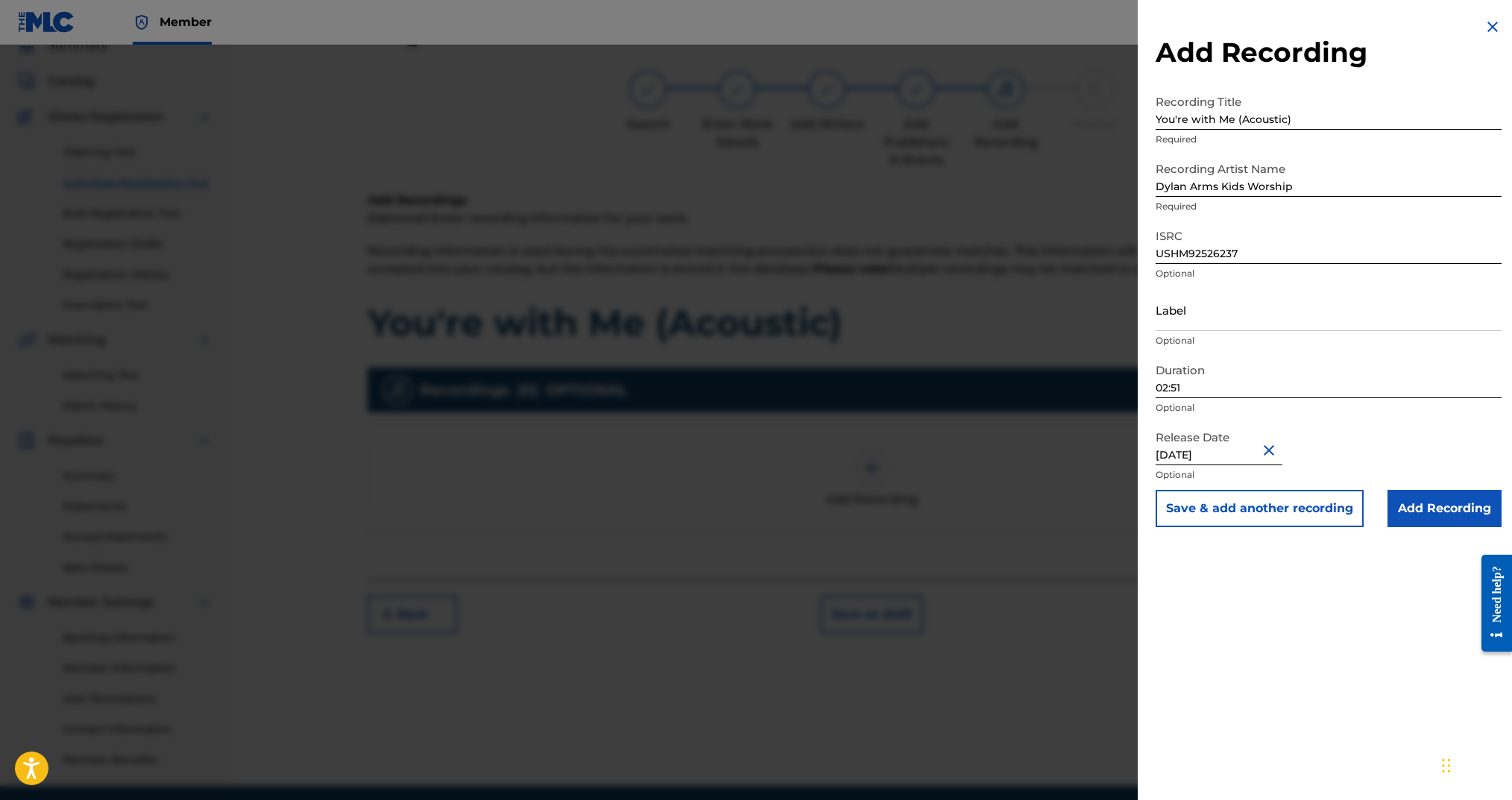
click at [1439, 517] on input "Add Recording" at bounding box center [1444, 509] width 114 height 37
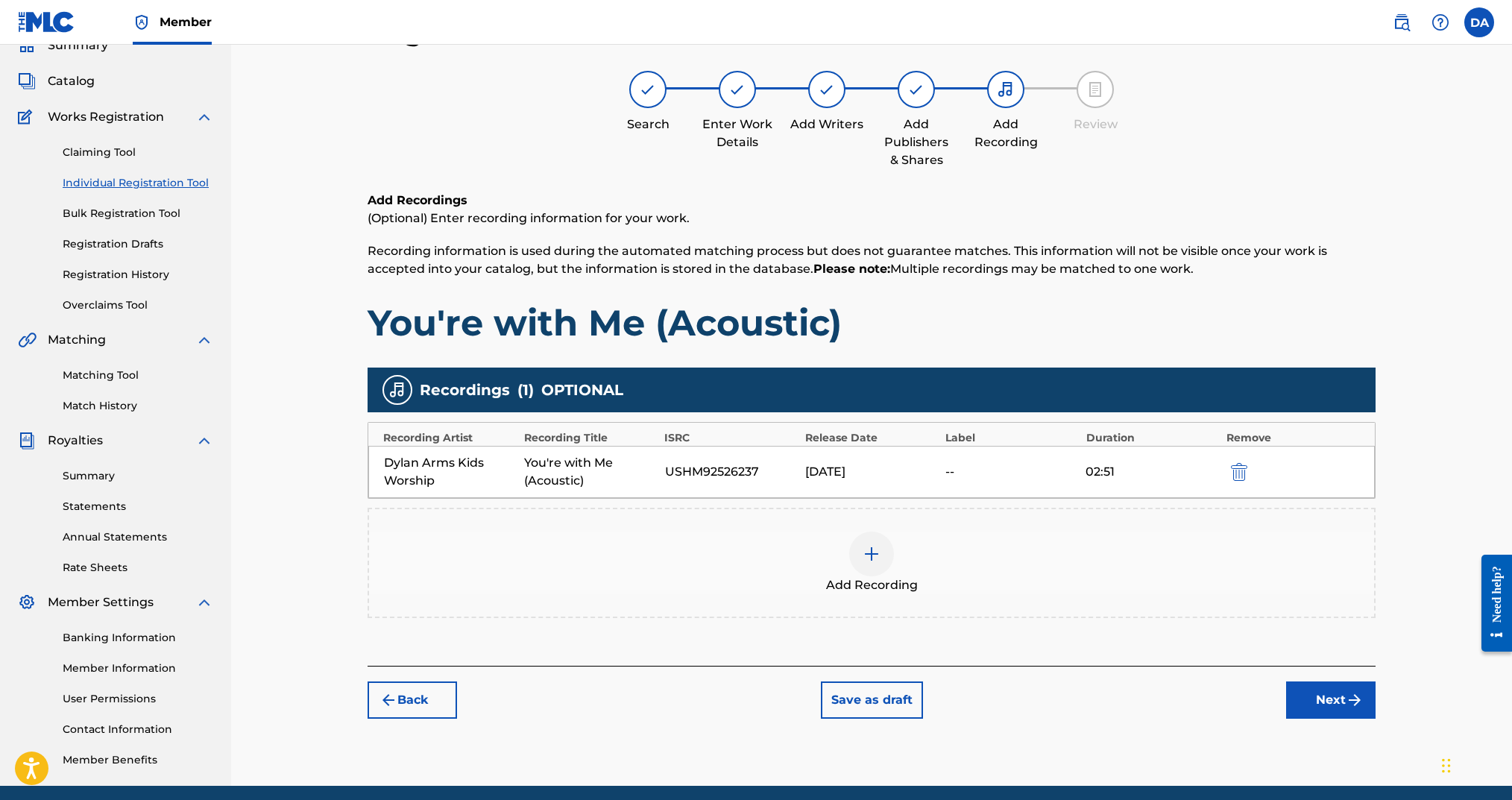
click at [1318, 684] on button "Next" at bounding box center [1331, 700] width 89 height 37
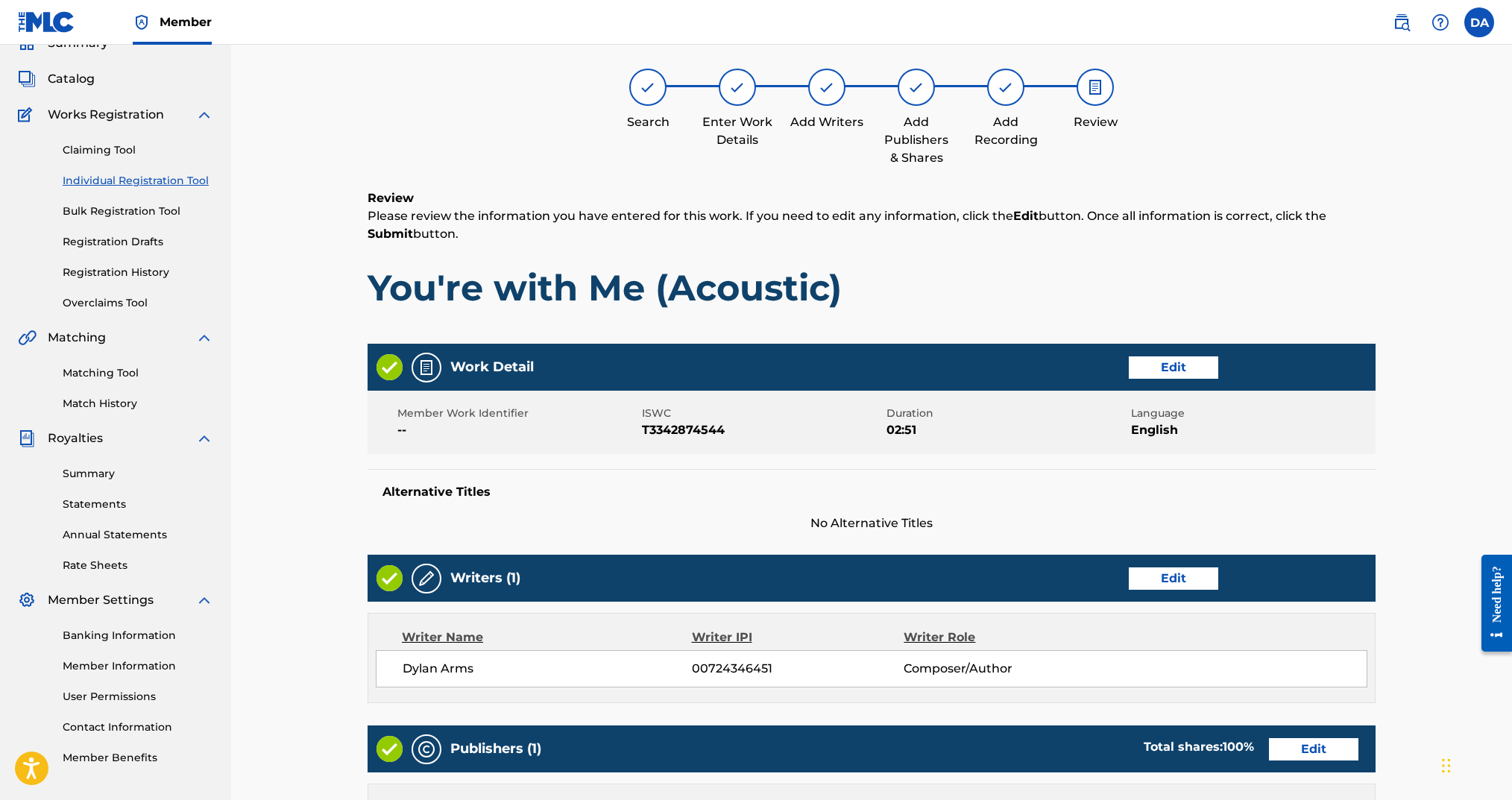
scroll to position [462, 0]
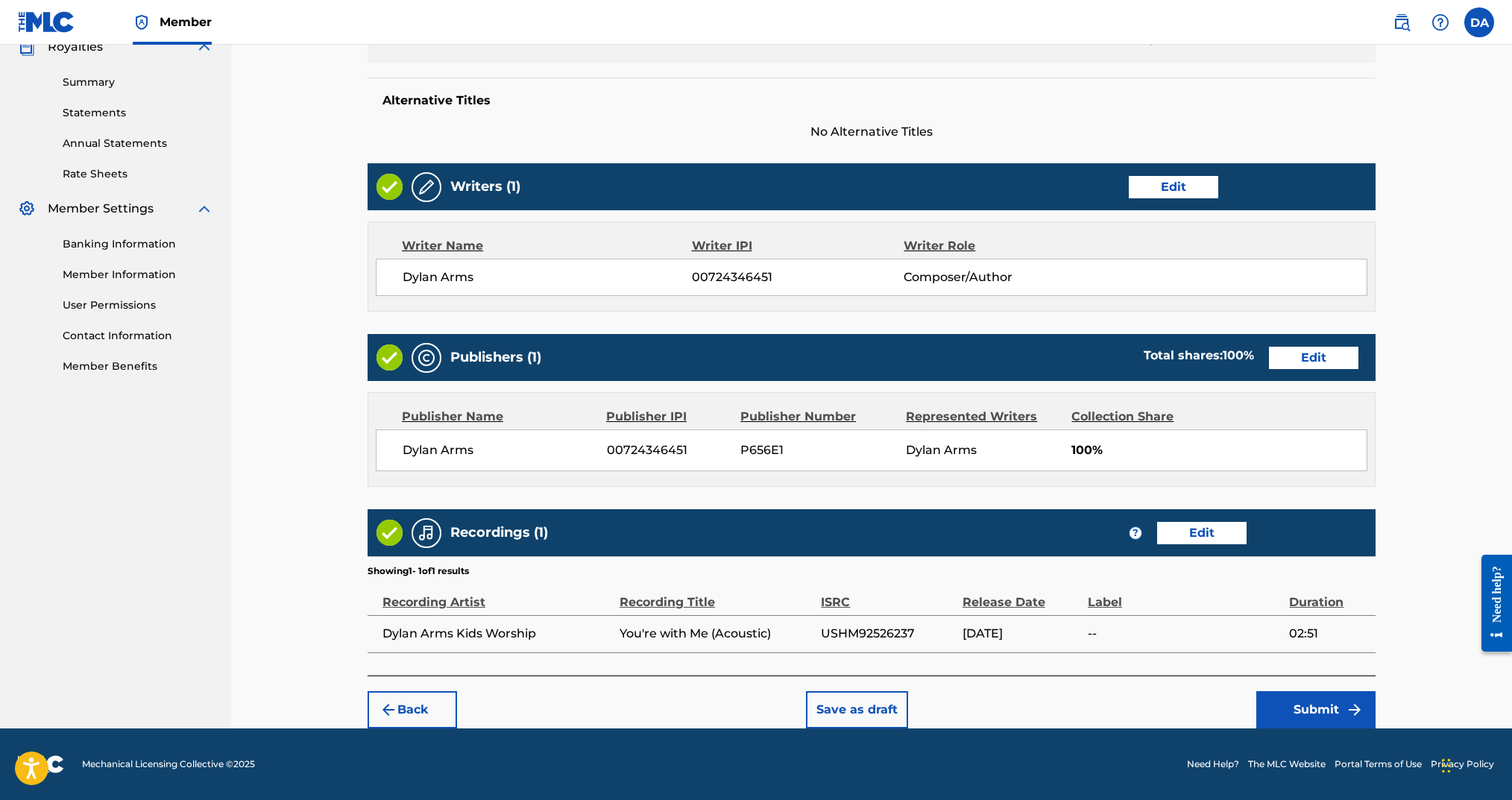
click at [1307, 710] on button "Submit" at bounding box center [1316, 710] width 119 height 37
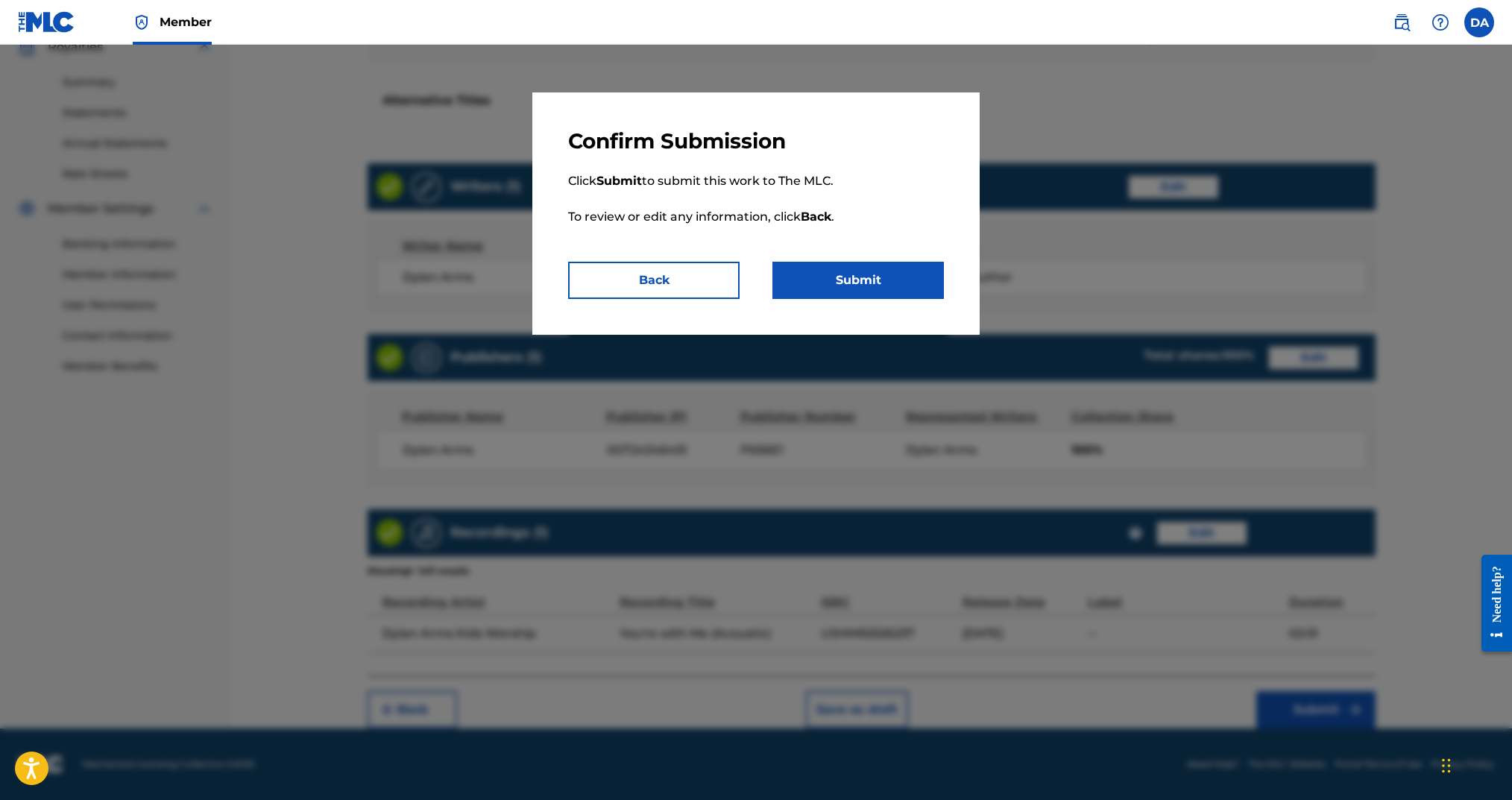
click at [865, 287] on button "Submit" at bounding box center [858, 280] width 171 height 37
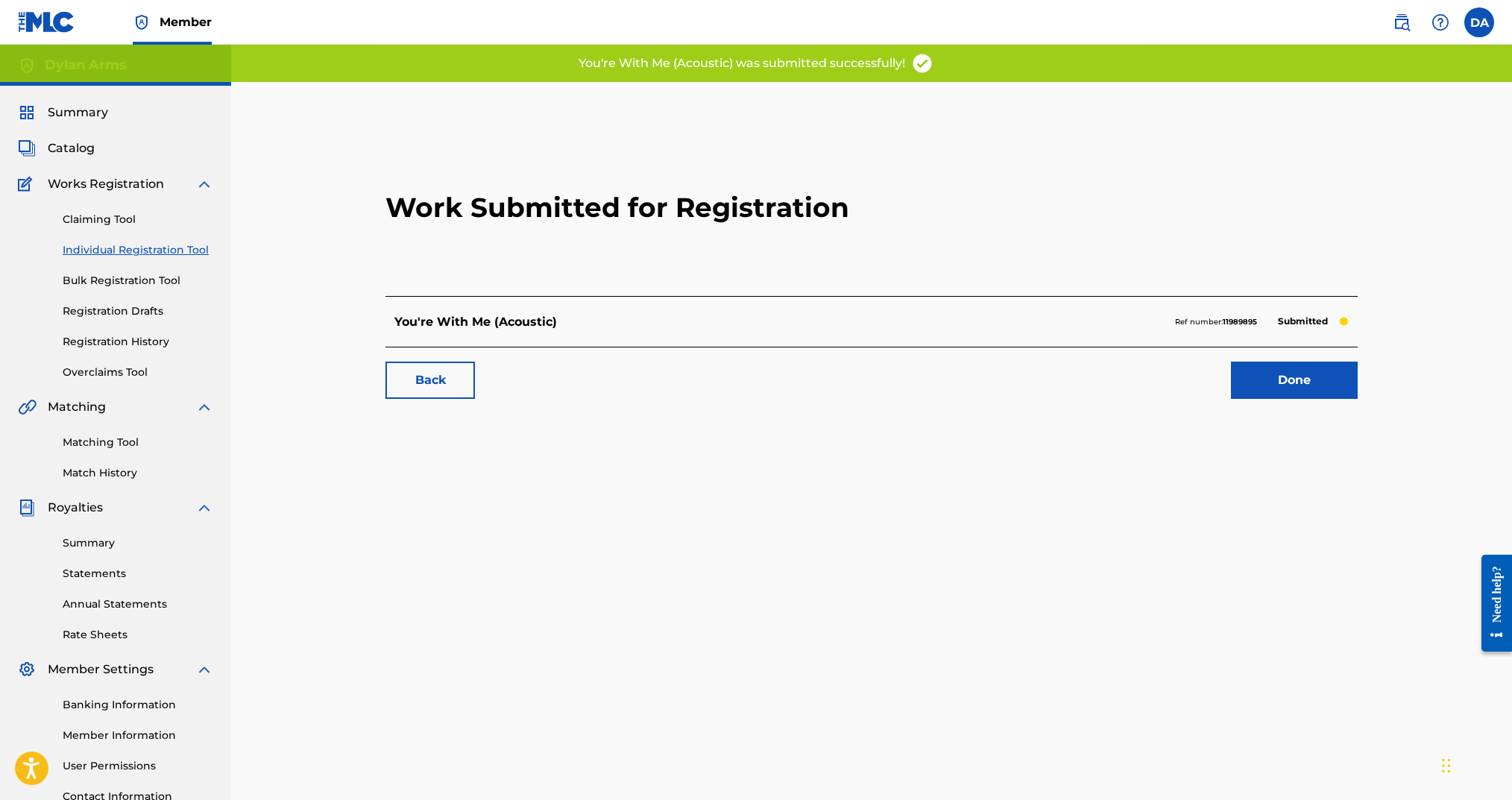
click at [145, 248] on link "Individual Registration Tool" at bounding box center [138, 250] width 151 height 16
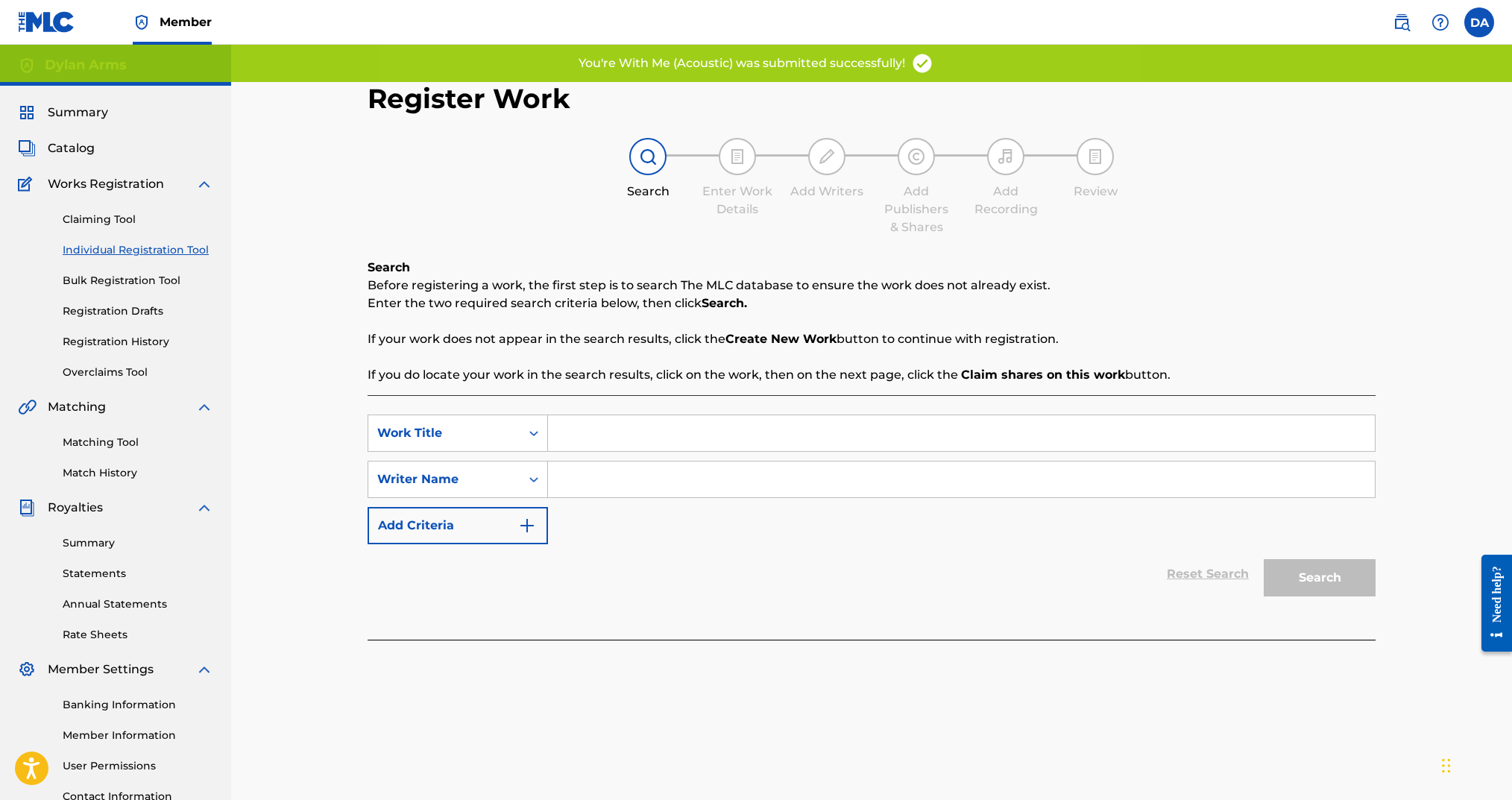
click at [604, 415] on div "Search Form" at bounding box center [962, 433] width 828 height 37
click at [605, 424] on input "Search Form" at bounding box center [961, 433] width 827 height 35
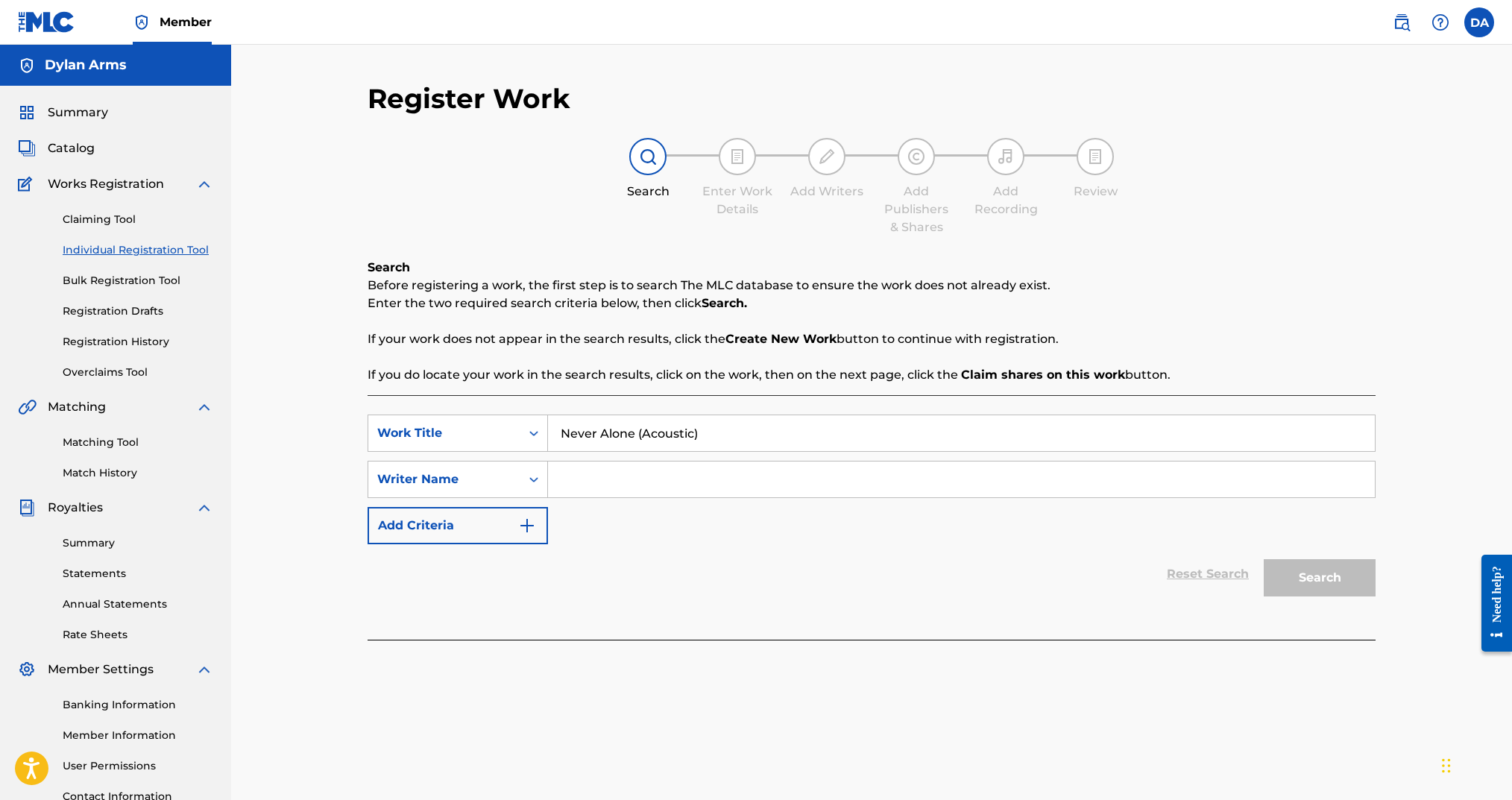
type input "Never Alone (Acoustic)"
click at [640, 488] on input "Search Form" at bounding box center [961, 479] width 827 height 35
type input "Dylan Arms"
click at [1292, 586] on button "Search" at bounding box center [1320, 578] width 112 height 37
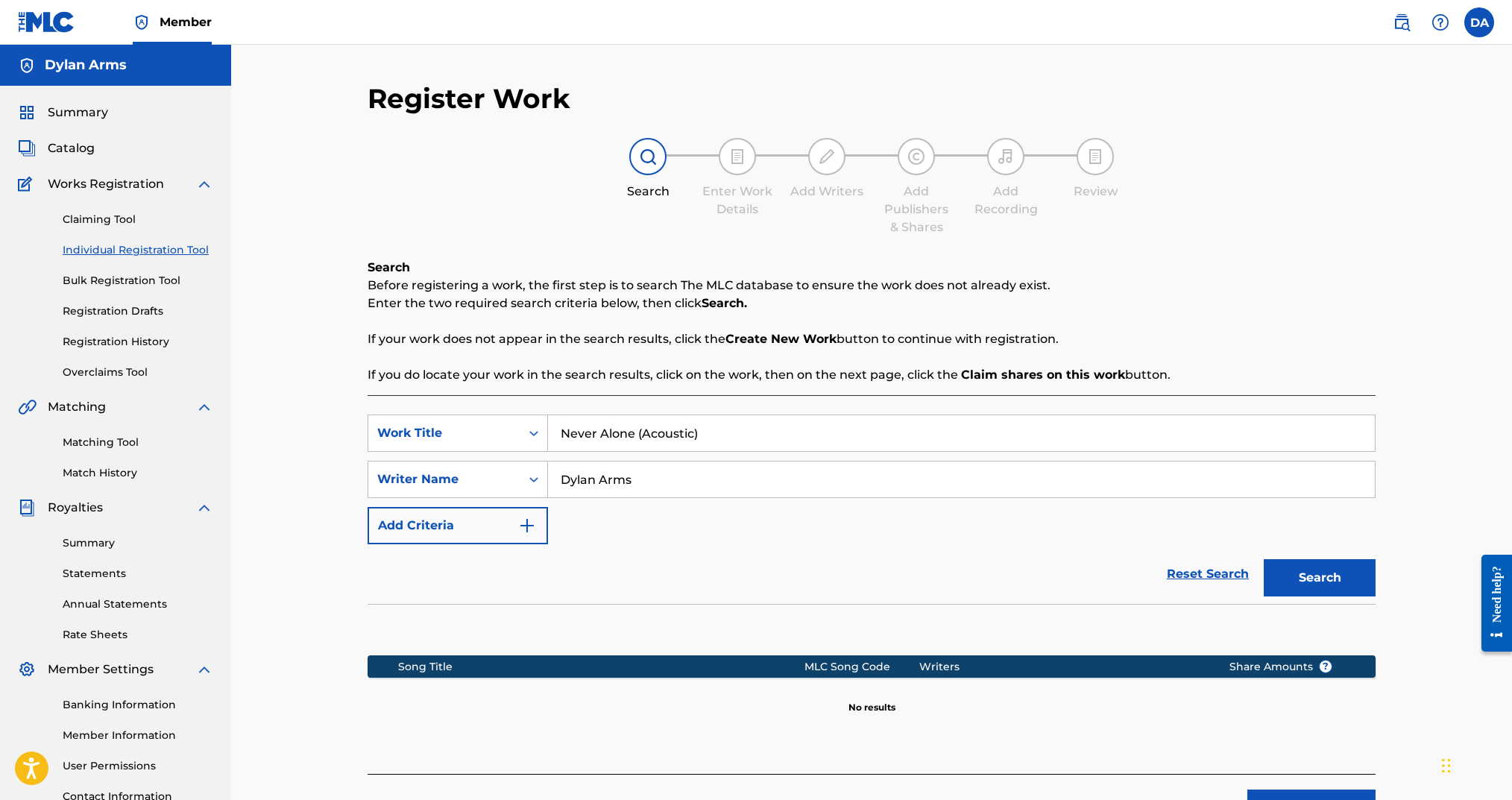
scroll to position [124, 0]
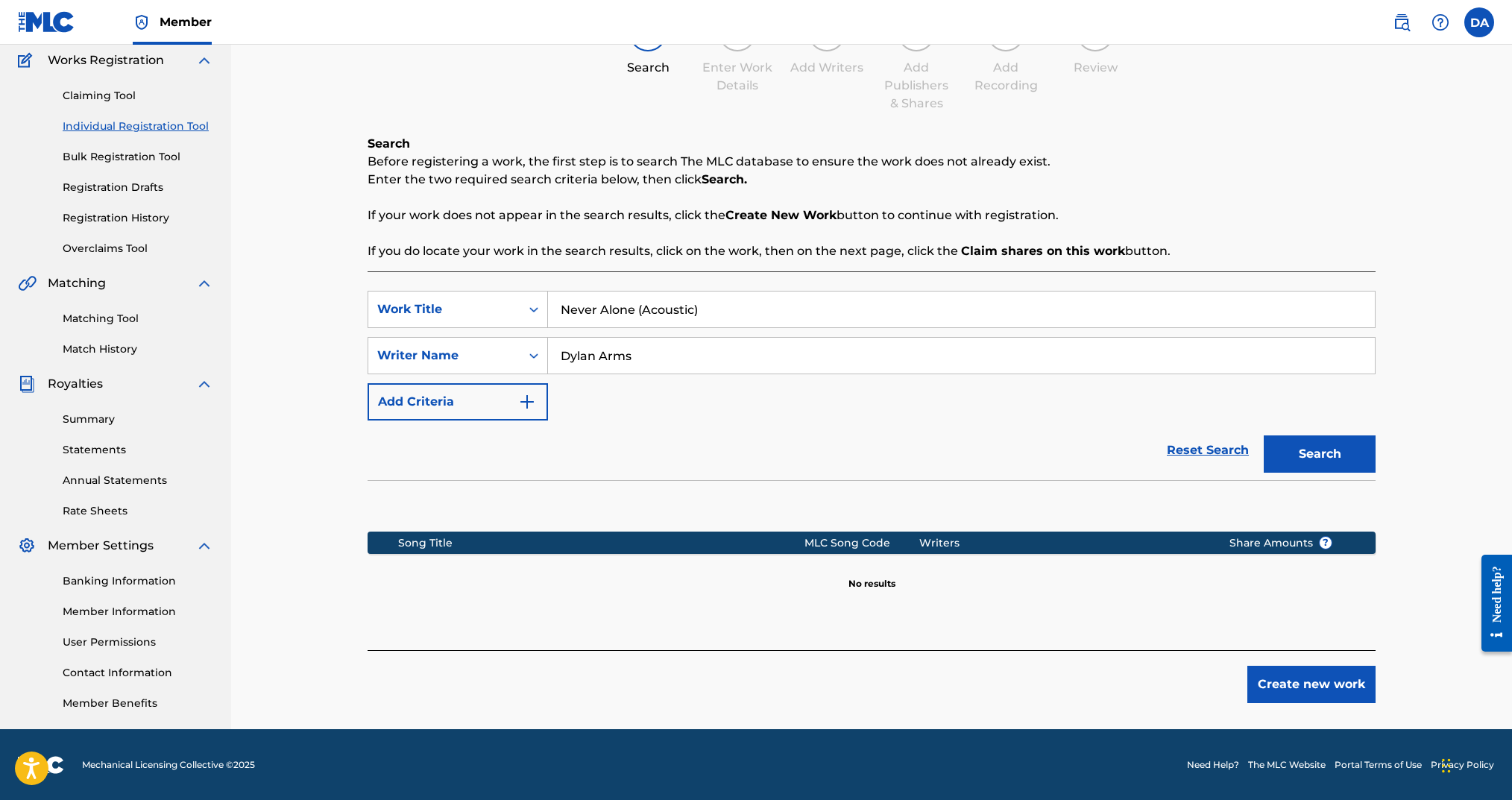
click at [1312, 702] on div "Register Work Search Enter Work Details Add Writers Add Publishers & Shares Add…" at bounding box center [871, 343] width 1044 height 771
click at [1306, 695] on button "Create new work" at bounding box center [1311, 685] width 128 height 37
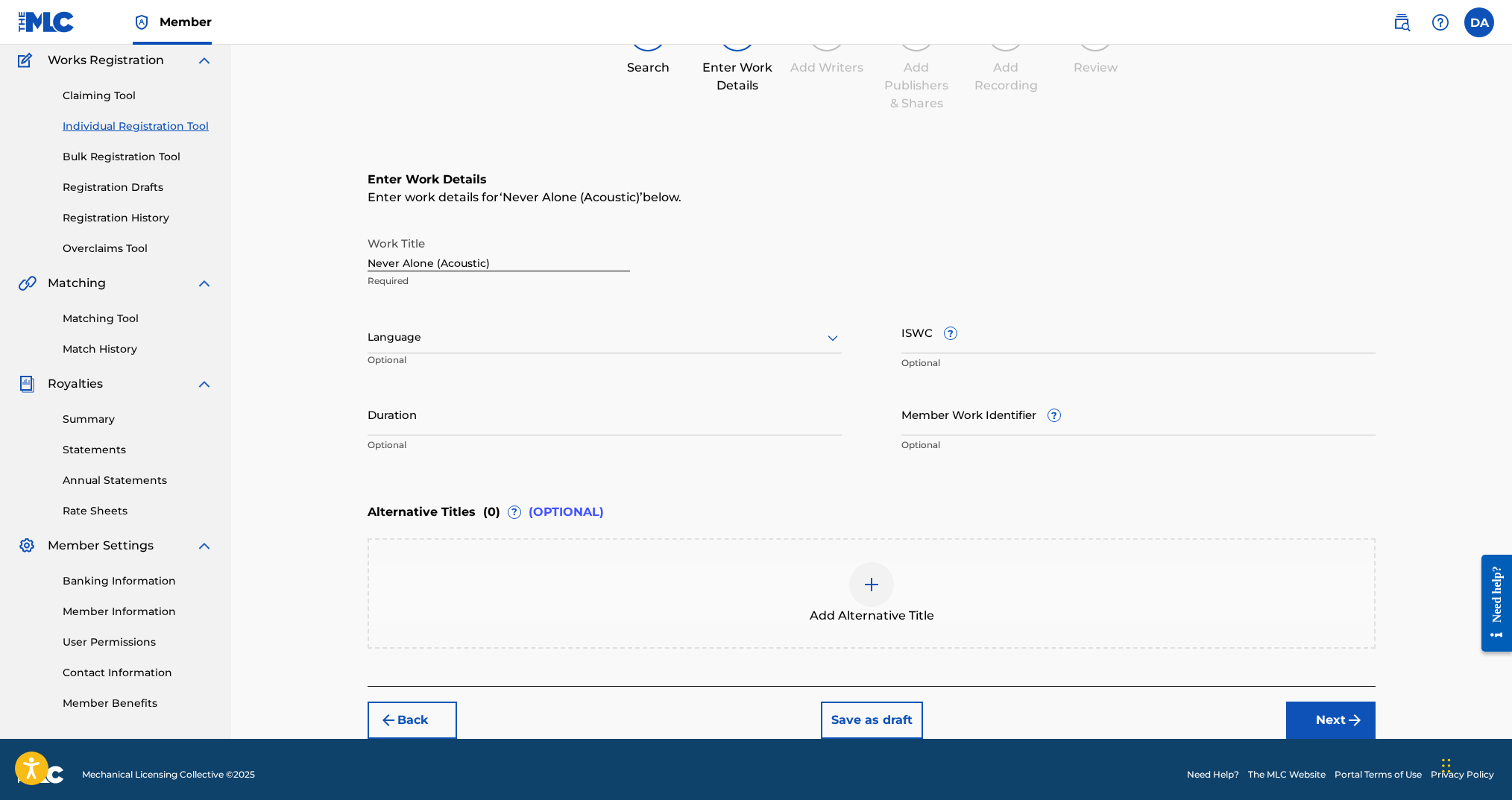
click at [545, 334] on div at bounding box center [604, 338] width 474 height 19
drag, startPoint x: 526, startPoint y: 369, endPoint x: 605, endPoint y: 364, distance: 79.2
click at [527, 368] on div "English" at bounding box center [604, 370] width 472 height 33
click at [1133, 359] on p "Optional" at bounding box center [1138, 363] width 474 height 13
click at [632, 426] on input "Duration" at bounding box center [604, 415] width 474 height 43
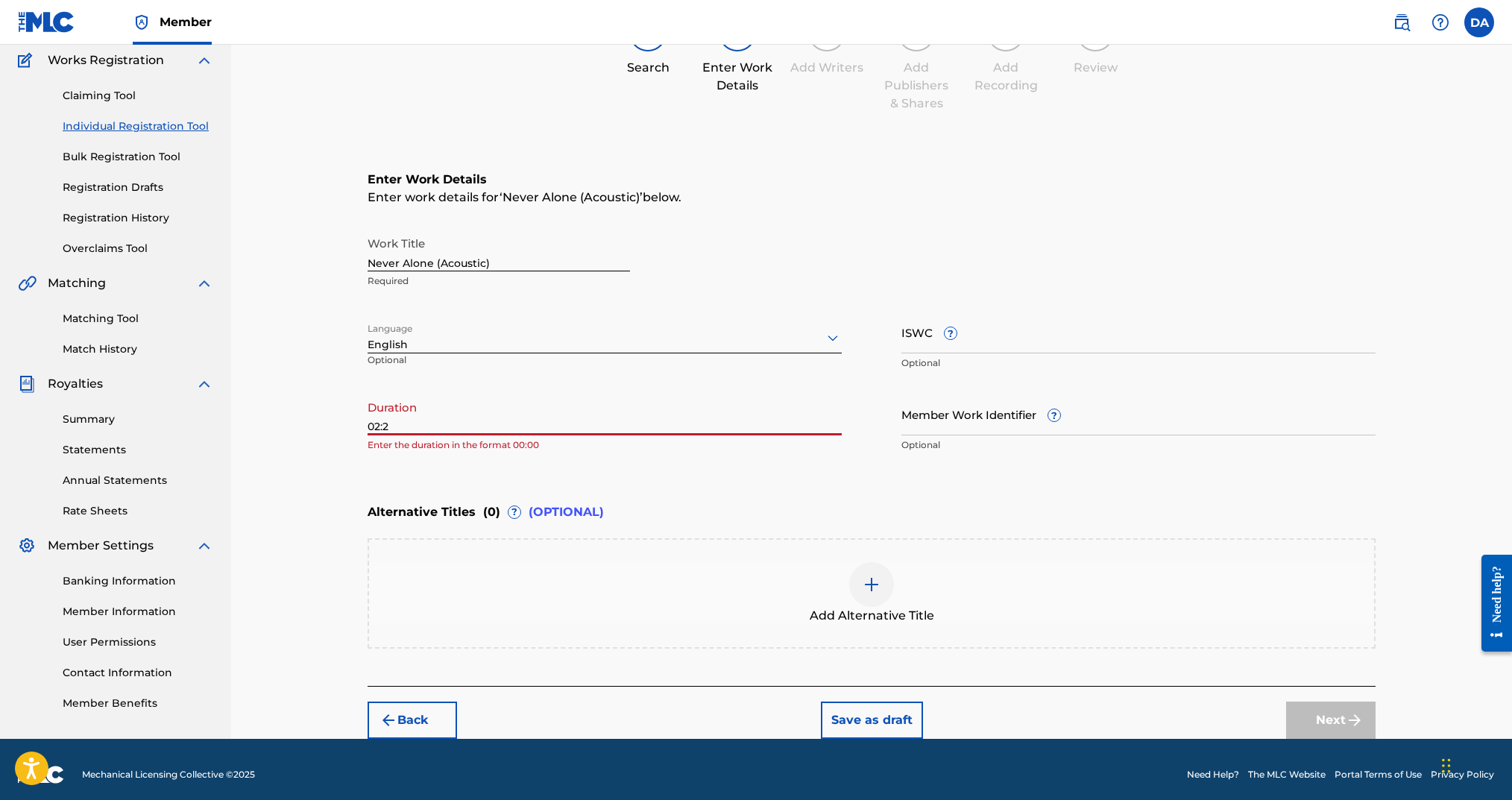
type input "02:28"
click at [1296, 721] on button "Next" at bounding box center [1331, 721] width 89 height 37
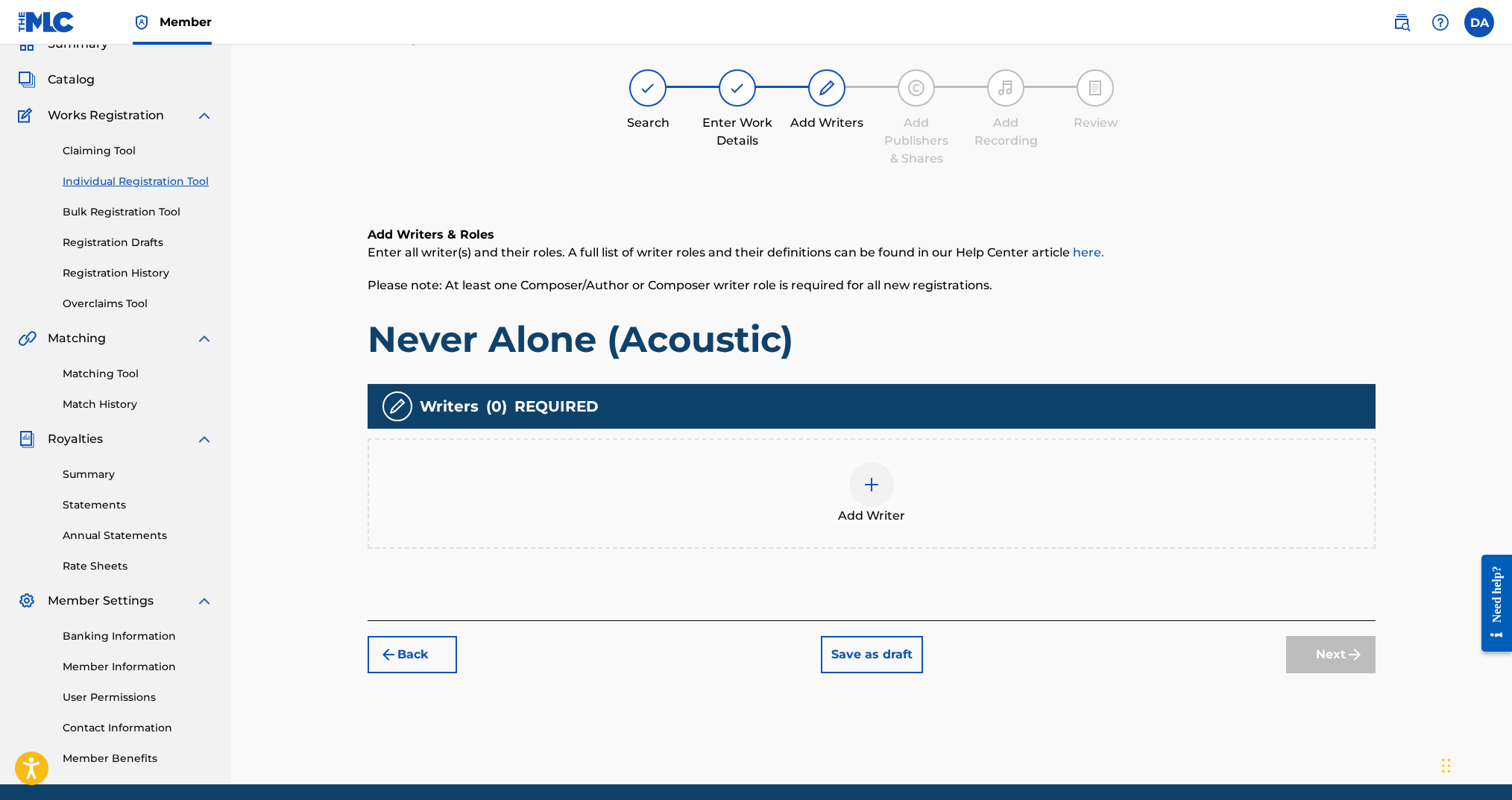
scroll to position [67, 0]
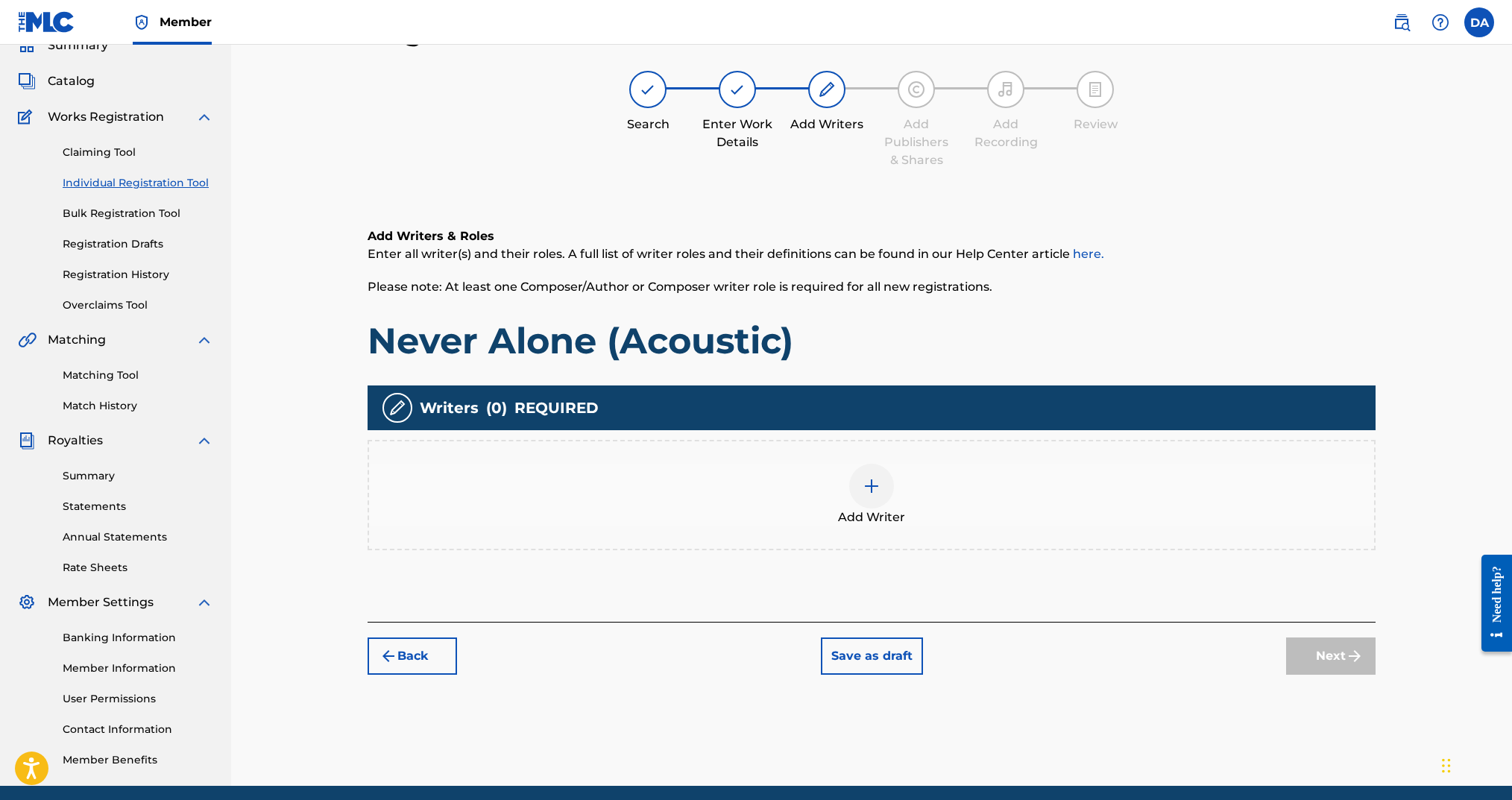
click at [877, 491] on img at bounding box center [871, 486] width 18 height 18
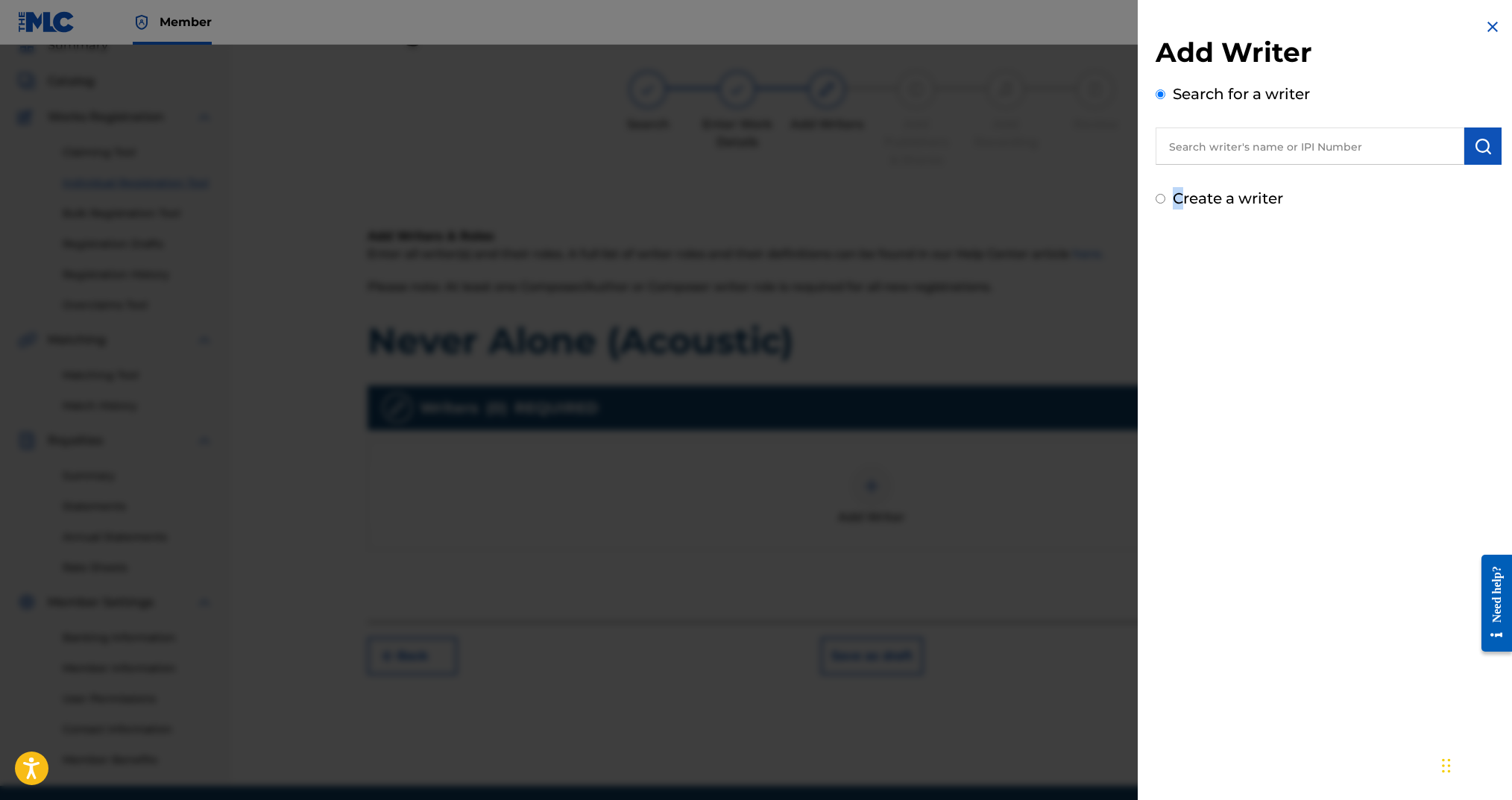
click at [1177, 197] on label "Create a writer" at bounding box center [1227, 198] width 111 height 18
radio input "true"
radio input "false"
radio input "true"
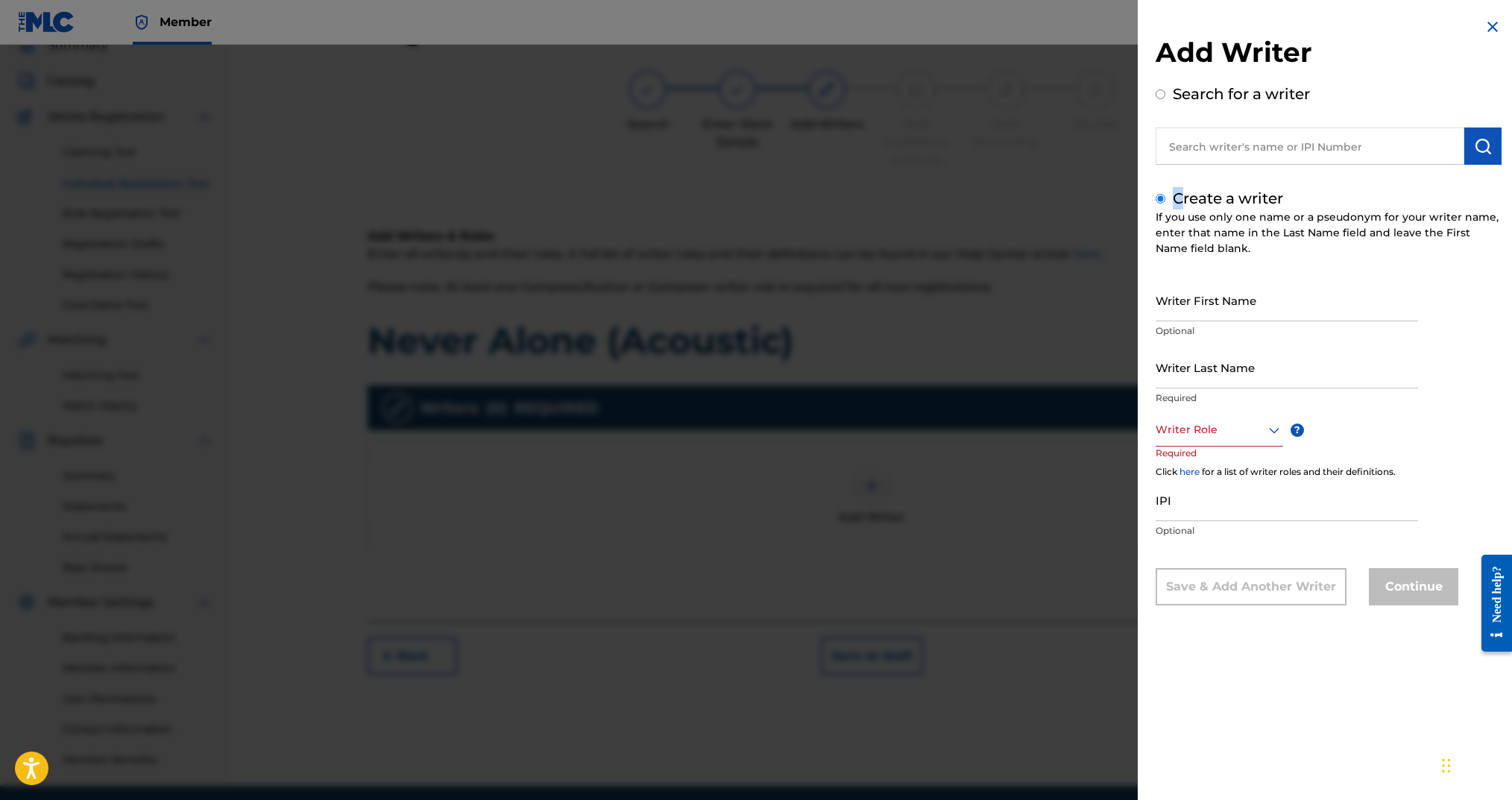
click at [1219, 306] on input "Writer First Name" at bounding box center [1287, 300] width 262 height 43
type input "[PERSON_NAME]"
type input "Arms"
click at [1232, 435] on div at bounding box center [1219, 430] width 127 height 19
click at [1230, 454] on div "Composer/Author" at bounding box center [1220, 463] width 126 height 33
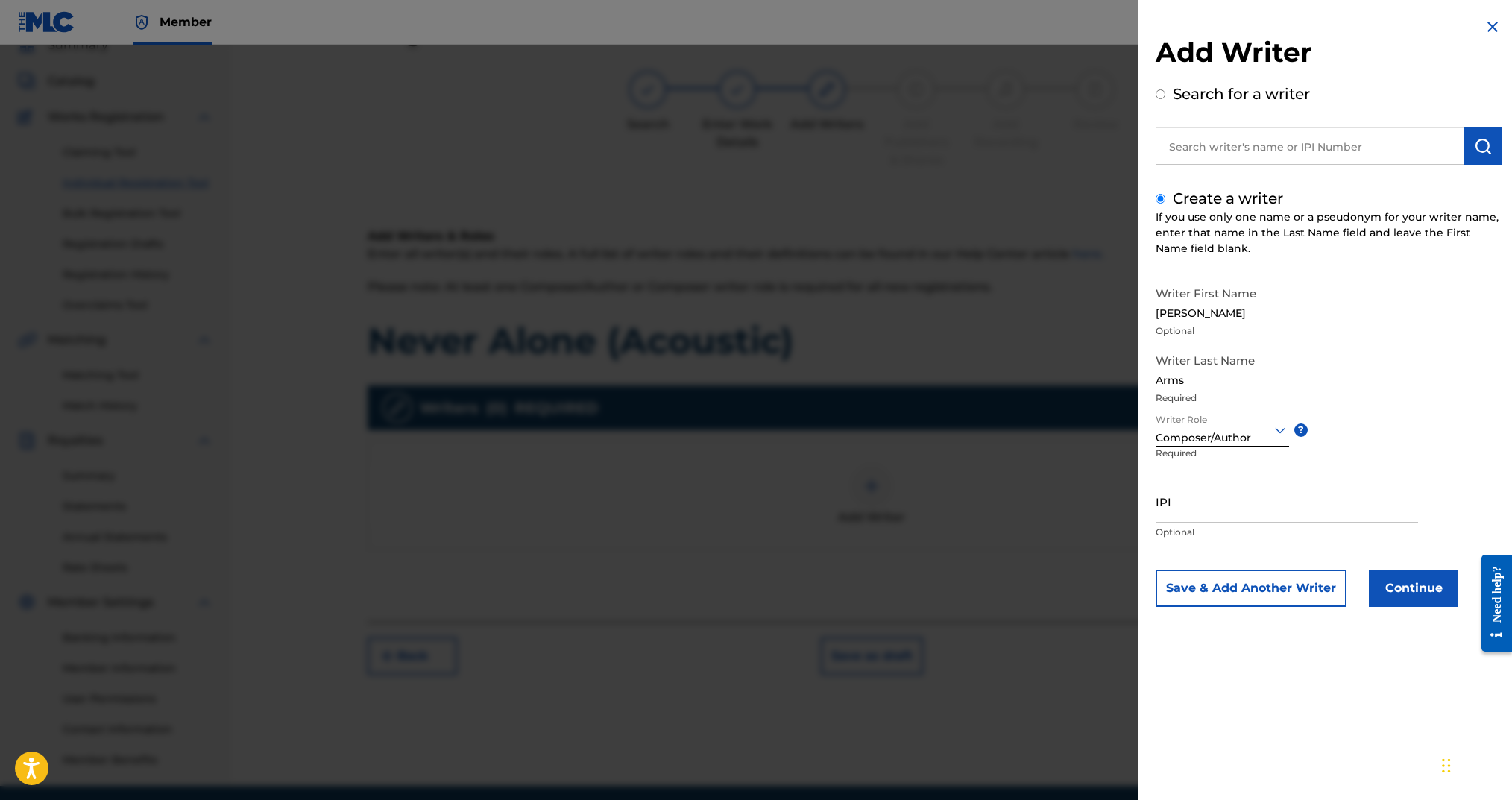
click at [1221, 506] on input "IPI" at bounding box center [1287, 501] width 262 height 43
paste input "00724346451"
type input "00724346451"
click at [1276, 593] on button "Save & Add Another Writer" at bounding box center [1251, 589] width 191 height 37
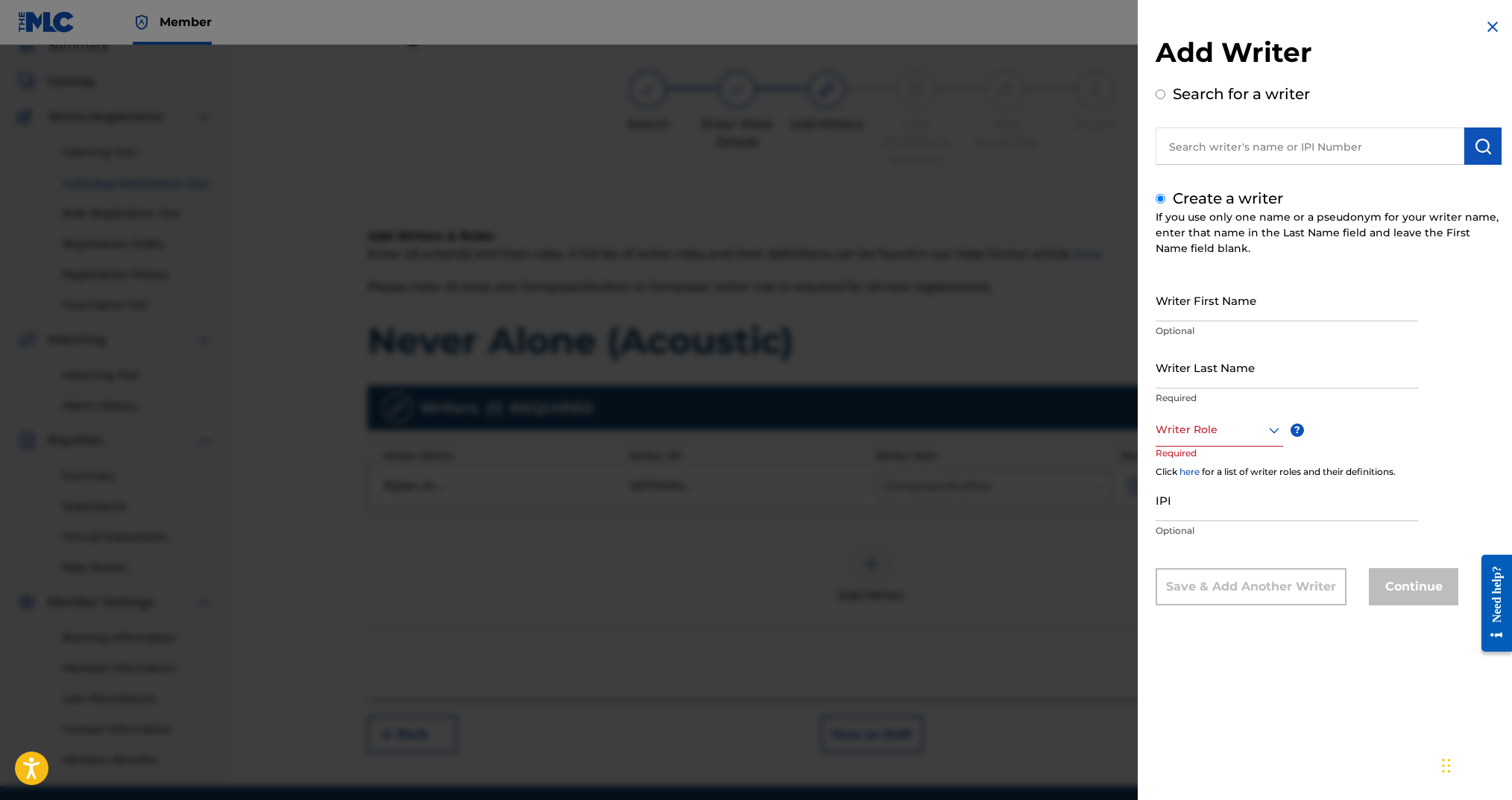
click at [1259, 296] on input "Writer First Name" at bounding box center [1287, 300] width 262 height 43
type input "[PERSON_NAME]"
type input "[GEOGRAPHIC_DATA]"
click at [1232, 434] on div at bounding box center [1219, 430] width 127 height 19
drag, startPoint x: 1228, startPoint y: 454, endPoint x: 1229, endPoint y: 462, distance: 8.1
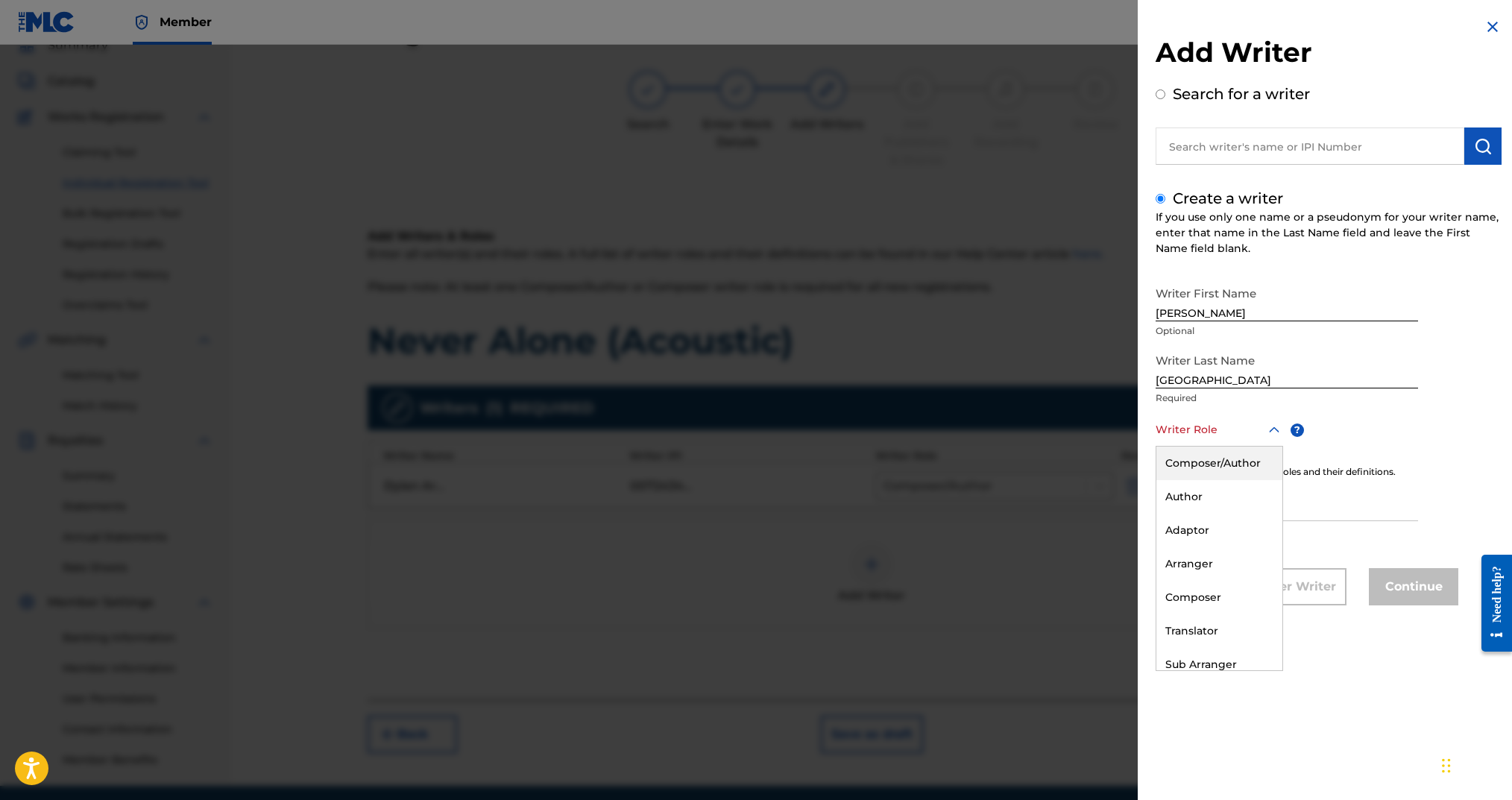
click at [1228, 454] on div "Composer/Author" at bounding box center [1220, 463] width 126 height 33
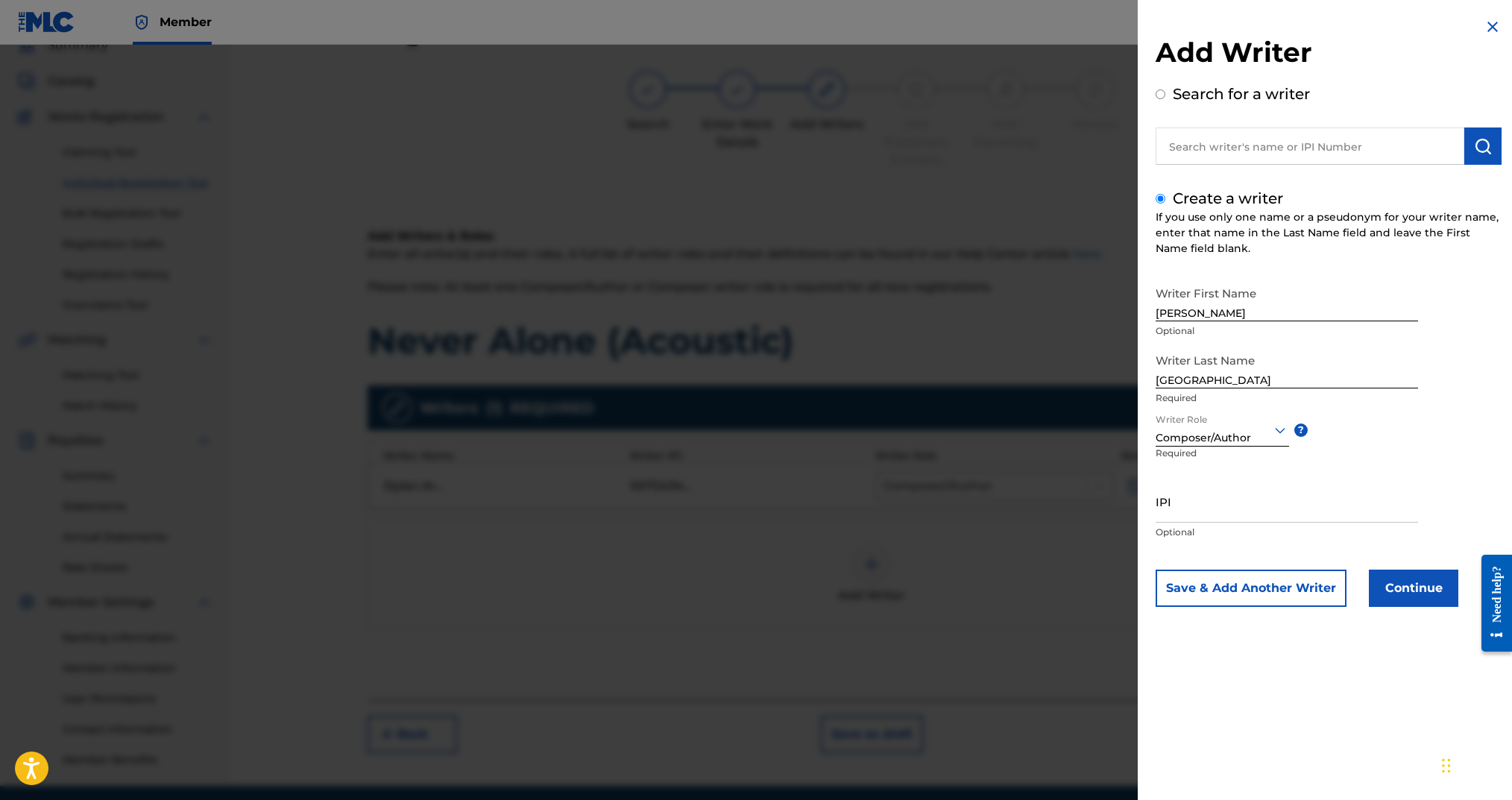
click at [1387, 593] on button "Continue" at bounding box center [1413, 589] width 89 height 37
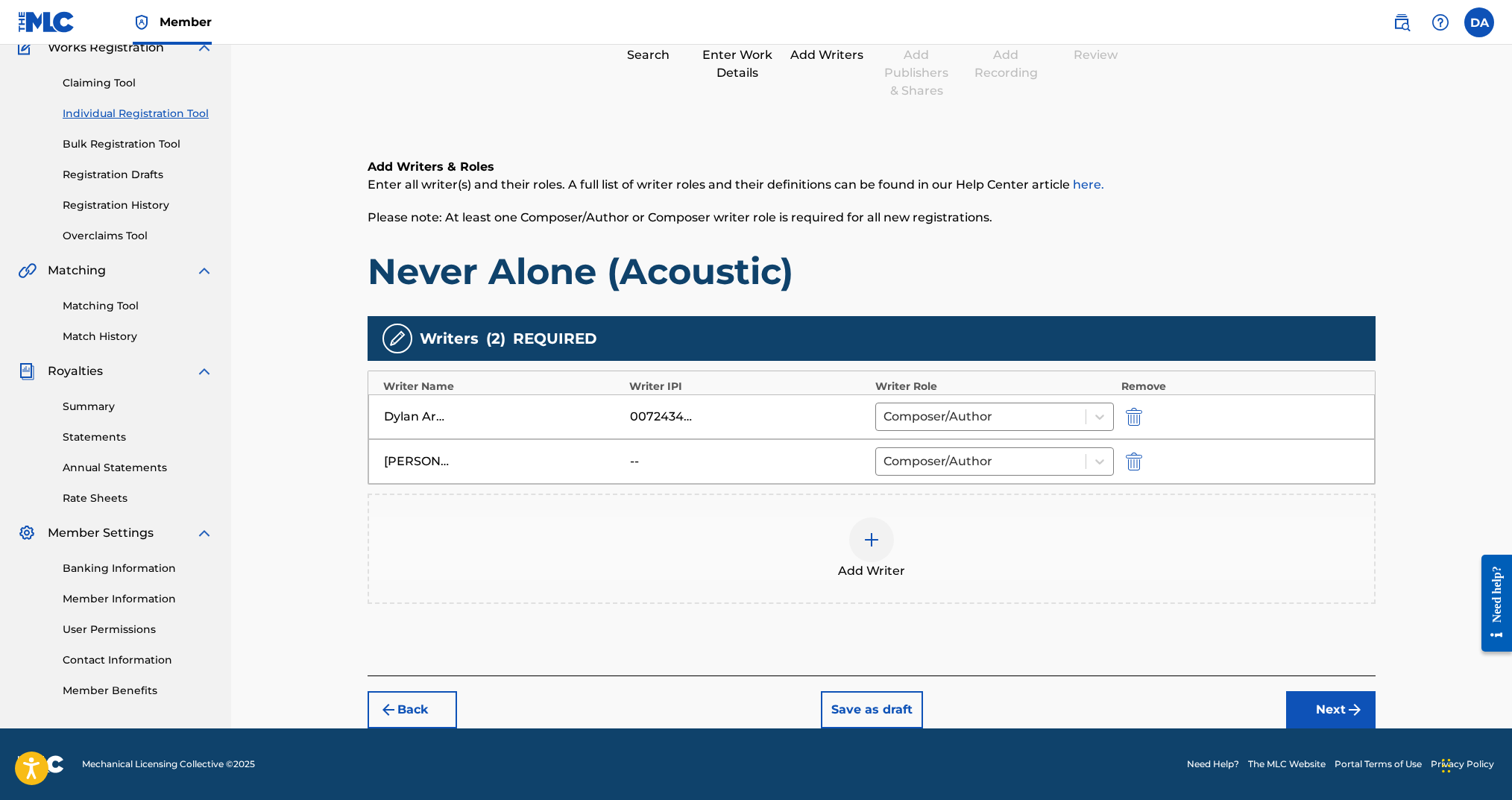
click at [1319, 704] on button "Next" at bounding box center [1331, 710] width 89 height 37
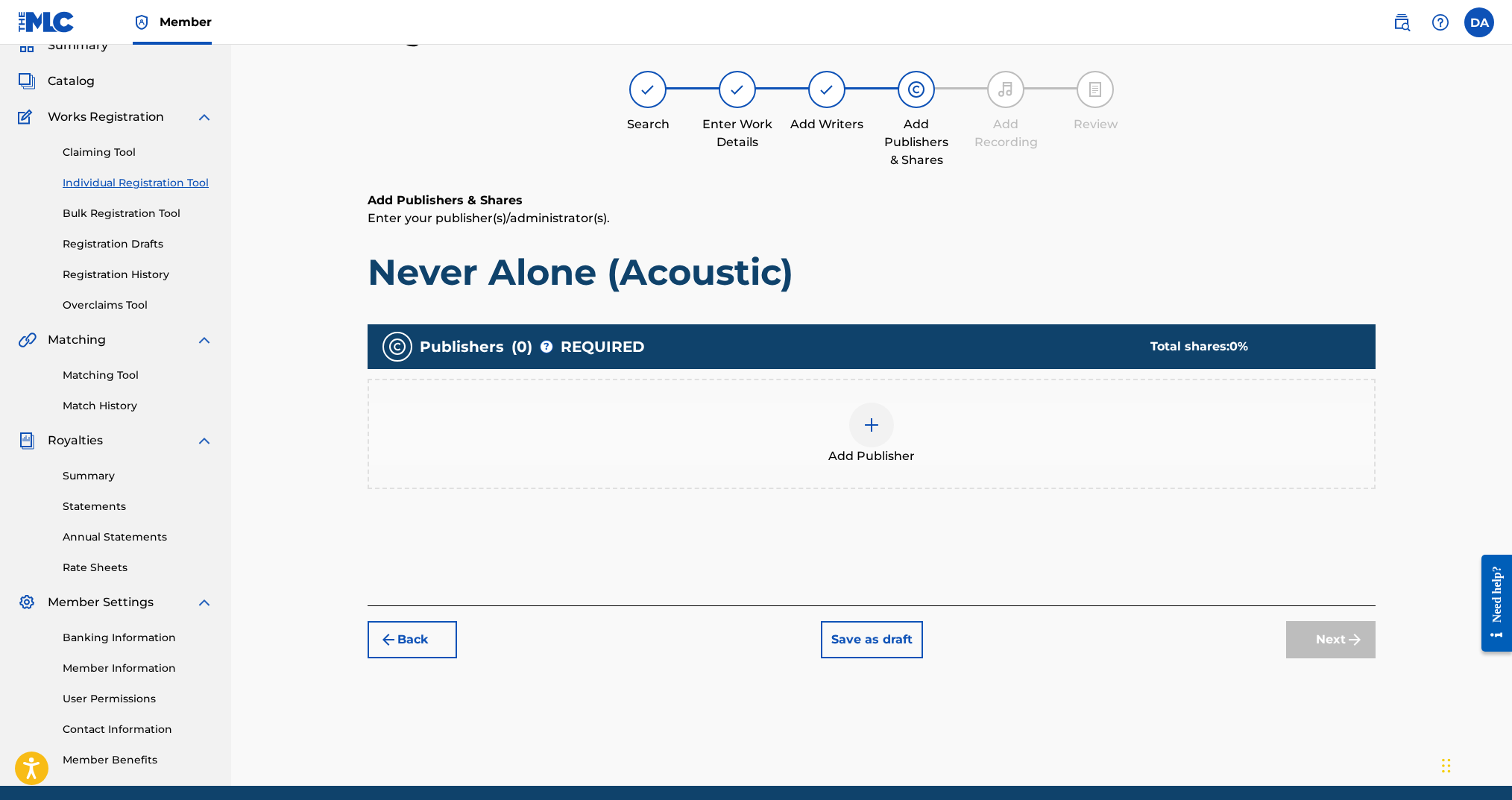
click at [874, 419] on img at bounding box center [871, 424] width 18 height 18
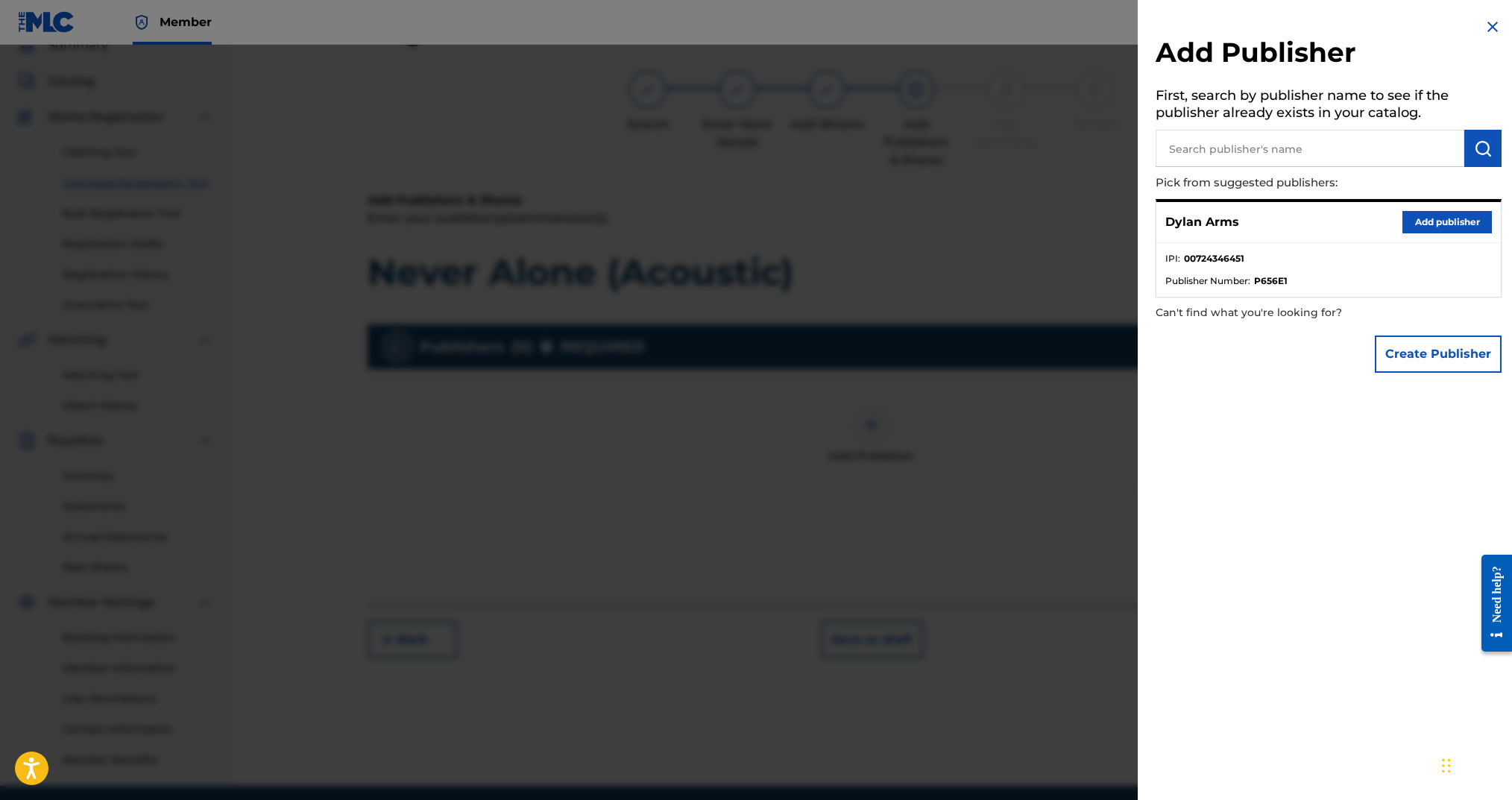
drag, startPoint x: 1437, startPoint y: 215, endPoint x: 1434, endPoint y: 267, distance: 52.1
click at [1437, 216] on button "Add publisher" at bounding box center [1447, 222] width 89 height 22
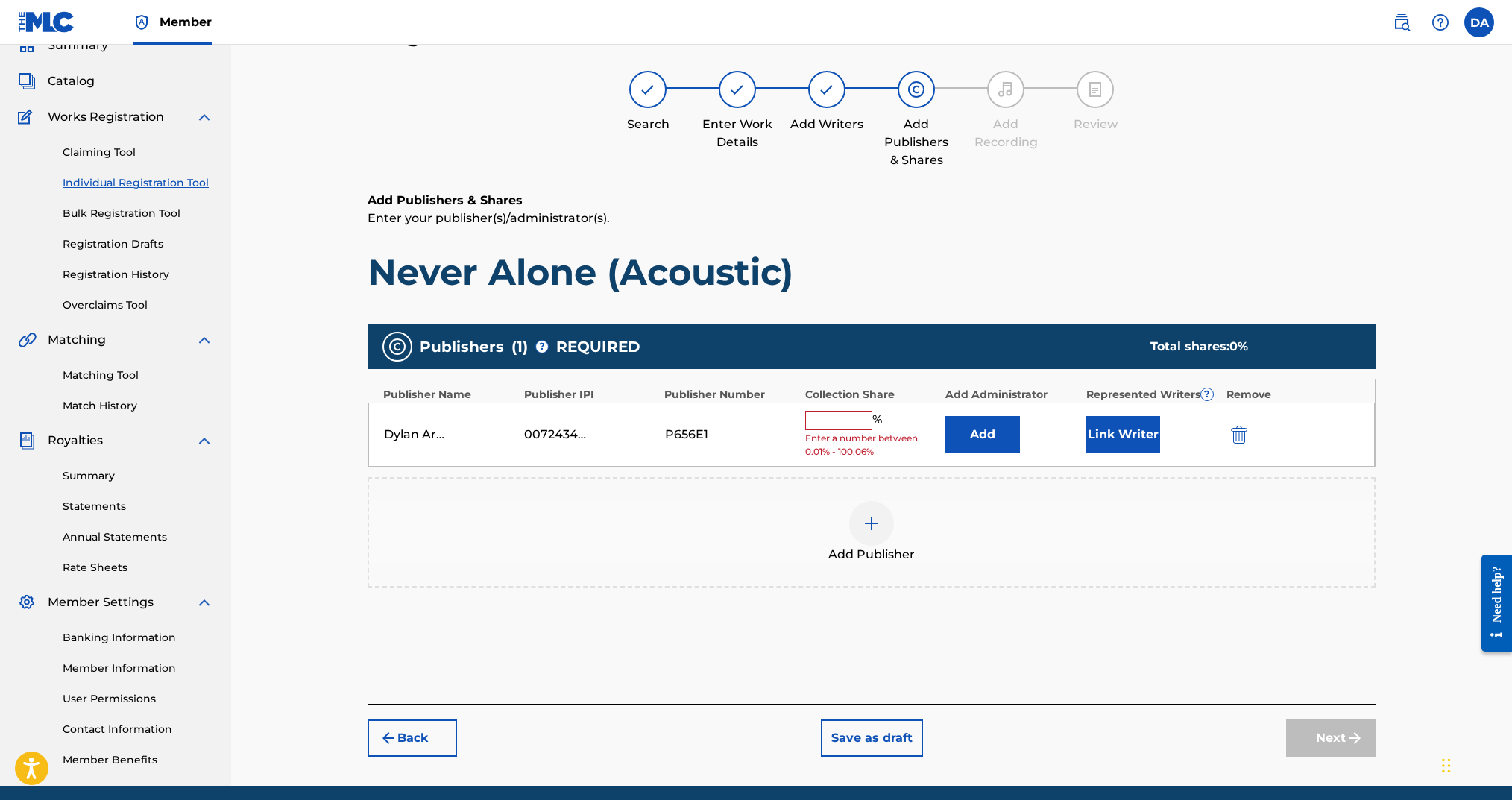
click at [844, 420] on input "text" at bounding box center [839, 420] width 67 height 20
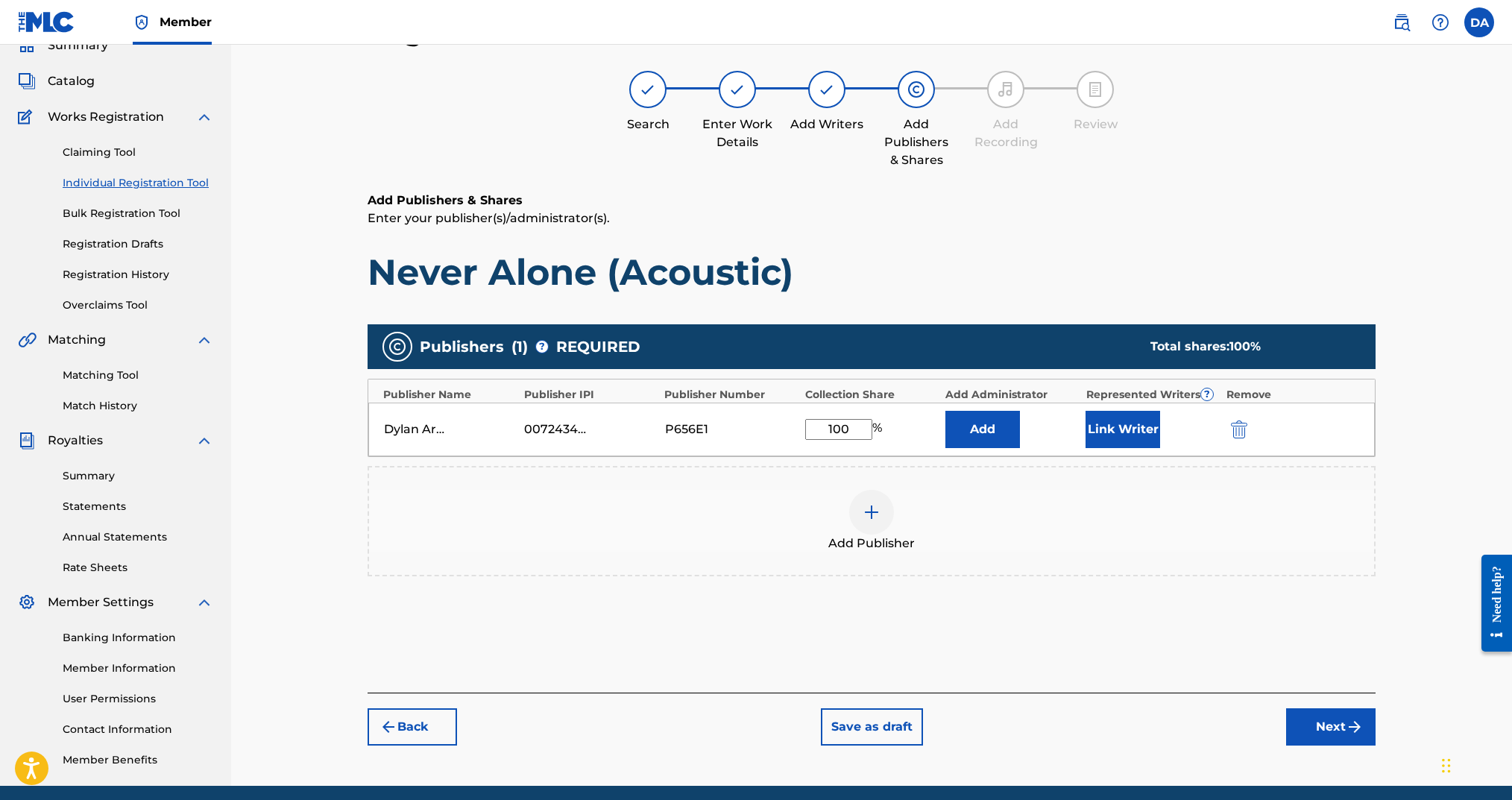
type input "100"
click at [1086, 421] on button "Link Writer" at bounding box center [1122, 430] width 74 height 37
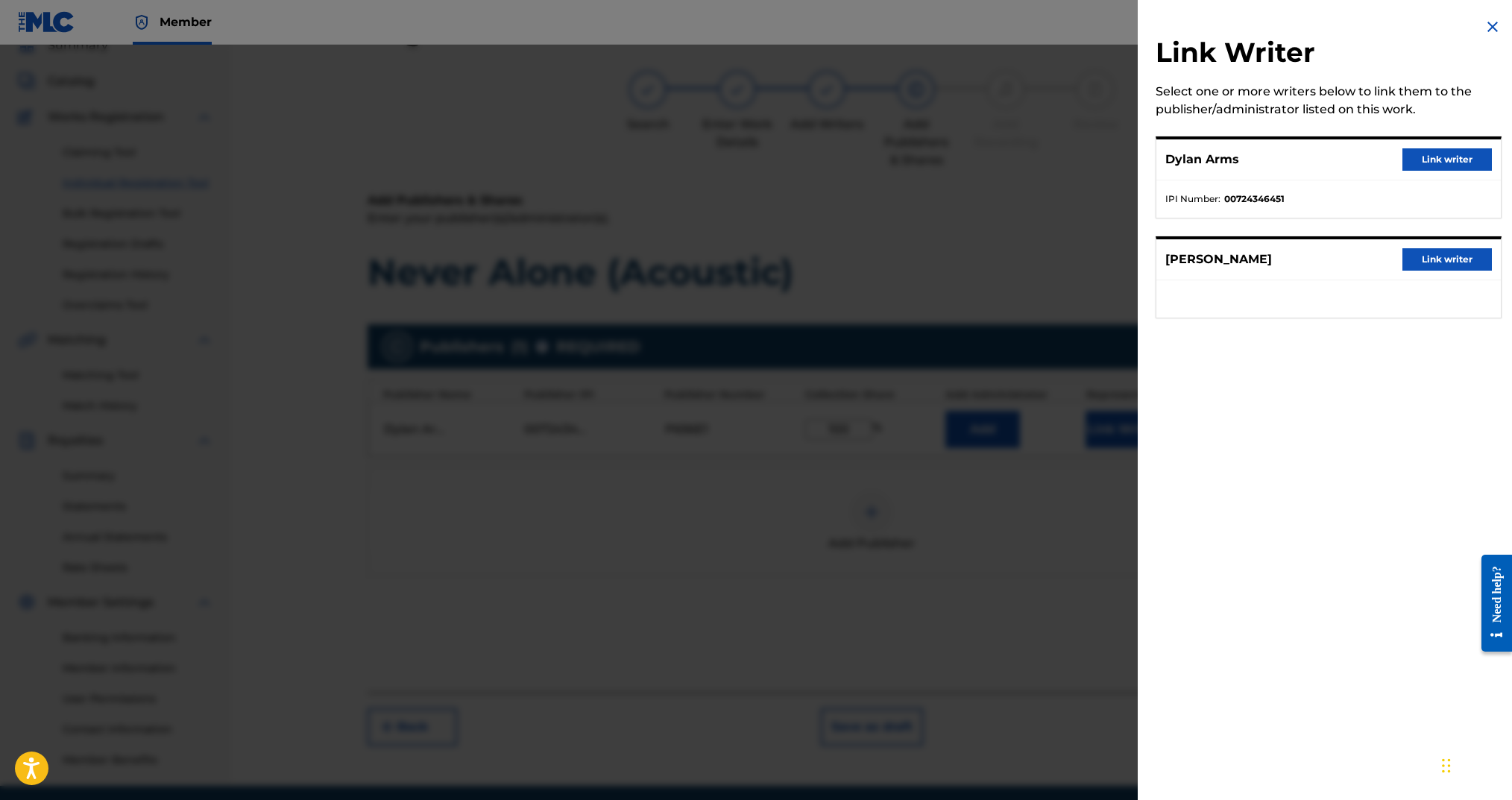
click at [1438, 164] on button "Link writer" at bounding box center [1447, 160] width 89 height 22
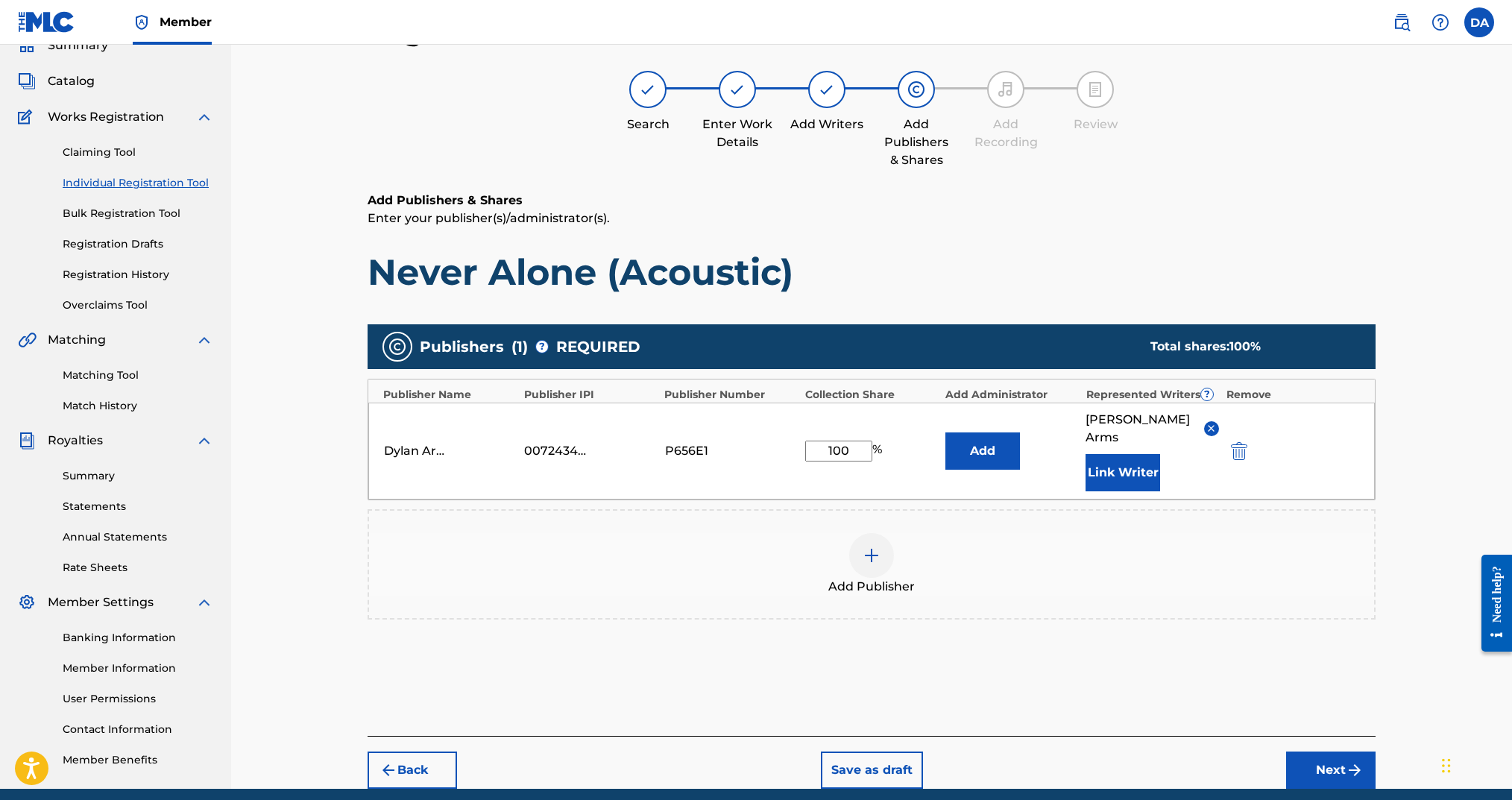
click at [1138, 454] on button "Link Writer" at bounding box center [1122, 473] width 74 height 37
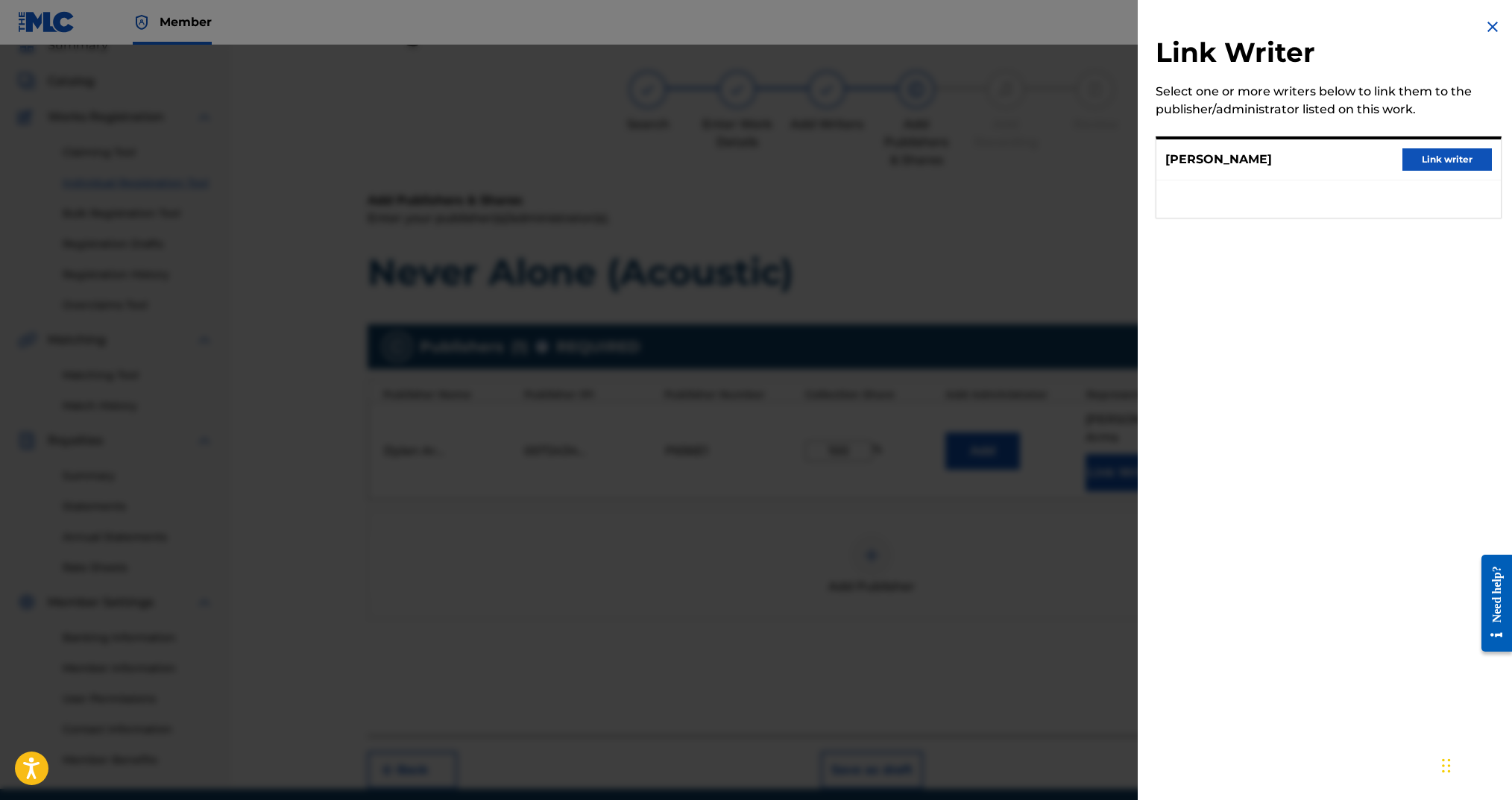
click at [1432, 164] on button "Link writer" at bounding box center [1447, 160] width 89 height 22
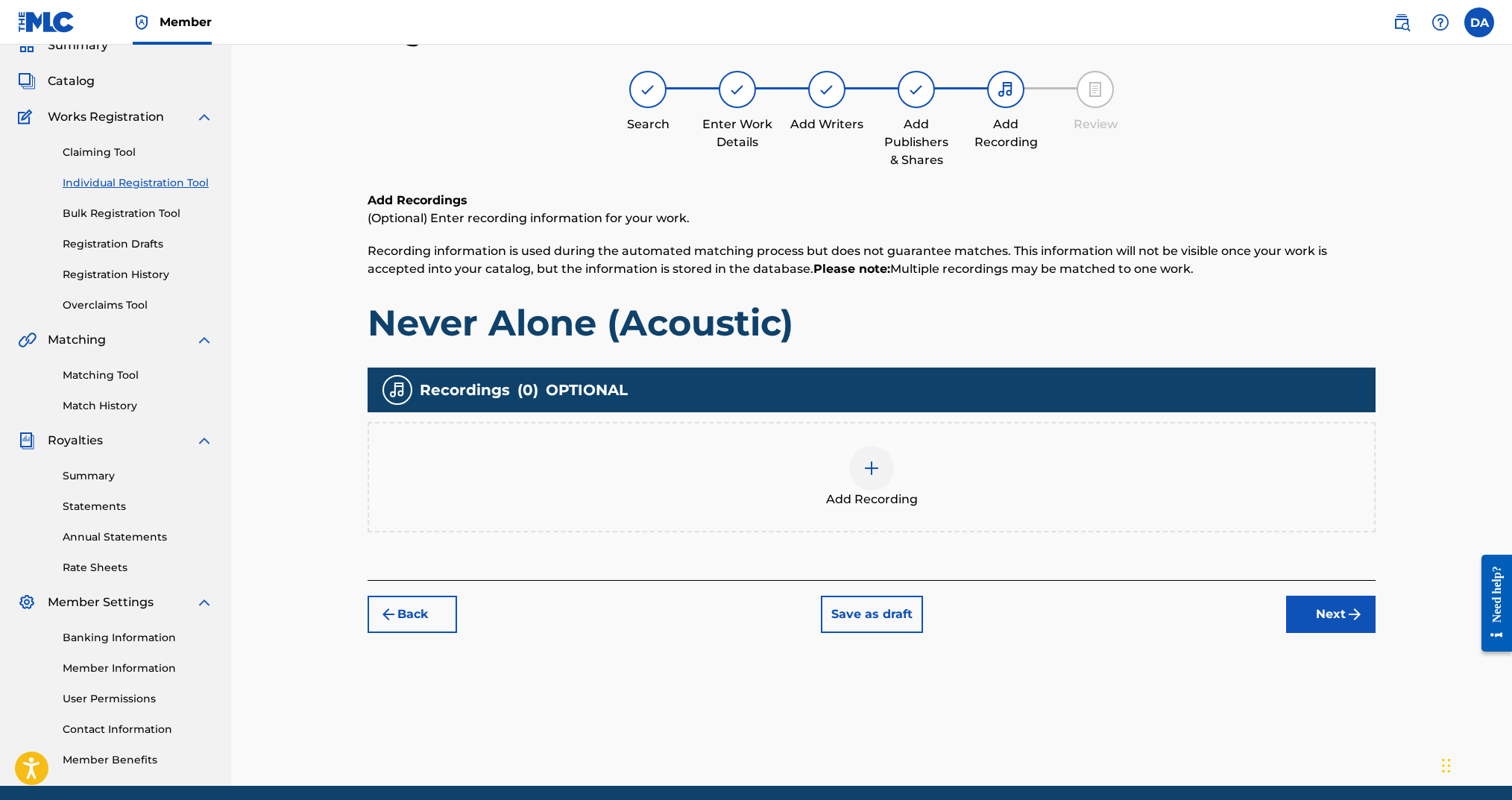
click at [888, 460] on div at bounding box center [871, 469] width 45 height 45
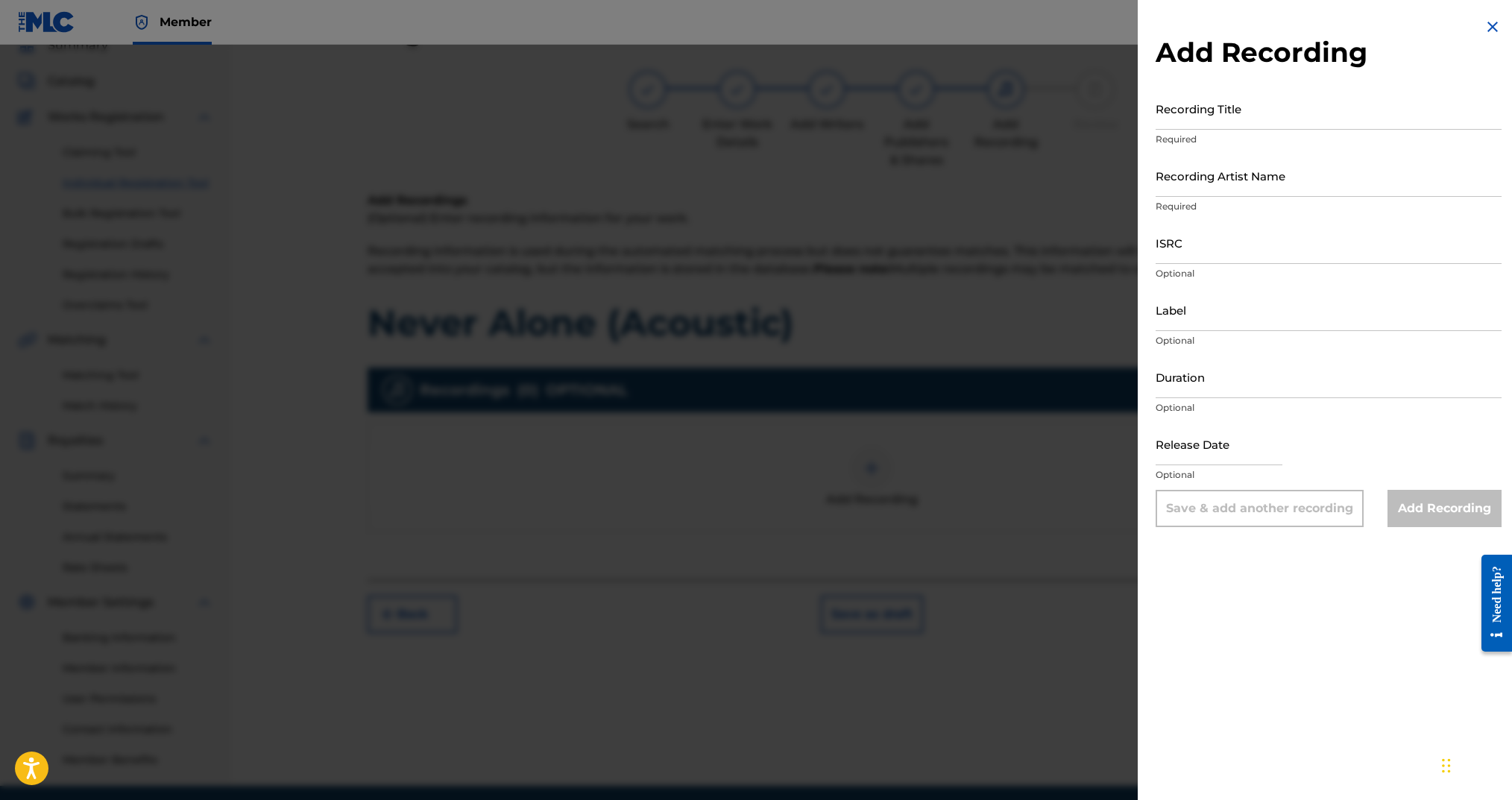
click at [1203, 115] on input "Recording Title" at bounding box center [1329, 109] width 346 height 43
type input "Never Alone (Acoustic)"
click at [1195, 172] on input "Recording Artist Name" at bounding box center [1329, 176] width 346 height 43
type input "Dylan Arms Kids Worship"
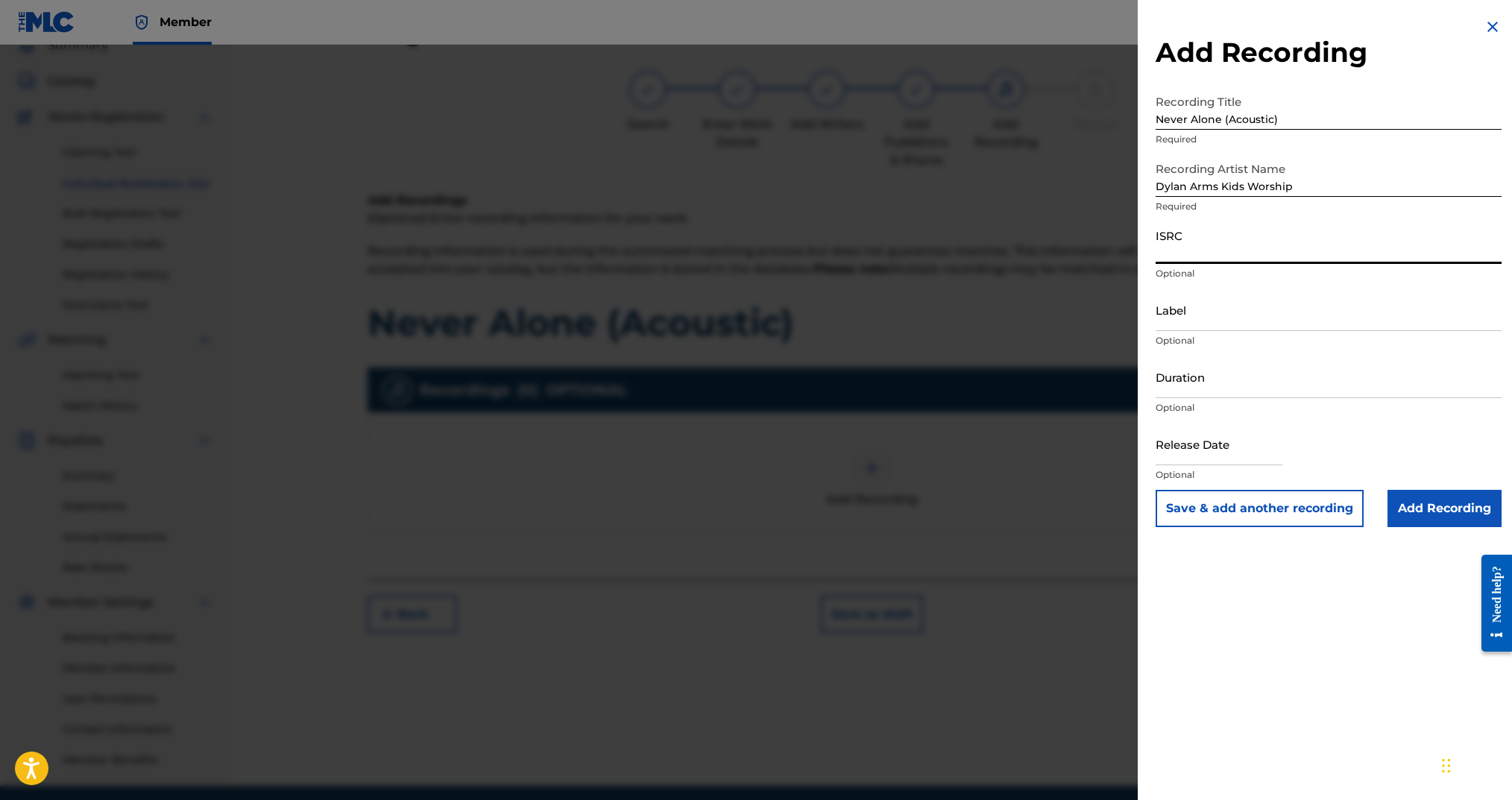
click at [1221, 249] on input "ISRC" at bounding box center [1329, 243] width 346 height 43
paste input "ushm92526238"
drag, startPoint x: 1184, startPoint y: 255, endPoint x: 1140, endPoint y: 254, distance: 44.0
click at [1138, 254] on div "Add Recording Recording Title Never Alone (Acoustic) Required Recording Artist …" at bounding box center [1329, 273] width 382 height 545
type input "USHM92526238"
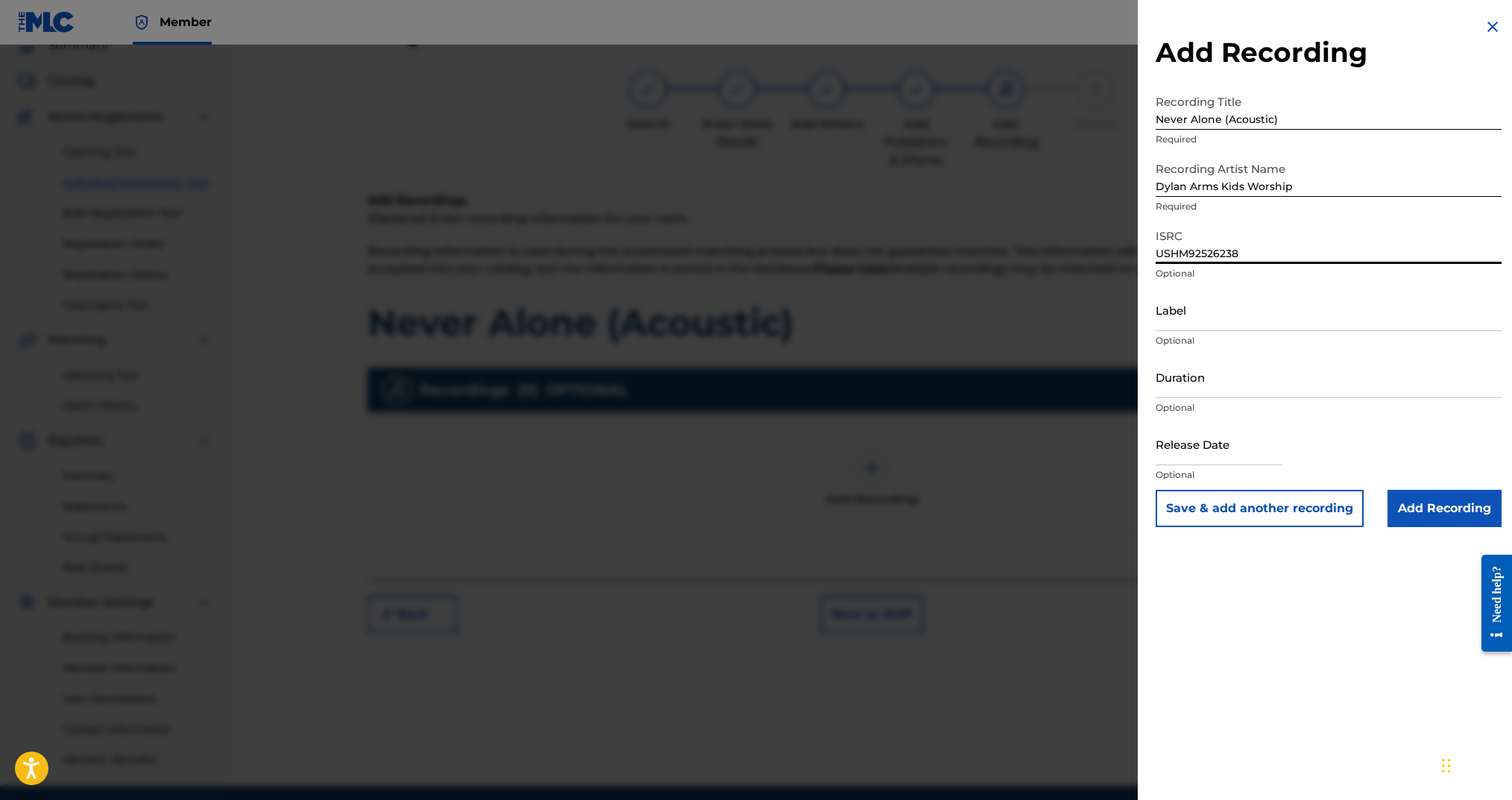
click at [1202, 386] on input "Duration" at bounding box center [1329, 377] width 346 height 43
type input "02:28"
click at [1208, 447] on input "text" at bounding box center [1219, 445] width 126 height 43
select select "7"
select select "2025"
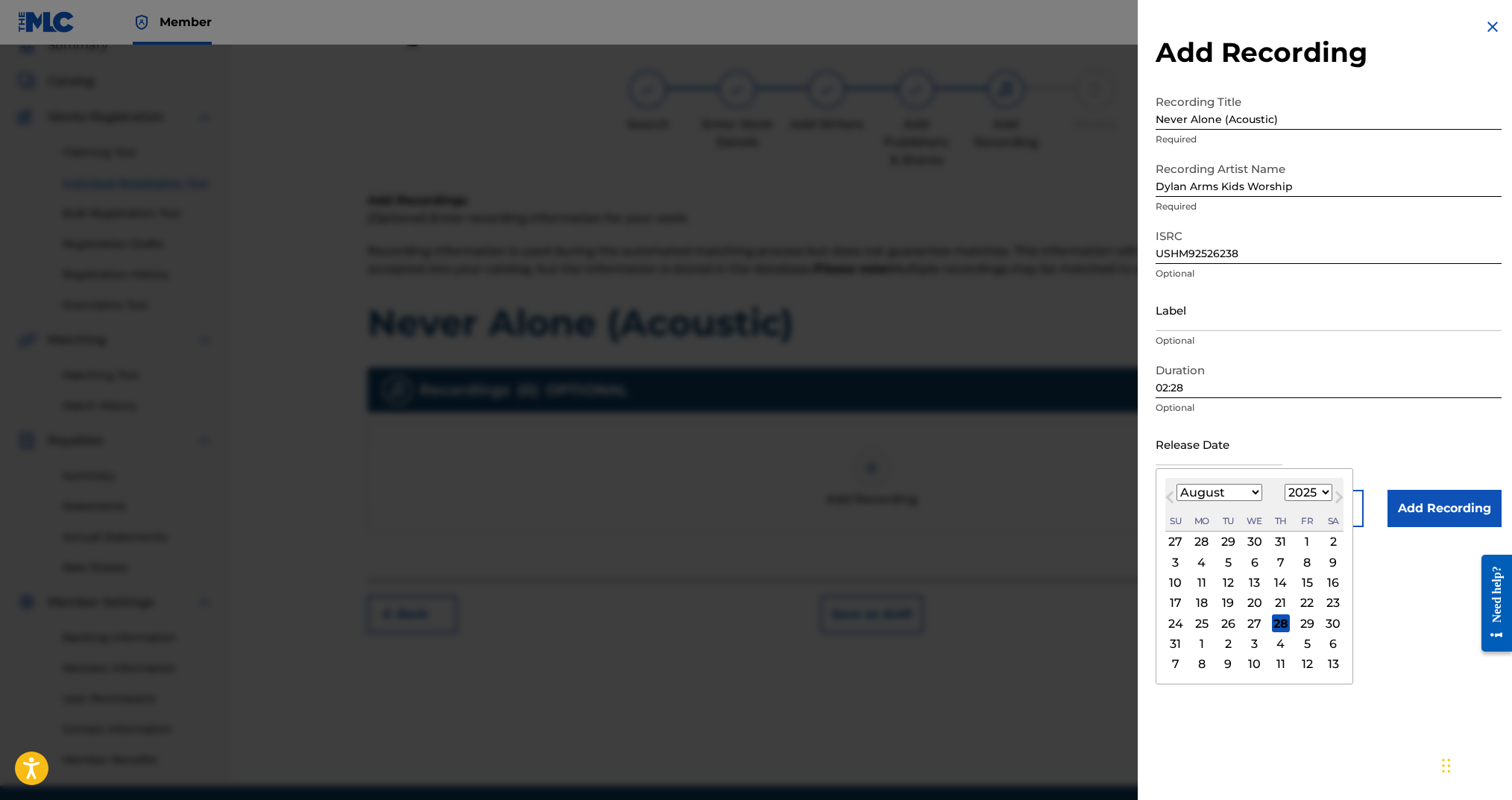
type input "[DATE]"
select select "6"
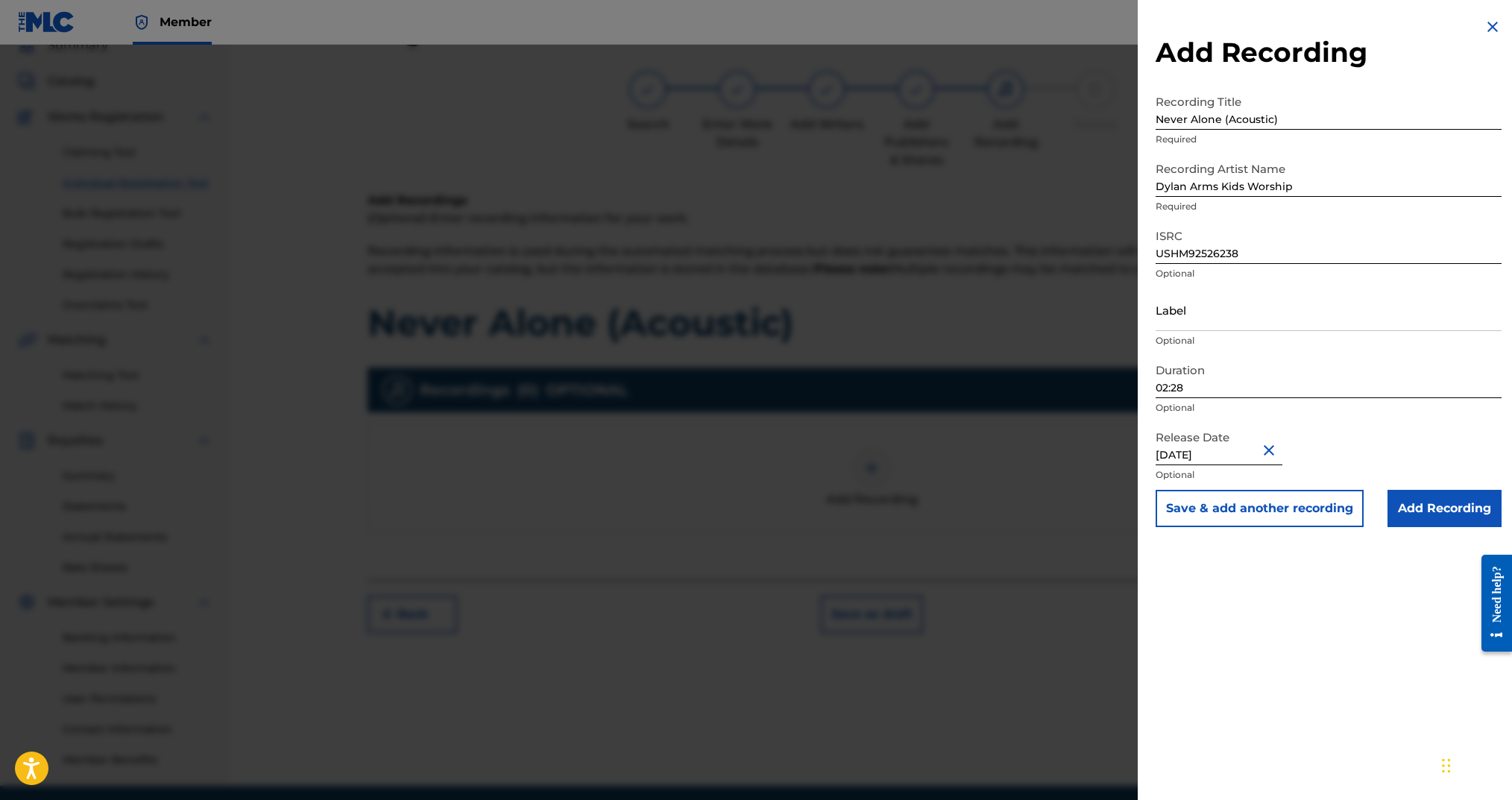
click at [1422, 522] on input "Add Recording" at bounding box center [1444, 509] width 114 height 37
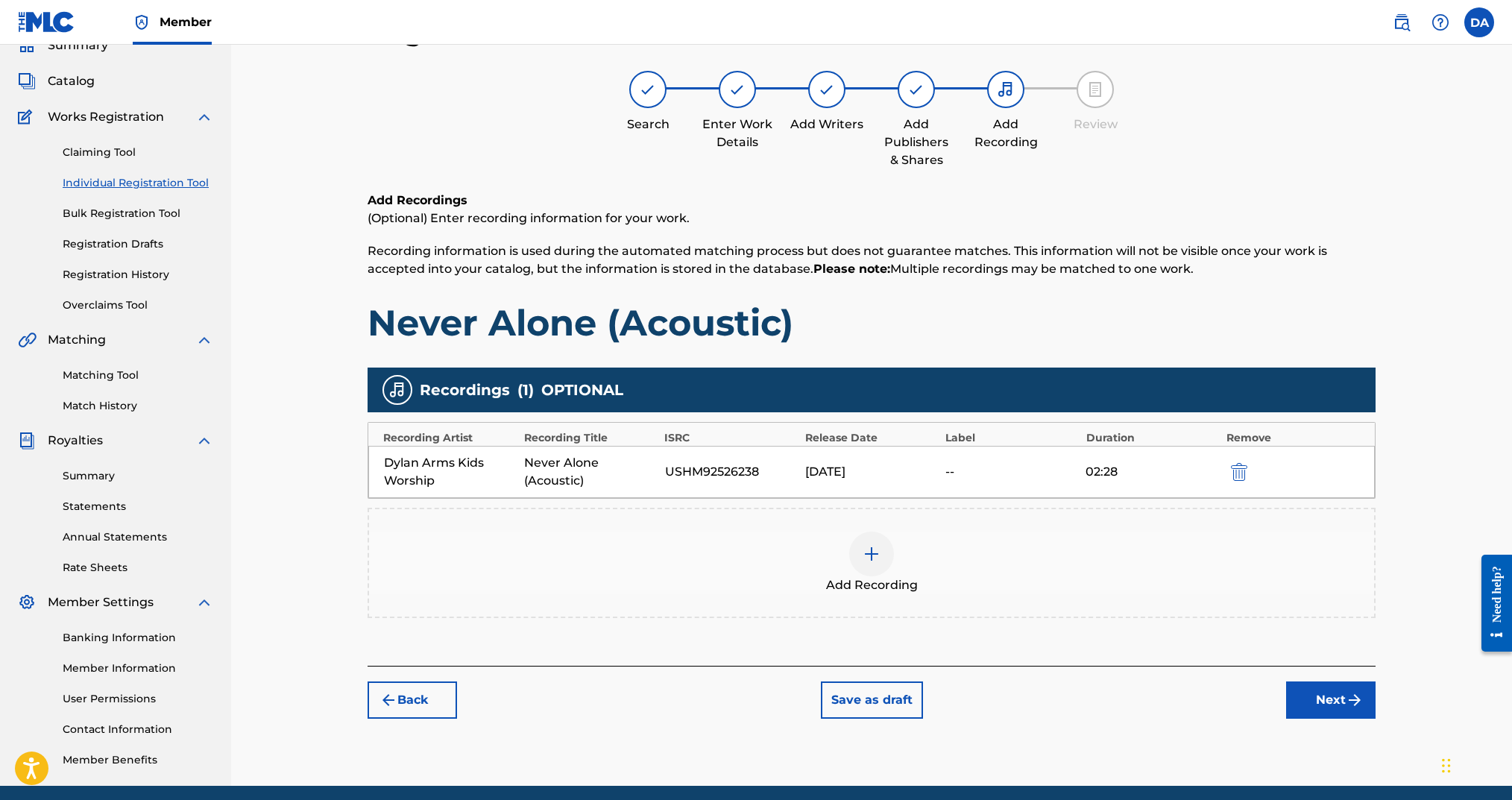
click at [1305, 694] on button "Next" at bounding box center [1331, 700] width 89 height 37
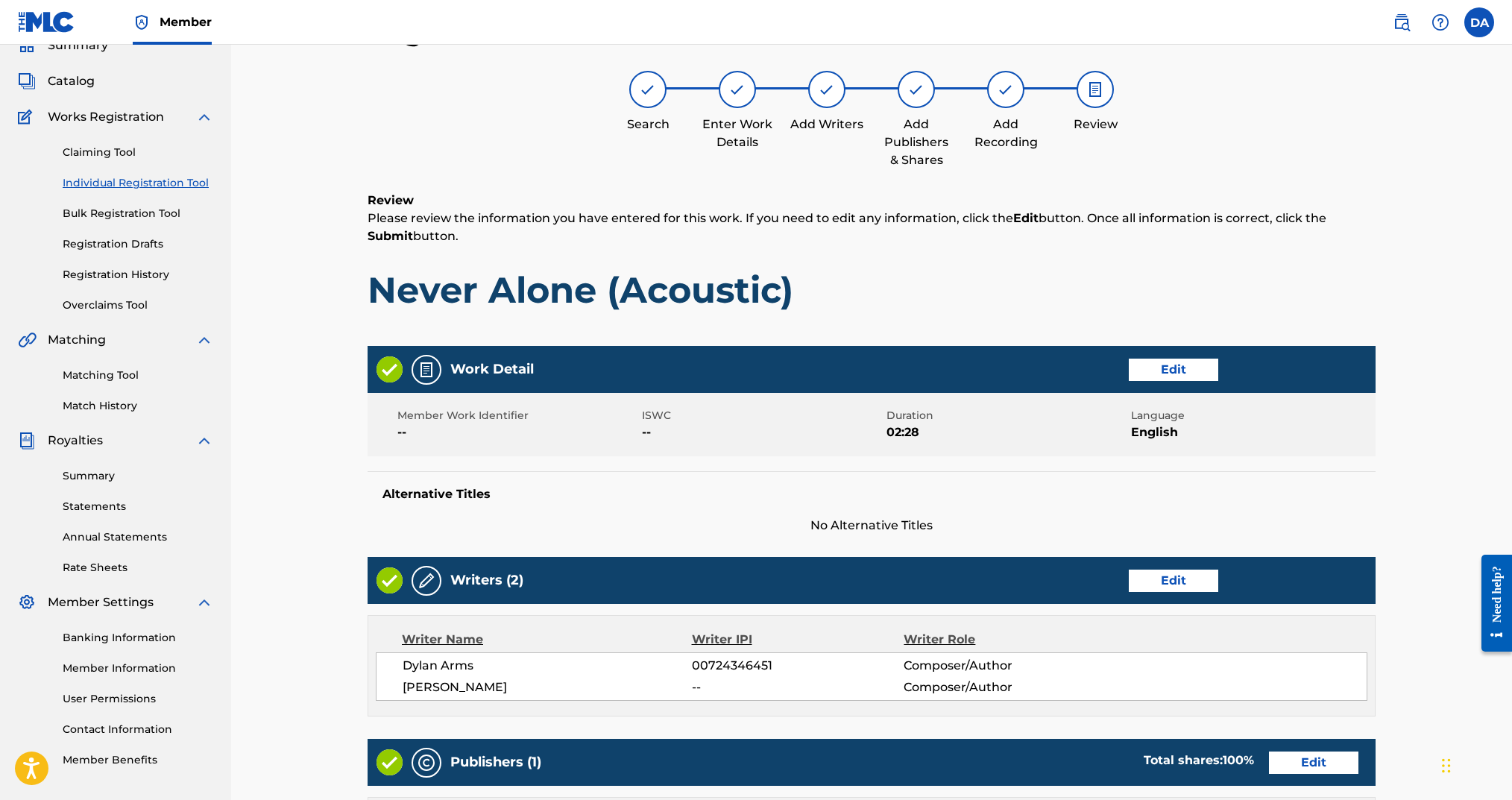
scroll to position [492, 0]
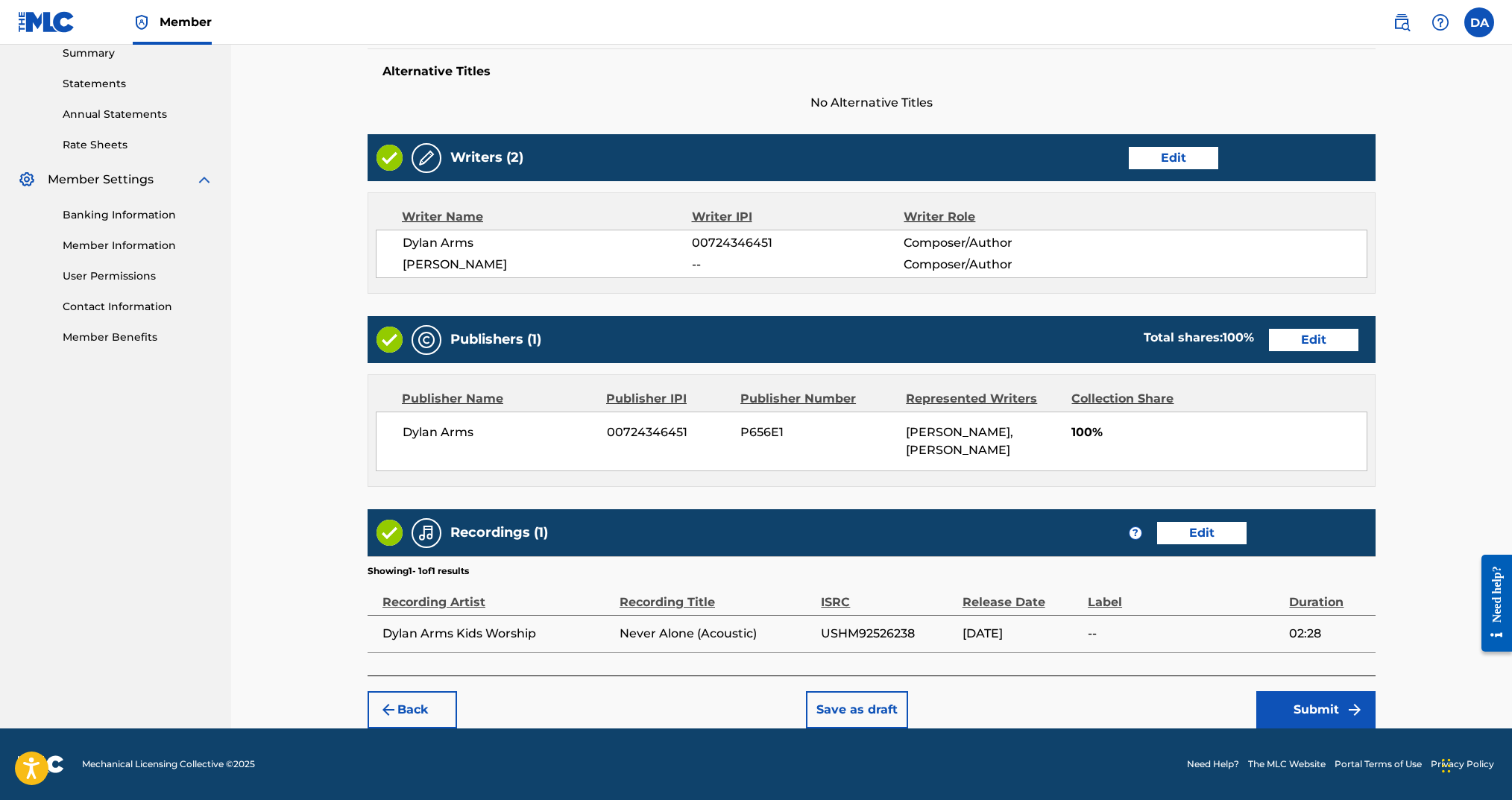
click at [1311, 716] on button "Submit" at bounding box center [1316, 710] width 119 height 37
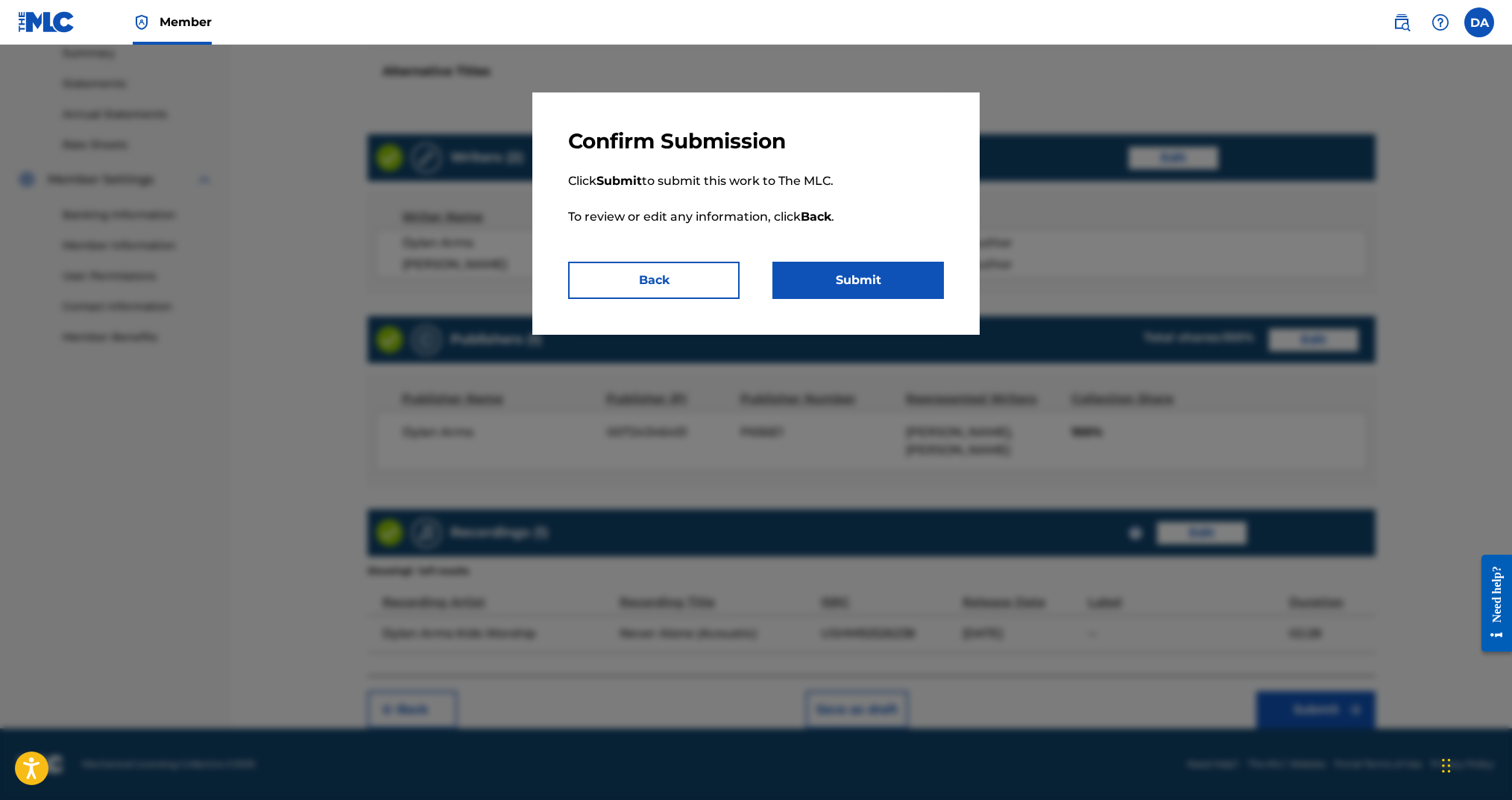
click at [895, 284] on button "Submit" at bounding box center [858, 280] width 171 height 37
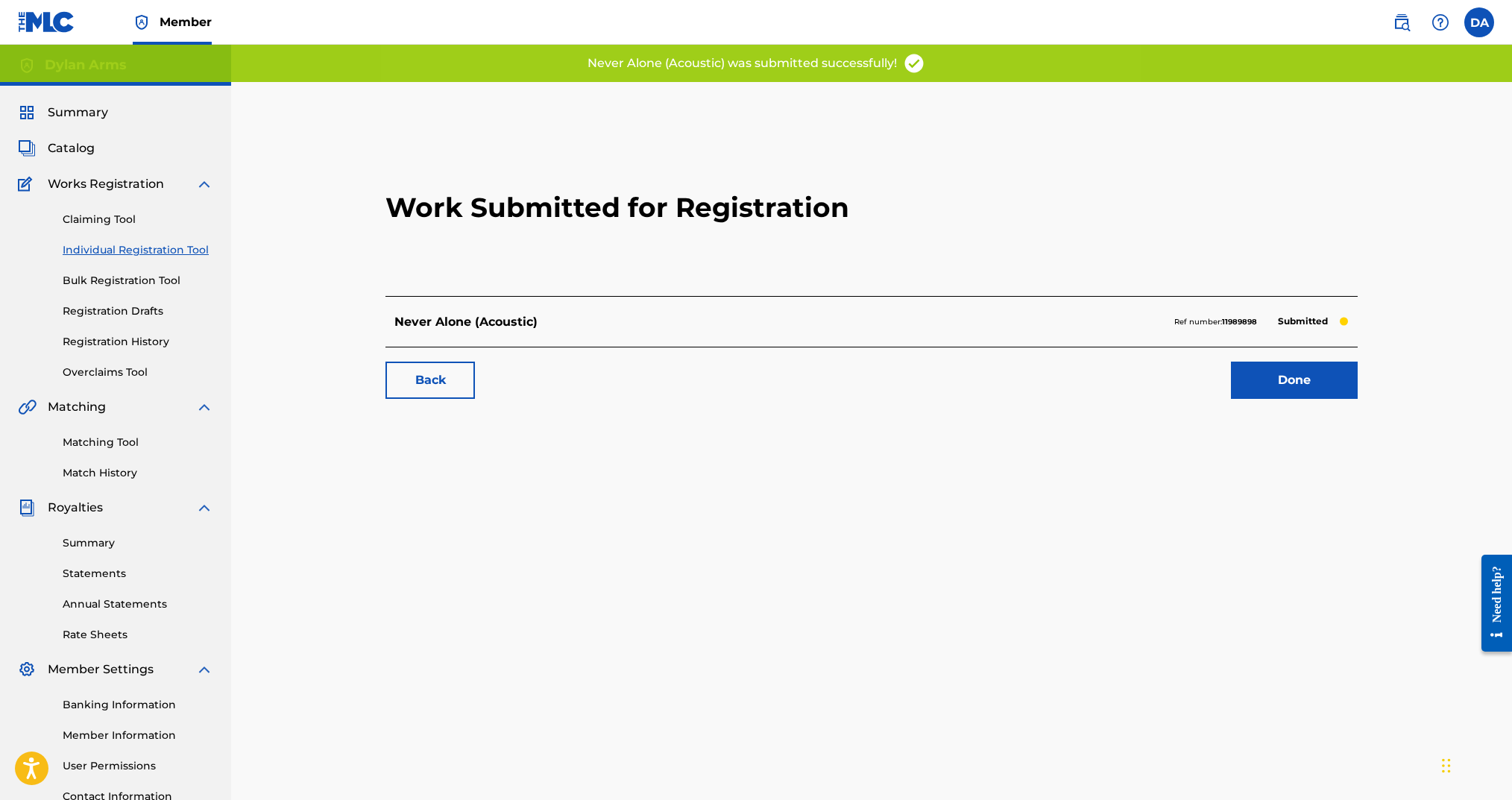
click at [88, 243] on link "Individual Registration Tool" at bounding box center [138, 250] width 151 height 16
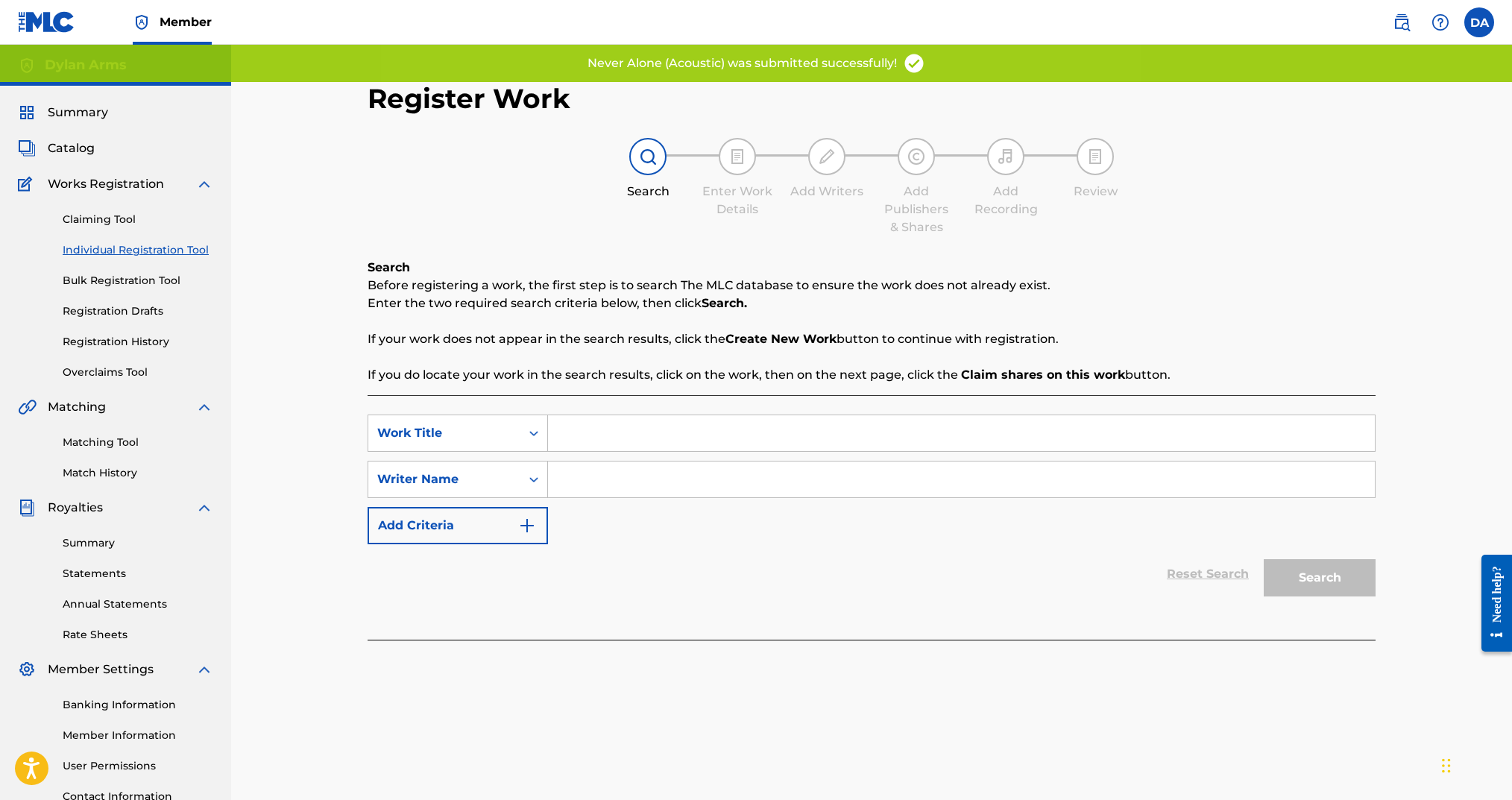
click at [596, 428] on input "Search Form" at bounding box center [961, 433] width 827 height 35
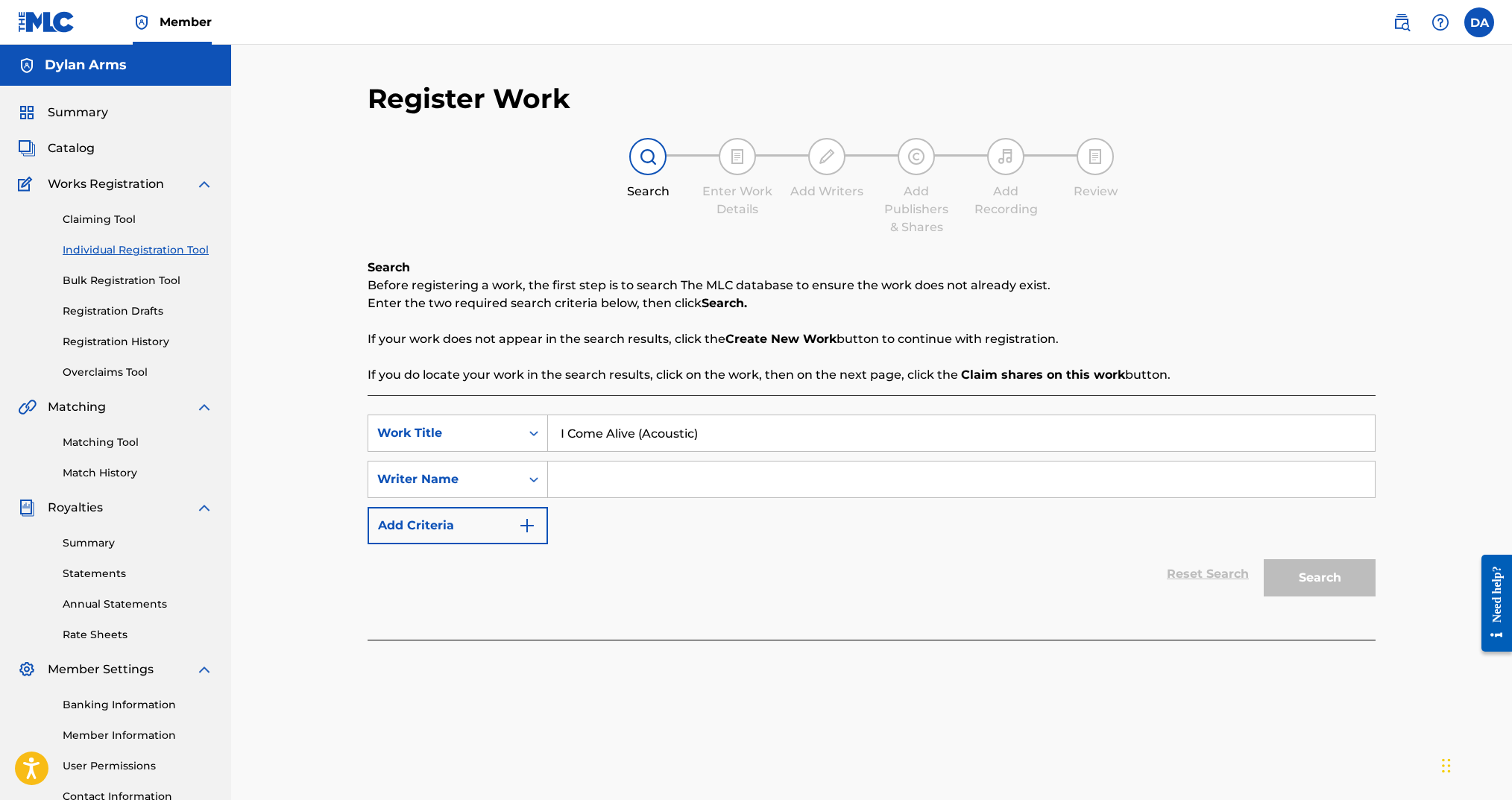
type input "I Come Alive (Acoustic)"
click at [596, 481] on input "Search Form" at bounding box center [961, 479] width 827 height 35
type input "Dylan Arms"
click at [1342, 569] on button "Search" at bounding box center [1320, 578] width 112 height 37
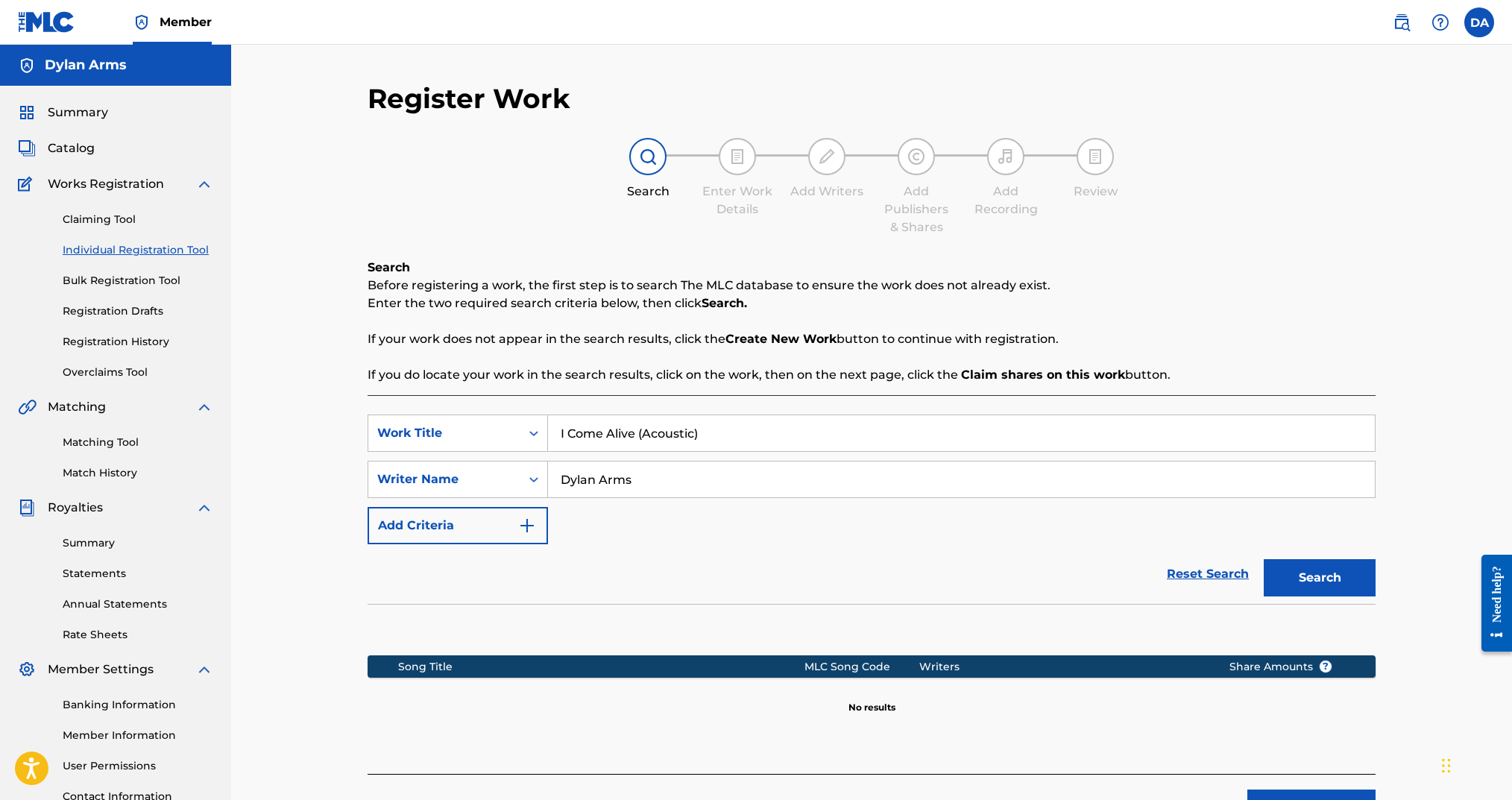
scroll to position [124, 0]
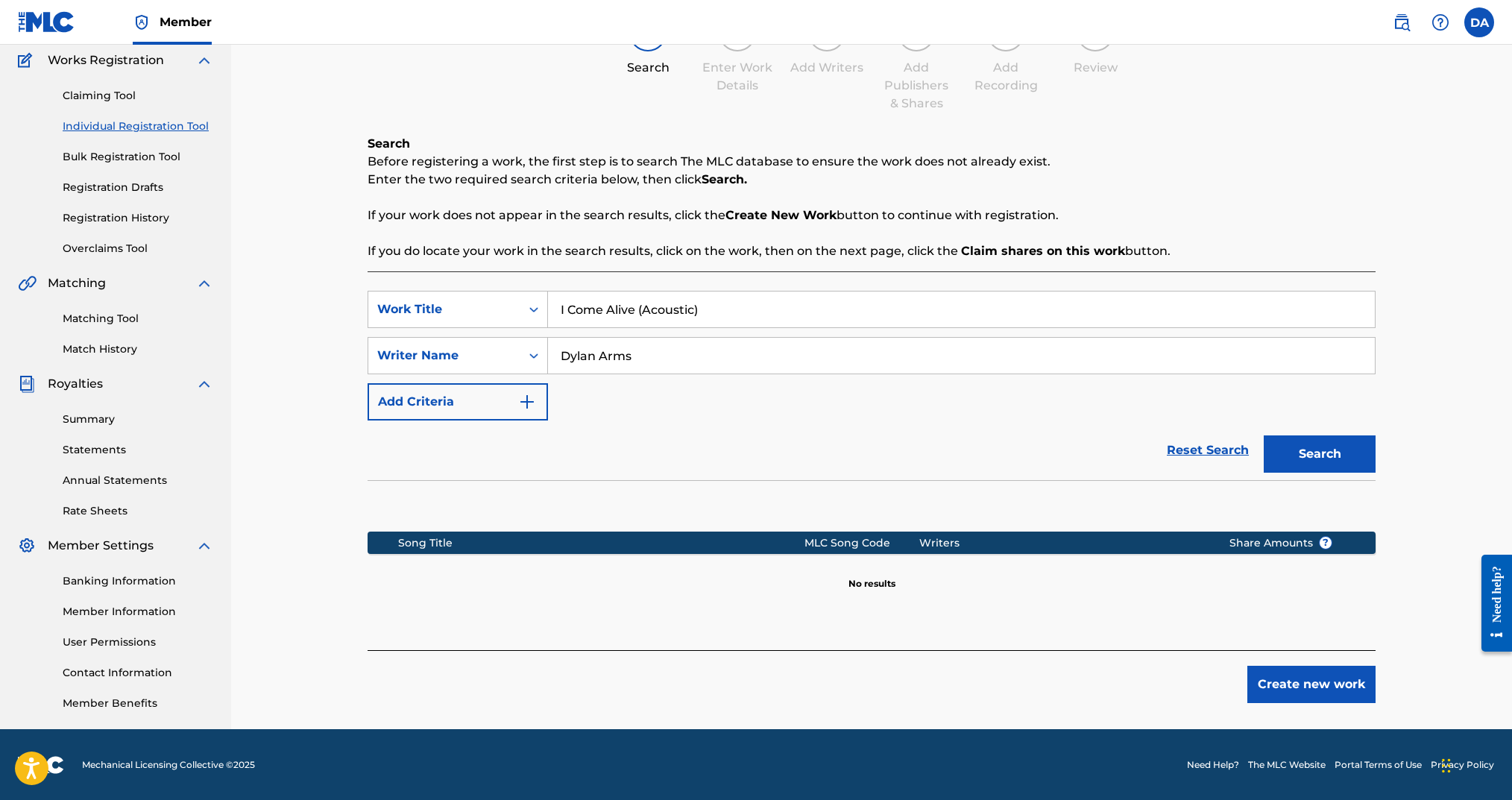
click at [1321, 675] on button "Create new work" at bounding box center [1311, 685] width 128 height 37
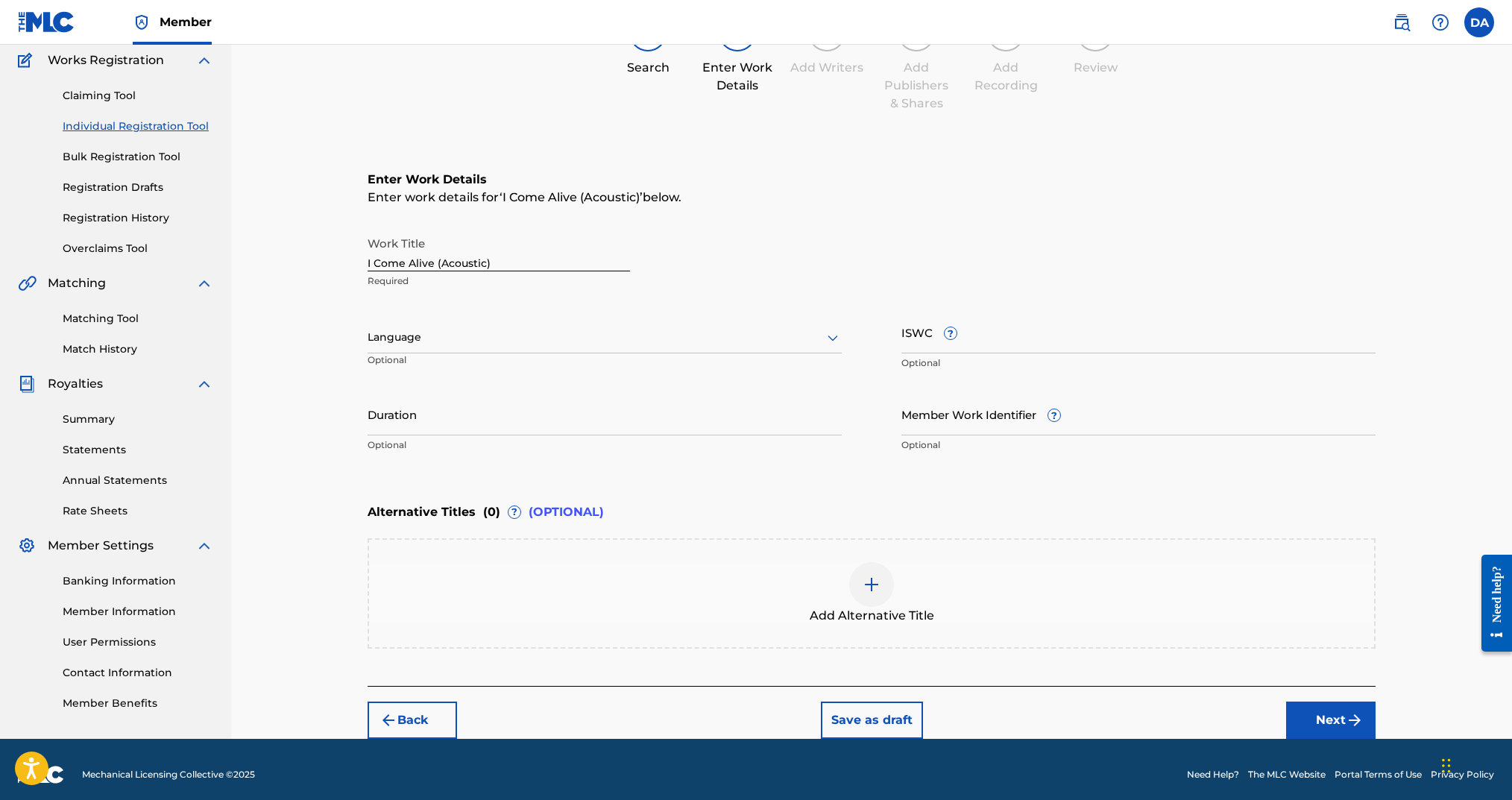
click at [548, 348] on div "Language" at bounding box center [604, 338] width 474 height 32
drag, startPoint x: 537, startPoint y: 369, endPoint x: 607, endPoint y: 363, distance: 70.3
click at [540, 367] on div "English" at bounding box center [604, 370] width 472 height 33
click at [1018, 330] on input "ISWC ?" at bounding box center [1138, 332] width 474 height 43
paste input "T-329.572.916-3"
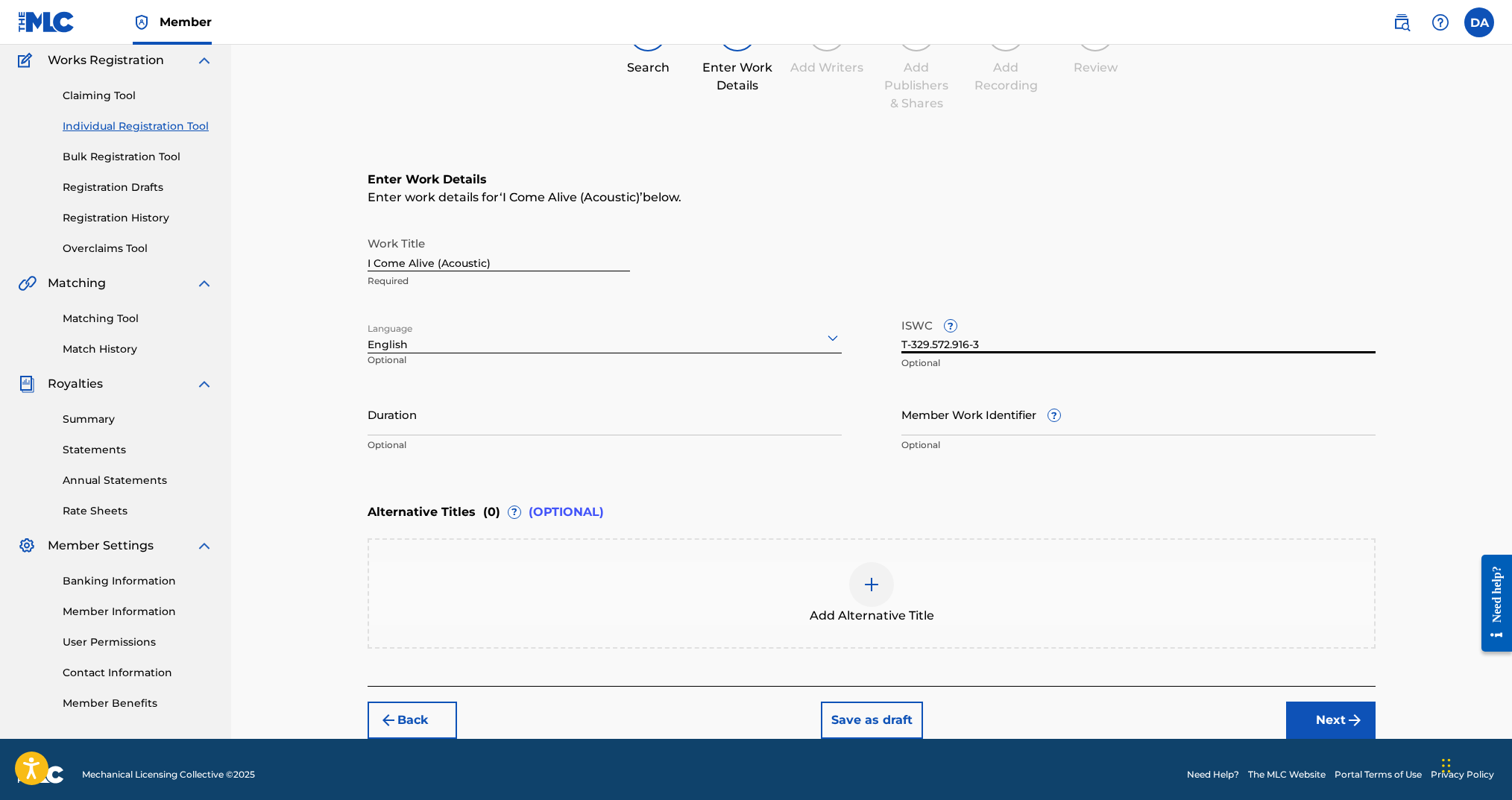
type input "T-329.572.916-3"
click at [668, 429] on input "Duration" at bounding box center [604, 415] width 474 height 43
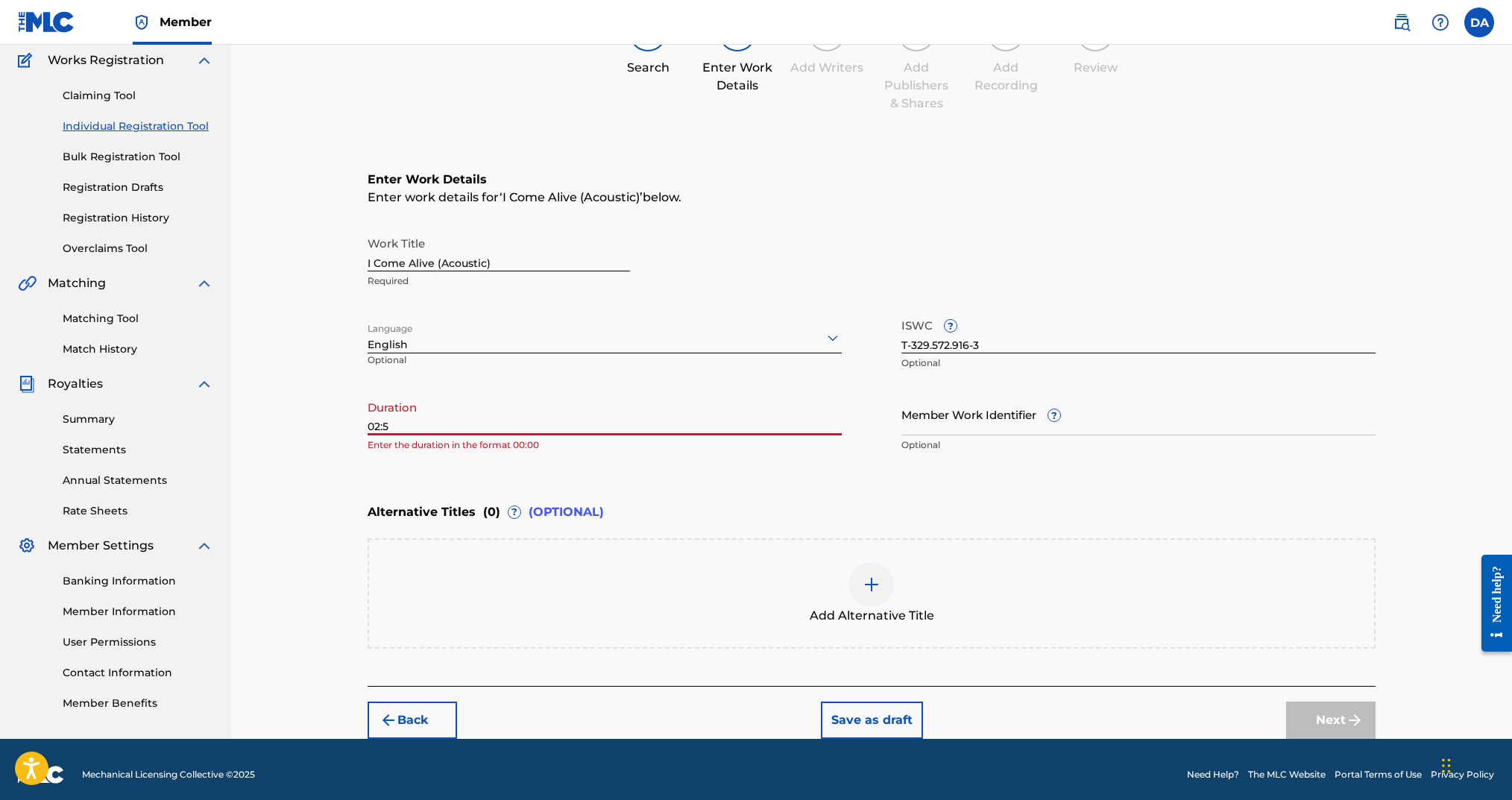
type input "02:52"
click at [1295, 709] on button "Next" at bounding box center [1331, 721] width 89 height 37
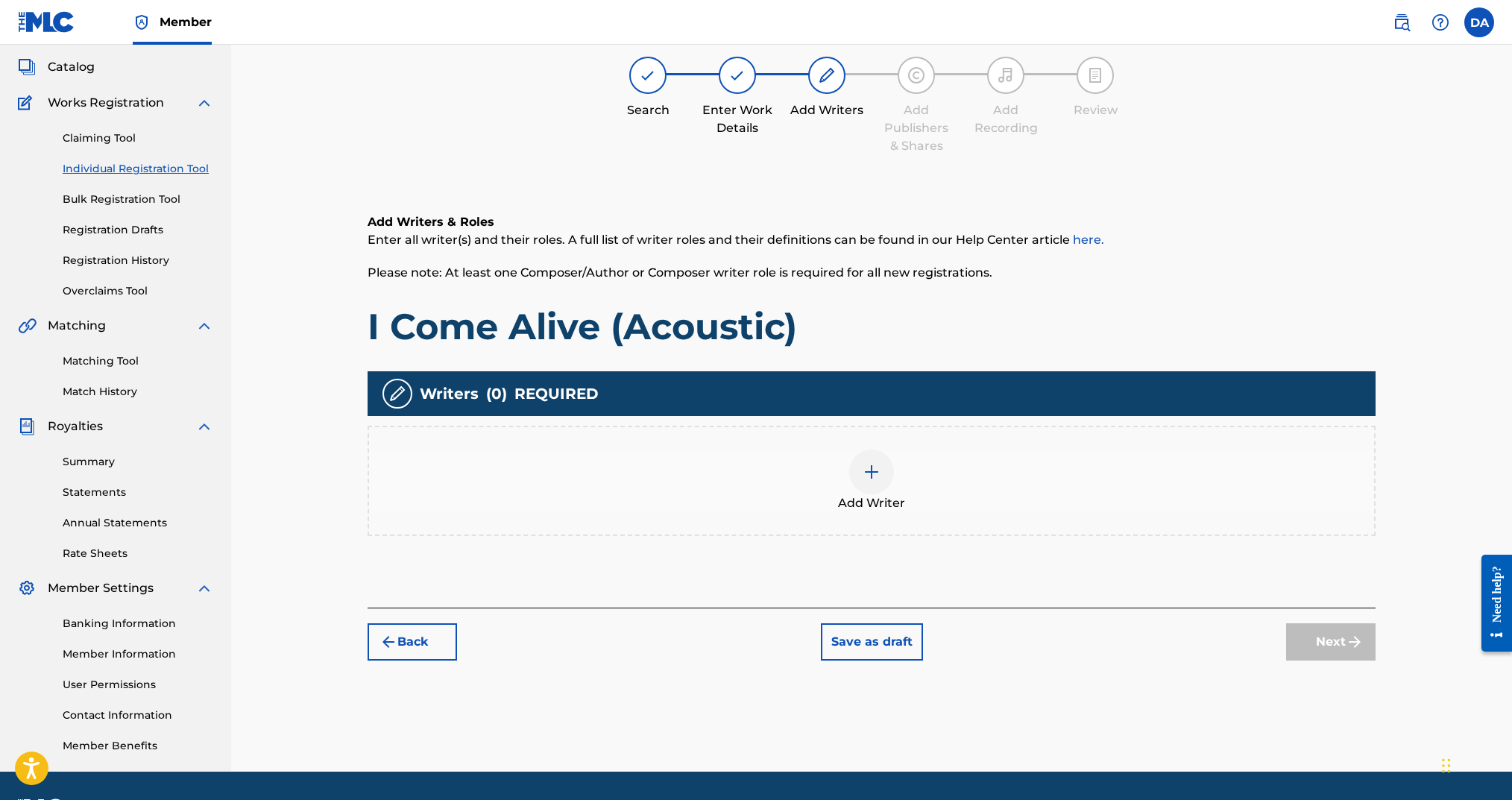
scroll to position [67, 0]
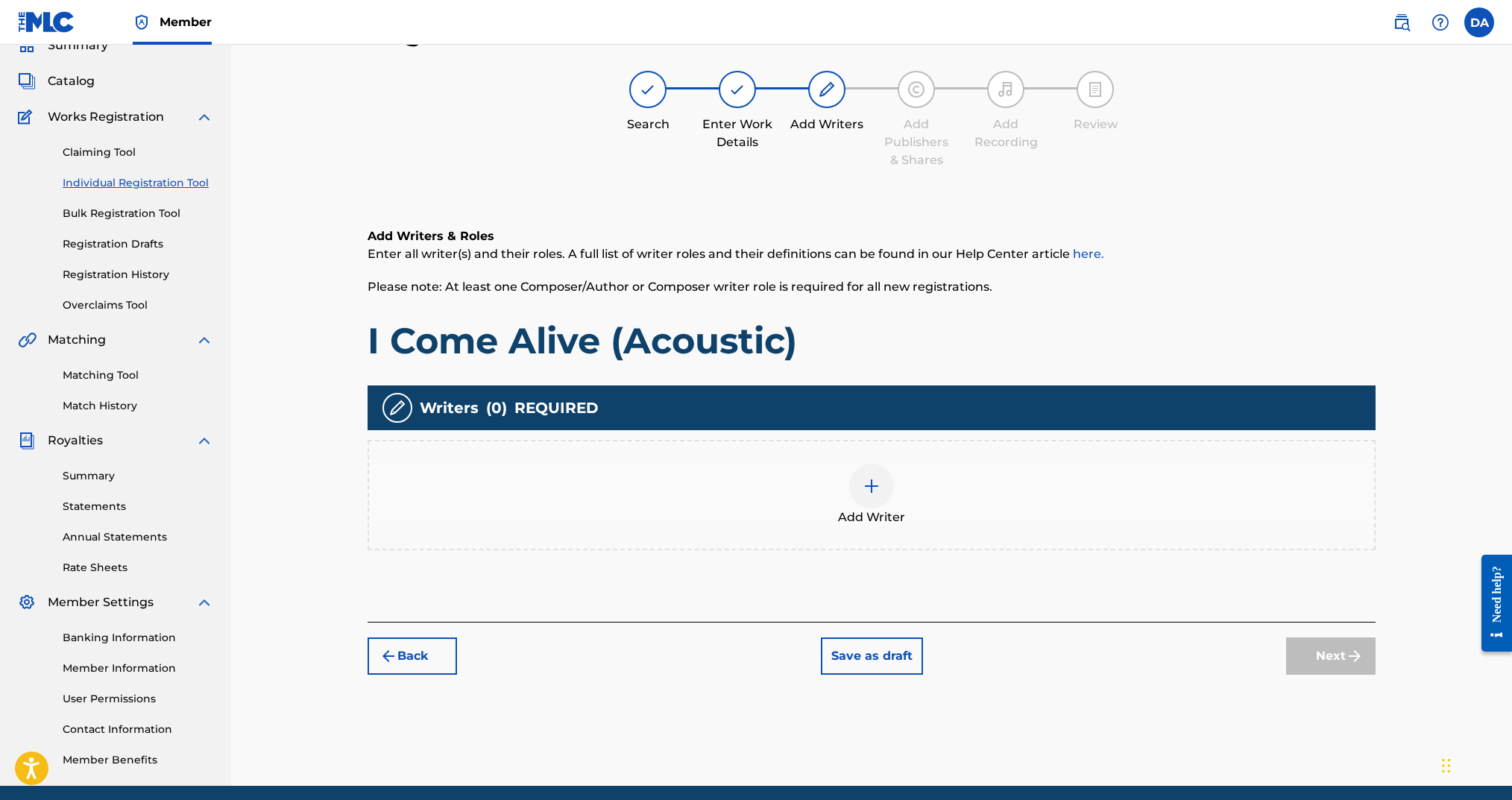
click at [880, 500] on div at bounding box center [871, 487] width 45 height 45
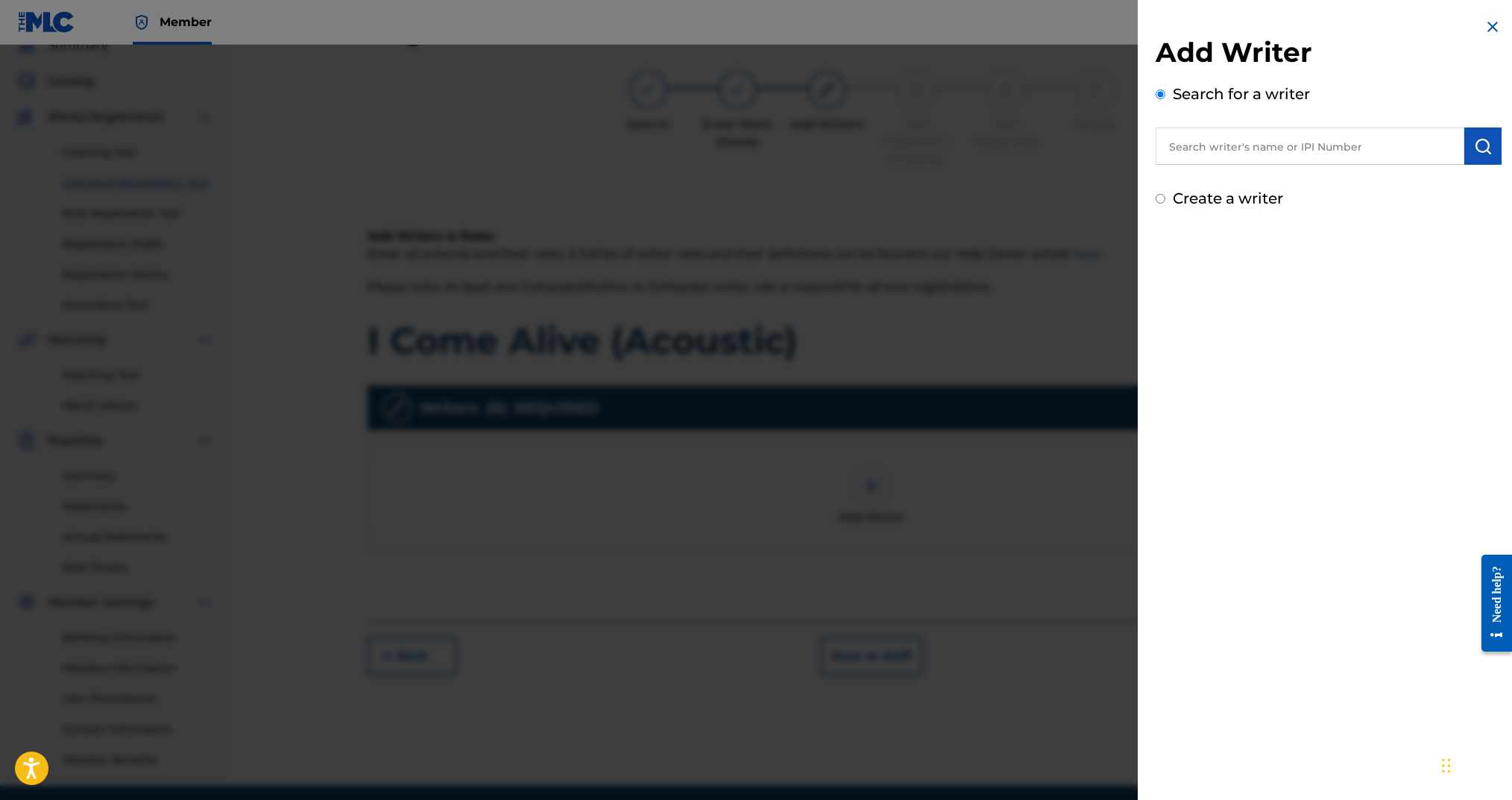
click at [1157, 201] on input "Create a writer" at bounding box center [1161, 198] width 9 height 9
radio input "false"
radio input "true"
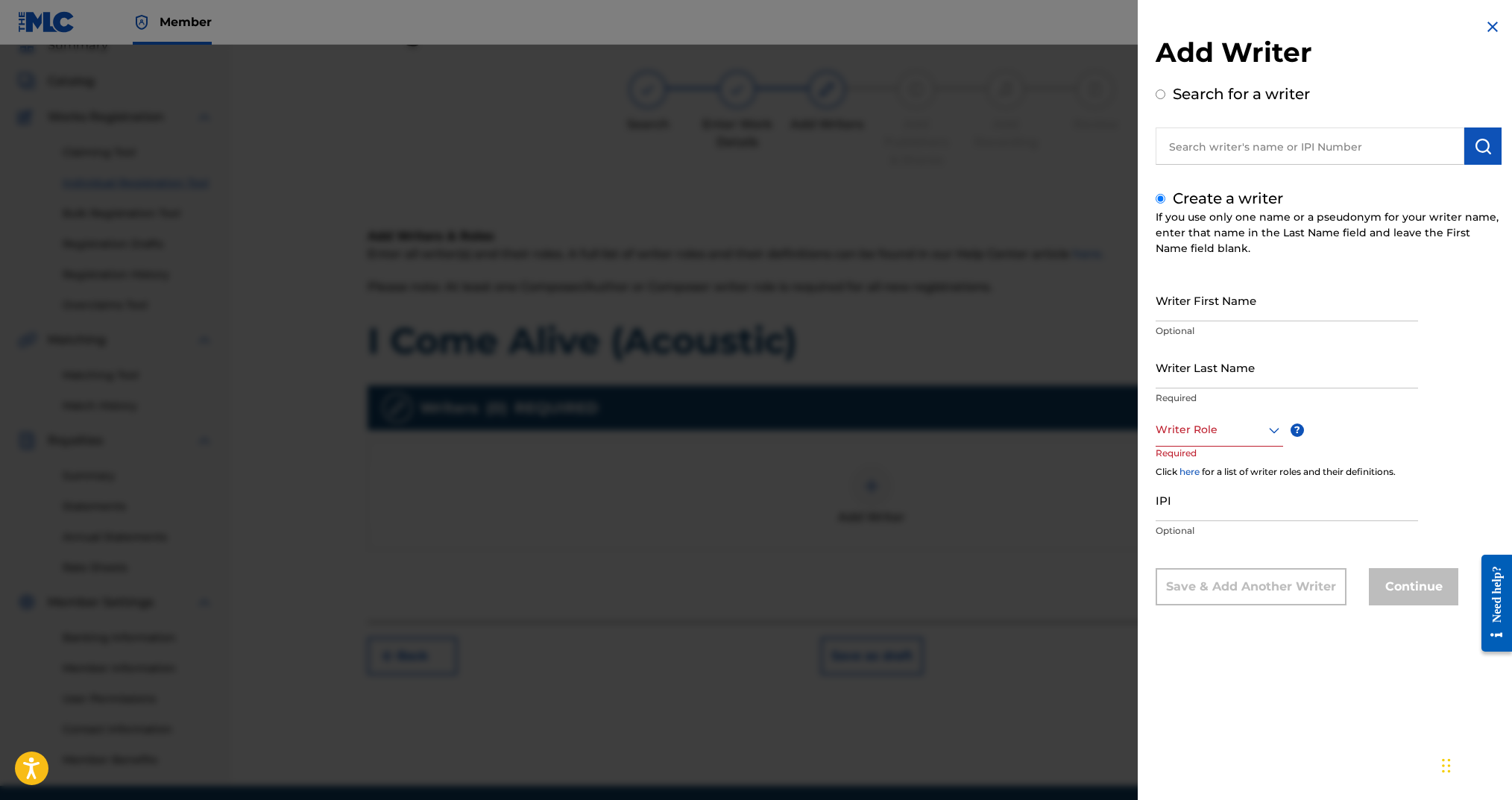
click at [1170, 291] on input "Writer First Name" at bounding box center [1287, 300] width 262 height 43
type input "[PERSON_NAME]"
click at [1282, 359] on input "Writer Last Name" at bounding box center [1287, 367] width 262 height 43
type input "Arms"
drag, startPoint x: 1236, startPoint y: 422, endPoint x: 1236, endPoint y: 433, distance: 11.0
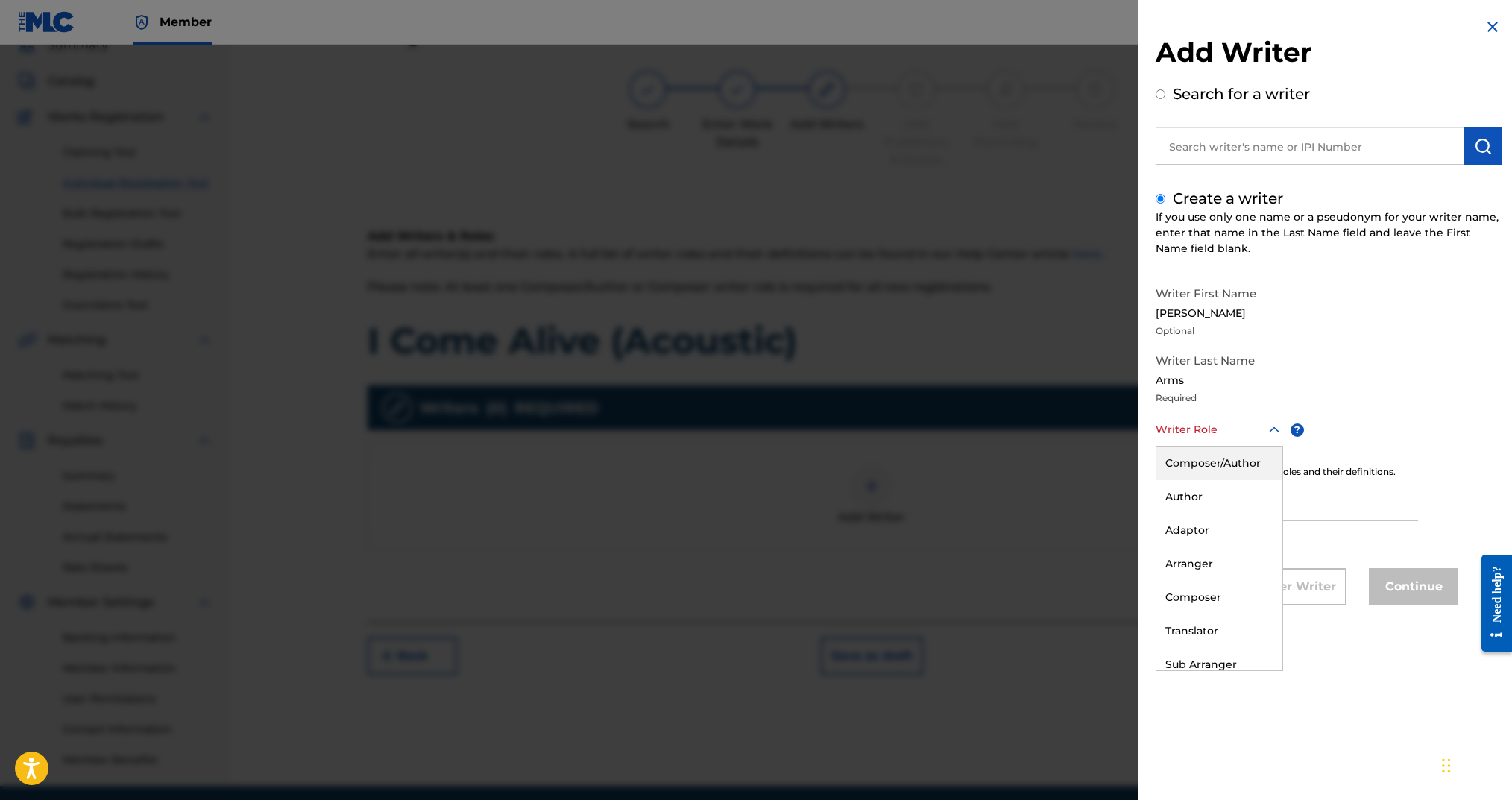
click at [1236, 423] on div at bounding box center [1219, 430] width 127 height 19
click at [1227, 456] on div "Composer/Author" at bounding box center [1220, 463] width 126 height 33
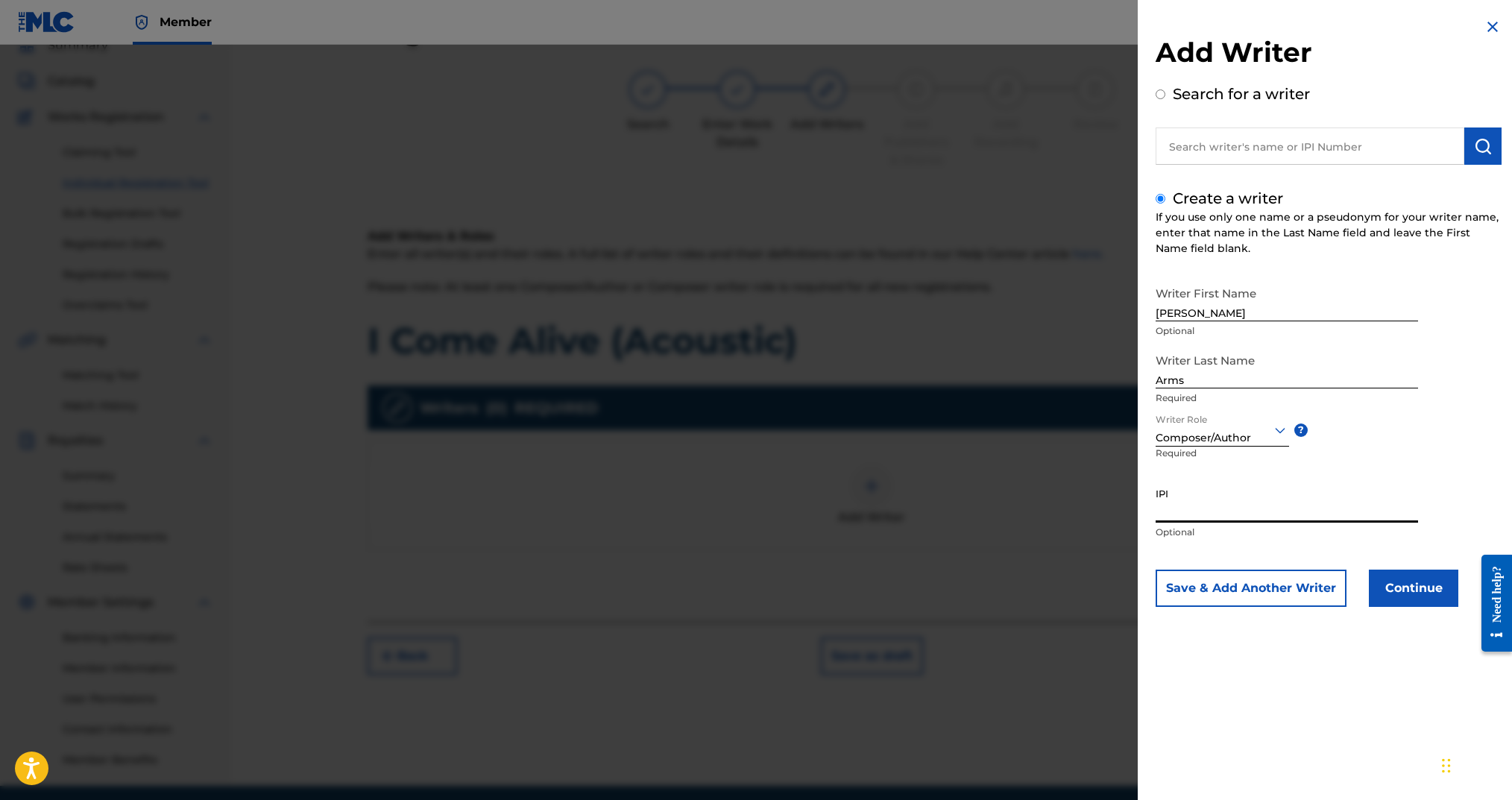
drag, startPoint x: 1223, startPoint y: 515, endPoint x: 1413, endPoint y: 509, distance: 190.1
click at [1223, 514] on input "IPI" at bounding box center [1287, 501] width 262 height 43
paste input "00724346451"
type input "00724346451"
click at [1389, 572] on button "Continue" at bounding box center [1413, 589] width 89 height 37
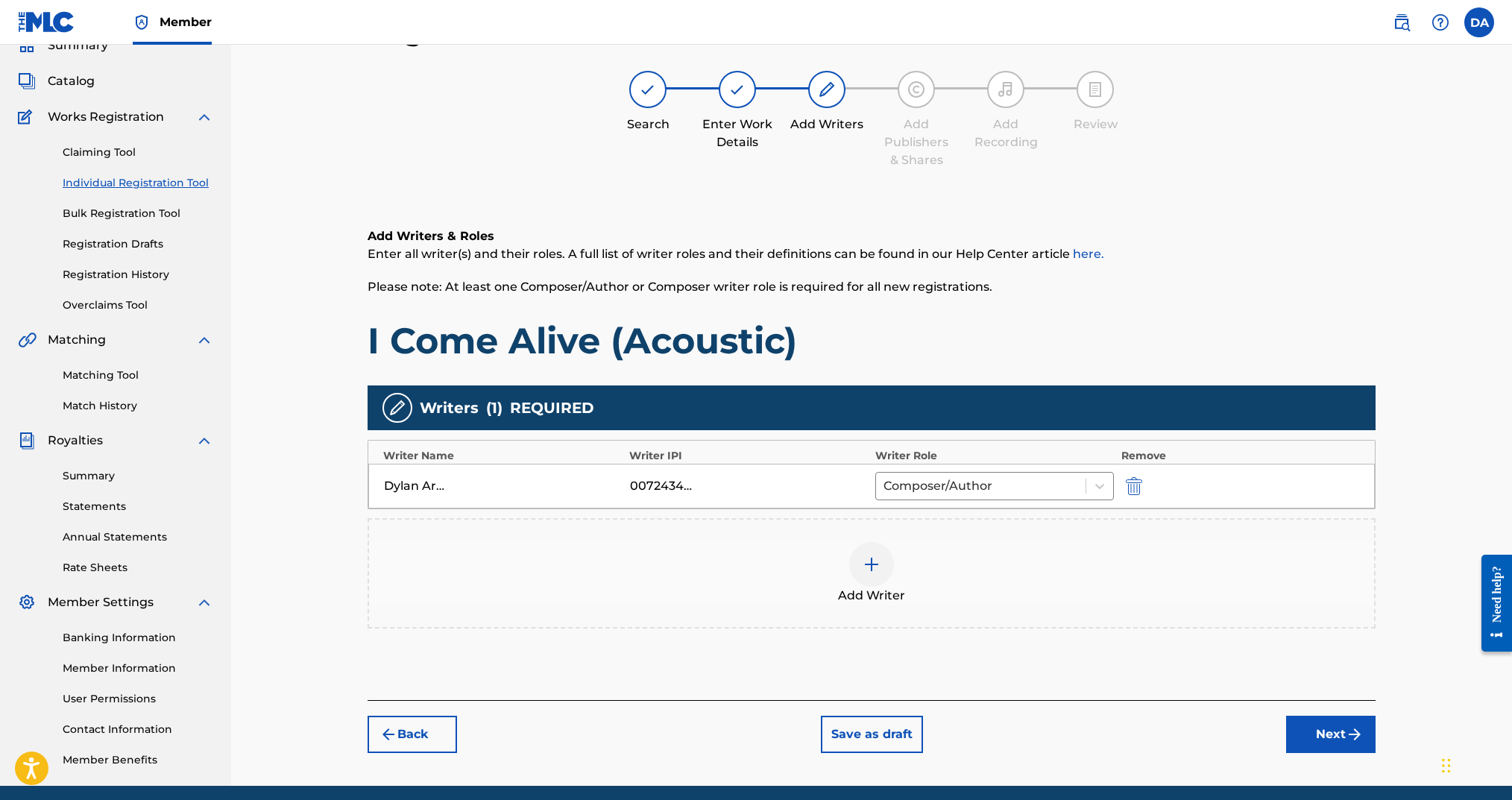
click at [1304, 736] on button "Next" at bounding box center [1331, 735] width 89 height 37
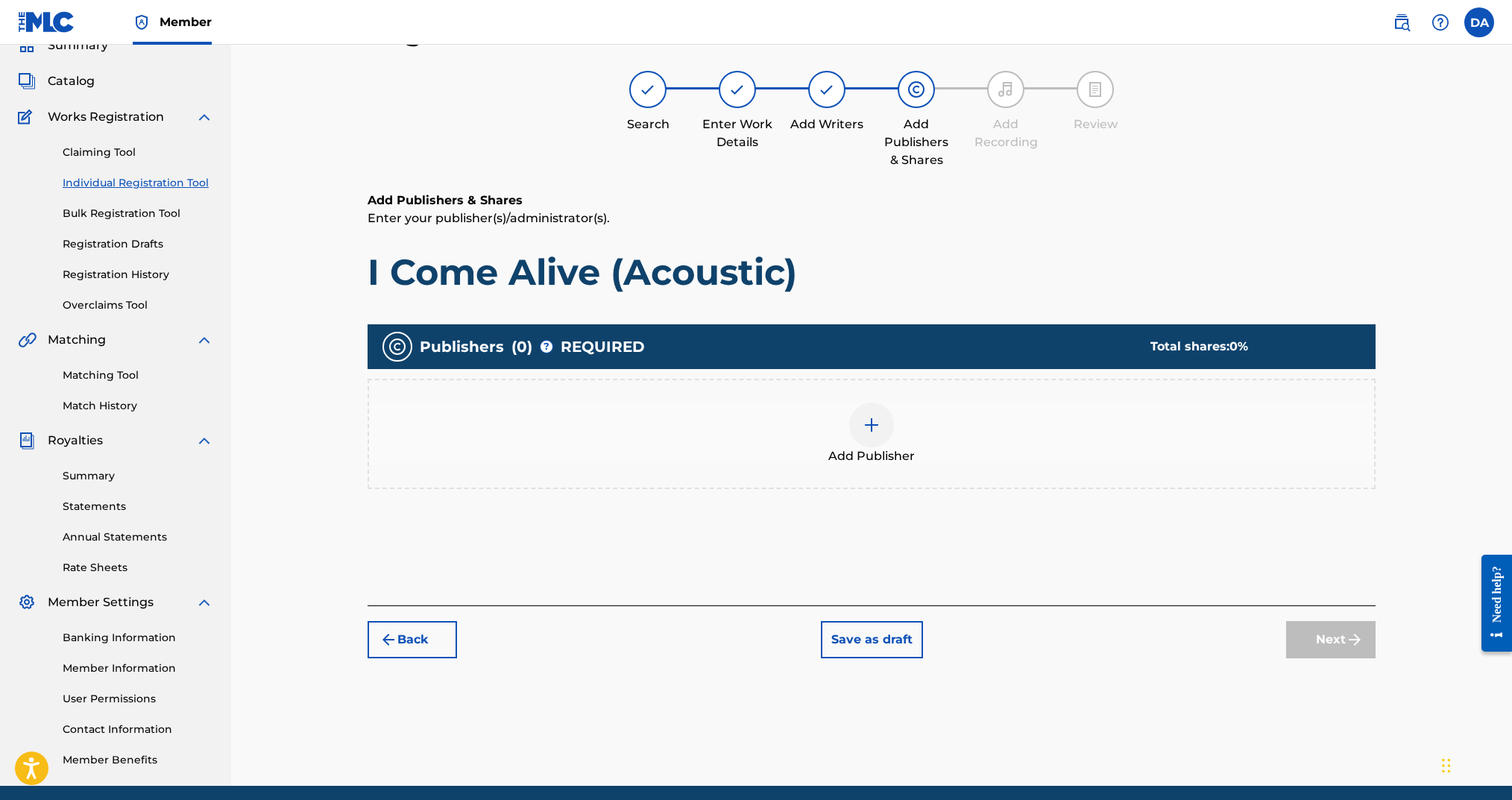
click at [853, 426] on div at bounding box center [871, 425] width 45 height 45
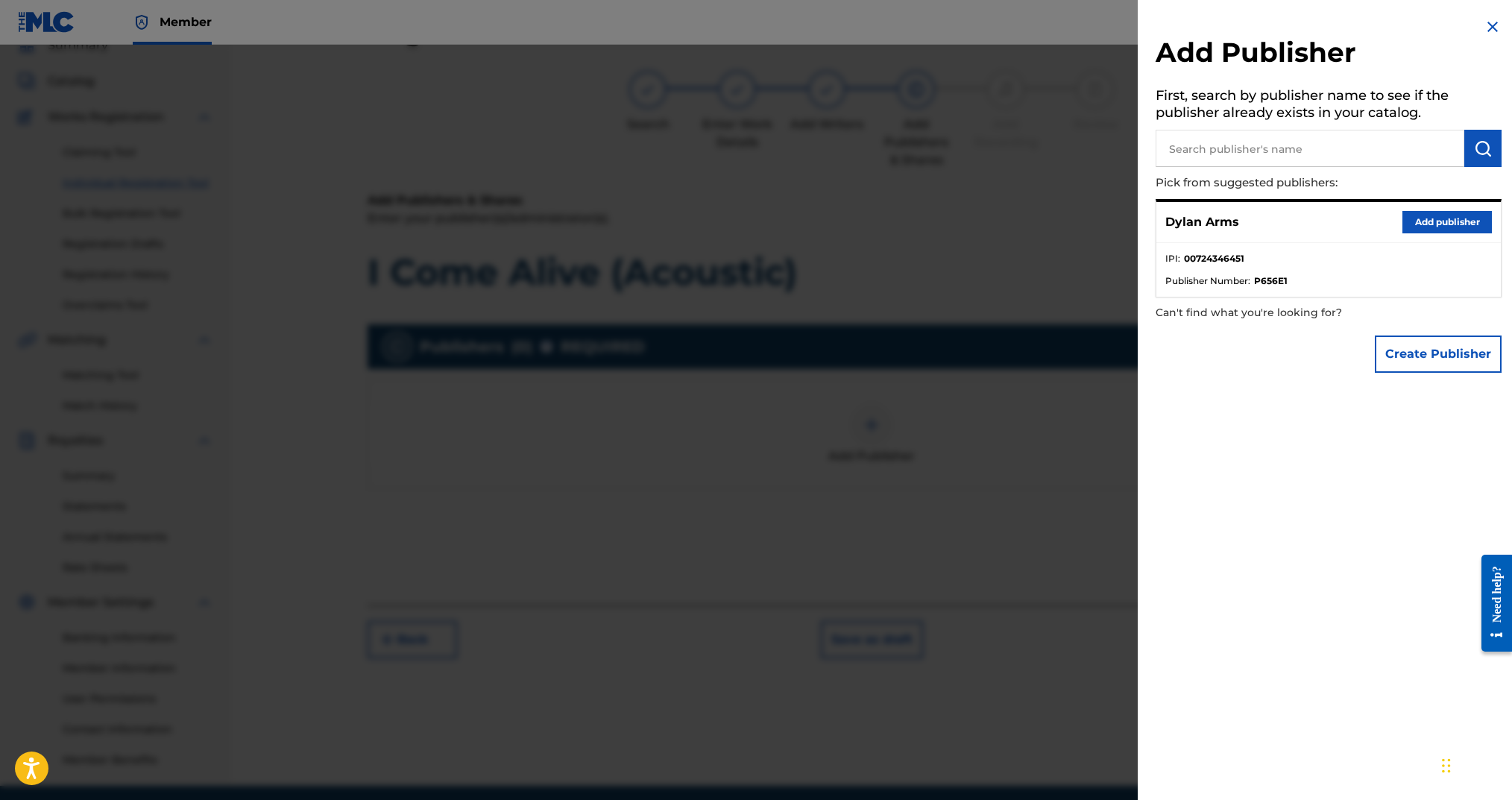
drag, startPoint x: 1466, startPoint y: 217, endPoint x: 1451, endPoint y: 249, distance: 35.3
click at [1466, 217] on button "Add publisher" at bounding box center [1447, 222] width 89 height 22
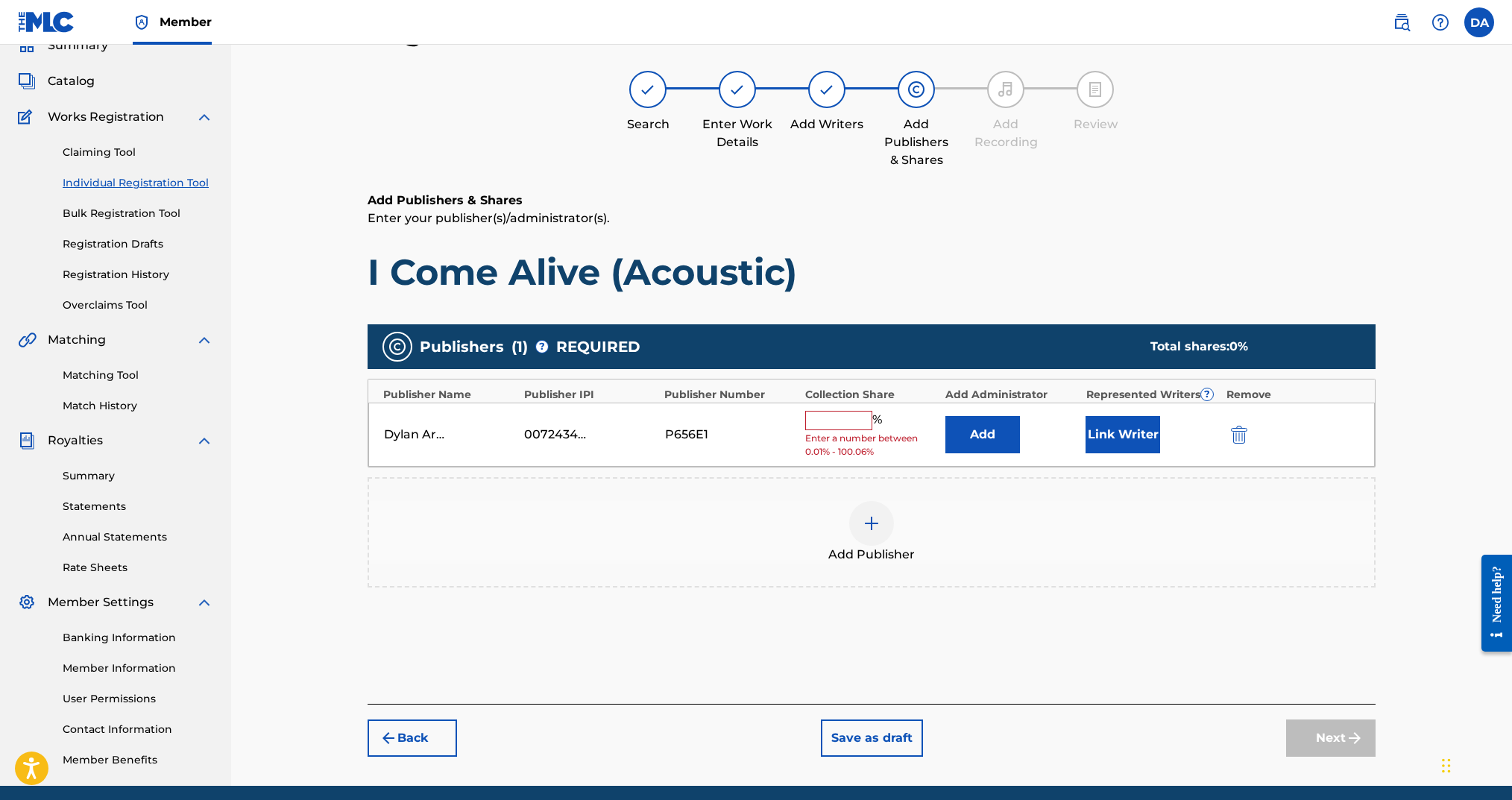
drag, startPoint x: 882, startPoint y: 416, endPoint x: 869, endPoint y: 417, distance: 13.0
click at [881, 416] on span "%" at bounding box center [879, 420] width 13 height 20
click at [865, 418] on input "text" at bounding box center [839, 420] width 67 height 20
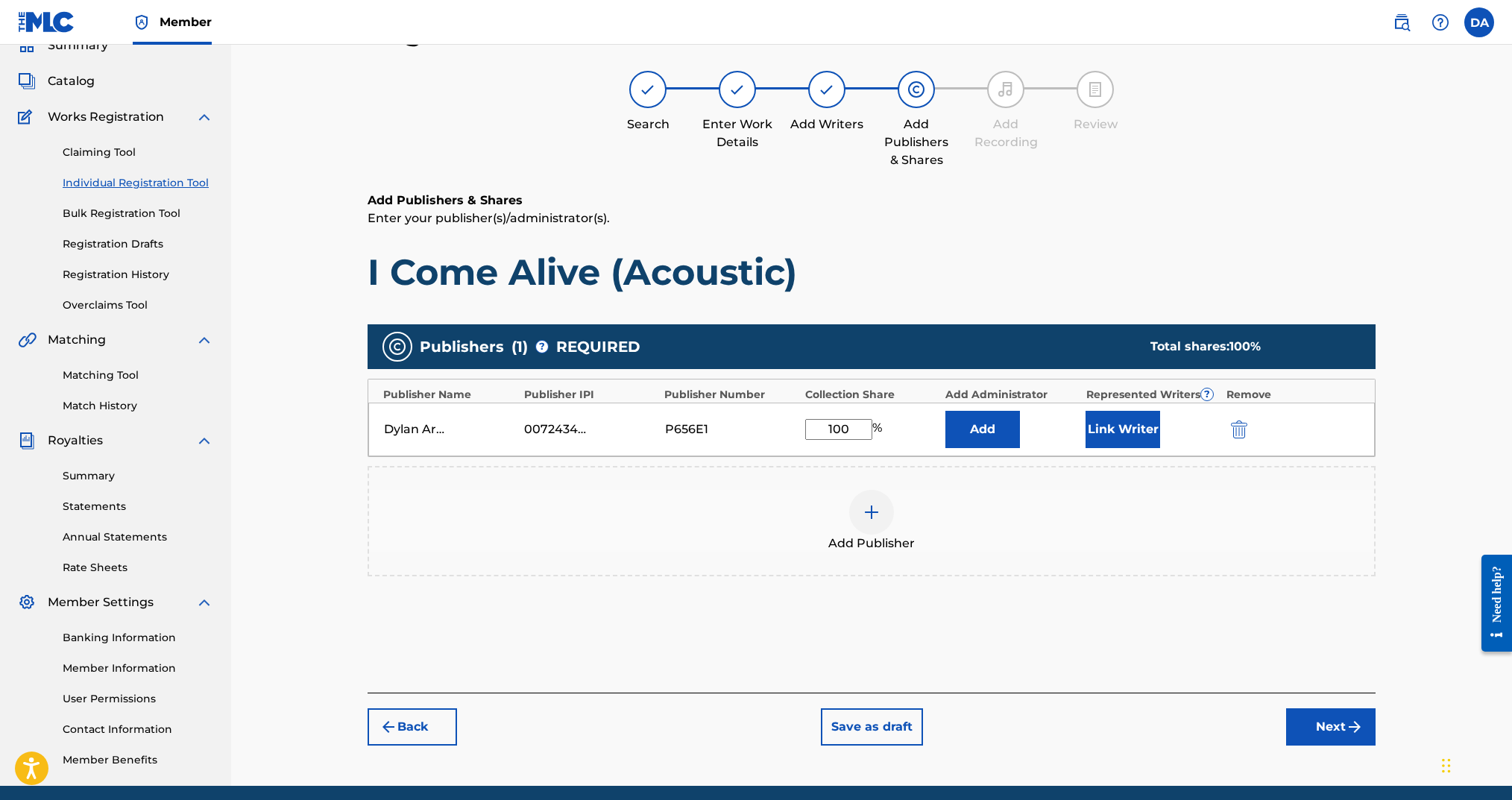
type input "100"
click at [1103, 419] on button "Link Writer" at bounding box center [1122, 430] width 74 height 37
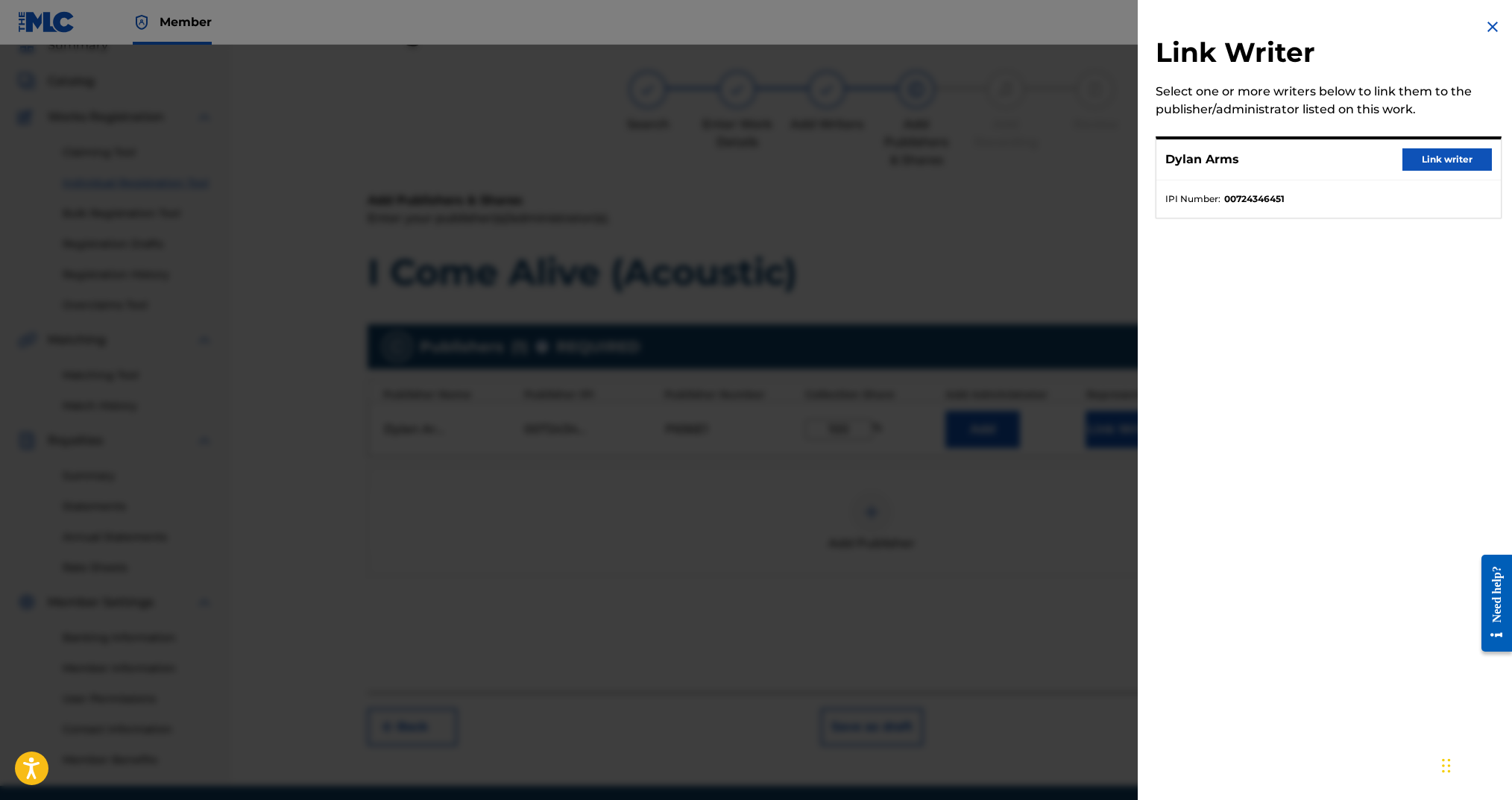
click at [1432, 160] on button "Link writer" at bounding box center [1447, 160] width 89 height 22
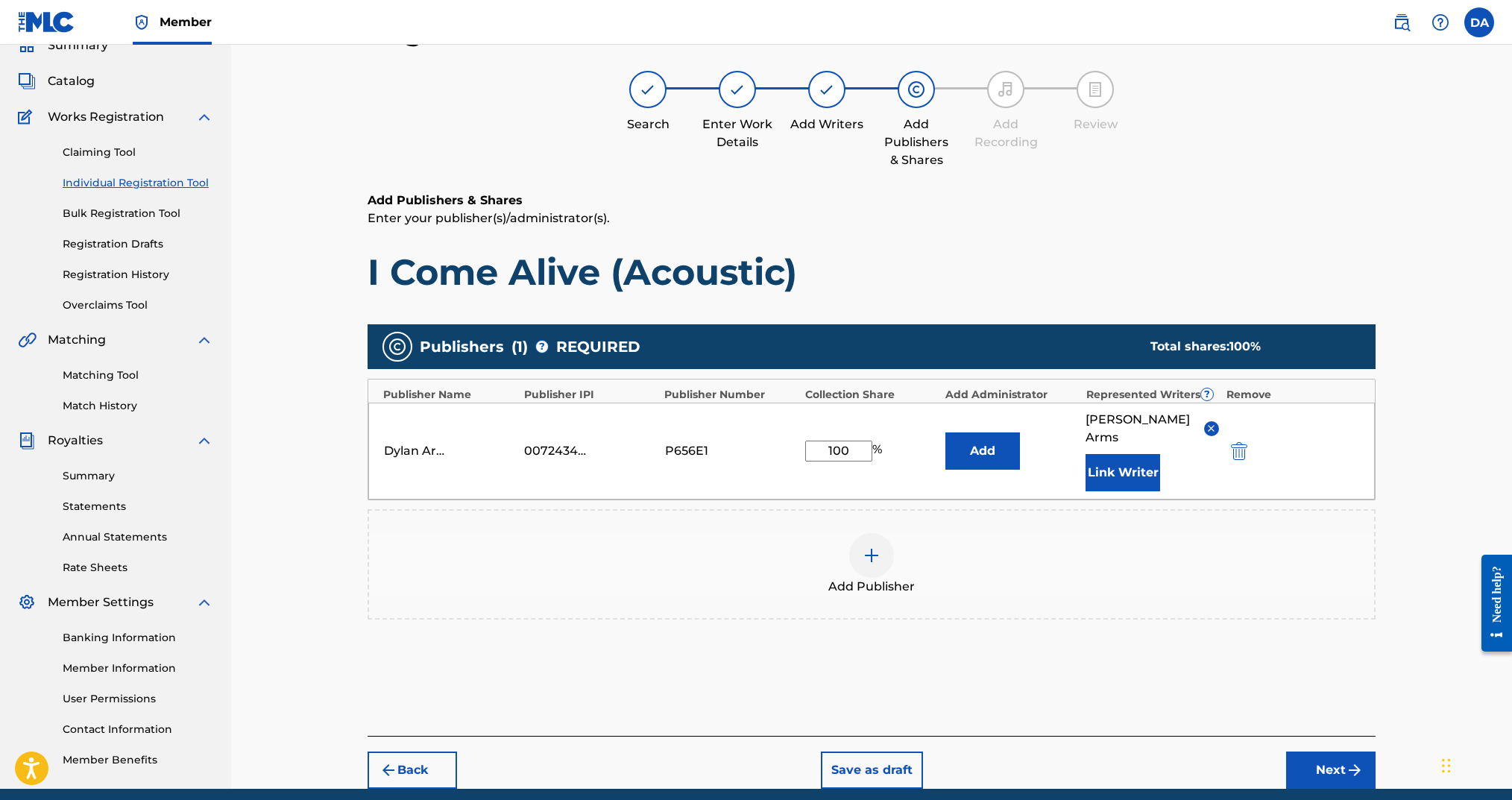
click at [1313, 753] on button "Next" at bounding box center [1331, 770] width 89 height 37
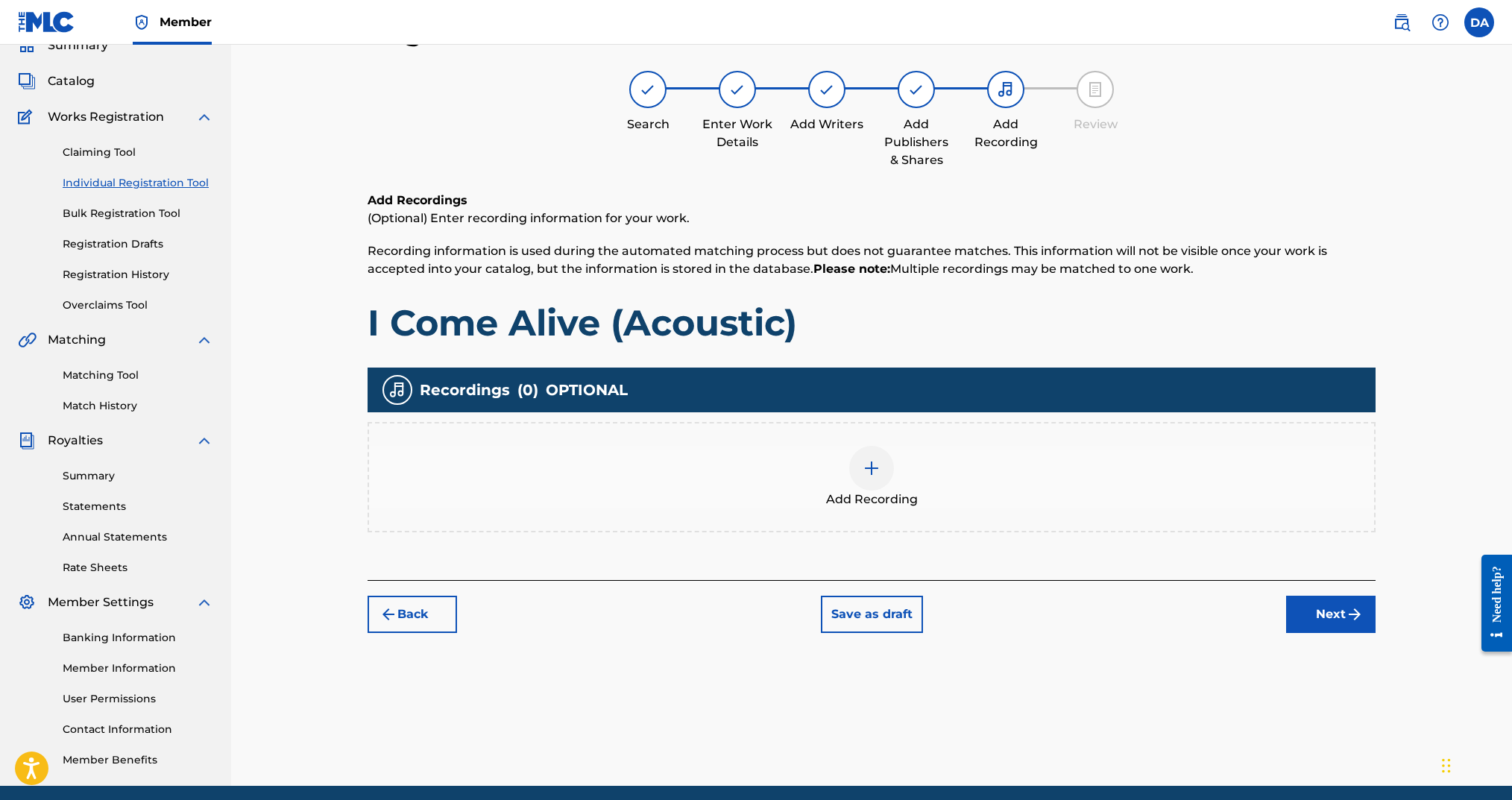
click at [849, 469] on div "Add Recording" at bounding box center [871, 477] width 1005 height 62
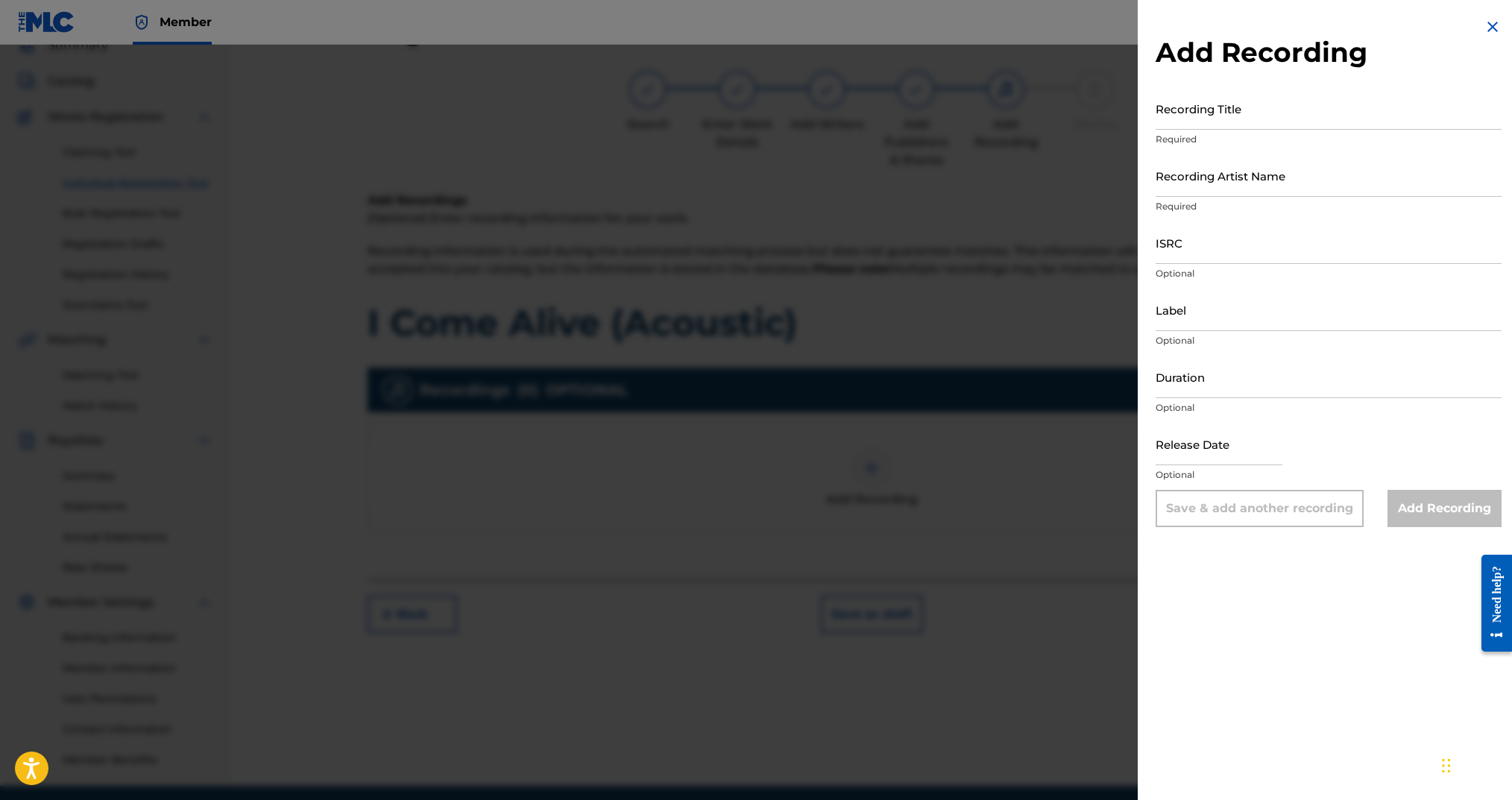
click at [1192, 122] on input "Recording Title" at bounding box center [1329, 109] width 346 height 43
type input "I Come Alive (Acoustic)"
click at [1207, 186] on input "Recording Artist Name" at bounding box center [1329, 176] width 346 height 43
type input "Dylan Arms Kids Worship"
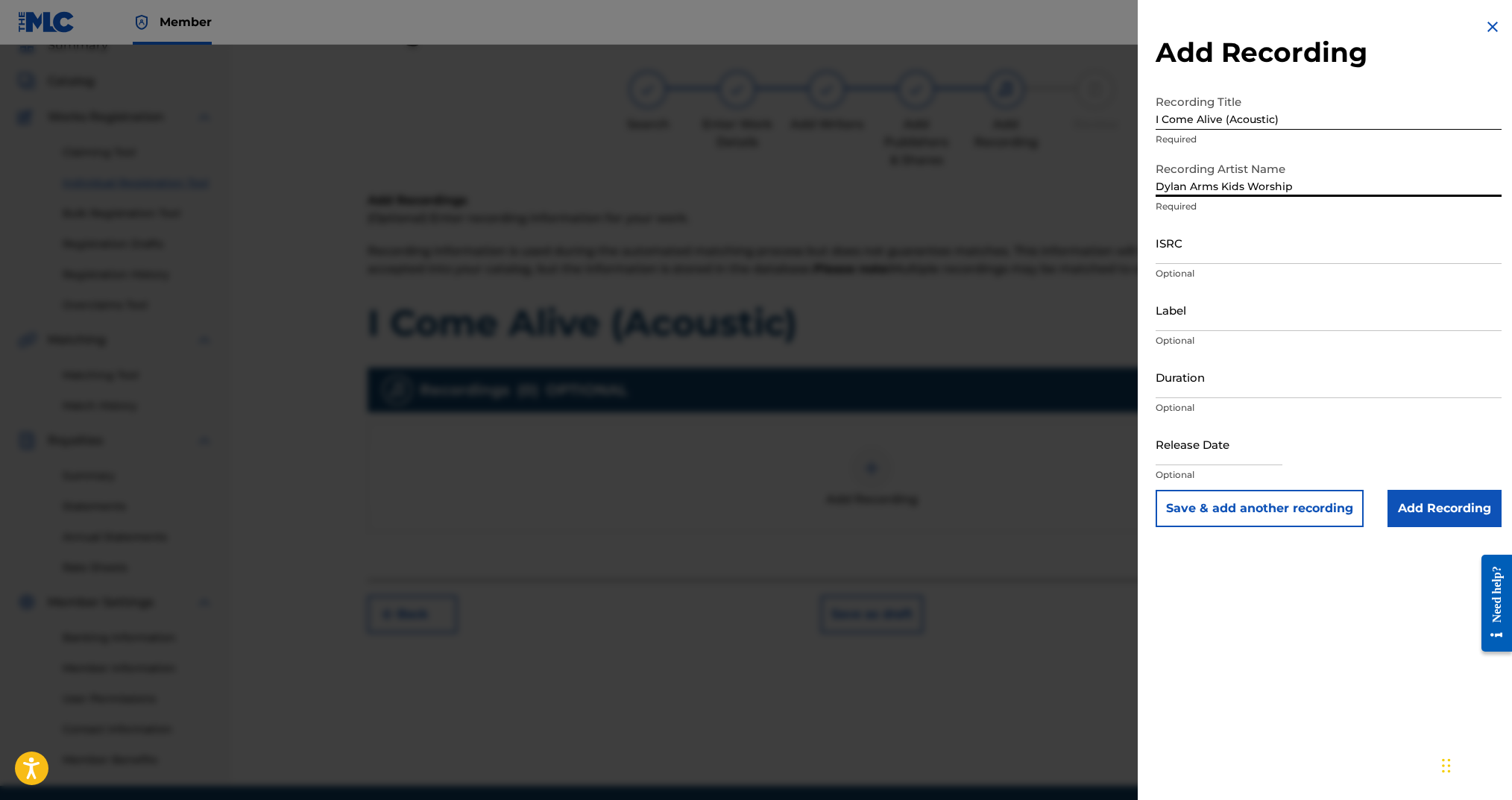
click at [1245, 262] on input "ISRC" at bounding box center [1329, 243] width 346 height 43
paste input "ushm92526239"
drag, startPoint x: 1157, startPoint y: 254, endPoint x: 1134, endPoint y: 254, distance: 23.0
click at [1134, 254] on div "Add Recording Recording Title I Come Alive (Acoustic) Required Recording Artist…" at bounding box center [756, 422] width 1512 height 755
type input "USHM92526239"
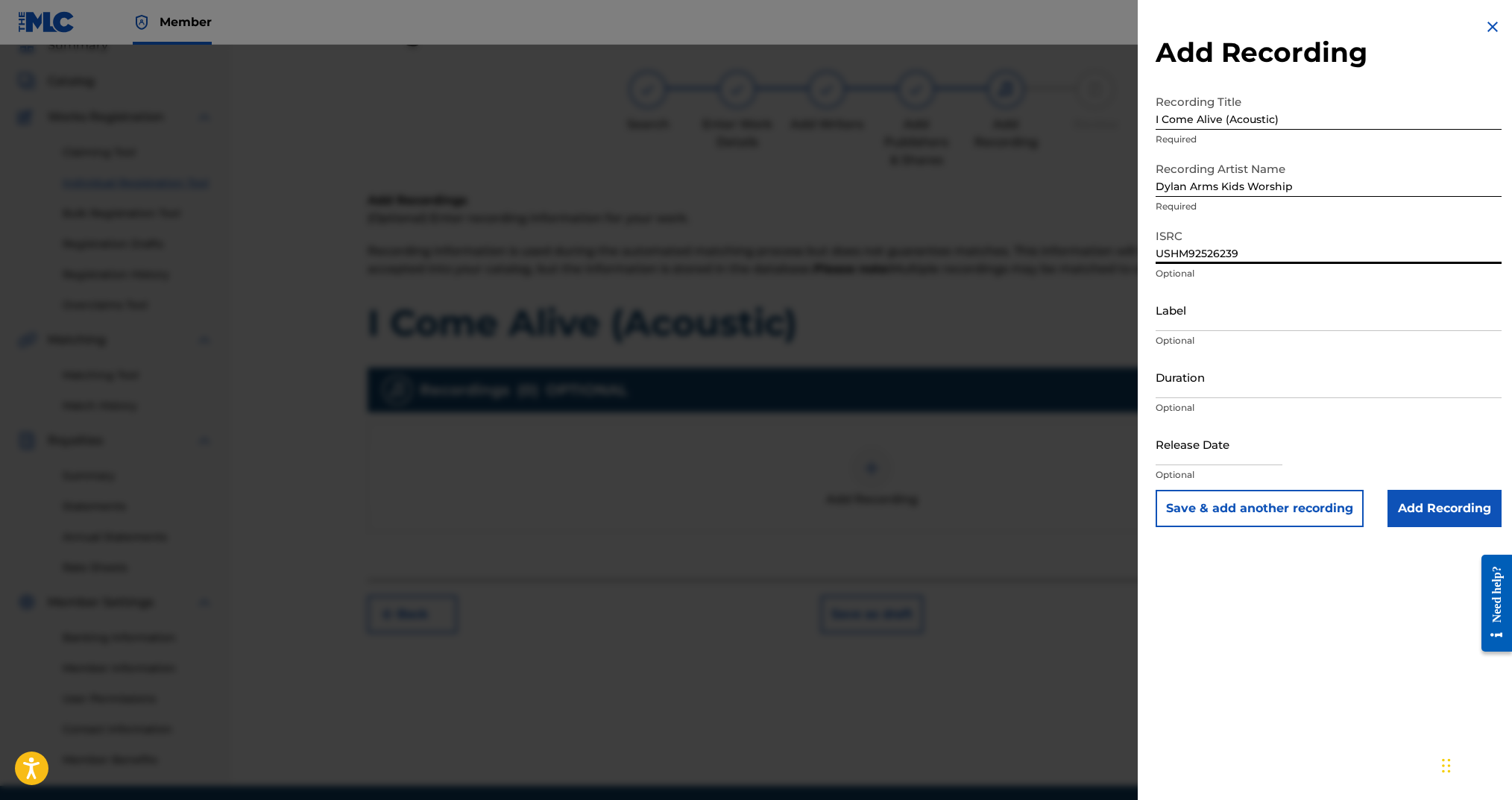
click at [1225, 374] on input "Duration" at bounding box center [1329, 377] width 346 height 43
type input "02:52"
click at [1232, 458] on input "text" at bounding box center [1219, 445] width 126 height 43
select select "7"
select select "2025"
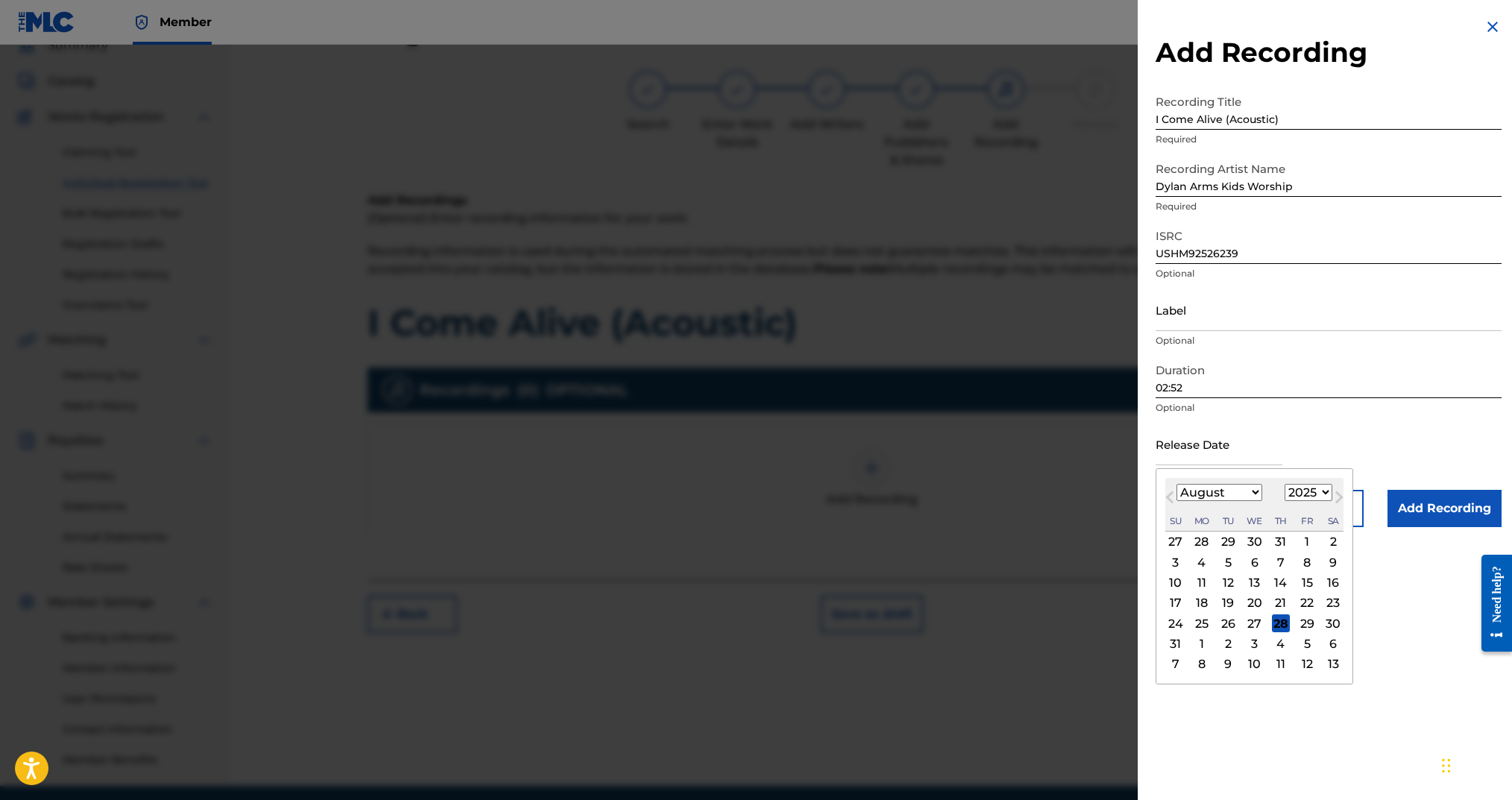
type input "[DATE]"
select select "6"
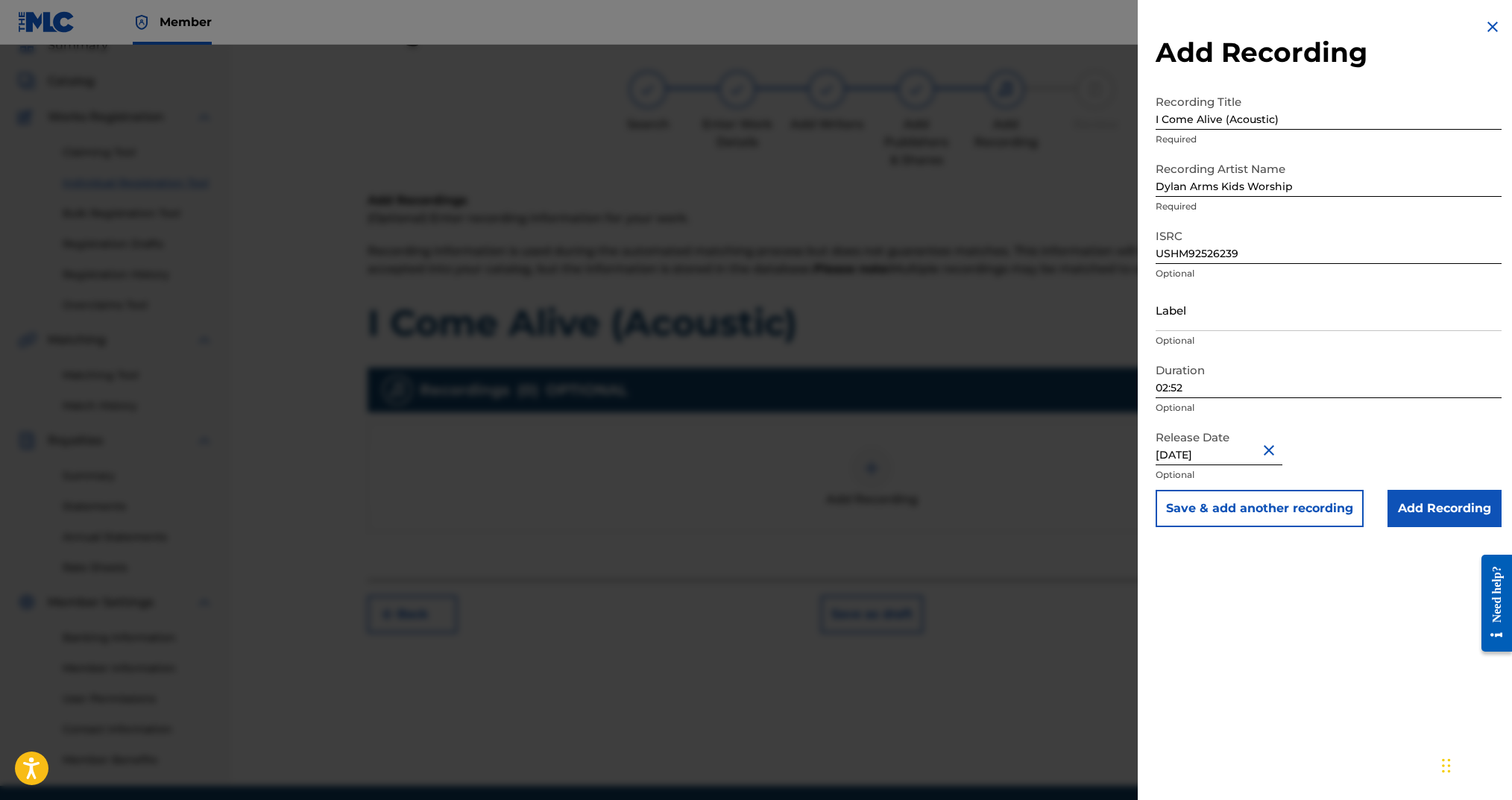
click at [1417, 513] on input "Add Recording" at bounding box center [1444, 509] width 114 height 37
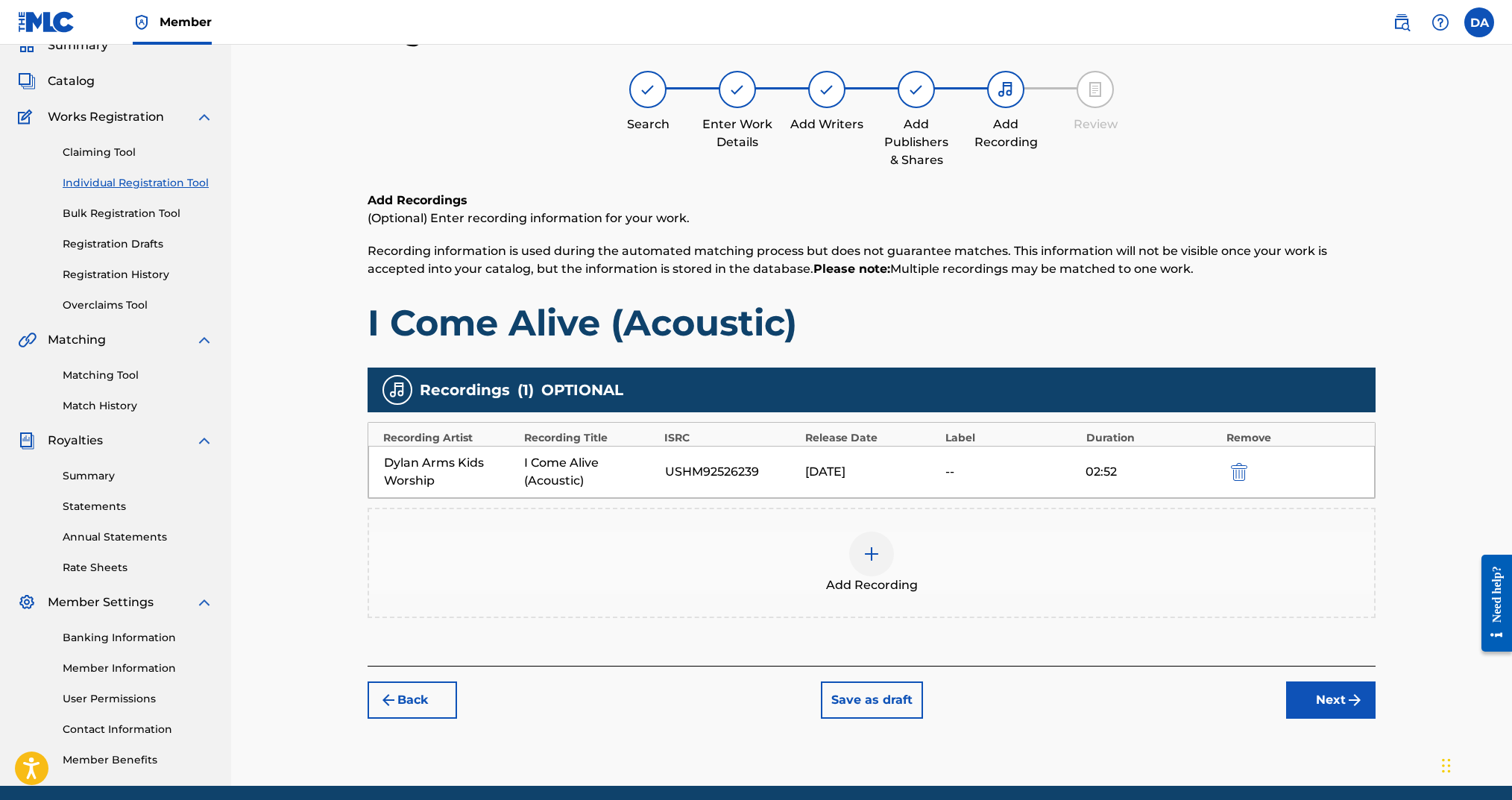
click at [1331, 713] on button "Next" at bounding box center [1331, 700] width 89 height 37
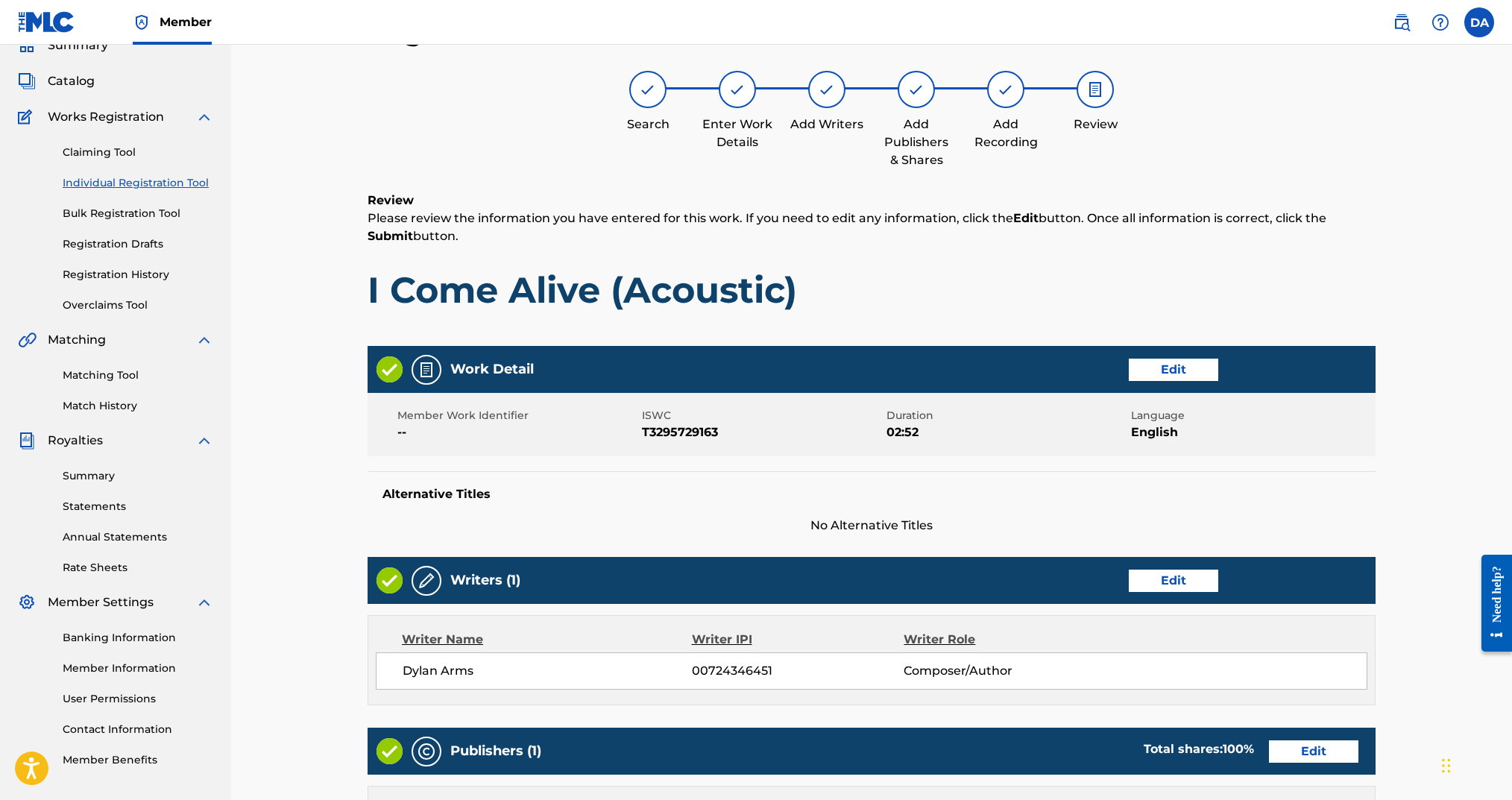
scroll to position [462, 0]
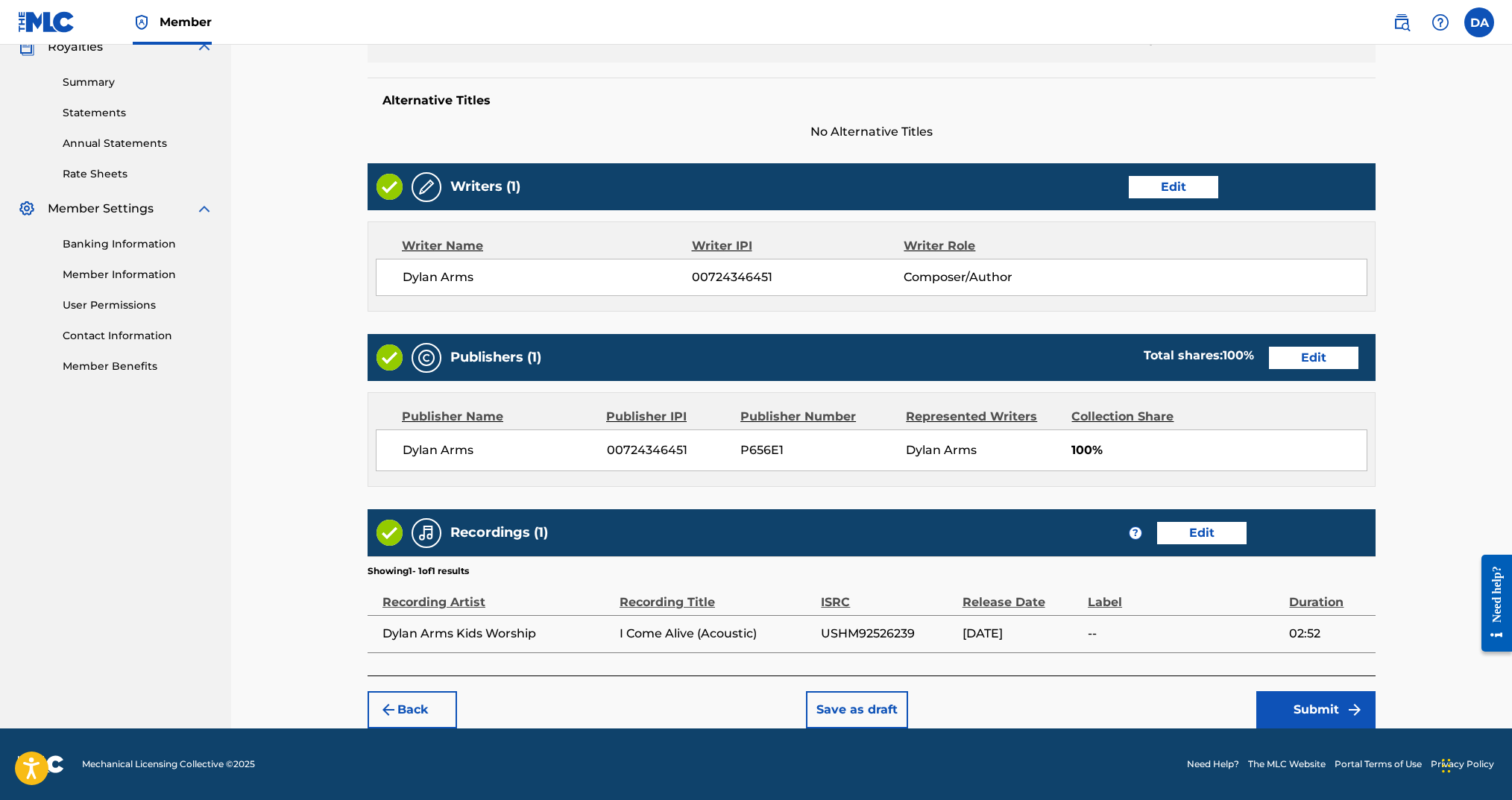
click at [1278, 688] on div "Back Save as draft Submit" at bounding box center [871, 701] width 1008 height 53
click at [1278, 706] on button "Submit" at bounding box center [1316, 710] width 119 height 37
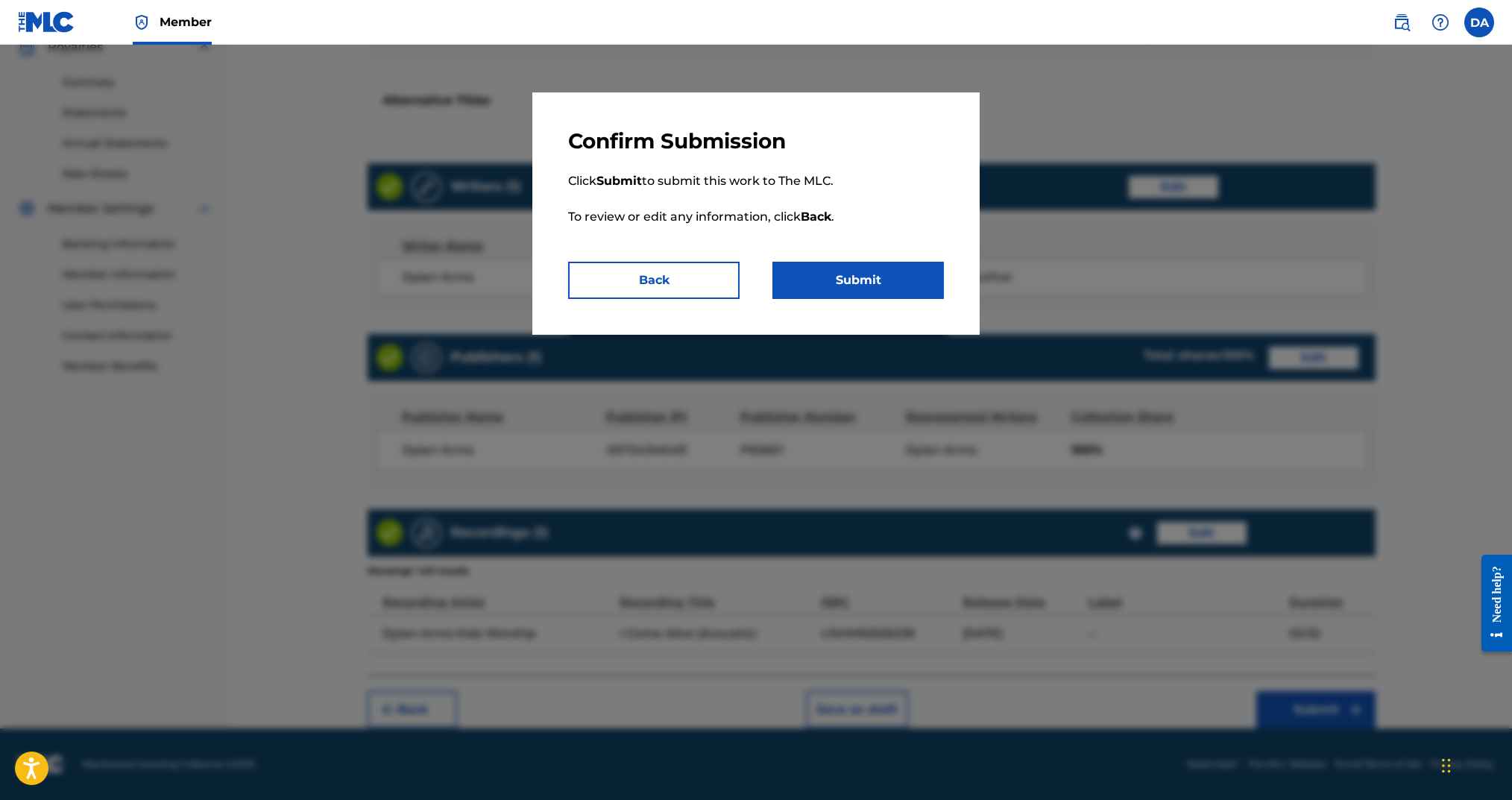
click at [818, 276] on button "Submit" at bounding box center [858, 280] width 171 height 37
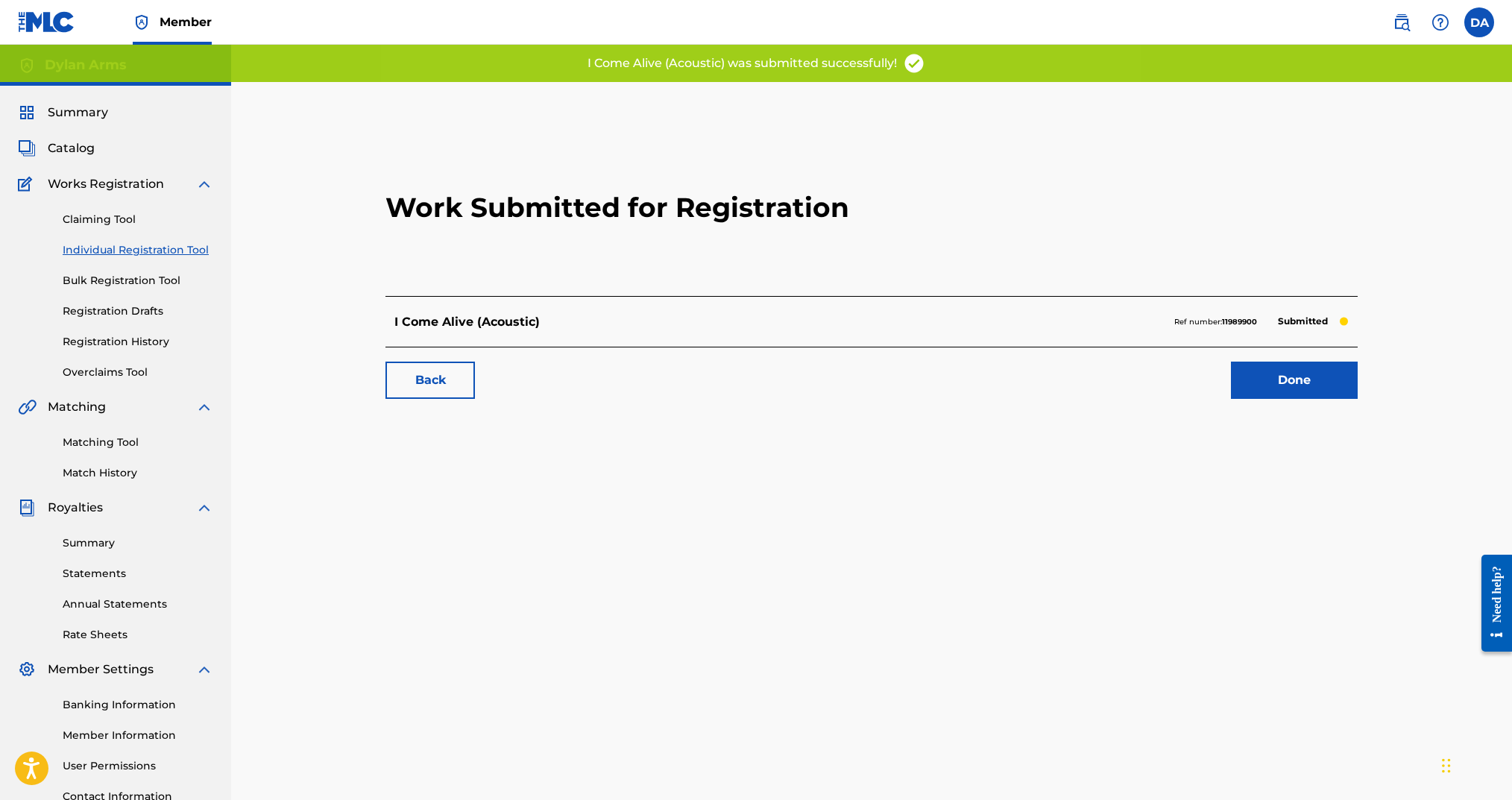
drag, startPoint x: 149, startPoint y: 247, endPoint x: 169, endPoint y: 248, distance: 20.0
click at [149, 247] on link "Individual Registration Tool" at bounding box center [138, 250] width 151 height 16
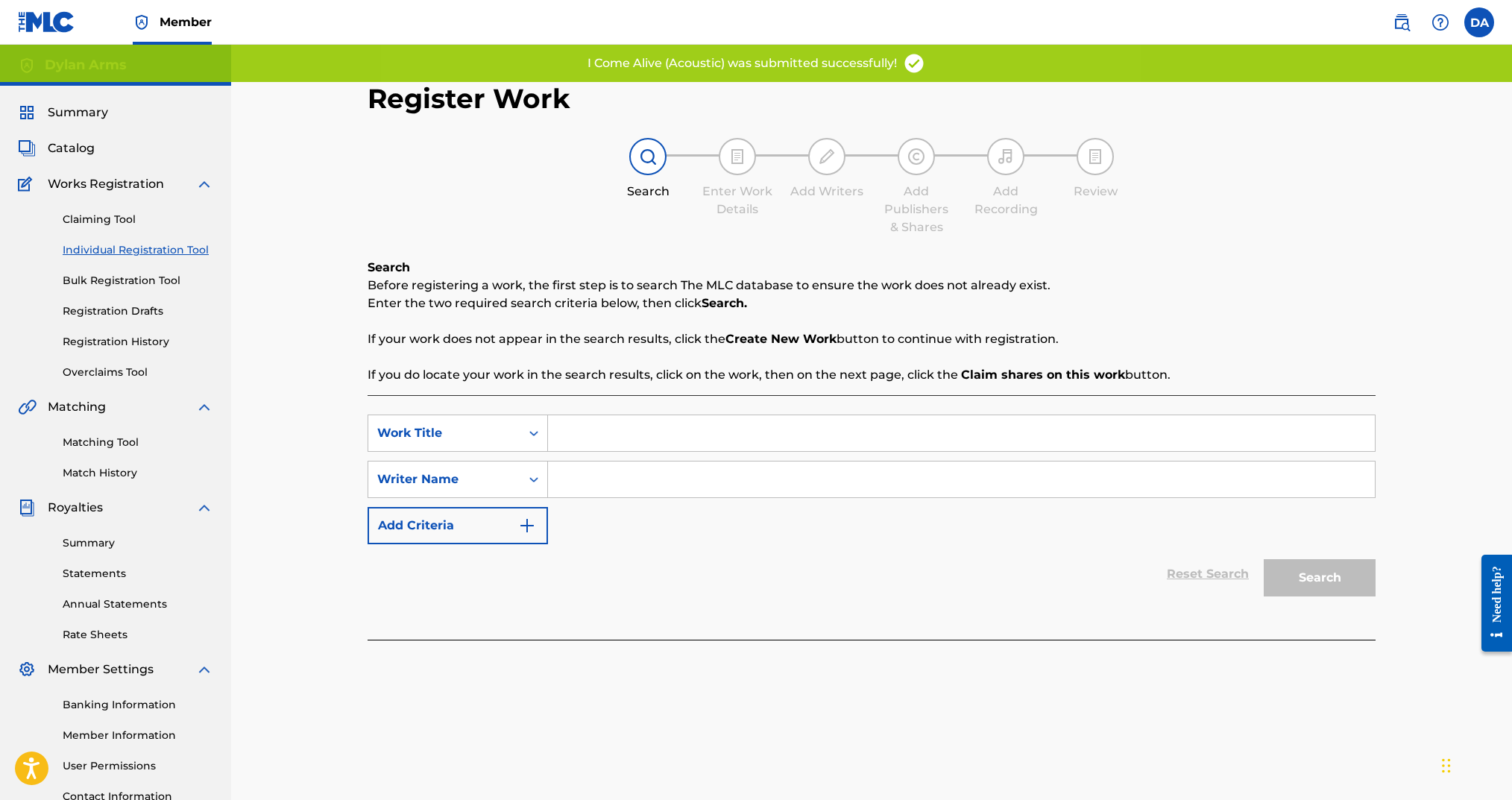
click at [672, 426] on input "Search Form" at bounding box center [961, 433] width 827 height 35
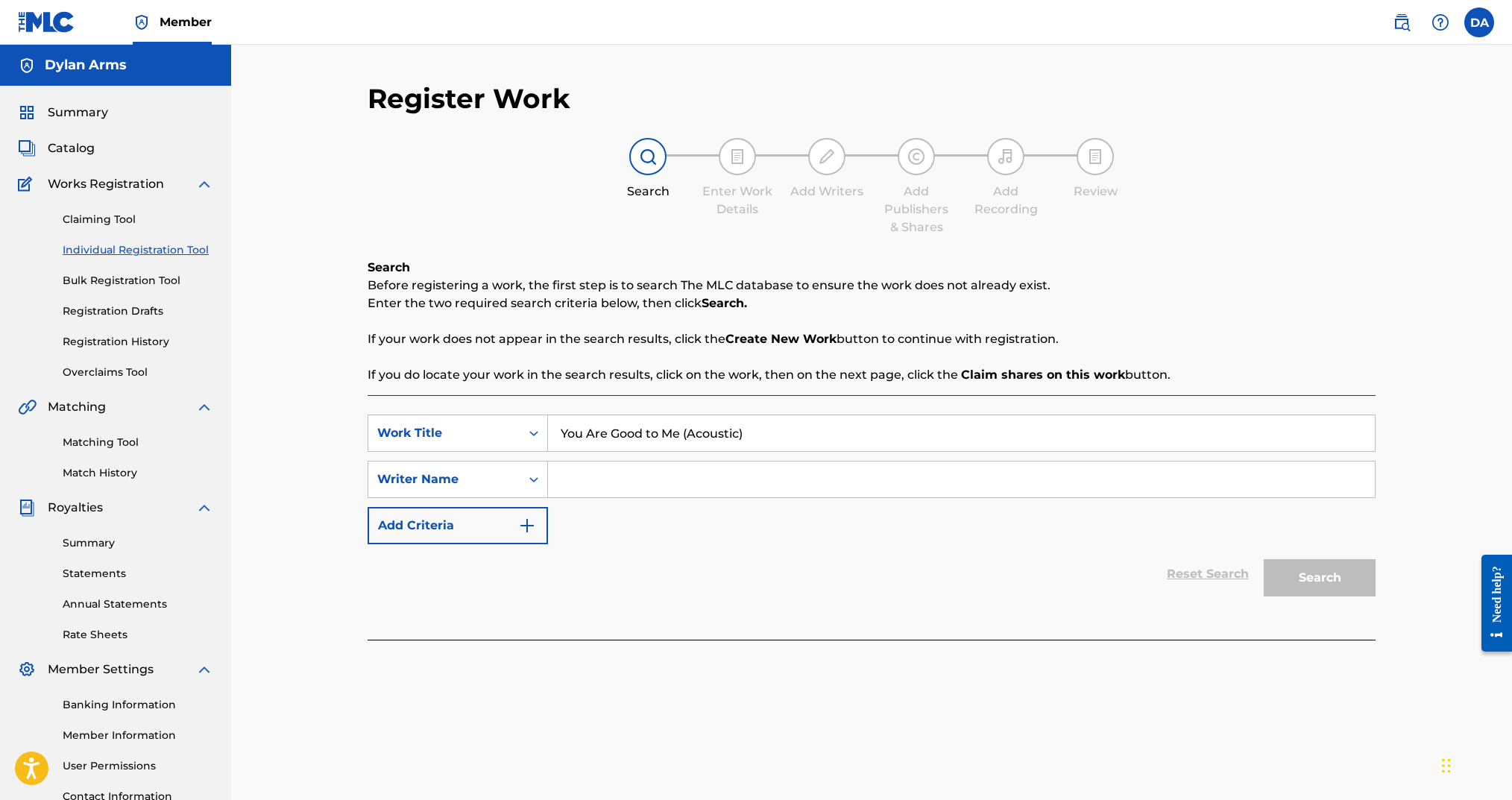
type input "You Are Good to Me (Acoustic)"
click at [675, 477] on input "Search Form" at bounding box center [961, 479] width 827 height 35
type input "Dylan Arms"
click at [1298, 570] on button "Search" at bounding box center [1320, 578] width 112 height 37
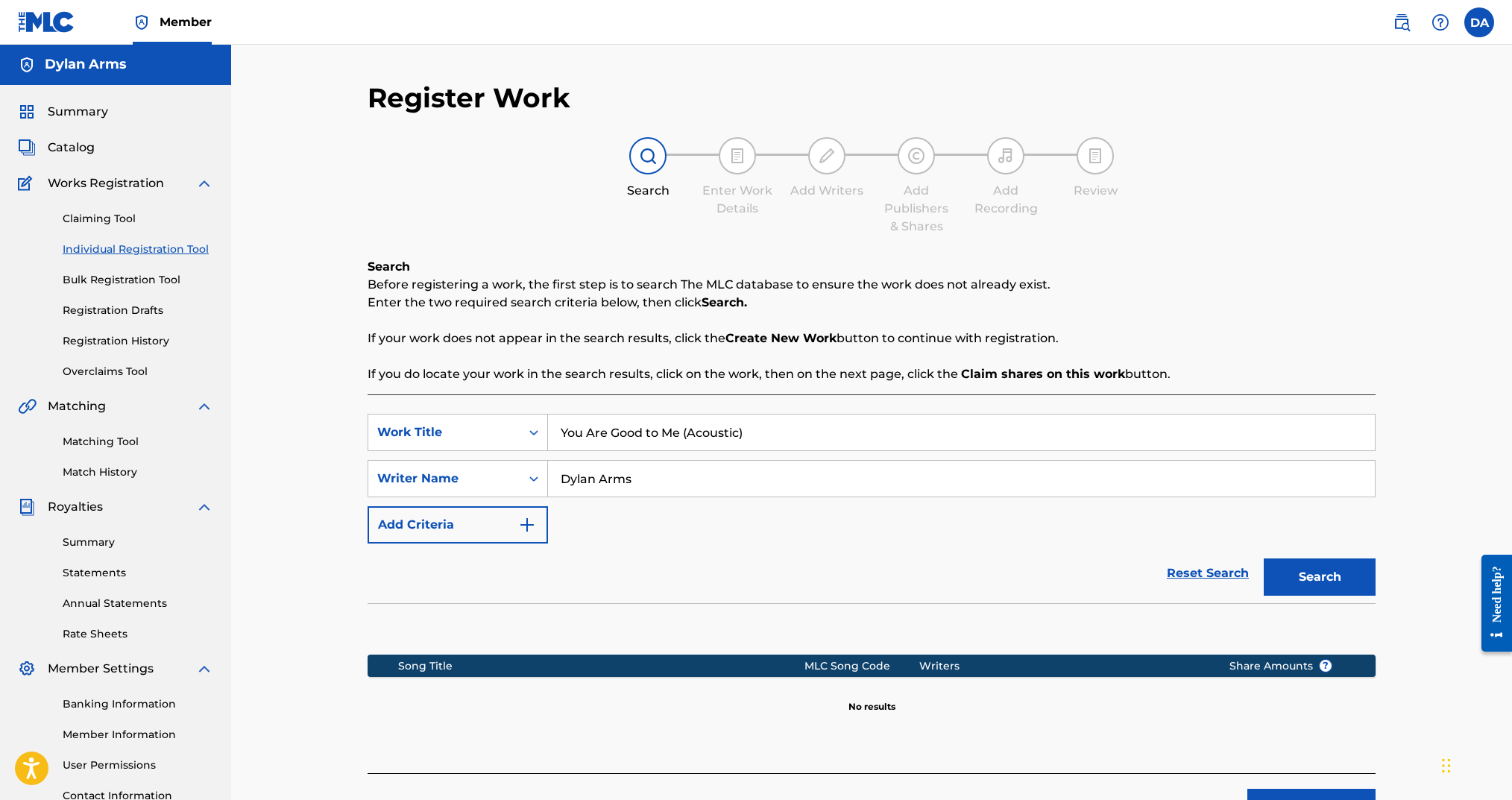
scroll to position [124, 0]
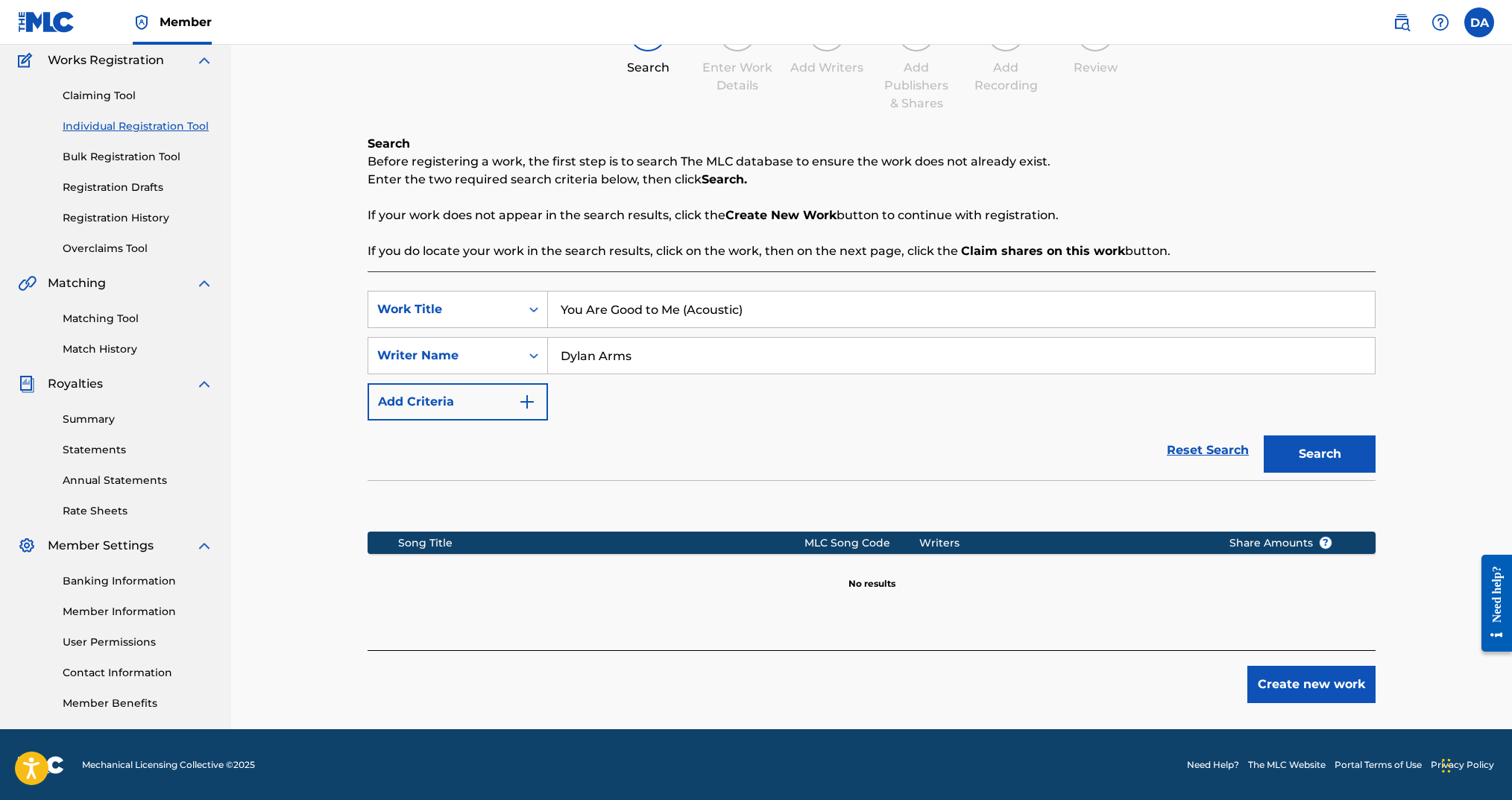
click at [1301, 688] on button "Create new work" at bounding box center [1311, 685] width 128 height 37
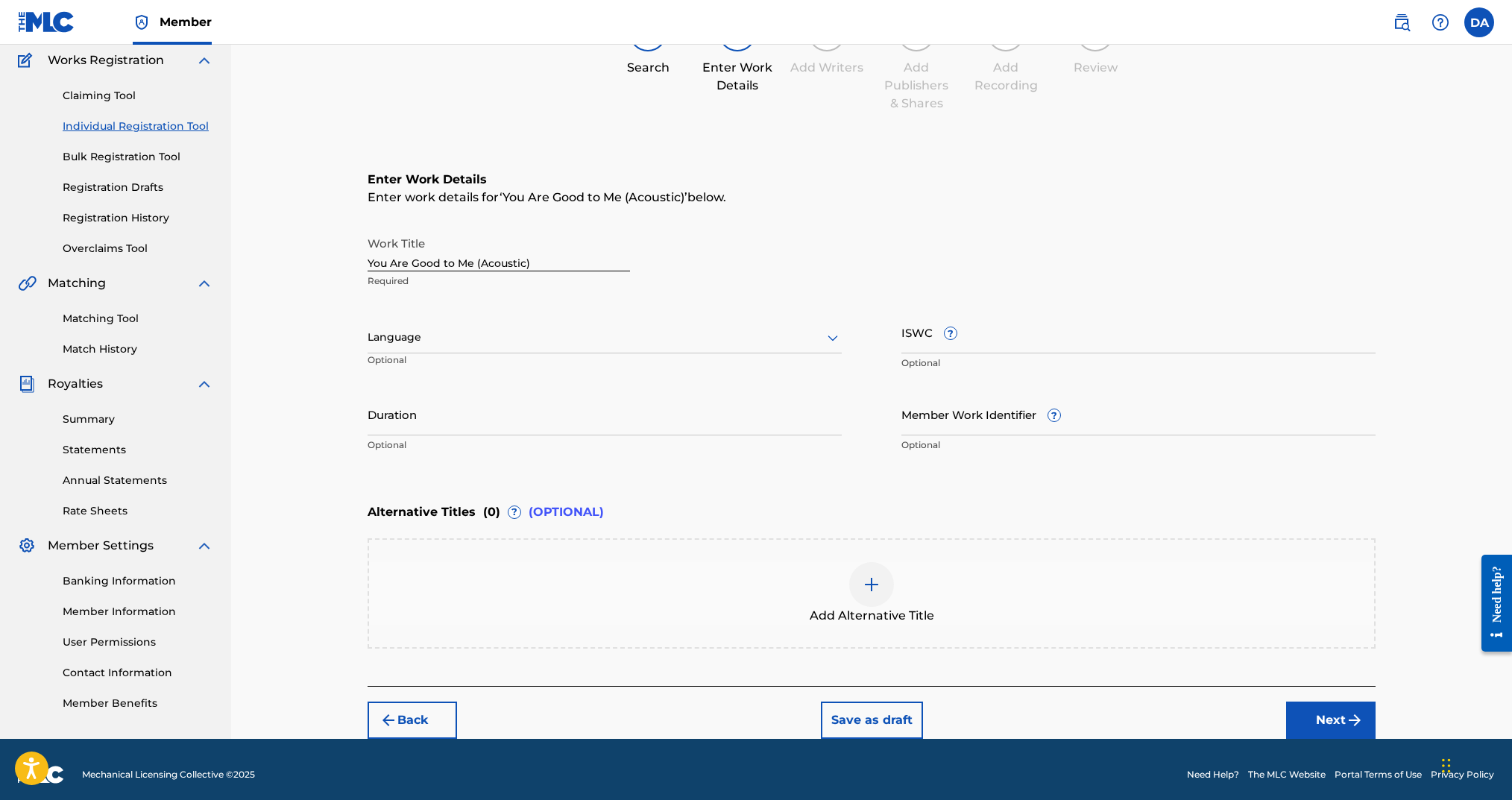
click at [577, 347] on div "Language" at bounding box center [604, 338] width 474 height 32
click at [540, 367] on div "English" at bounding box center [604, 370] width 472 height 33
click at [1023, 340] on input "ISWC ?" at bounding box center [1138, 332] width 474 height 43
paste input "T-334.287.434-0"
click at [519, 436] on div "Duration Optional" at bounding box center [604, 427] width 474 height 67
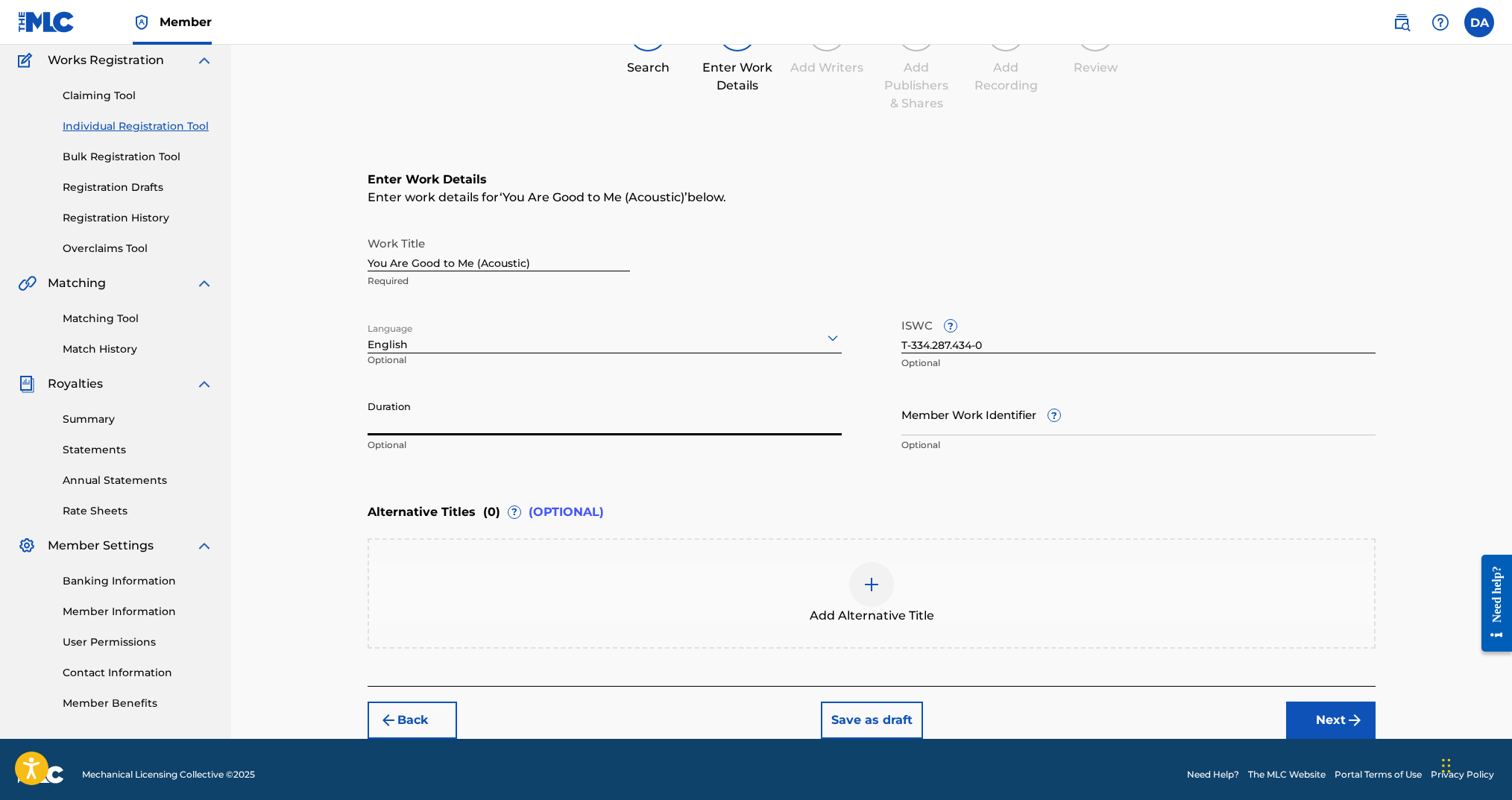
click at [519, 425] on input "Duration" at bounding box center [604, 415] width 474 height 43
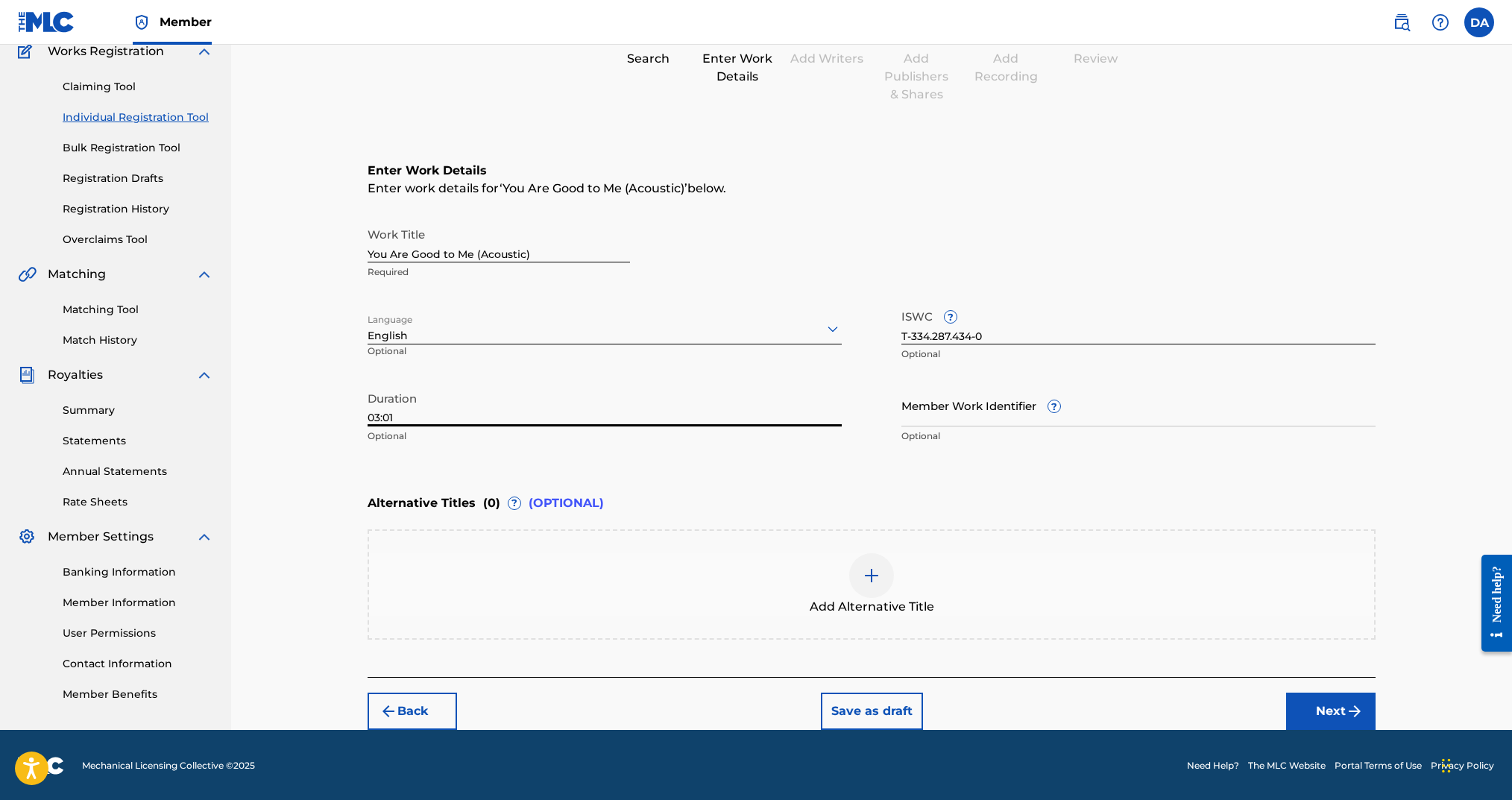
click at [1324, 706] on button "Next" at bounding box center [1331, 712] width 89 height 37
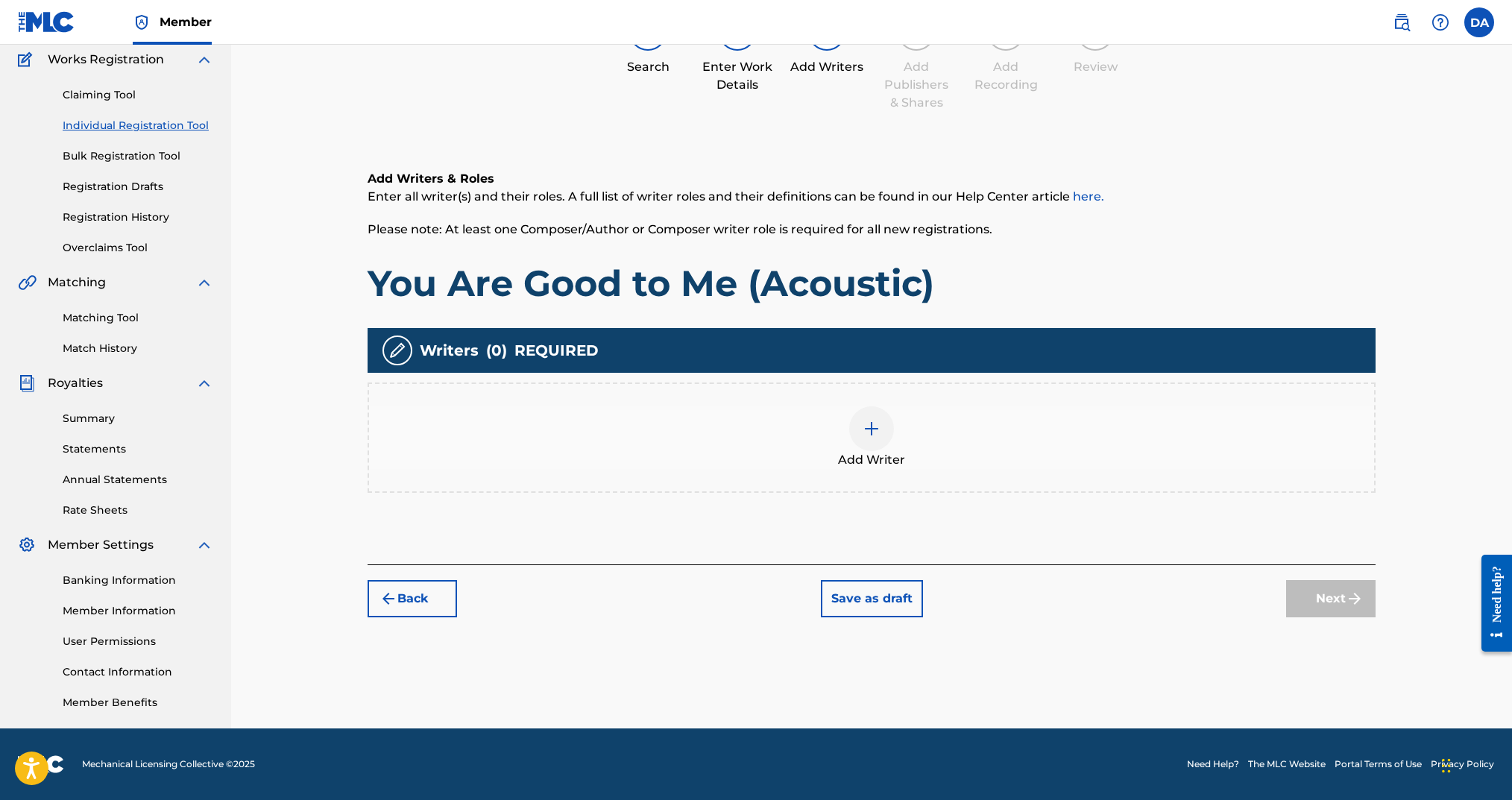
scroll to position [67, 0]
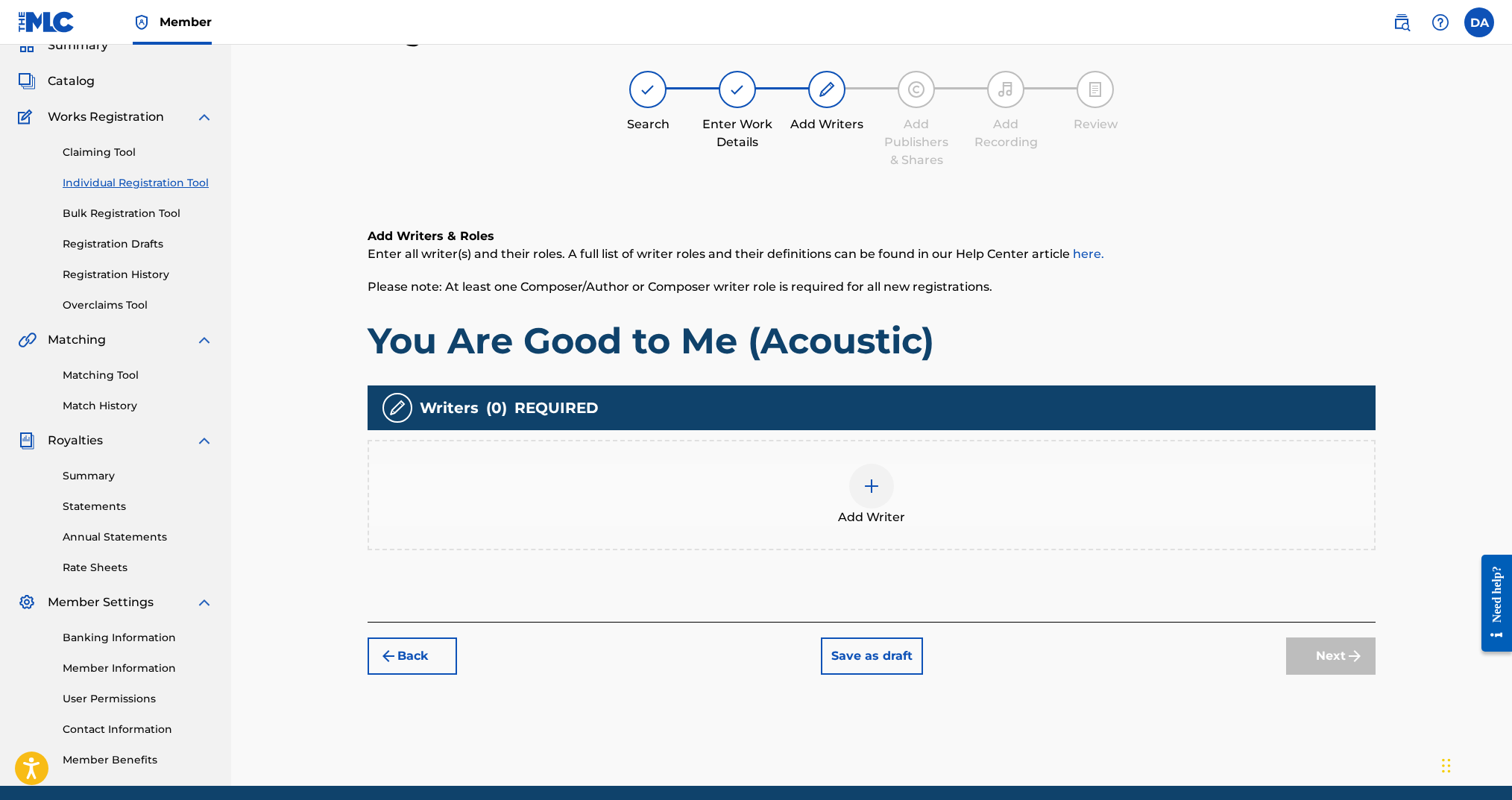
click at [868, 487] on img at bounding box center [871, 486] width 18 height 18
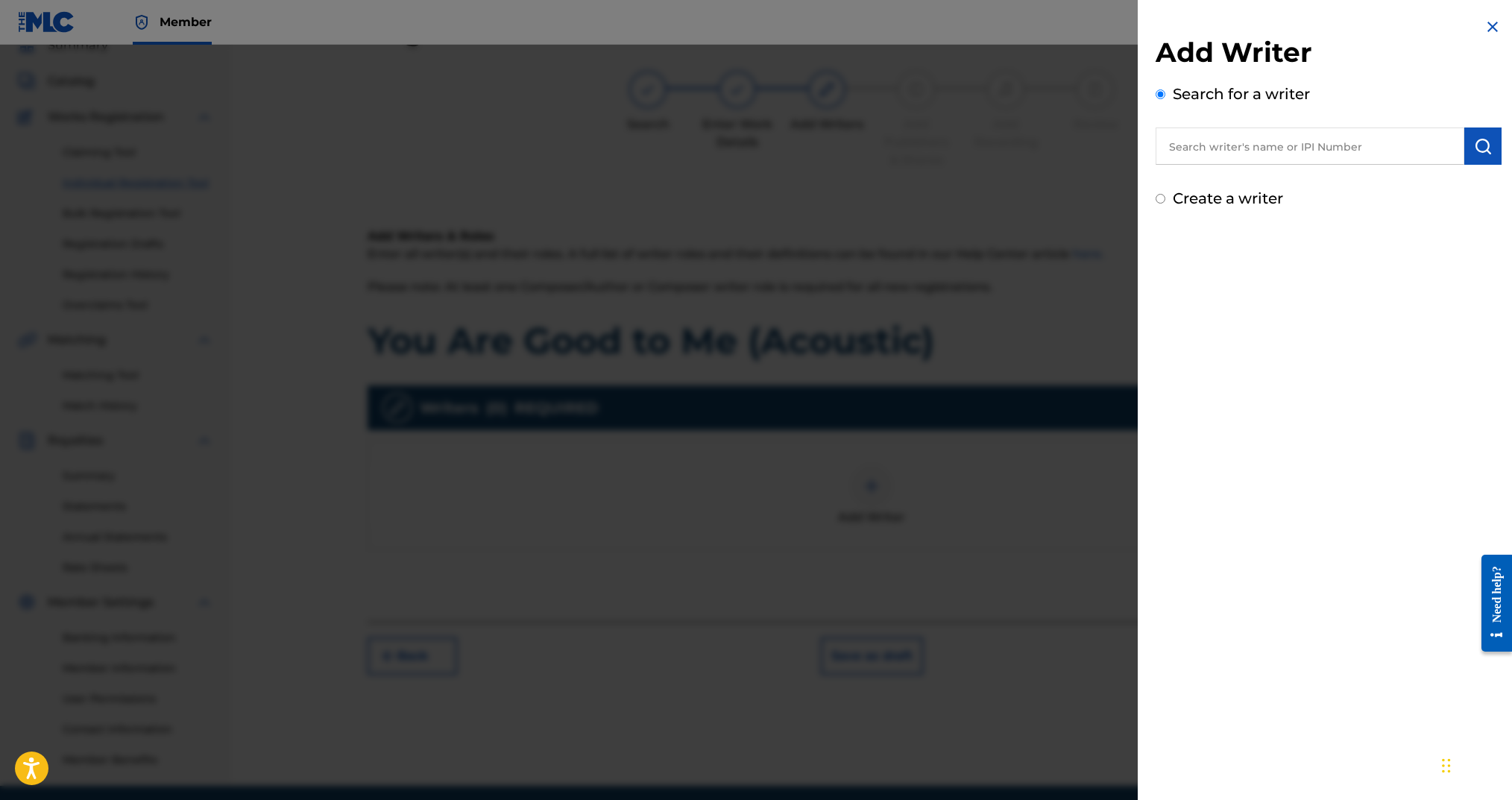
click at [1245, 191] on label "Create a writer" at bounding box center [1227, 198] width 111 height 18
click at [1165, 193] on input "Create a writer" at bounding box center [1161, 198] width 9 height 9
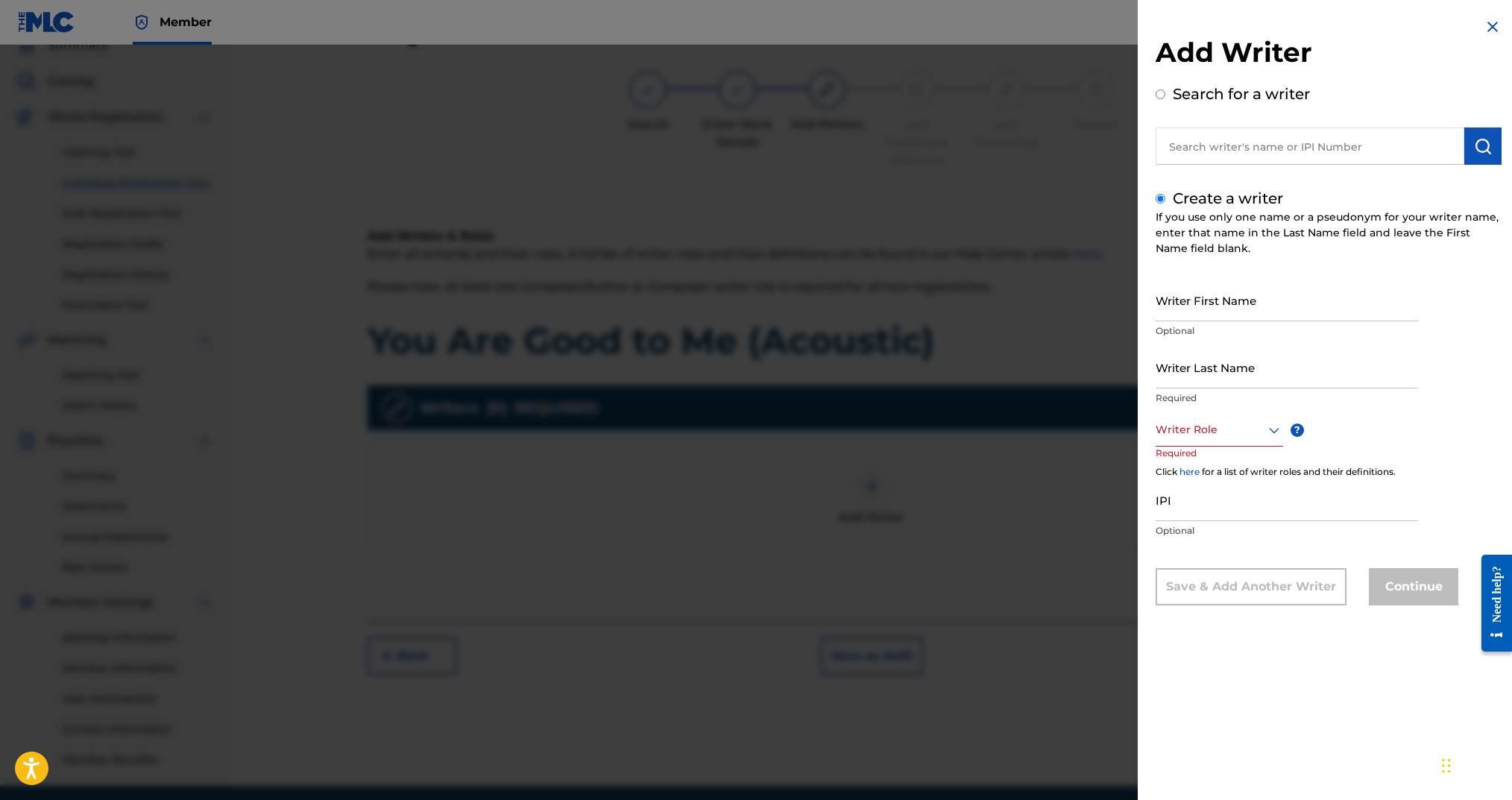
click at [1218, 296] on input "Writer First Name" at bounding box center [1287, 300] width 262 height 43
drag, startPoint x: 1215, startPoint y: 422, endPoint x: 1215, endPoint y: 447, distance: 25.0
click at [1215, 423] on div at bounding box center [1219, 430] width 127 height 19
click at [1215, 456] on div "Composer/Author" at bounding box center [1220, 463] width 126 height 33
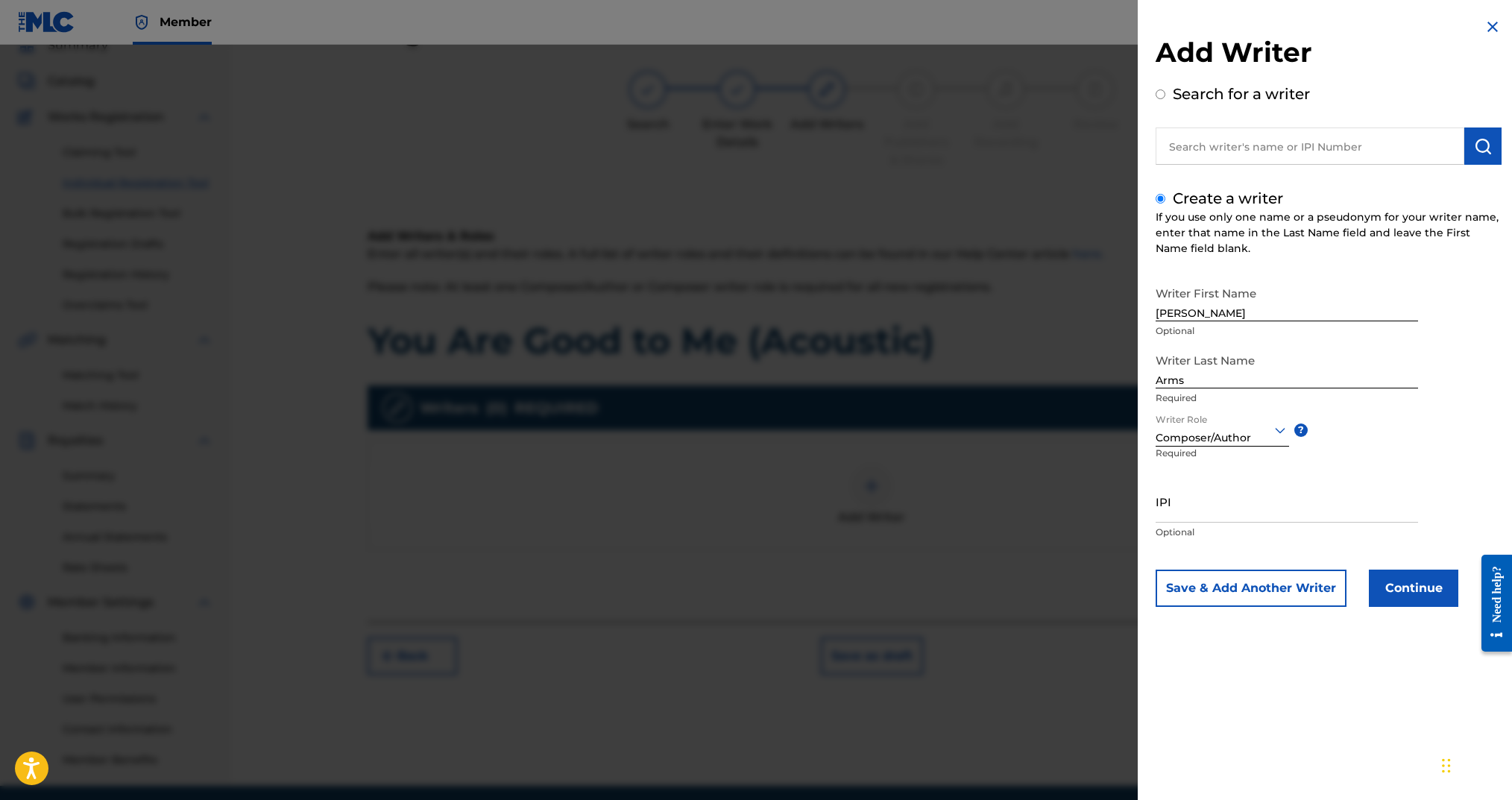
click at [1212, 501] on input "IPI" at bounding box center [1287, 501] width 262 height 43
paste input "00724346451"
click at [1387, 580] on button "Continue" at bounding box center [1413, 589] width 89 height 37
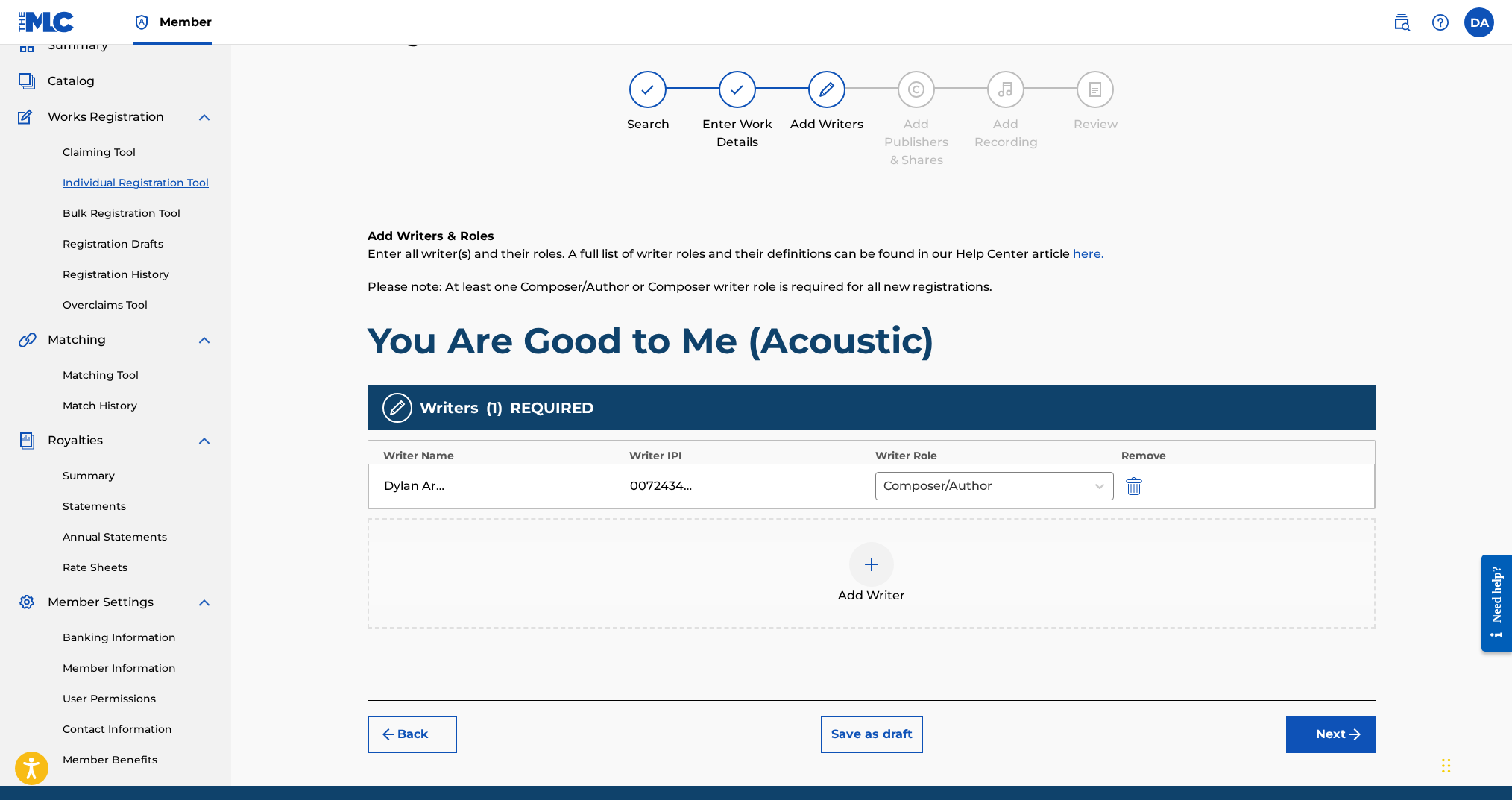
click at [1341, 760] on div "Register Work Search Enter Work Details Add Writers Add Publishers & Shares Add…" at bounding box center [871, 400] width 1044 height 771
click at [1331, 748] on button "Next" at bounding box center [1331, 735] width 89 height 37
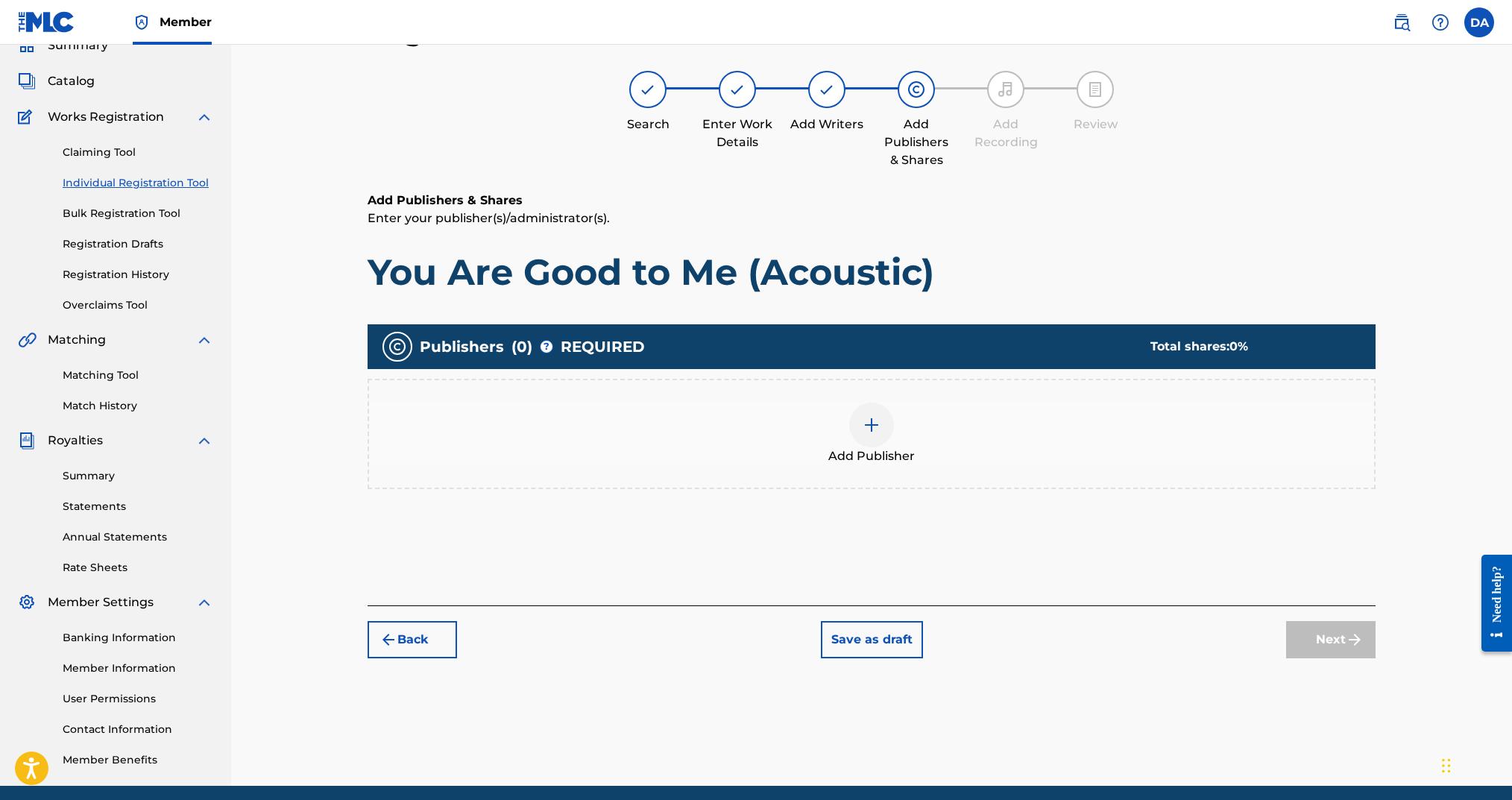
click at [879, 433] on div at bounding box center [871, 425] width 45 height 45
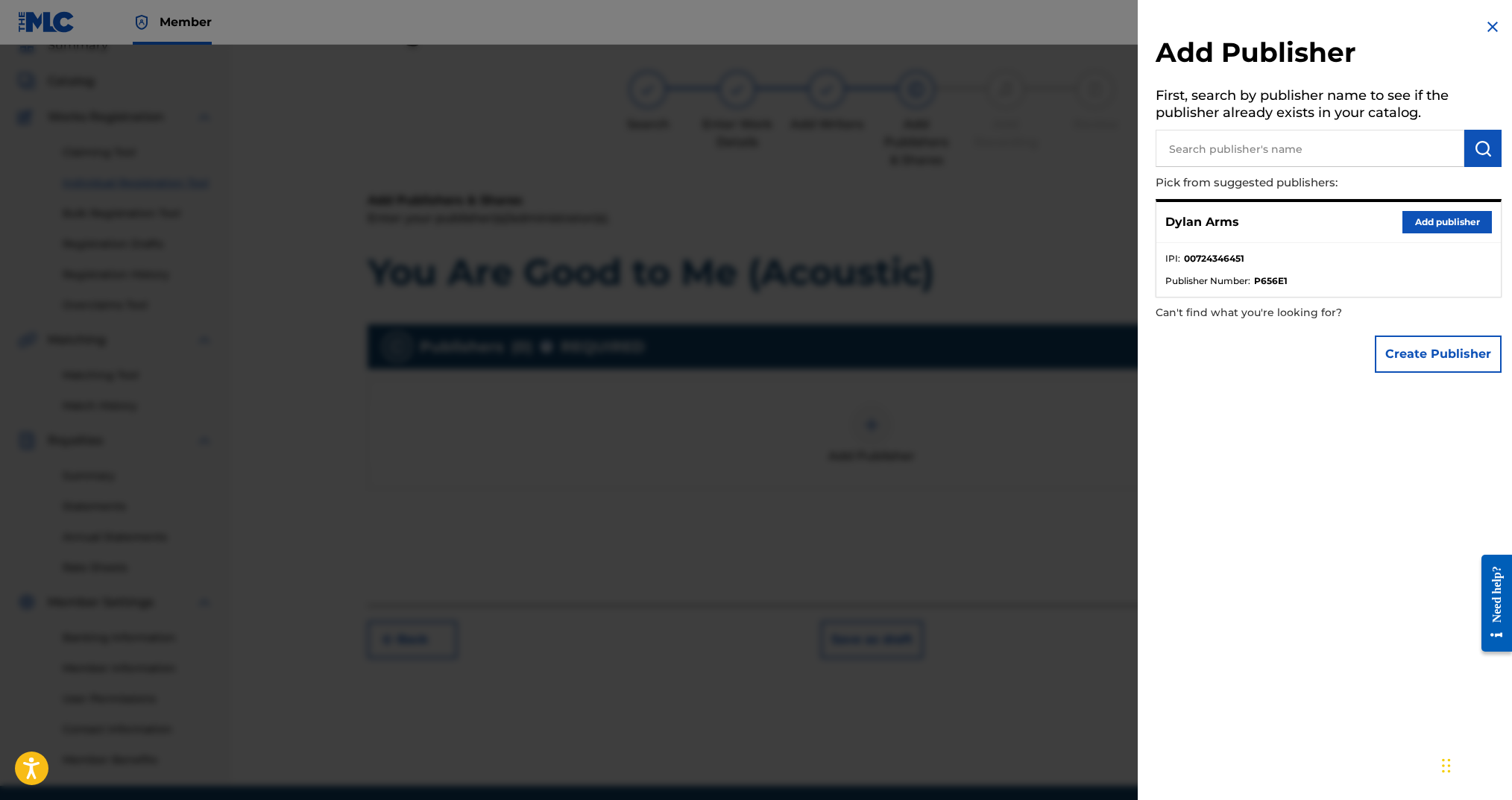
click at [1437, 218] on button "Add publisher" at bounding box center [1447, 222] width 89 height 22
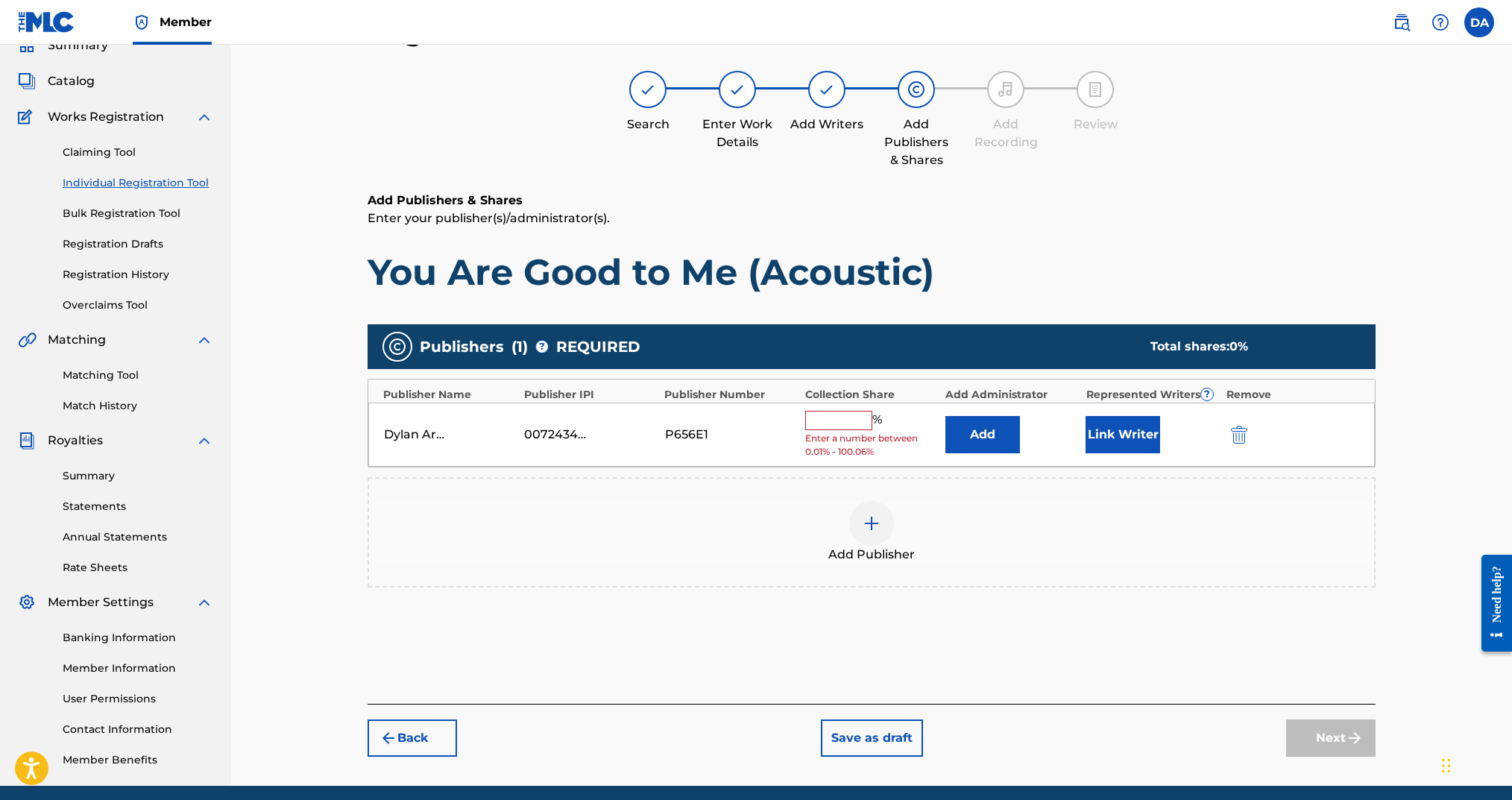
click at [849, 411] on input "text" at bounding box center [839, 420] width 67 height 20
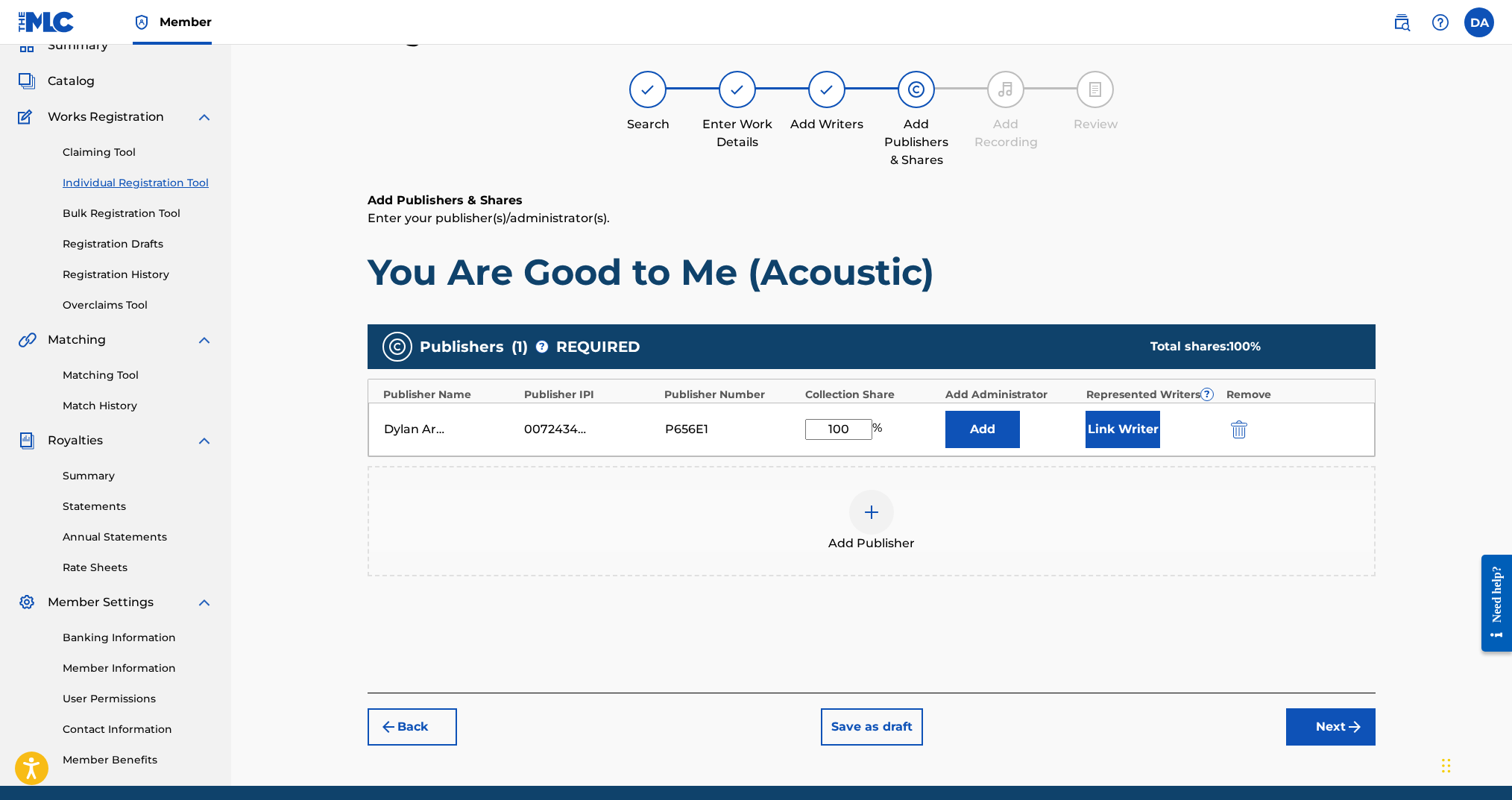
click at [1120, 435] on button "Link Writer" at bounding box center [1122, 430] width 74 height 37
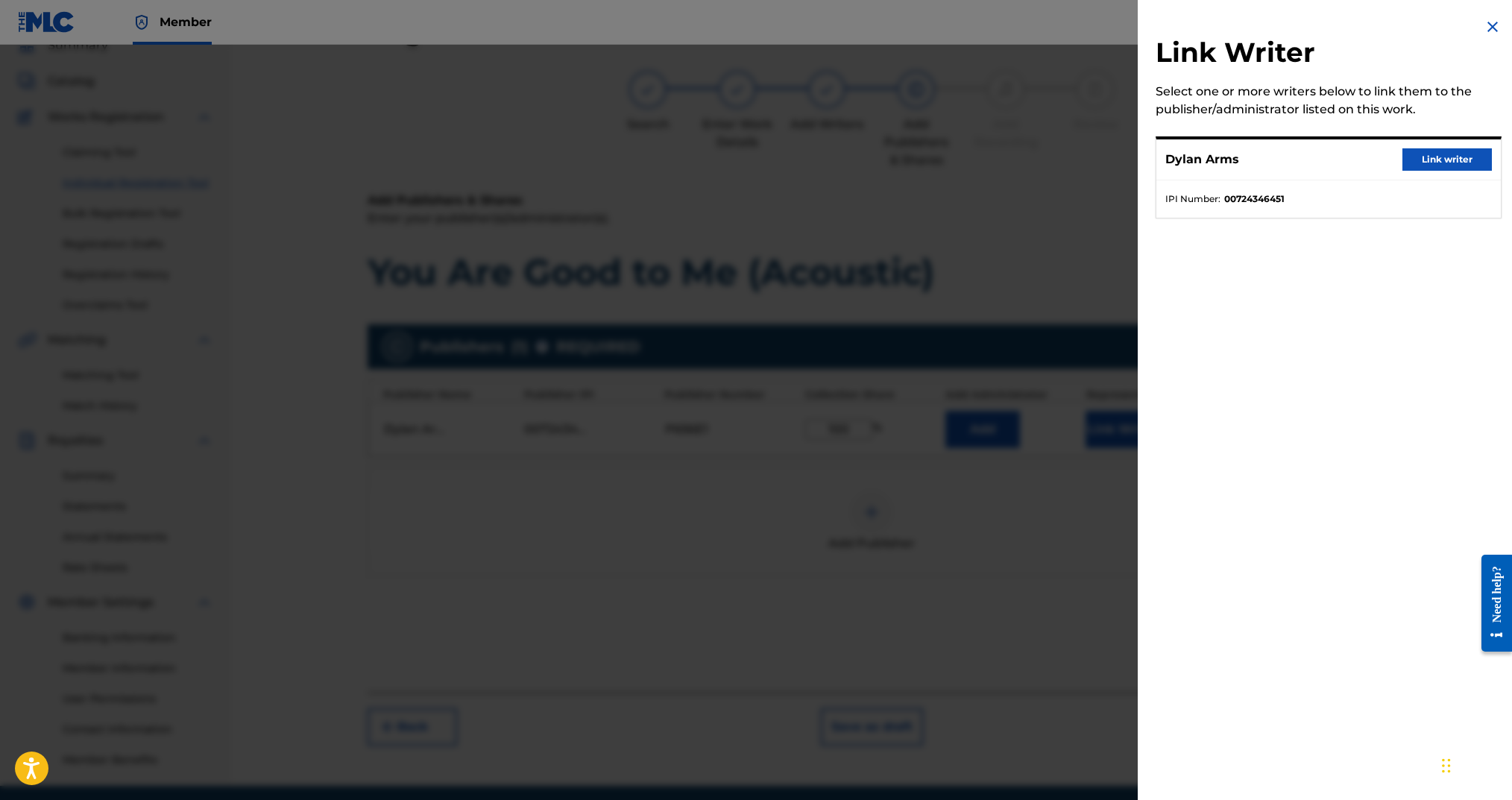
click at [1416, 164] on button "Link writer" at bounding box center [1447, 160] width 89 height 22
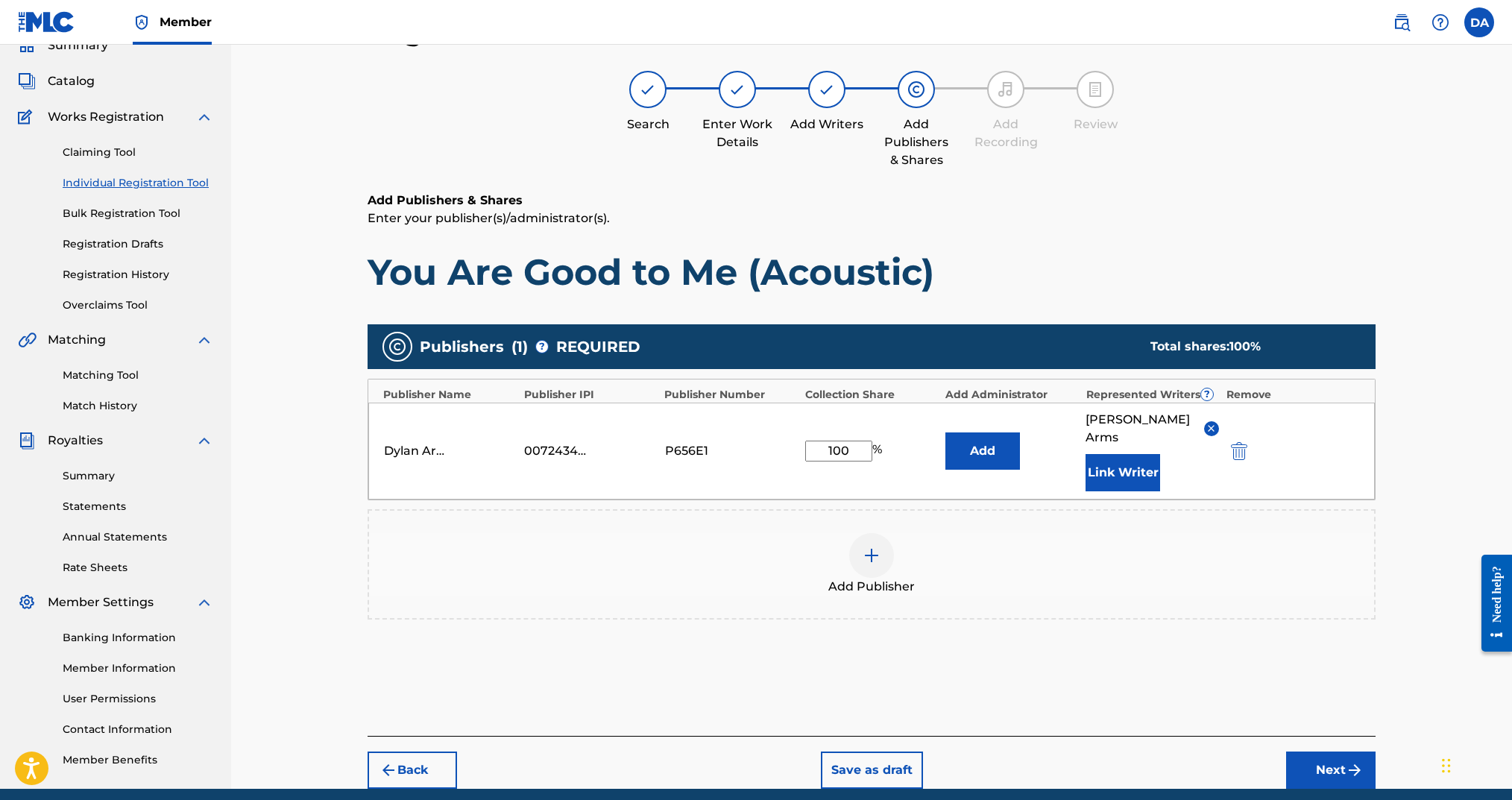
drag, startPoint x: 1321, startPoint y: 736, endPoint x: 1305, endPoint y: 736, distance: 16.0
click at [1321, 752] on button "Next" at bounding box center [1331, 770] width 89 height 37
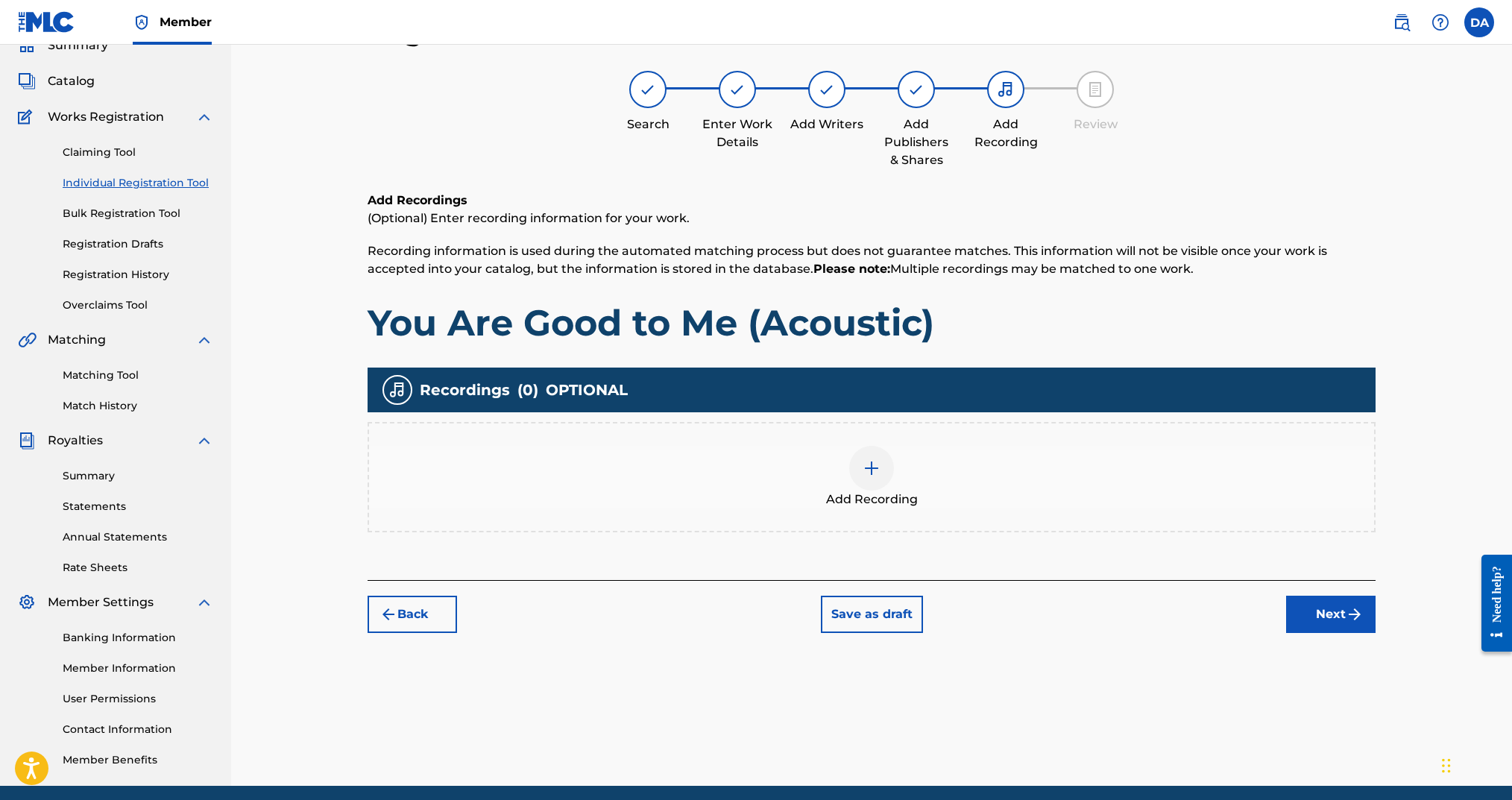
click at [877, 473] on img at bounding box center [871, 468] width 18 height 18
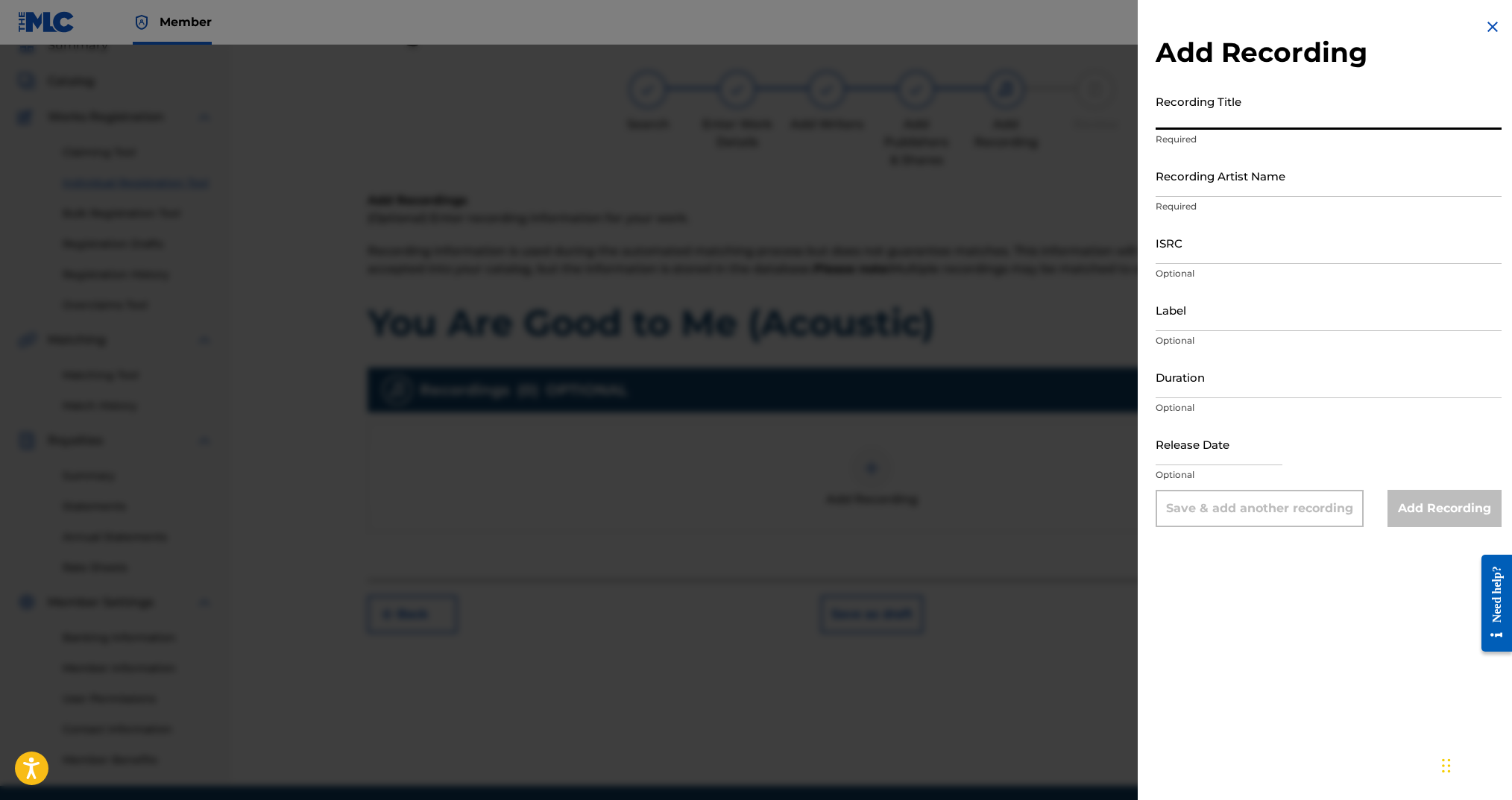
click at [1318, 111] on input "Recording Title" at bounding box center [1329, 109] width 346 height 43
click at [1239, 180] on input "Recording Artist Name" at bounding box center [1329, 176] width 346 height 43
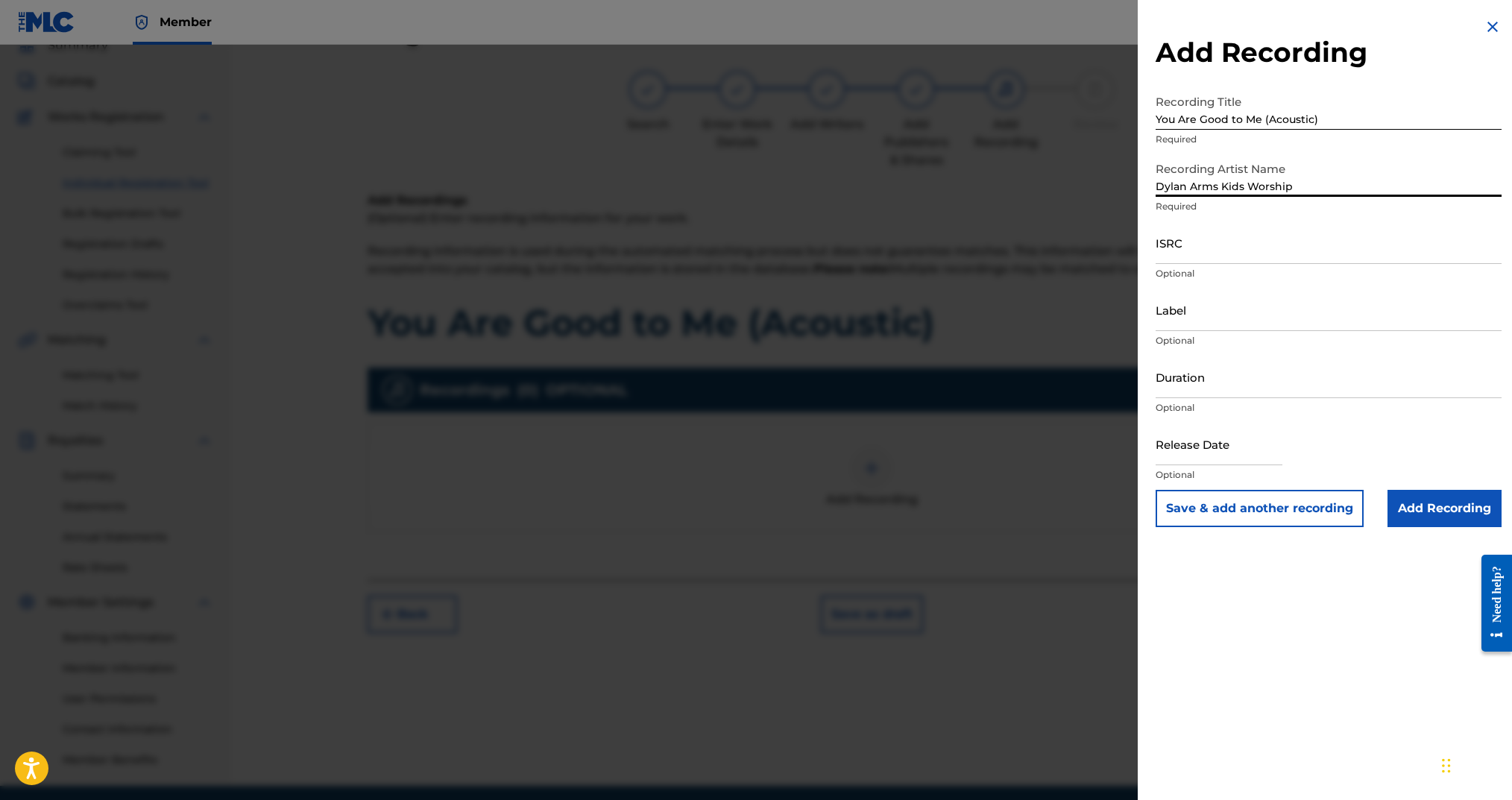
drag, startPoint x: 1269, startPoint y: 250, endPoint x: 1435, endPoint y: 276, distance: 168.0
click at [1270, 250] on input "ISRC" at bounding box center [1329, 243] width 346 height 43
paste input "ushm92526240"
drag, startPoint x: 1186, startPoint y: 257, endPoint x: 1127, endPoint y: 251, distance: 59.3
click at [1127, 251] on div "Add Recording Recording Title You Are Good to Me (Acoustic) Required Recording …" at bounding box center [756, 422] width 1512 height 755
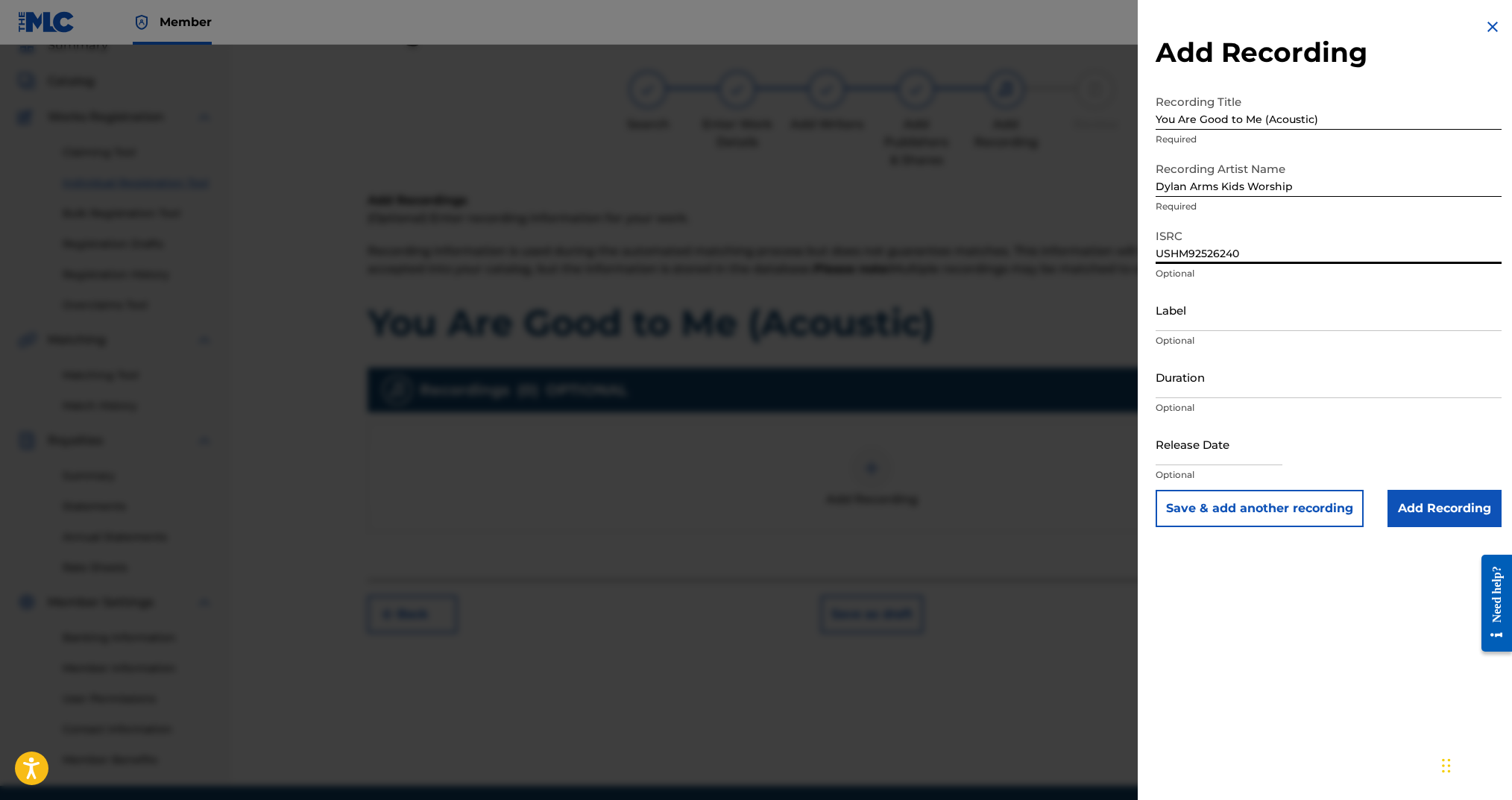
click at [1335, 393] on input "Duration" at bounding box center [1329, 377] width 346 height 43
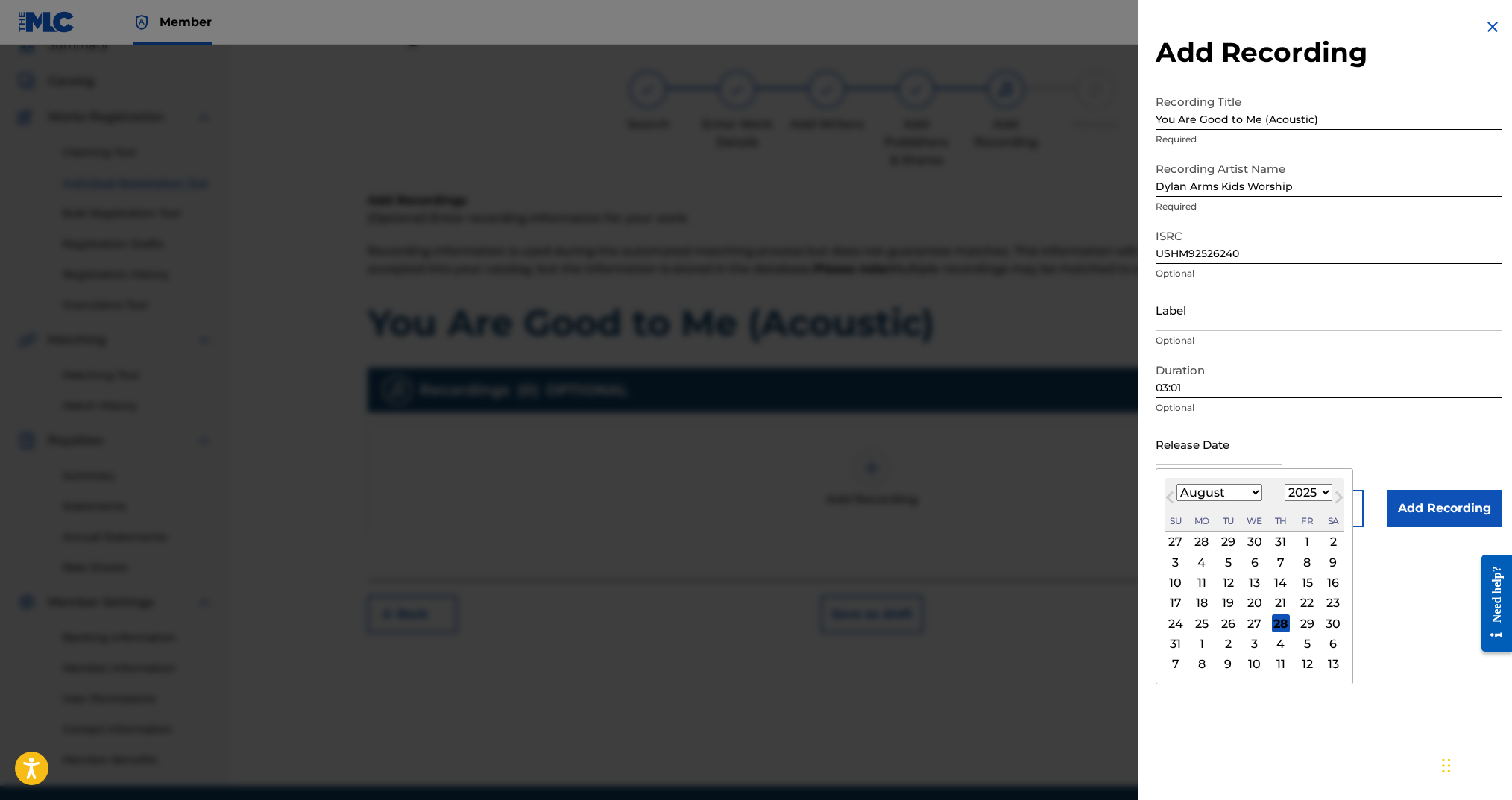
click at [1267, 441] on input "text" at bounding box center [1219, 445] width 126 height 43
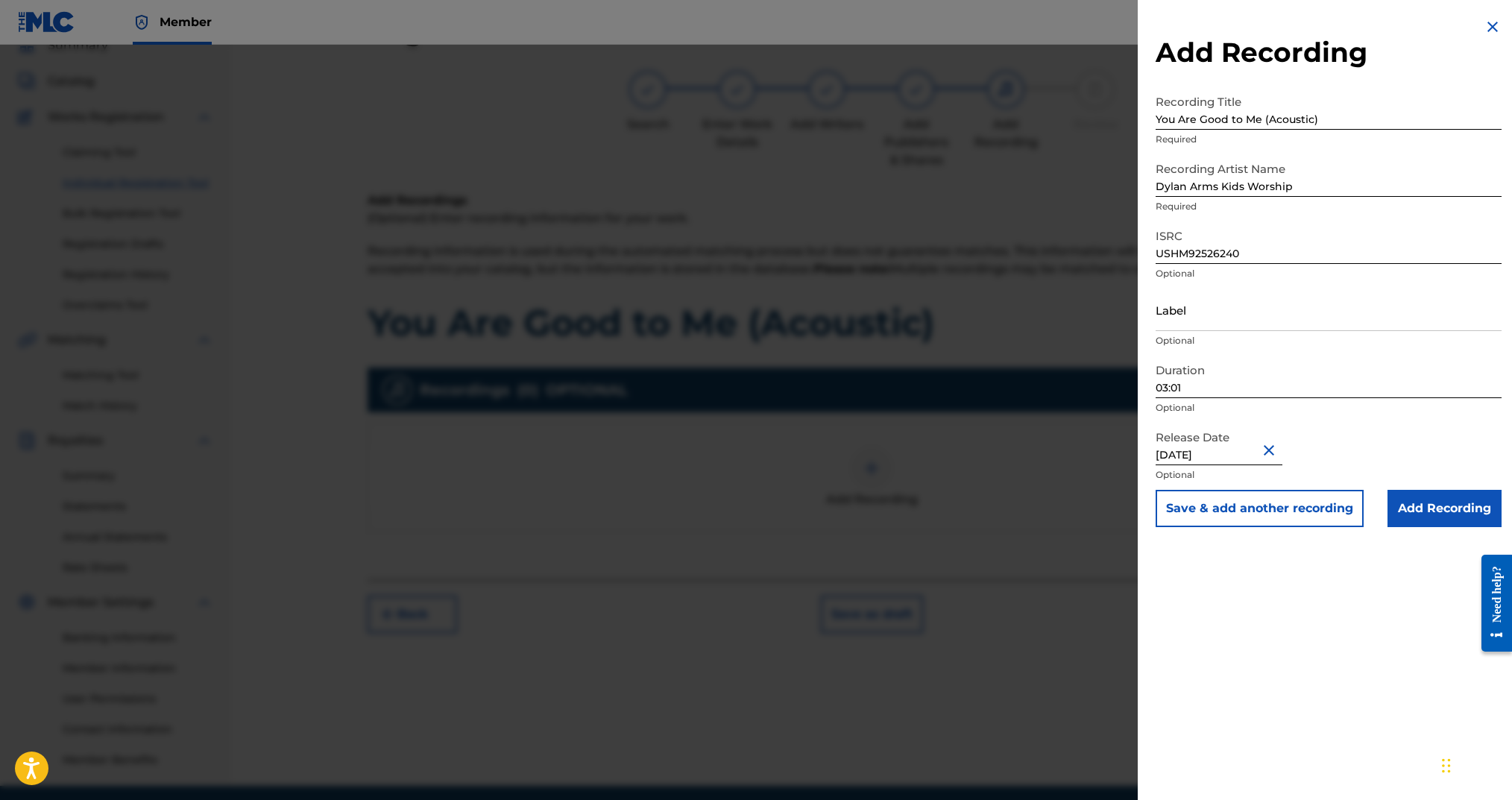
click at [1421, 517] on input "Add Recording" at bounding box center [1444, 509] width 114 height 37
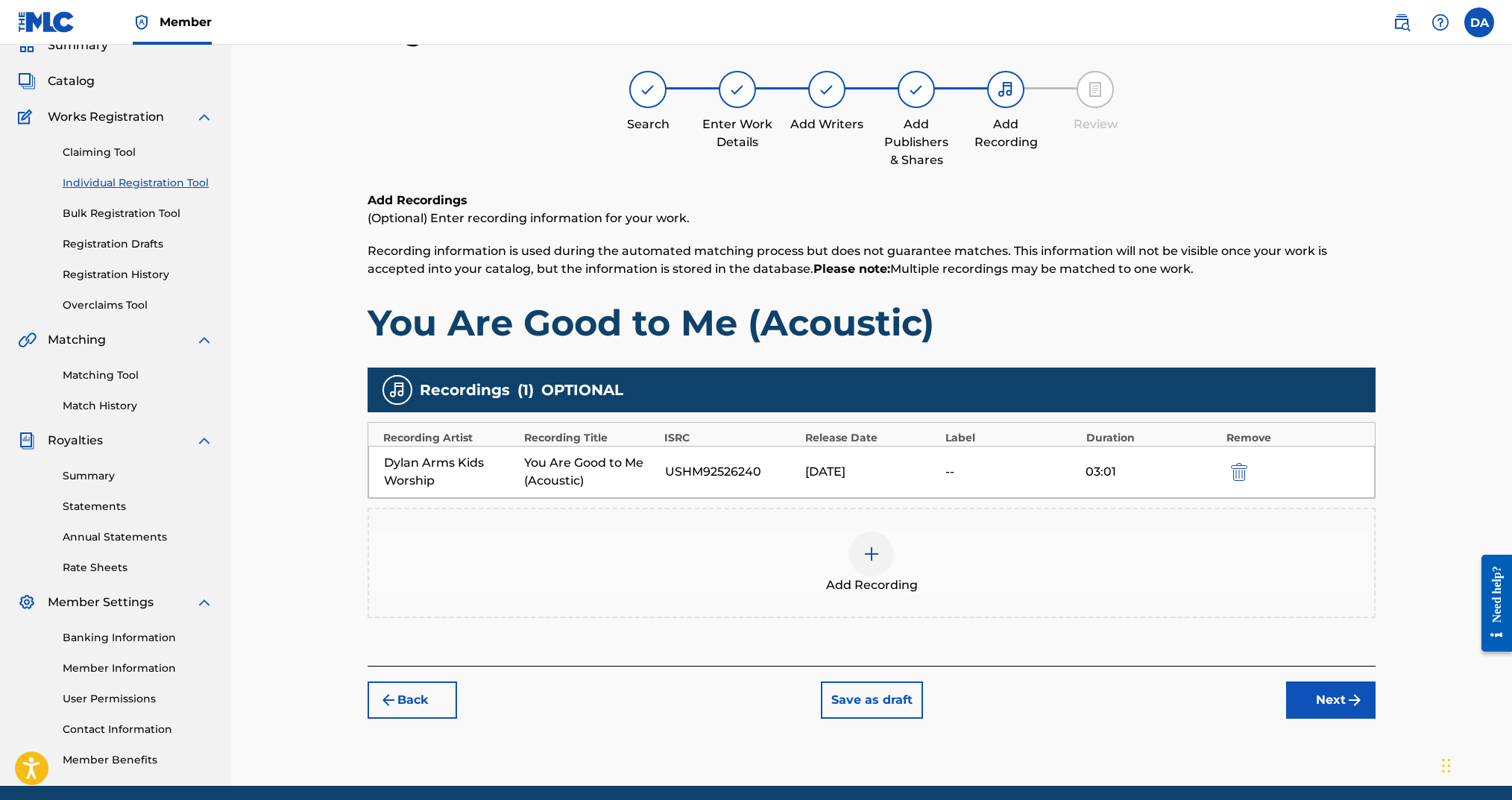
click at [1311, 710] on button "Next" at bounding box center [1331, 700] width 89 height 37
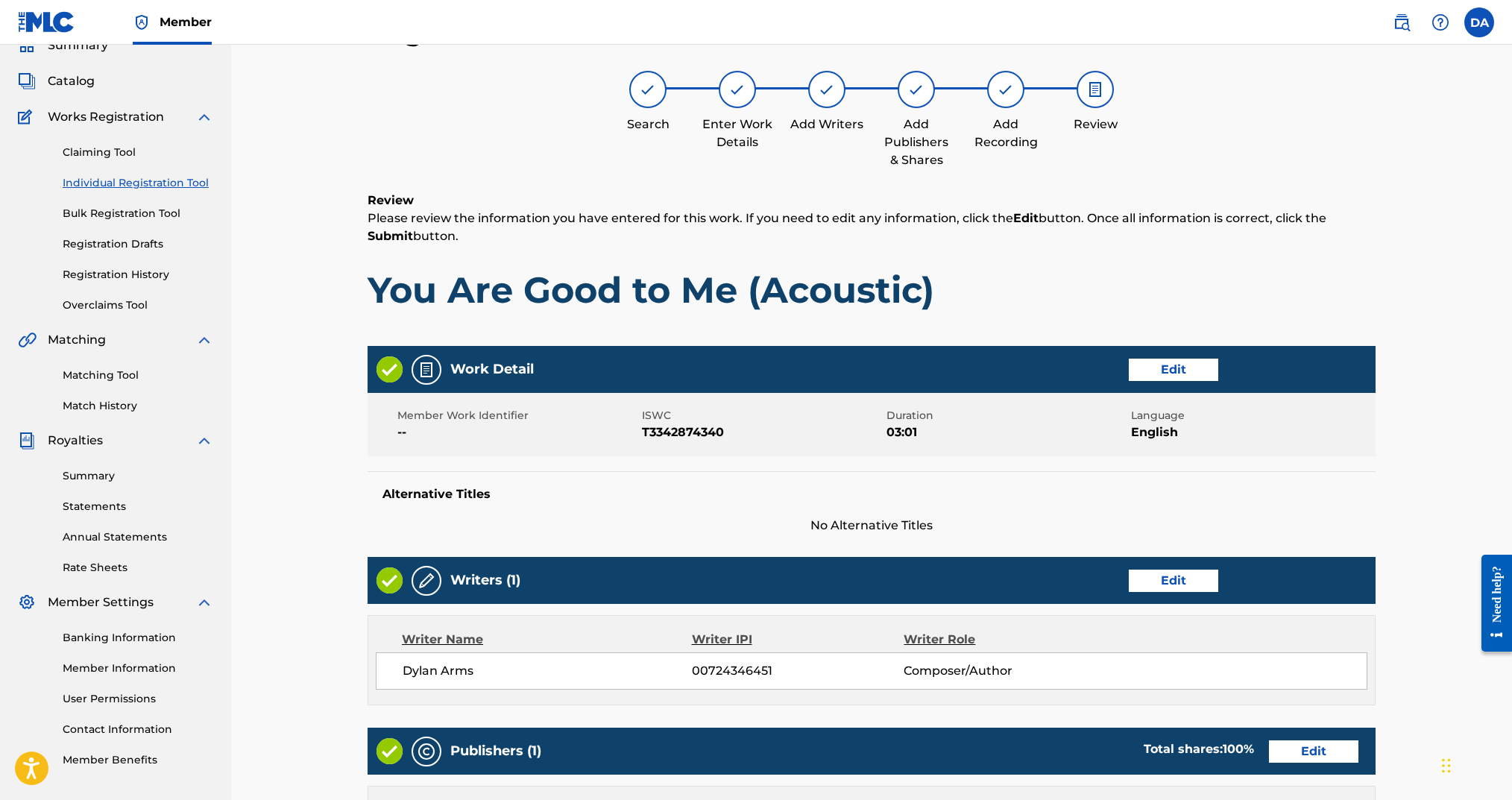
scroll to position [462, 0]
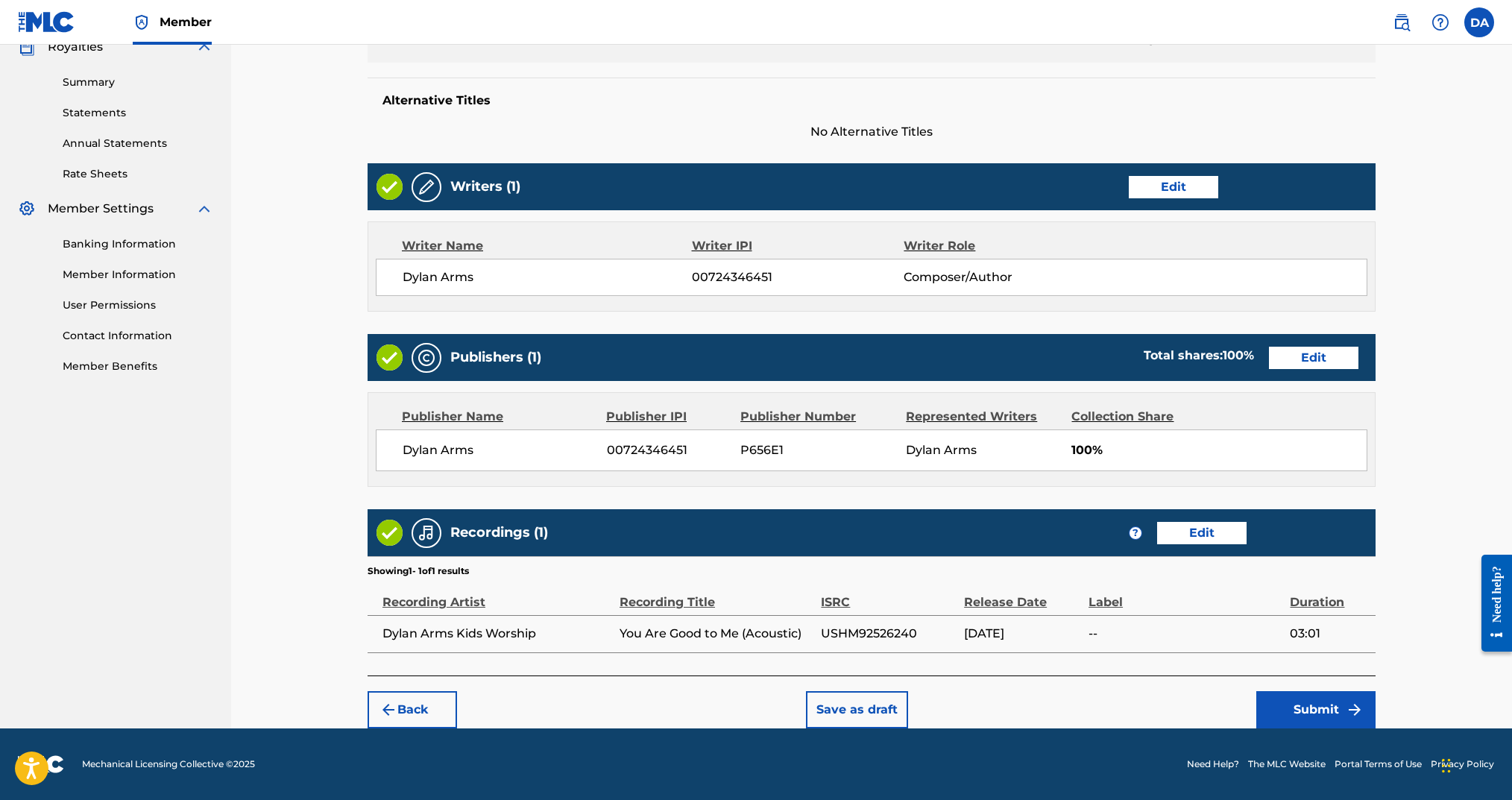
click at [1293, 702] on button "Submit" at bounding box center [1316, 710] width 119 height 37
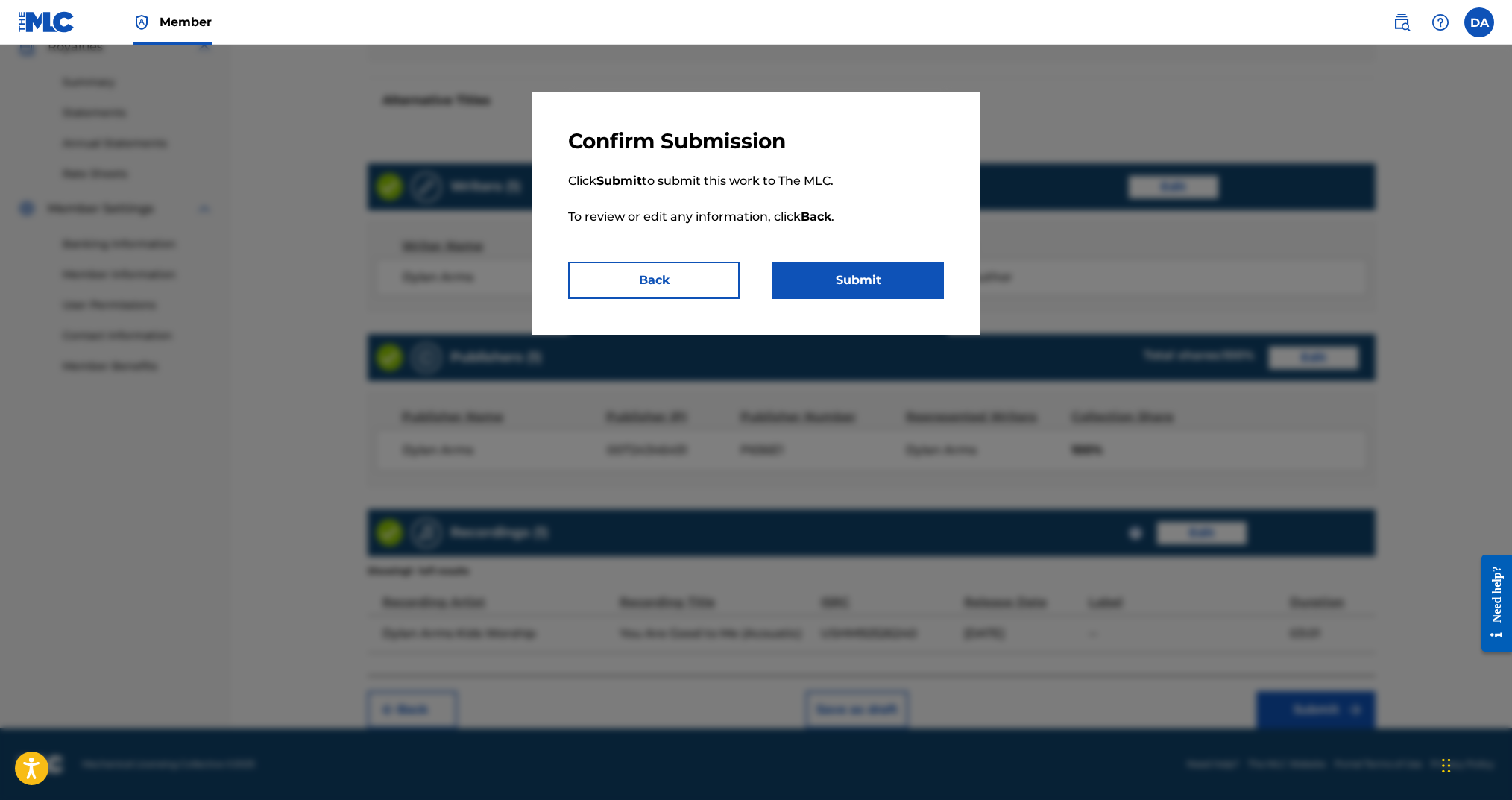
click at [921, 287] on button "Submit" at bounding box center [858, 280] width 171 height 37
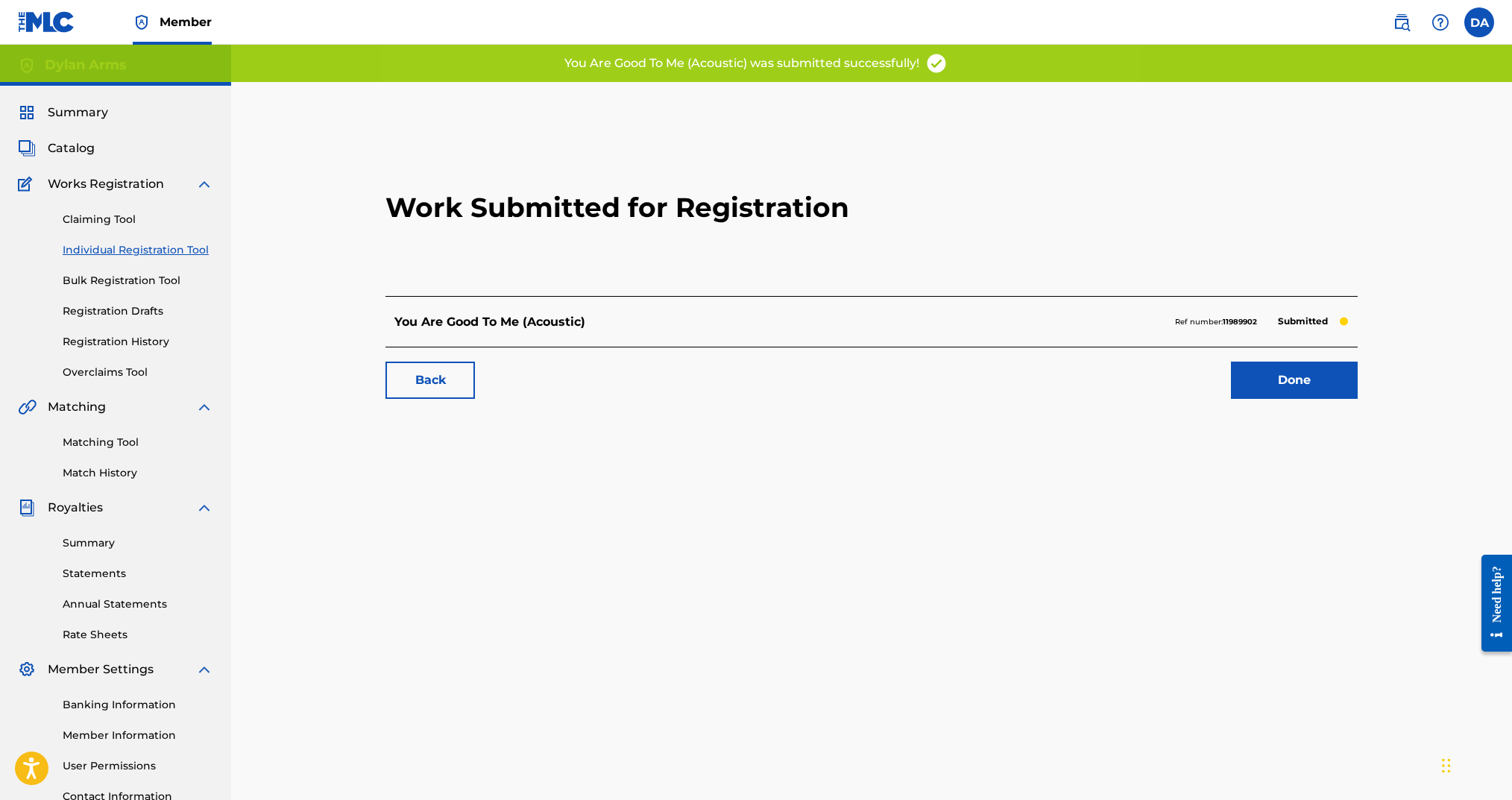
click at [169, 247] on link "Individual Registration Tool" at bounding box center [138, 250] width 151 height 16
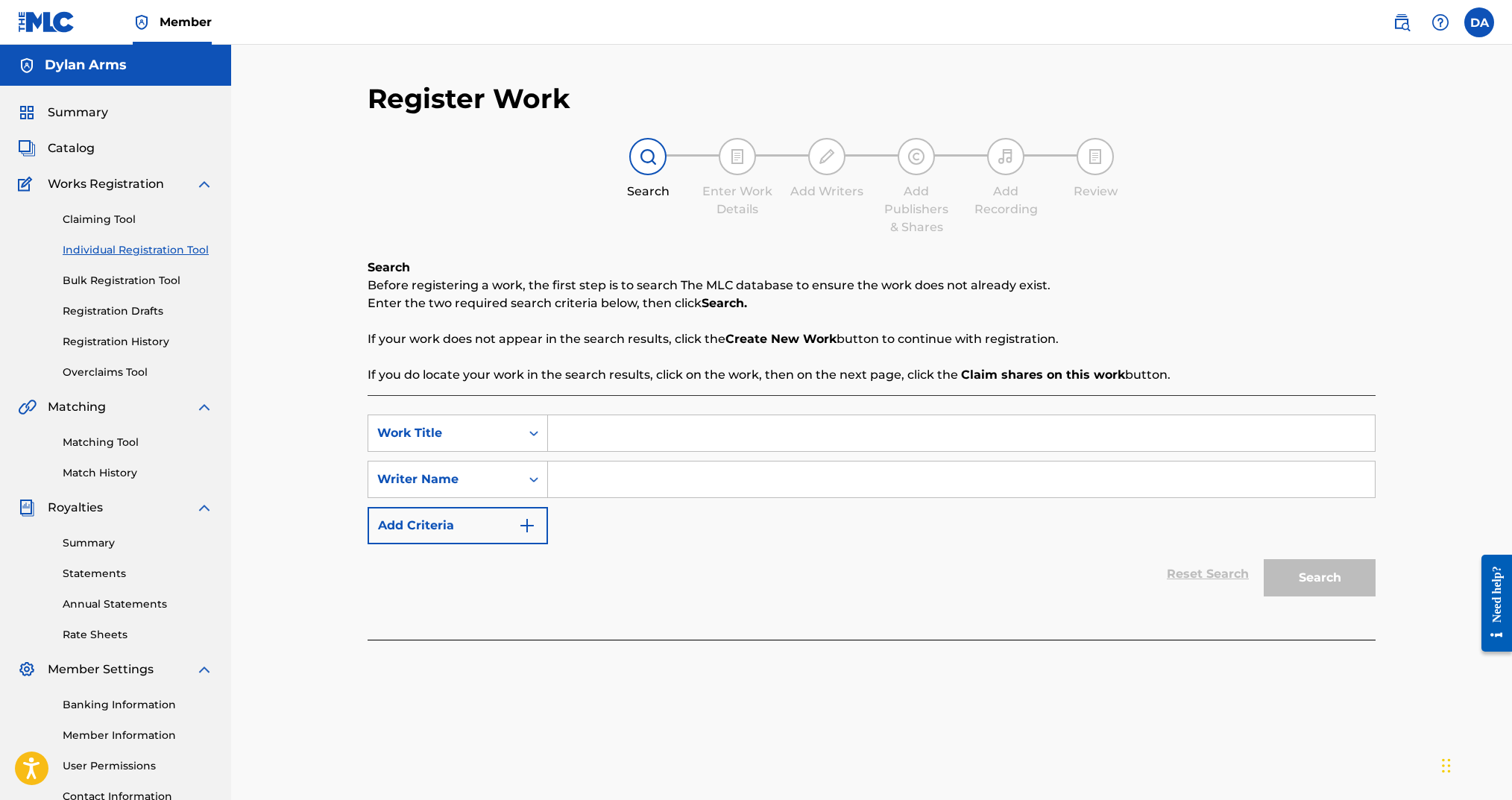
click at [589, 433] on input "Search Form" at bounding box center [961, 433] width 827 height 35
click at [585, 482] on input "Search Form" at bounding box center [961, 479] width 827 height 35
click at [1339, 589] on button "Search" at bounding box center [1320, 578] width 112 height 37
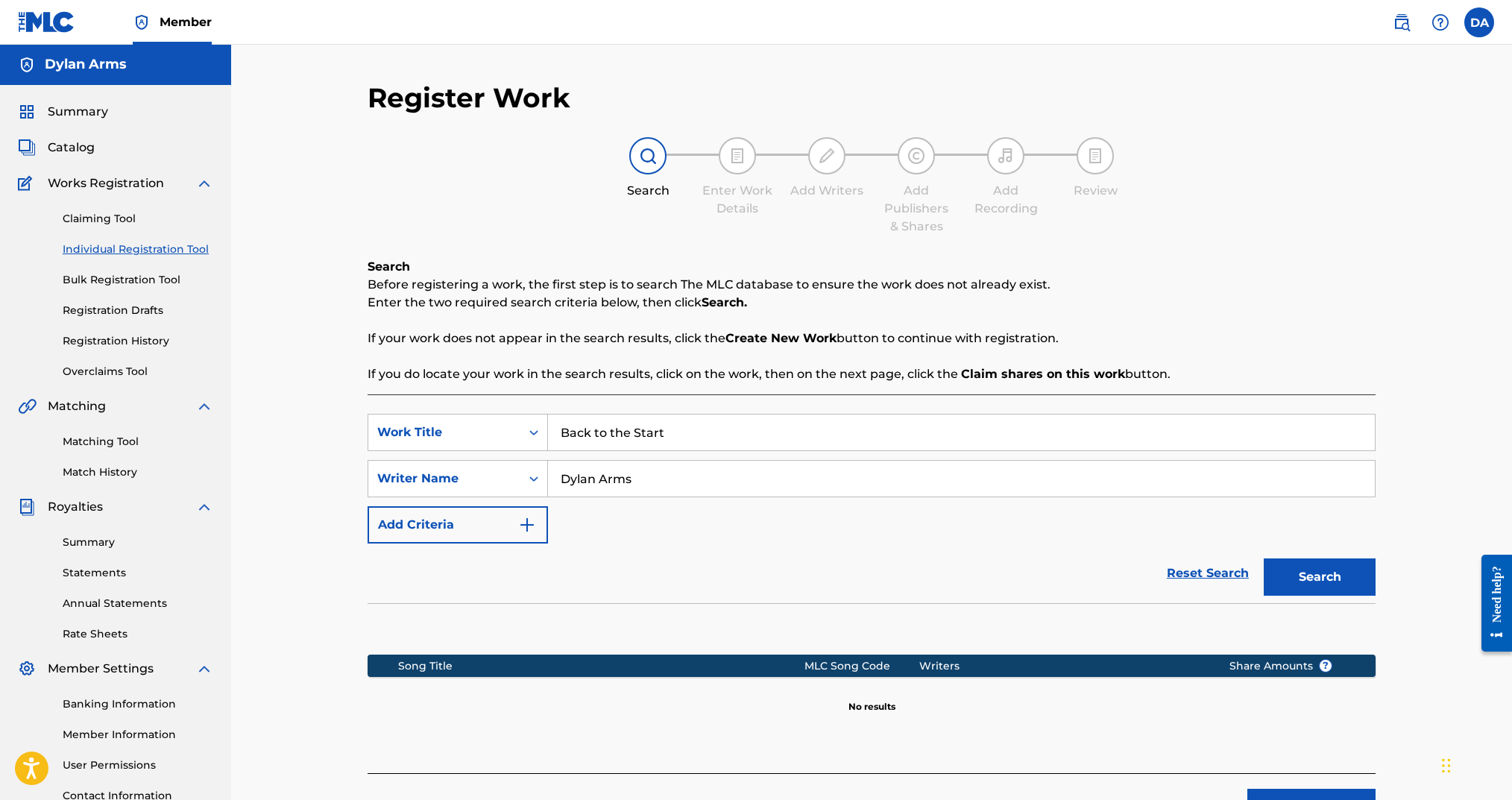
scroll to position [124, 0]
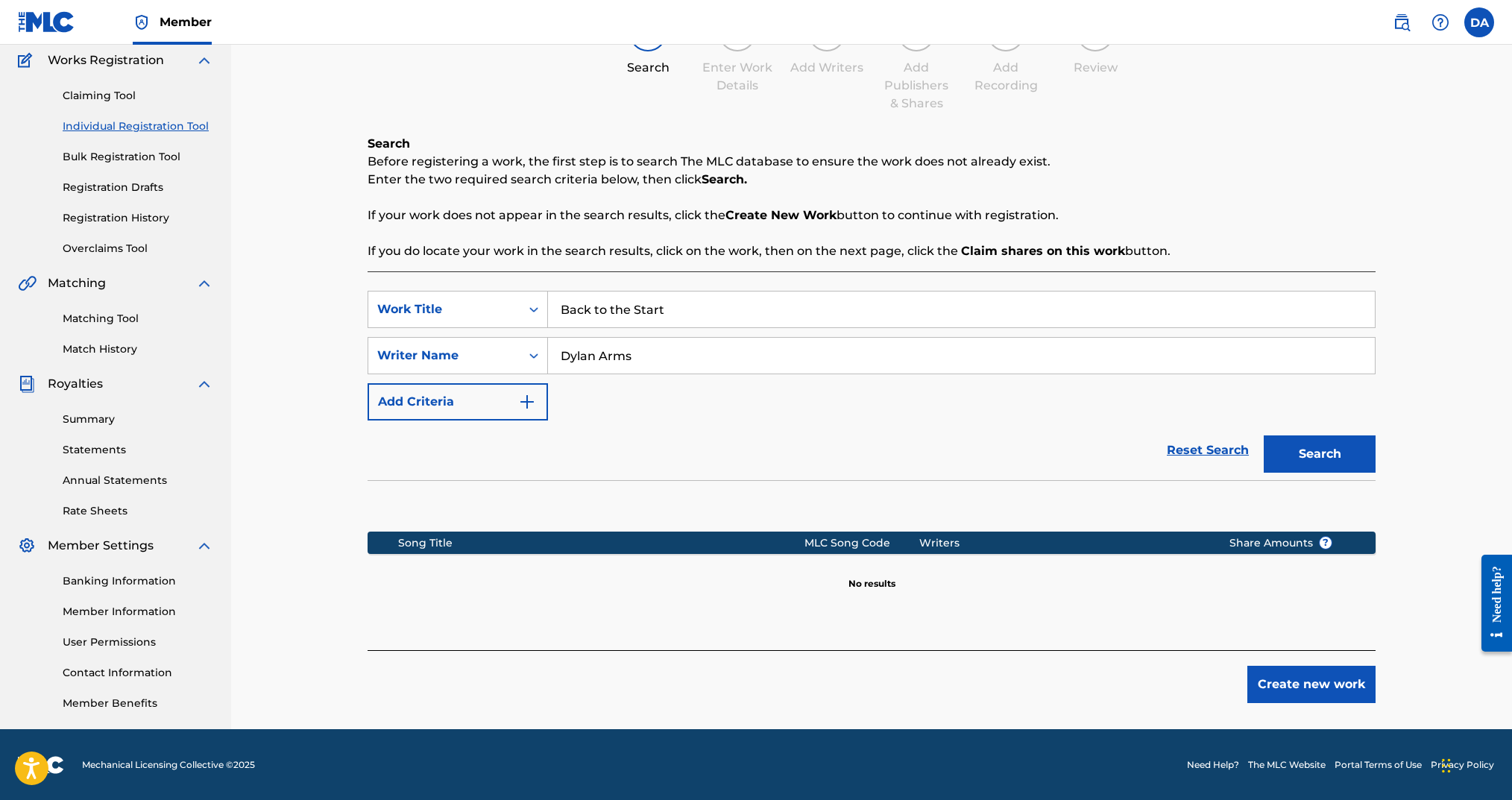
click at [1328, 686] on button "Create new work" at bounding box center [1311, 685] width 128 height 37
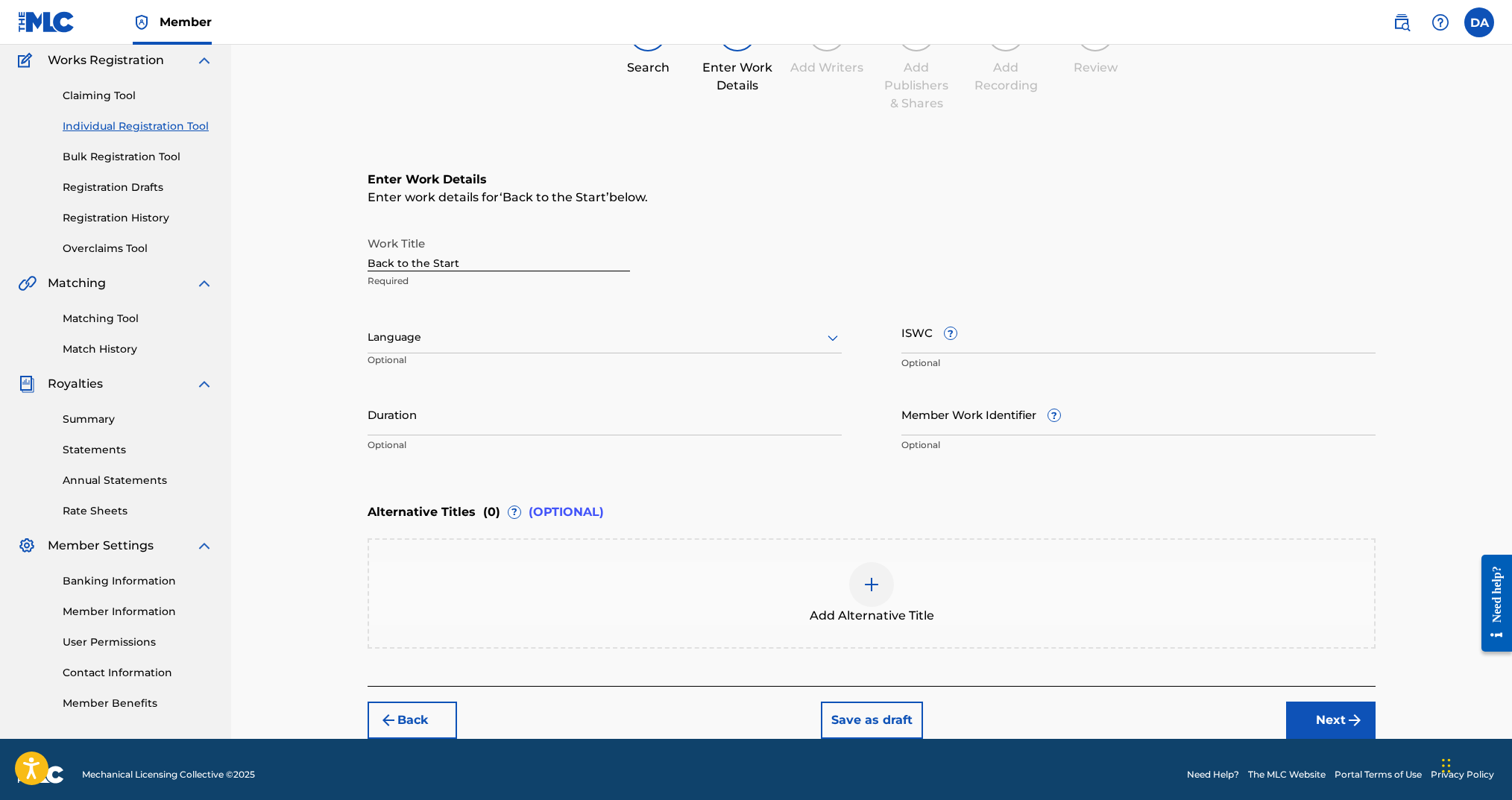
click at [618, 333] on div at bounding box center [604, 338] width 474 height 19
click at [576, 363] on div "English" at bounding box center [604, 370] width 472 height 33
click at [991, 333] on input "ISWC ?" at bounding box center [1138, 332] width 474 height 43
paste input "T-918.267.763-0"
click at [617, 423] on input "Duration" at bounding box center [604, 415] width 474 height 43
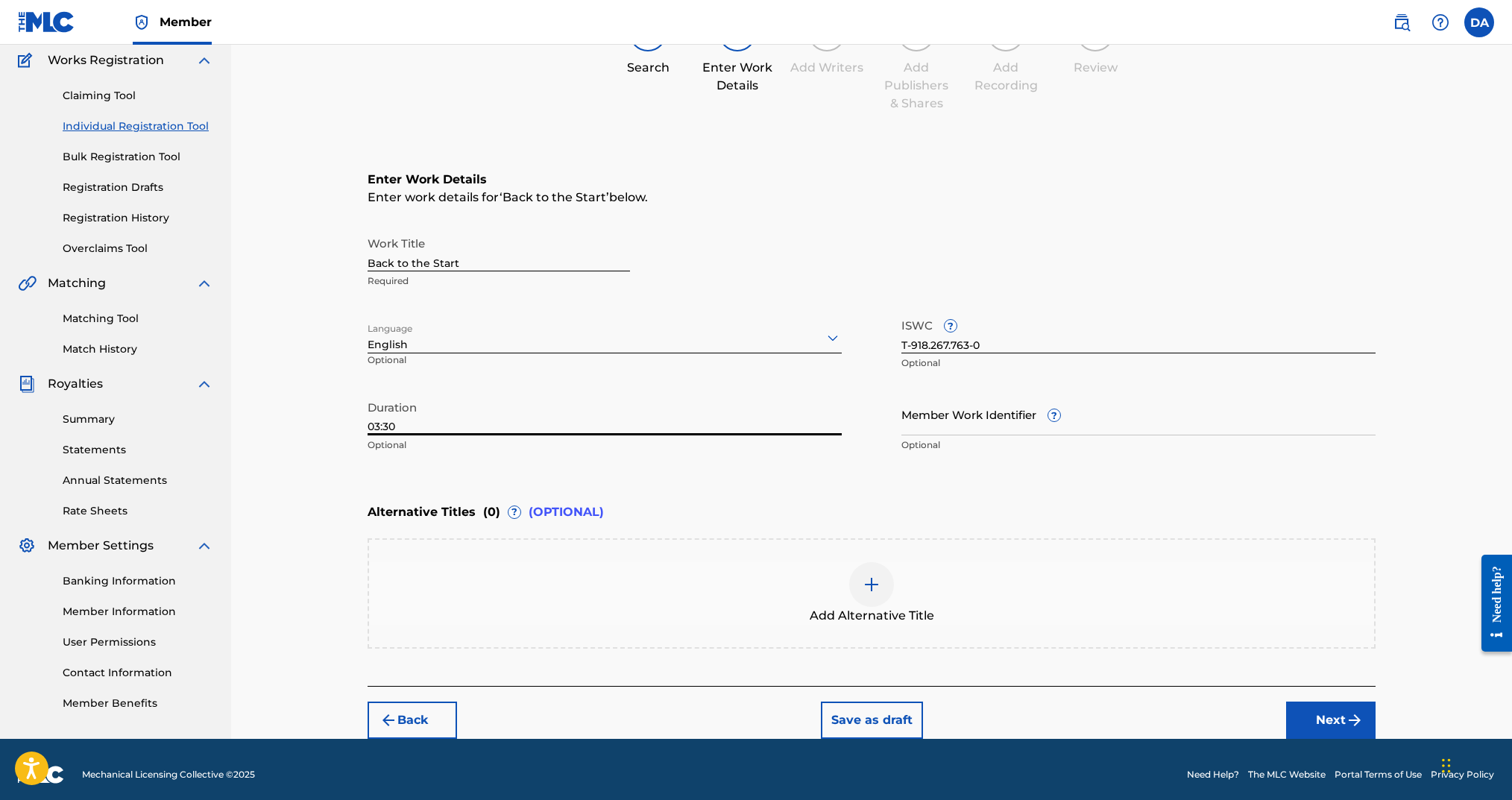
click at [1304, 718] on button "Next" at bounding box center [1331, 721] width 89 height 37
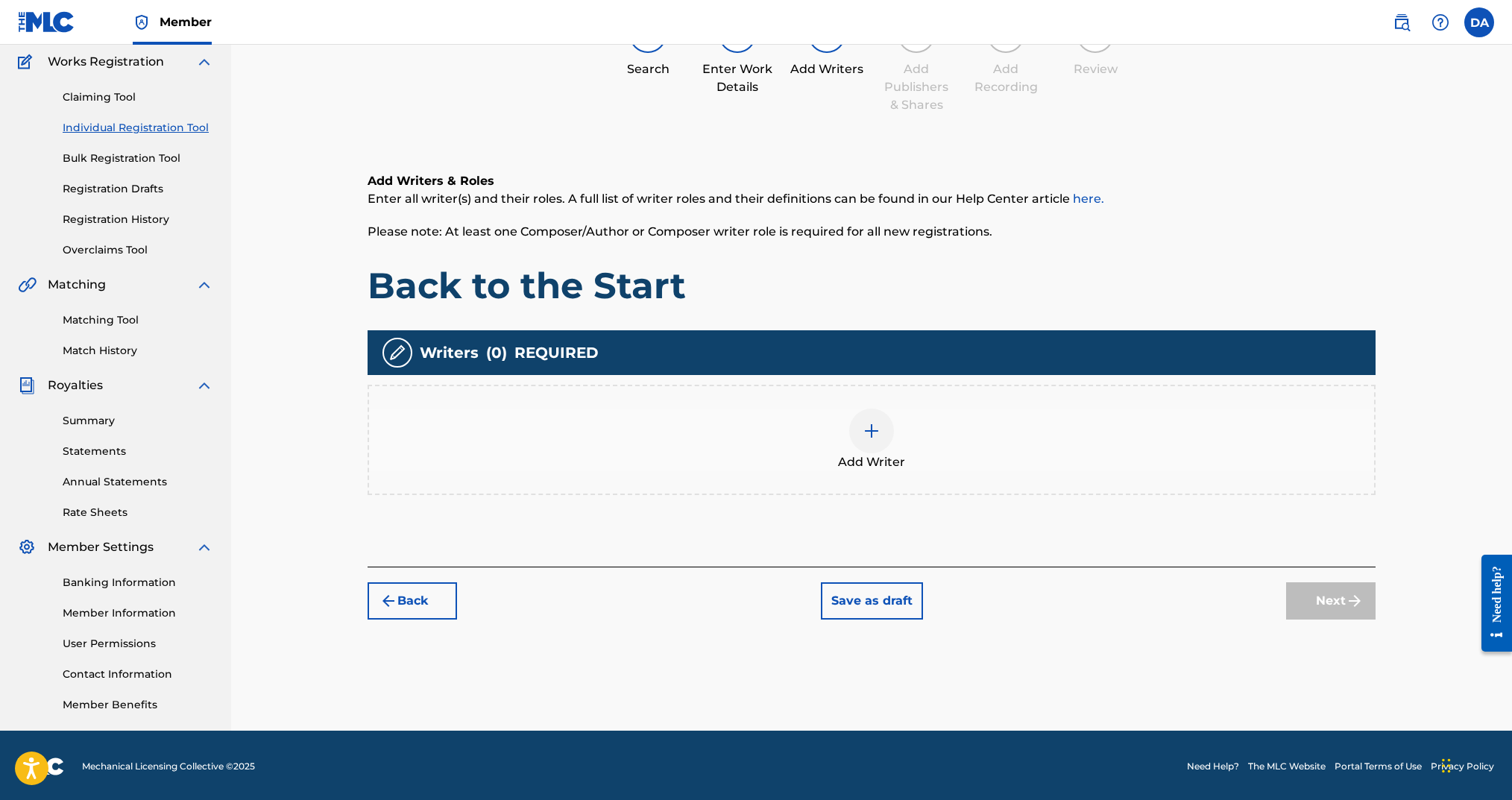
scroll to position [67, 0]
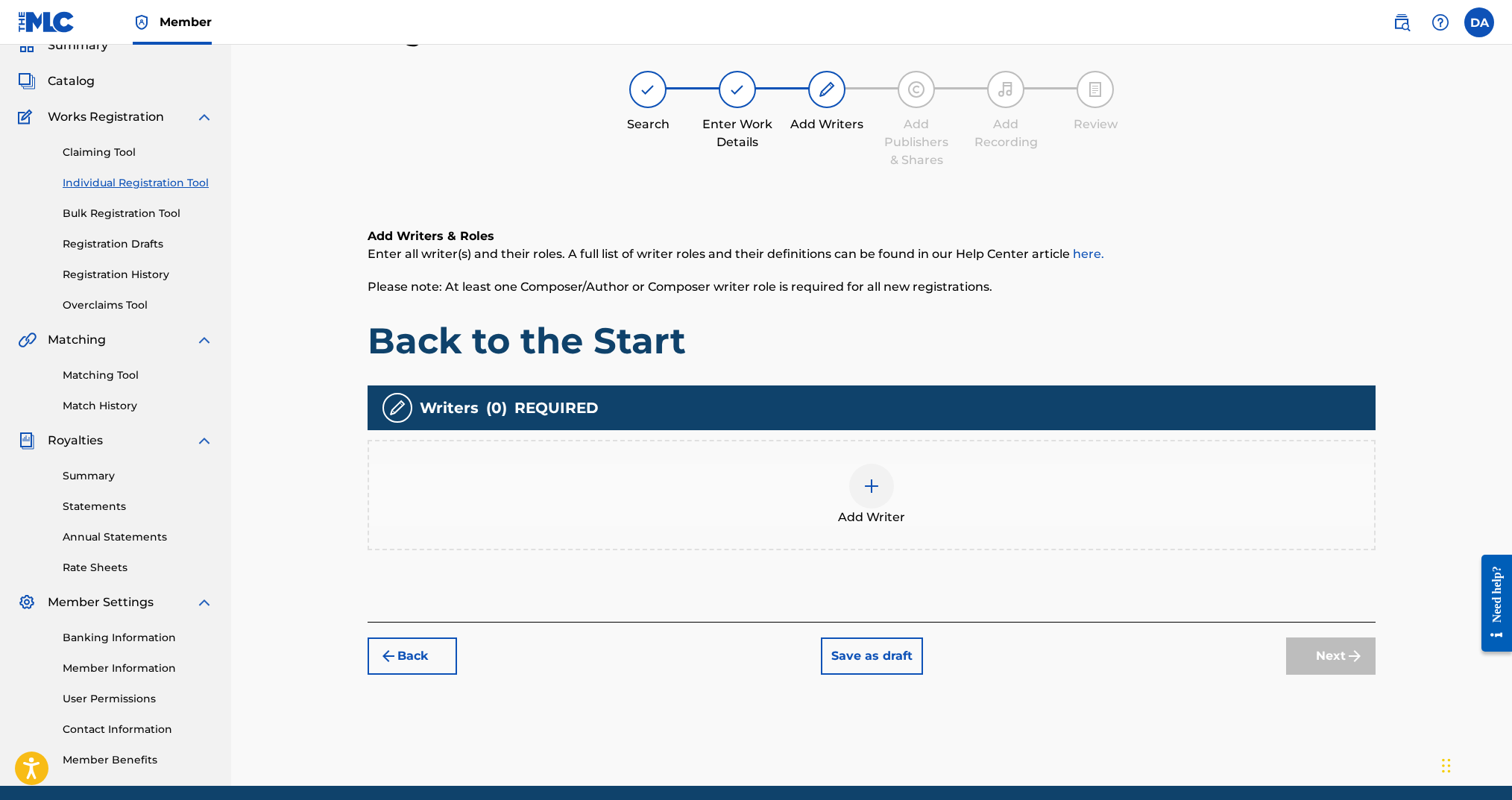
click at [885, 489] on div at bounding box center [871, 487] width 45 height 45
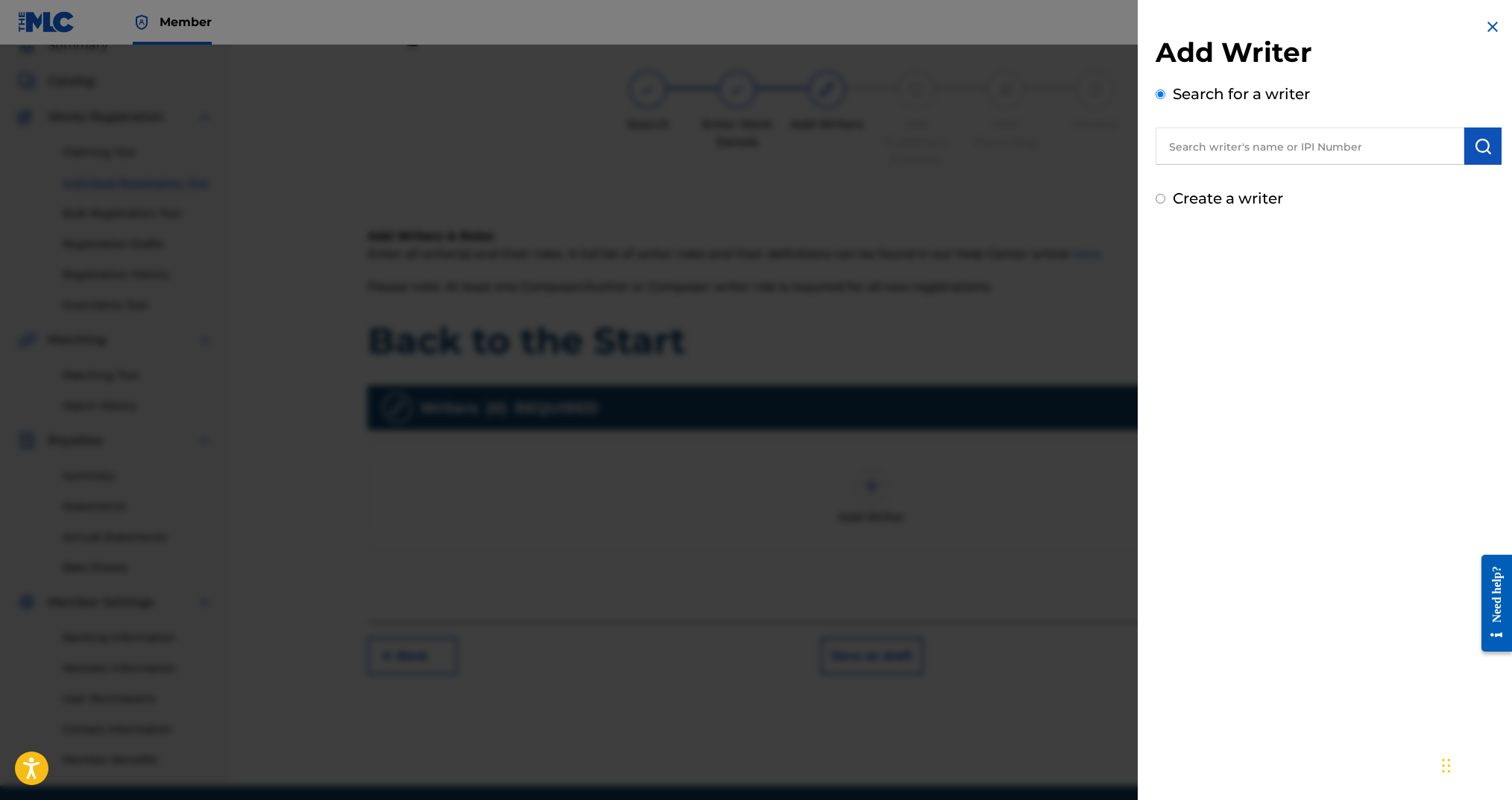
click at [1186, 202] on label "Create a writer" at bounding box center [1227, 198] width 111 height 18
click at [1165, 202] on input "Create a writer" at bounding box center [1161, 198] width 9 height 9
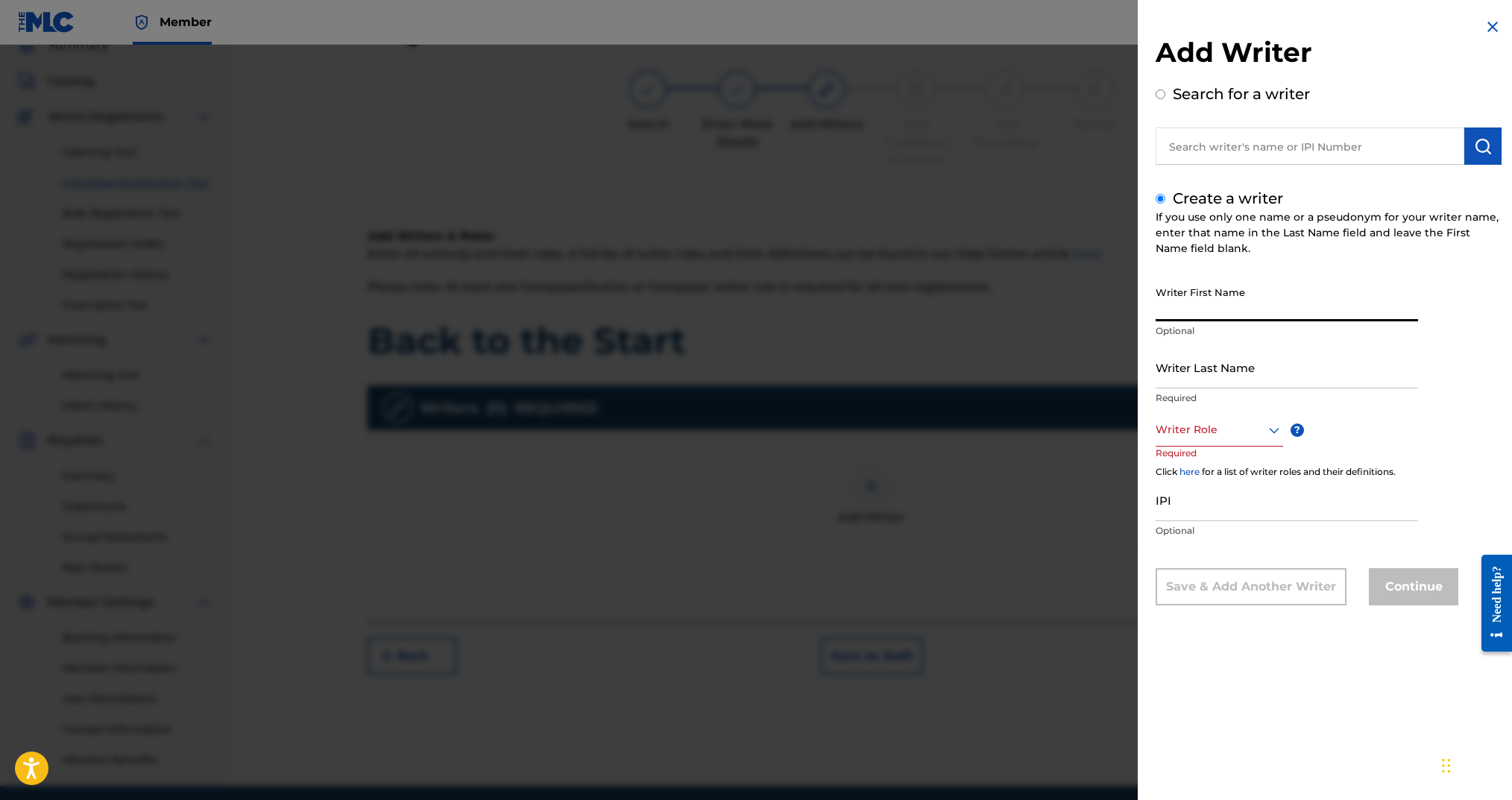
drag, startPoint x: 1208, startPoint y: 297, endPoint x: 1221, endPoint y: 307, distance: 16.4
click at [1210, 300] on input "Writer First Name" at bounding box center [1287, 300] width 262 height 43
click at [1263, 367] on input "Writer Last Name" at bounding box center [1287, 367] width 262 height 43
click at [1239, 435] on div at bounding box center [1219, 430] width 127 height 19
click at [1239, 458] on div "Composer/Author" at bounding box center [1220, 463] width 126 height 33
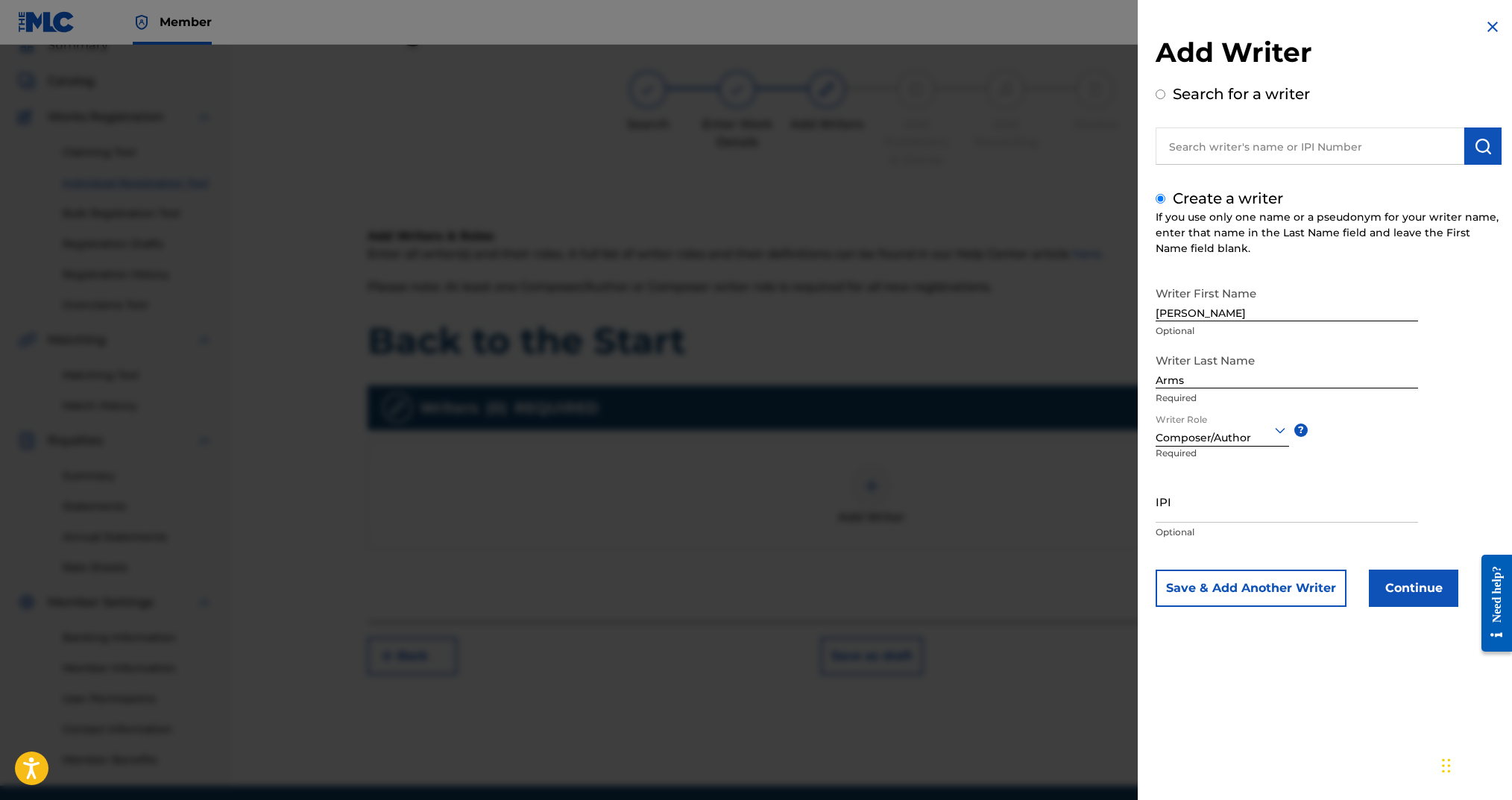
click at [1239, 499] on input "IPI" at bounding box center [1287, 501] width 262 height 43
paste input "00724346451"
click at [1398, 578] on button "Continue" at bounding box center [1413, 589] width 89 height 37
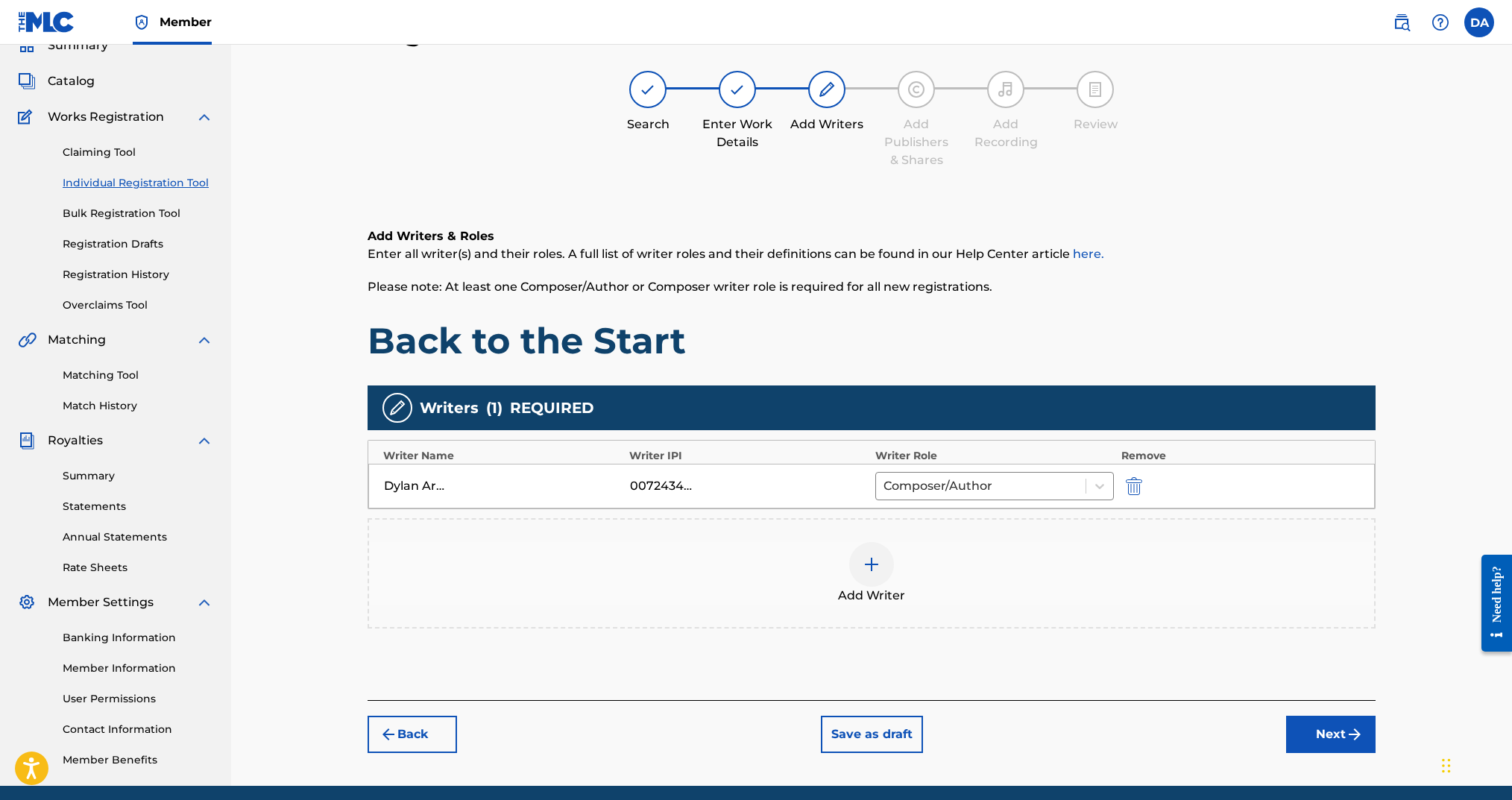
click at [1315, 741] on button "Next" at bounding box center [1331, 735] width 89 height 37
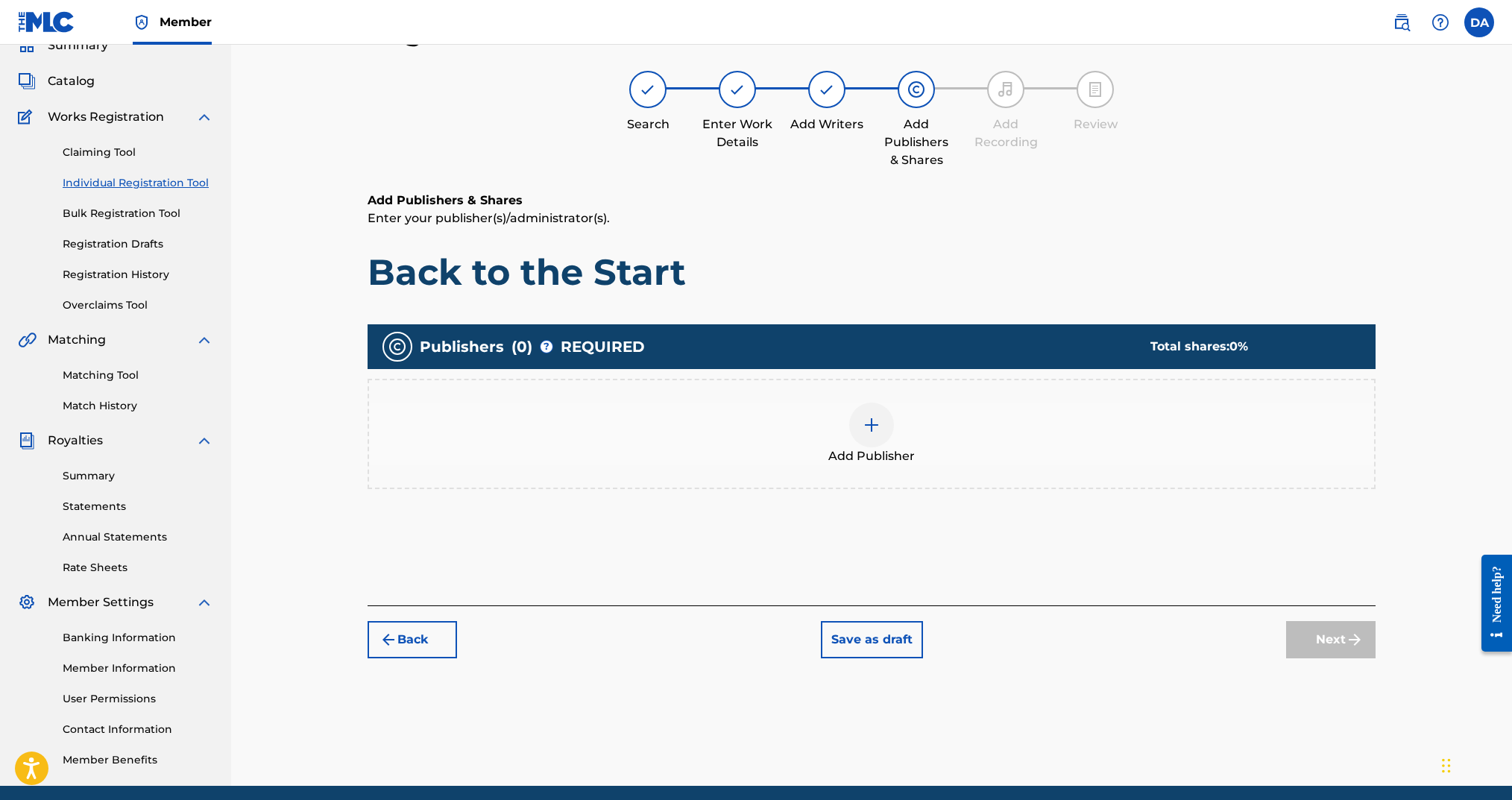
click at [871, 432] on img at bounding box center [871, 424] width 18 height 18
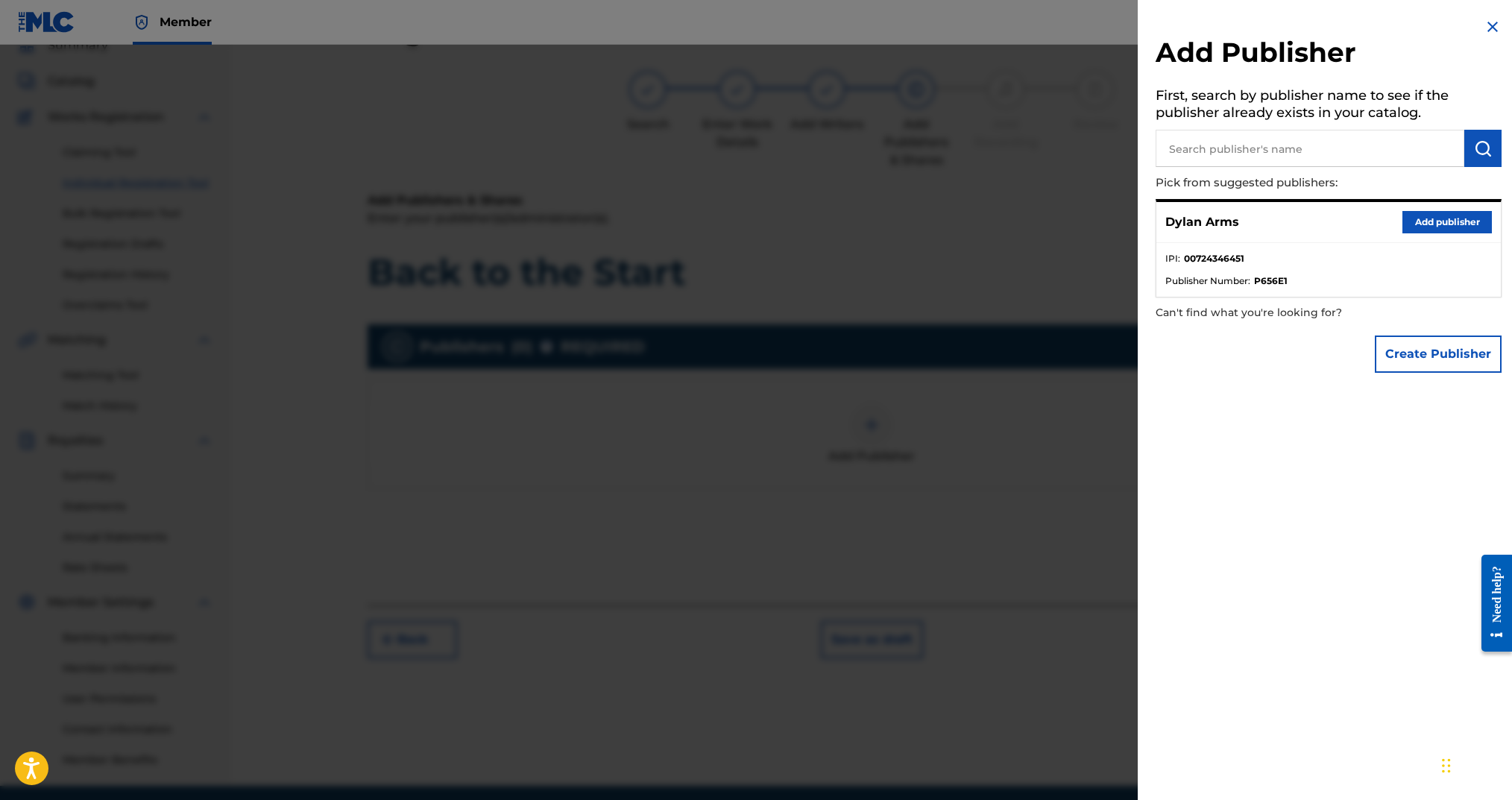
click at [1413, 220] on button "Add publisher" at bounding box center [1447, 222] width 89 height 22
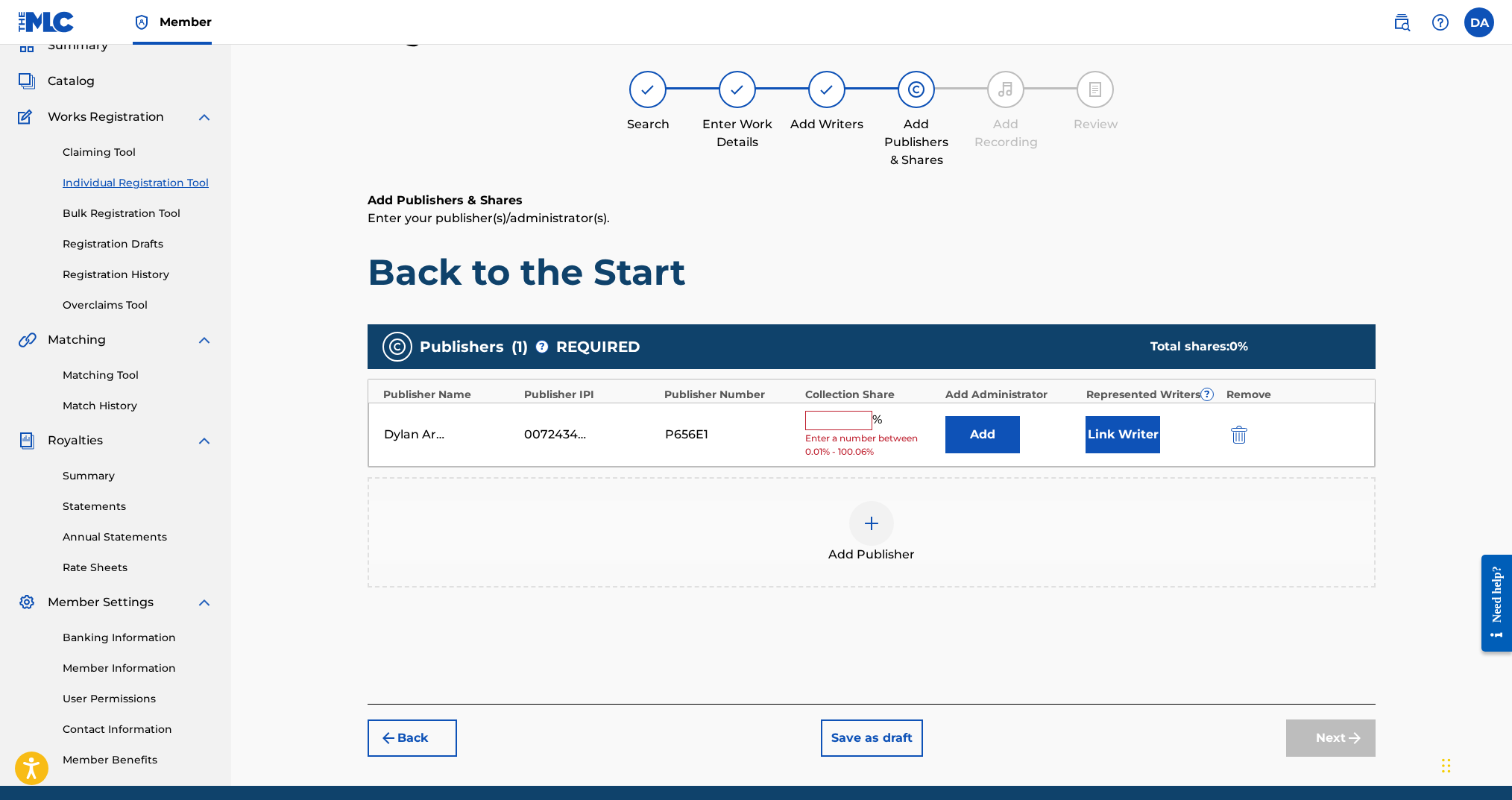
click at [853, 414] on input "text" at bounding box center [839, 420] width 67 height 20
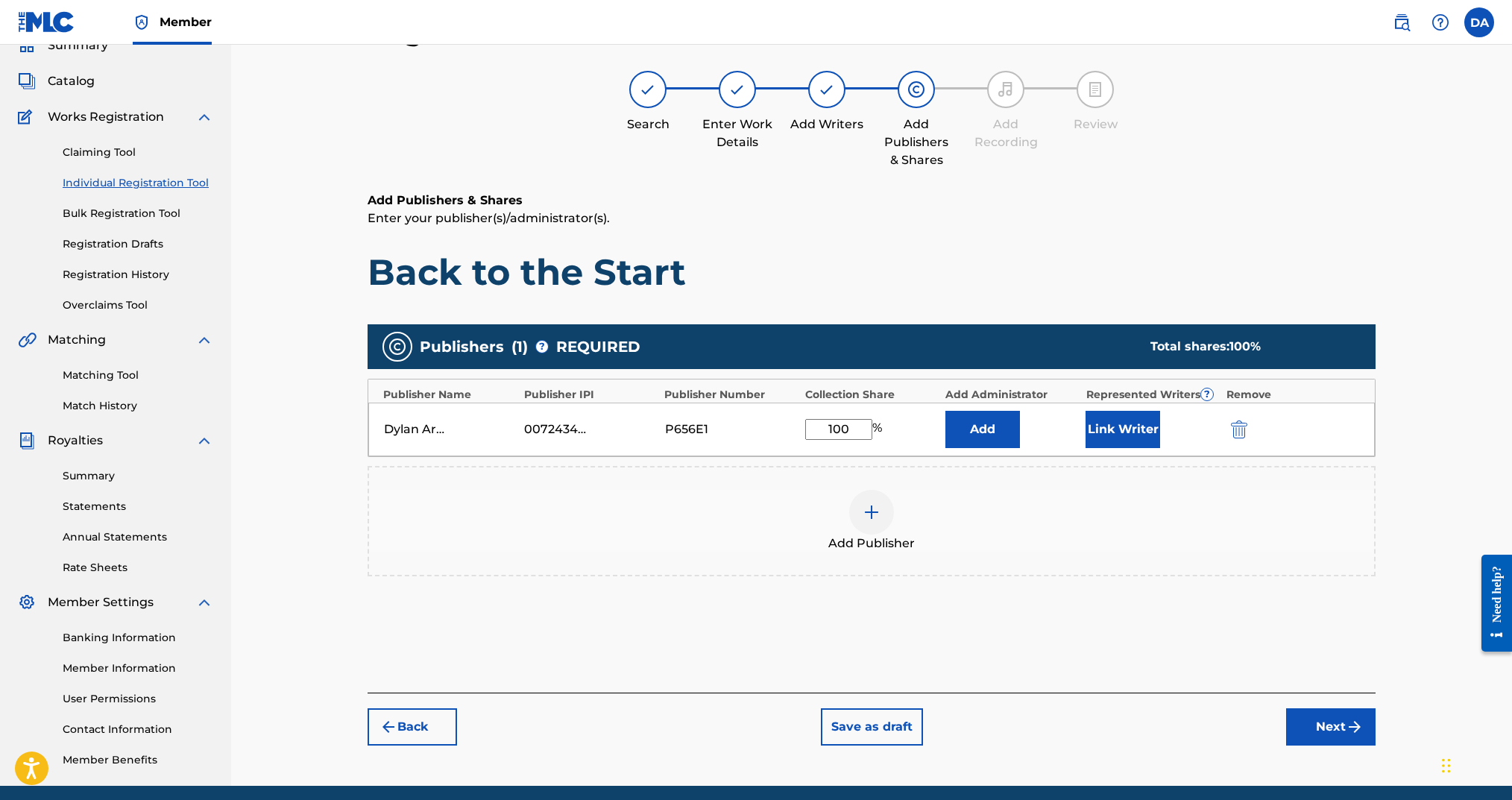
click at [1131, 423] on button "Link Writer" at bounding box center [1122, 430] width 74 height 37
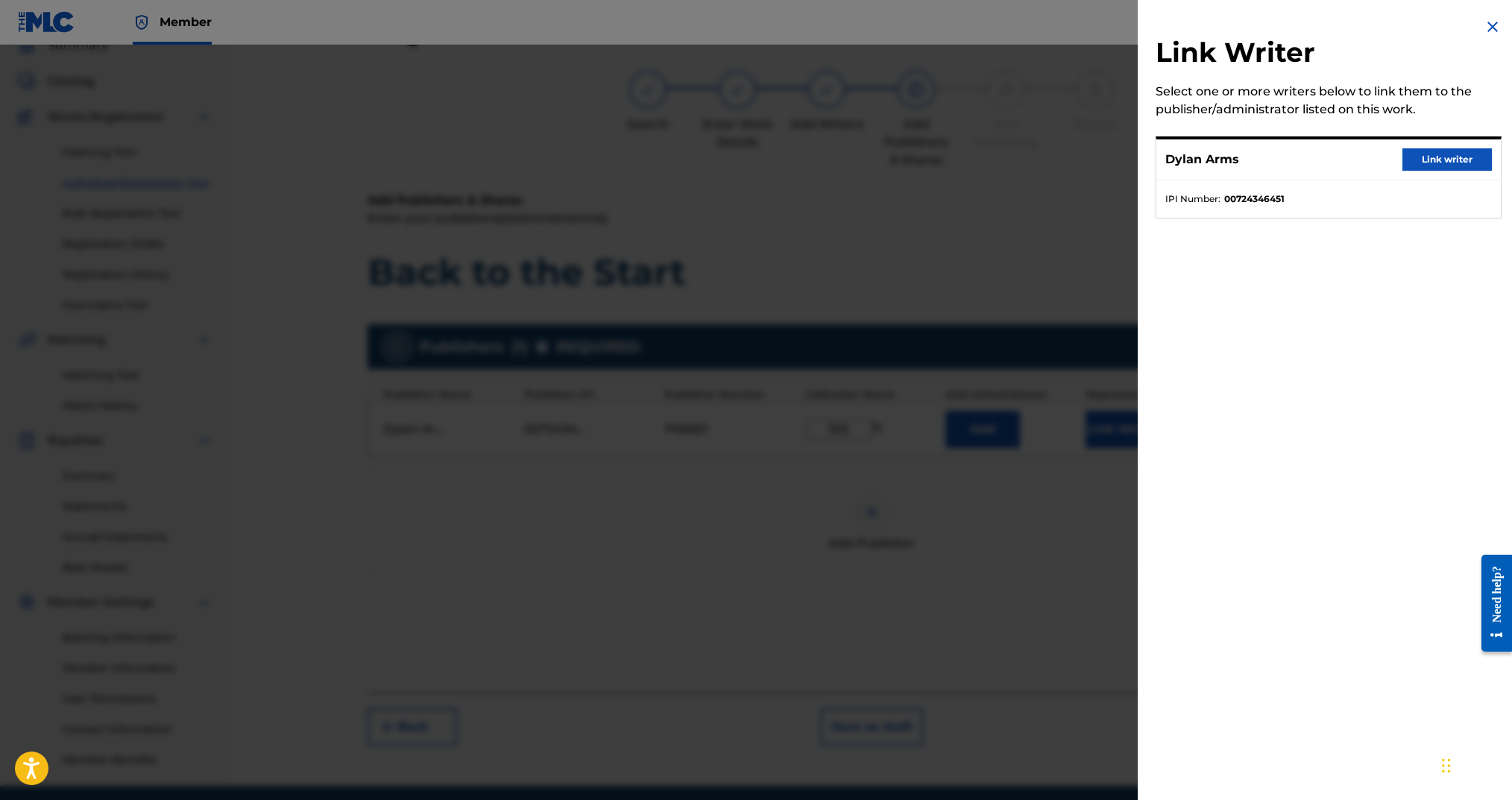
drag, startPoint x: 1443, startPoint y: 162, endPoint x: 1444, endPoint y: 190, distance: 28.0
click at [1443, 162] on button "Link writer" at bounding box center [1447, 160] width 89 height 22
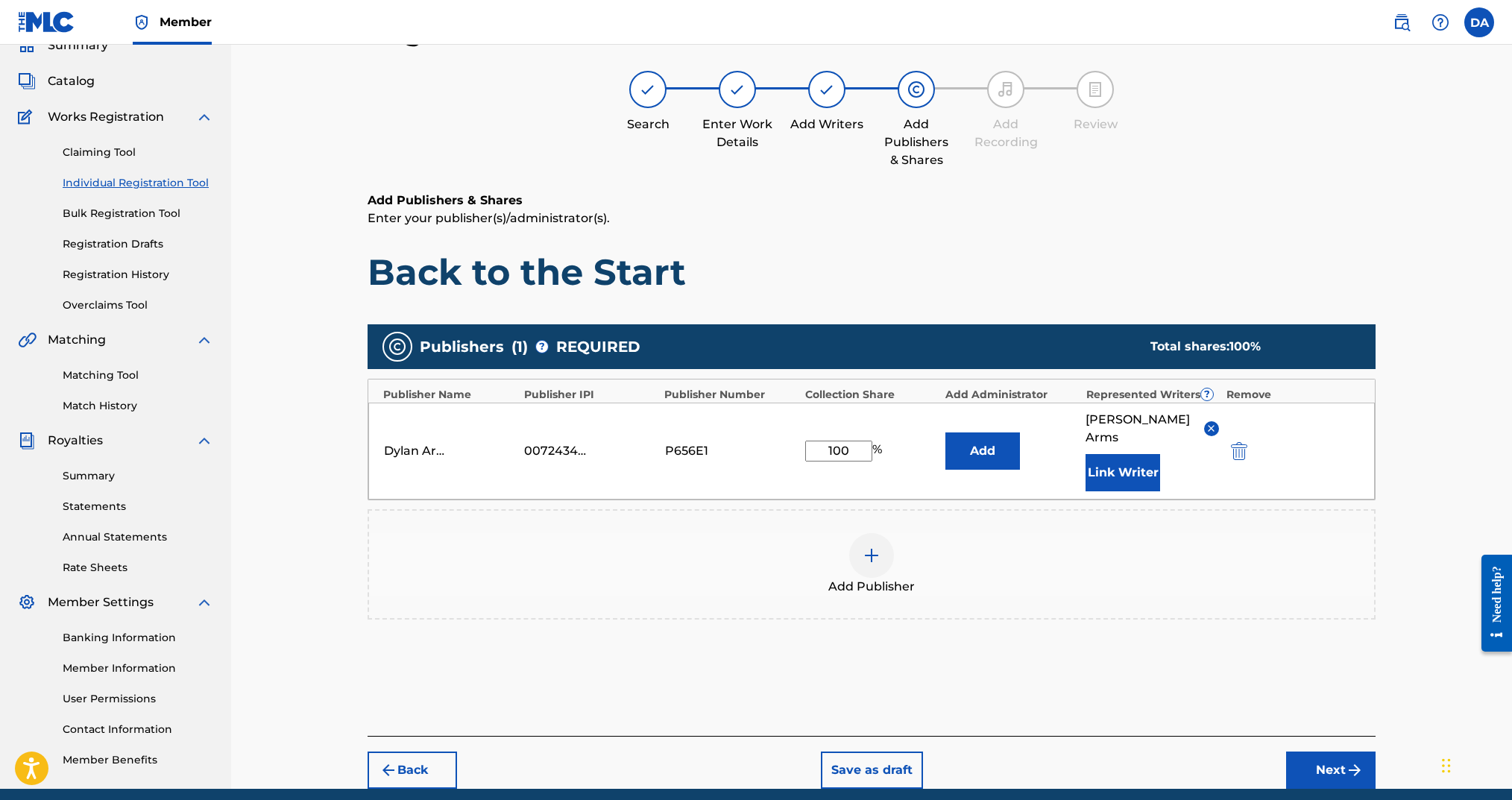
click at [1327, 752] on button "Next" at bounding box center [1331, 770] width 89 height 37
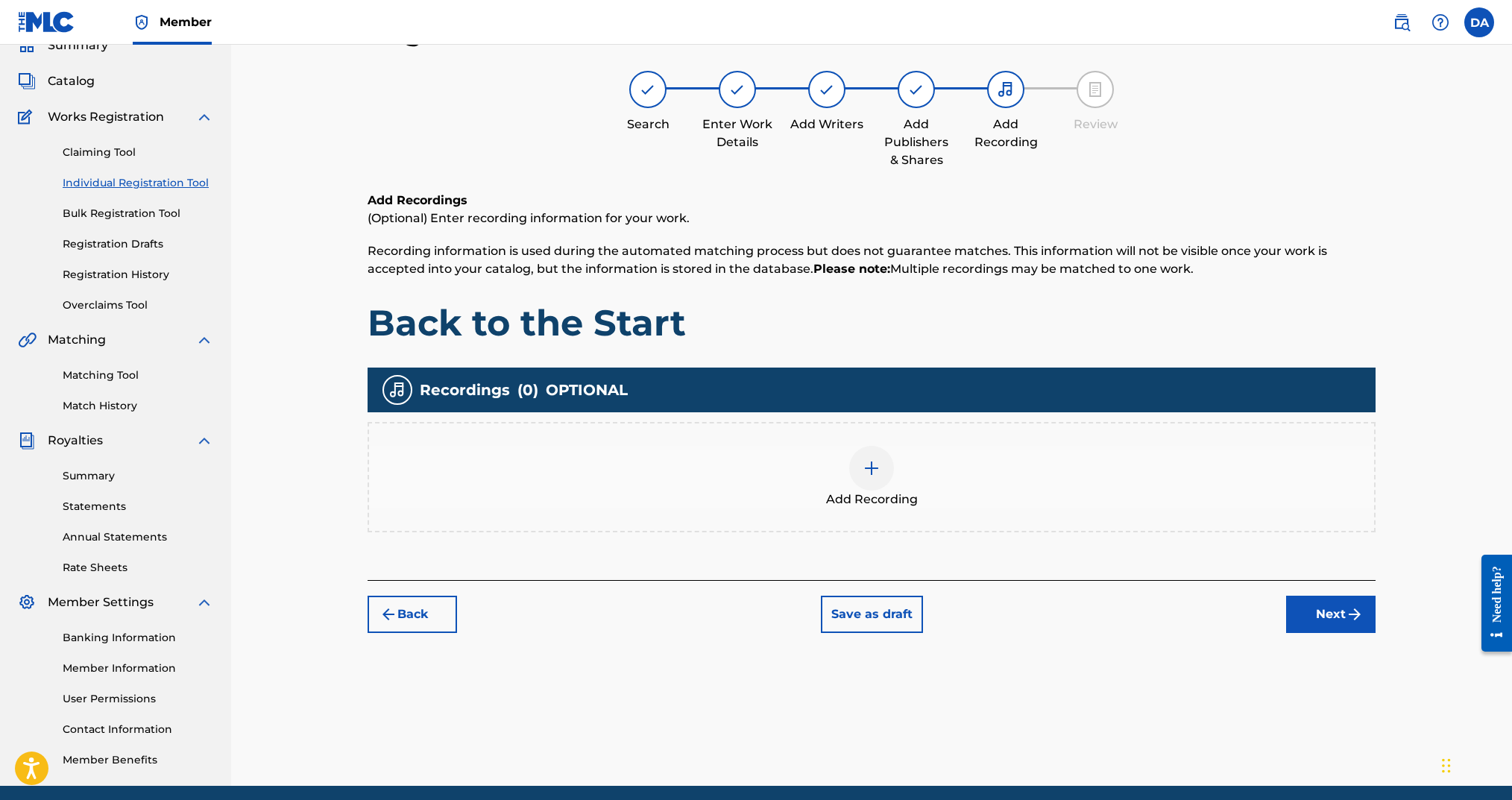
click at [881, 475] on div at bounding box center [871, 469] width 45 height 45
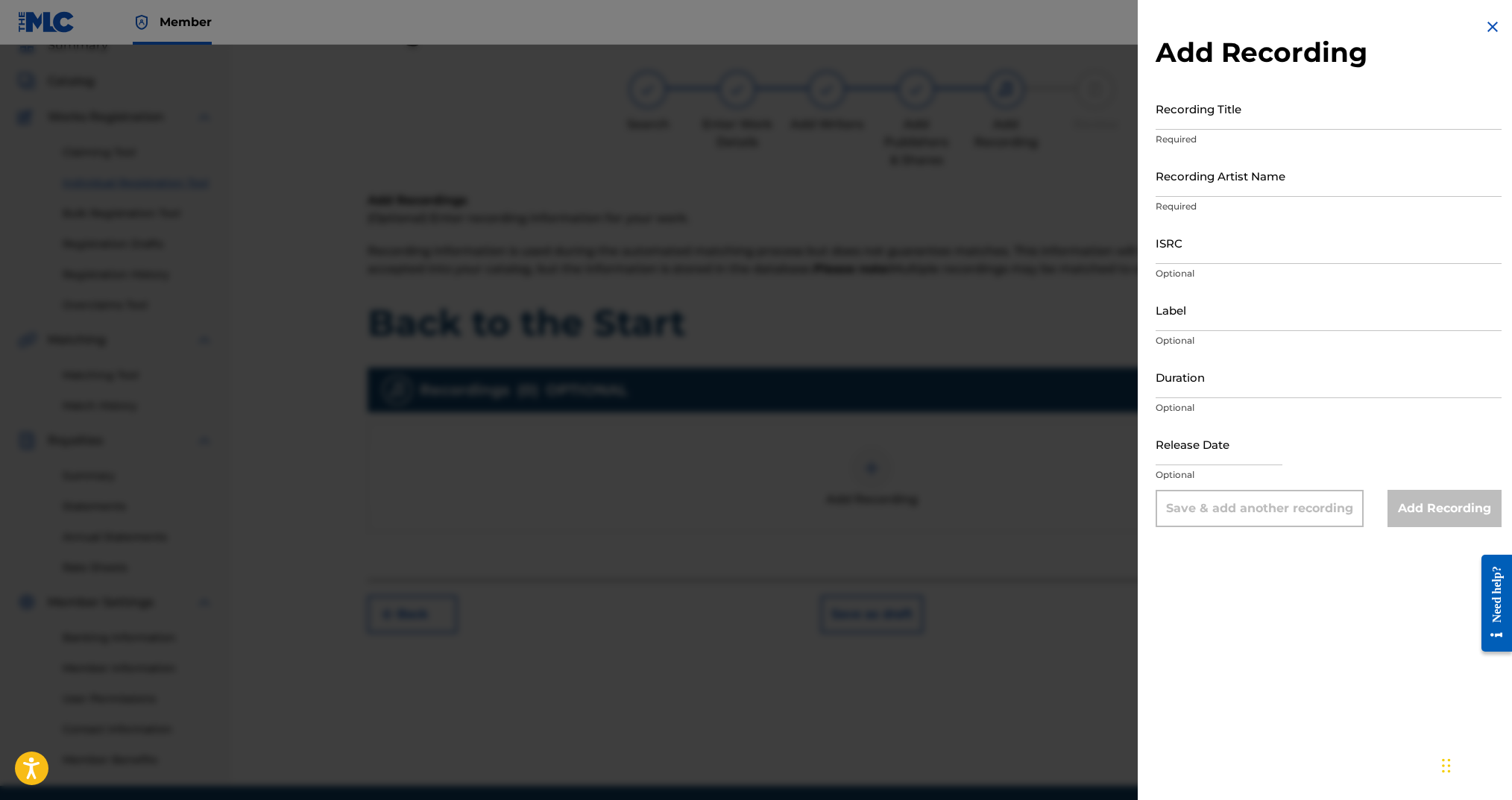
click at [1296, 134] on p "Required" at bounding box center [1329, 140] width 346 height 13
click at [1293, 123] on input "Recording Title" at bounding box center [1329, 109] width 346 height 43
drag, startPoint x: 1259, startPoint y: 171, endPoint x: 1258, endPoint y: 190, distance: 19.0
click at [1259, 172] on input "Recording Artist Name" at bounding box center [1329, 176] width 346 height 43
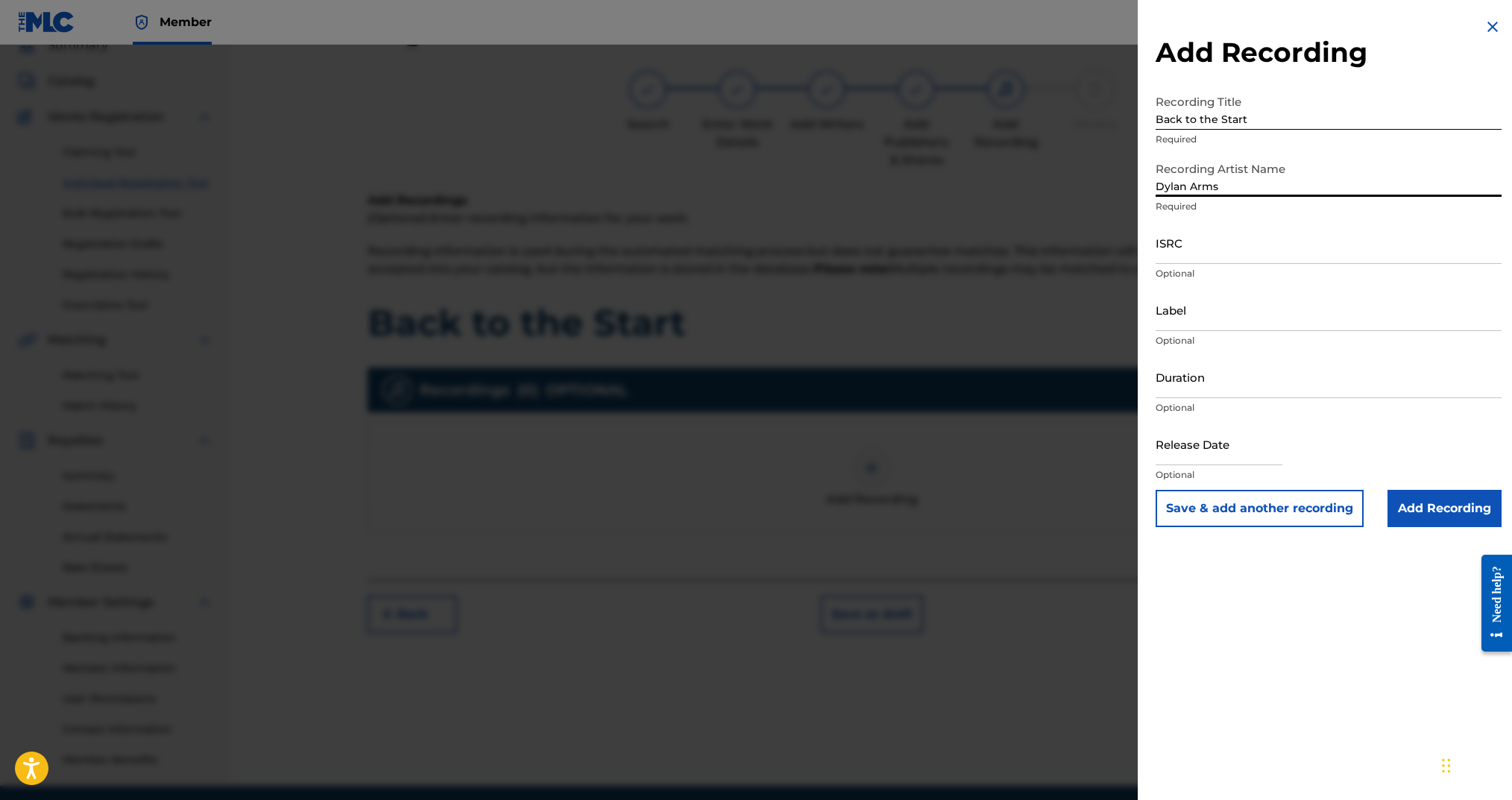
click at [1234, 261] on input "ISRC" at bounding box center [1329, 243] width 346 height 43
paste input "ushm21356977"
drag, startPoint x: 1186, startPoint y: 253, endPoint x: 1138, endPoint y: 255, distance: 48.0
click at [1138, 254] on div "Add Recording Recording Title Back to the Start Required Recording Artist Name …" at bounding box center [1329, 273] width 382 height 545
click at [1214, 391] on input "Duration" at bounding box center [1329, 377] width 346 height 43
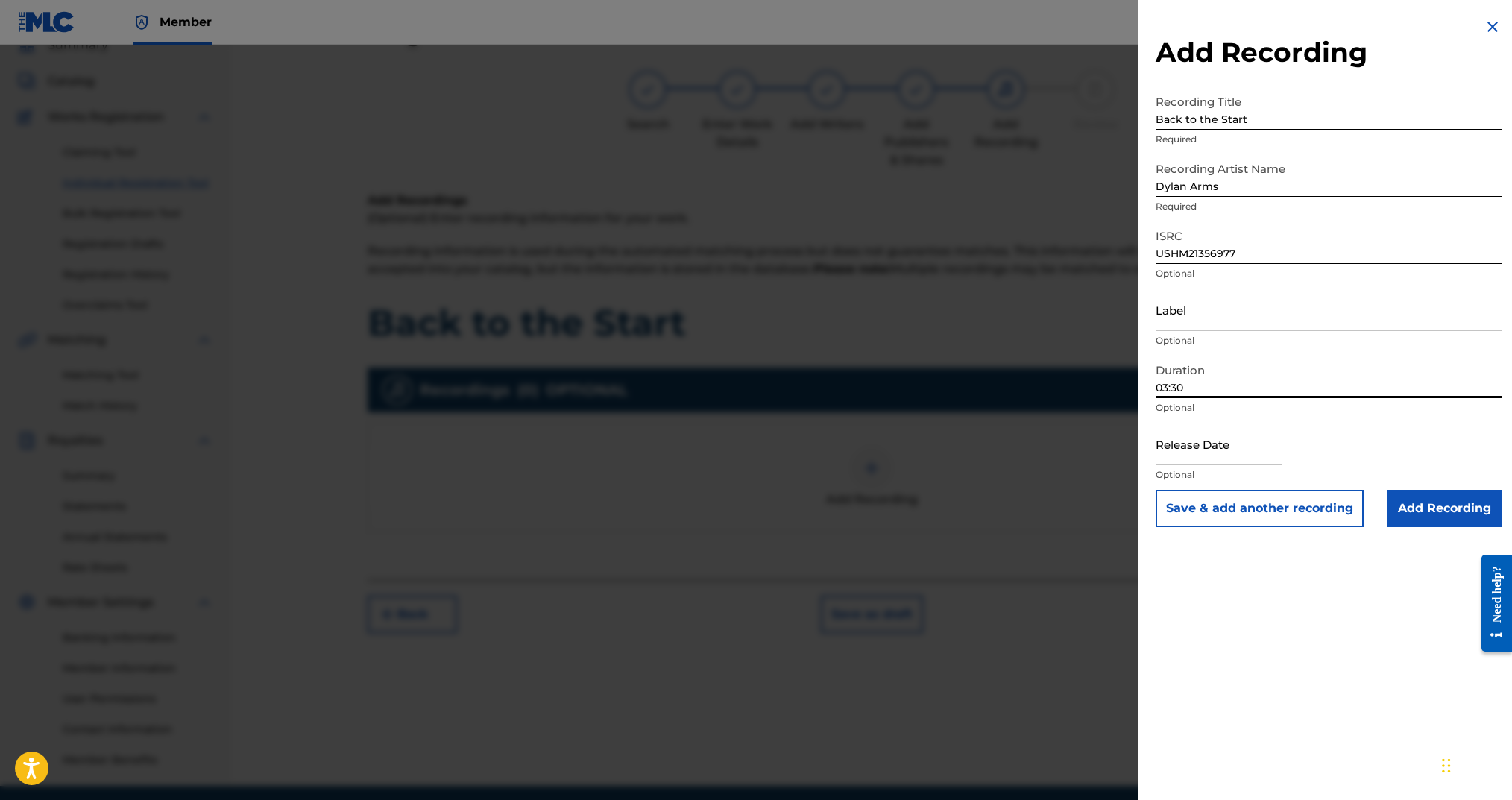
click at [1219, 445] on input "text" at bounding box center [1219, 445] width 126 height 43
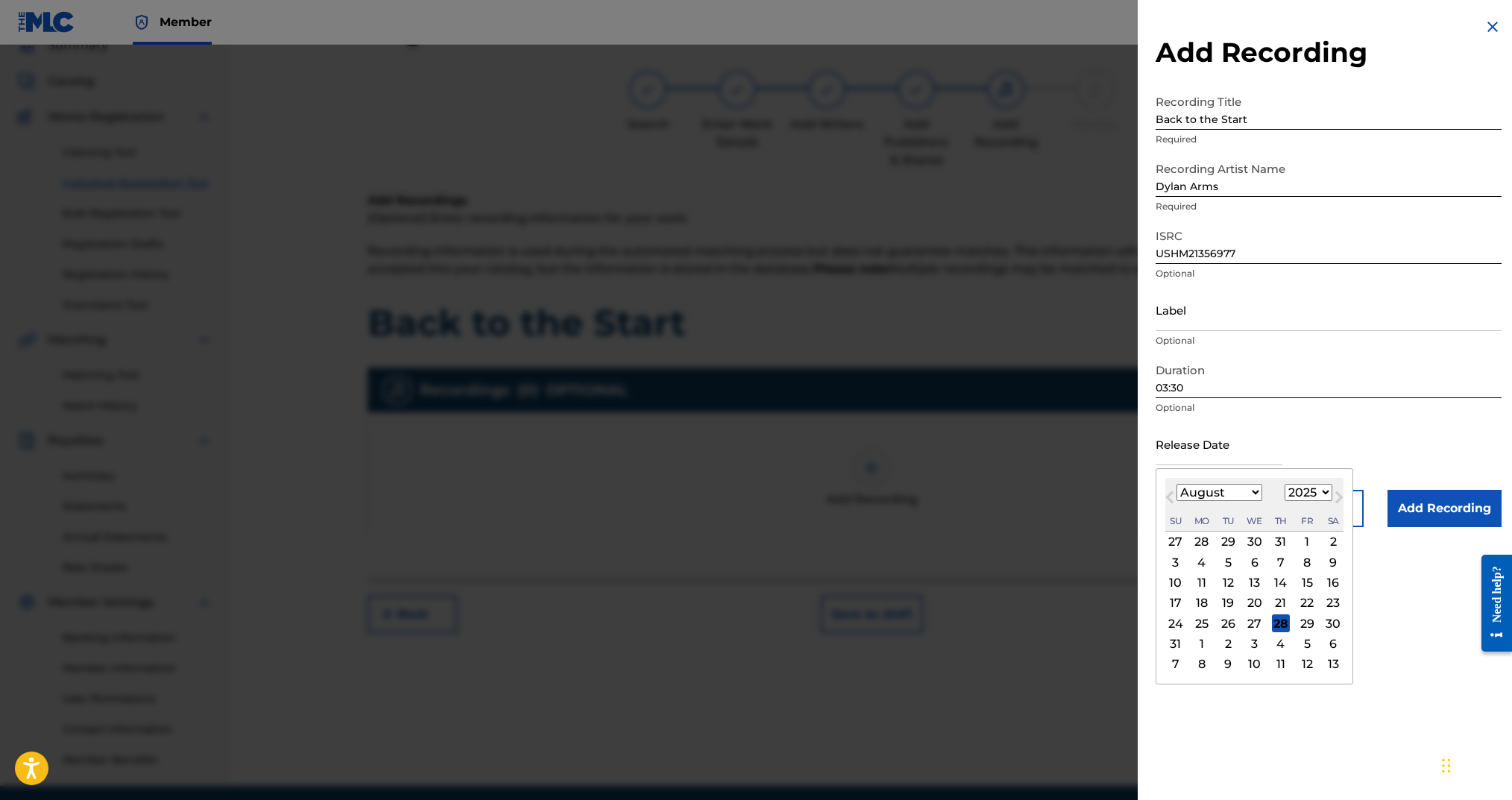
drag, startPoint x: 1387, startPoint y: 589, endPoint x: 1293, endPoint y: 546, distance: 103.4
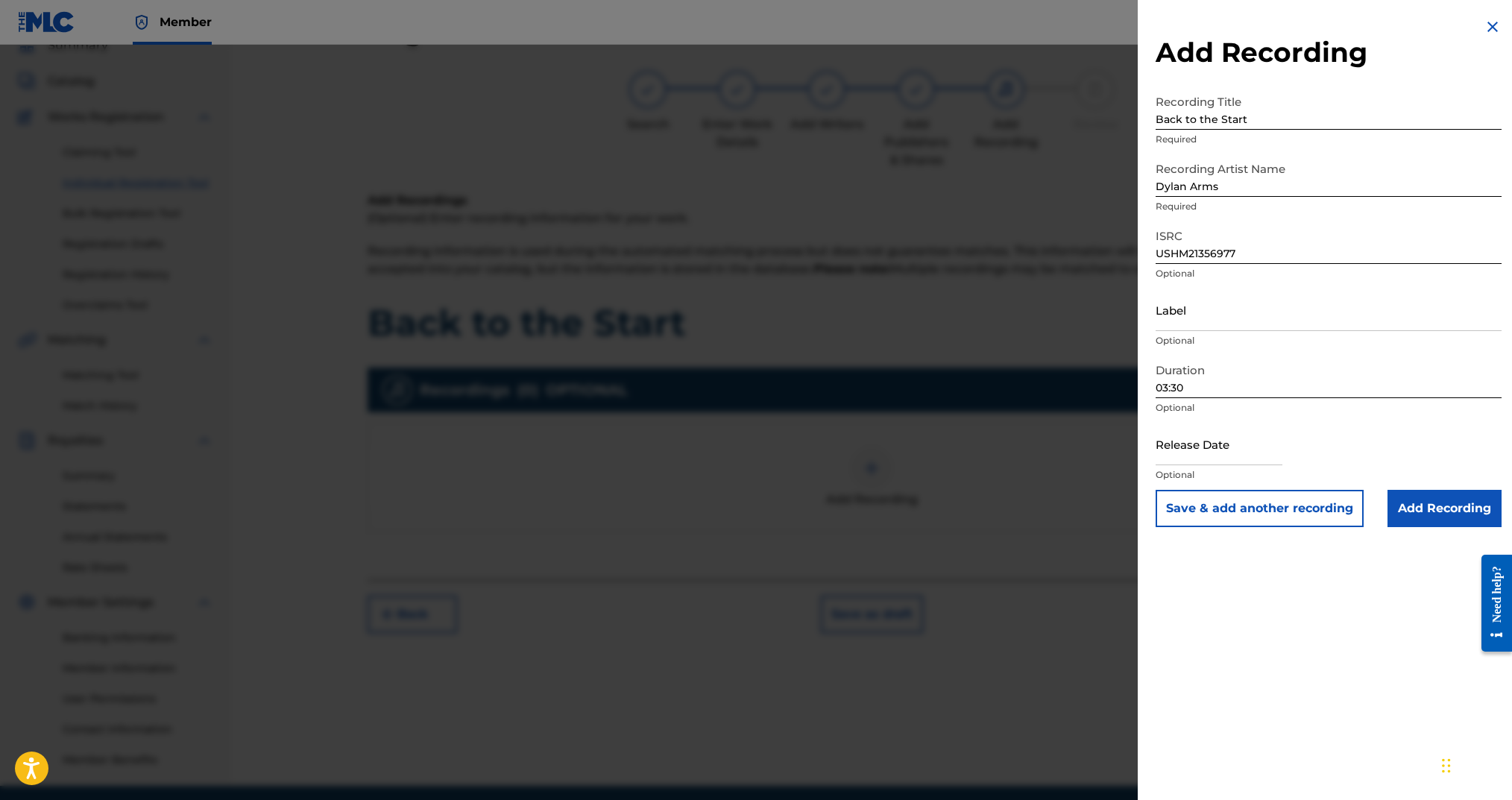
click at [1214, 455] on input "text" at bounding box center [1219, 445] width 126 height 43
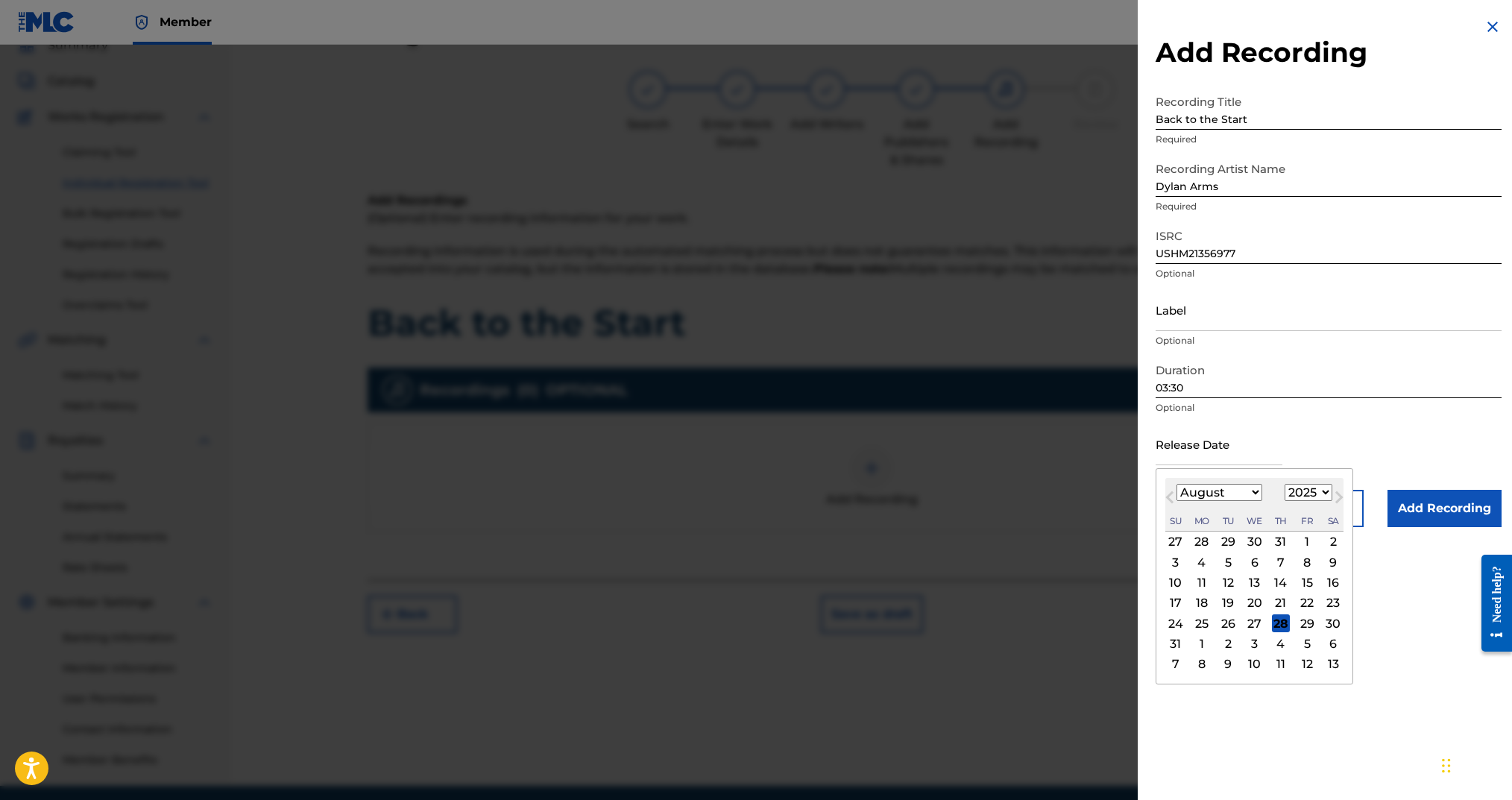
click at [1170, 488] on button "Previous Month" at bounding box center [1170, 500] width 24 height 24
click at [1306, 497] on select "1899 1900 1901 1902 1903 1904 1905 1906 1907 1908 1909 1910 1911 1912 1913 1914…" at bounding box center [1308, 492] width 47 height 17
click at [1288, 484] on select "1899 1900 1901 1902 1903 1904 1905 1906 1907 1908 1909 1910 1911 1912 1913 1914…" at bounding box center [1308, 492] width 47 height 17
click at [1225, 487] on select "January February March April May June July August September October November De…" at bounding box center [1219, 492] width 86 height 17
click at [1176, 484] on select "January February March April May June July August September October November De…" at bounding box center [1219, 492] width 86 height 17
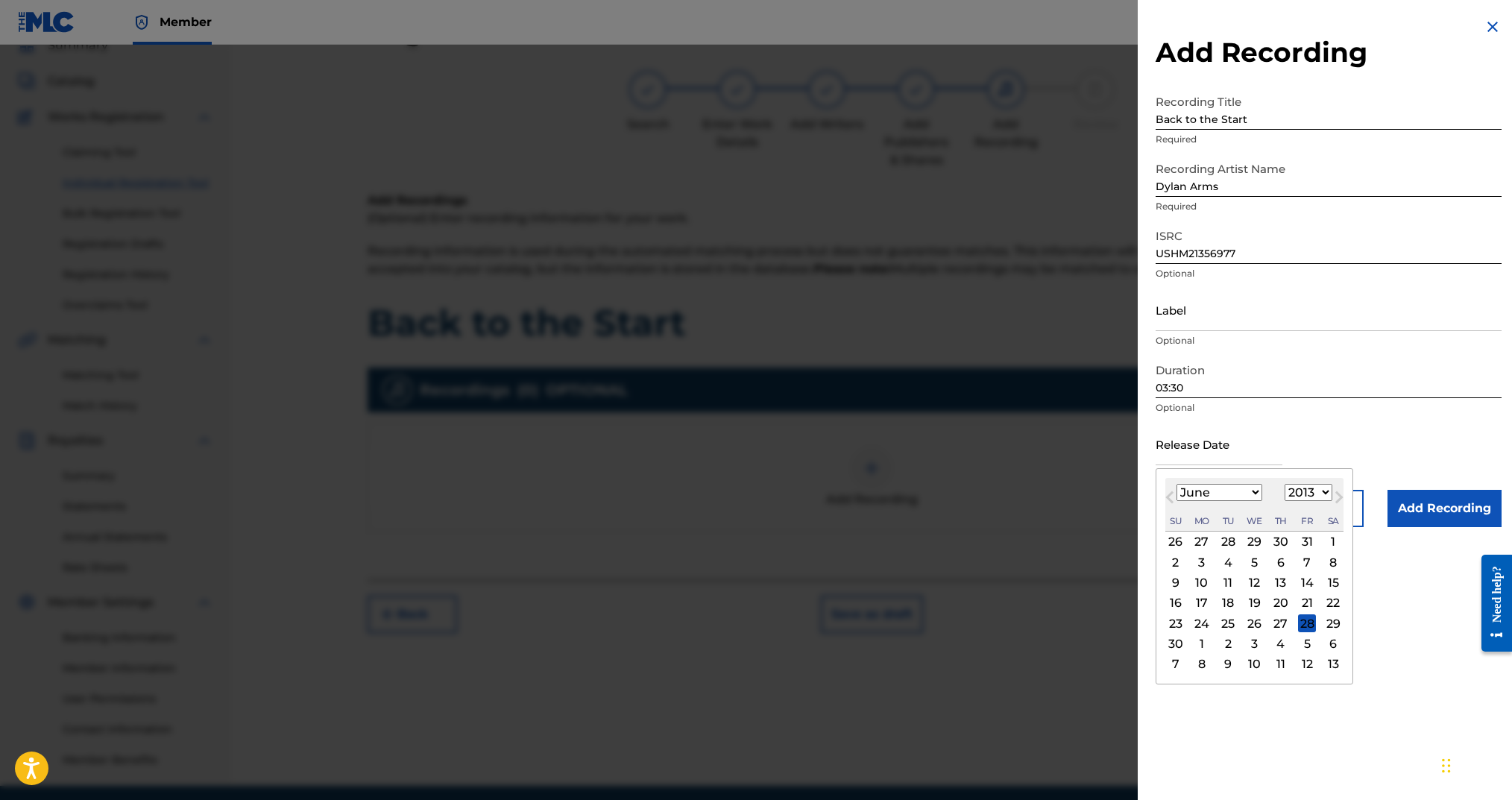
click at [1228, 604] on div "18" at bounding box center [1227, 603] width 18 height 18
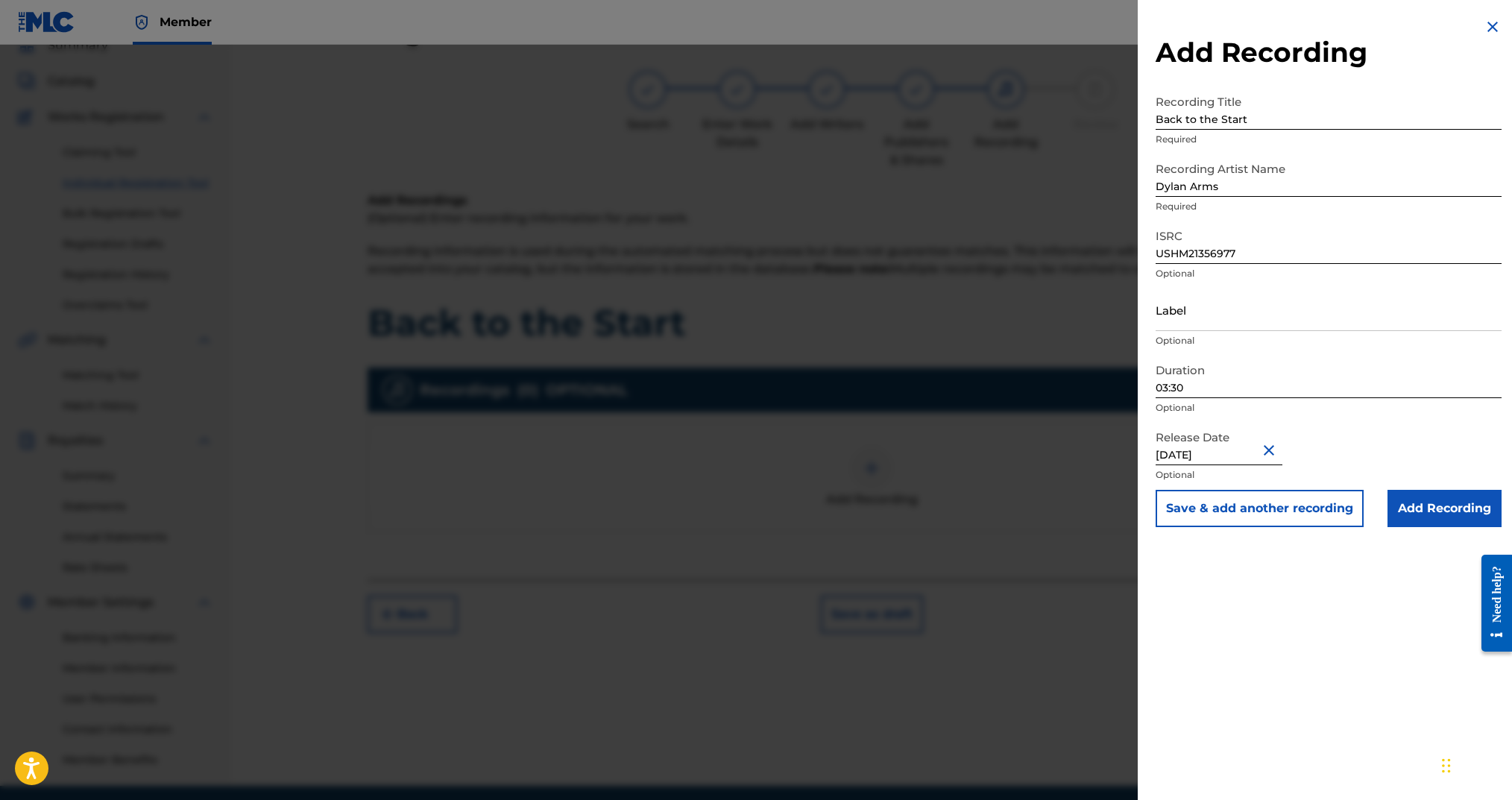
click at [1398, 511] on input "Add Recording" at bounding box center [1444, 509] width 114 height 37
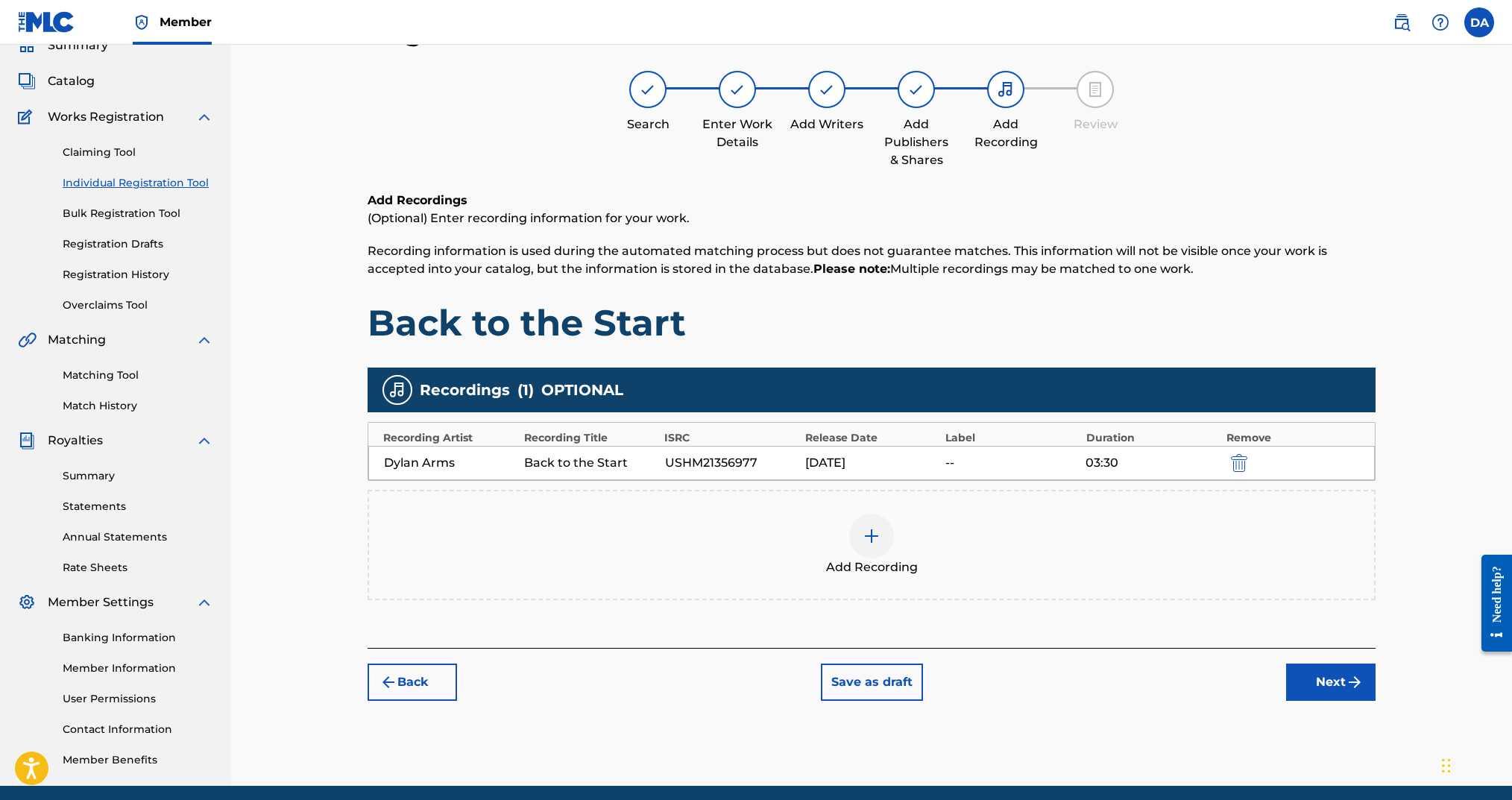
click at [1293, 668] on button "Next" at bounding box center [1331, 683] width 89 height 37
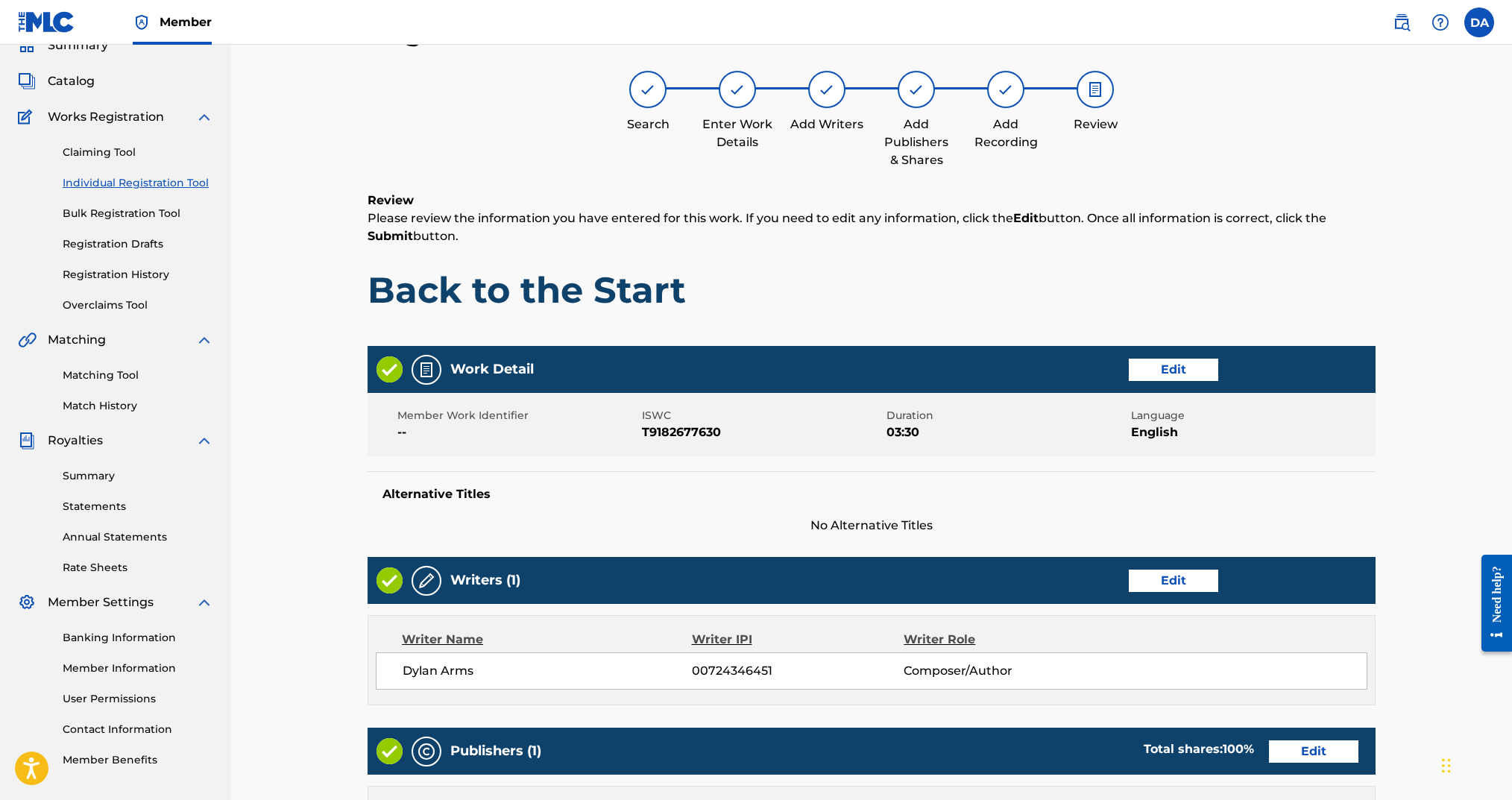
scroll to position [462, 0]
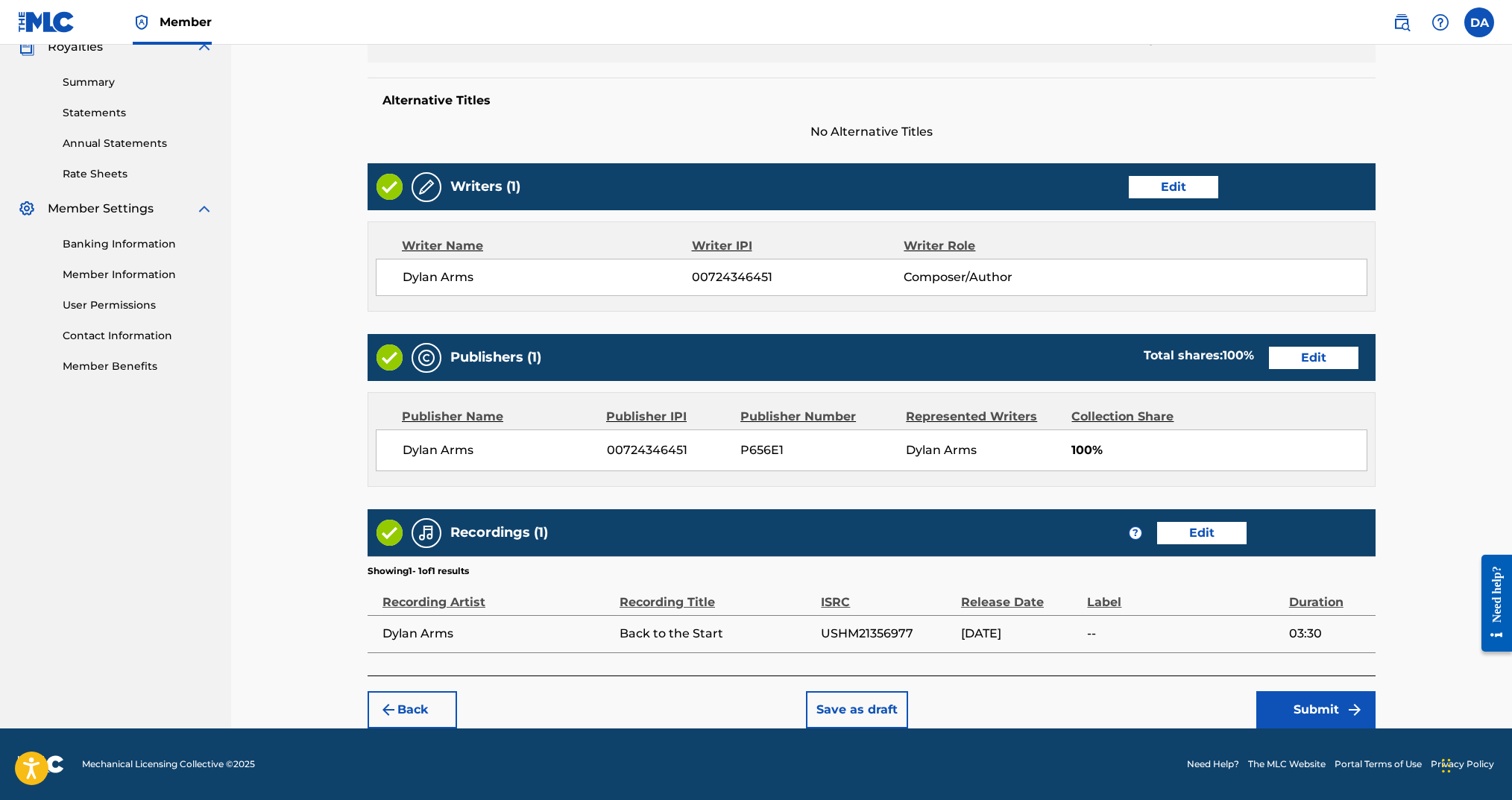
click at [1306, 706] on button "Submit" at bounding box center [1316, 710] width 119 height 37
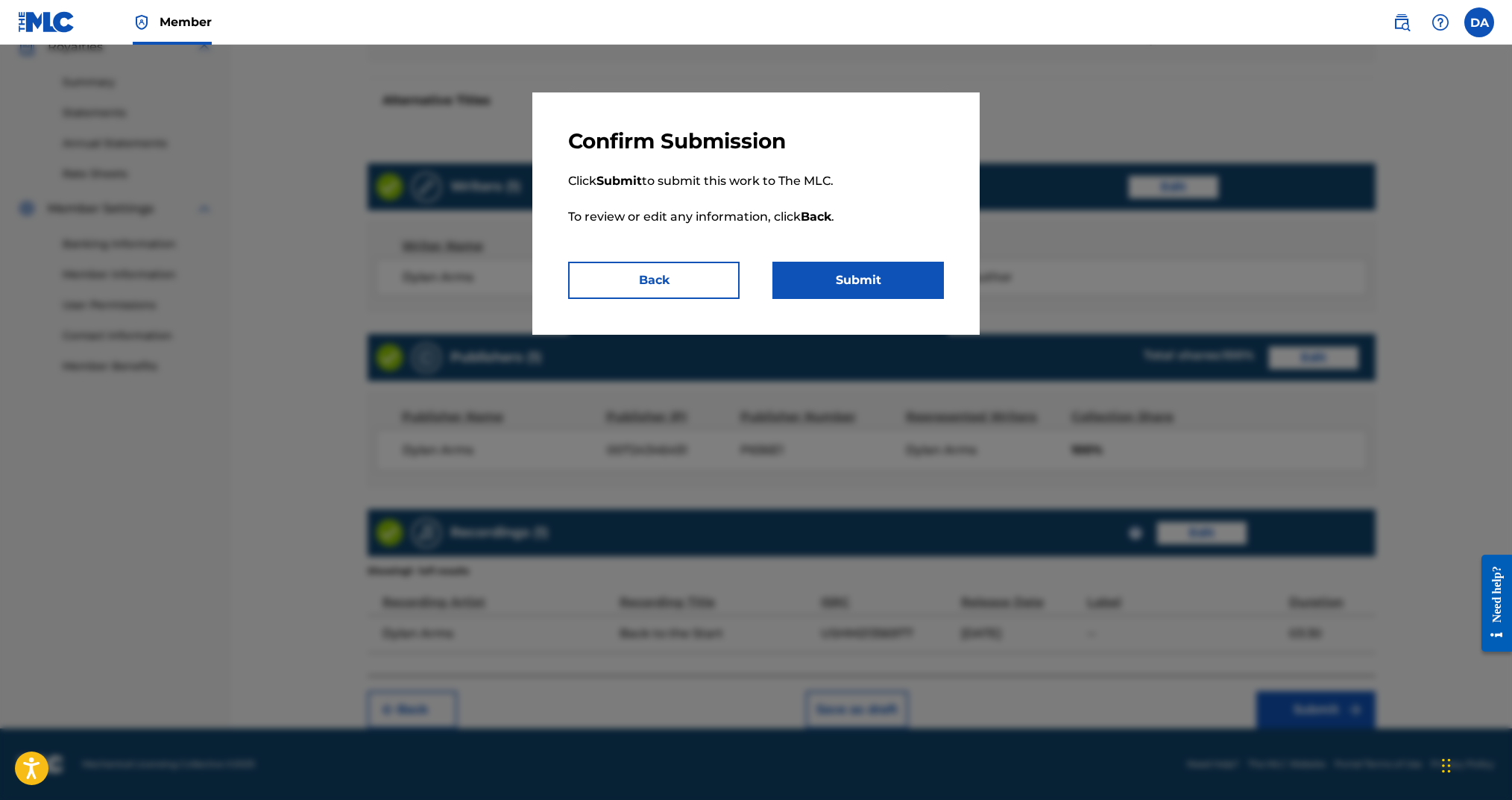
click at [873, 281] on button "Submit" at bounding box center [858, 280] width 171 height 37
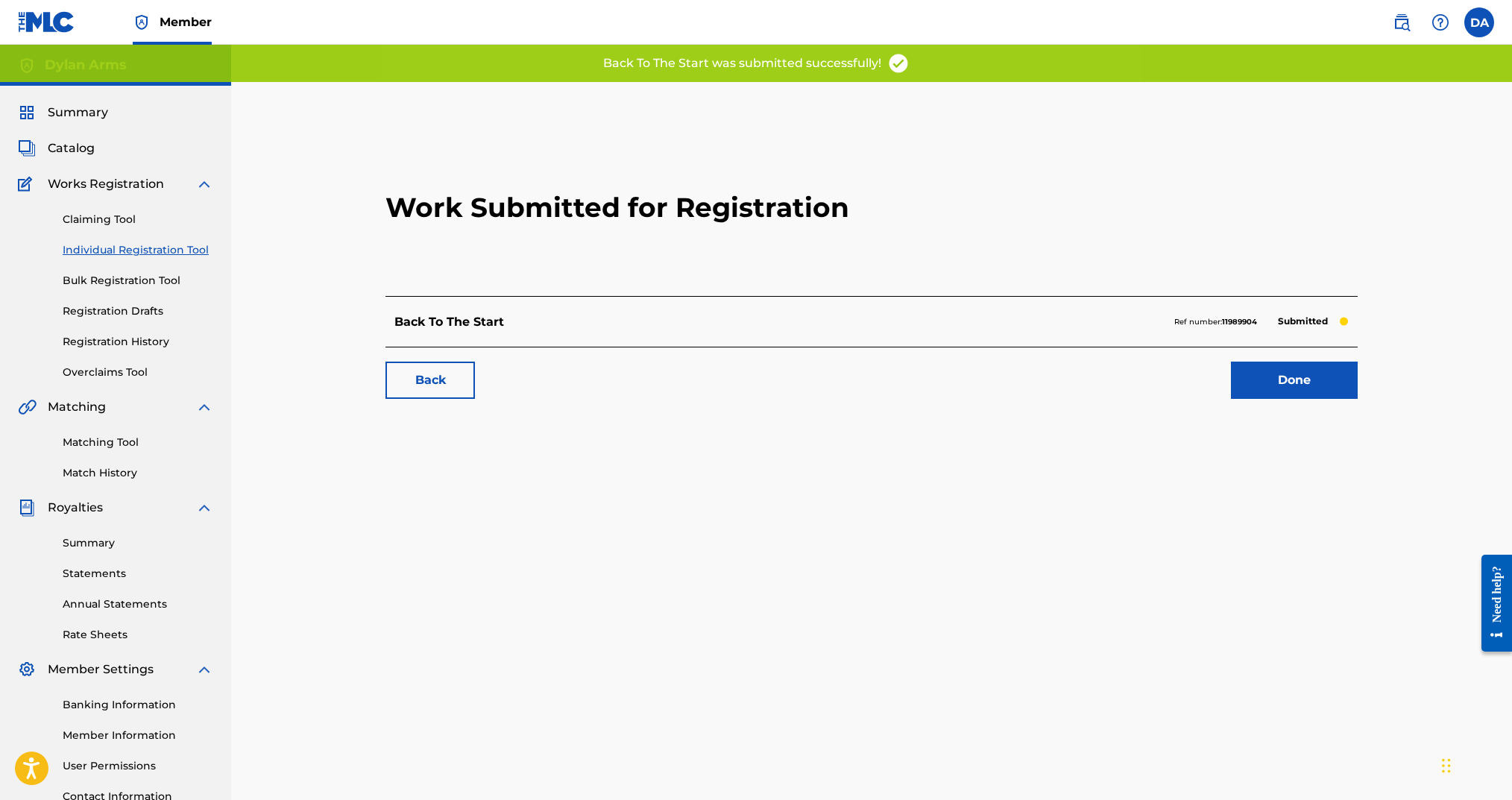
drag, startPoint x: 98, startPoint y: 247, endPoint x: 123, endPoint y: 248, distance: 25.0
click at [98, 247] on link "Individual Registration Tool" at bounding box center [138, 250] width 151 height 16
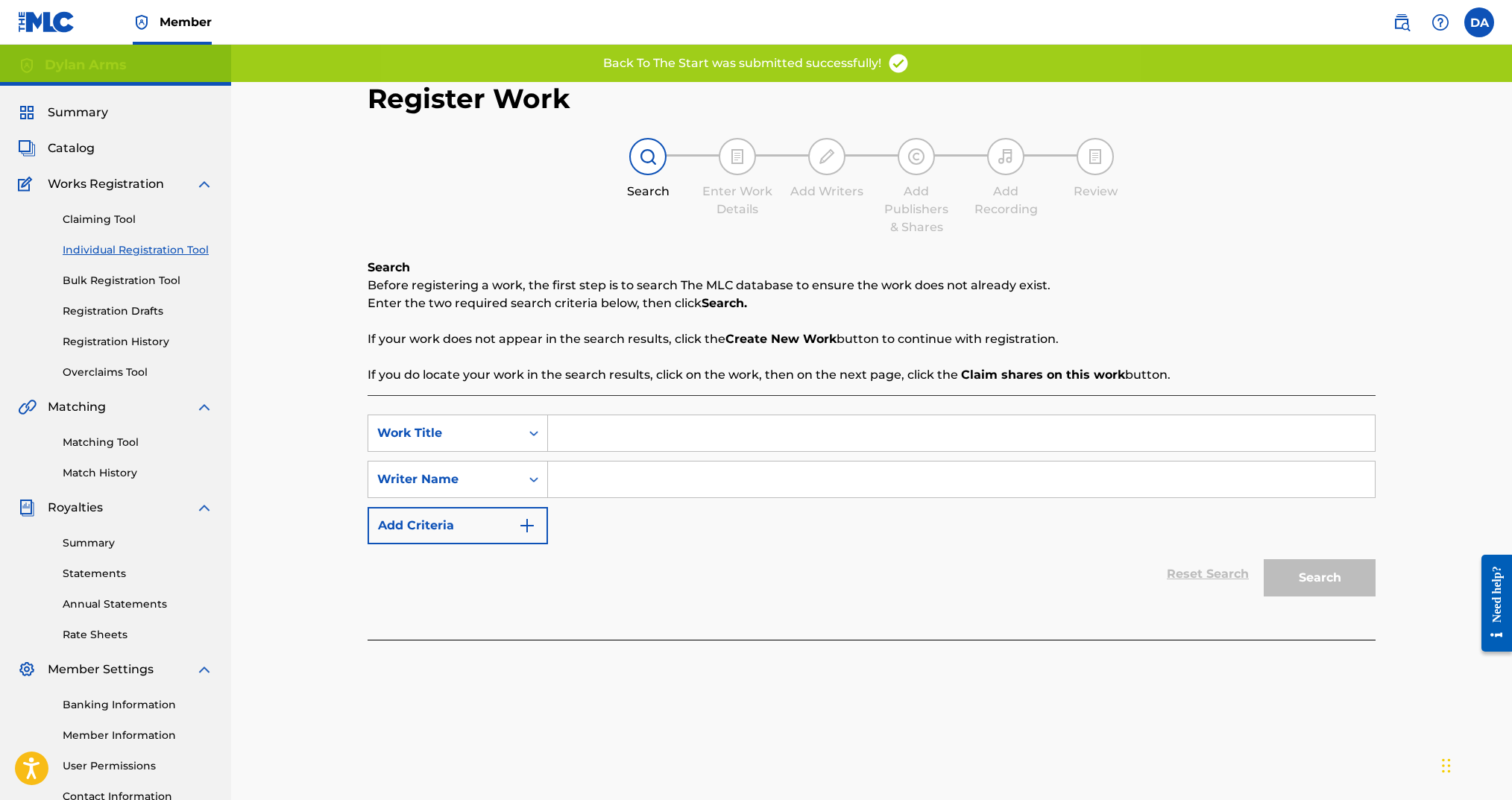
click at [633, 447] on input "Search Form" at bounding box center [961, 433] width 827 height 35
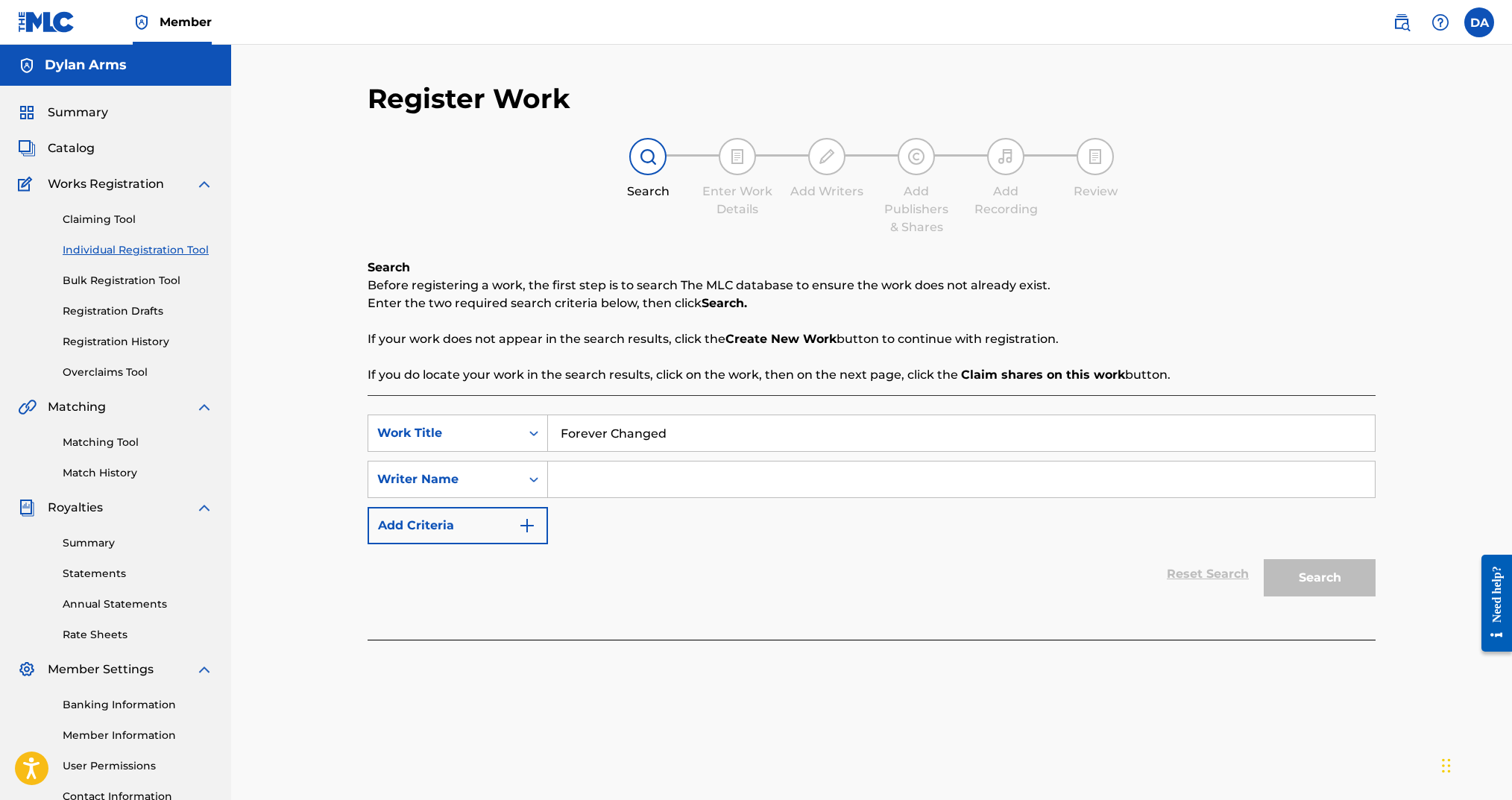
click at [857, 472] on input "Search Form" at bounding box center [961, 479] width 827 height 35
click at [1306, 596] on button "Search" at bounding box center [1320, 578] width 112 height 37
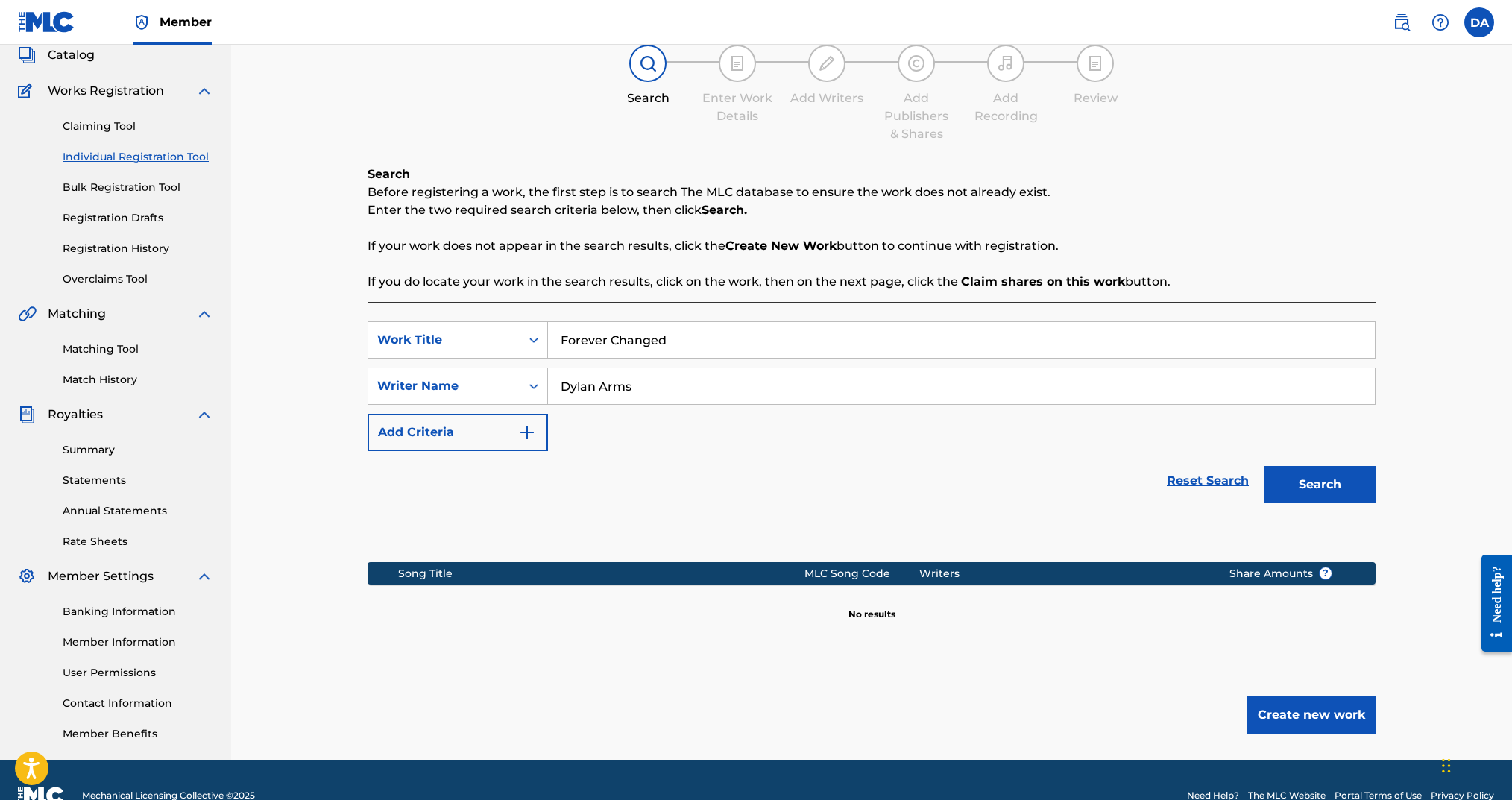
scroll to position [124, 0]
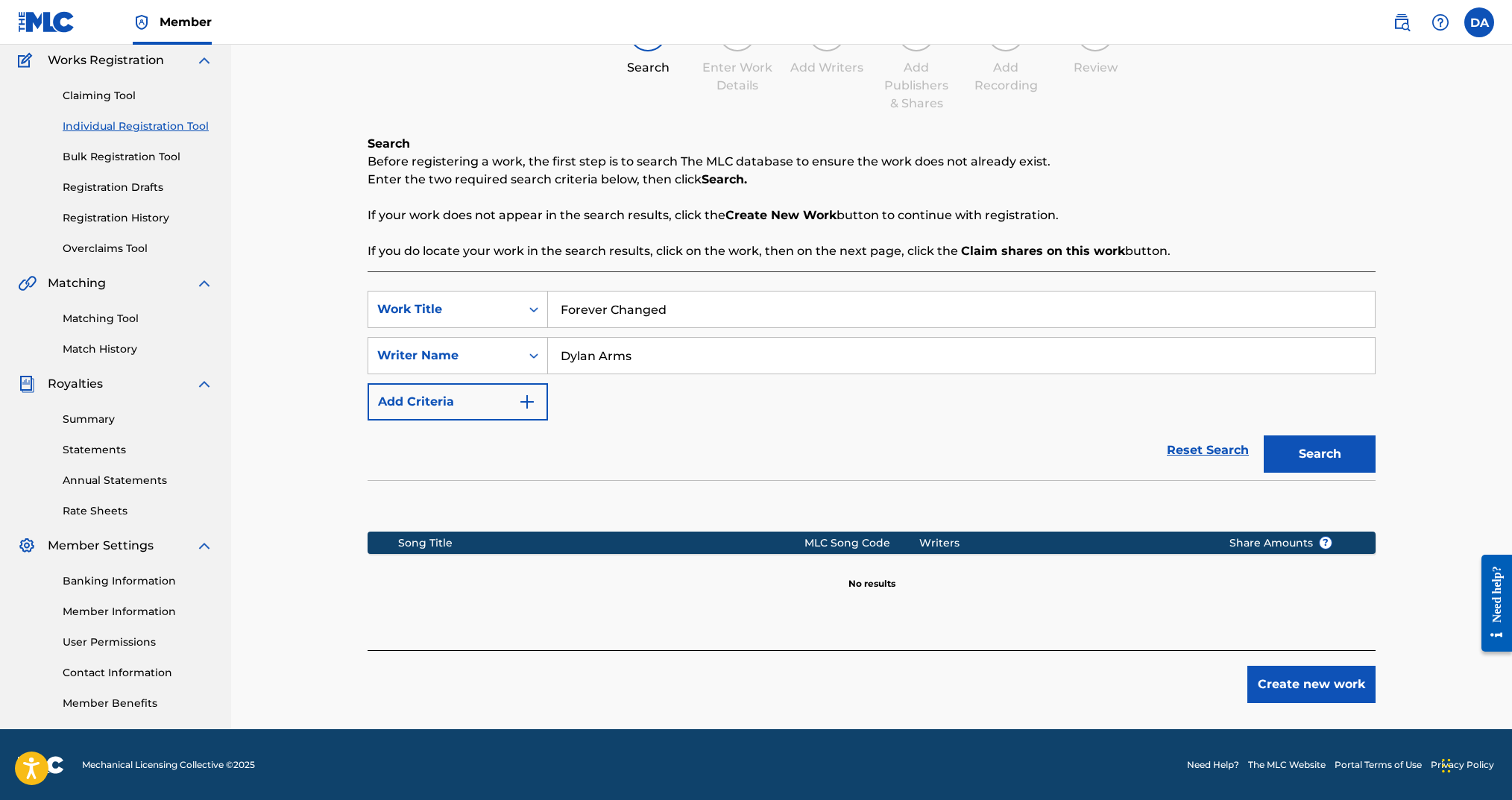
click at [1307, 687] on button "Create new work" at bounding box center [1311, 685] width 128 height 37
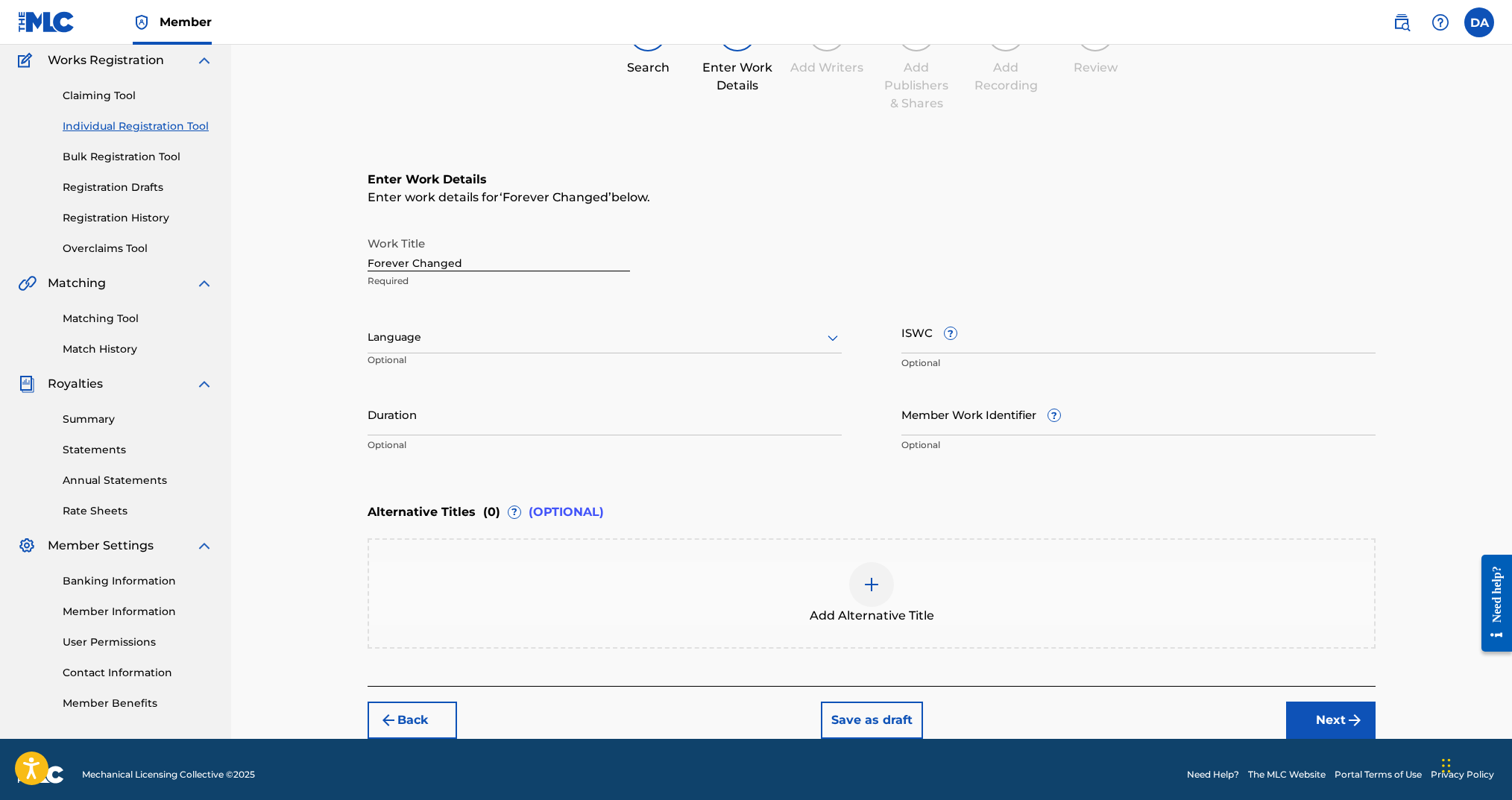
click at [504, 340] on div at bounding box center [604, 338] width 474 height 19
click at [496, 368] on div "English" at bounding box center [604, 370] width 472 height 33
click at [1006, 340] on input "ISWC ?" at bounding box center [1138, 332] width 474 height 43
paste input "T-918.267.762-9"
click at [590, 409] on input "Duration" at bounding box center [604, 415] width 474 height 43
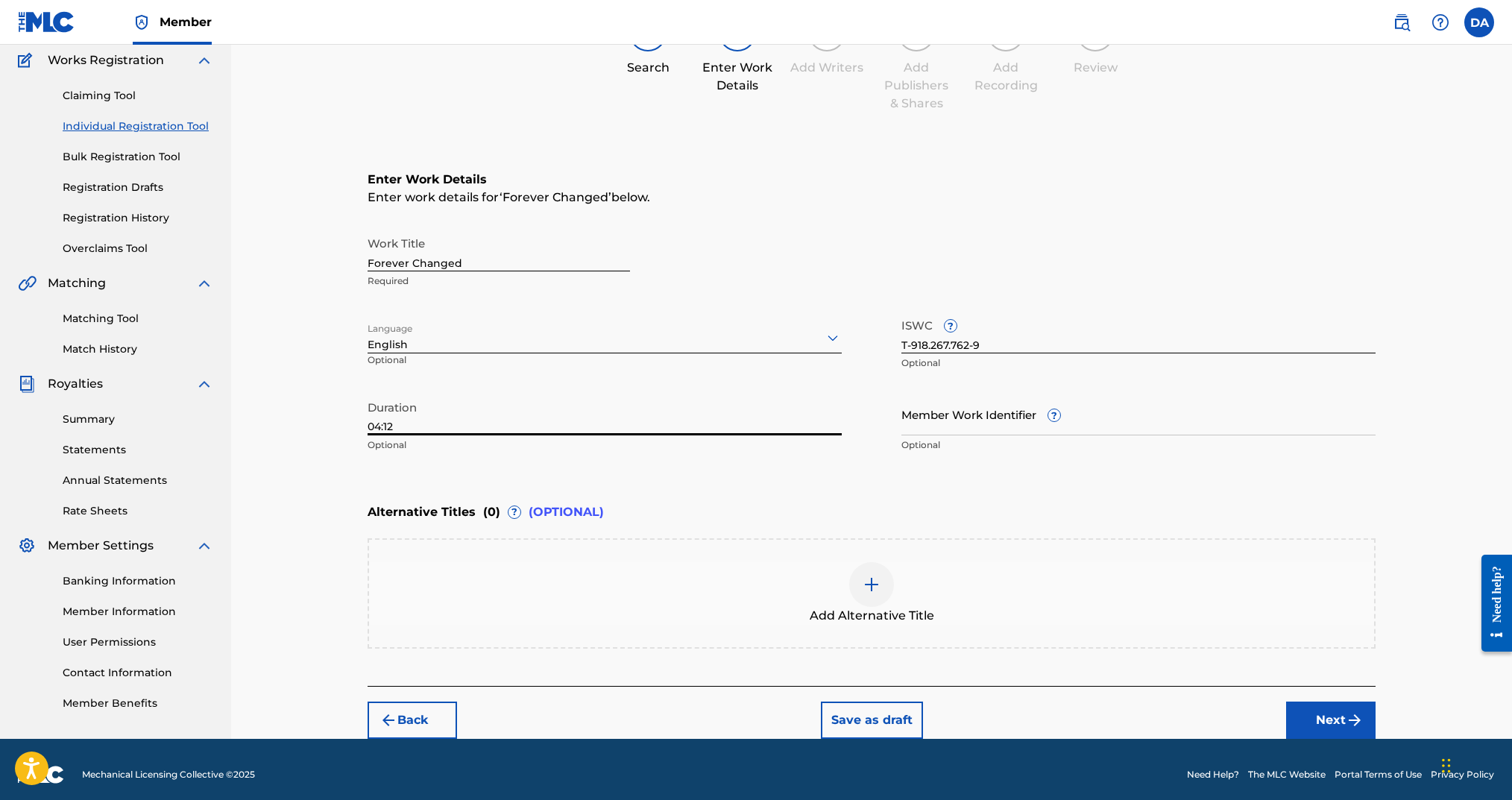
click at [1328, 731] on button "Next" at bounding box center [1331, 721] width 89 height 37
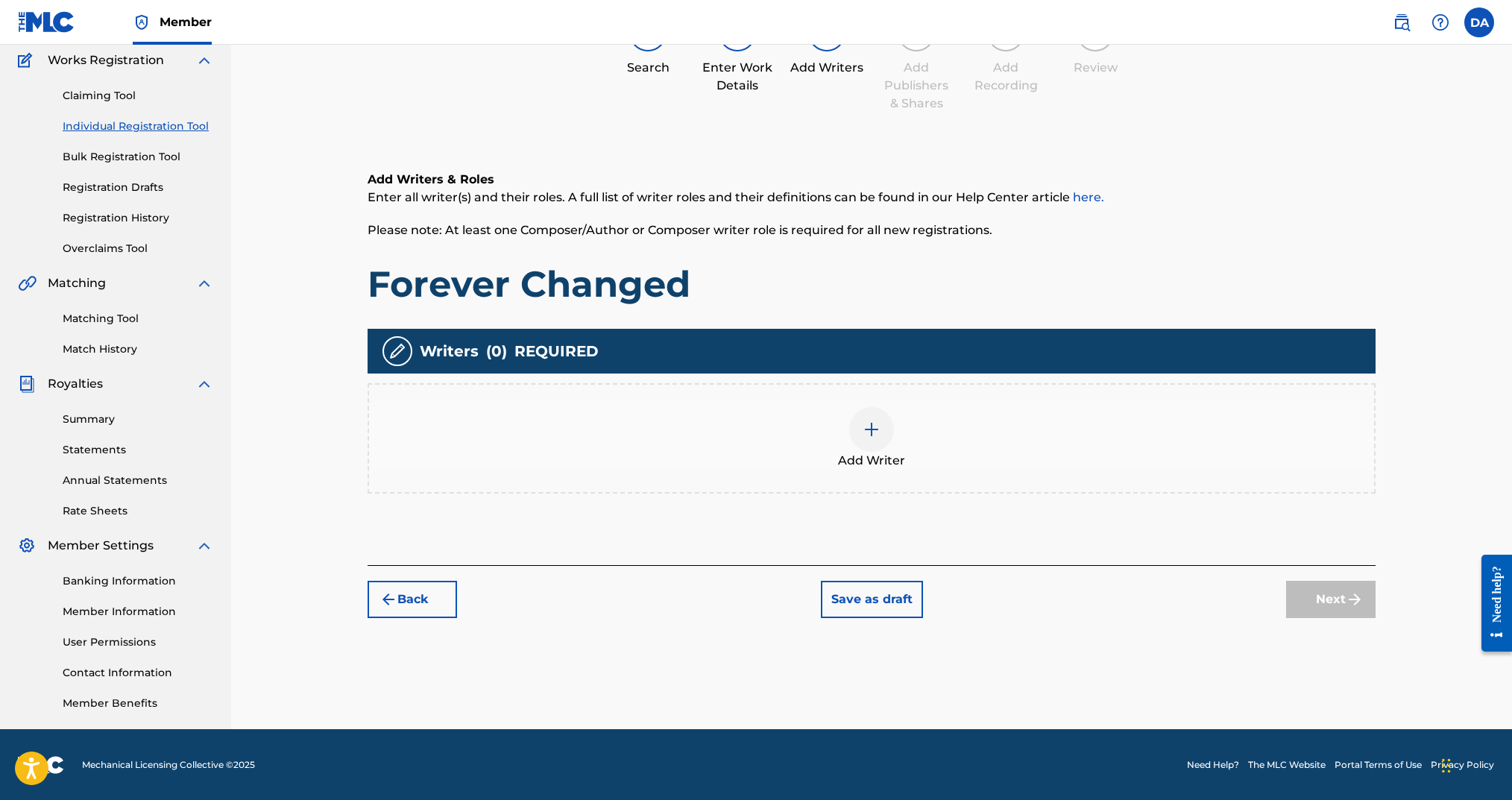
scroll to position [67, 0]
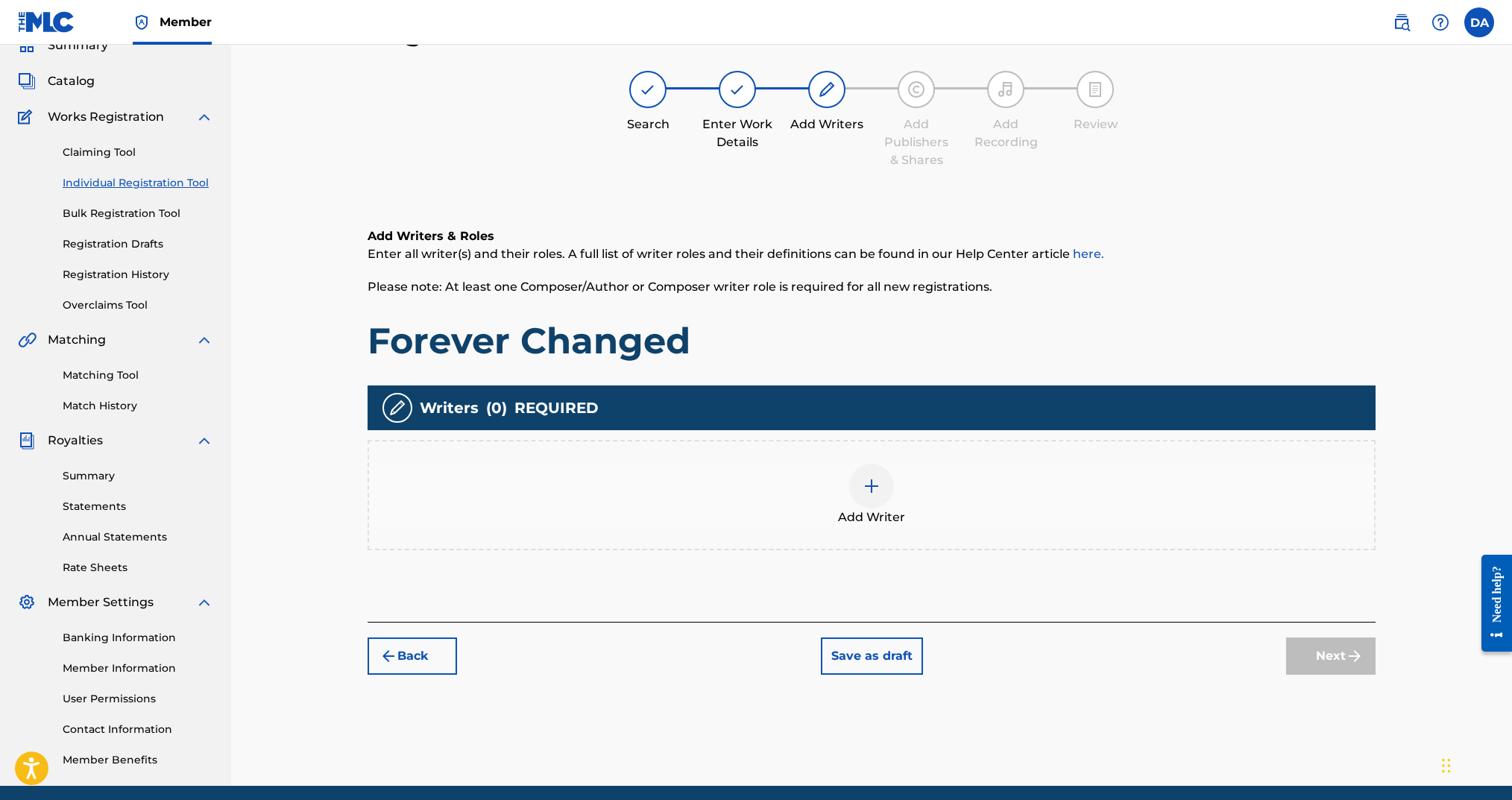
click at [856, 472] on div at bounding box center [871, 487] width 45 height 45
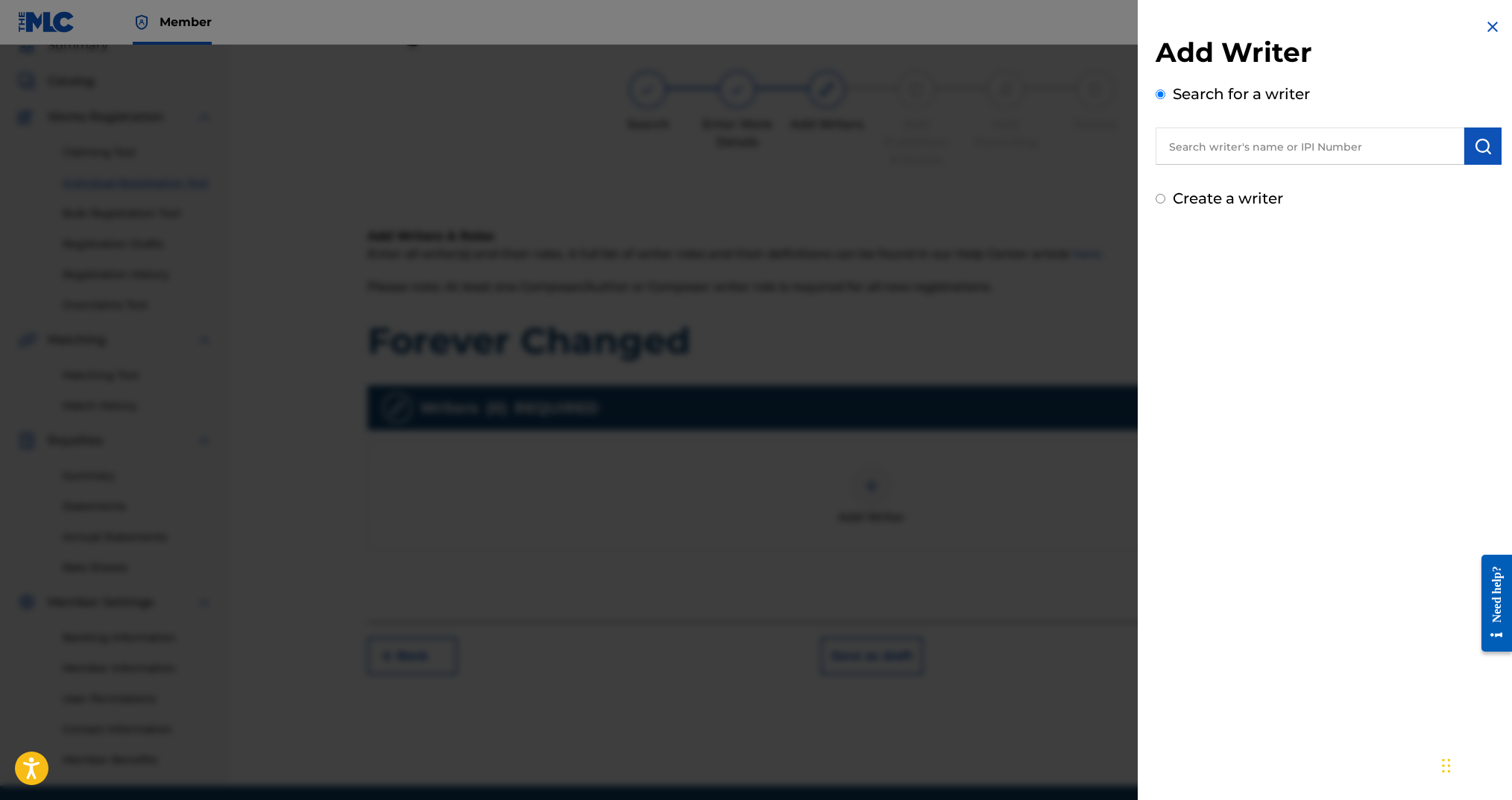
click at [1177, 193] on label "Create a writer" at bounding box center [1227, 198] width 111 height 18
click at [1165, 193] on input "Create a writer" at bounding box center [1161, 198] width 9 height 9
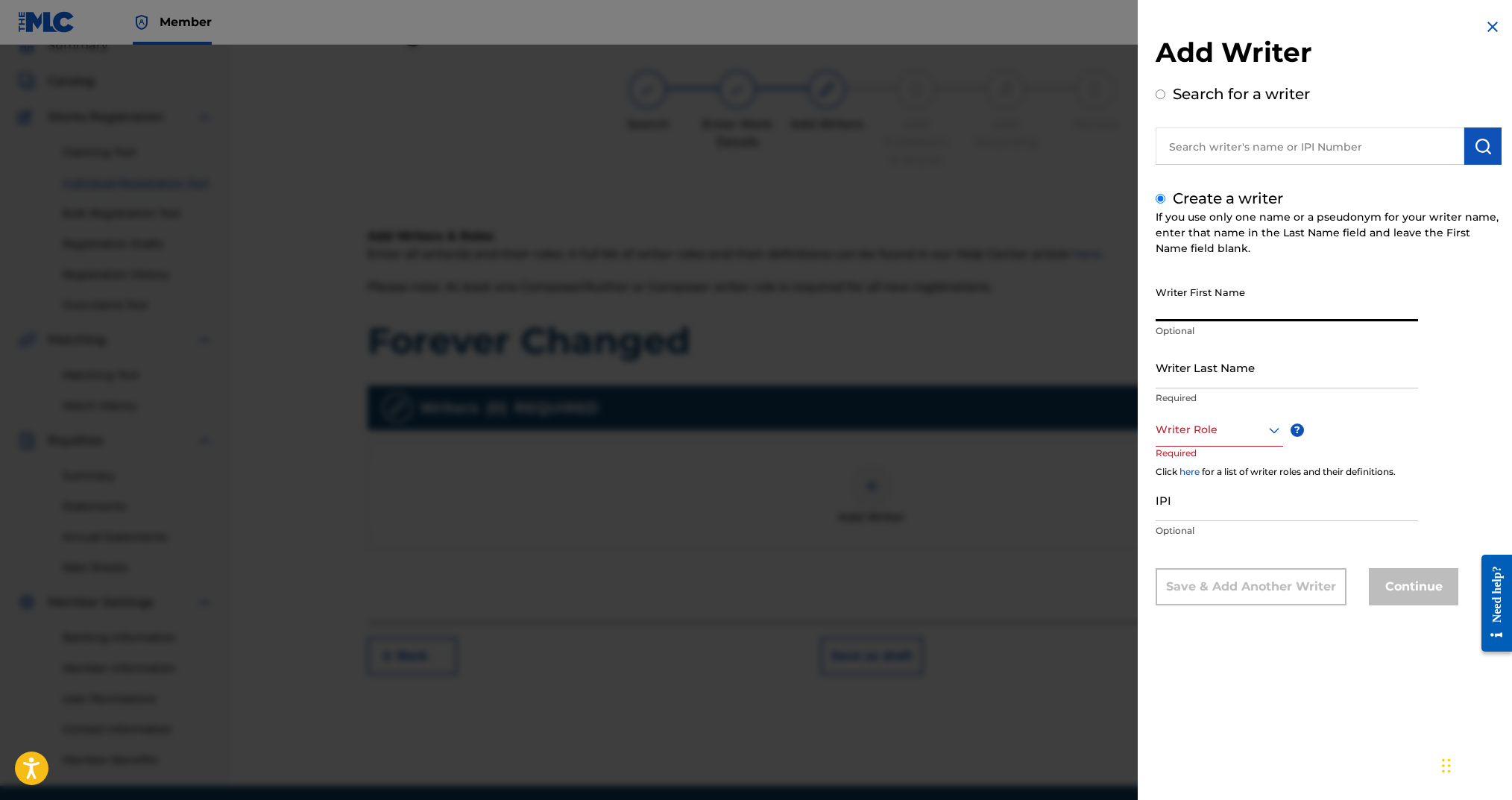
drag, startPoint x: 1204, startPoint y: 292, endPoint x: 1238, endPoint y: 324, distance: 46.7
click at [1205, 292] on input "Writer First Name" at bounding box center [1287, 300] width 262 height 43
click at [1199, 438] on div "Writer Role" at bounding box center [1219, 430] width 127 height 33
drag, startPoint x: 1197, startPoint y: 452, endPoint x: 1204, endPoint y: 460, distance: 10.6
click at [1198, 453] on div "Composer/Author" at bounding box center [1220, 463] width 126 height 33
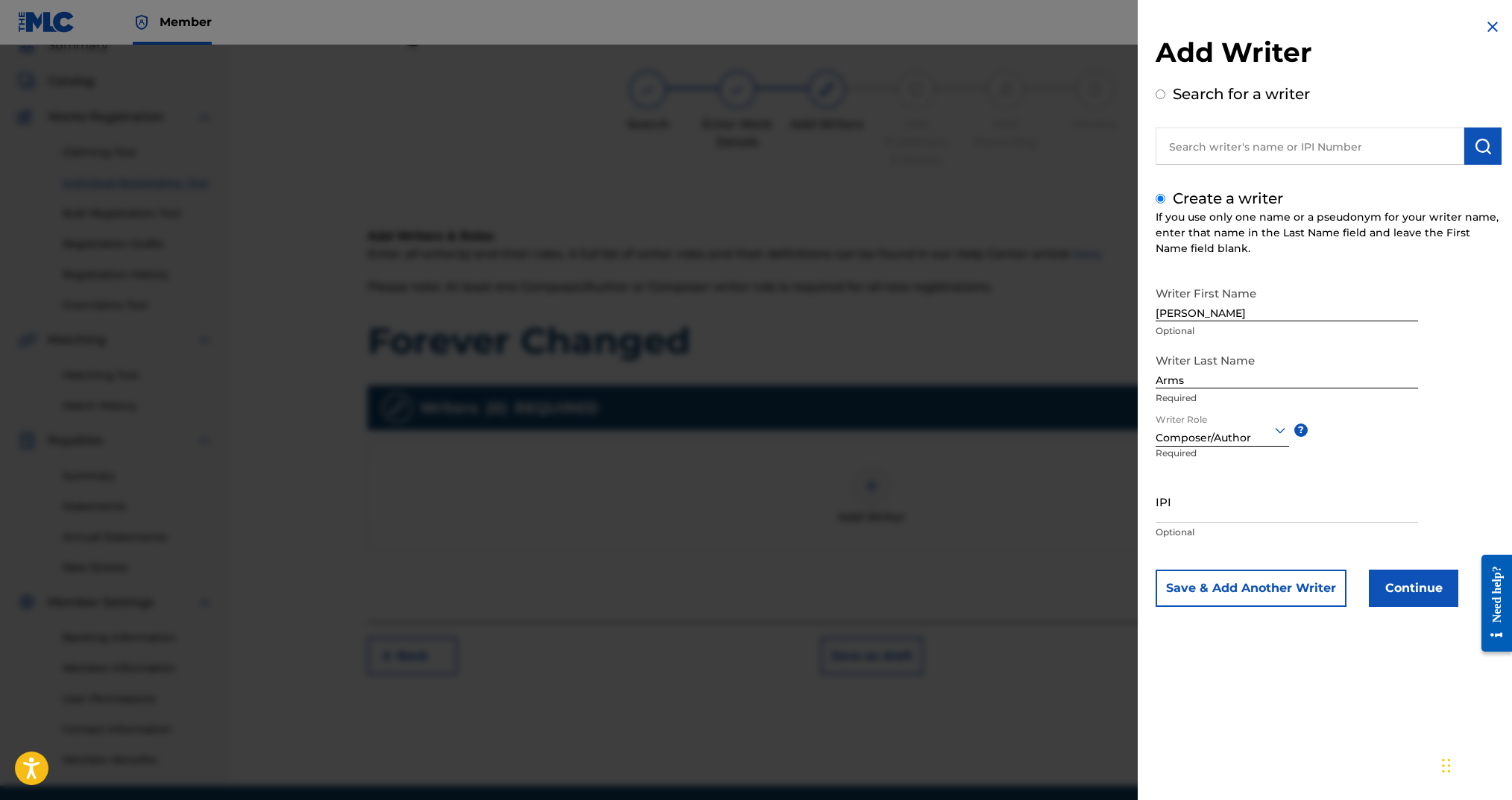
click at [1226, 502] on input "IPI" at bounding box center [1287, 501] width 262 height 43
paste input "00724346451"
click at [1402, 574] on button "Continue" at bounding box center [1413, 589] width 89 height 37
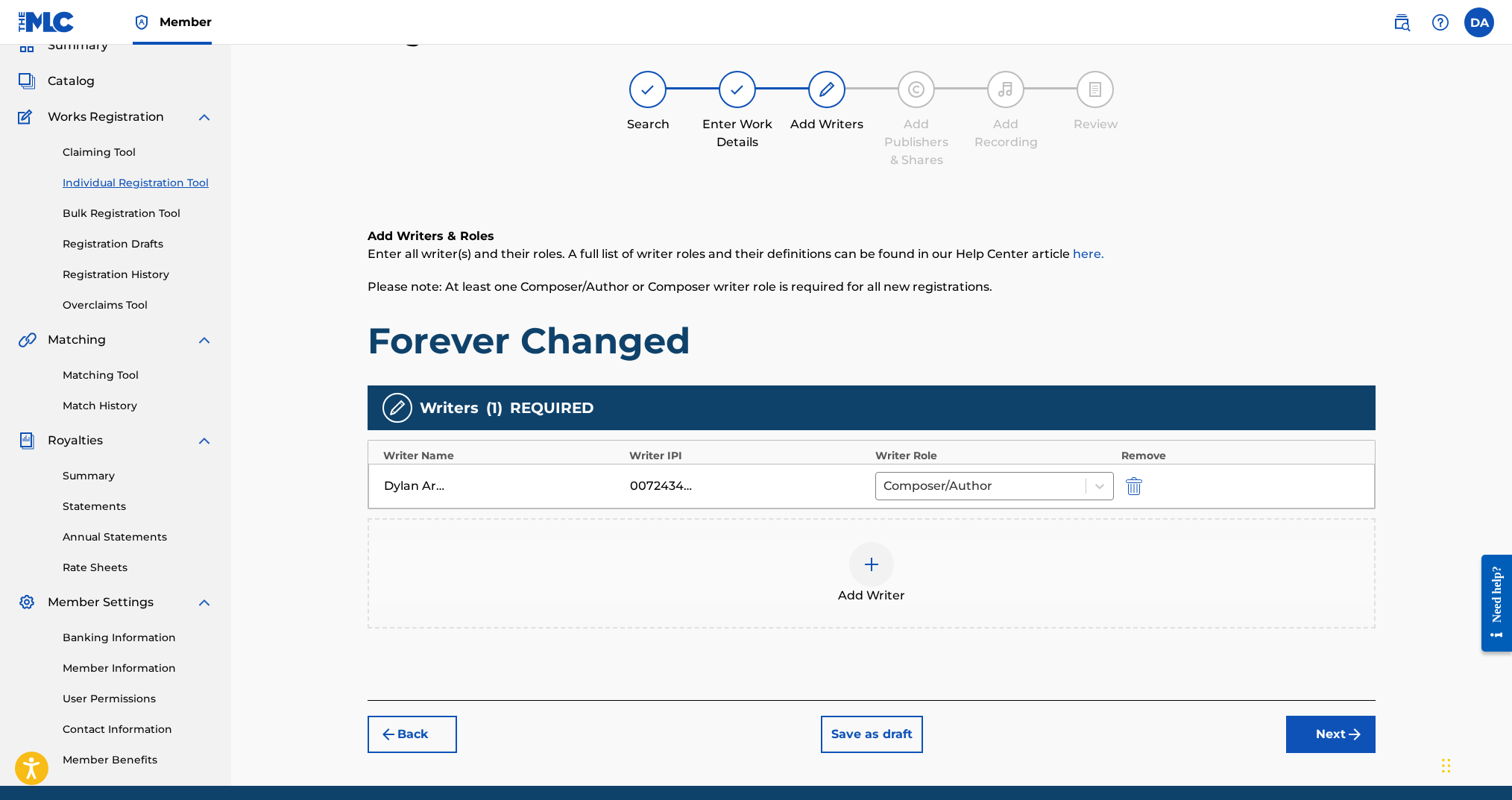
click at [1336, 732] on button "Next" at bounding box center [1331, 735] width 89 height 37
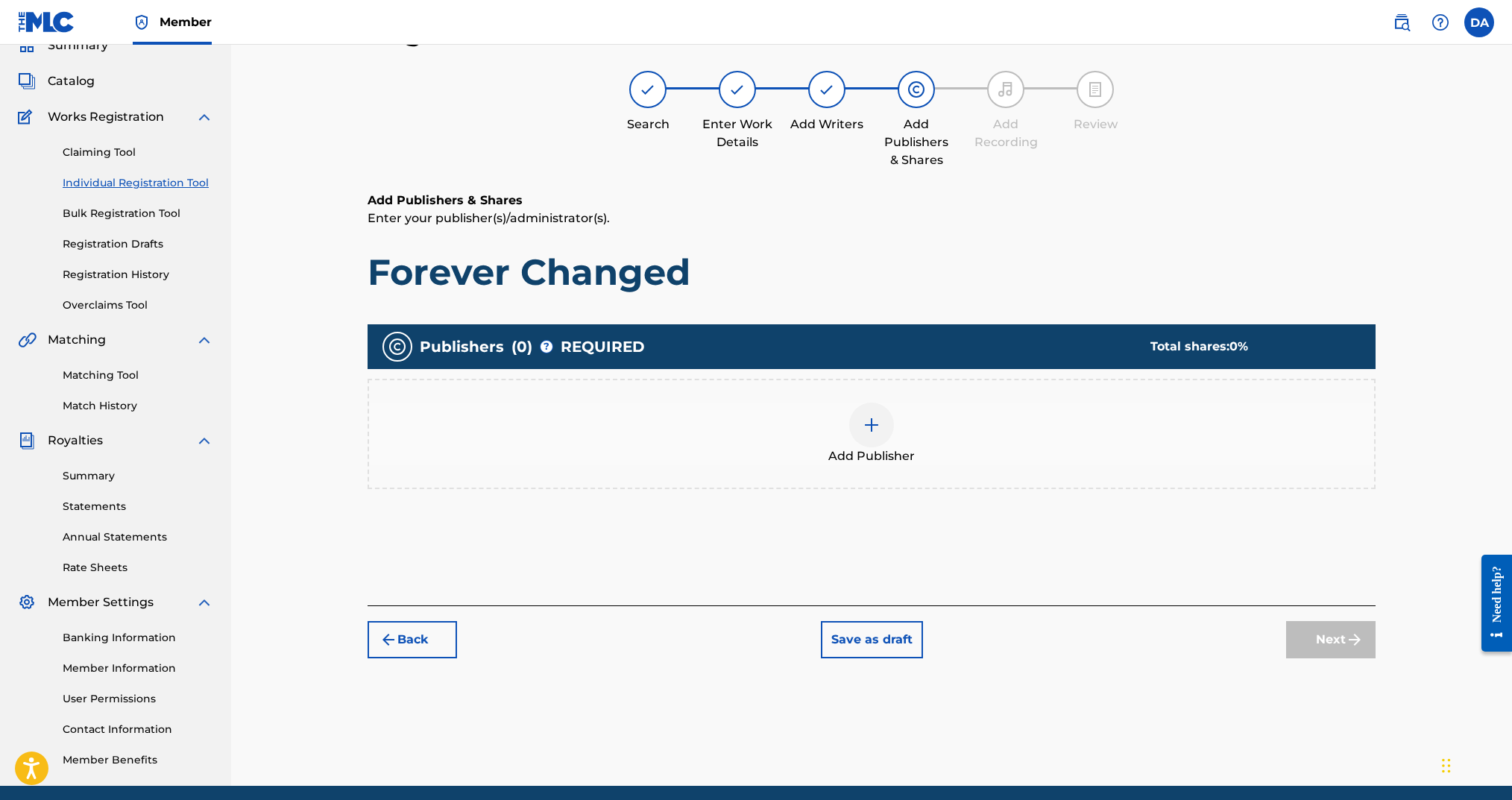
click at [876, 433] on div at bounding box center [871, 425] width 45 height 45
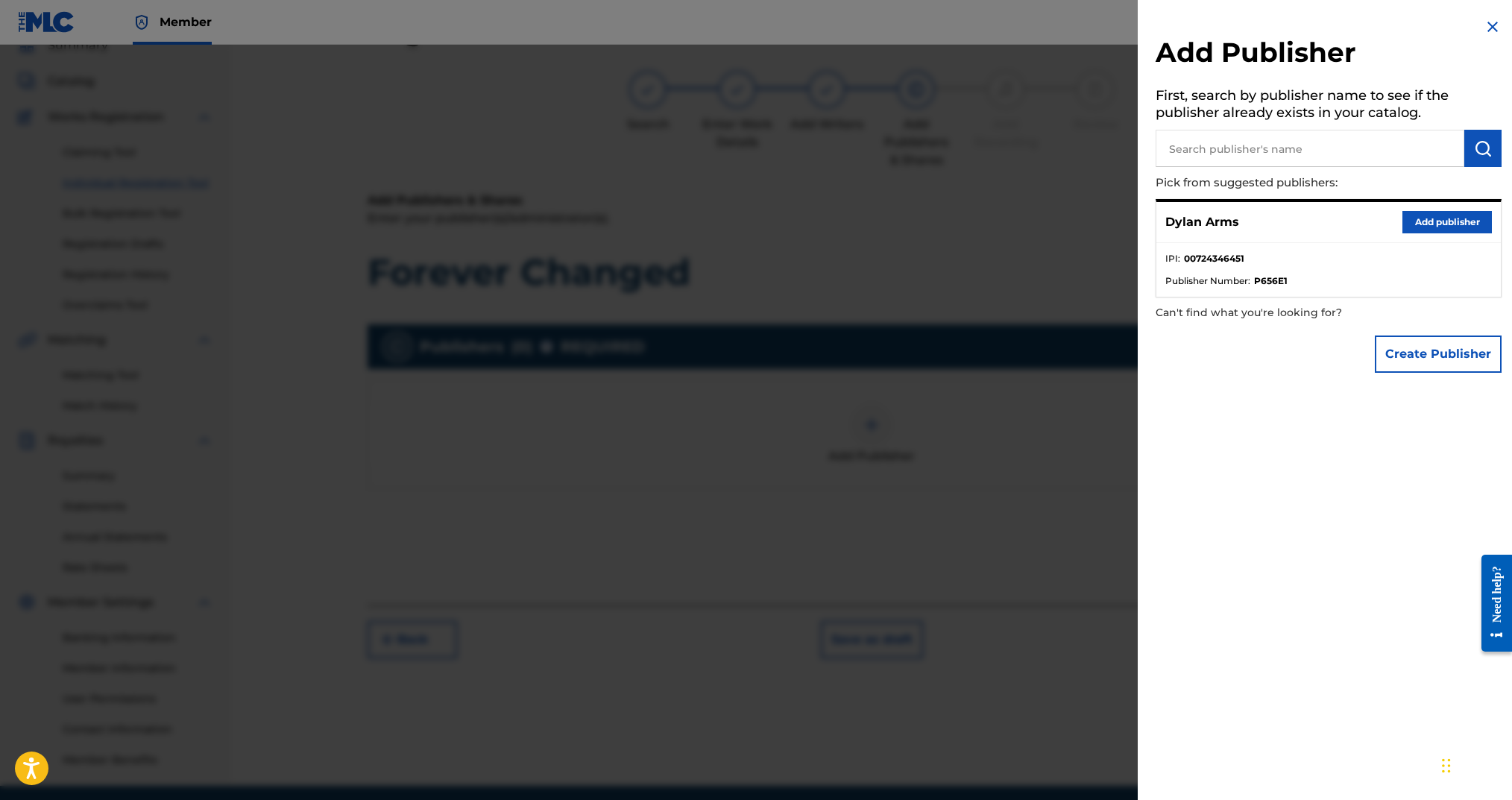
click at [1406, 227] on button "Add publisher" at bounding box center [1447, 222] width 89 height 22
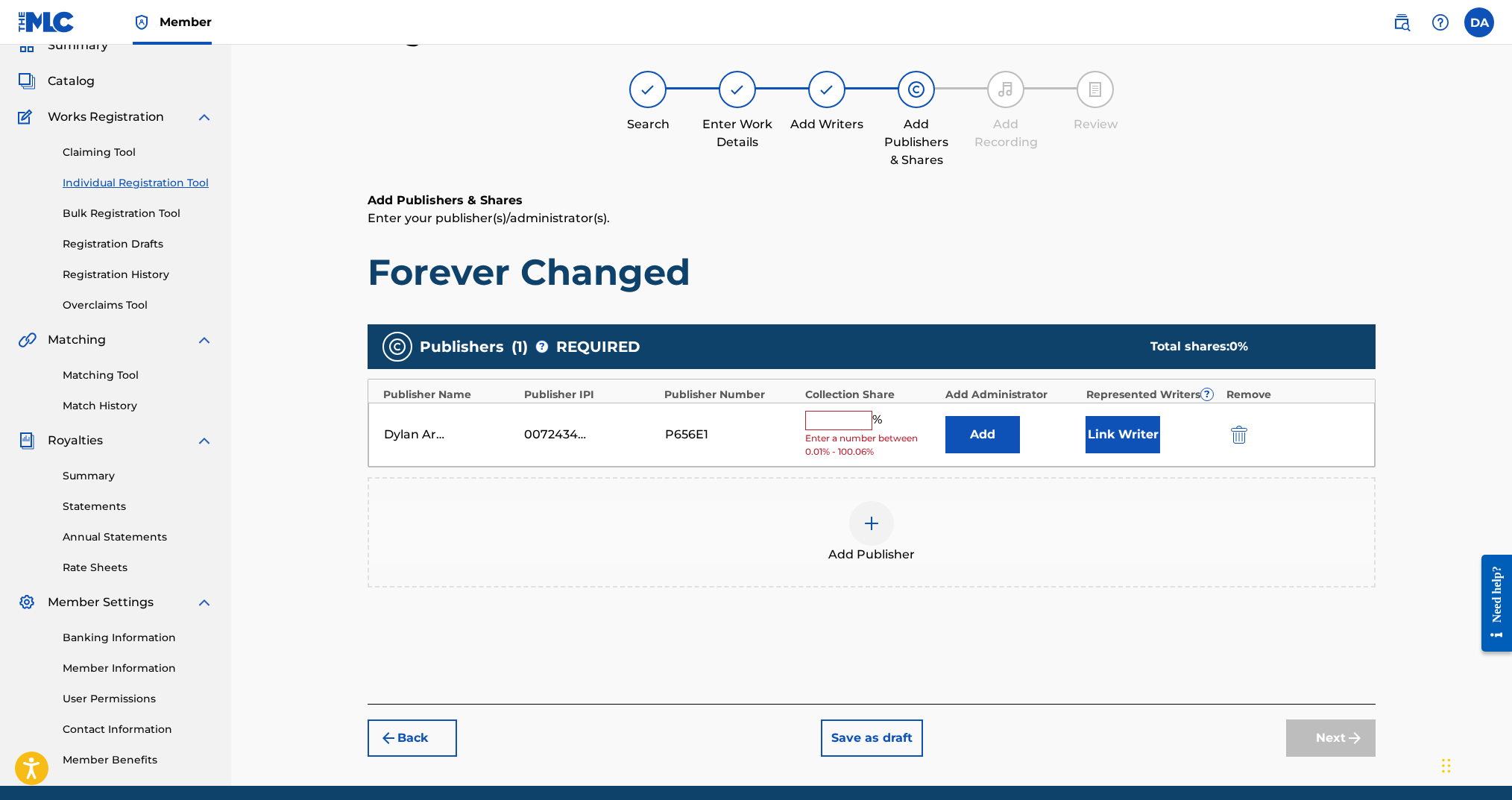
click at [852, 416] on input "text" at bounding box center [839, 420] width 67 height 20
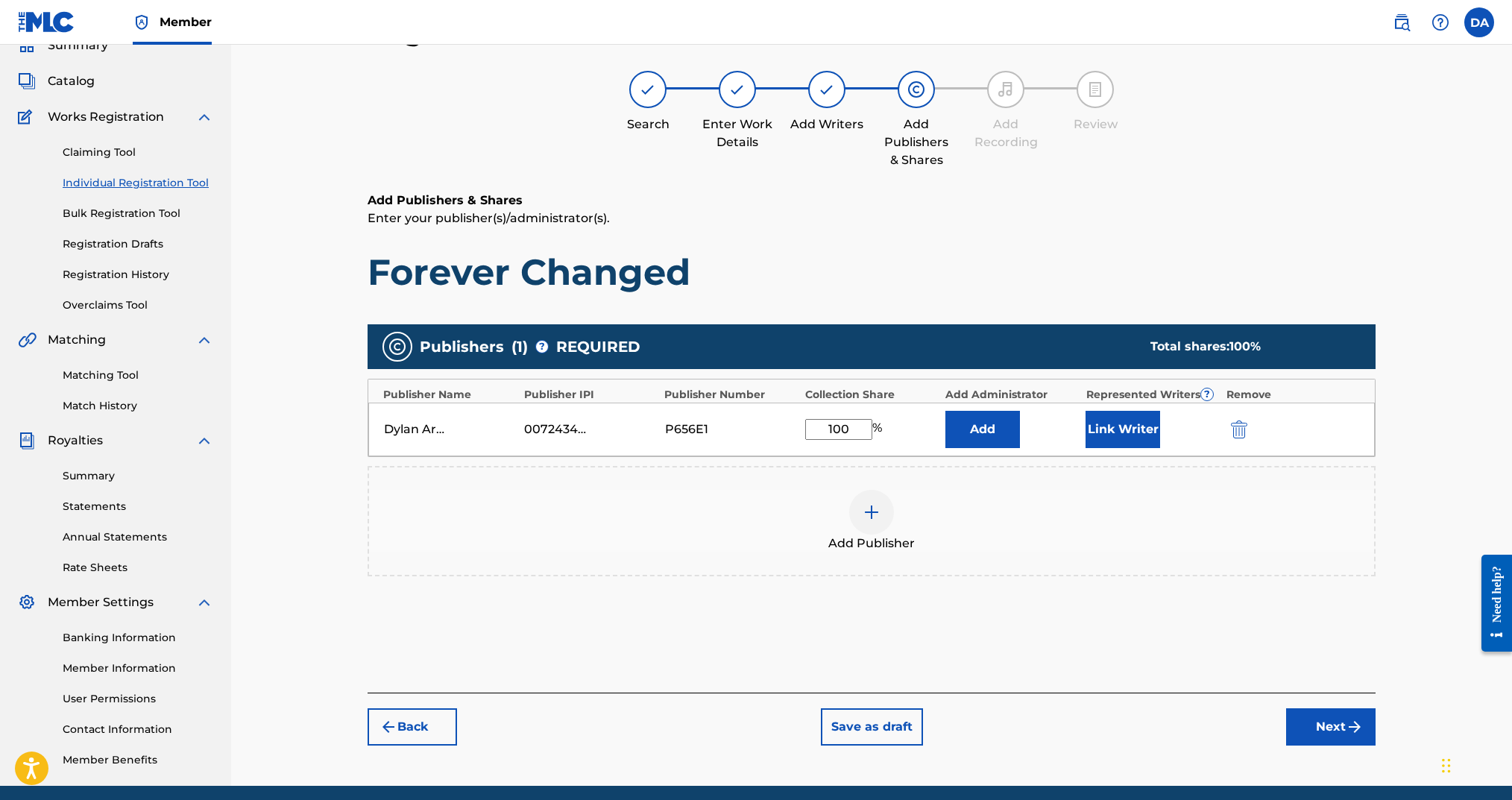
click at [1101, 429] on button "Link Writer" at bounding box center [1122, 430] width 74 height 37
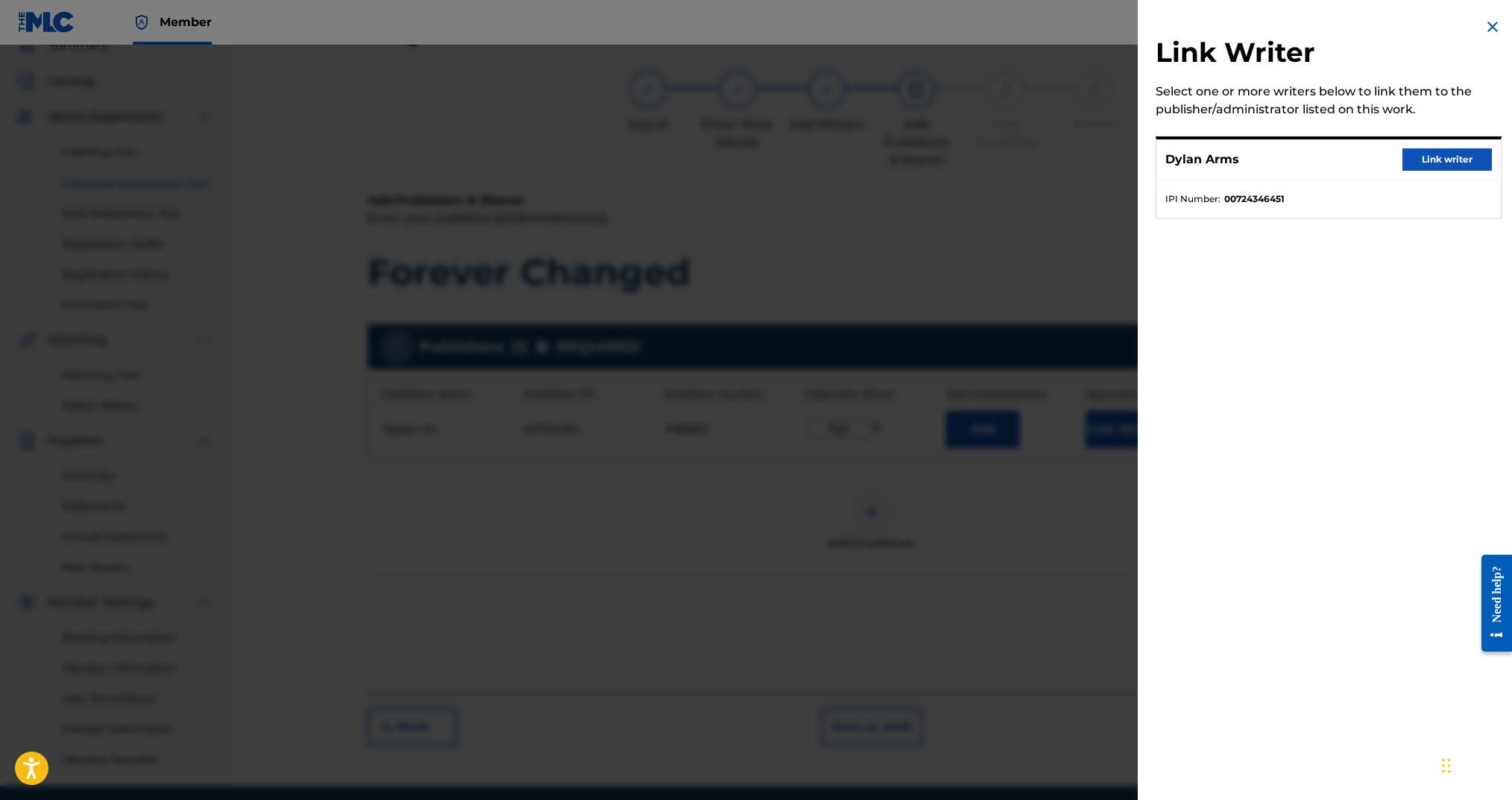
click at [1408, 163] on button "Link writer" at bounding box center [1447, 160] width 89 height 22
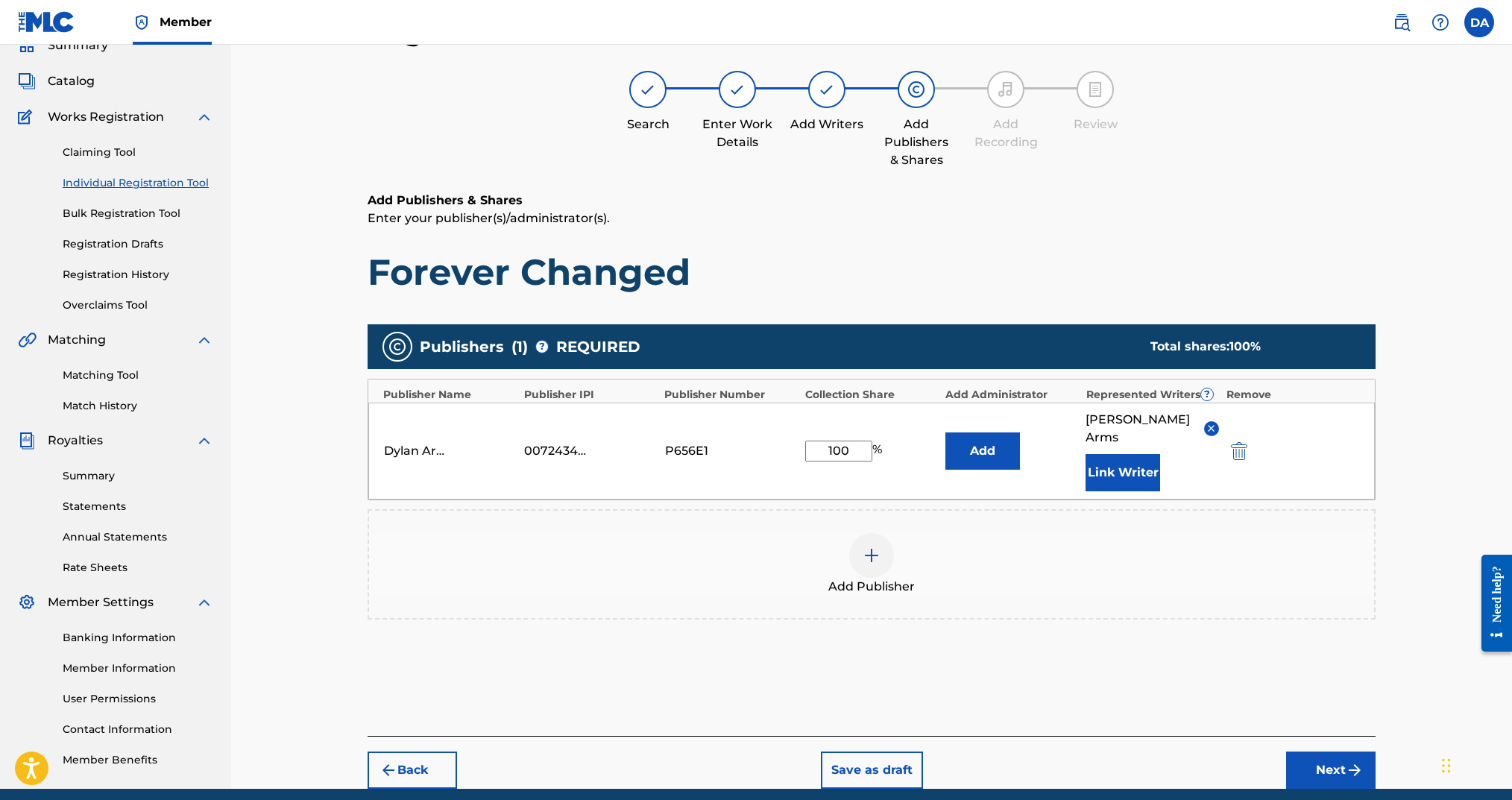
click at [1338, 755] on button "Next" at bounding box center [1331, 770] width 89 height 37
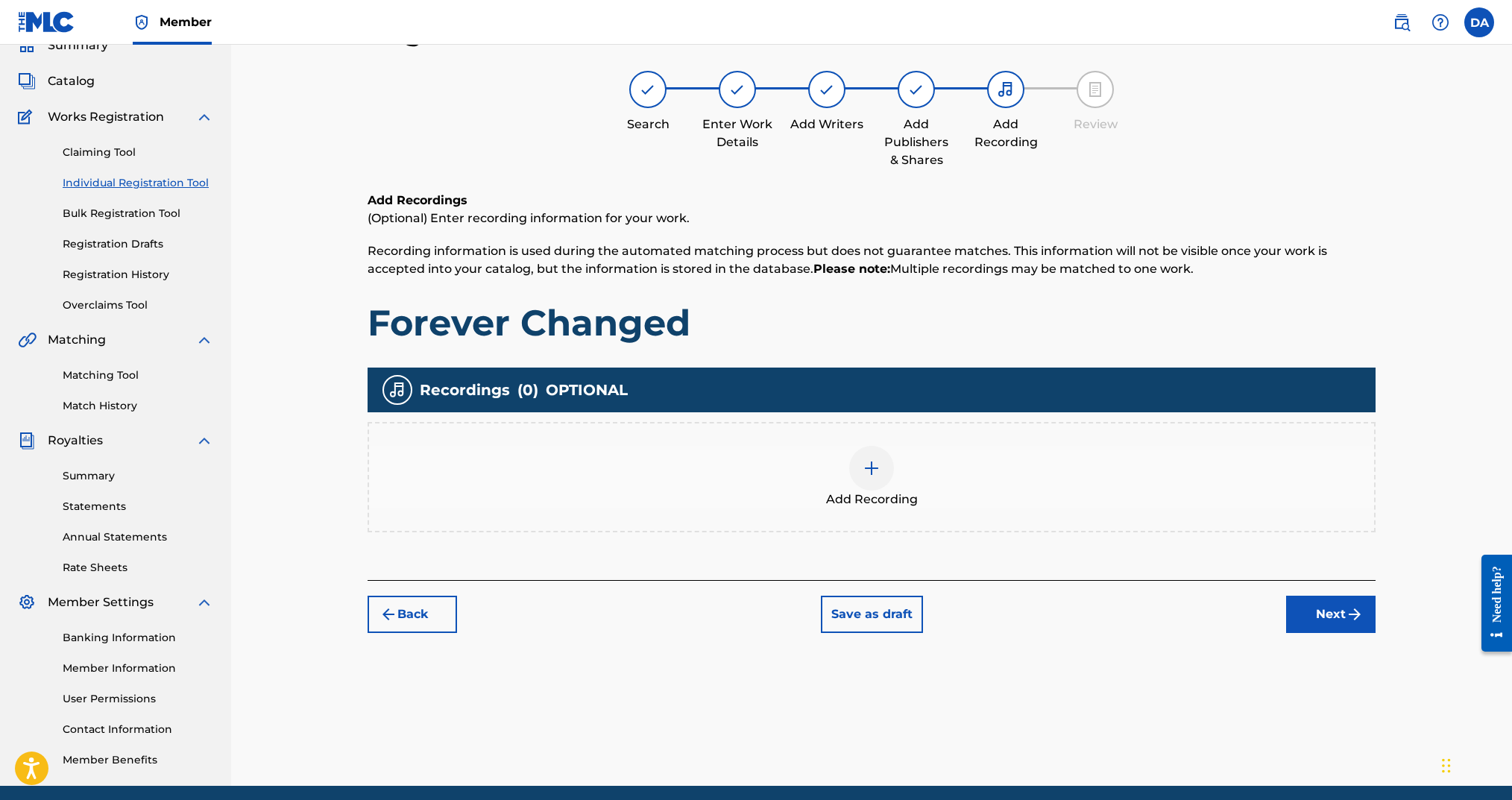
click at [875, 473] on img at bounding box center [871, 468] width 18 height 18
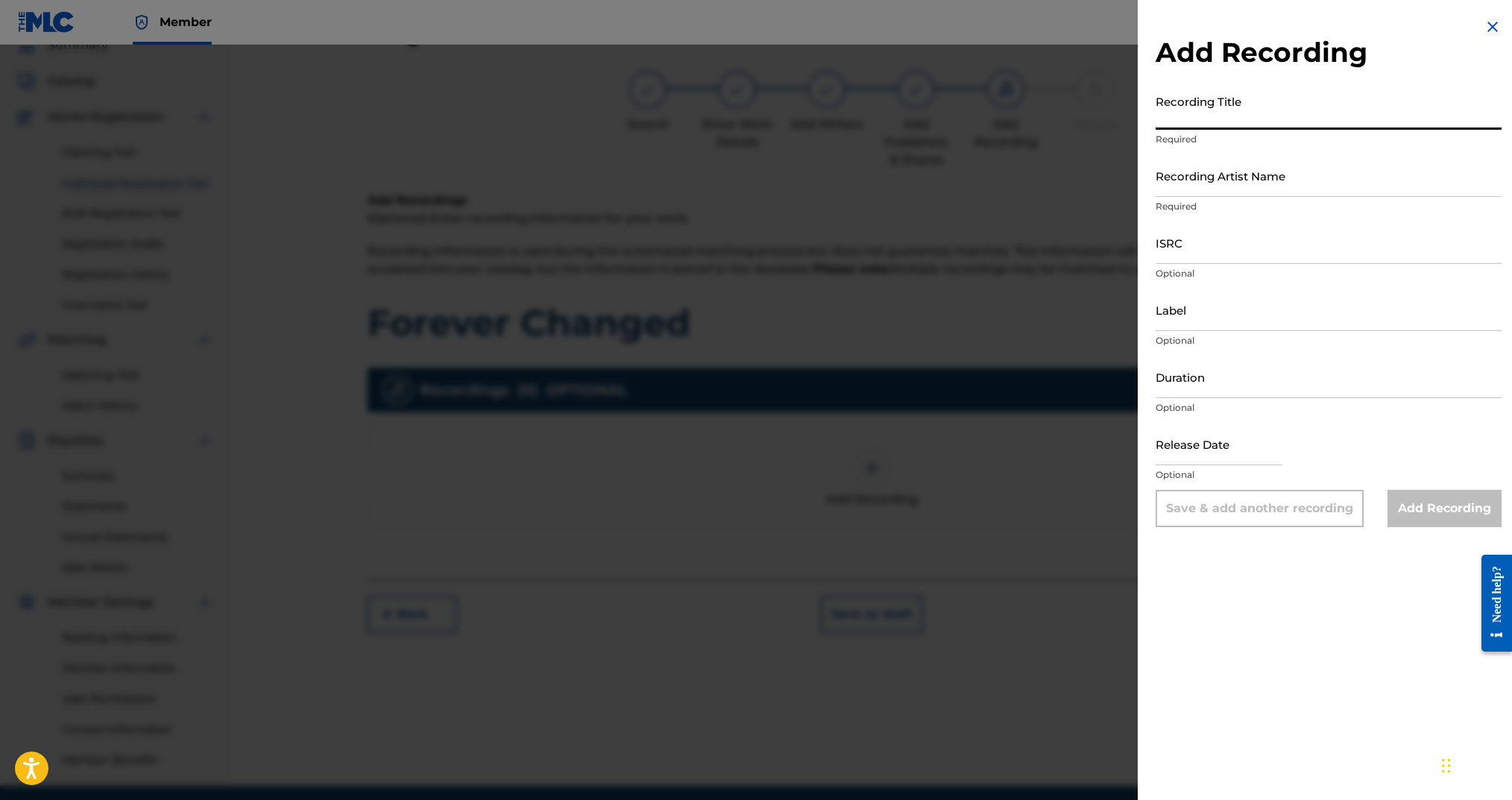
click at [1271, 111] on input "Recording Title" at bounding box center [1329, 109] width 346 height 43
drag, startPoint x: 1214, startPoint y: 184, endPoint x: 1232, endPoint y: 217, distance: 37.6
click at [1217, 188] on input "Recording Artist Name" at bounding box center [1329, 176] width 346 height 43
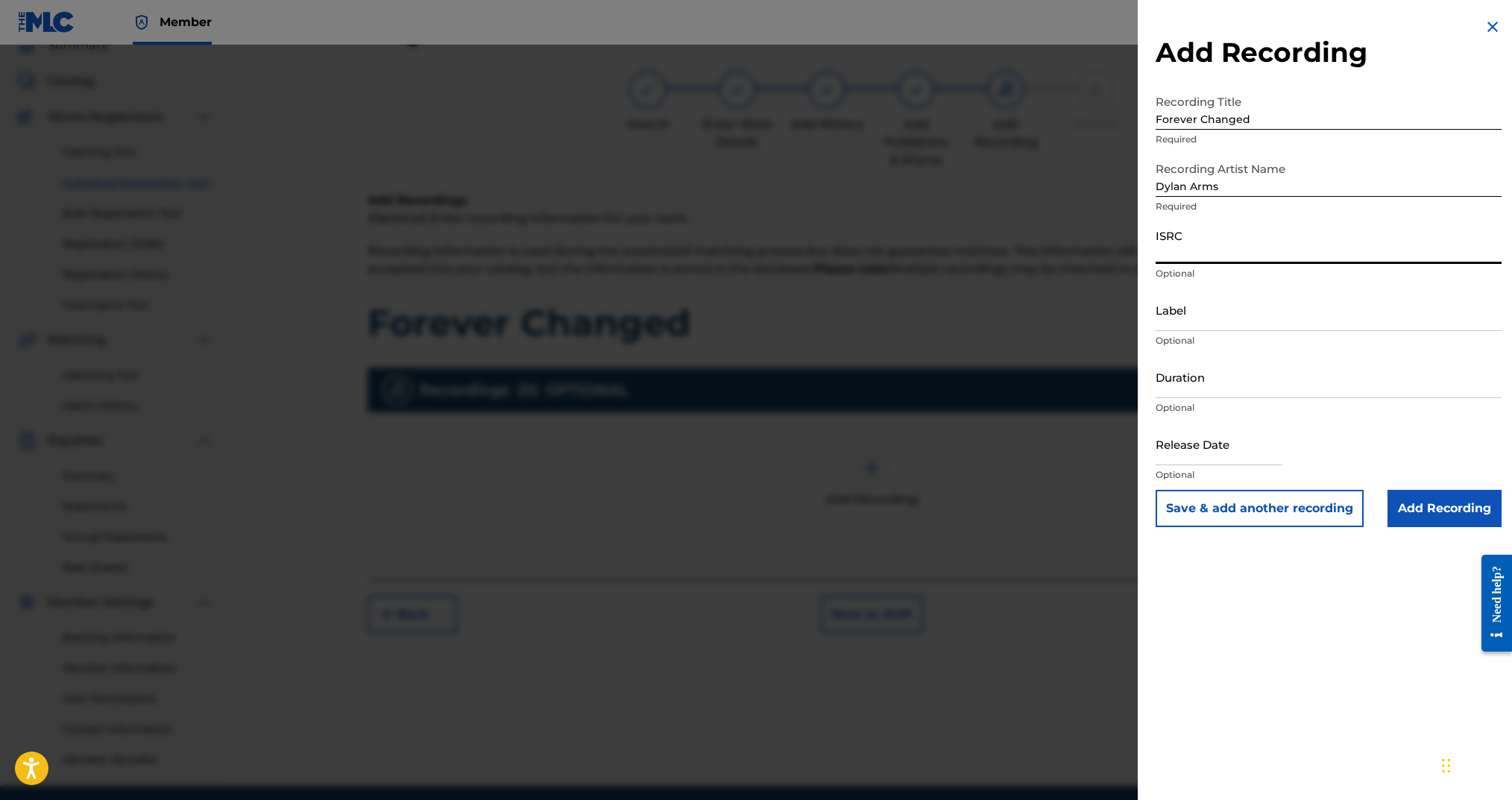
click at [1247, 254] on input "ISRC" at bounding box center [1329, 243] width 346 height 43
paste input "ushm21356974"
drag, startPoint x: 1184, startPoint y: 251, endPoint x: 1146, endPoint y: 251, distance: 38.0
click at [1145, 251] on div "Add Recording Recording Title Forever Changed Required Recording Artist Name [P…" at bounding box center [1329, 273] width 382 height 545
click at [1217, 389] on input "Duration" at bounding box center [1329, 377] width 346 height 43
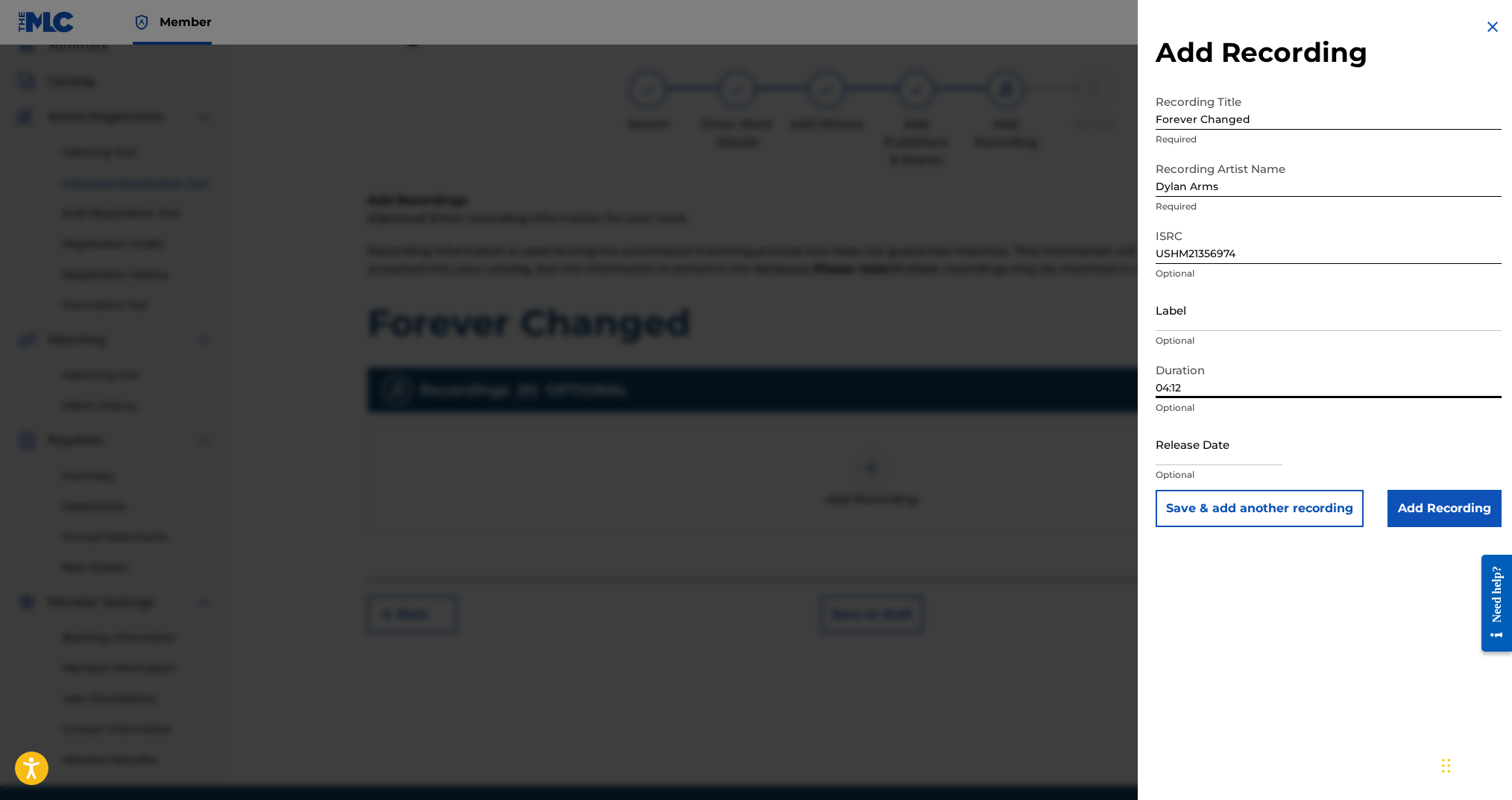
click at [1234, 447] on input "text" at bounding box center [1219, 445] width 126 height 43
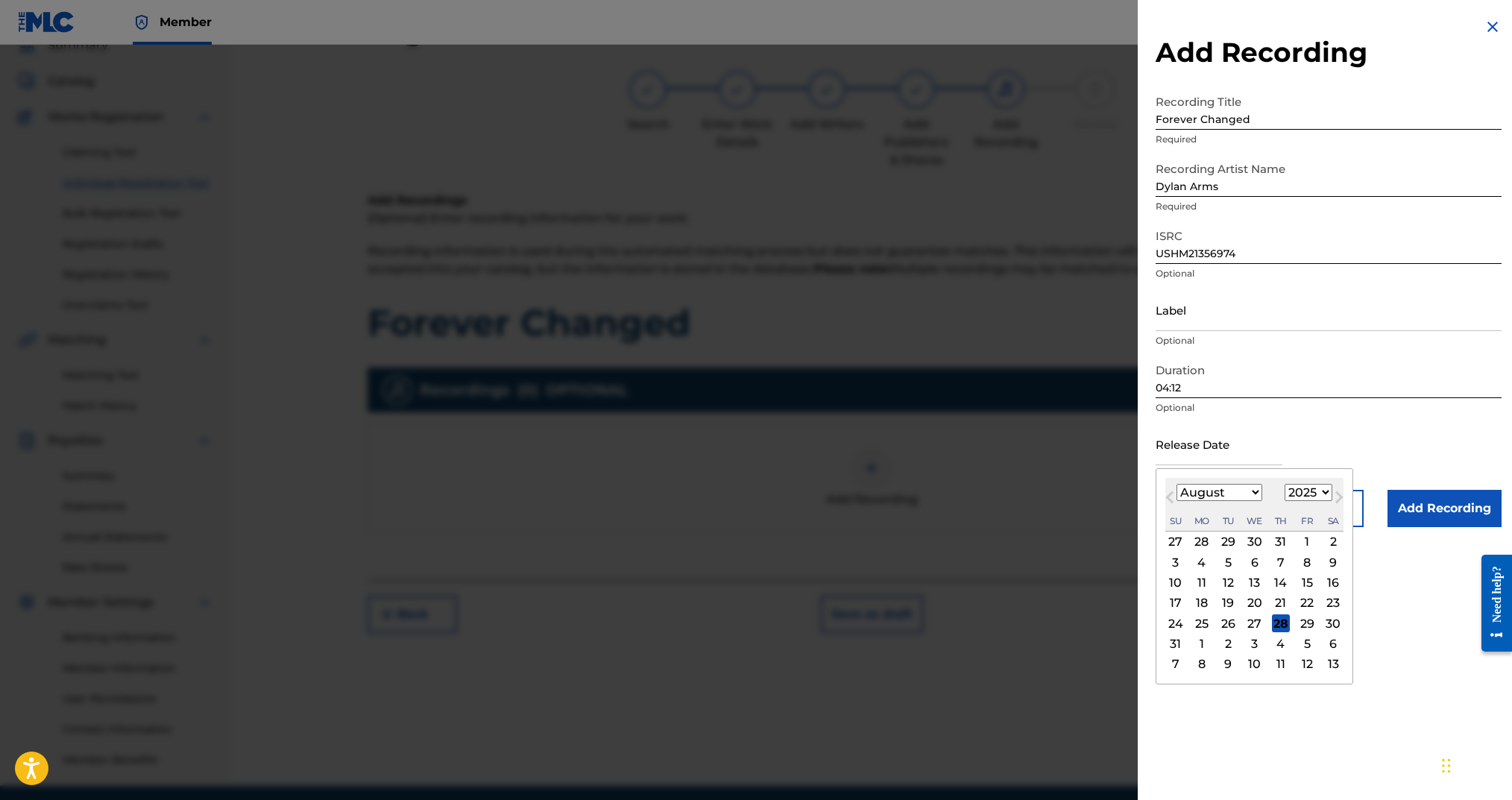
drag, startPoint x: 1176, startPoint y: 482, endPoint x: 1270, endPoint y: 495, distance: 94.9
click at [1176, 482] on div "August [DATE] February March April May June July August September October Novem…" at bounding box center [1254, 505] width 179 height 54
click at [1305, 495] on select "1899 1900 1901 1902 1903 1904 1905 1906 1907 1908 1909 1910 1911 1912 1913 1914…" at bounding box center [1308, 492] width 47 height 17
click at [1288, 484] on select "1899 1900 1901 1902 1903 1904 1905 1906 1907 1908 1909 1910 1911 1912 1913 1914…" at bounding box center [1308, 492] width 47 height 17
click at [1251, 487] on select "January February March April May June July August September October November De…" at bounding box center [1219, 492] width 86 height 17
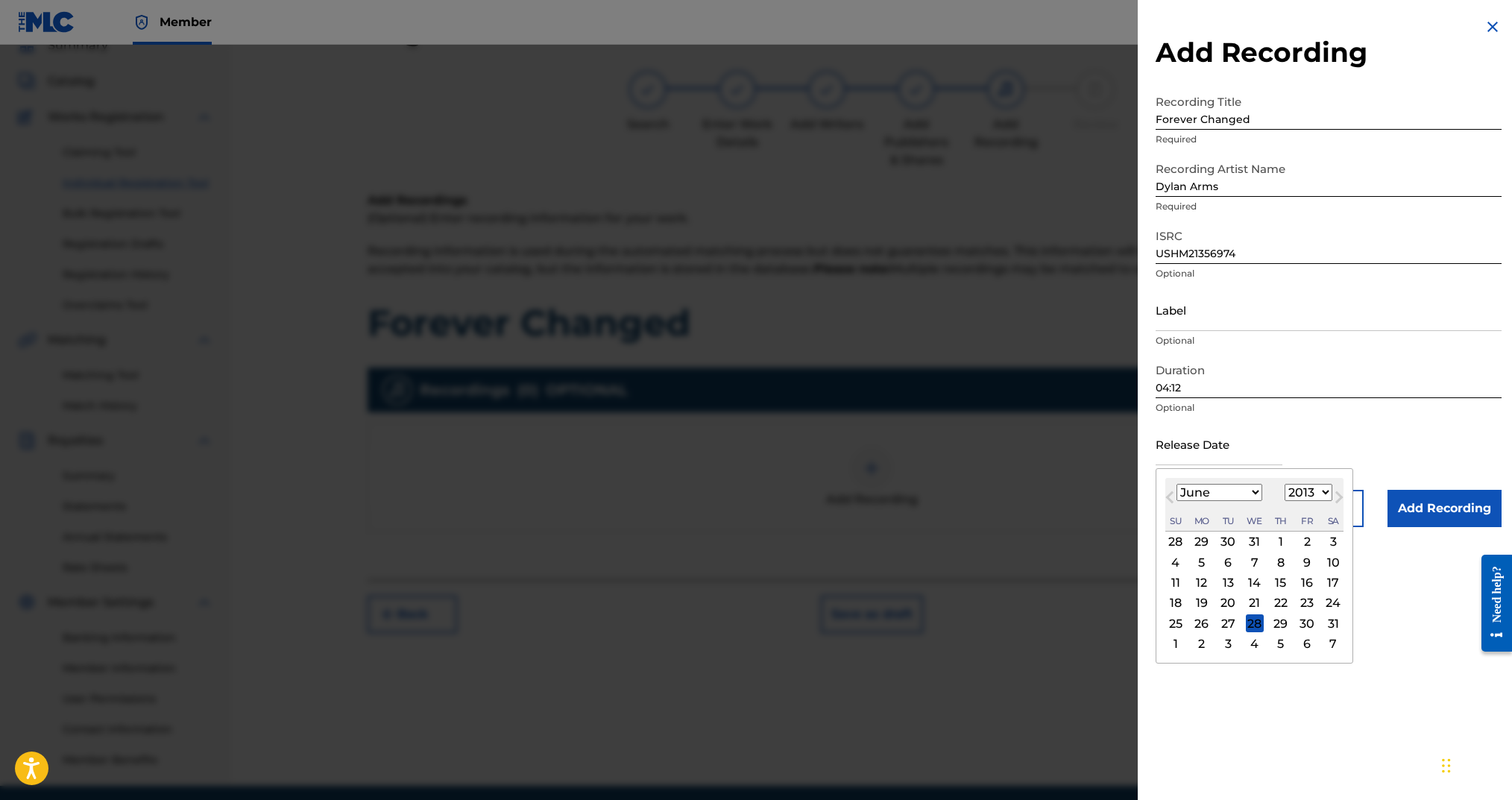
click at [1176, 484] on select "January February March April May June July August September October November De…" at bounding box center [1219, 492] width 86 height 17
drag, startPoint x: 1232, startPoint y: 606, endPoint x: 1405, endPoint y: 609, distance: 173.0
click at [1232, 606] on div "18" at bounding box center [1227, 603] width 18 height 18
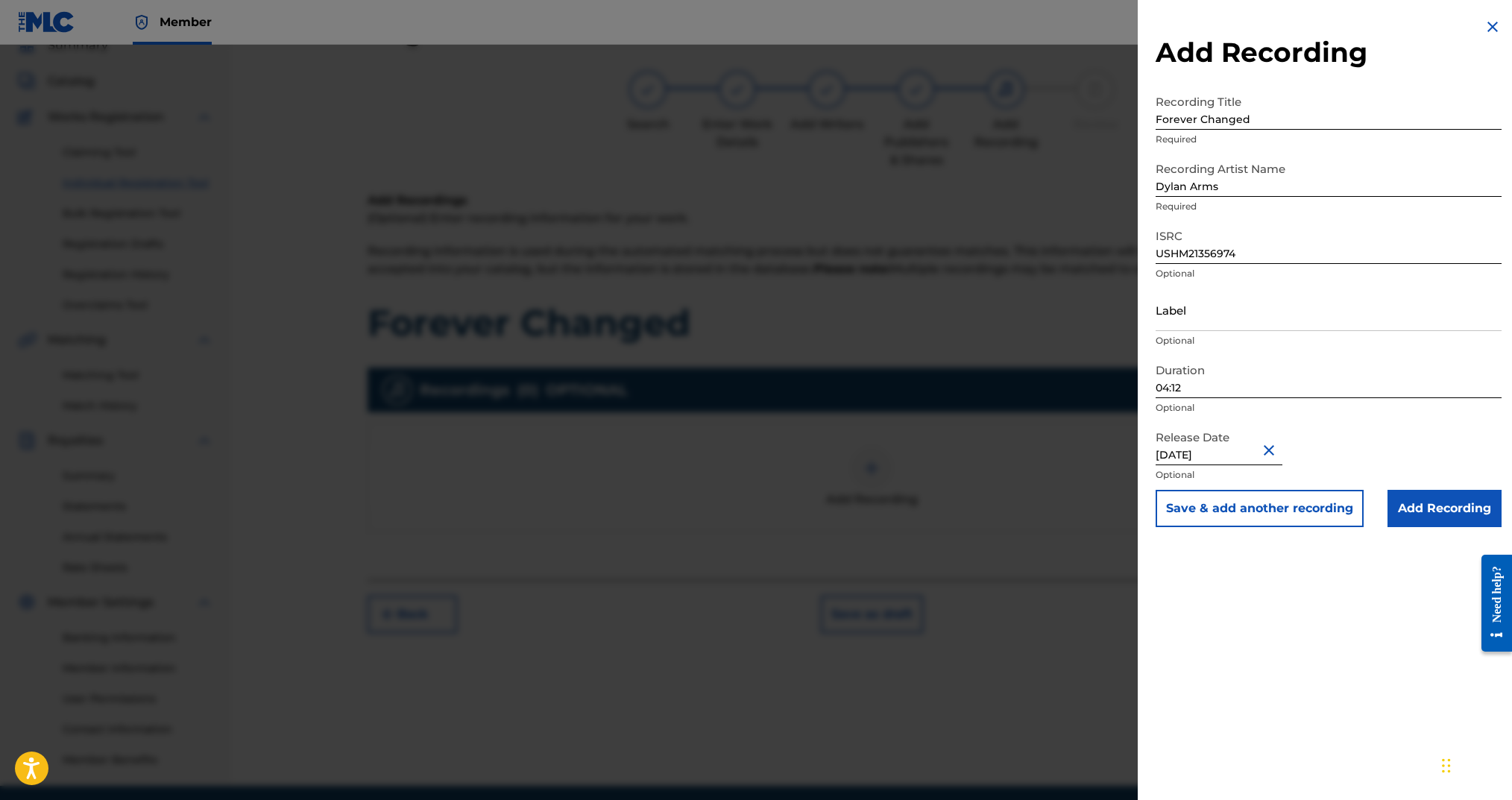
click at [1379, 518] on div "Save & add another recording Add Recording" at bounding box center [1329, 509] width 346 height 37
click at [1409, 515] on input "Add Recording" at bounding box center [1444, 509] width 114 height 37
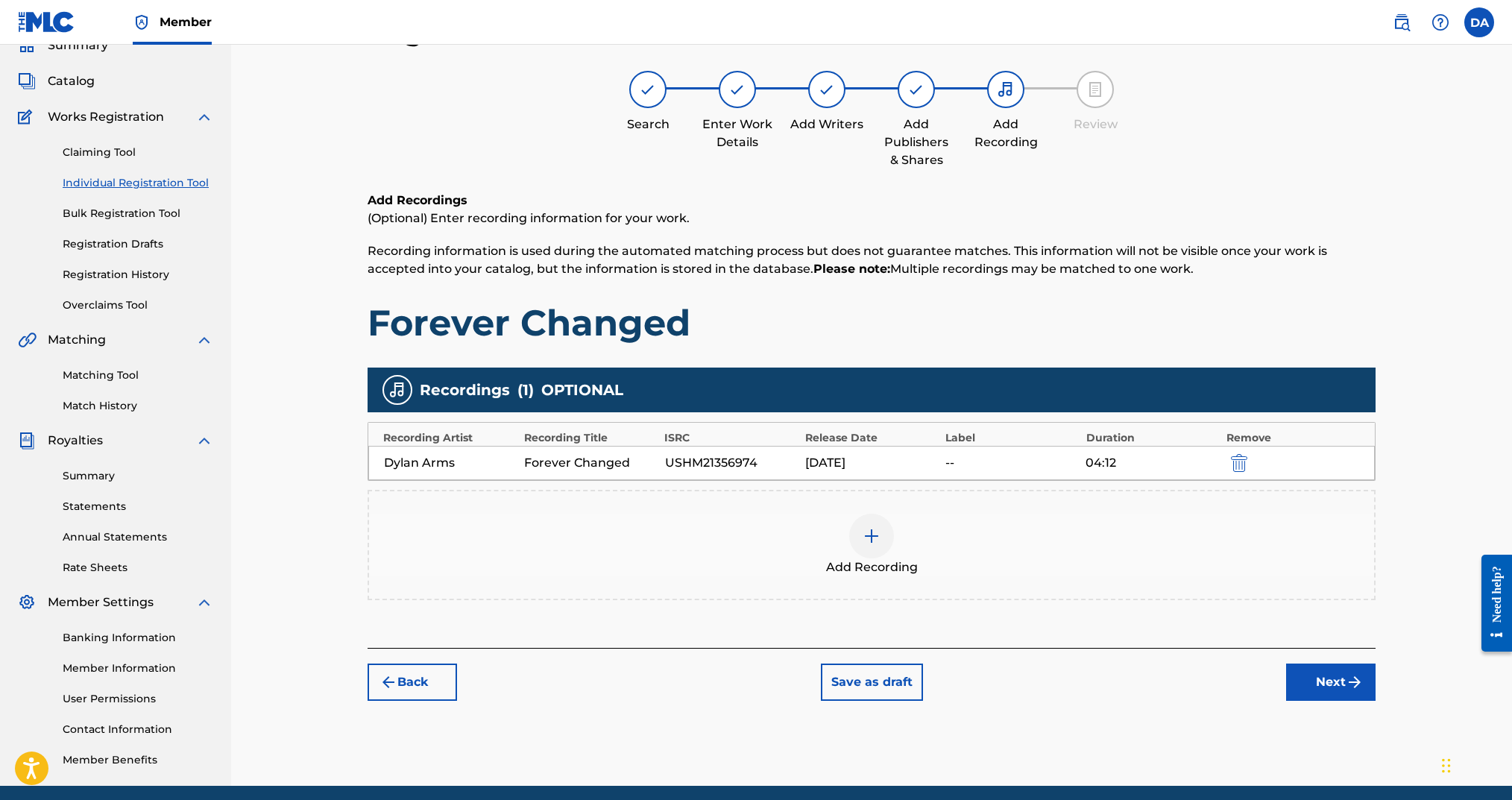
click at [1325, 672] on button "Next" at bounding box center [1331, 683] width 89 height 37
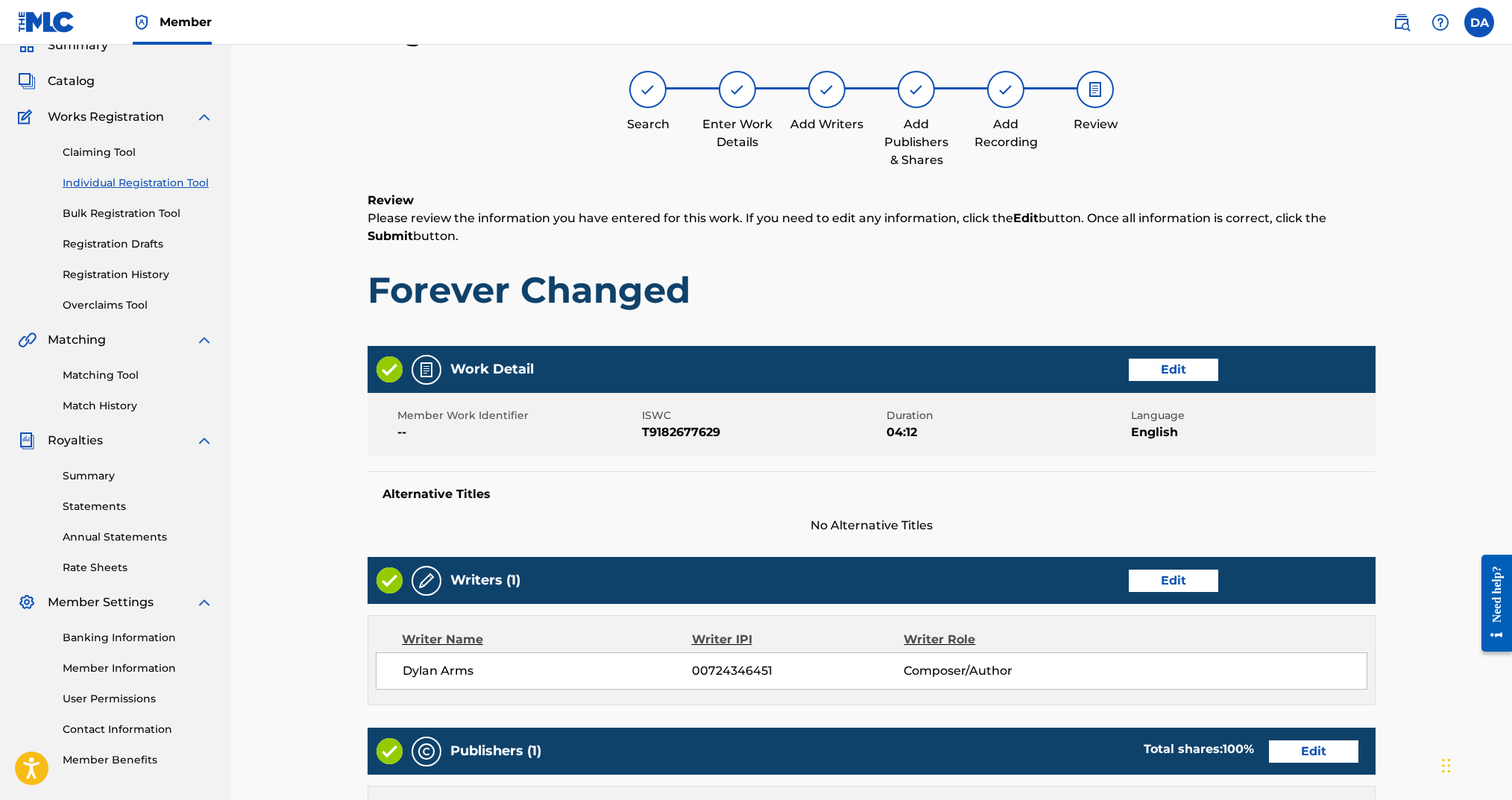
scroll to position [462, 0]
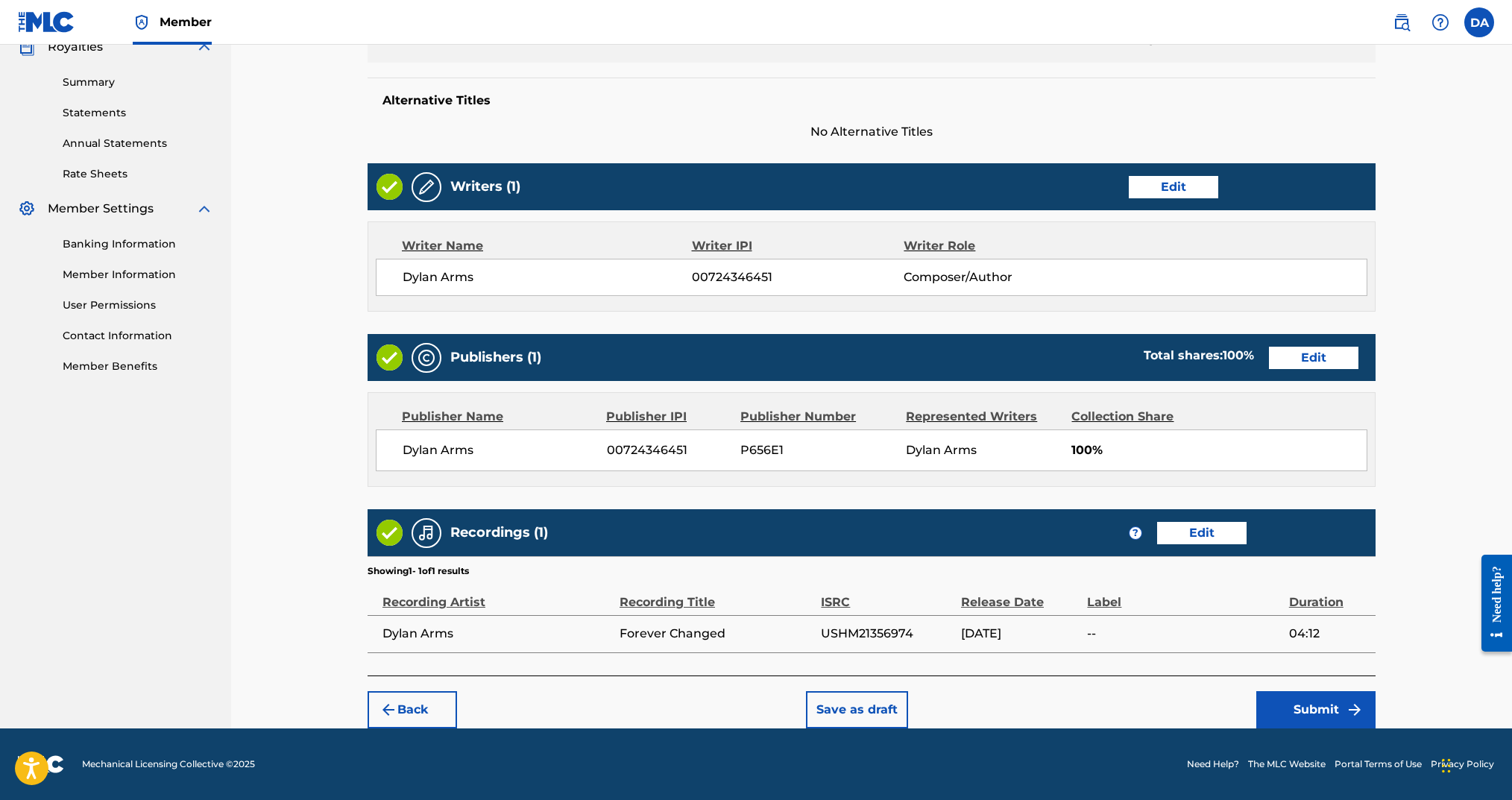
click at [1327, 700] on button "Submit" at bounding box center [1316, 710] width 119 height 37
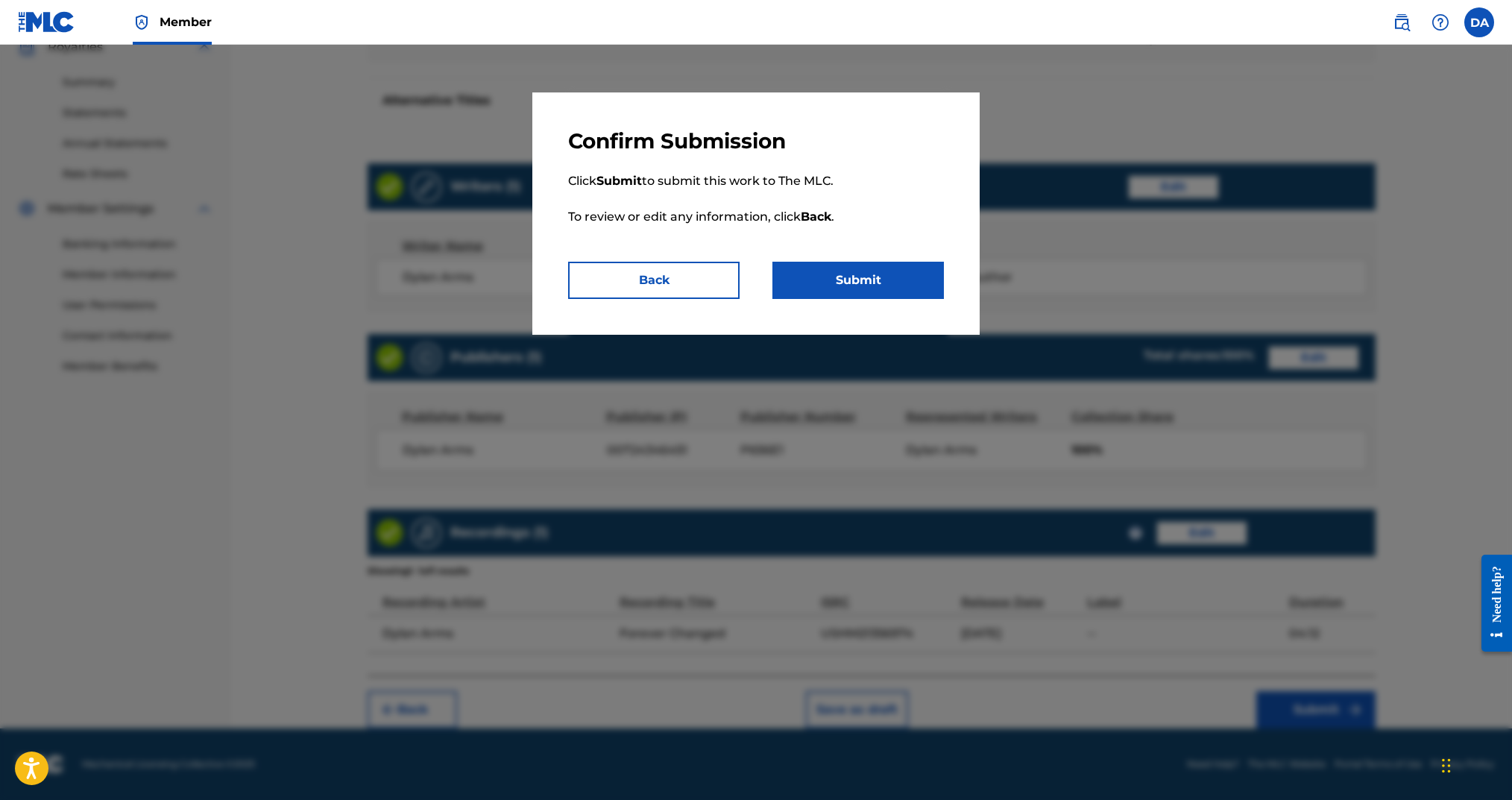
click at [855, 273] on button "Submit" at bounding box center [858, 280] width 171 height 37
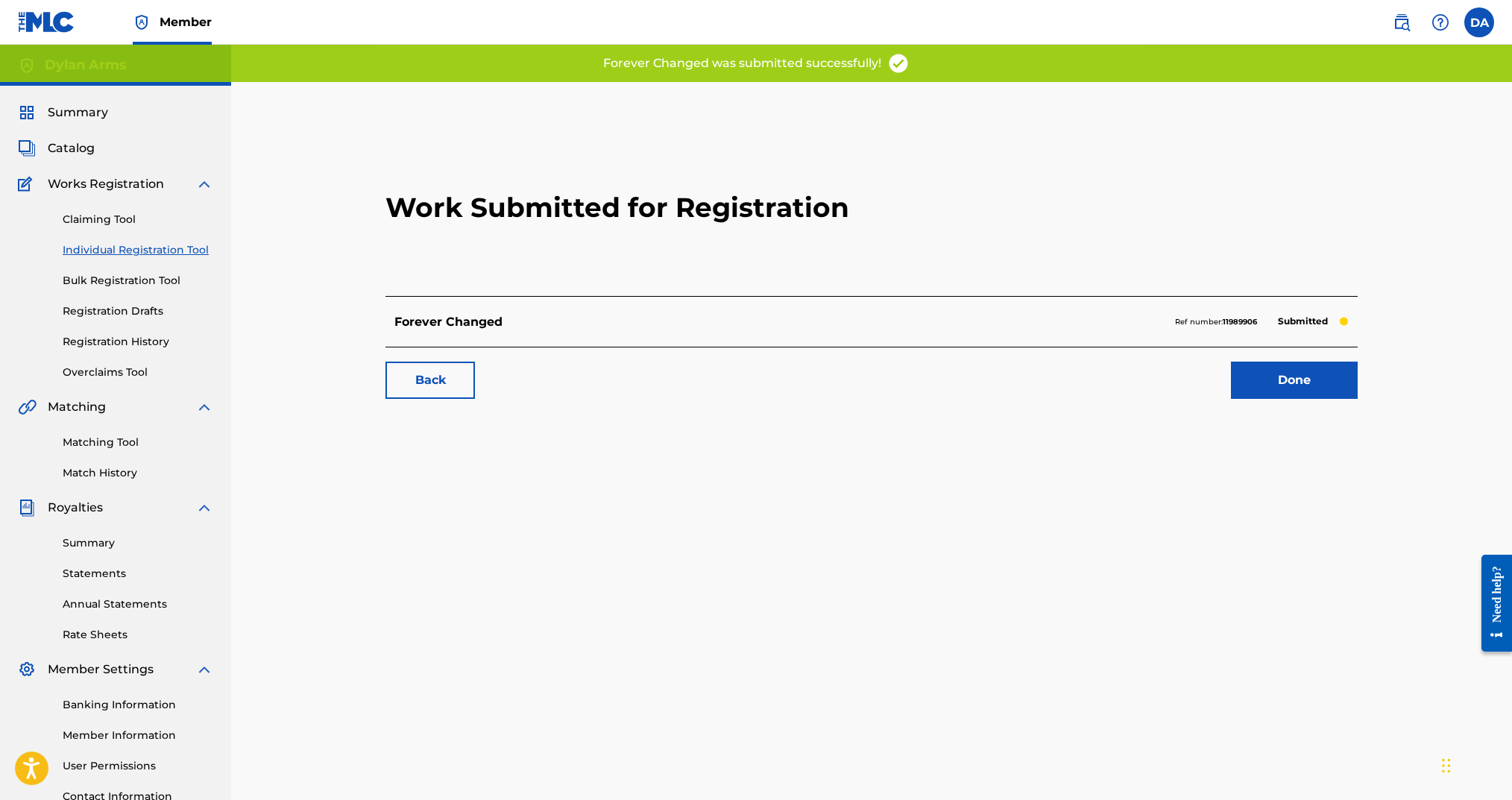
drag, startPoint x: 188, startPoint y: 250, endPoint x: 200, endPoint y: 249, distance: 12.0
click at [188, 250] on link "Individual Registration Tool" at bounding box center [138, 250] width 151 height 16
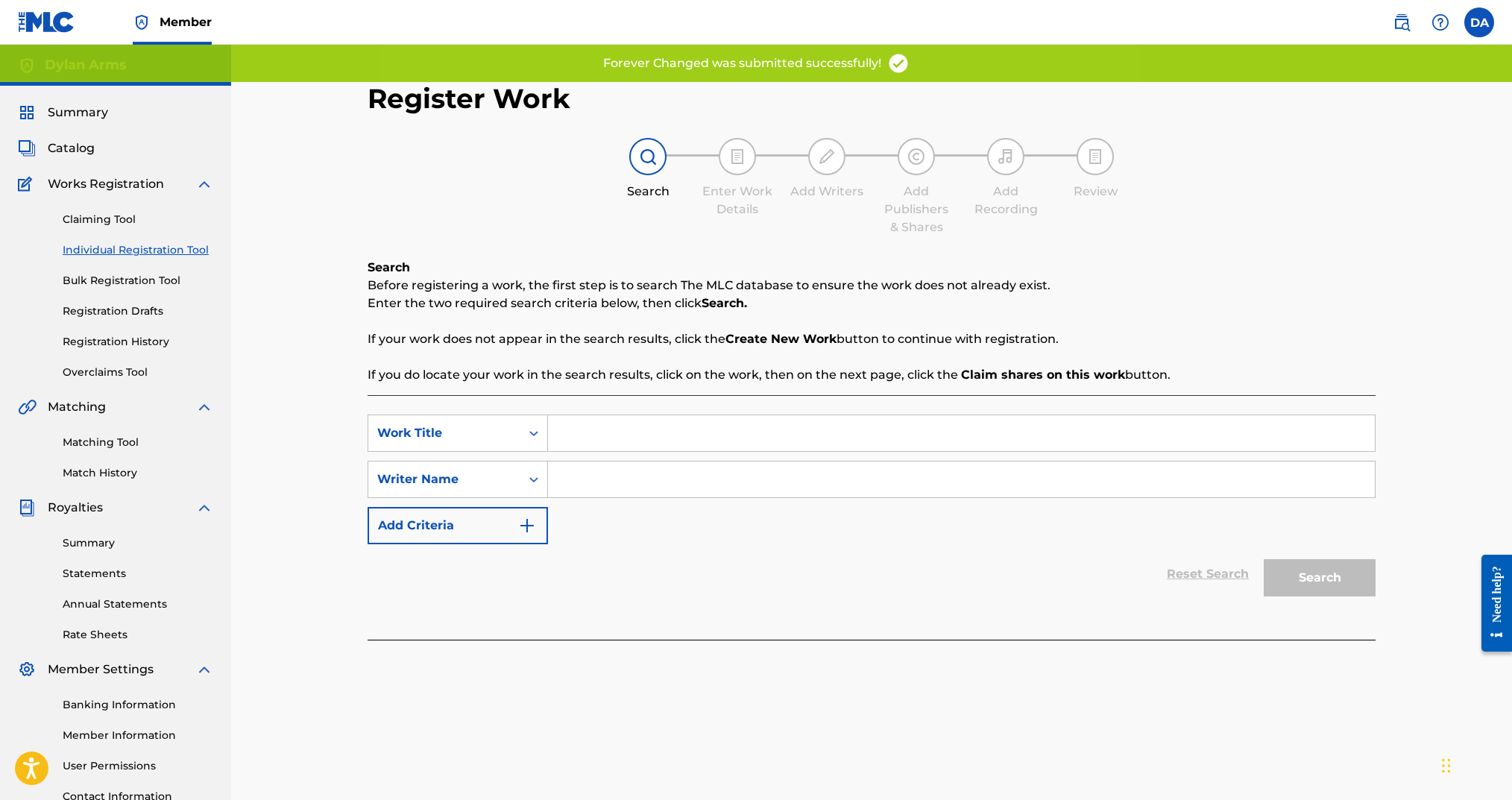
click at [625, 431] on input "Search Form" at bounding box center [961, 433] width 827 height 35
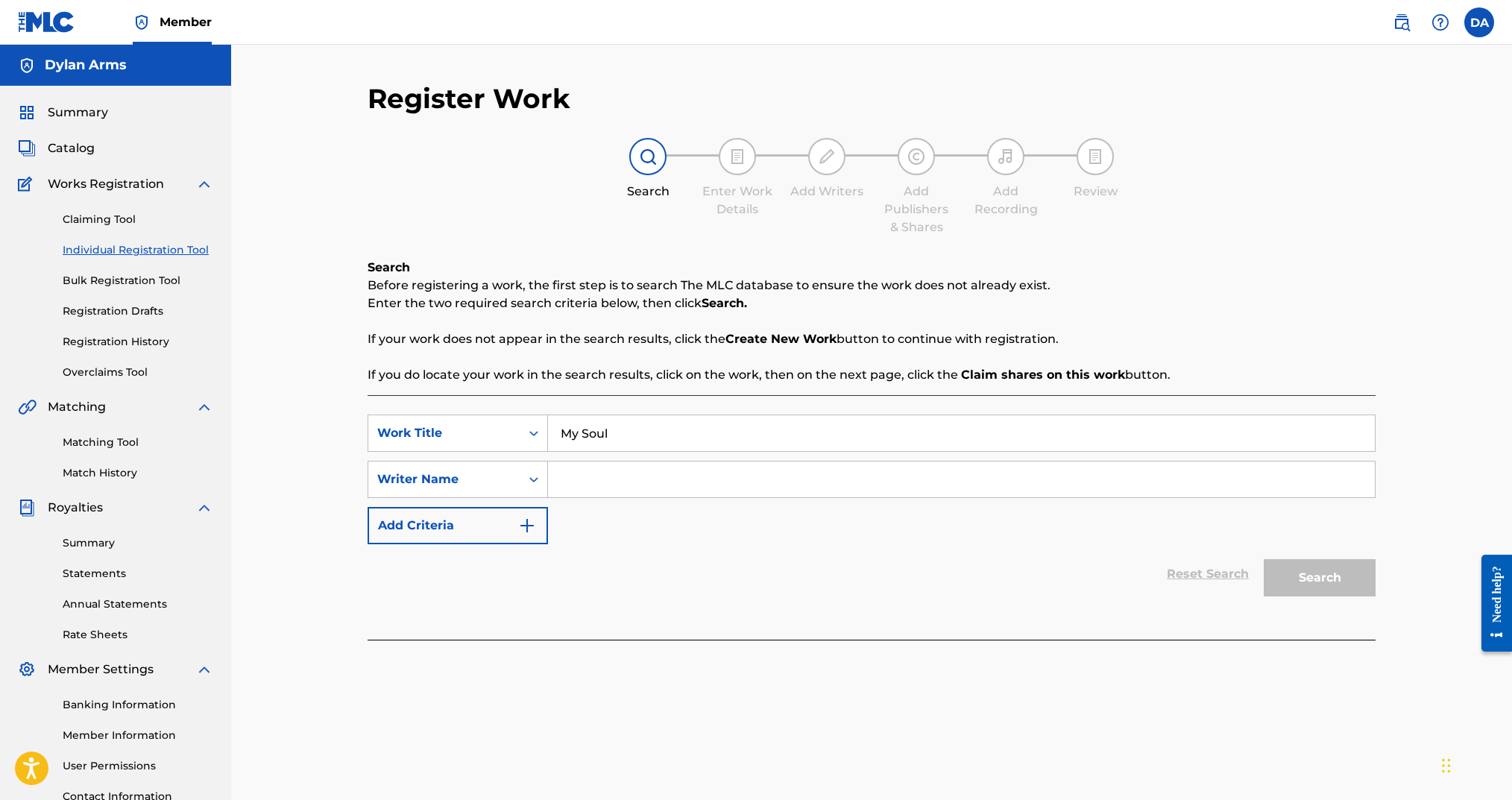
click at [644, 487] on input "Search Form" at bounding box center [961, 479] width 827 height 35
click at [1282, 578] on button "Search" at bounding box center [1320, 578] width 112 height 37
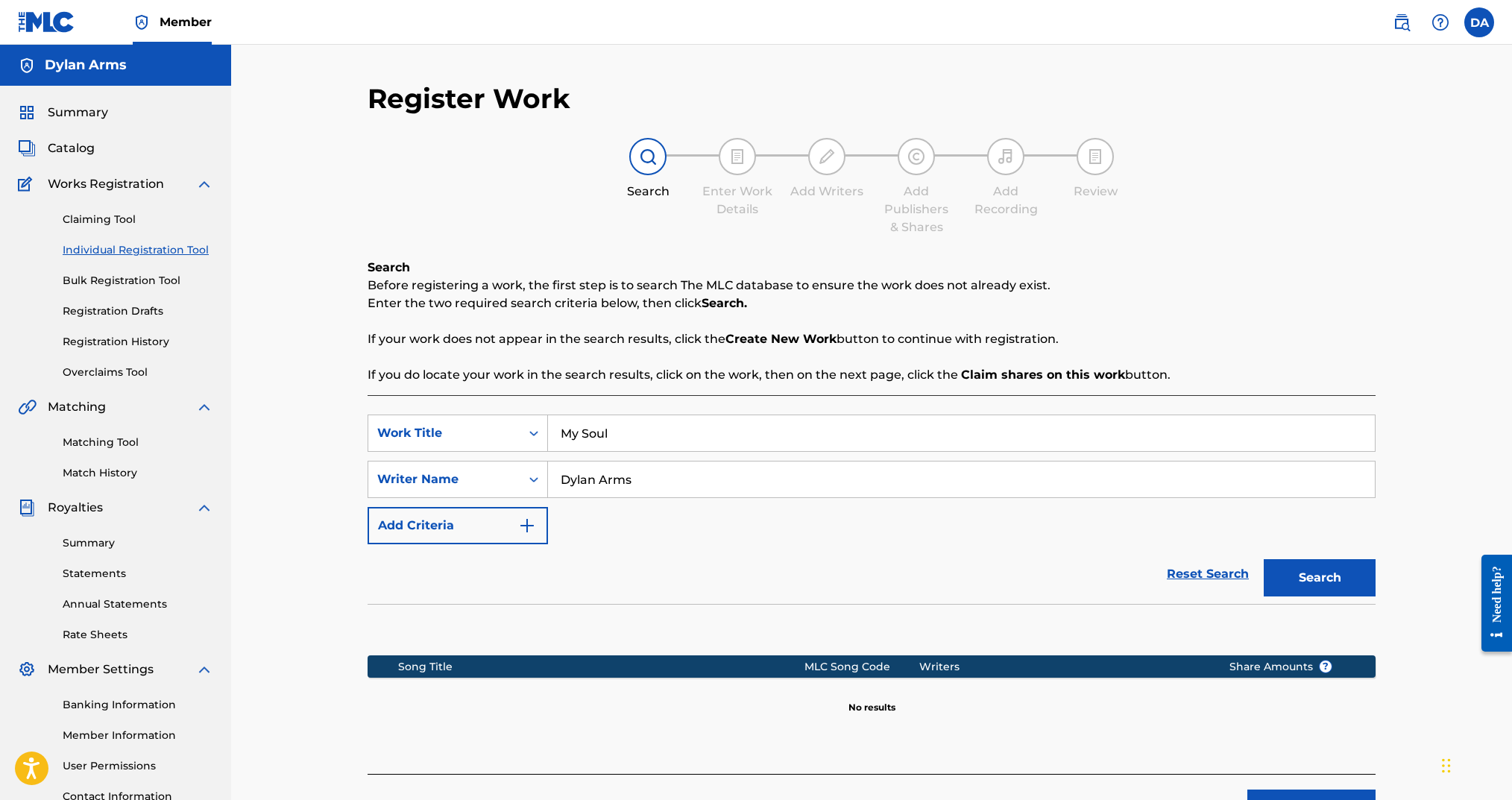
scroll to position [124, 0]
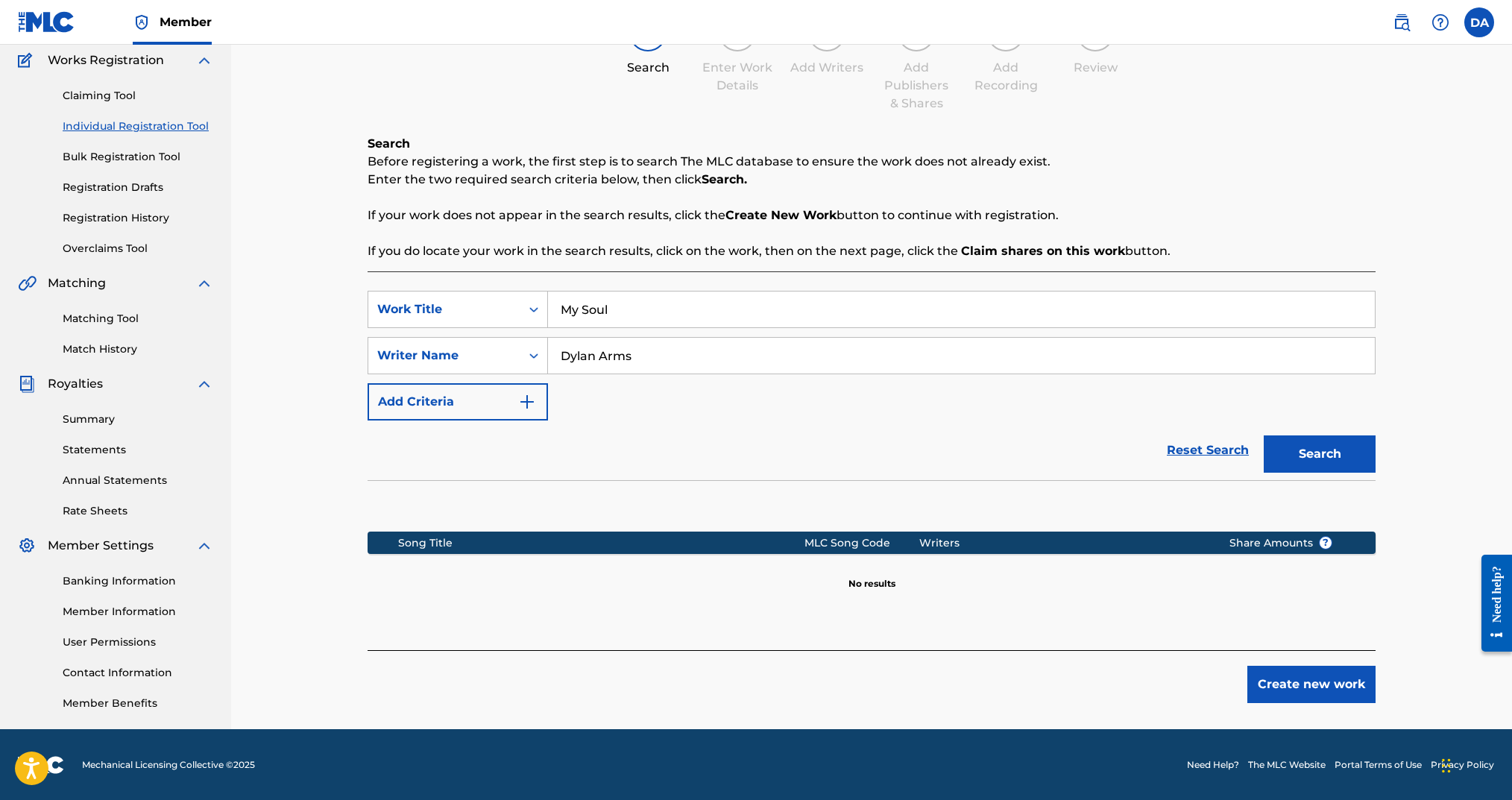
click at [1287, 680] on button "Create new work" at bounding box center [1311, 685] width 128 height 37
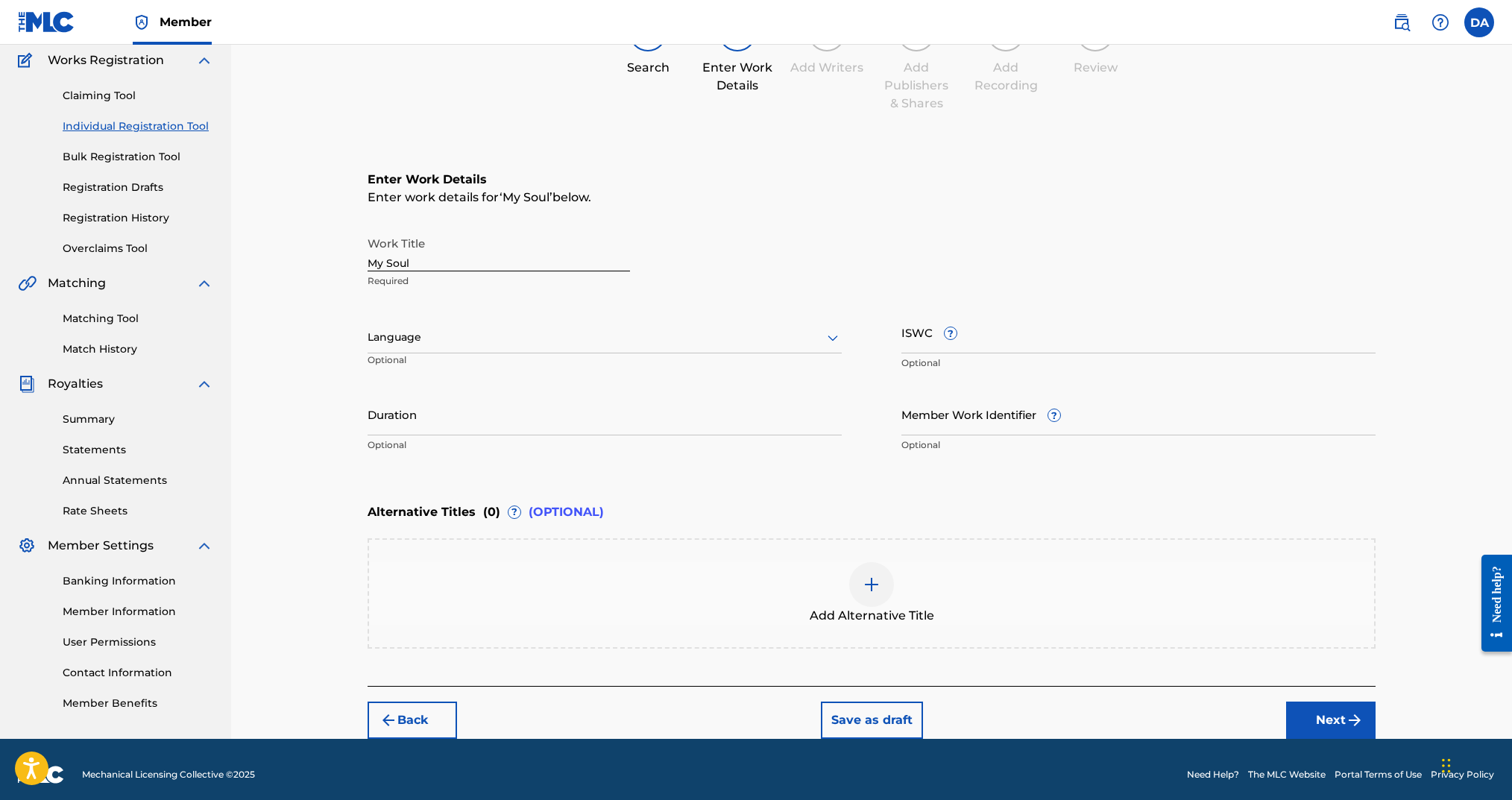
click at [528, 328] on div at bounding box center [604, 338] width 474 height 19
click at [520, 367] on div "English" at bounding box center [604, 370] width 472 height 33
click at [1059, 340] on input "ISWC ?" at bounding box center [1138, 332] width 474 height 43
paste input "T-334.293.708-6"
click at [577, 423] on input "Duration" at bounding box center [604, 415] width 474 height 43
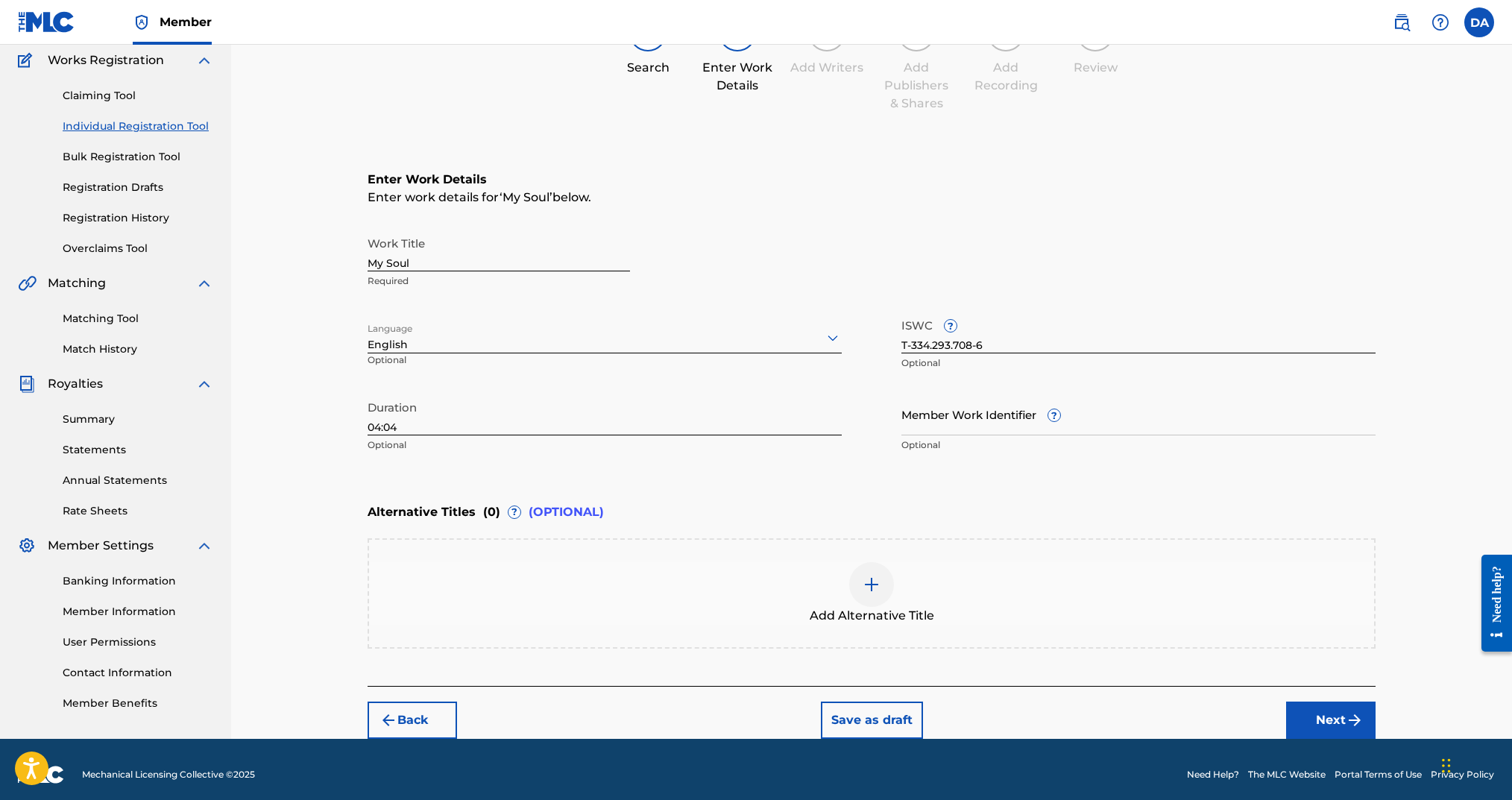
drag, startPoint x: 1302, startPoint y: 721, endPoint x: 1291, endPoint y: 715, distance: 12.5
click at [1301, 720] on button "Next" at bounding box center [1331, 721] width 89 height 37
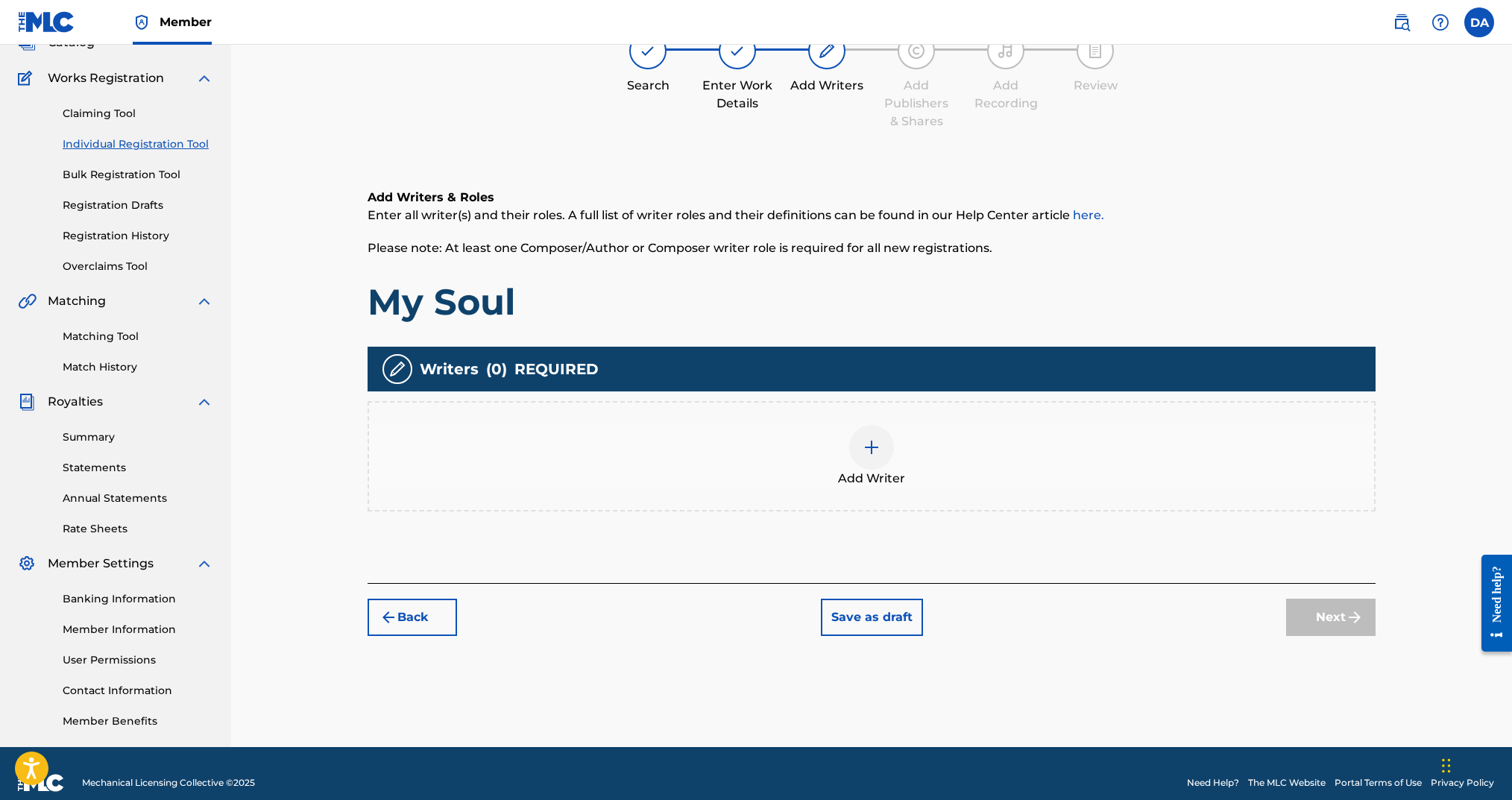
scroll to position [67, 0]
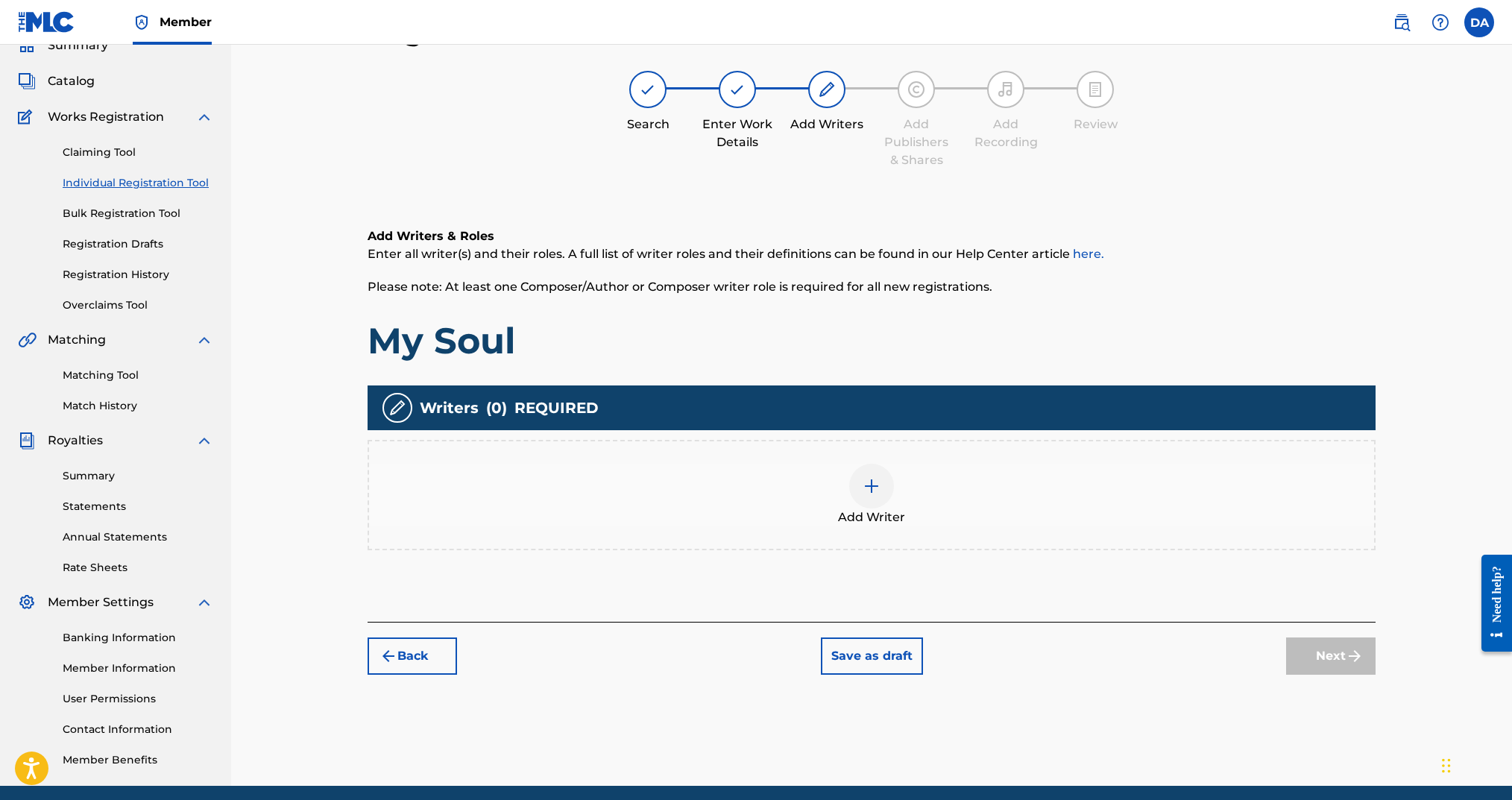
click at [868, 509] on span "Add Writer" at bounding box center [871, 517] width 67 height 18
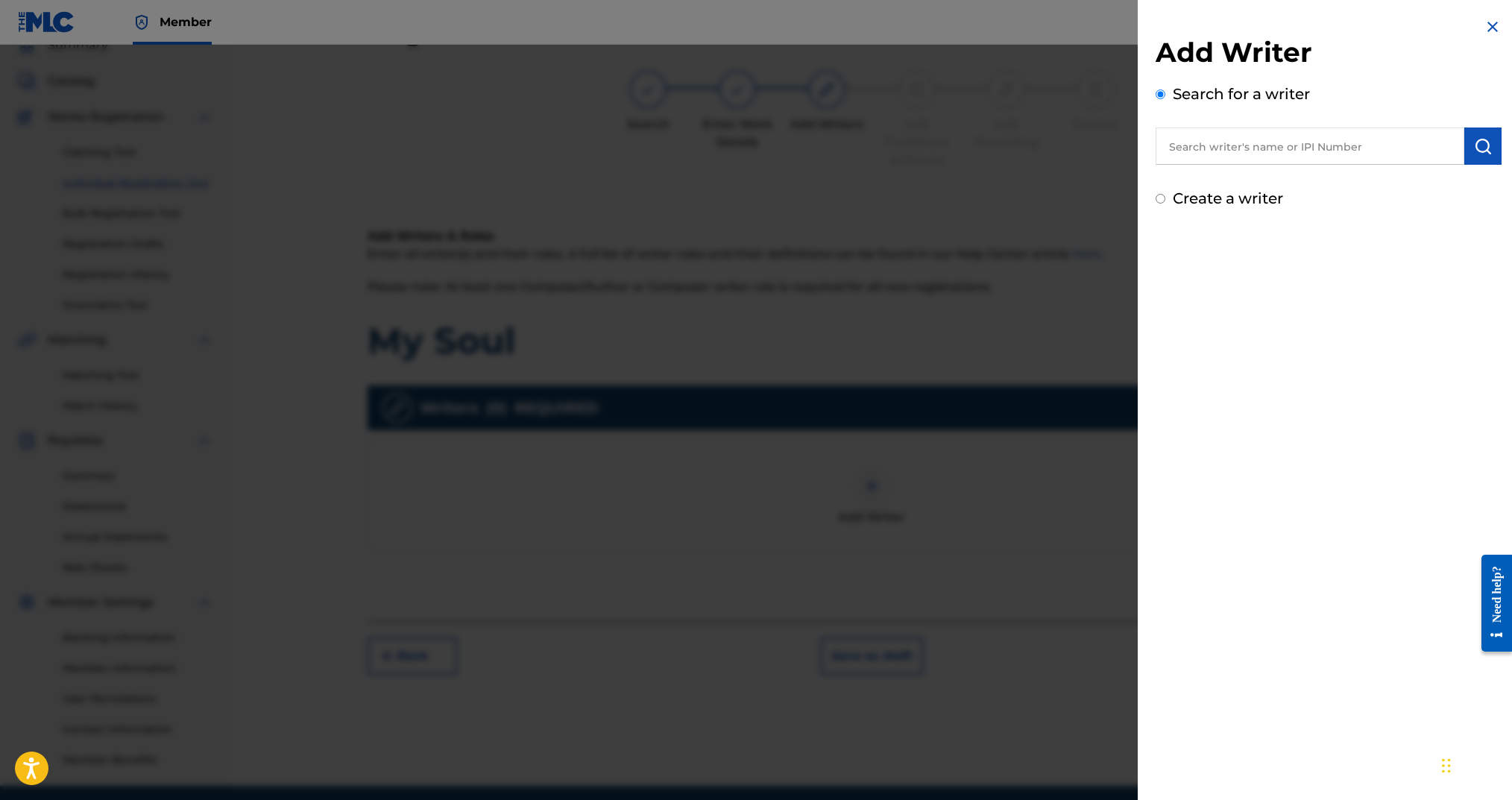
click at [1214, 193] on label "Create a writer" at bounding box center [1227, 198] width 111 height 18
click at [1165, 193] on input "Create a writer" at bounding box center [1161, 198] width 9 height 9
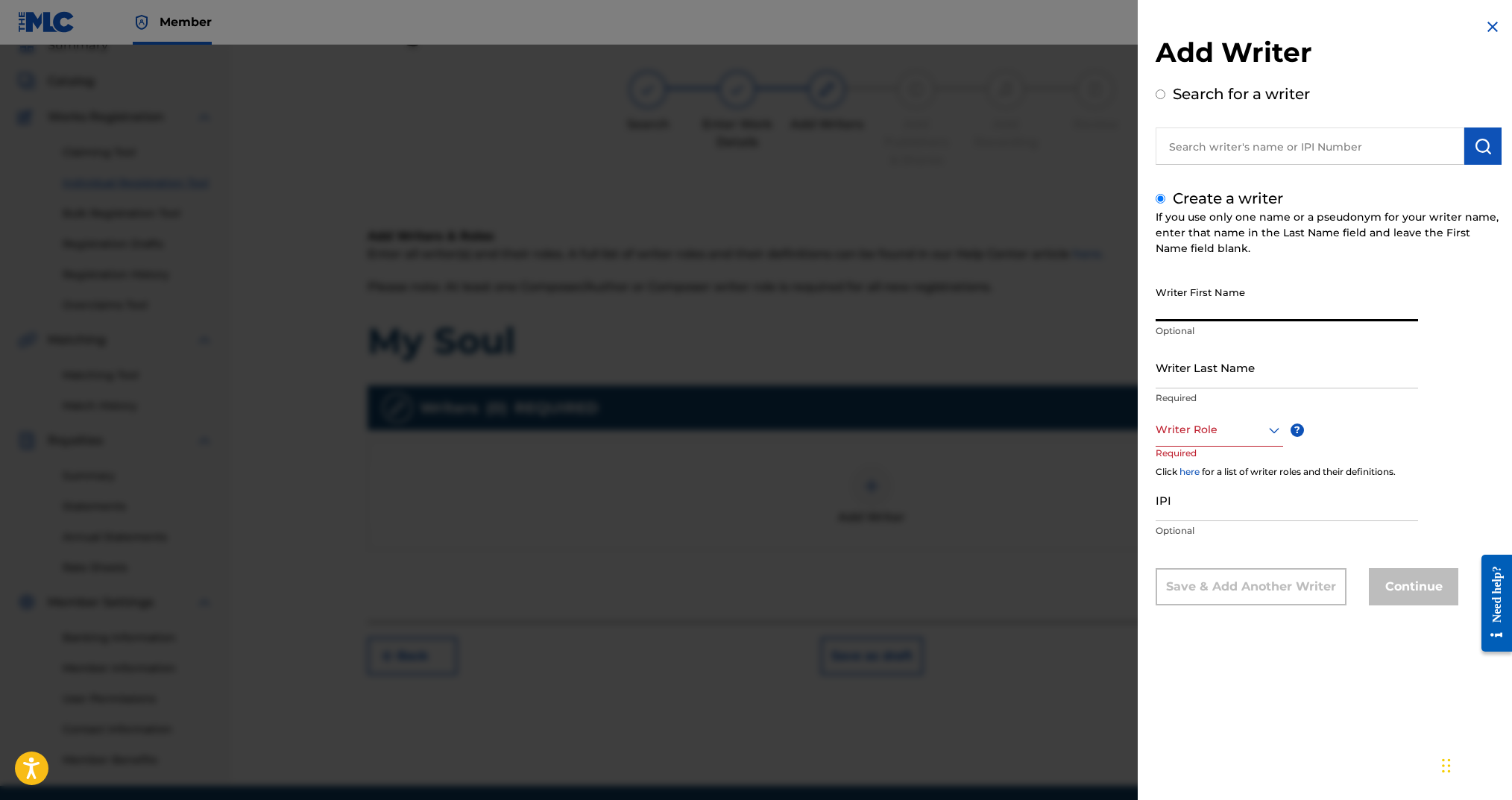
drag, startPoint x: 1205, startPoint y: 293, endPoint x: 1212, endPoint y: 303, distance: 12.2
click at [1205, 294] on input "Writer First Name" at bounding box center [1287, 300] width 262 height 43
click at [1206, 440] on div "Writer Role" at bounding box center [1219, 430] width 127 height 33
click at [1208, 460] on div "Composer/Author" at bounding box center [1220, 463] width 126 height 33
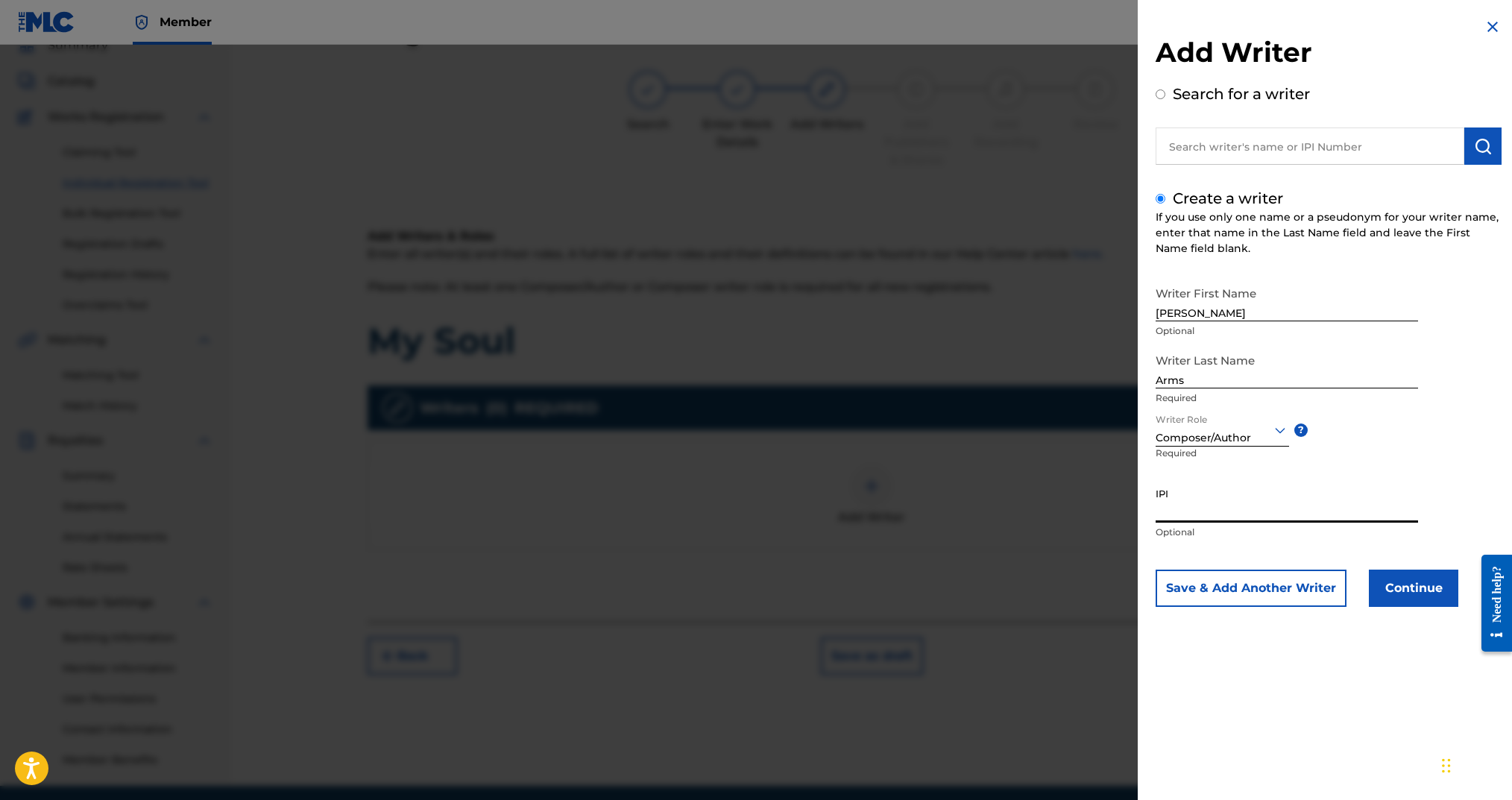
click at [1215, 513] on input "IPI" at bounding box center [1287, 501] width 262 height 43
paste input "00724346451"
click at [1390, 584] on button "Continue" at bounding box center [1413, 589] width 89 height 37
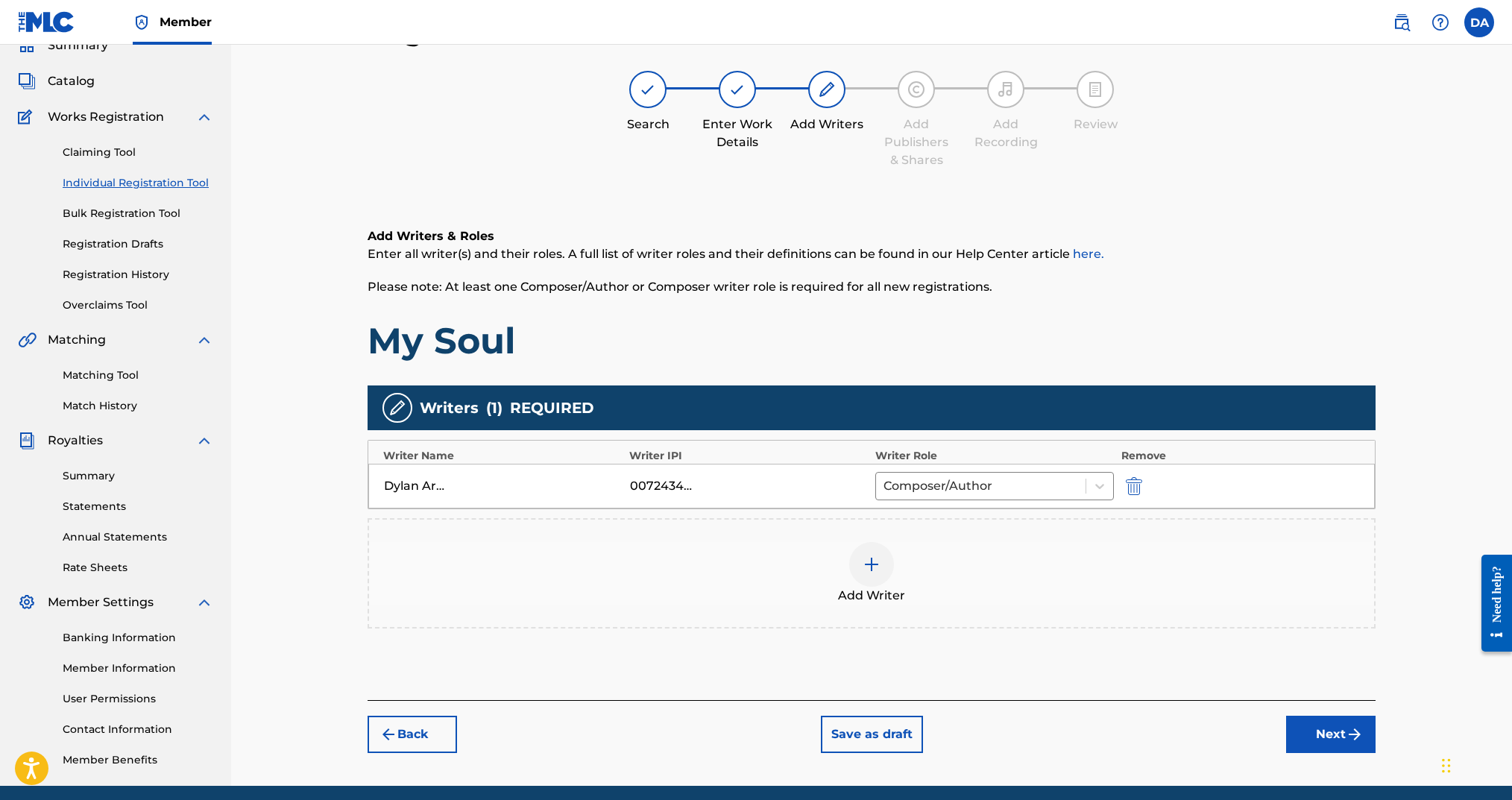
click at [1317, 740] on button "Next" at bounding box center [1331, 735] width 89 height 37
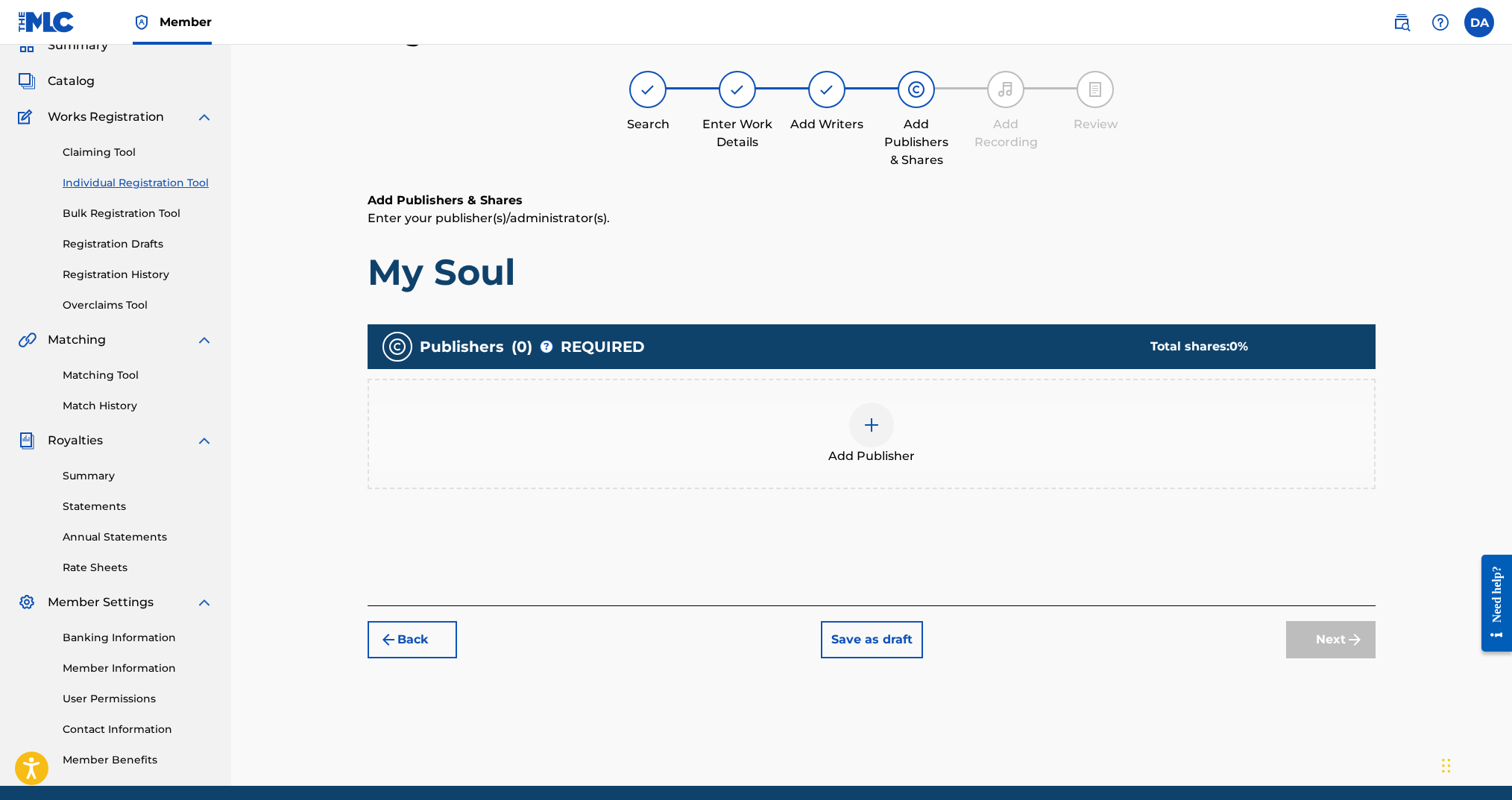
click at [882, 420] on div at bounding box center [871, 425] width 45 height 45
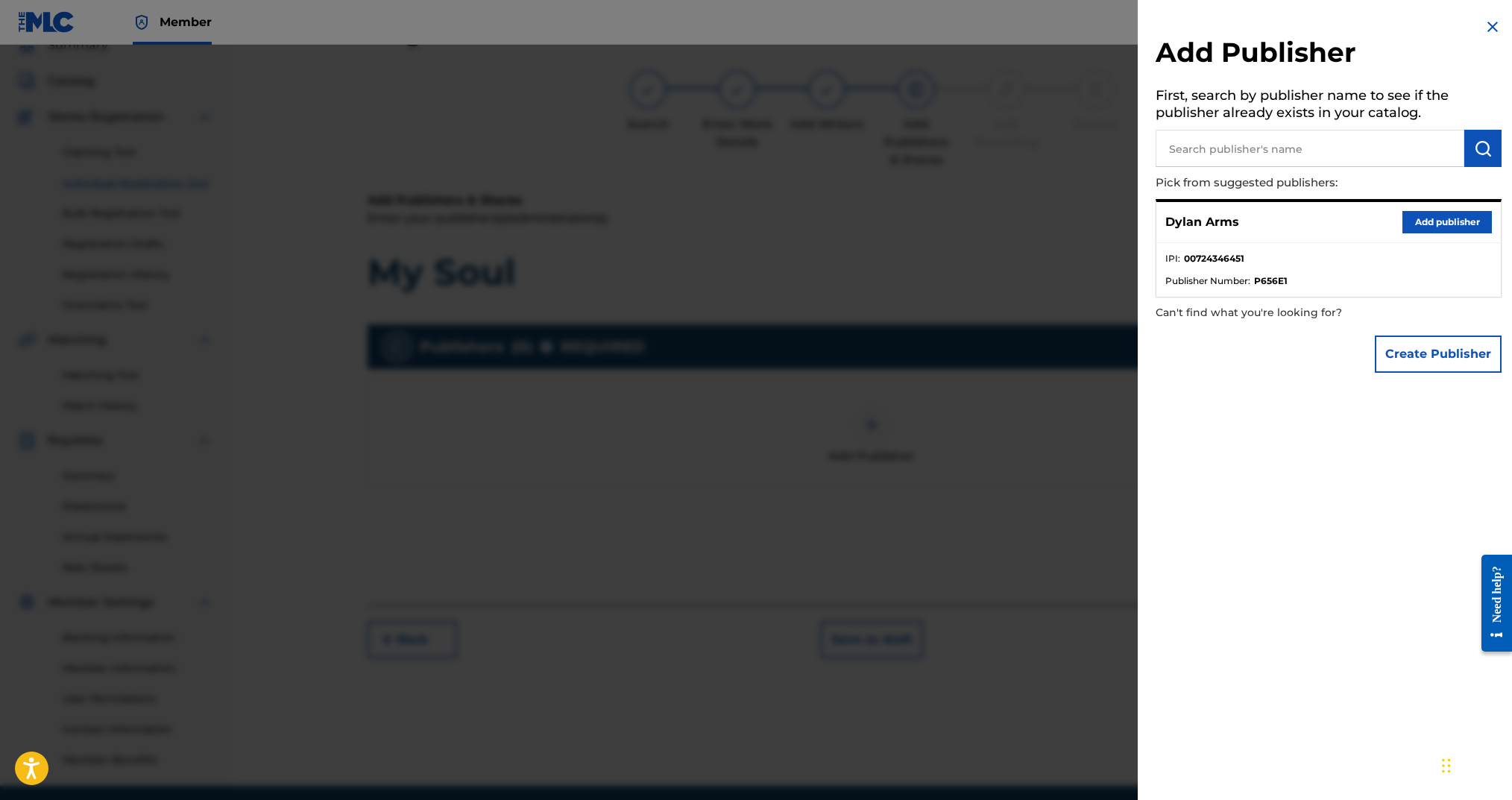
click at [1437, 222] on button "Add publisher" at bounding box center [1447, 222] width 89 height 22
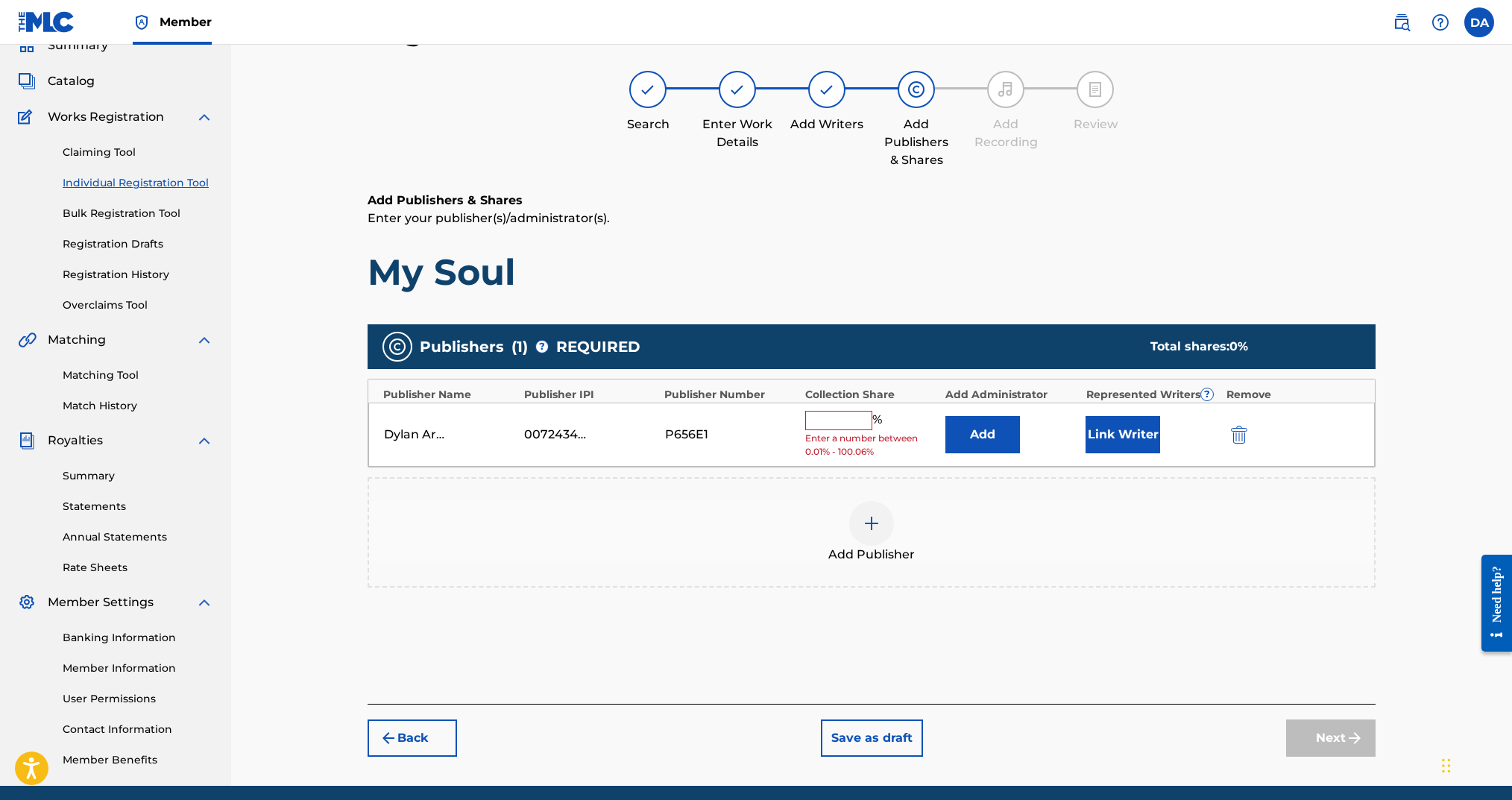
click at [855, 412] on input "text" at bounding box center [839, 420] width 67 height 20
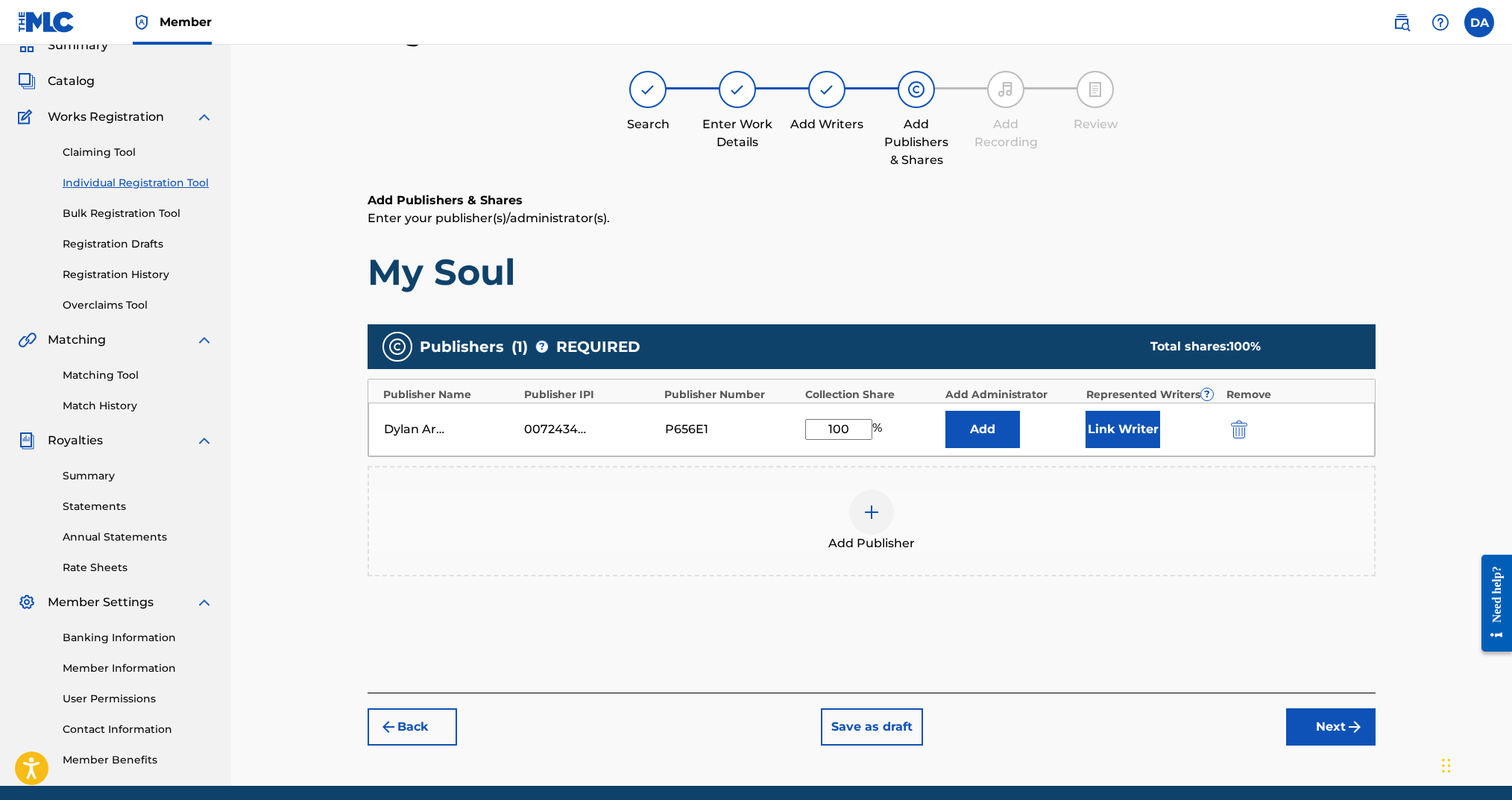
click at [1145, 436] on button "Link Writer" at bounding box center [1122, 430] width 74 height 37
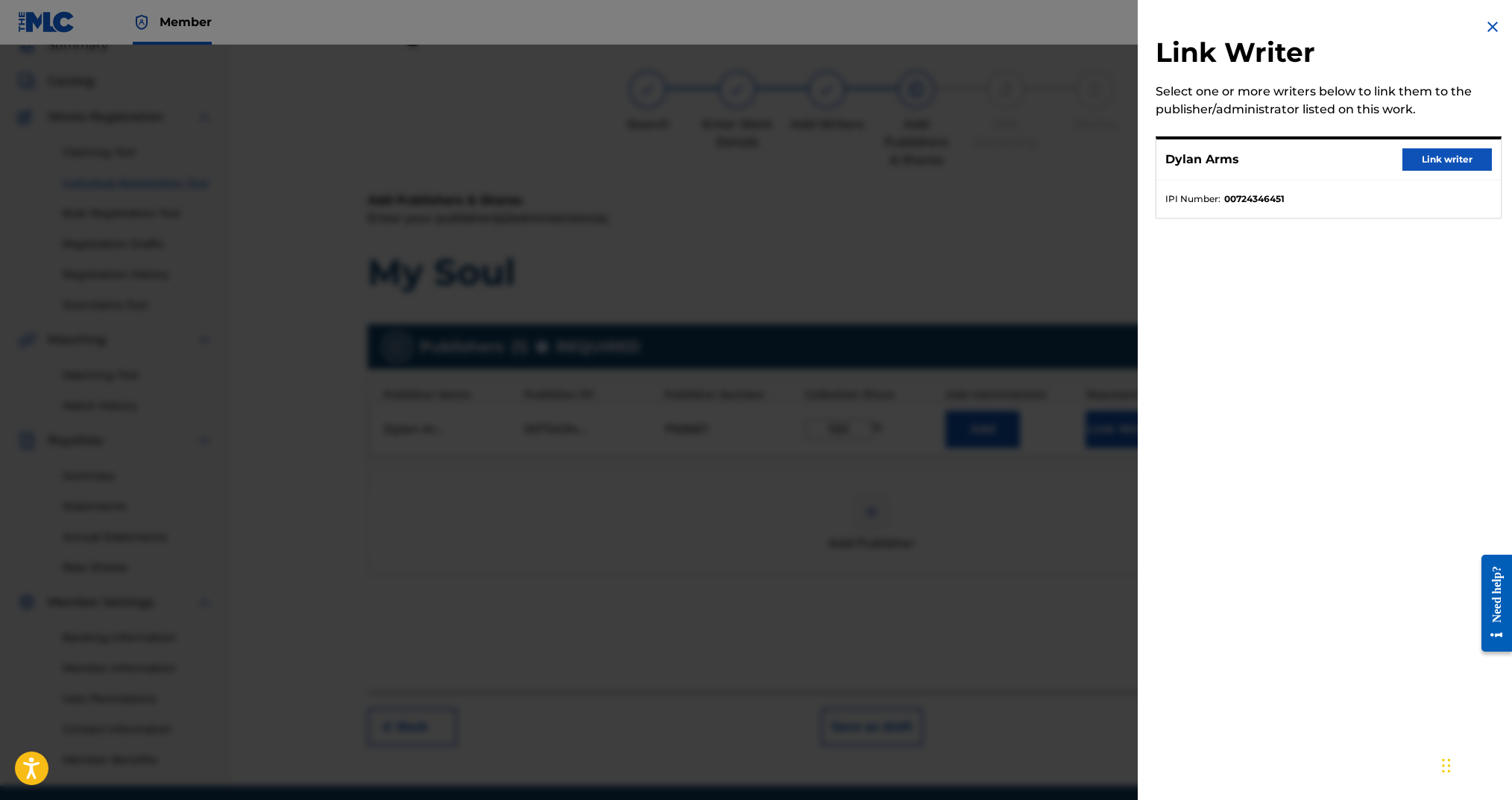
click at [1427, 166] on button "Link writer" at bounding box center [1447, 160] width 89 height 22
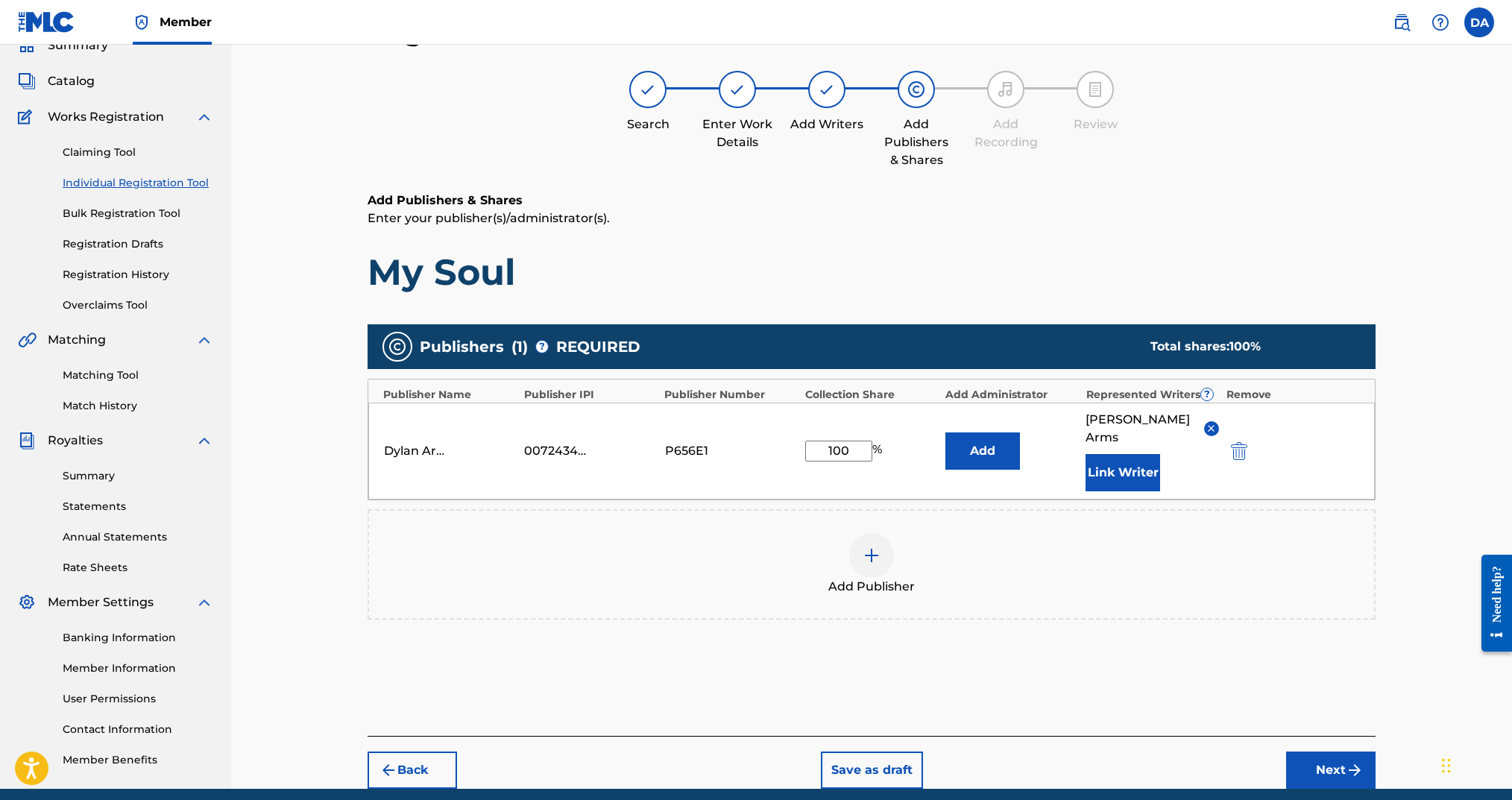
click at [1340, 752] on button "Next" at bounding box center [1331, 770] width 89 height 37
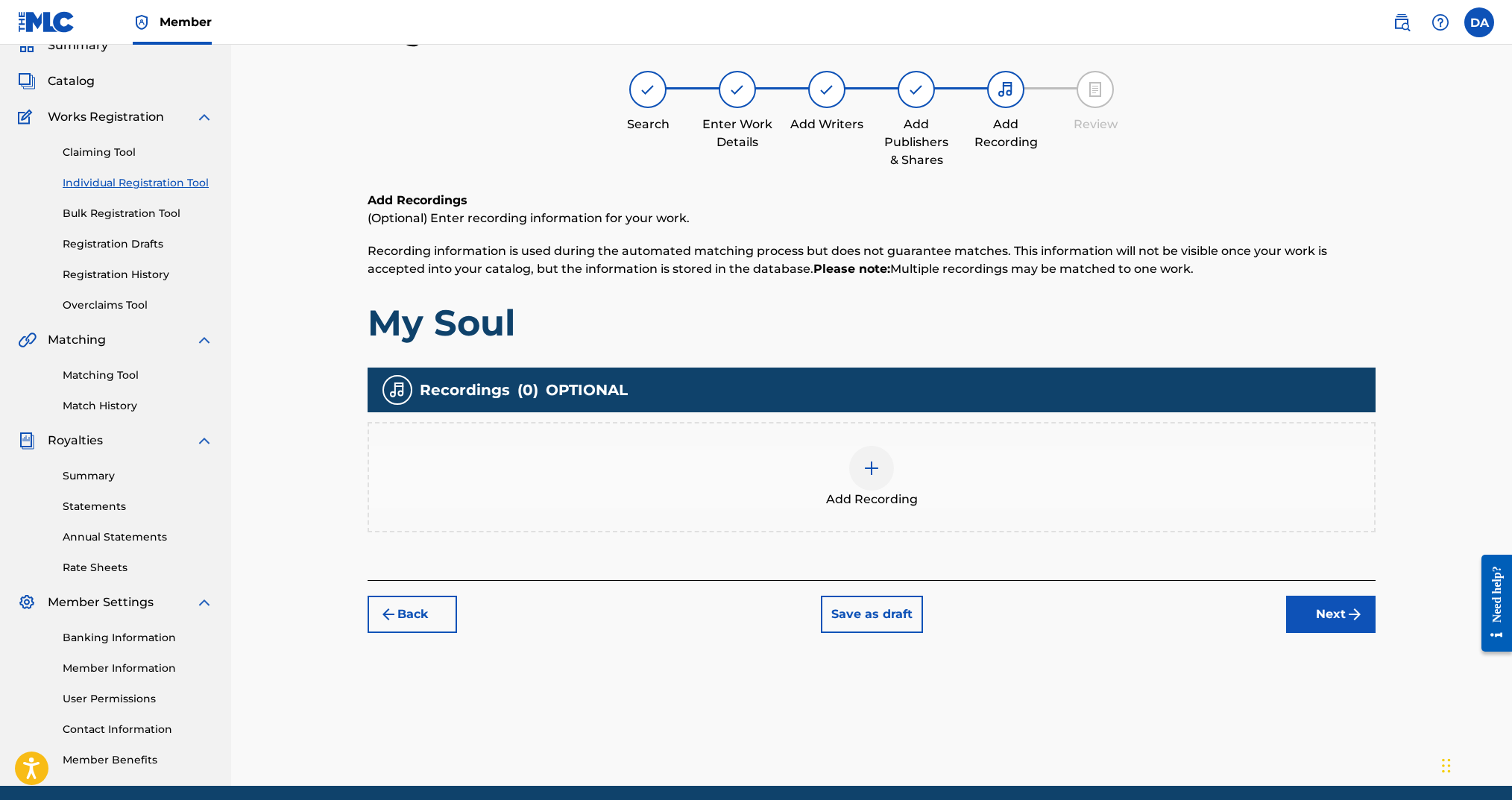
click at [882, 478] on div at bounding box center [871, 469] width 45 height 45
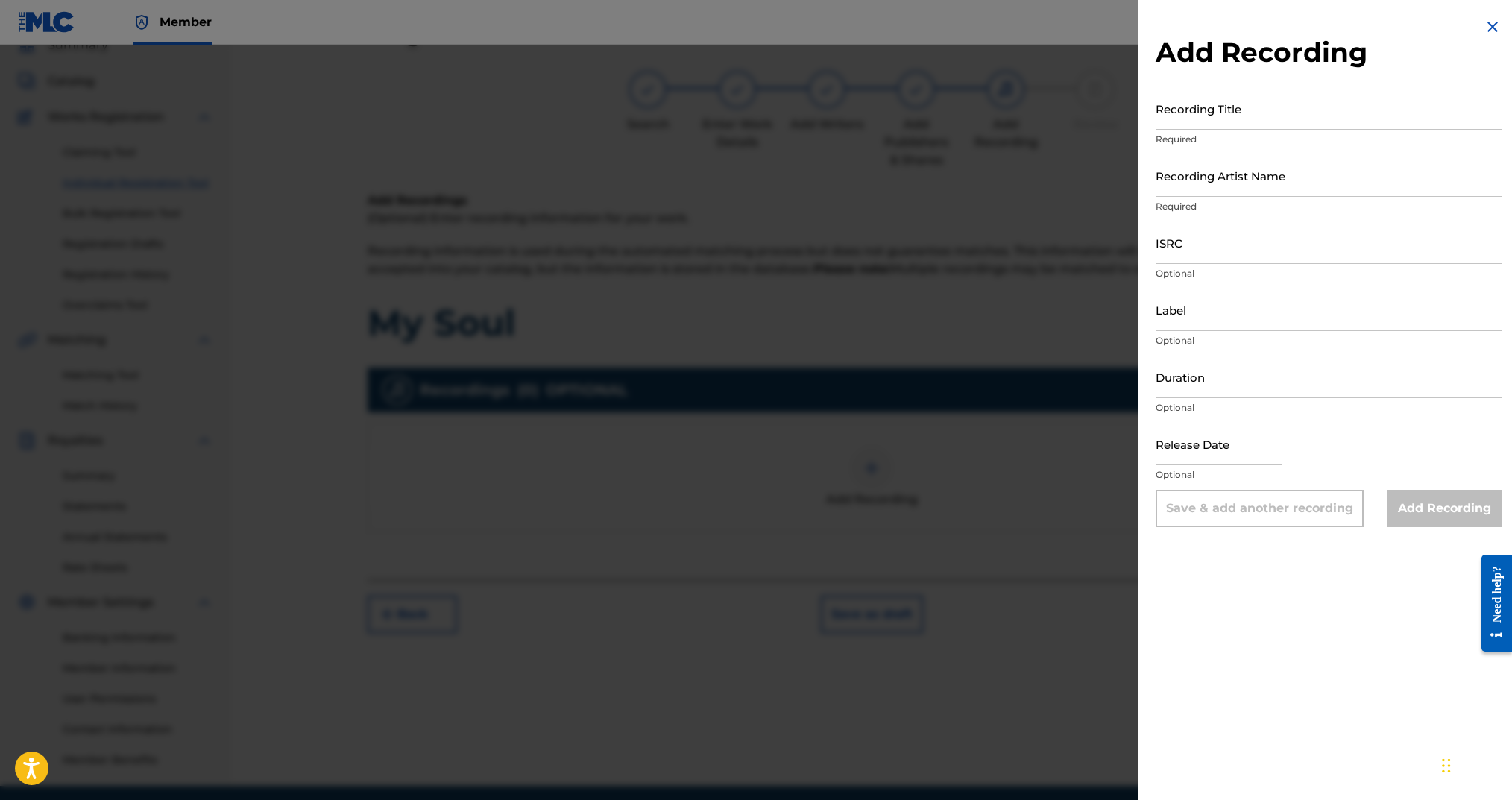
click at [1320, 128] on input "Recording Title" at bounding box center [1329, 109] width 346 height 43
drag, startPoint x: 1266, startPoint y: 184, endPoint x: 1267, endPoint y: 195, distance: 11.0
click at [1267, 186] on input "Recording Artist Name" at bounding box center [1329, 176] width 346 height 43
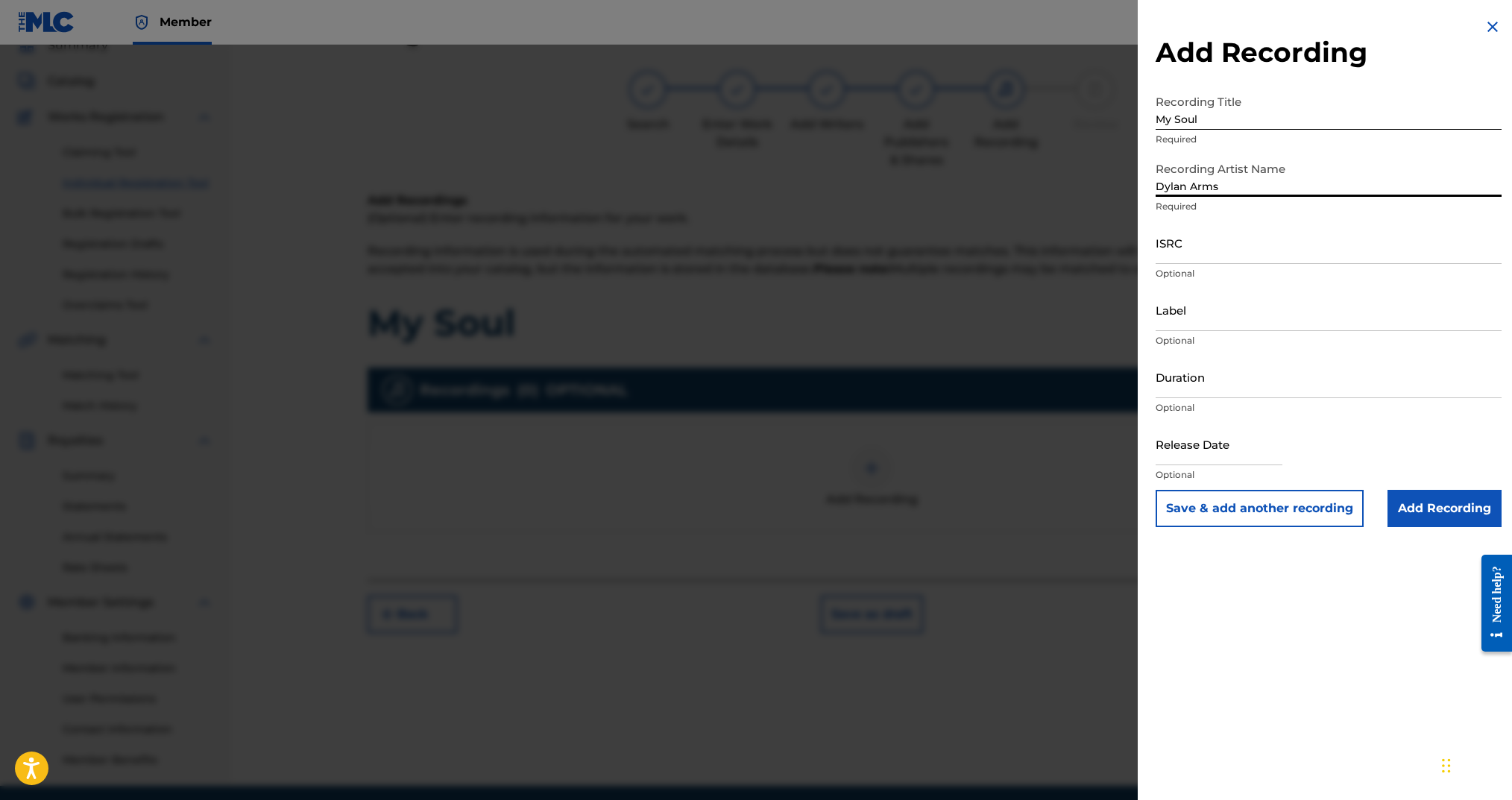
click at [1246, 247] on input "ISRC" at bounding box center [1329, 243] width 346 height 43
paste input "uscgh1333737"
drag, startPoint x: 1186, startPoint y: 254, endPoint x: 1130, endPoint y: 251, distance: 56.1
click at [1129, 253] on div "Add Recording Recording Title My Soul Required Recording Artist Name [PERSON_NA…" at bounding box center [756, 422] width 1512 height 755
click at [1236, 387] on input "Duration" at bounding box center [1329, 377] width 346 height 43
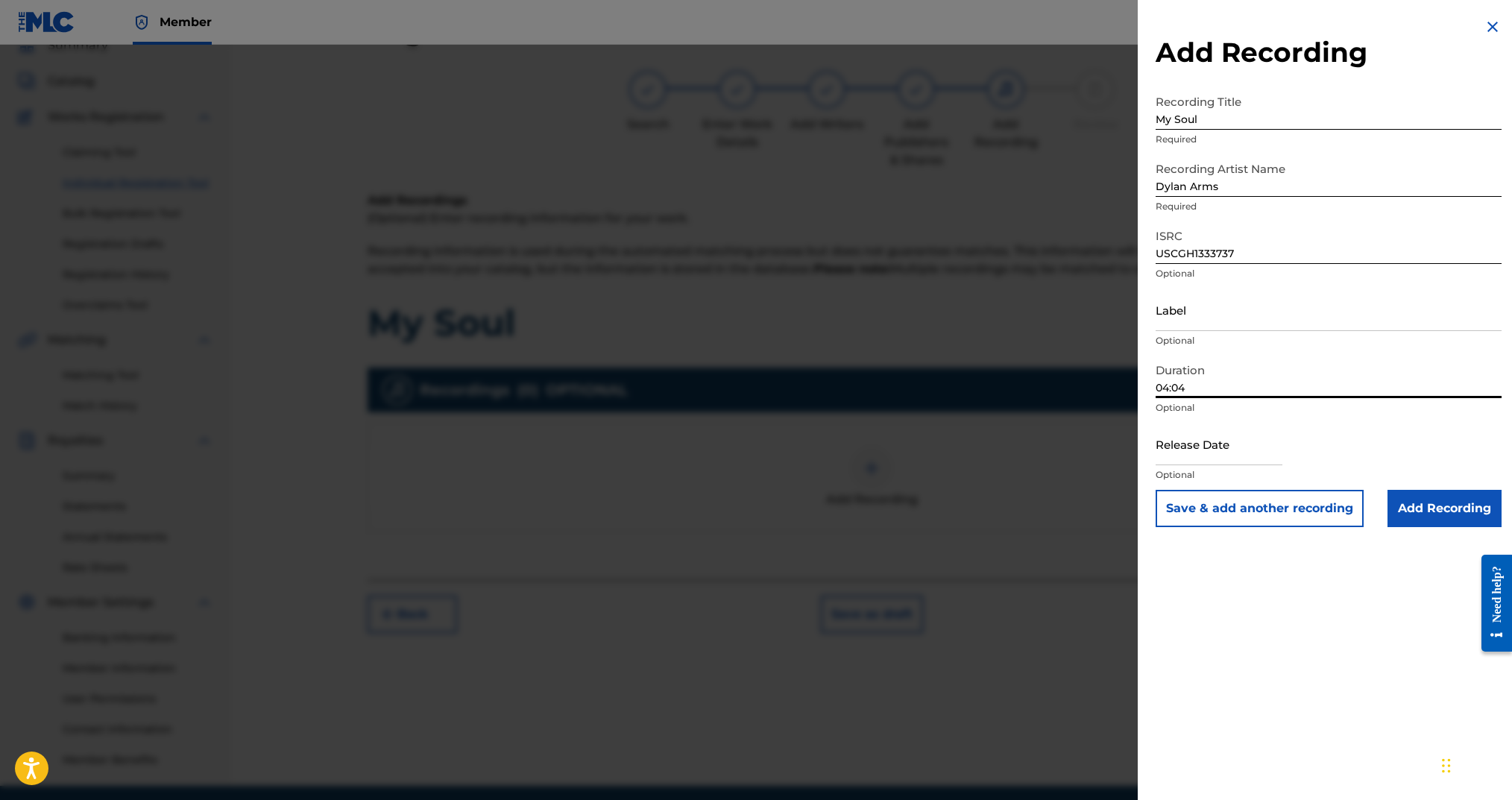
click at [1227, 447] on input "text" at bounding box center [1219, 445] width 126 height 43
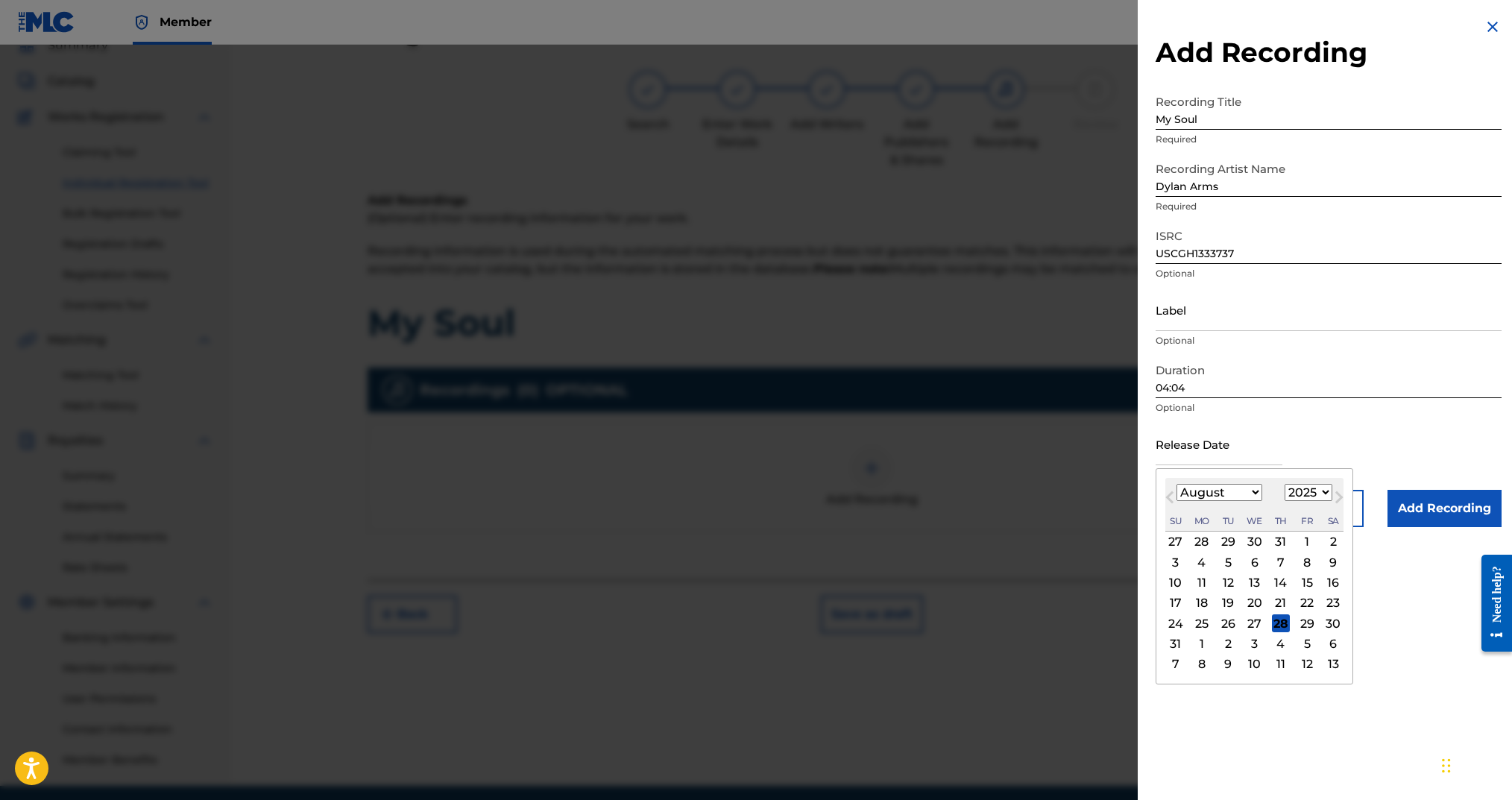
drag, startPoint x: 1187, startPoint y: 514, endPoint x: 1263, endPoint y: 514, distance: 76.0
click at [1188, 513] on div "Su Mo Tu We Th Fr Sa" at bounding box center [1254, 521] width 179 height 20
click at [1306, 499] on select "1899 1900 1901 1902 1903 1904 1905 1906 1907 1908 1909 1910 1911 1912 1913 1914…" at bounding box center [1308, 492] width 47 height 17
click at [1288, 484] on select "1899 1900 1901 1902 1903 1904 1905 1906 1907 1908 1909 1910 1911 1912 1913 1914…" at bounding box center [1308, 492] width 47 height 17
click at [1309, 585] on div "17" at bounding box center [1306, 582] width 18 height 18
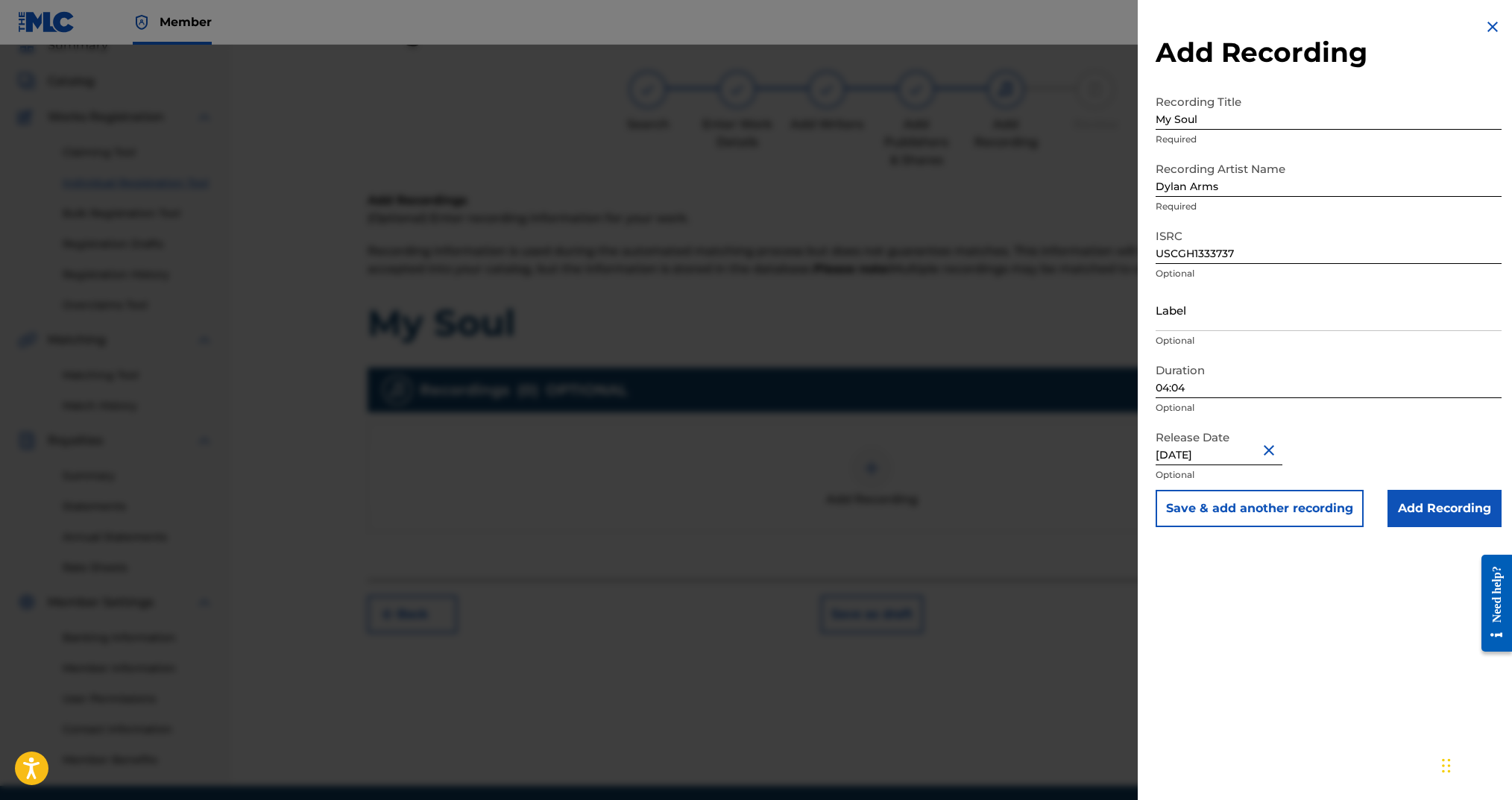
click at [1412, 503] on input "Add Recording" at bounding box center [1444, 509] width 114 height 37
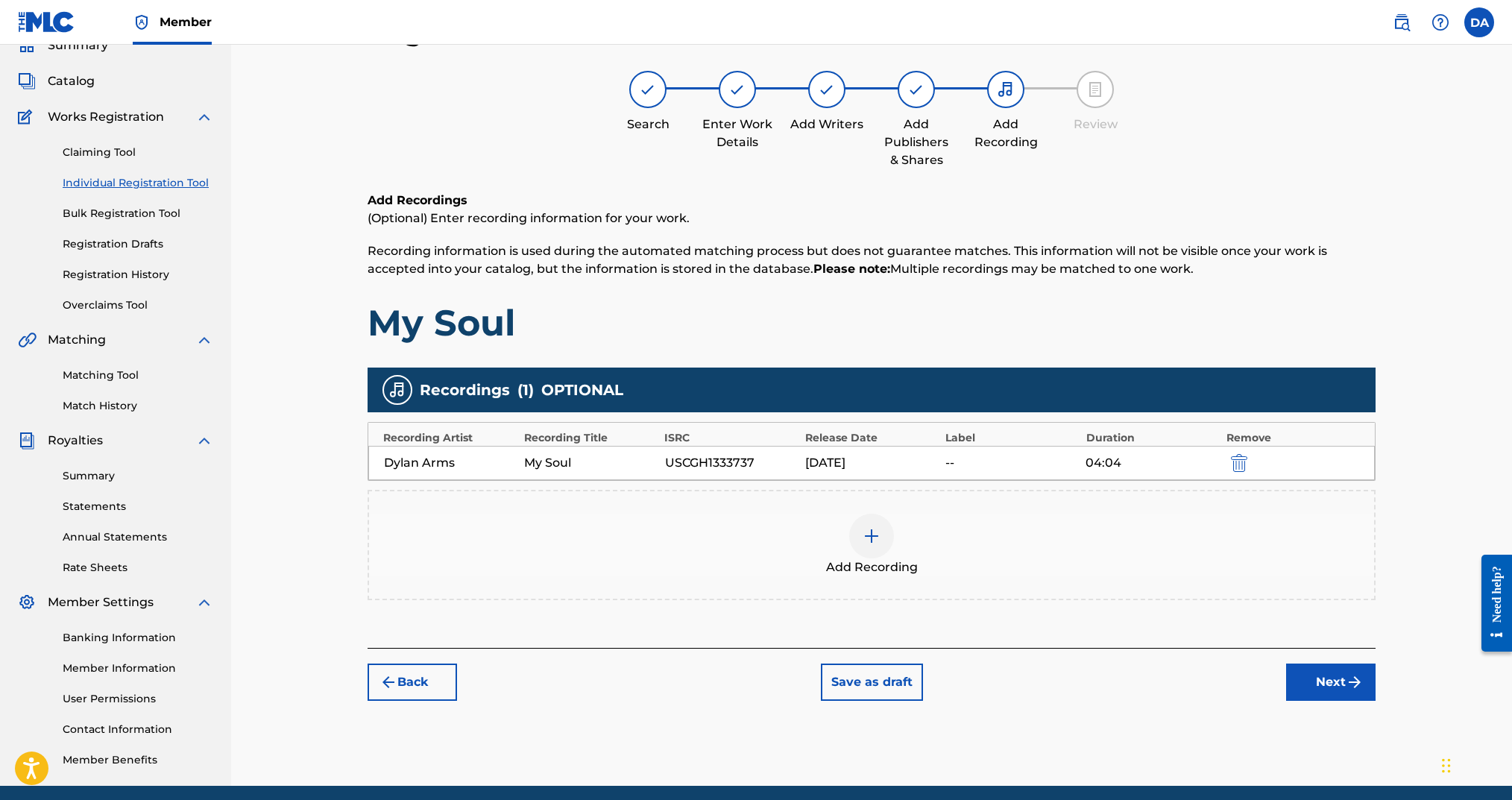
click at [1337, 674] on button "Next" at bounding box center [1331, 683] width 89 height 37
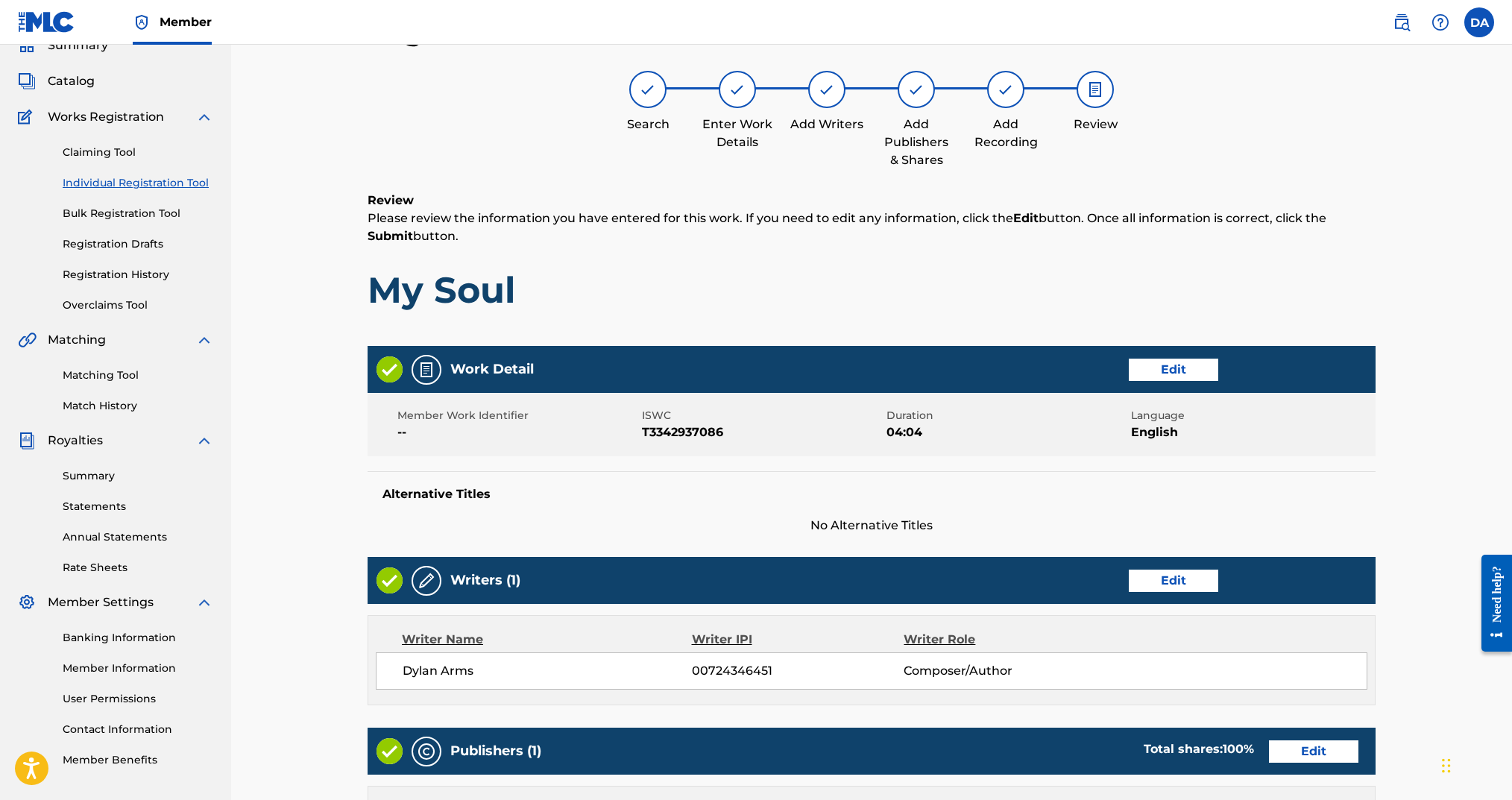
scroll to position [462, 0]
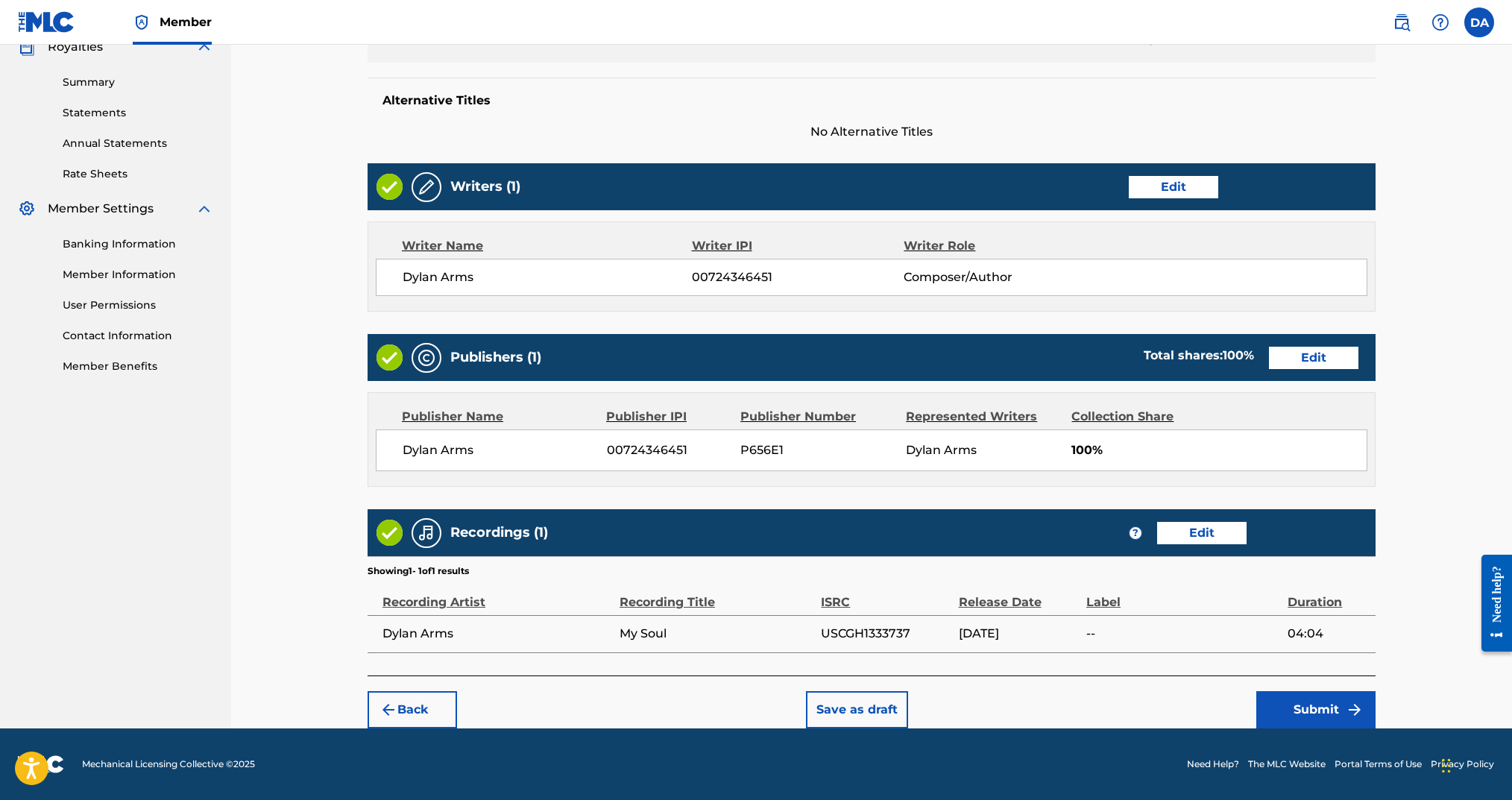
click at [1311, 710] on button "Submit" at bounding box center [1316, 710] width 119 height 37
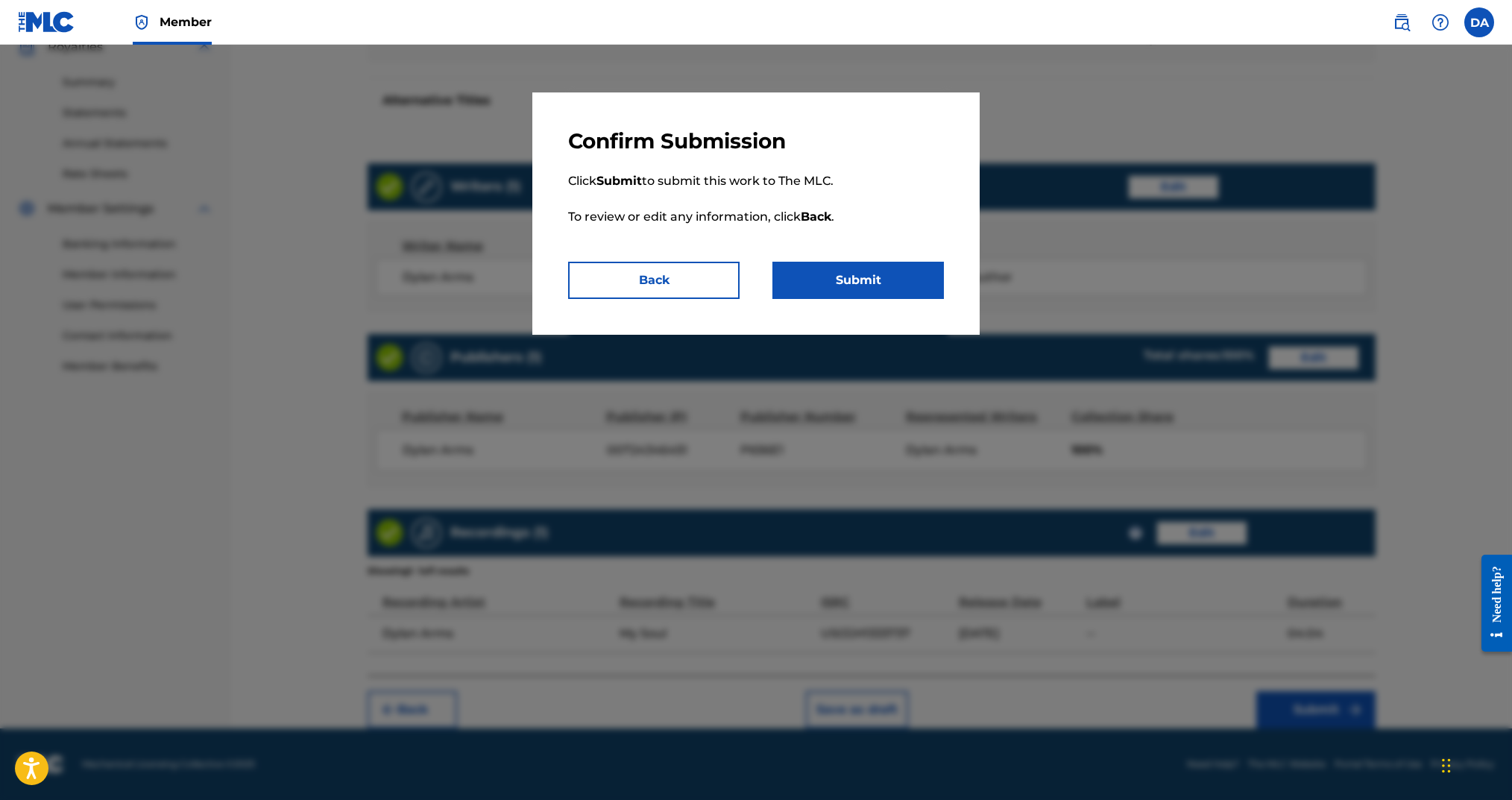
click at [897, 291] on button "Submit" at bounding box center [858, 280] width 171 height 37
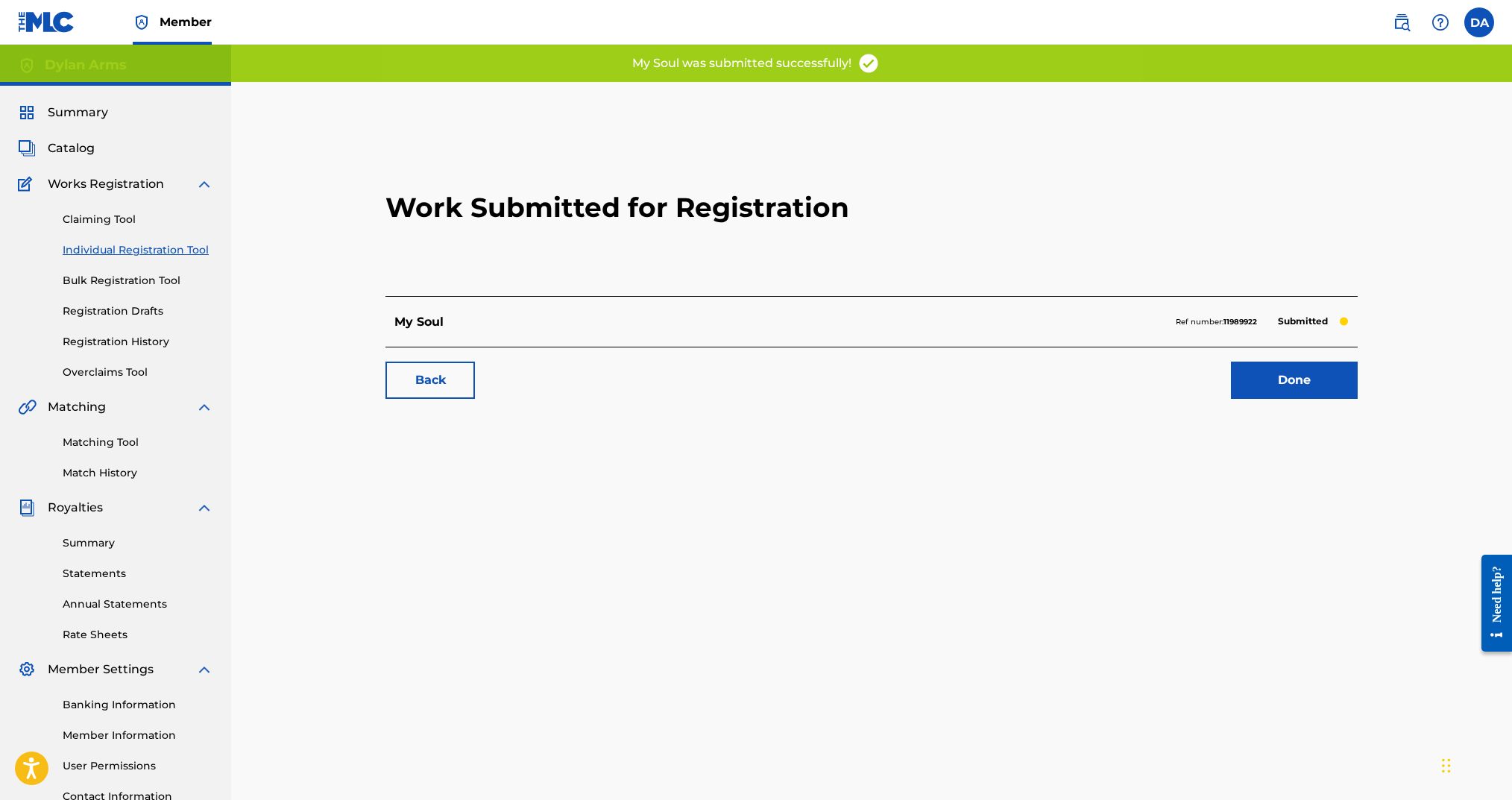
drag, startPoint x: 123, startPoint y: 246, endPoint x: 149, endPoint y: 250, distance: 26.3
click at [126, 246] on link "Individual Registration Tool" at bounding box center [138, 250] width 151 height 16
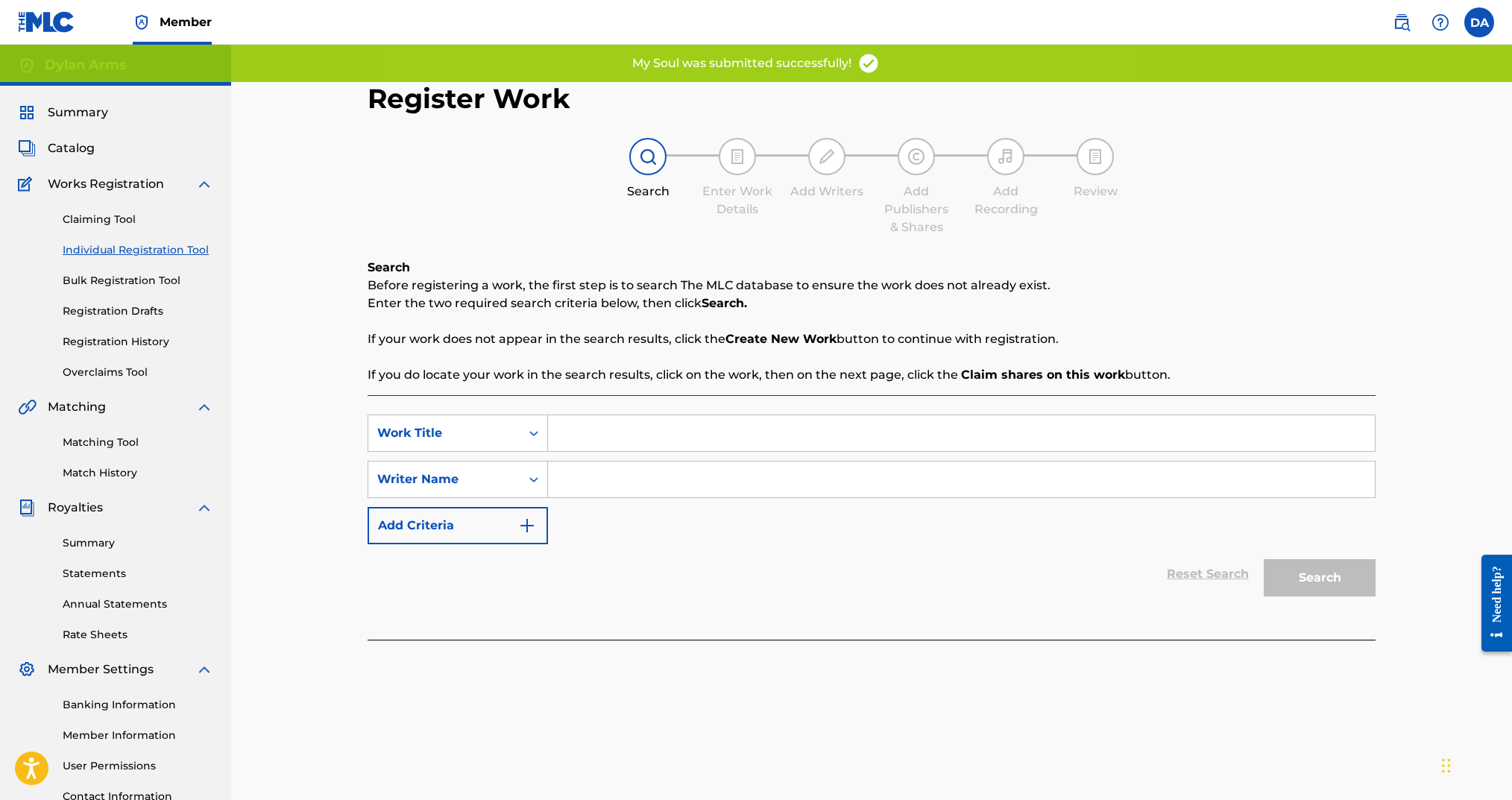
click at [653, 431] on input "Search Form" at bounding box center [961, 433] width 827 height 35
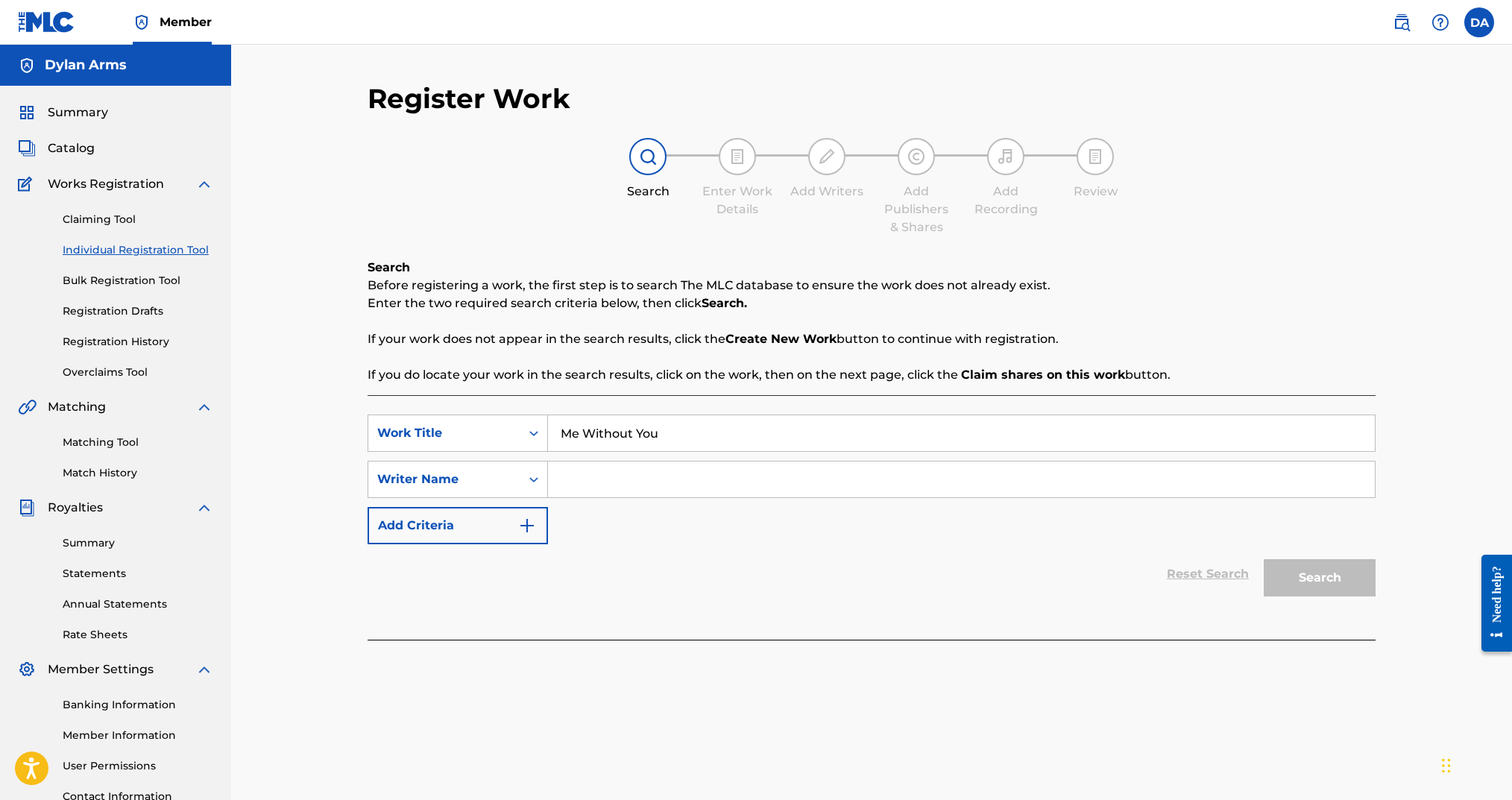
click at [826, 473] on input "Search Form" at bounding box center [961, 479] width 827 height 35
drag, startPoint x: 1330, startPoint y: 578, endPoint x: 1322, endPoint y: 580, distance: 8.2
click at [1330, 578] on button "Search" at bounding box center [1320, 578] width 112 height 37
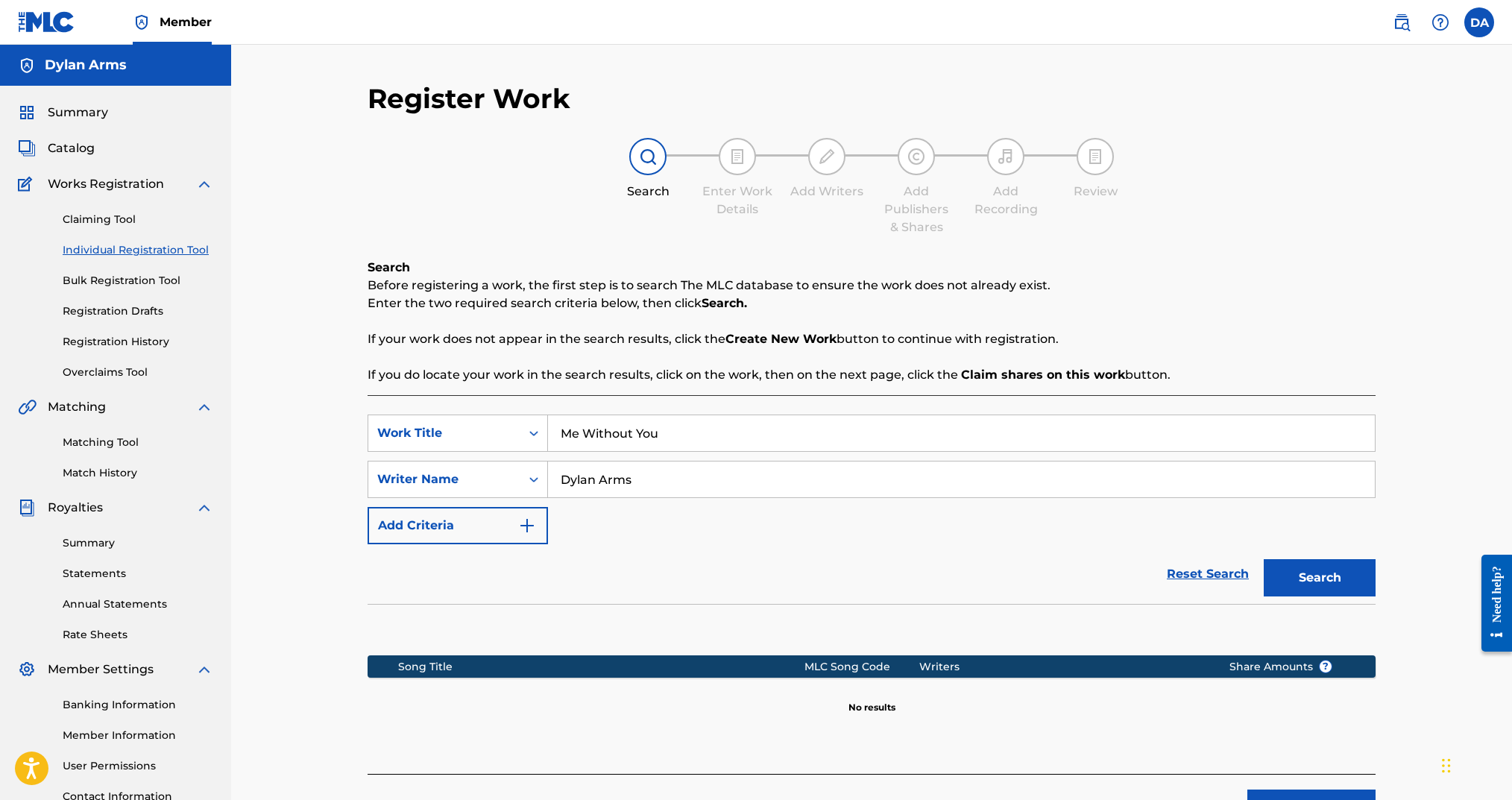
scroll to position [124, 0]
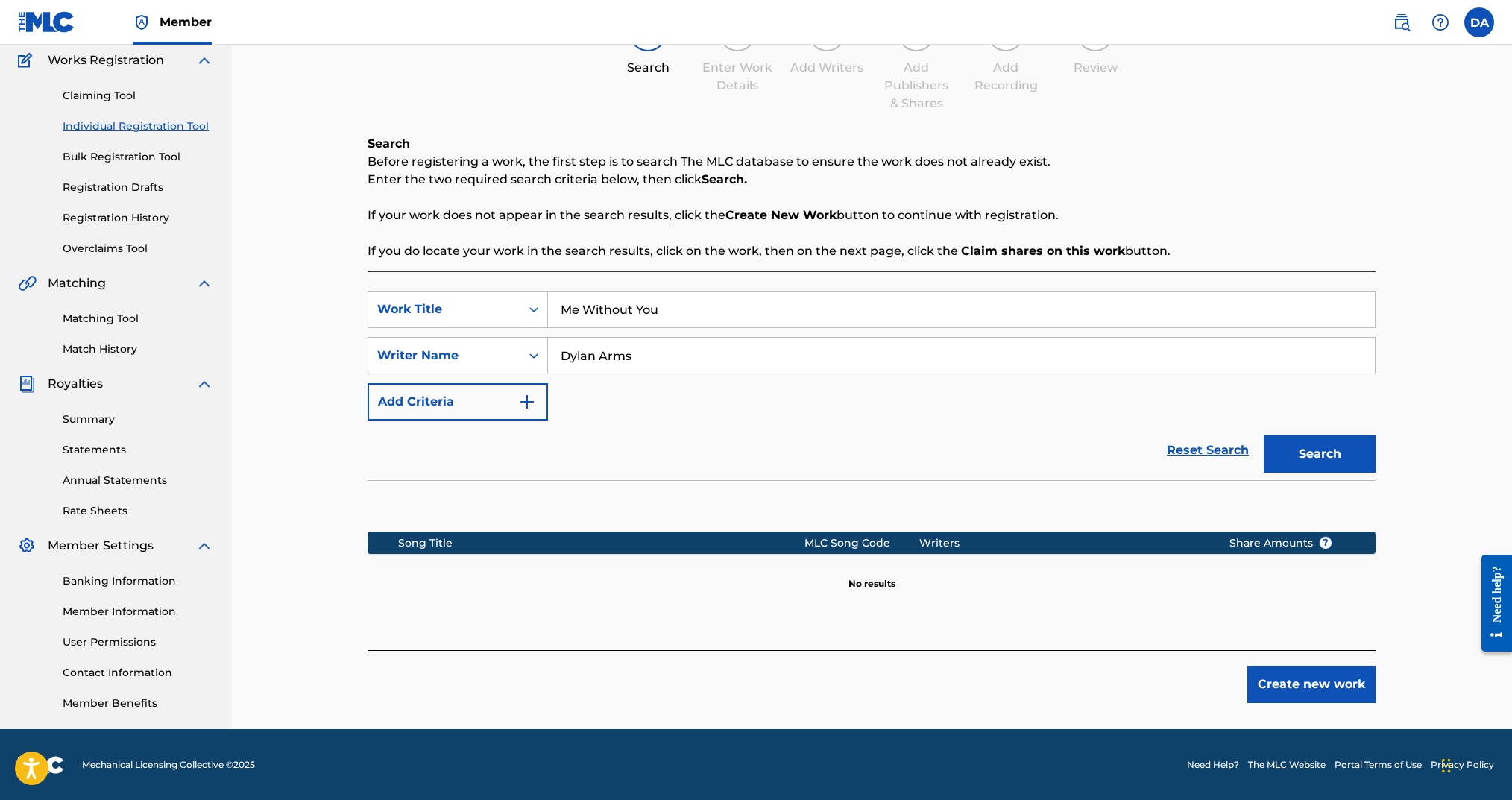
click at [1296, 668] on button "Create new work" at bounding box center [1311, 685] width 128 height 37
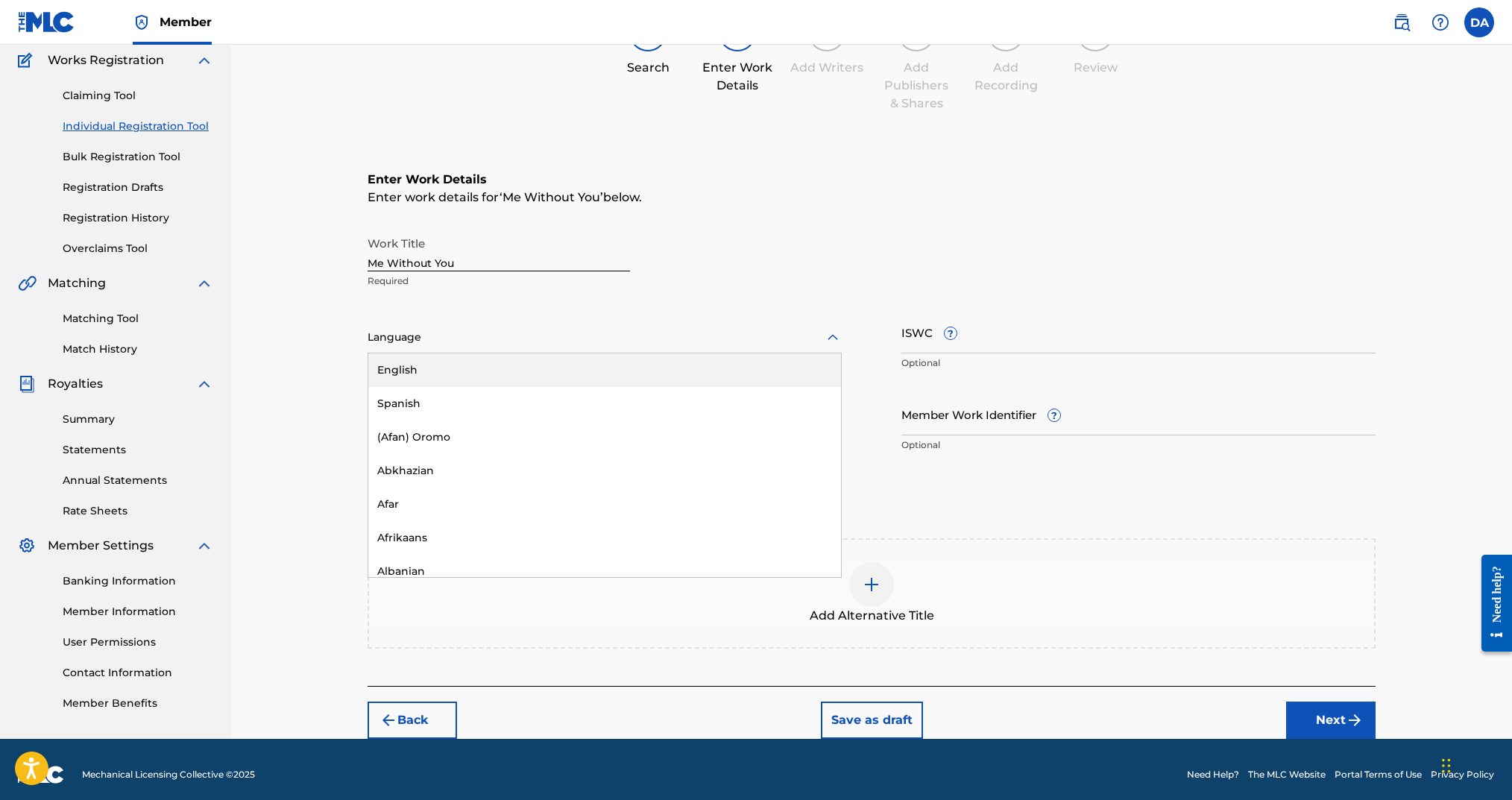
drag, startPoint x: 563, startPoint y: 333, endPoint x: 554, endPoint y: 349, distance: 18.4
click at [563, 333] on div at bounding box center [604, 338] width 474 height 19
click at [559, 371] on div "English" at bounding box center [604, 370] width 472 height 33
click at [981, 345] on input "ISWC ?" at bounding box center [1138, 332] width 474 height 43
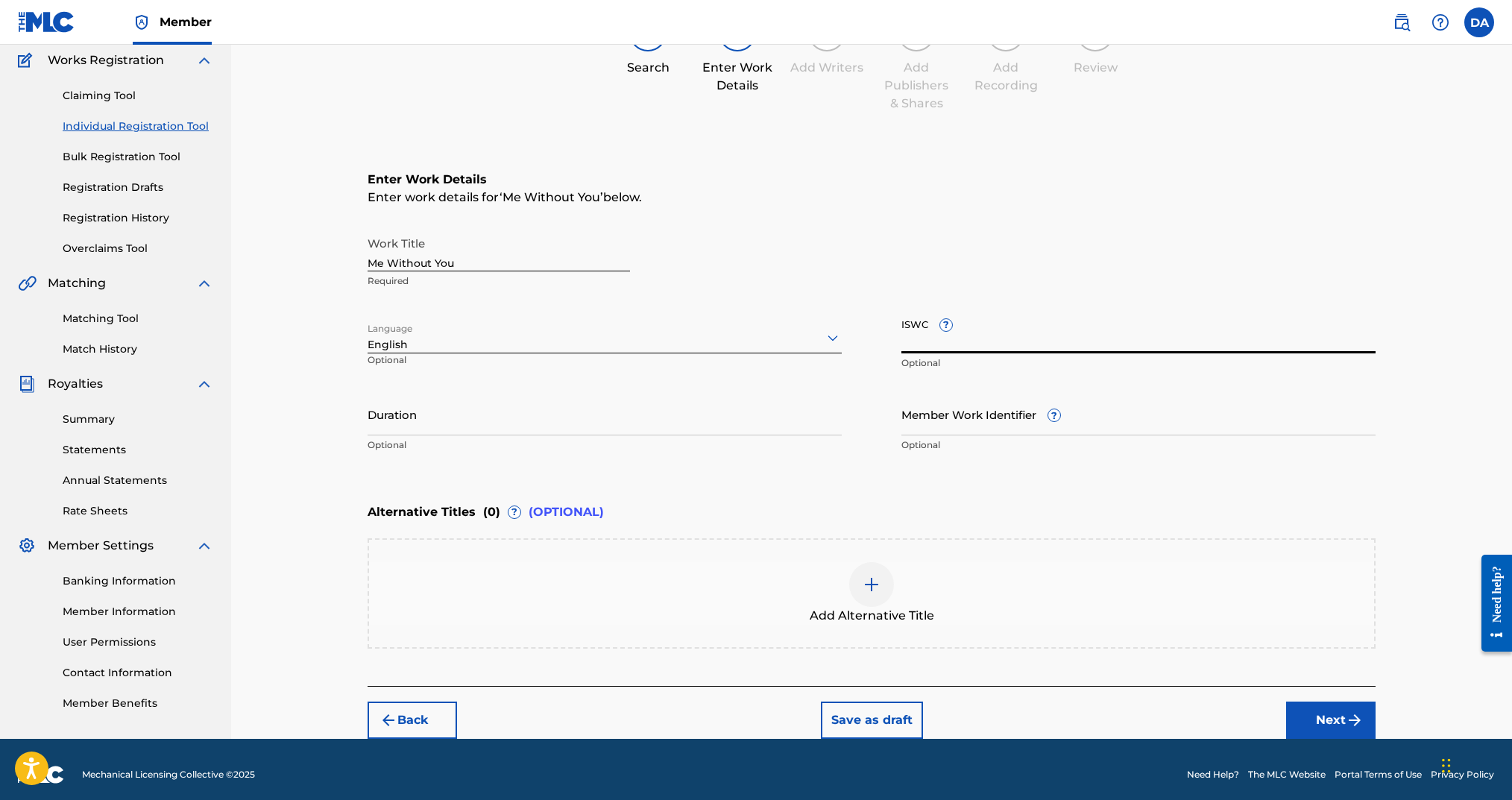
paste input "T-334.286.776-5"
click at [639, 427] on input "Duration" at bounding box center [604, 415] width 474 height 43
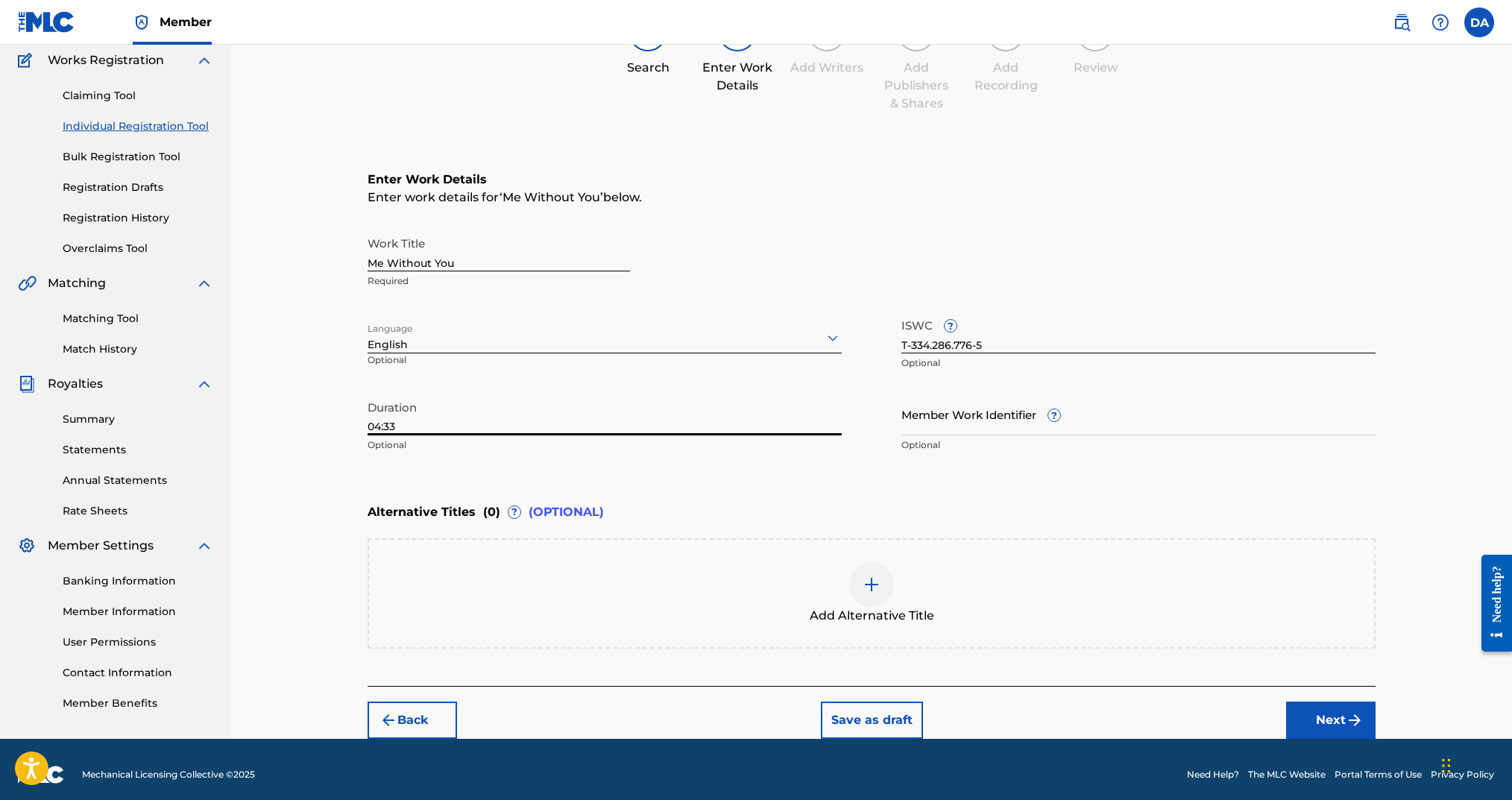
click at [1304, 706] on button "Next" at bounding box center [1331, 721] width 89 height 37
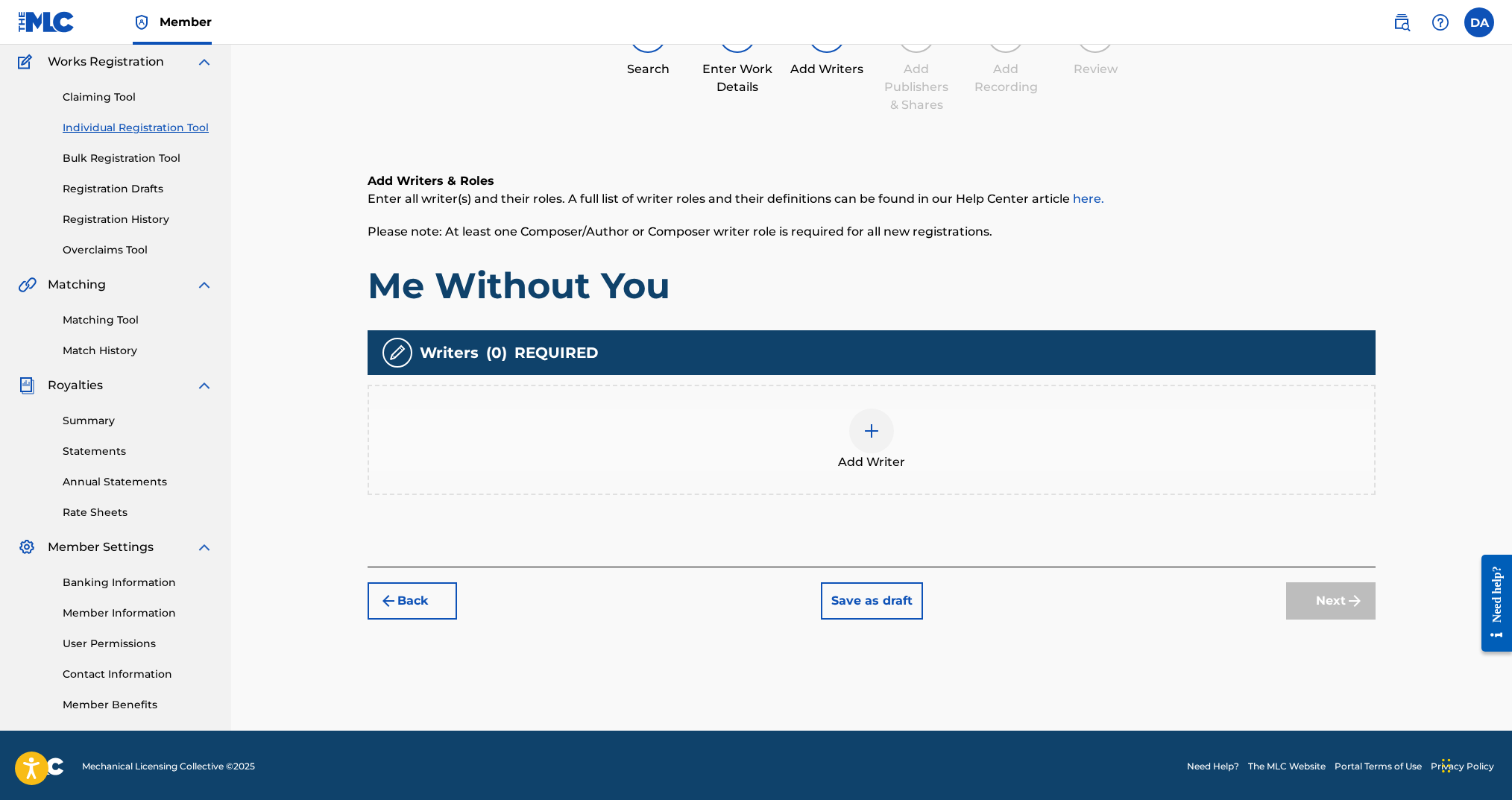
scroll to position [67, 0]
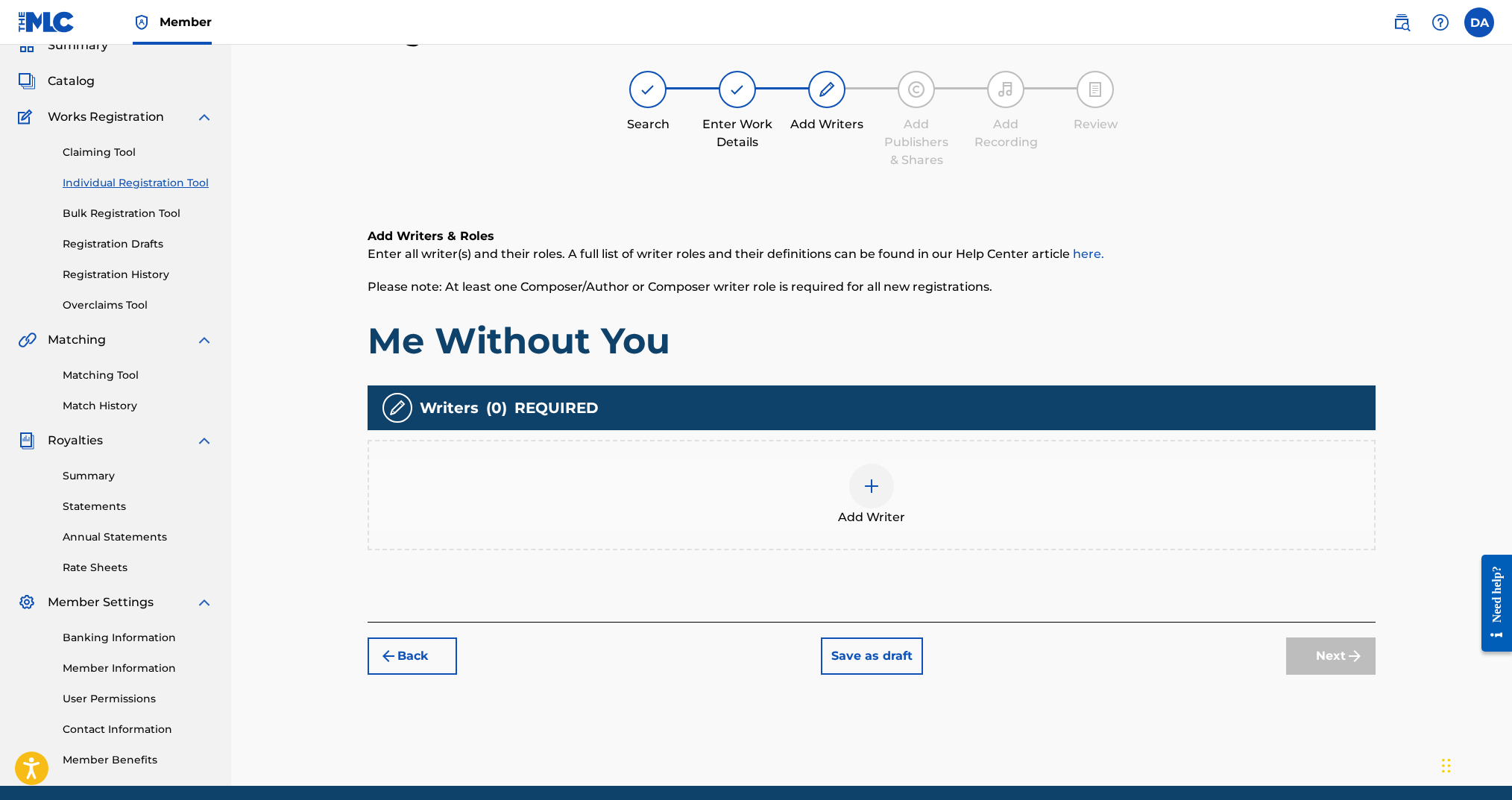
click at [879, 491] on img at bounding box center [871, 486] width 18 height 18
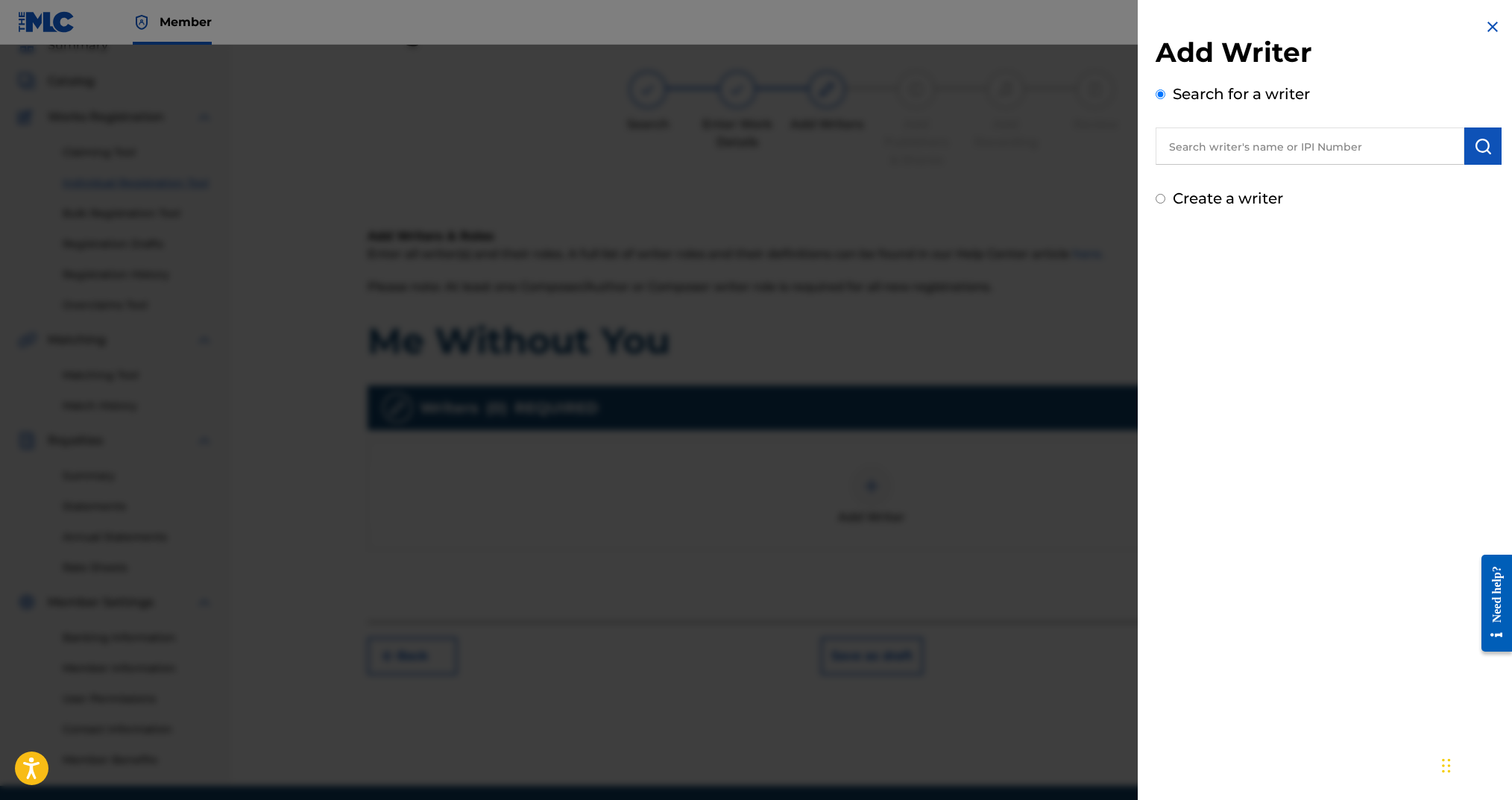
drag, startPoint x: 1236, startPoint y: 197, endPoint x: 1228, endPoint y: 231, distance: 34.9
click at [1236, 197] on label "Create a writer" at bounding box center [1227, 198] width 111 height 18
click at [1165, 197] on input "Create a writer" at bounding box center [1161, 198] width 9 height 9
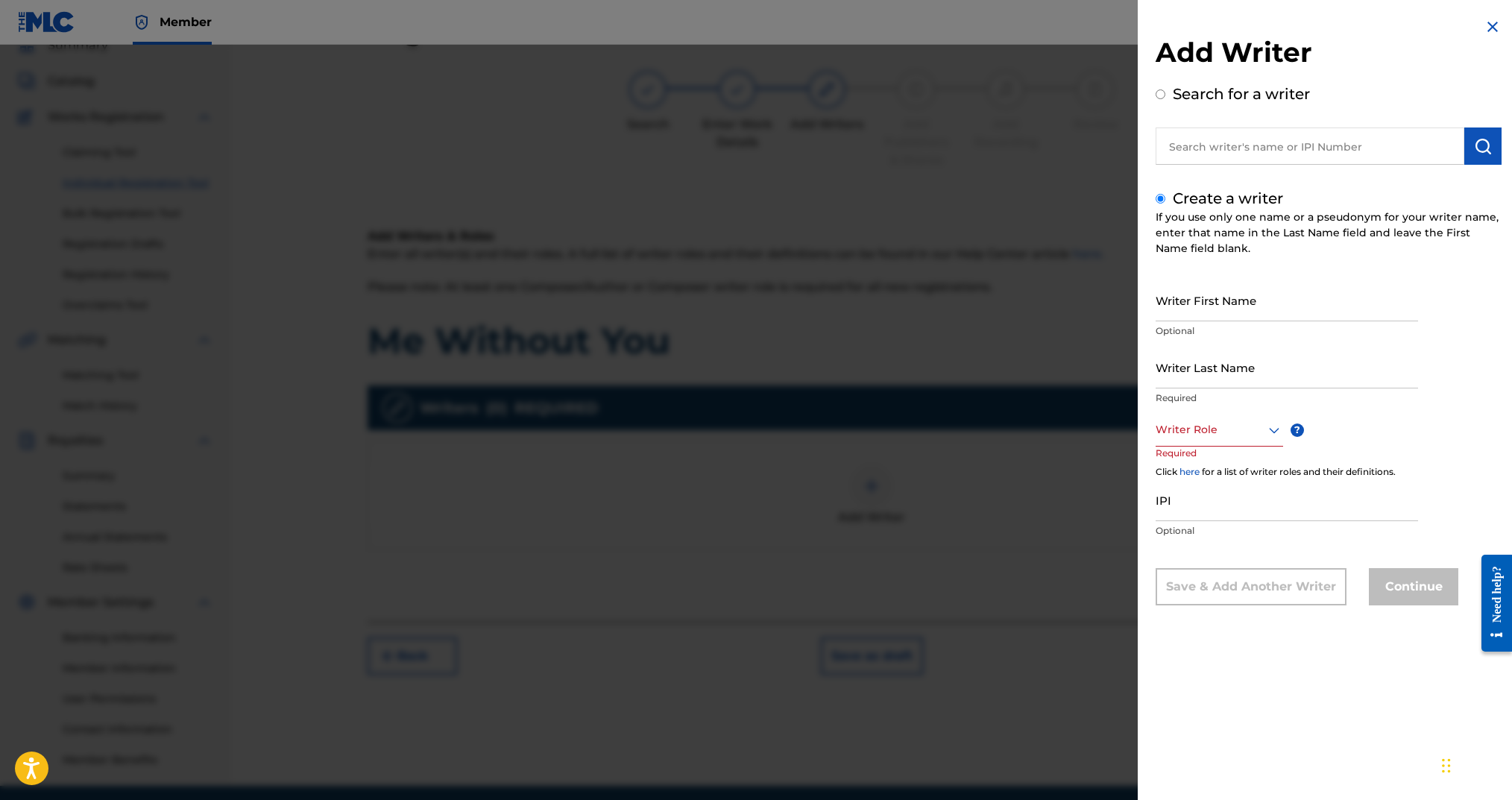
click at [1227, 294] on input "Writer First Name" at bounding box center [1287, 300] width 262 height 43
drag, startPoint x: 1230, startPoint y: 431, endPoint x: 1227, endPoint y: 422, distance: 9.5
click at [1230, 431] on div at bounding box center [1219, 430] width 127 height 19
click at [1227, 456] on div "Composer/Author" at bounding box center [1220, 463] width 126 height 33
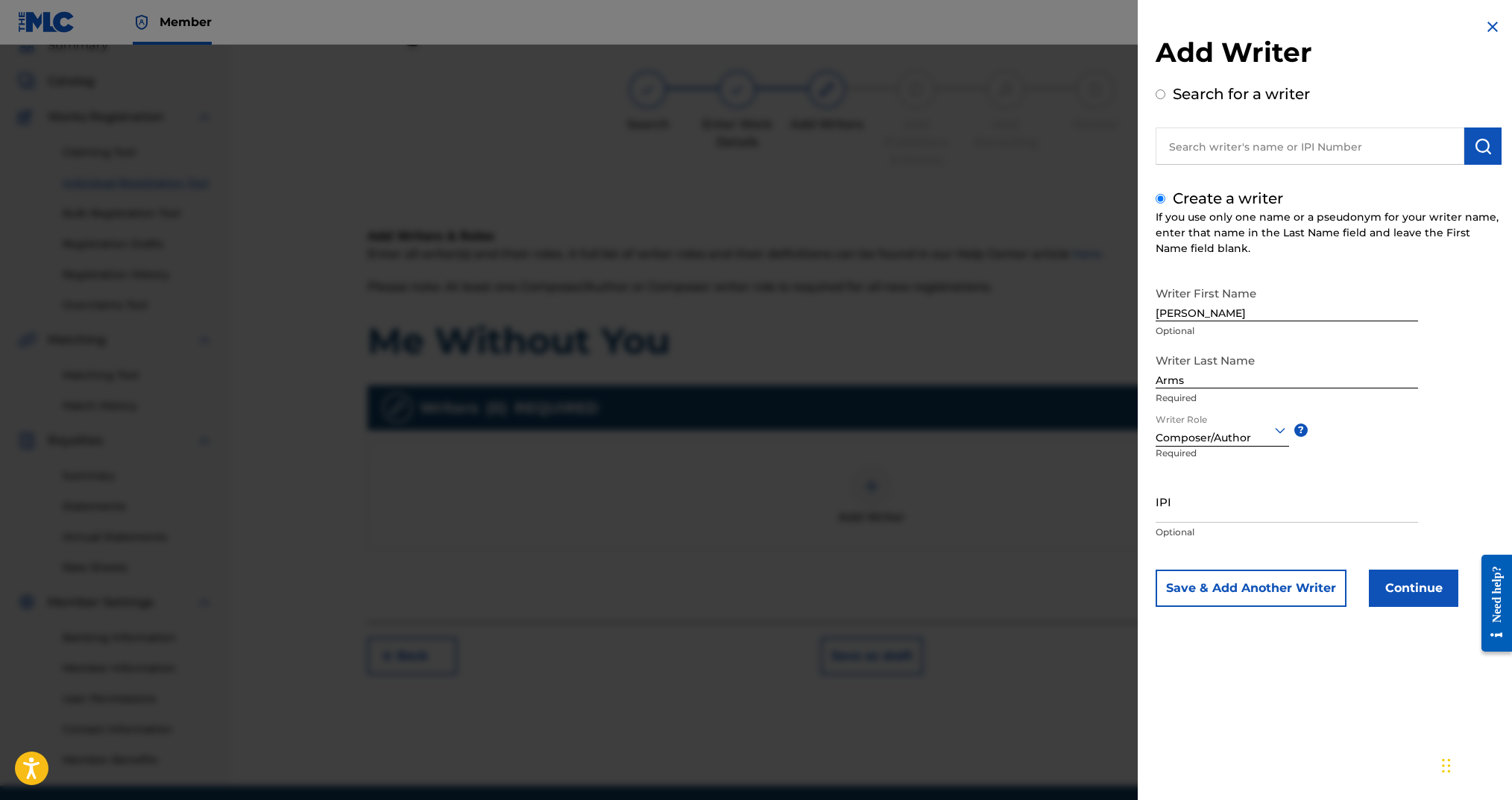
click at [1221, 504] on input "IPI" at bounding box center [1287, 501] width 262 height 43
paste input "00724346451"
click at [1372, 573] on button "Continue" at bounding box center [1413, 589] width 89 height 37
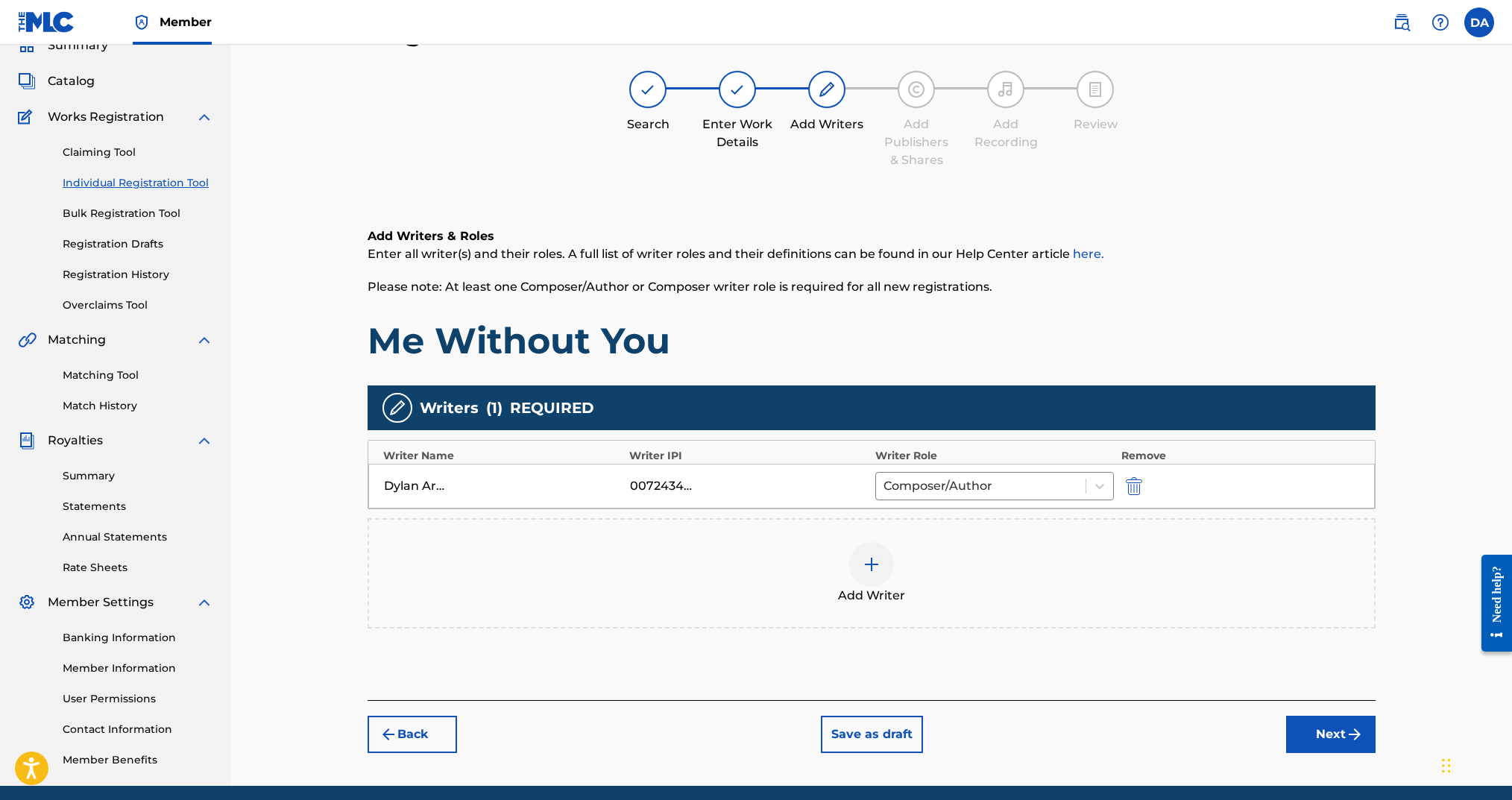
click at [1317, 726] on button "Next" at bounding box center [1331, 735] width 89 height 37
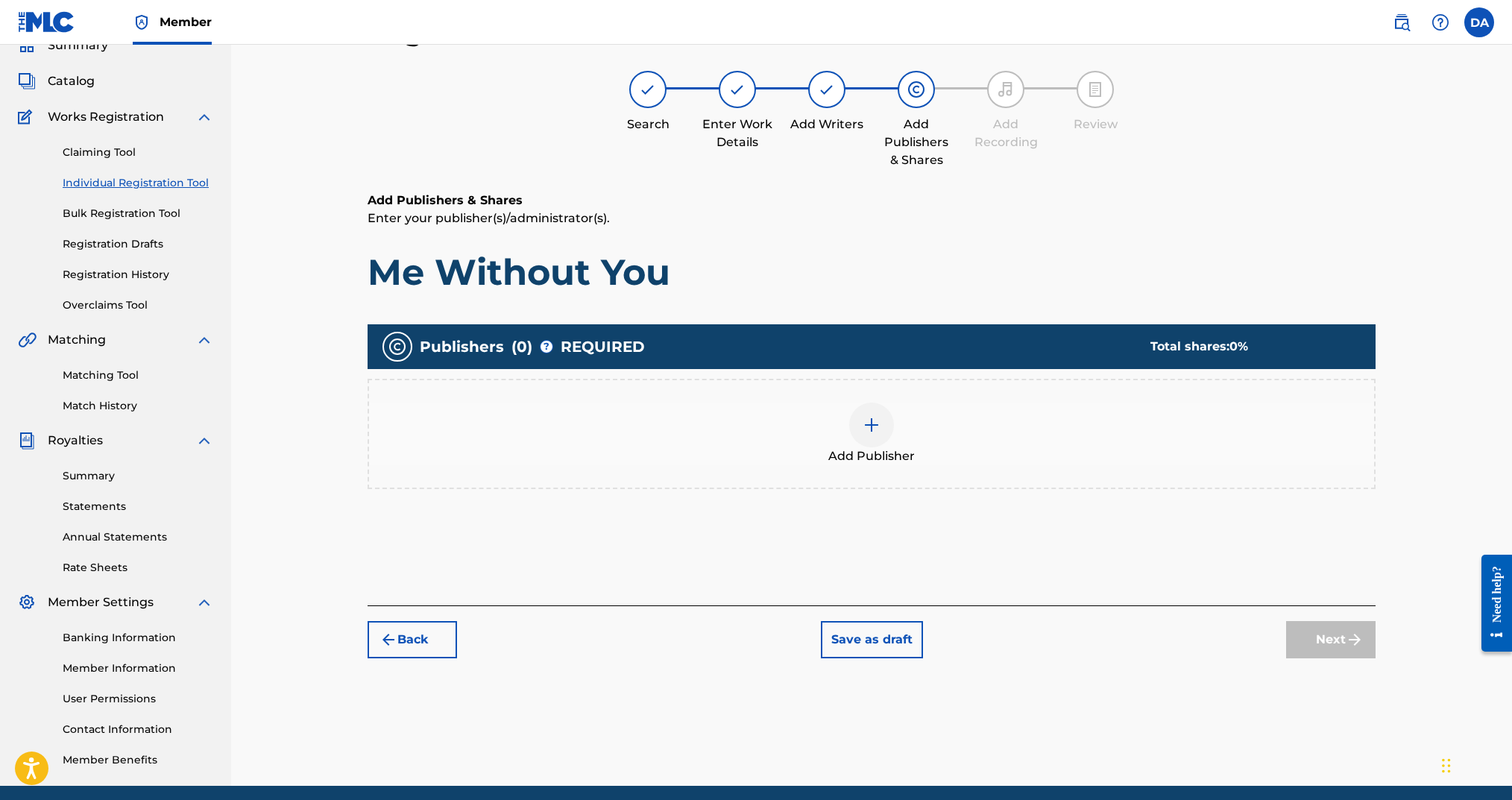
click at [874, 416] on img at bounding box center [871, 424] width 18 height 18
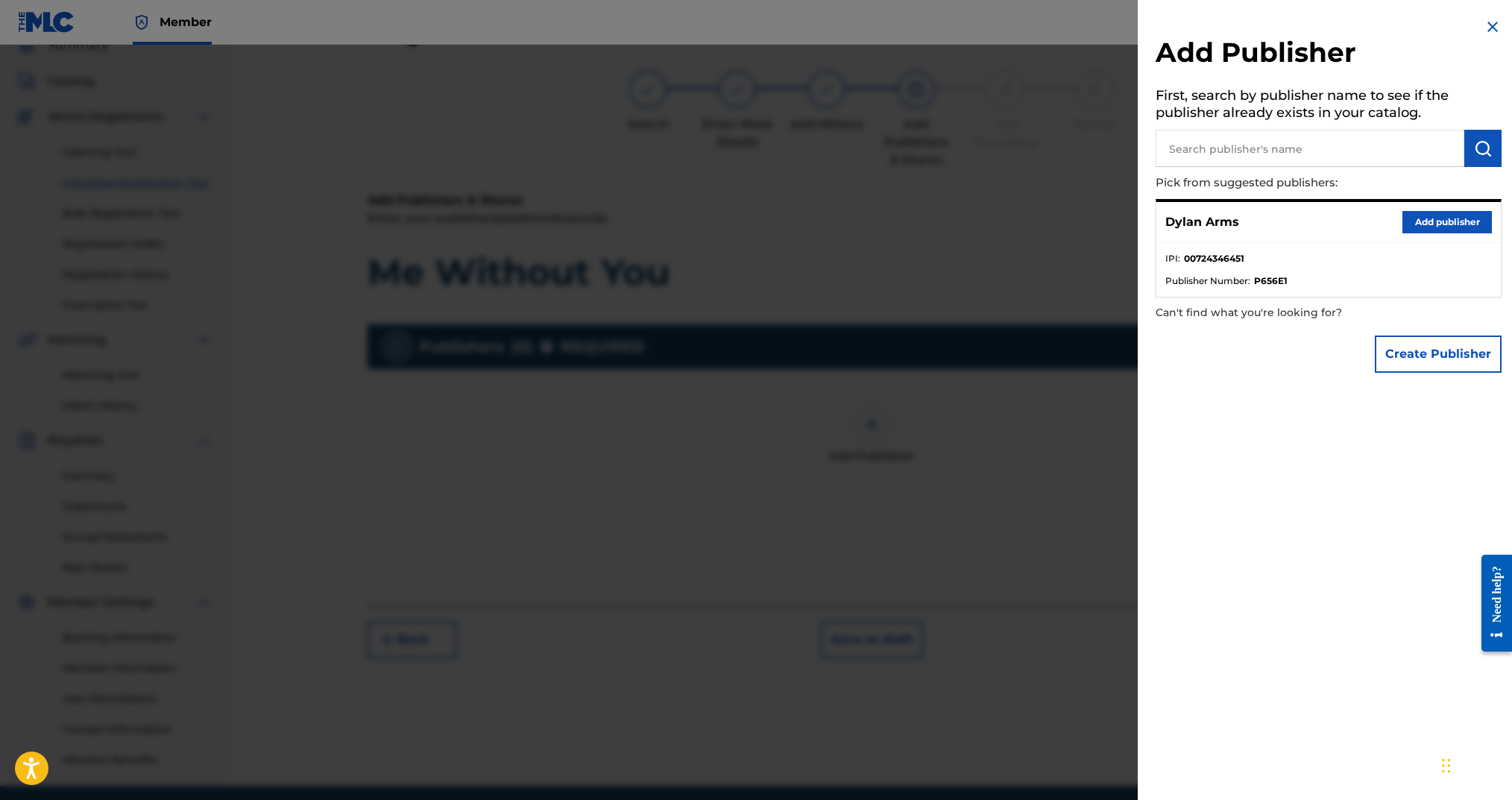
click at [1457, 208] on div "Dylan Arms Add publisher" at bounding box center [1329, 222] width 344 height 41
click at [1454, 216] on button "Add publisher" at bounding box center [1447, 222] width 89 height 22
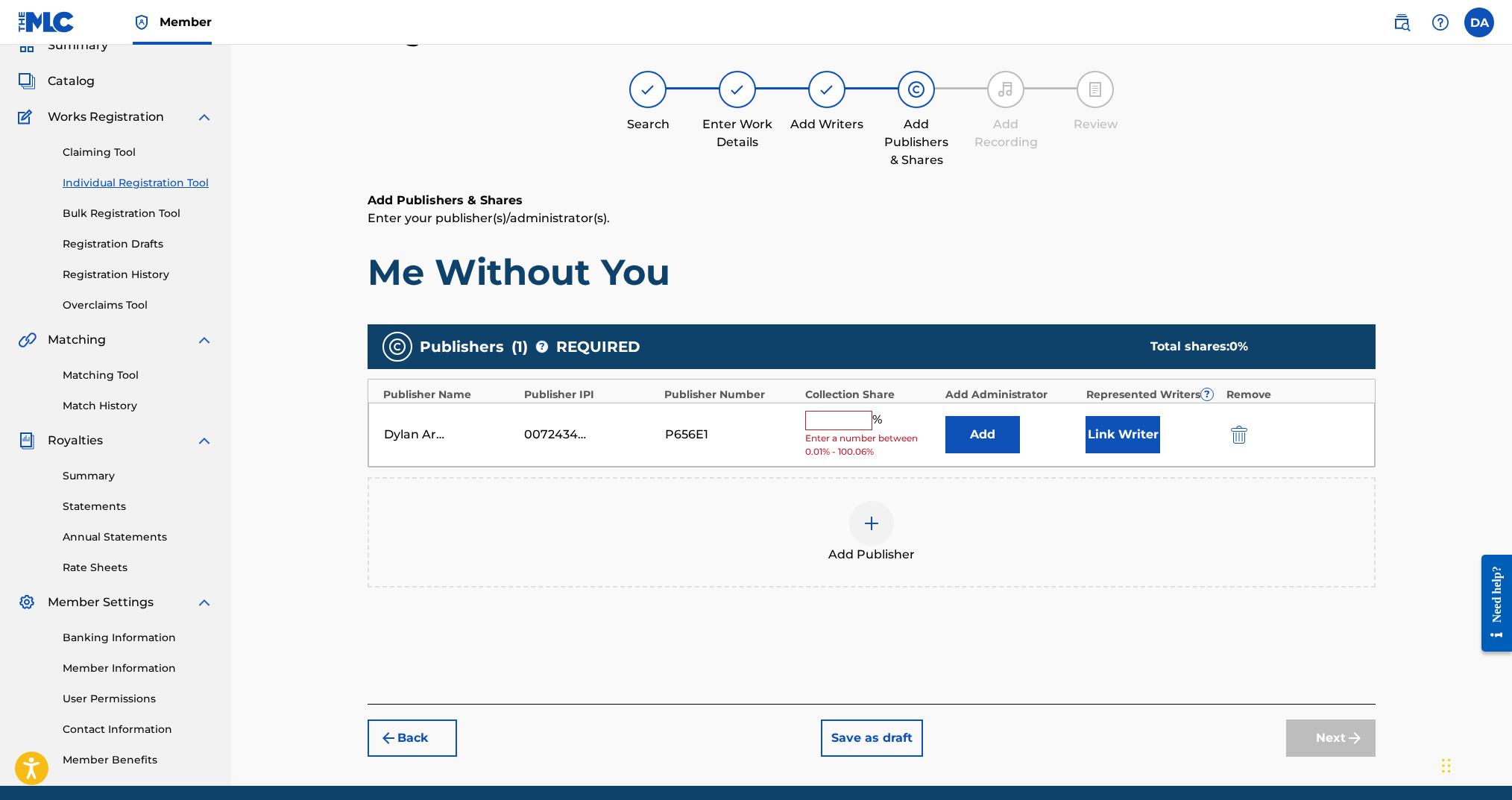
click at [843, 418] on input "text" at bounding box center [839, 420] width 67 height 20
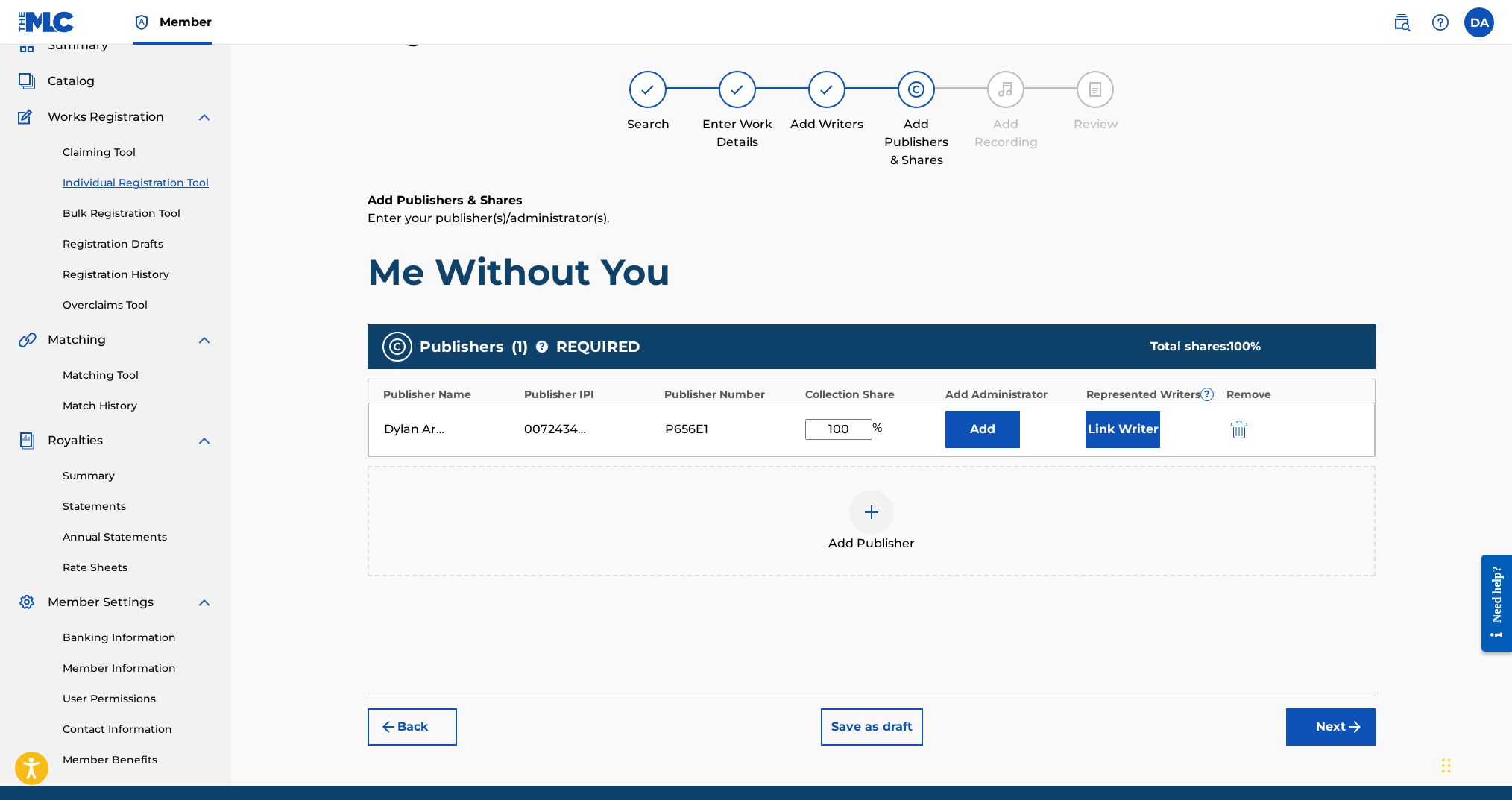
click at [1109, 432] on button "Link Writer" at bounding box center [1122, 430] width 74 height 37
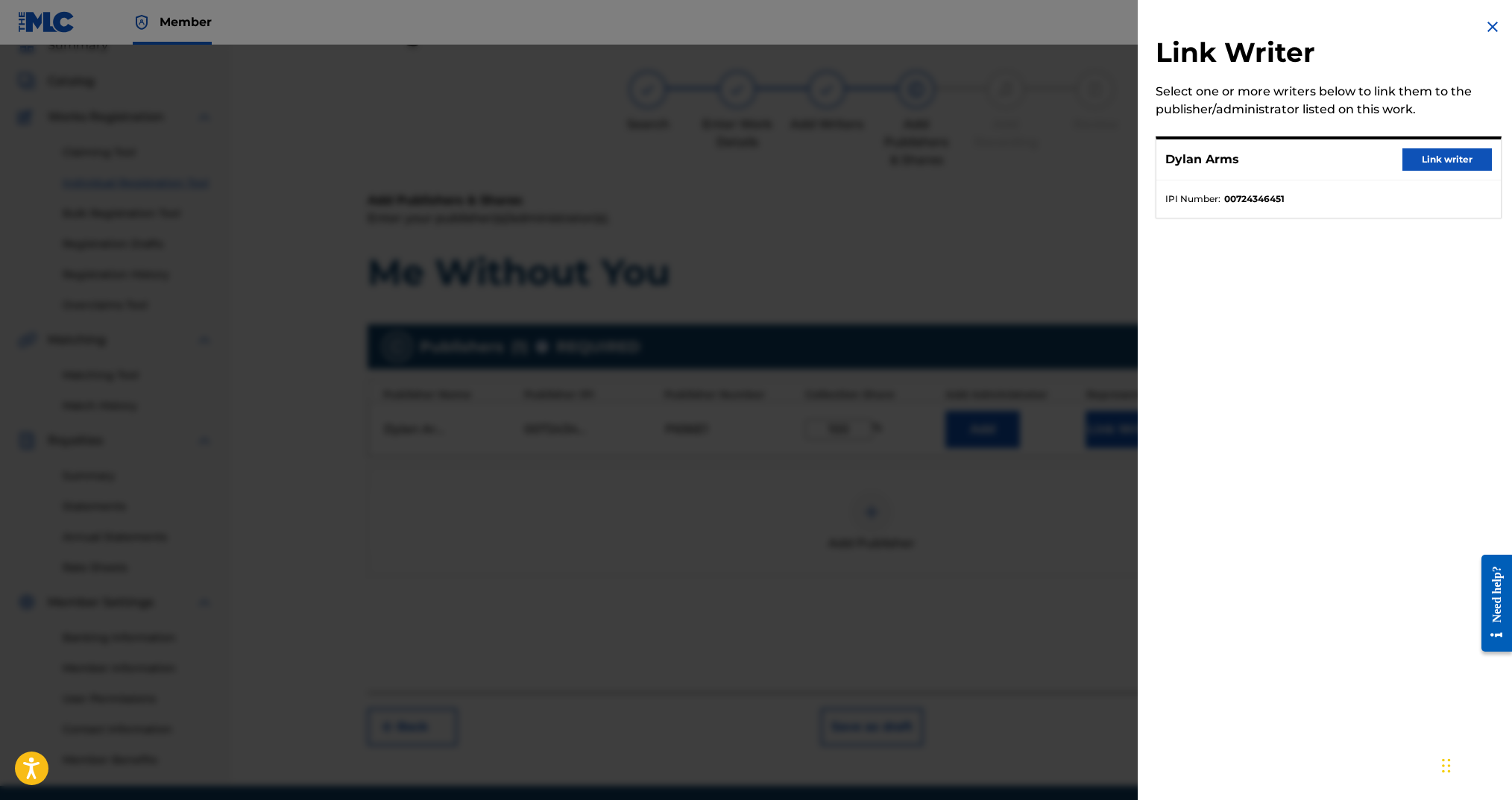
drag, startPoint x: 1441, startPoint y: 156, endPoint x: 1436, endPoint y: 191, distance: 35.4
click at [1441, 156] on button "Link writer" at bounding box center [1447, 160] width 89 height 22
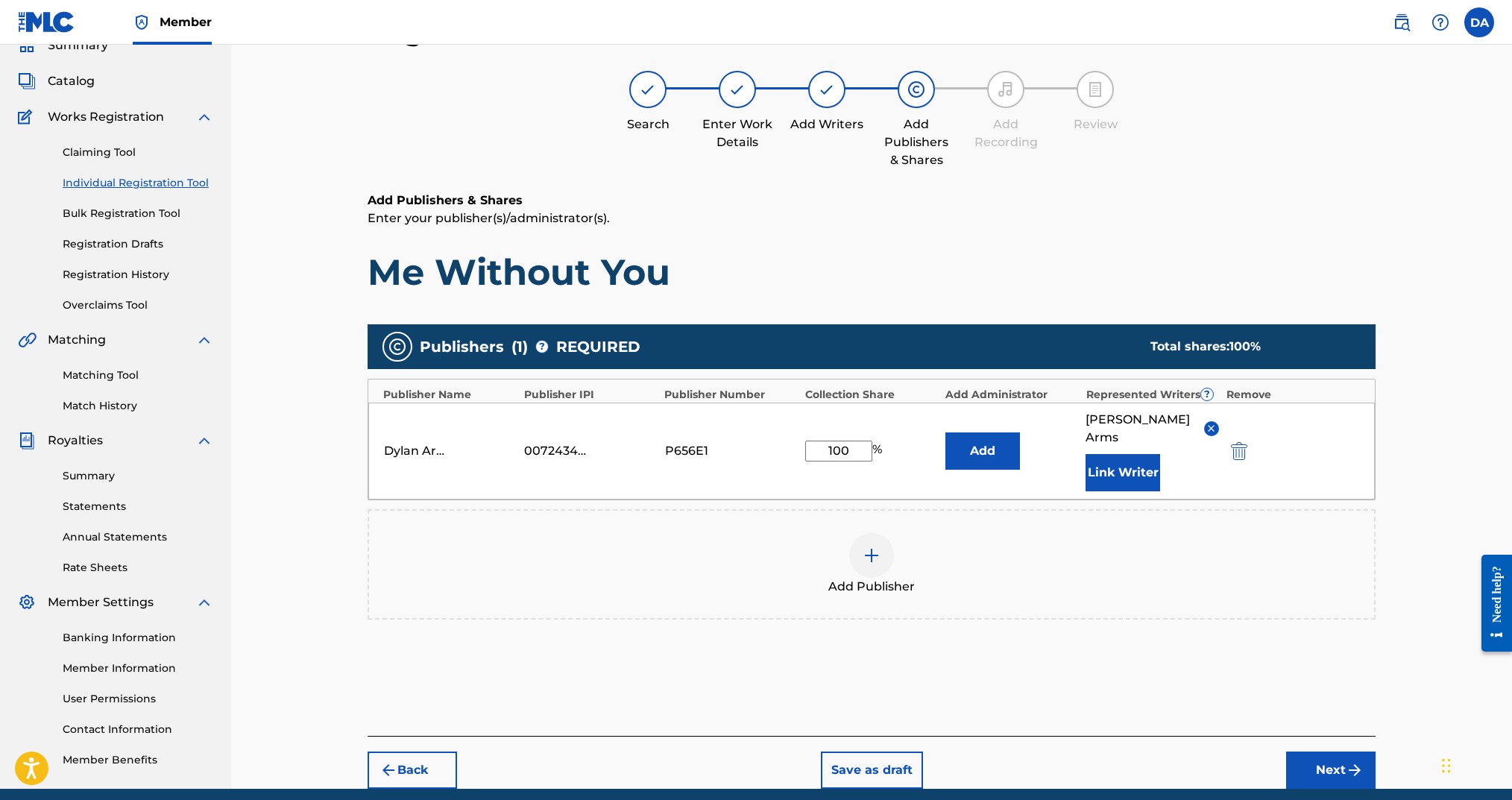
click at [1319, 752] on button "Next" at bounding box center [1331, 770] width 89 height 37
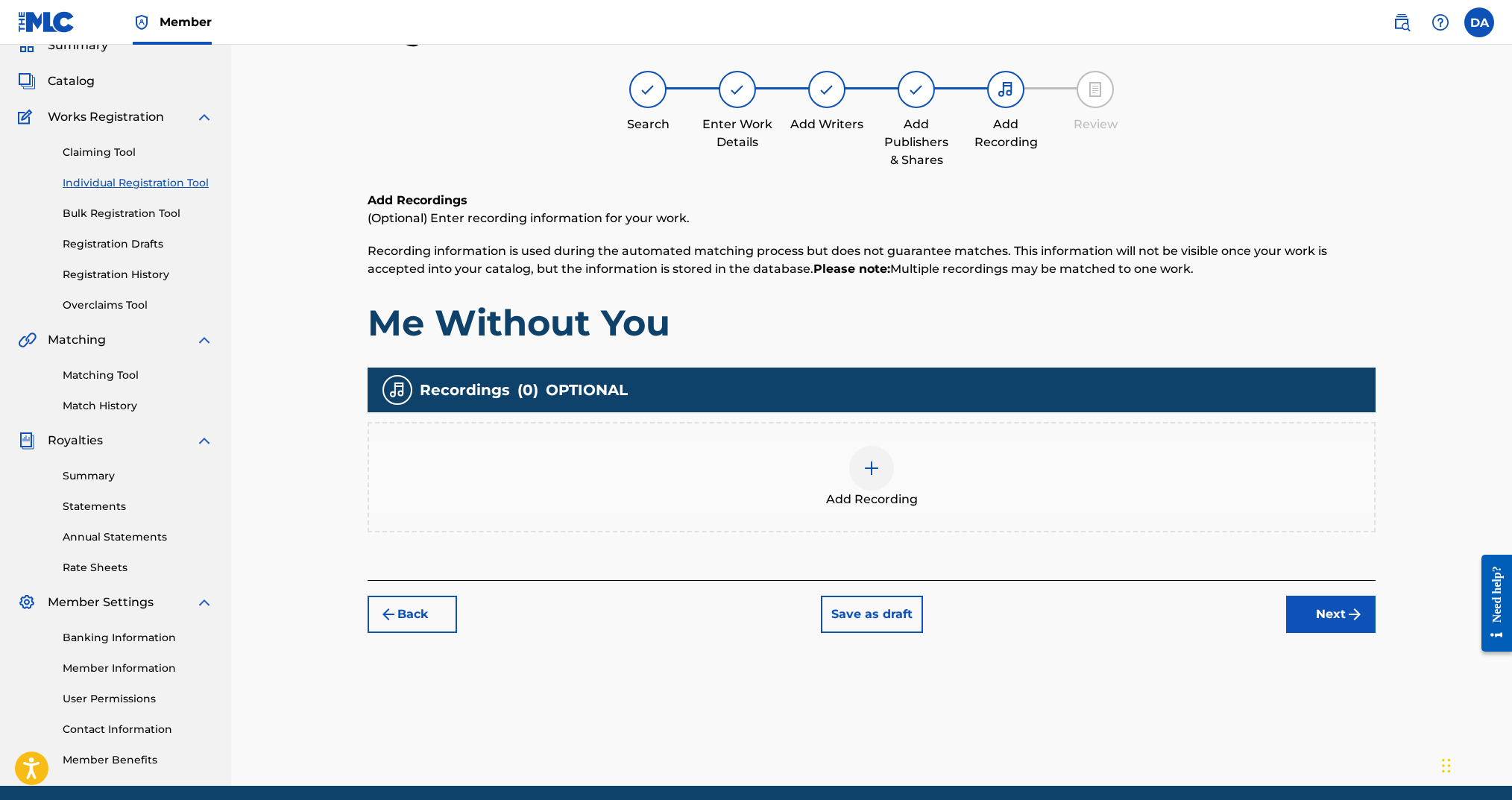
click at [871, 471] on img at bounding box center [871, 468] width 18 height 18
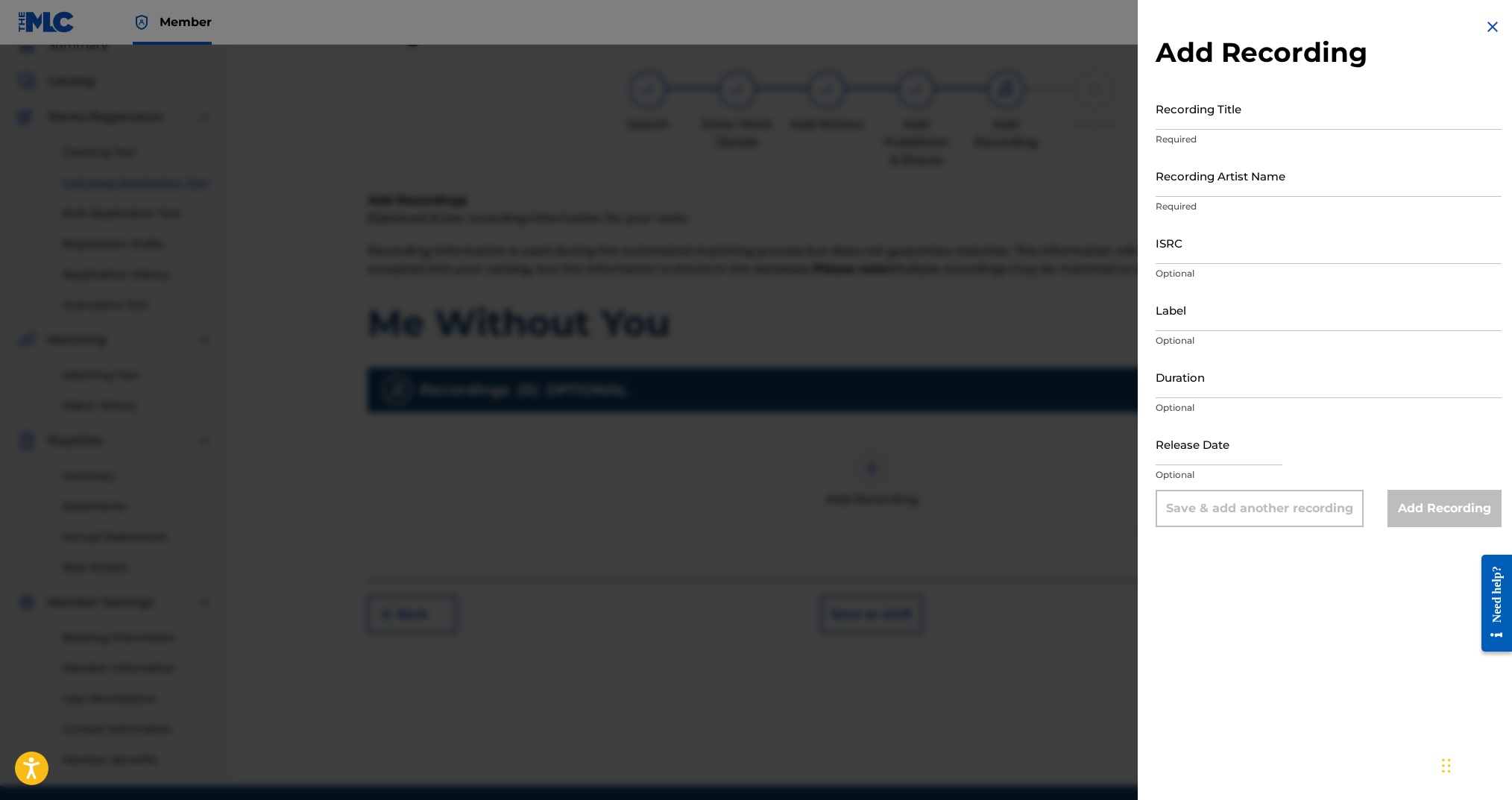
click at [1313, 120] on input "Recording Title" at bounding box center [1329, 109] width 346 height 43
click at [1219, 182] on input "Recording Artist Name" at bounding box center [1329, 176] width 346 height 43
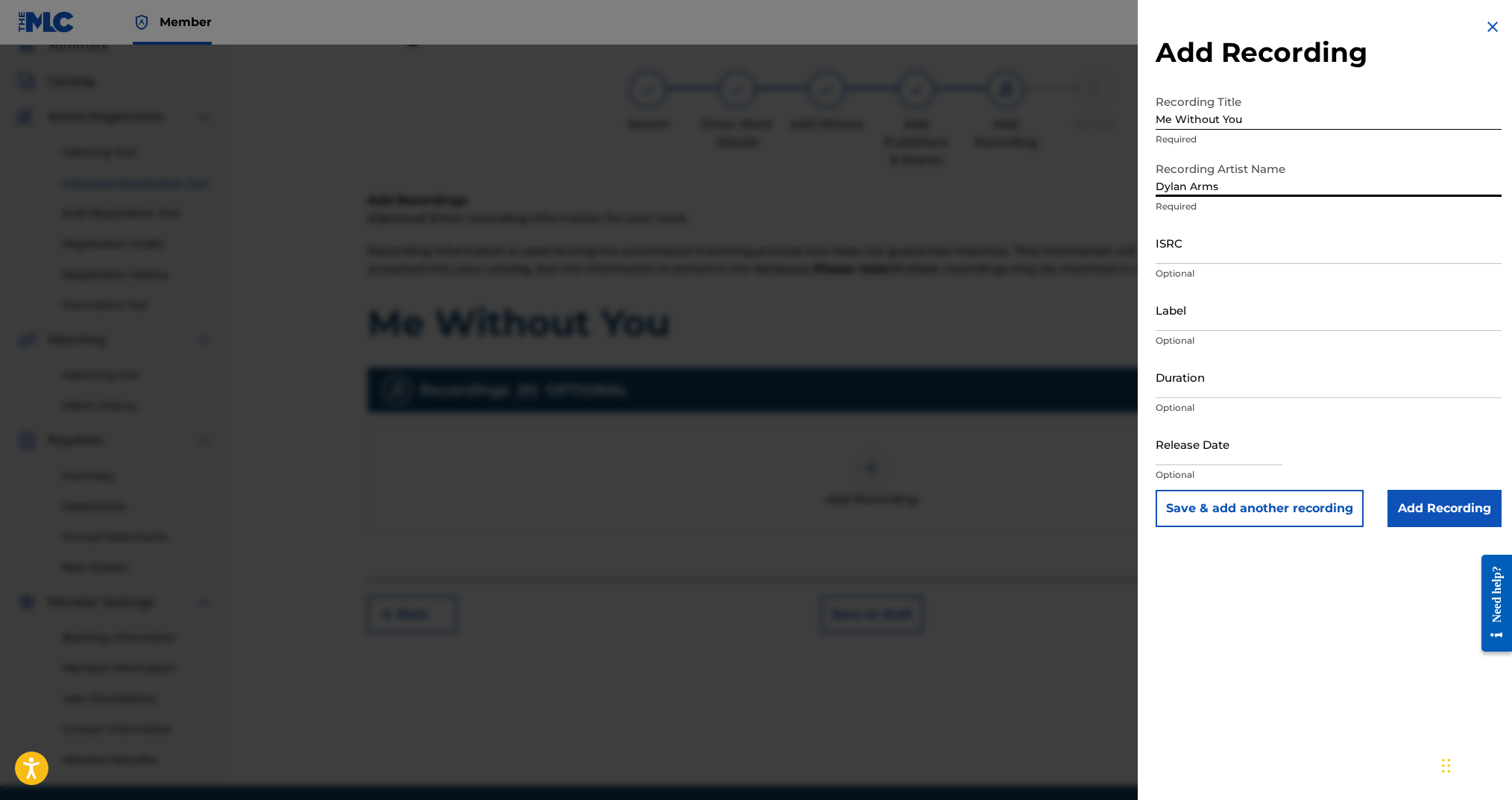
click at [1249, 254] on input "ISRC" at bounding box center [1329, 243] width 346 height 43
paste input "uscgh1333739"
click at [1184, 255] on input "uscgh1333739" at bounding box center [1329, 243] width 346 height 43
drag, startPoint x: 1176, startPoint y: 255, endPoint x: 1144, endPoint y: 253, distance: 32.1
click at [1142, 253] on div "Add Recording Recording Title Me Without You Required Recording Artist Name [PE…" at bounding box center [1329, 273] width 382 height 545
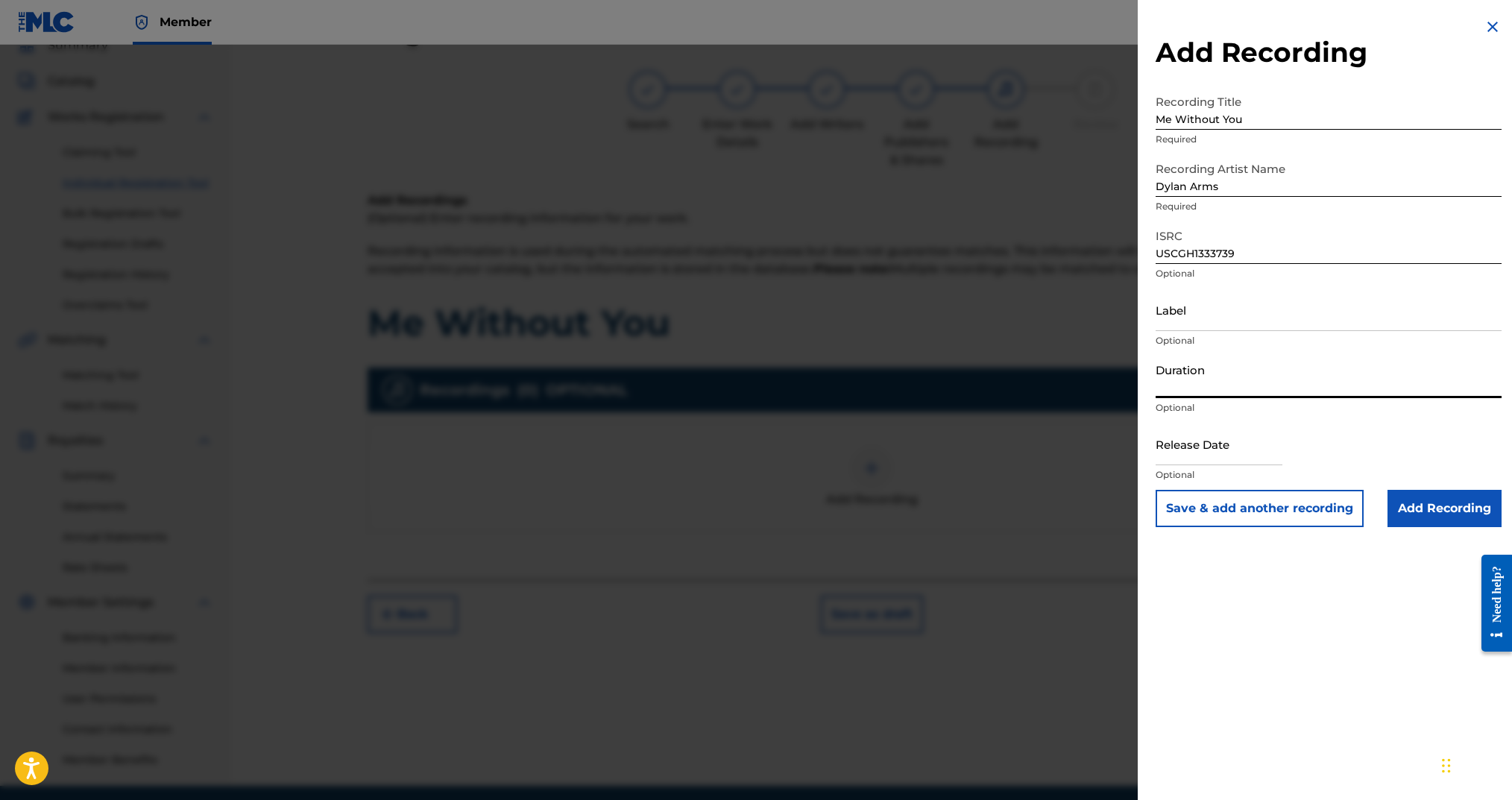
click at [1225, 387] on input "Duration" at bounding box center [1329, 377] width 346 height 43
click at [1228, 451] on input "text" at bounding box center [1219, 445] width 126 height 43
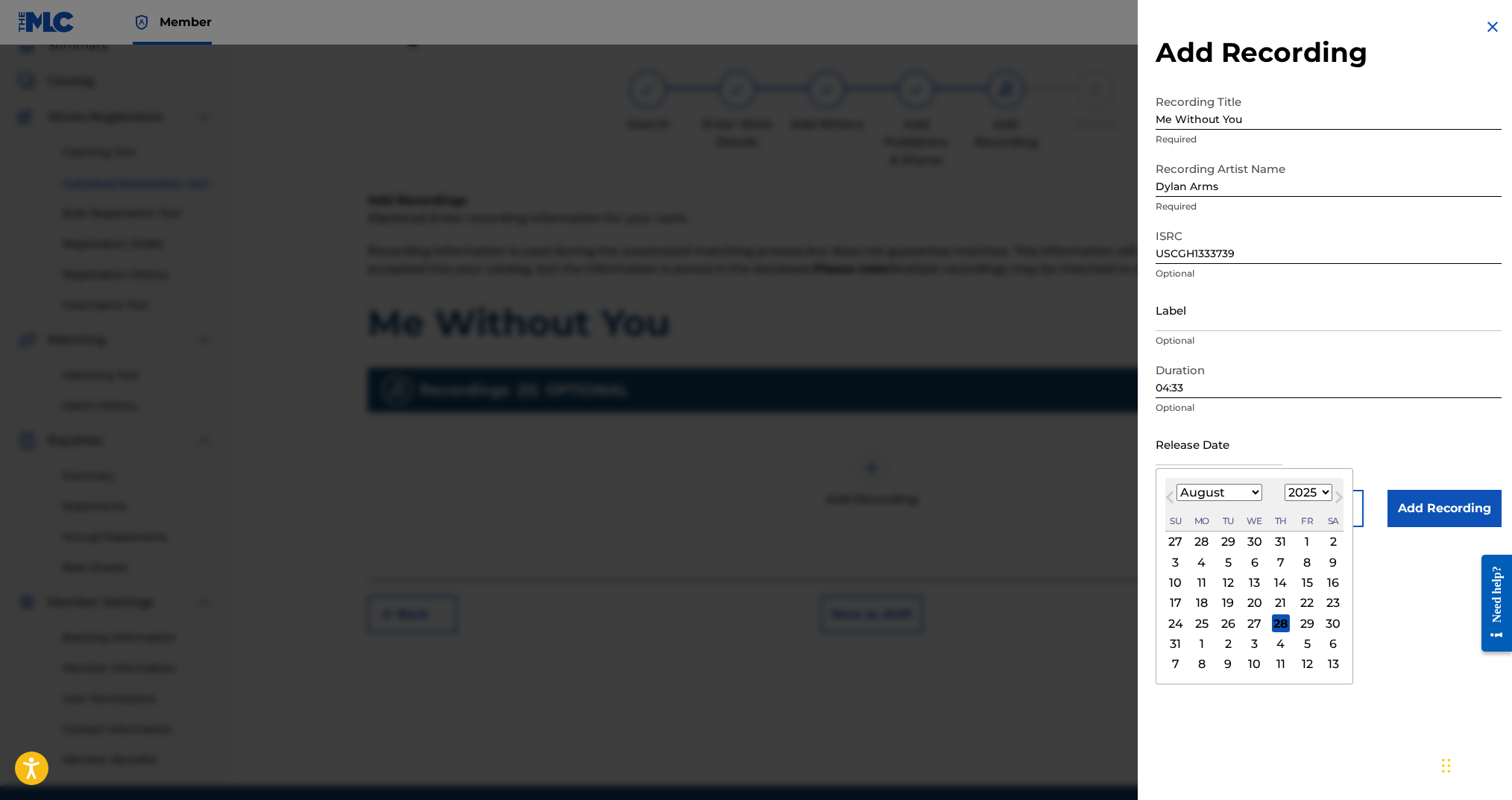
click at [1186, 514] on div "Su Mo Tu We Th Fr Sa" at bounding box center [1254, 521] width 179 height 20
click at [1310, 490] on select "1899 1900 1901 1902 1903 1904 1905 1906 1907 1908 1909 1910 1911 1912 1913 1914…" at bounding box center [1308, 492] width 47 height 17
click at [1288, 484] on select "1899 1900 1901 1902 1903 1904 1905 1906 1907 1908 1909 1910 1911 1912 1913 1914…" at bounding box center [1308, 492] width 47 height 17
drag, startPoint x: 1306, startPoint y: 581, endPoint x: 1324, endPoint y: 573, distance: 19.7
click at [1306, 581] on div "17" at bounding box center [1306, 582] width 18 height 18
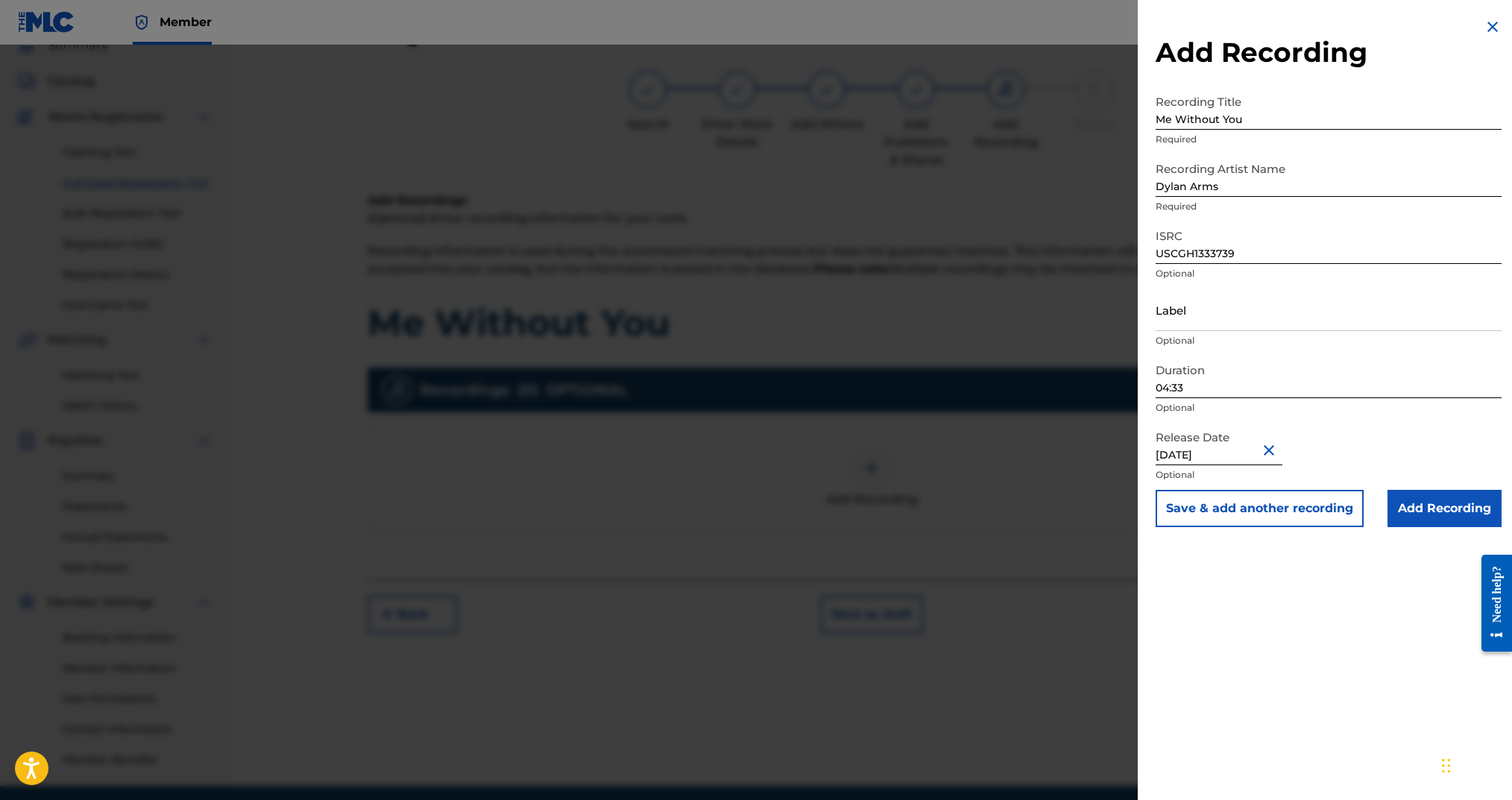
click at [1423, 513] on input "Add Recording" at bounding box center [1444, 509] width 114 height 37
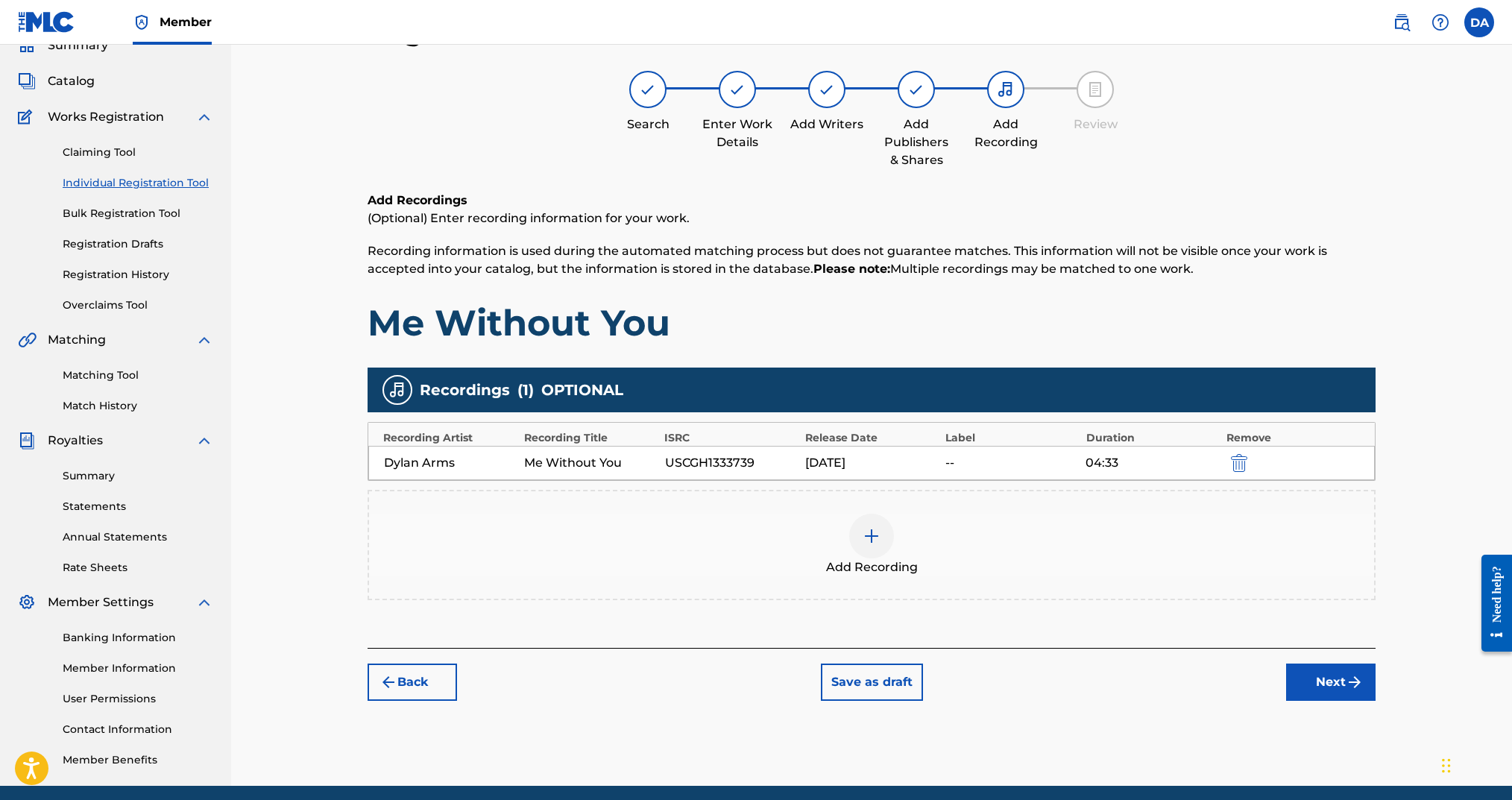
click at [1327, 685] on button "Next" at bounding box center [1331, 683] width 89 height 37
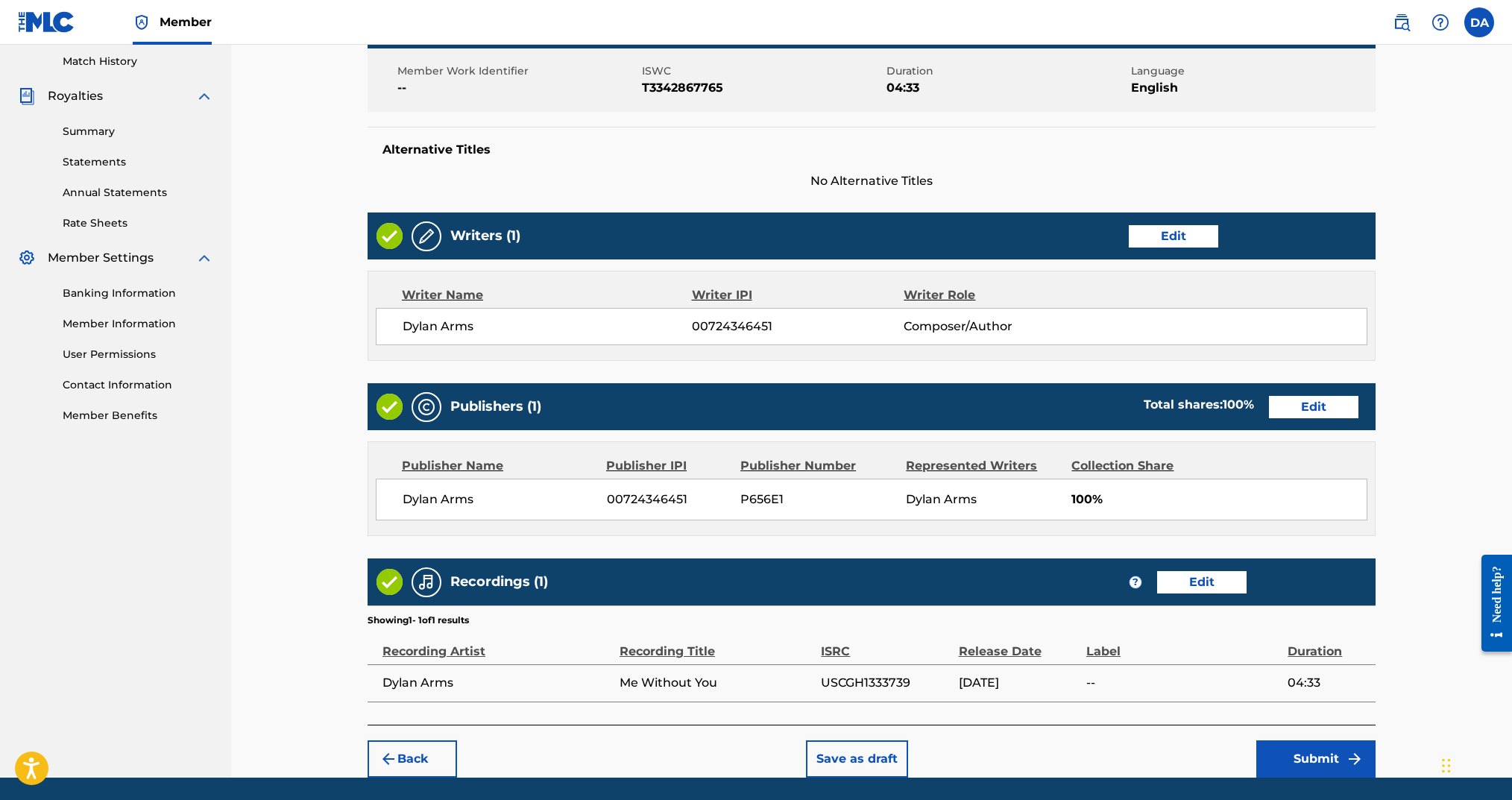
scroll to position [462, 0]
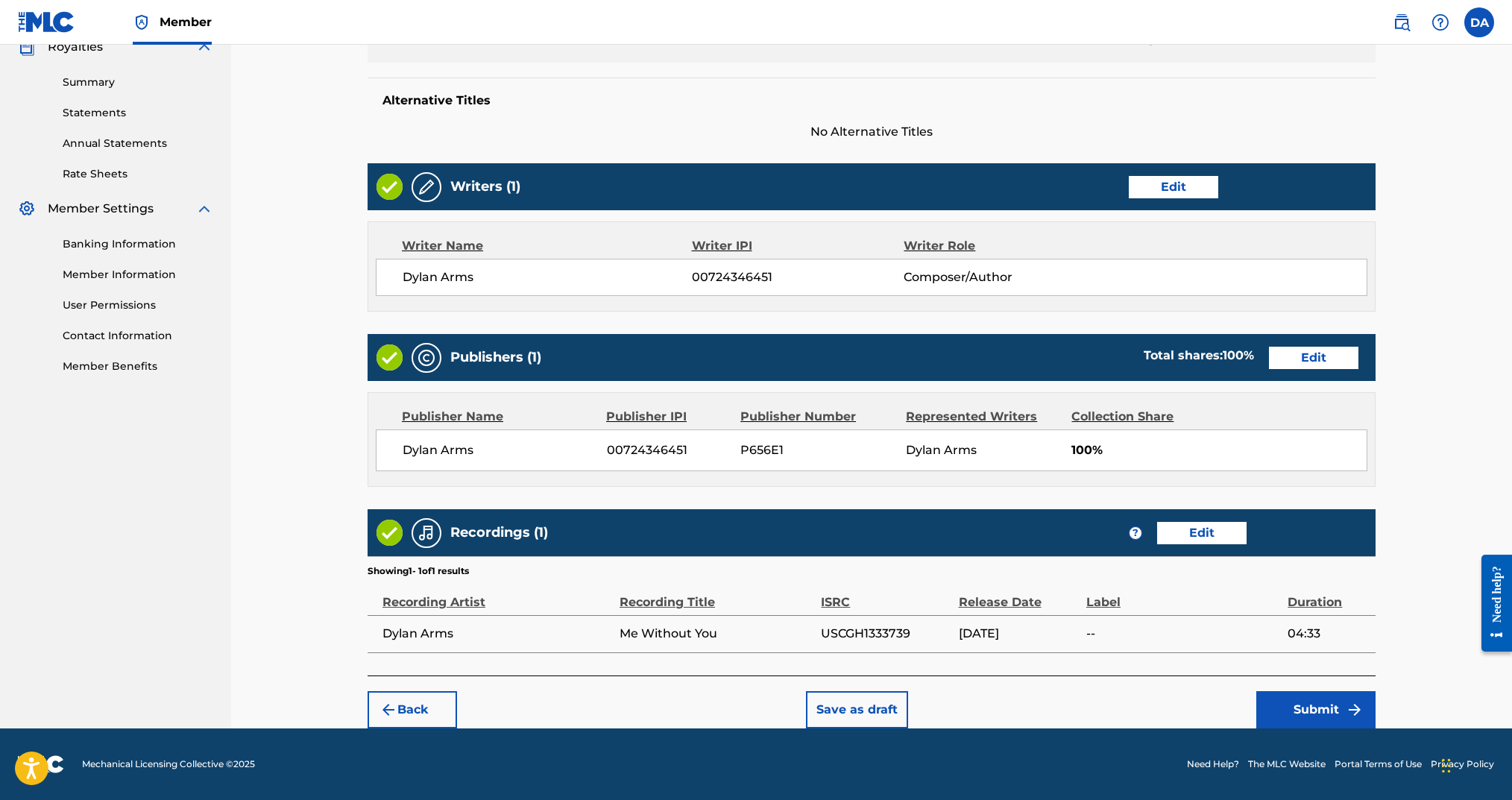
click at [1307, 708] on button "Submit" at bounding box center [1316, 710] width 119 height 37
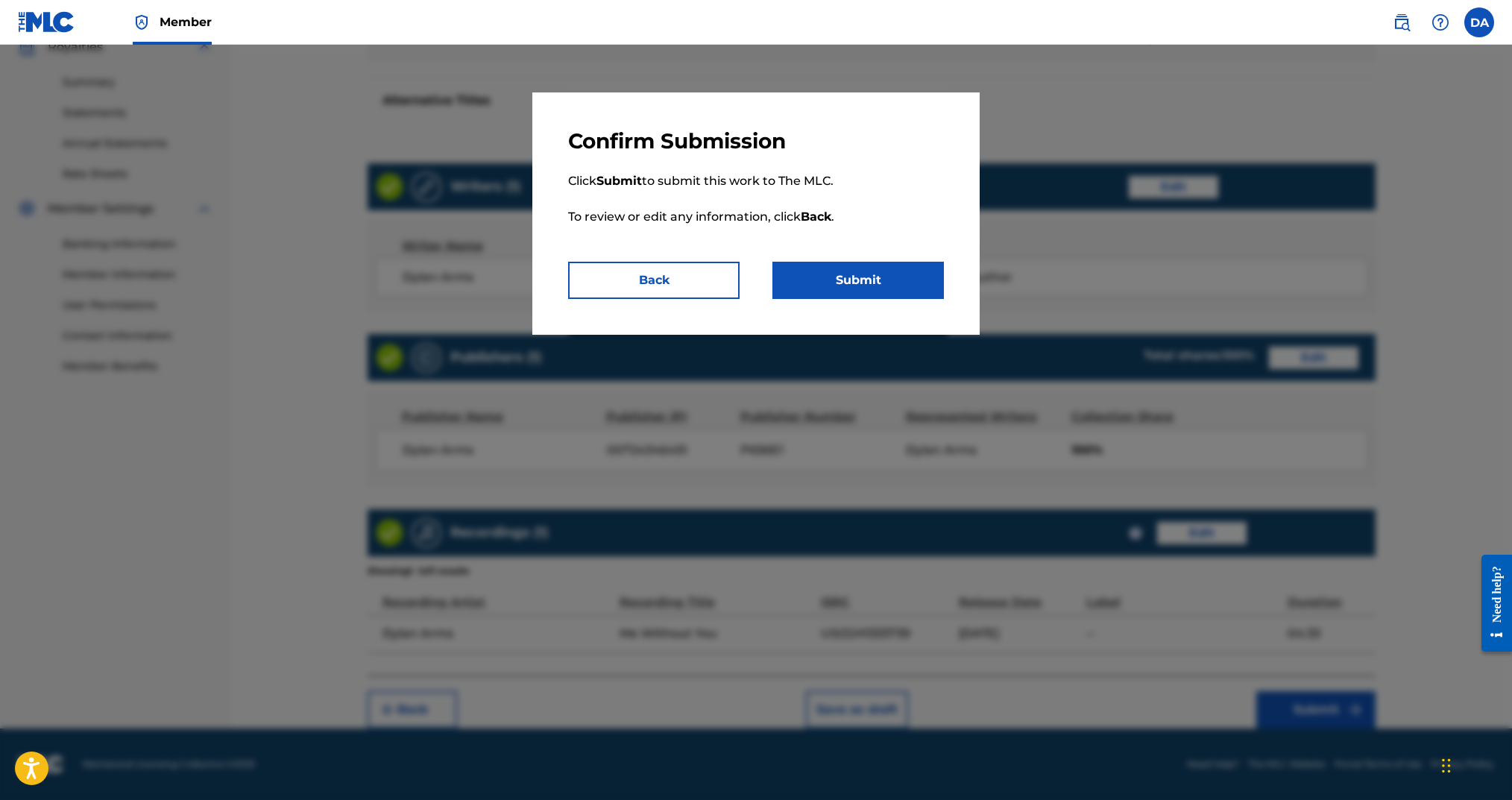
click at [890, 285] on button "Submit" at bounding box center [858, 280] width 171 height 37
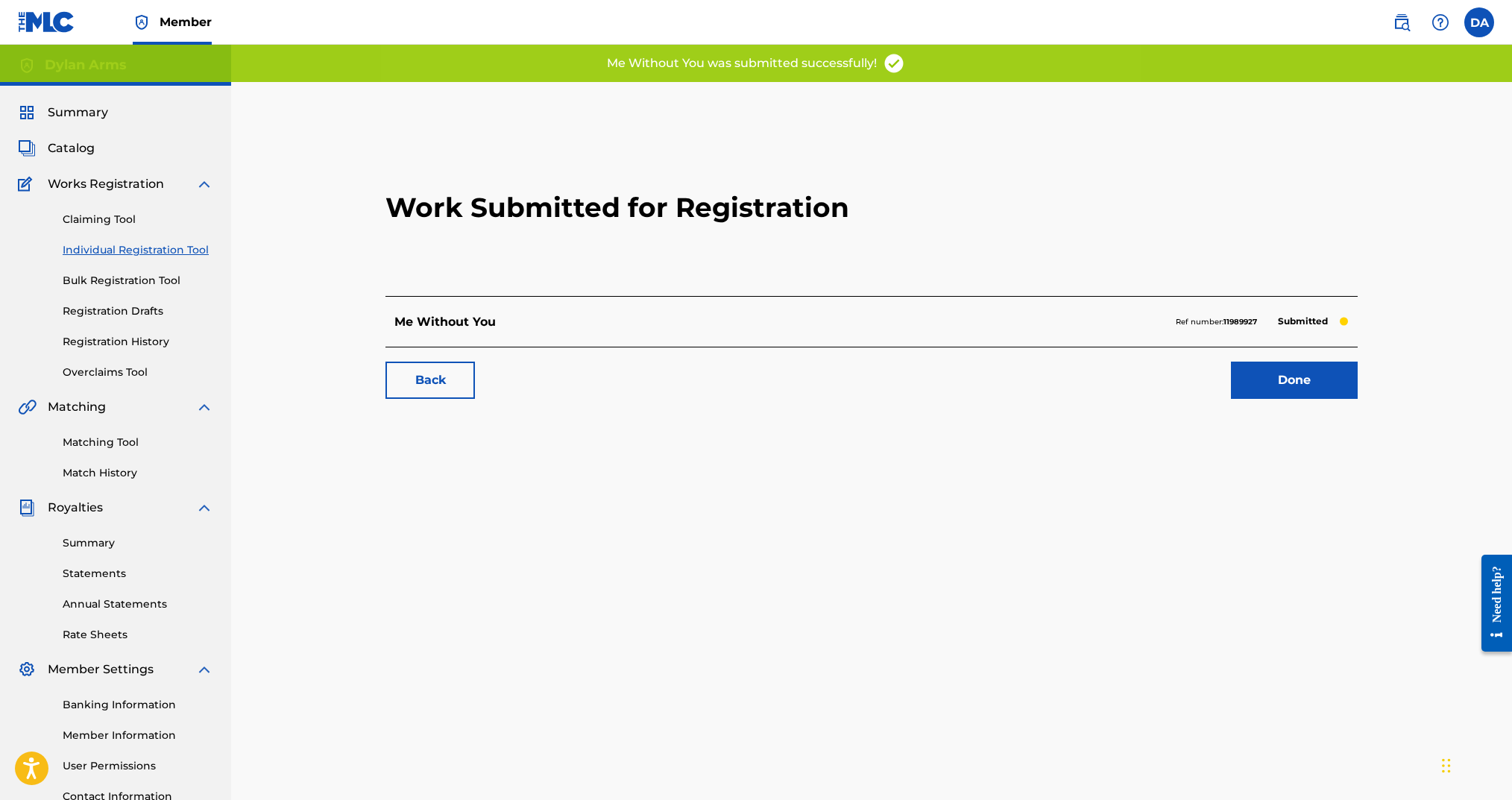
click at [179, 251] on link "Individual Registration Tool" at bounding box center [138, 250] width 151 height 16
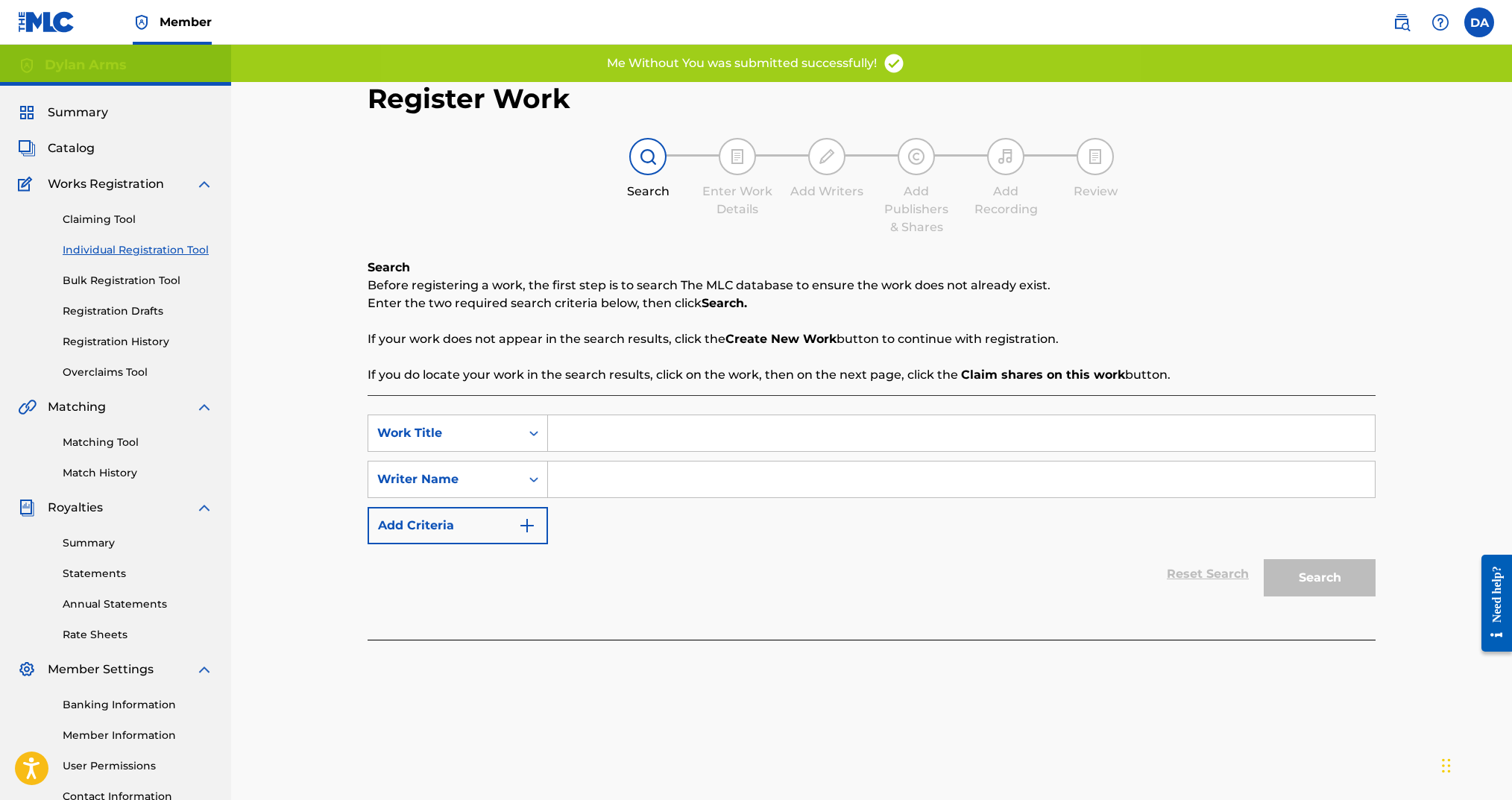
click at [652, 423] on input "Search Form" at bounding box center [961, 433] width 827 height 35
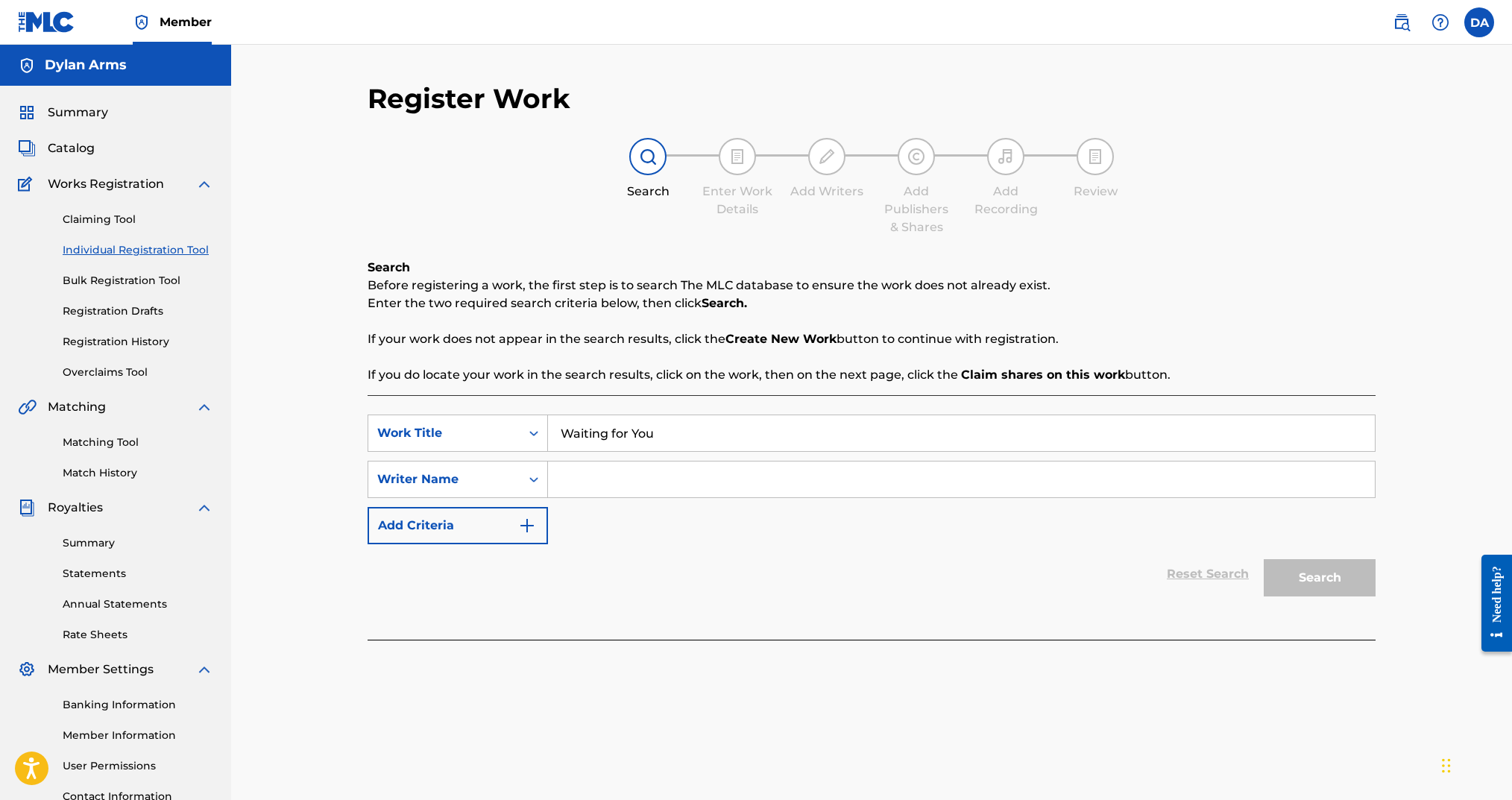
click at [670, 483] on input "Search Form" at bounding box center [961, 479] width 827 height 35
click at [1339, 579] on button "Search" at bounding box center [1320, 578] width 112 height 37
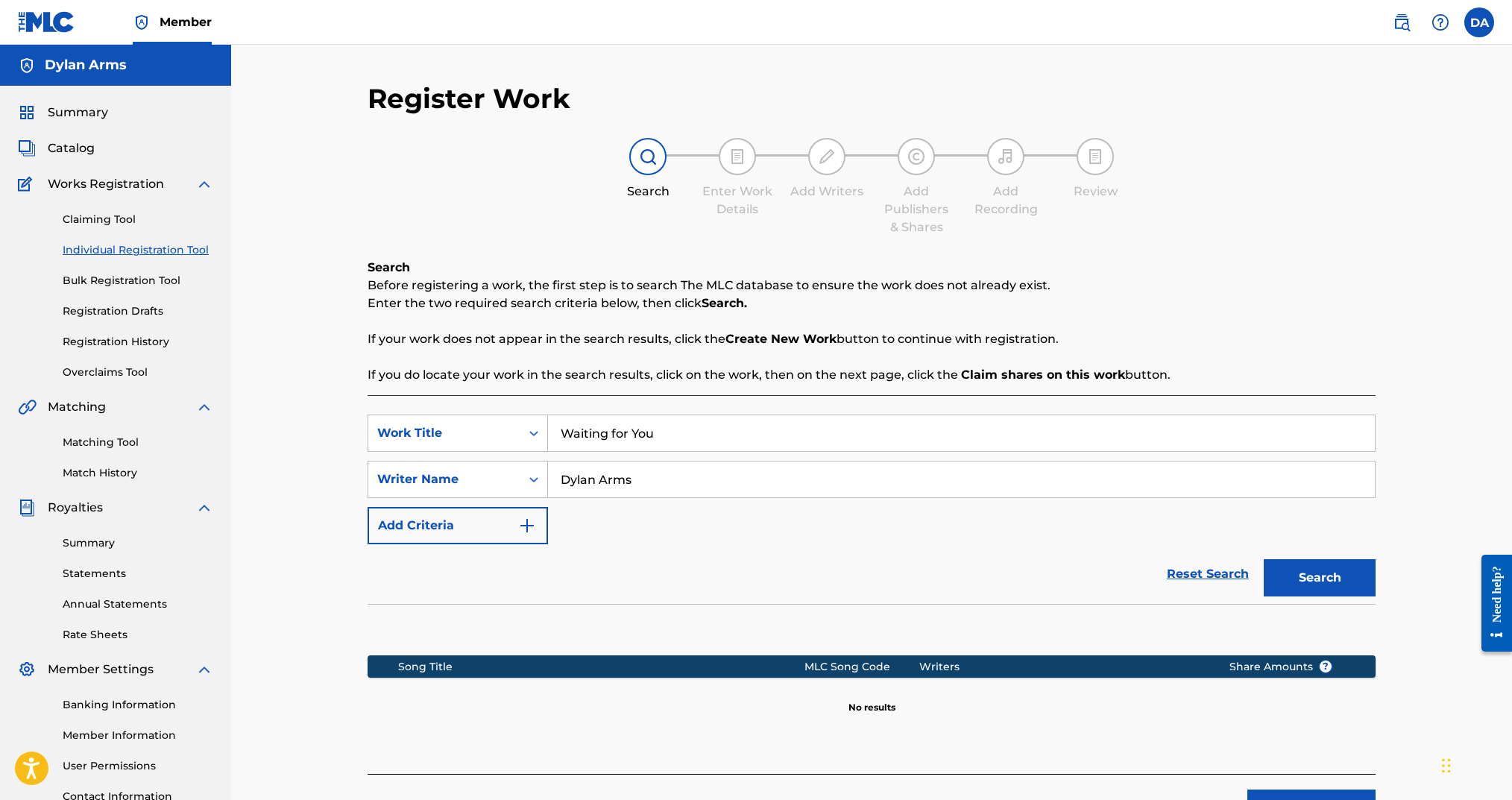
scroll to position [124, 0]
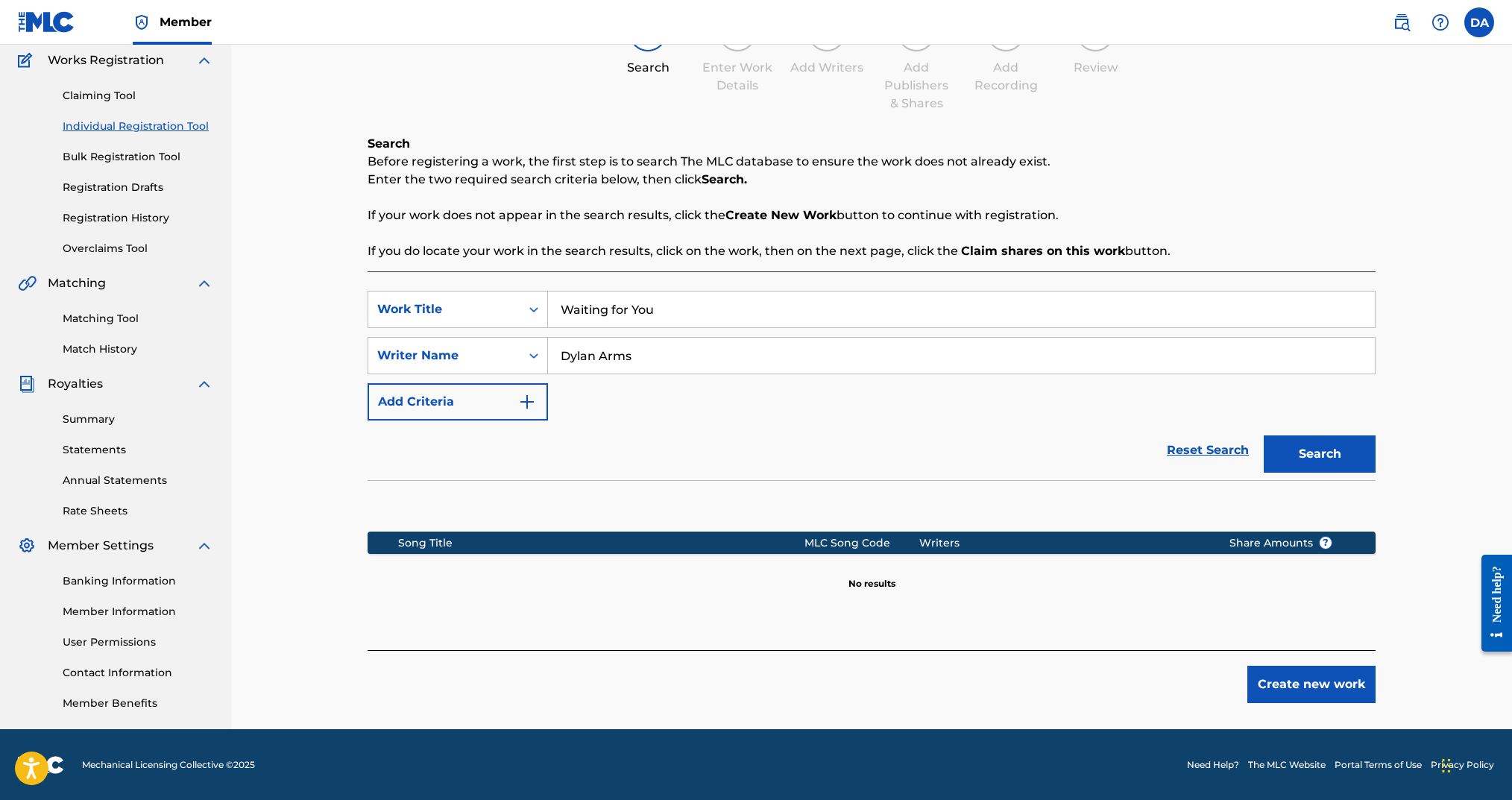
click at [1302, 694] on button "Create new work" at bounding box center [1311, 685] width 128 height 37
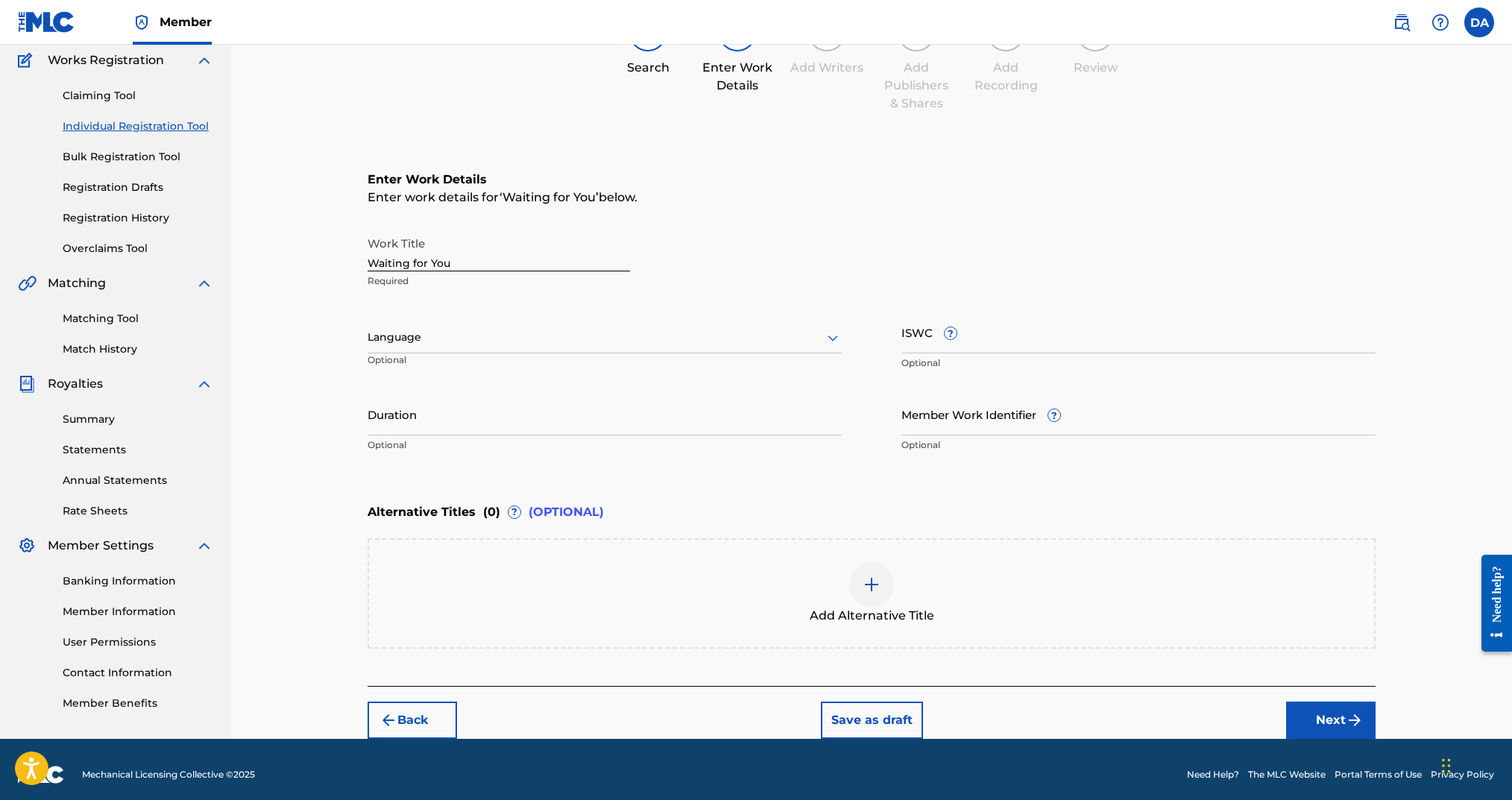
click at [619, 329] on div at bounding box center [604, 338] width 474 height 19
drag, startPoint x: 574, startPoint y: 367, endPoint x: 793, endPoint y: 360, distance: 219.1
click at [580, 366] on div "English" at bounding box center [604, 370] width 472 height 33
click at [960, 344] on input "ISWC ?" at bounding box center [1138, 332] width 474 height 43
paste input "T-334.286.681-9"
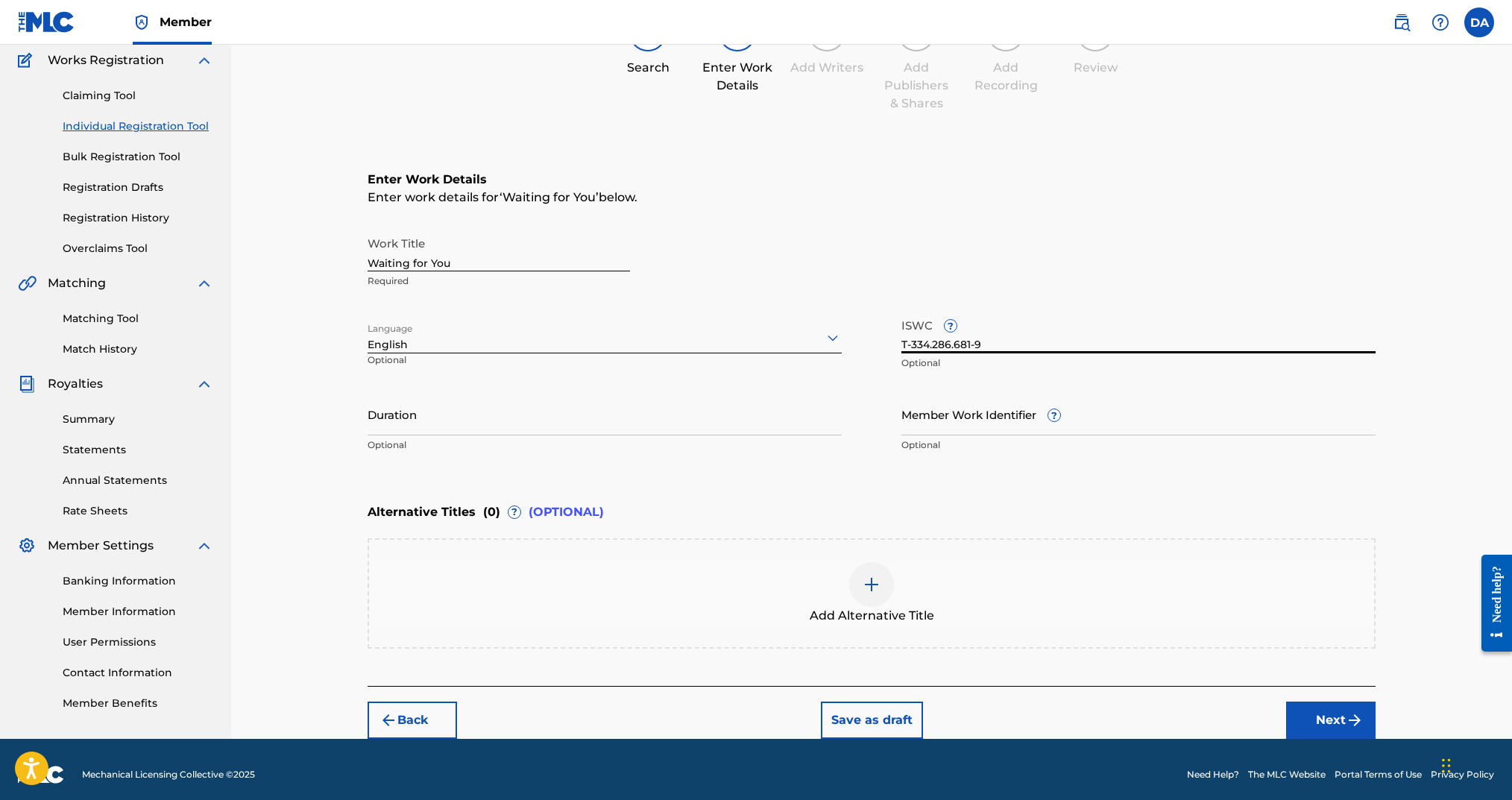
click at [664, 397] on input "Duration" at bounding box center [604, 415] width 474 height 43
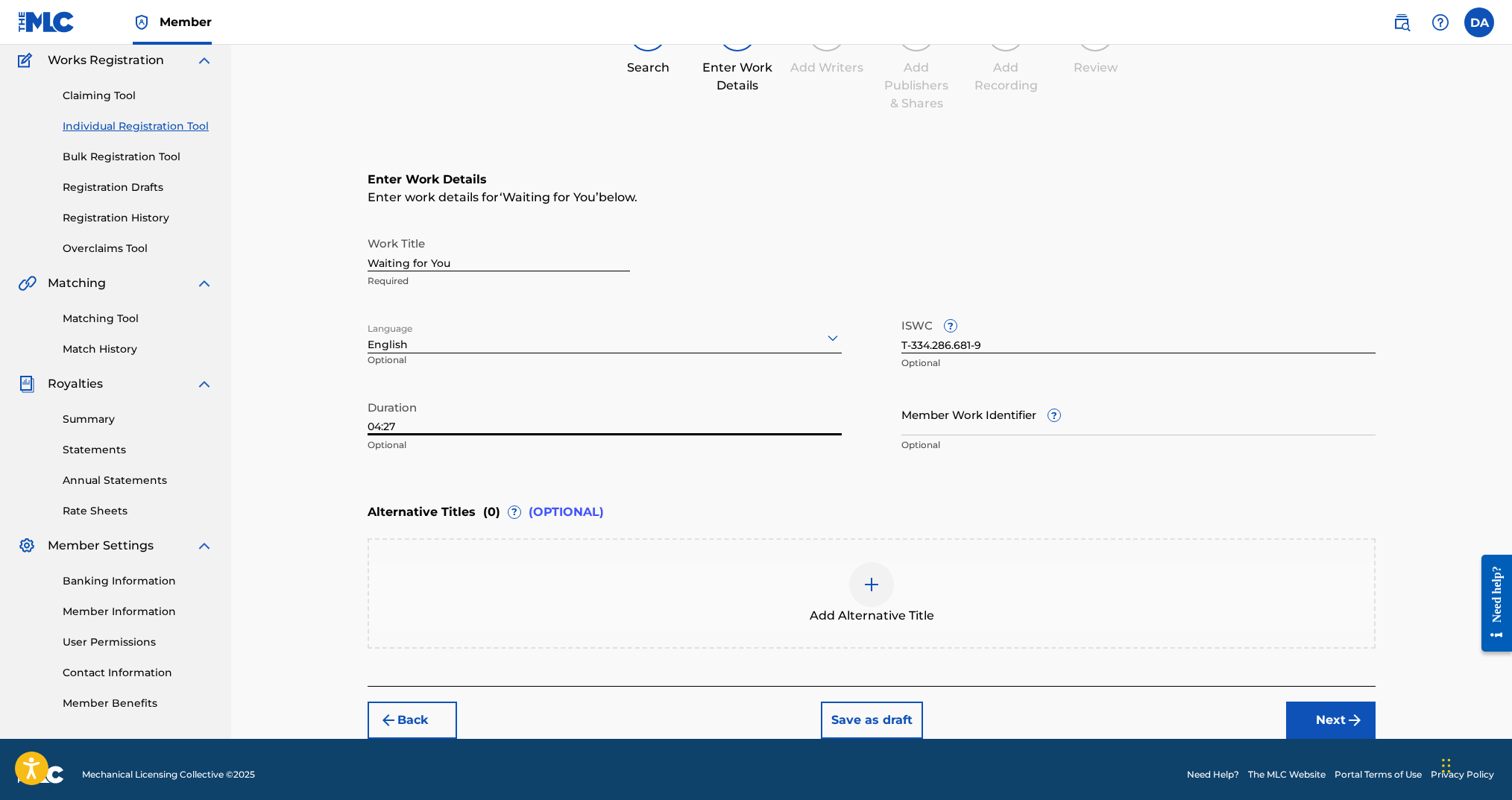
click at [1300, 713] on button "Next" at bounding box center [1331, 721] width 89 height 37
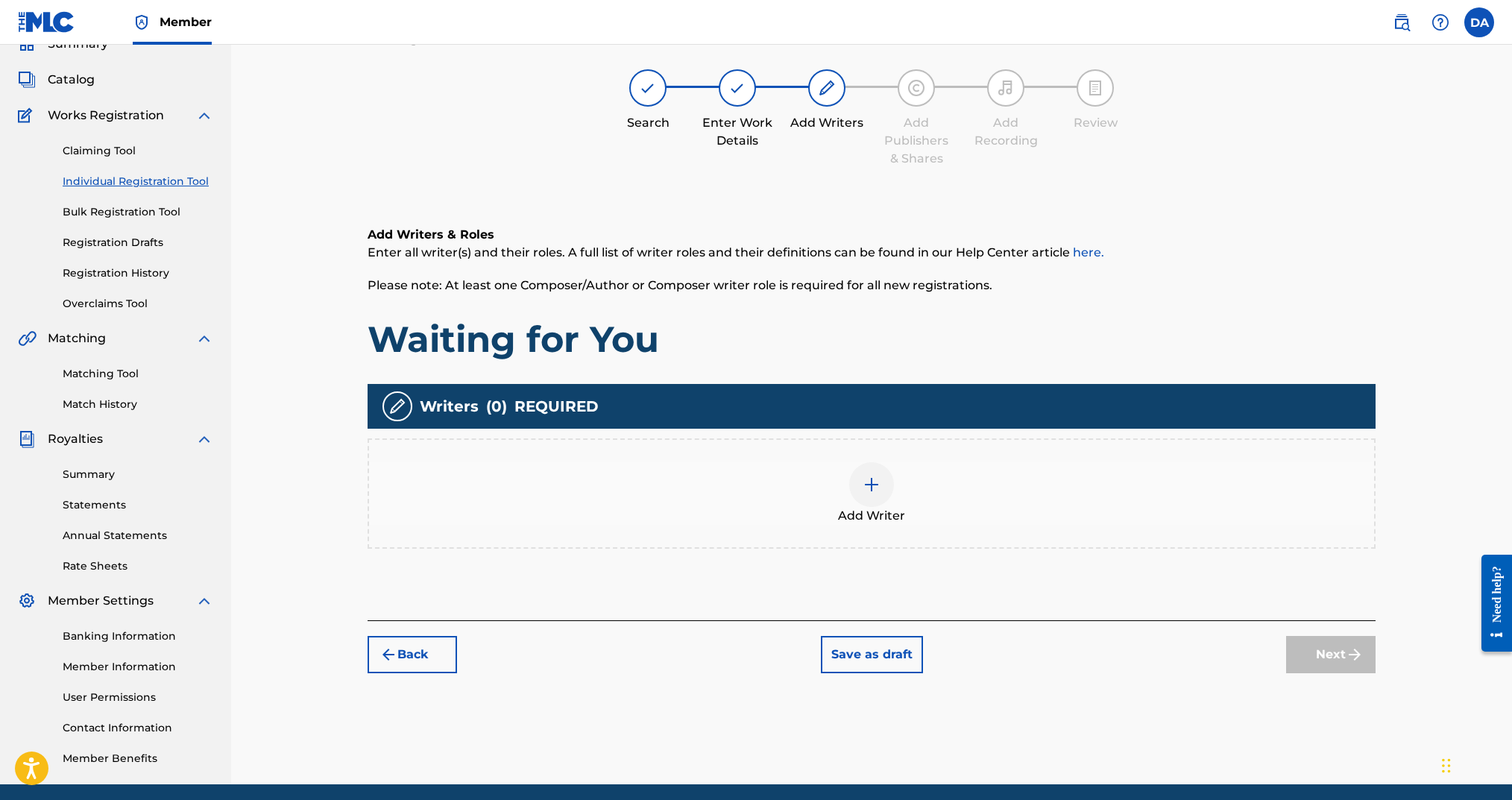
scroll to position [67, 0]
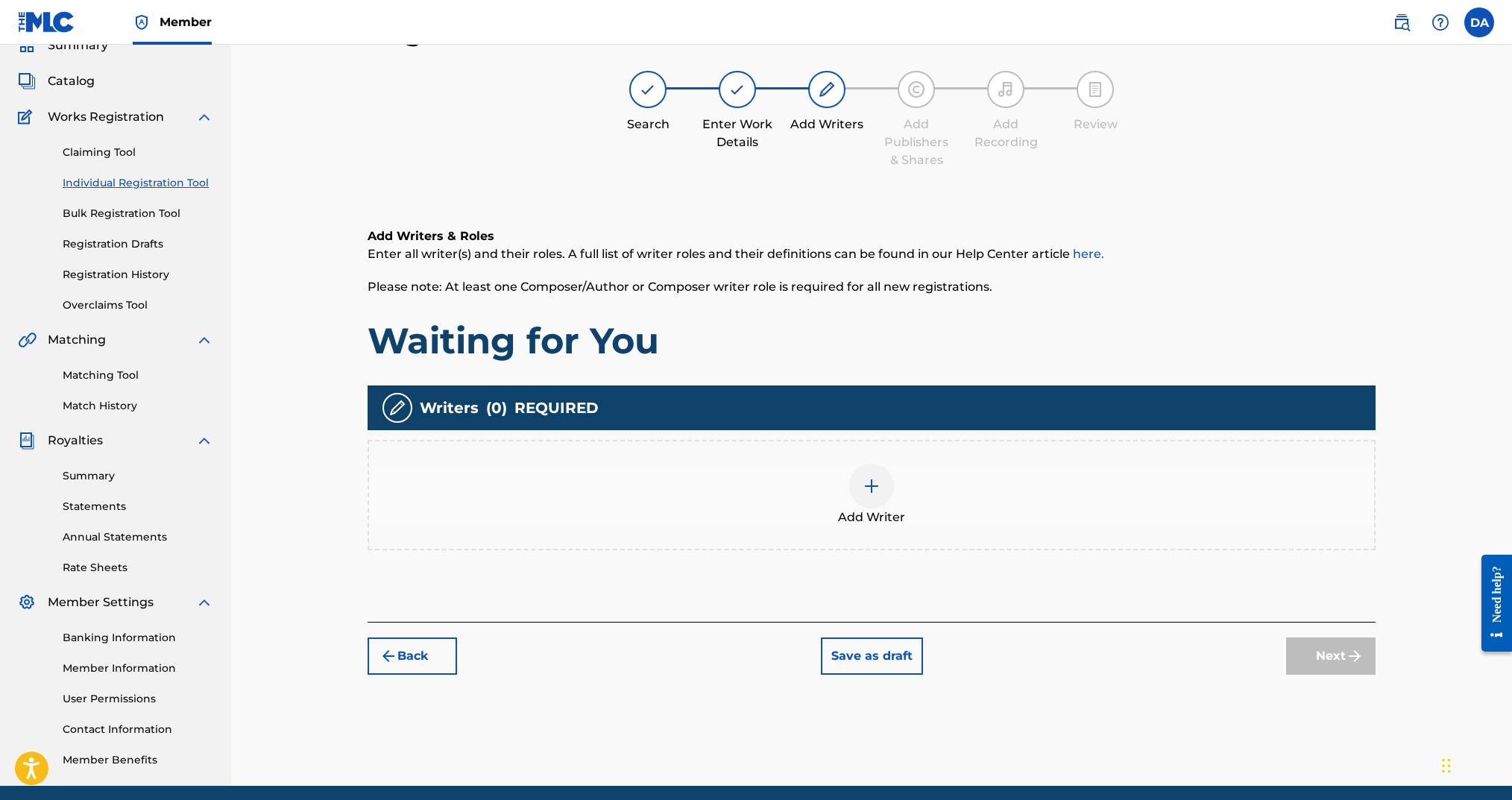
click at [878, 486] on img at bounding box center [871, 486] width 18 height 18
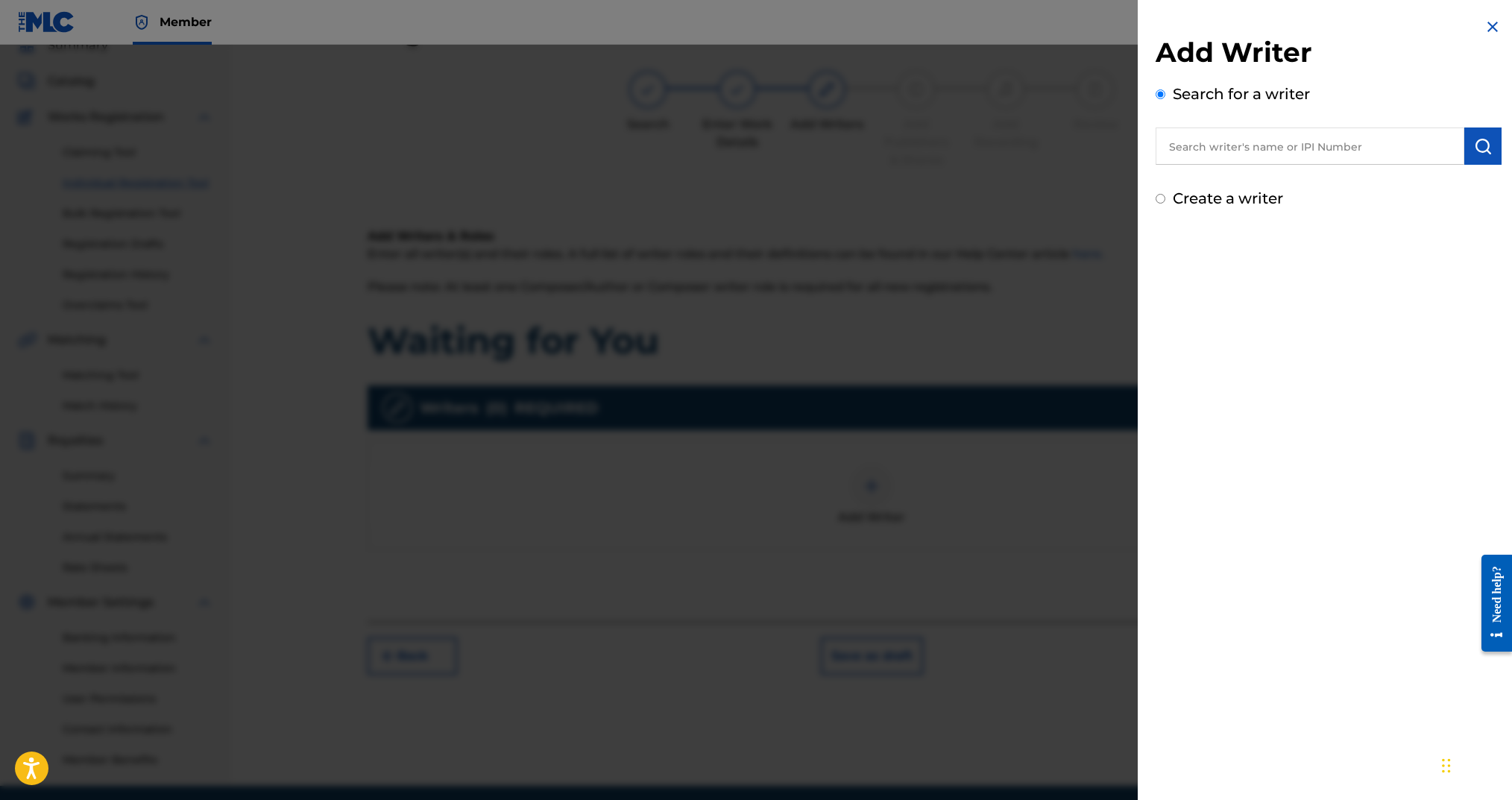
click at [1184, 204] on label "Create a writer" at bounding box center [1227, 198] width 111 height 18
click at [1165, 204] on input "Create a writer" at bounding box center [1161, 198] width 9 height 9
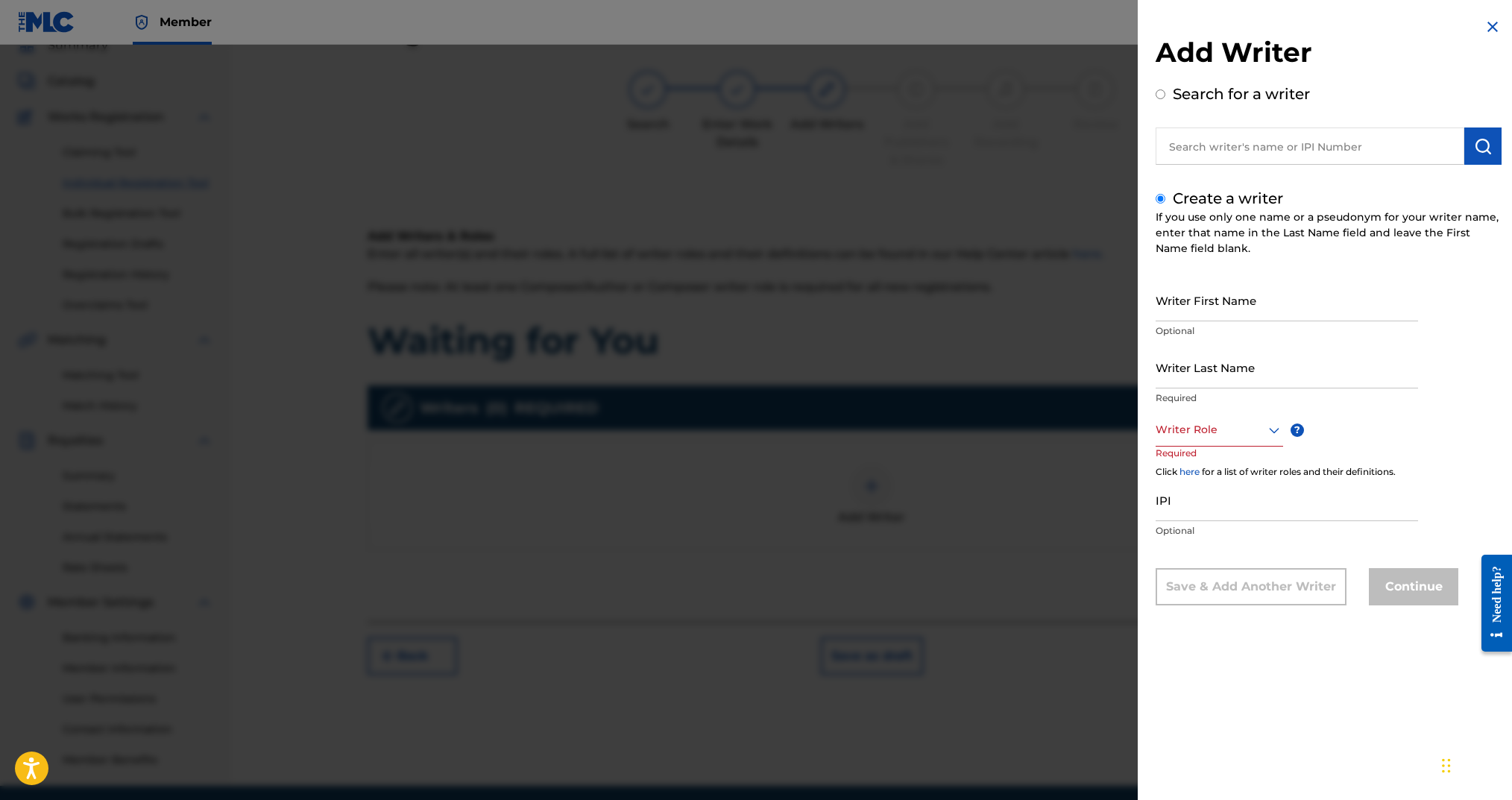
click at [1211, 306] on input "Writer First Name" at bounding box center [1287, 300] width 262 height 43
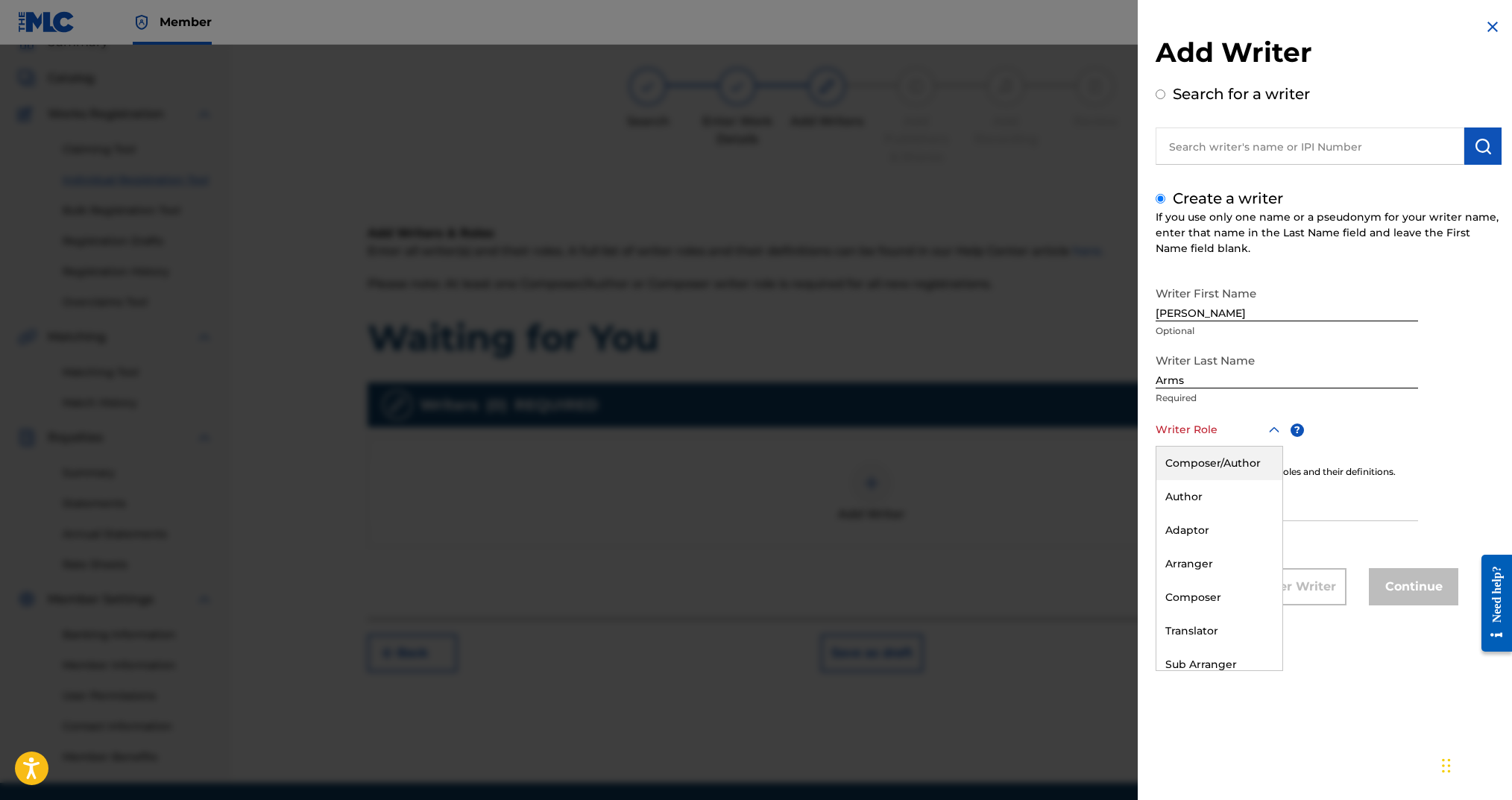
click at [1202, 427] on div at bounding box center [1219, 430] width 127 height 19
click at [1204, 466] on div "Composer/Author" at bounding box center [1220, 463] width 126 height 33
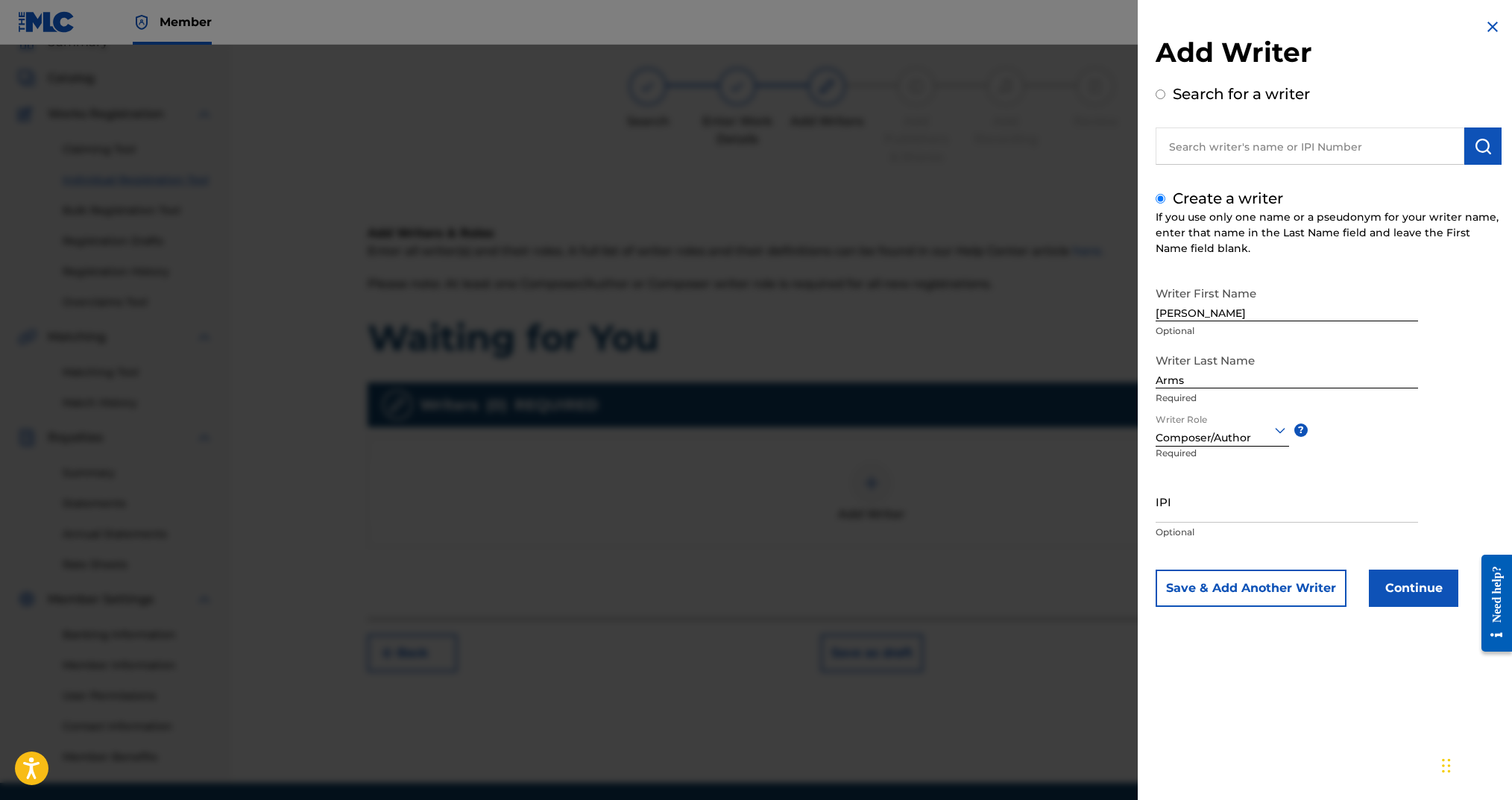
click at [1211, 521] on input "IPI" at bounding box center [1287, 501] width 262 height 43
paste input "00724346451"
click at [1426, 588] on button "Continue" at bounding box center [1413, 589] width 89 height 37
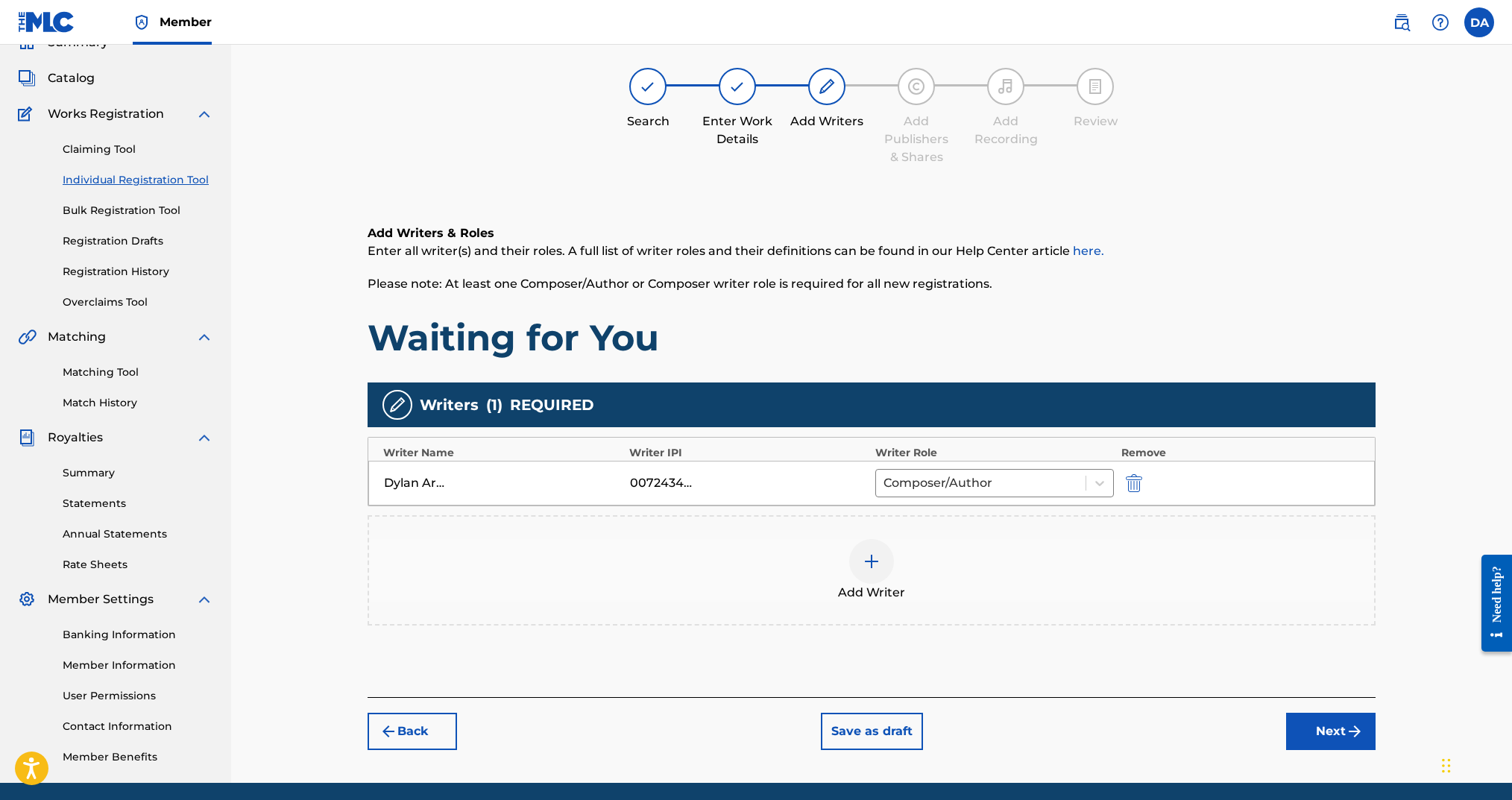
click at [1315, 733] on button "Next" at bounding box center [1331, 732] width 89 height 37
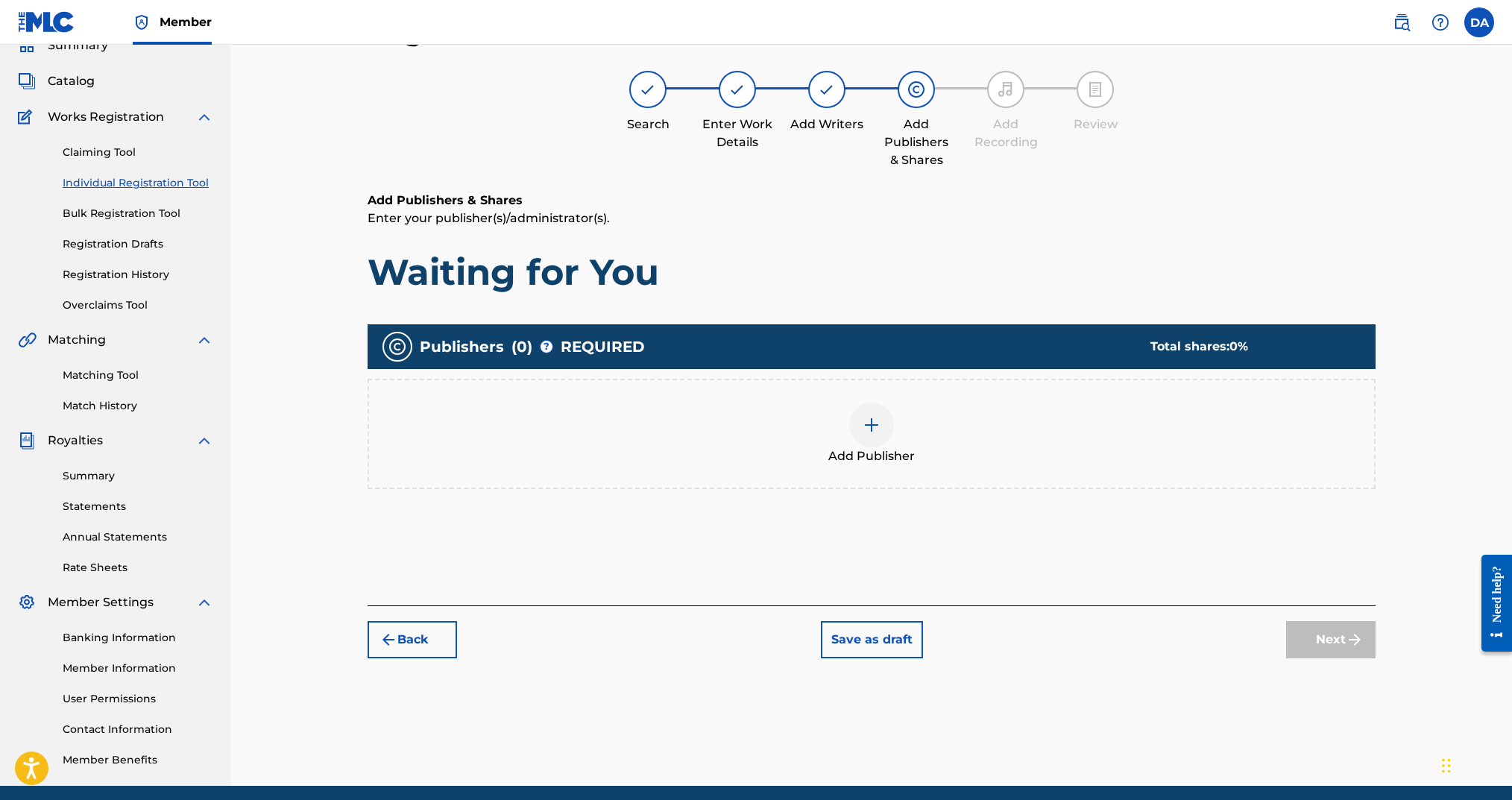
click at [855, 438] on div at bounding box center [871, 425] width 45 height 45
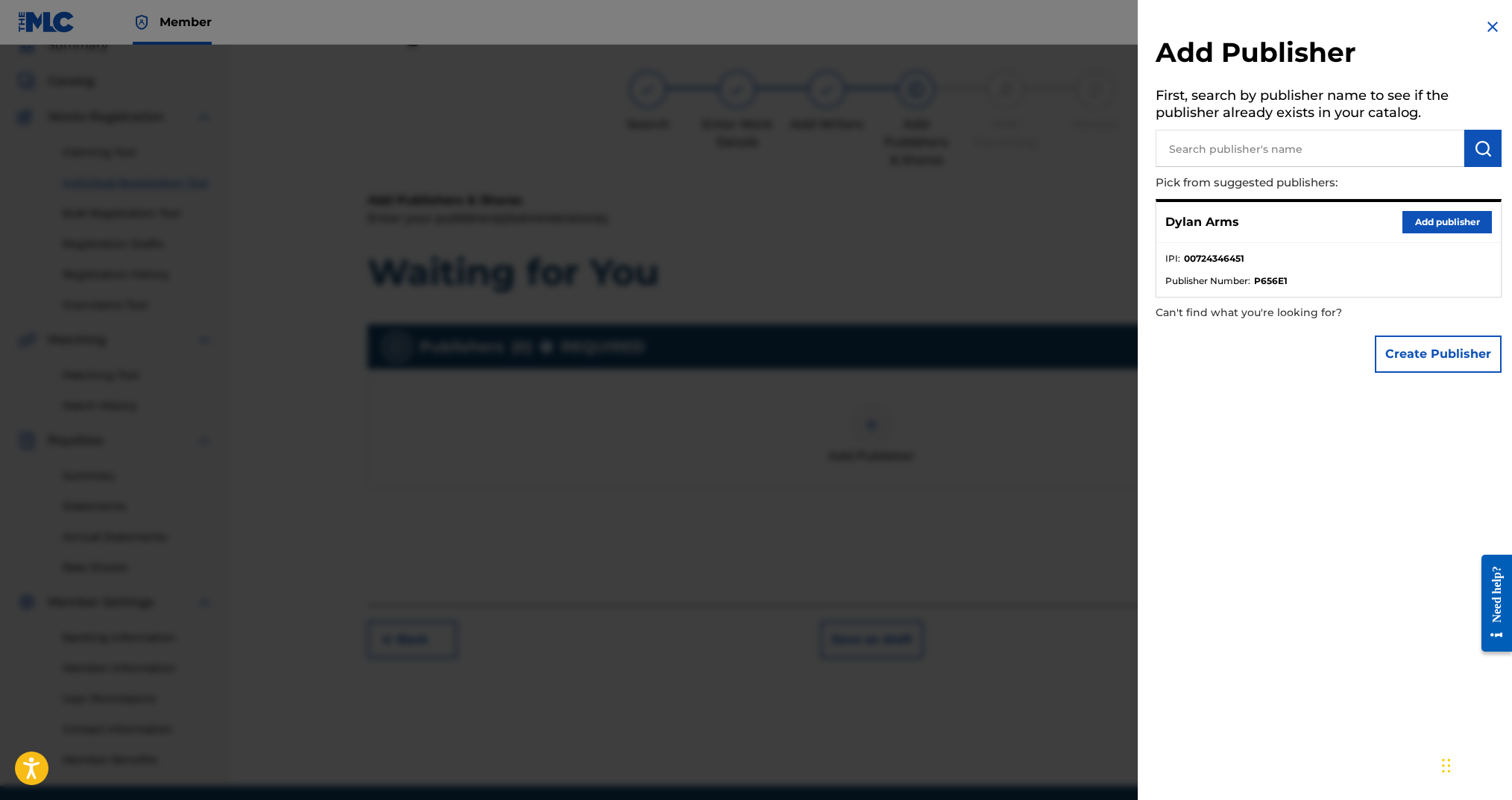
click at [1443, 221] on button "Add publisher" at bounding box center [1447, 222] width 89 height 22
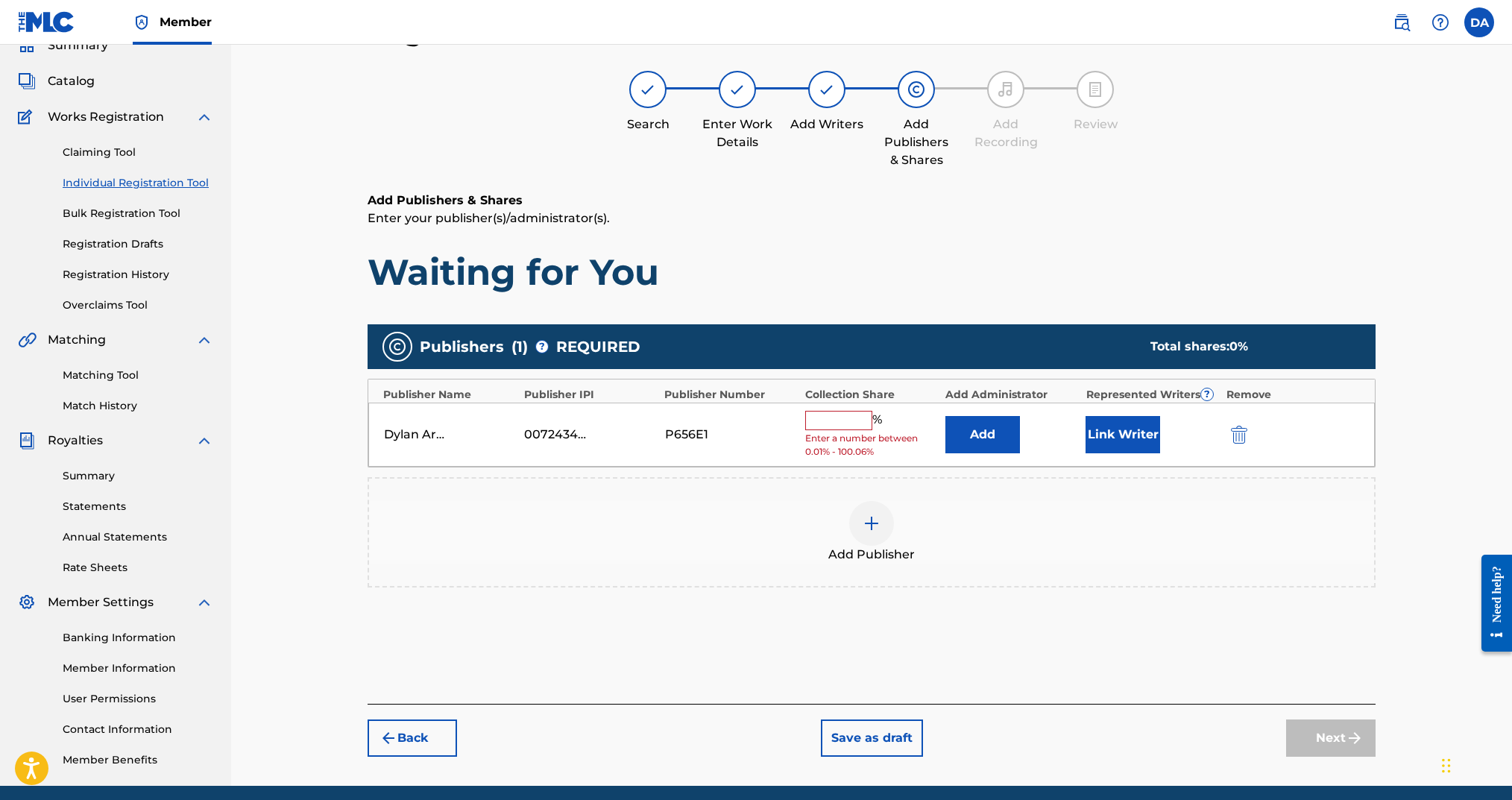
click at [845, 423] on input "text" at bounding box center [839, 420] width 67 height 20
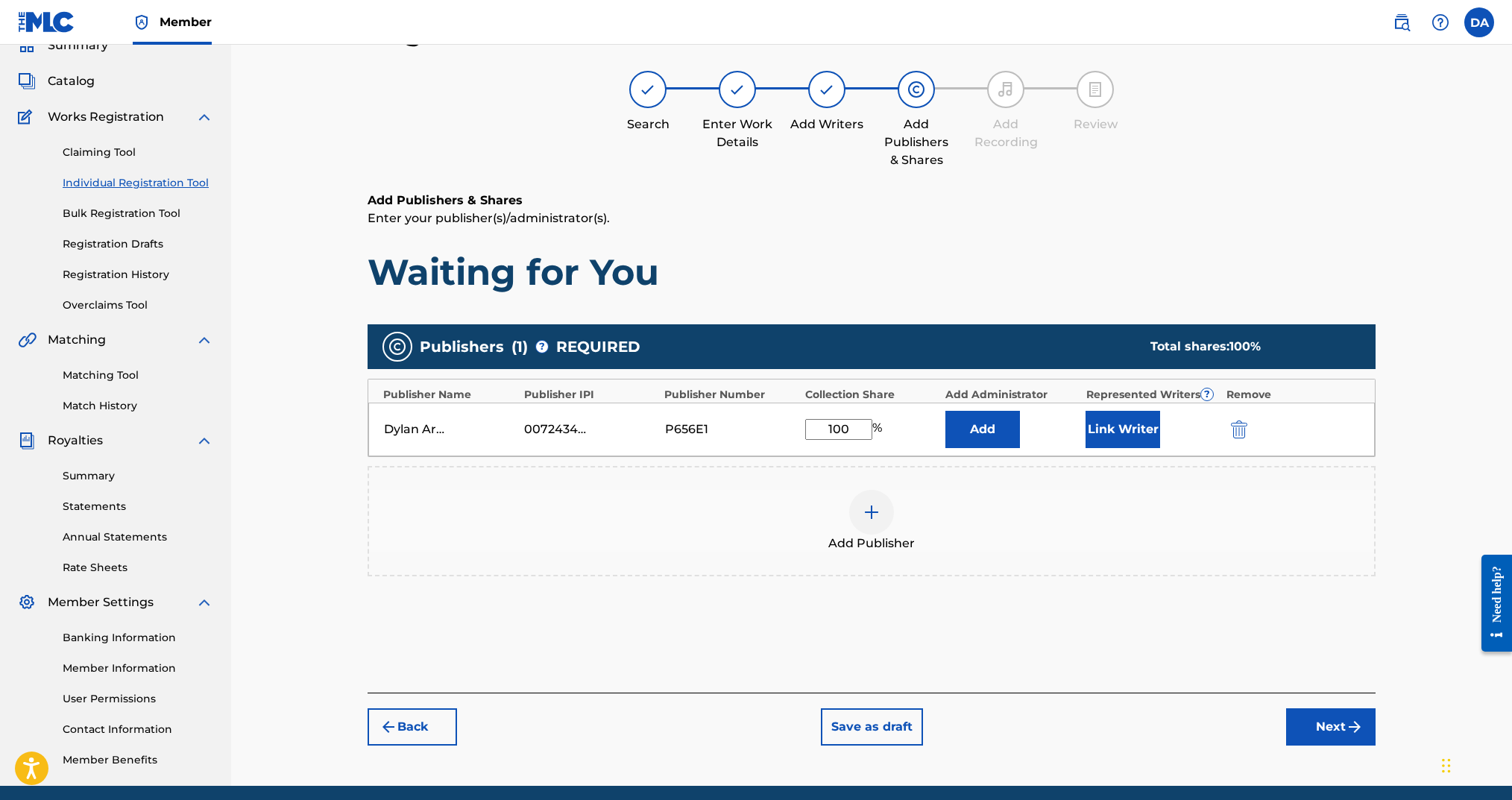
click at [1083, 431] on div "Dylan Arms 00724346451 P656E1 100 % Add Link Writer" at bounding box center [871, 430] width 1006 height 54
click at [1102, 429] on button "Link Writer" at bounding box center [1122, 430] width 74 height 37
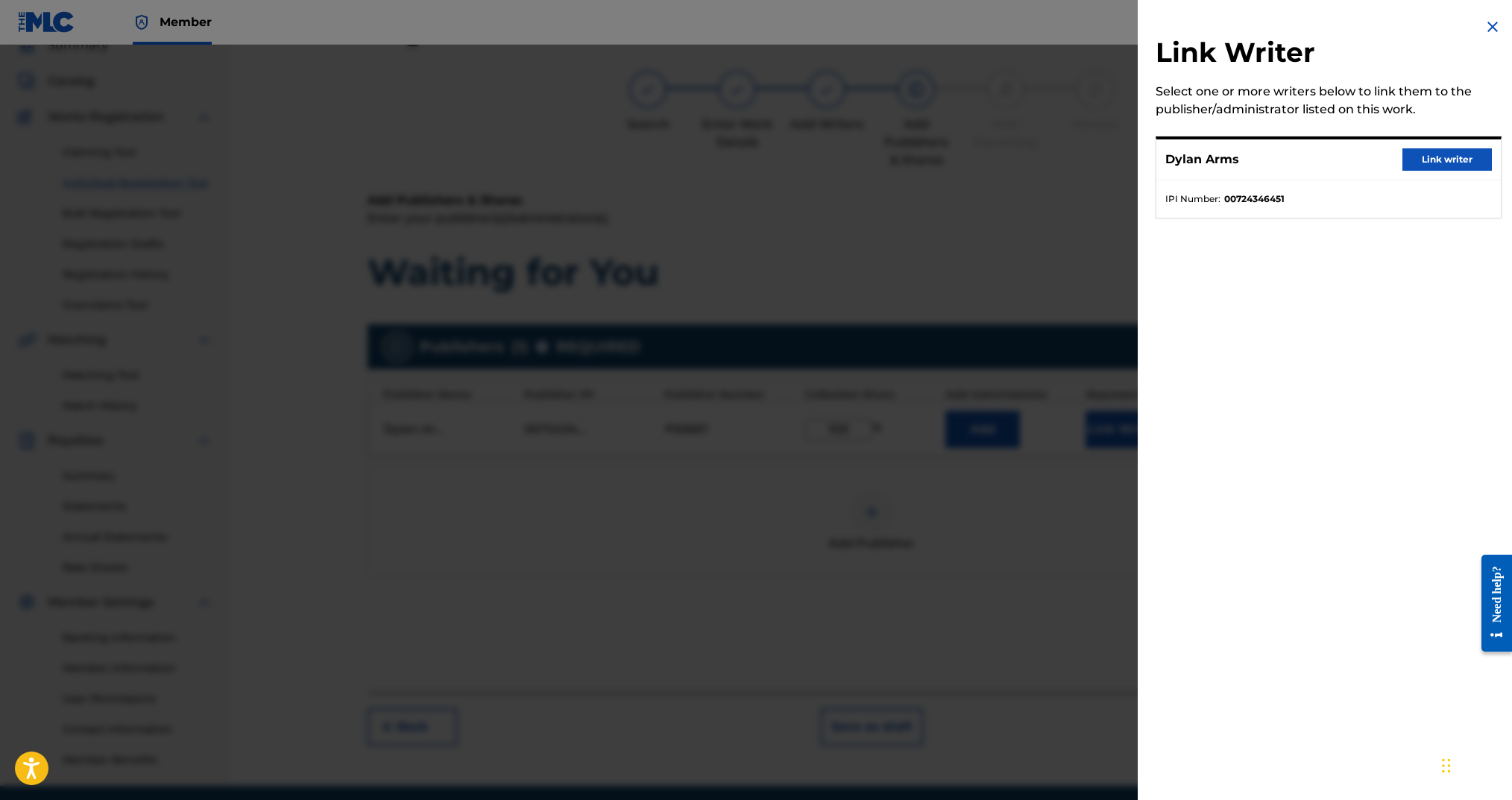
click at [1426, 153] on button "Link writer" at bounding box center [1447, 160] width 89 height 22
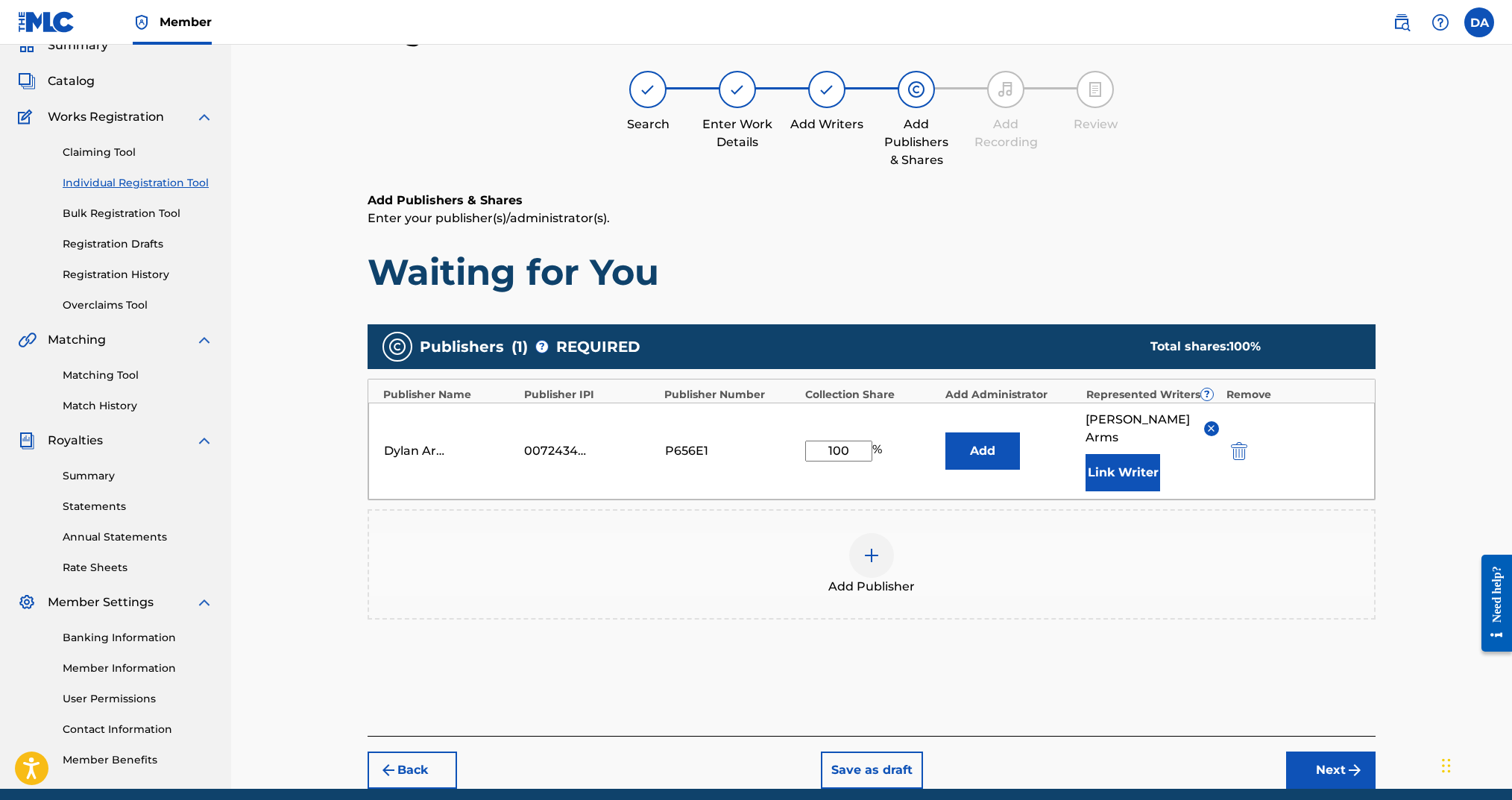
click at [1318, 752] on button "Next" at bounding box center [1331, 770] width 89 height 37
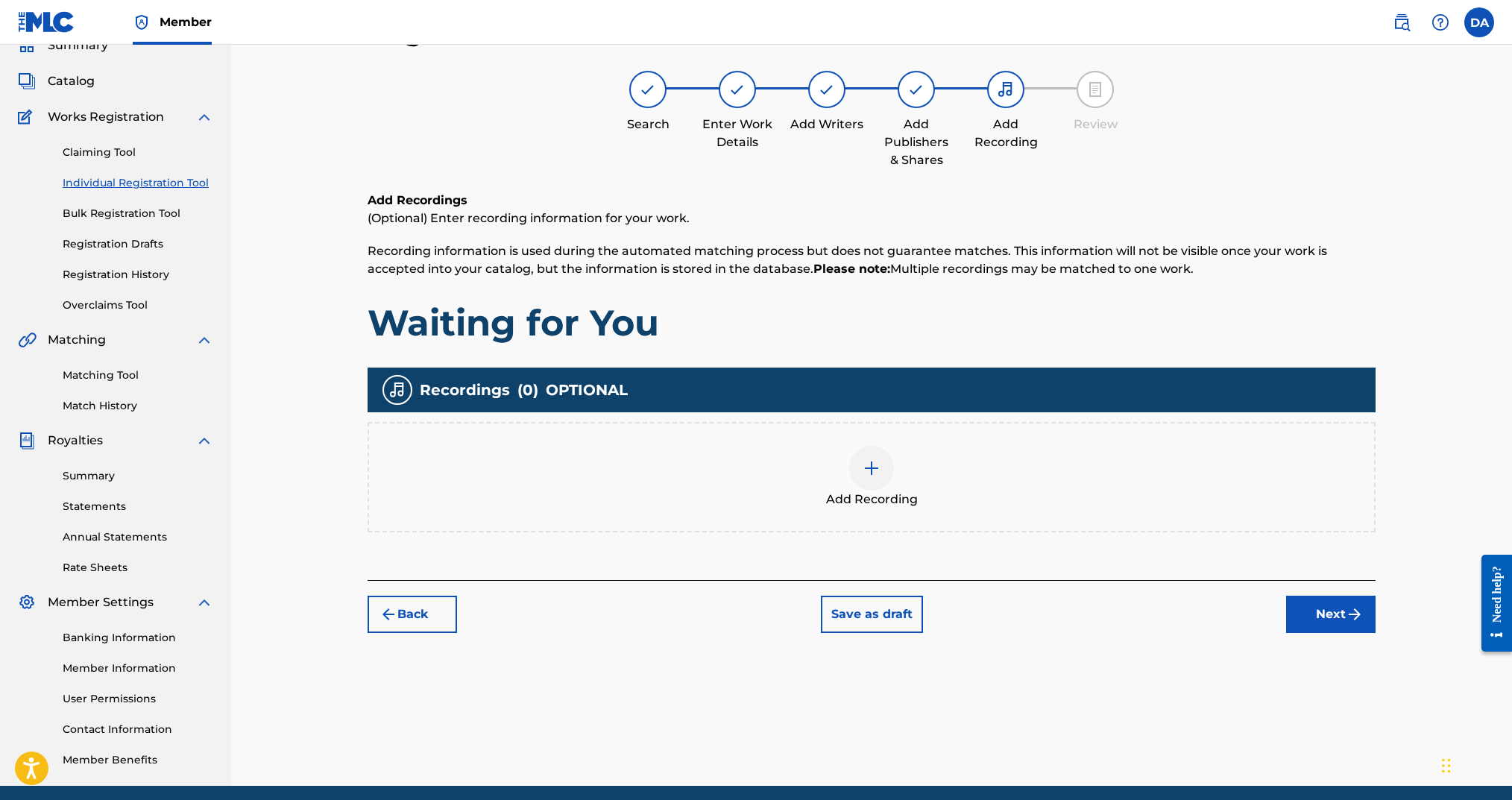
click at [886, 471] on div at bounding box center [871, 469] width 45 height 45
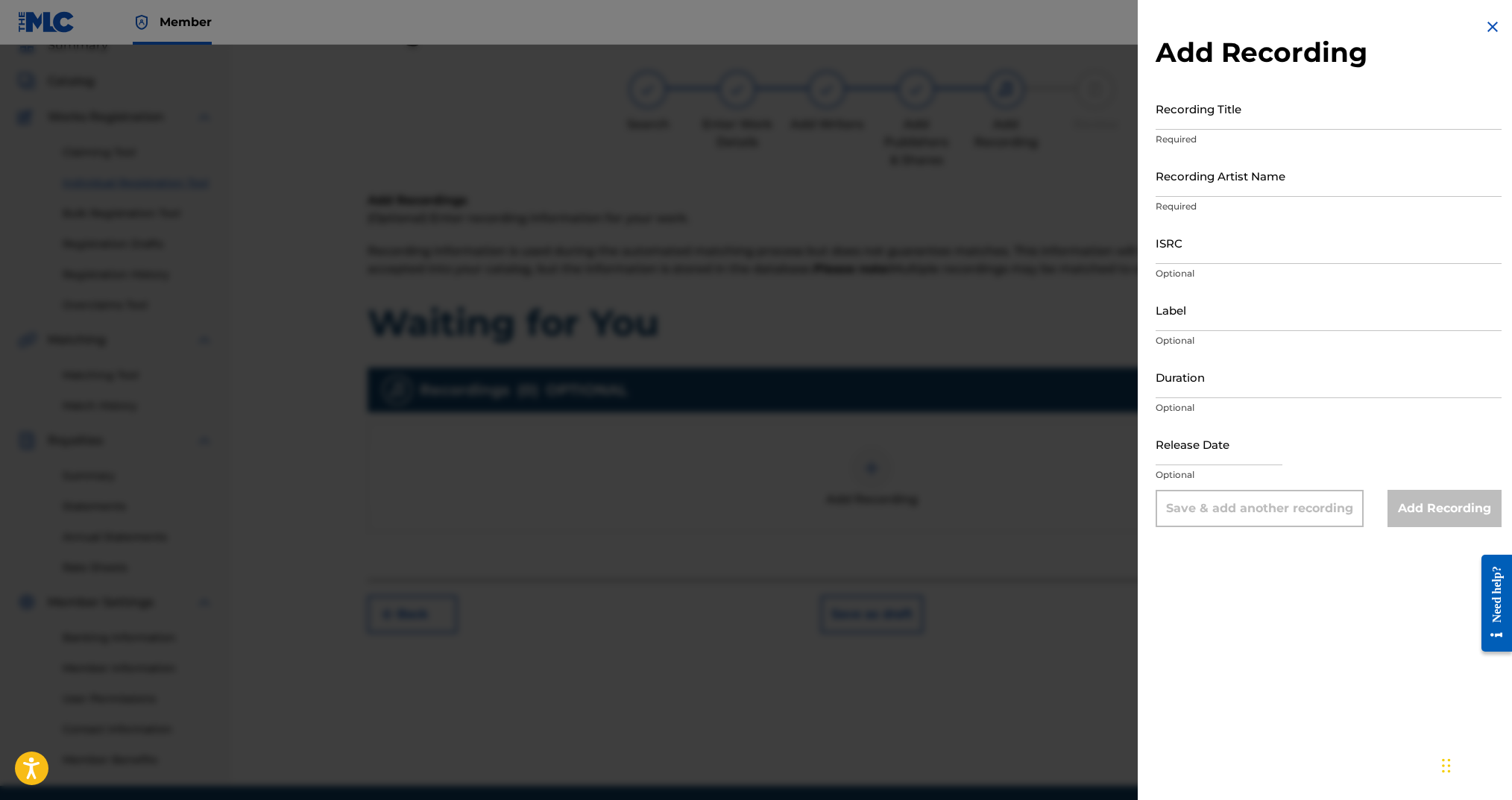
click at [1289, 107] on input "Recording Title" at bounding box center [1329, 109] width 346 height 43
click at [1261, 175] on input "Recording Artist Name" at bounding box center [1329, 176] width 346 height 43
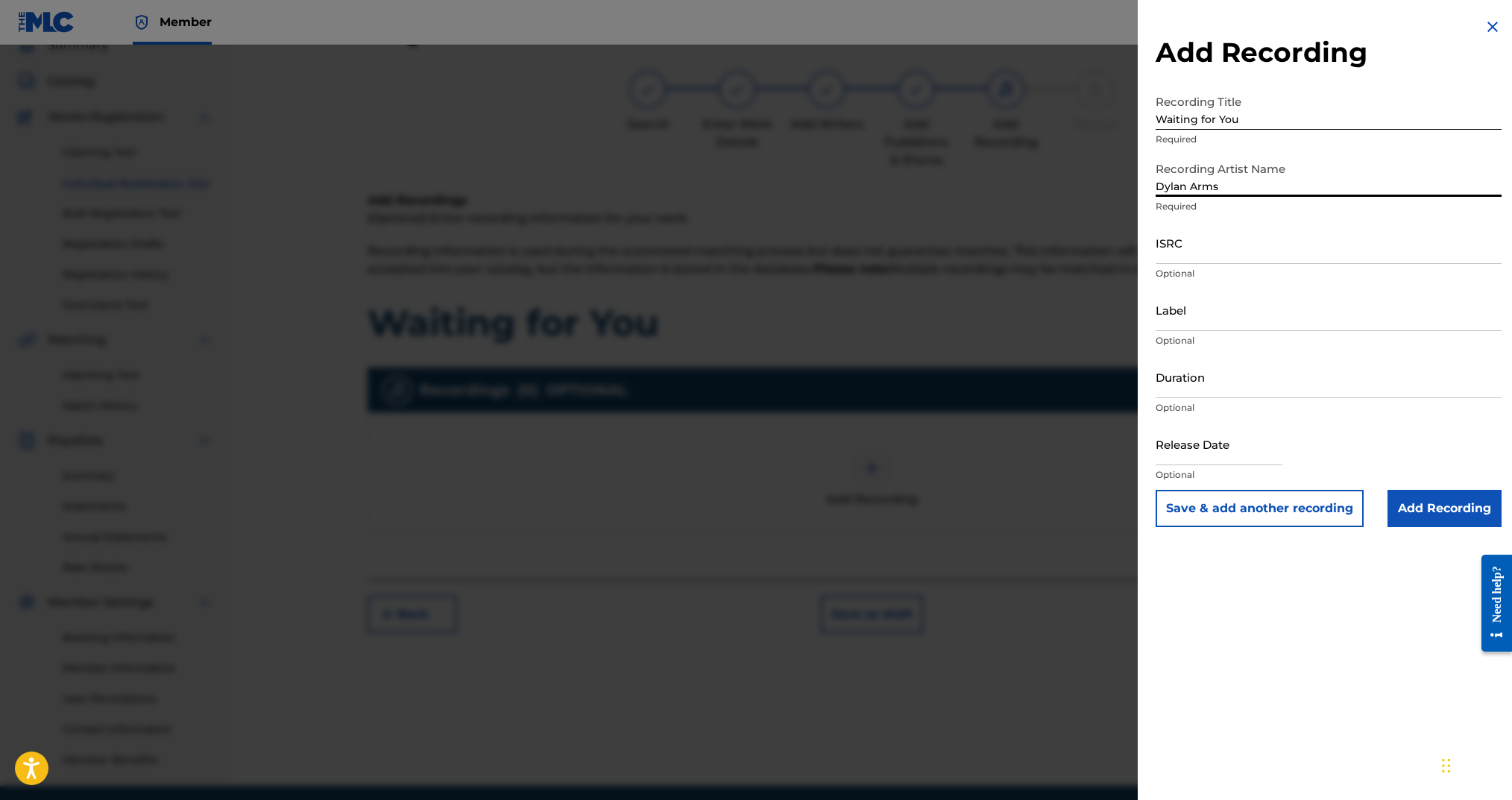
click at [1261, 258] on input "ISRC" at bounding box center [1329, 243] width 346 height 43
paste input "uscgh1333741"
drag, startPoint x: 1187, startPoint y: 256, endPoint x: 1139, endPoint y: 250, distance: 48.4
click at [1138, 250] on div "Add Recording Recording Title Waiting for You Required Recording Artist Name [P…" at bounding box center [1329, 273] width 382 height 545
click at [1218, 378] on input "Duration" at bounding box center [1329, 377] width 346 height 43
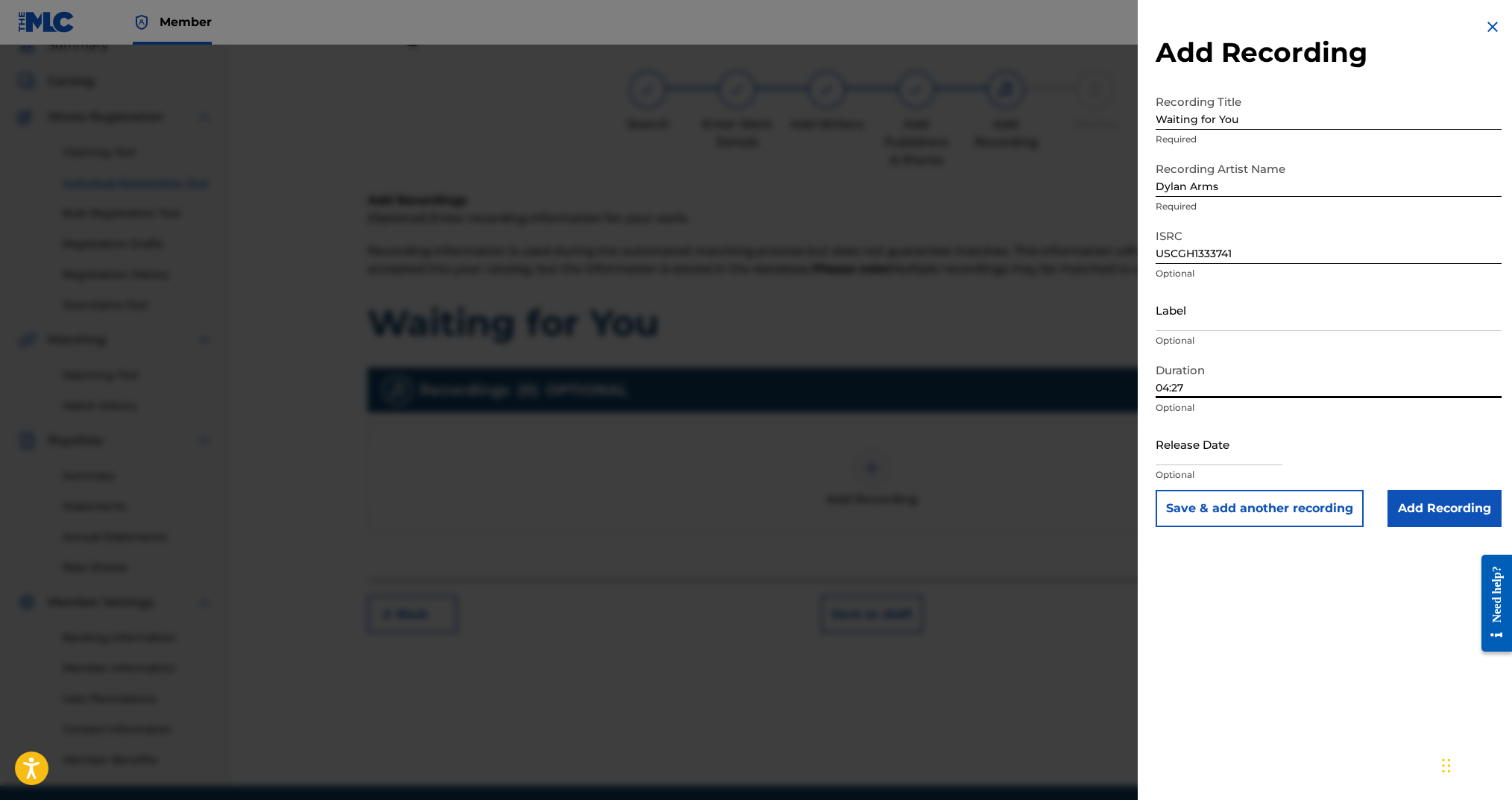
click at [1234, 442] on input "text" at bounding box center [1219, 445] width 126 height 43
click at [1425, 521] on input "Add Recording" at bounding box center [1444, 509] width 114 height 37
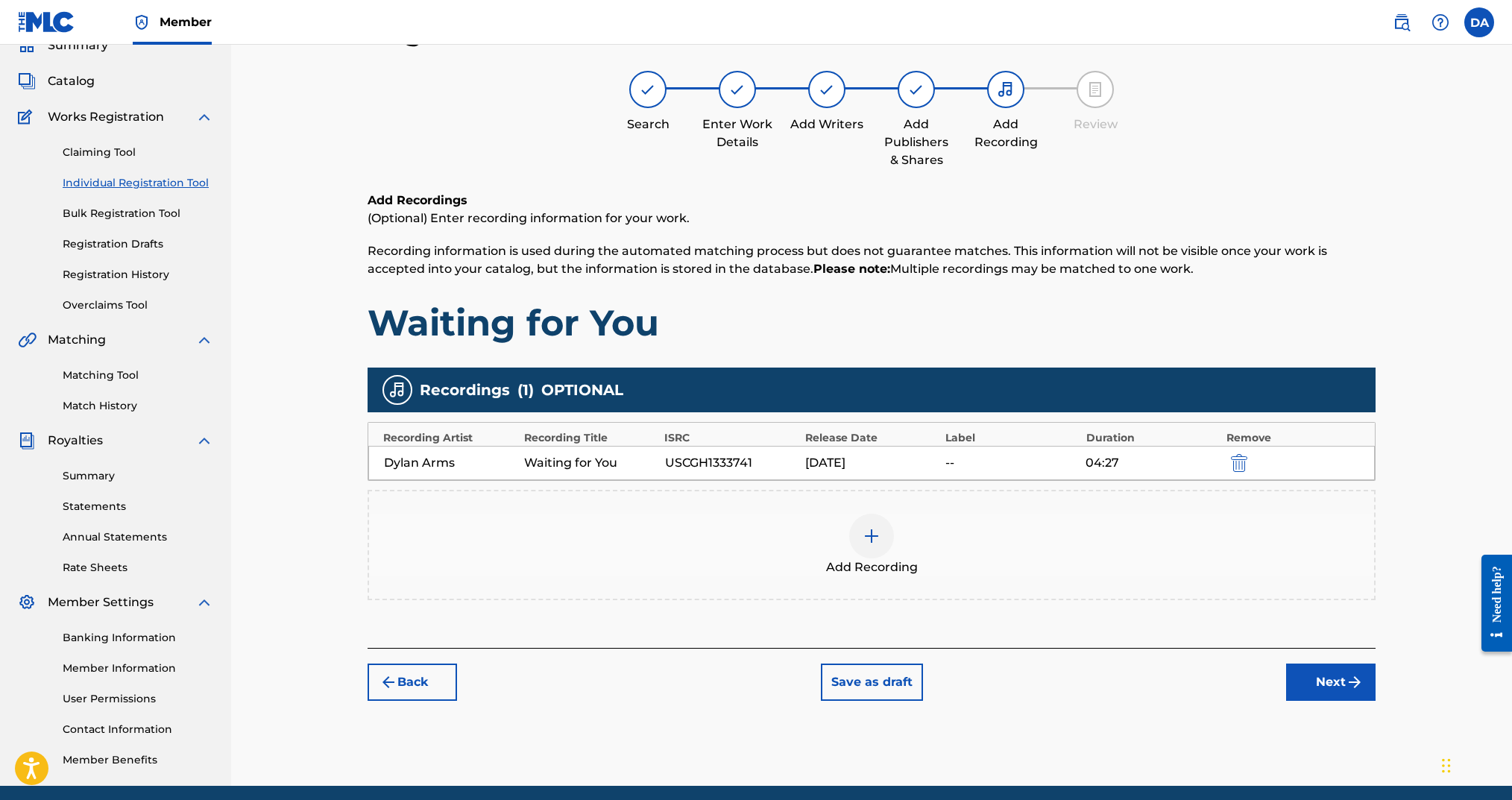
click at [1344, 669] on button "Next" at bounding box center [1331, 683] width 89 height 37
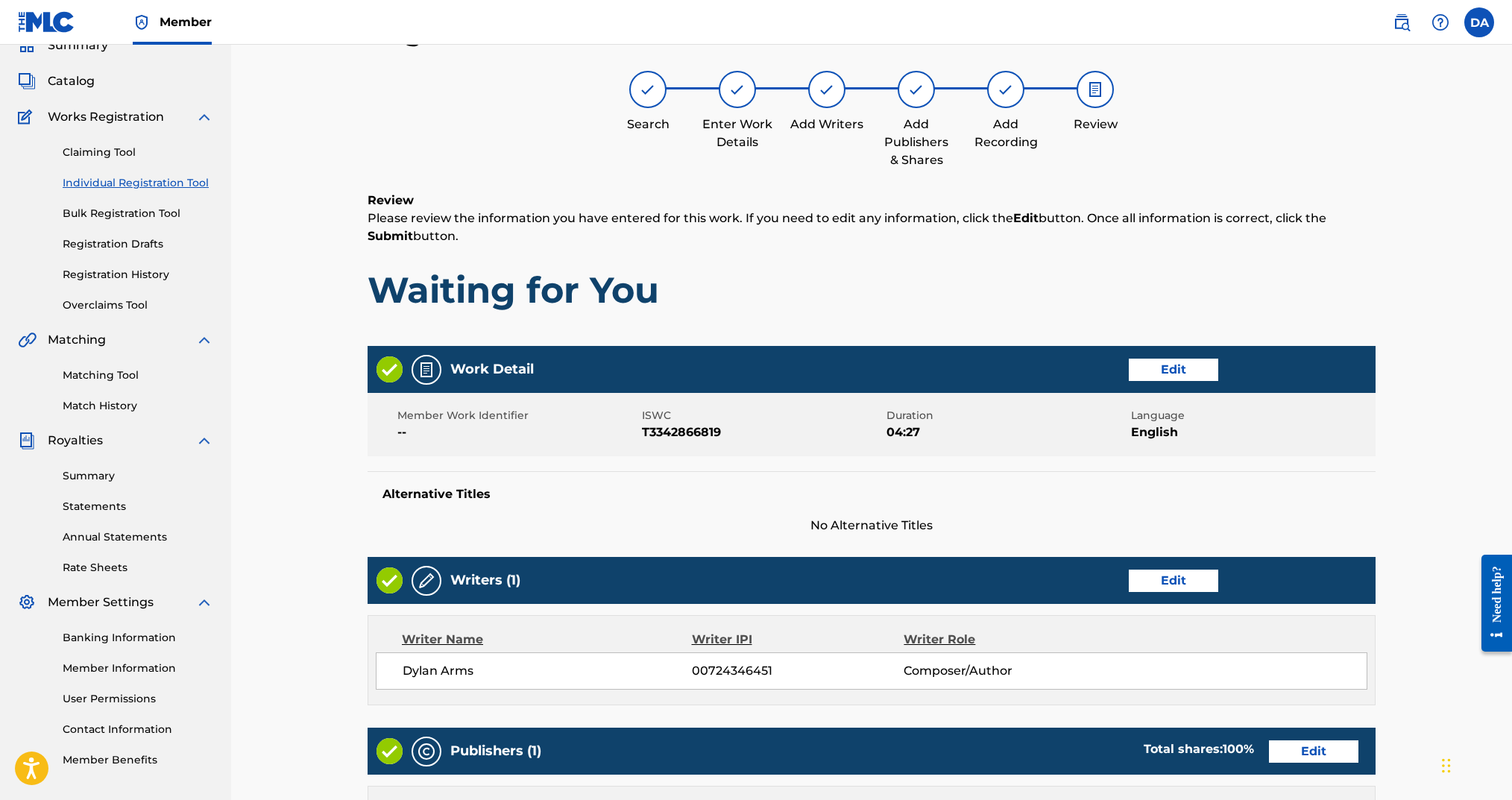
scroll to position [462, 0]
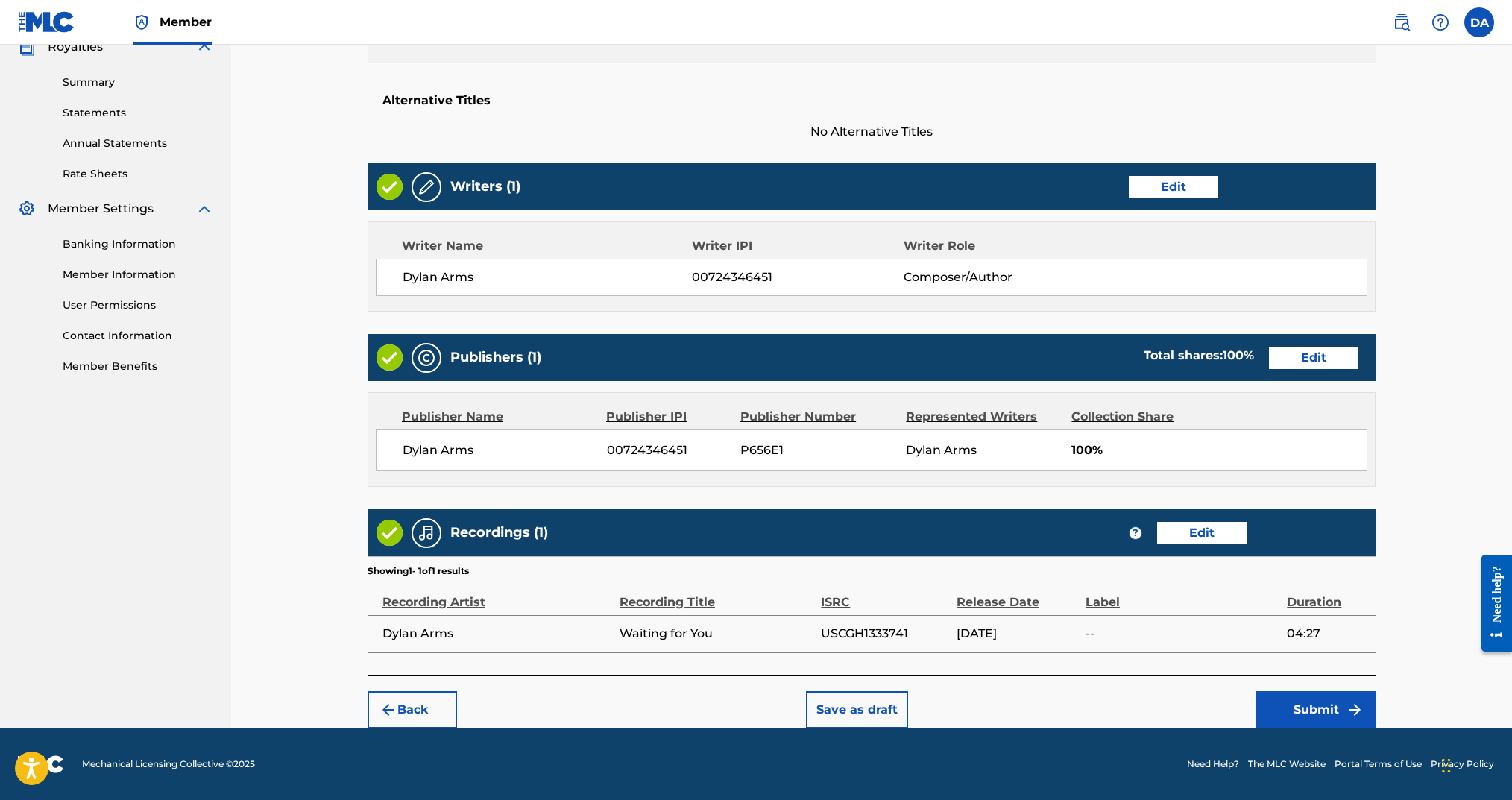
click at [1312, 727] on div "Member DA [PERSON_NAME] [EMAIL_ADDRESS][DOMAIN_NAME] Notification Preferences P…" at bounding box center [756, 169] width 1512 height 1261
click at [1277, 710] on button "Submit" at bounding box center [1316, 710] width 119 height 37
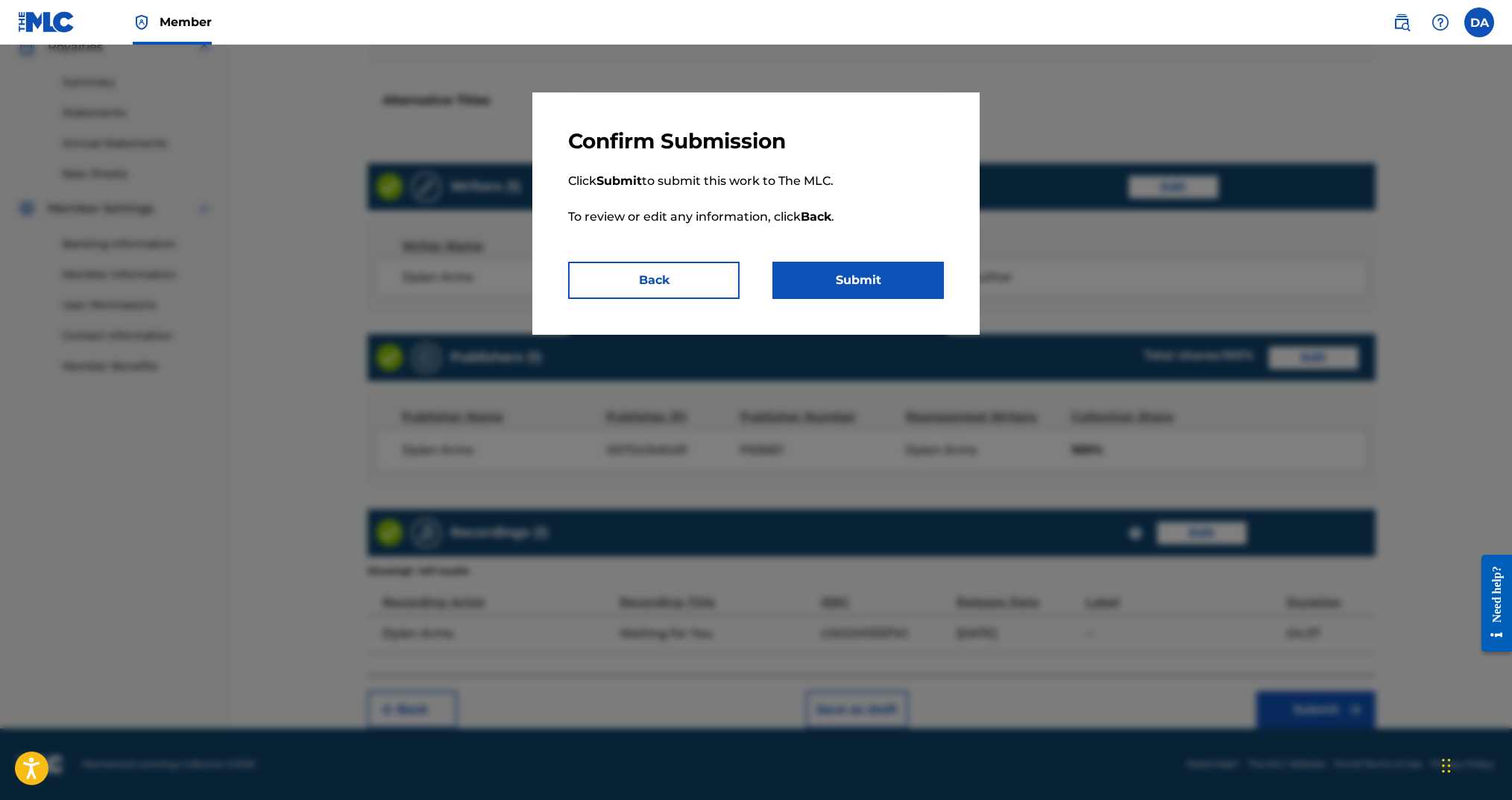
click at [854, 276] on button "Submit" at bounding box center [858, 280] width 171 height 37
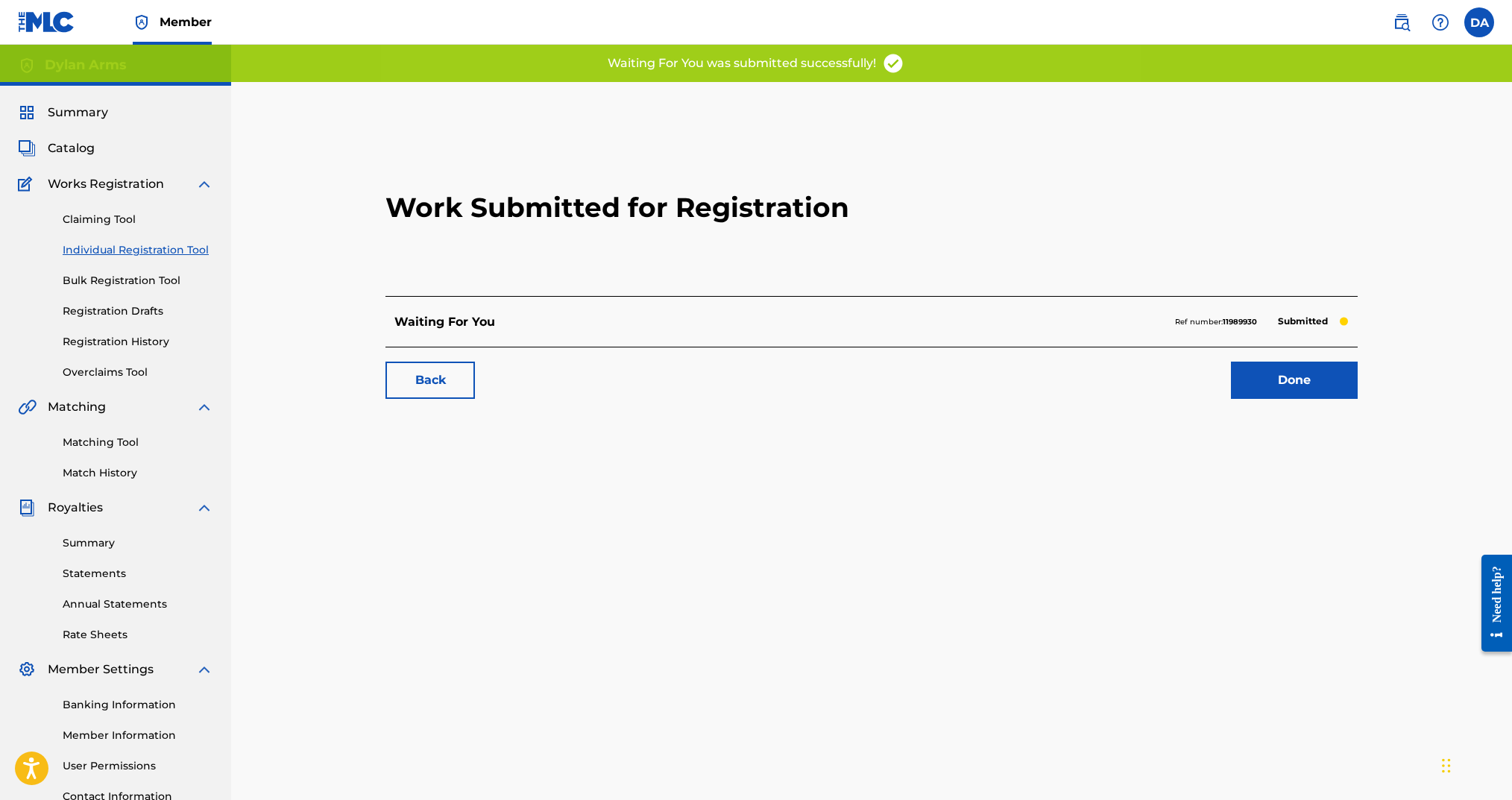
click at [126, 247] on link "Individual Registration Tool" at bounding box center [138, 250] width 151 height 16
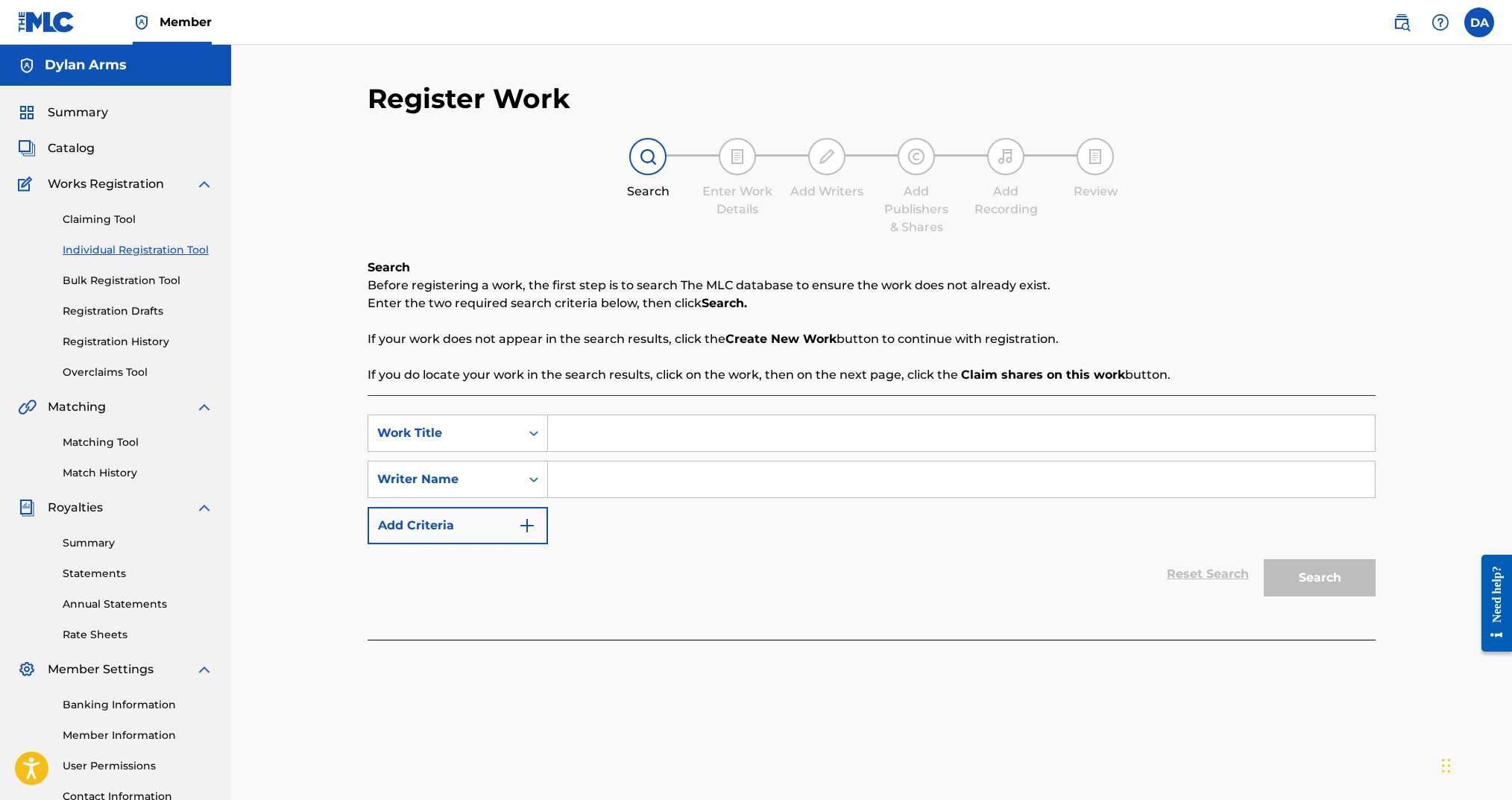
click at [138, 340] on link "Registration History" at bounding box center [138, 341] width 151 height 16
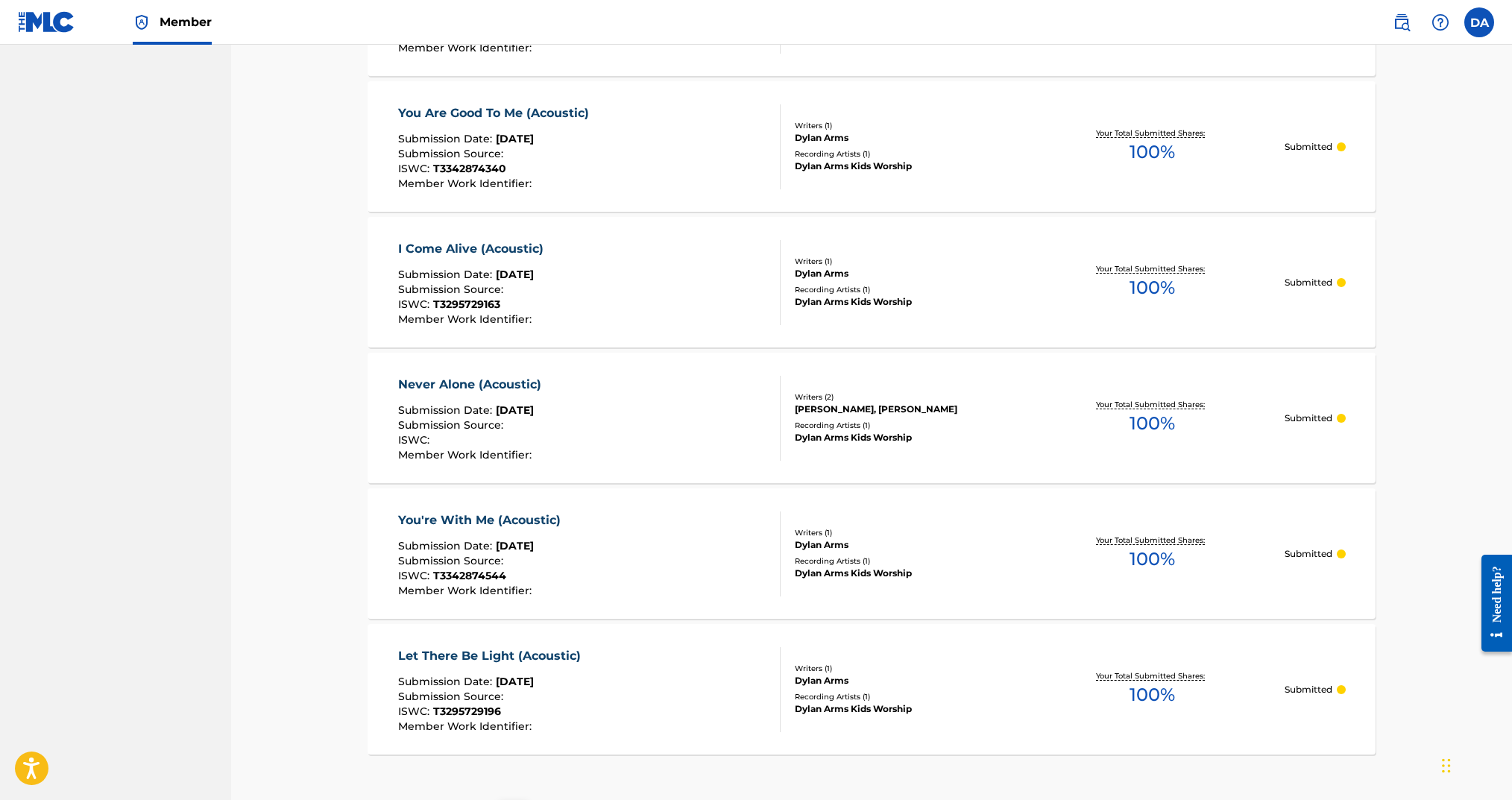
scroll to position [1188, 0]
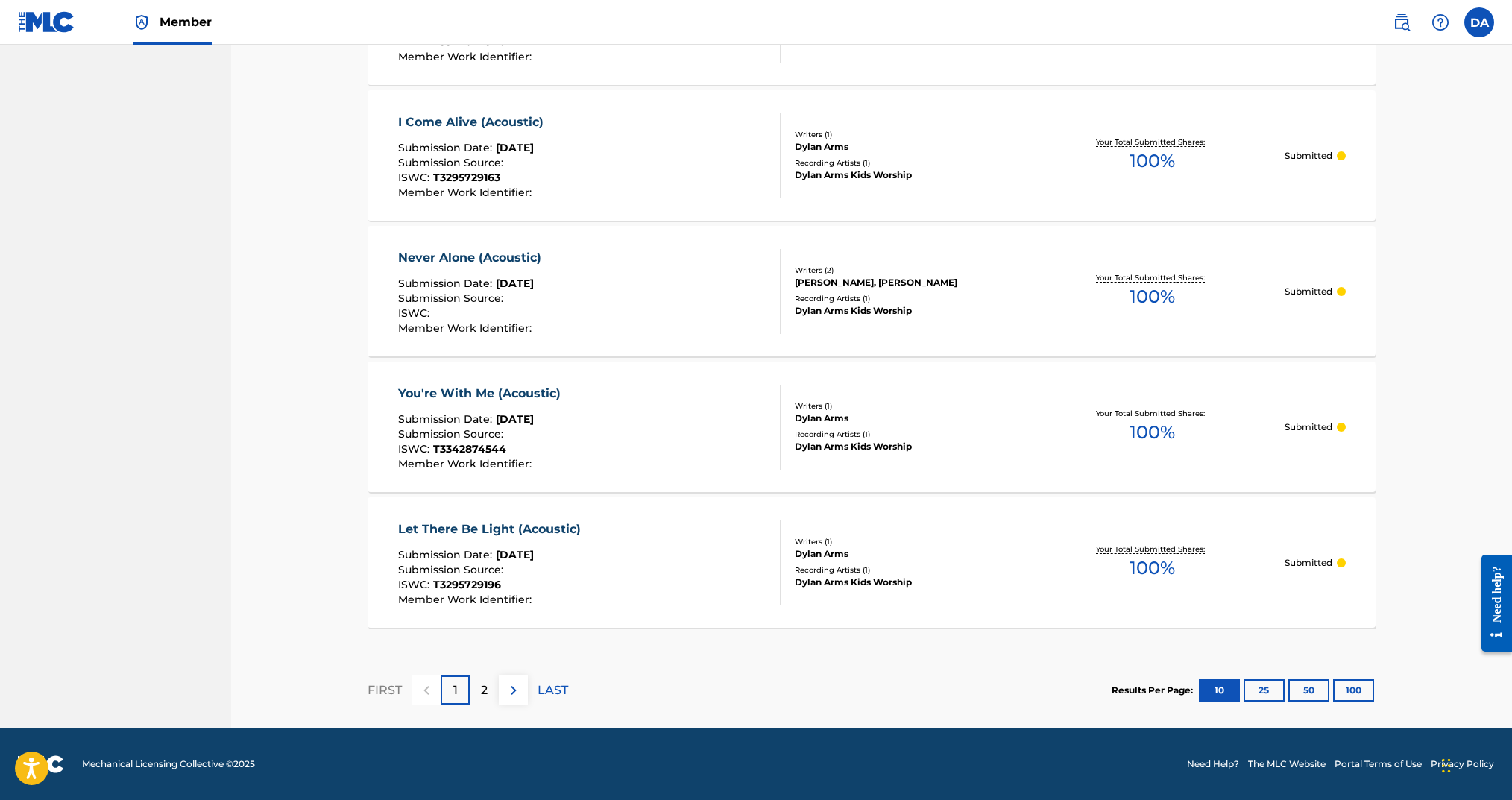
click at [1306, 691] on button "50" at bounding box center [1309, 690] width 41 height 22
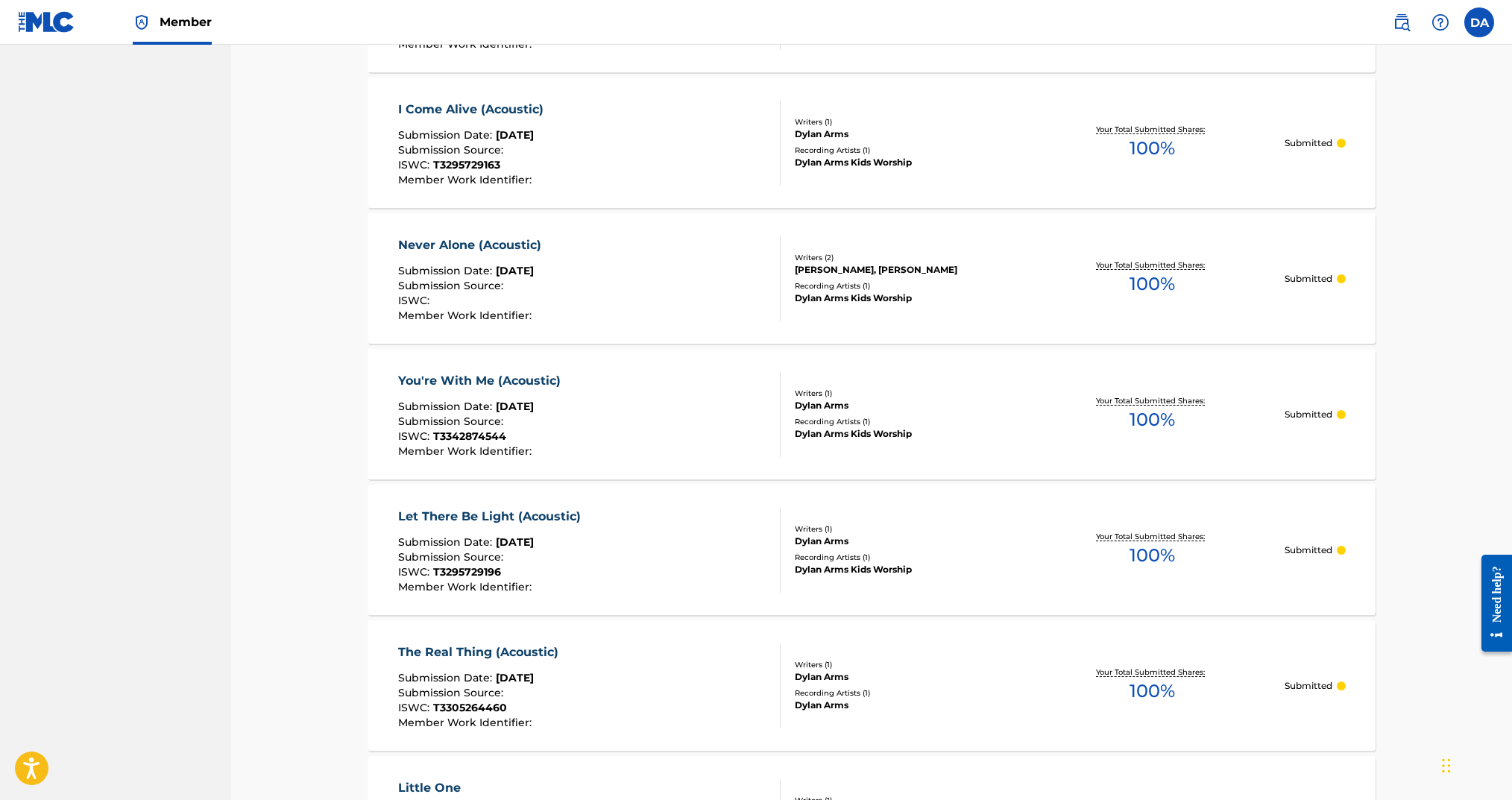
scroll to position [1433, 0]
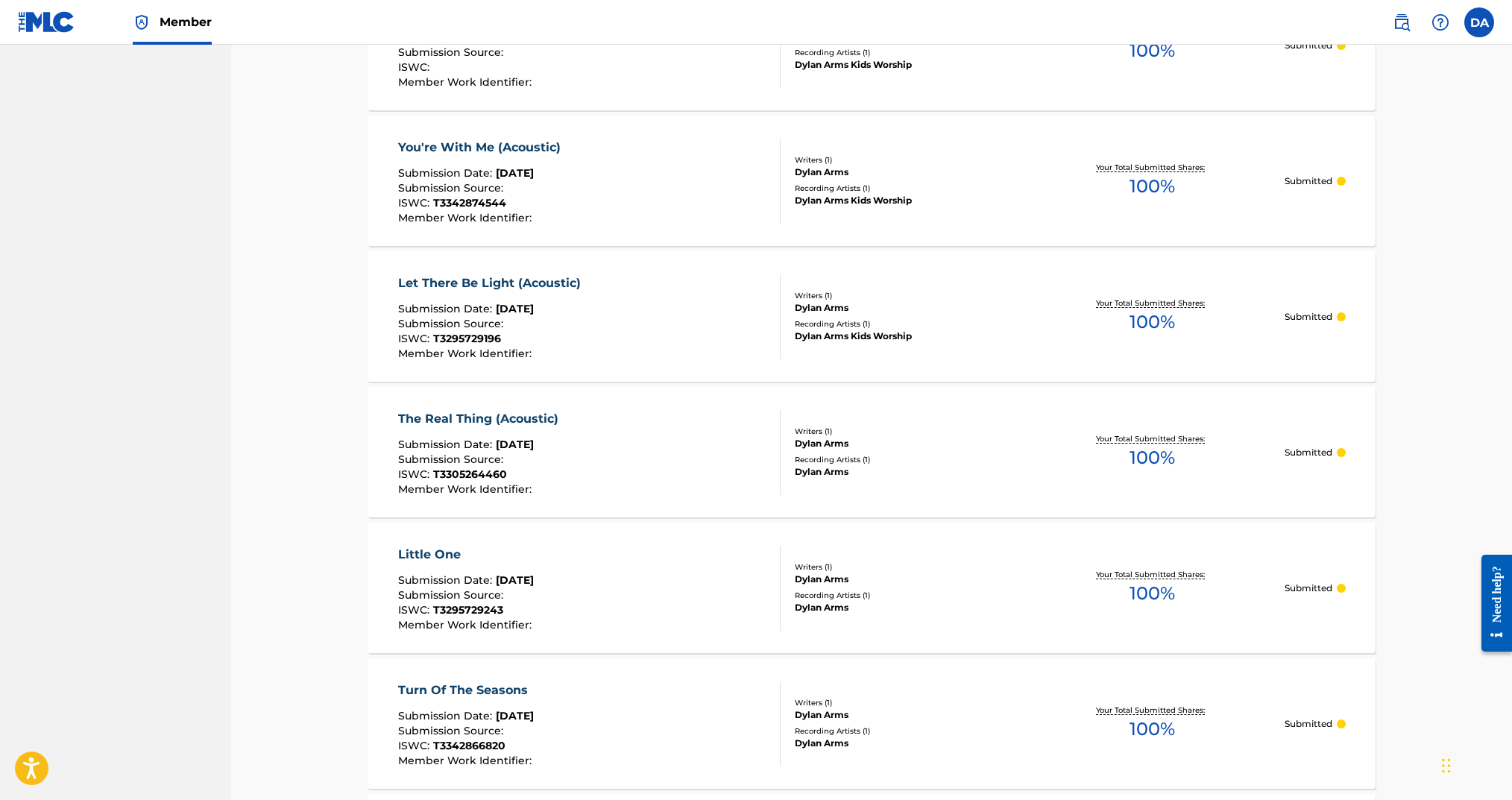
click at [809, 340] on div "Dylan Arms Kids Worship" at bounding box center [908, 336] width 225 height 13
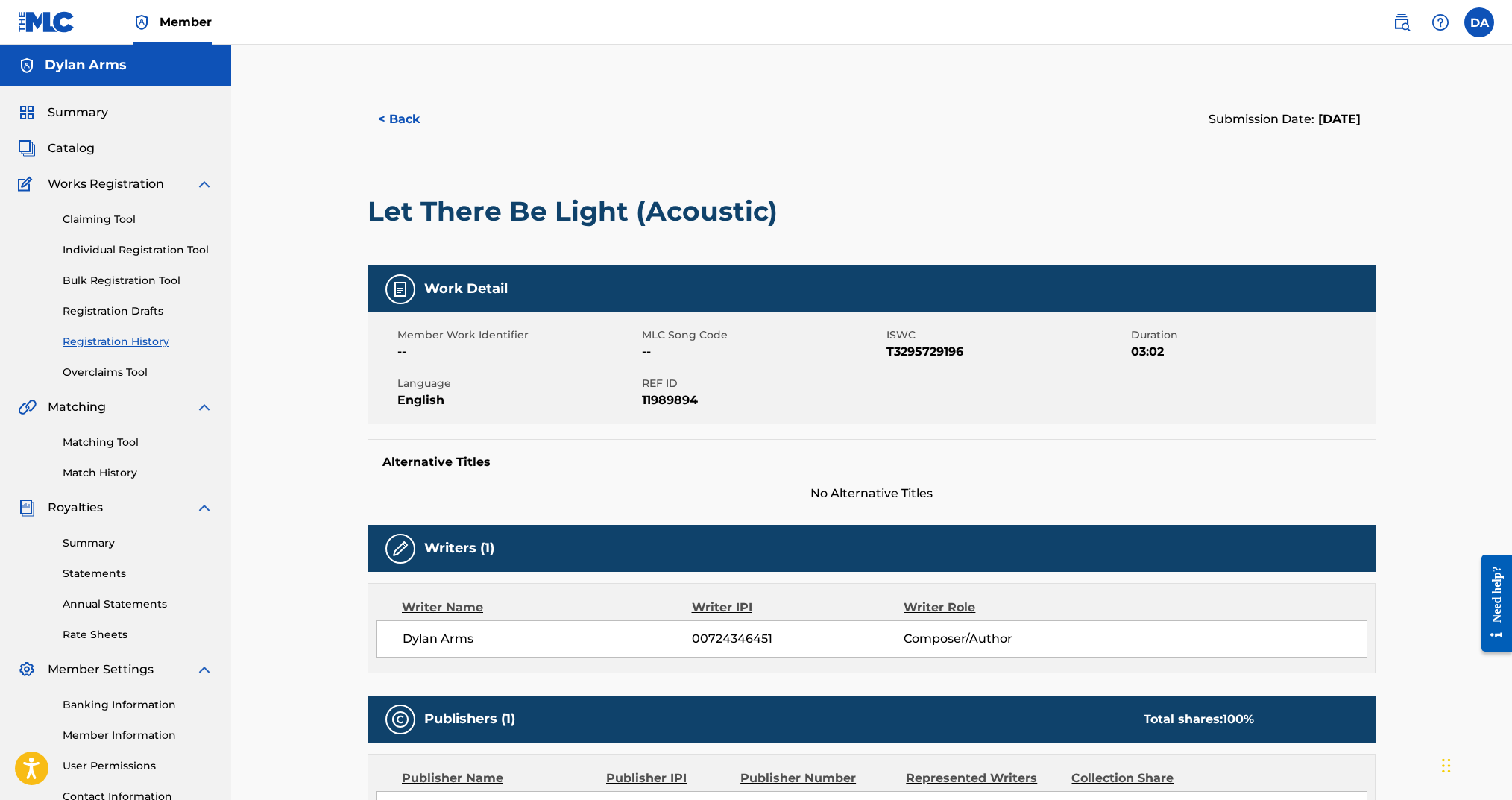
click at [409, 123] on button "< Back" at bounding box center [412, 119] width 89 height 37
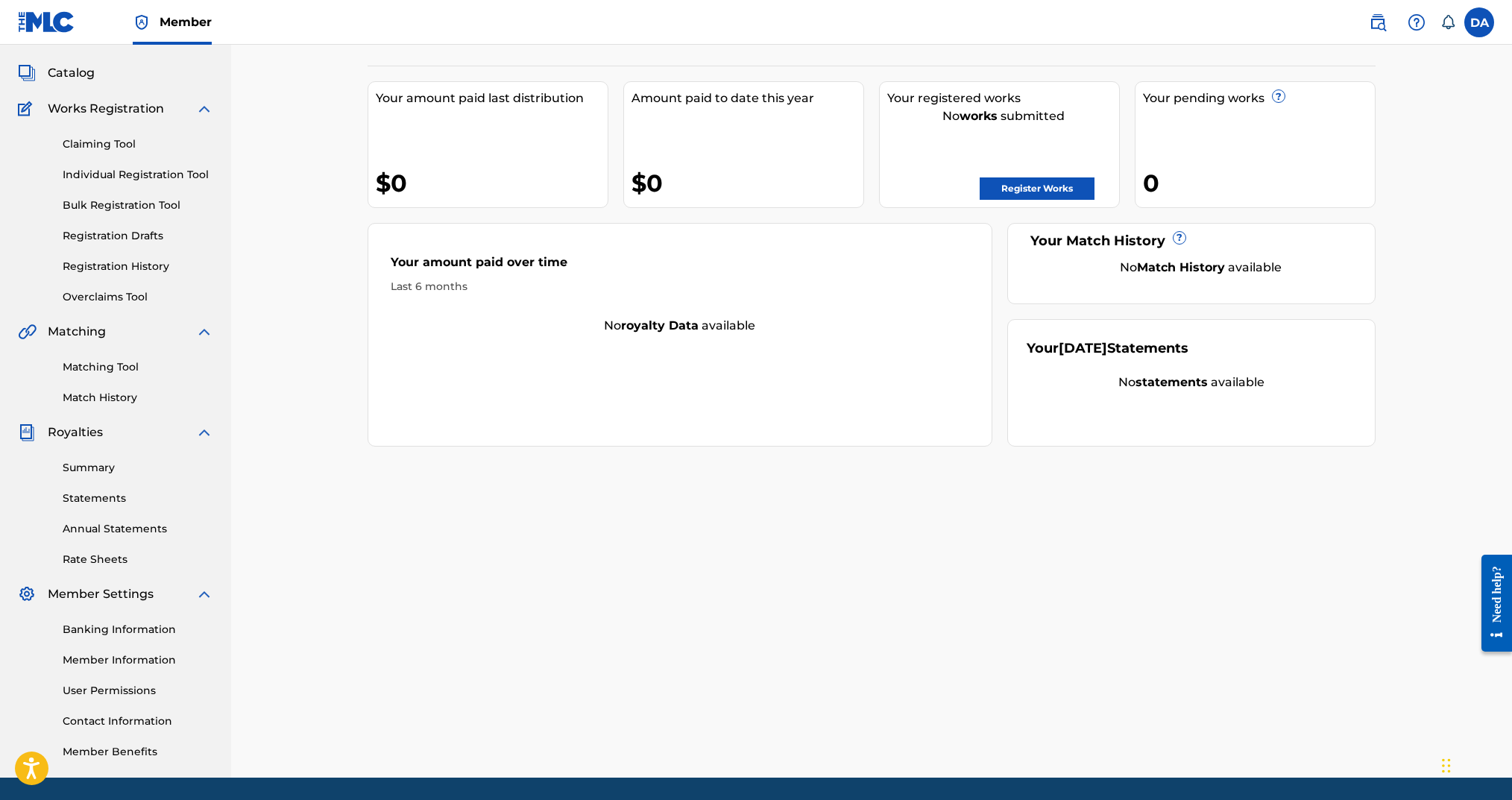
scroll to position [124, 0]
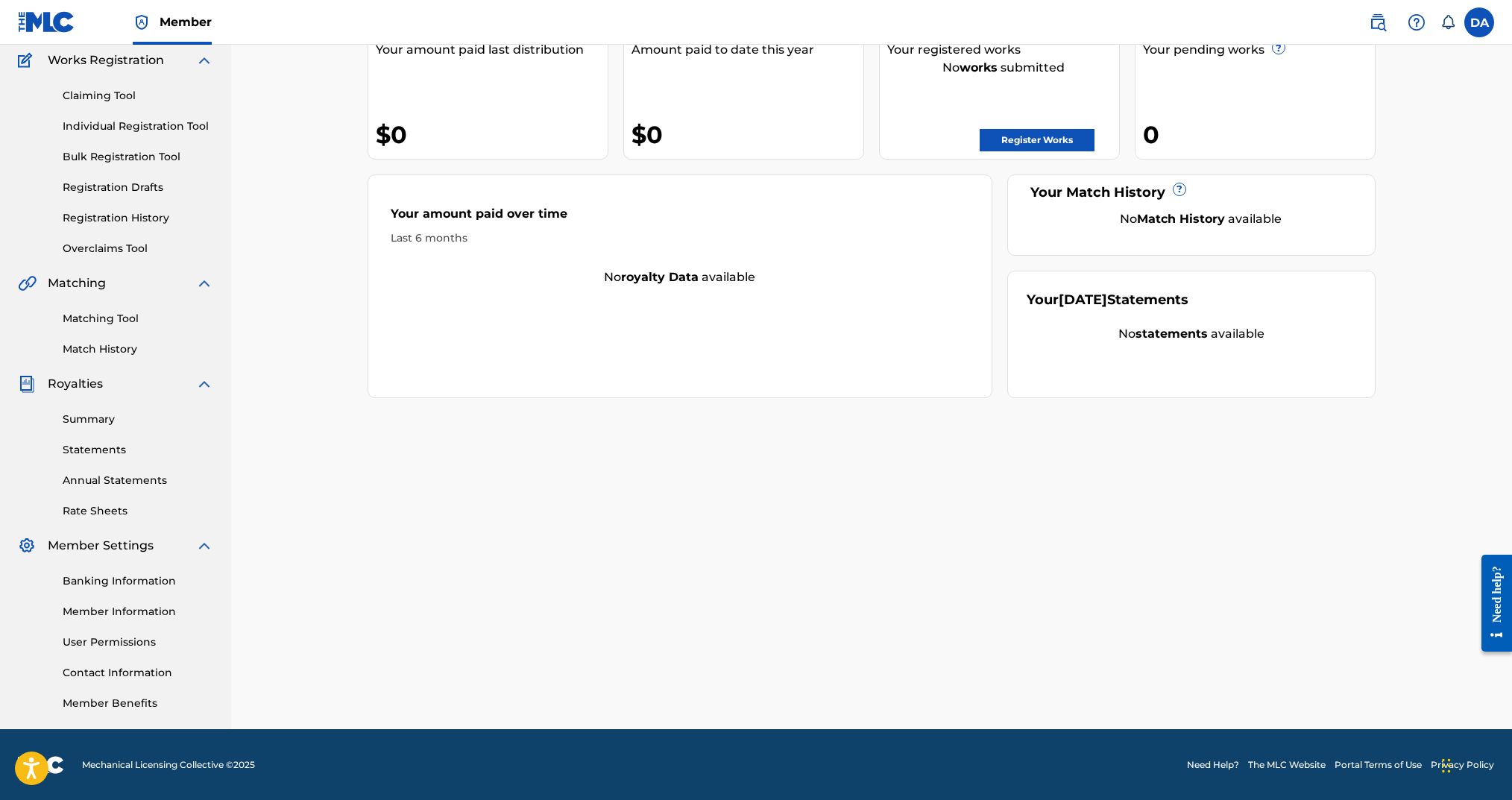
click at [97, 579] on link "Banking Information" at bounding box center [138, 581] width 151 height 16
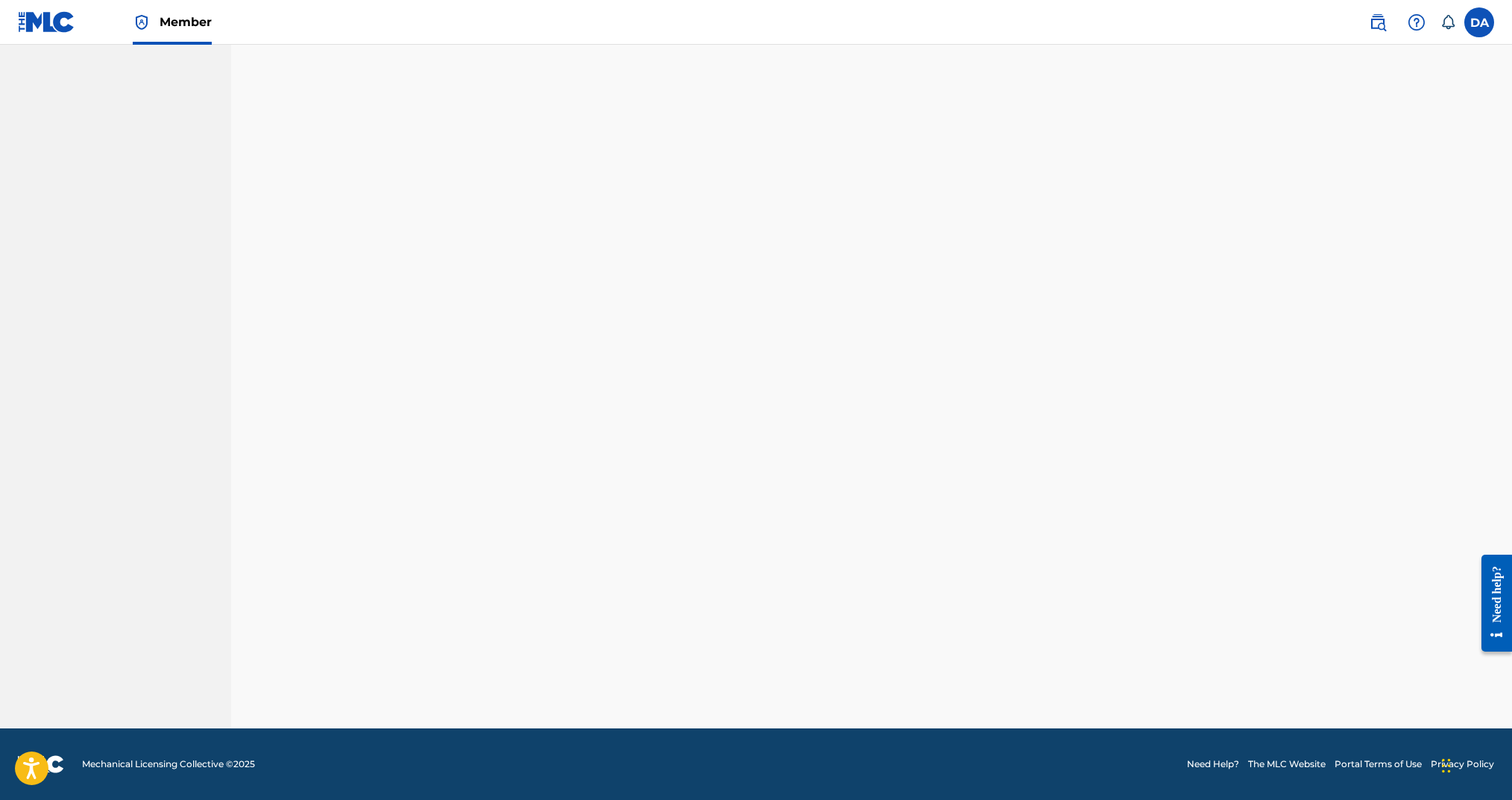
scroll to position [124, 0]
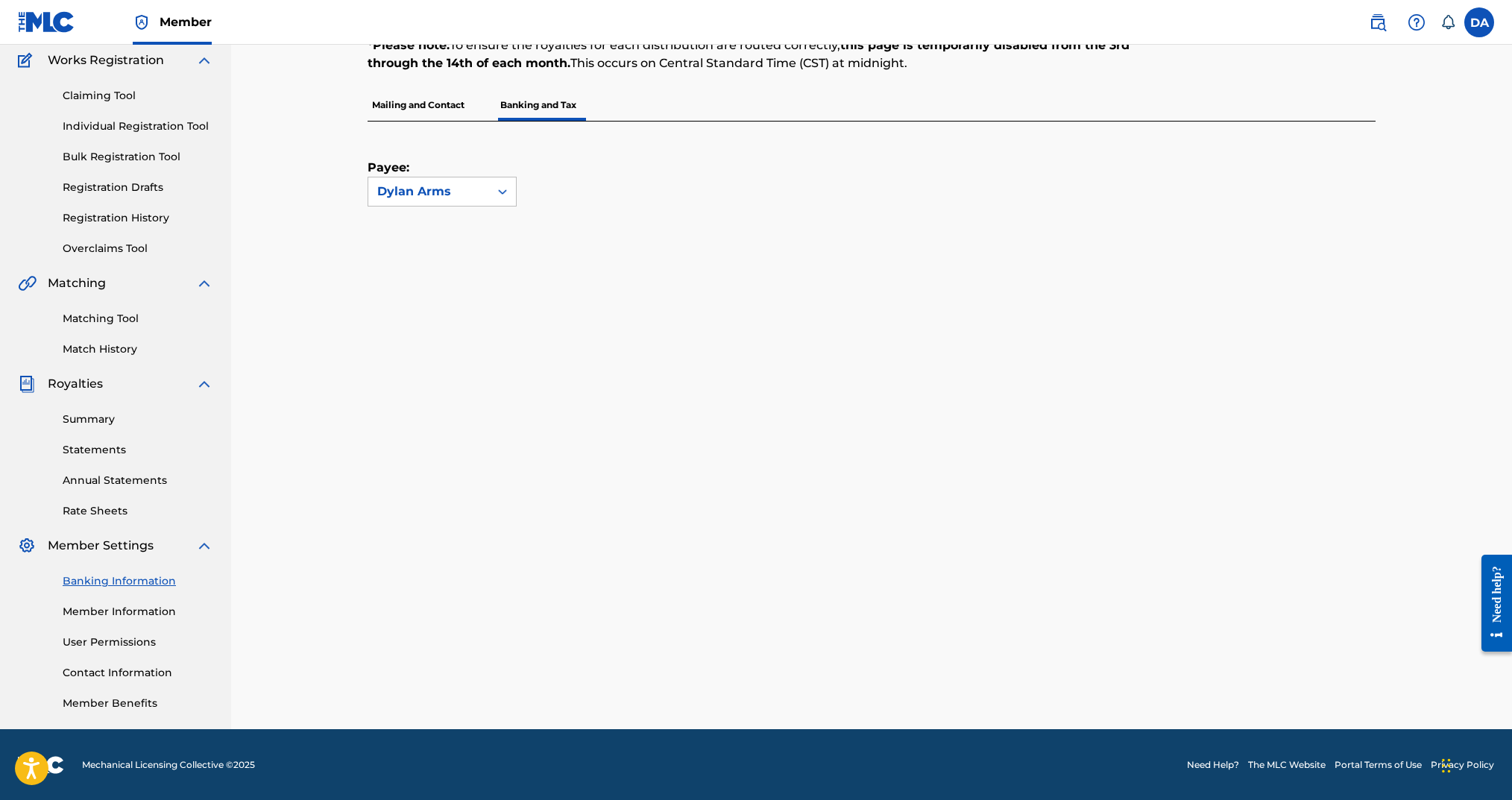
click at [439, 103] on p "Mailing and Contact" at bounding box center [418, 105] width 101 height 32
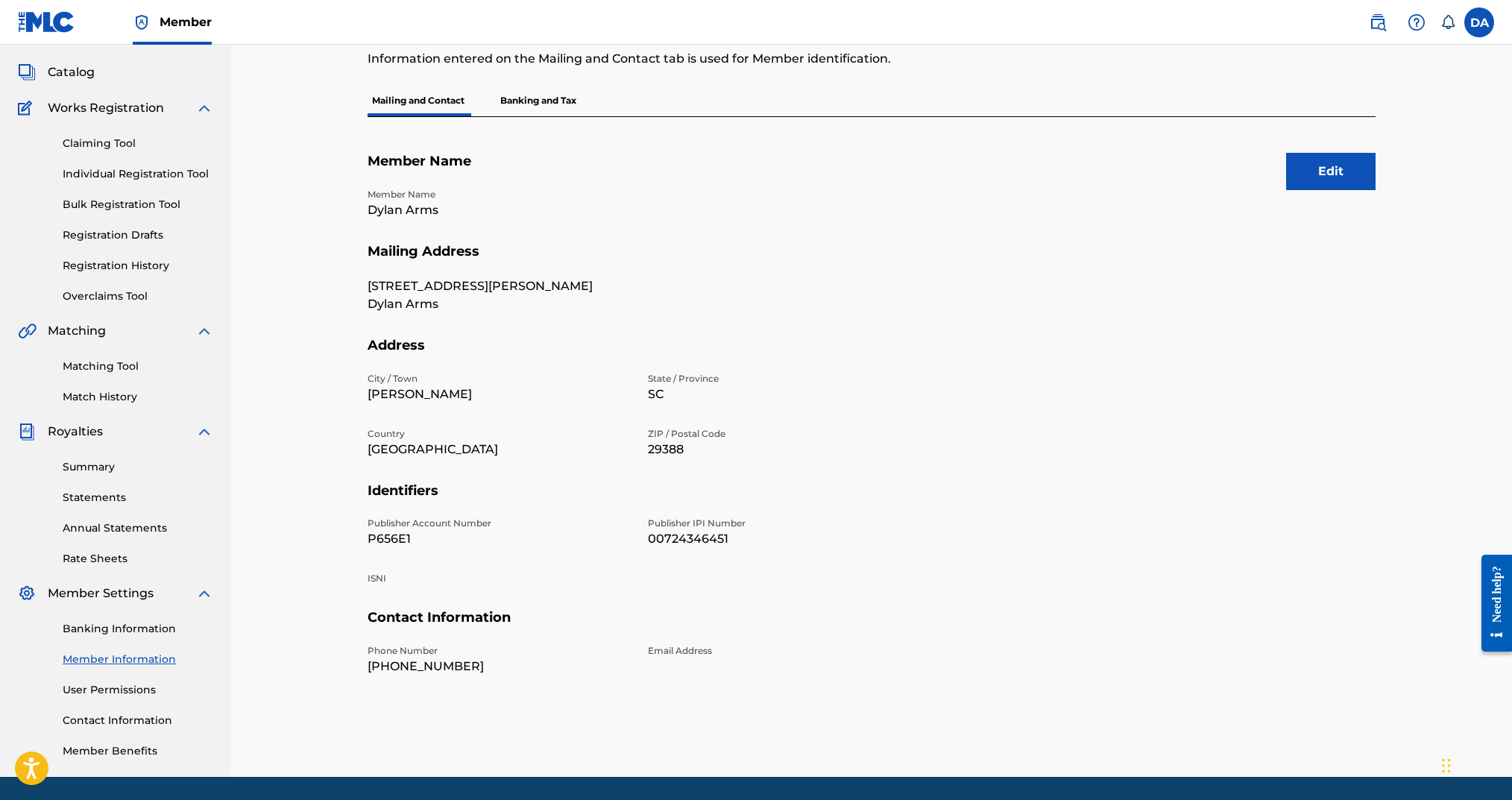
scroll to position [78, 0]
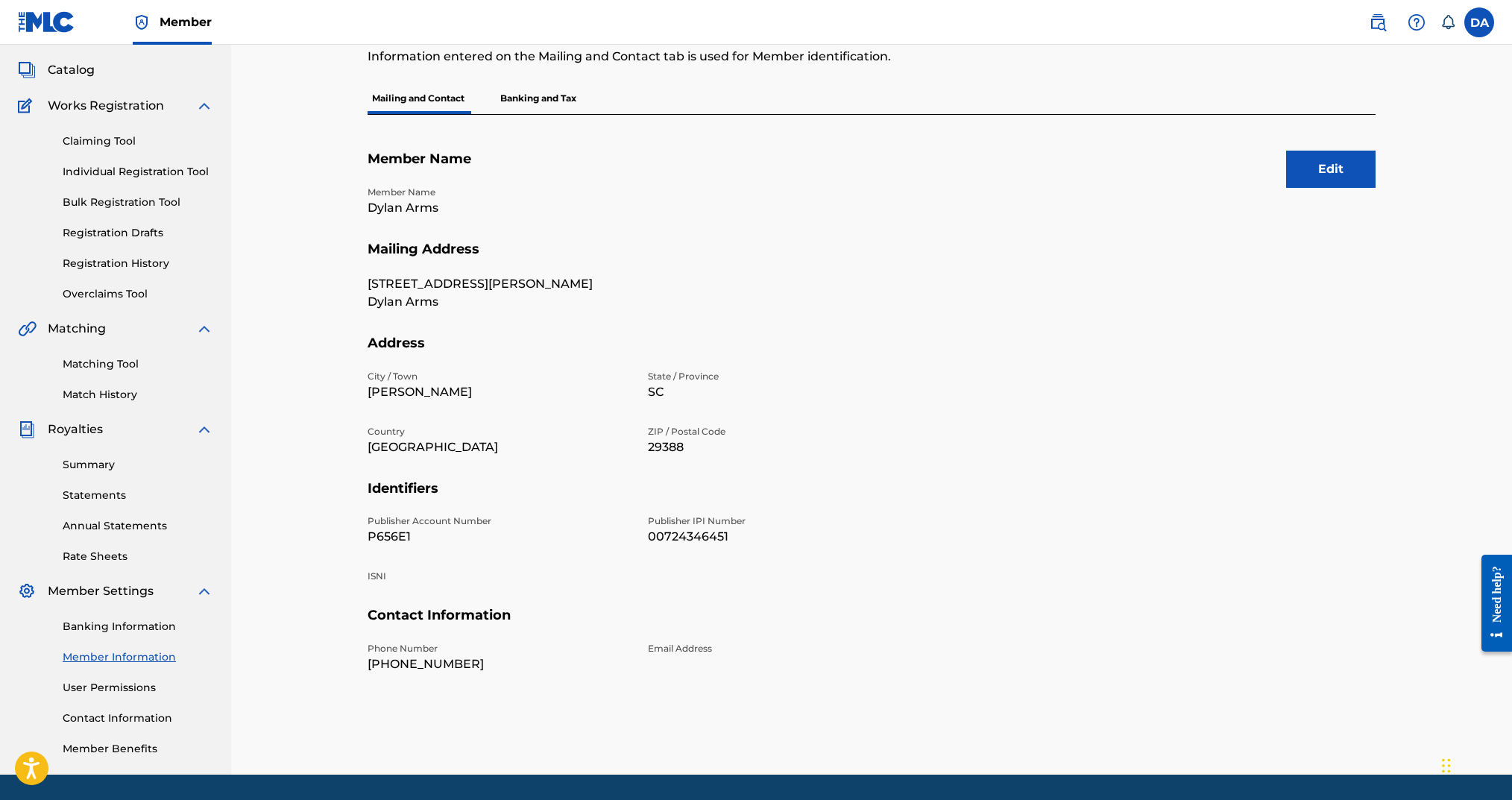
click at [1336, 175] on button "Edit" at bounding box center [1331, 169] width 89 height 37
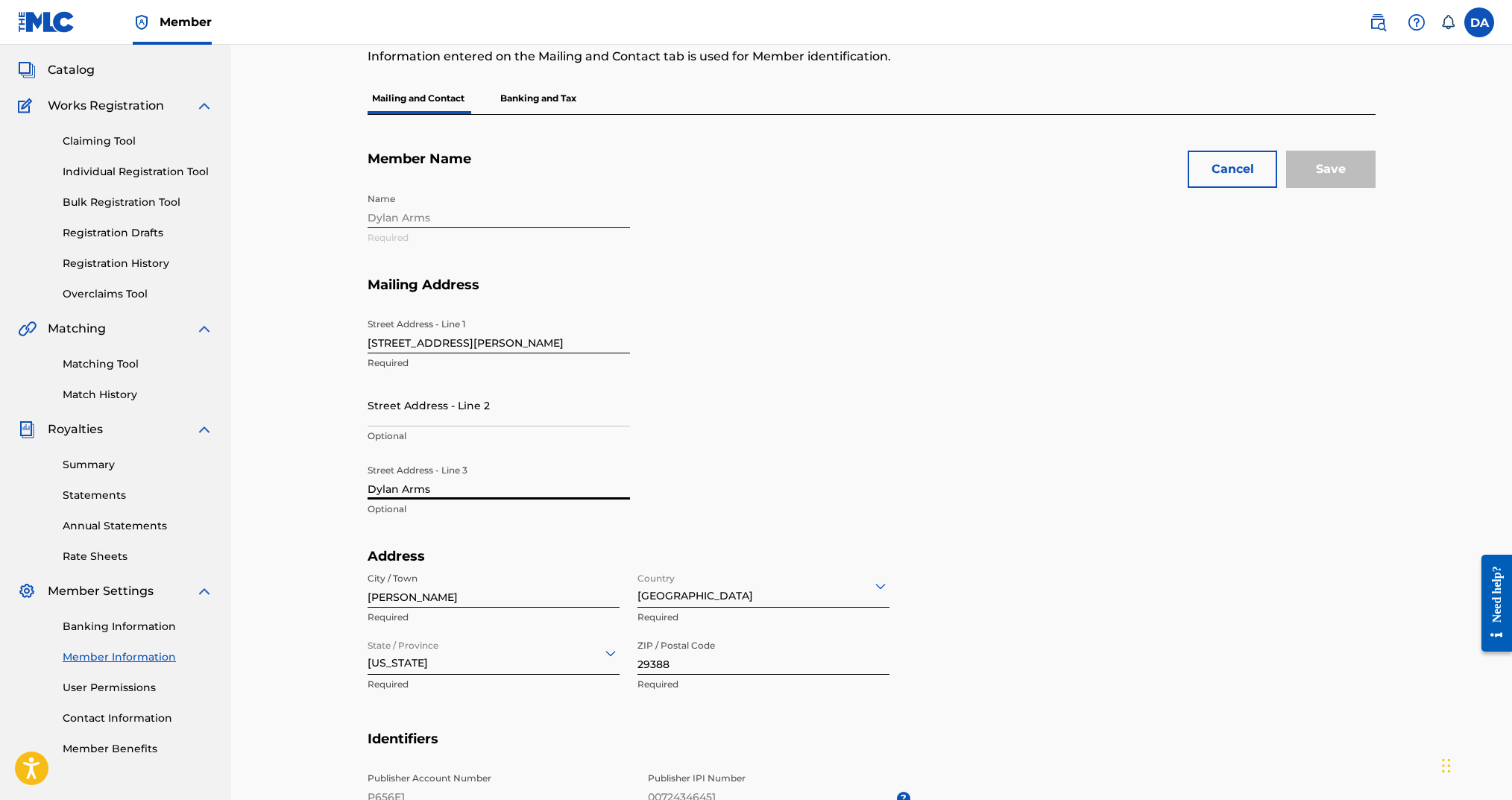
drag, startPoint x: 389, startPoint y: 491, endPoint x: 329, endPoint y: 488, distance: 60.1
click at [329, 488] on div "Mailing and Contact Information entered on the Mailing and Contact tab is used …" at bounding box center [872, 538] width 1281 height 1142
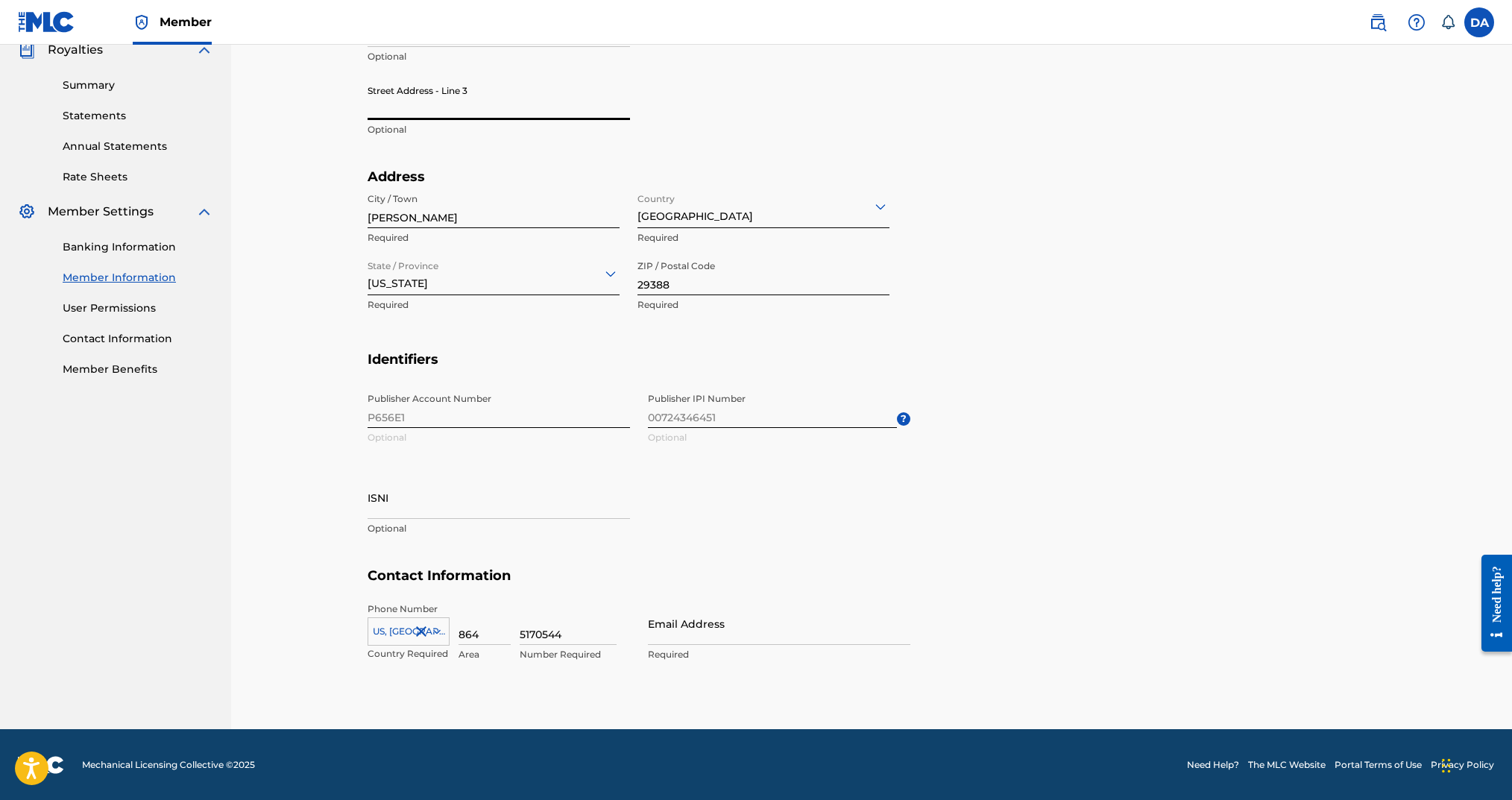
scroll to position [0, 0]
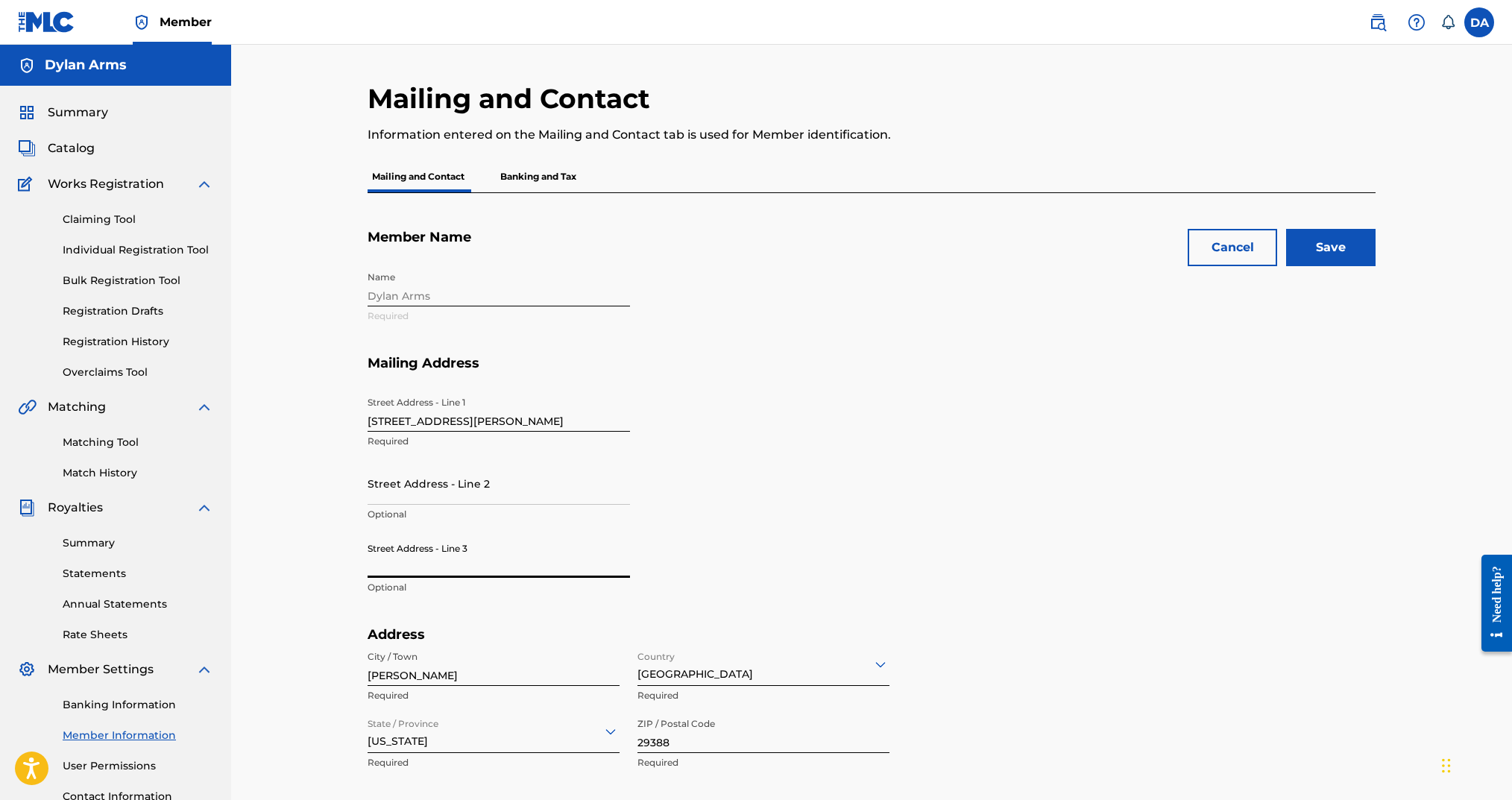
click at [1314, 242] on input "Save" at bounding box center [1331, 247] width 89 height 37
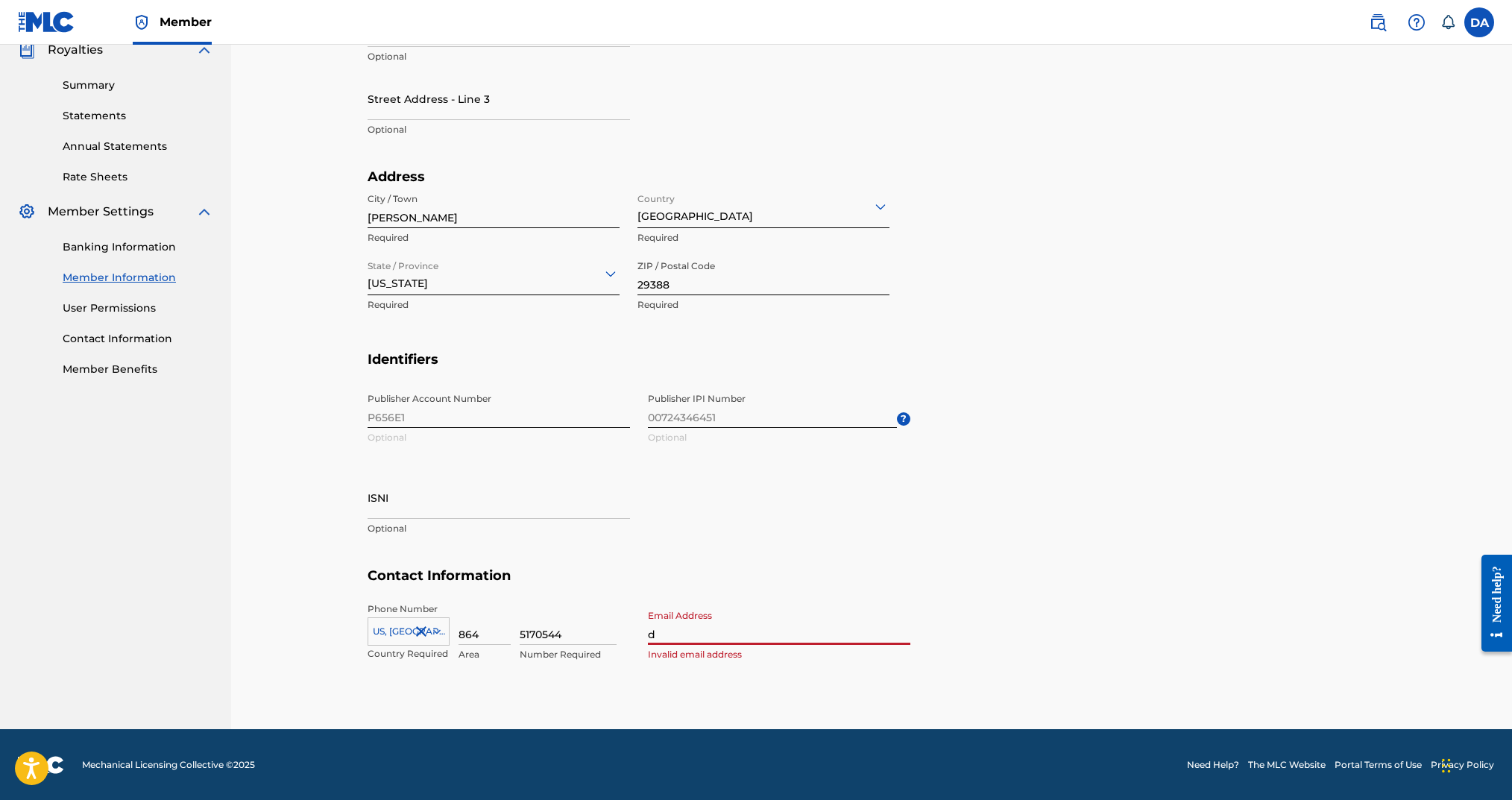
type input "[EMAIL_ADDRESS][DOMAIN_NAME]"
type input "United States"
type input "SC"
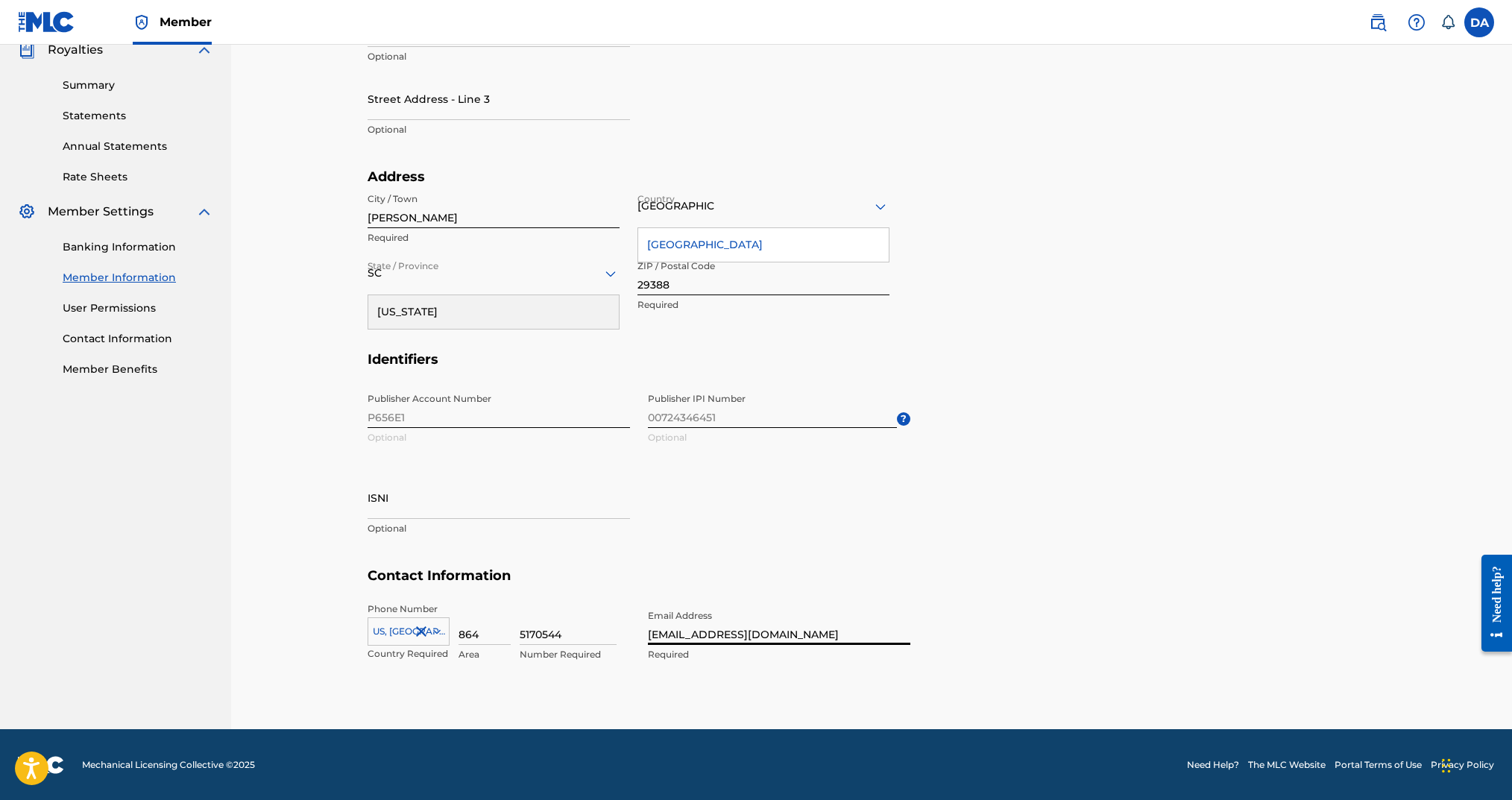
click at [514, 329] on div "Address City / Town Woodruff Required Country United States United States Requi…" at bounding box center [639, 260] width 543 height 182
click at [510, 325] on div "Wisconsin" at bounding box center [493, 313] width 250 height 33
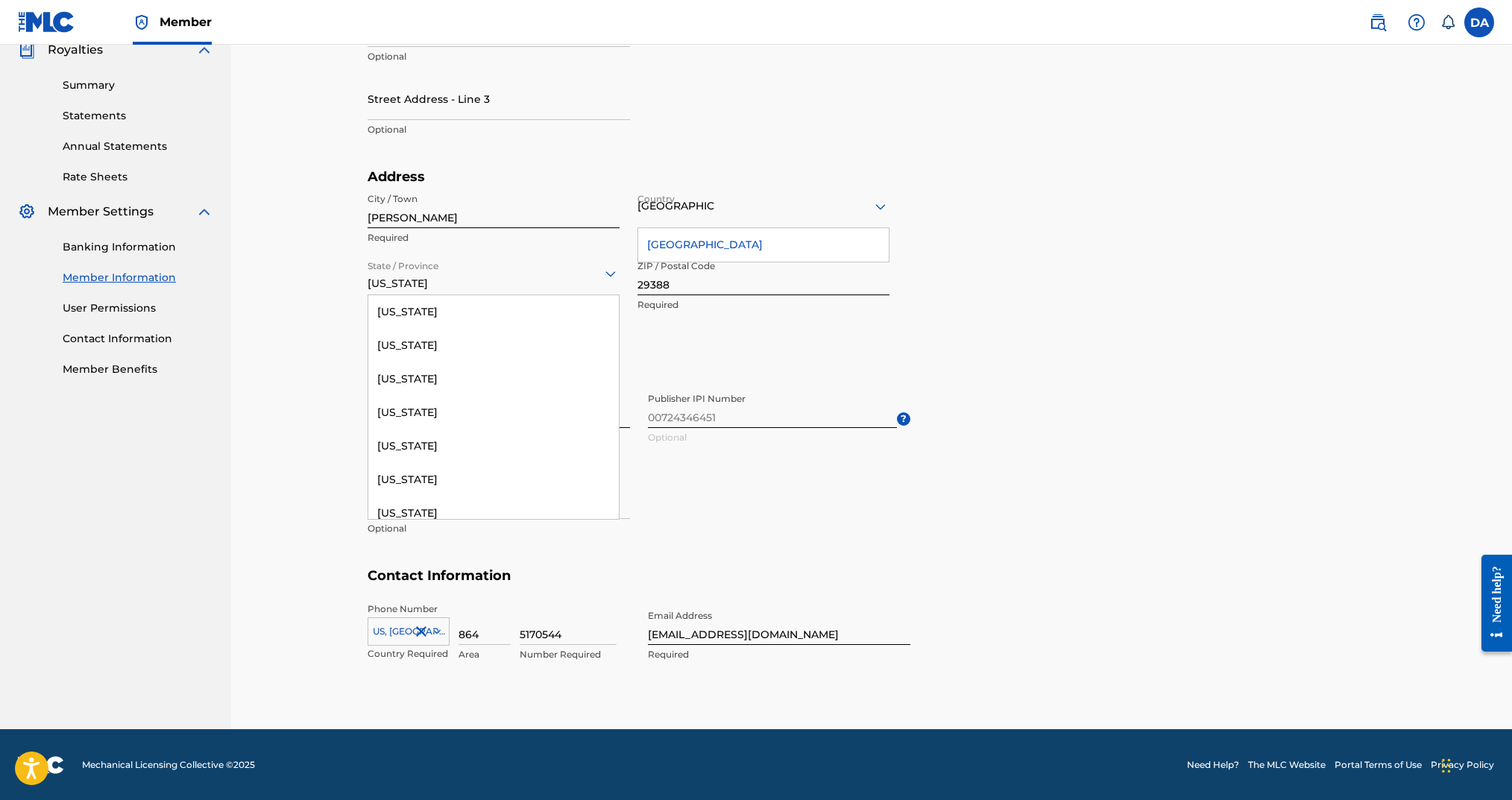
click at [475, 283] on div "Wisconsin" at bounding box center [493, 273] width 252 height 36
click at [467, 328] on div "South Carolina" at bounding box center [493, 335] width 250 height 33
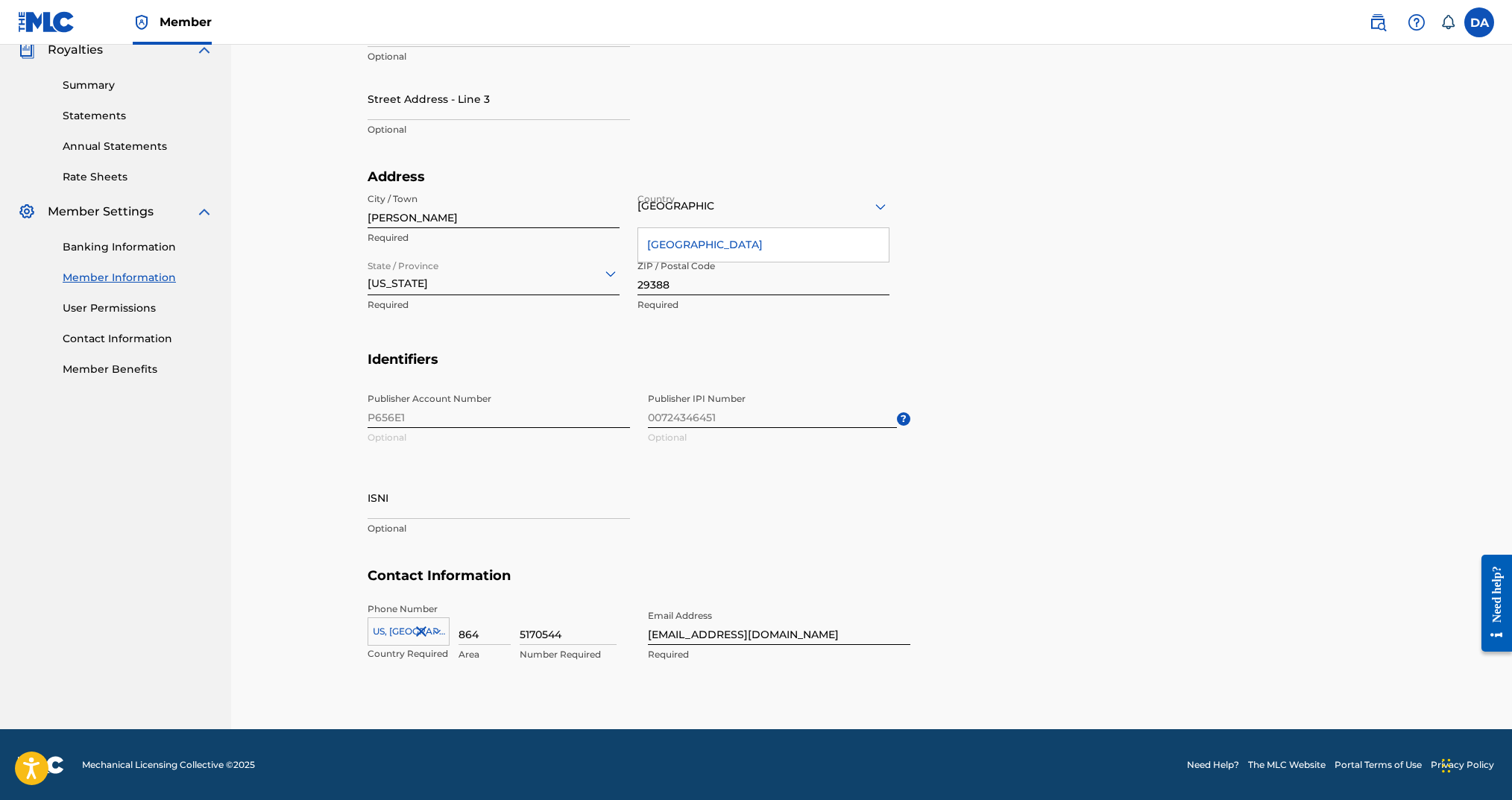
click at [1081, 339] on section "Address City / Town Woodruff Required Country United States United States Requi…" at bounding box center [871, 260] width 1008 height 182
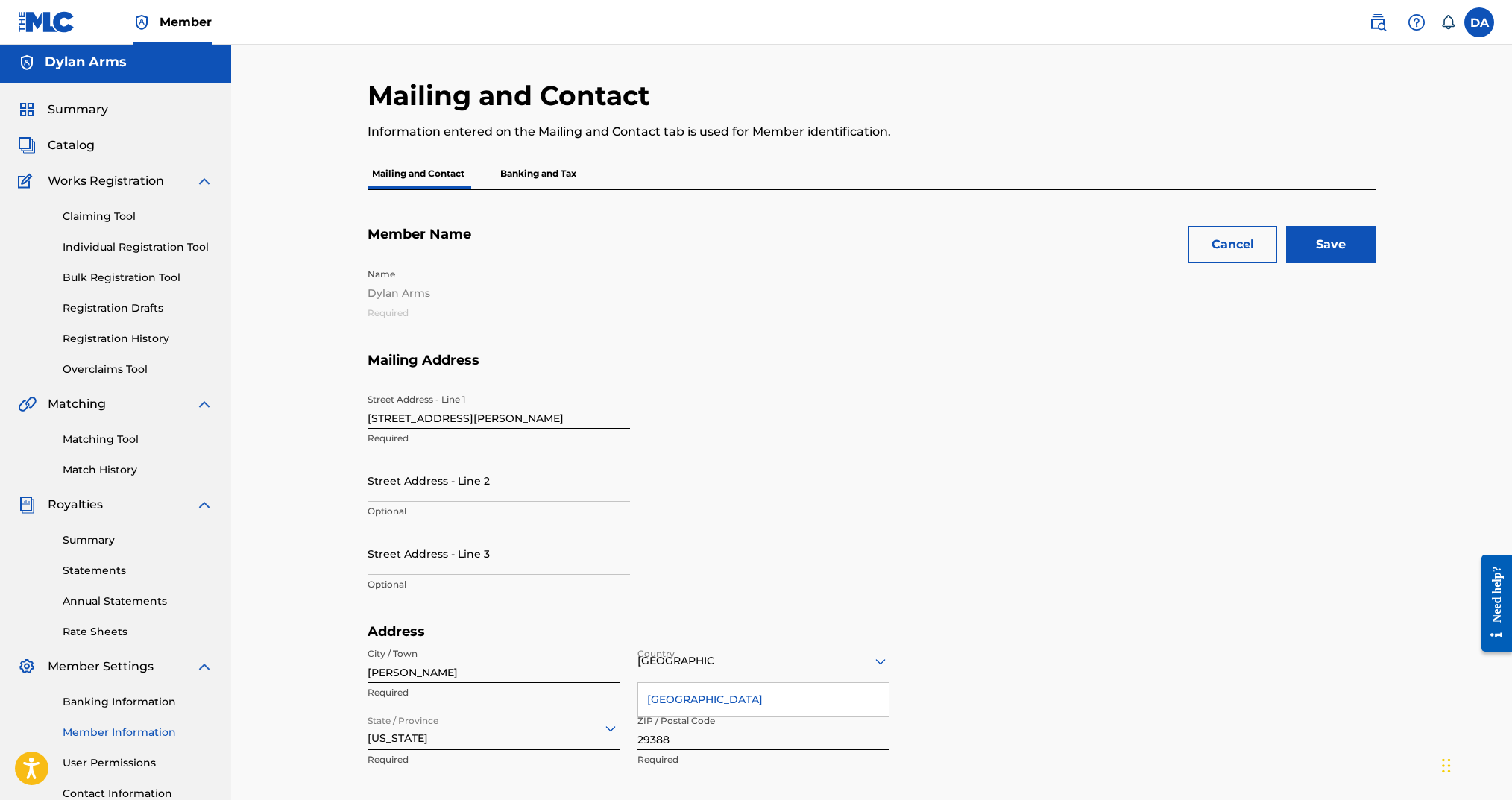
scroll to position [0, 0]
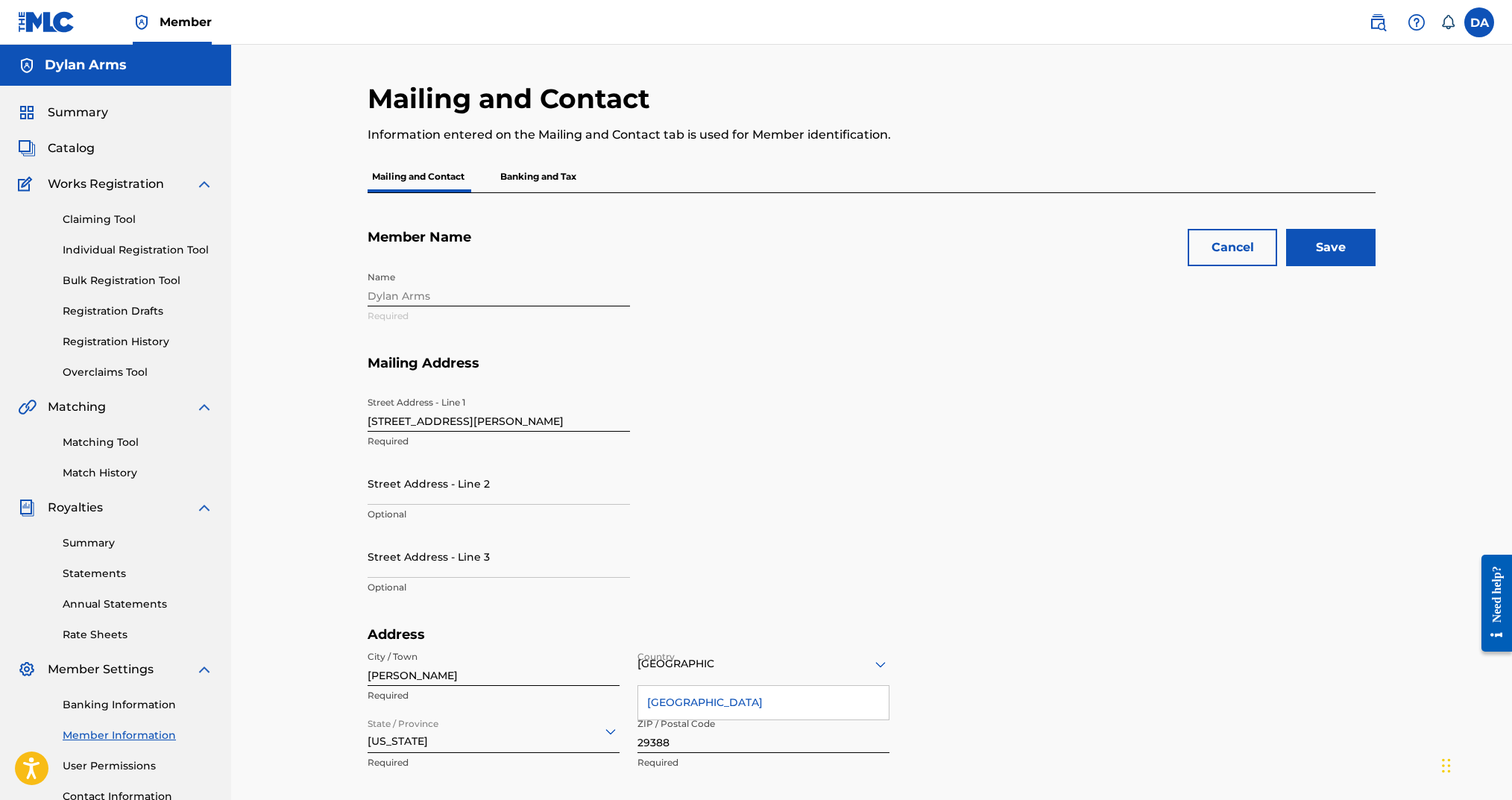
click at [1336, 254] on input "Save" at bounding box center [1331, 247] width 89 height 37
